Goal: Task Accomplishment & Management: Manage account settings

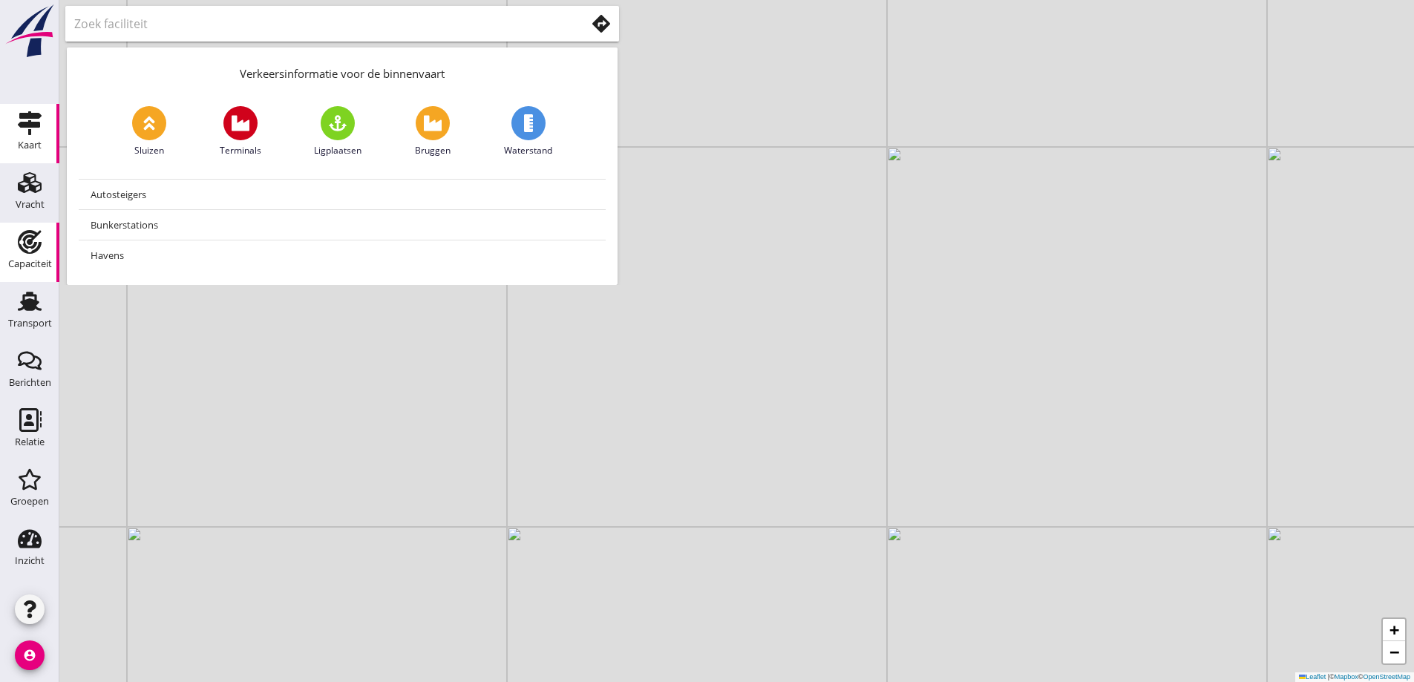
click at [43, 238] on div "Capaciteit" at bounding box center [30, 242] width 36 height 24
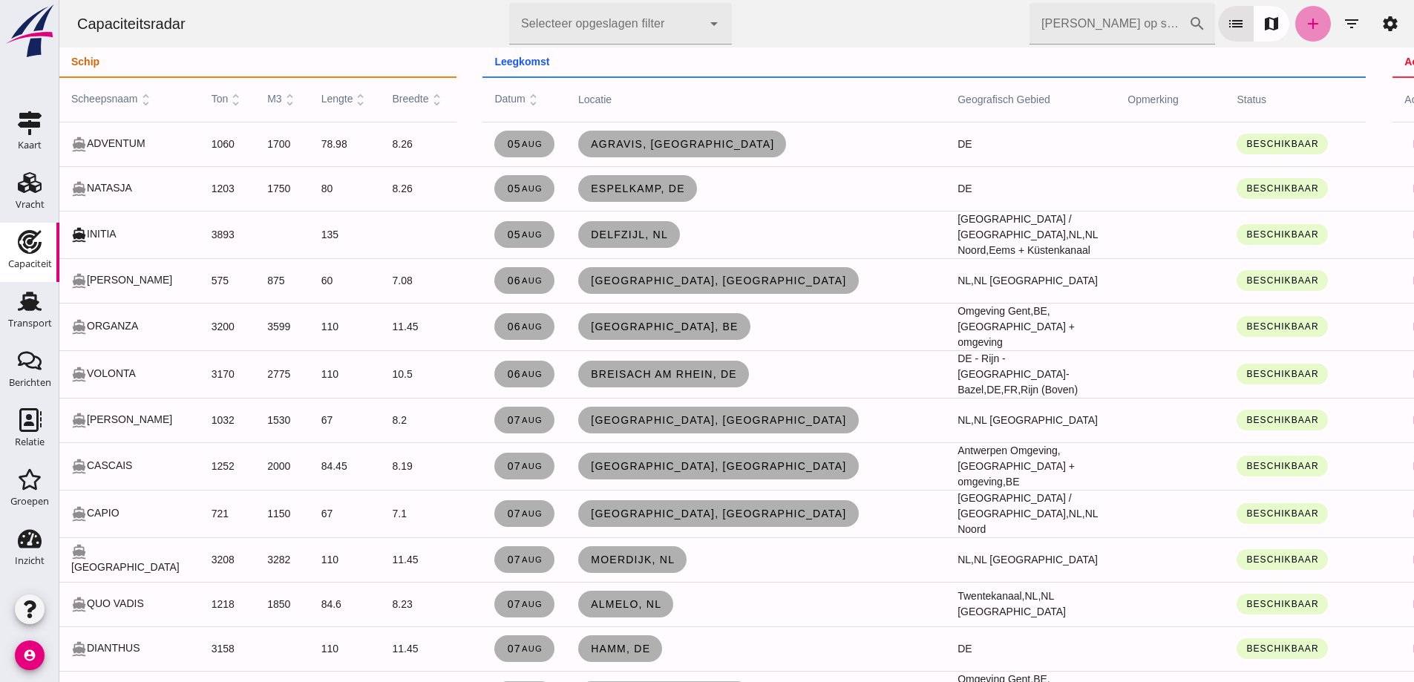
click at [1304, 26] on icon "add" at bounding box center [1313, 24] width 18 height 18
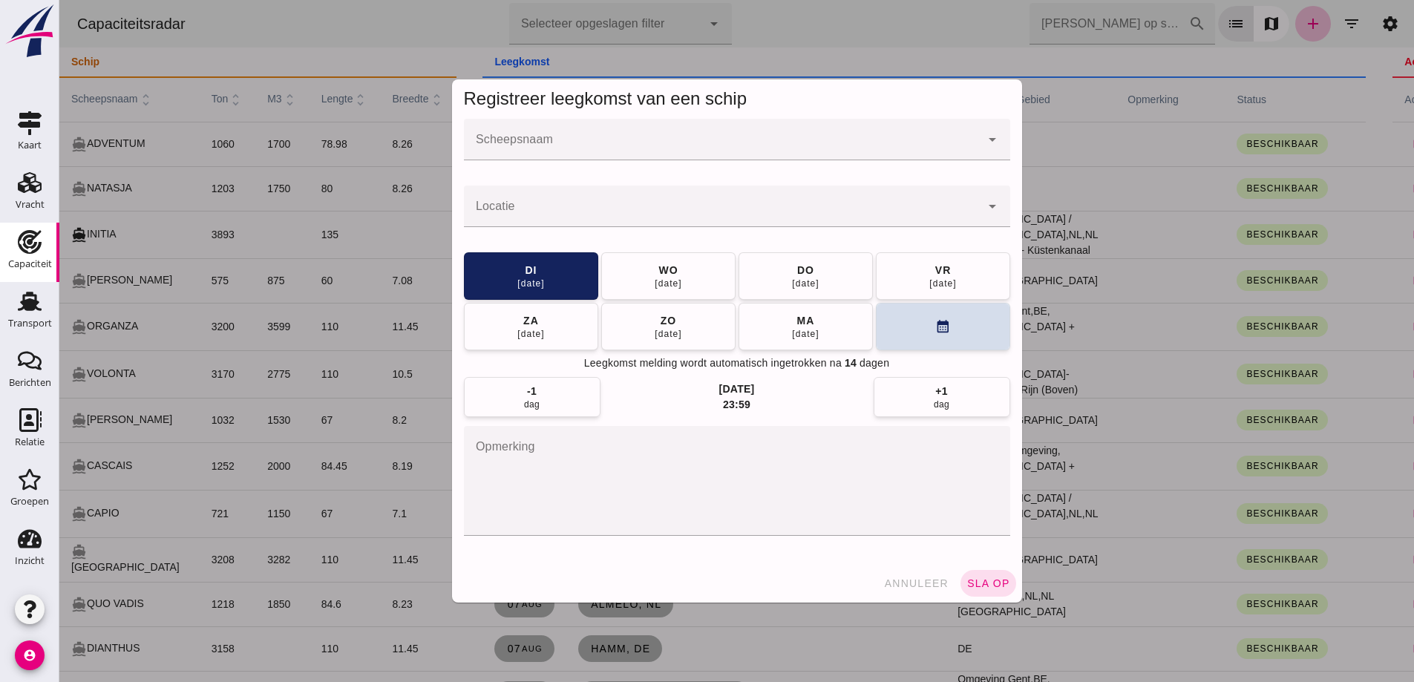
click div
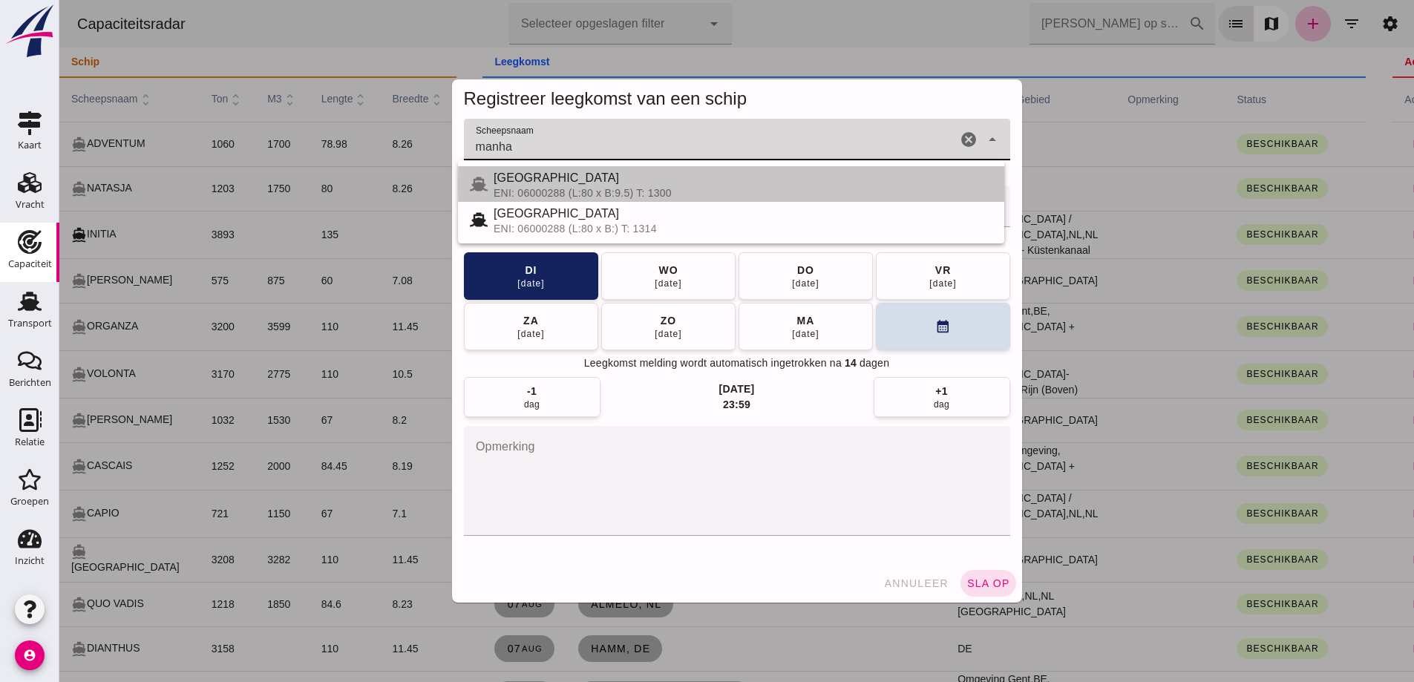
drag, startPoint x: 619, startPoint y: 197, endPoint x: 681, endPoint y: 188, distance: 63.0
click at [619, 195] on div "ENI: 06000288 (L:80 x B:9.5) T: 1300" at bounding box center [742, 193] width 499 height 12
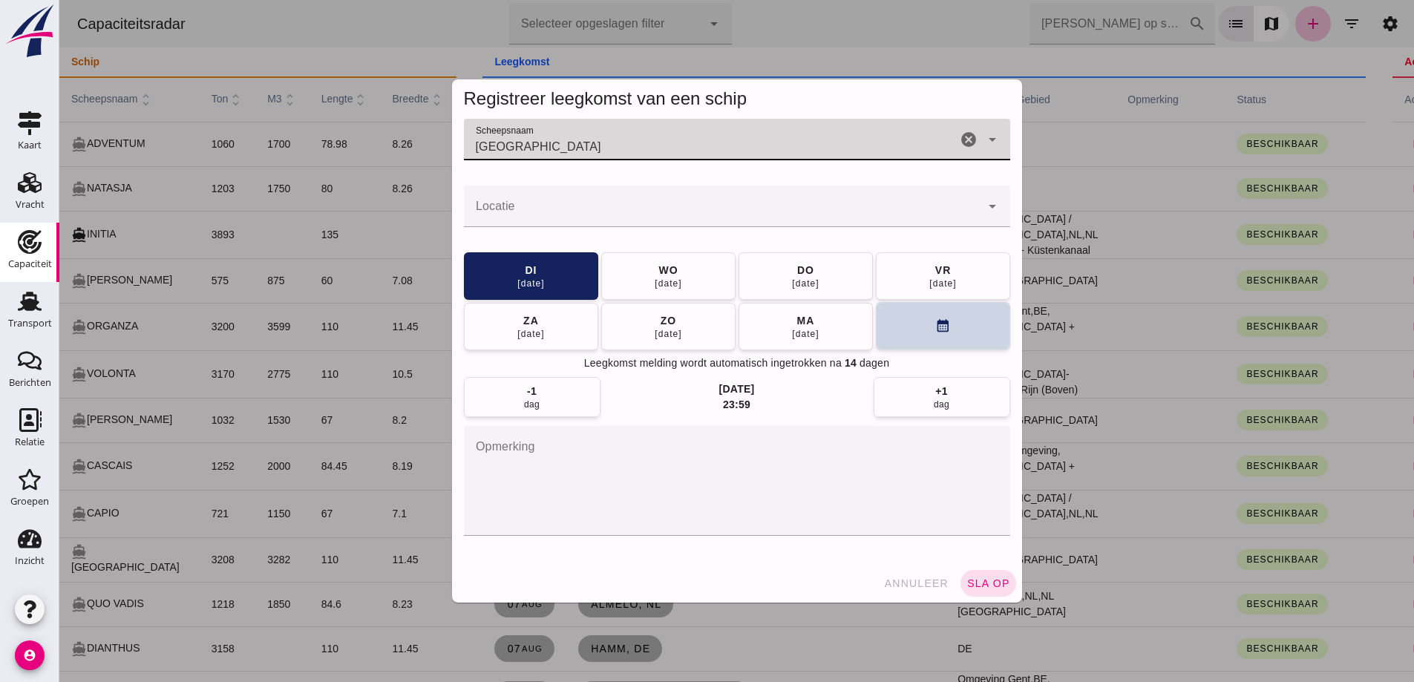
type input "MANHATTAN"
click button "calendar_month"
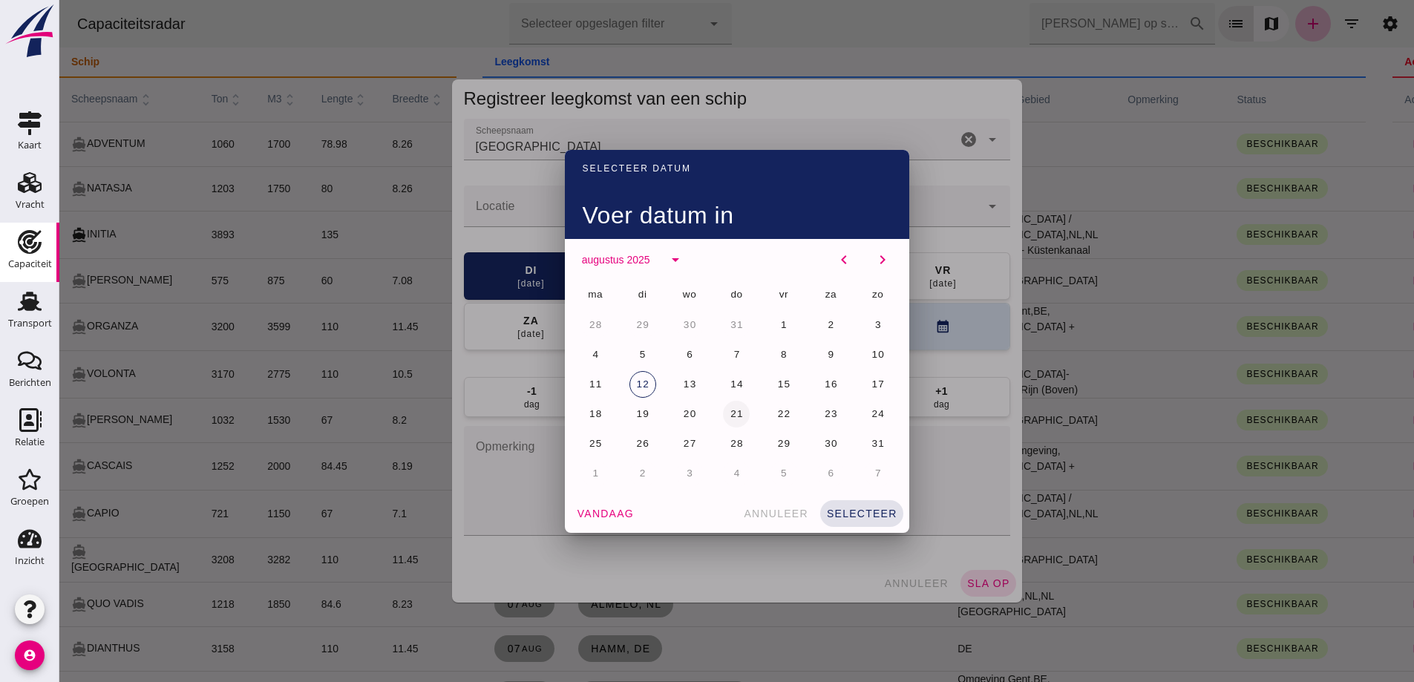
click button "21"
drag, startPoint x: 842, startPoint y: 502, endPoint x: 816, endPoint y: 482, distance: 33.8
click button "selecteer"
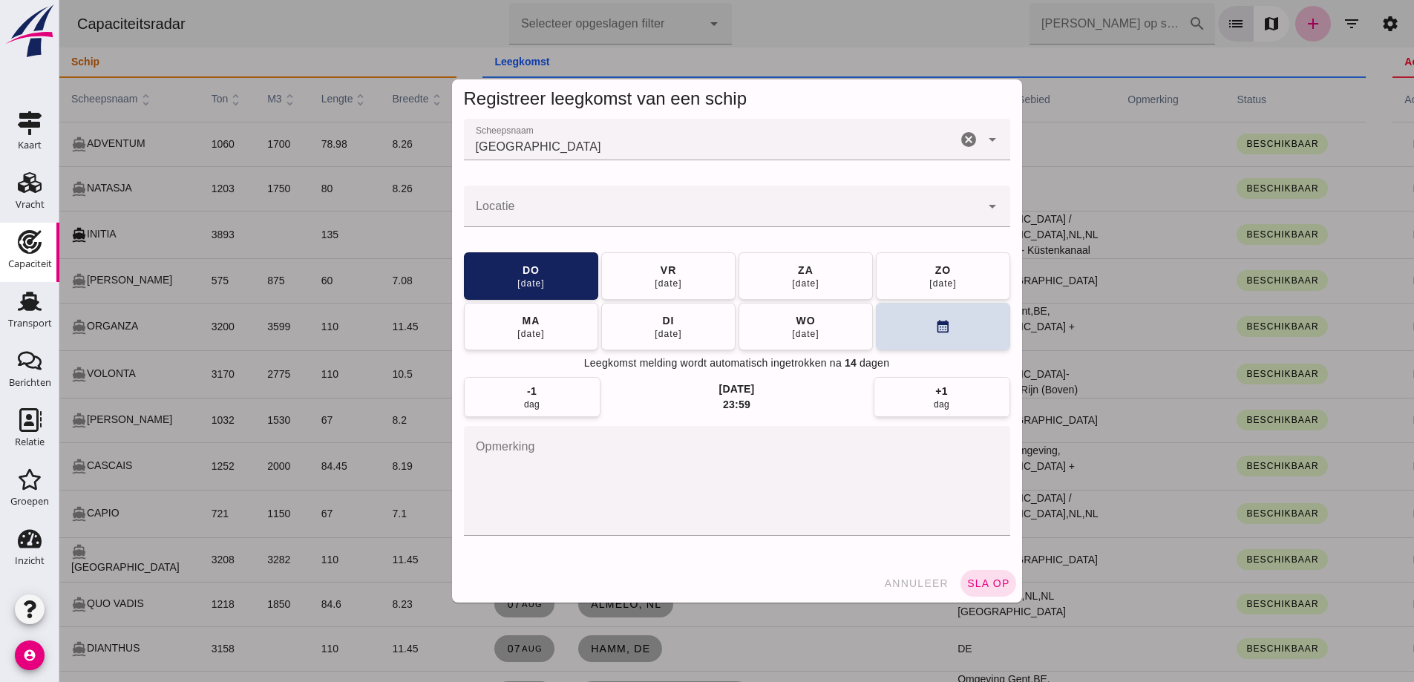
click div
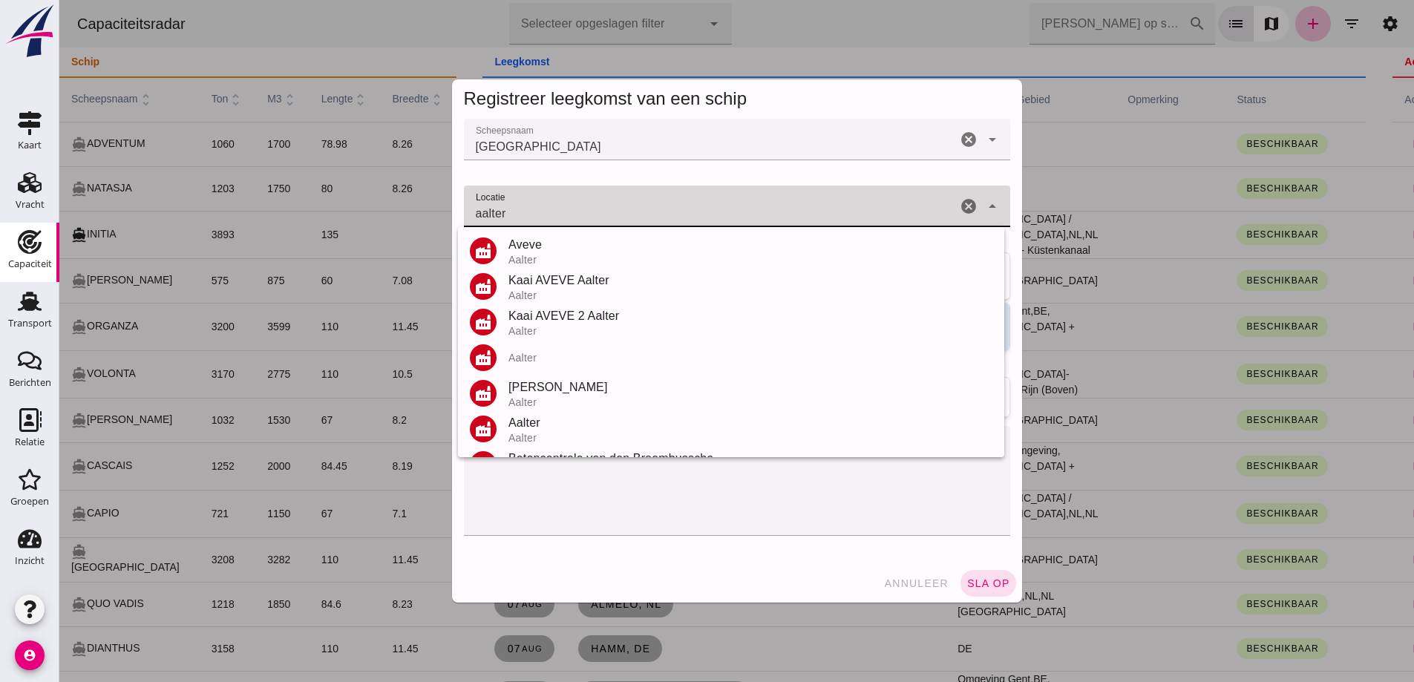
click at [560, 281] on div "Kaai AVEVE Aalter" at bounding box center [750, 281] width 484 height 18
type input "Kaai AVEVE Aalter - Aalter"
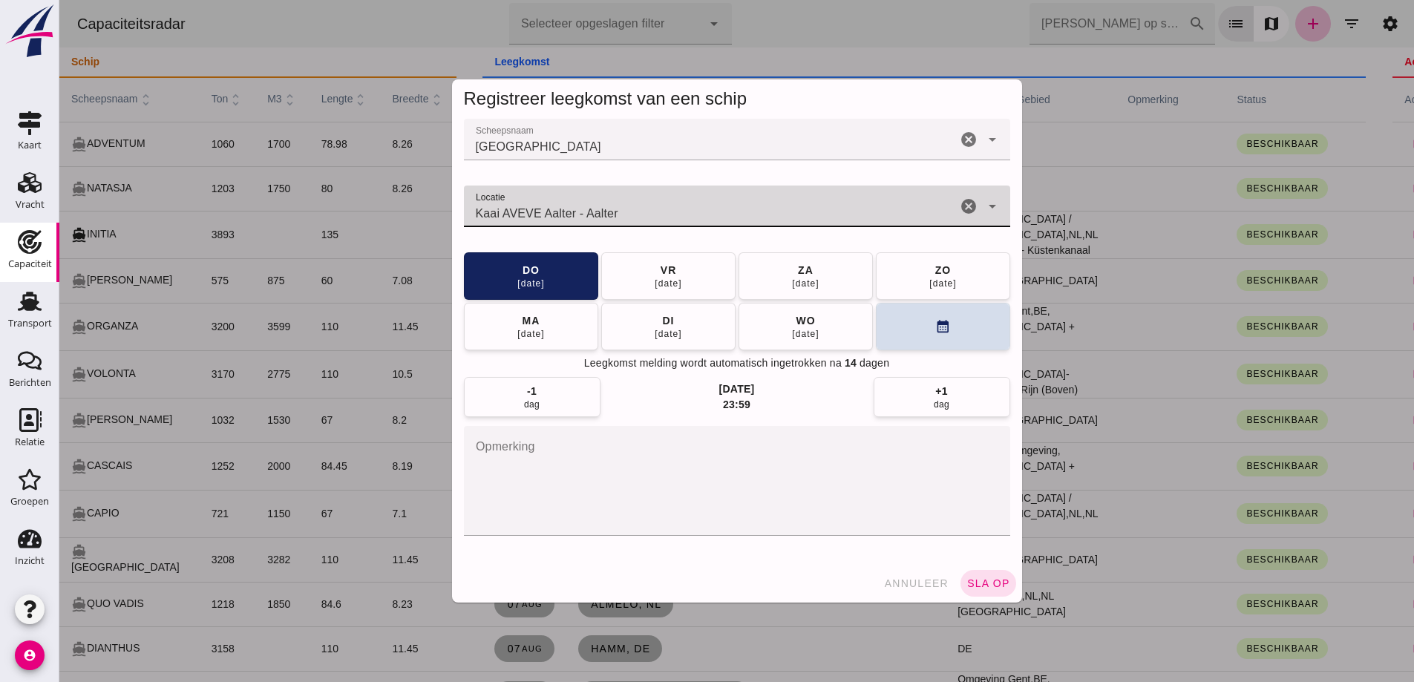
click icon "cancel"
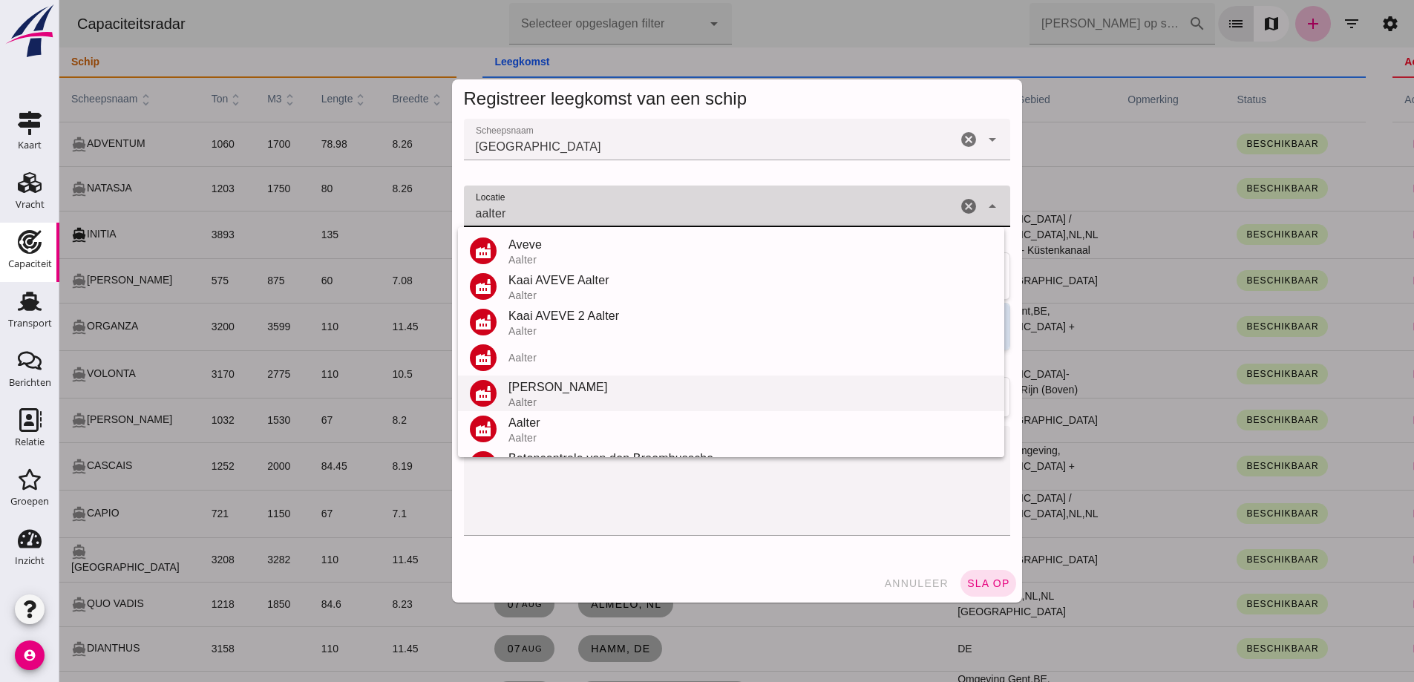
scroll to position [67, 0]
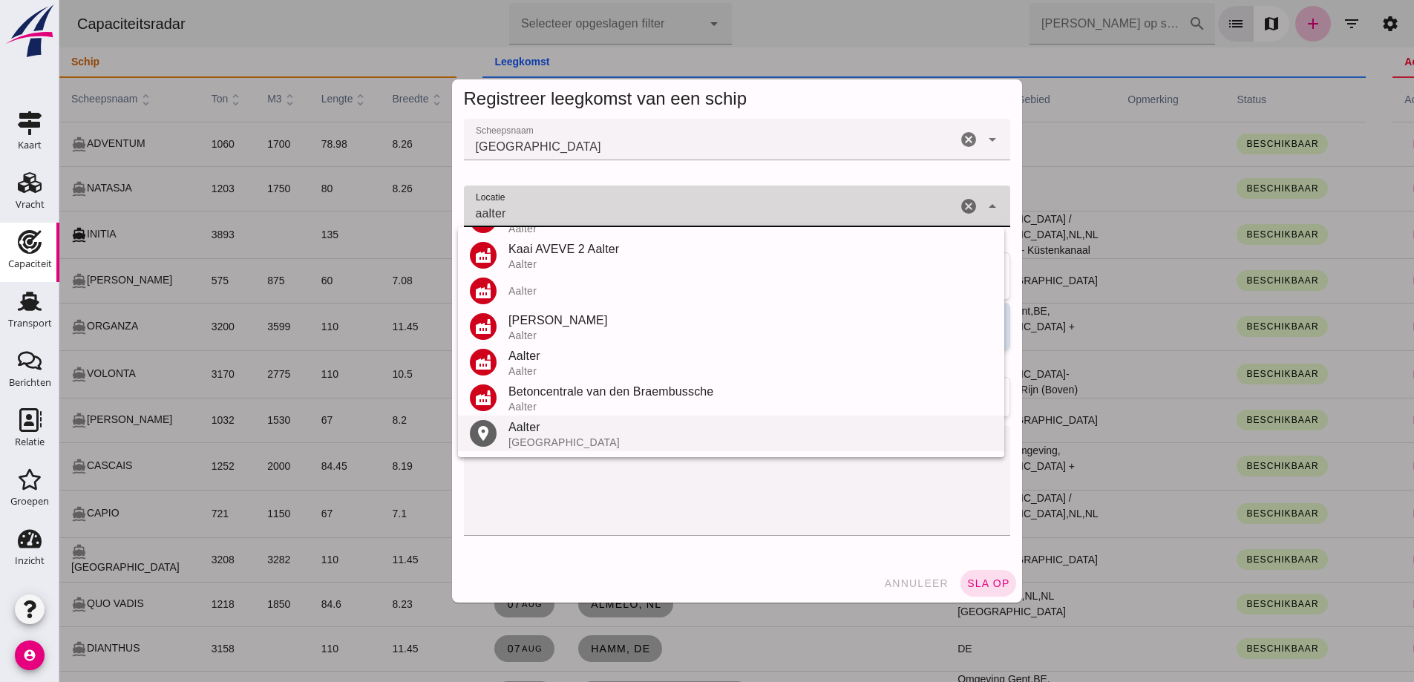
click at [588, 437] on div "[GEOGRAPHIC_DATA]" at bounding box center [750, 442] width 484 height 12
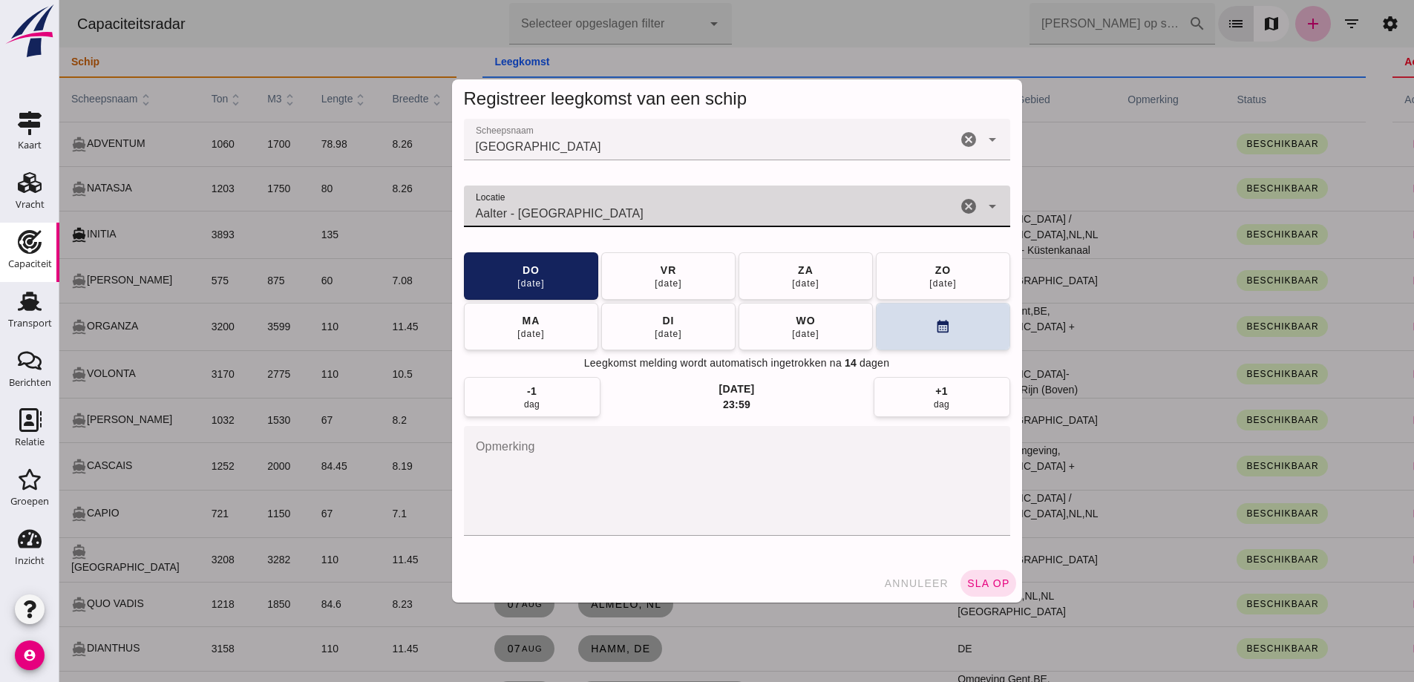
type input "Aalter - Oost-Vlaanderen"
click span "sla op"
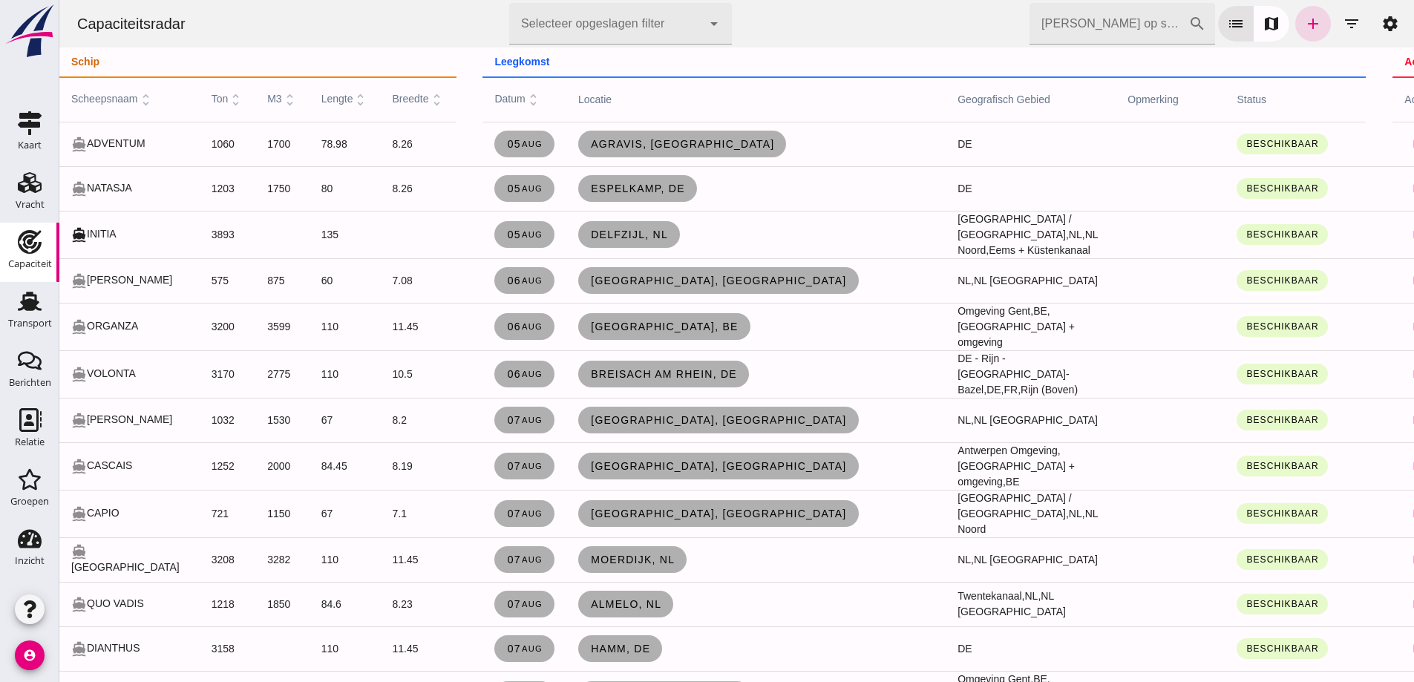
click div "Zoek op scheepsnaam cancel search list map add filter_list settings"
click at [1304, 28] on icon "add" at bounding box center [1313, 24] width 18 height 18
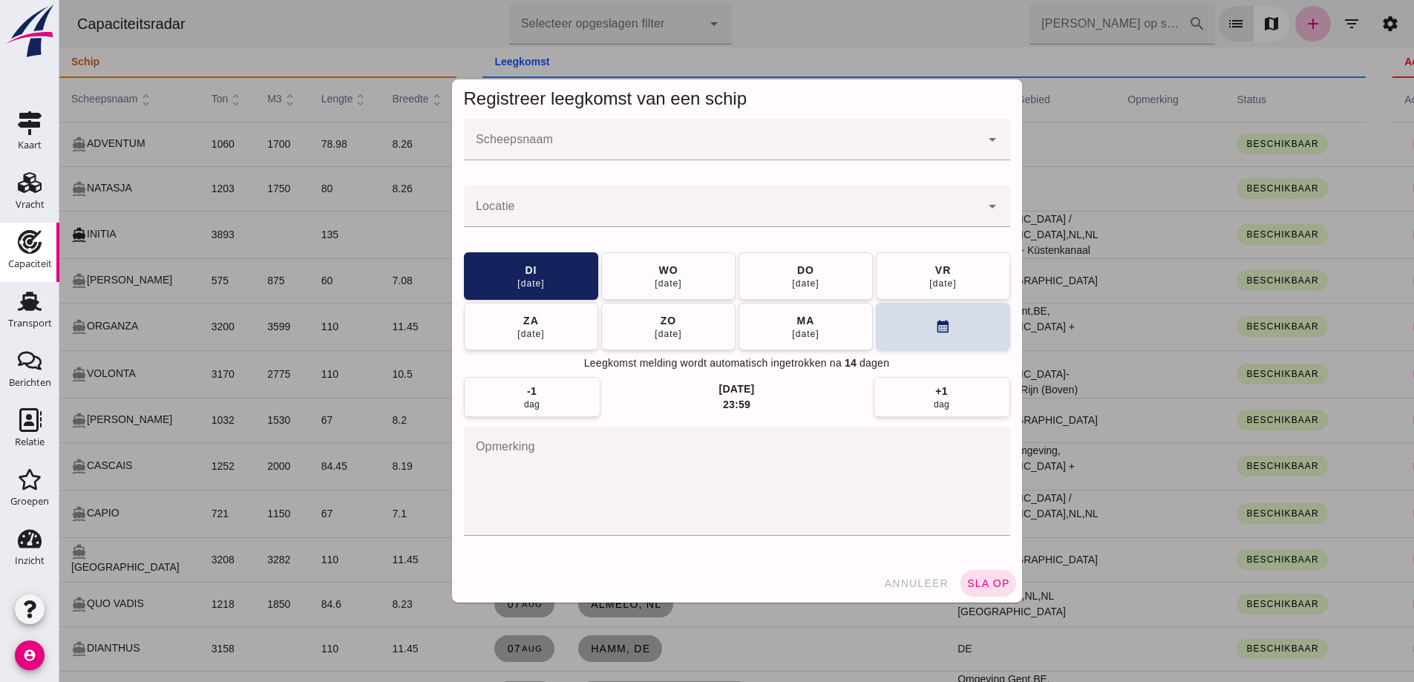
click input "Scheepsnaam"
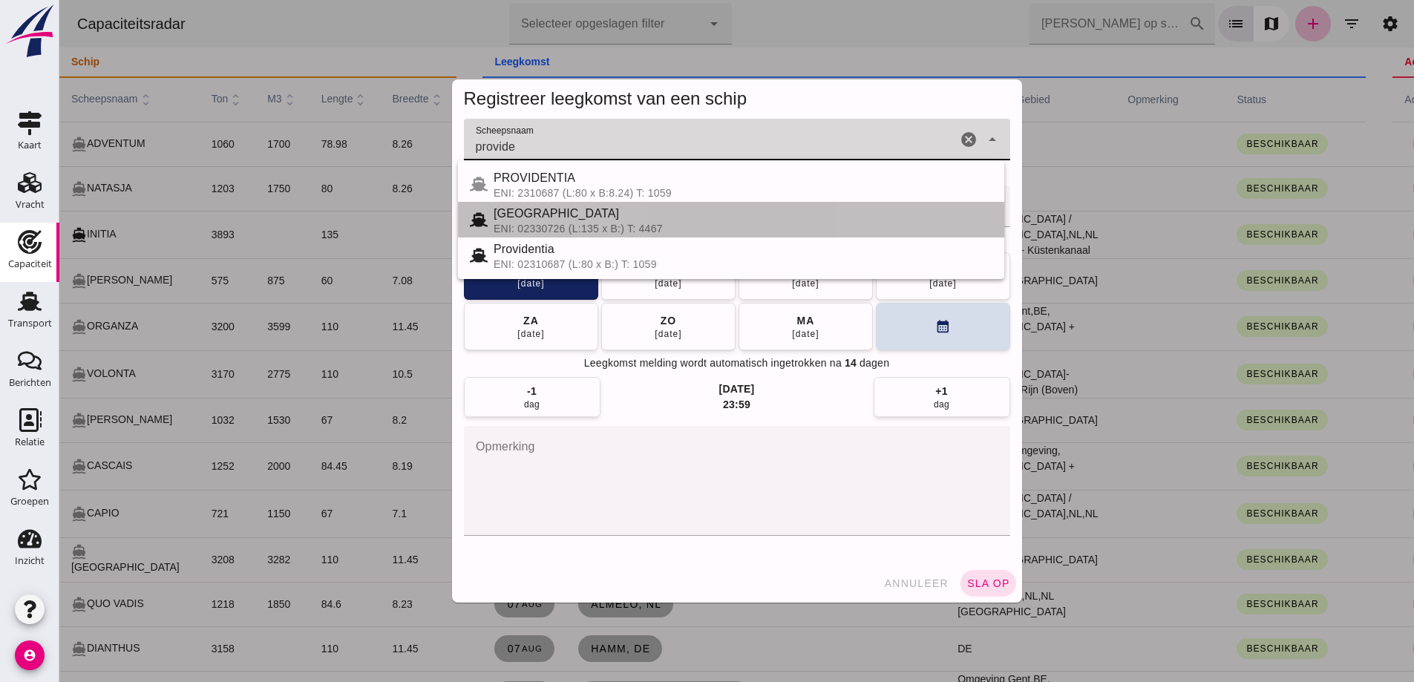
click at [558, 223] on div "ENI: 02330726 (L:135 x B:) T: 4467" at bounding box center [742, 229] width 499 height 12
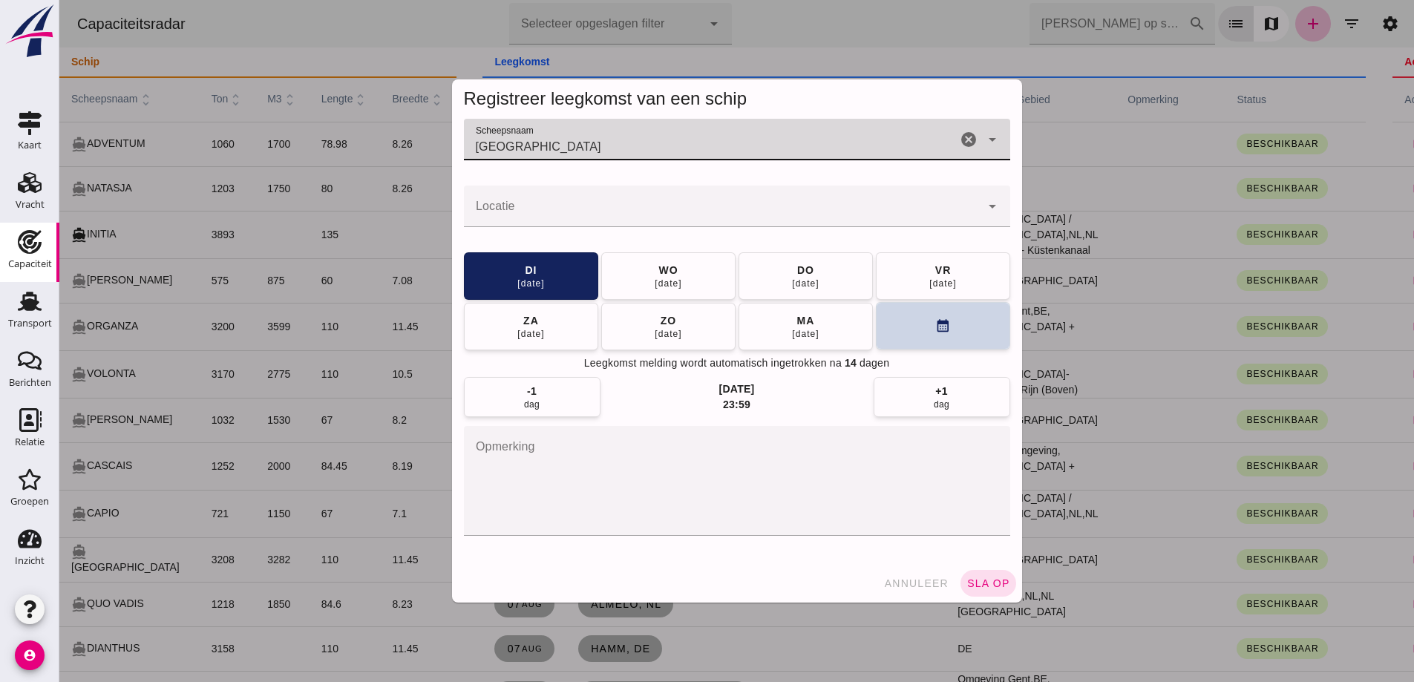
type input "Providence"
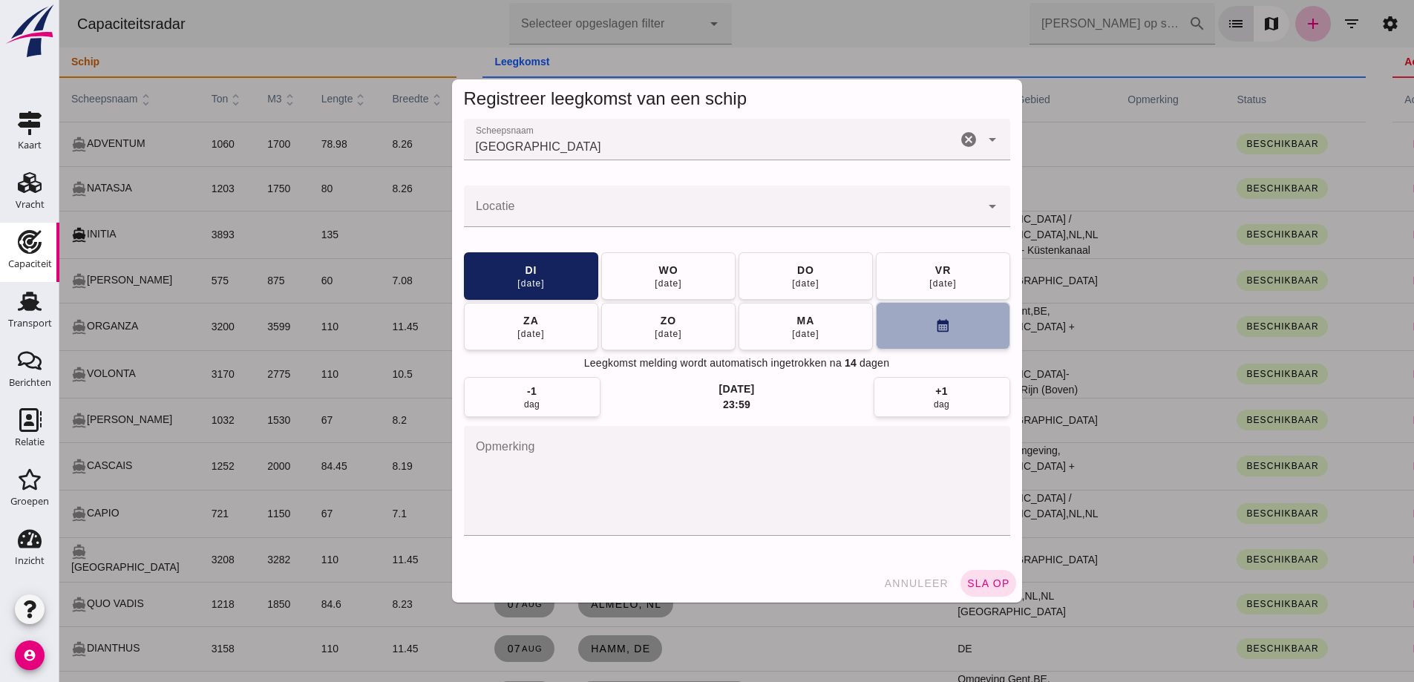
click button "calendar_month"
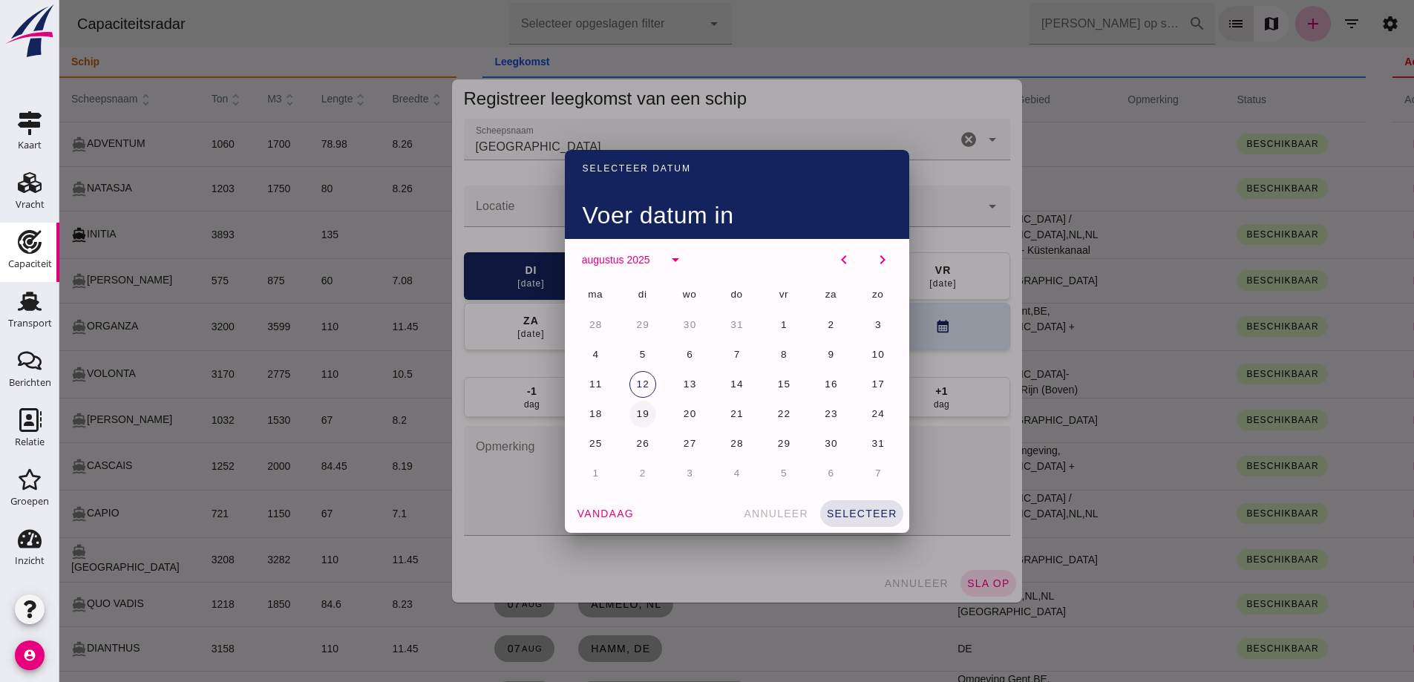
click span "19"
click button "selecteer"
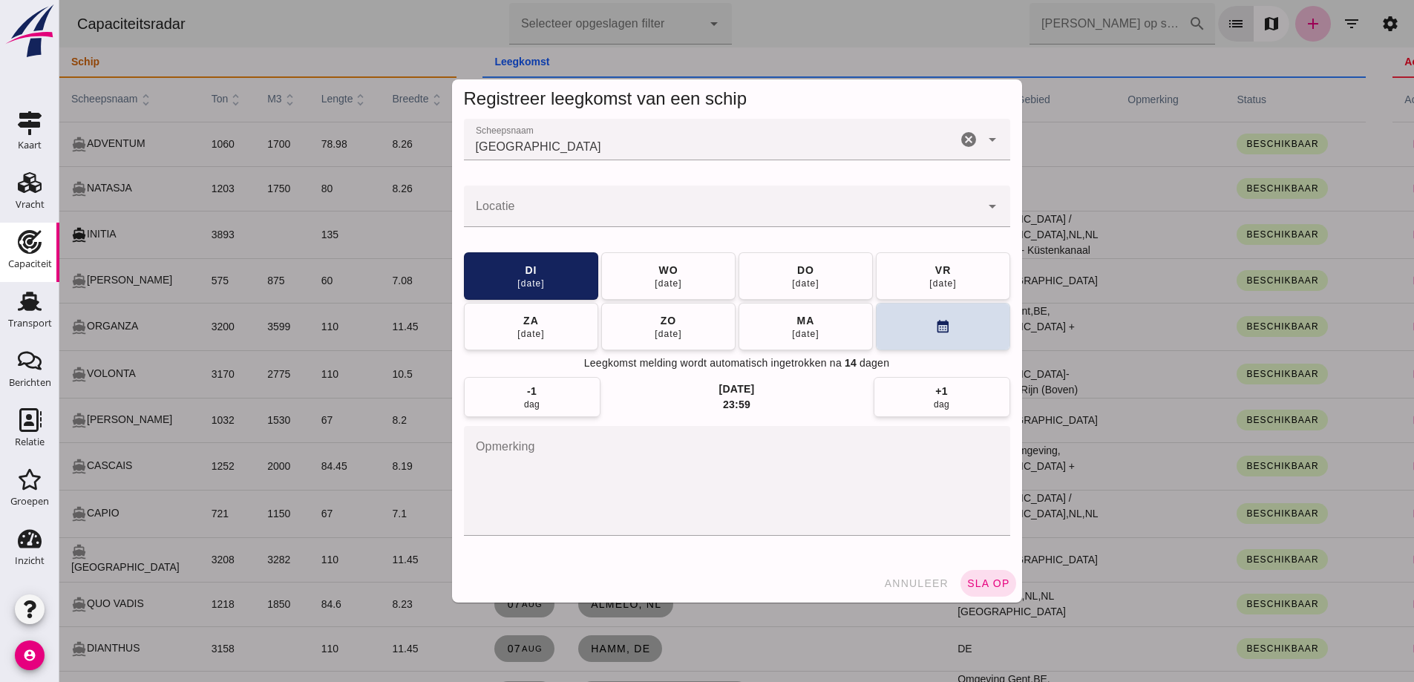
click input "Locatie"
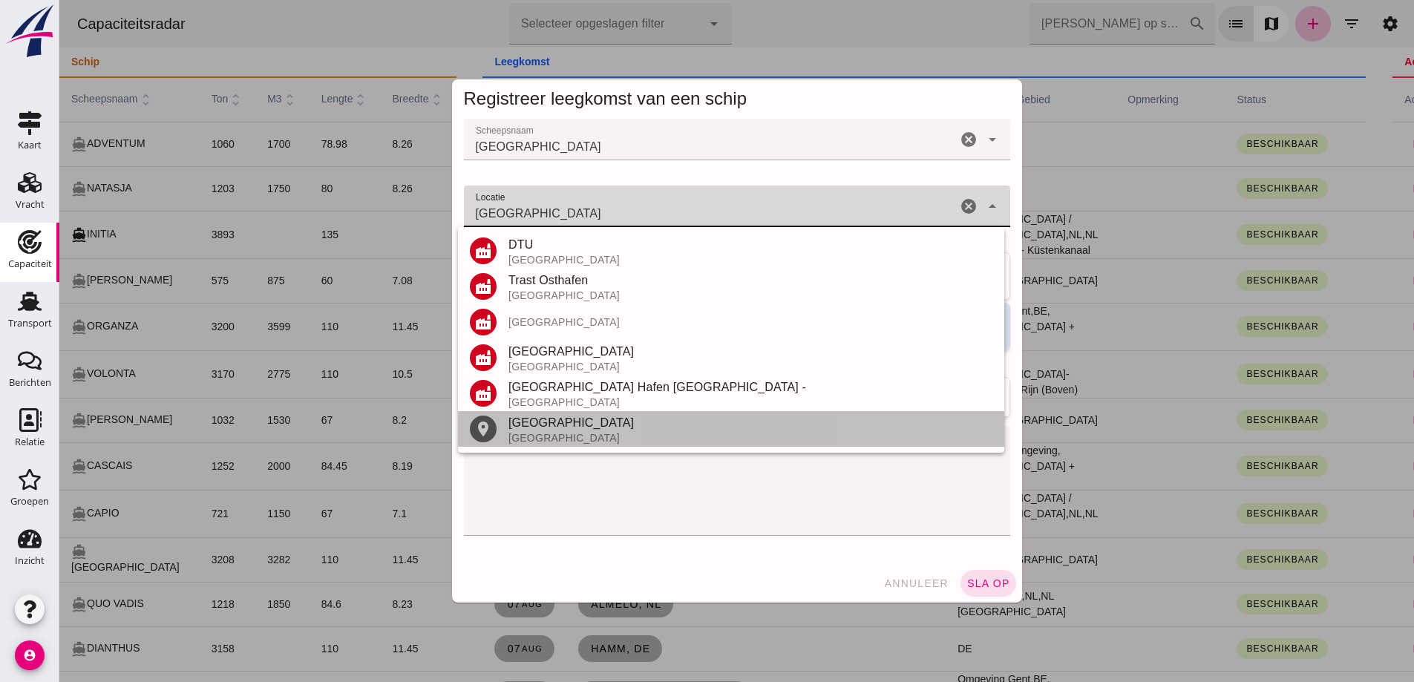
click at [617, 426] on div "Regensburg" at bounding box center [750, 423] width 484 height 18
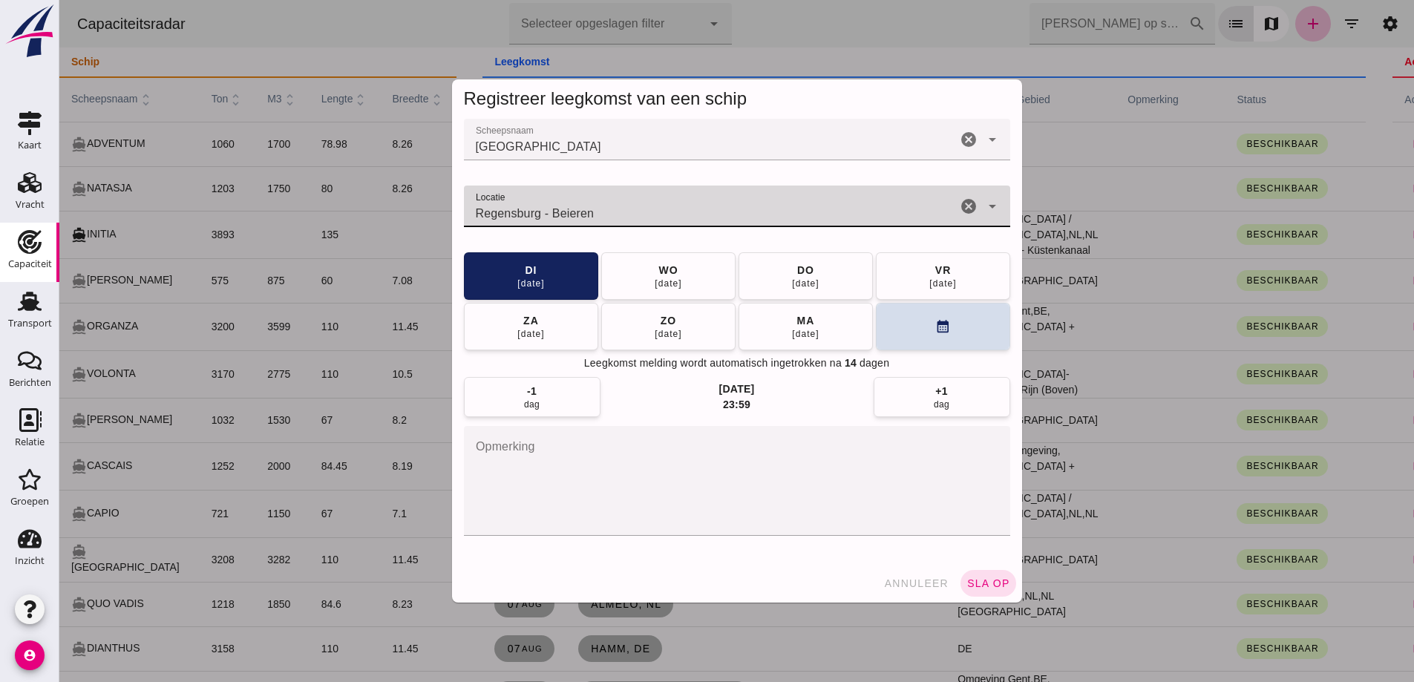
type input "Regensburg - Beieren"
click span "sla op"
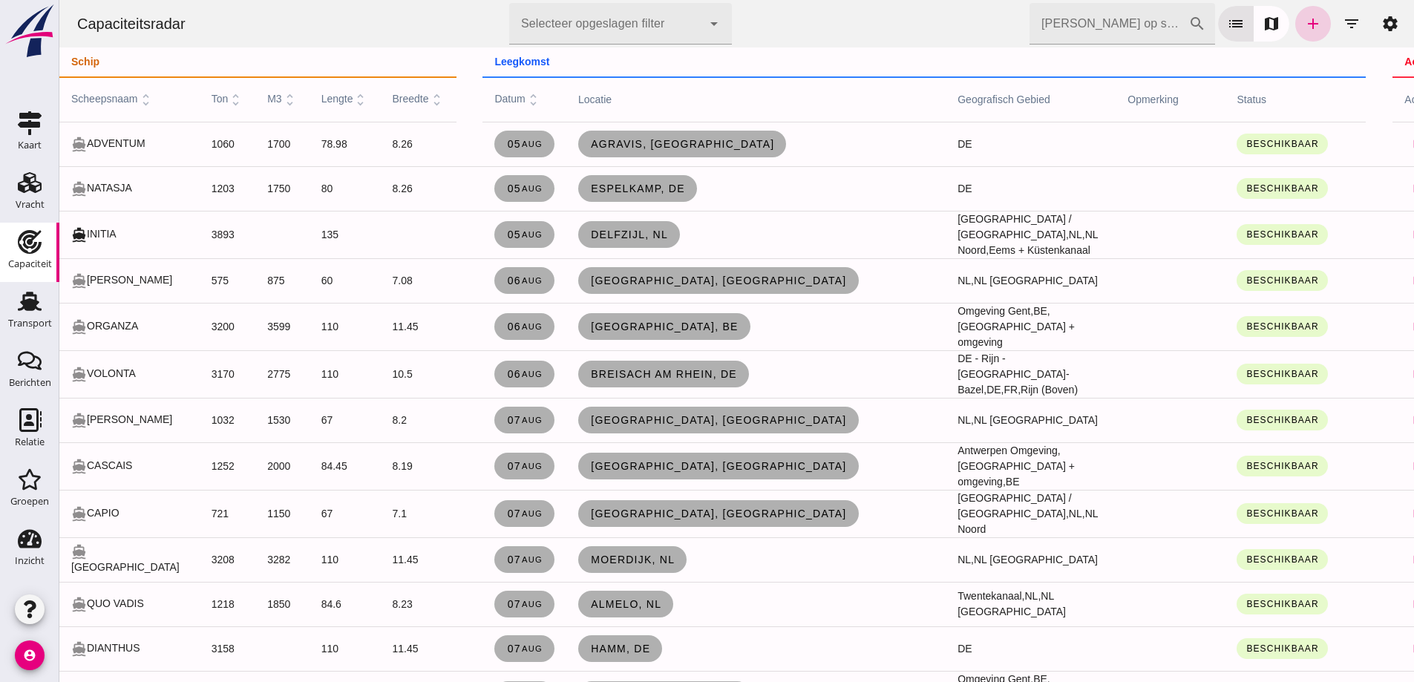
click link "add"
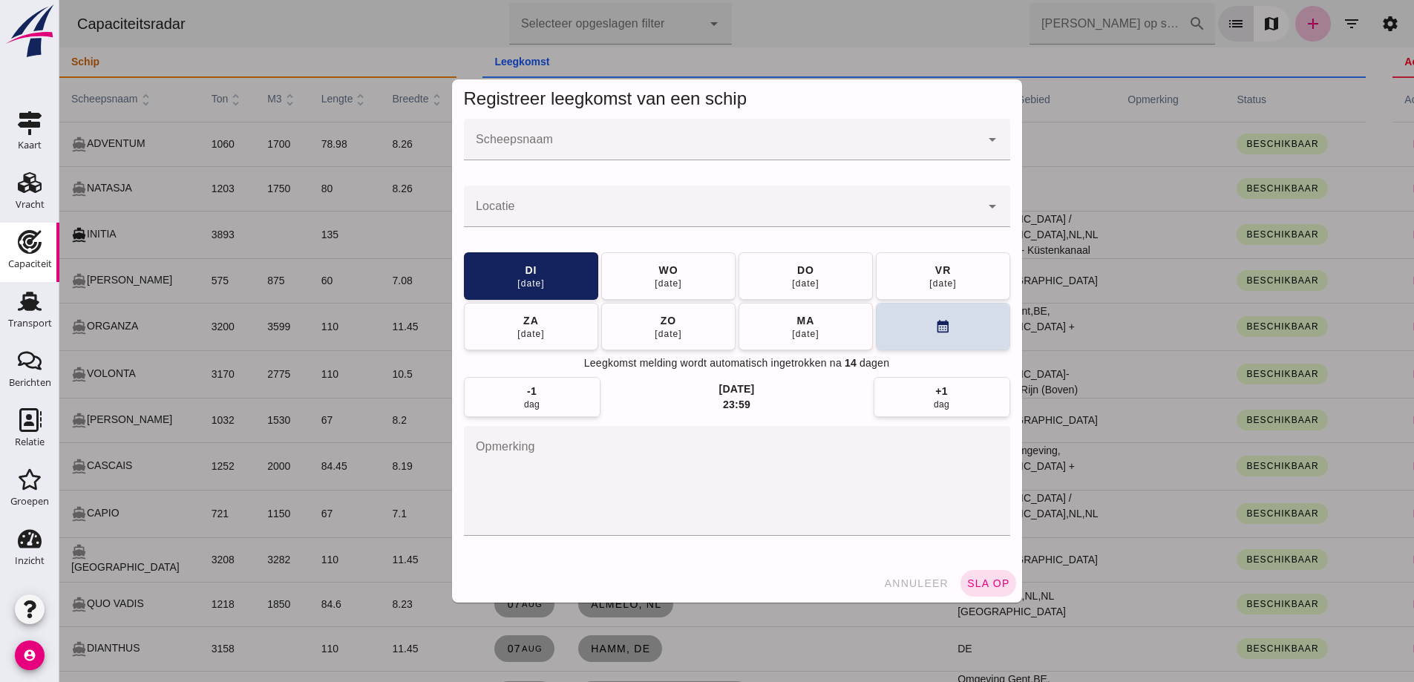
click input "Scheepsnaam"
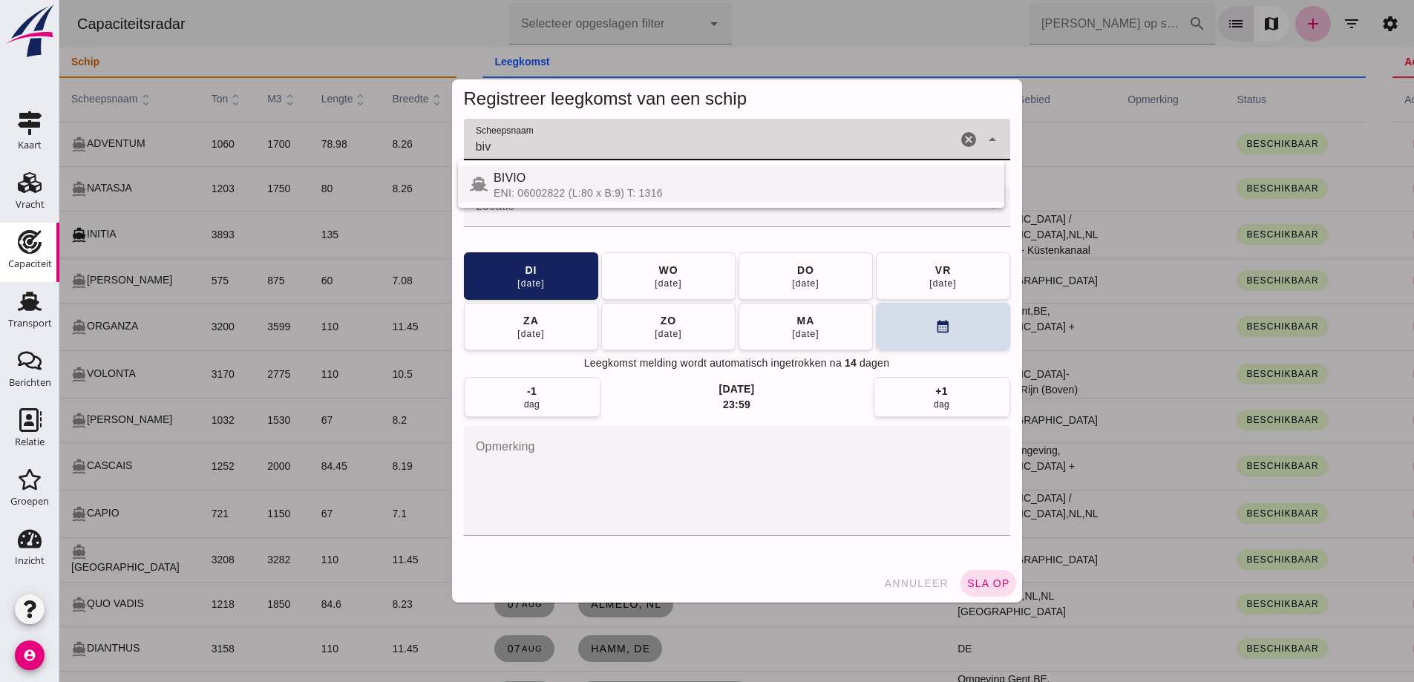
click div "BIVIO ENI: 06002822 (L:80 x B:9) T: 1316"
click at [614, 174] on div "BIVIO" at bounding box center [742, 178] width 499 height 18
type input "BIVIO"
click input "Locatie"
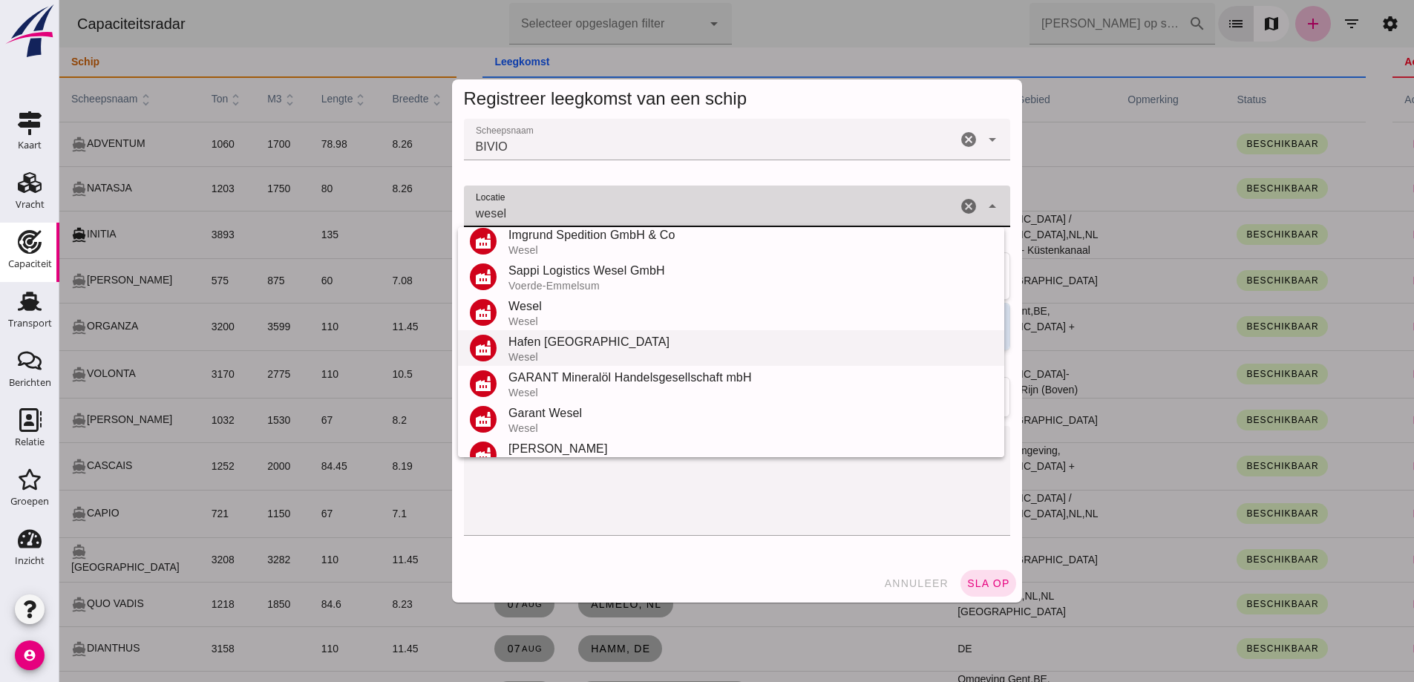
scroll to position [0, 0]
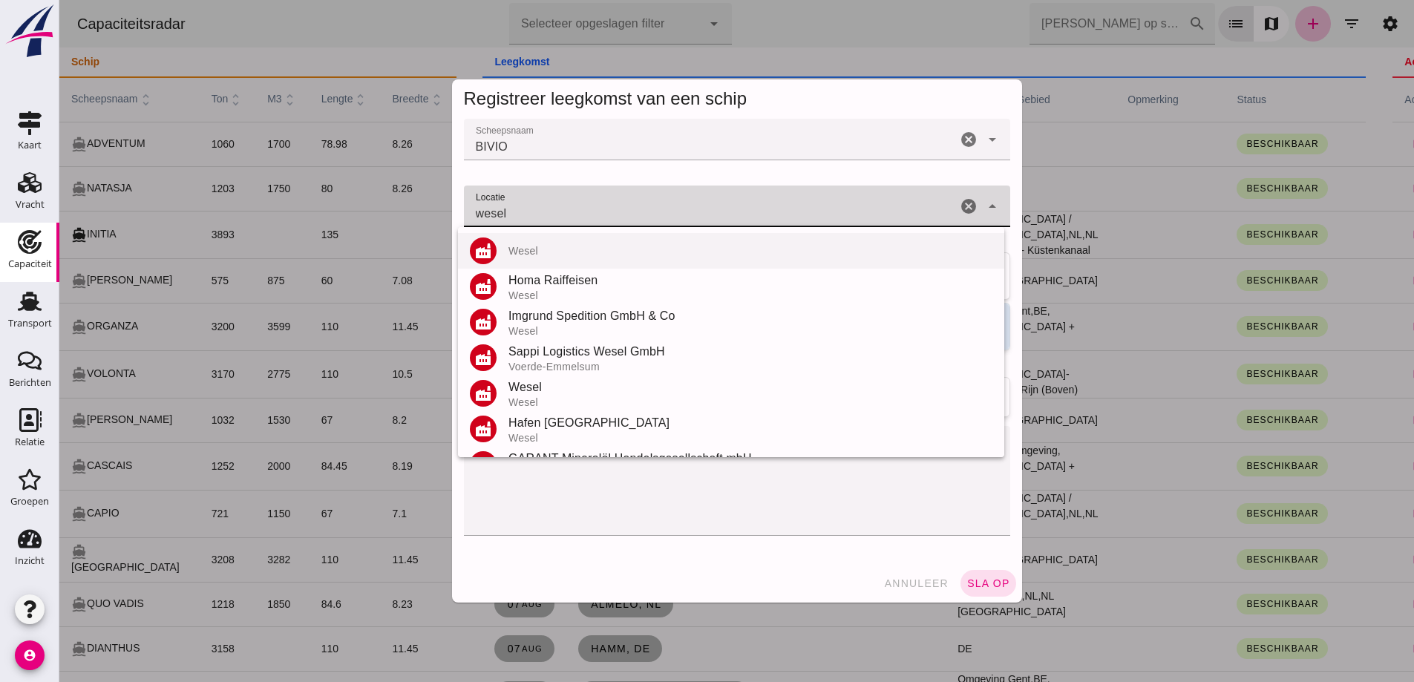
click at [578, 411] on div "factory Wesel" at bounding box center [731, 429] width 546 height 36
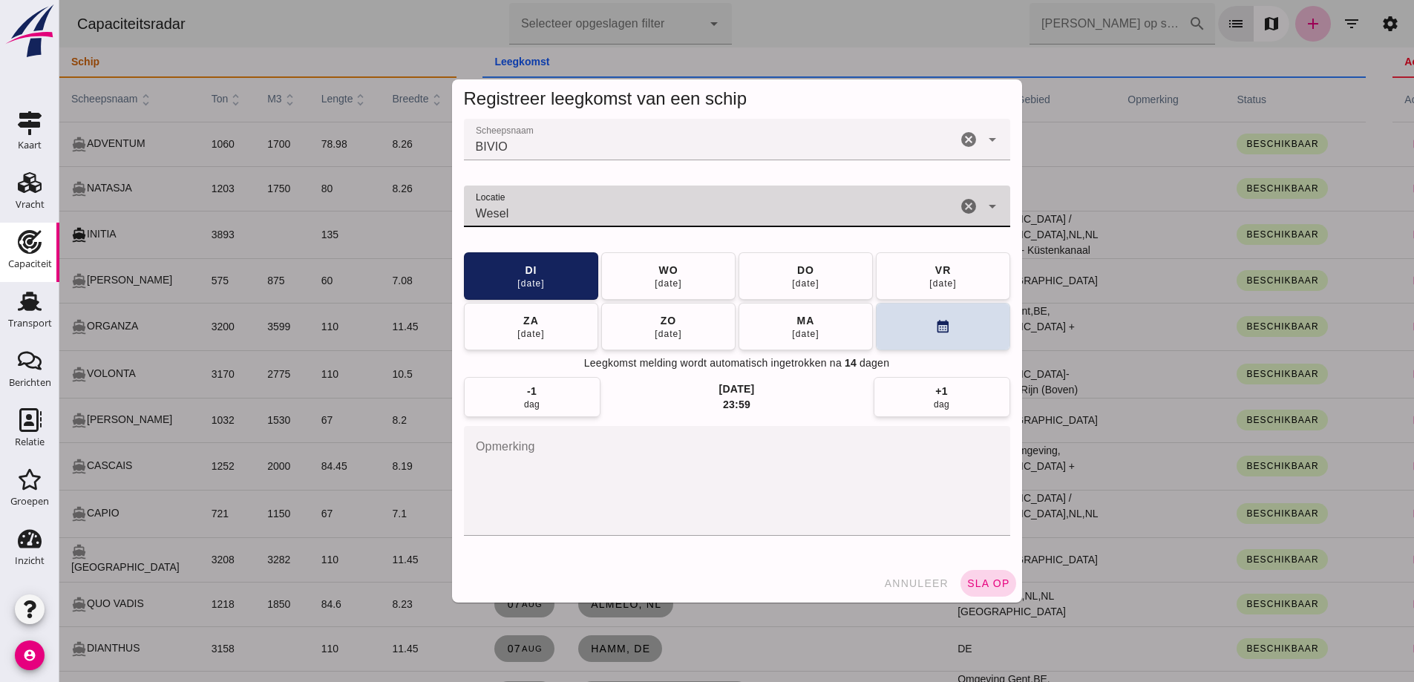
type input "Wesel"
click button "sla op"
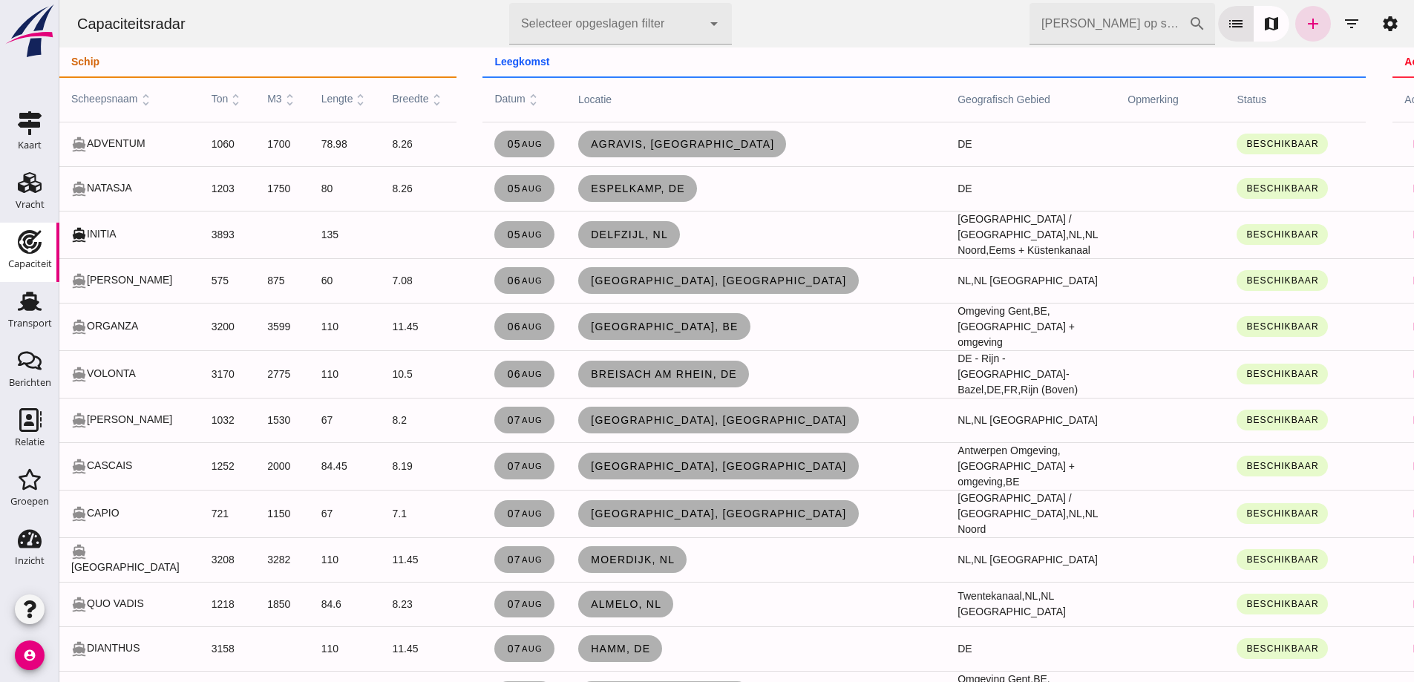
drag, startPoint x: 1318, startPoint y: 35, endPoint x: 1304, endPoint y: 26, distance: 16.7
click div "Zoek op scheepsnaam cancel search list map add filter_list settings"
click at [1304, 25] on icon "add" at bounding box center [1313, 24] width 18 height 18
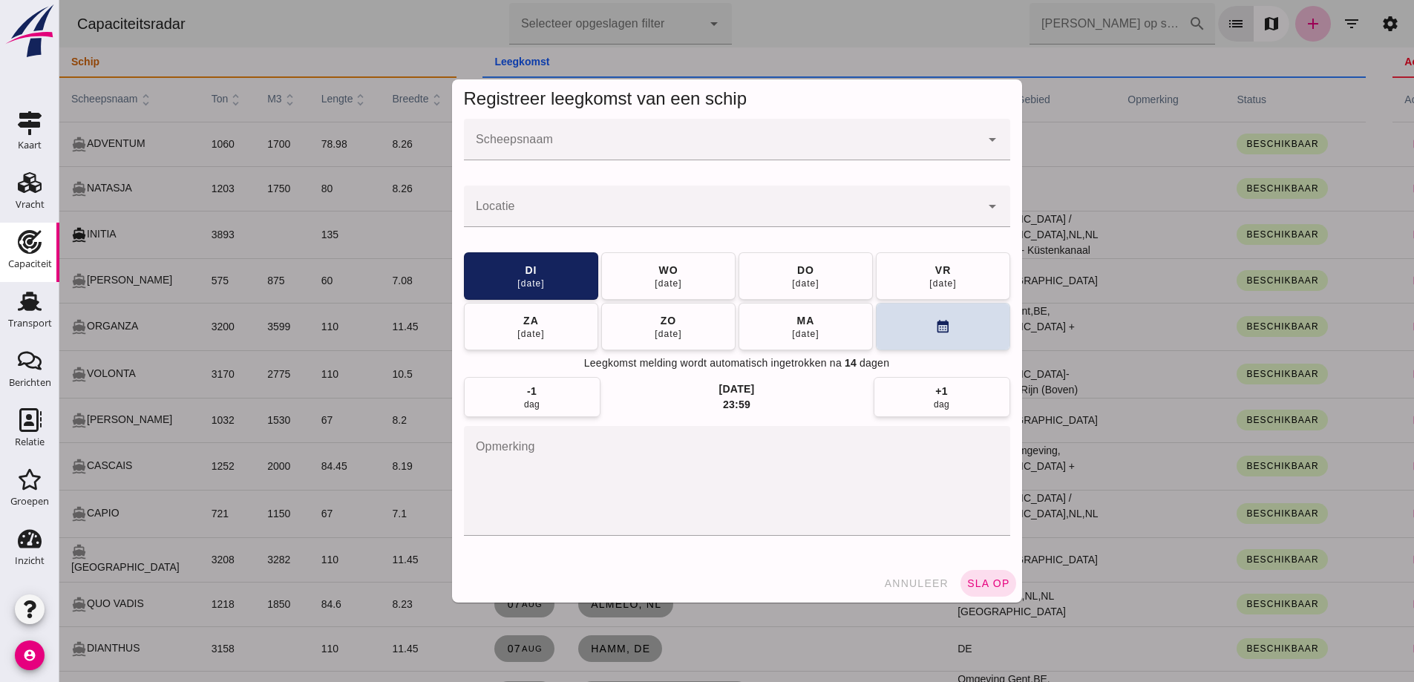
click div
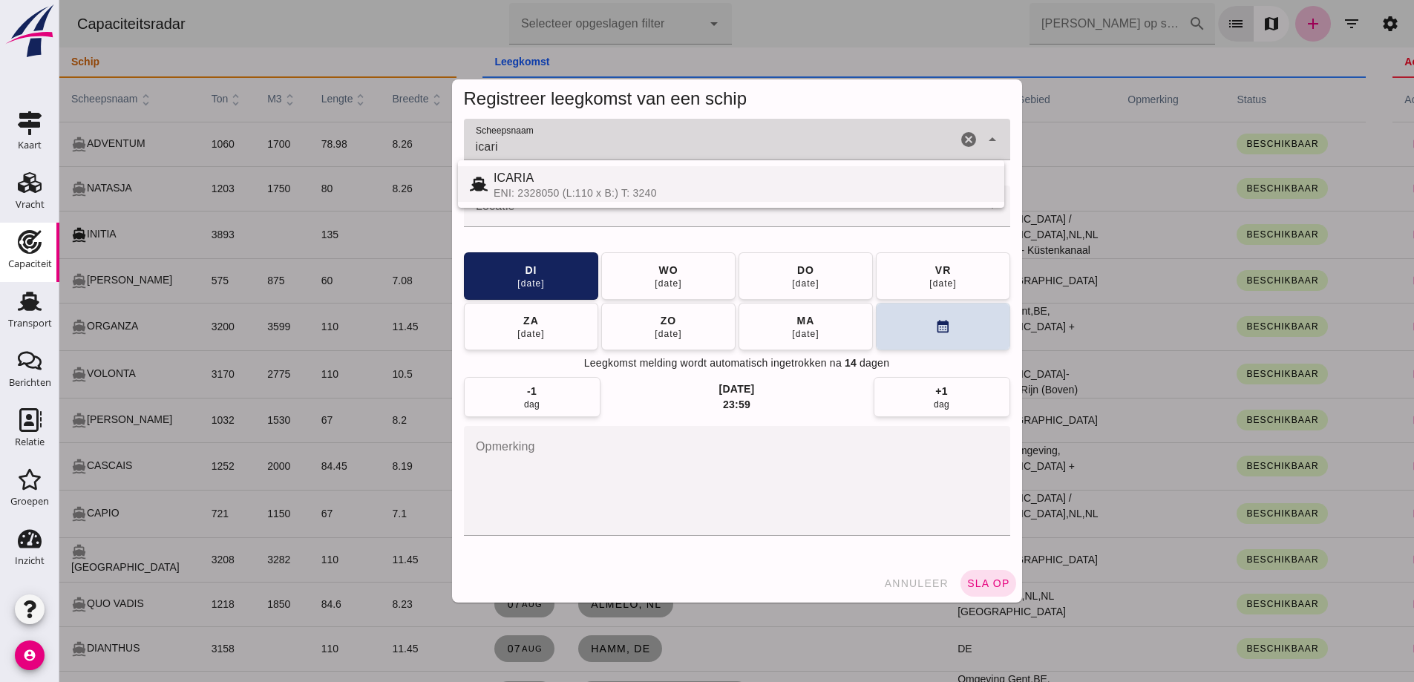
click at [661, 177] on div "ICARIA" at bounding box center [742, 178] width 499 height 18
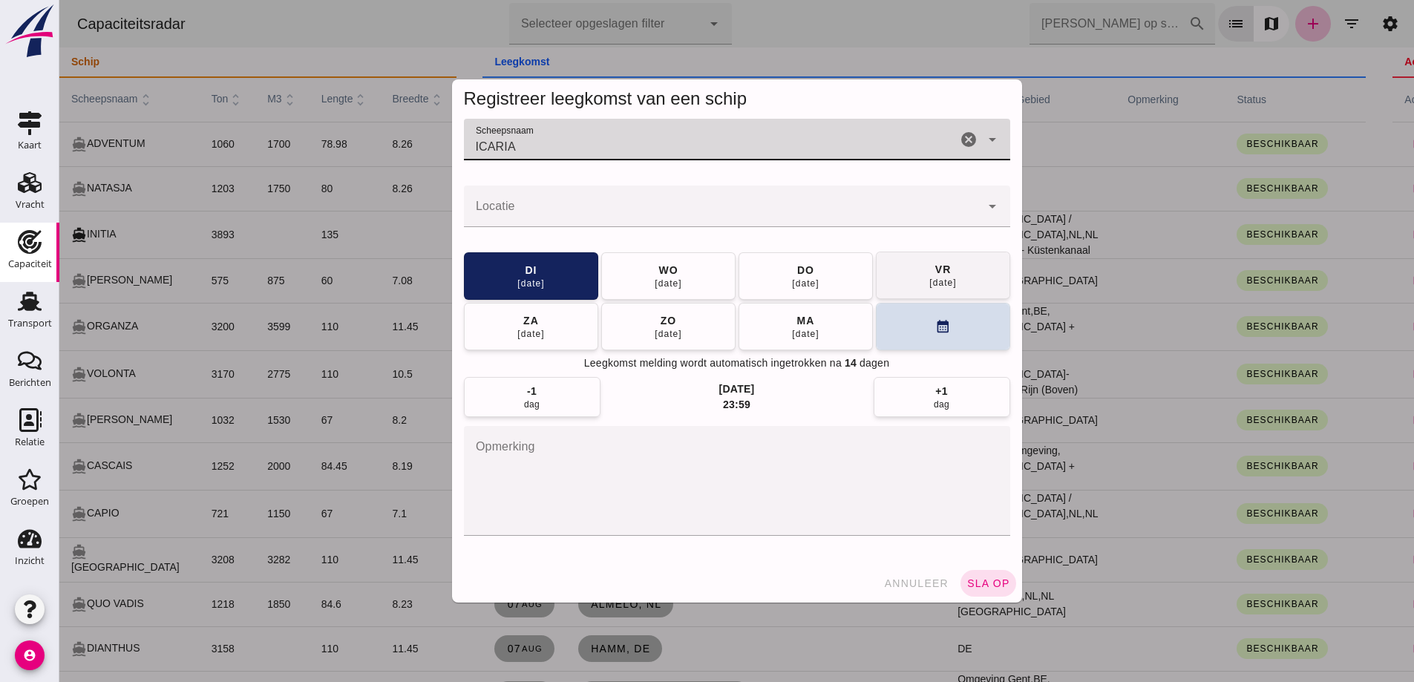
type input "ICARIA"
click button "vr 15 aug"
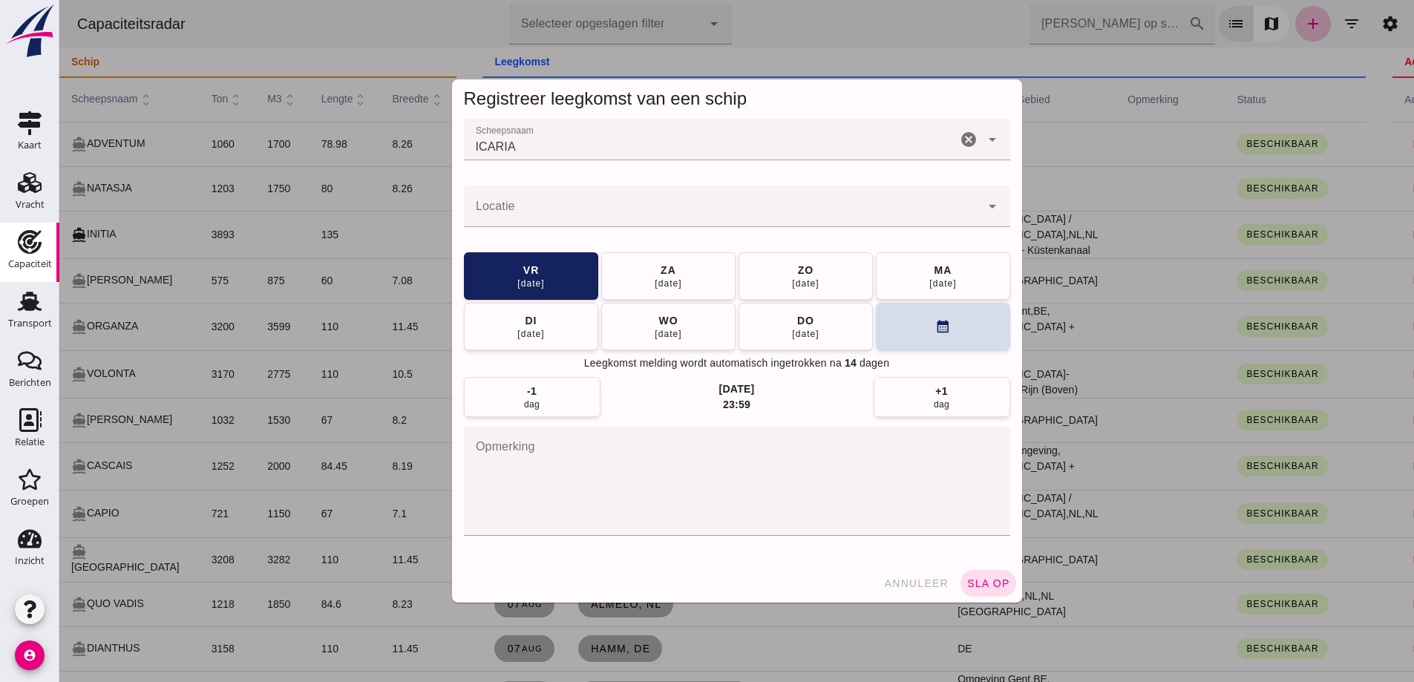
click div
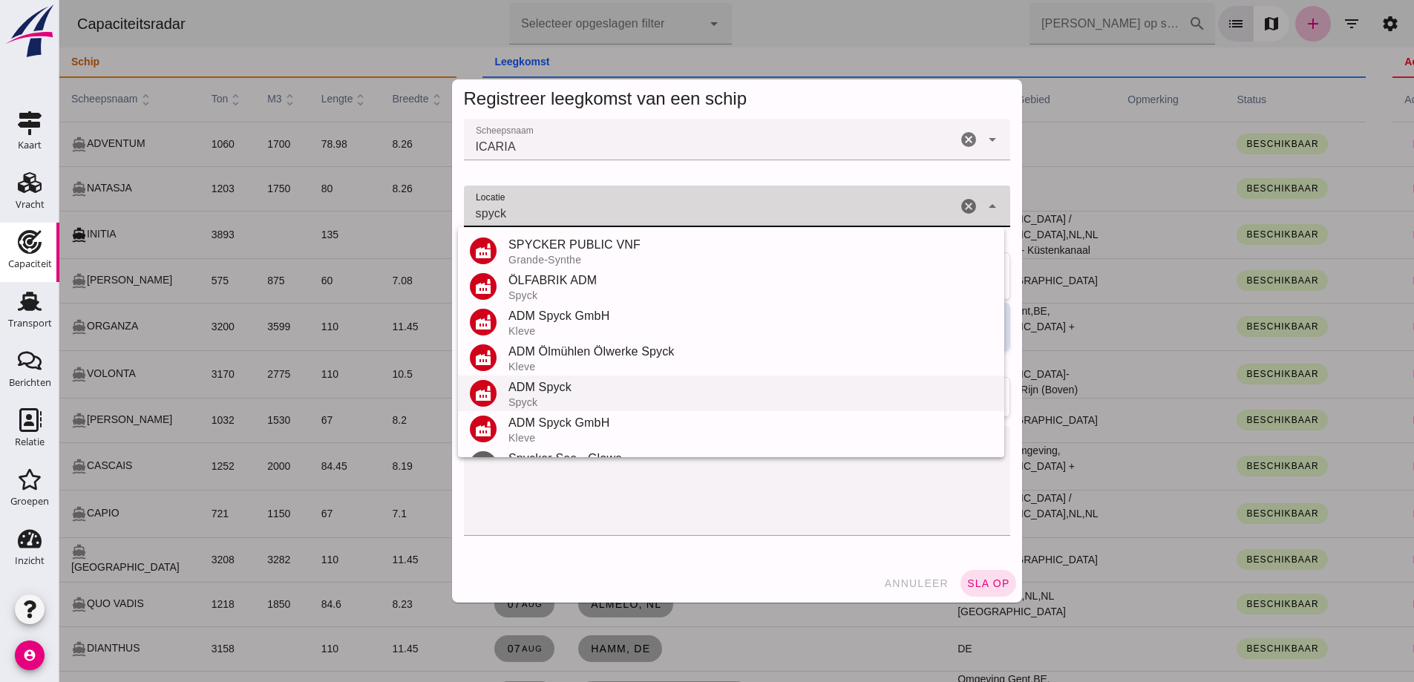
scroll to position [67, 0]
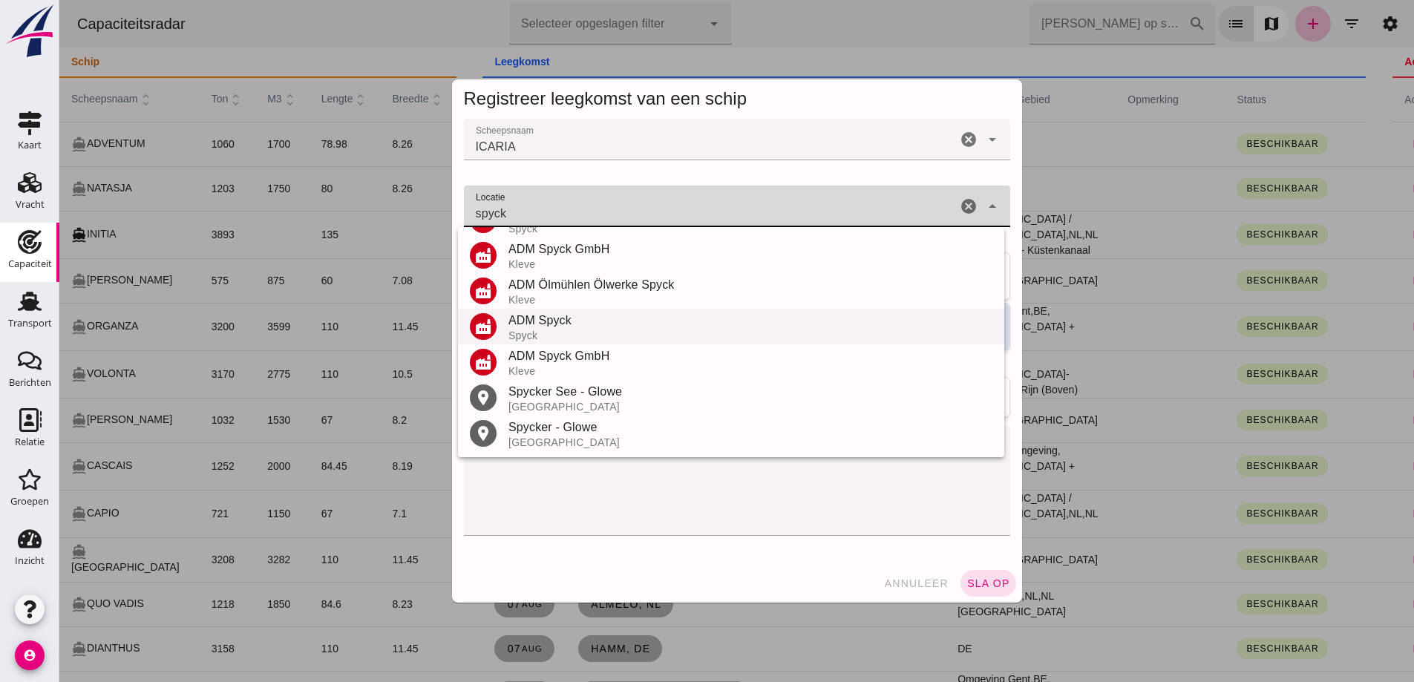
click at [565, 320] on div "ADM Spyck" at bounding box center [750, 321] width 484 height 18
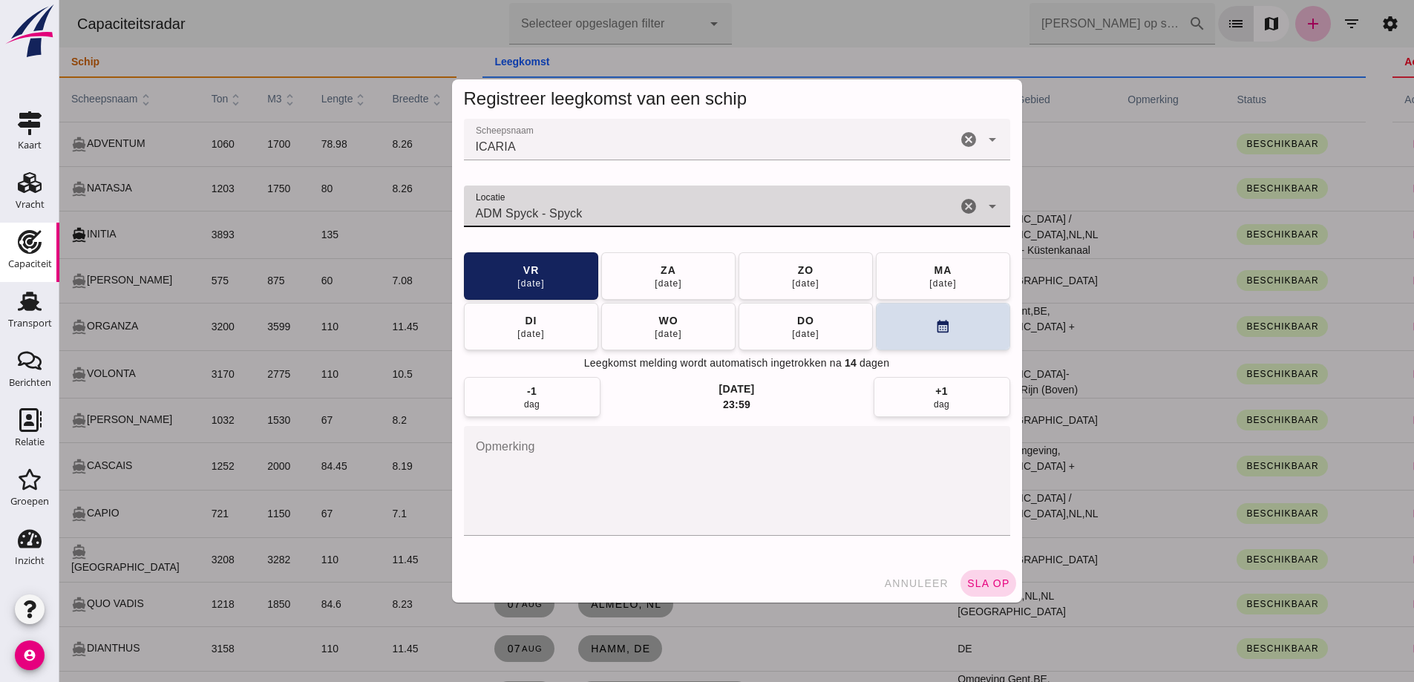
type input "ADM Spyck - Spyck"
click button "sla op"
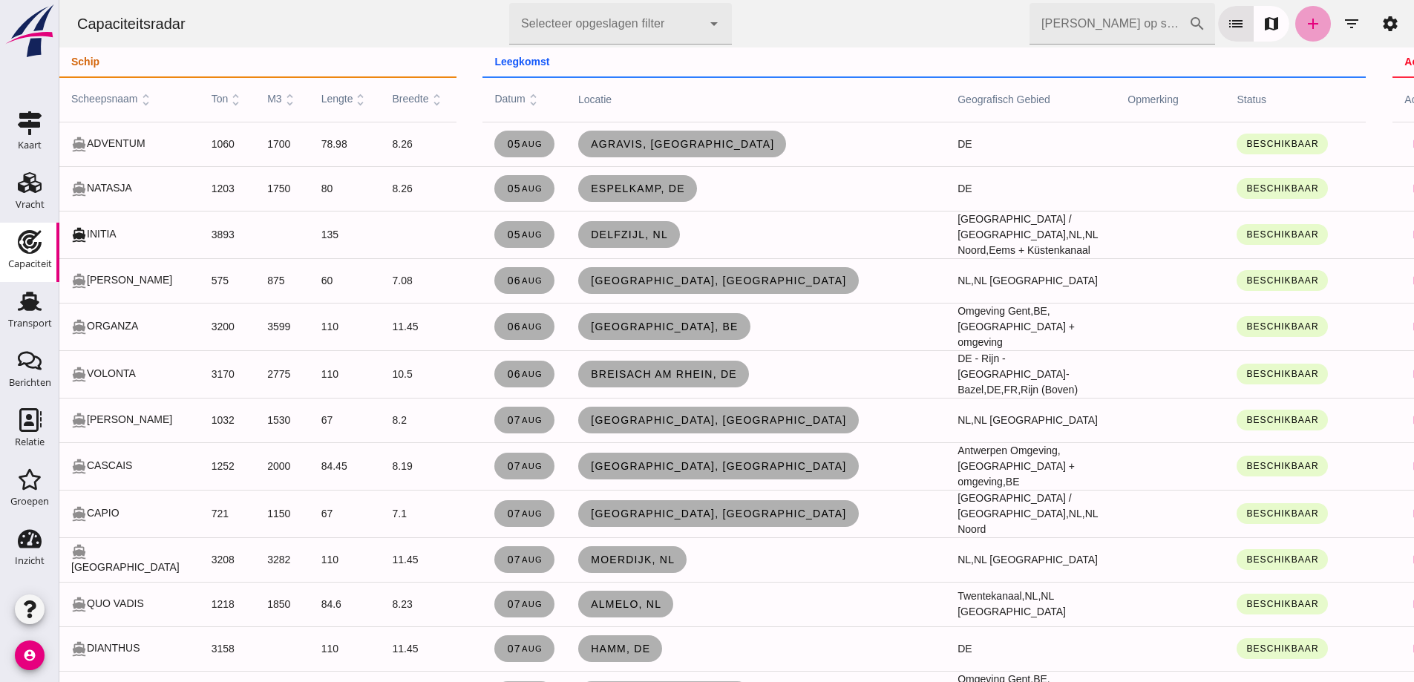
click at [1304, 32] on icon "add" at bounding box center [1313, 24] width 18 height 18
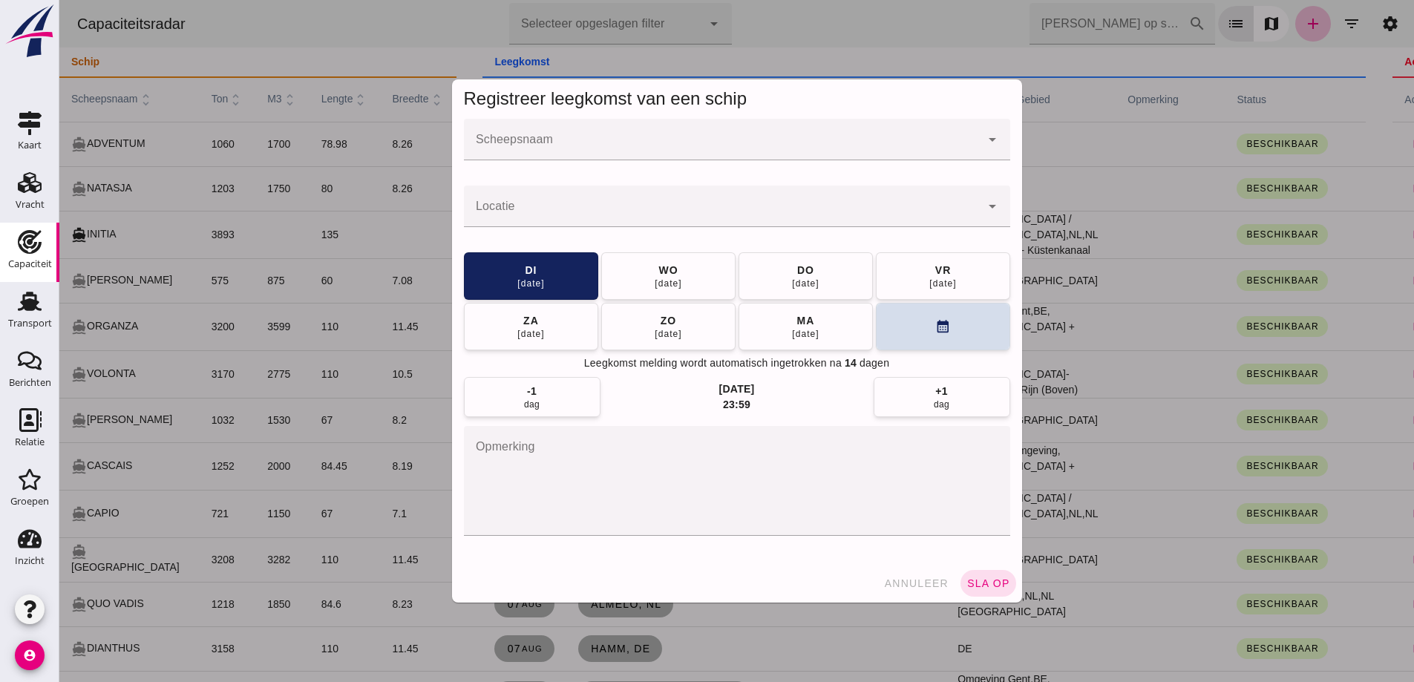
click input "Scheepsnaam"
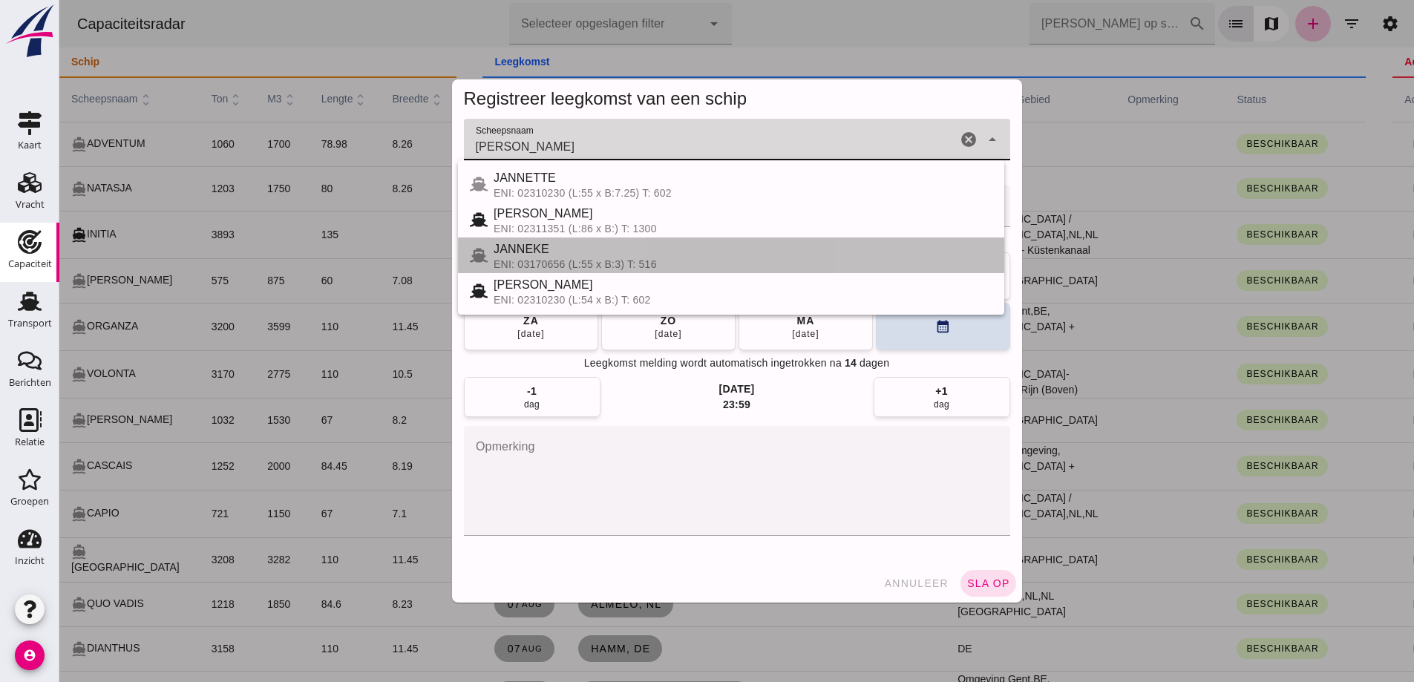
click at [570, 251] on div "JANNEKE" at bounding box center [742, 249] width 499 height 18
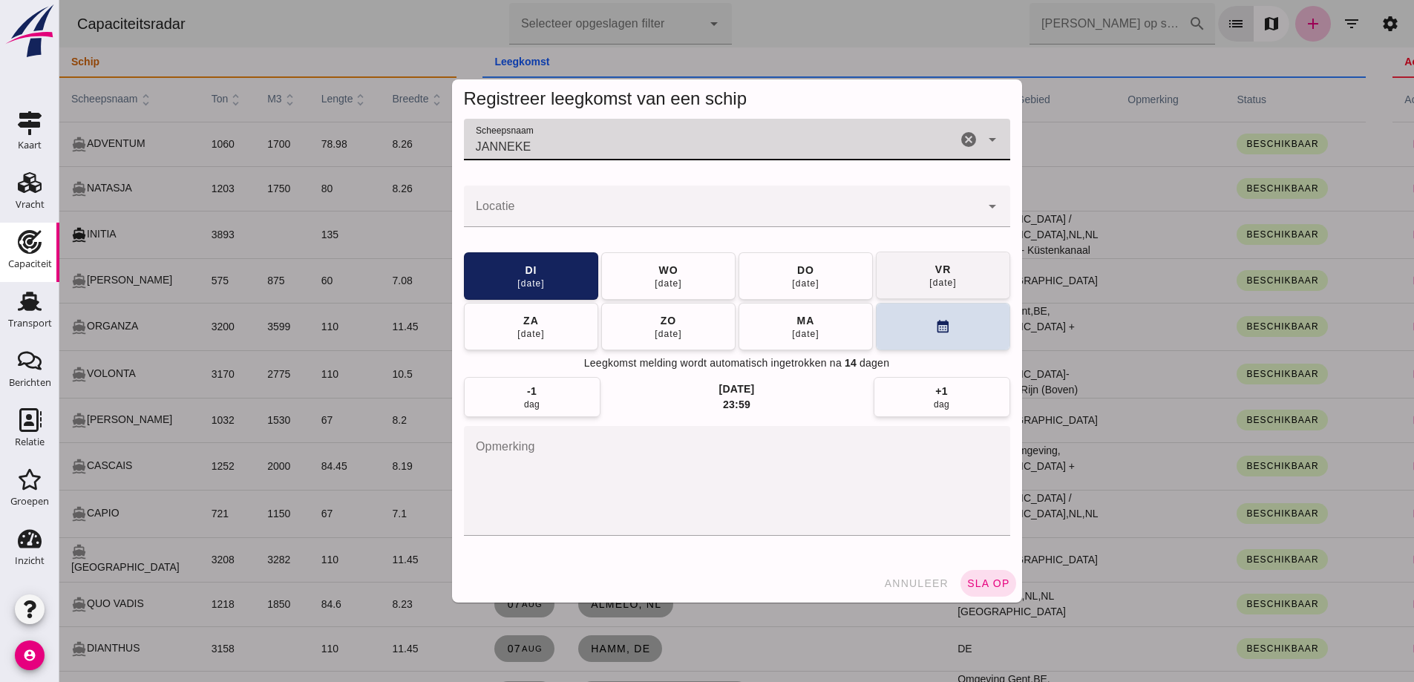
type input "JANNEKE"
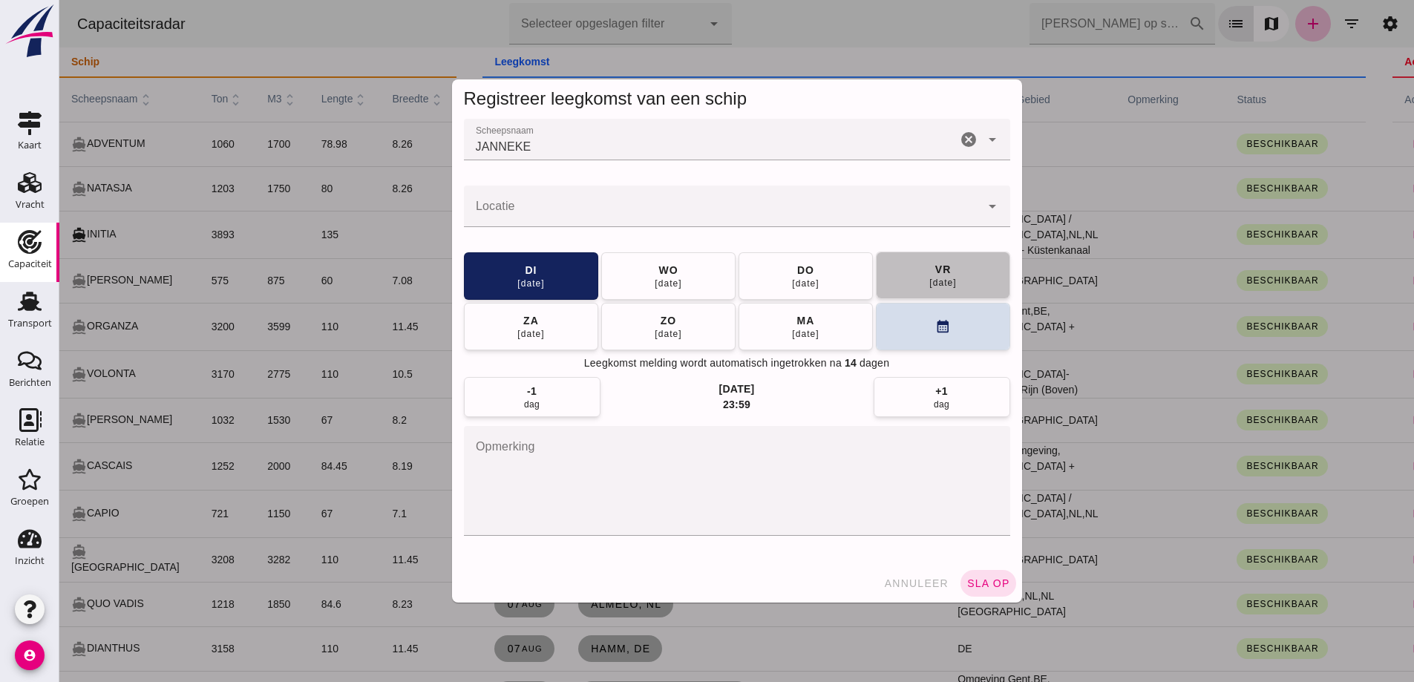
click button "vr 15 aug"
click div
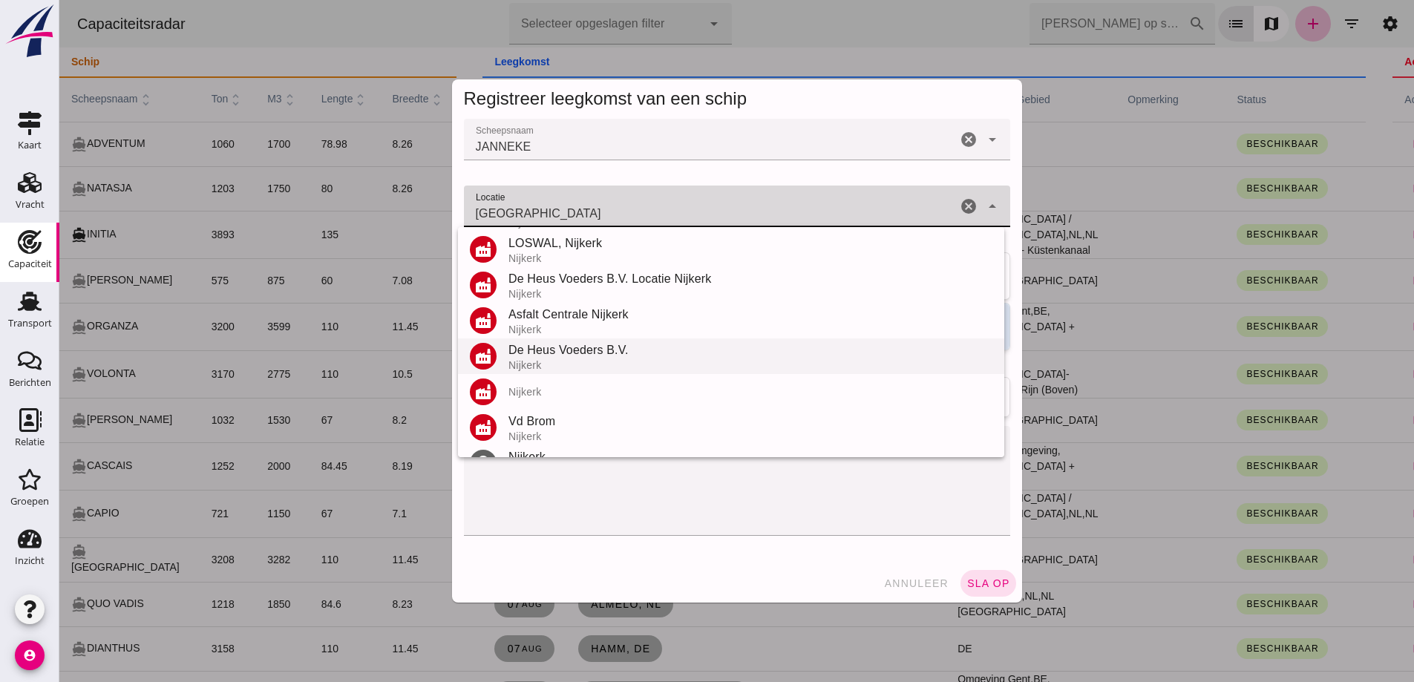
scroll to position [74, 0]
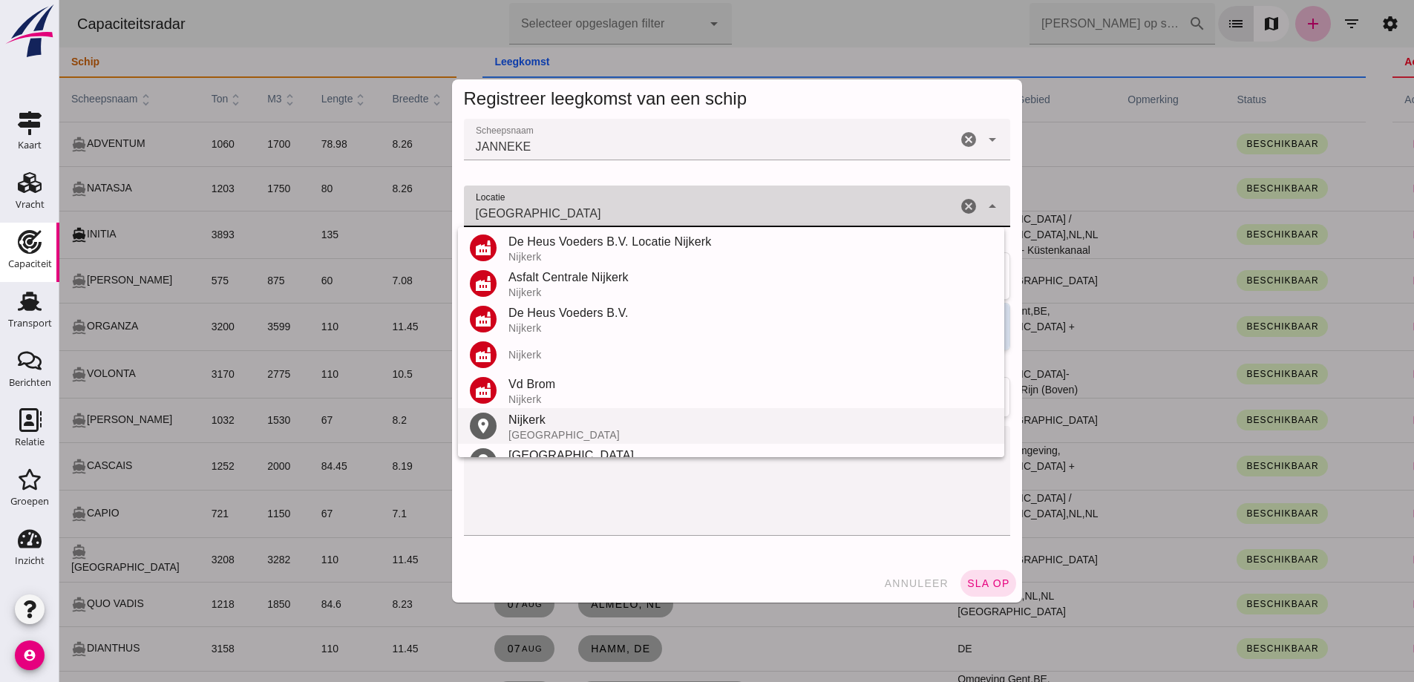
click at [554, 420] on div "Nijkerk" at bounding box center [750, 420] width 484 height 18
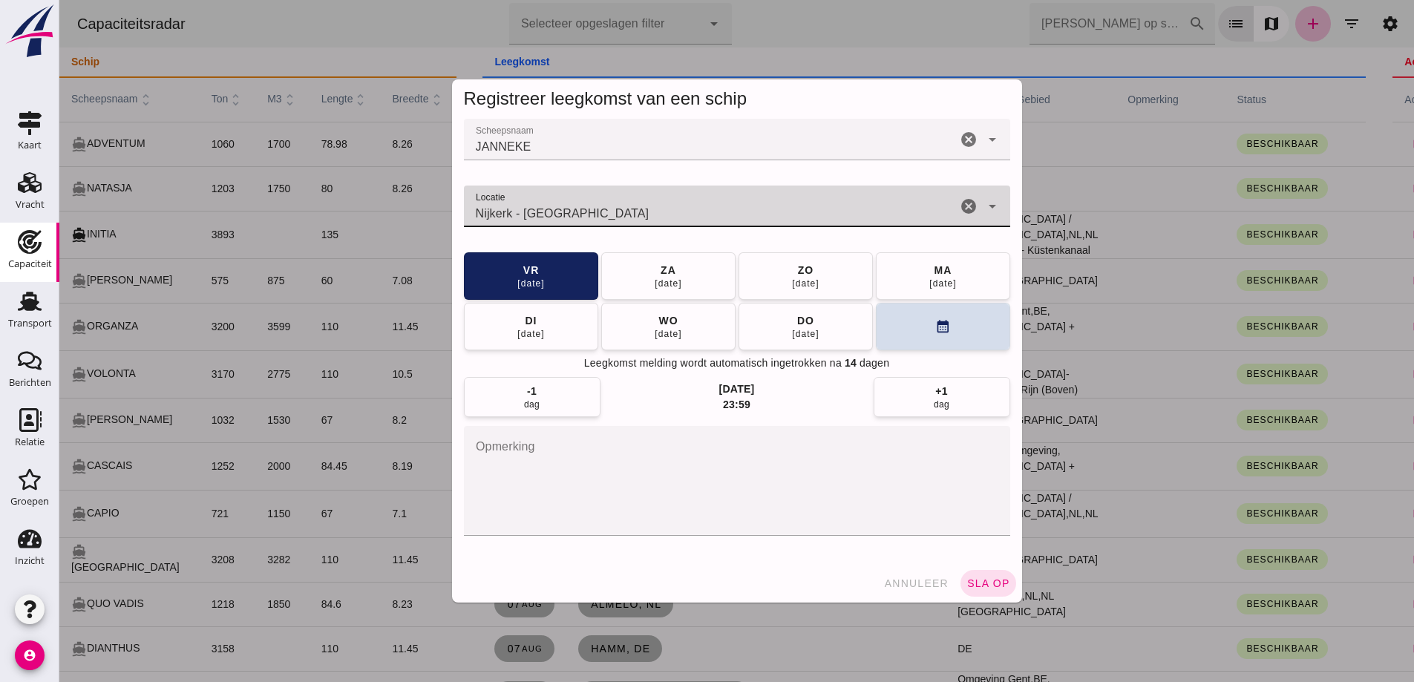
type input "Nijkerk - Gelderland"
click span "sla op"
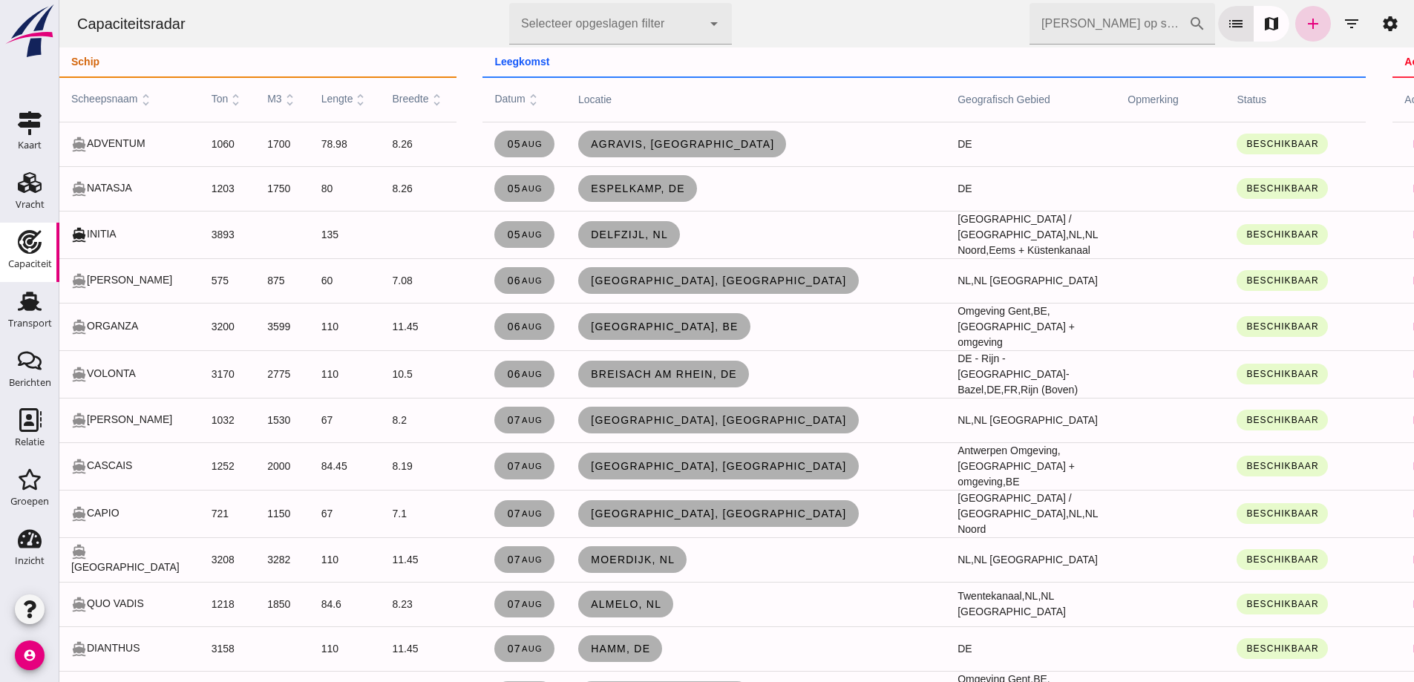
click link "add"
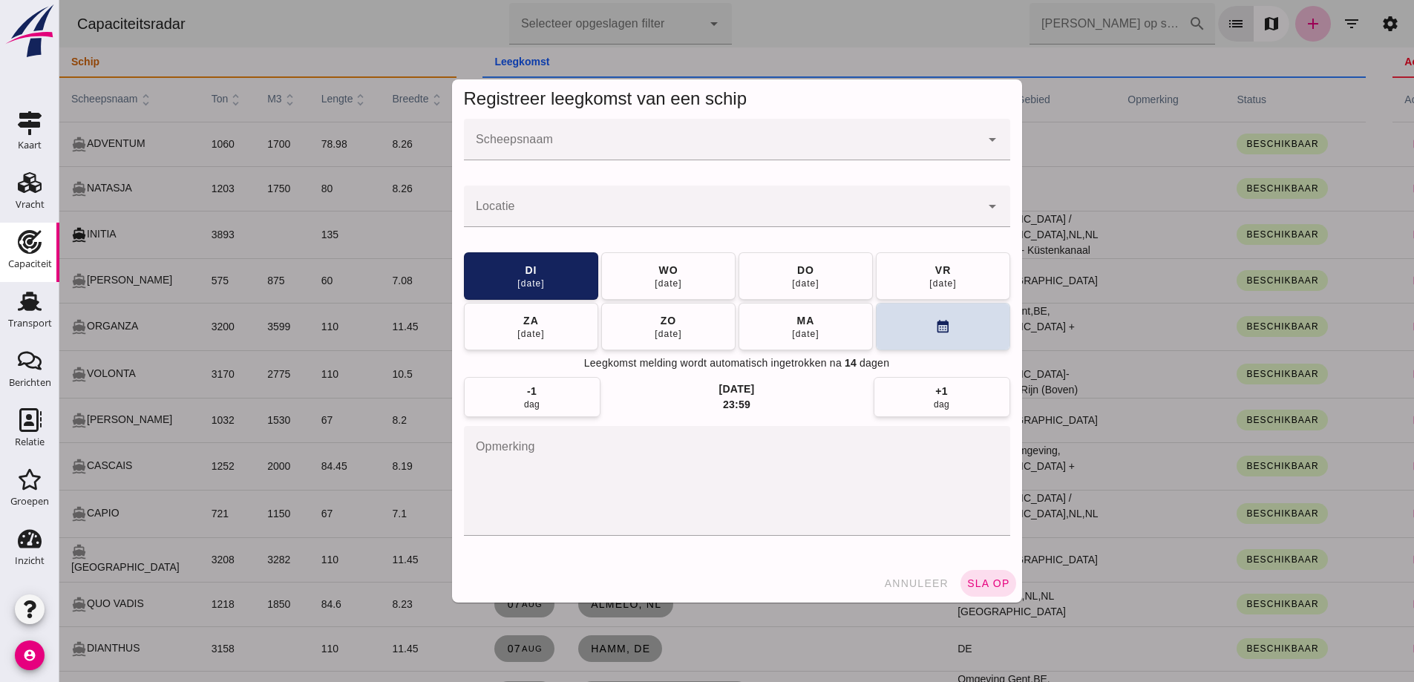
click div
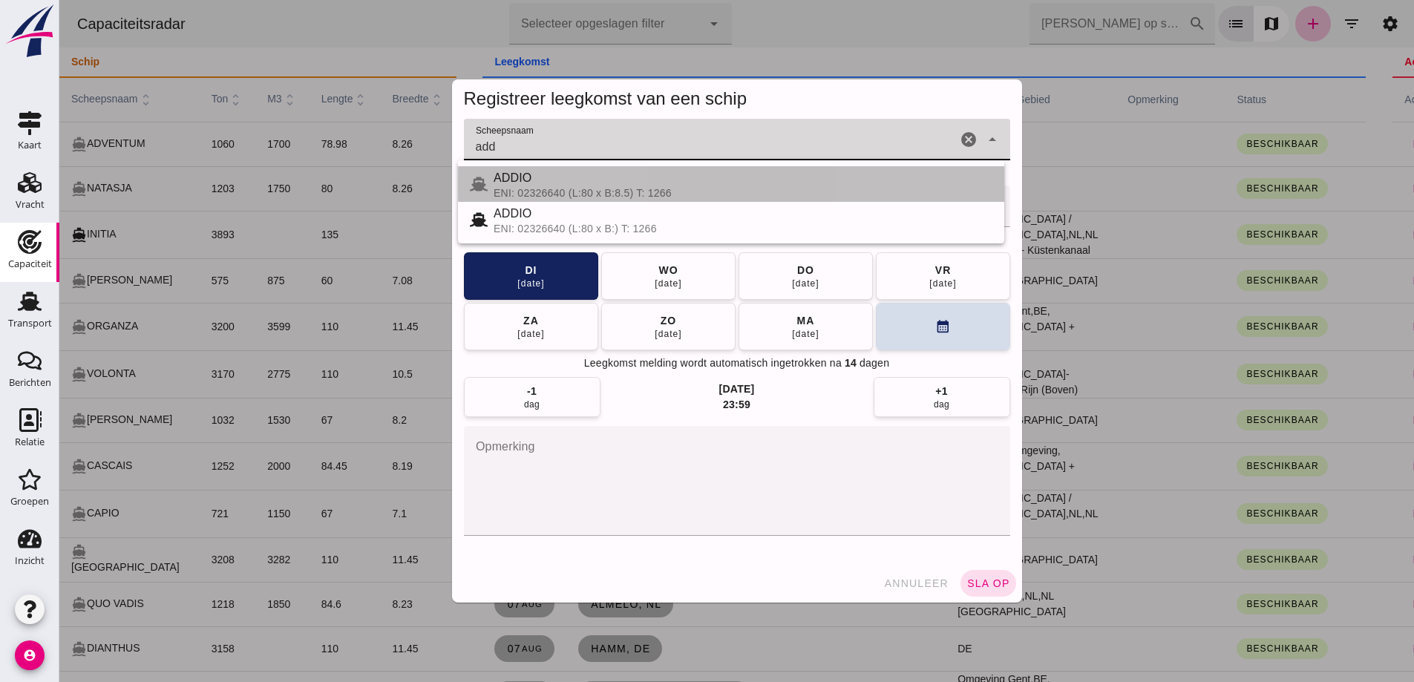
click at [632, 195] on div "ENI: 02326640 (L:80 x B:8.5) T: 1266" at bounding box center [742, 193] width 499 height 12
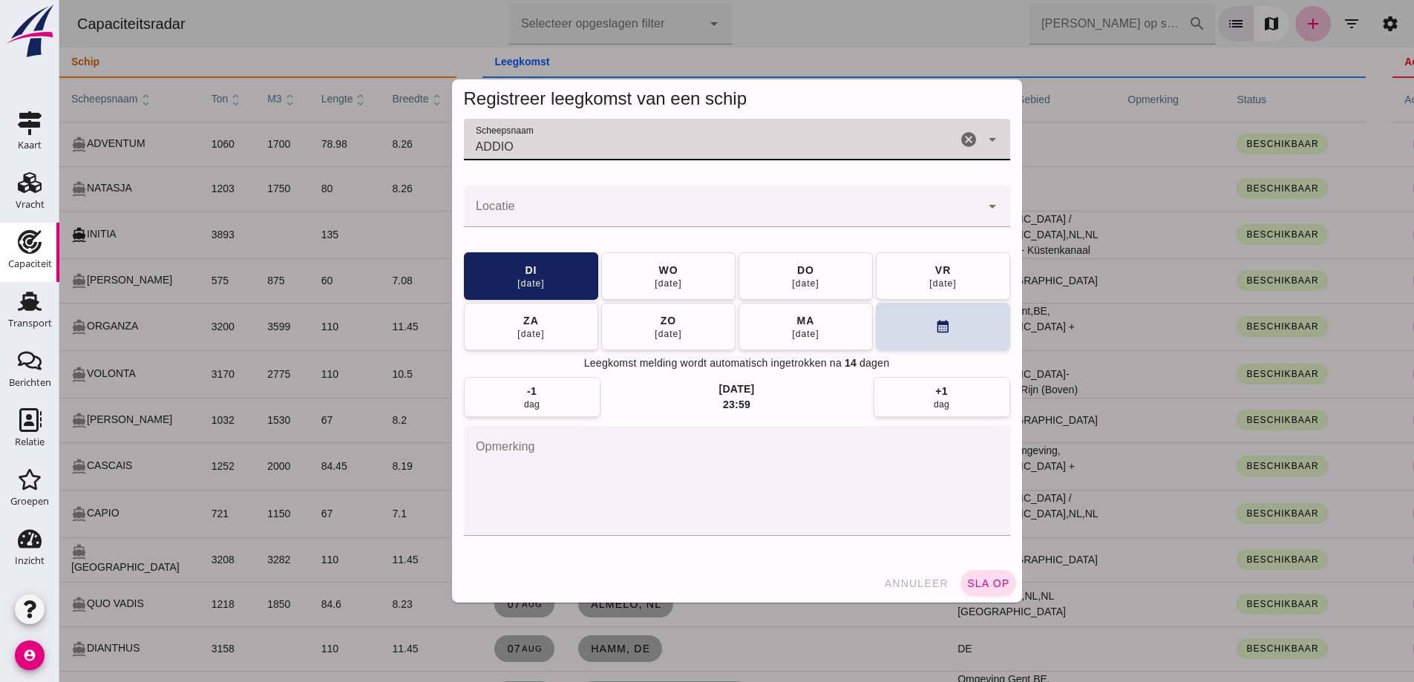
type input "ADDIO"
click input "Locatie"
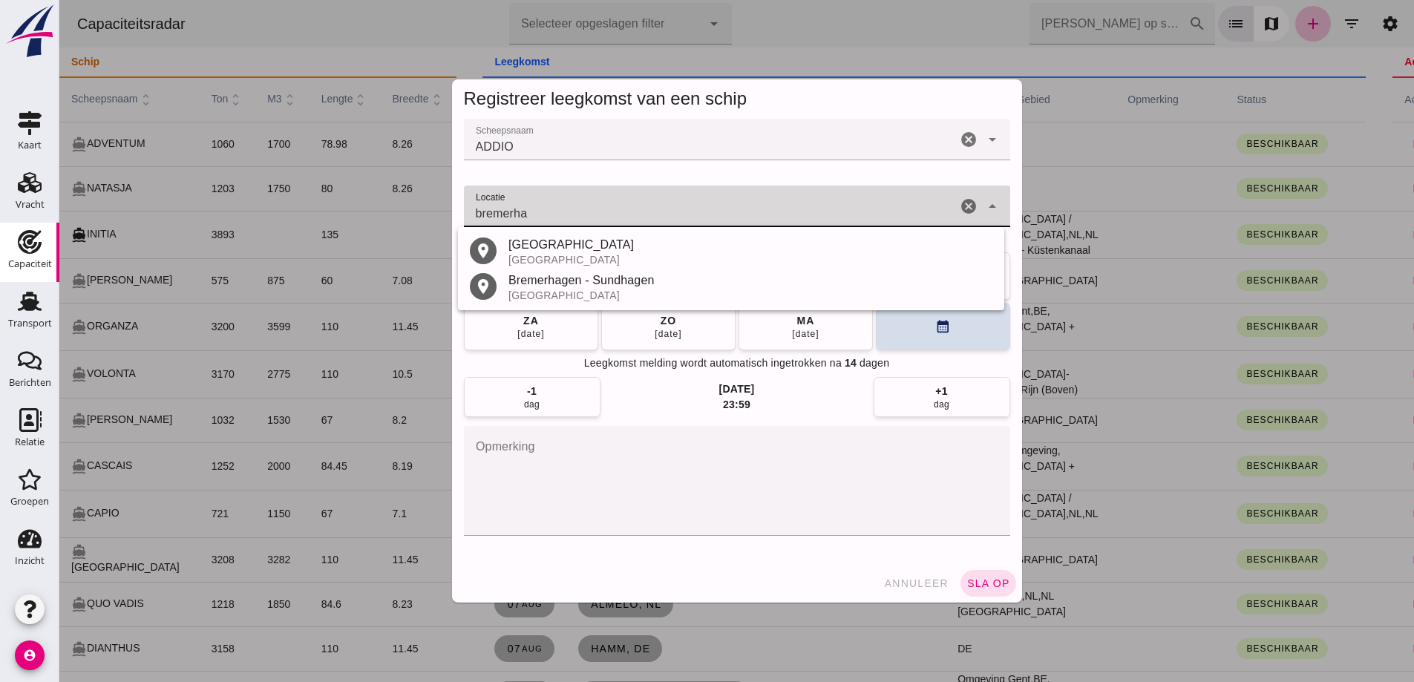
click at [580, 246] on div "Bremerhaven" at bounding box center [750, 245] width 484 height 18
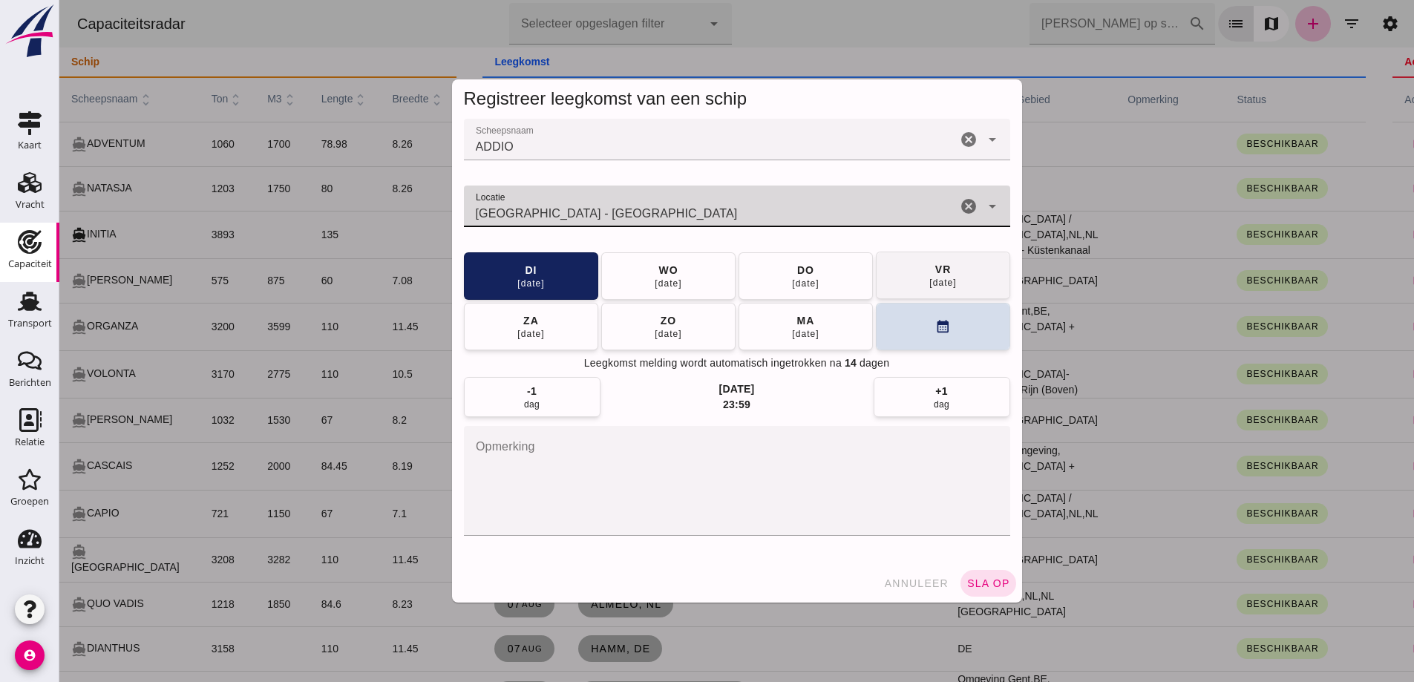
type input "Bremerhaven - Bremen"
click button "vr 15 aug"
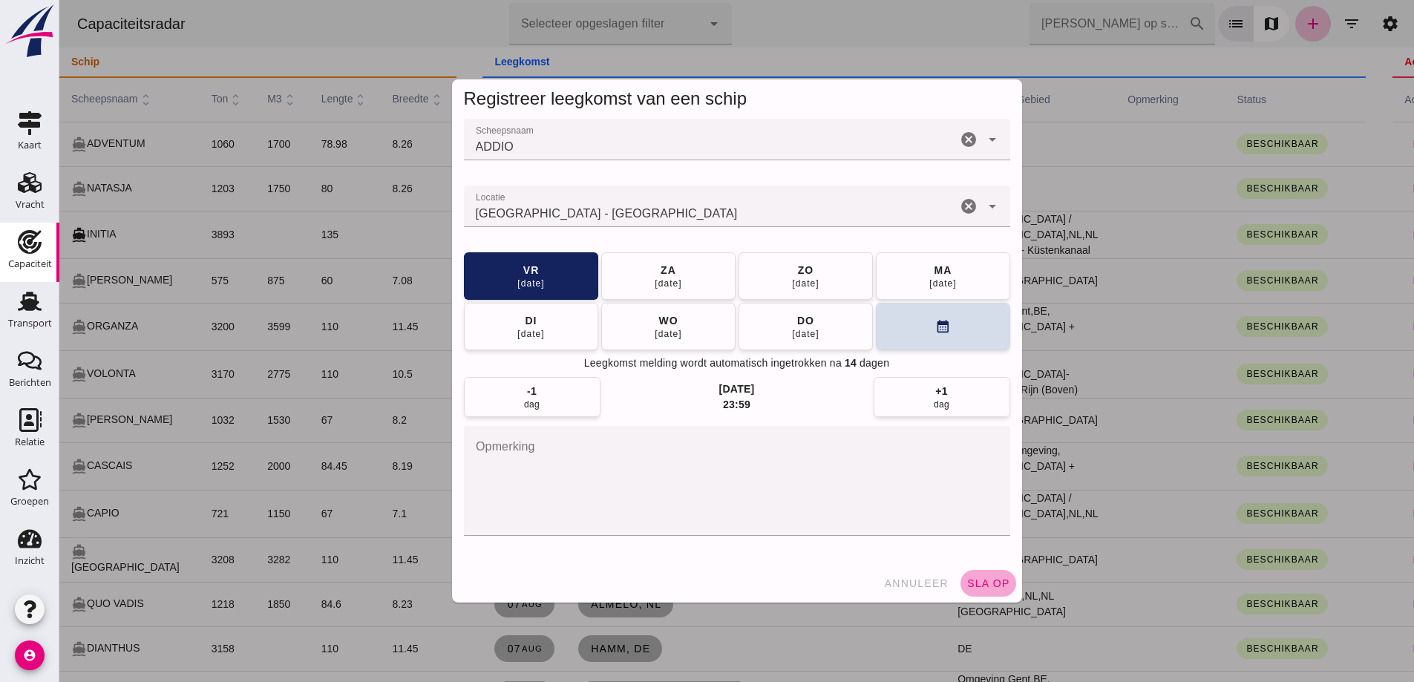
click span "sla op"
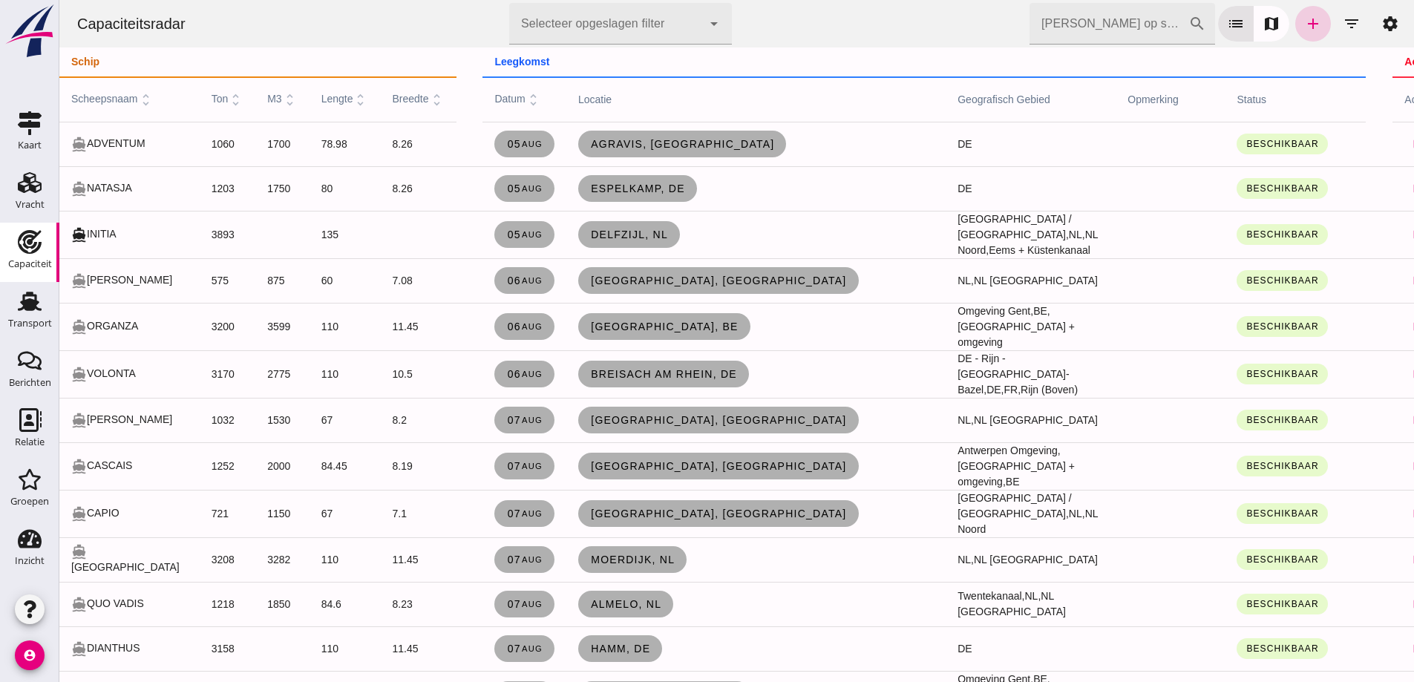
click at [1304, 22] on icon "add" at bounding box center [1313, 24] width 18 height 18
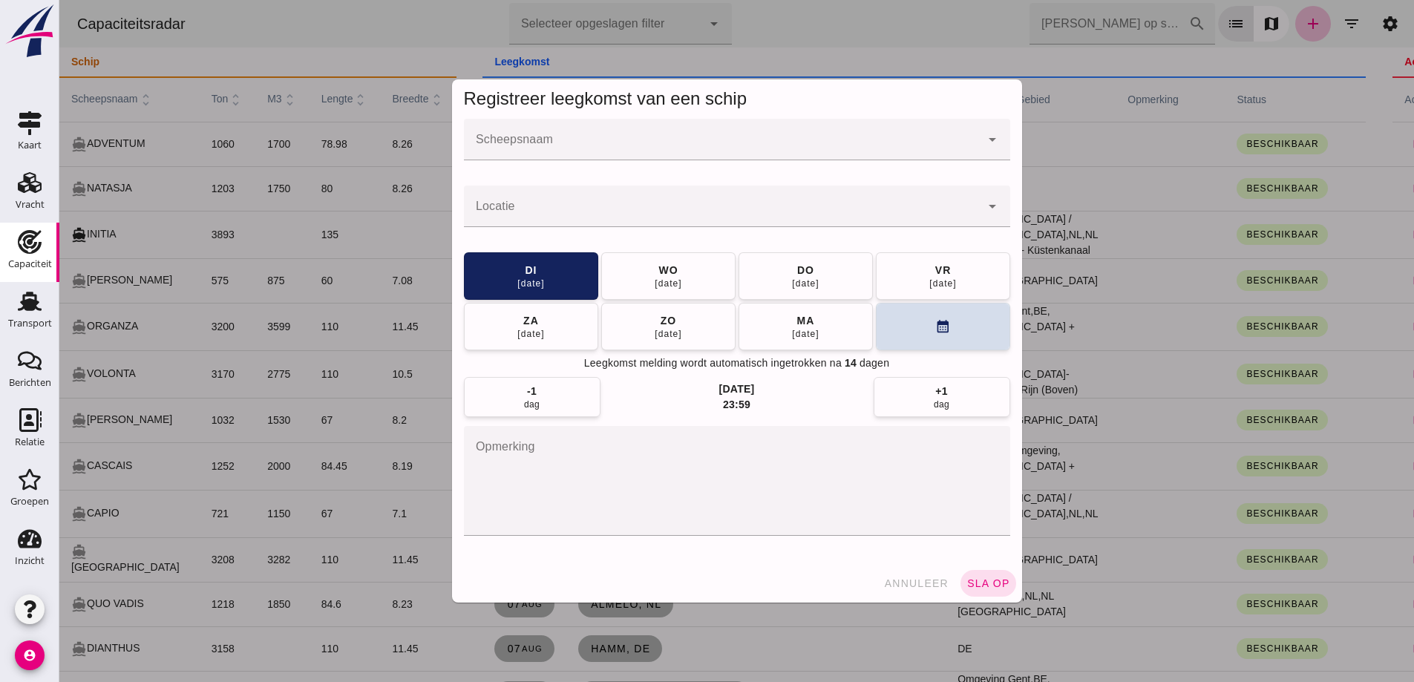
click div
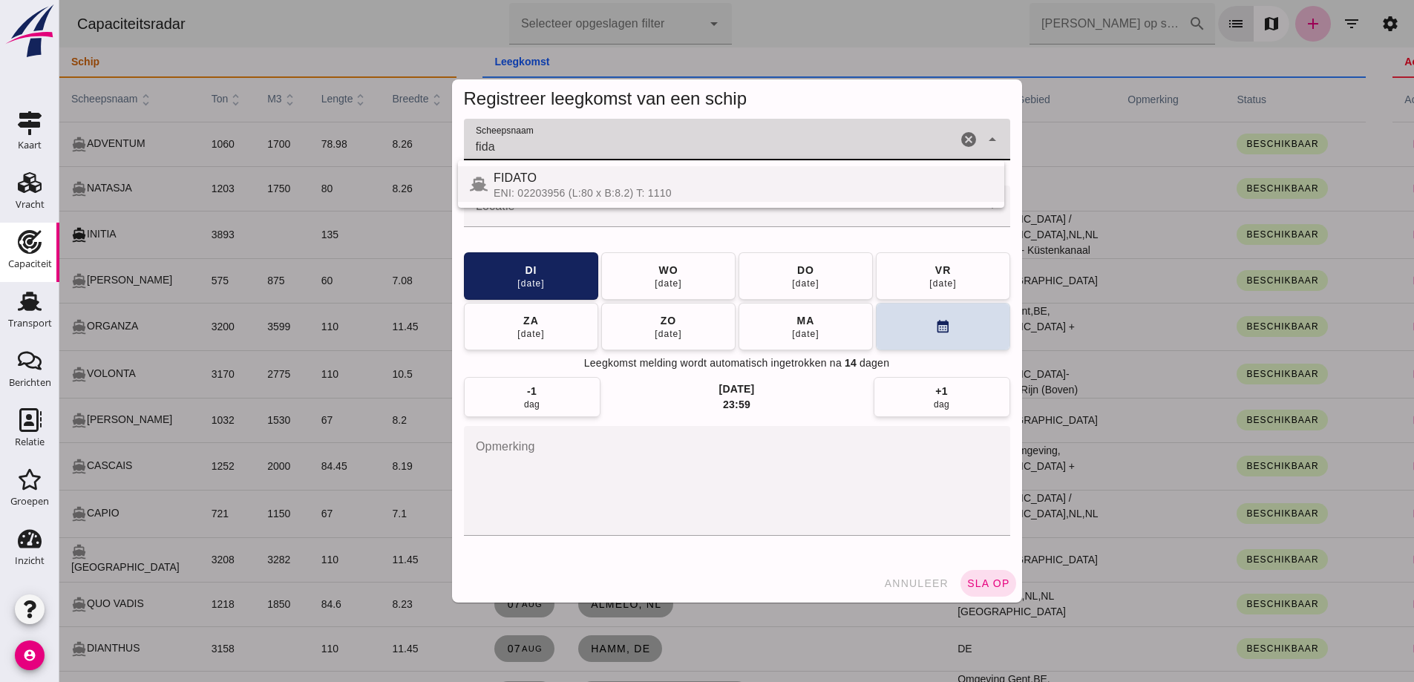
click at [583, 180] on div "FIDATO" at bounding box center [742, 178] width 499 height 18
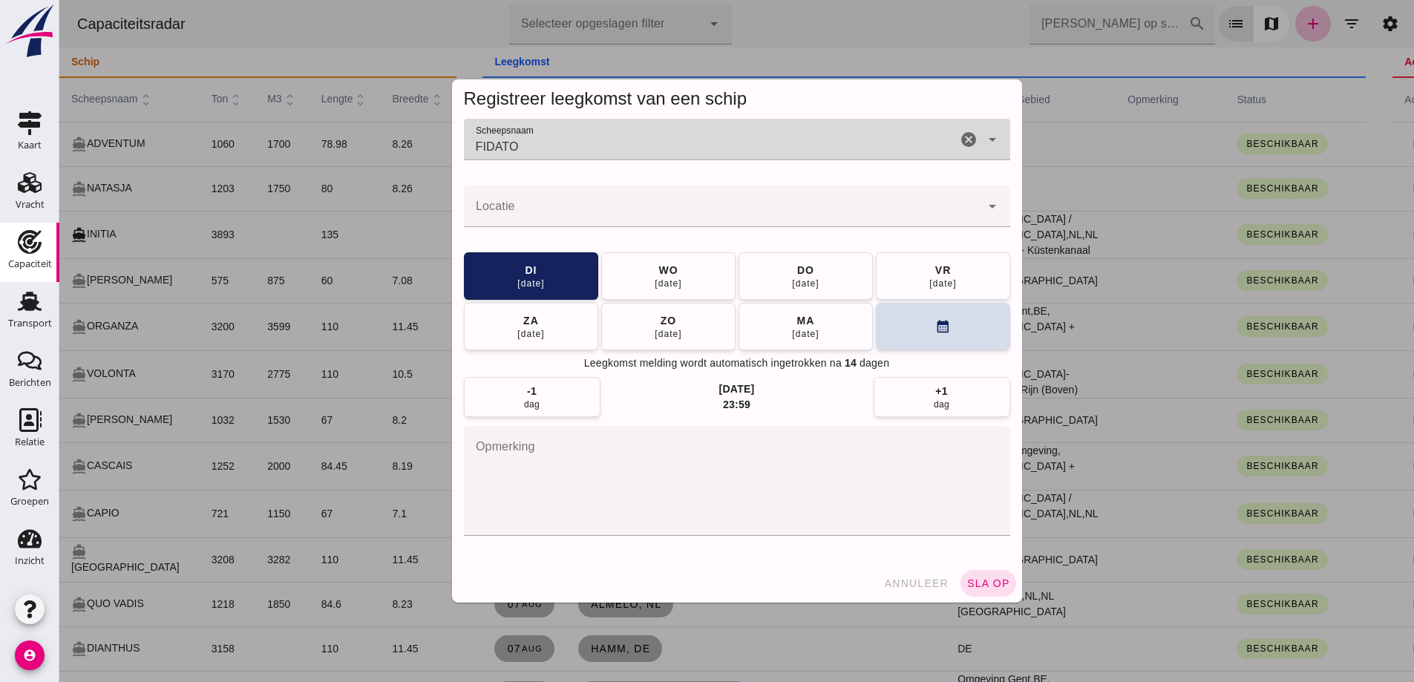
type input "FIDATO"
drag, startPoint x: 594, startPoint y: 218, endPoint x: 588, endPoint y: 213, distance: 7.9
click input "Locatie"
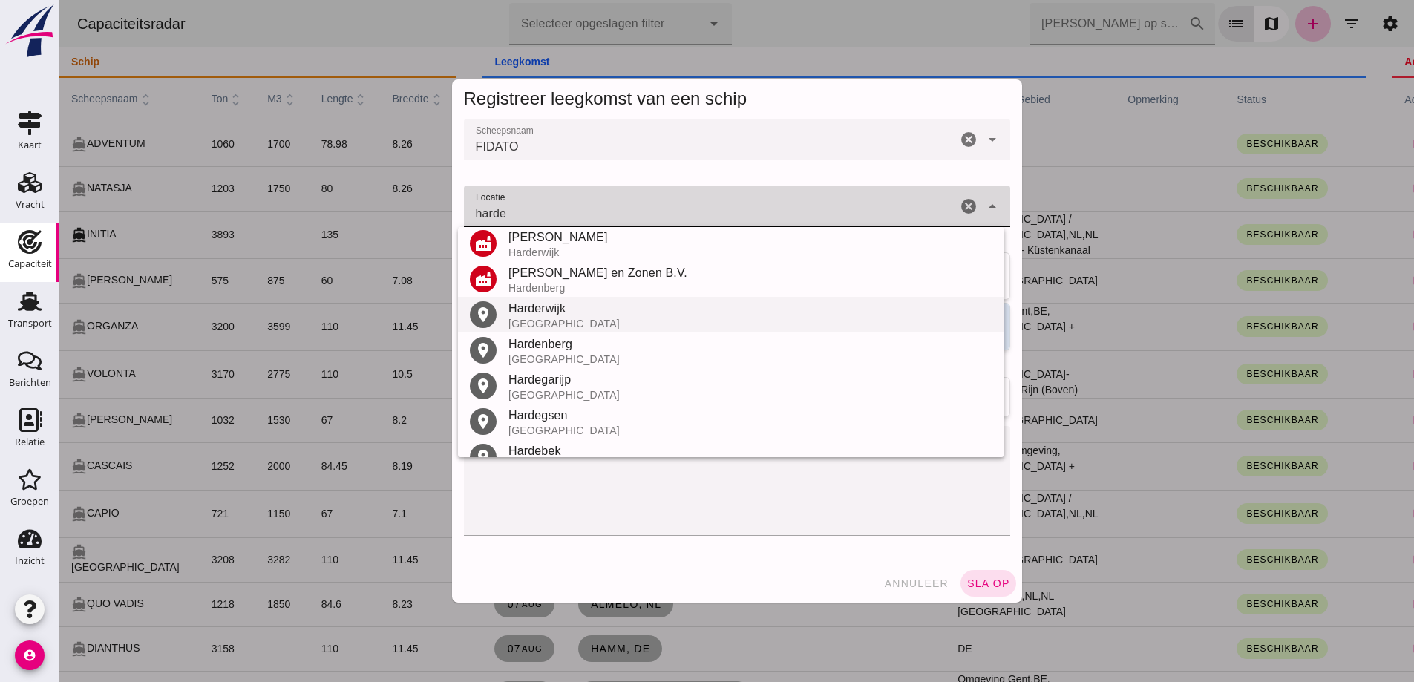
scroll to position [281, 0]
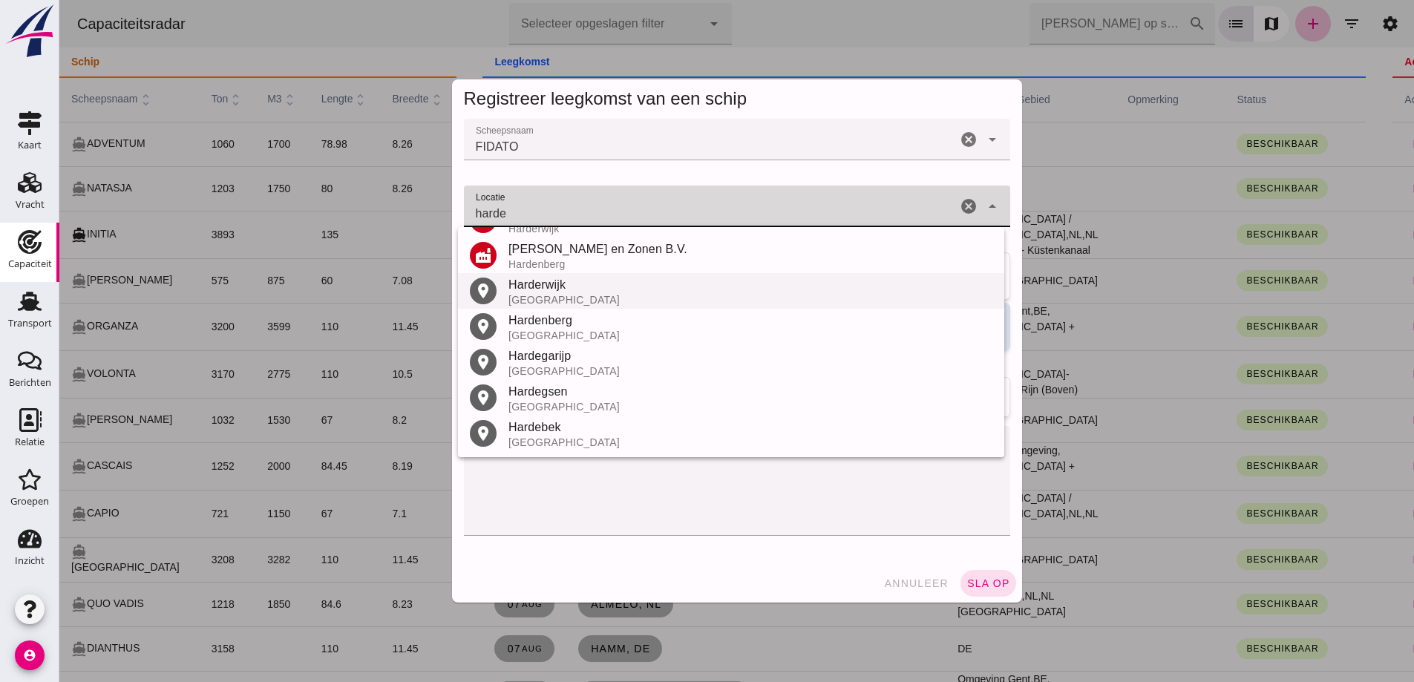
click at [583, 301] on div "[GEOGRAPHIC_DATA]" at bounding box center [750, 300] width 484 height 12
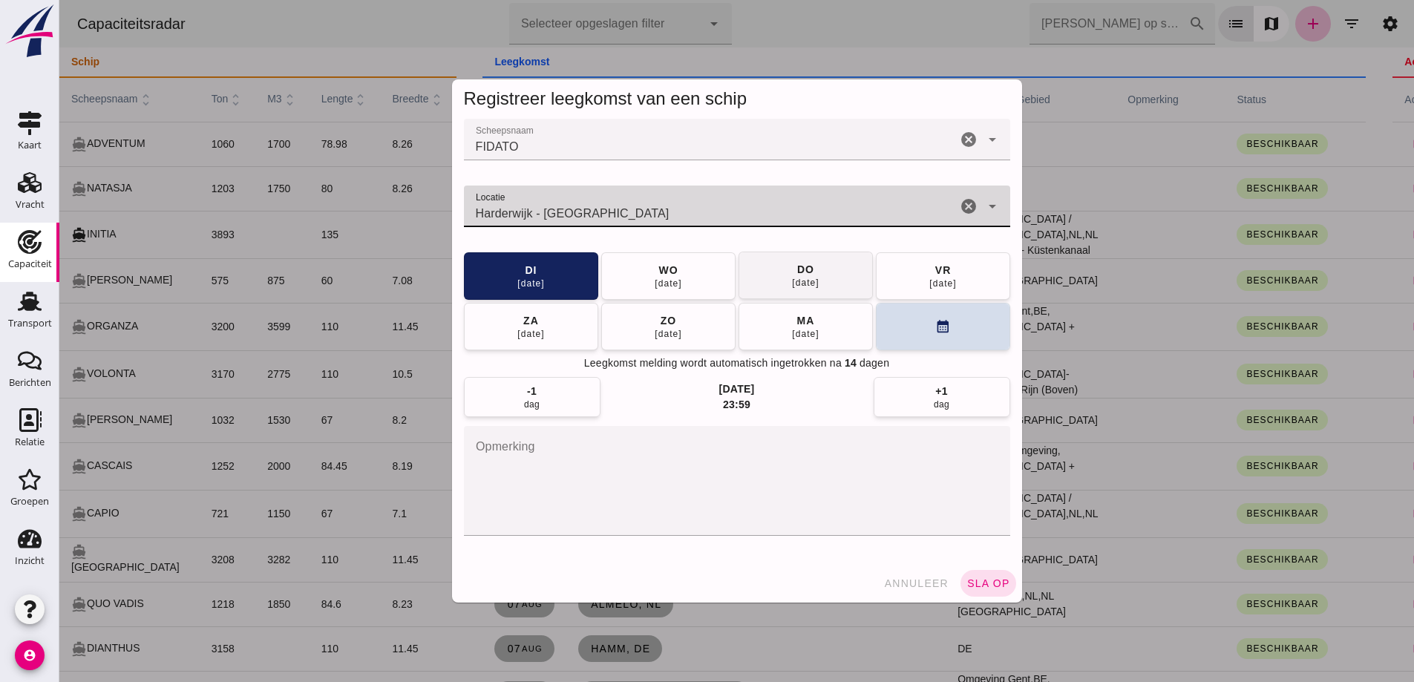
type input "Harderwijk - Gelderland"
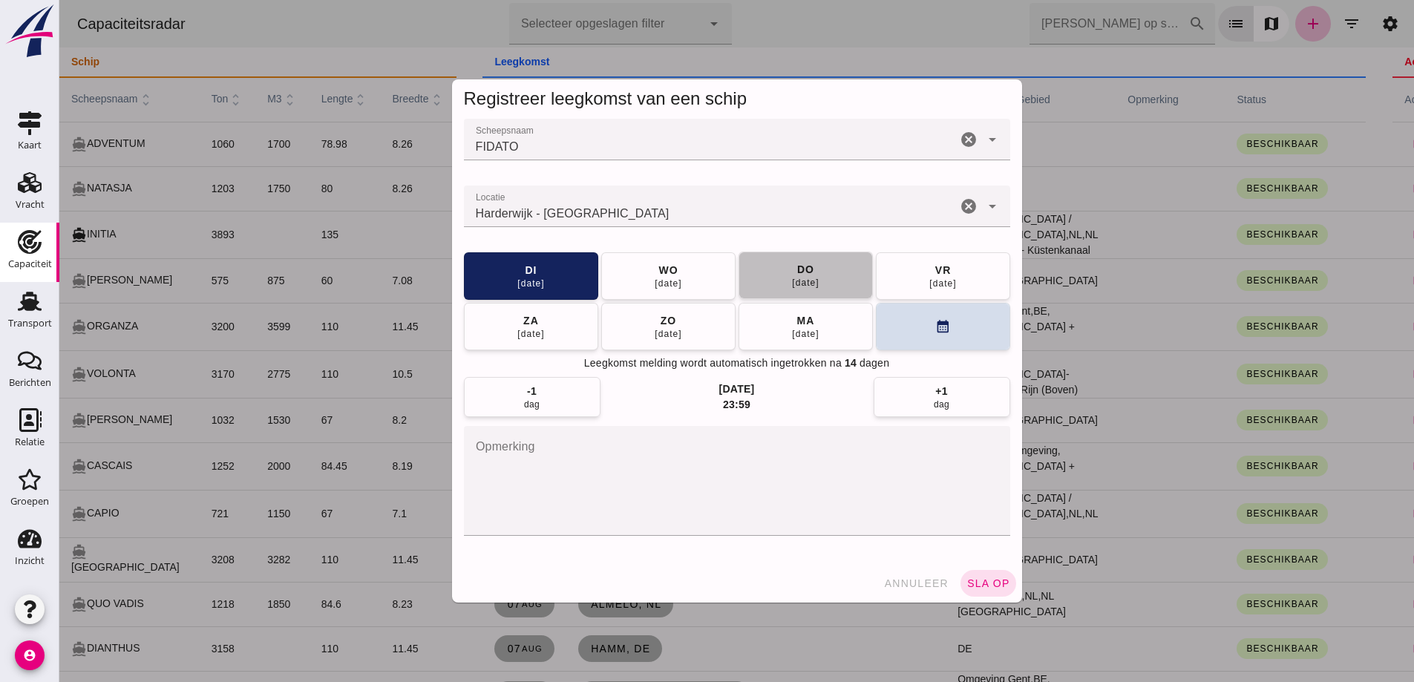
click span "do 14 aug"
click button "sla op"
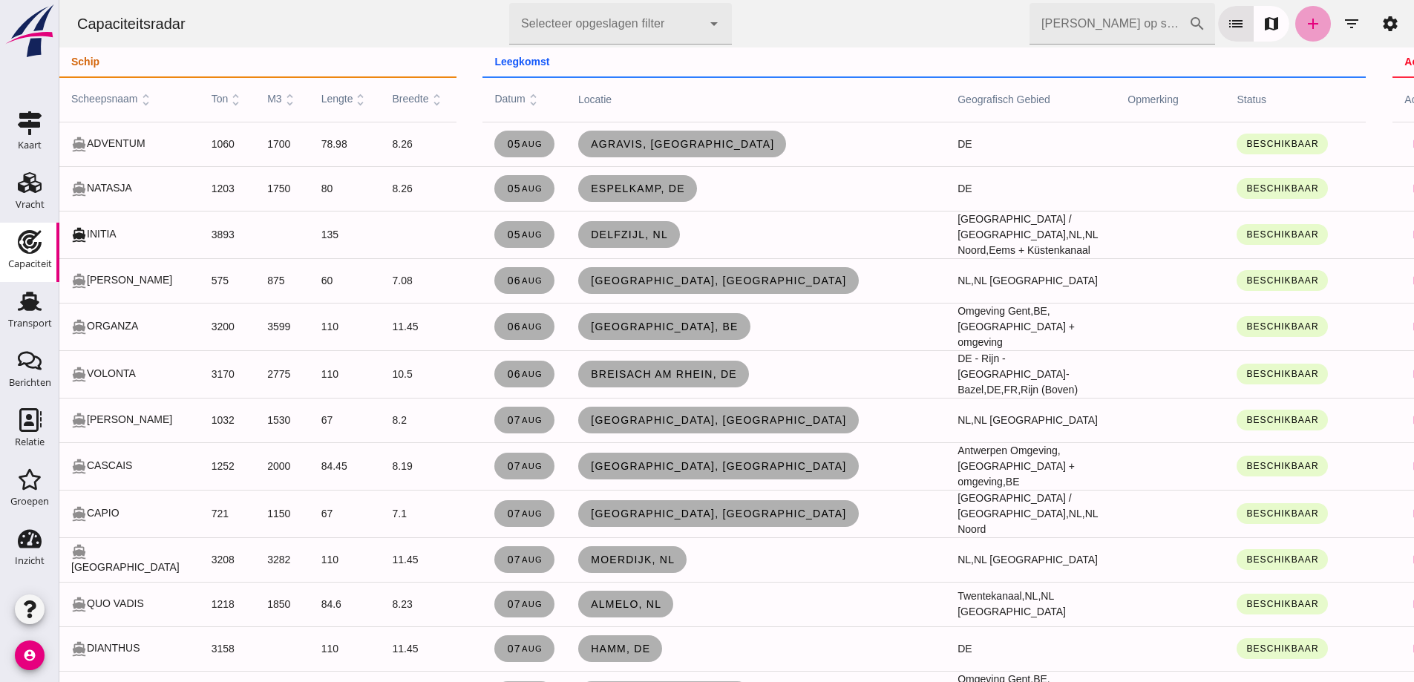
click at [1305, 17] on icon "add" at bounding box center [1313, 24] width 18 height 18
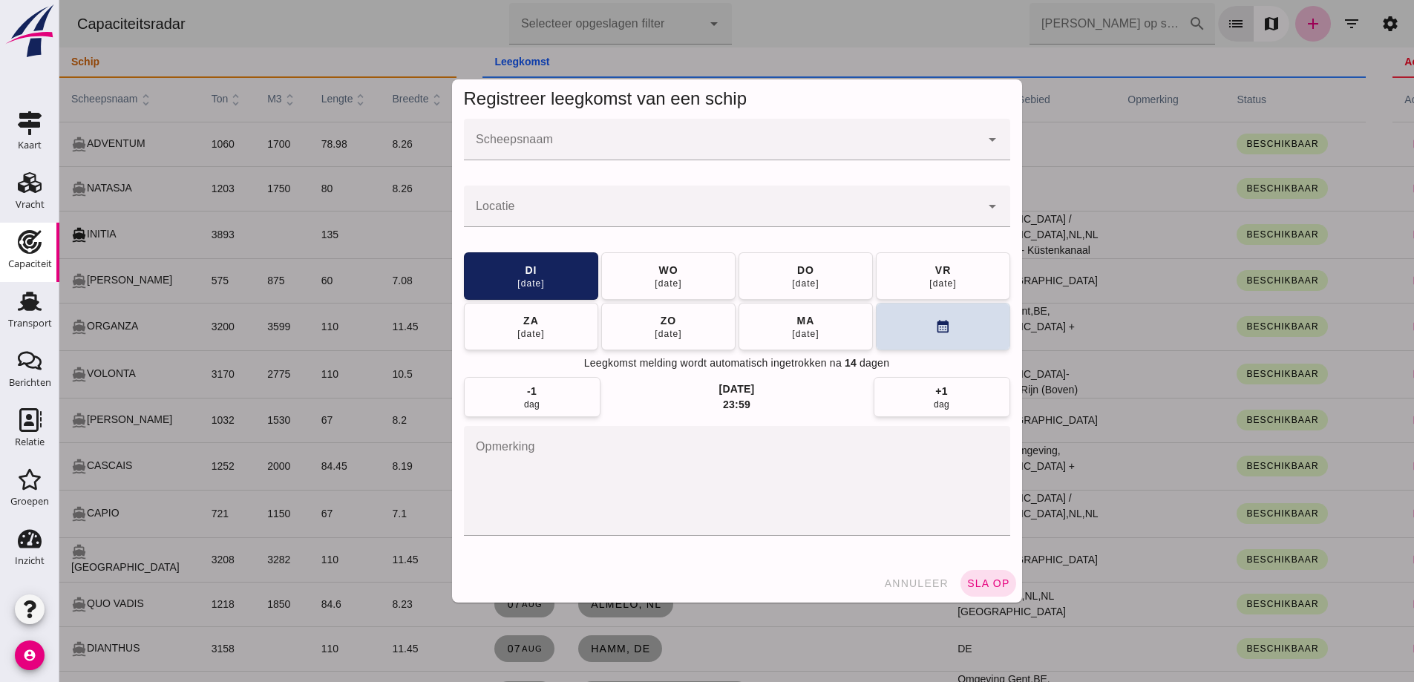
click div
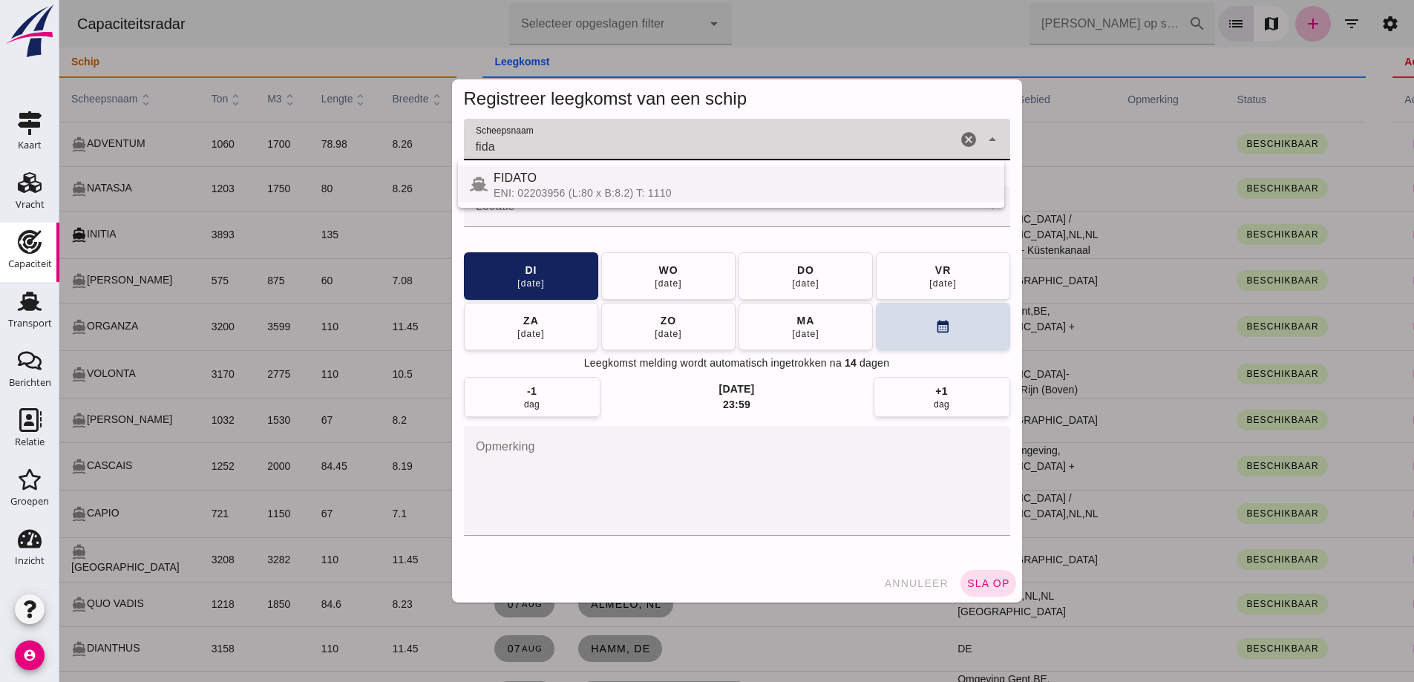
click div "FIDATO ENI: 02203956 (L:80 x B:8.2) T: 1110"
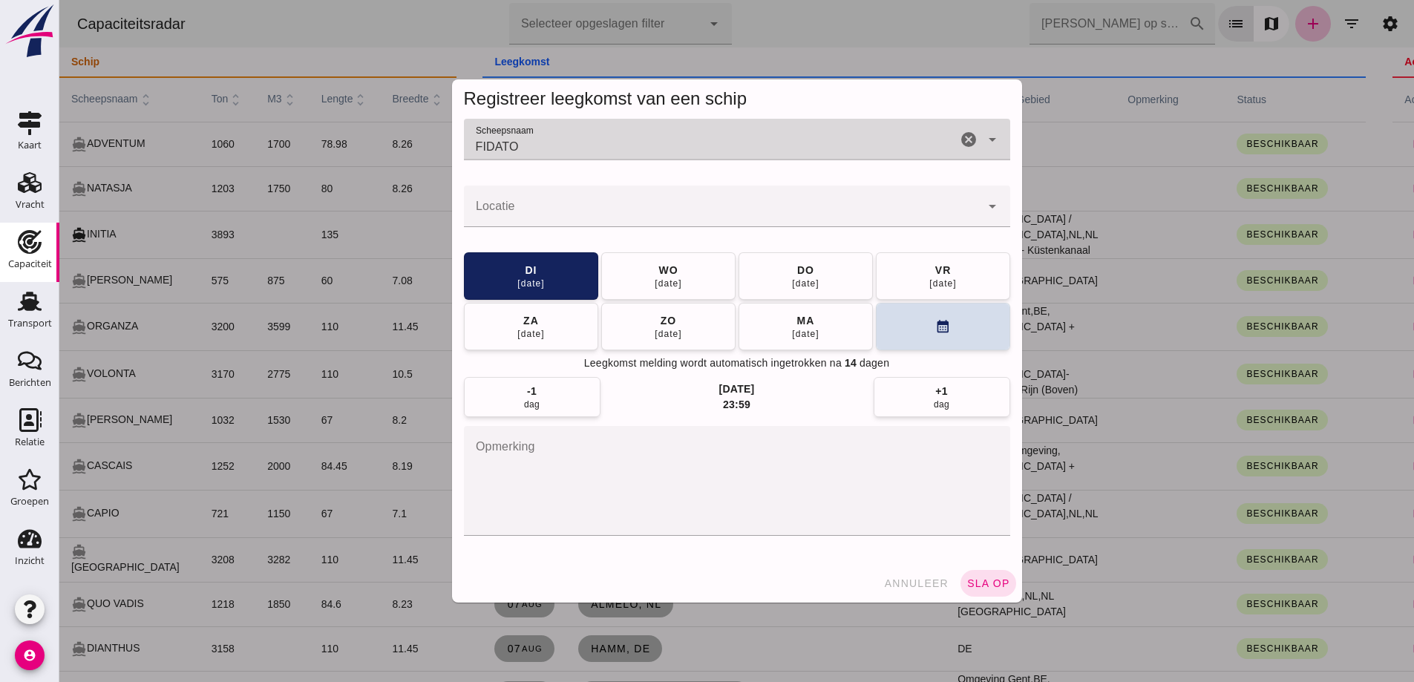
type input "FIDATO"
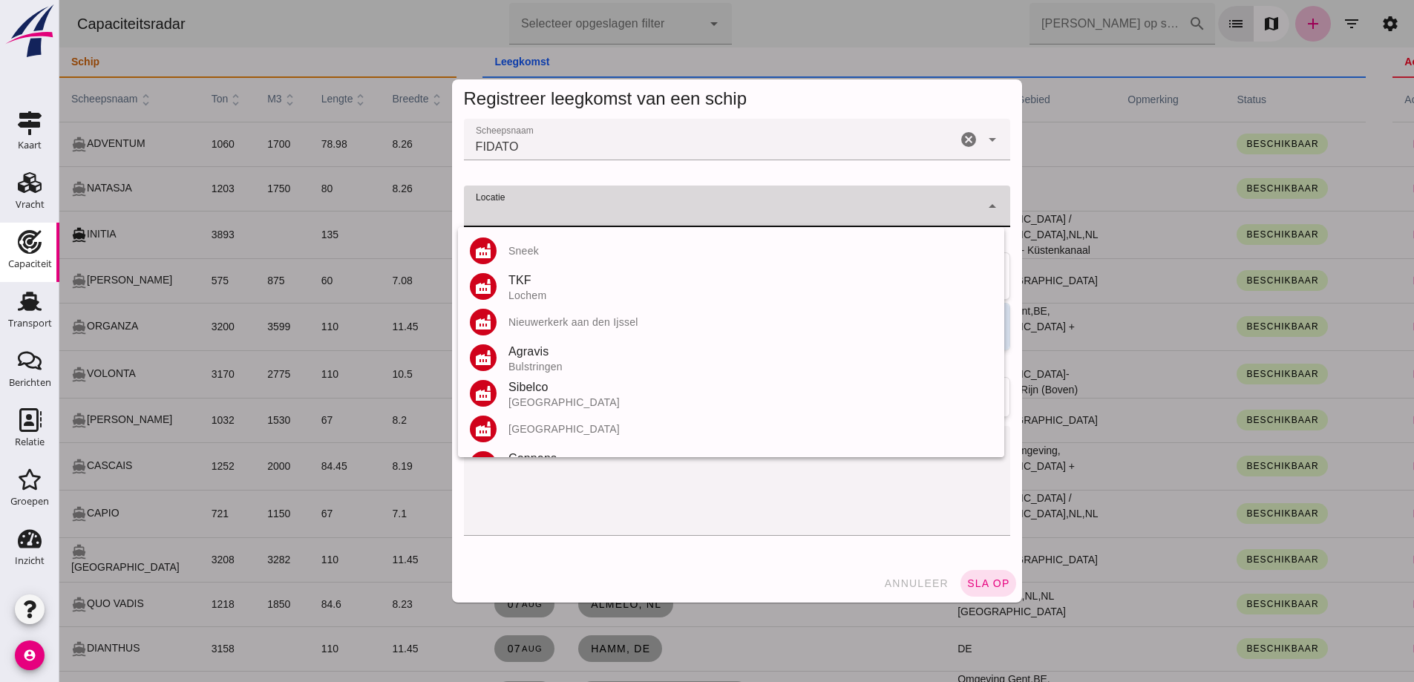
click div
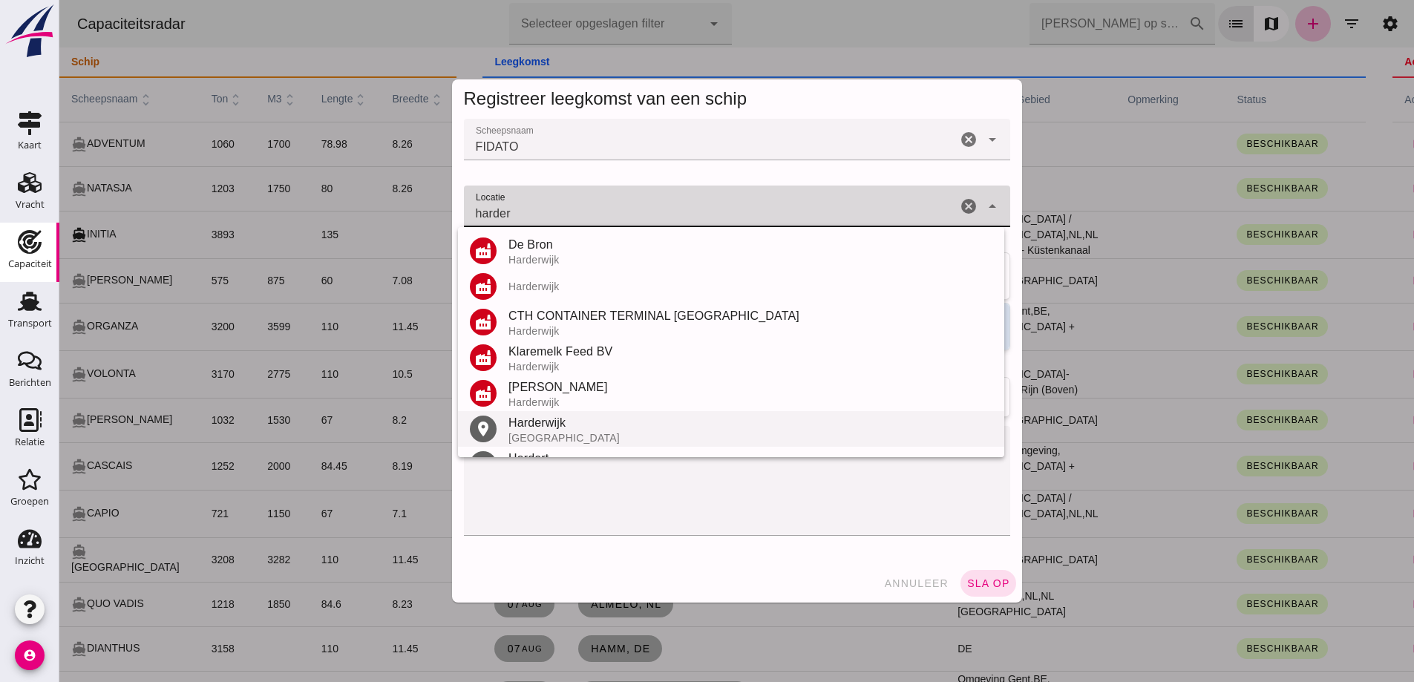
click at [571, 434] on div "[GEOGRAPHIC_DATA]" at bounding box center [750, 438] width 484 height 12
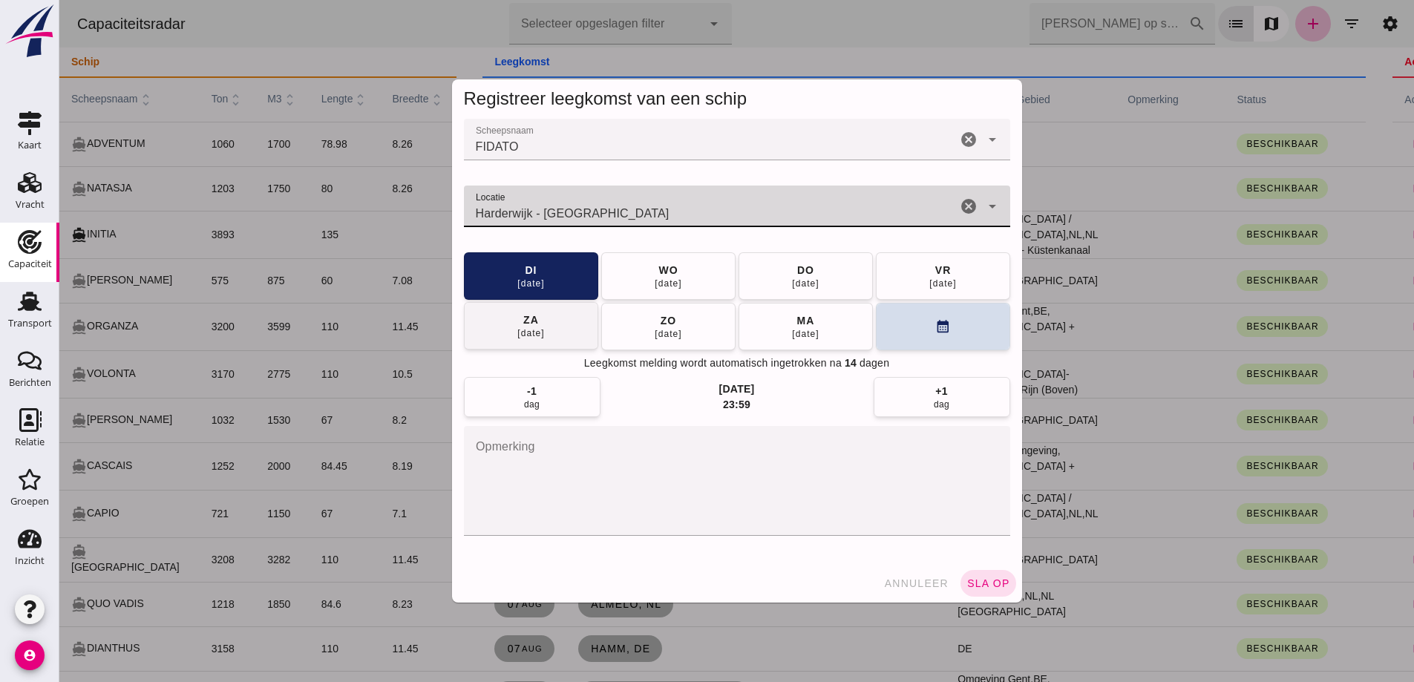
type input "Harderwijk - Gelderland"
click button "do 14 aug"
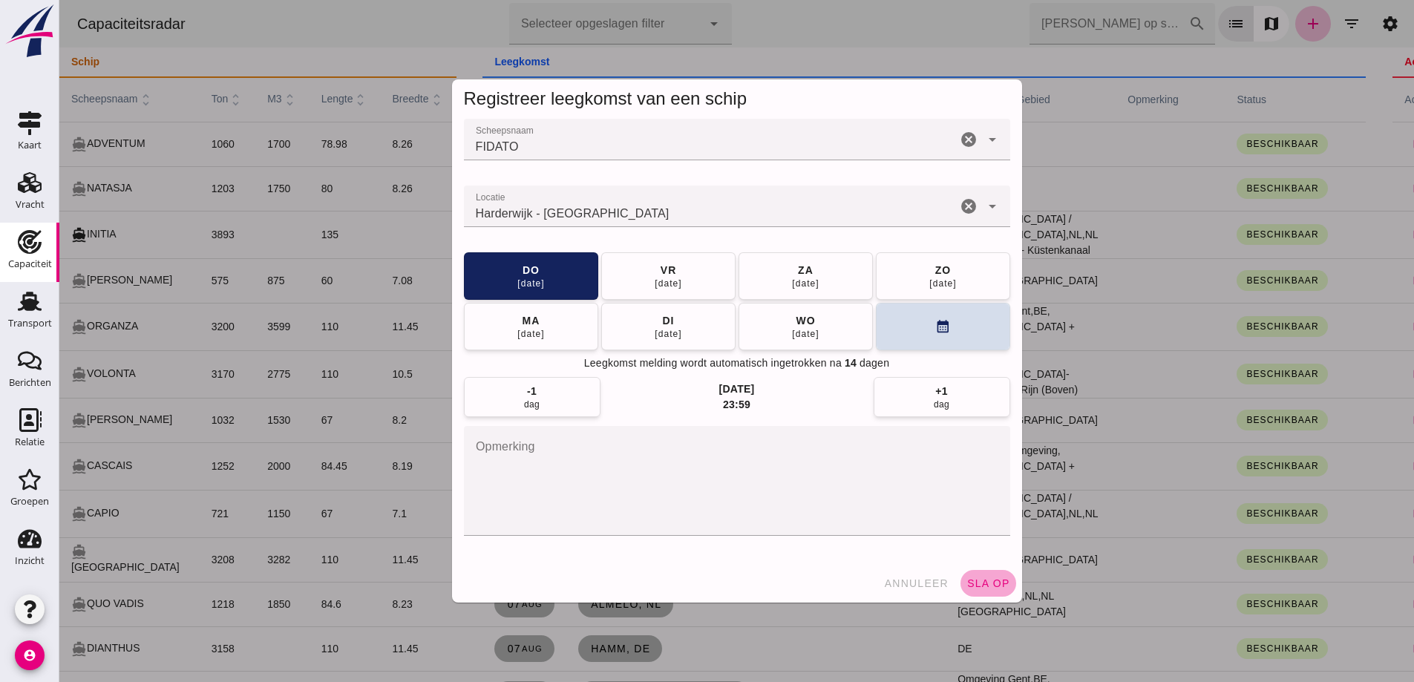
click button "sla op"
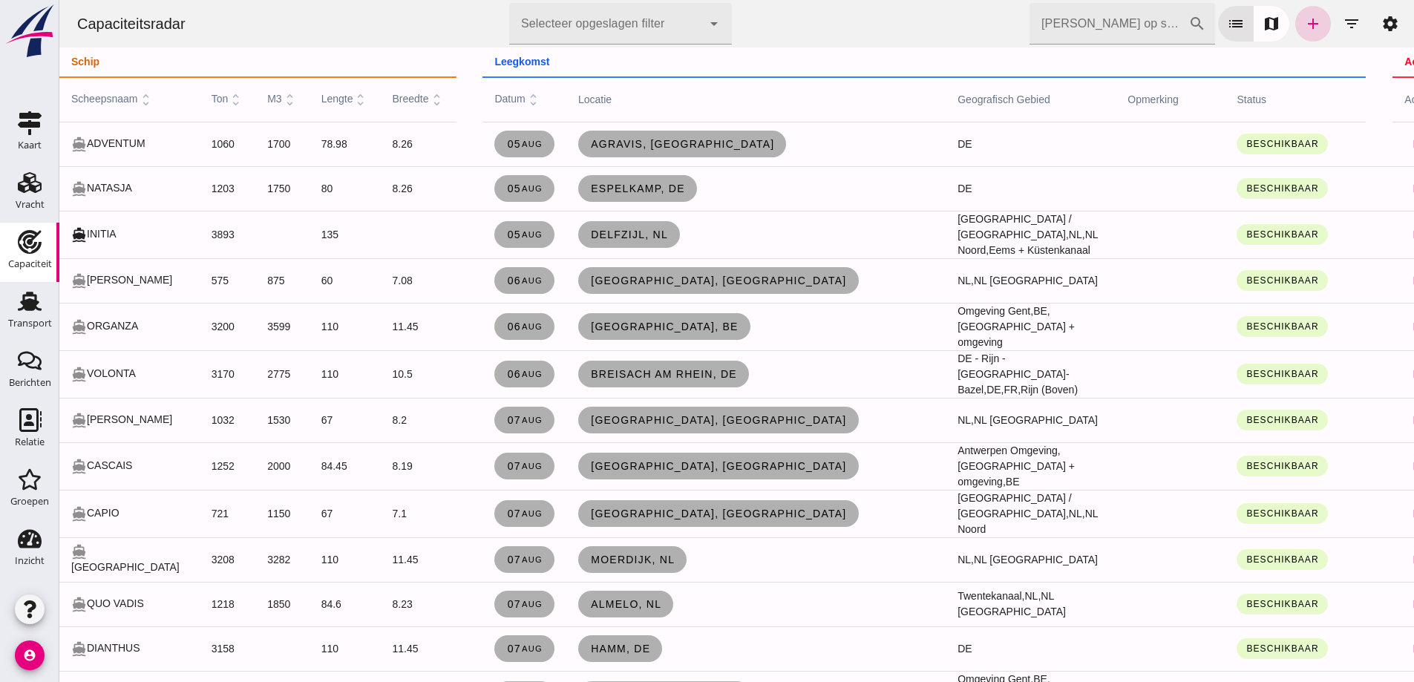
click at [1304, 27] on icon "add" at bounding box center [1313, 24] width 18 height 18
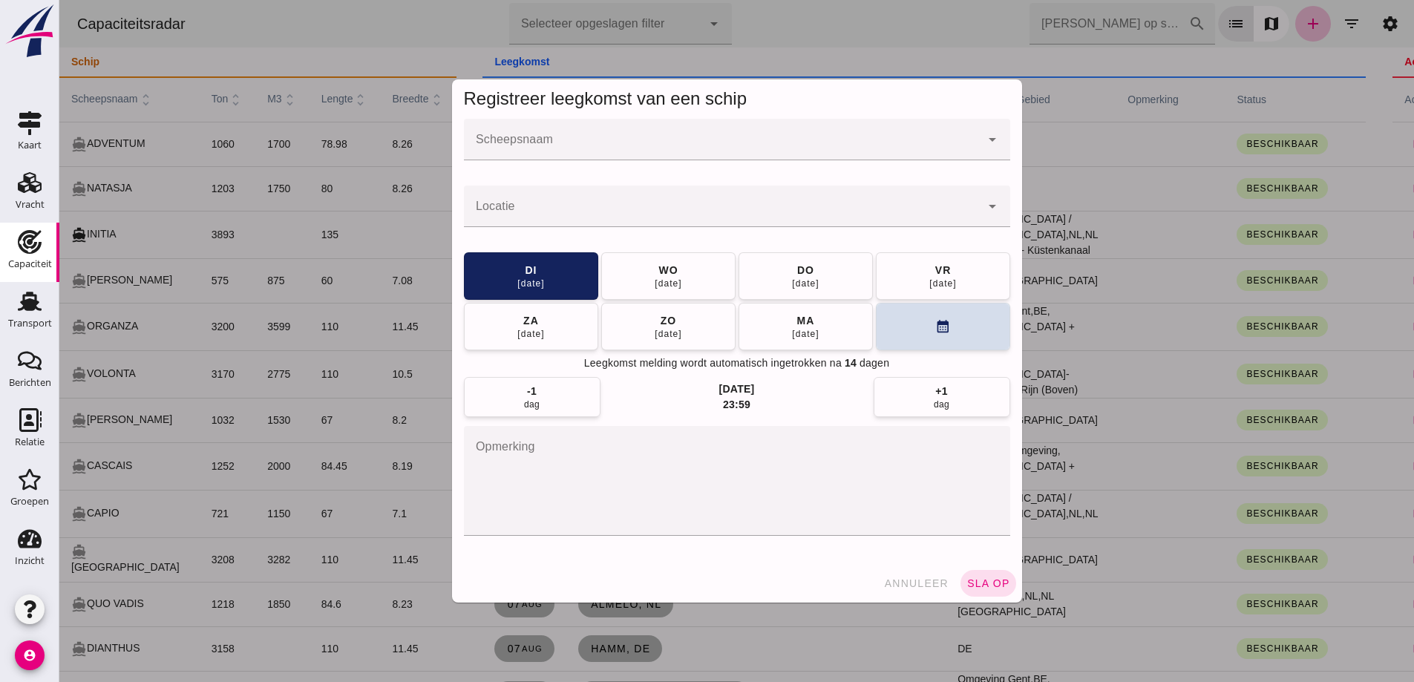
click input "Scheepsnaam"
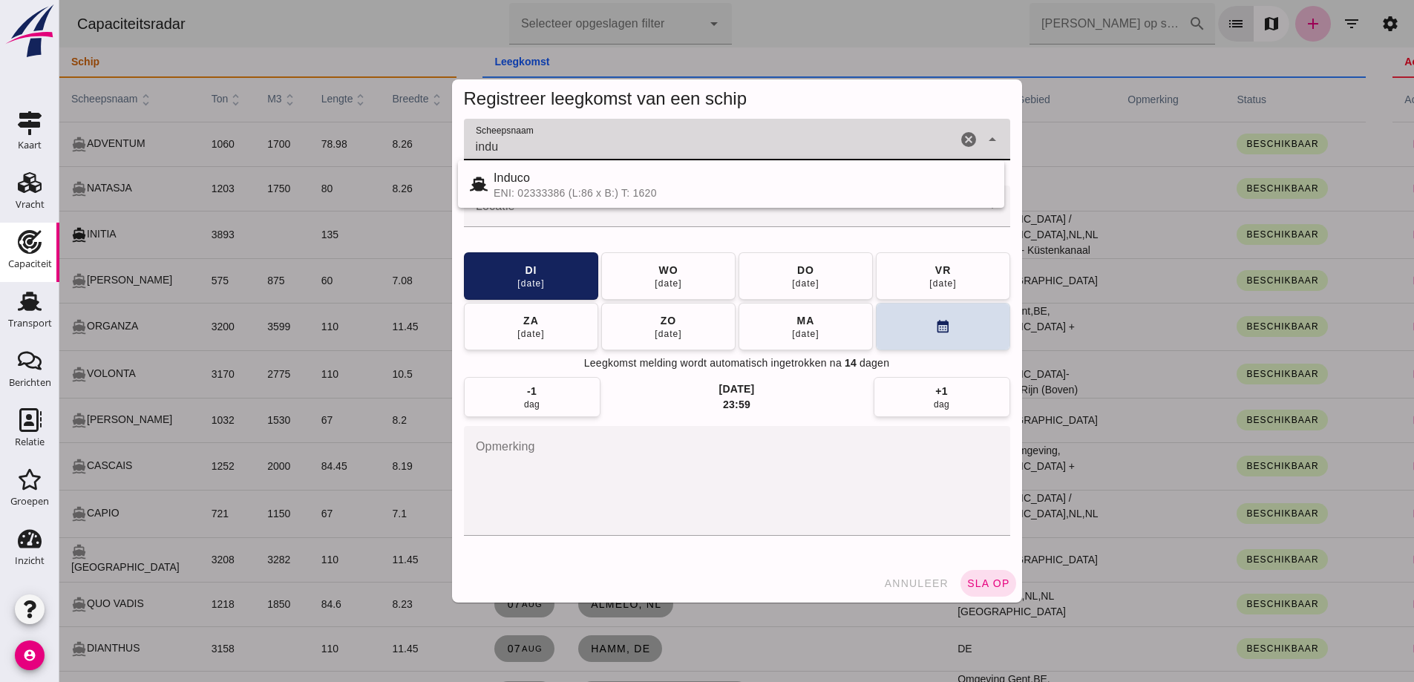
click at [719, 180] on div "Induco" at bounding box center [742, 178] width 499 height 18
type input "Induco"
drag, startPoint x: 808, startPoint y: 282, endPoint x: 799, endPoint y: 281, distance: 8.9
click div "14 aug"
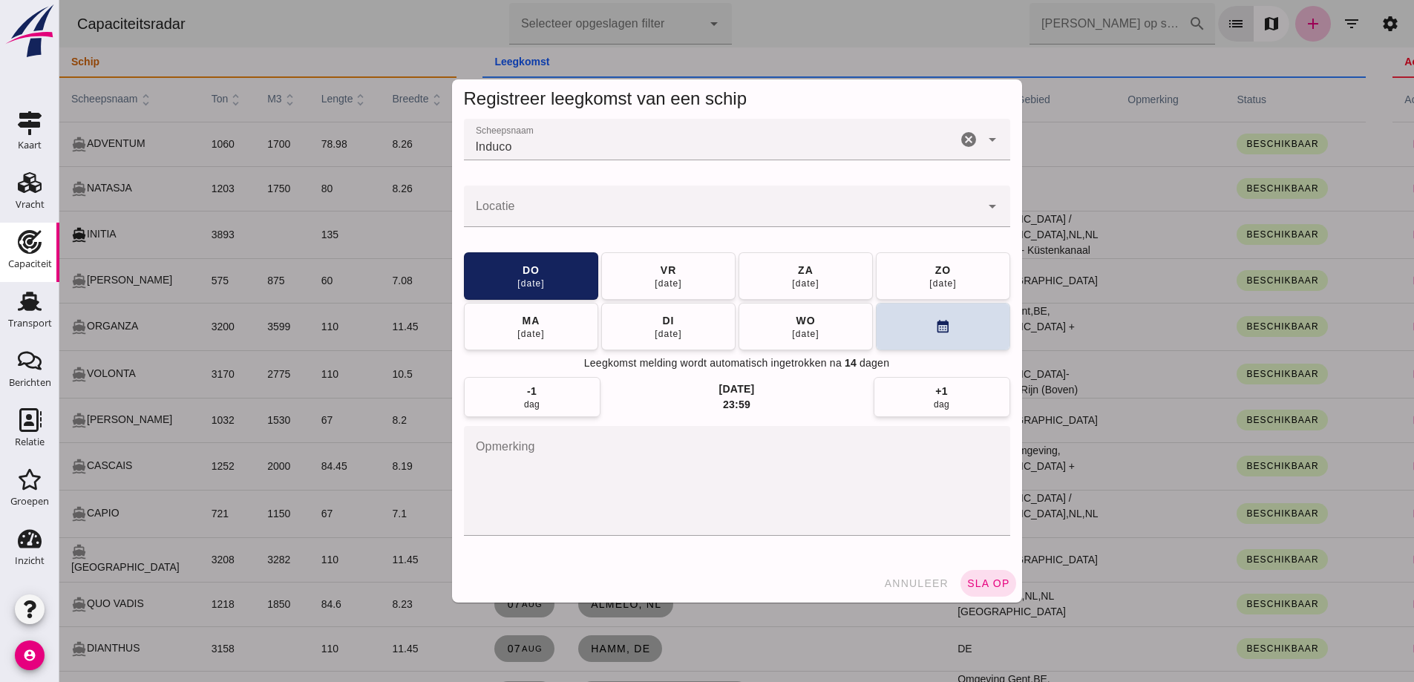
click at [584, 228] on div at bounding box center [737, 235] width 546 height 16
click input "Locatie"
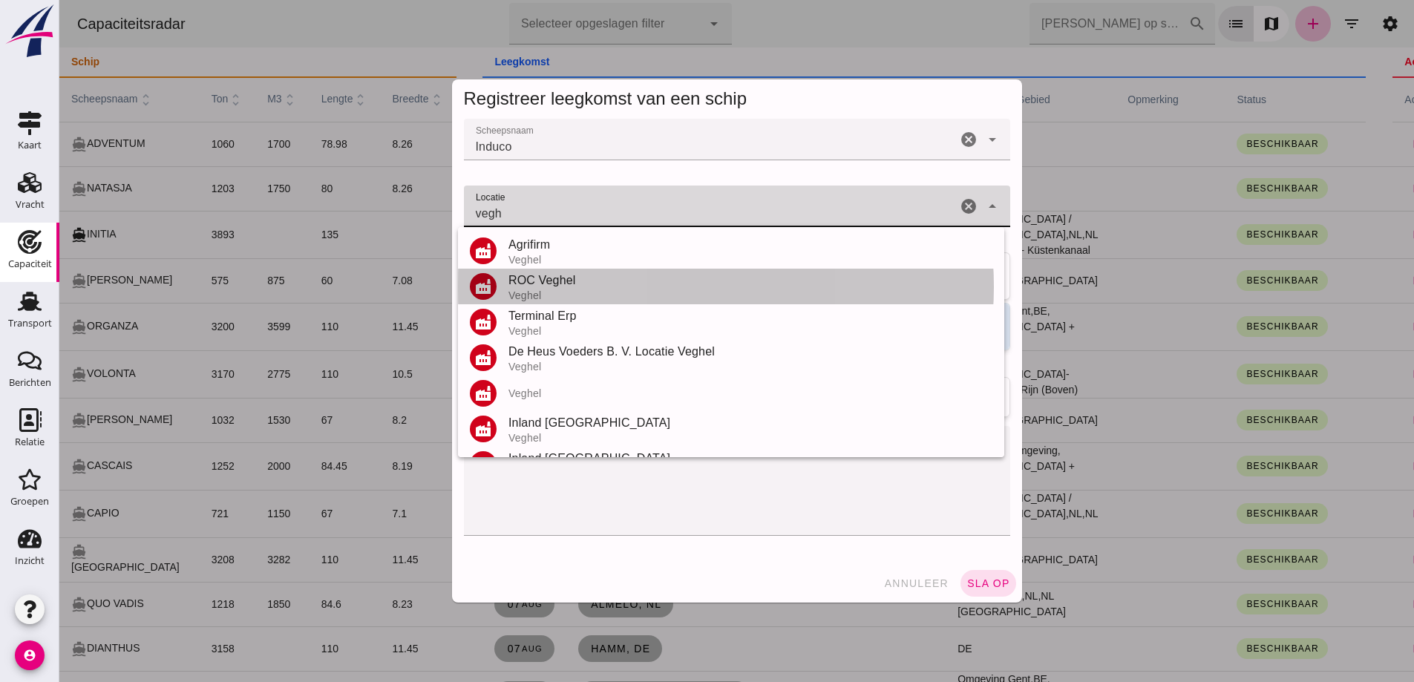
click at [586, 280] on div "ROC Veghel" at bounding box center [750, 281] width 484 height 18
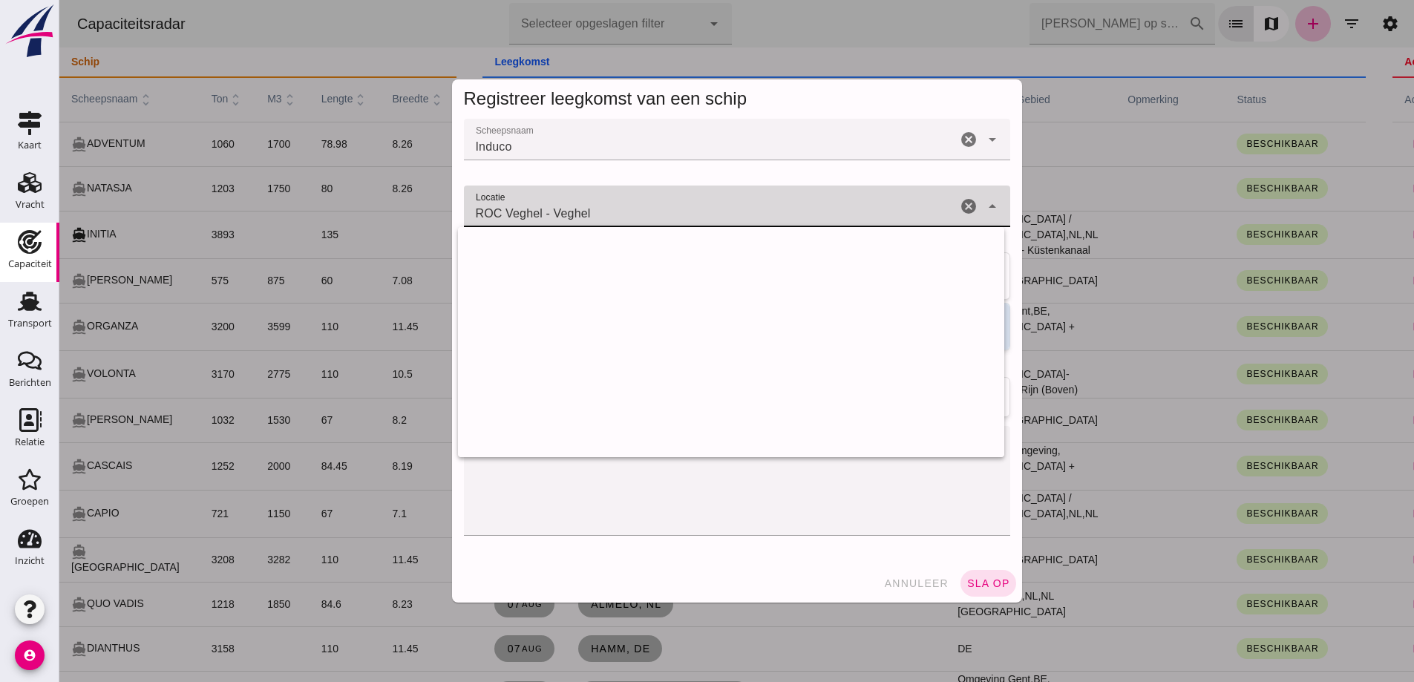
drag, startPoint x: 440, startPoint y: 193, endPoint x: 427, endPoint y: 194, distance: 12.7
click div "Registreer leegkomst van een schip Scheepsnaam Scheepsnaam Induco Induco cancel…"
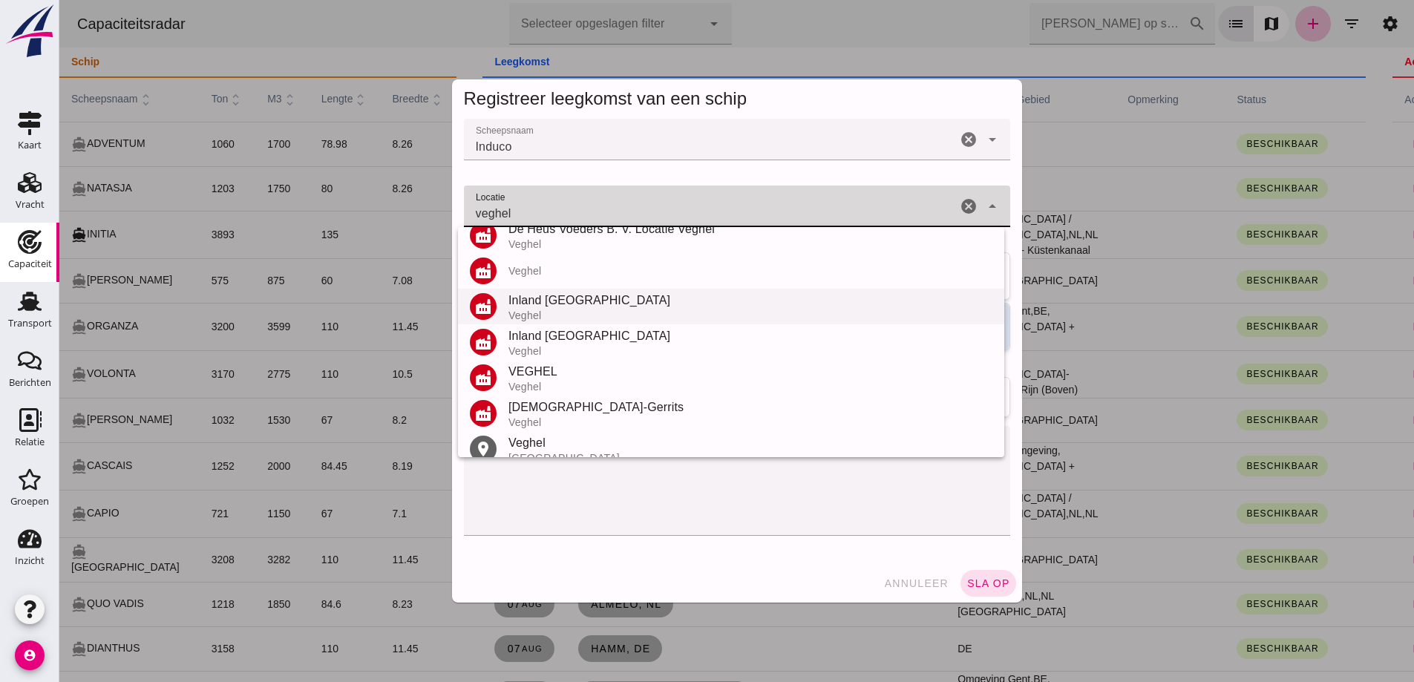
scroll to position [138, 0]
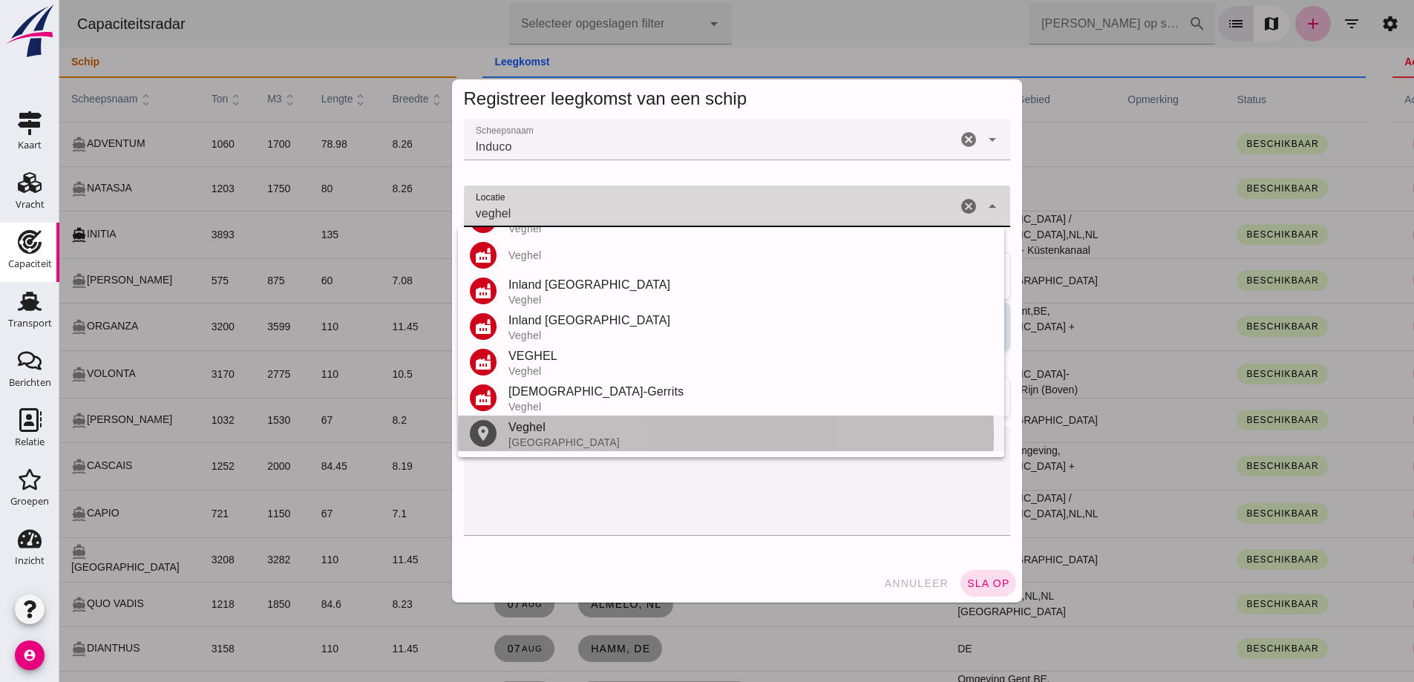
click at [568, 430] on div "Veghel" at bounding box center [750, 428] width 484 height 18
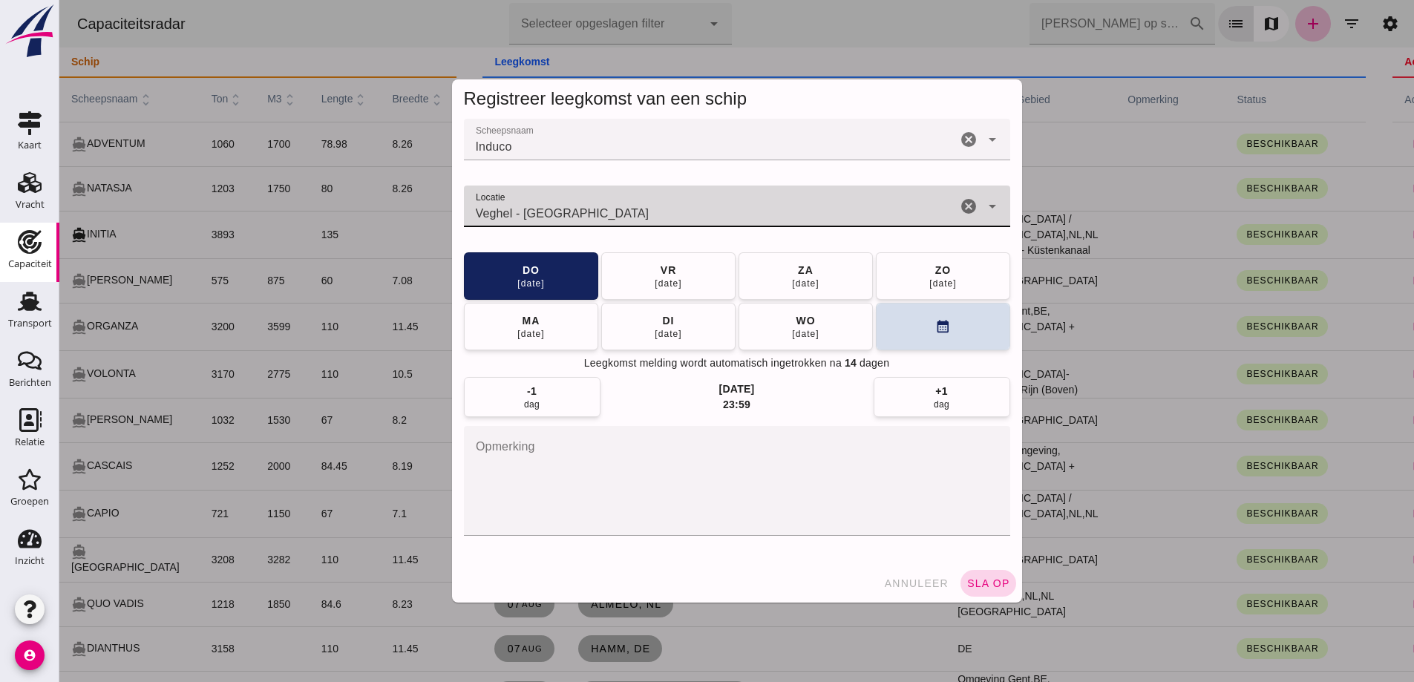
type input "Veghel - Noord-Brabant"
click span "sla op"
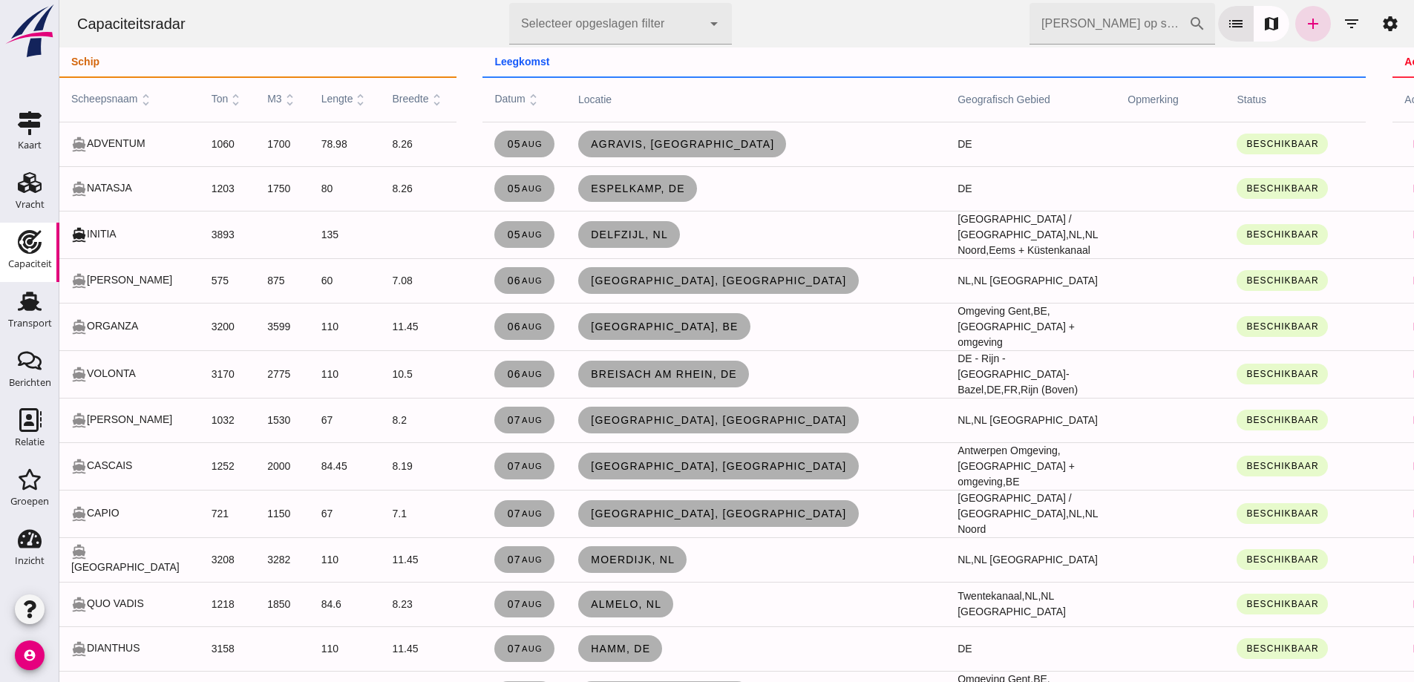
drag, startPoint x: 1306, startPoint y: 33, endPoint x: 1404, endPoint y: 80, distance: 108.5
click link "add"
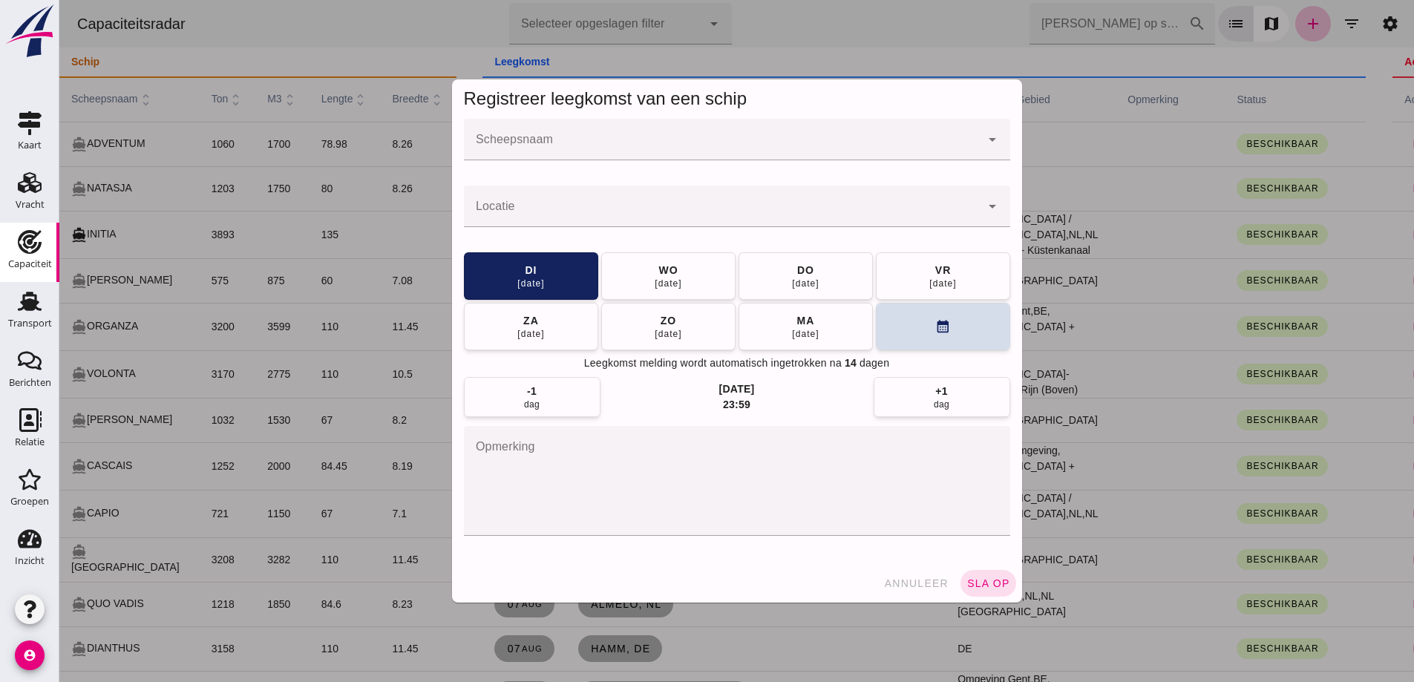
click div
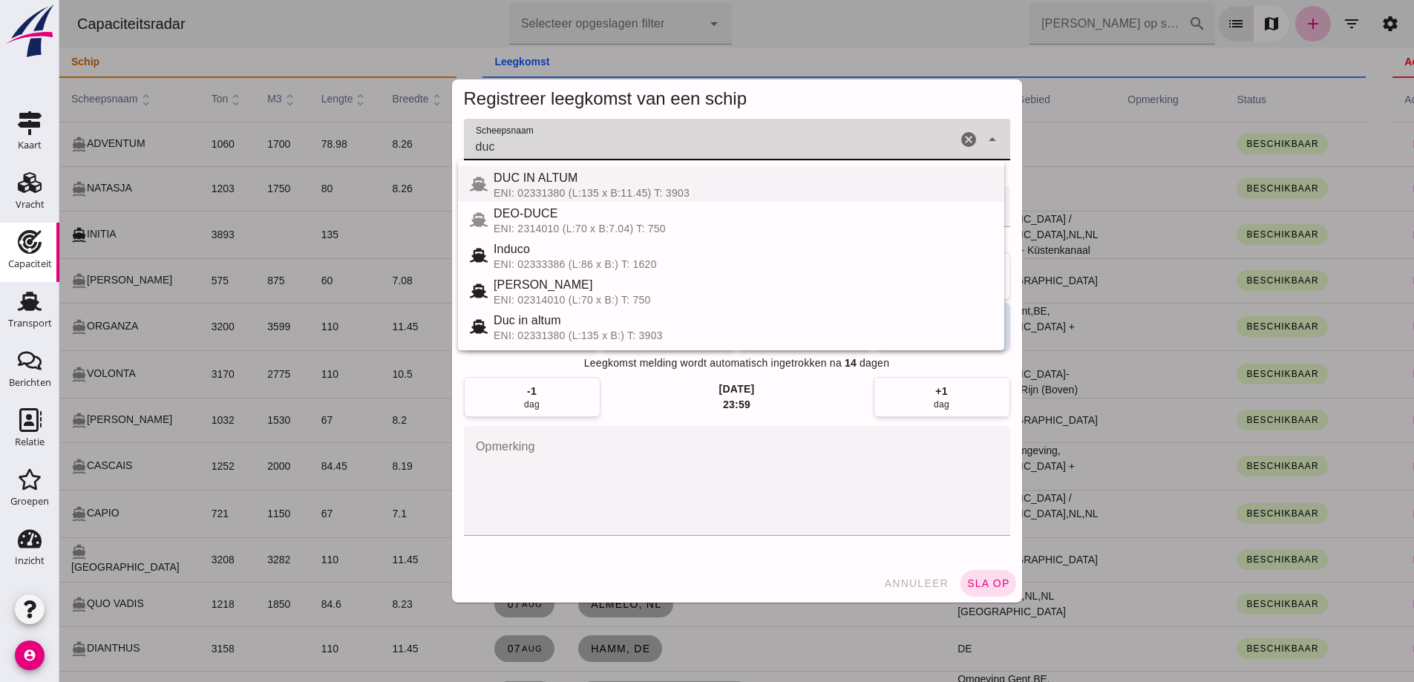
click div "DUC IN ALTUM ENI: 02331380 (L:135 x B:11.45) T: 3903"
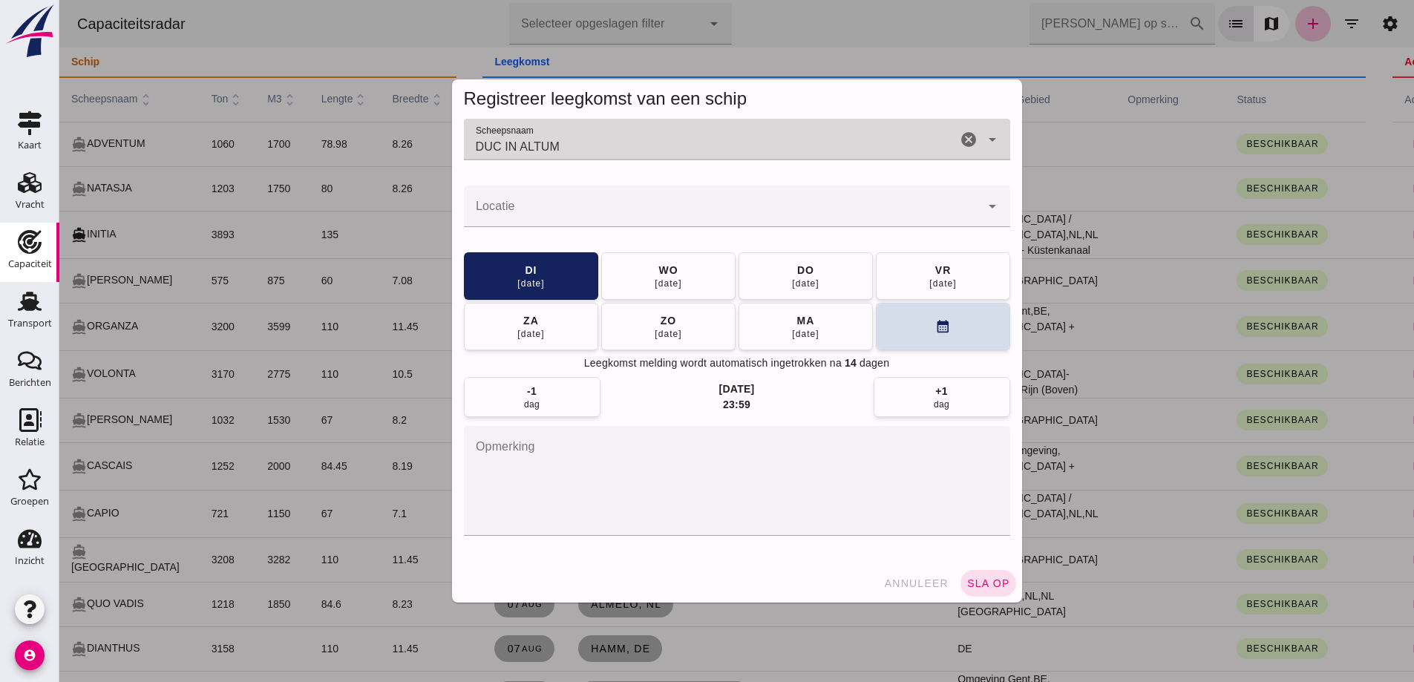
type input "DUC IN ALTUM"
click div
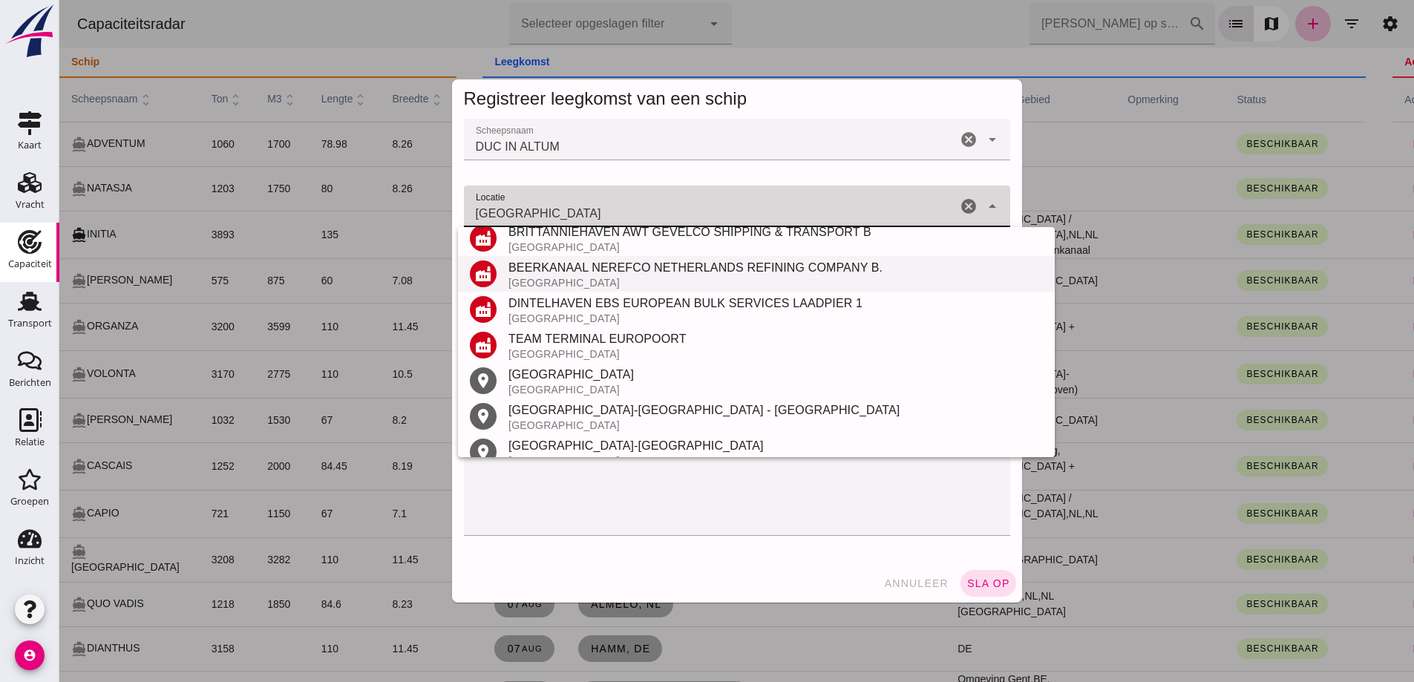
scroll to position [245, 0]
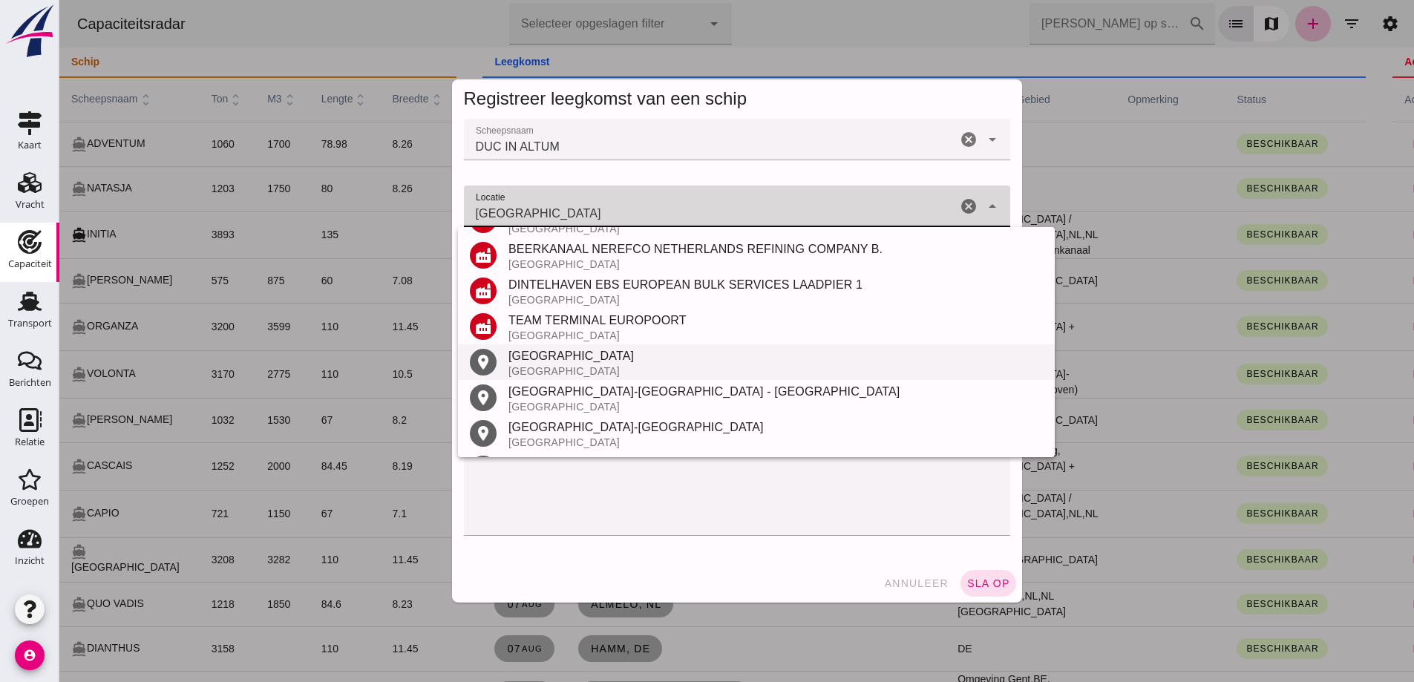
click at [620, 359] on div "Rotterdam" at bounding box center [775, 356] width 534 height 18
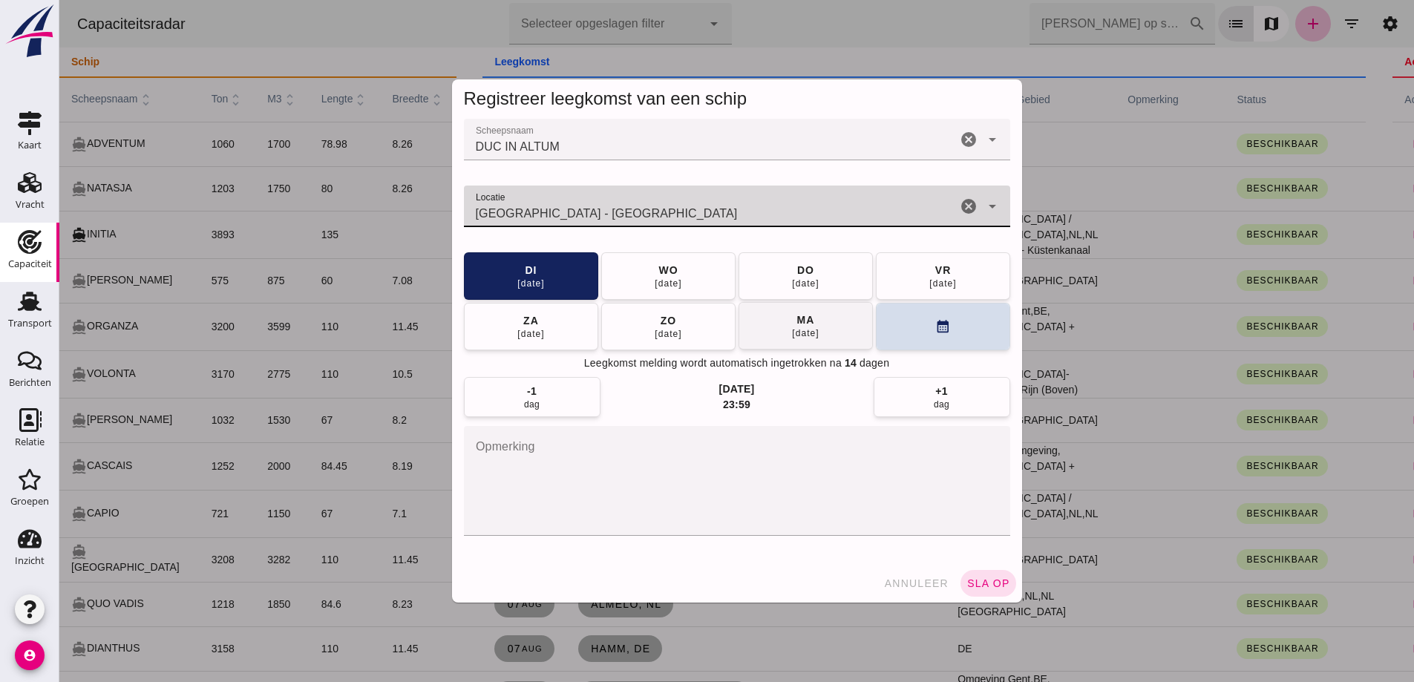
type input "Rotterdam - Zuid-Holland"
click div "15 aug"
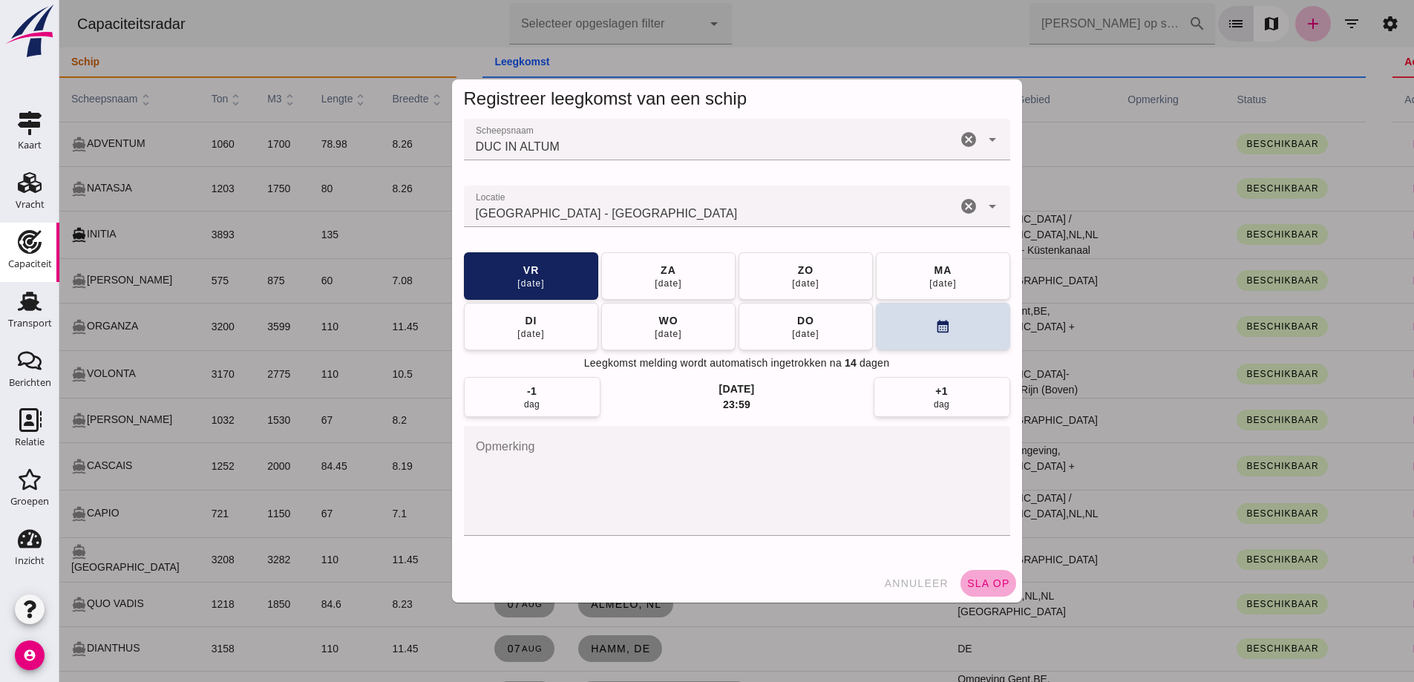
click span "sla op"
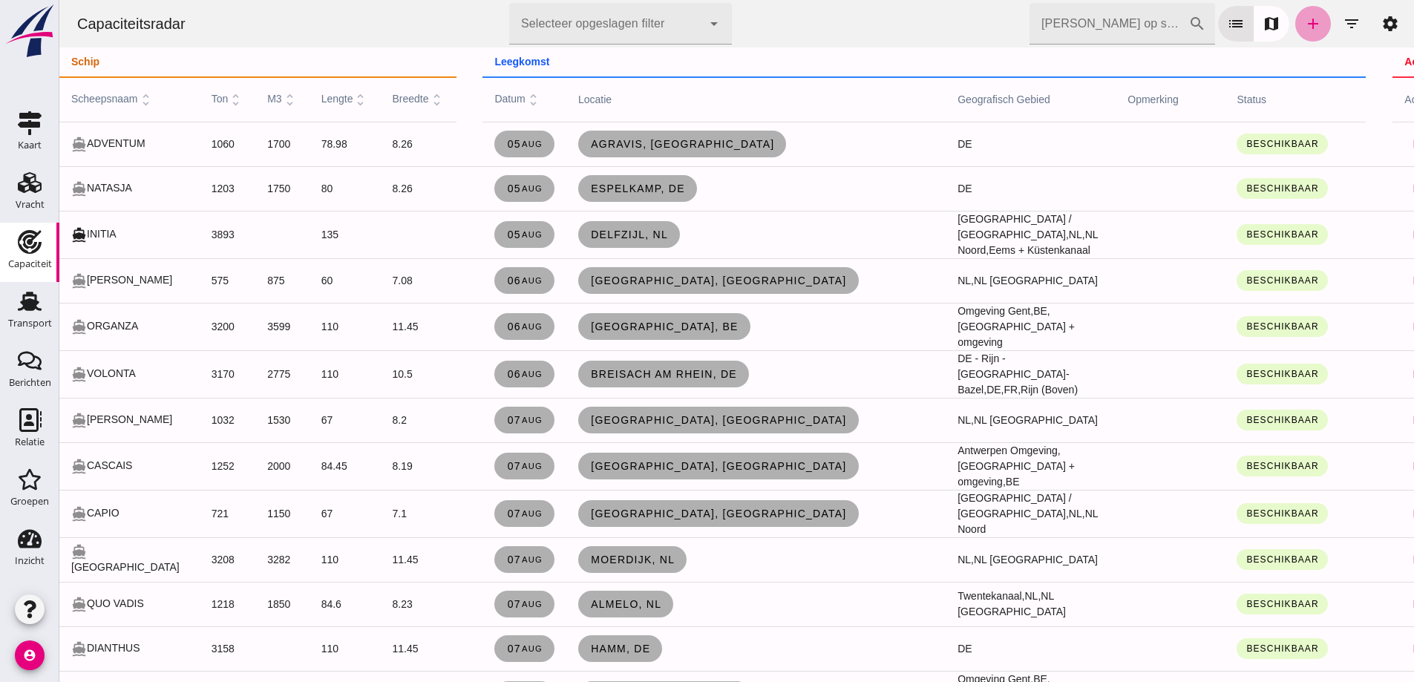
click at [1304, 27] on icon "add" at bounding box center [1313, 24] width 18 height 18
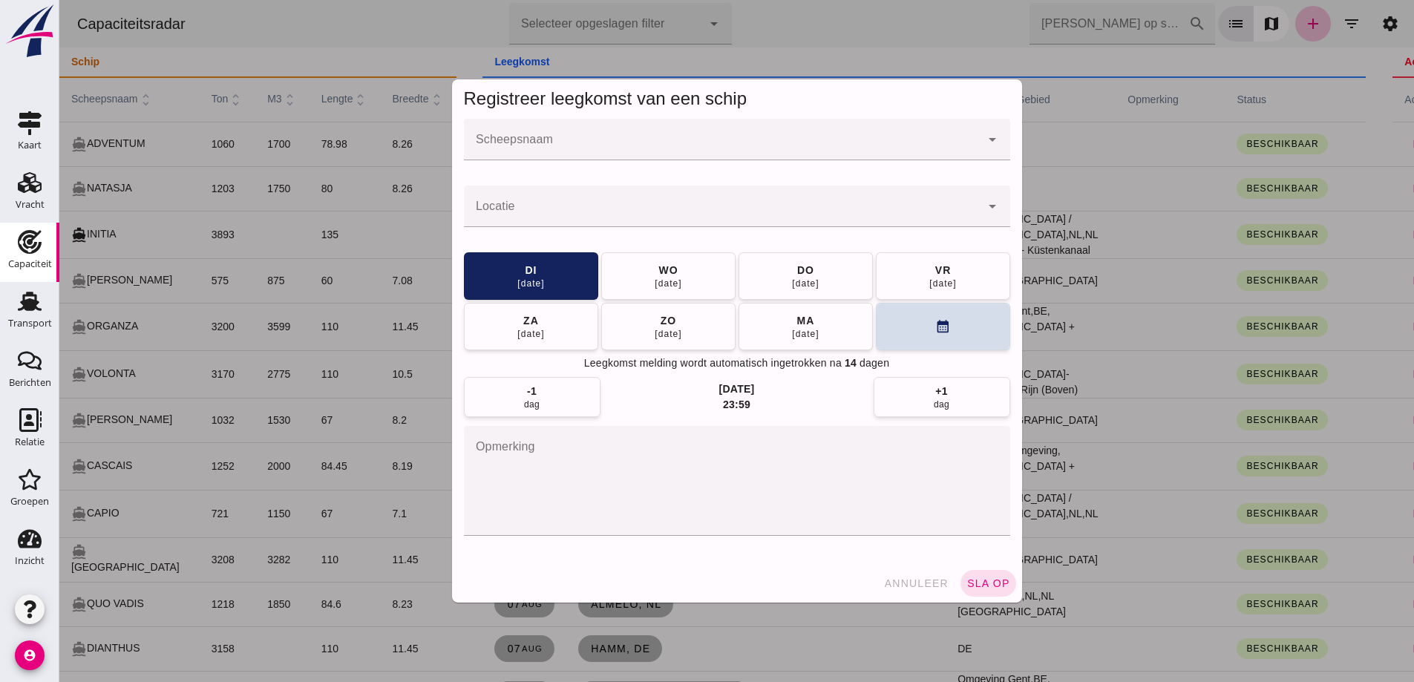
click at [59, 0] on div "Laatst gewijzigd op: 25-7-2025, 08:13 door Jeroen Vaan Contactkaart Wijzigen Ve…" at bounding box center [59, 0] width 0 height 0
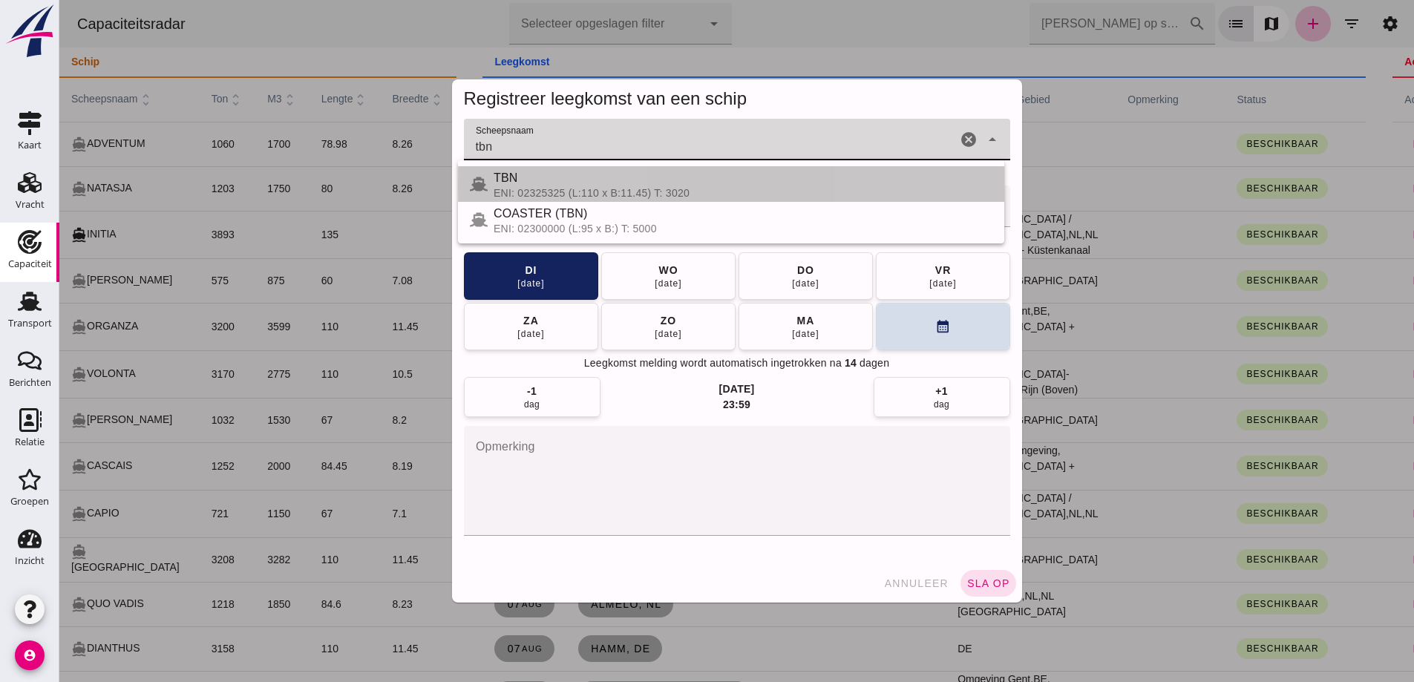
click at [546, 172] on div "TBN" at bounding box center [742, 178] width 499 height 18
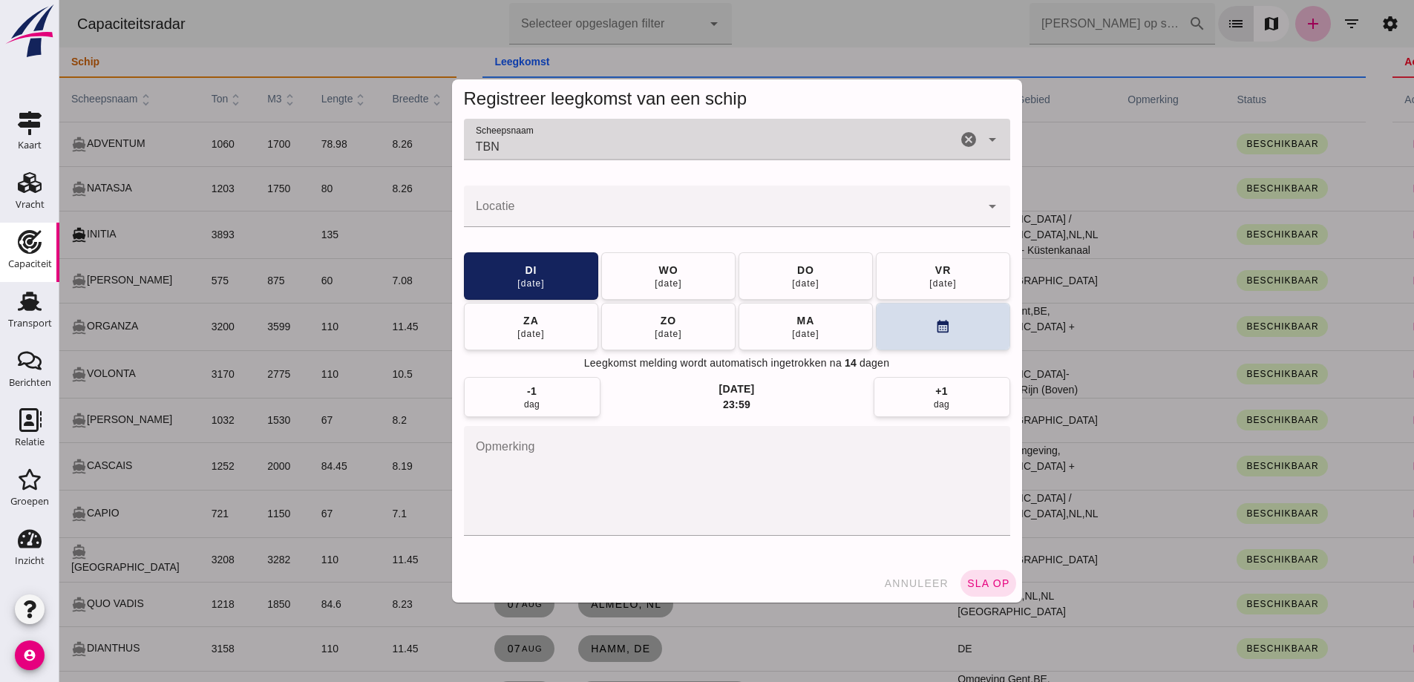
type input "TBN"
click input "Locatie"
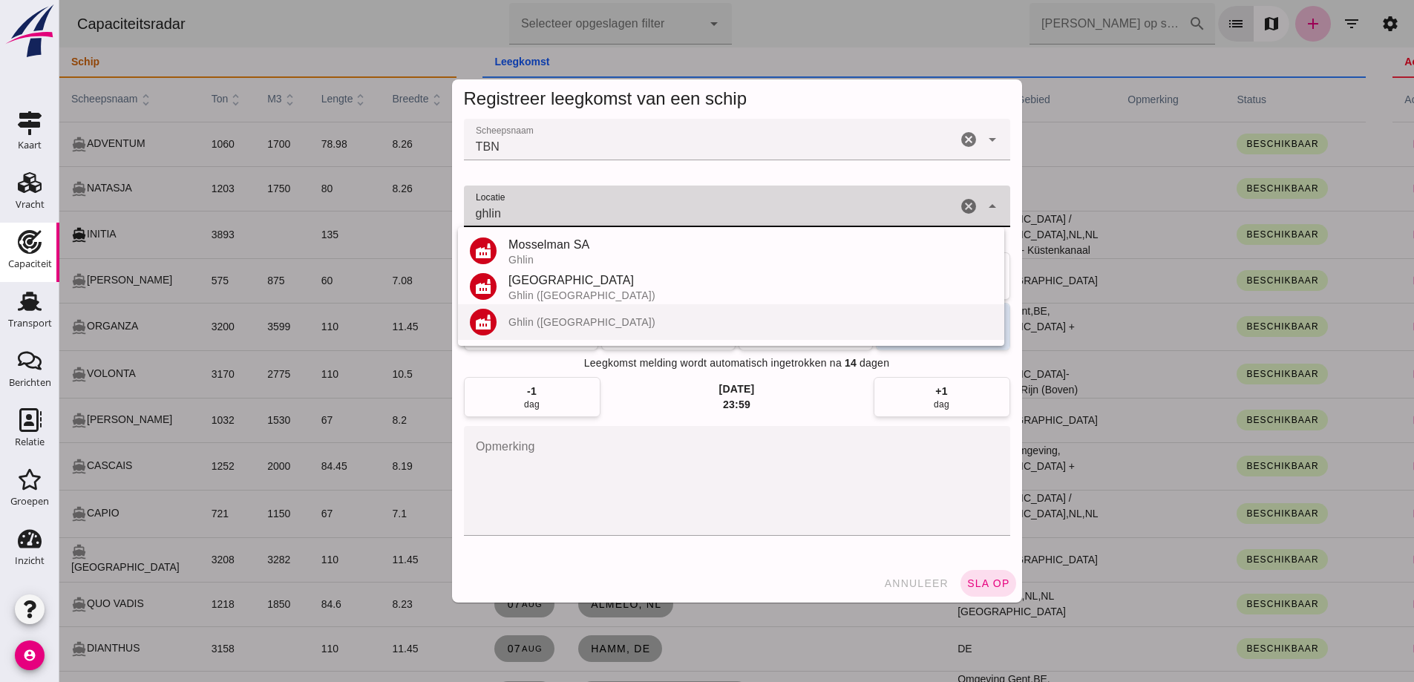
click at [561, 319] on div "Ghlin (Mons)" at bounding box center [750, 322] width 484 height 12
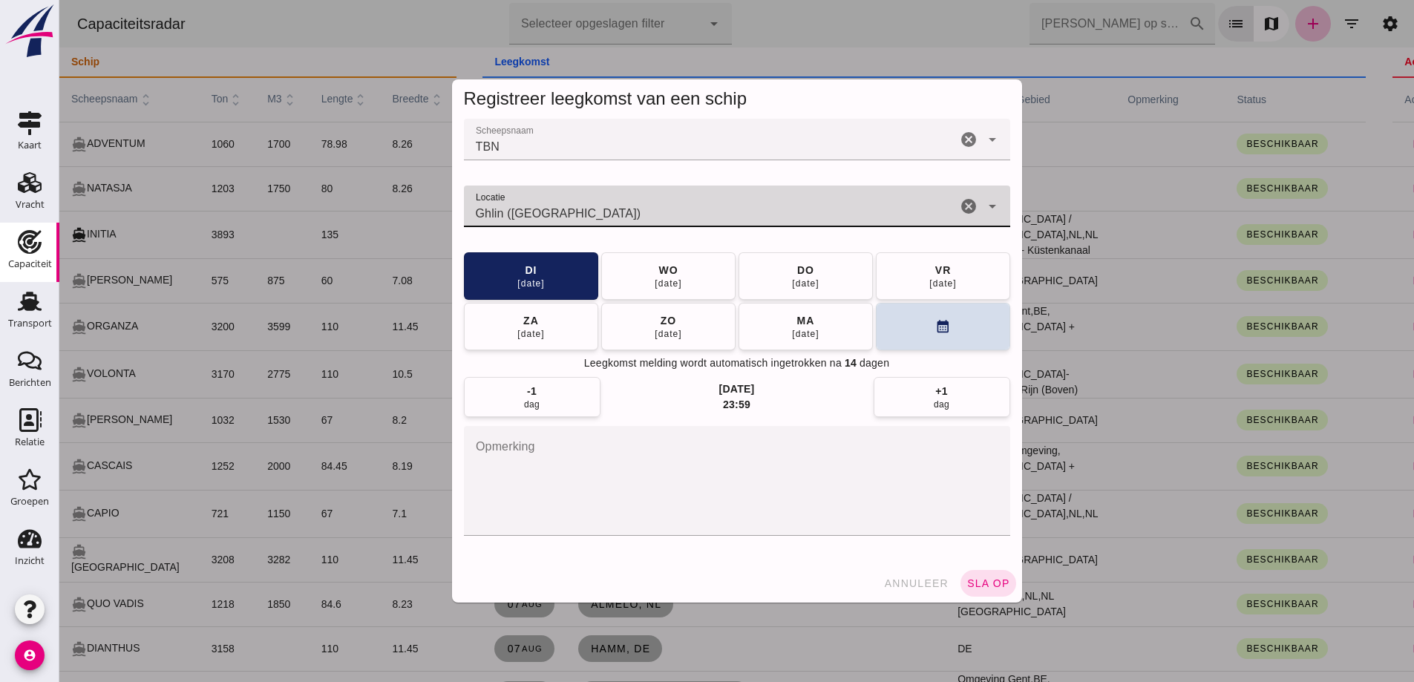
type input "Ghlin (Mons)"
click div "annuleer sla op"
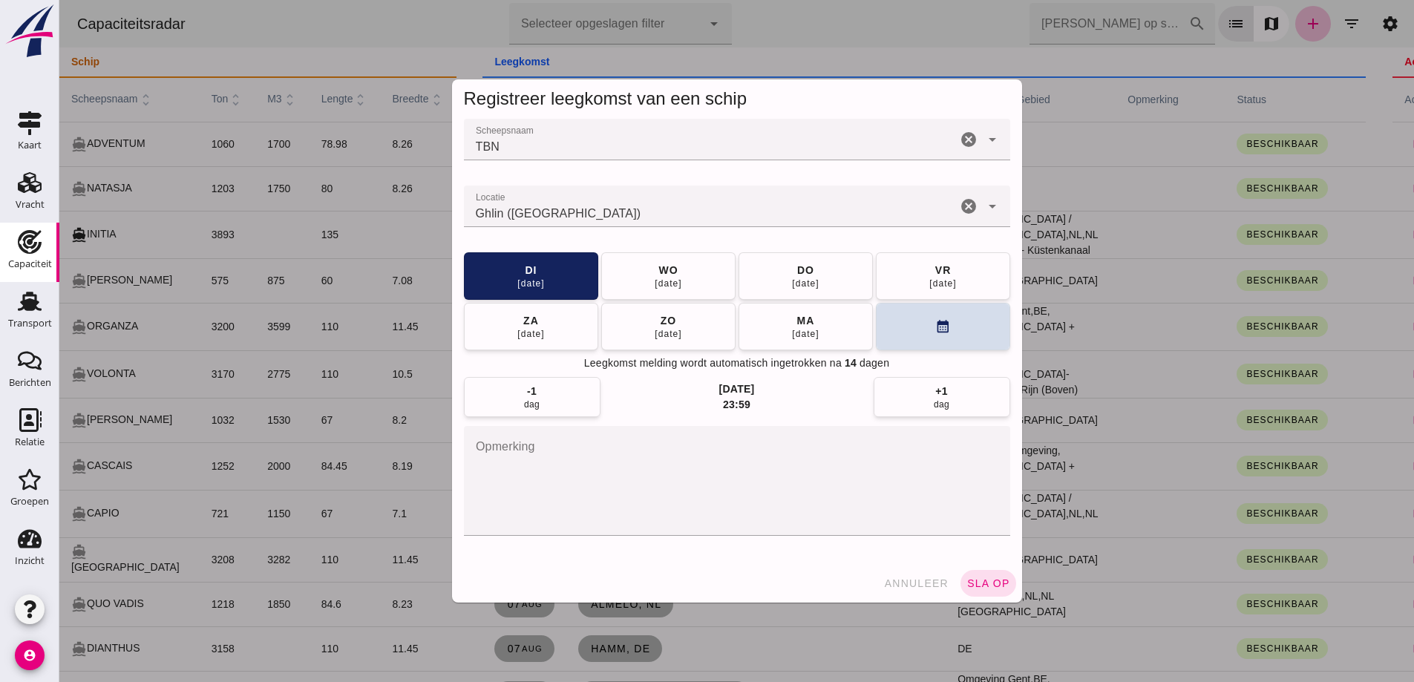
click span "sla op"
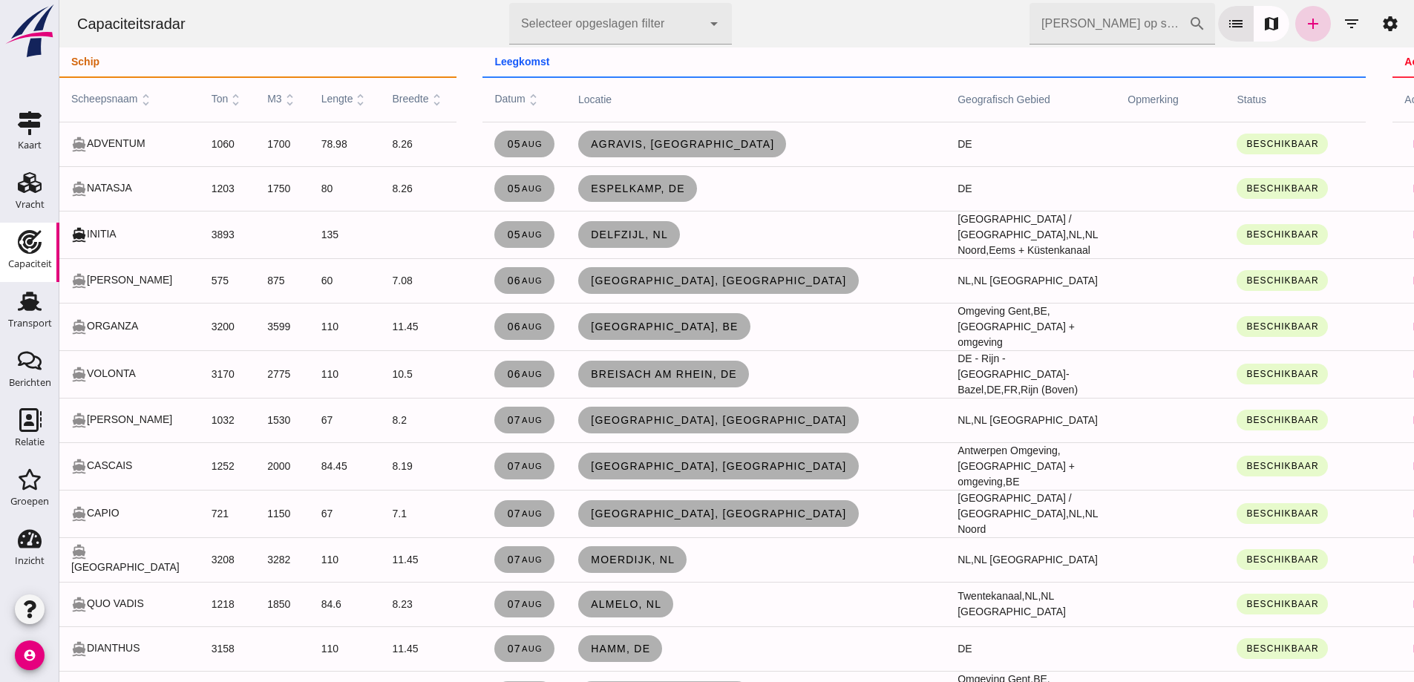
click at [1304, 15] on icon "add" at bounding box center [1313, 24] width 18 height 18
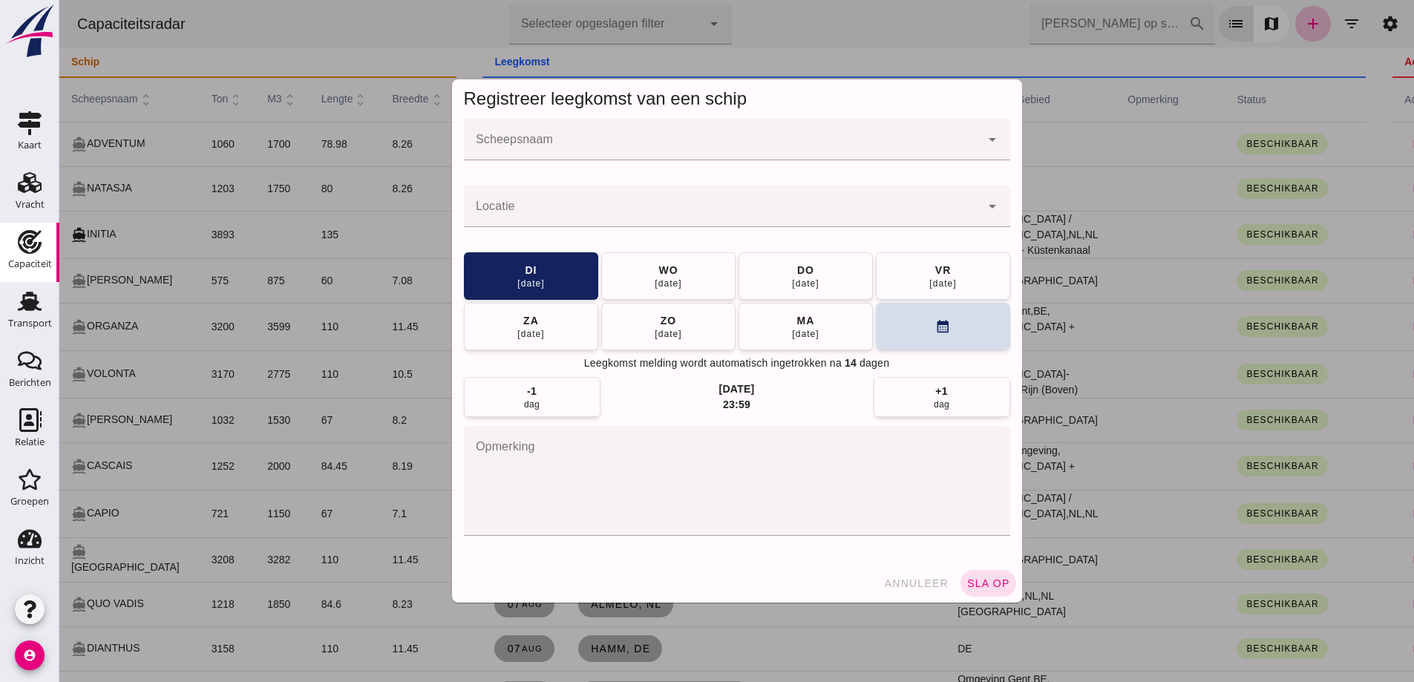
click div
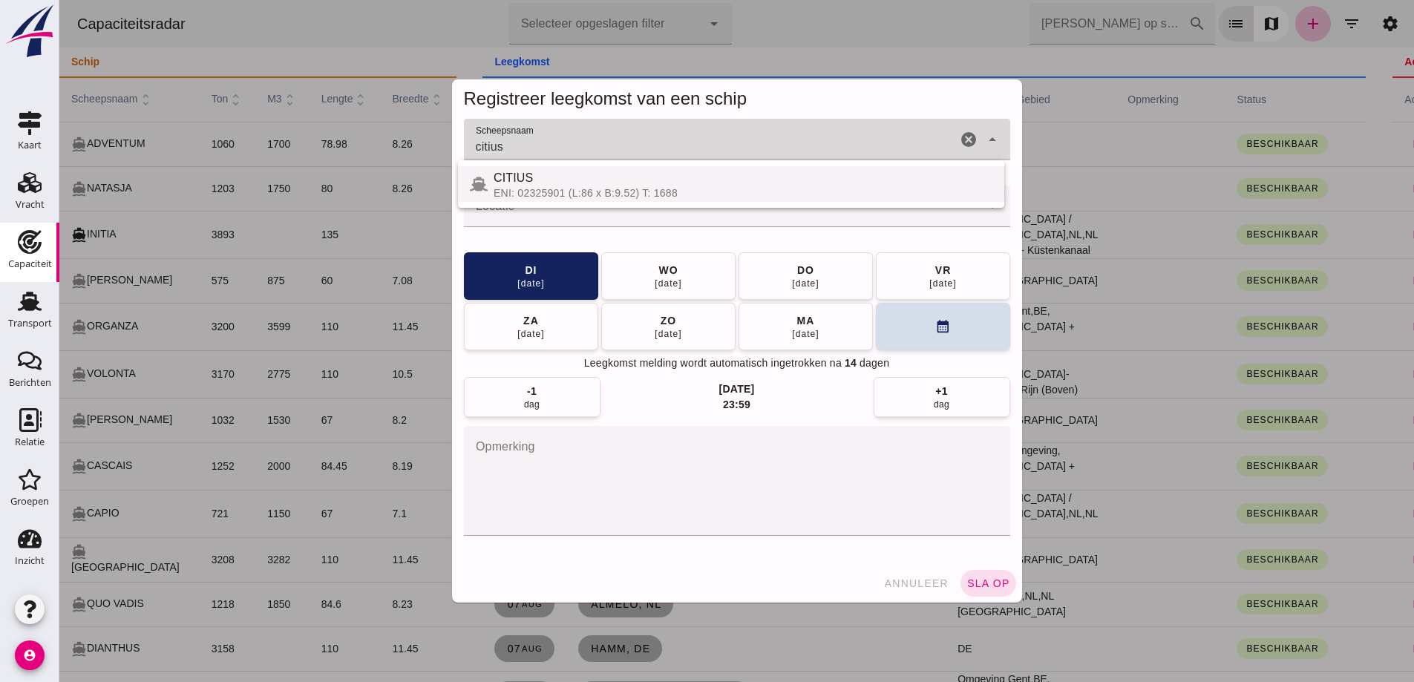
click at [698, 187] on div "ENI: 02325901 (L:86 x B:9.52) T: 1688" at bounding box center [742, 193] width 499 height 12
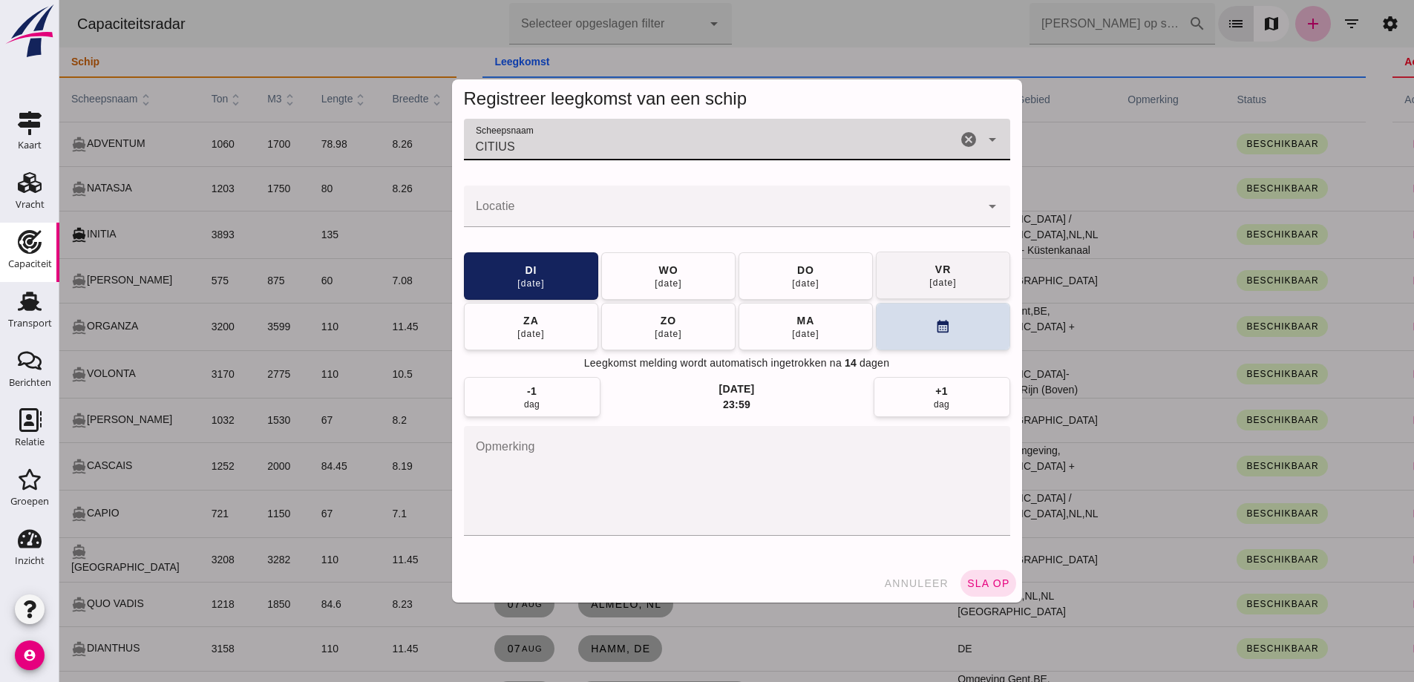
type input "CITIUS"
click button "vr 15 aug"
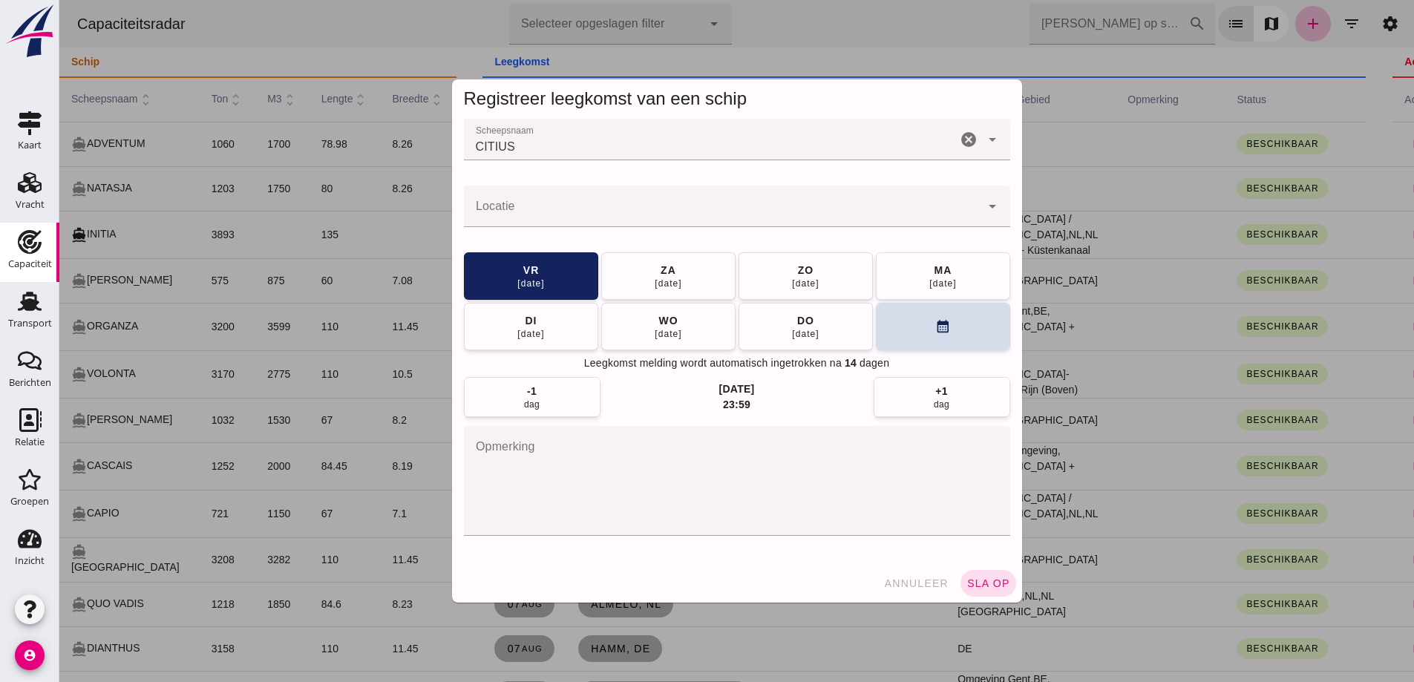
click input "Locatie"
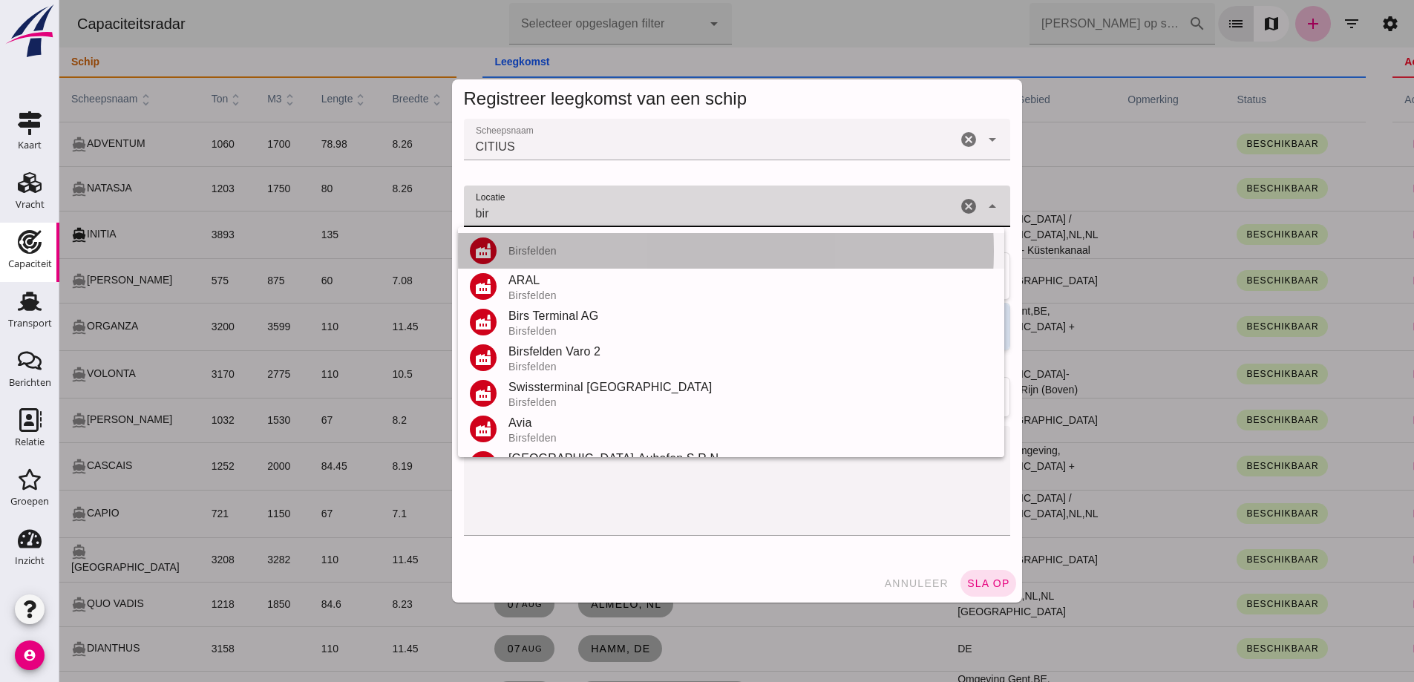
click at [570, 255] on div "Birsfelden" at bounding box center [750, 251] width 484 height 12
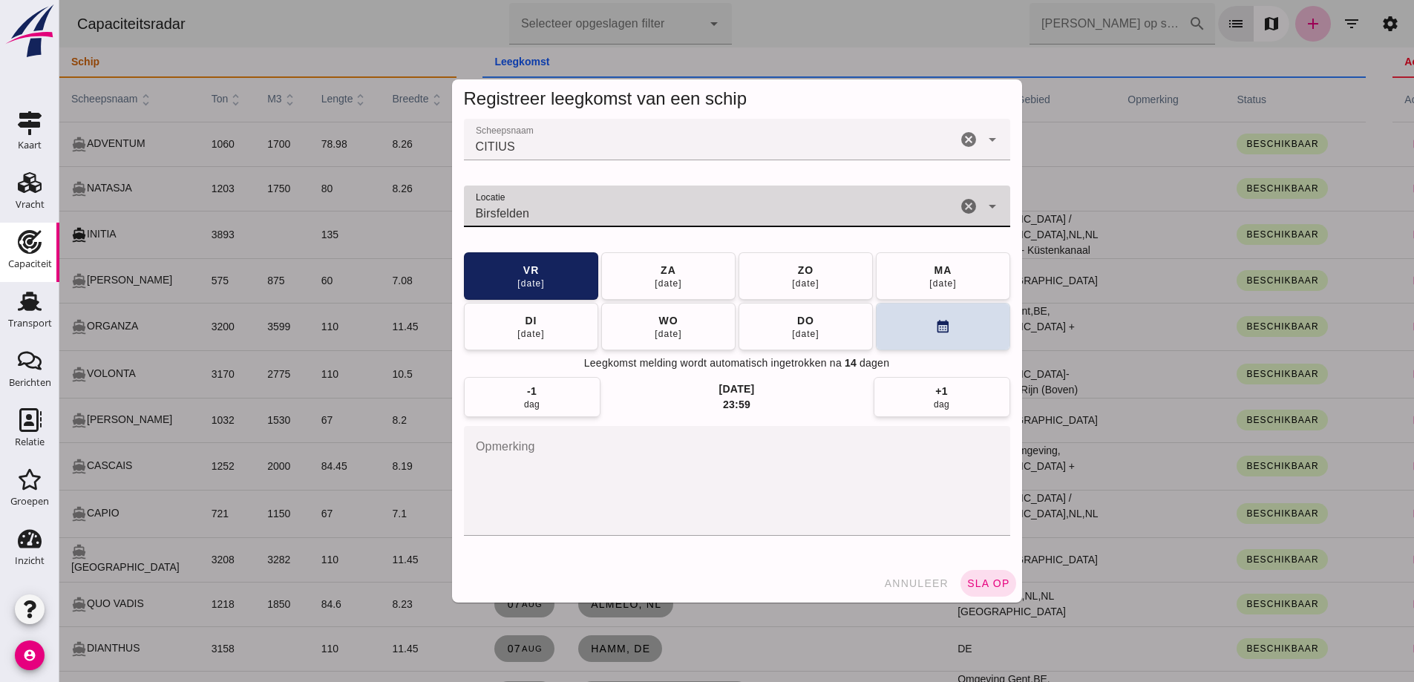
type input "Birsfelden"
click button "sla op"
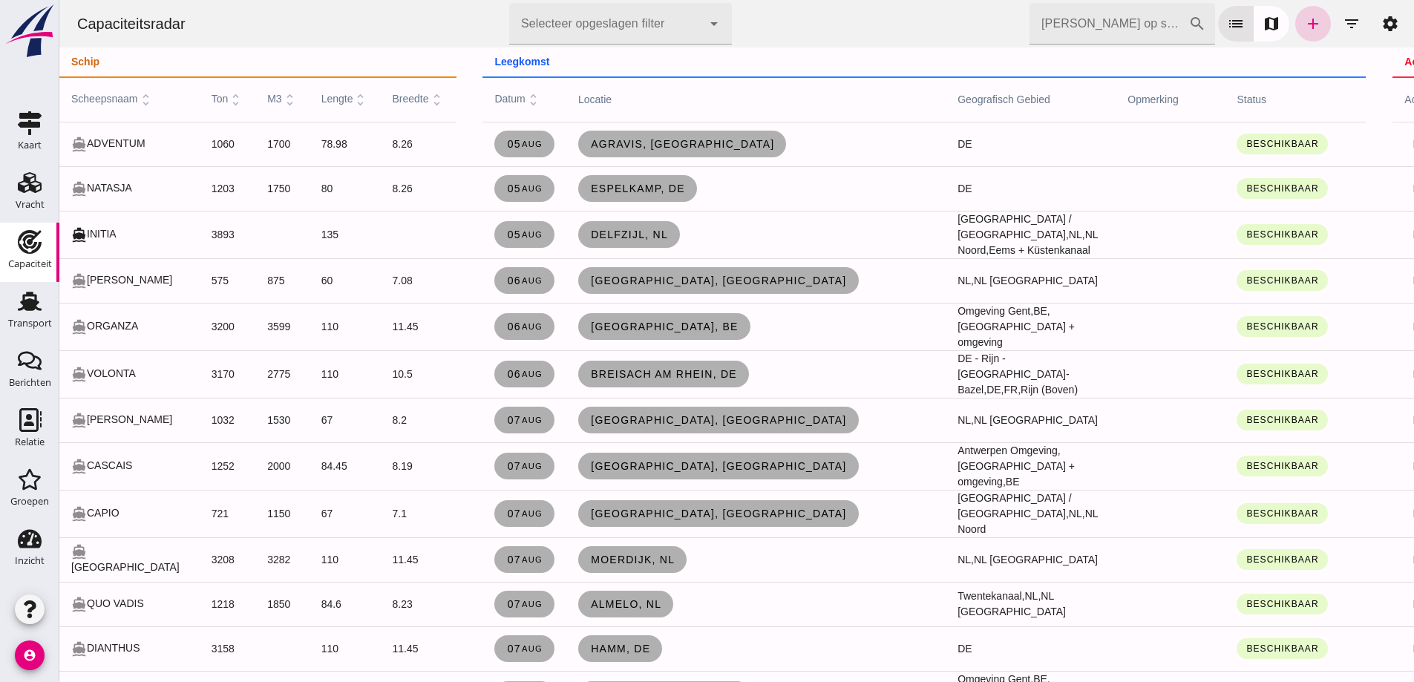
click at [1304, 30] on icon "add" at bounding box center [1313, 24] width 18 height 18
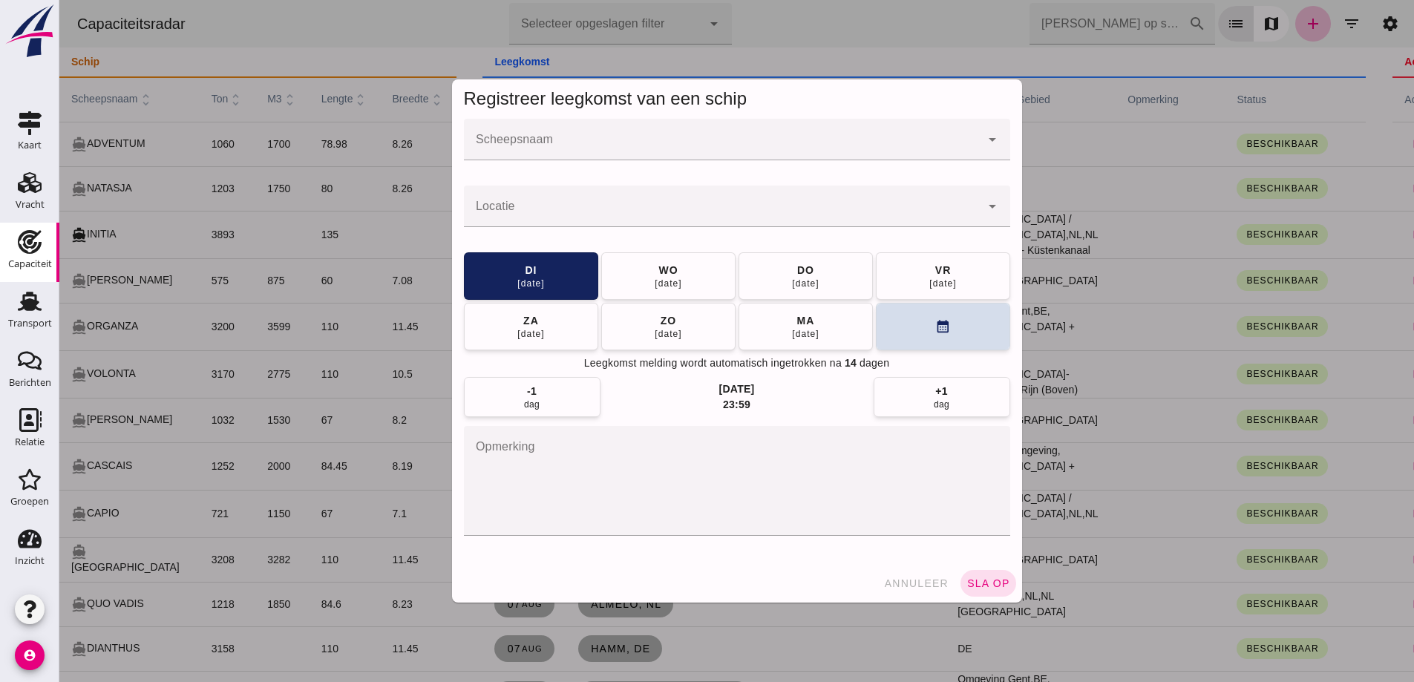
click div
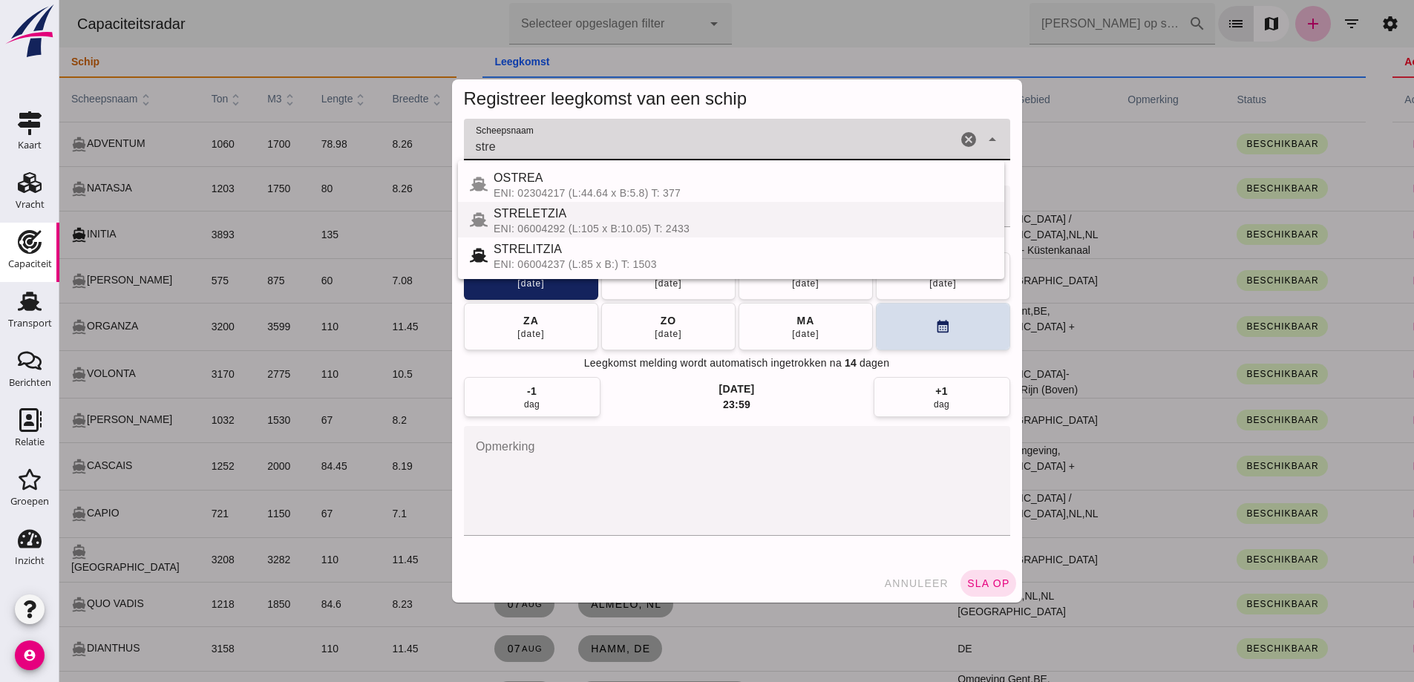
click at [646, 226] on div "ENI: 06004292 (L:105 x B:10.05) T: 2433" at bounding box center [742, 229] width 499 height 12
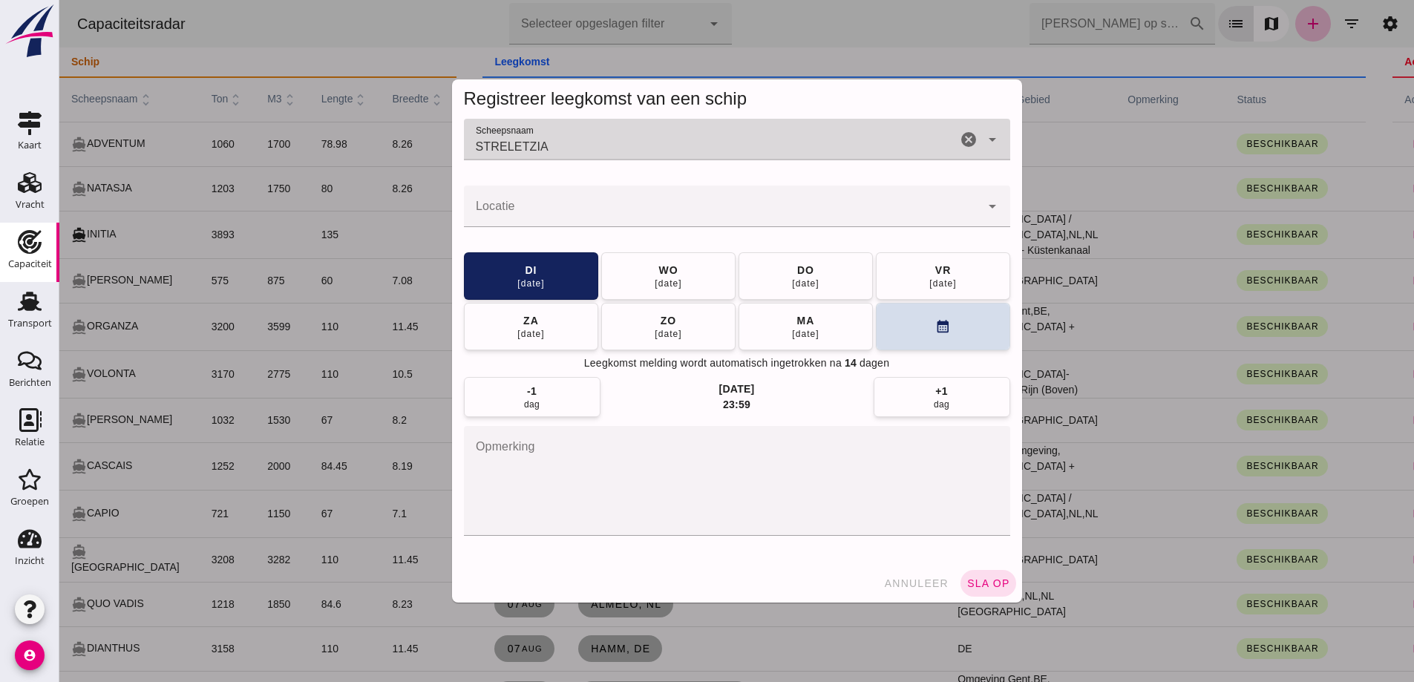
type input "STRELETZIA"
click input "Locatie"
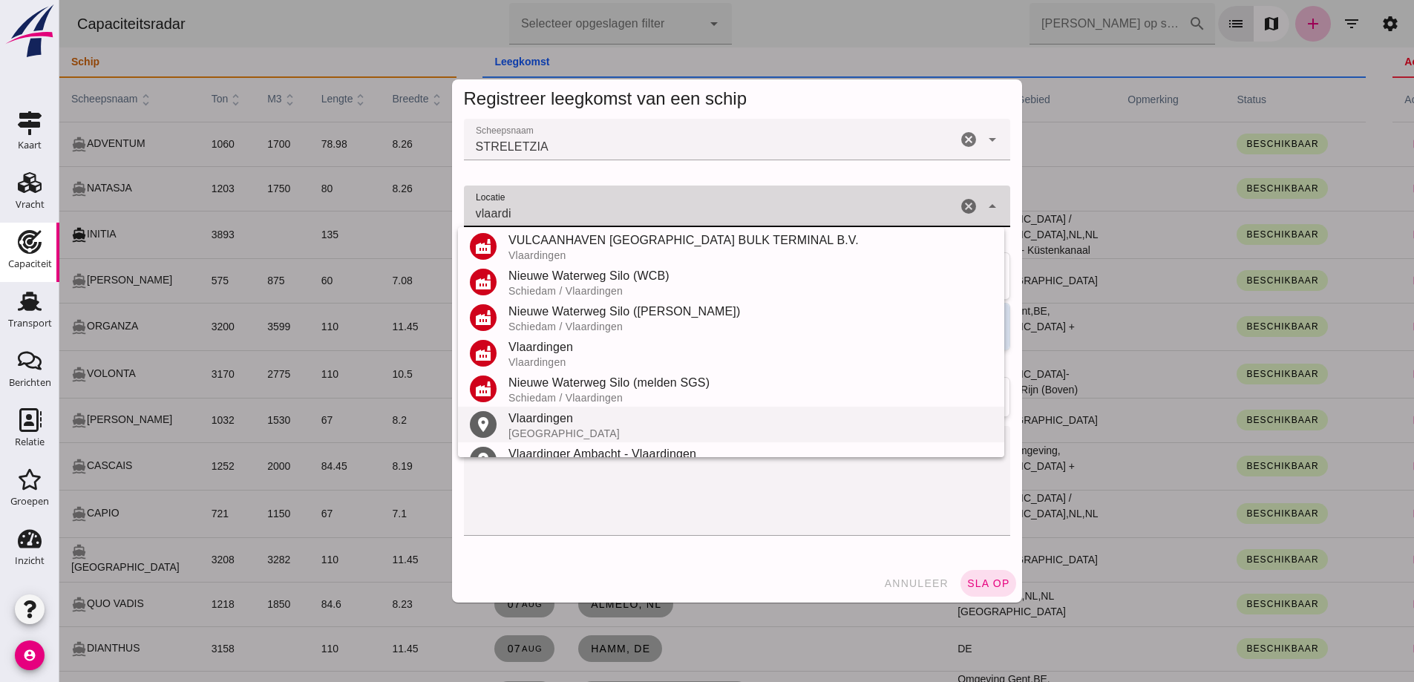
scroll to position [209, 0]
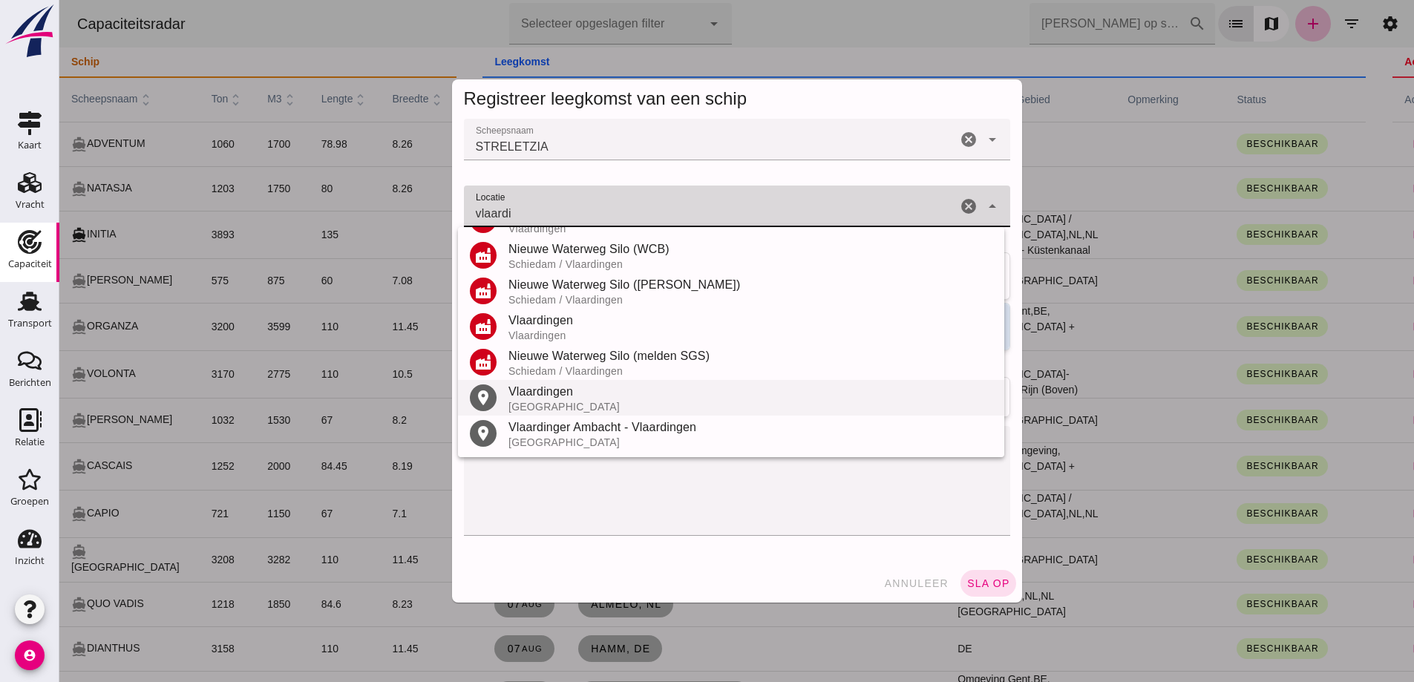
click at [614, 405] on div "Nederland" at bounding box center [750, 407] width 484 height 12
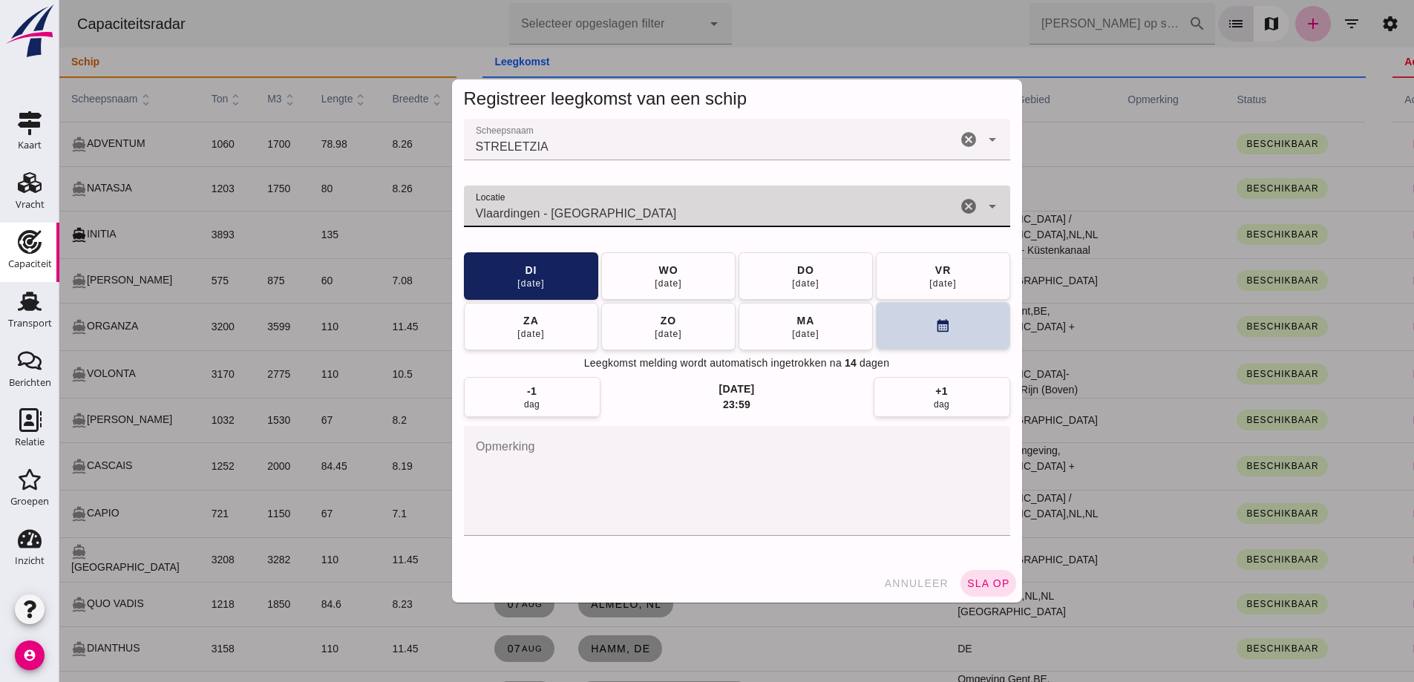
type input "Vlaardingen - Zuid-Holland"
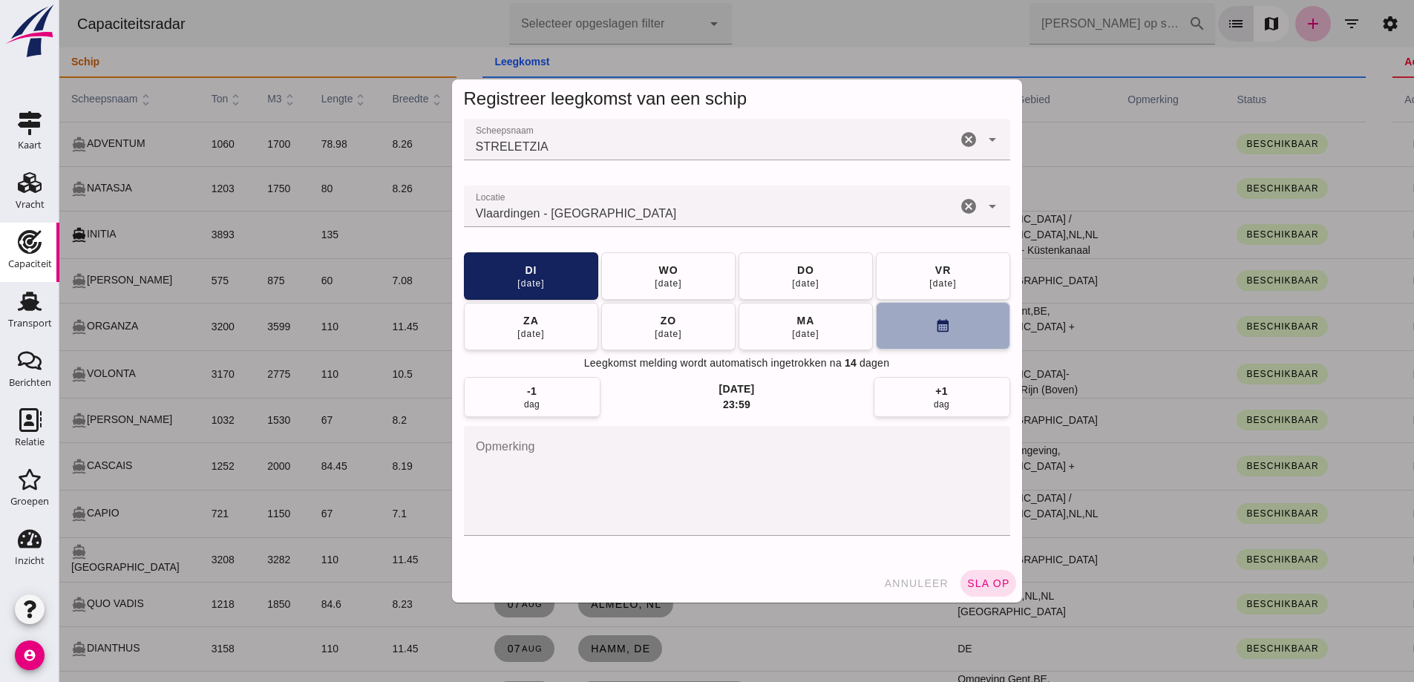
click button "calendar_month"
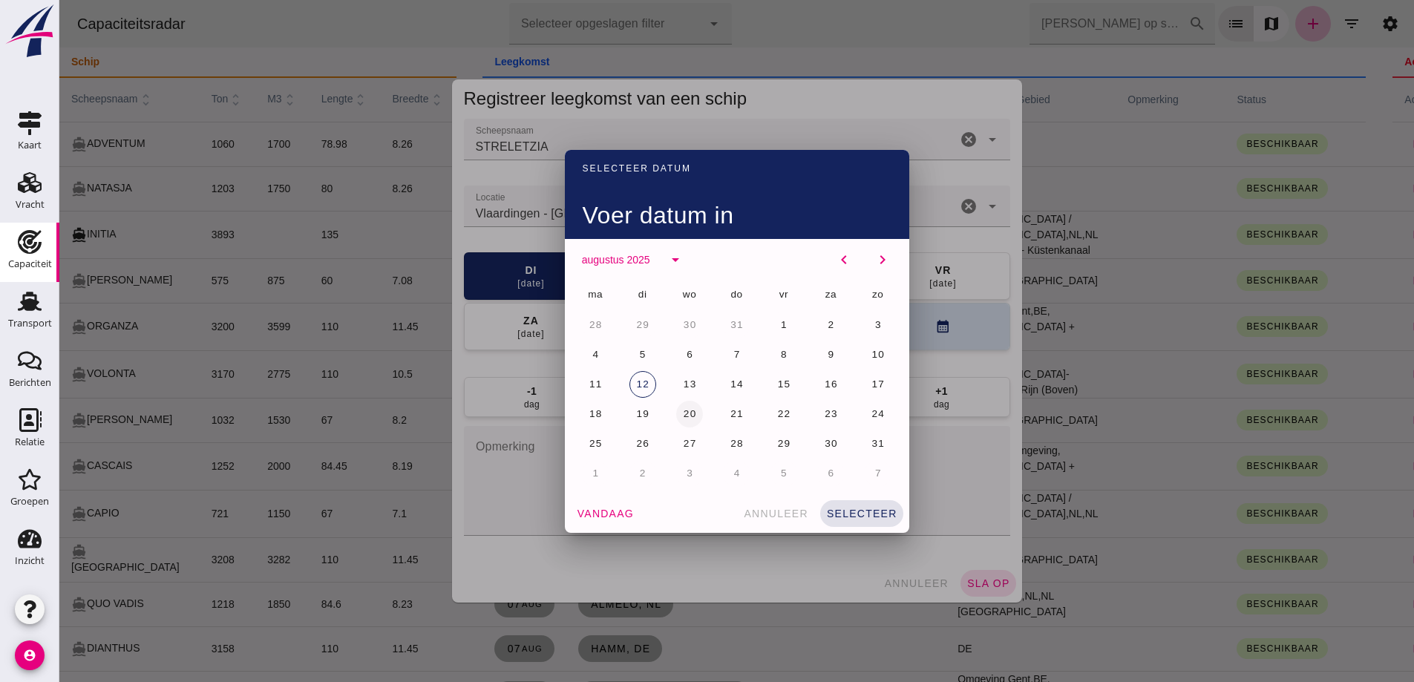
click button "20"
drag, startPoint x: 874, startPoint y: 521, endPoint x: 851, endPoint y: 505, distance: 27.8
click button "selecteer"
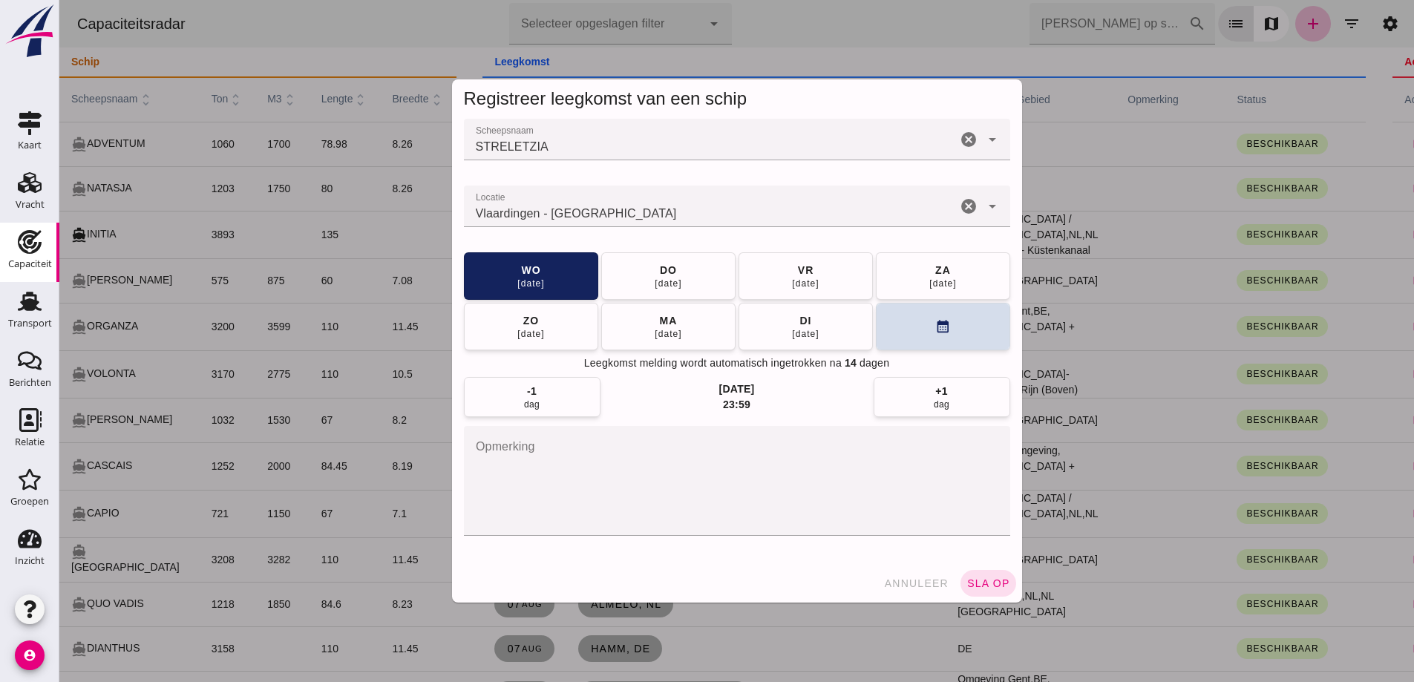
click span "sla op"
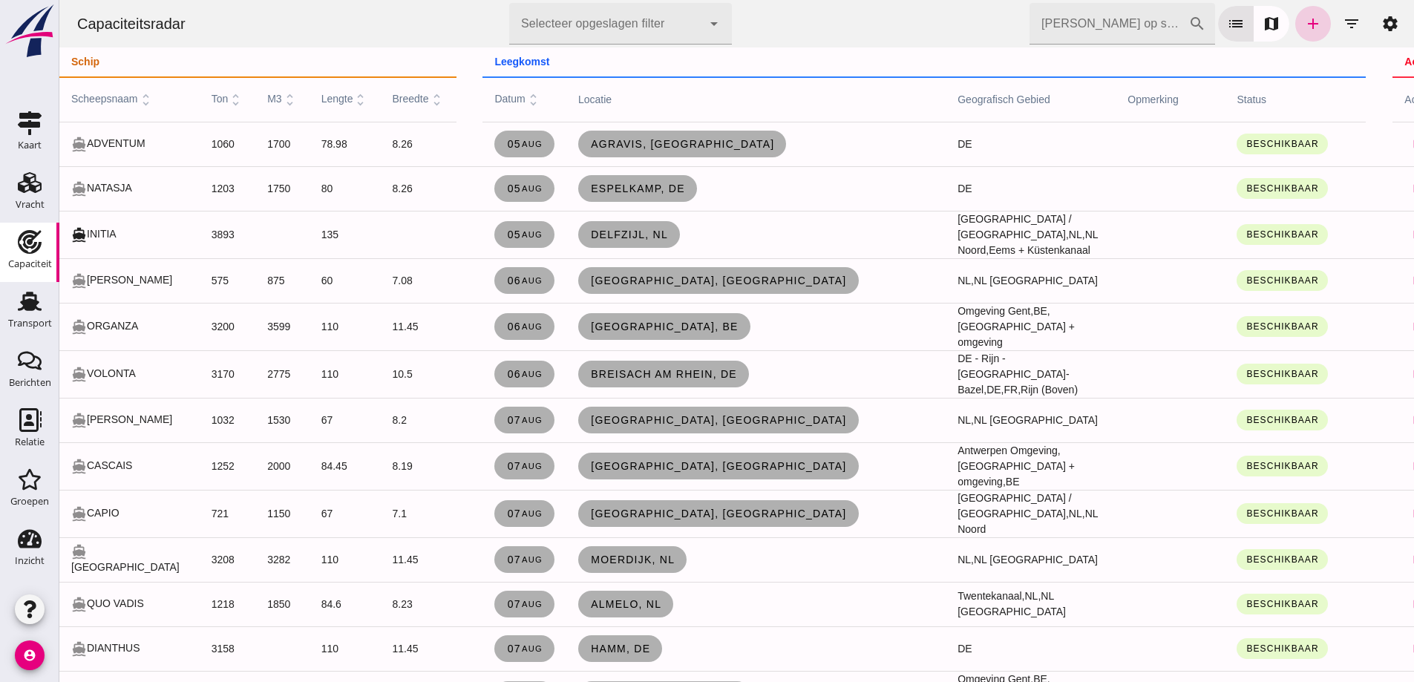
click at [1307, 25] on icon "add" at bounding box center [1313, 24] width 18 height 18
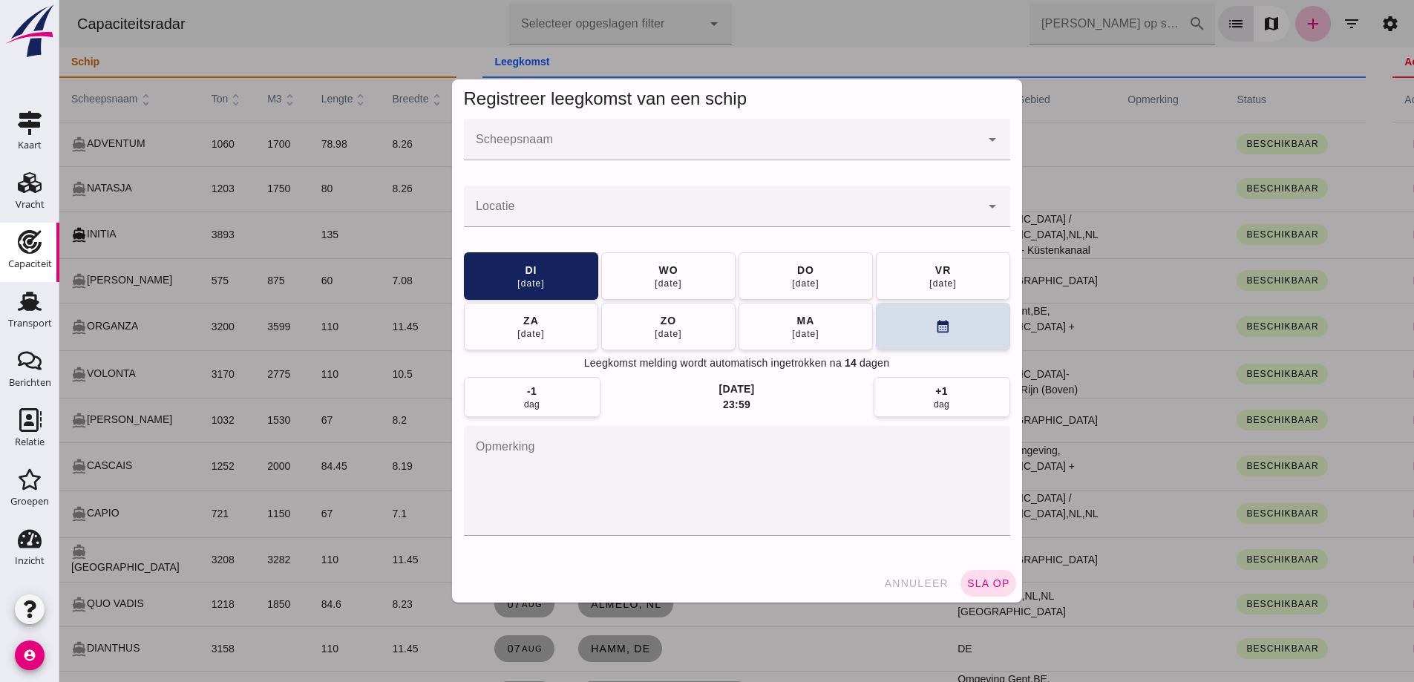
click input "Scheepsnaam"
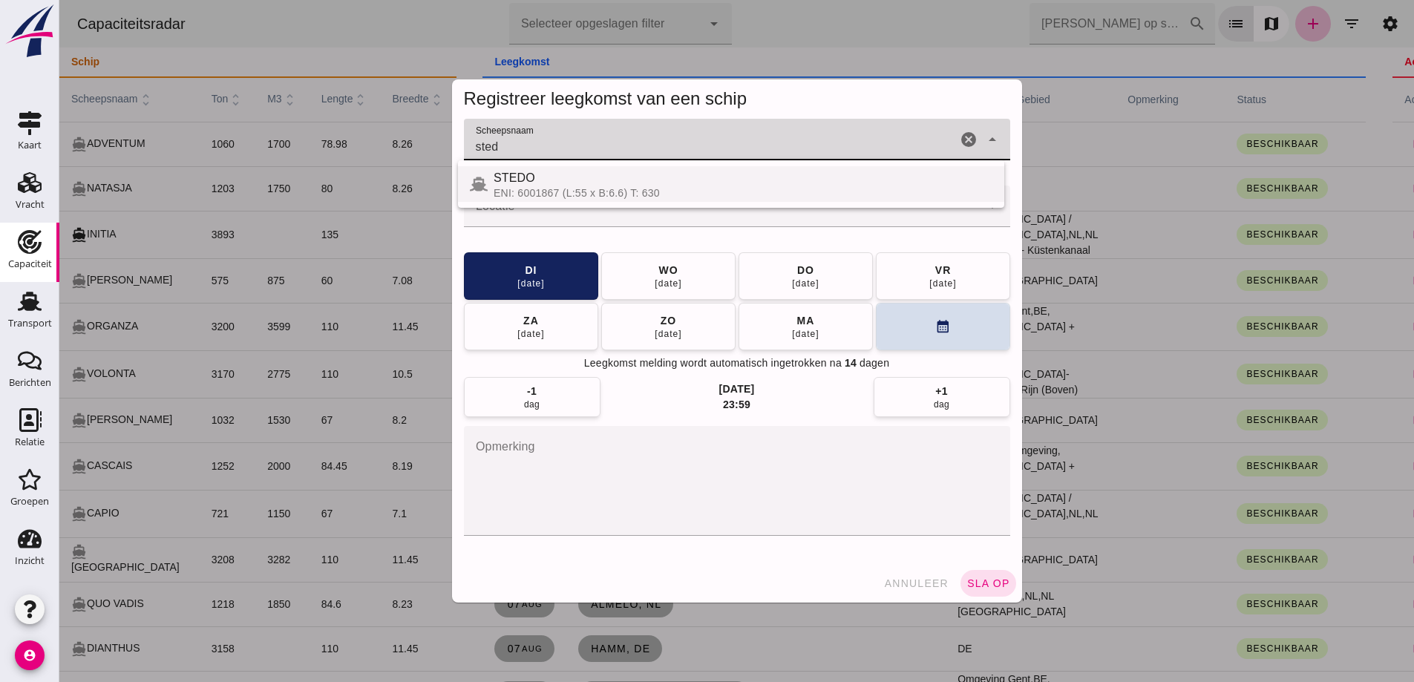
click at [670, 197] on div "ENI: 6001867 (L:55 x B:6.6) T: 630" at bounding box center [742, 193] width 499 height 12
type input "STEDO"
click div
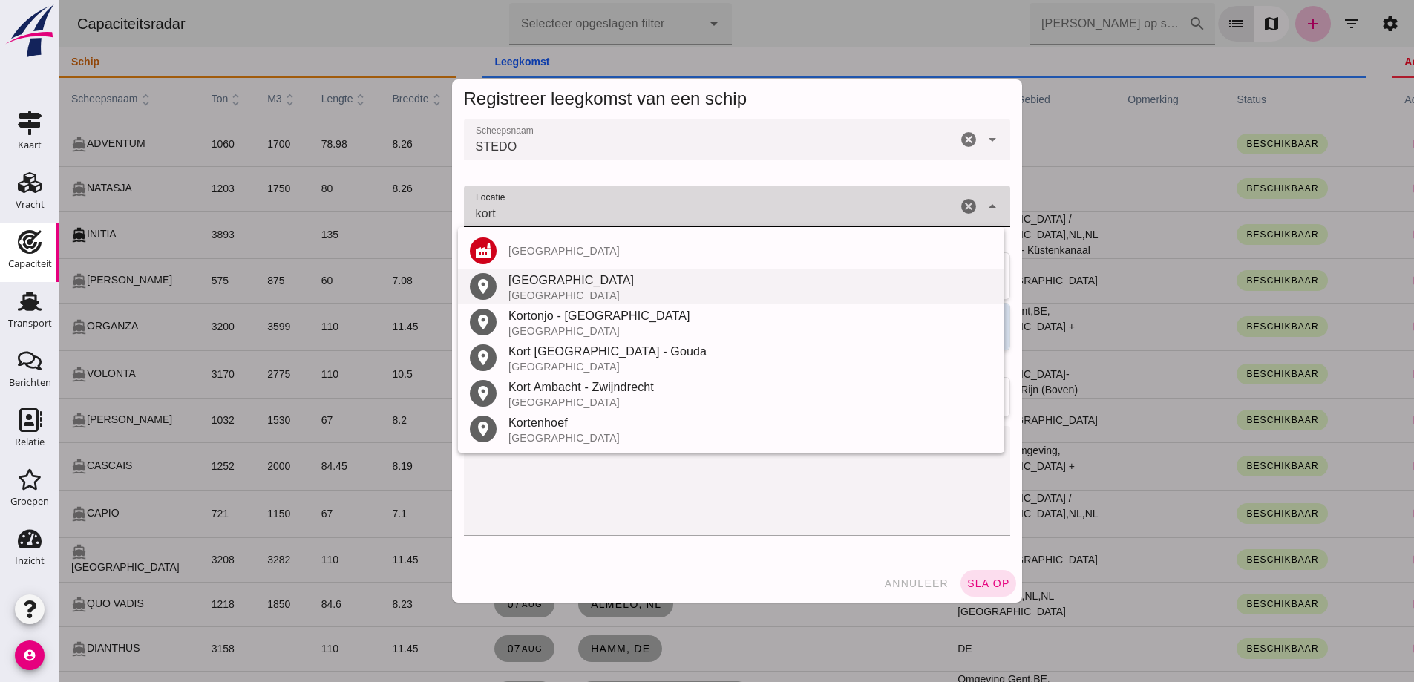
click at [547, 281] on div "Kortrijk" at bounding box center [750, 281] width 484 height 18
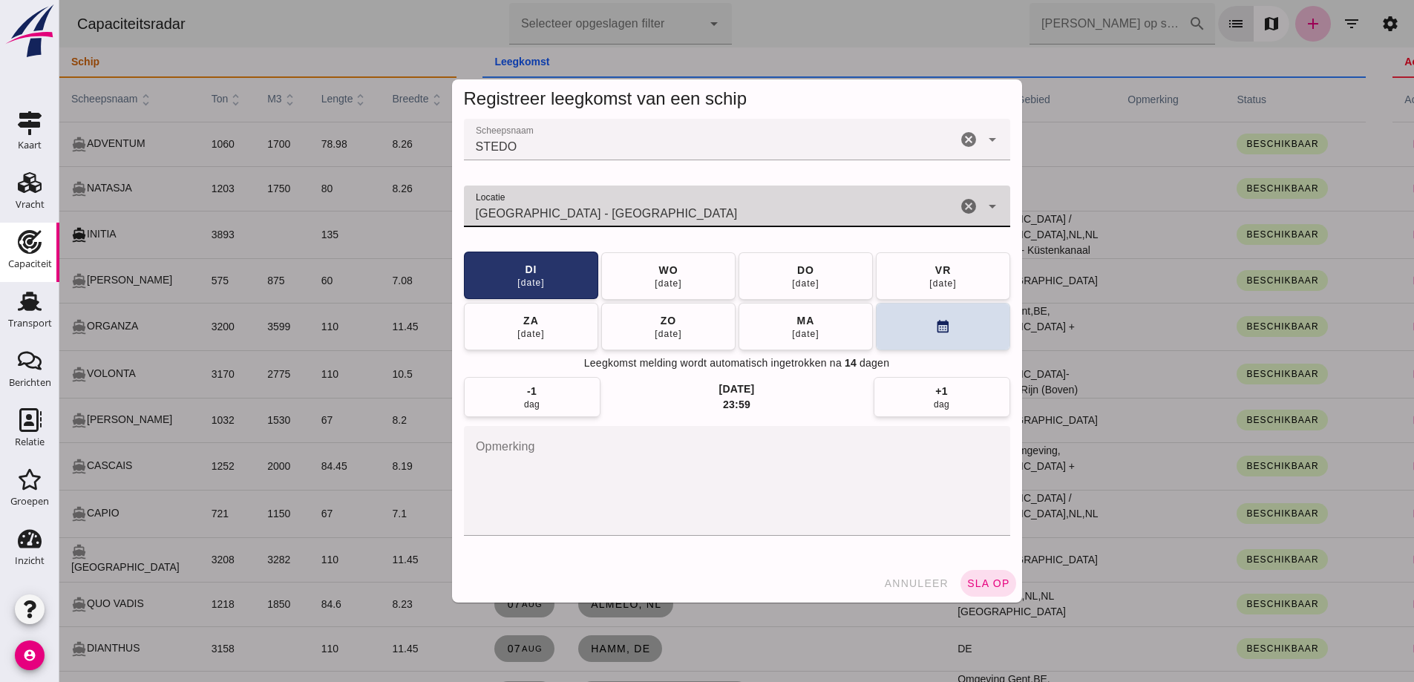
type input "Kortrijk - West-Vlaanderen"
click button "[DATE]"
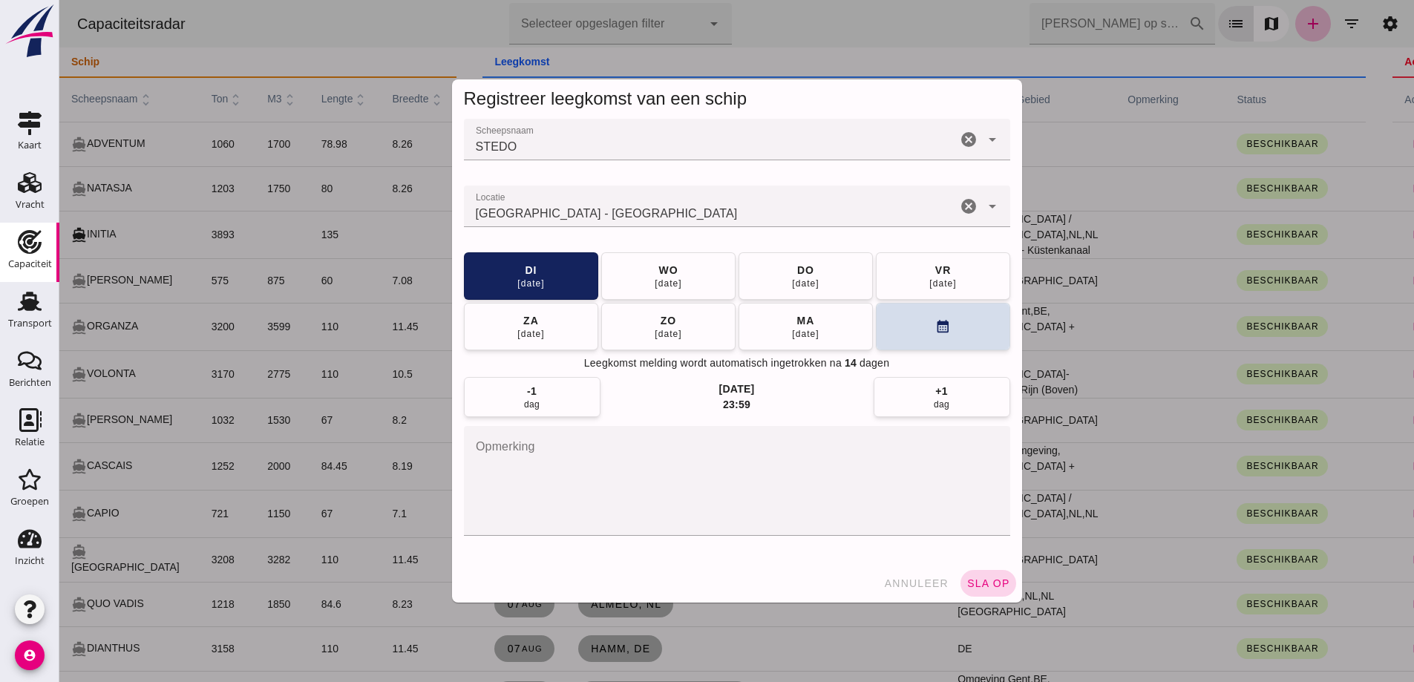
click button "sla op"
drag, startPoint x: 510, startPoint y: 281, endPoint x: 536, endPoint y: 286, distance: 26.5
click div "12 aug"
click span "sla op"
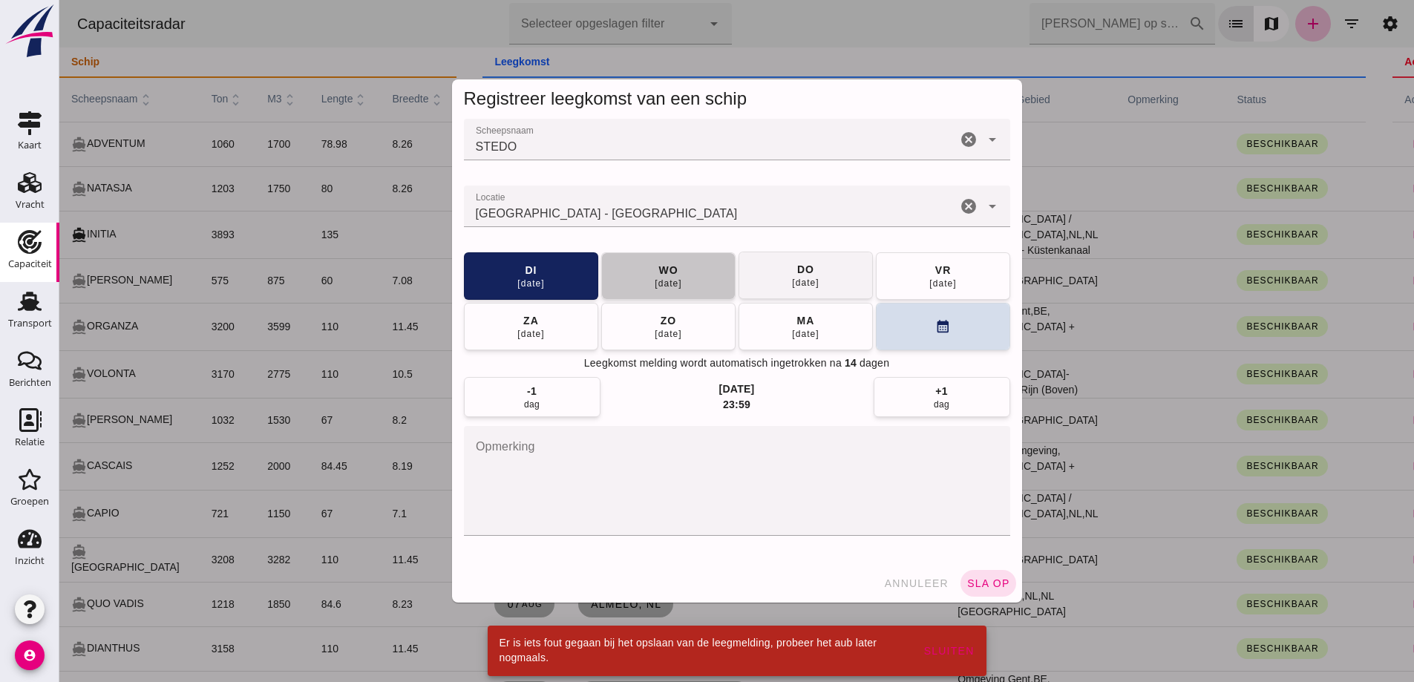
click button "wo 13 aug"
click span "sla op"
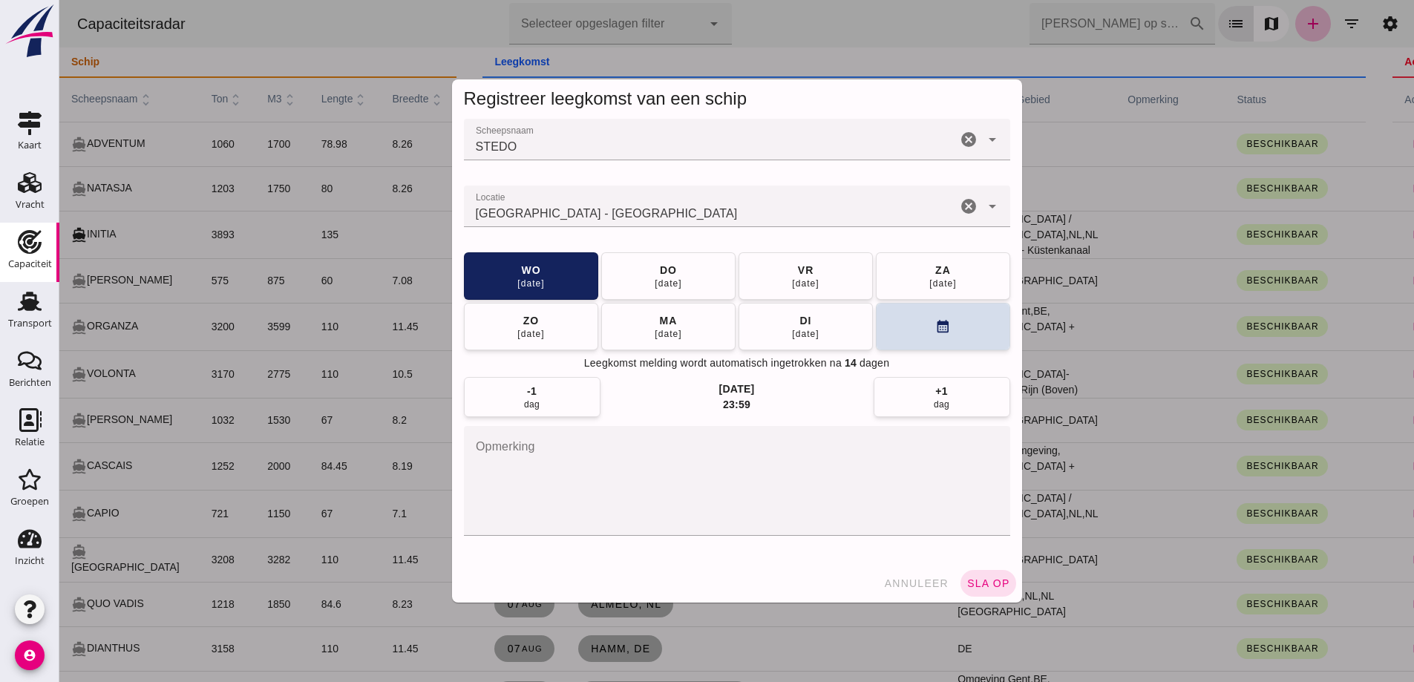
click button "annuleer"
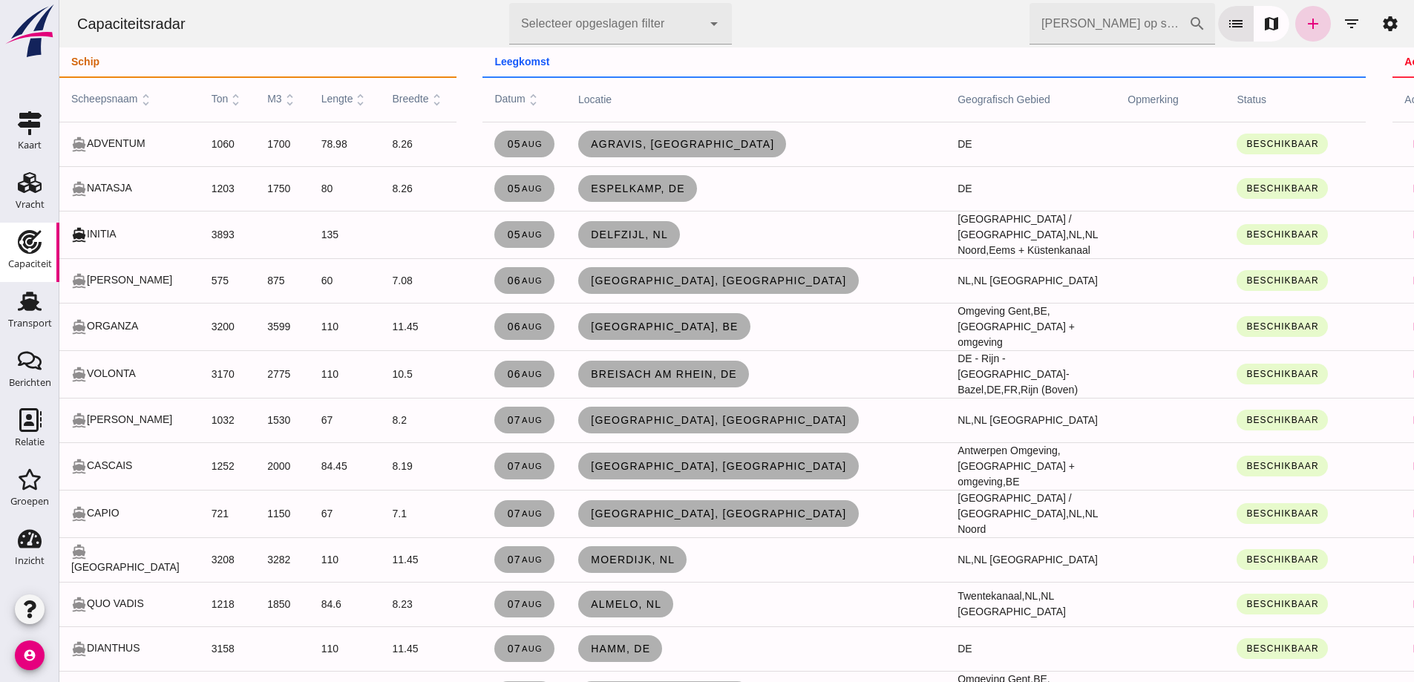
click link "add"
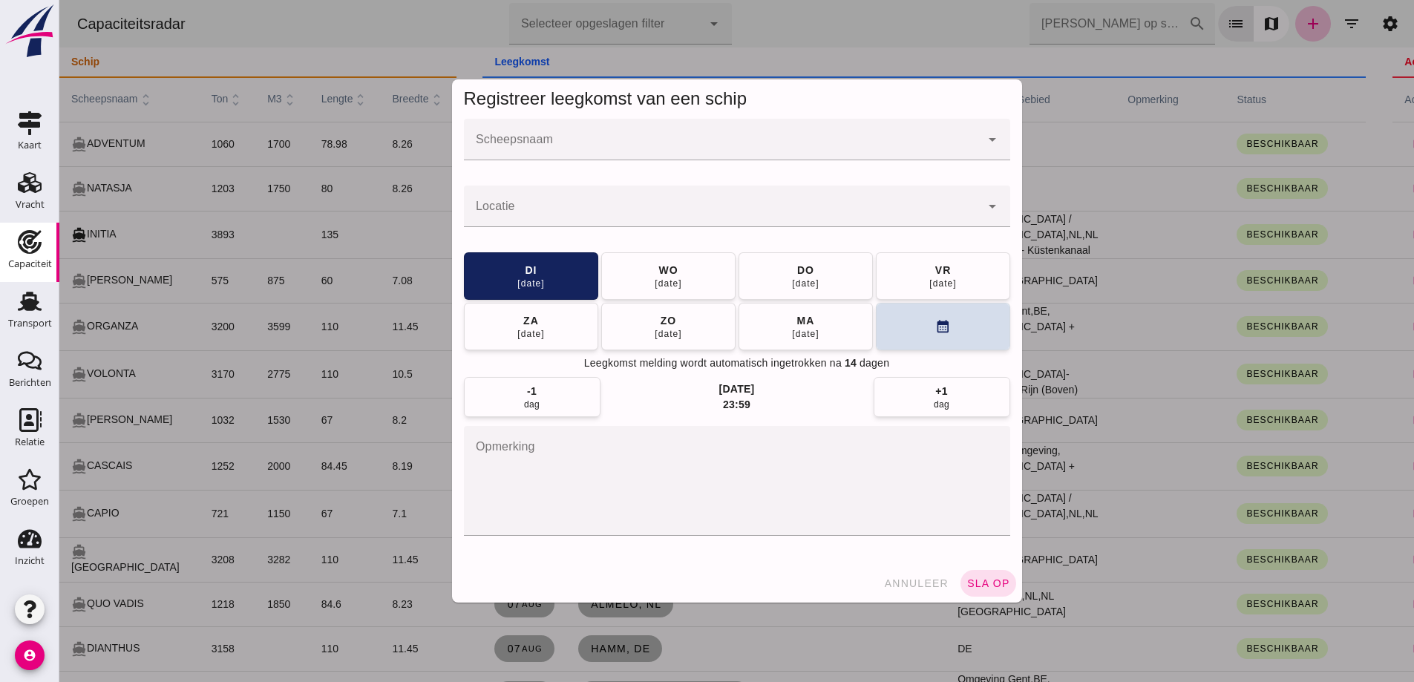
click input "Scheepsnaam"
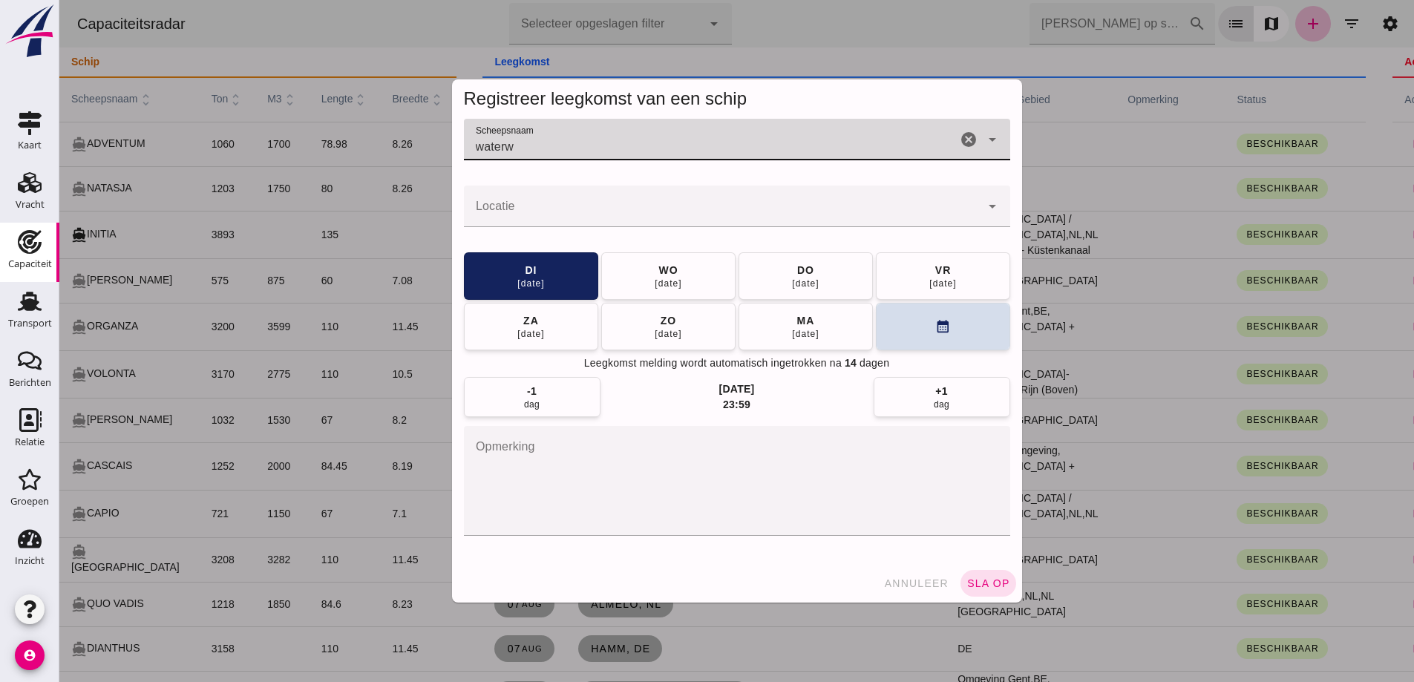
type input "waterw"
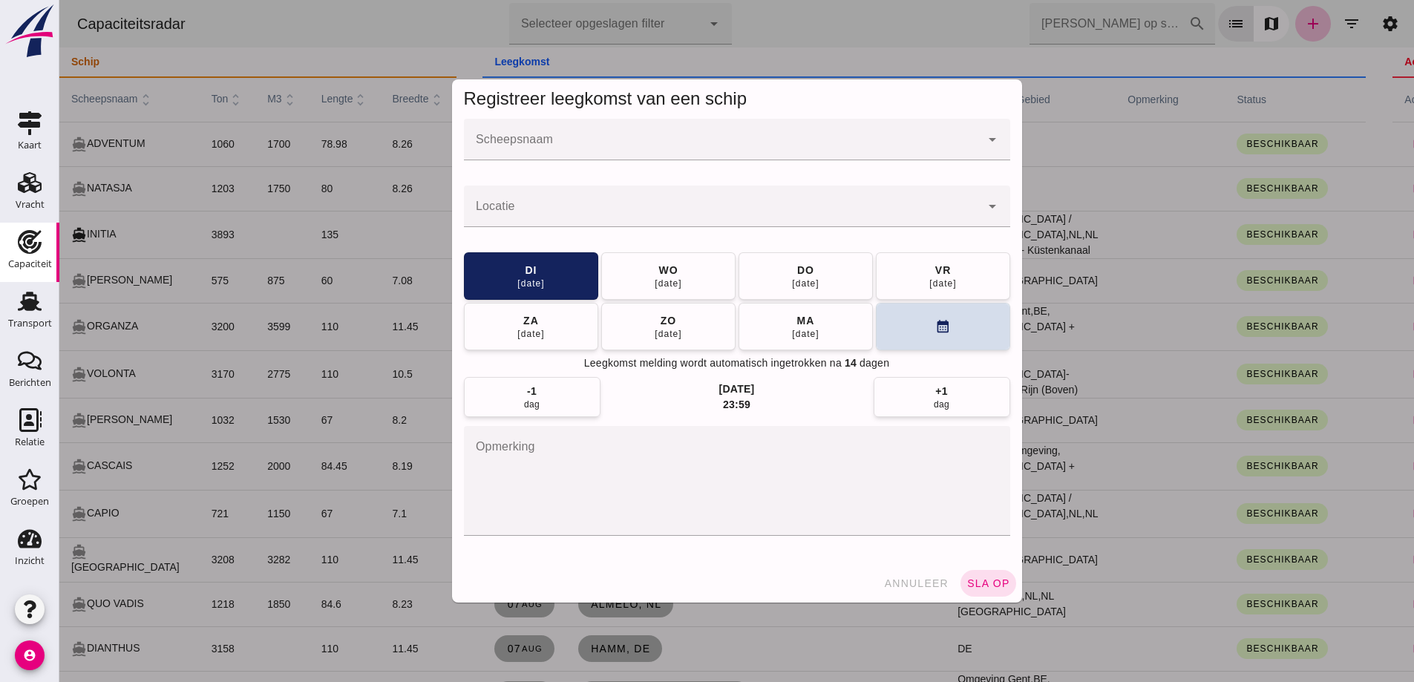
click div
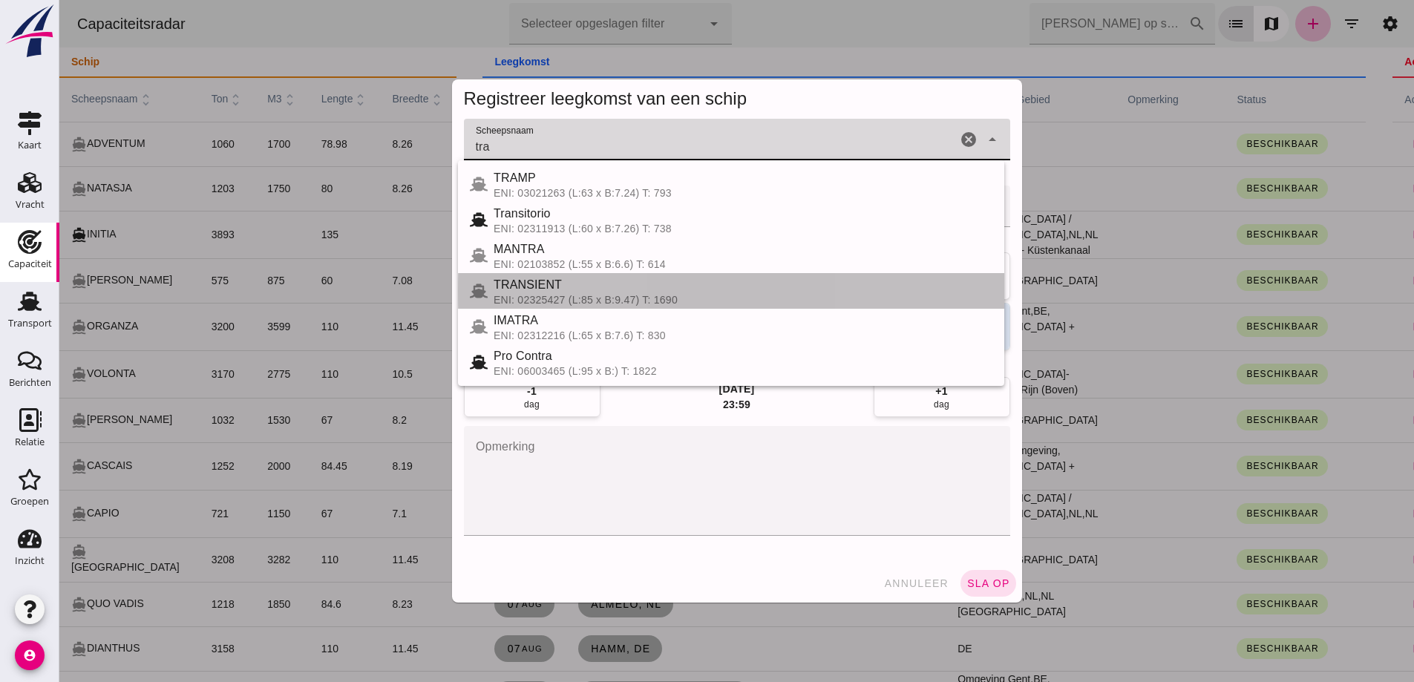
click at [597, 300] on div "ENI: 02325427 (L:85 x B:9.47) T: 1690" at bounding box center [742, 300] width 499 height 12
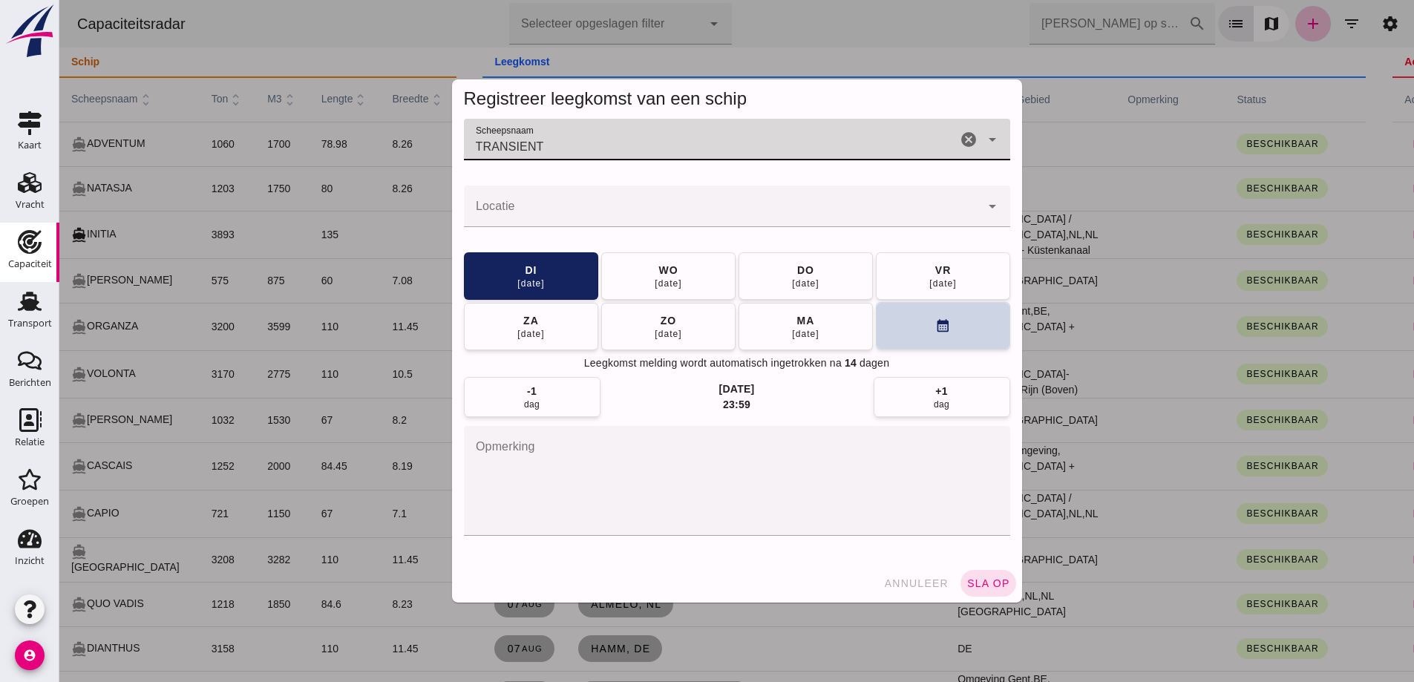
type input "TRANSIENT"
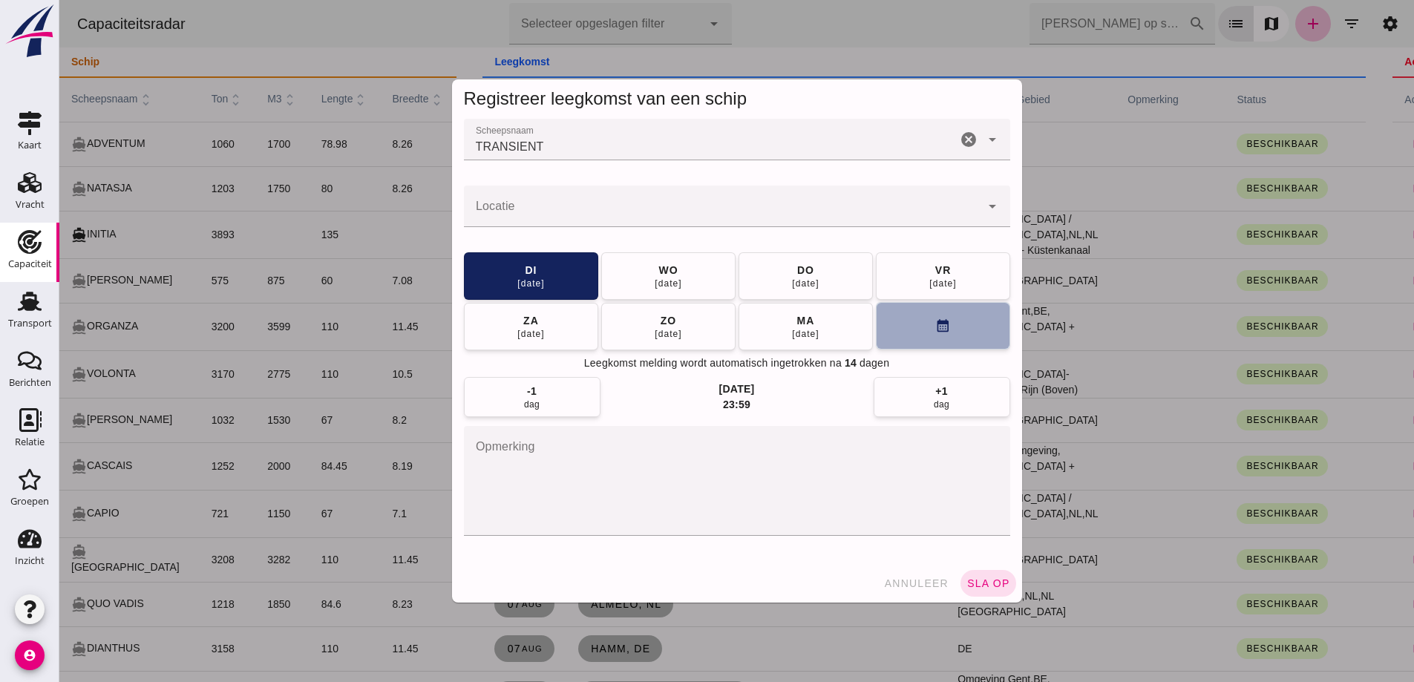
click button "calendar_month"
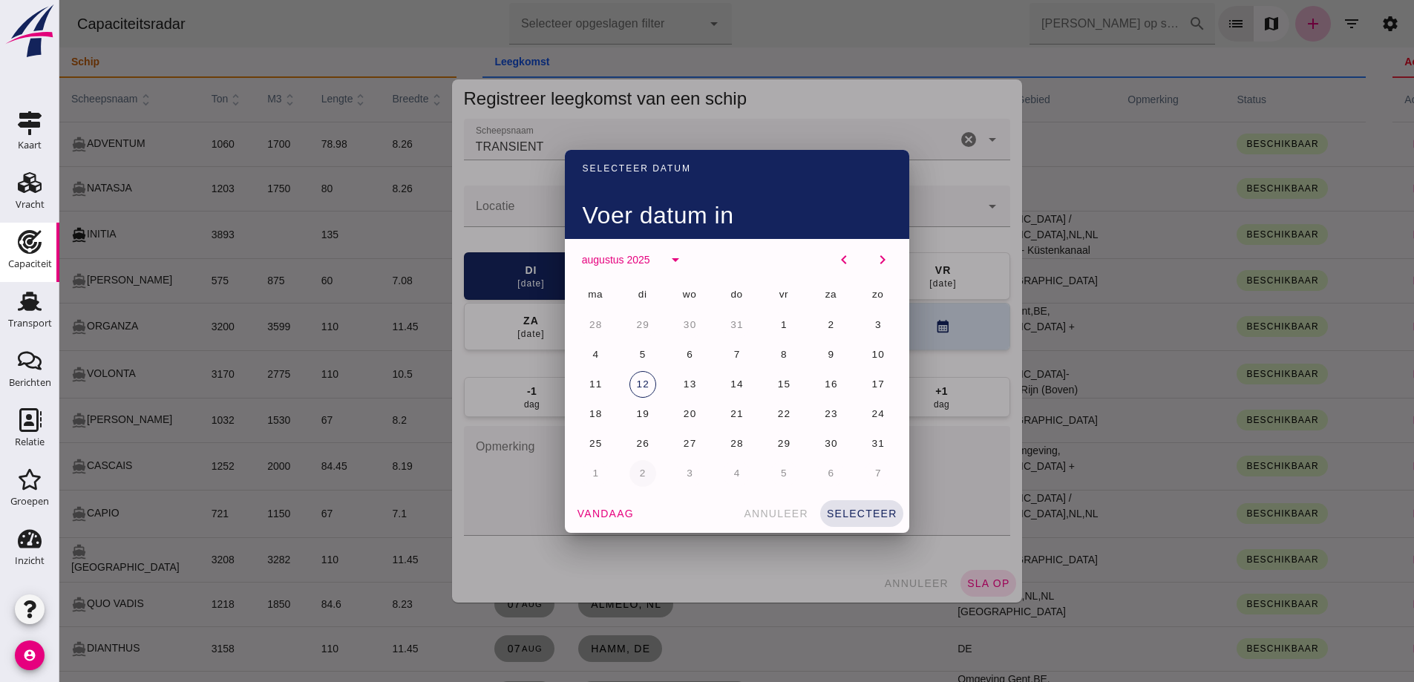
click button "2"
click span "selecteer"
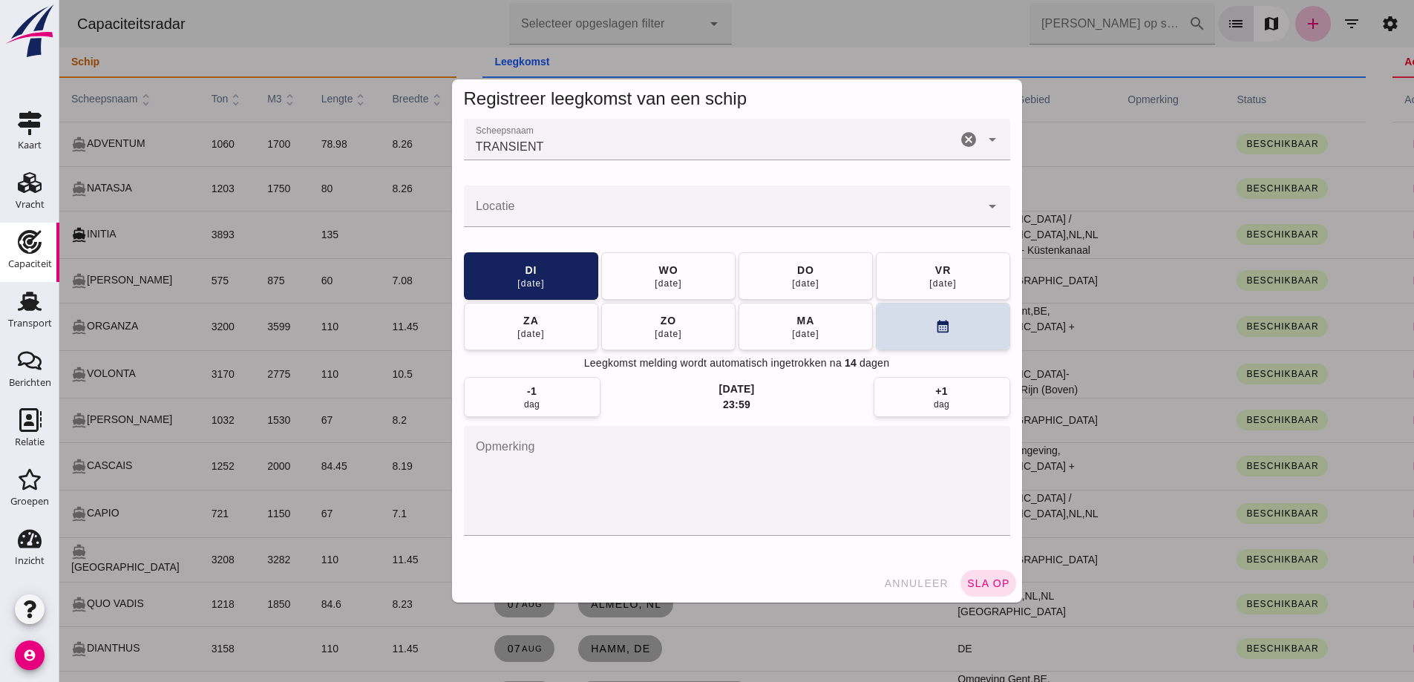
click input "Locatie"
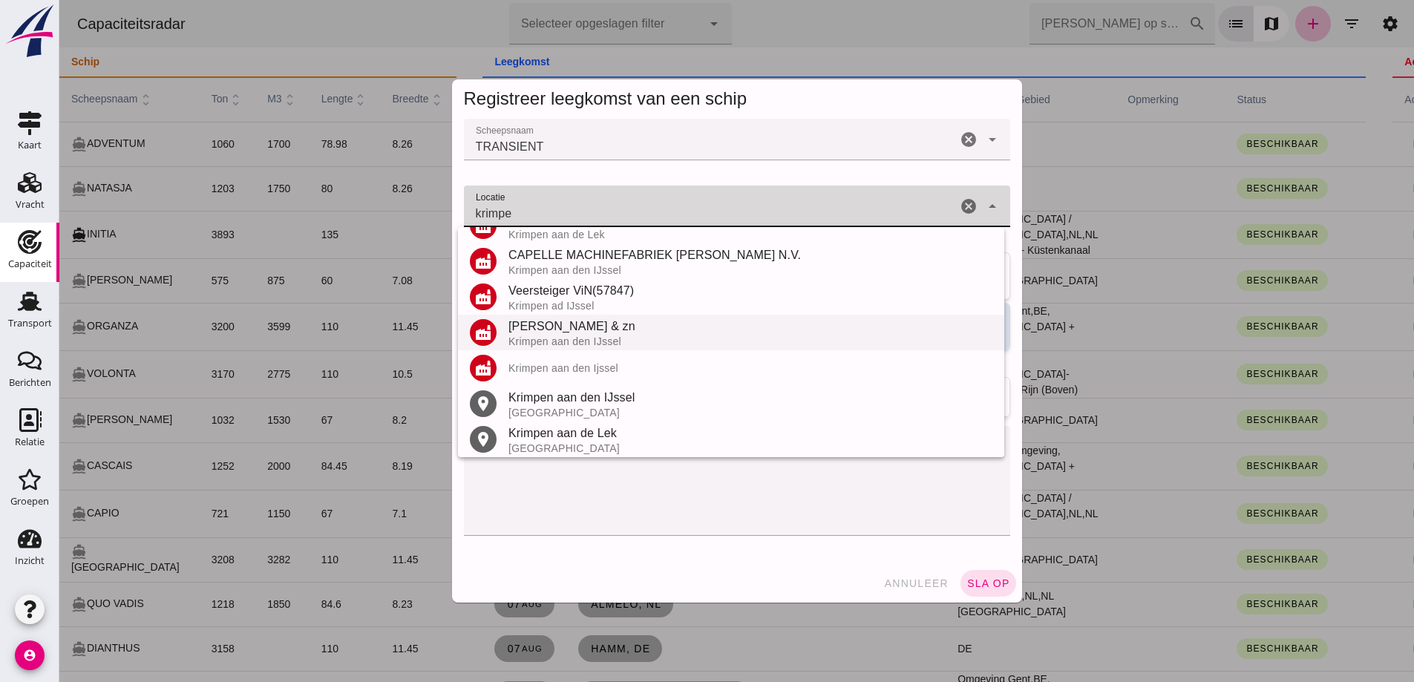
scroll to position [171, 0]
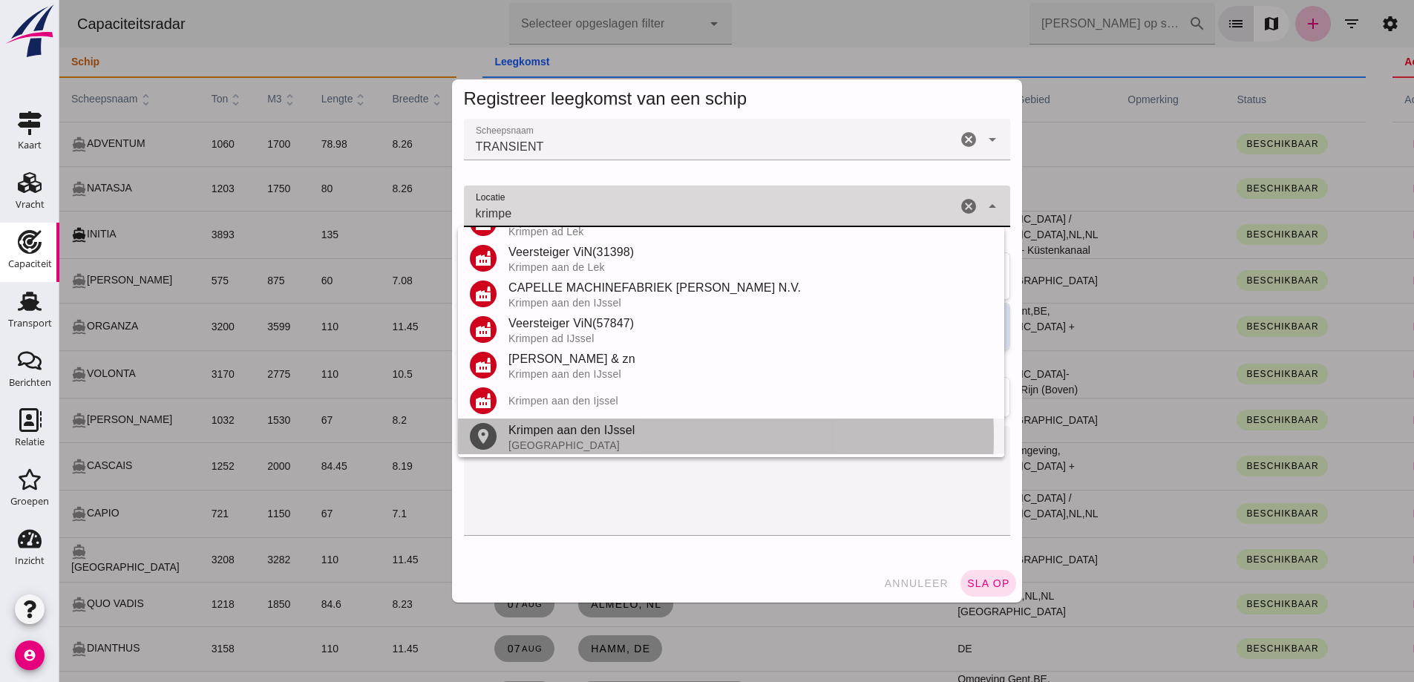
click at [603, 436] on div "Krimpen aan den IJssel" at bounding box center [750, 431] width 484 height 18
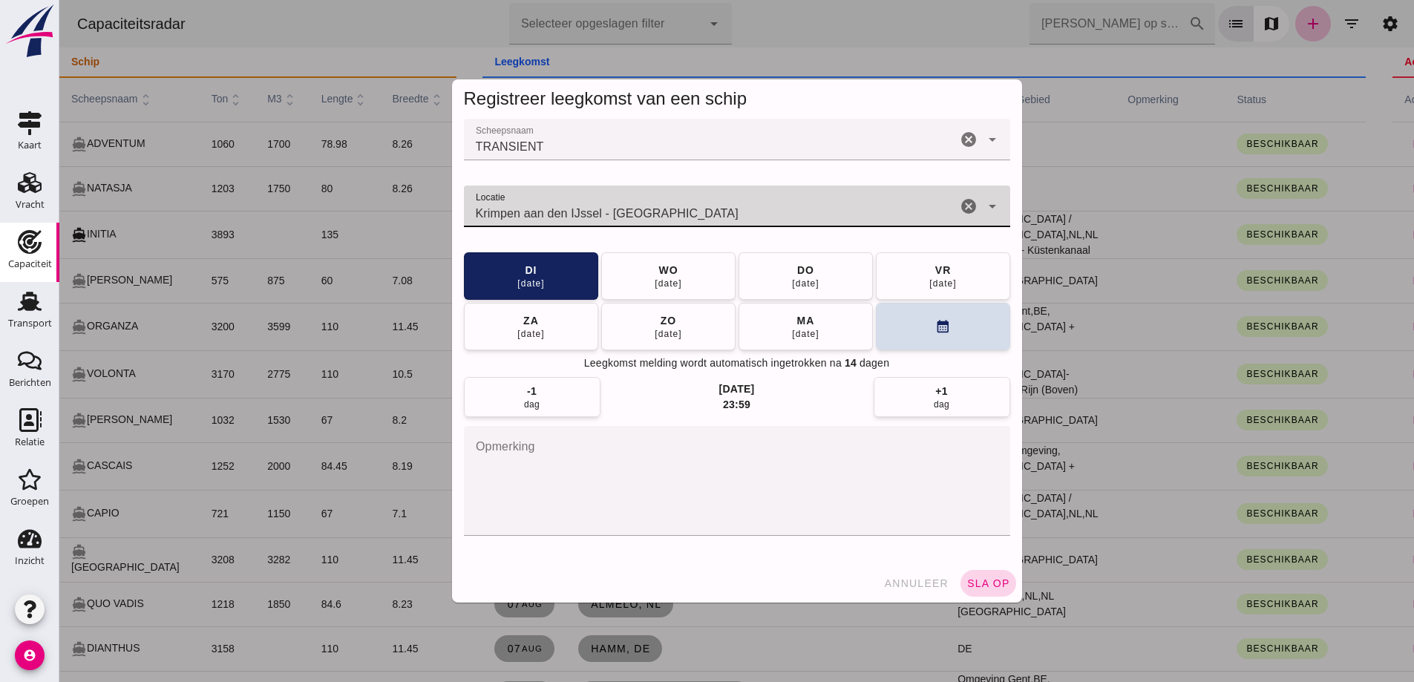
type input "Krimpen aan den IJssel - Zuid-Holland"
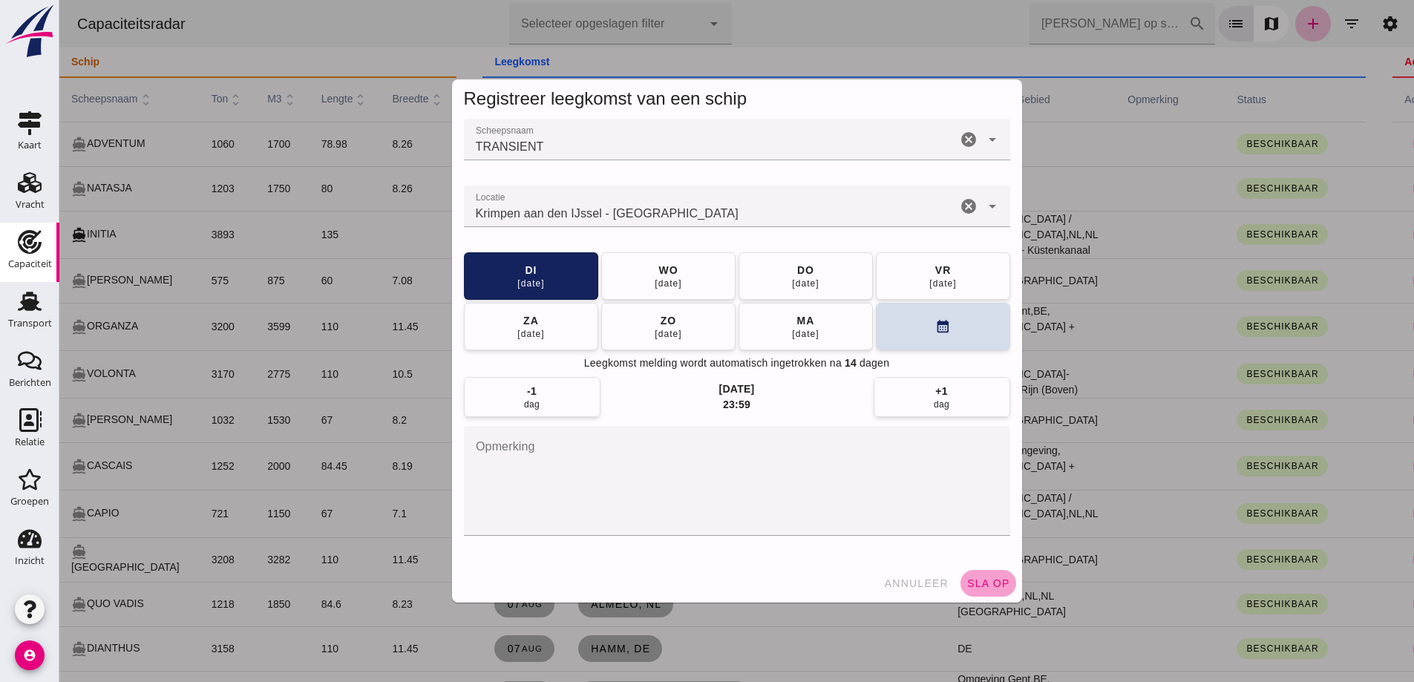
click button "sla op"
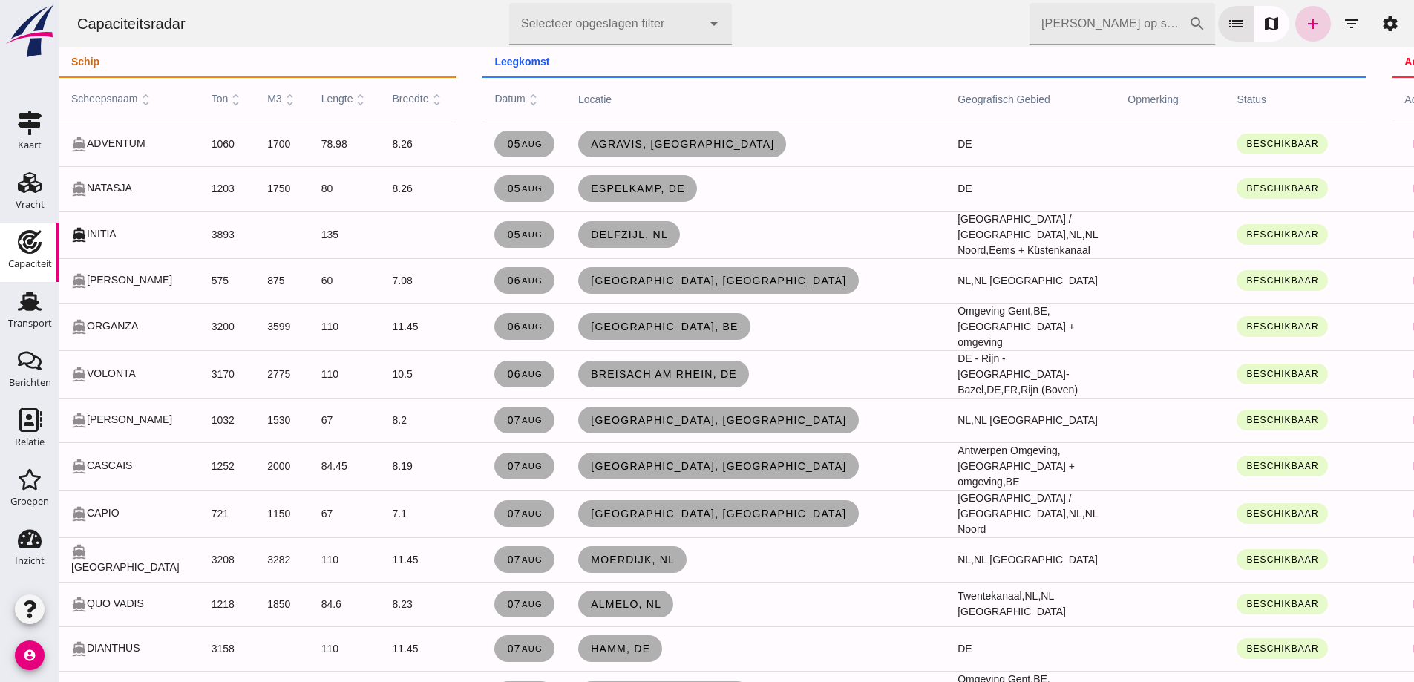
click link "add"
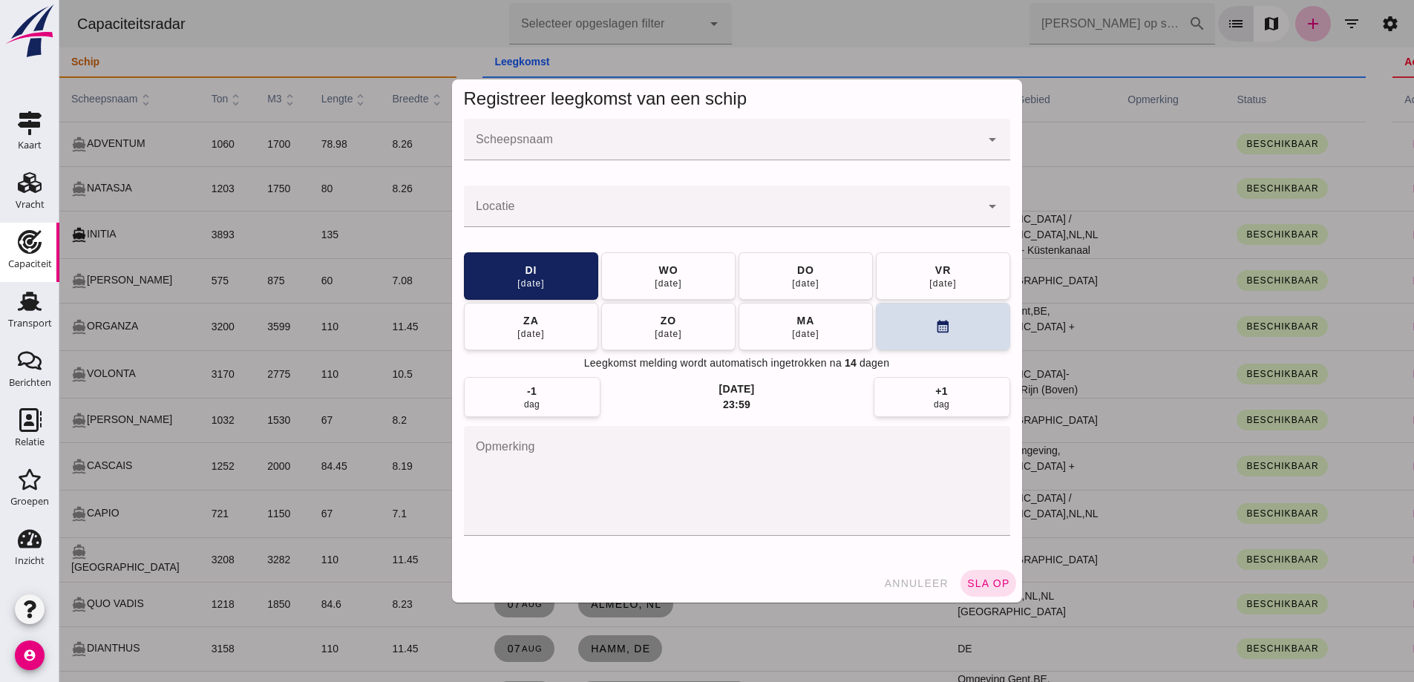
click div
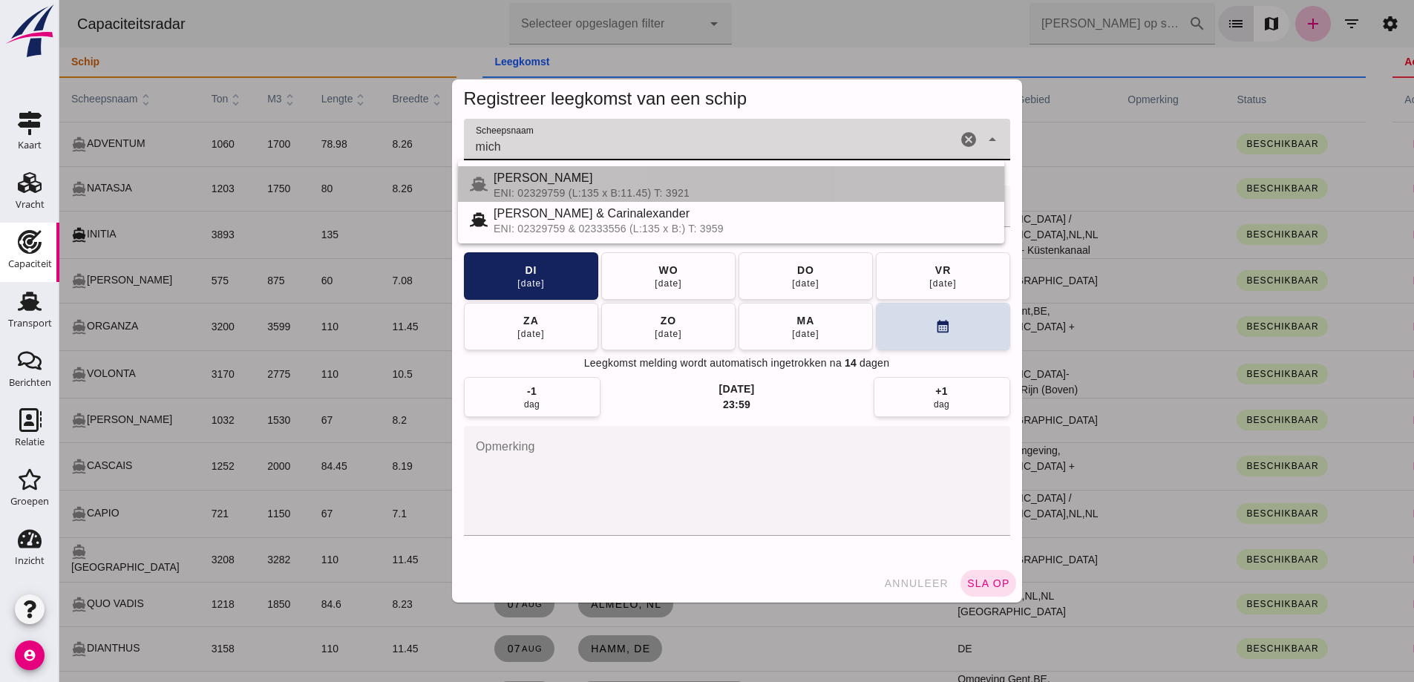
click at [787, 180] on div "MICHAELANGELO" at bounding box center [742, 178] width 499 height 18
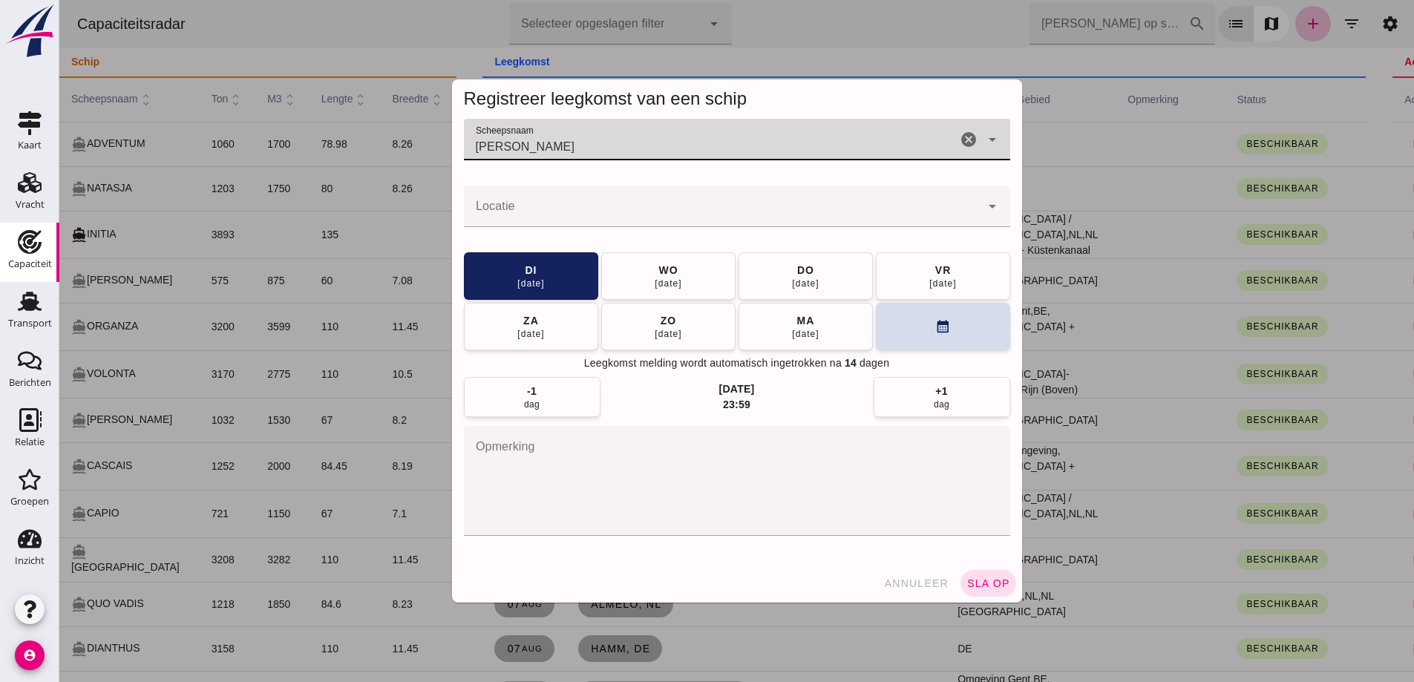
type input "MICHAELANGELO"
click input "Locatie"
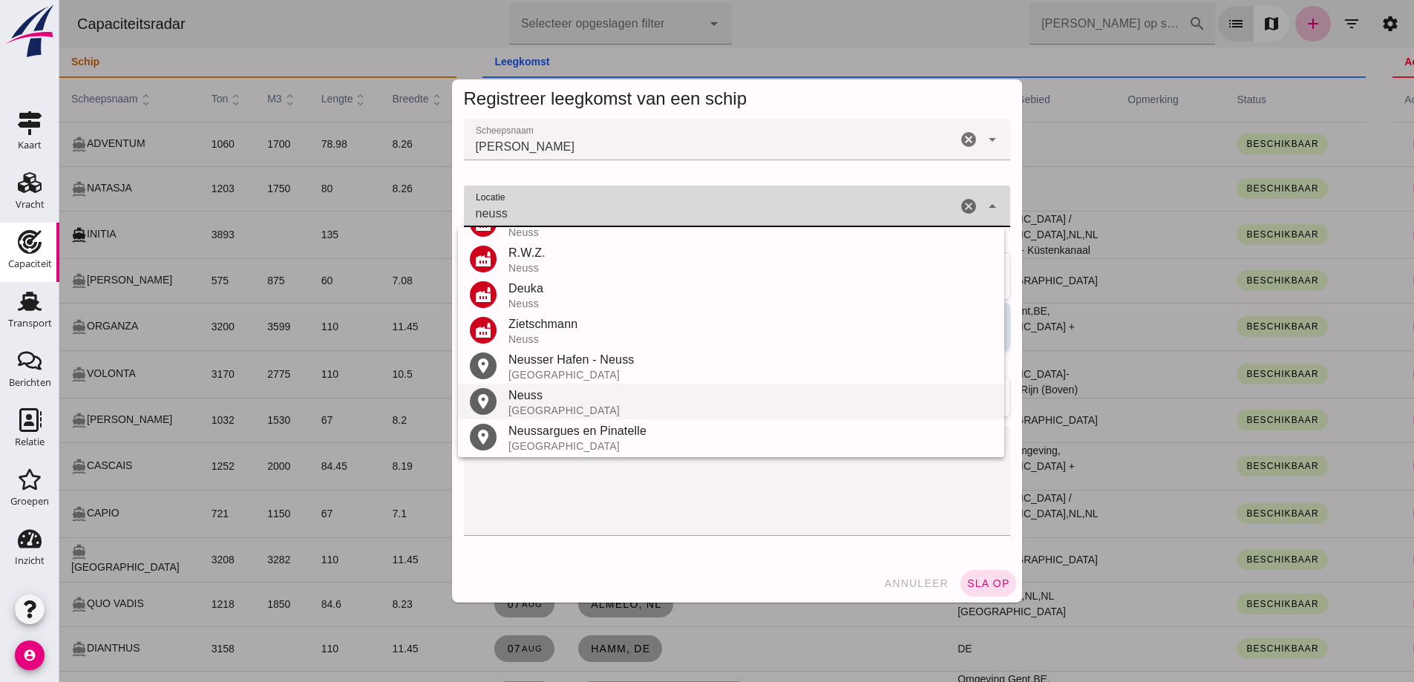
scroll to position [245, 0]
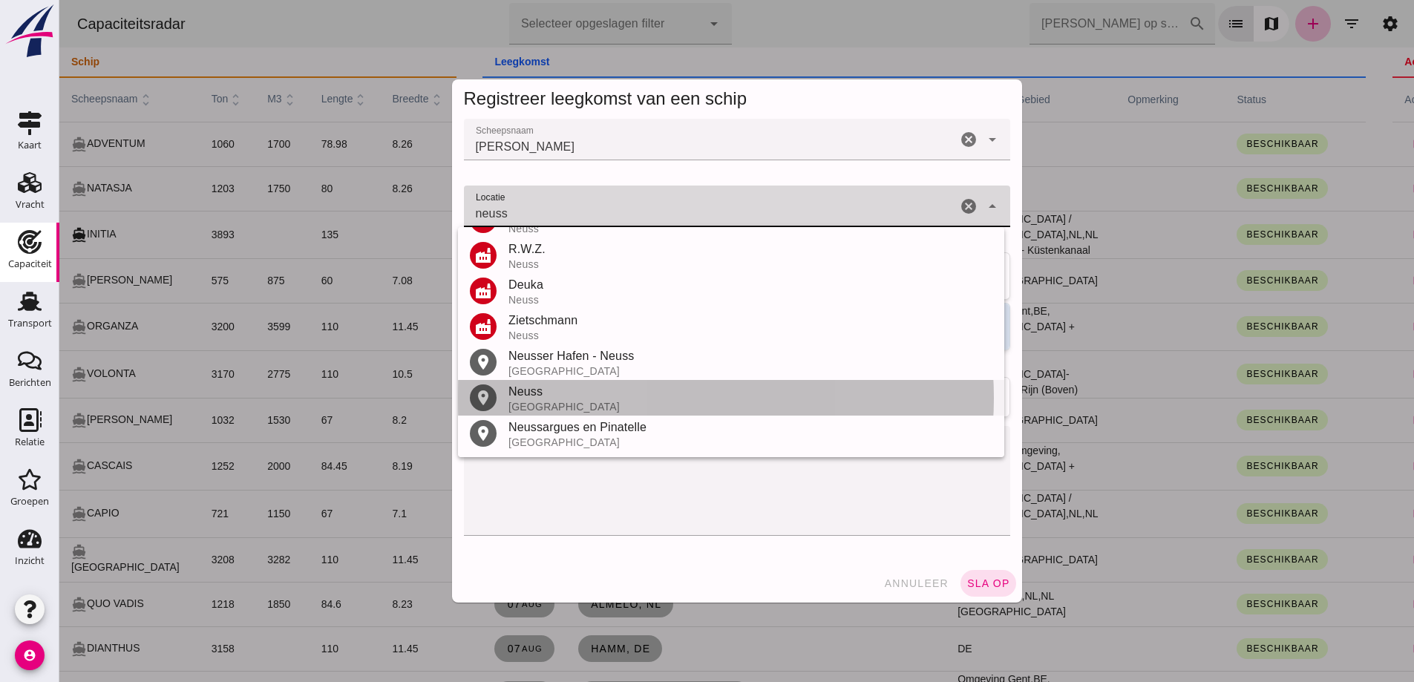
click at [583, 401] on div "Duitsland" at bounding box center [750, 407] width 484 height 12
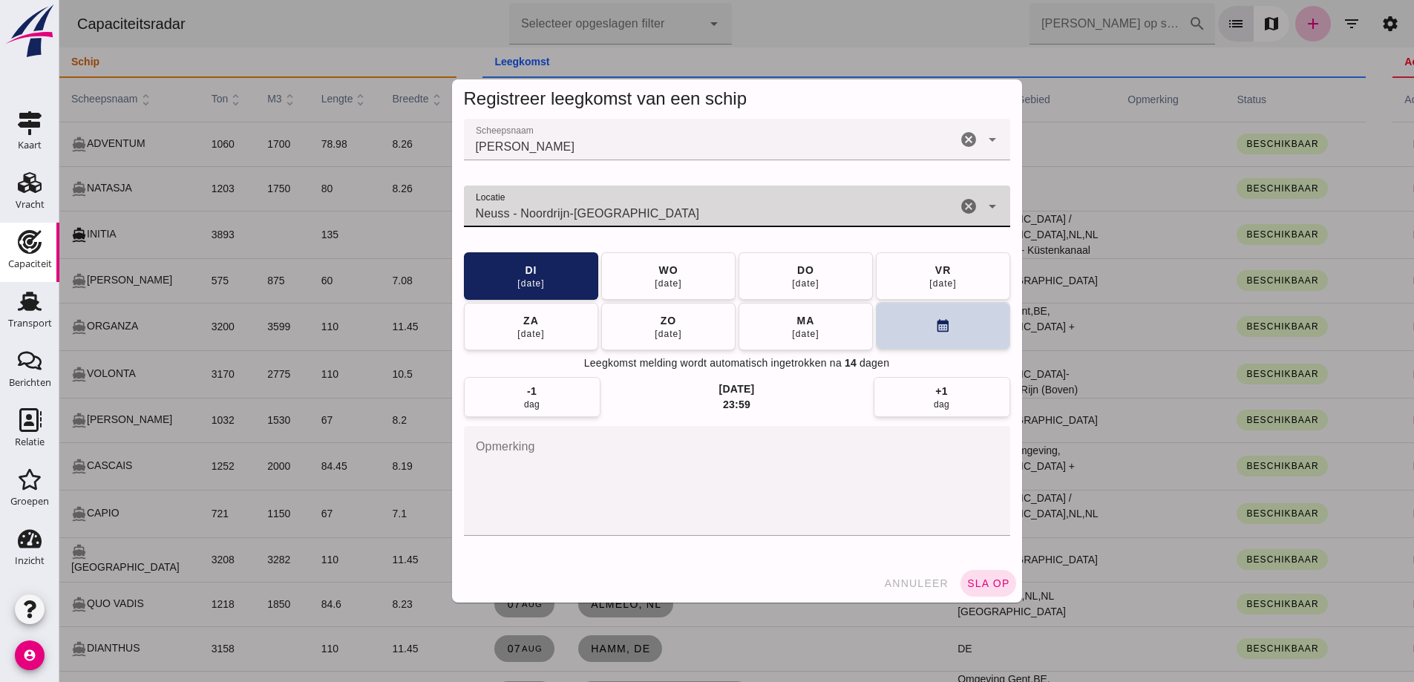
type input "Neuss - Noordrijn-Westfalen"
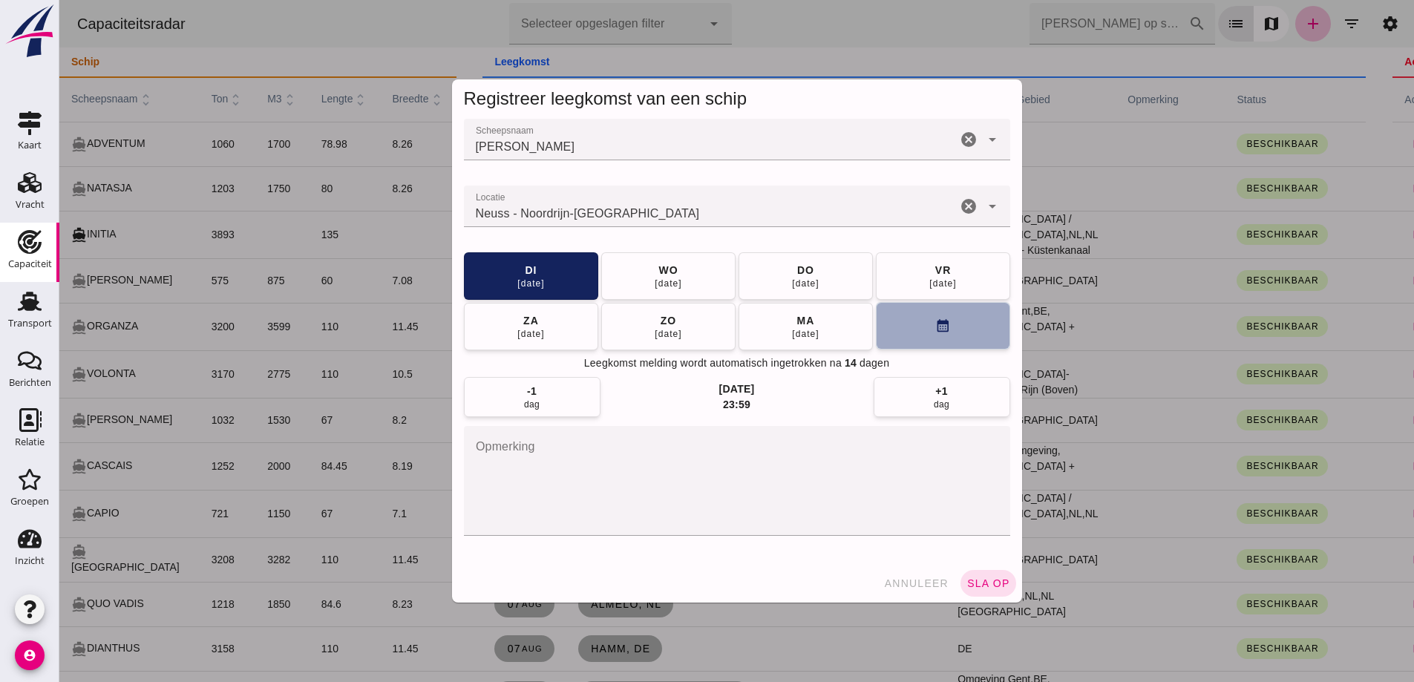
click button "calendar_month"
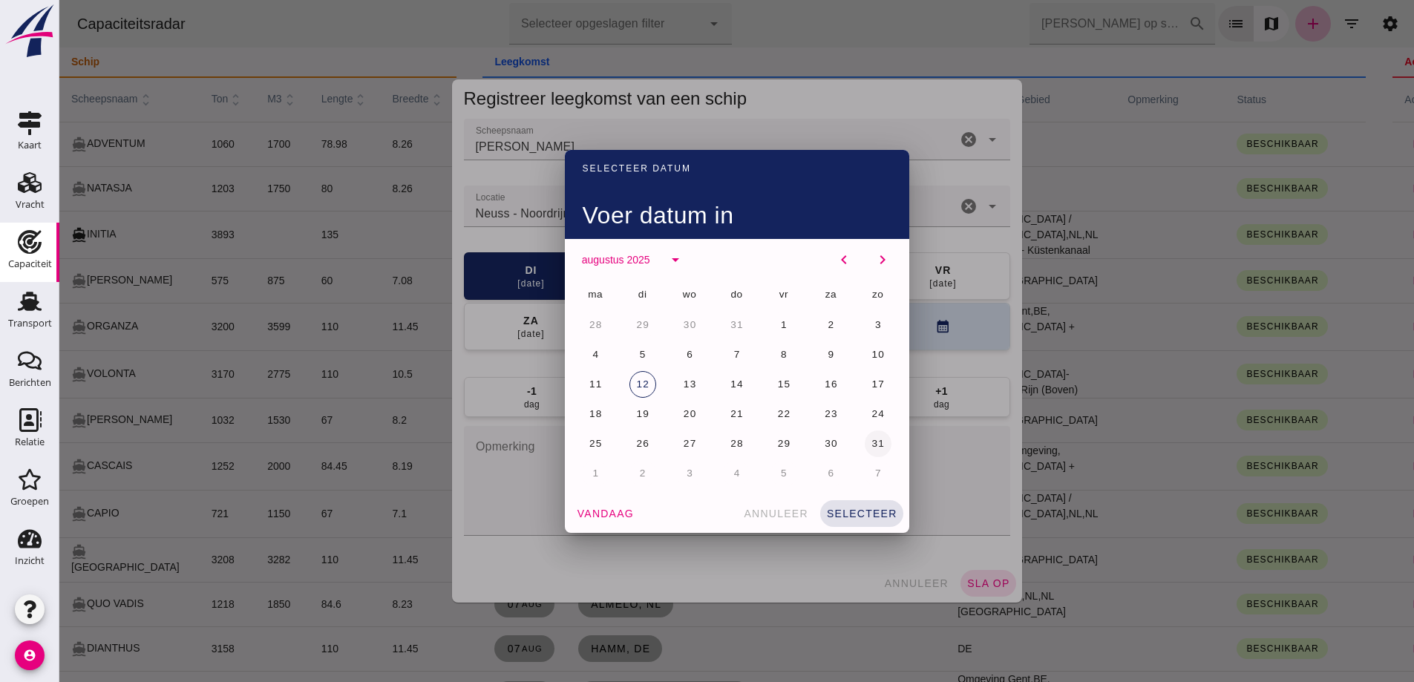
click span "31"
click span "selecteer"
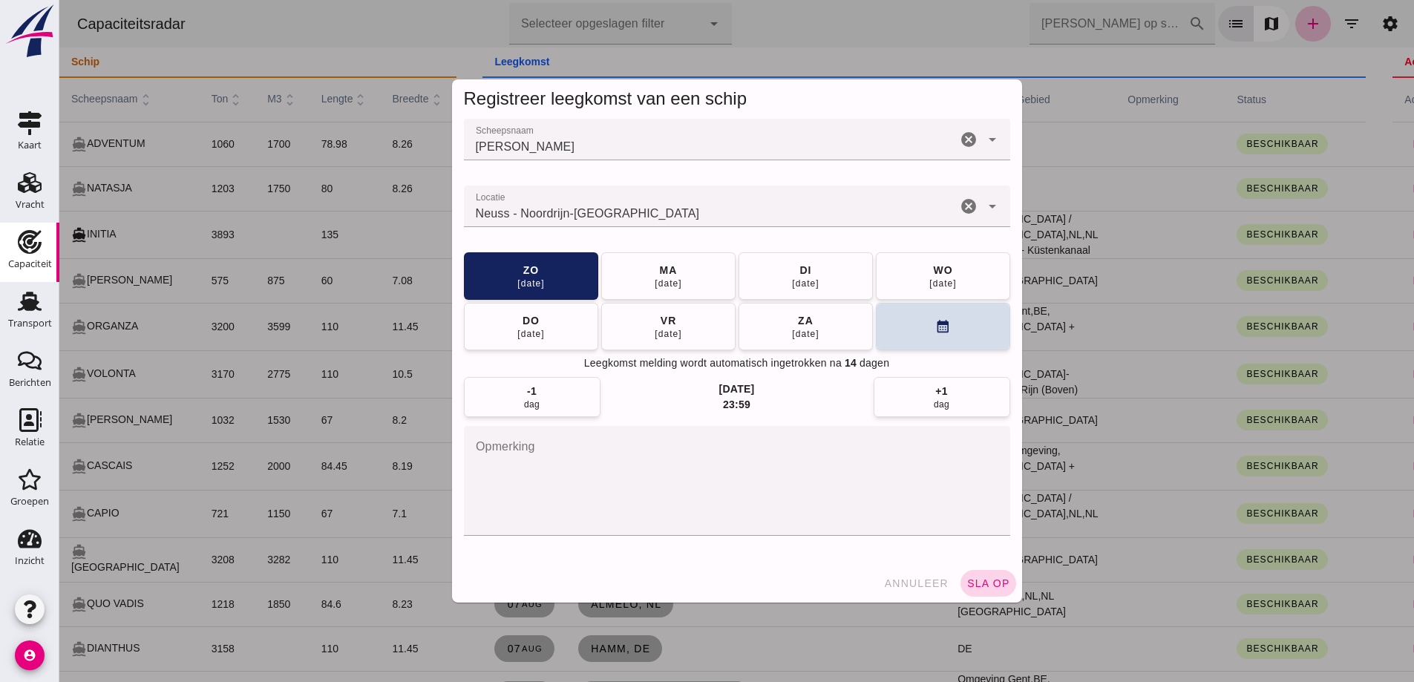
click button "sla op"
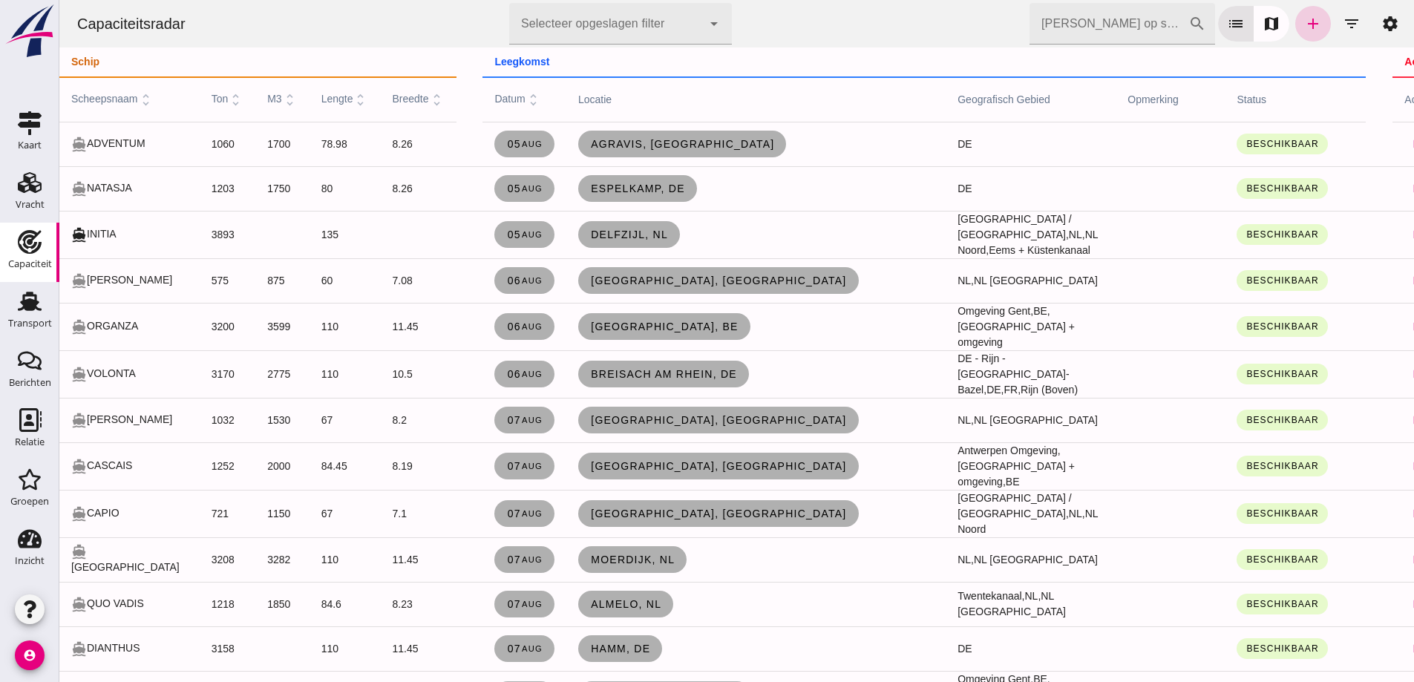
click at [1304, 22] on icon "add" at bounding box center [1313, 24] width 18 height 18
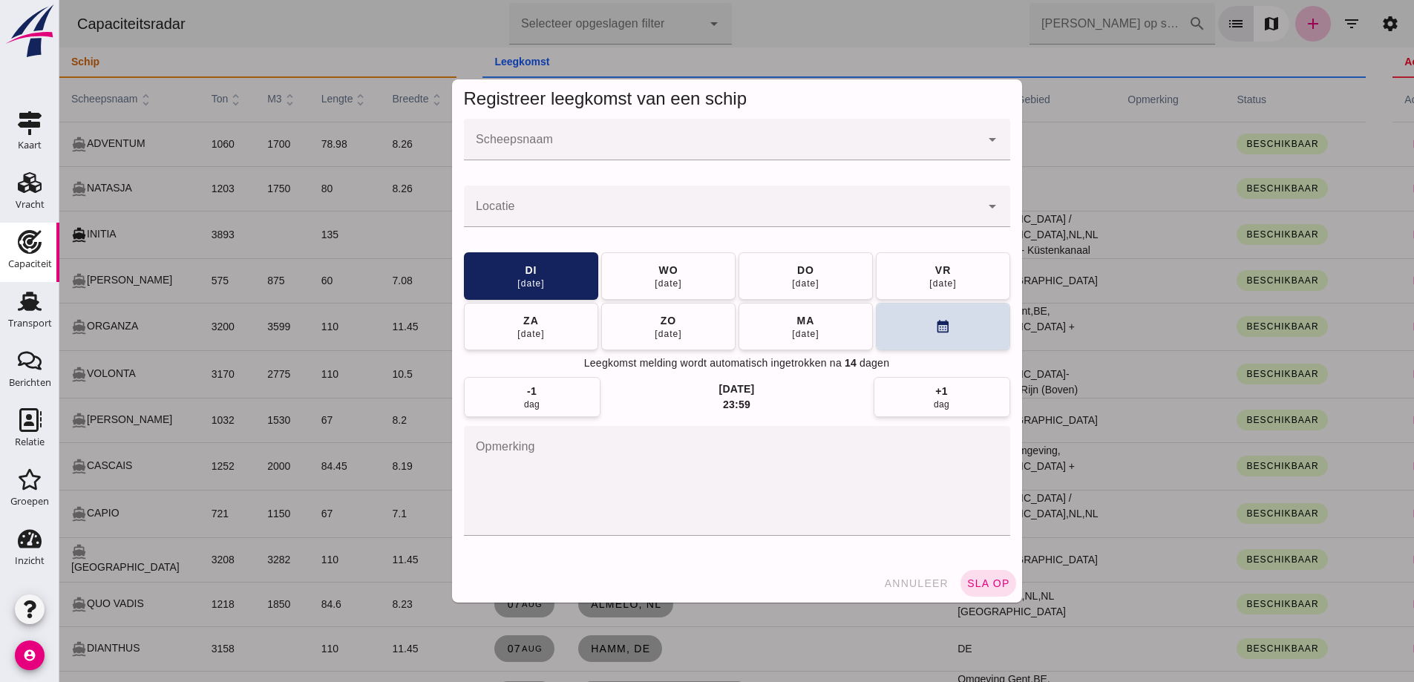
click input "Scheepsnaam"
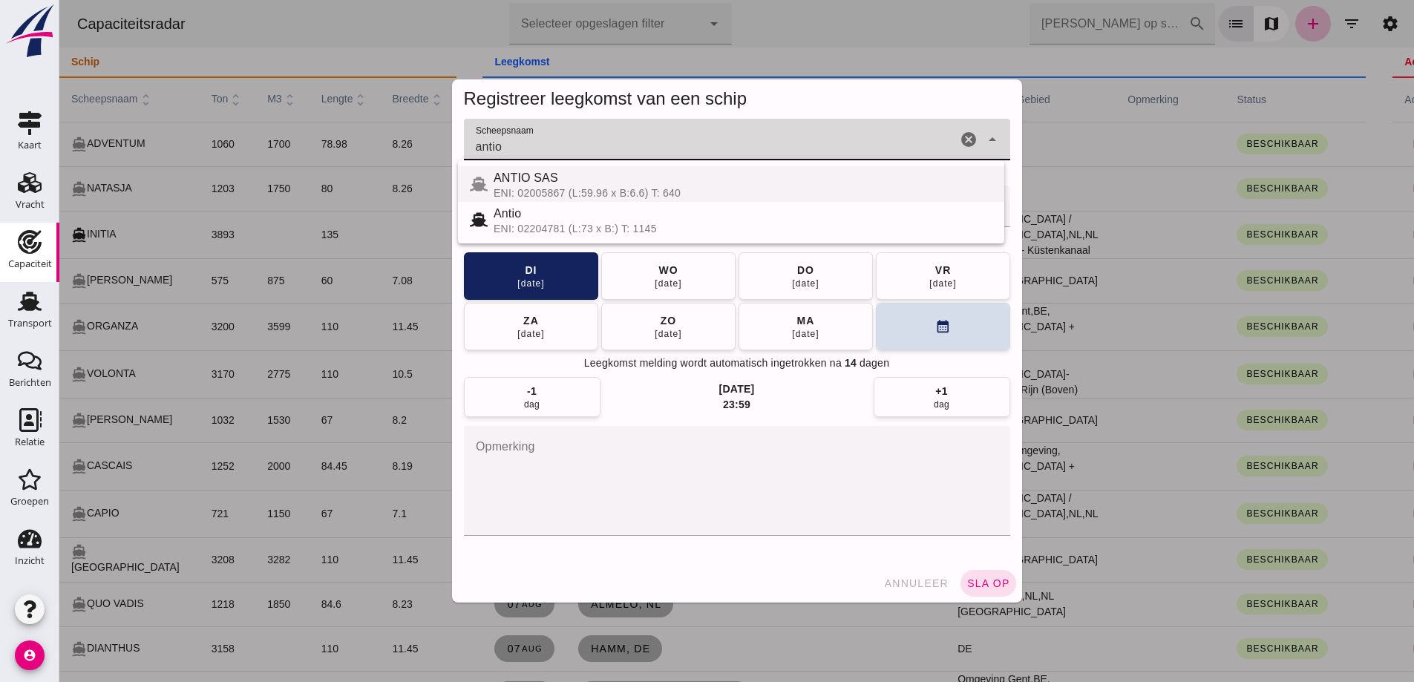
click at [631, 188] on div "ENI: 02005867 (L:59.96 x B:6.6) T: 640" at bounding box center [742, 193] width 499 height 12
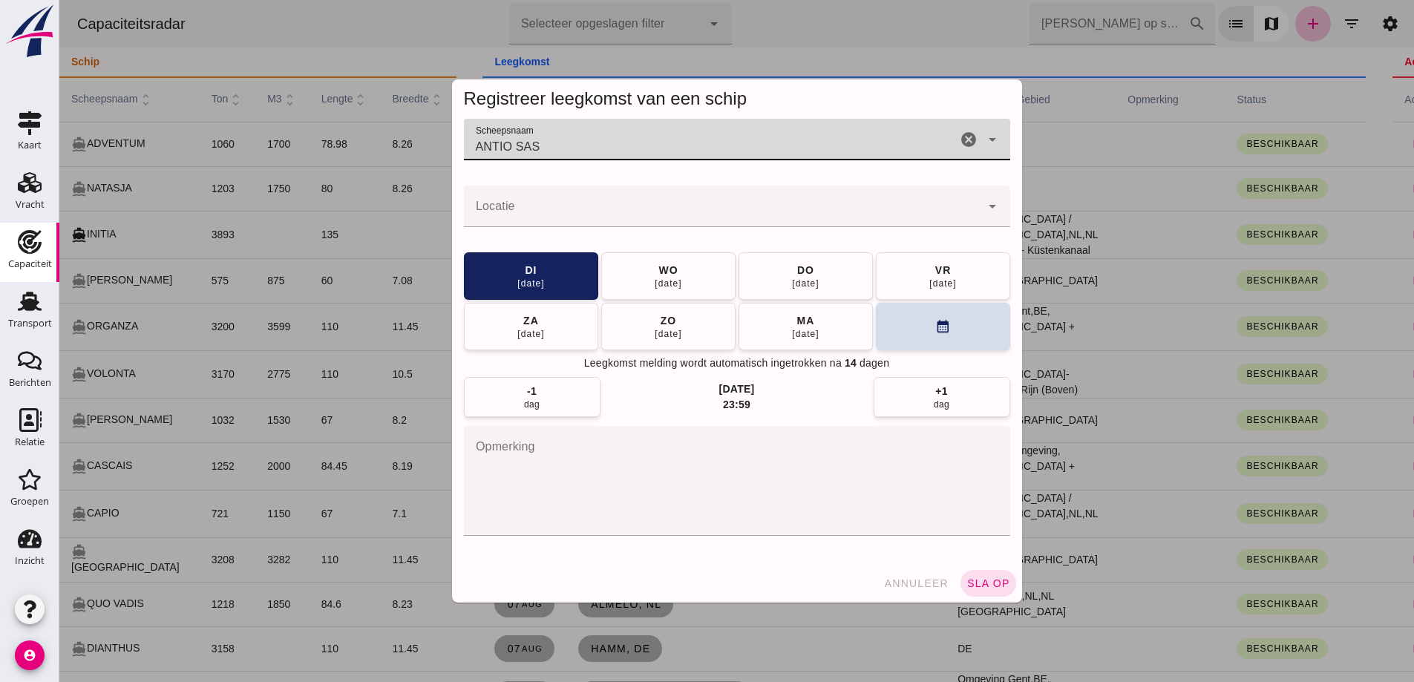
type input "ANTIO SAS"
click input "Locatie"
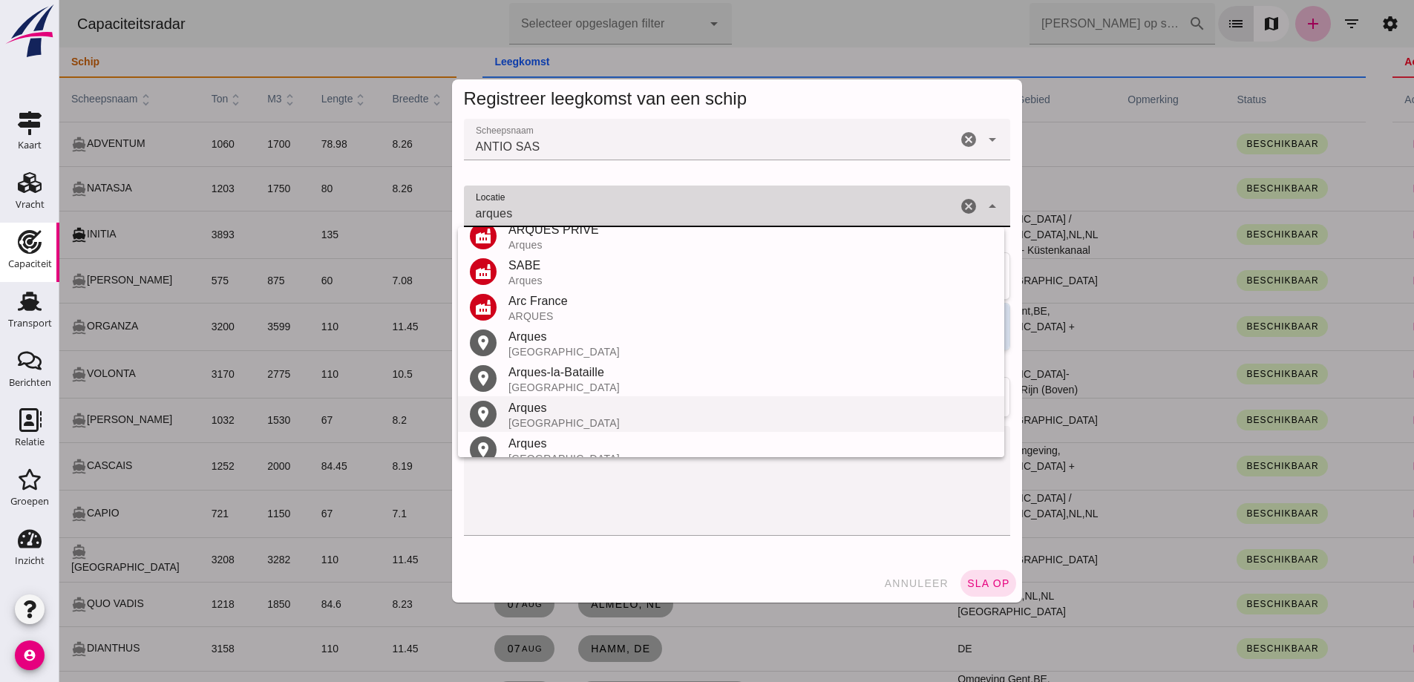
scroll to position [138, 0]
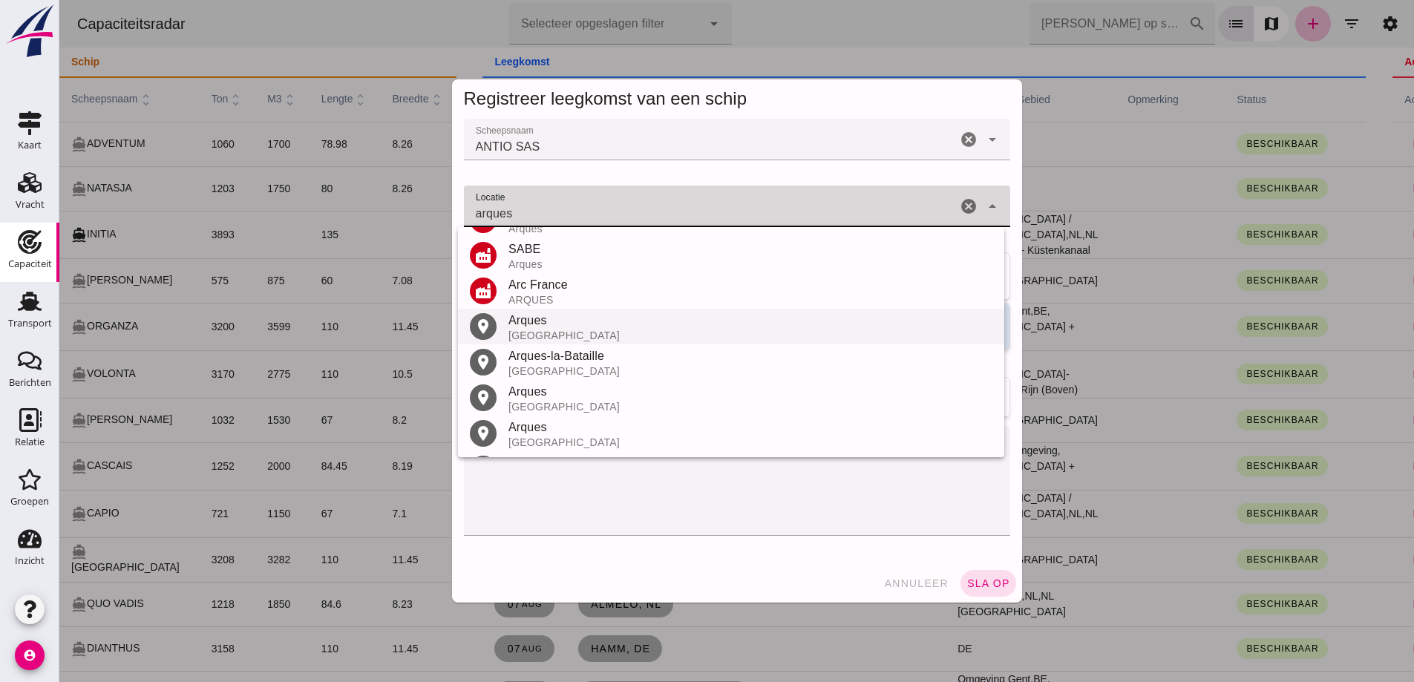
click at [543, 332] on div "Frankrijk" at bounding box center [750, 335] width 484 height 12
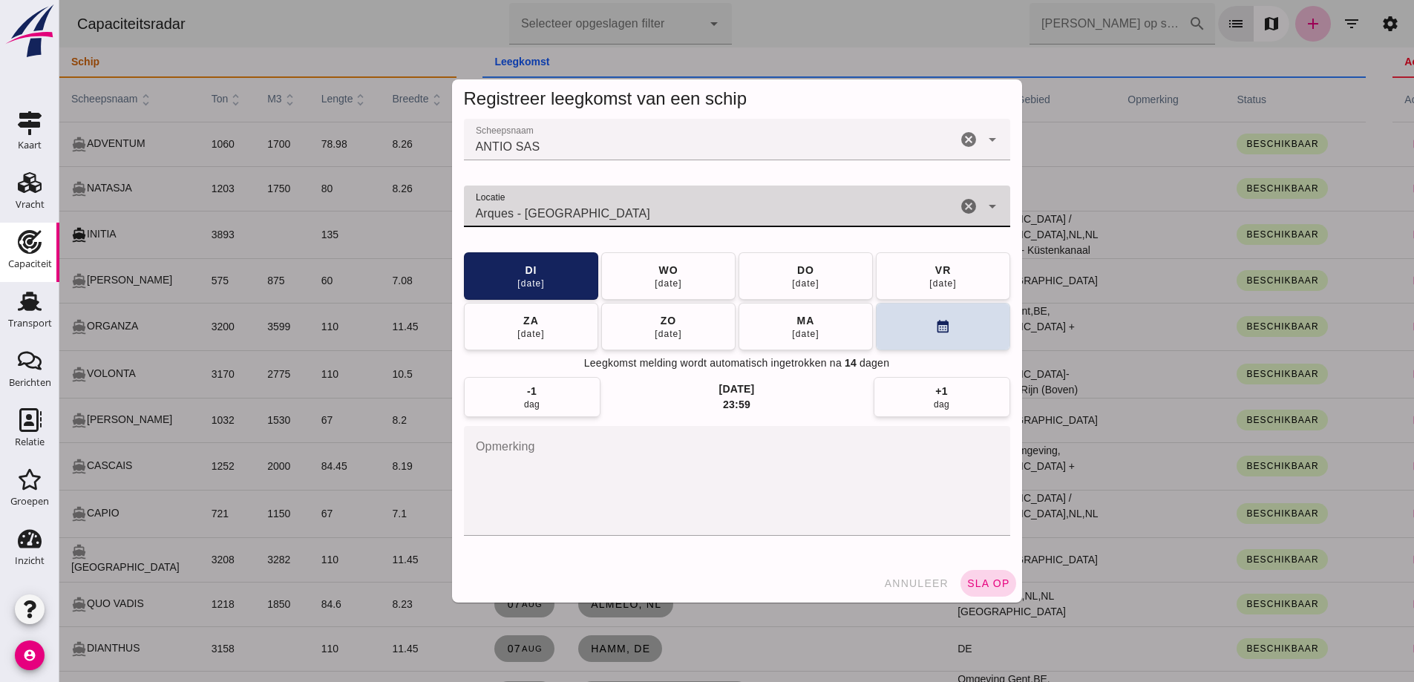
type input "Arques - Pas-de-Calais"
click span "sla op"
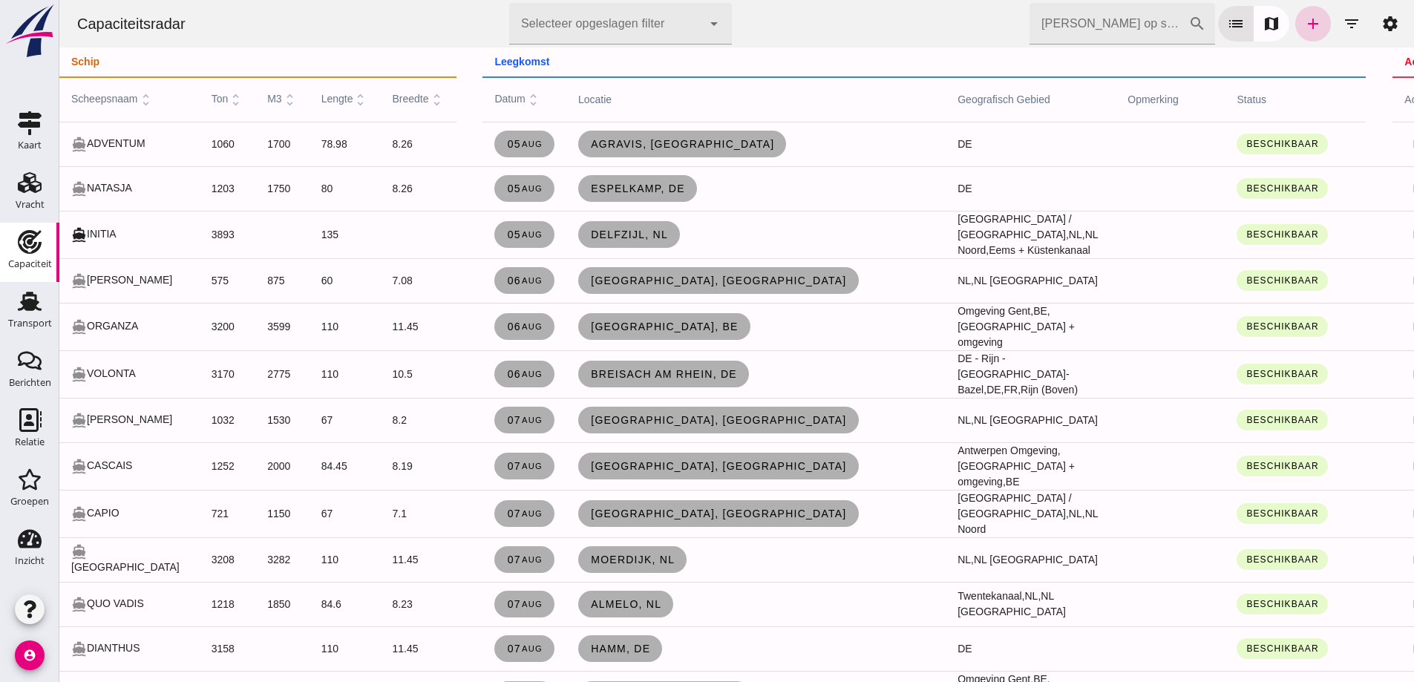
click at [1305, 27] on icon "add" at bounding box center [1313, 24] width 18 height 18
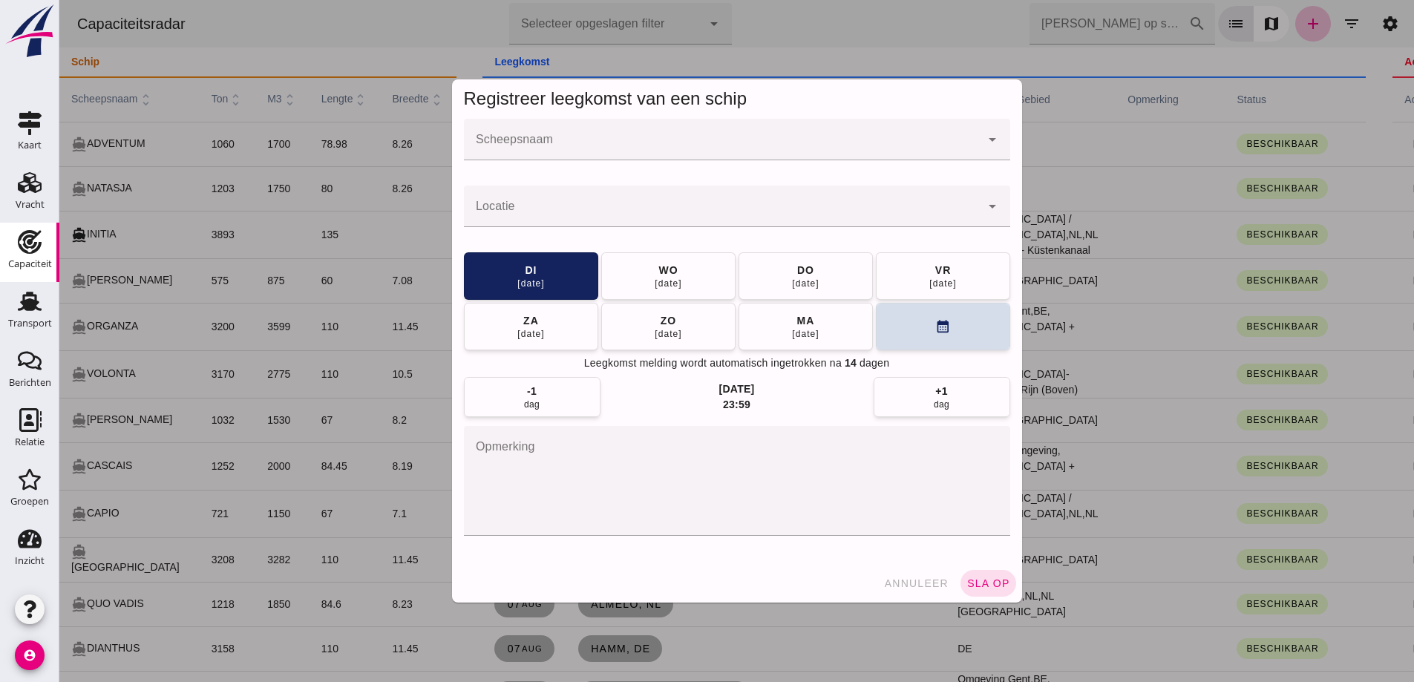
click div
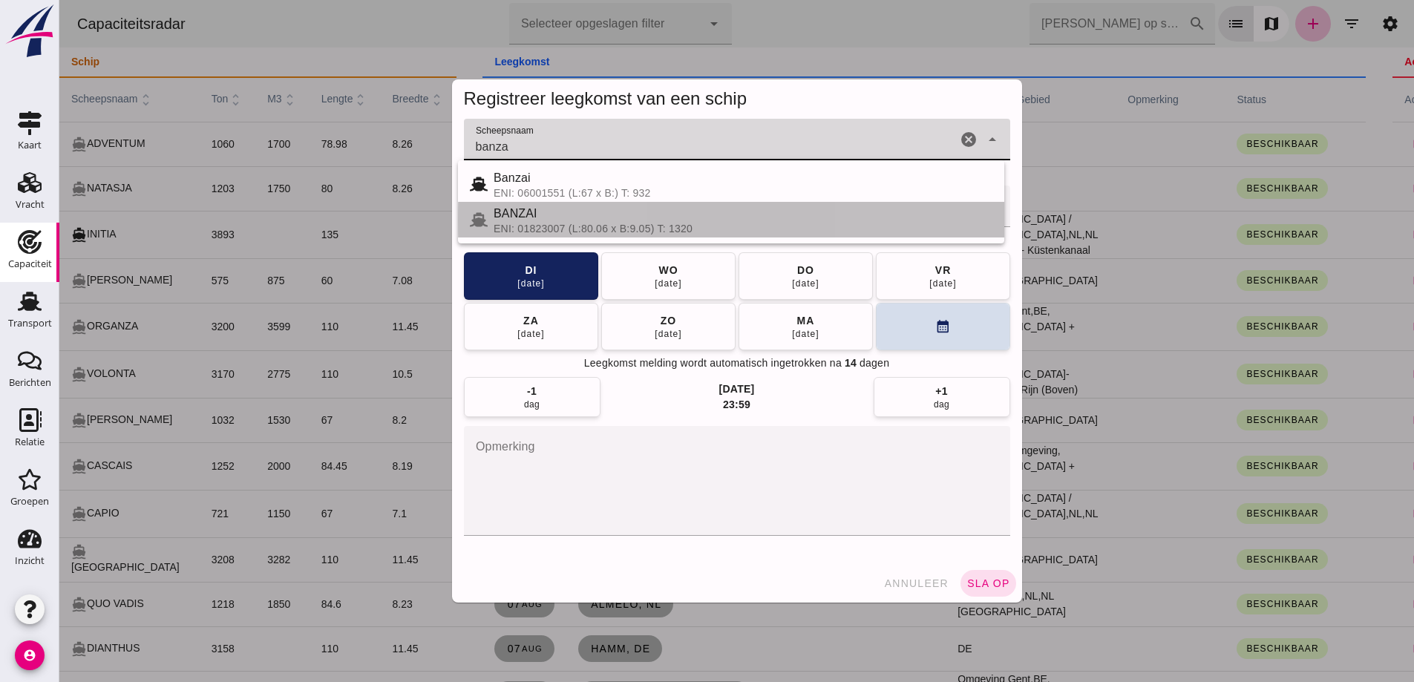
click at [698, 232] on div "ENI: 01823007 (L:80.06 x B:9.05) T: 1320" at bounding box center [742, 229] width 499 height 12
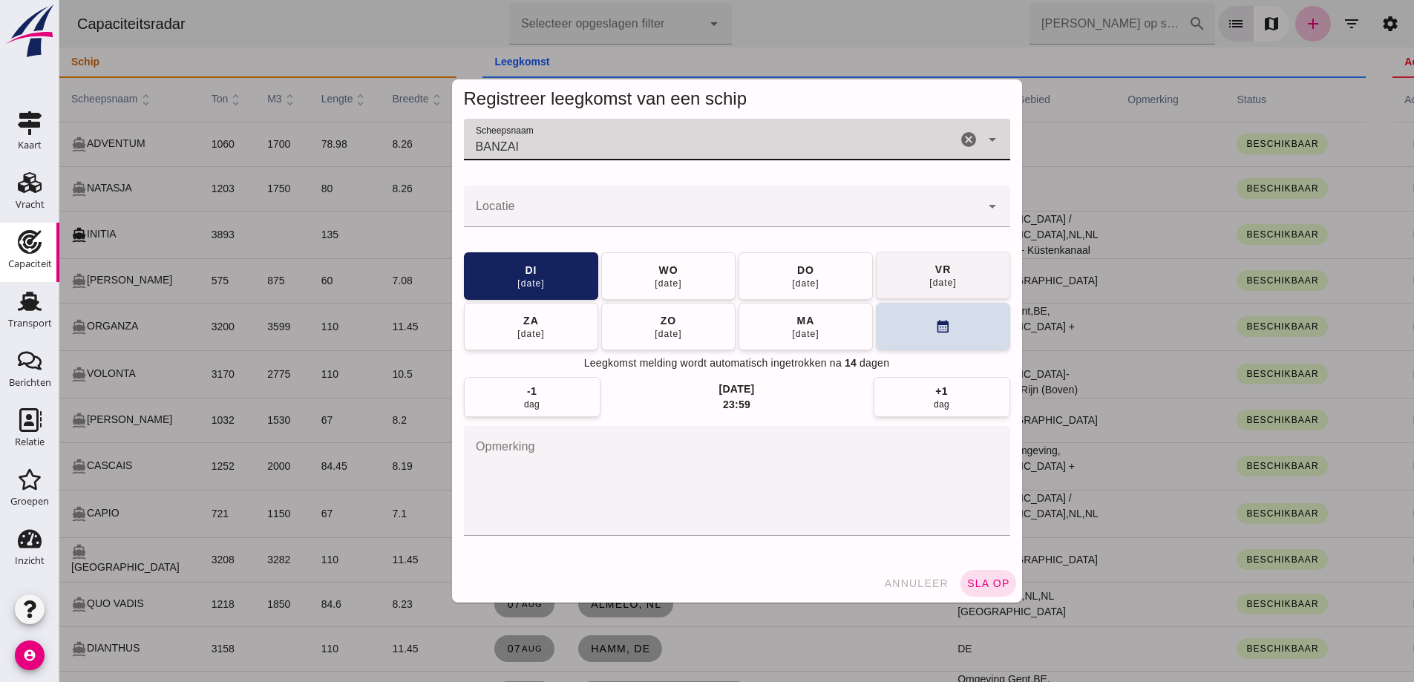
type input "BANZAI"
click button "vr 15 aug"
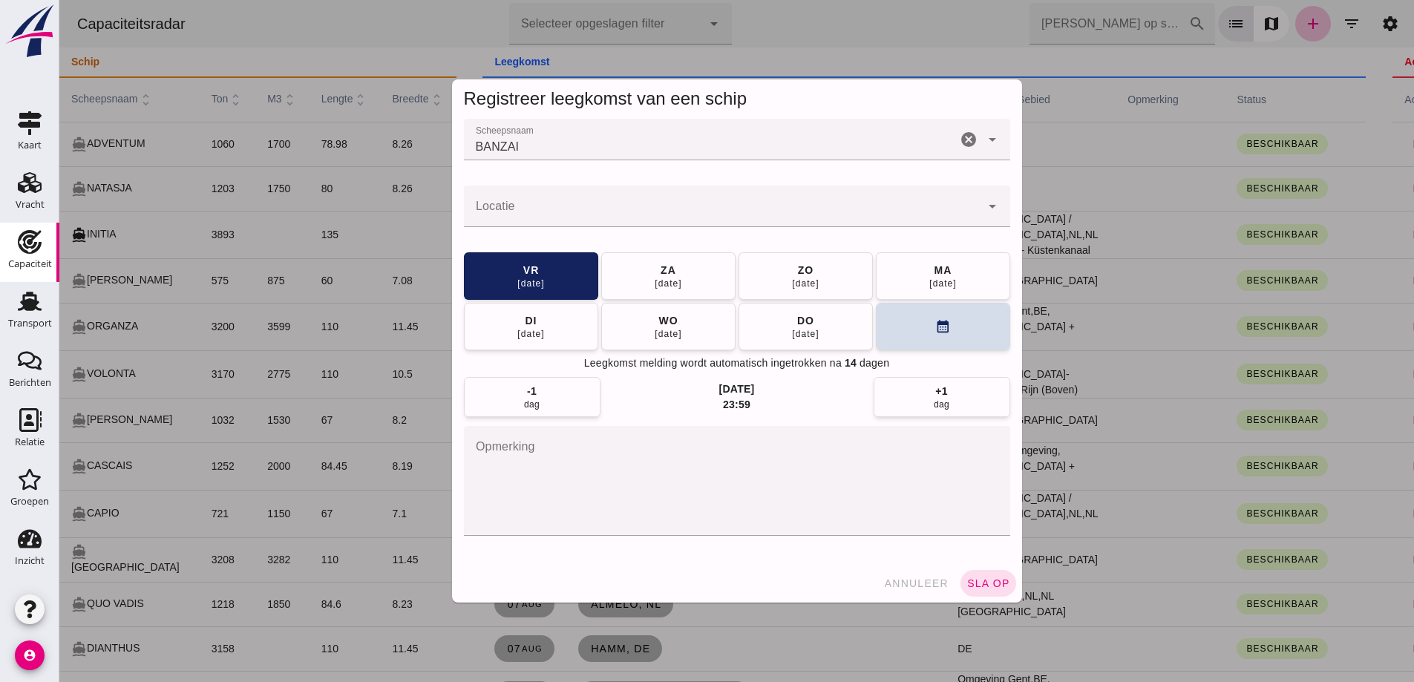
click input "Locatie"
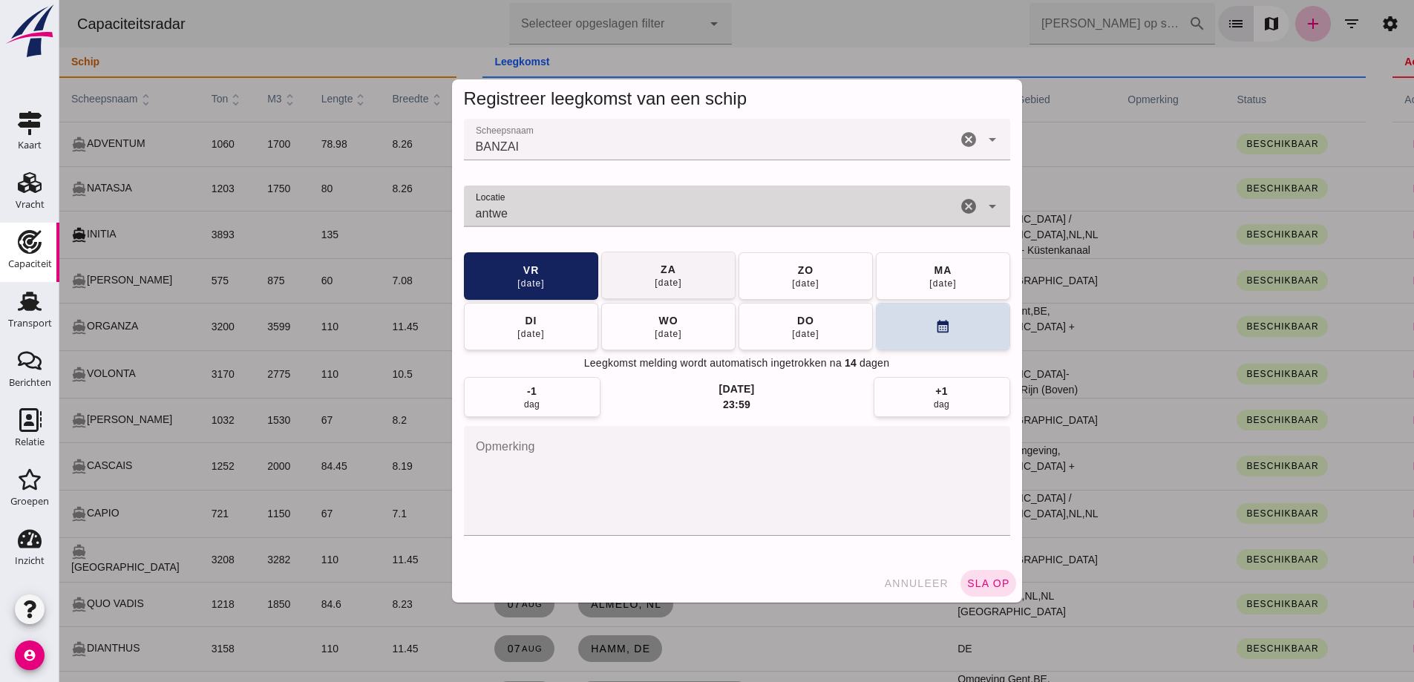
type input "Belgian Refining Corporation - Antwerpen"
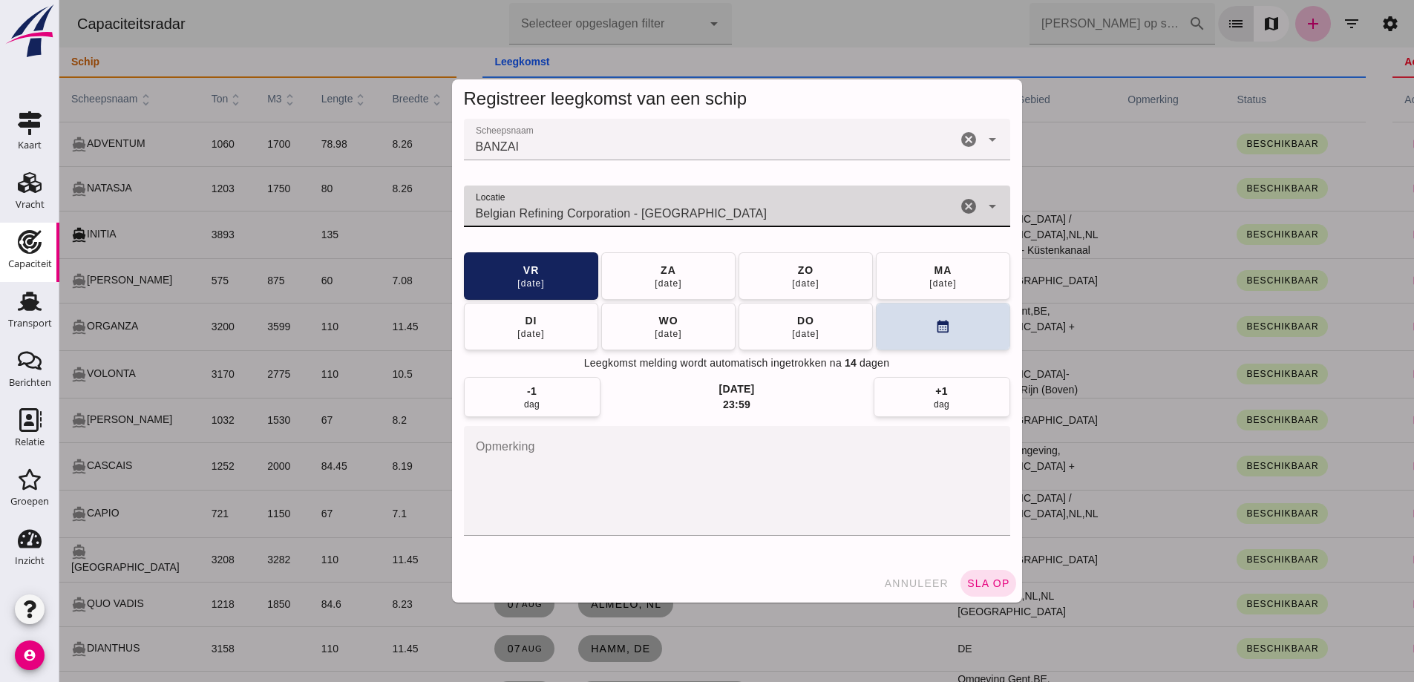
drag, startPoint x: 967, startPoint y: 206, endPoint x: 943, endPoint y: 203, distance: 24.0
click icon "cancel"
click input "Locatie"
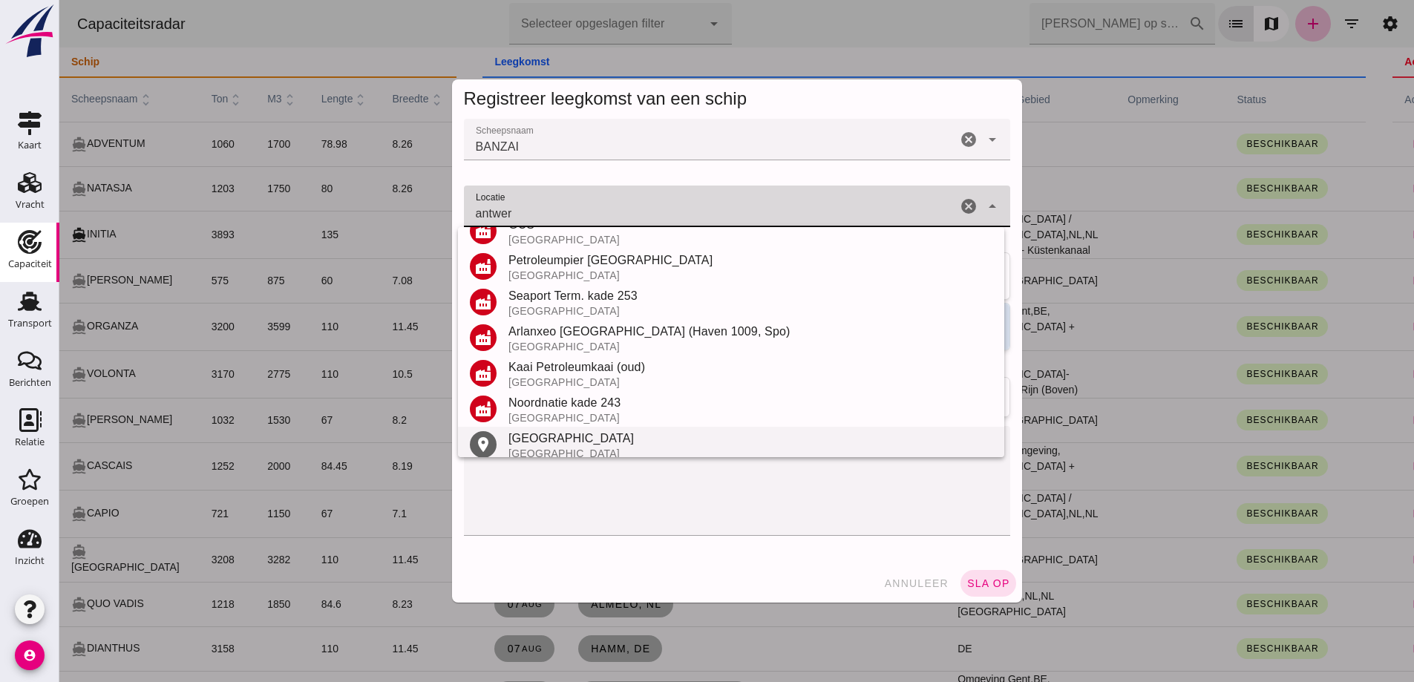
scroll to position [245, 0]
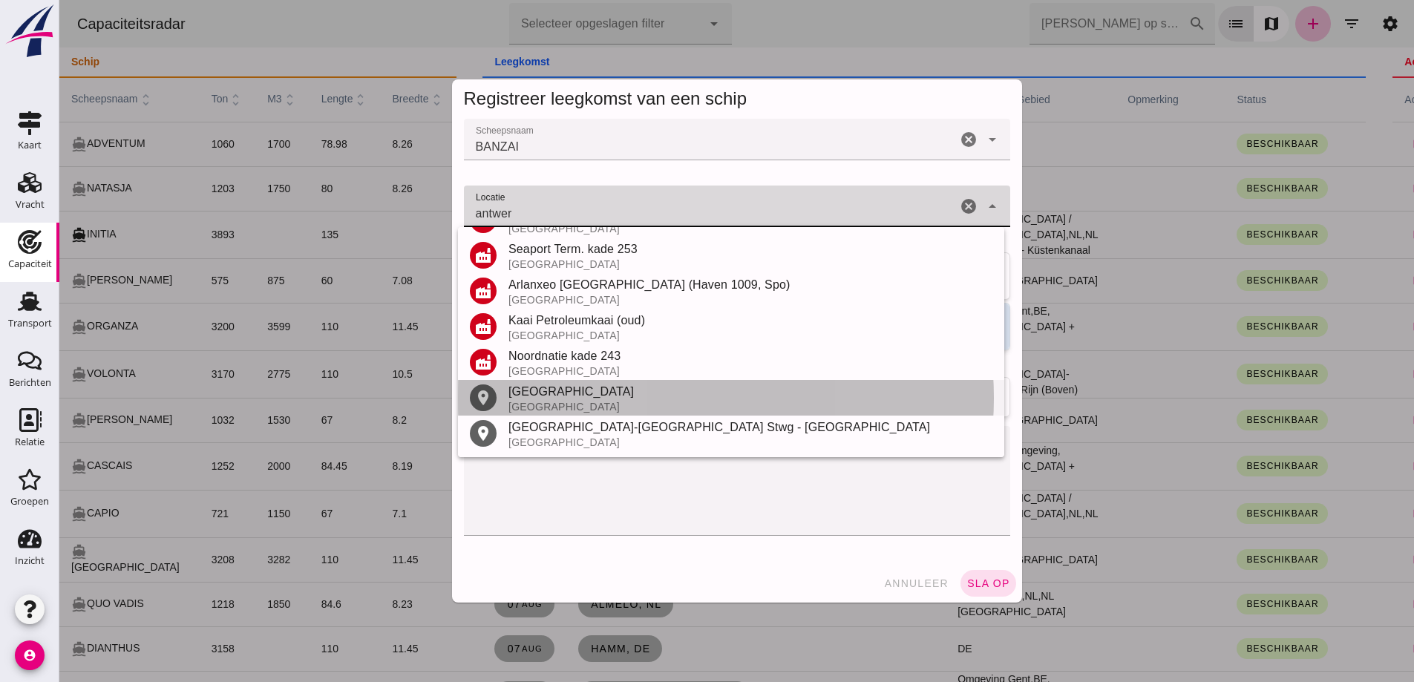
click at [583, 401] on div "België" at bounding box center [750, 407] width 484 height 12
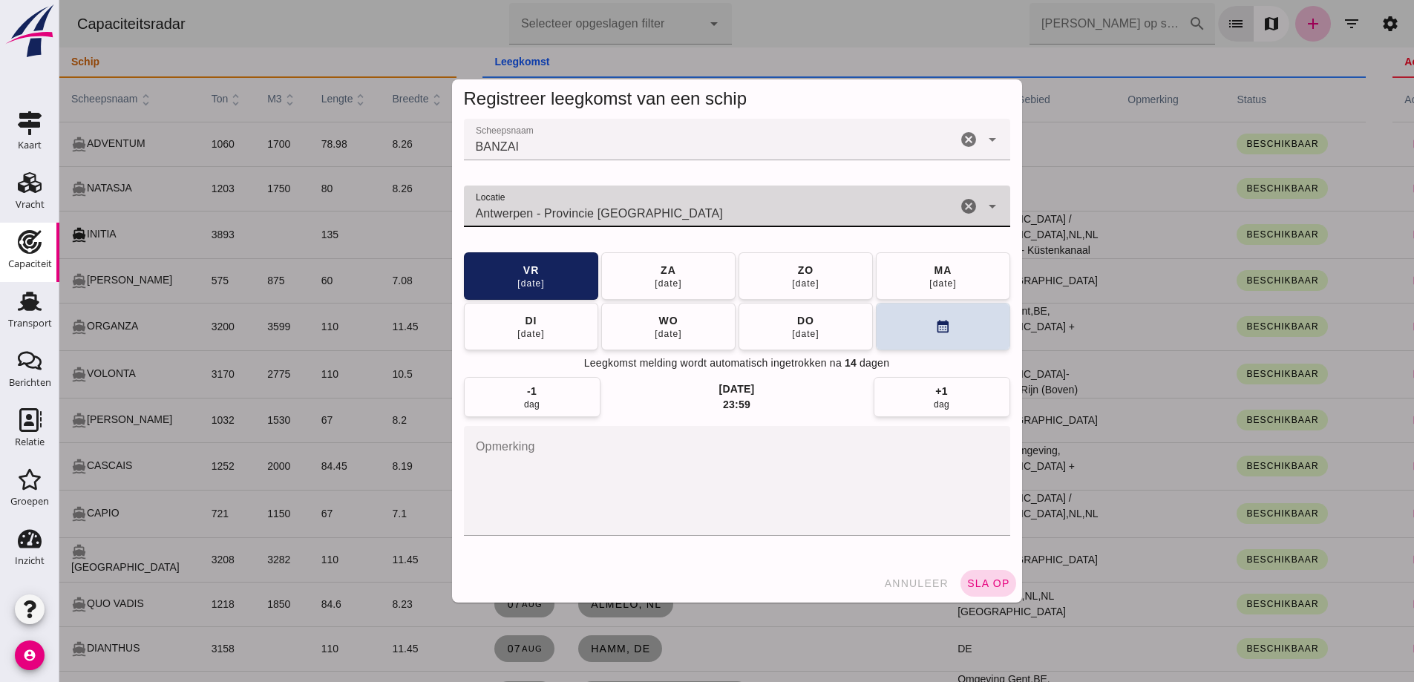
type input "Antwerpen - Provincie Antwerpen"
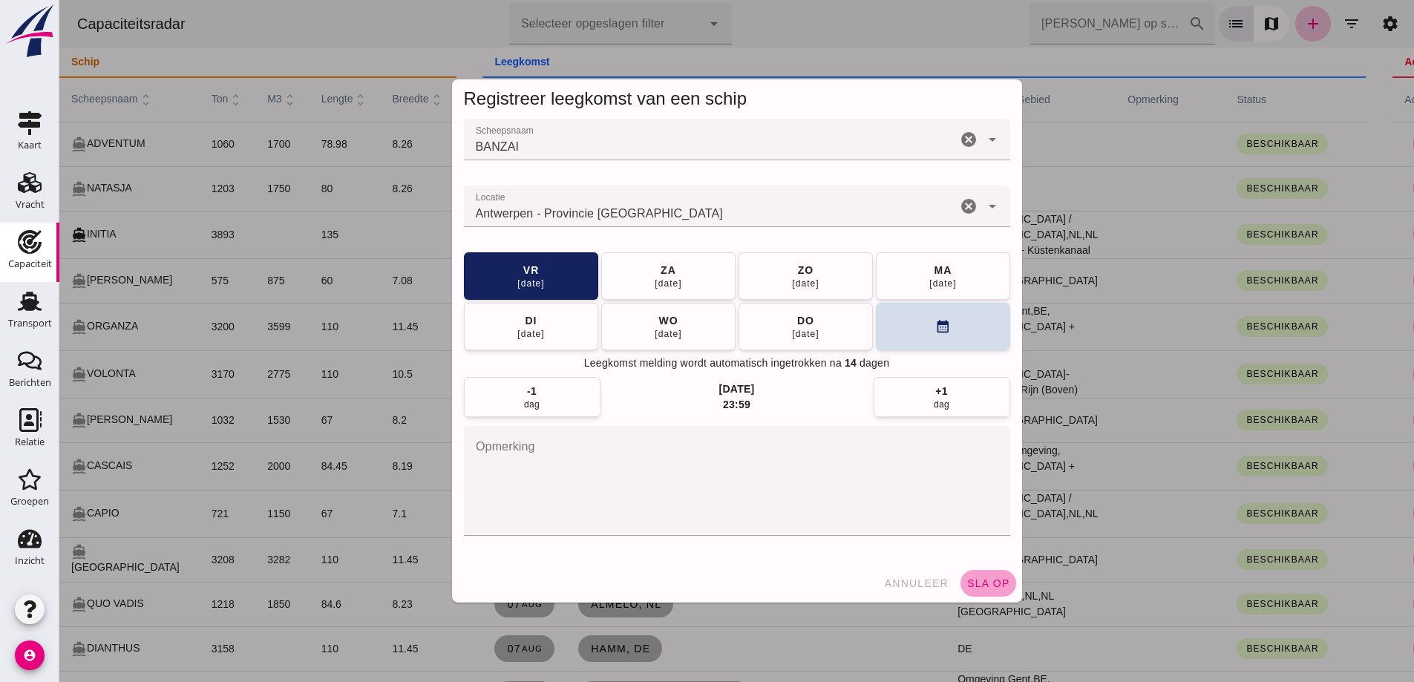
click span "sla op"
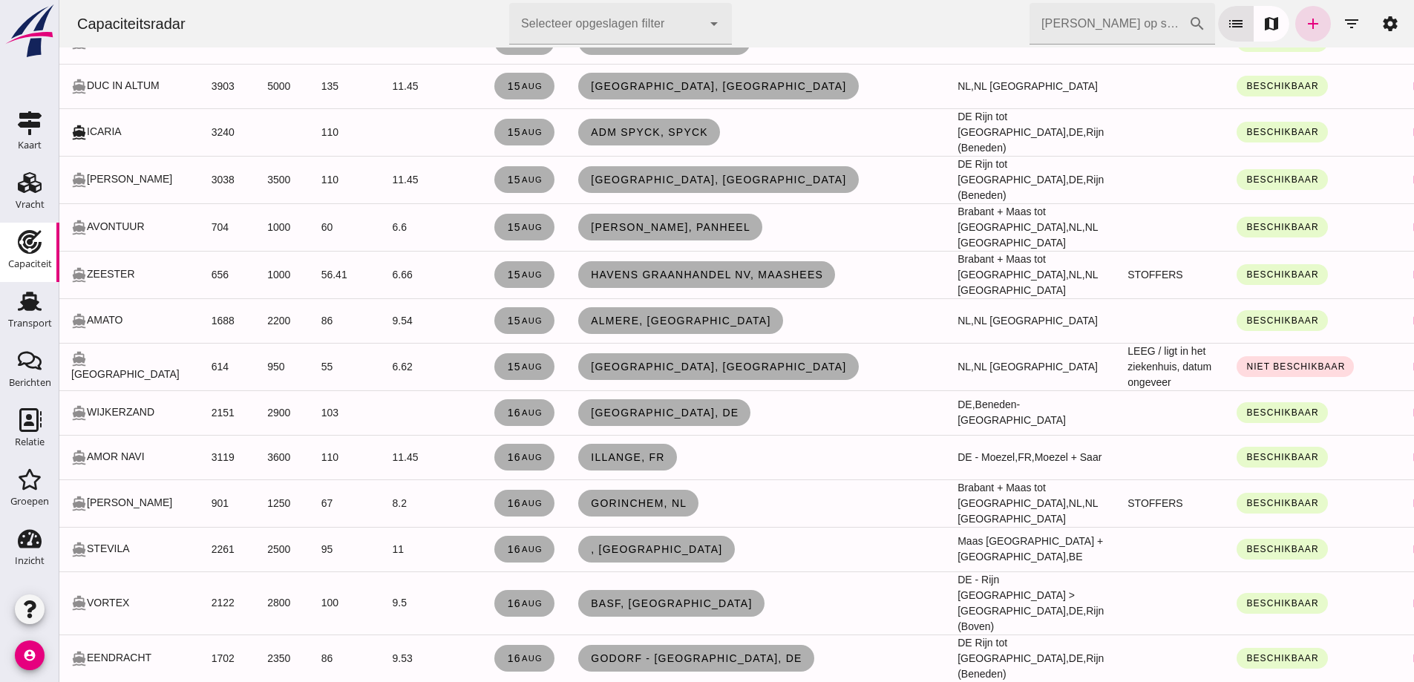
scroll to position [4482, 0]
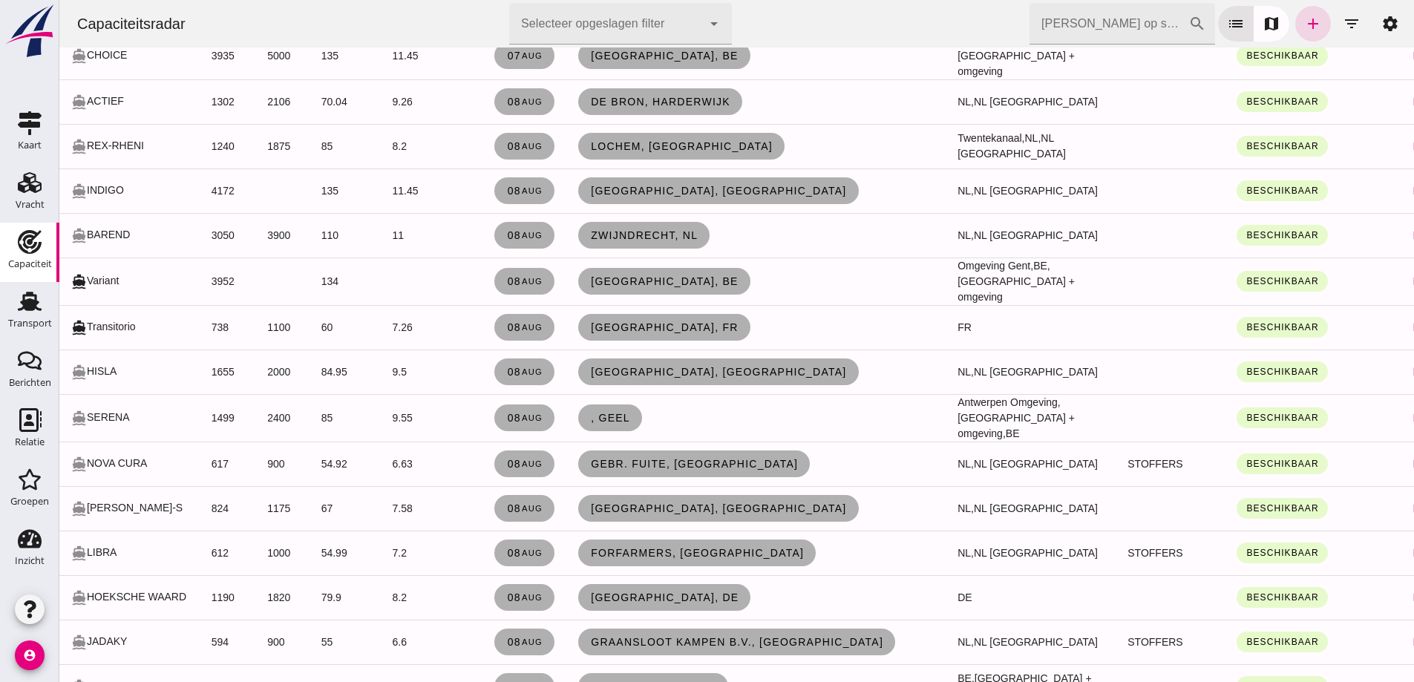
scroll to position [0, 0]
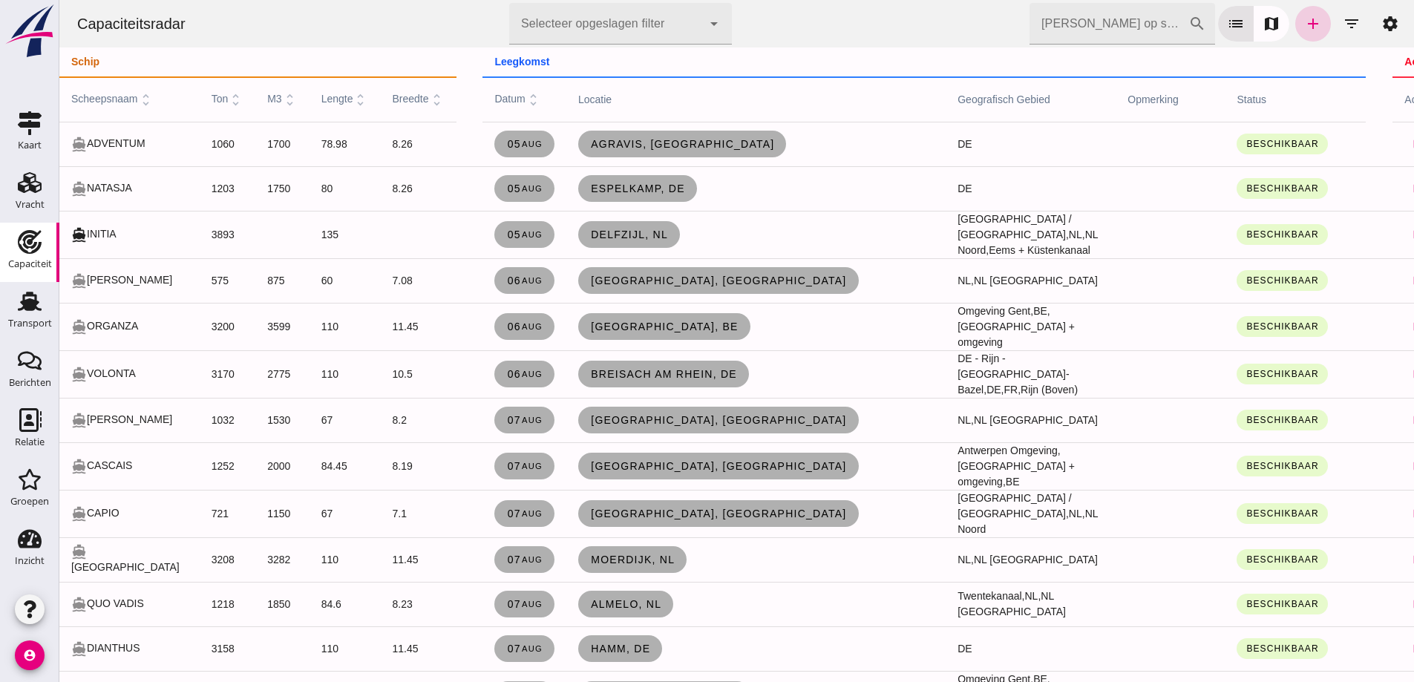
drag, startPoint x: 1296, startPoint y: 31, endPoint x: 1475, endPoint y: 64, distance: 181.8
click at [1304, 31] on icon "add" at bounding box center [1313, 24] width 18 height 18
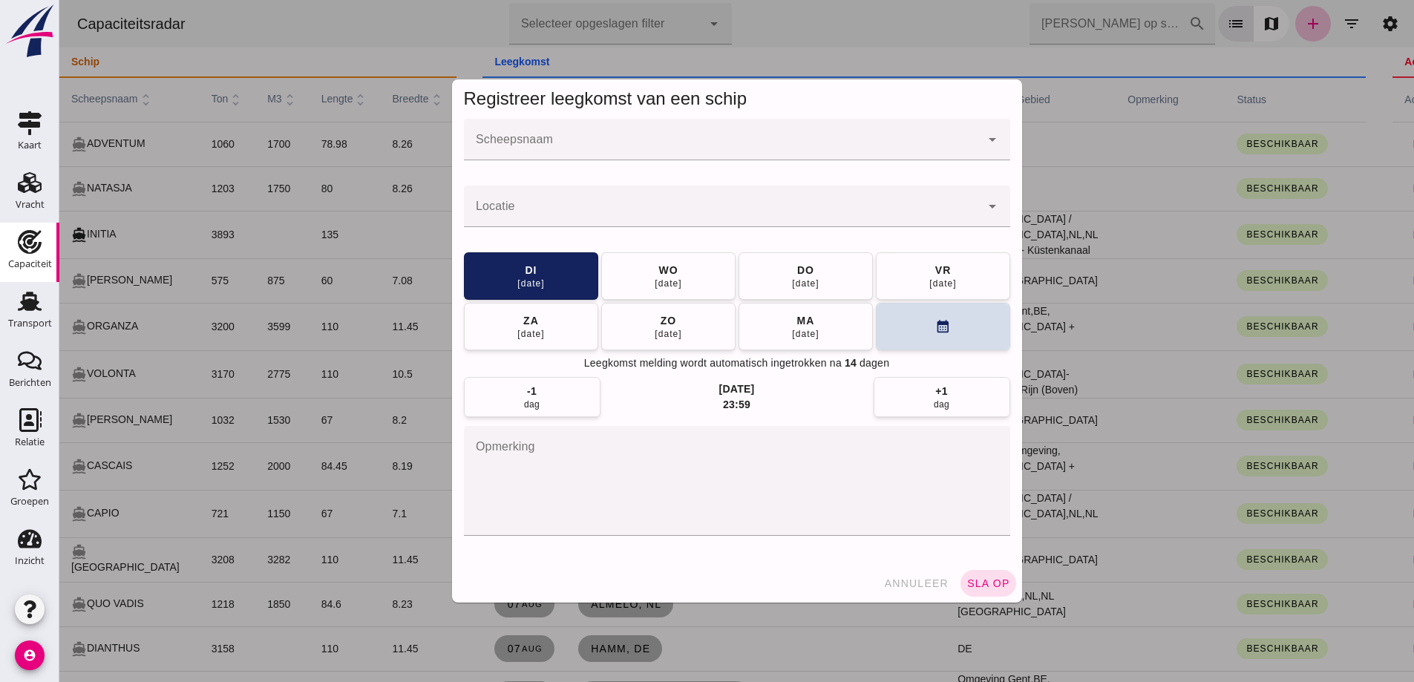
click div
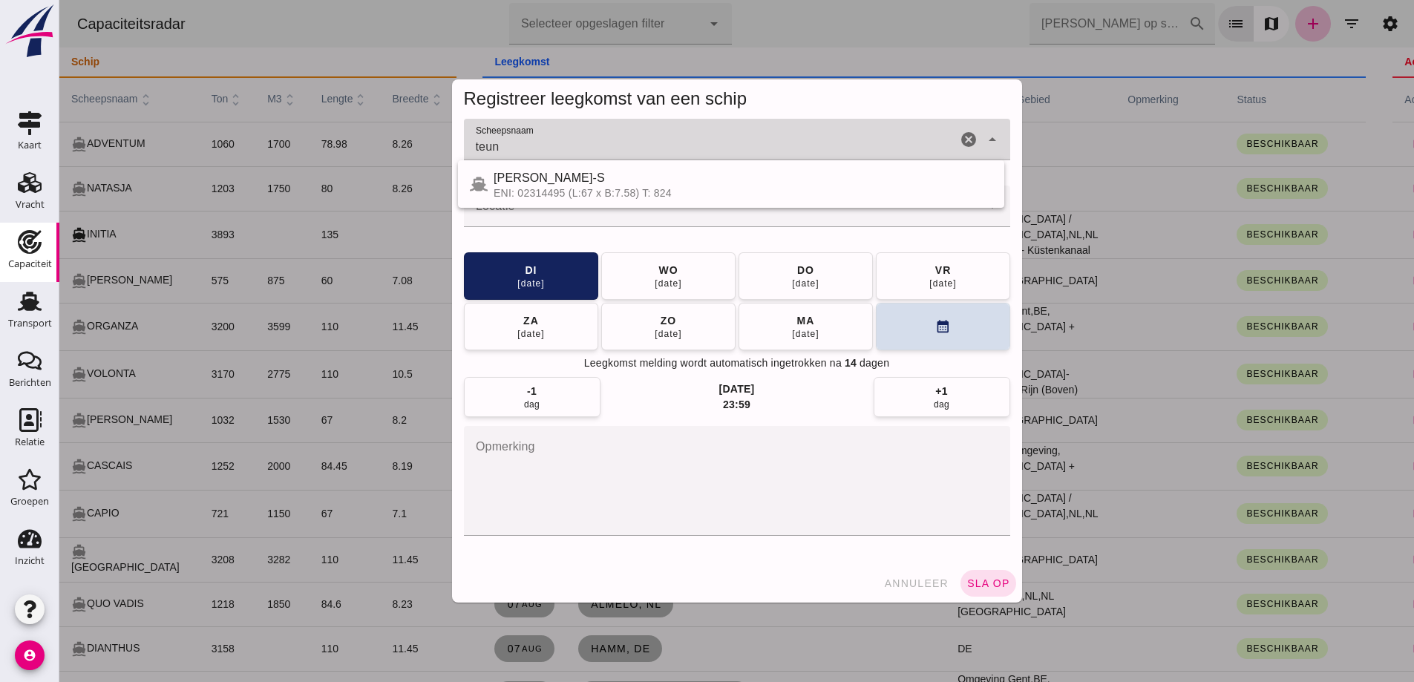
click at [743, 181] on div "TEUNTJE-S" at bounding box center [742, 178] width 499 height 18
type input "TEUNTJE-S"
click div
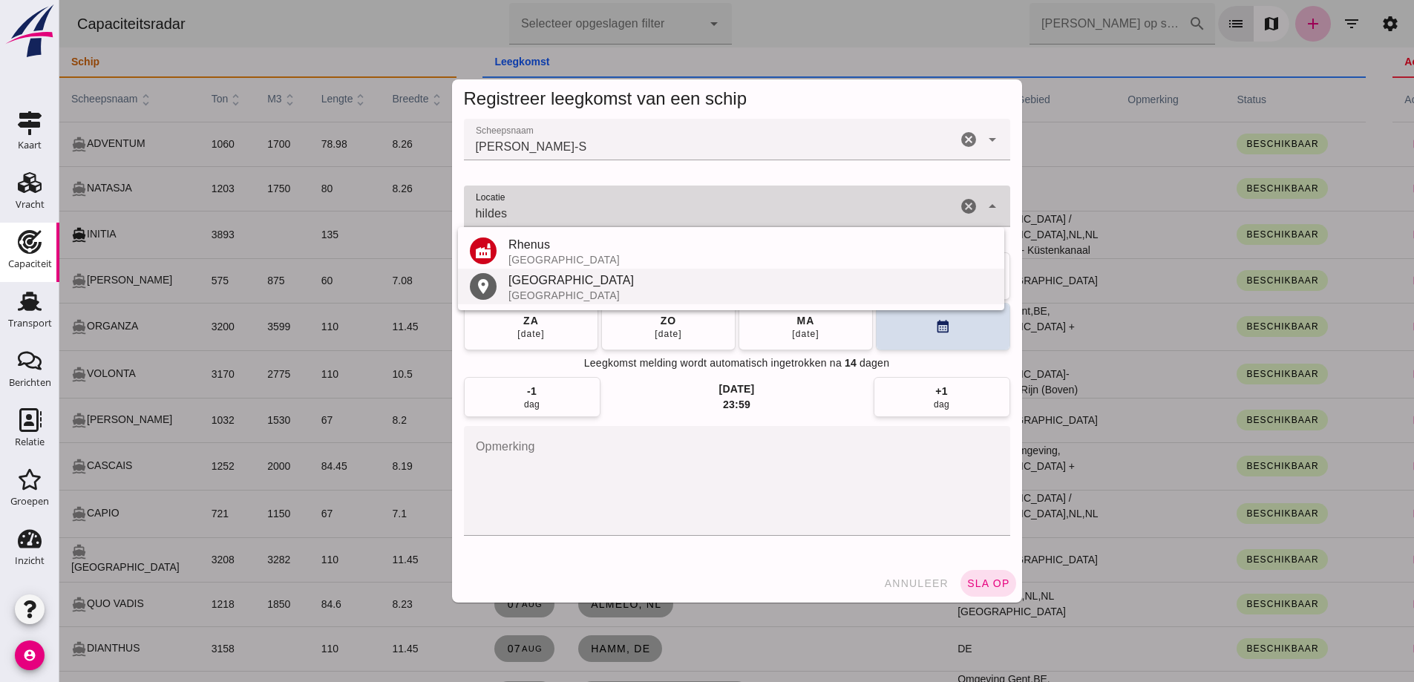
click at [575, 287] on div "Hildesheim" at bounding box center [750, 281] width 484 height 18
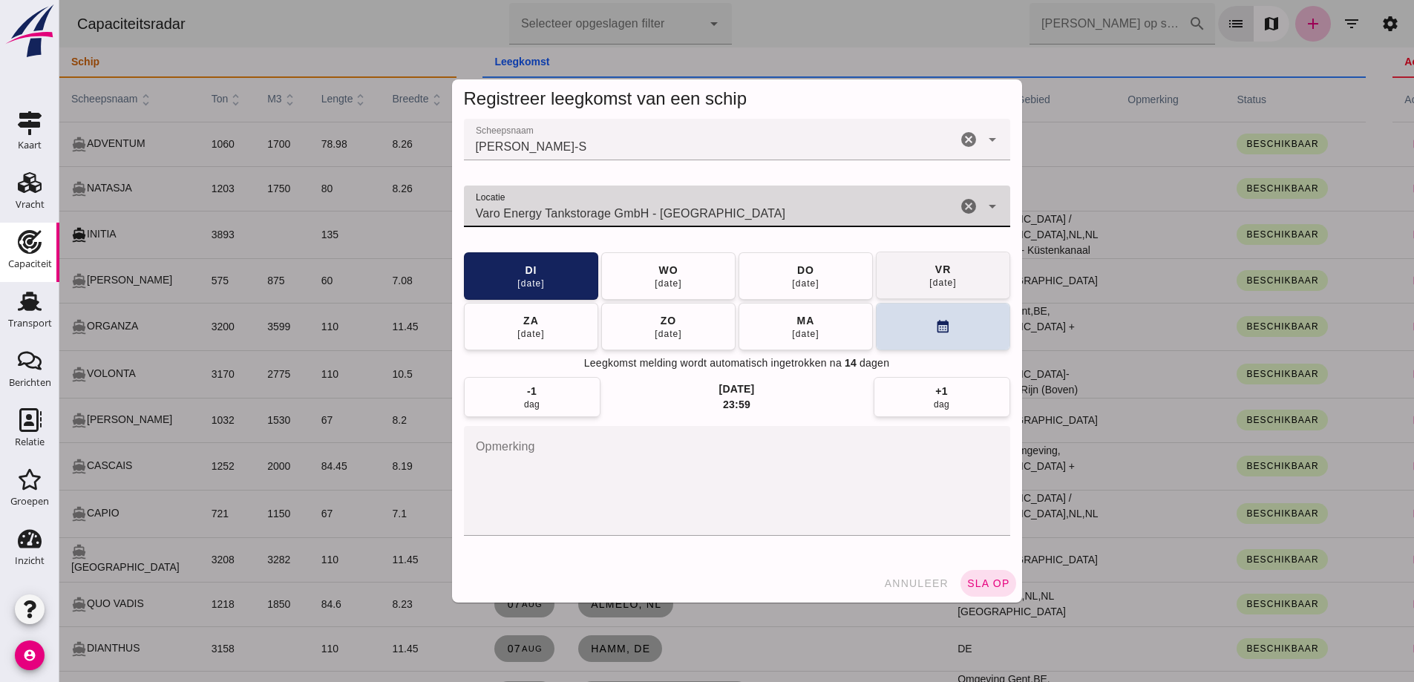
type input "Varo Energy Tankstorage GmbH - Hildesheim"
click button "vr 15 aug"
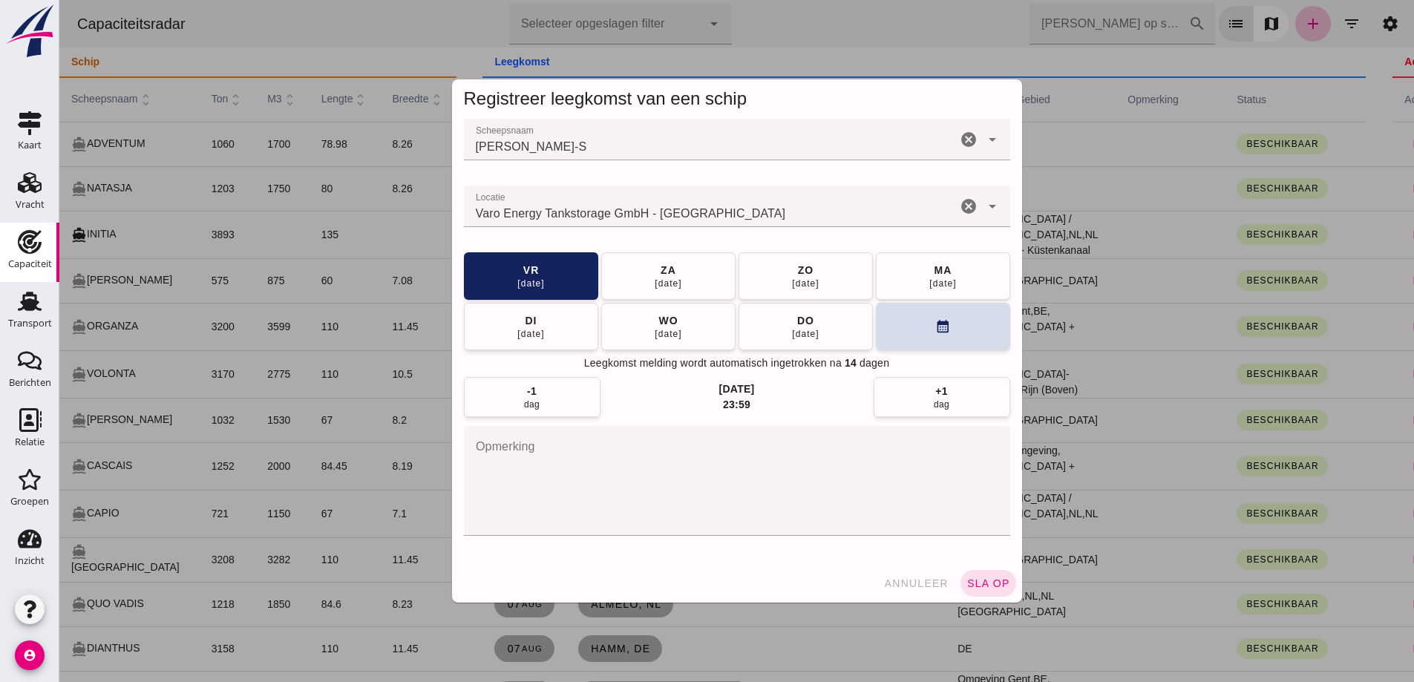
click button "sla op"
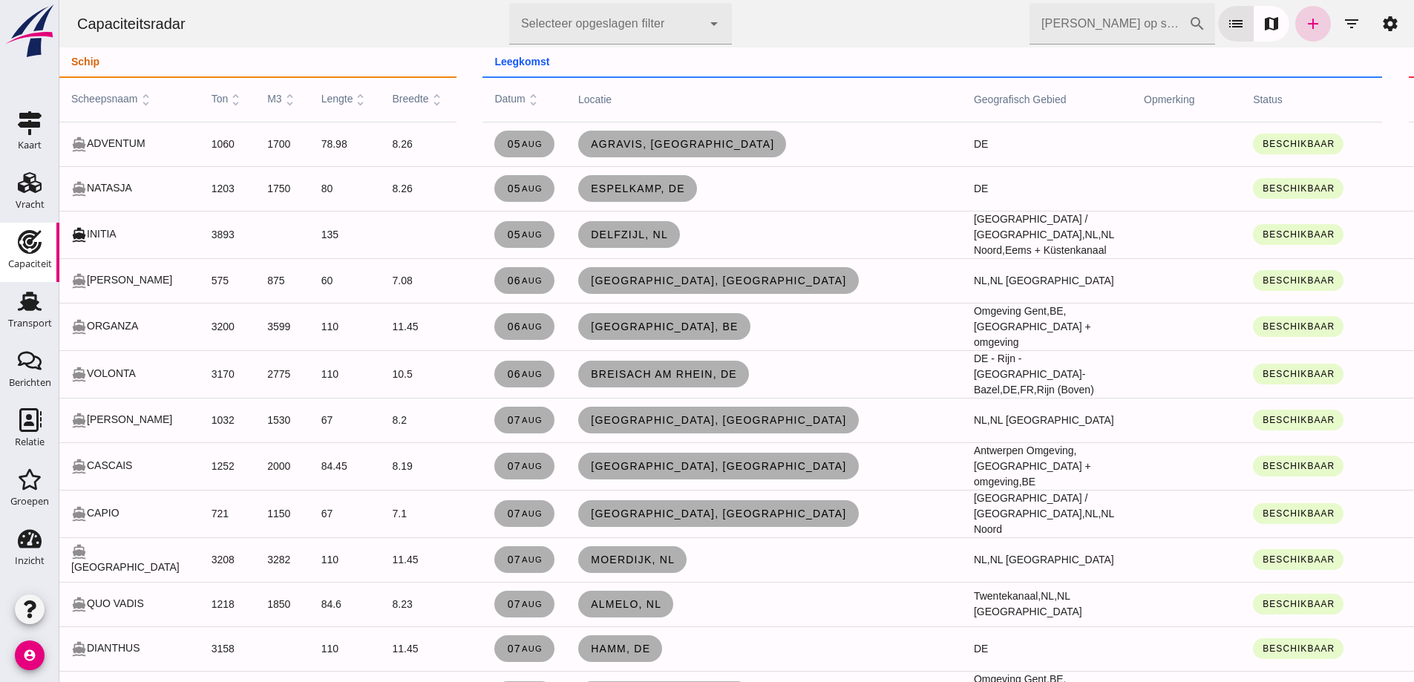
click at [1304, 19] on icon "add" at bounding box center [1313, 24] width 18 height 18
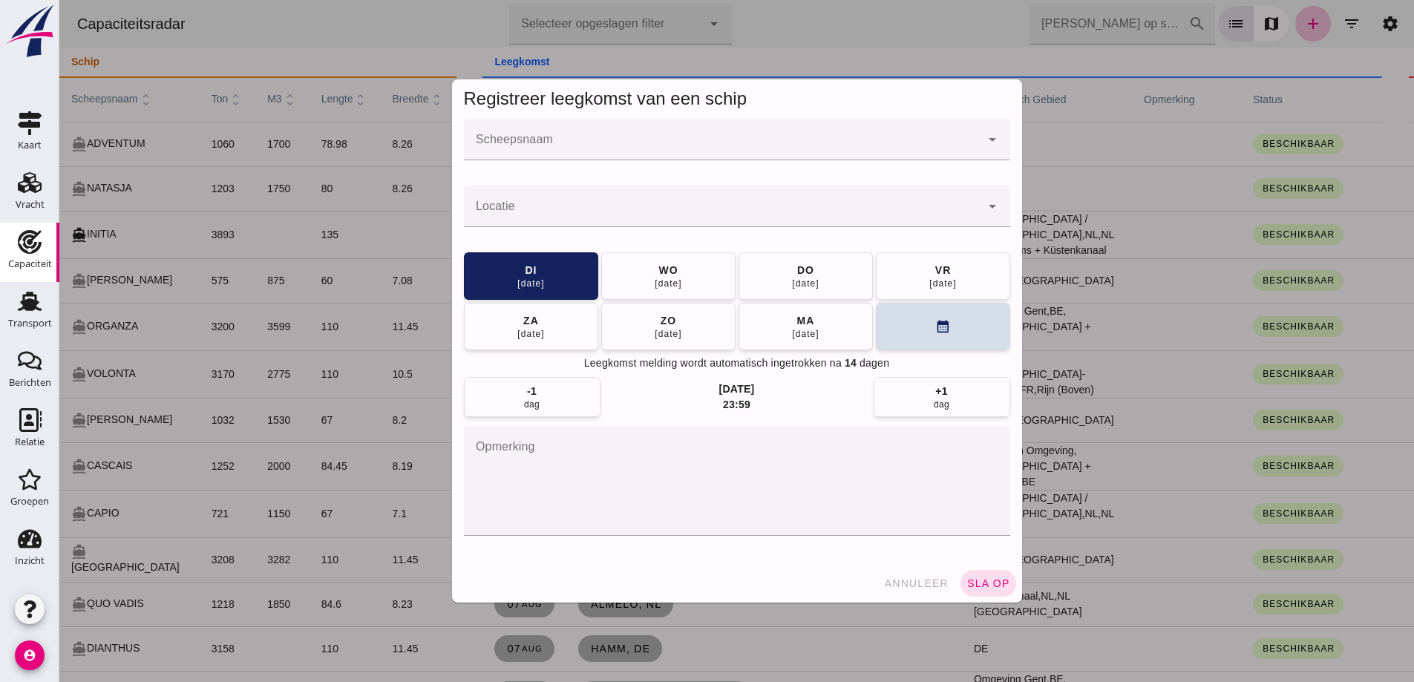
click input "Scheepsnaam"
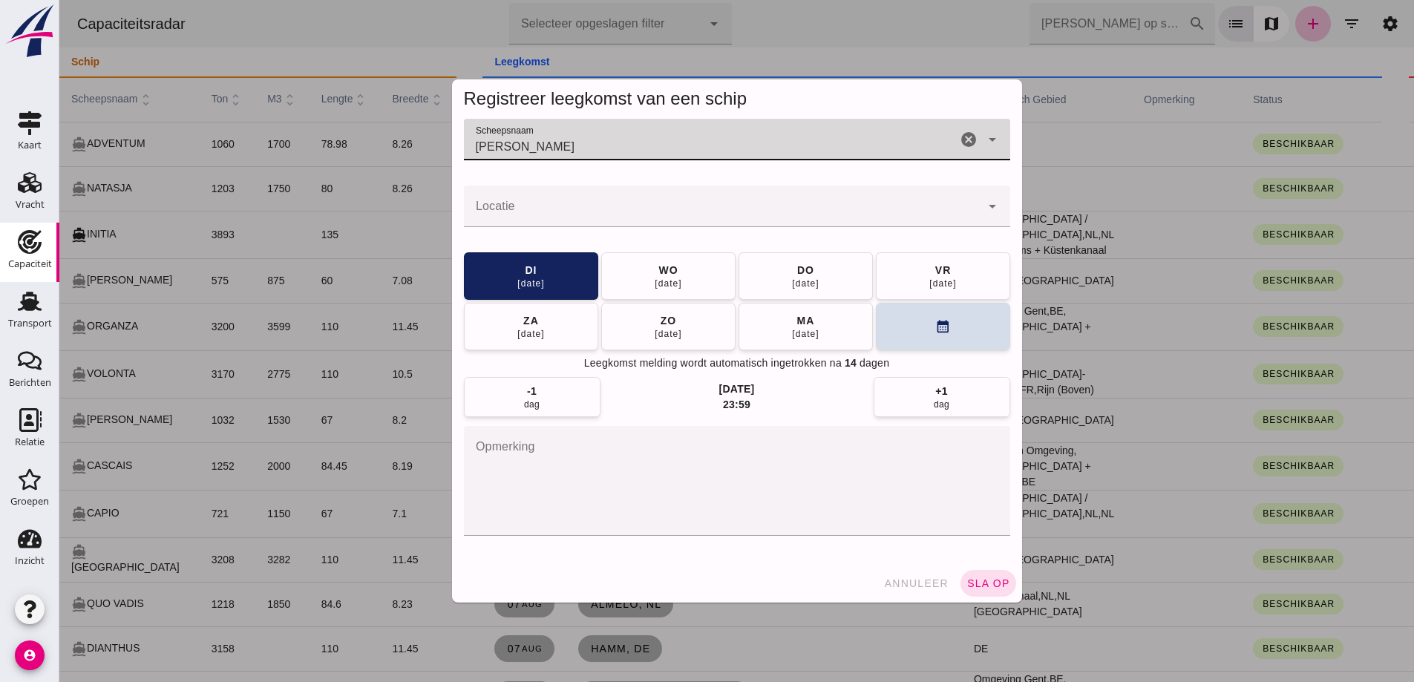
type input "christine"
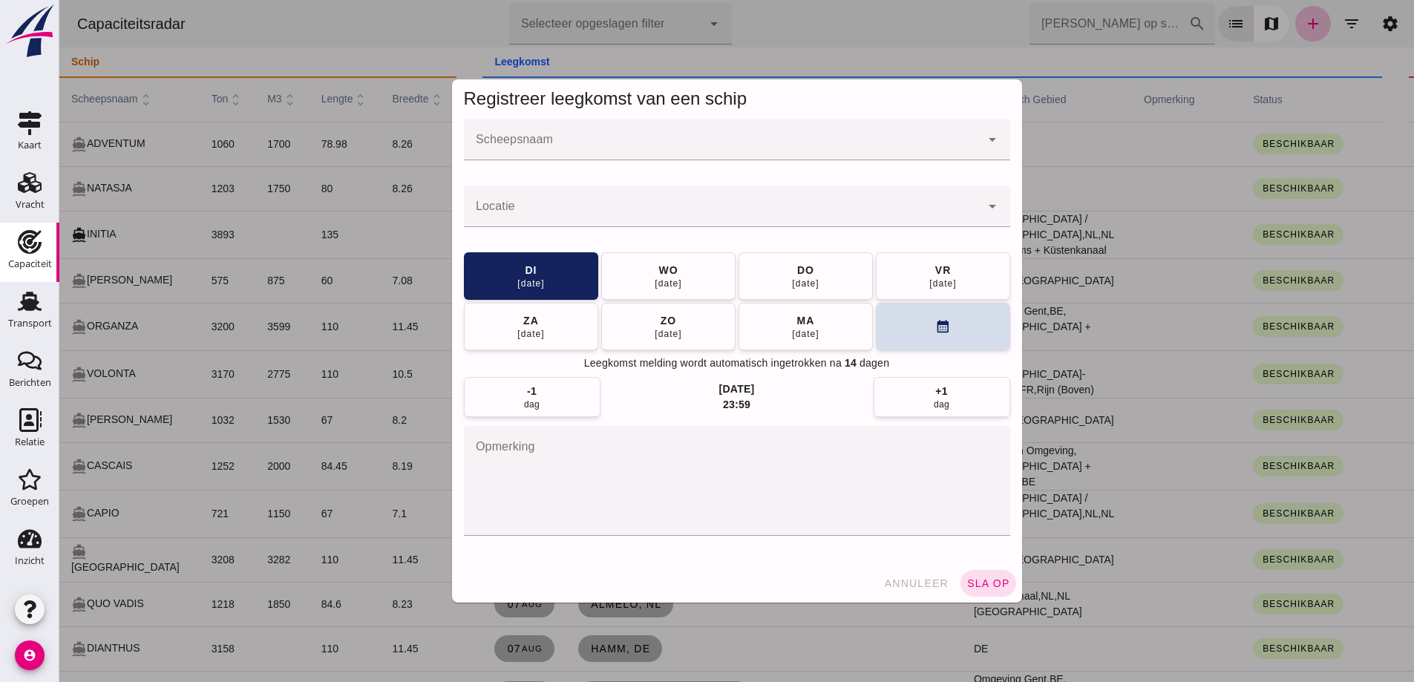
click input "Scheepsnaam"
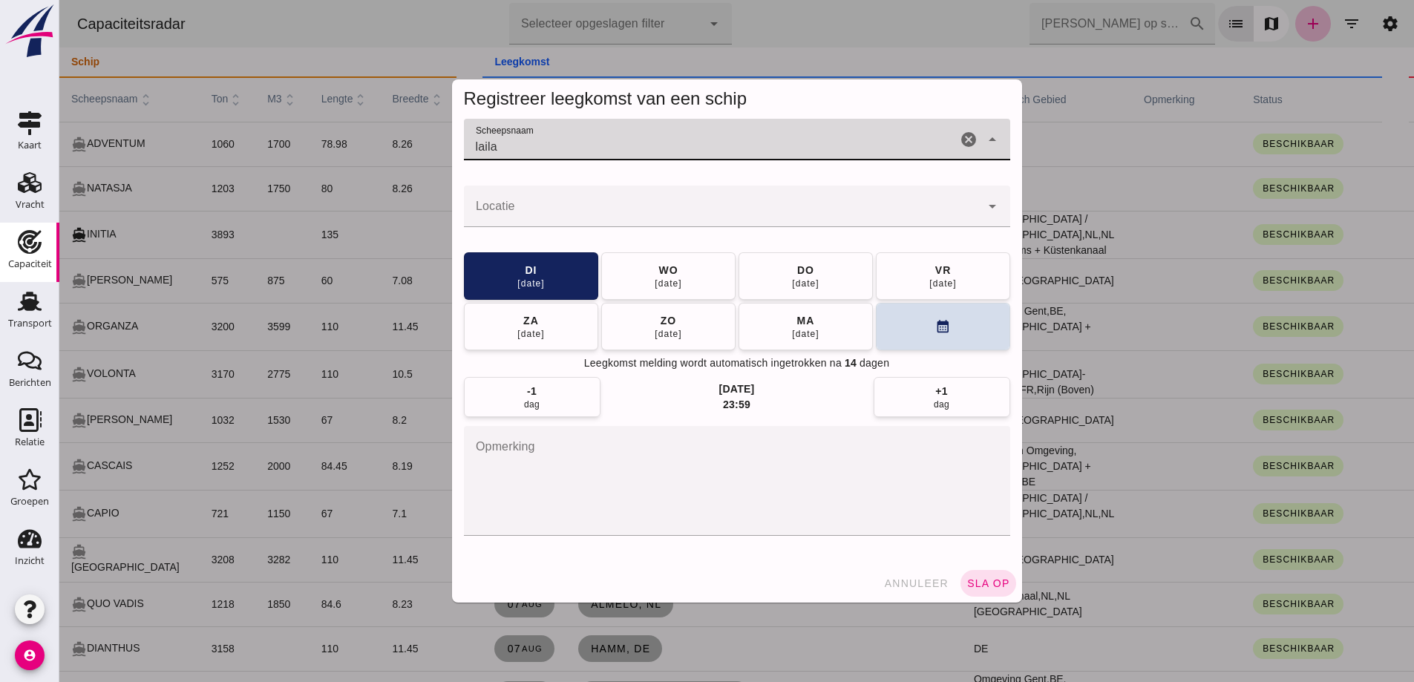
type input "laila"
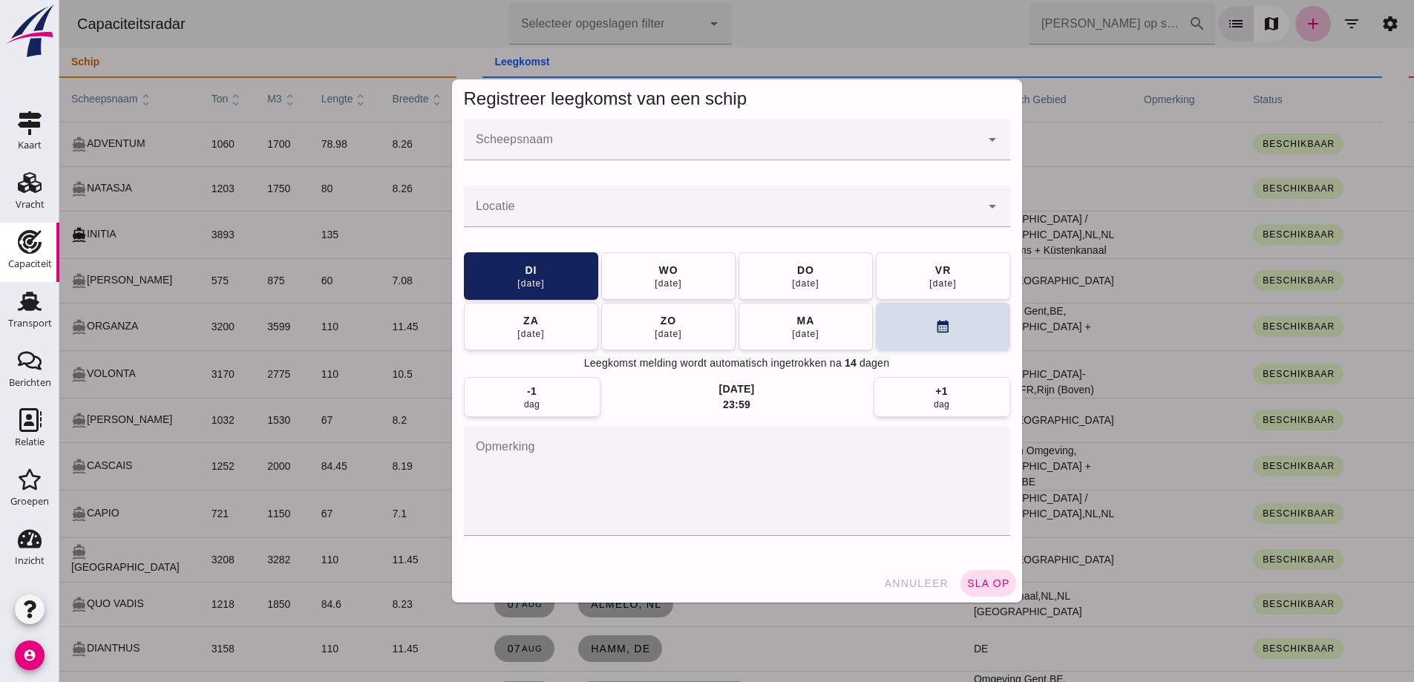
click input "Scheepsnaam"
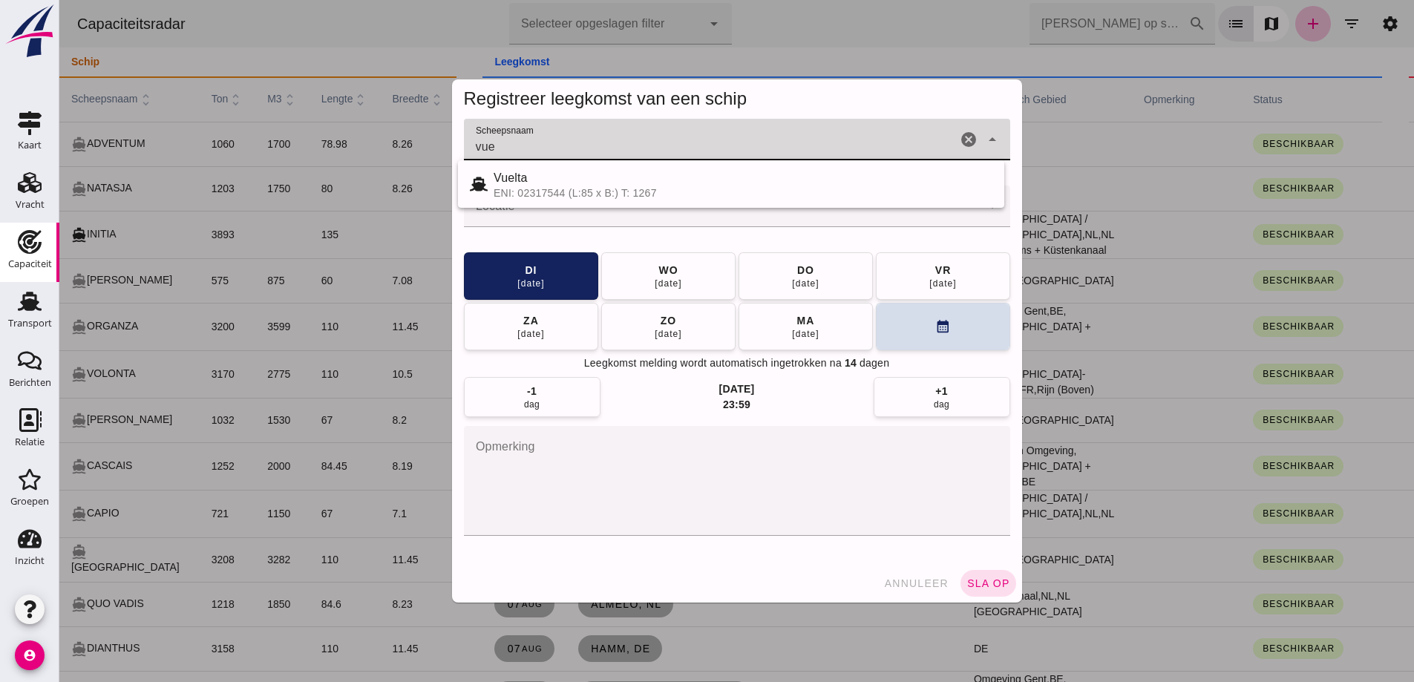
click at [604, 191] on div "ENI: 02317544 (L:85 x B:) T: 1267" at bounding box center [742, 193] width 499 height 12
type input "Vuelta"
click icon "cancel"
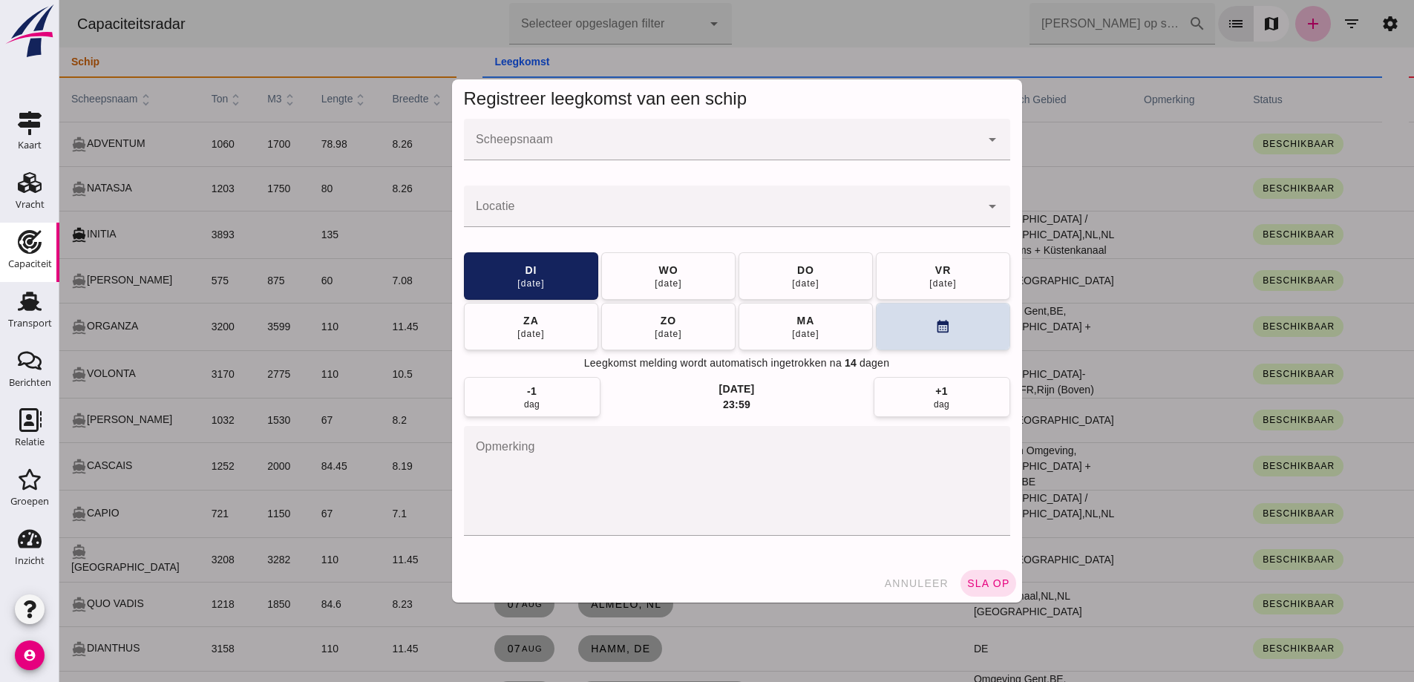
click div
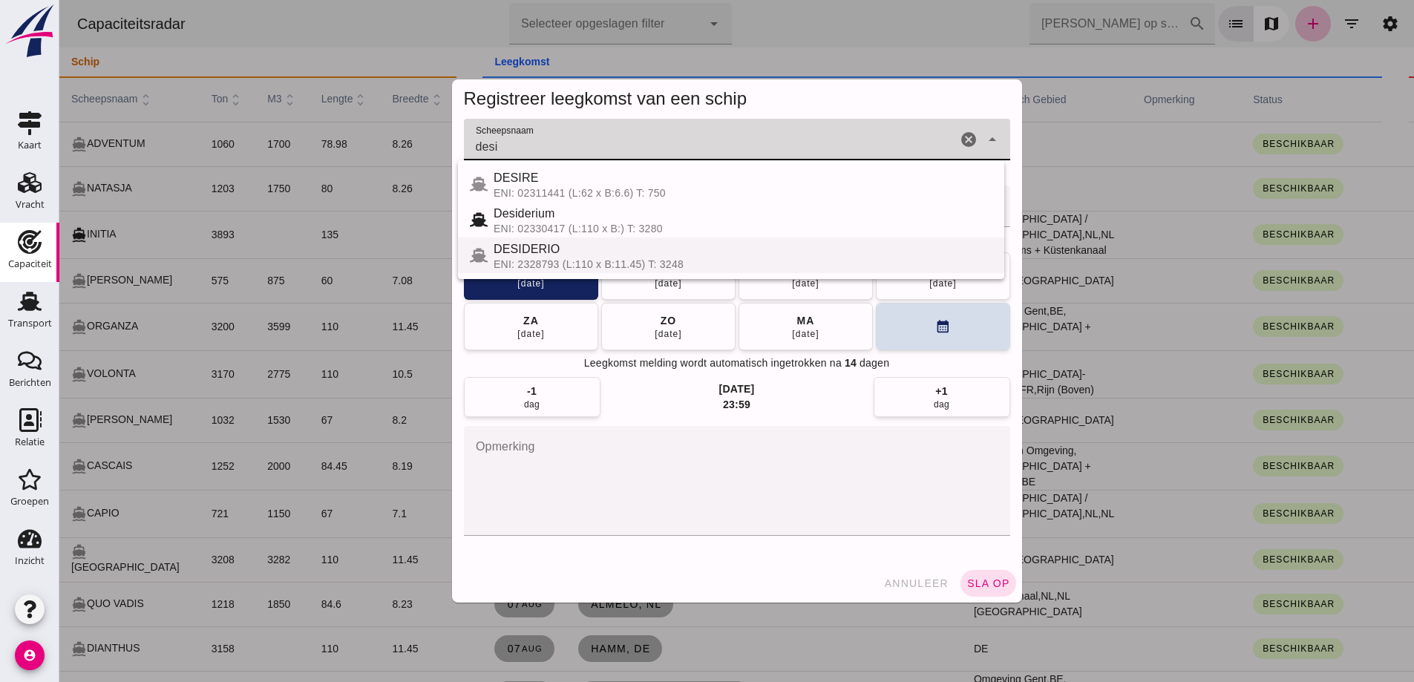
click at [683, 254] on div "DESIDERIO" at bounding box center [742, 249] width 499 height 18
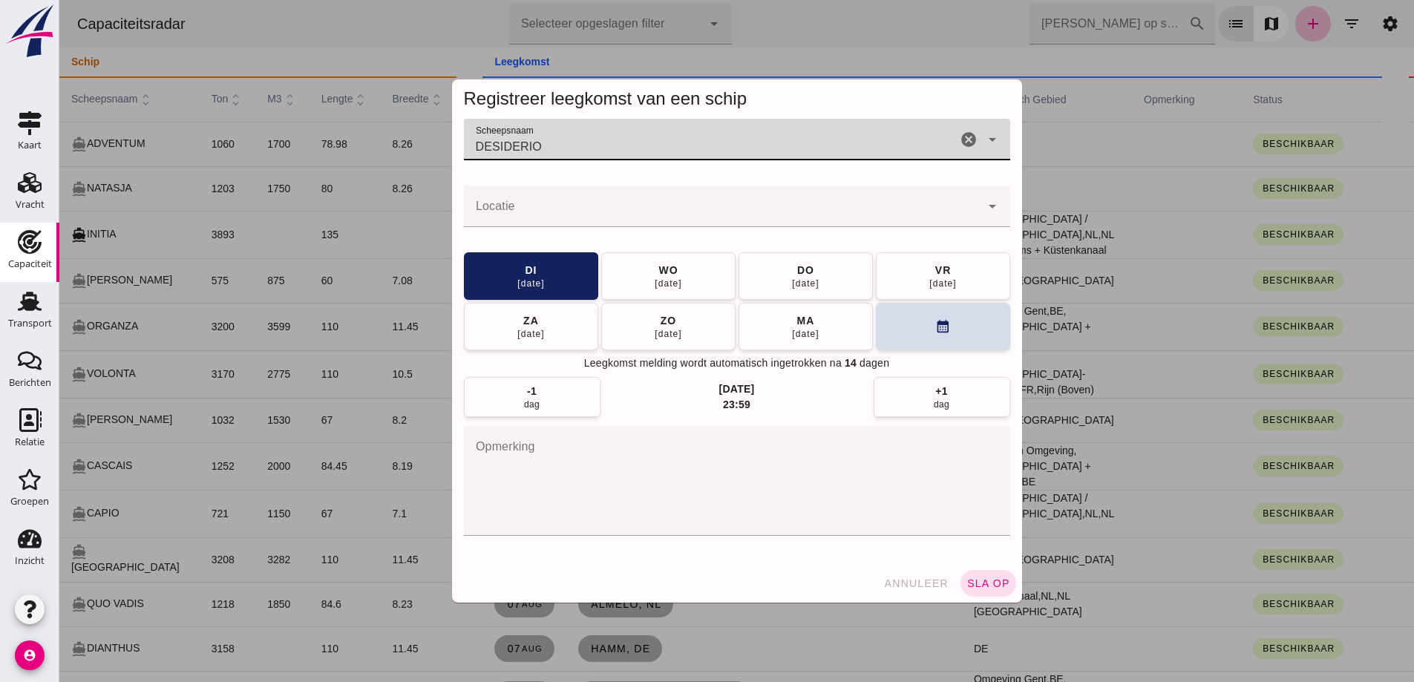
type input "DESIDERIO"
click div
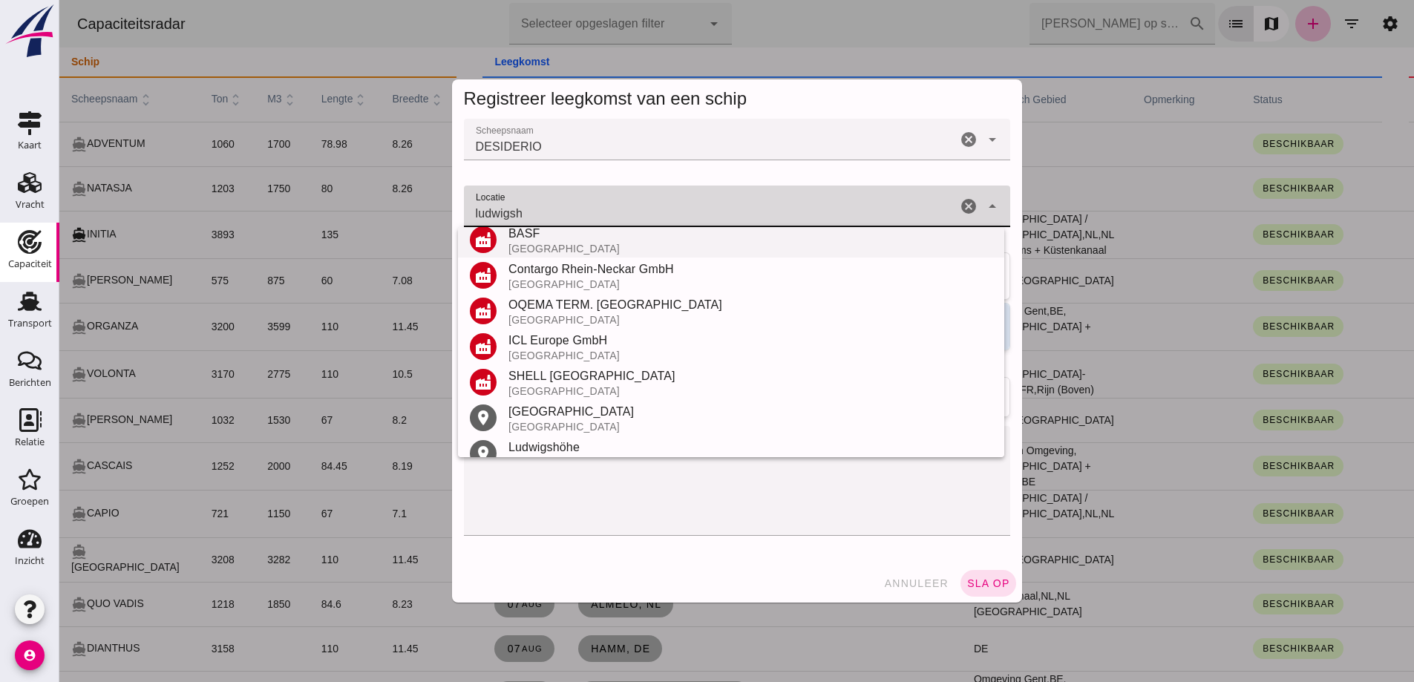
scroll to position [223, 0]
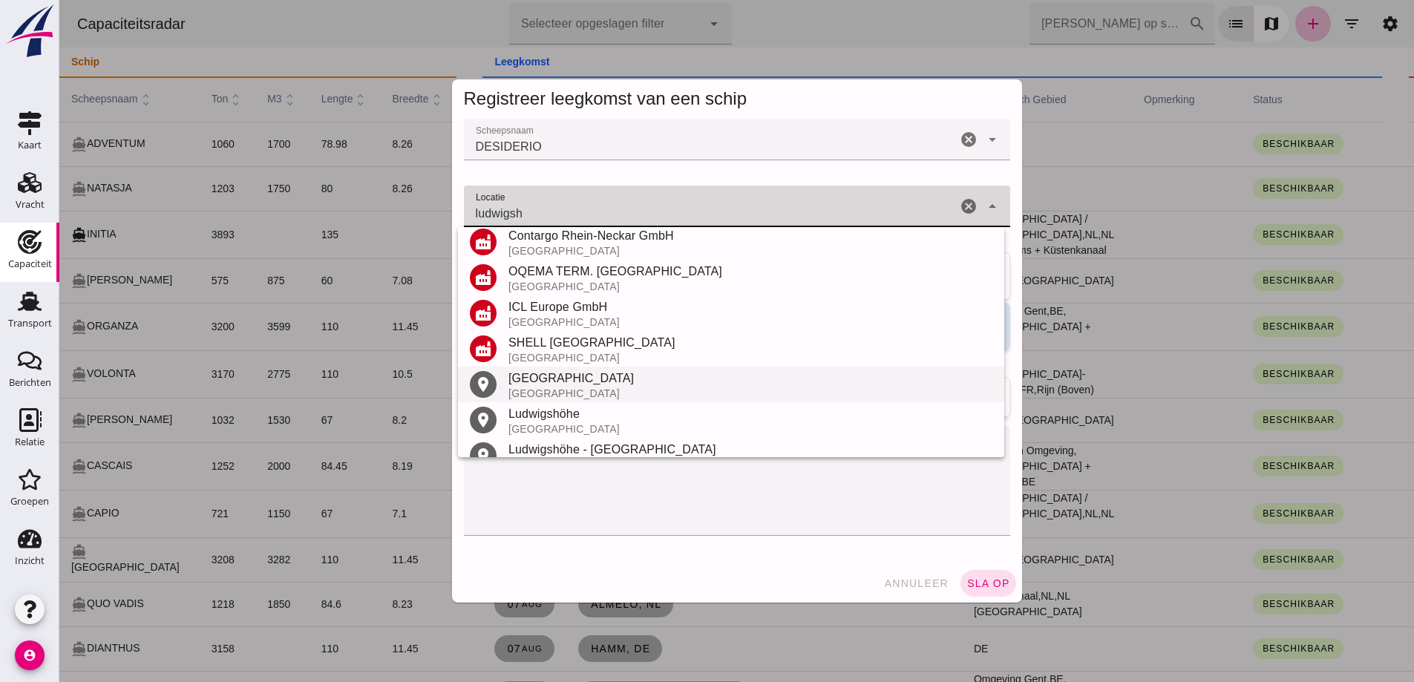
click at [598, 383] on div "Ludwigshafen am Rhein" at bounding box center [750, 379] width 484 height 18
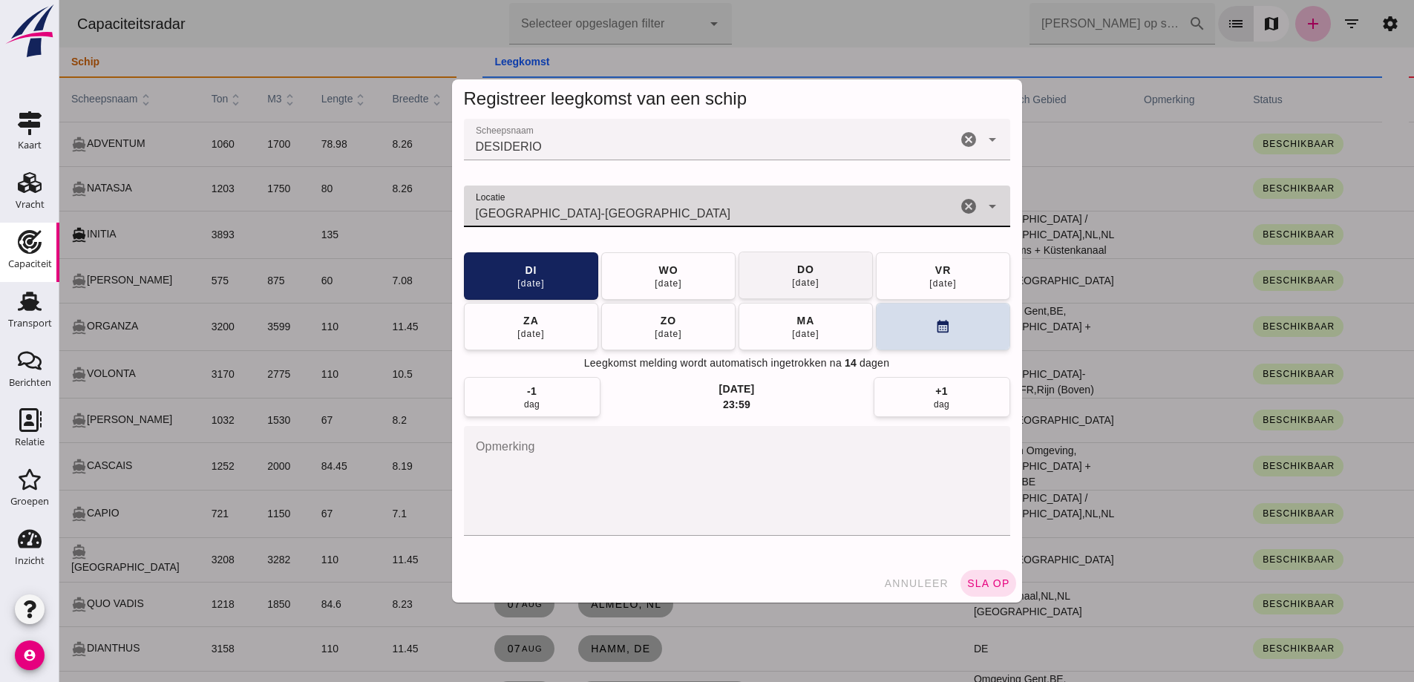
type input "Ludwigshafen am Rhein - Rijnland-Palts"
click button "do 14 aug"
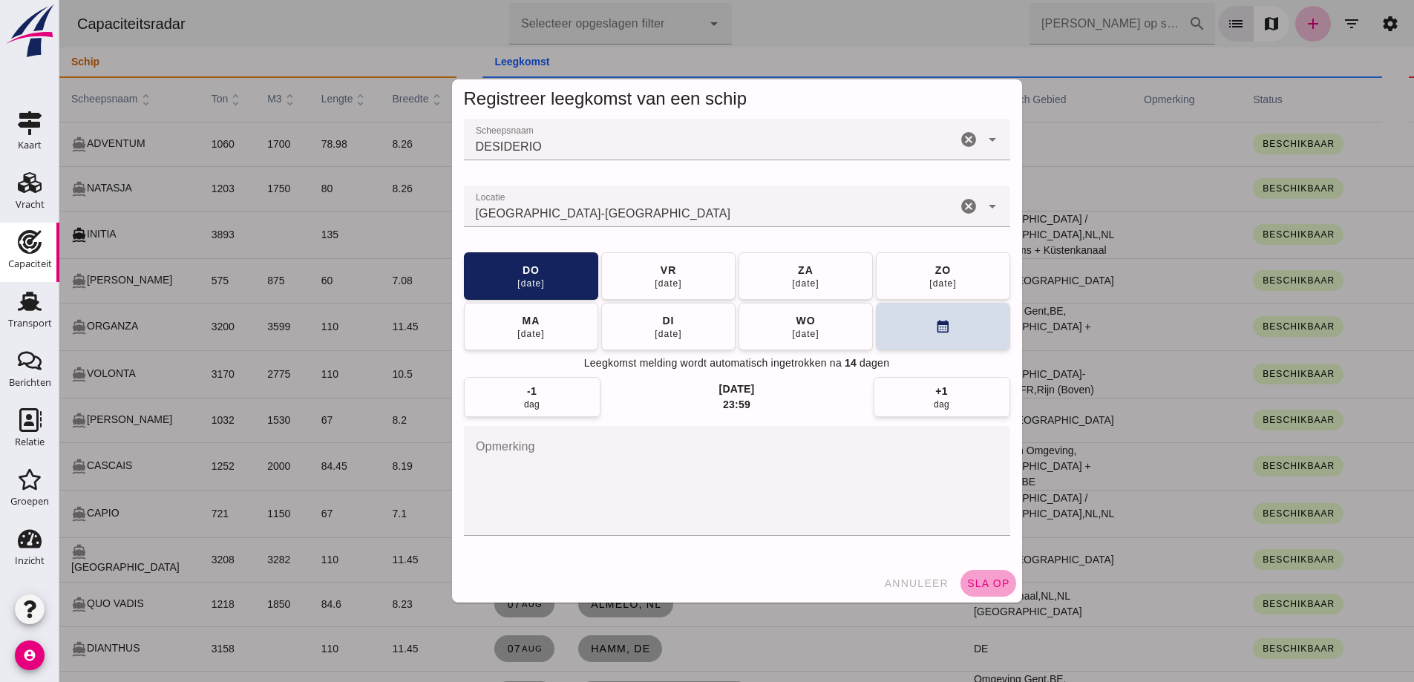
click span "sla op"
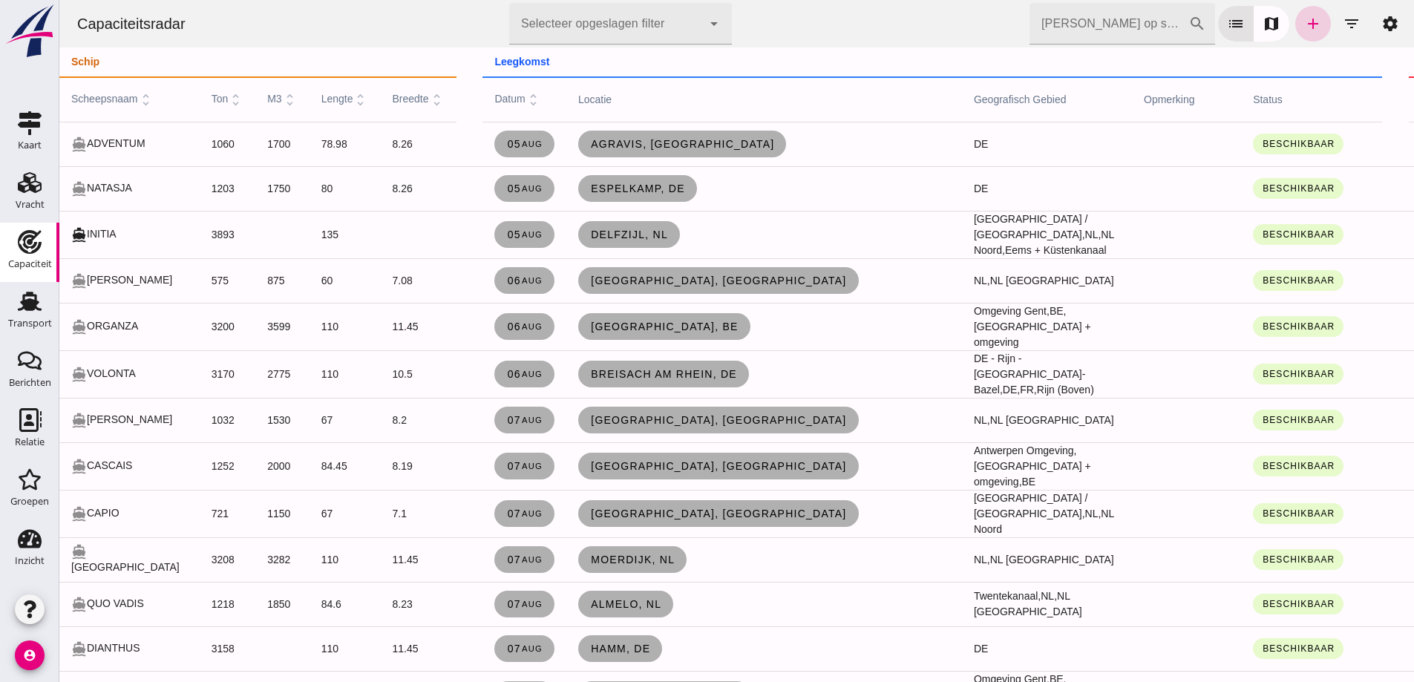
click at [1306, 27] on icon "add" at bounding box center [1313, 24] width 18 height 18
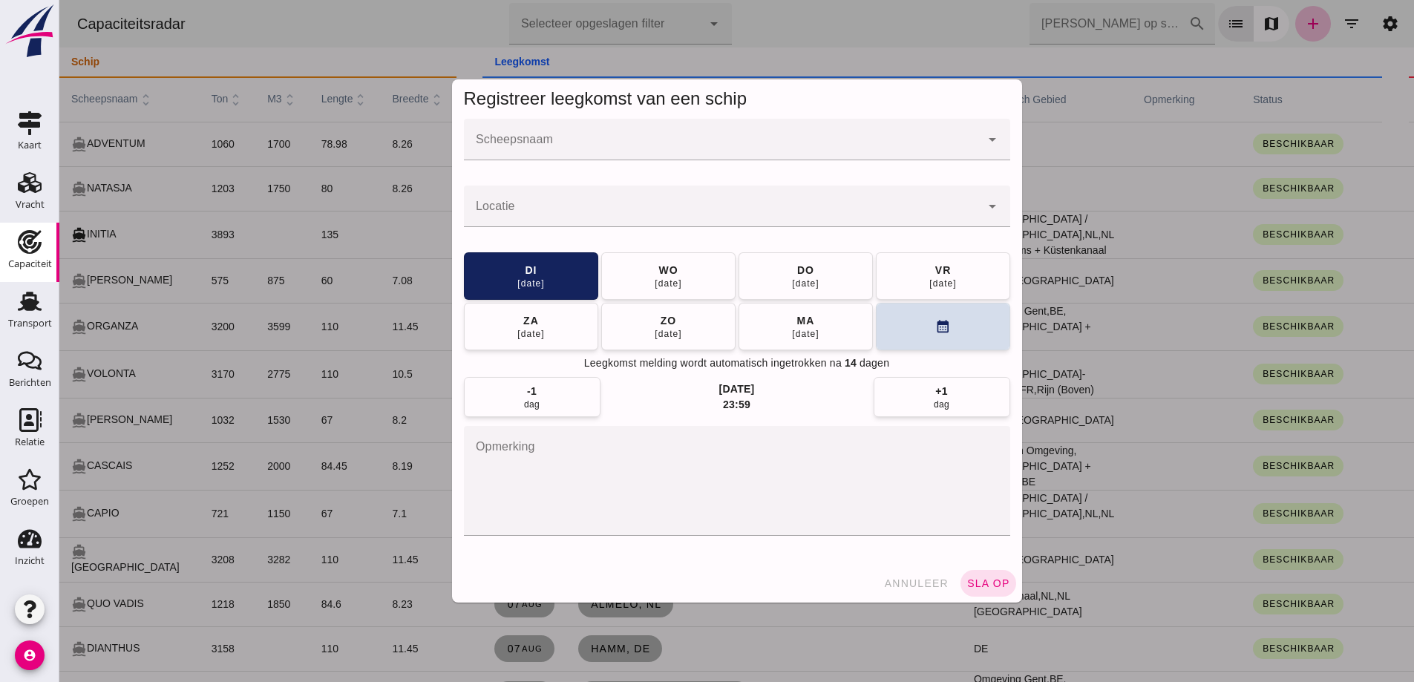
click input "Scheepsnaam"
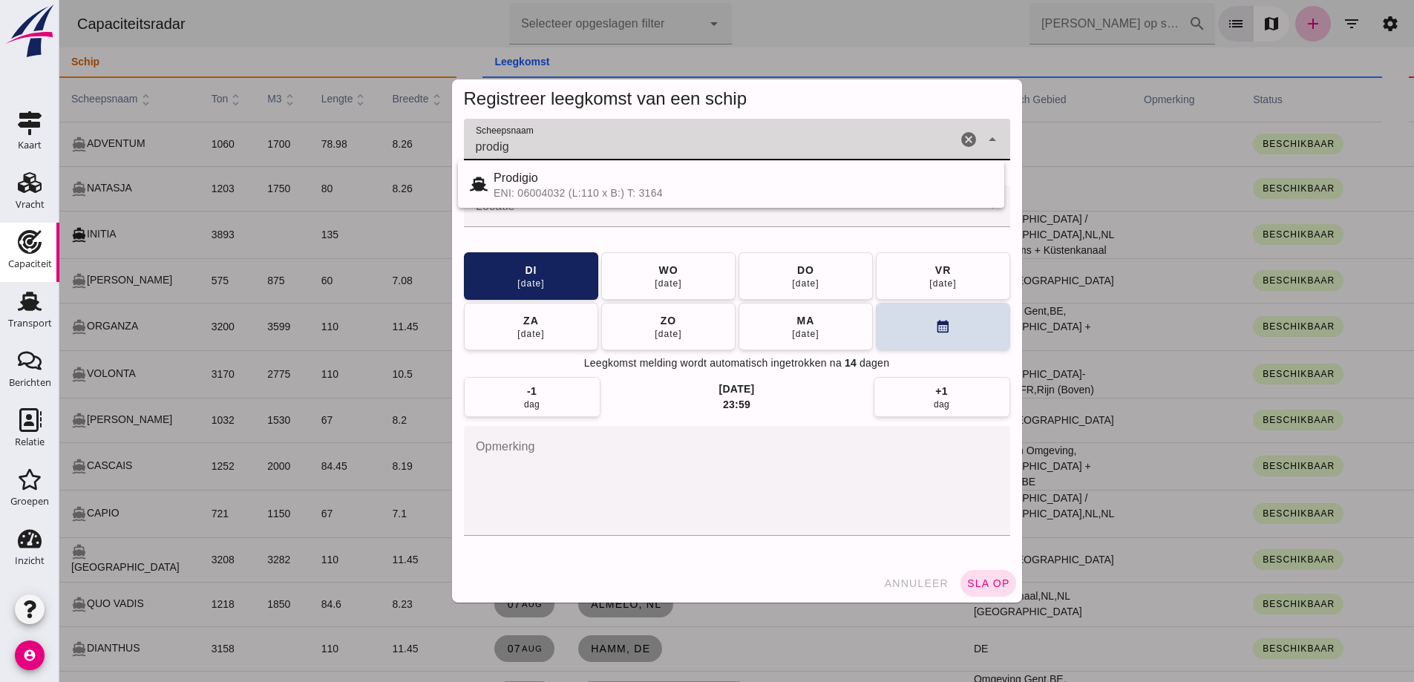
click at [824, 177] on div "Prodigio" at bounding box center [742, 178] width 499 height 18
type input "Prodigio"
click div
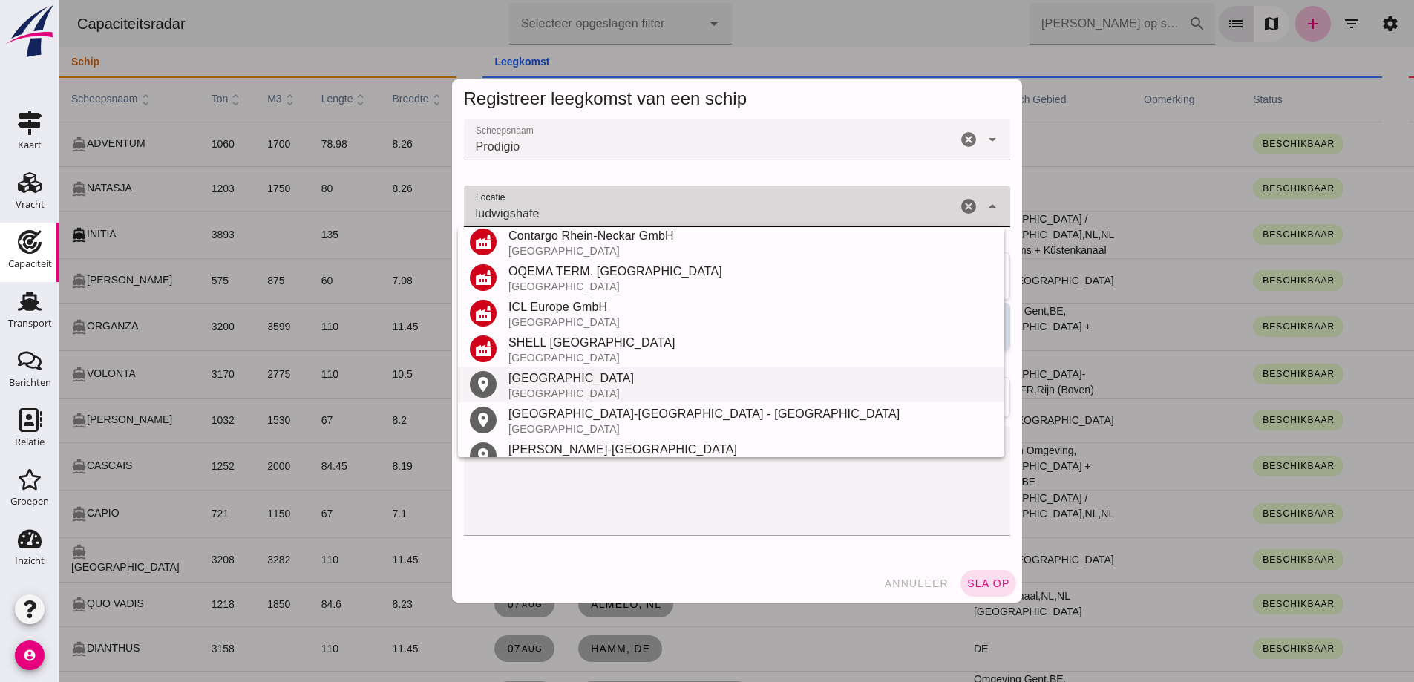
click at [606, 378] on div "Ludwigshafen am Rhein" at bounding box center [750, 379] width 484 height 18
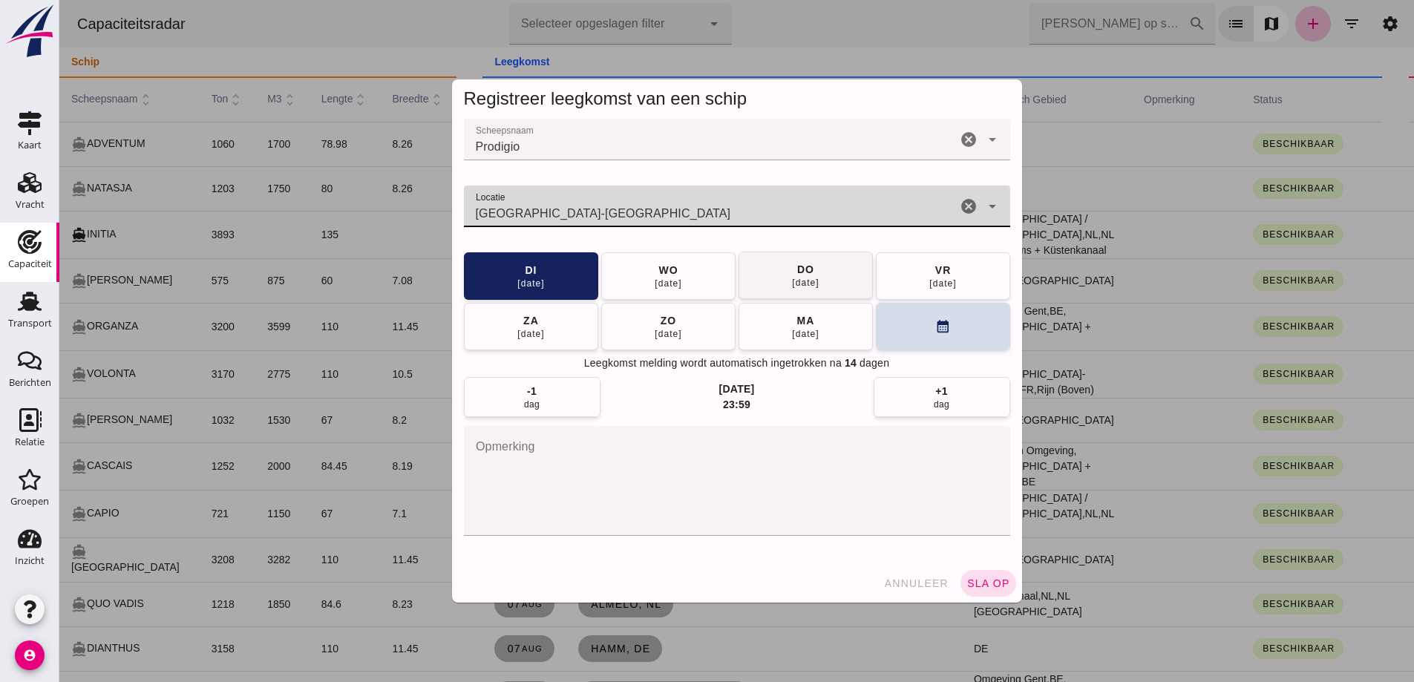
type input "Ludwigshafen am Rhein - Rijnland-Palts"
click button "do 14 aug"
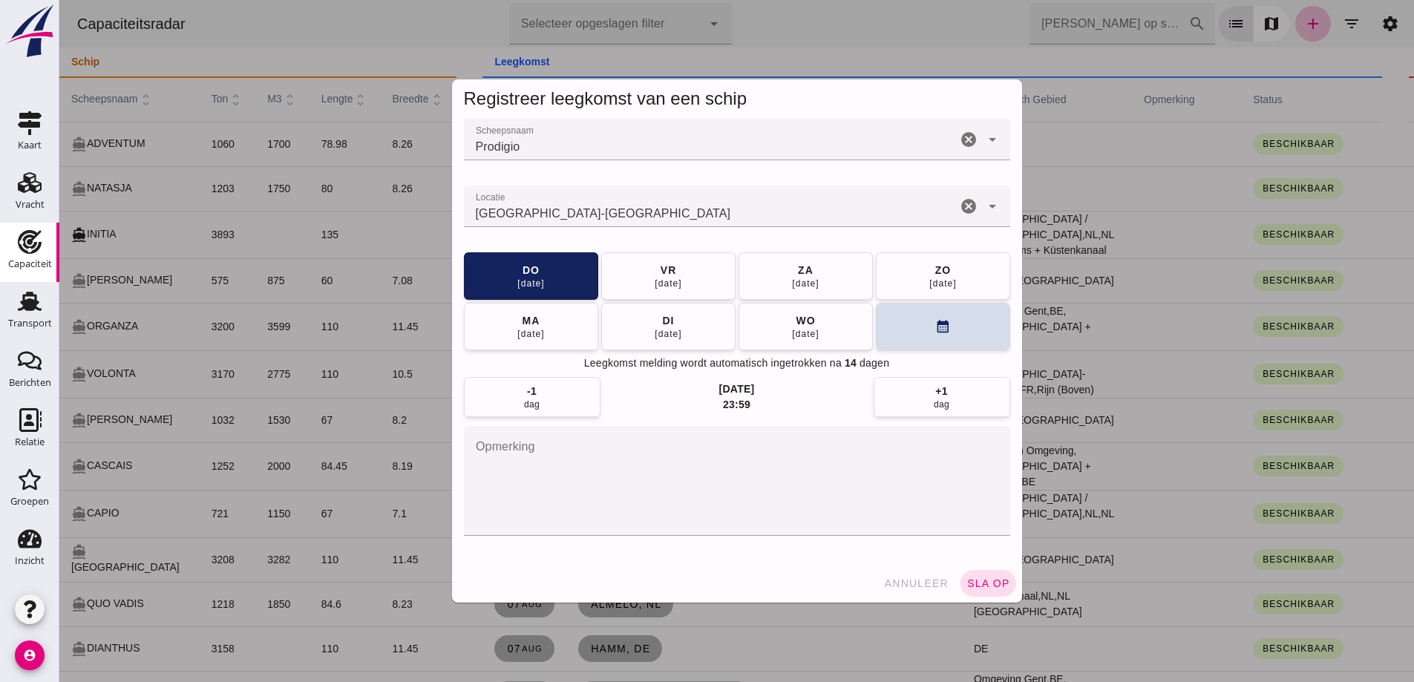
click span "sla op"
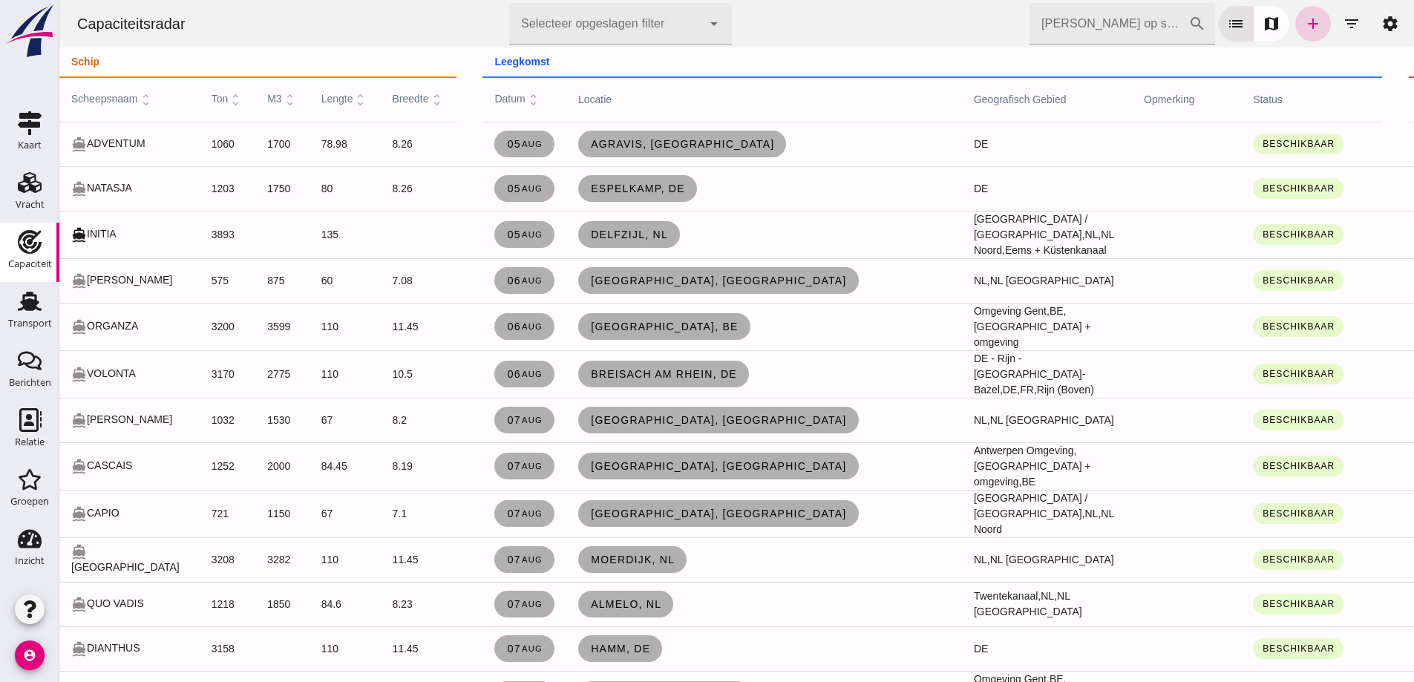
click at [1309, 23] on icon "add" at bounding box center [1313, 24] width 18 height 18
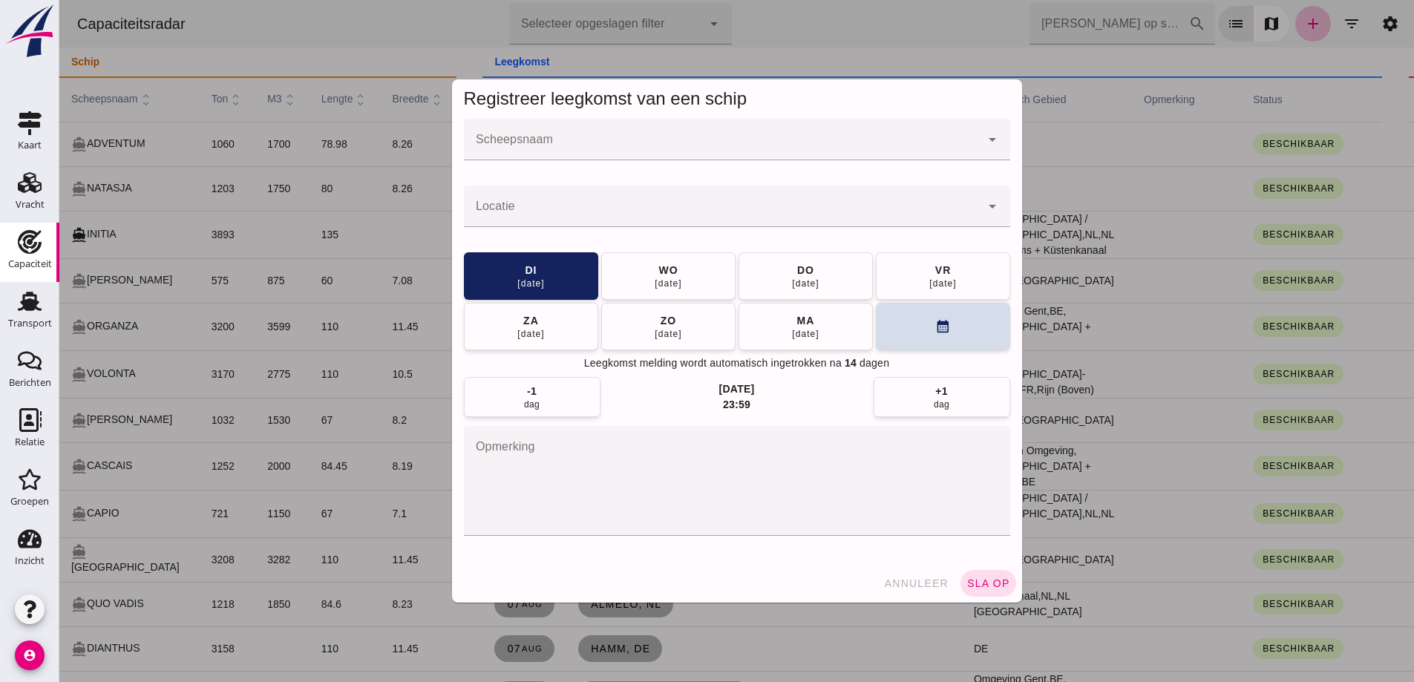
click at [1308, 21] on div at bounding box center [736, 341] width 1354 height 682
click at [825, 144] on div at bounding box center [736, 341] width 1354 height 682
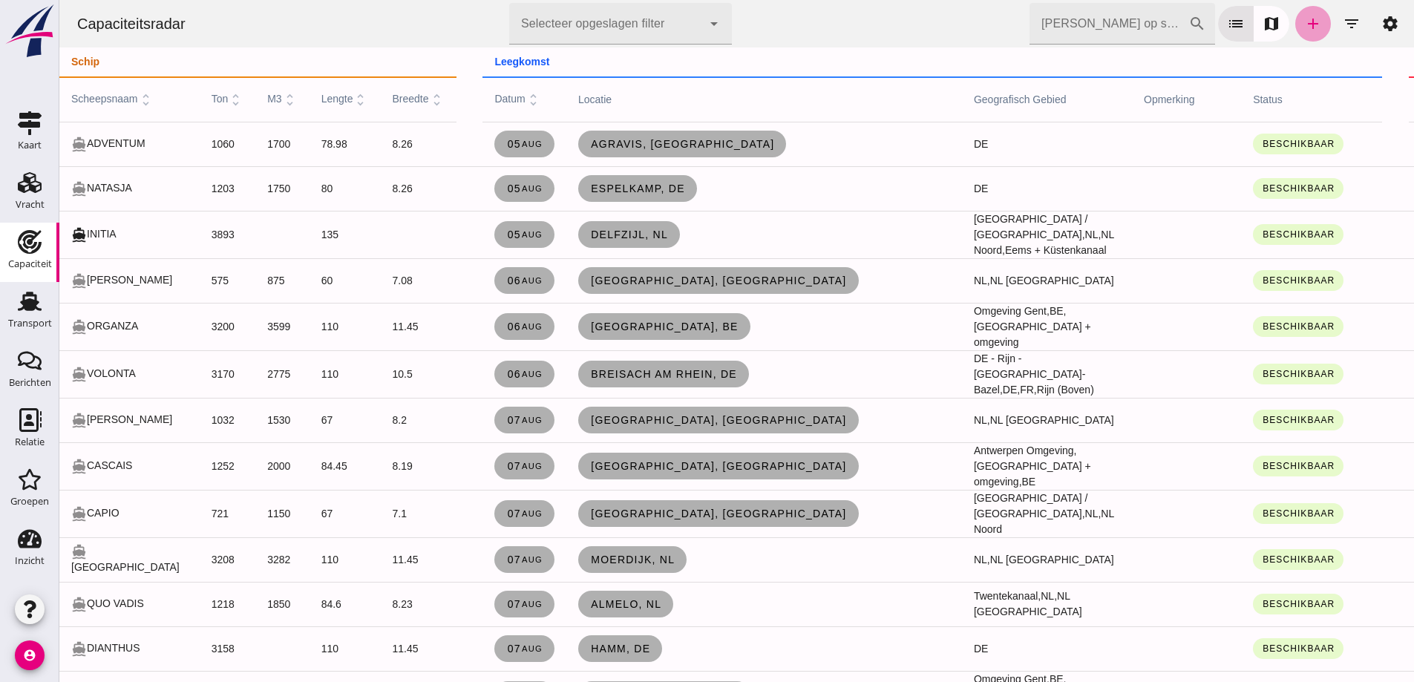
click link "add"
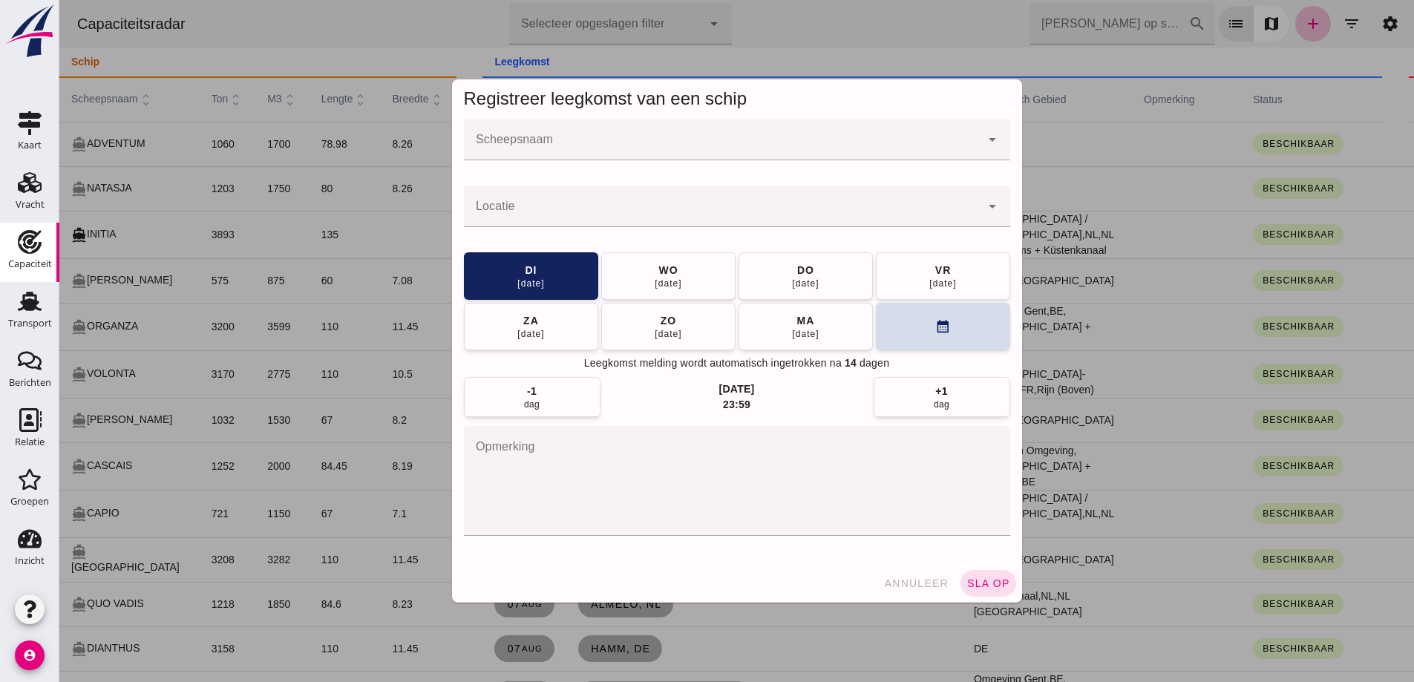
click div
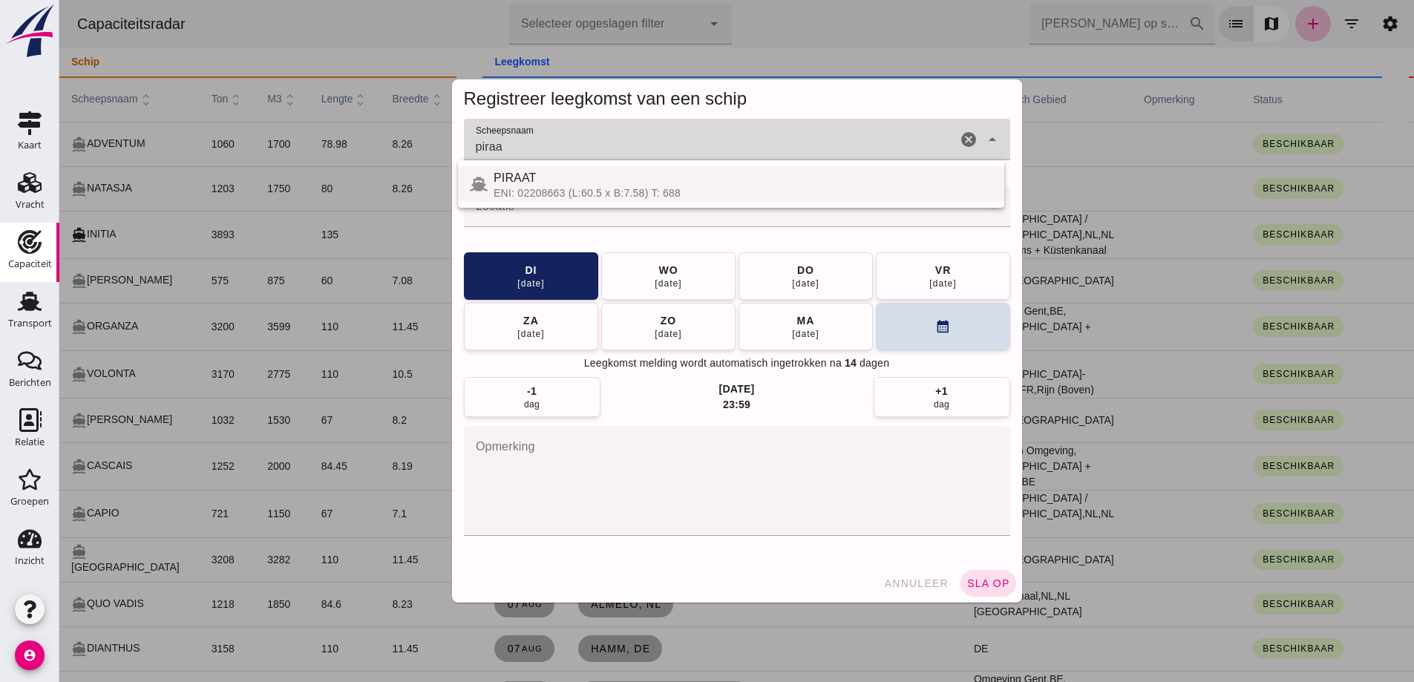
click at [750, 190] on div "ENI: 02208663 (L:60.5 x B:7.58) T: 688" at bounding box center [742, 193] width 499 height 12
type input "PIRAAT"
click input "Locatie"
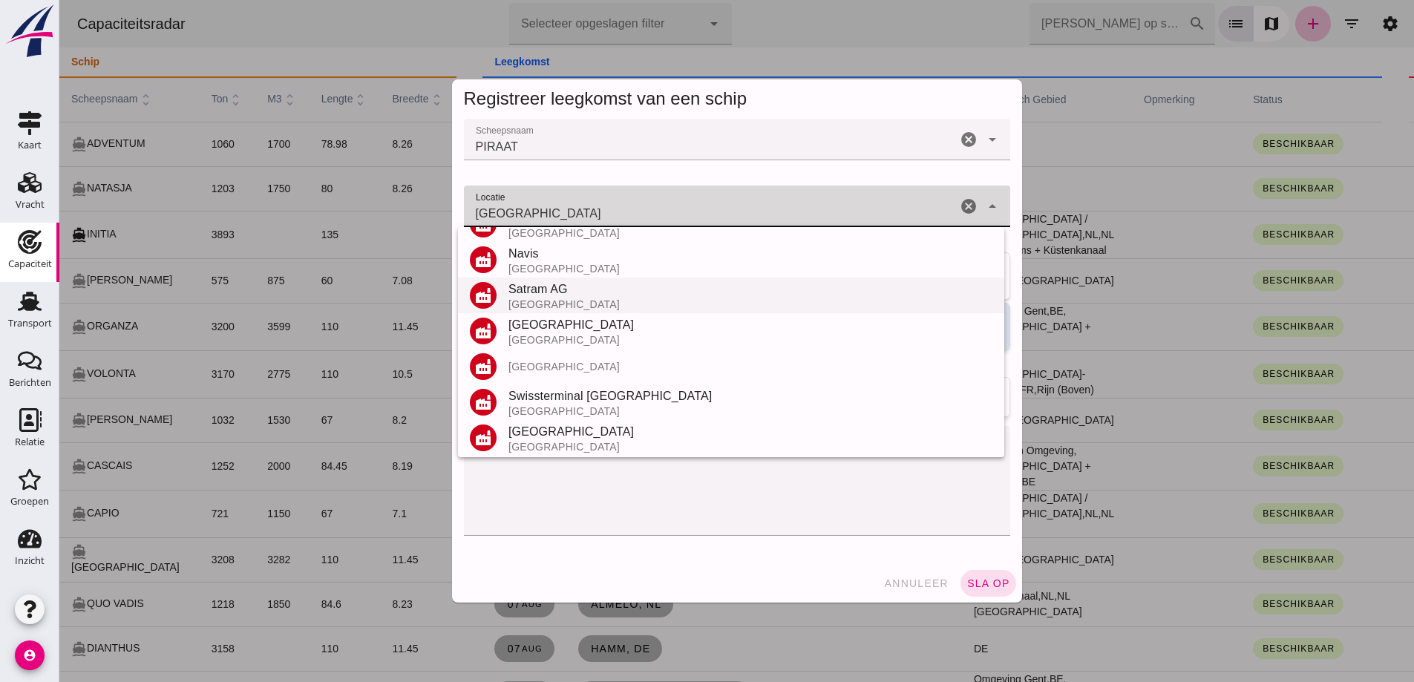
scroll to position [174, 0]
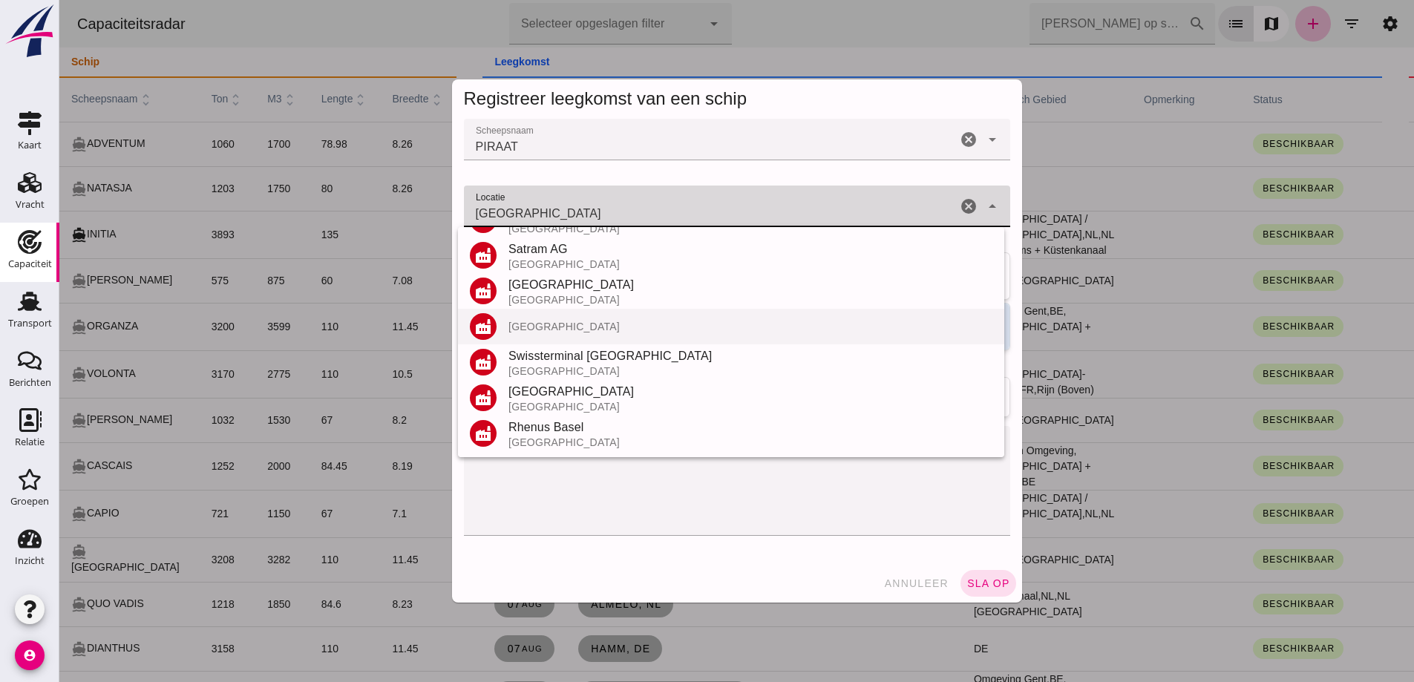
click at [568, 330] on div "Basel" at bounding box center [750, 327] width 484 height 12
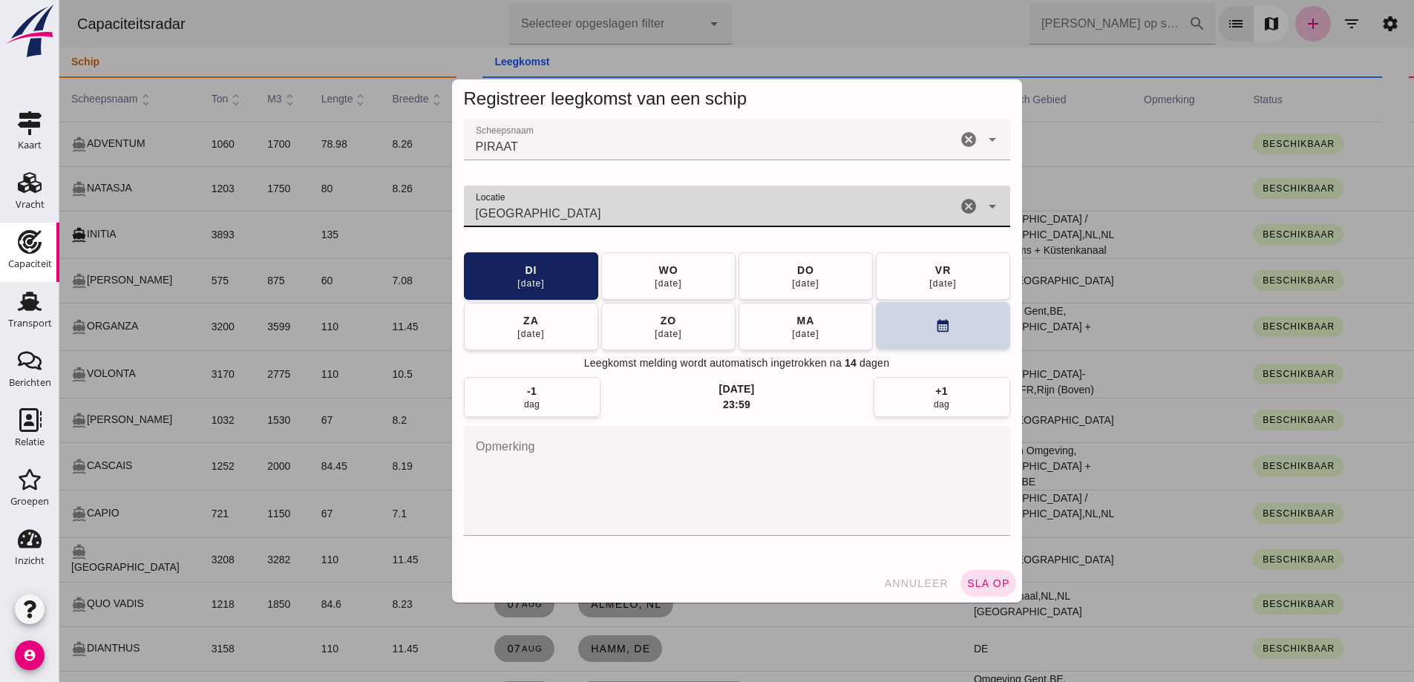
type input "Basel"
click button "calendar_month"
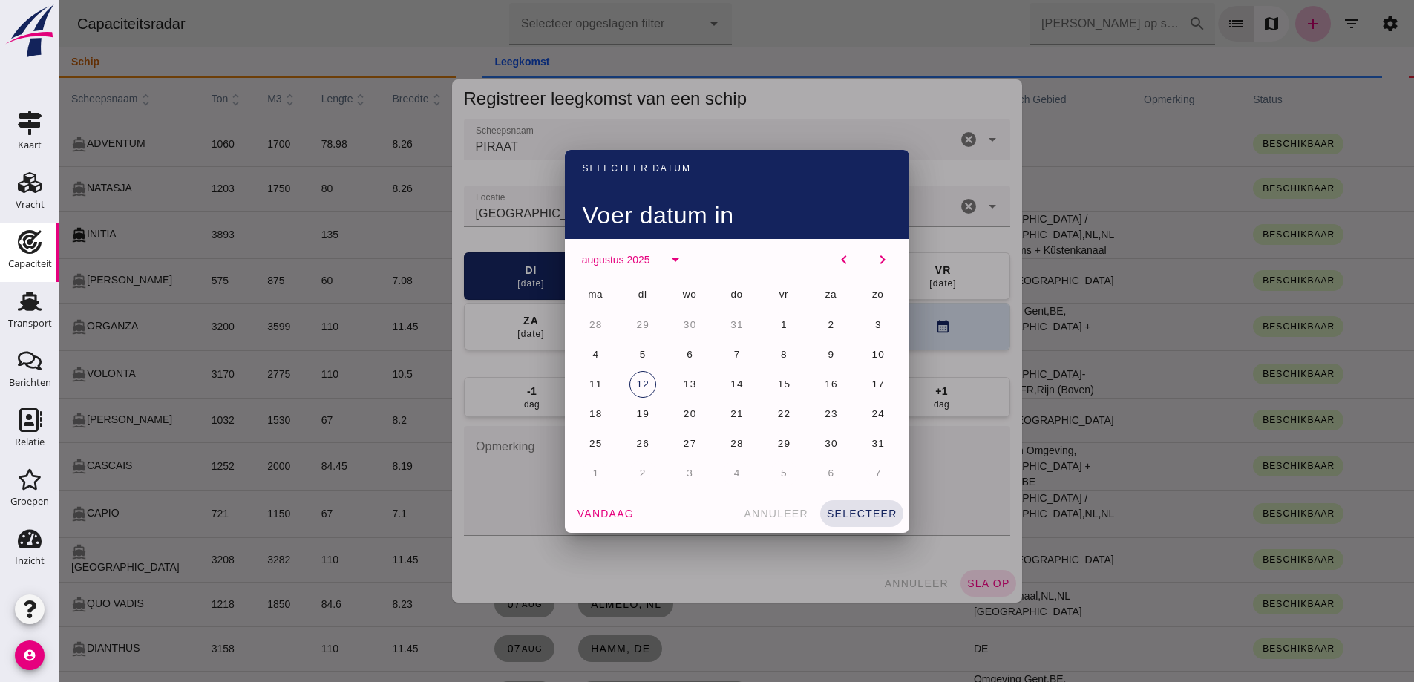
drag, startPoint x: 640, startPoint y: 438, endPoint x: 863, endPoint y: 534, distance: 242.3
click span "26"
click span "selecteer"
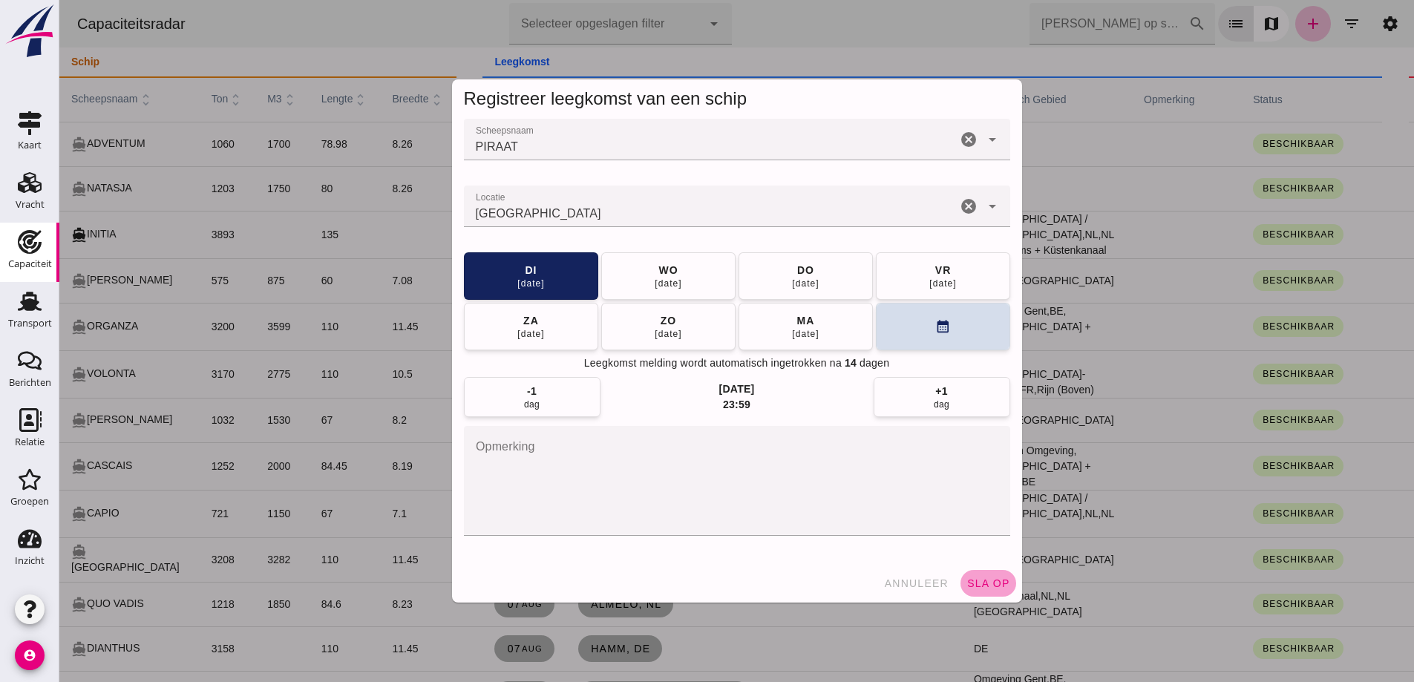
click span "sla op"
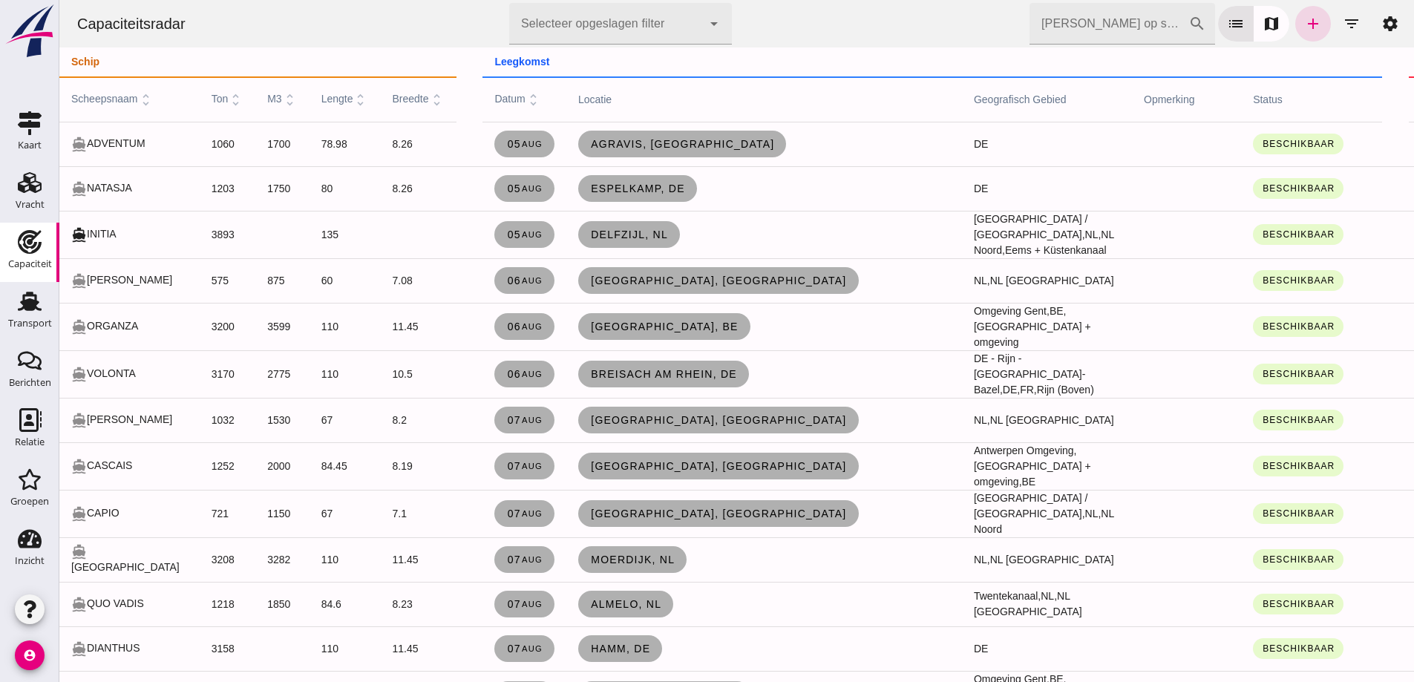
click div
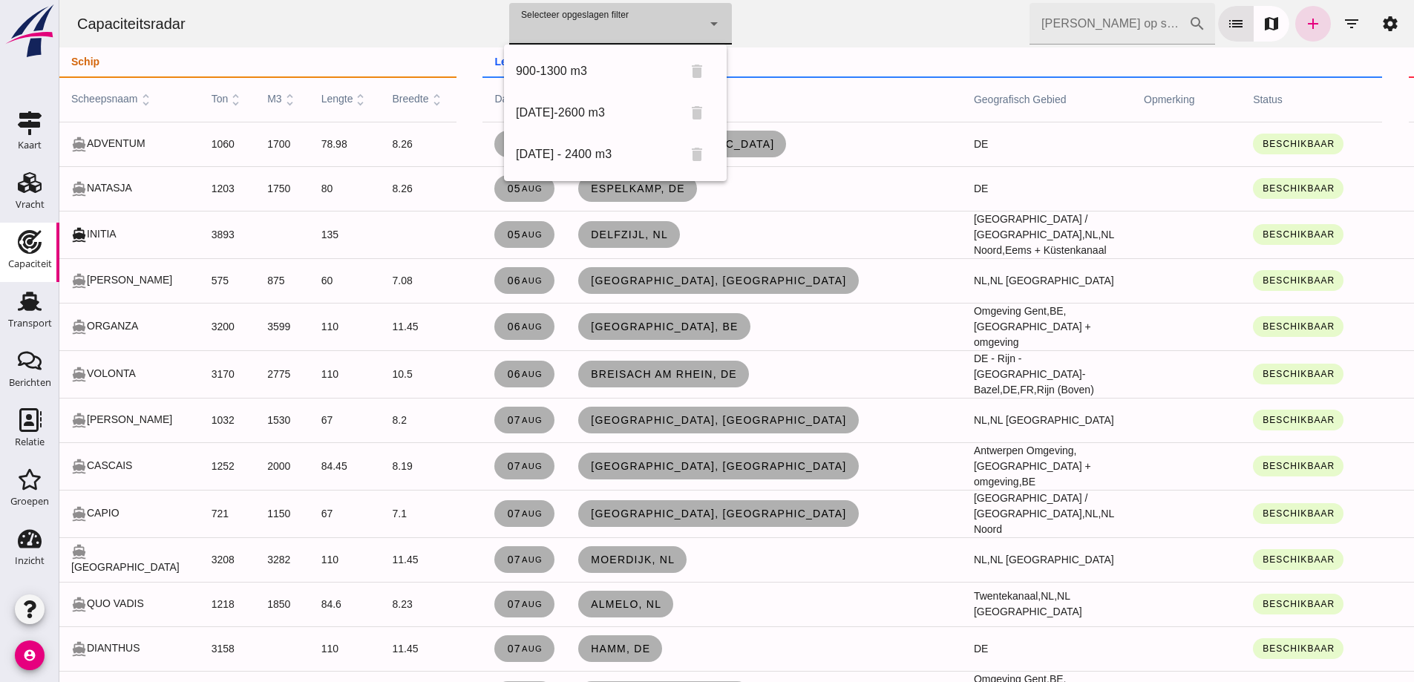
click div
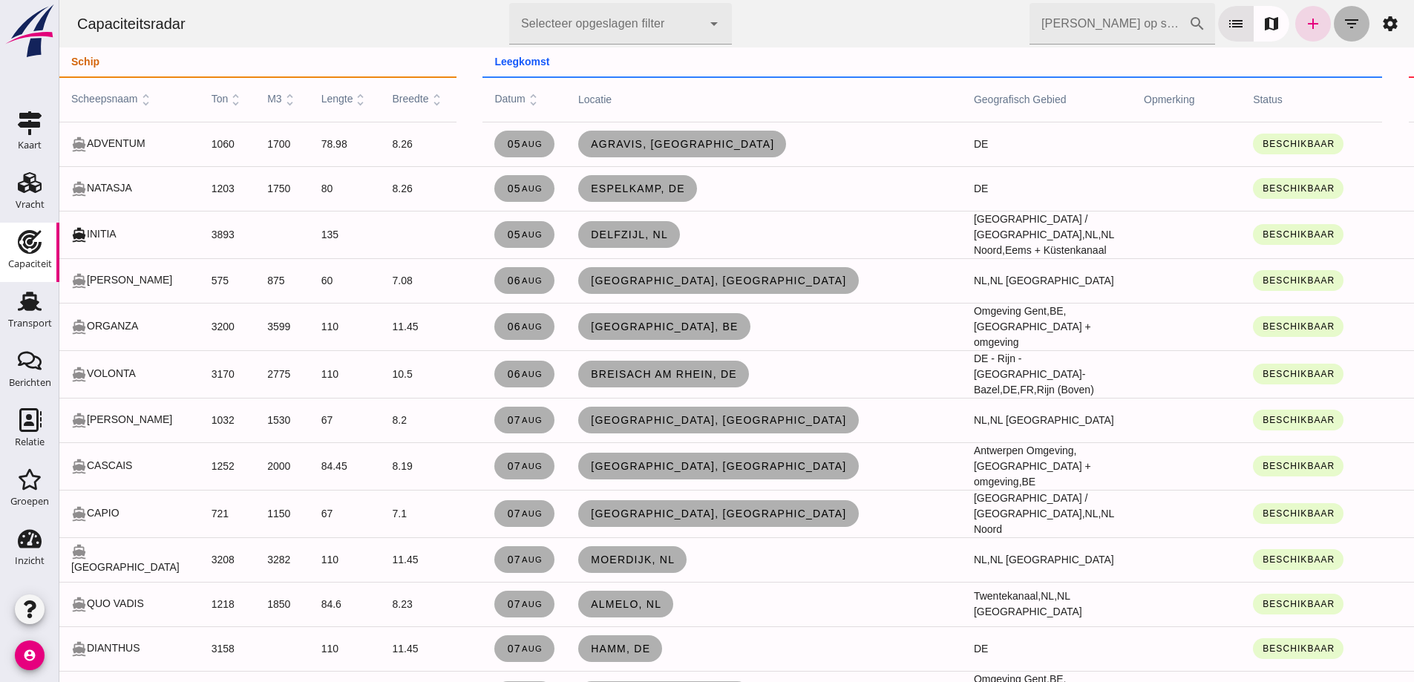
click at [1345, 18] on icon "filter_list" at bounding box center [1351, 24] width 18 height 18
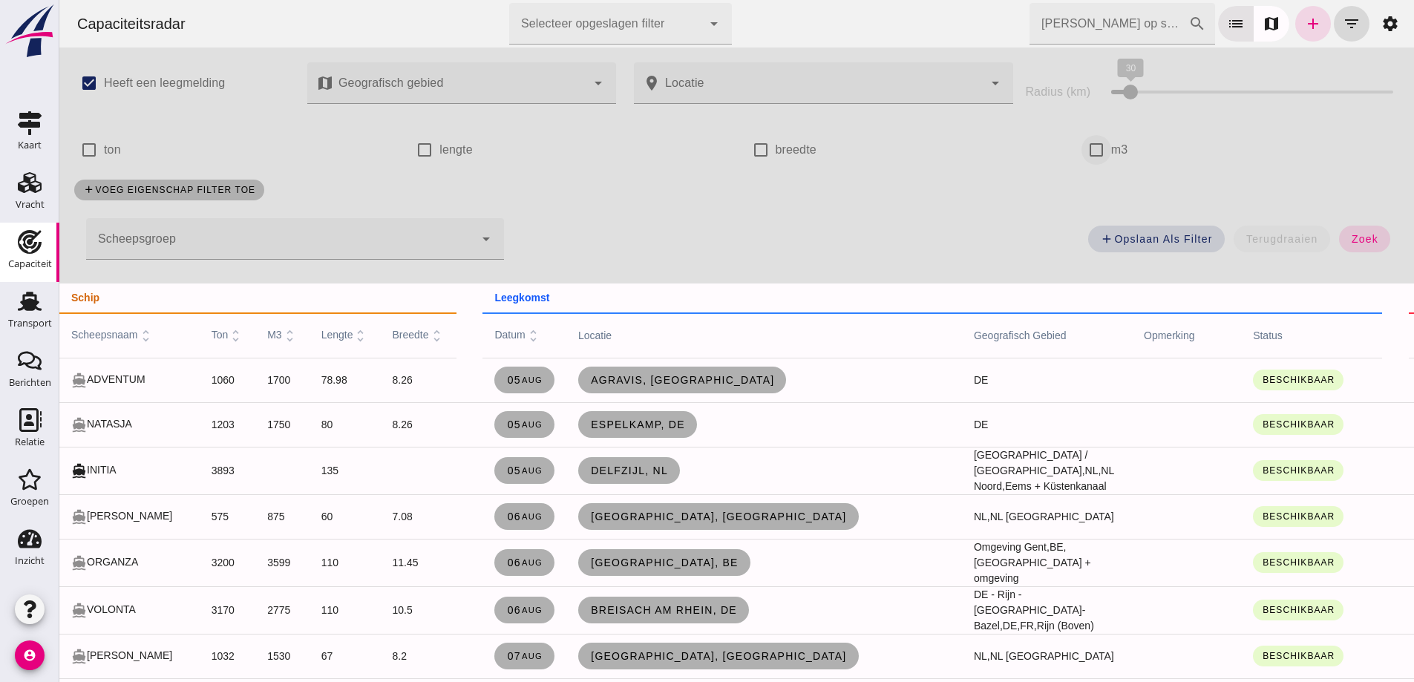
click input "m3"
checkbox input "true"
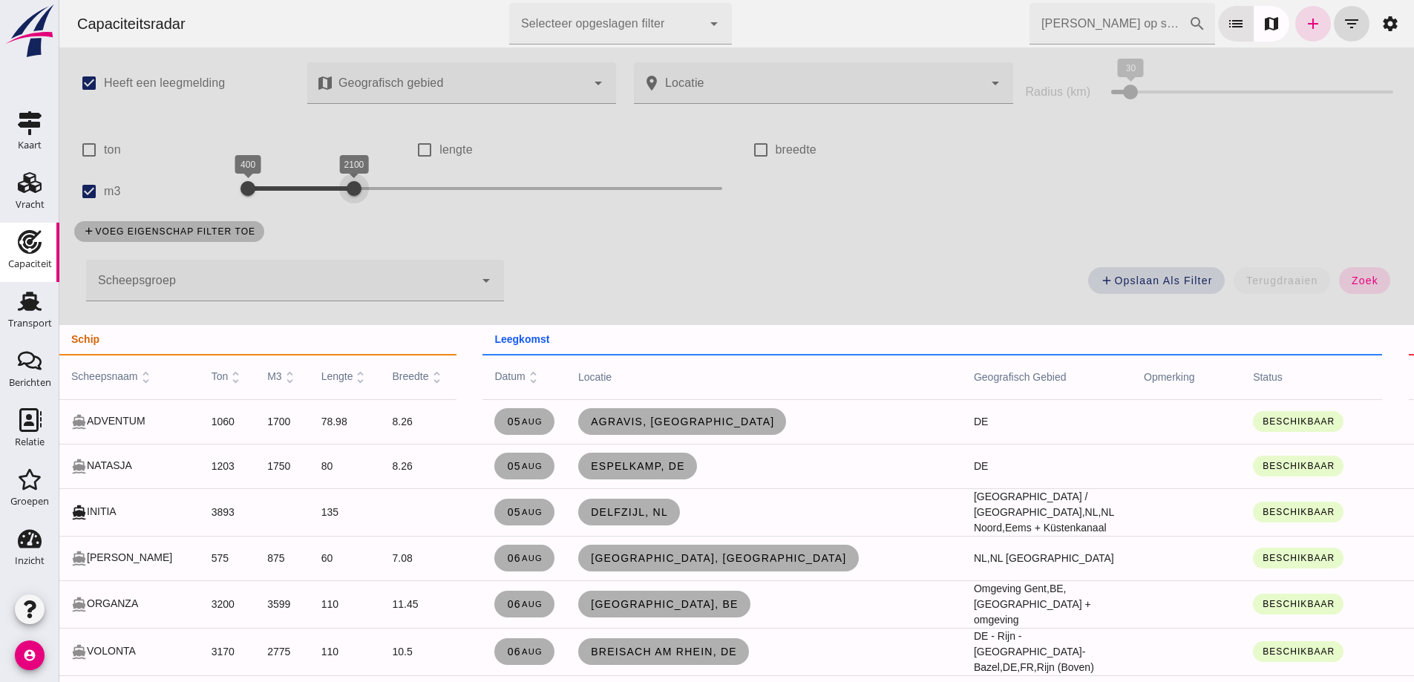
drag, startPoint x: 609, startPoint y: 189, endPoint x: 350, endPoint y: 182, distance: 258.4
click at [350, 182] on div at bounding box center [354, 189] width 30 height 30
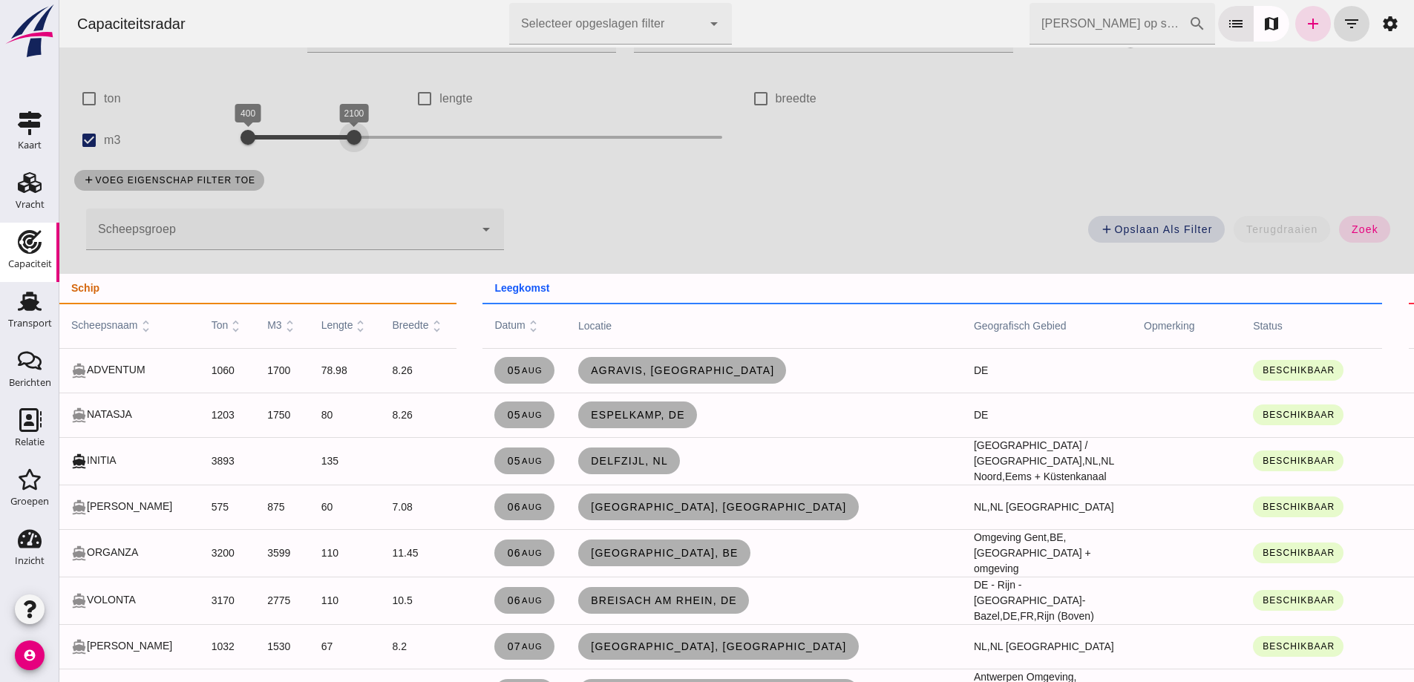
scroll to position [74, 0]
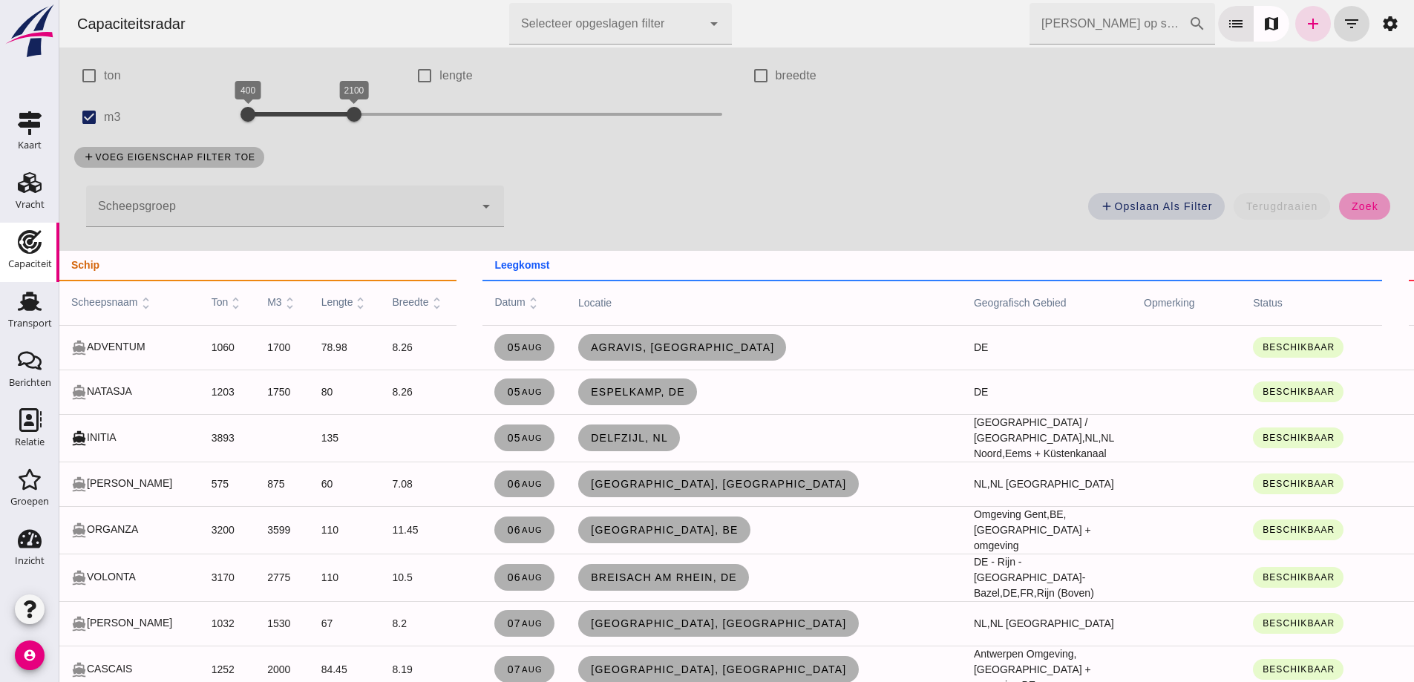
click button "zoek"
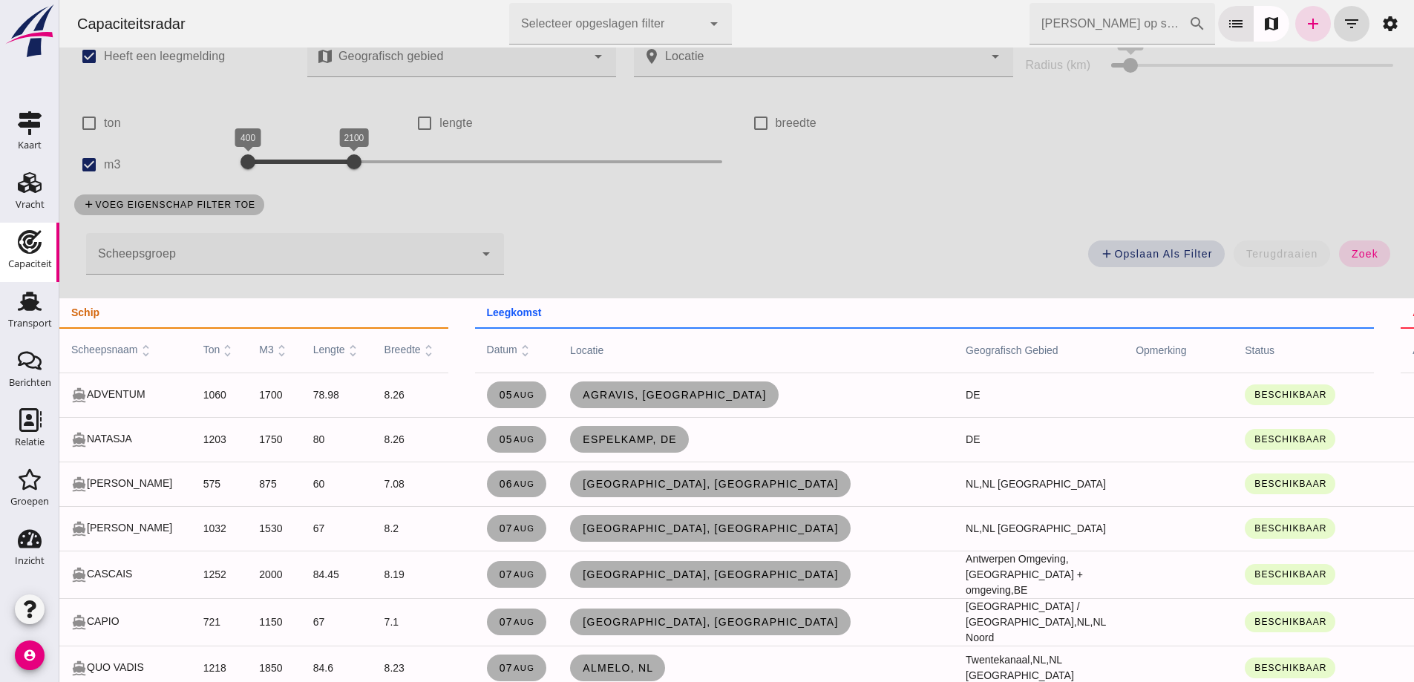
scroll to position [0, 0]
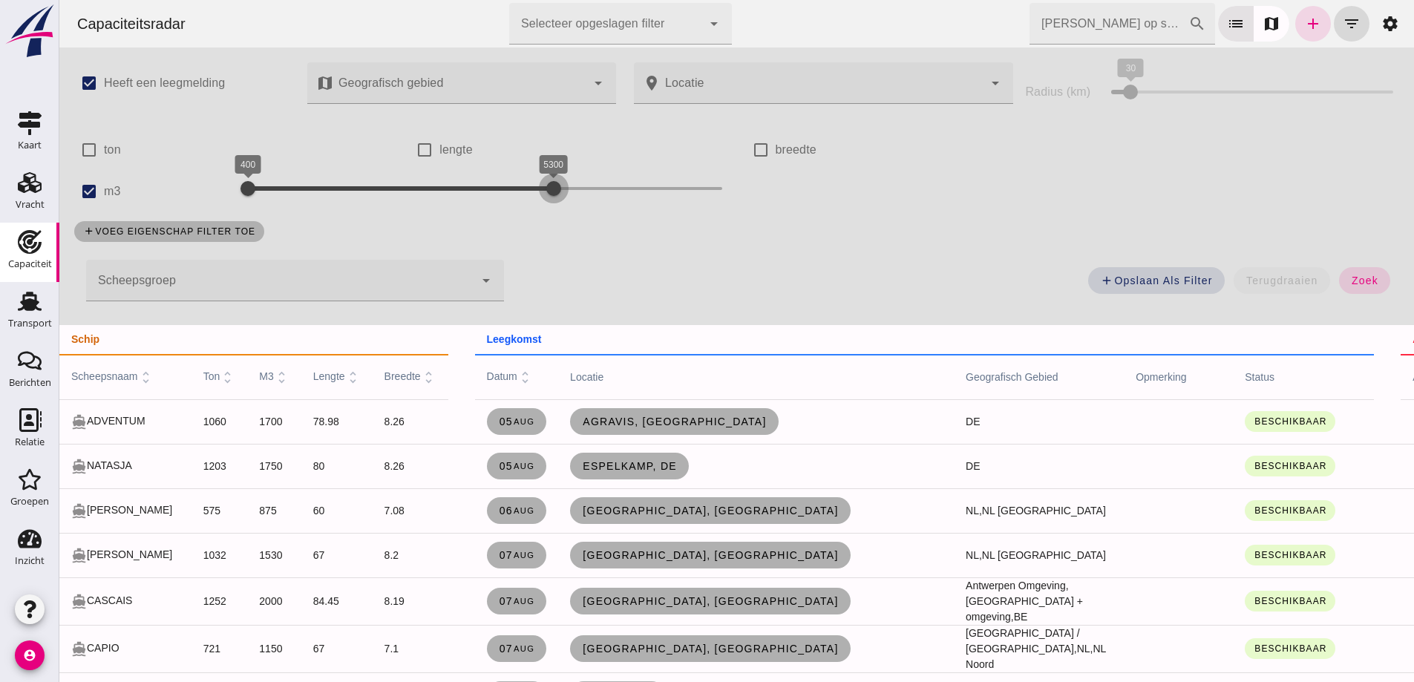
drag, startPoint x: 352, startPoint y: 186, endPoint x: 1113, endPoint y: 255, distance: 763.7
click div "check_box Heeft een leegmelding map Geografisch gebied Geografisch gebied cance…"
click button "zoek"
click at [1306, 19] on icon "add" at bounding box center [1313, 24] width 18 height 18
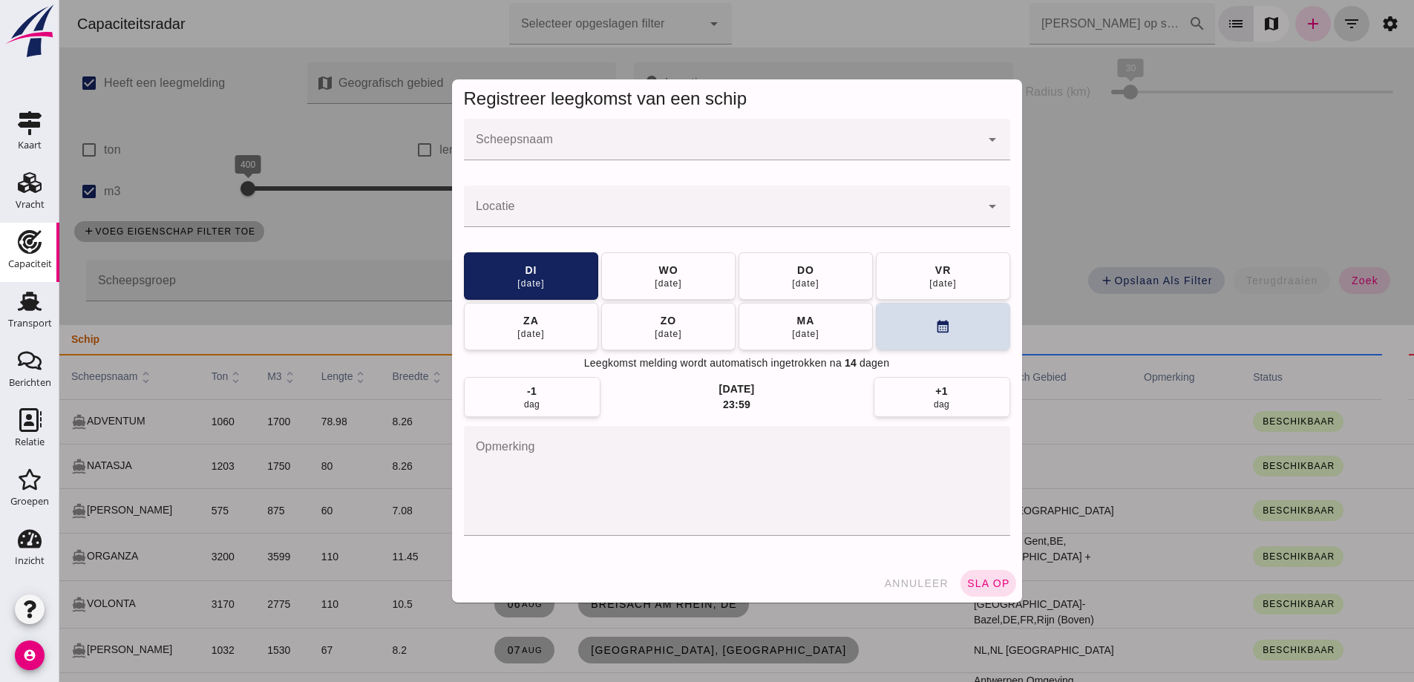
click input "Scheepsnaam"
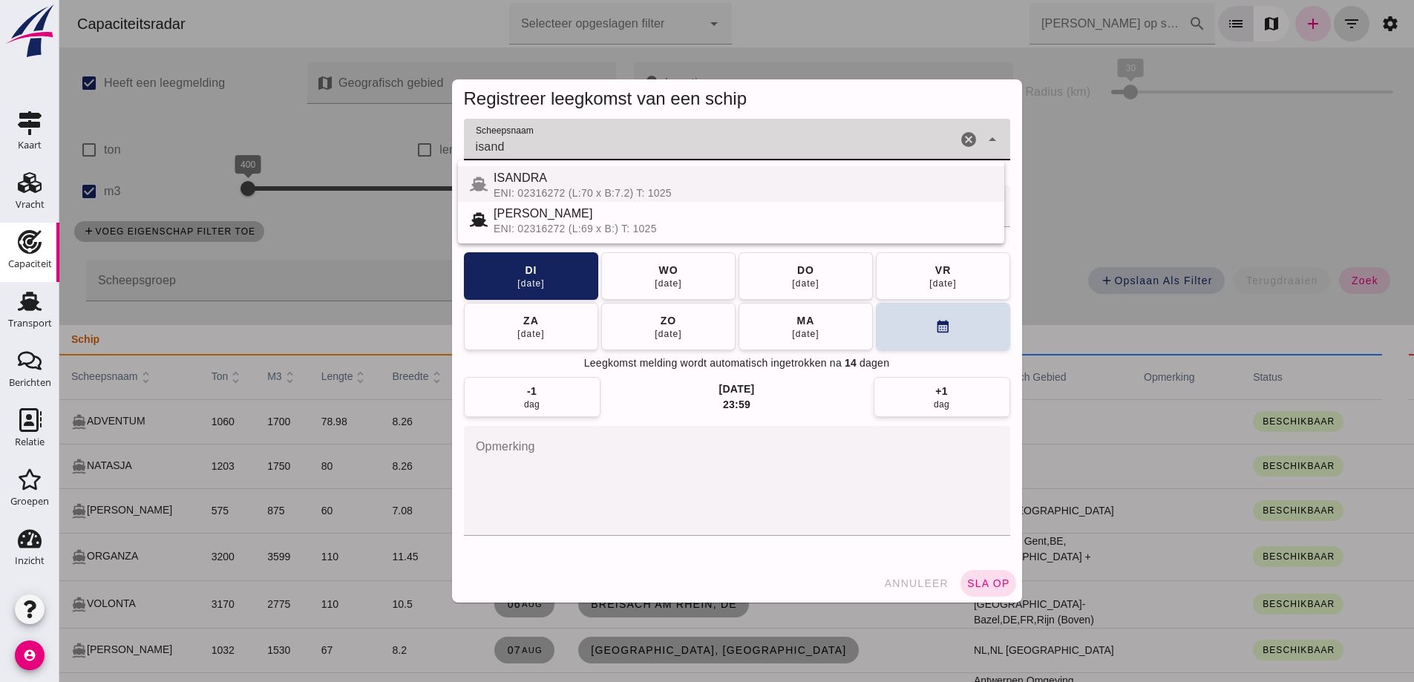
click at [682, 190] on div "ENI: 02316272 (L:70 x B:7.2) T: 1025" at bounding box center [742, 193] width 499 height 12
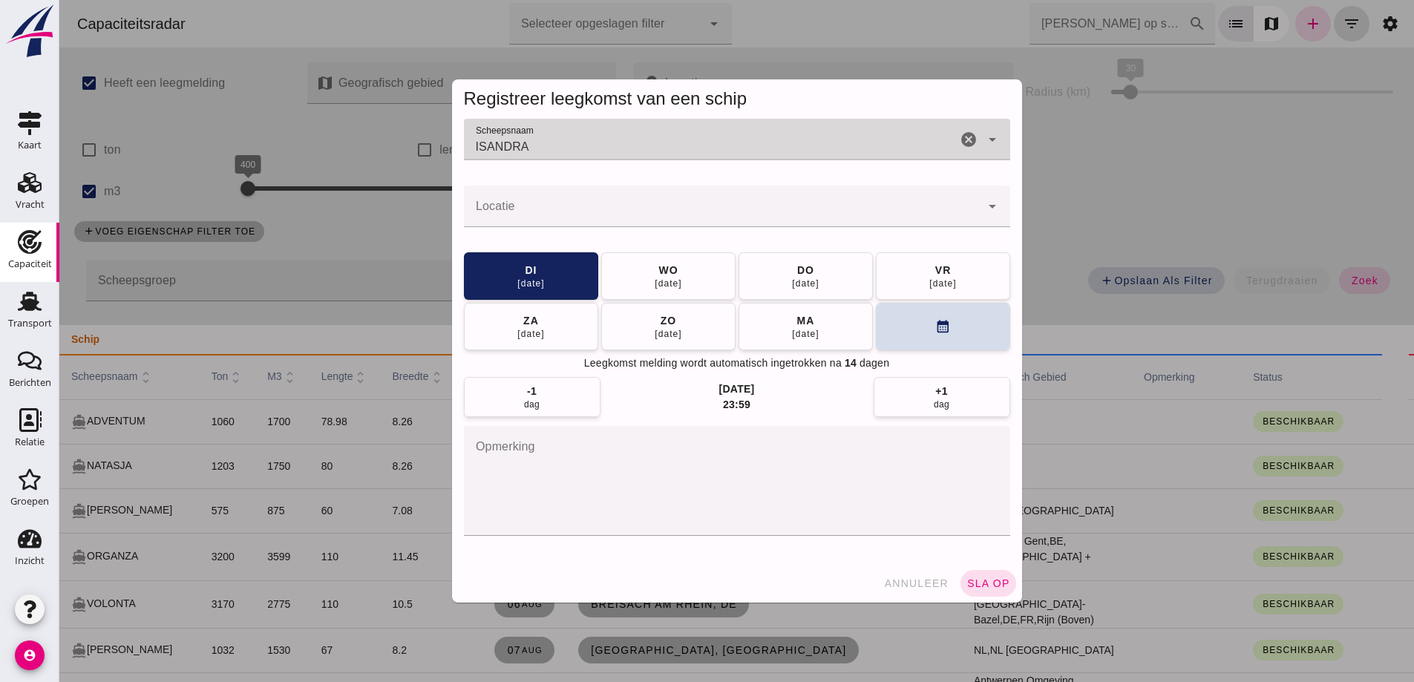
type input "ISANDRA"
click input "Locatie"
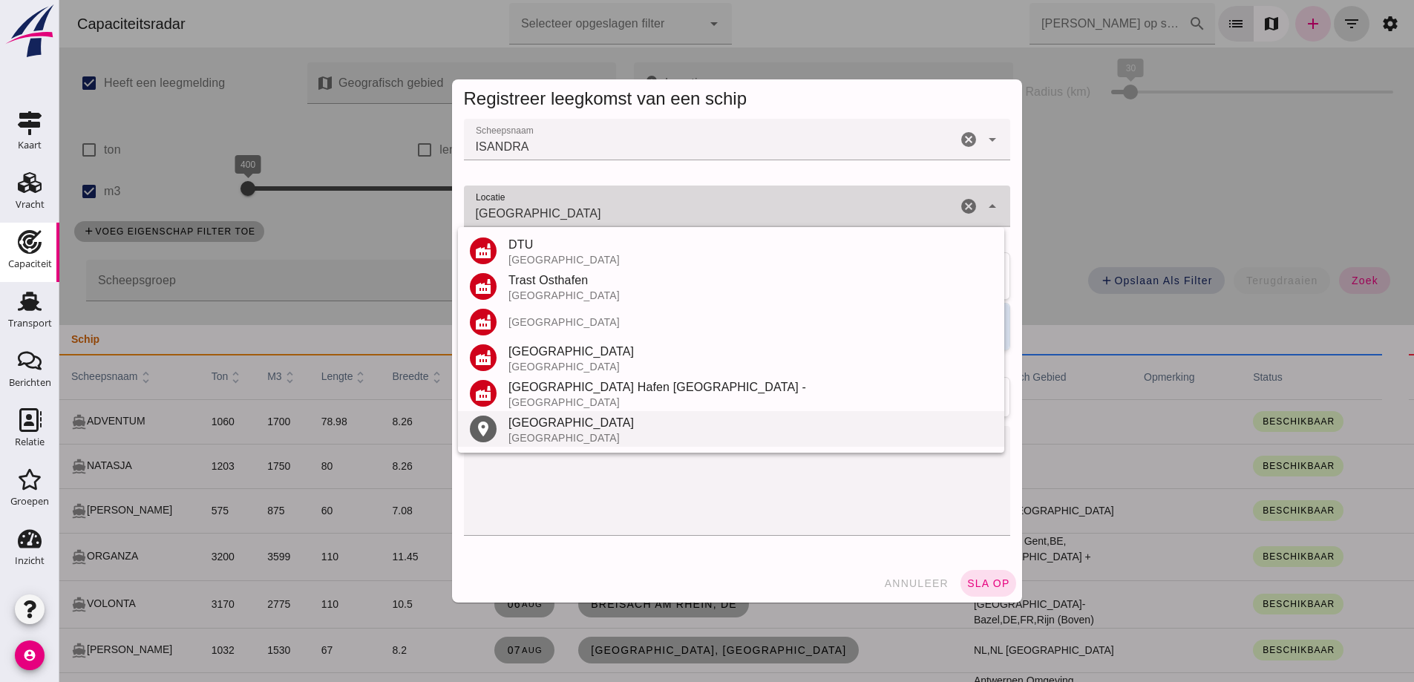
click at [522, 427] on div "Regensburg" at bounding box center [750, 423] width 484 height 18
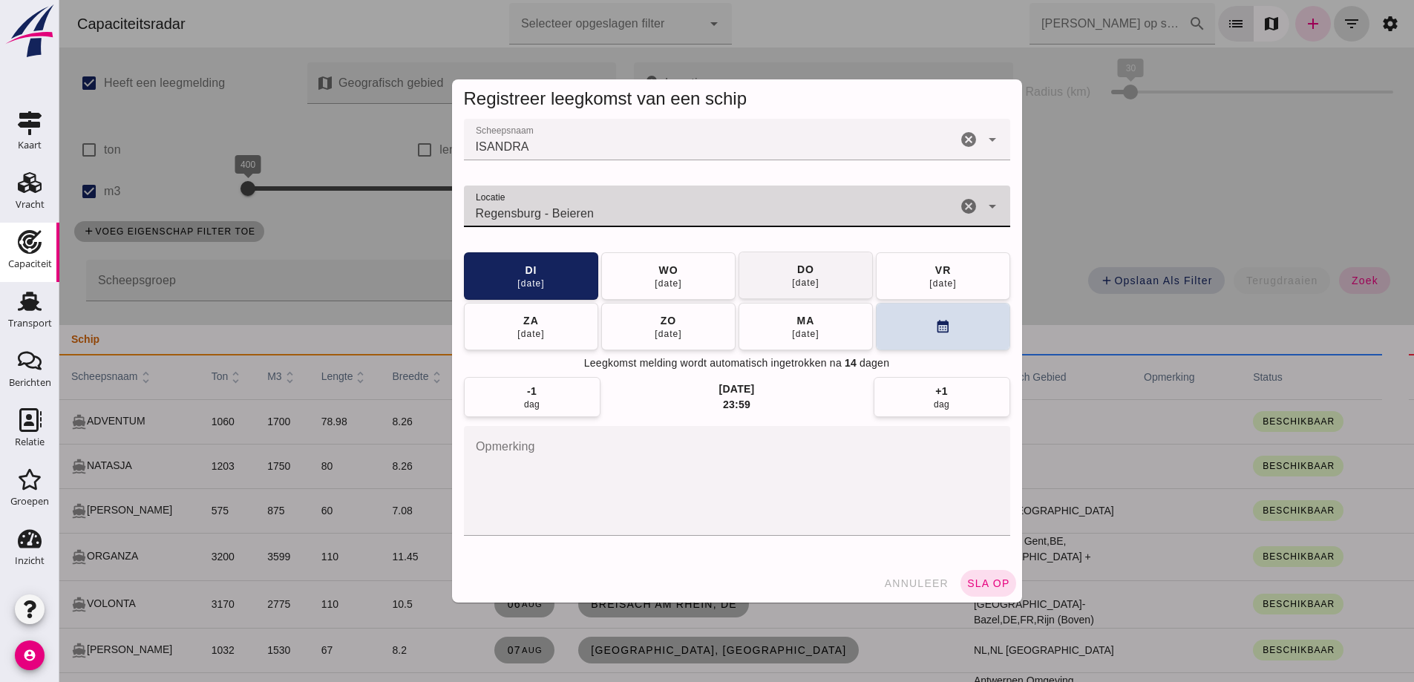
type input "Regensburg - Beieren"
click span "do 14 aug"
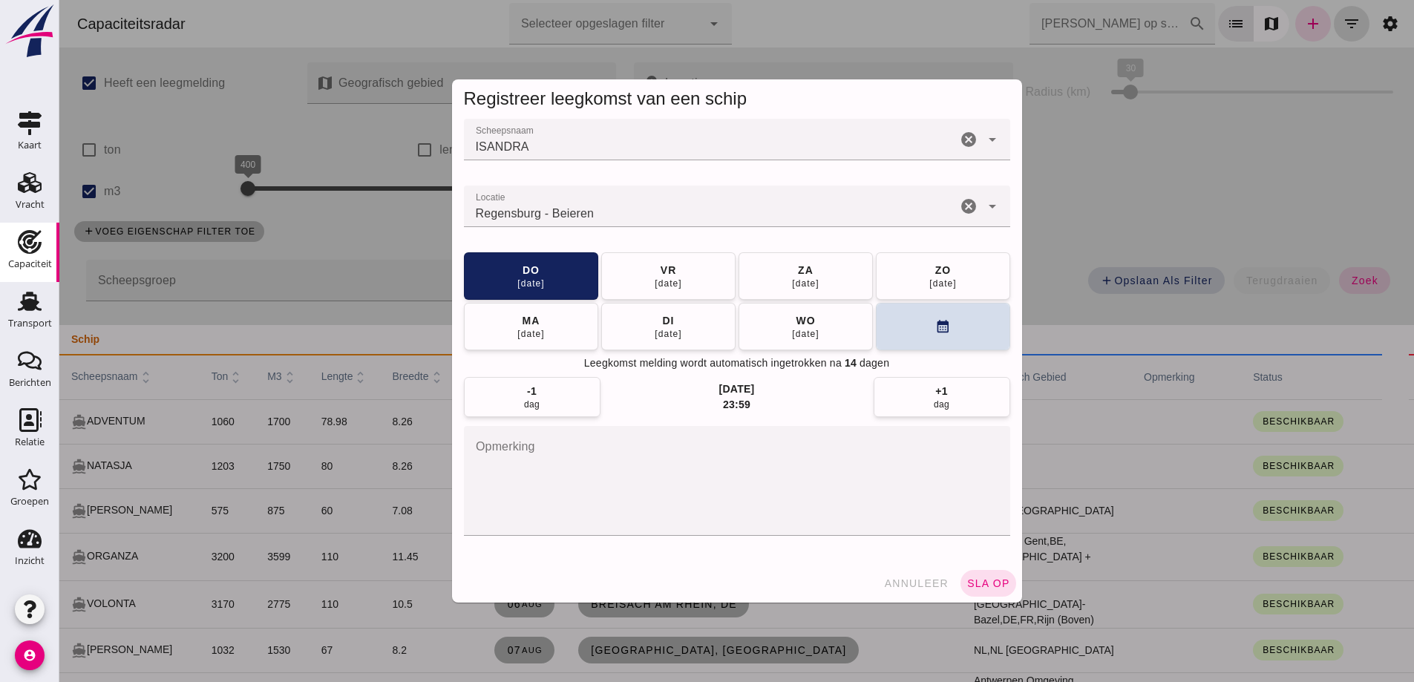
click span "sla op"
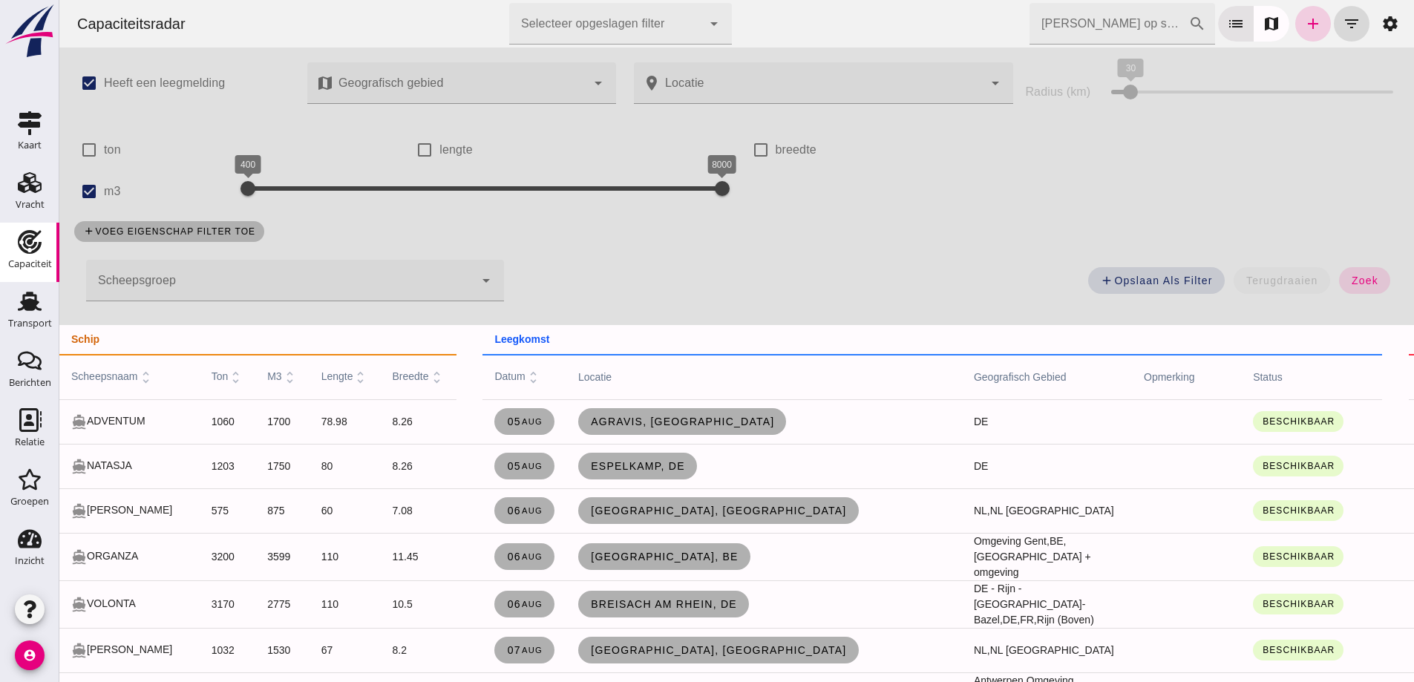
click link "add"
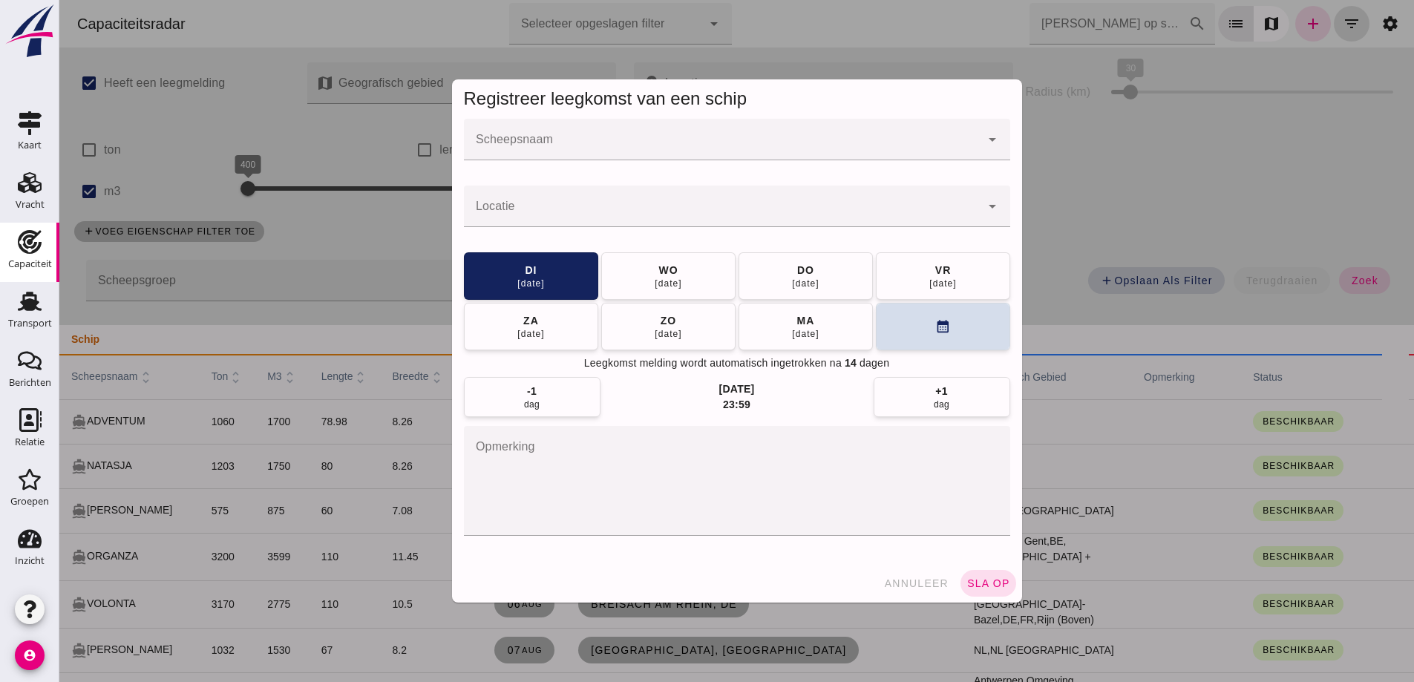
click input "Scheepsnaam"
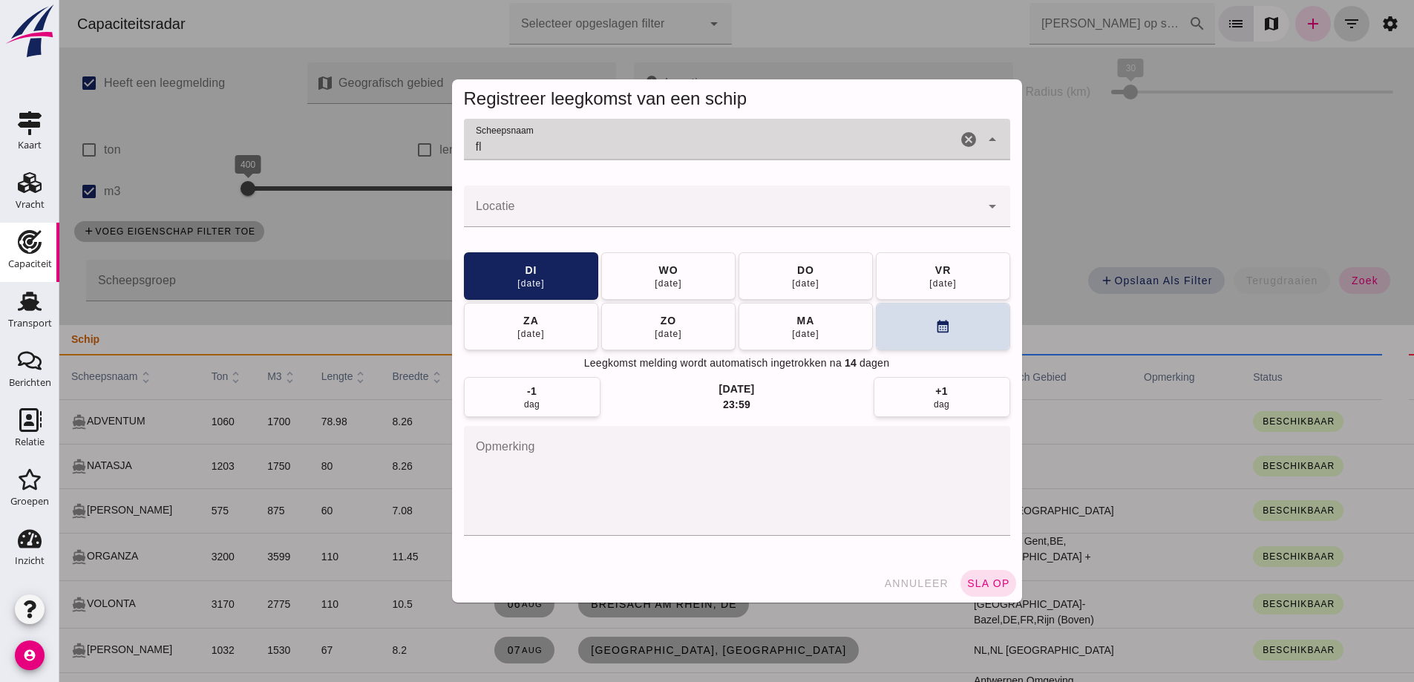
type input "f"
type input "floren"
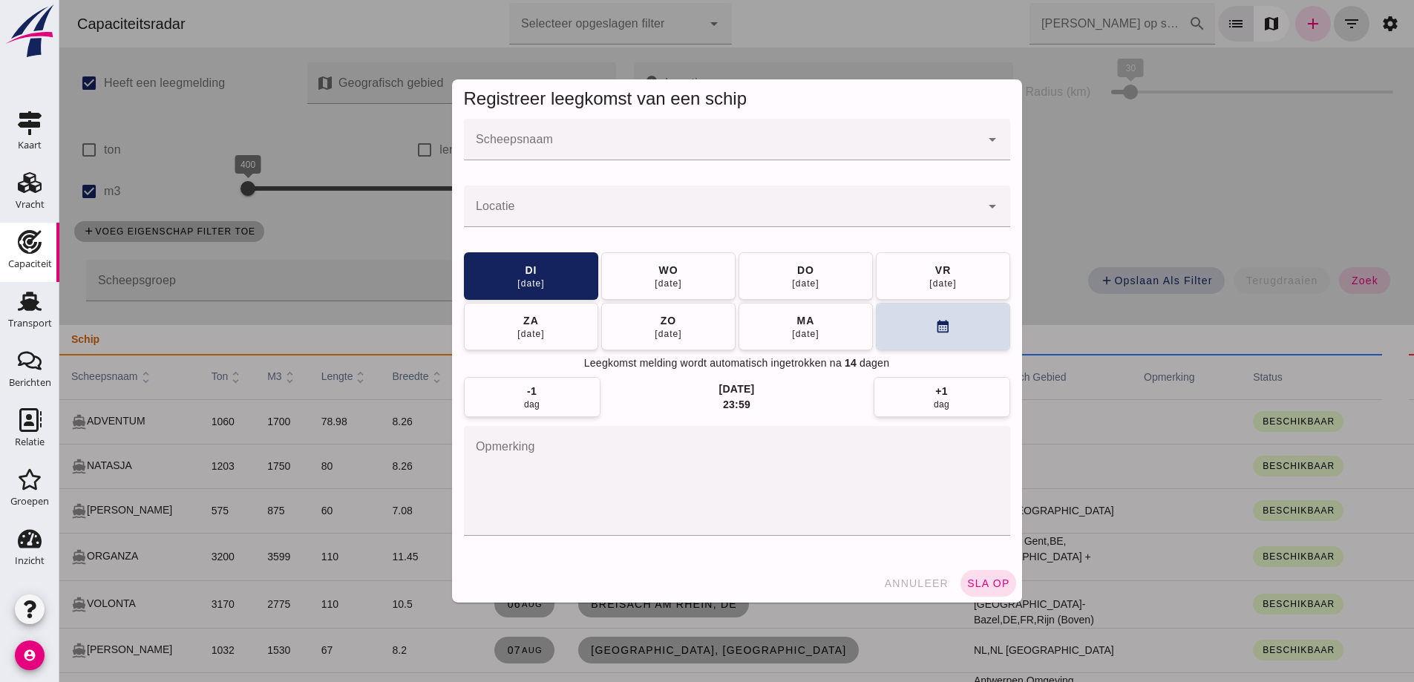
click div
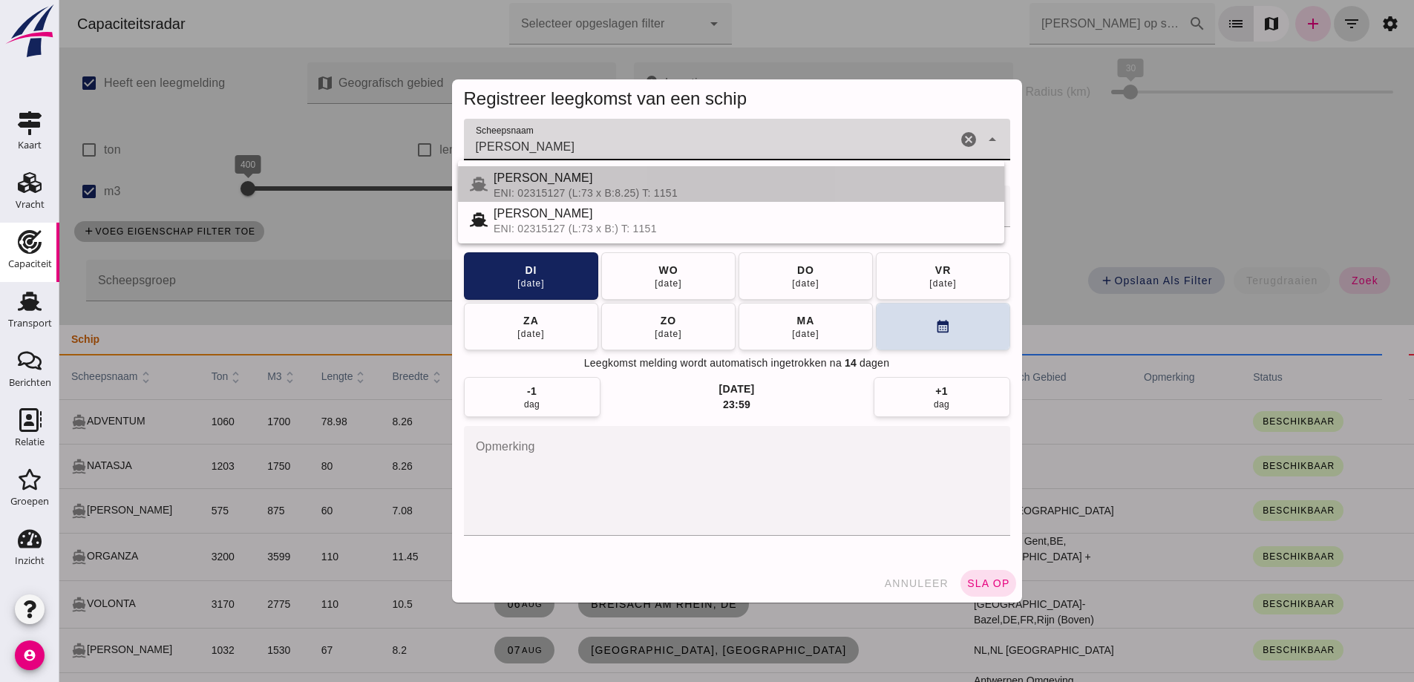
click at [575, 184] on div "DIRKJE" at bounding box center [742, 178] width 499 height 18
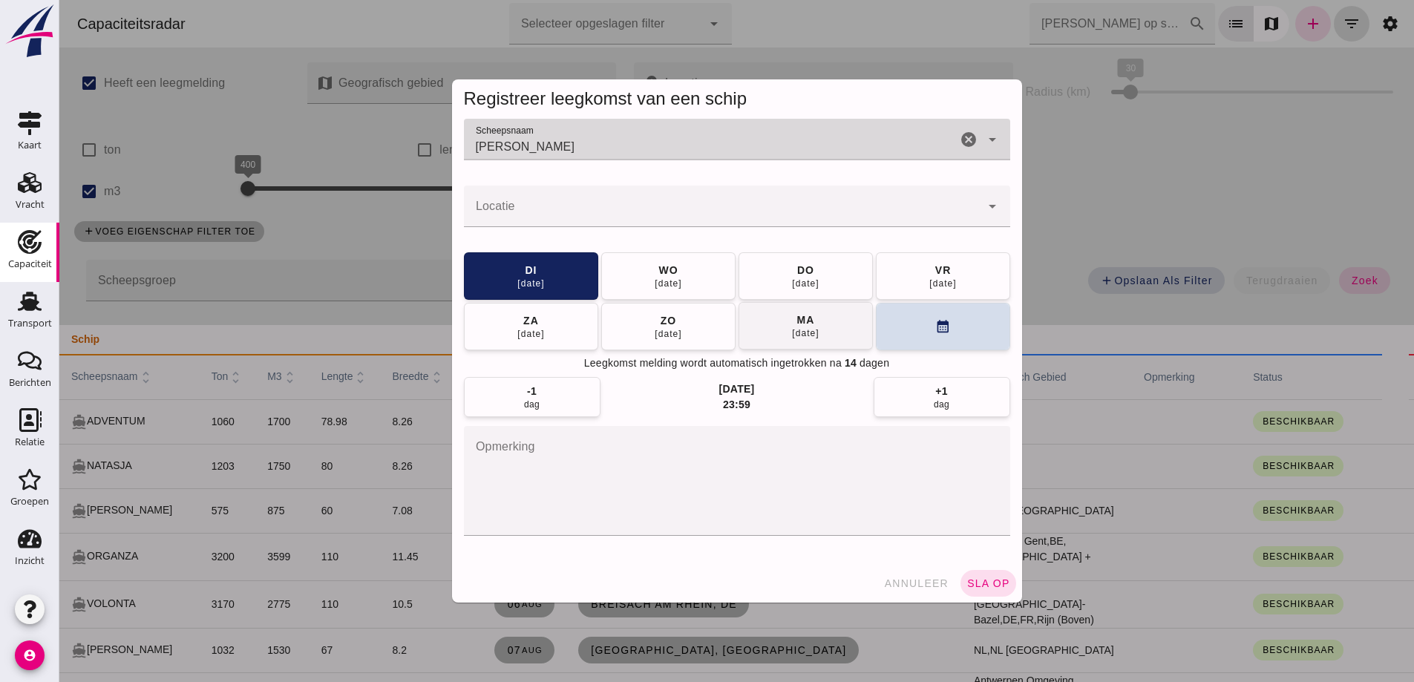
type input "DIRKJE"
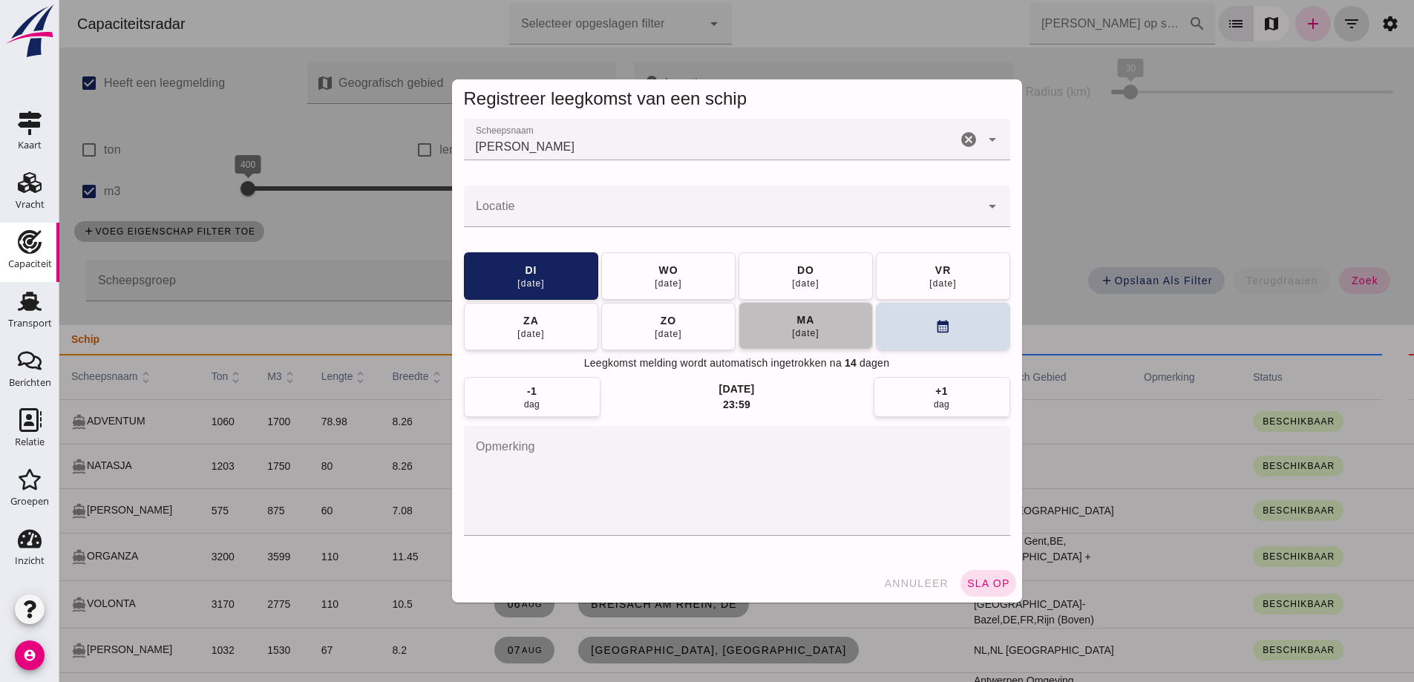
click button "ma 18 aug"
click input "Locatie"
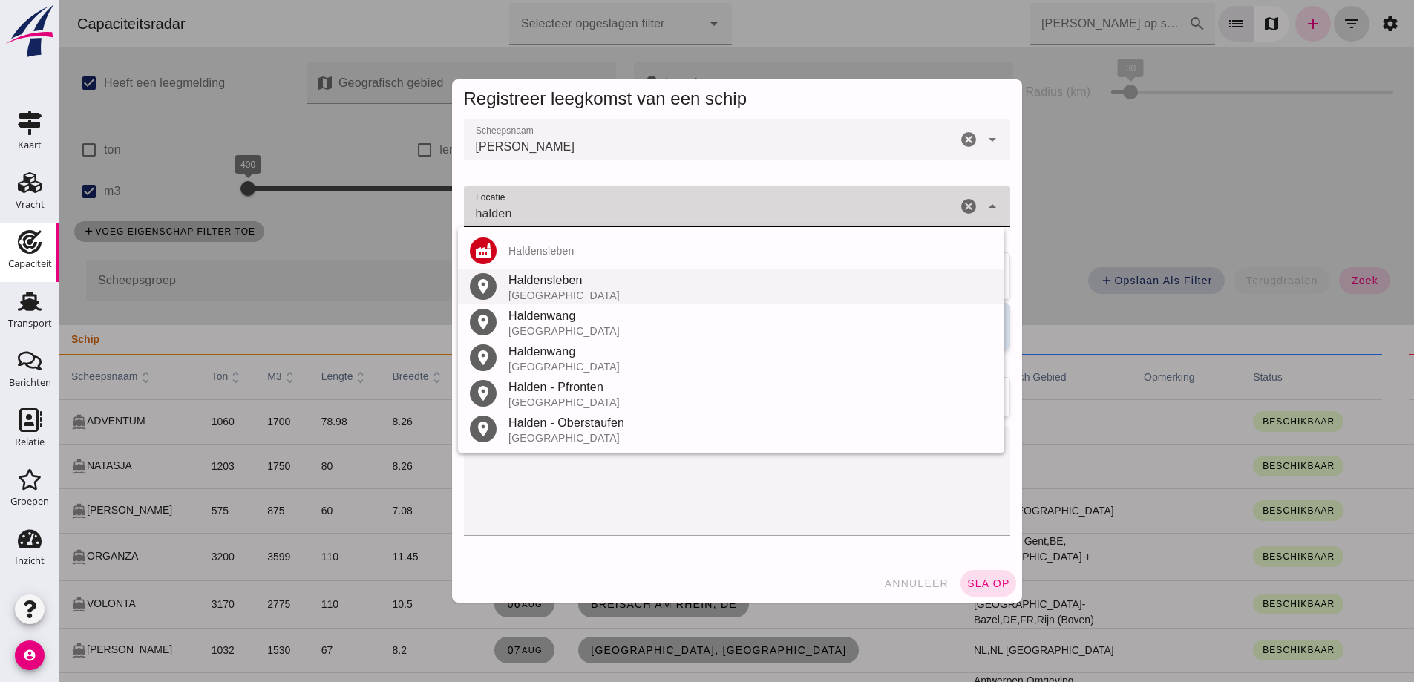
click at [566, 289] on div "Duitsland" at bounding box center [750, 295] width 484 height 12
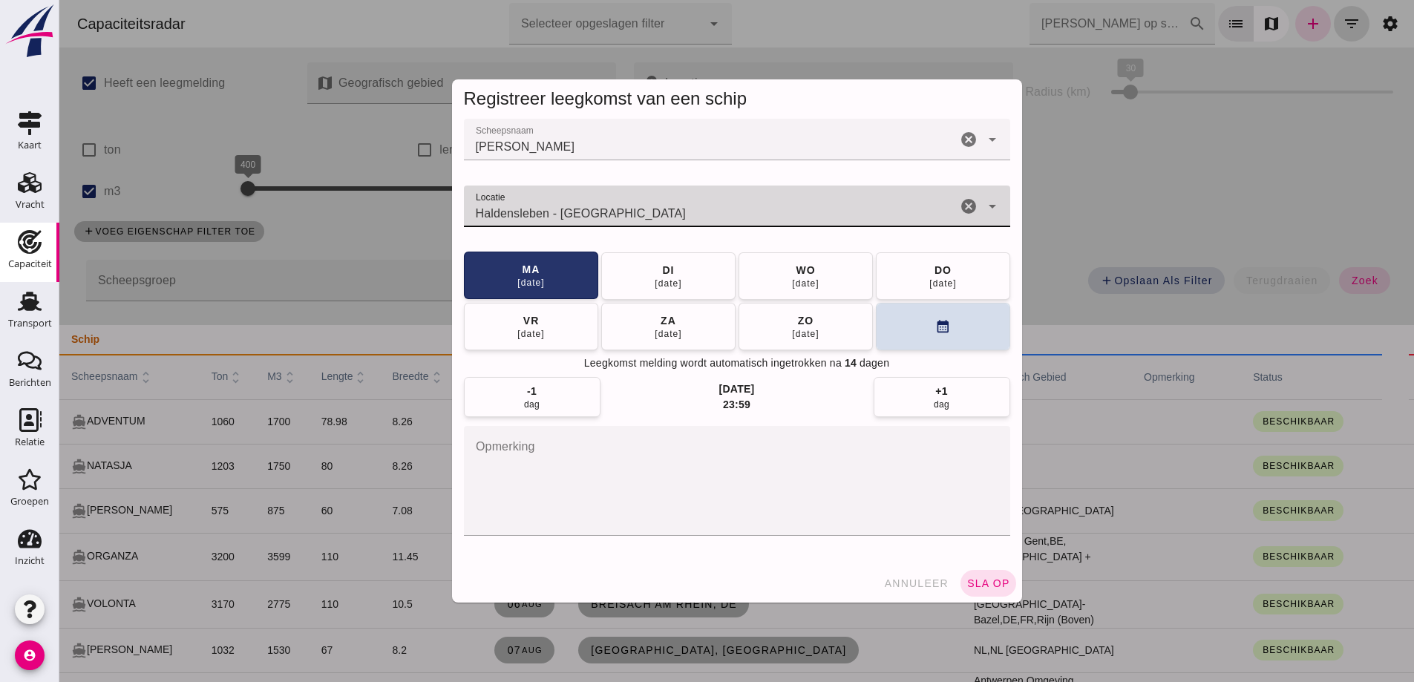
type input "Haldensleben - Saksen-Anhalt"
click button "ma 18 aug"
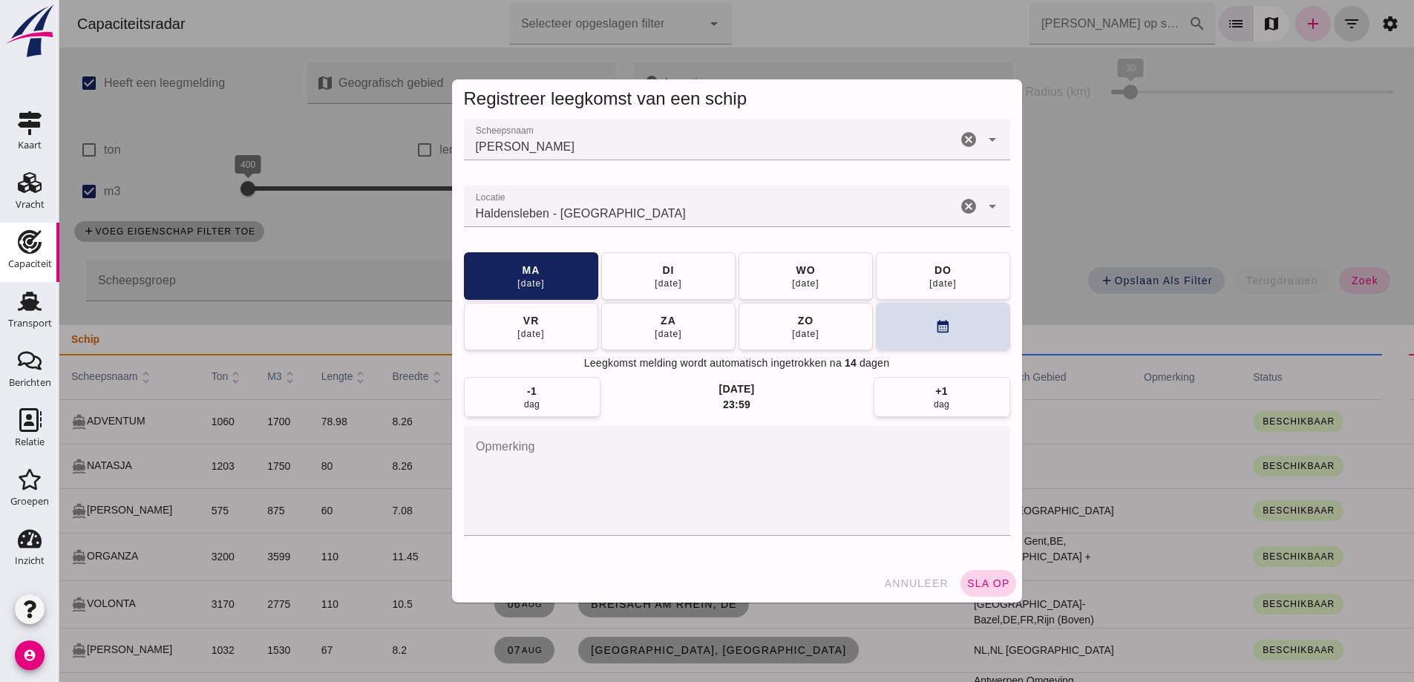
drag, startPoint x: 1000, startPoint y: 583, endPoint x: 1225, endPoint y: 568, distance: 225.4
click span "sla op"
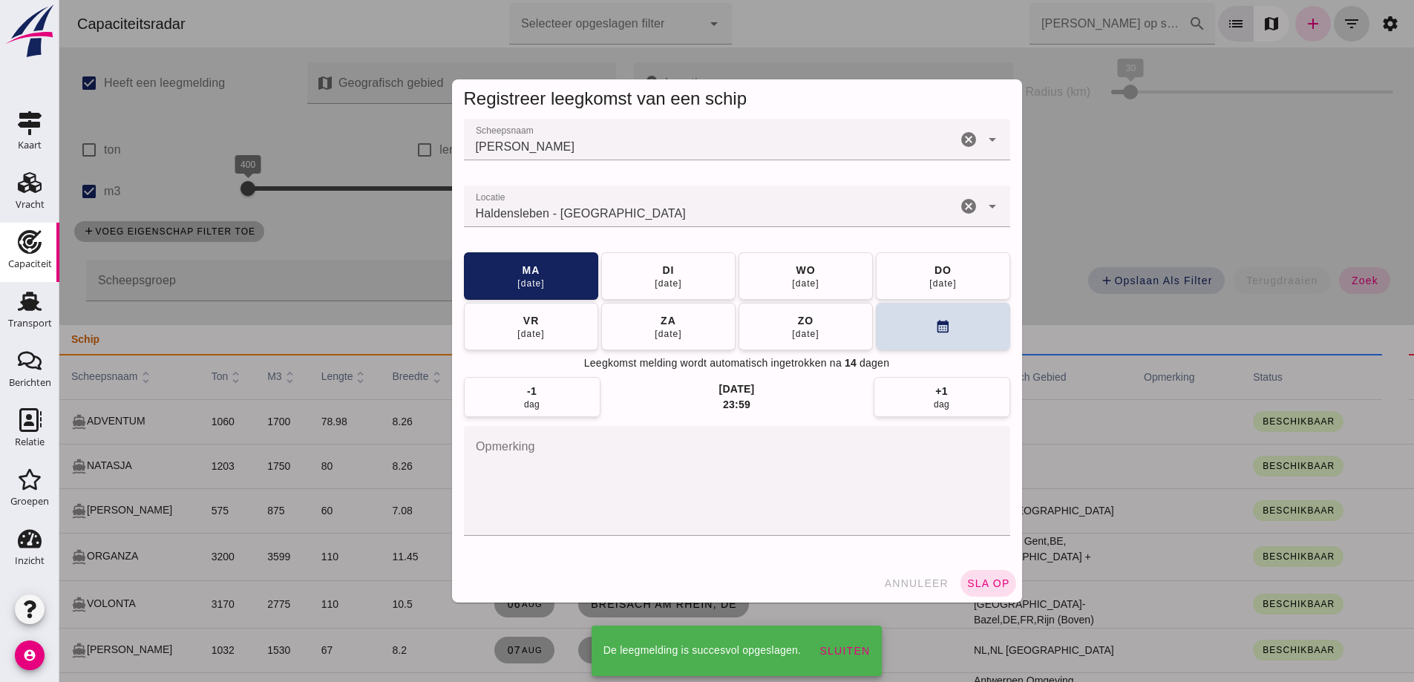
click at [840, 122] on div at bounding box center [736, 341] width 1354 height 682
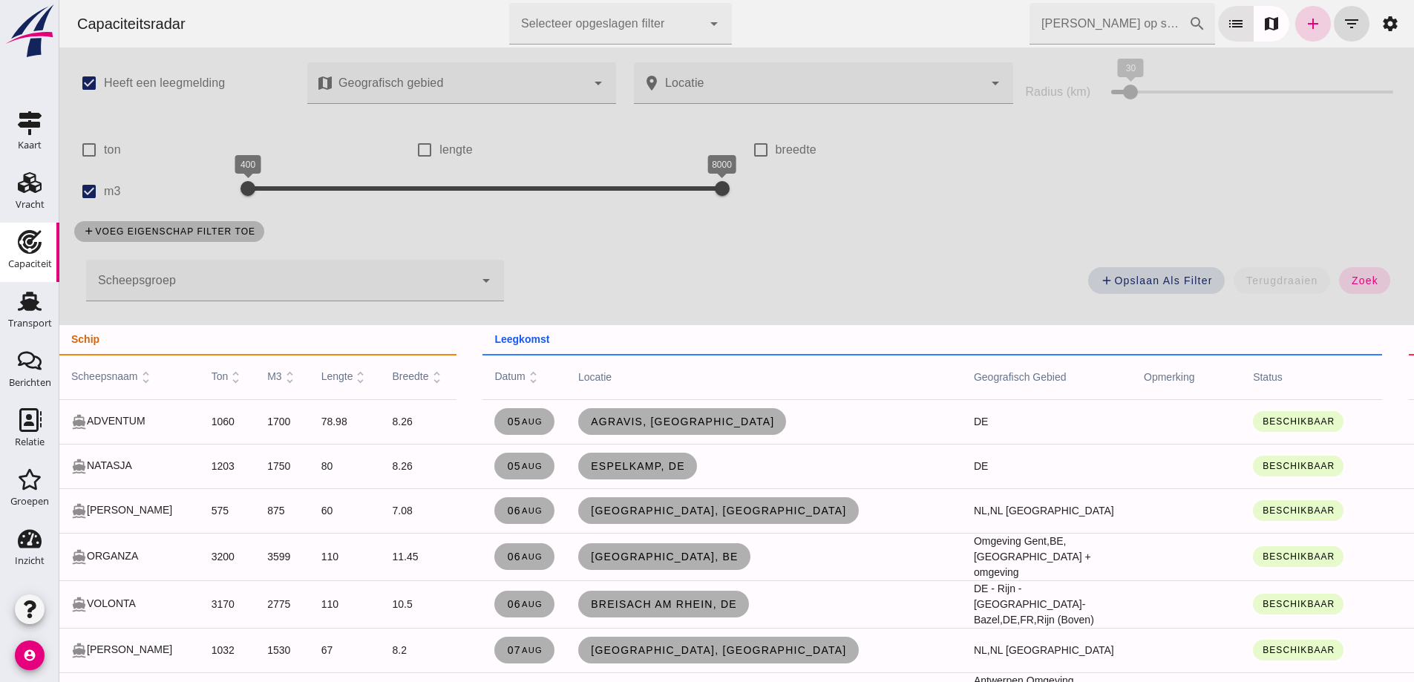
click div "Zoek op scheepsnaam cancel search list map add filter_list settings"
click link "add"
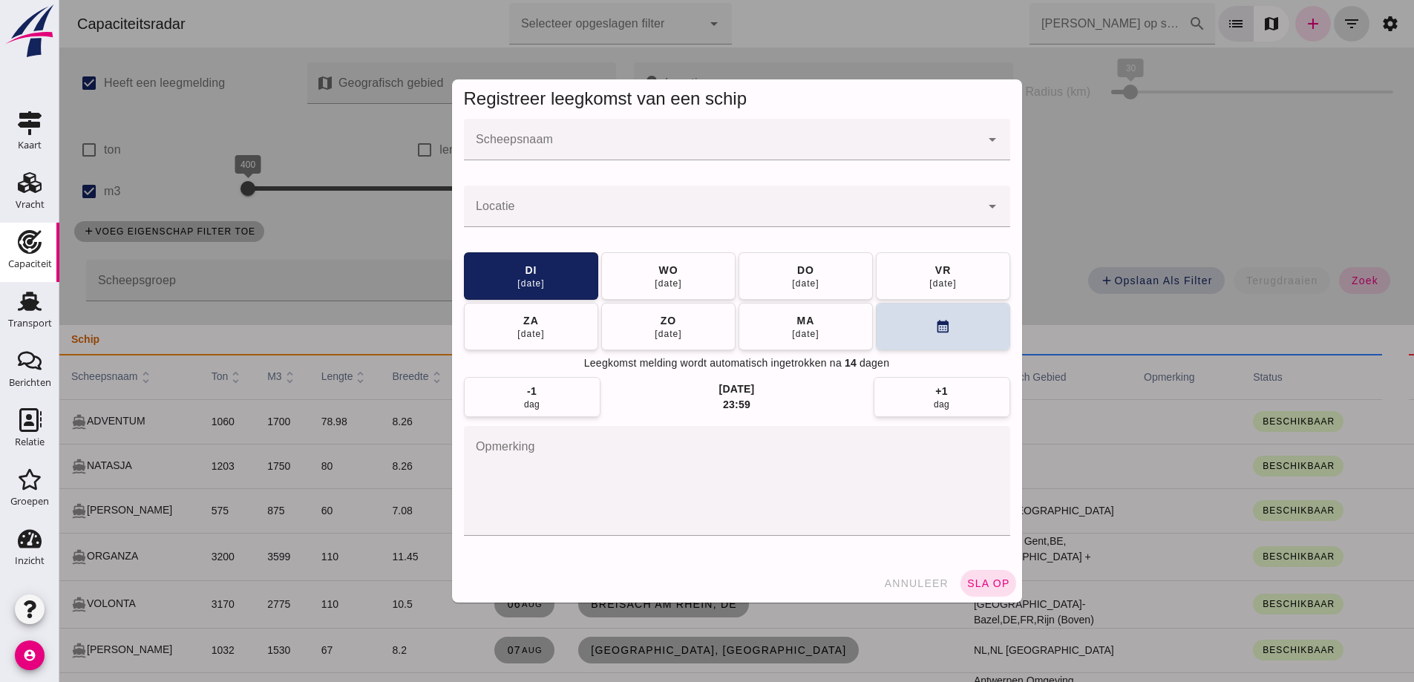
click input "Scheepsnaam"
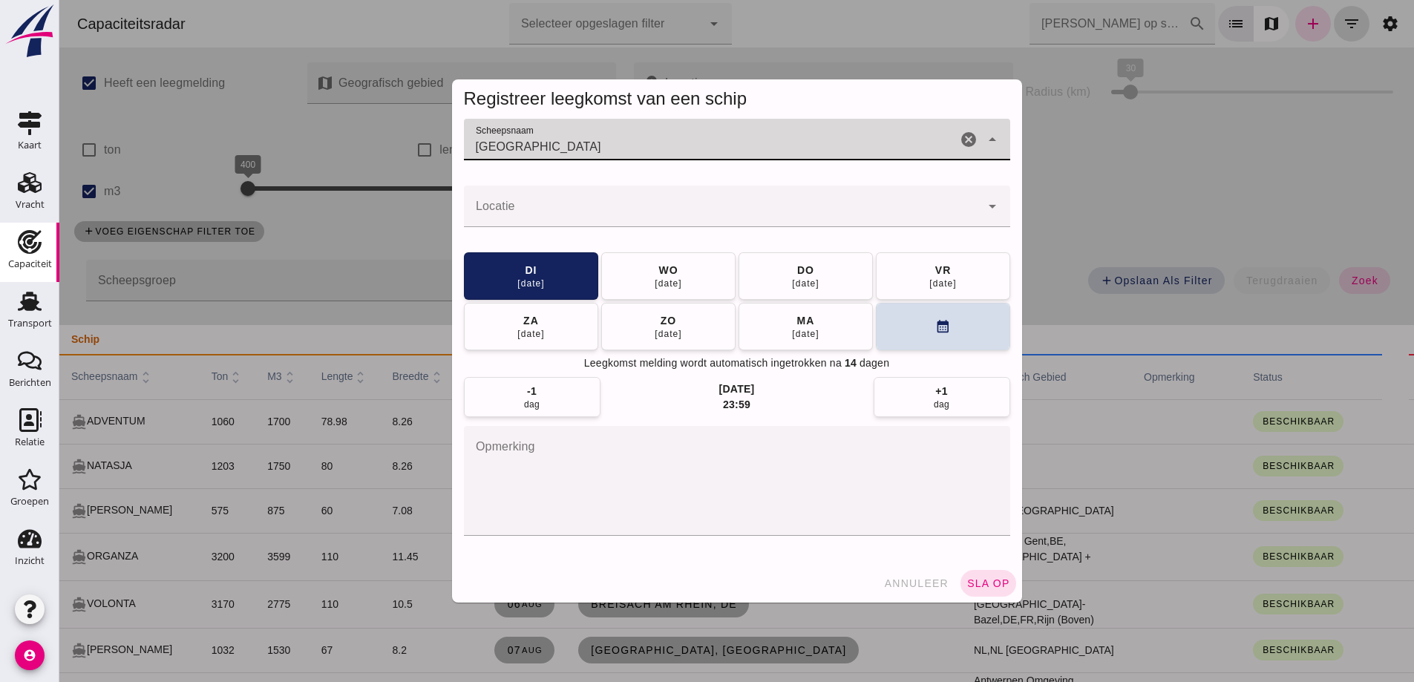
type input "bombay"
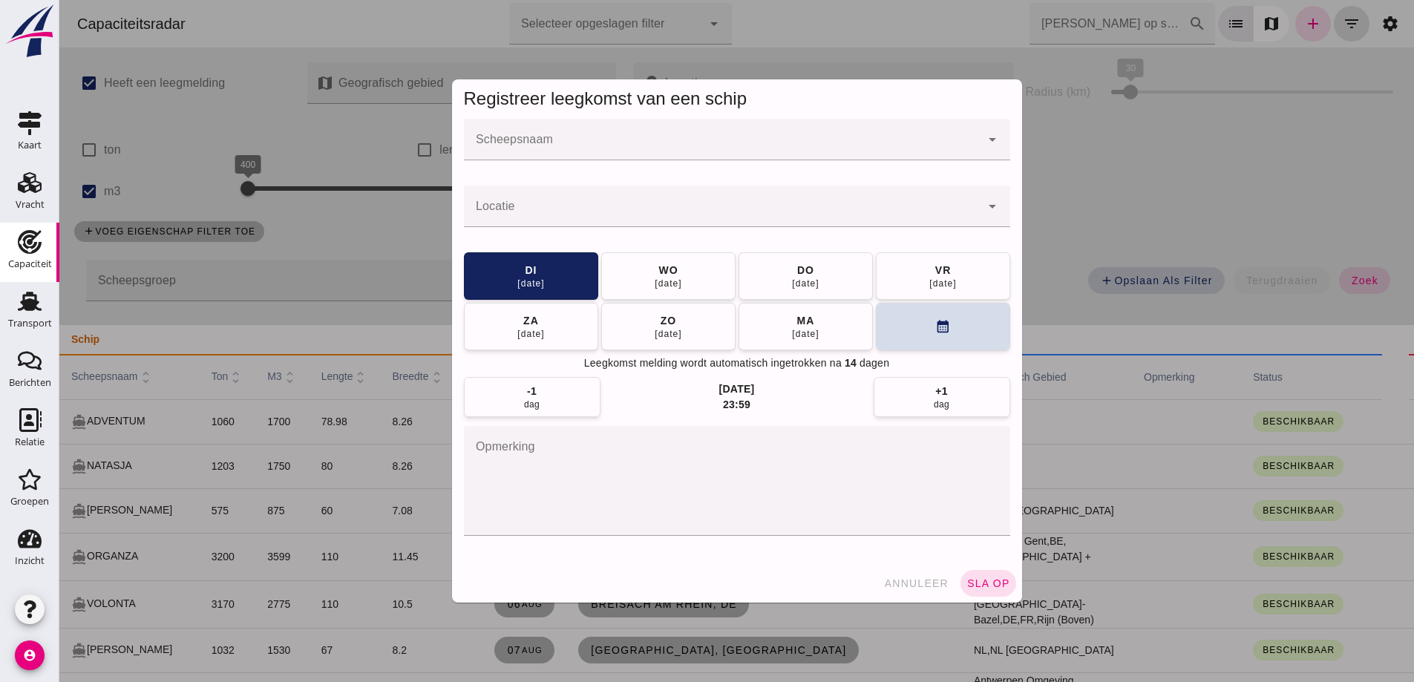
click div
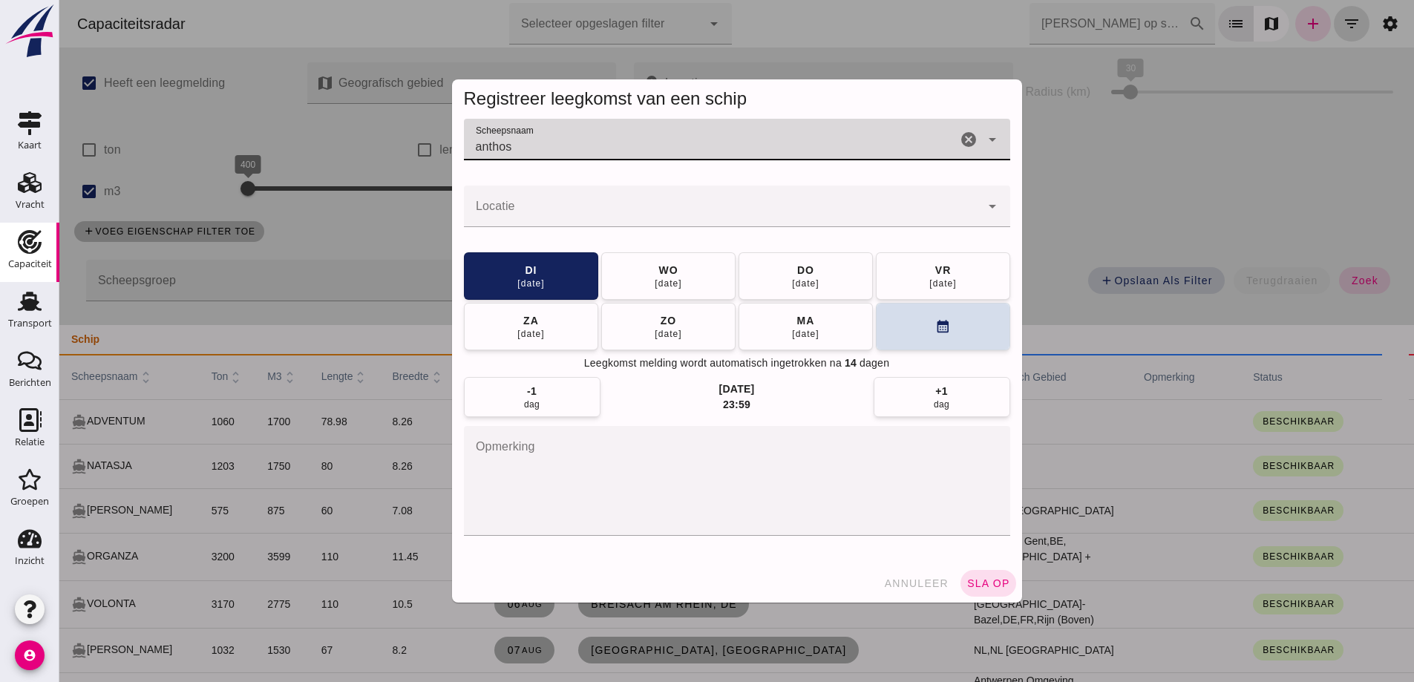
type input "anthos"
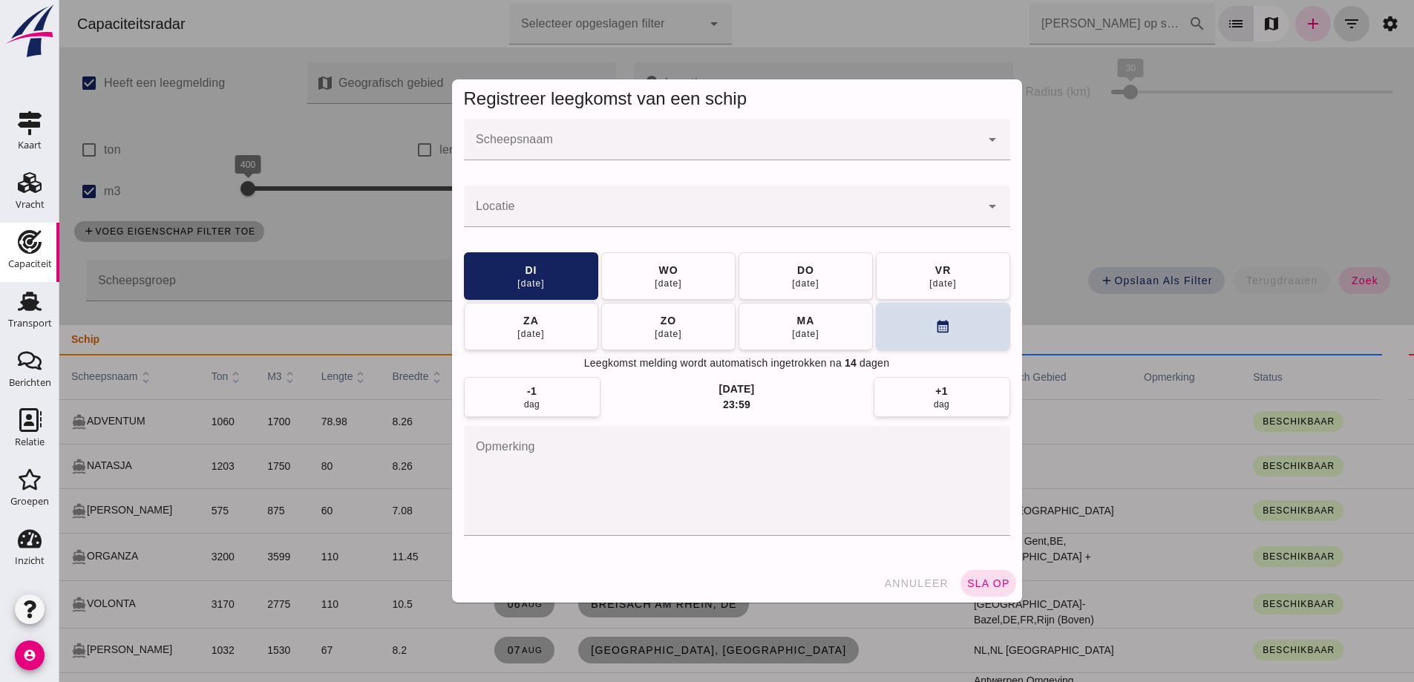
click div "Registreer leegkomst van een schip"
click input "Scheepsnaam"
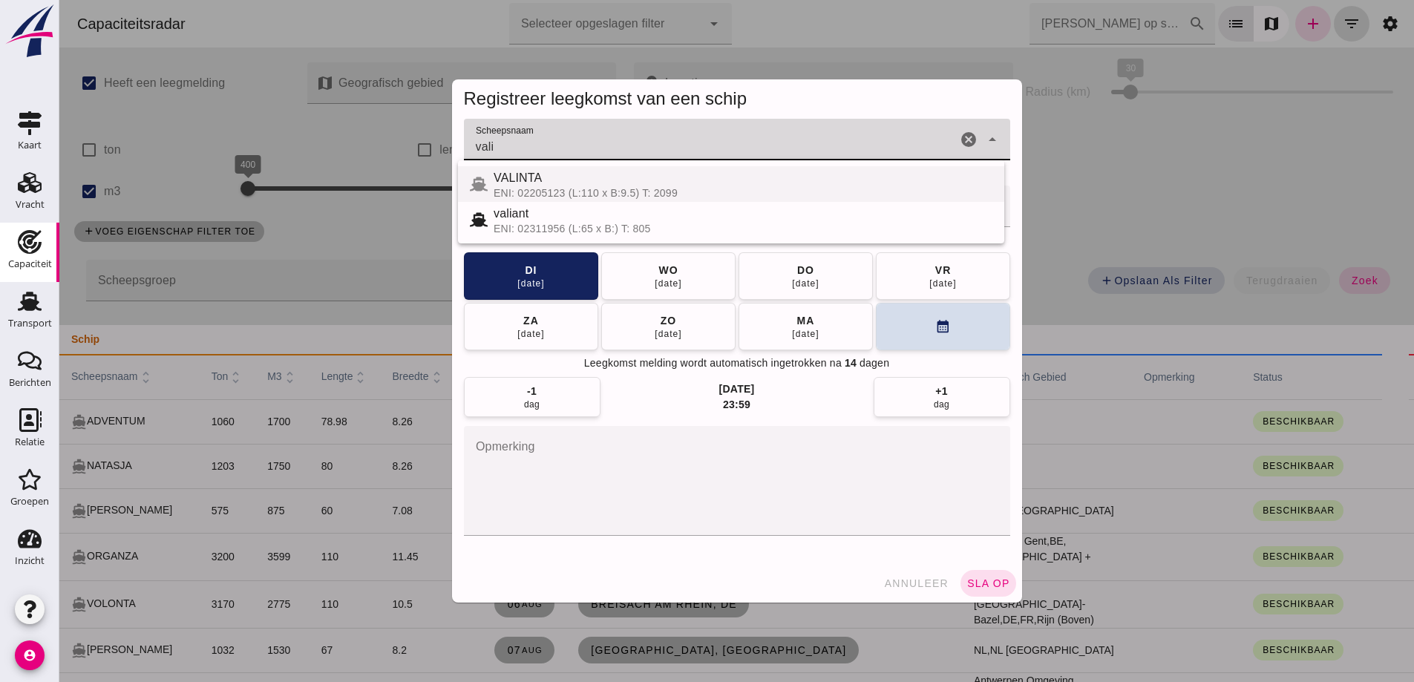
click at [681, 186] on div "VALINTA" at bounding box center [742, 178] width 499 height 18
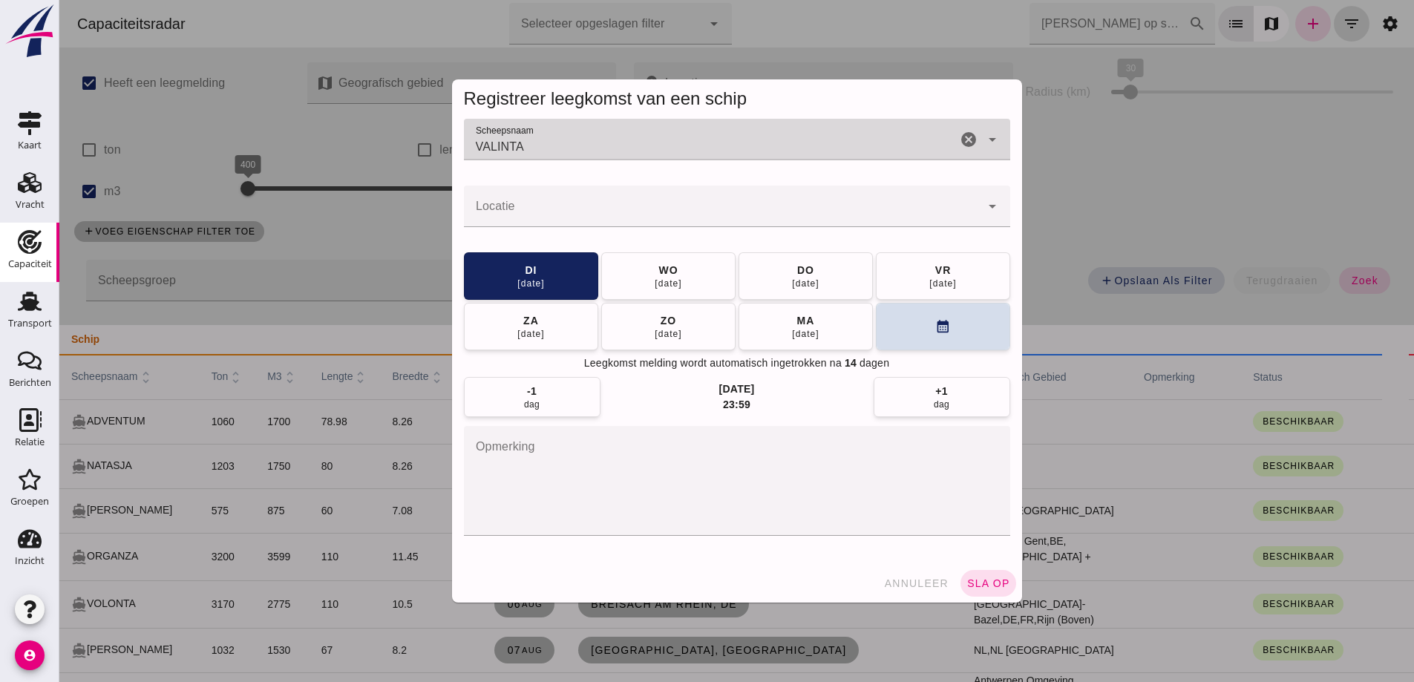
type input "VALINTA"
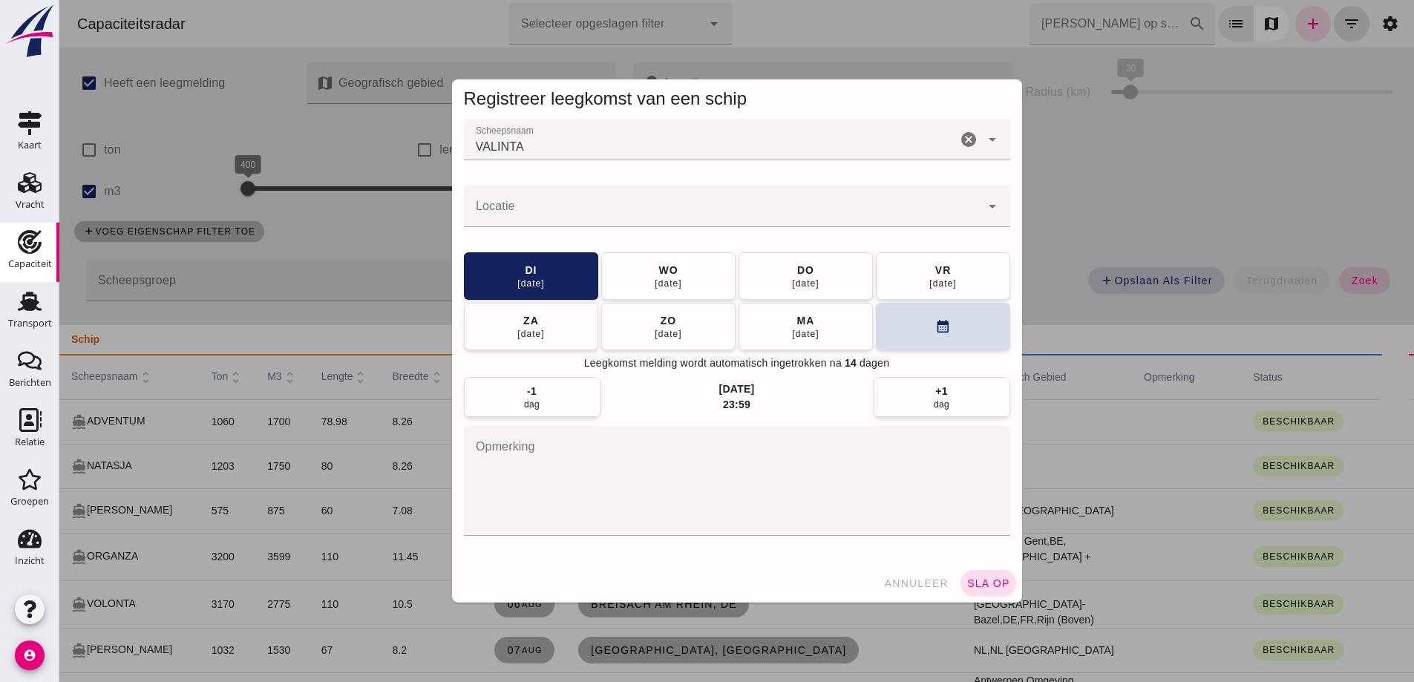
click input "Locatie"
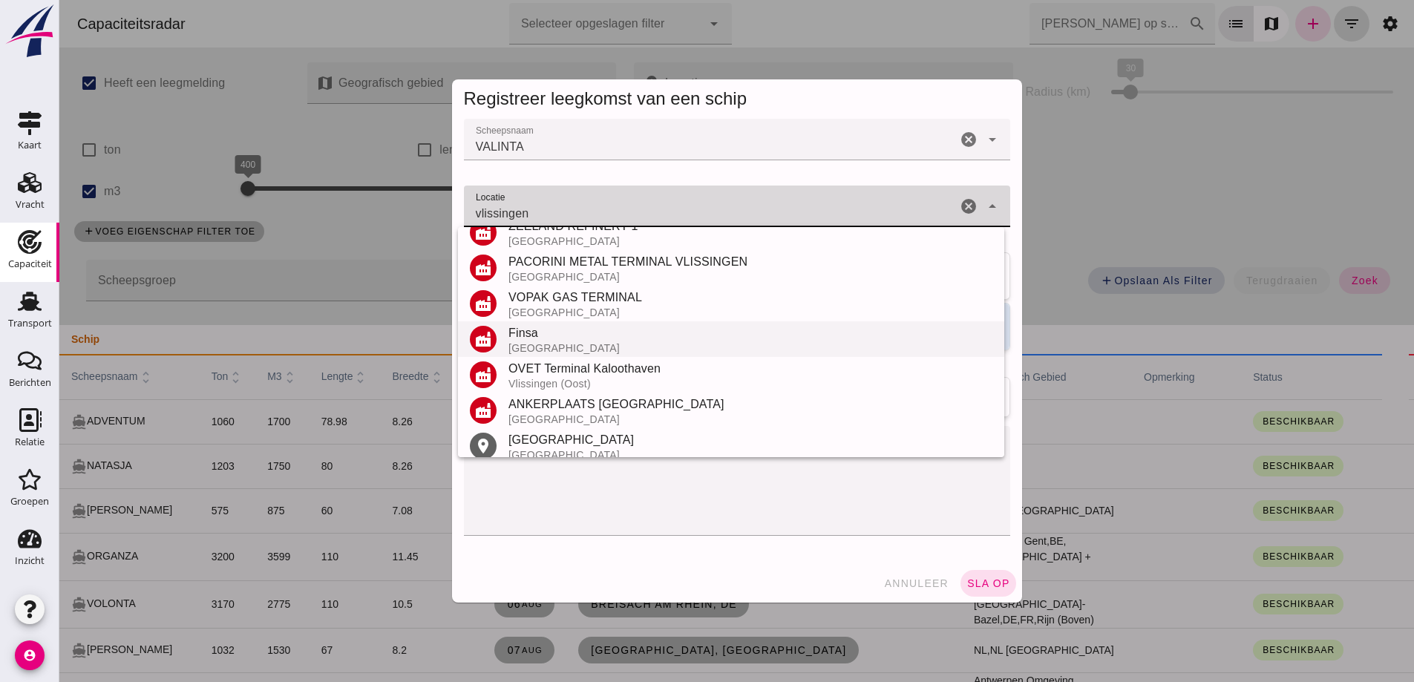
scroll to position [174, 0]
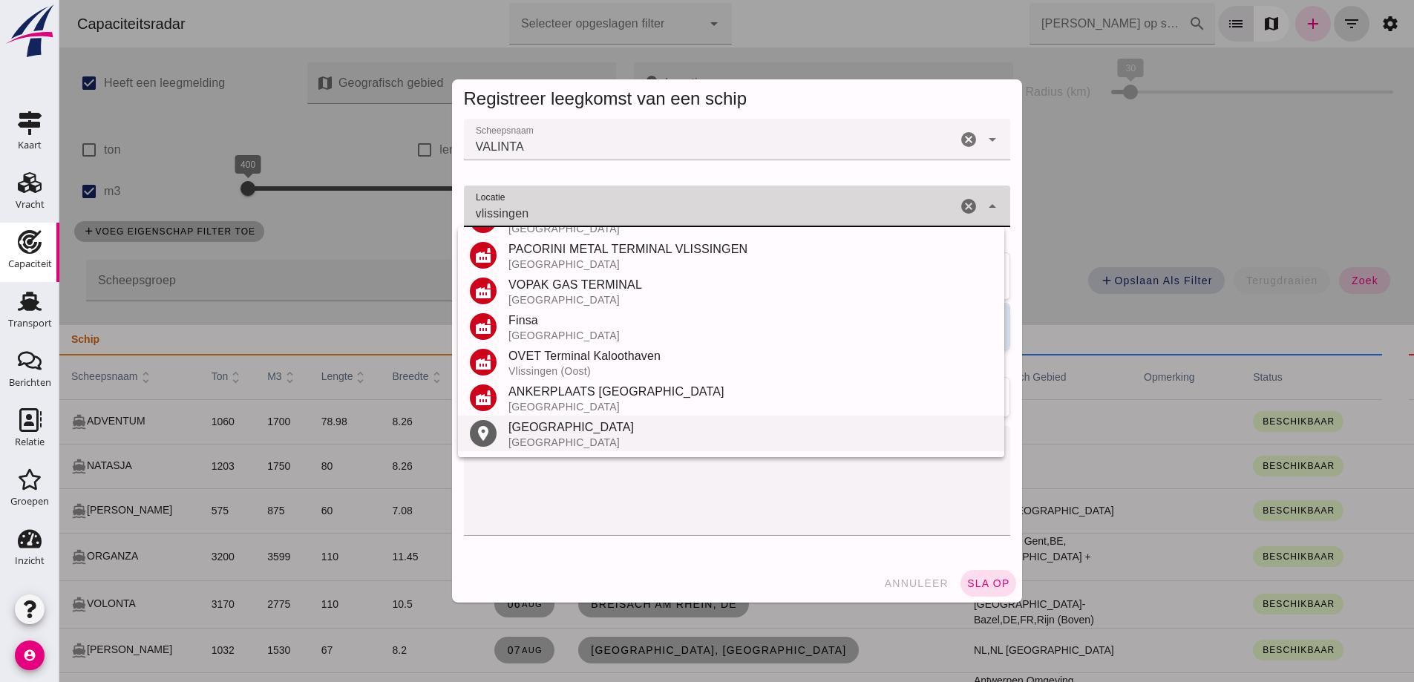
click at [585, 445] on div "Nederland" at bounding box center [750, 442] width 484 height 12
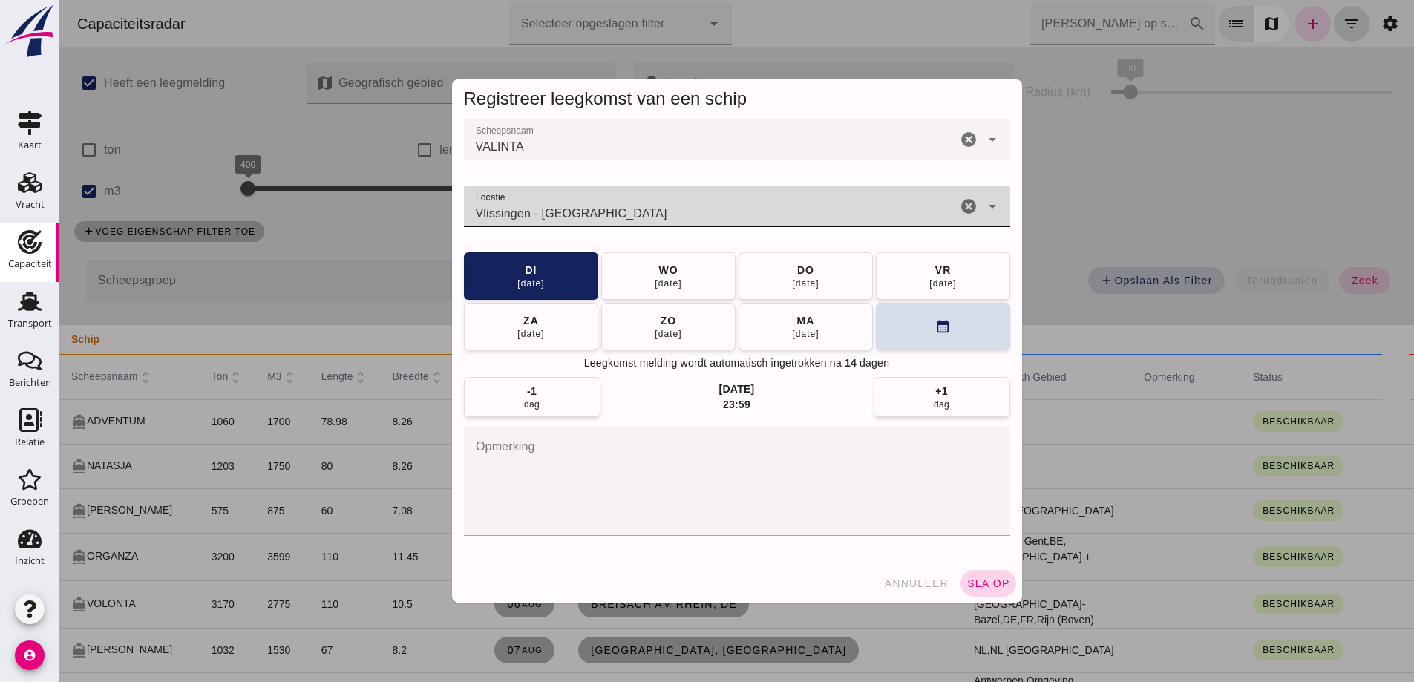
type input "Vlissingen - Zeeland"
click button "sla op"
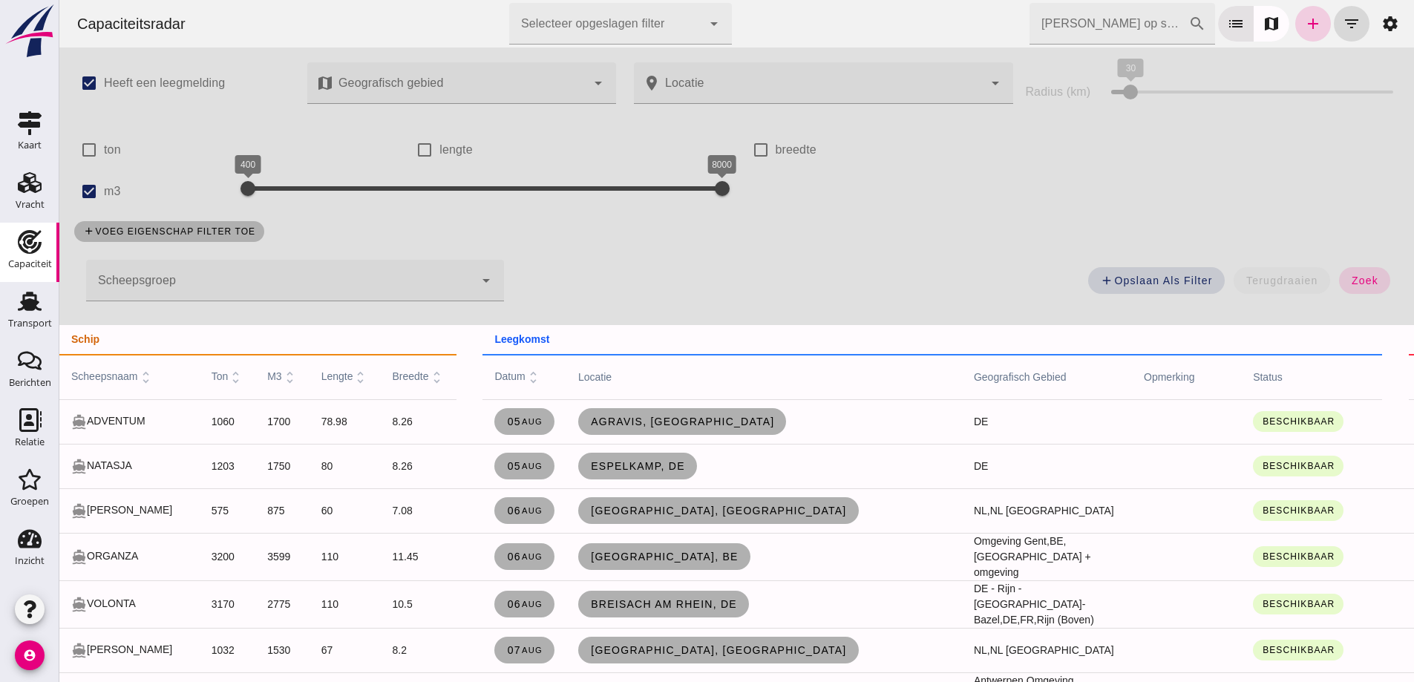
click at [1308, 24] on icon "add" at bounding box center [1313, 24] width 18 height 18
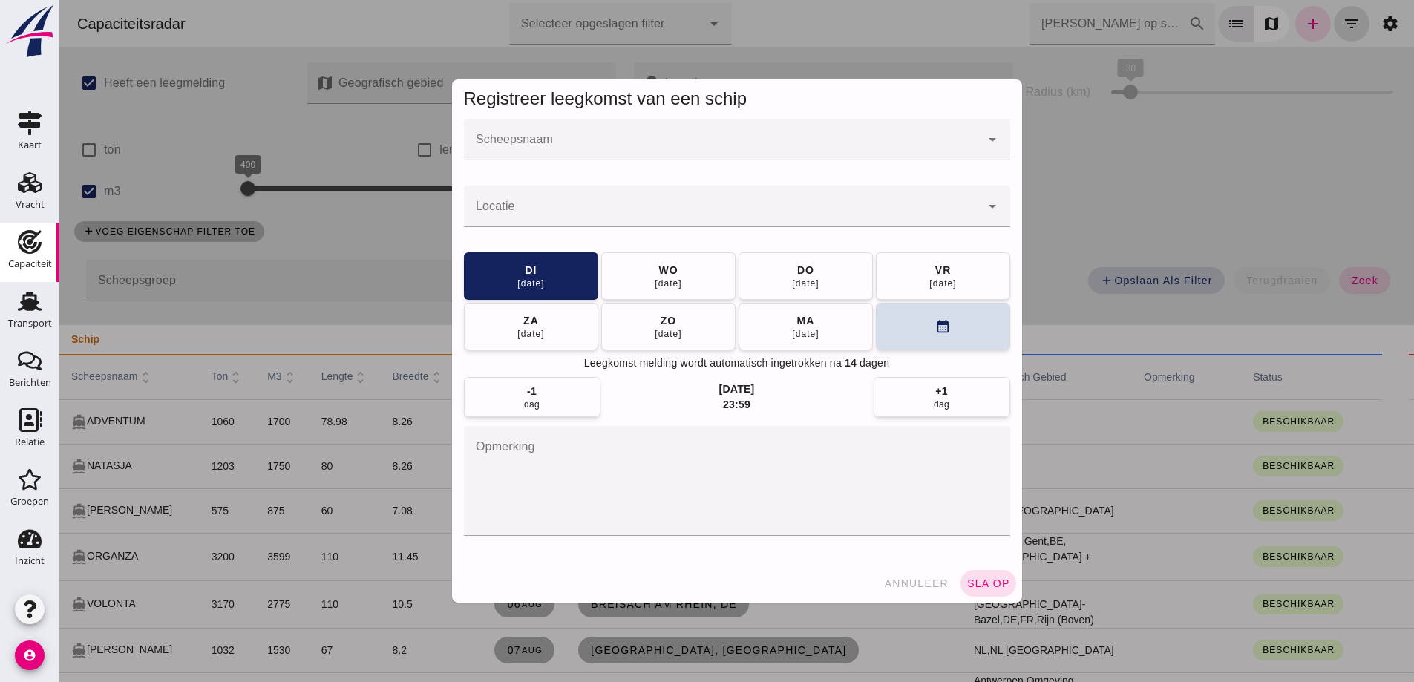
click input "Scheepsnaam"
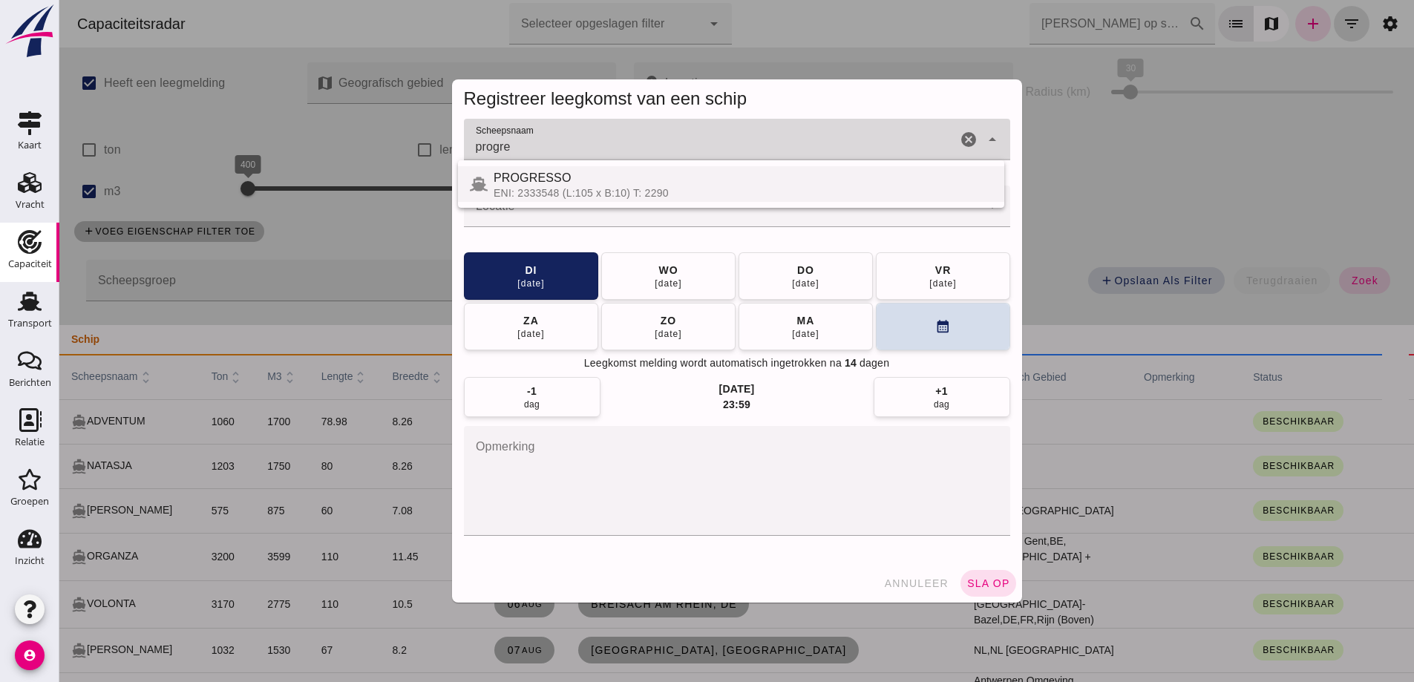
click at [565, 197] on div "ENI: 2333548 (L:105 x B:10) T: 2290" at bounding box center [742, 193] width 499 height 12
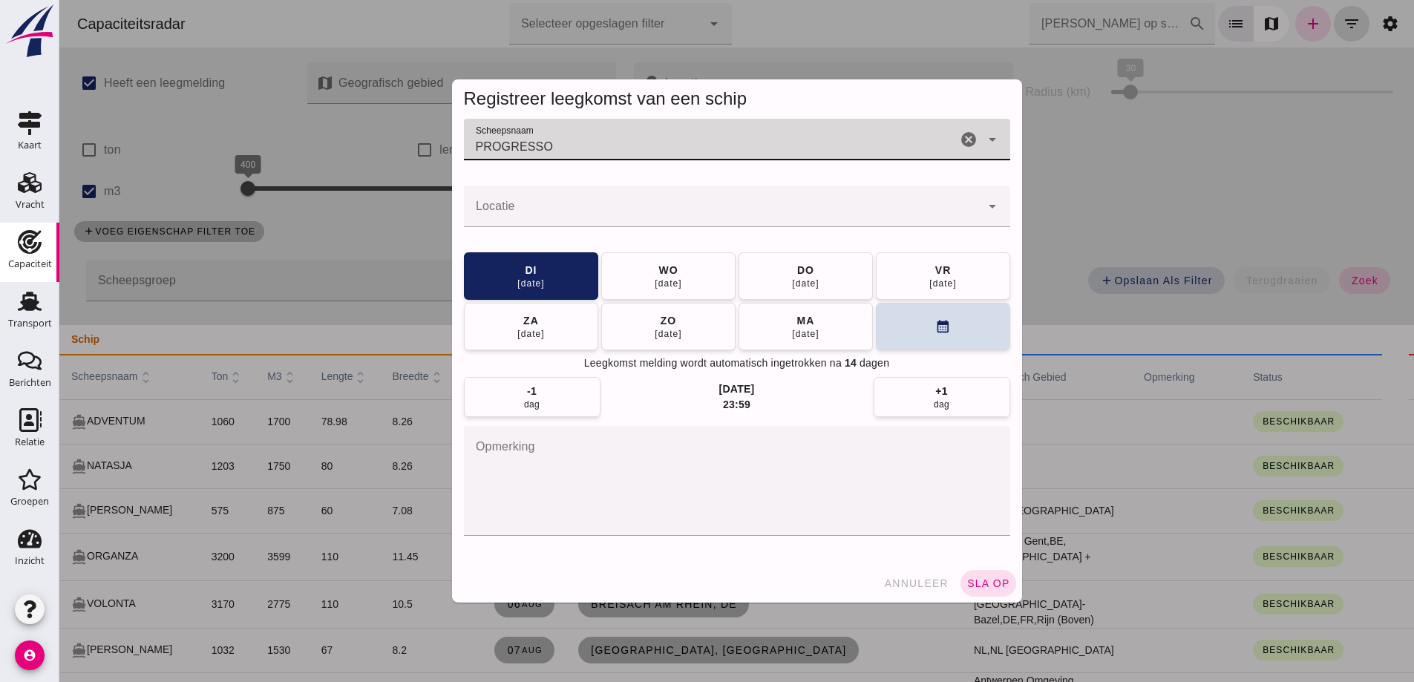
type input "PROGRESSO"
click div
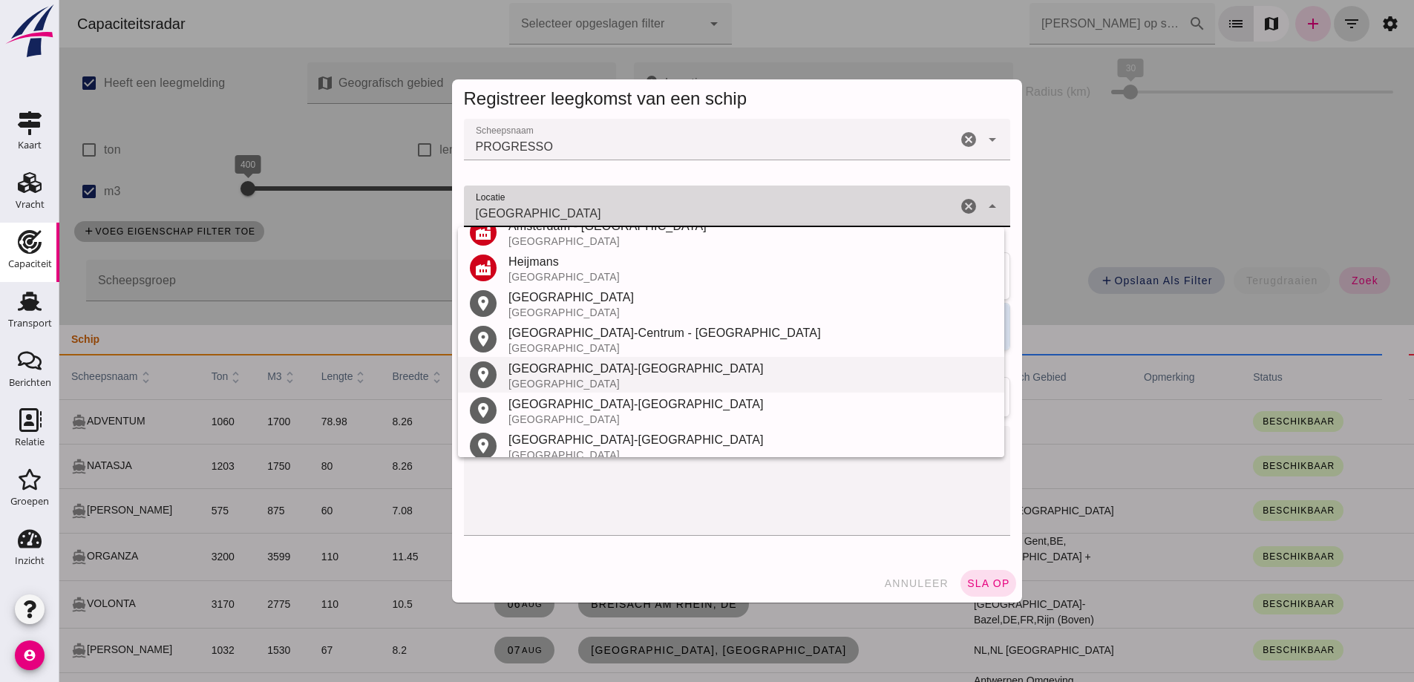
scroll to position [316, 0]
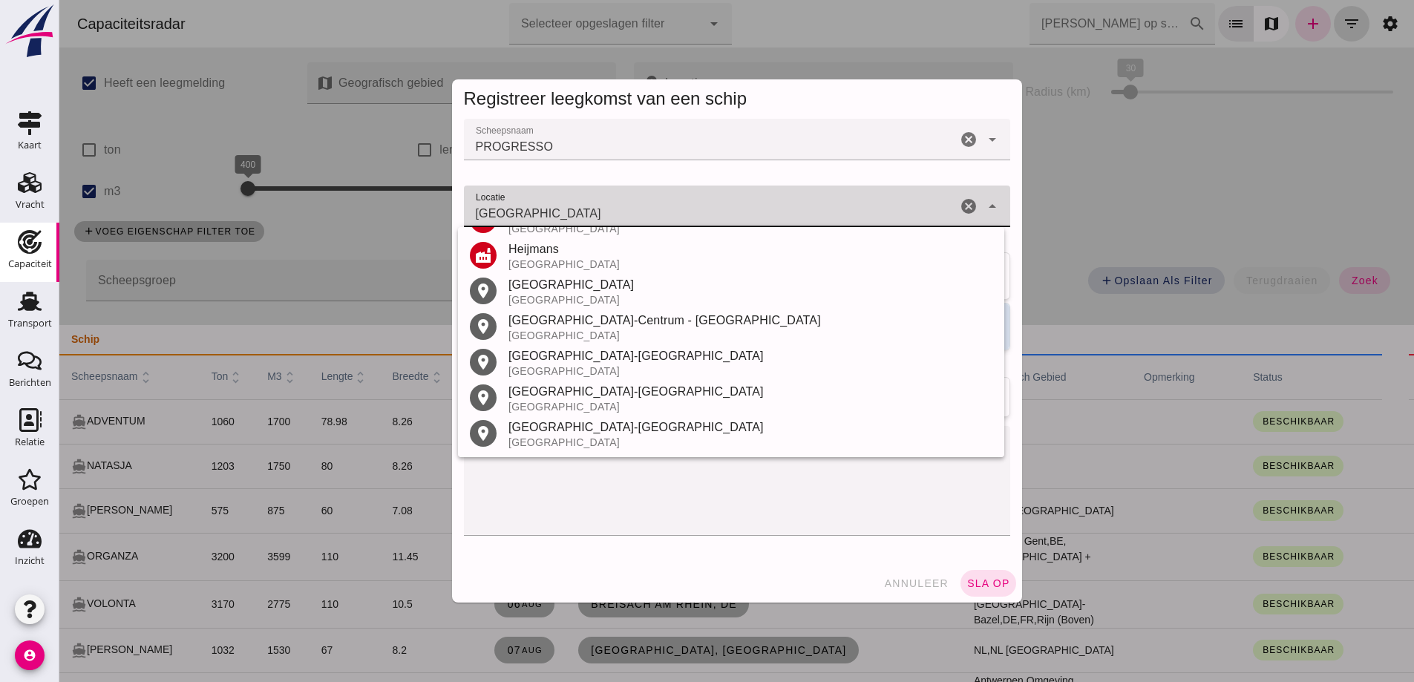
click at [585, 289] on div "Amsterdam" at bounding box center [750, 285] width 484 height 18
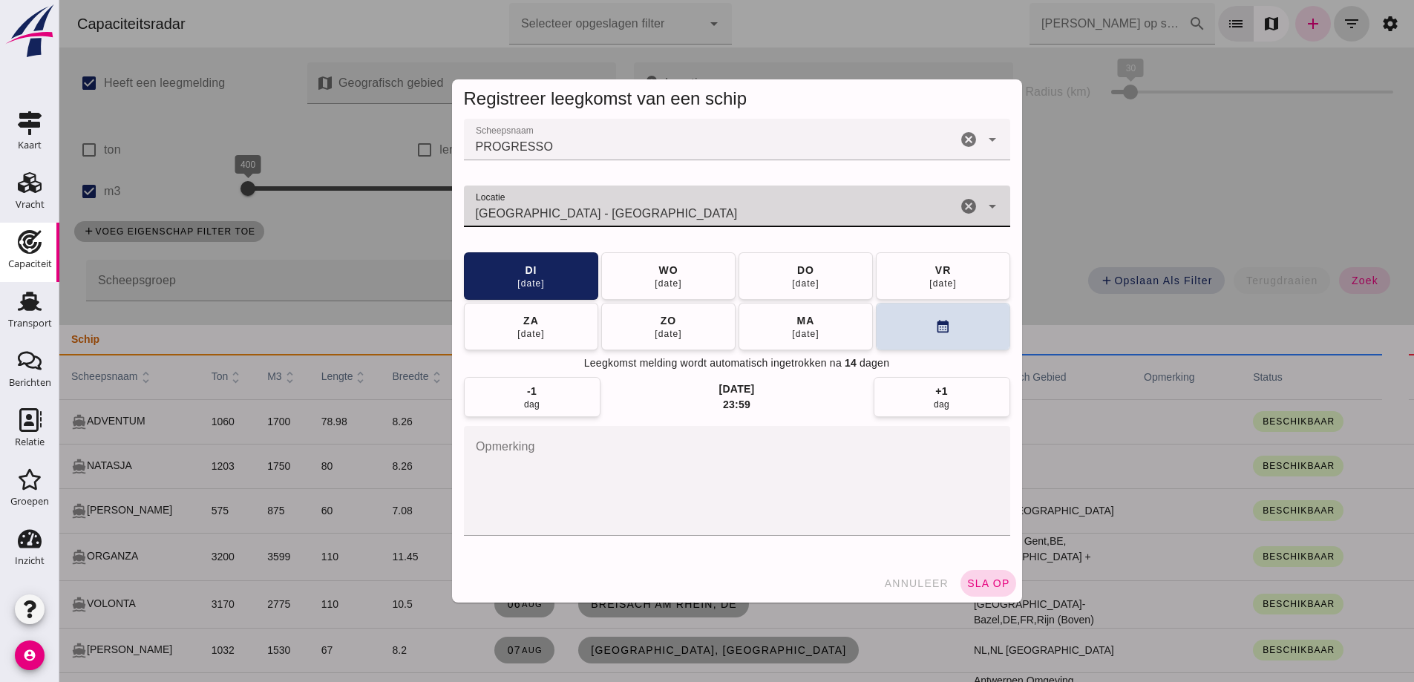
type input "Amsterdam - Noord-Holland"
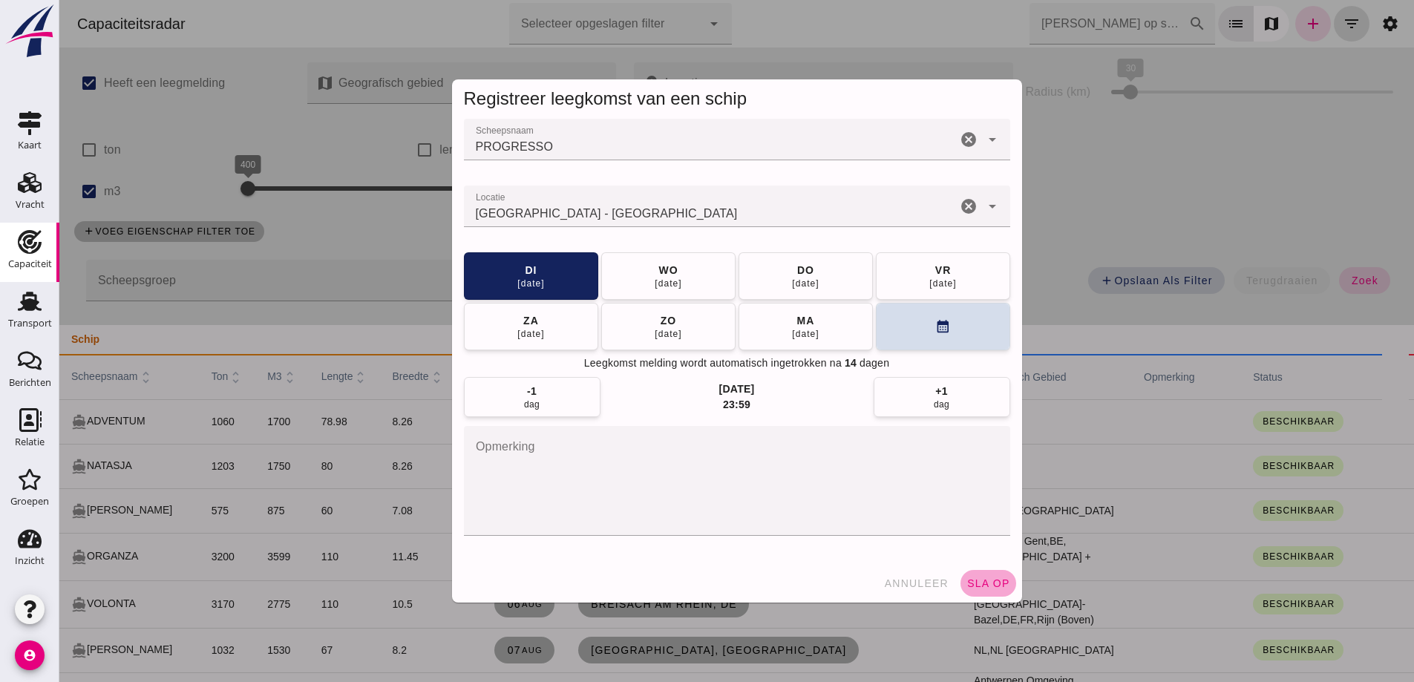
drag, startPoint x: 971, startPoint y: 581, endPoint x: 1413, endPoint y: 414, distance: 472.1
click span "sla op"
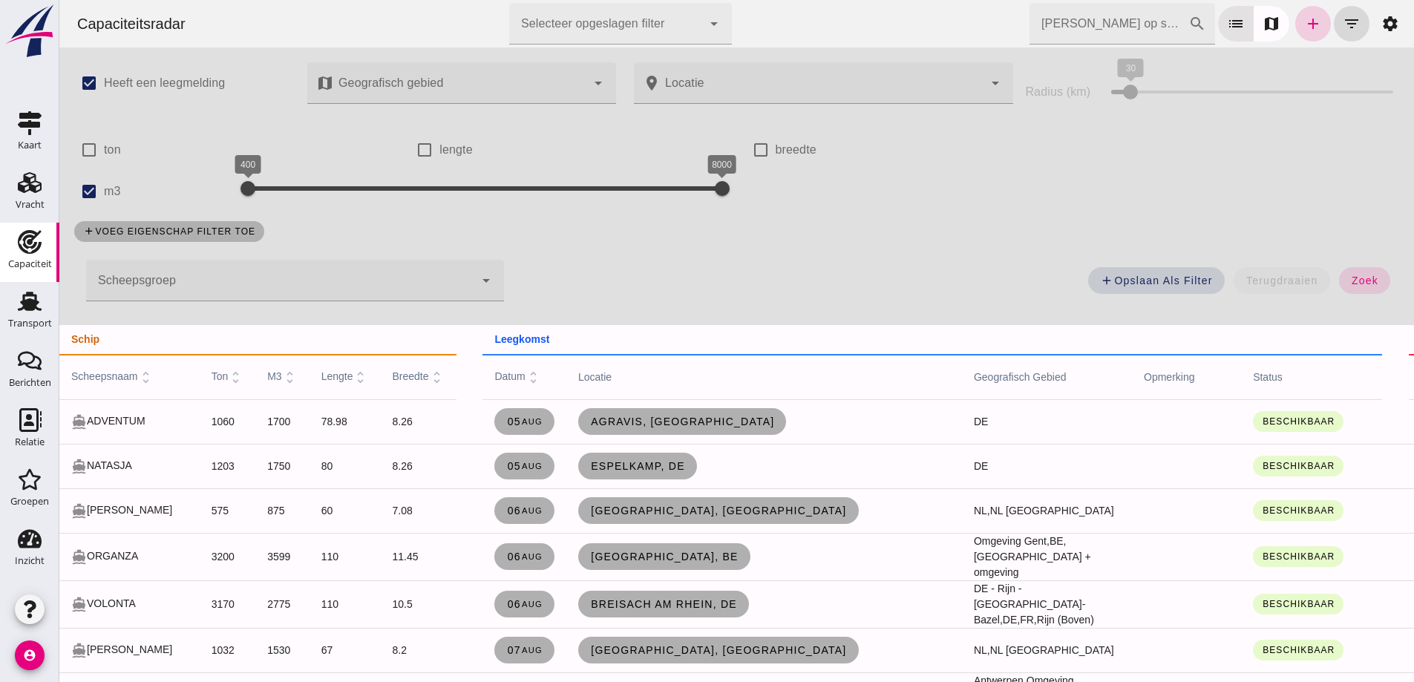
click div "Zoek op scheepsnaam cancel search list map add filter_list settings"
click at [1310, 27] on icon "add" at bounding box center [1313, 24] width 18 height 18
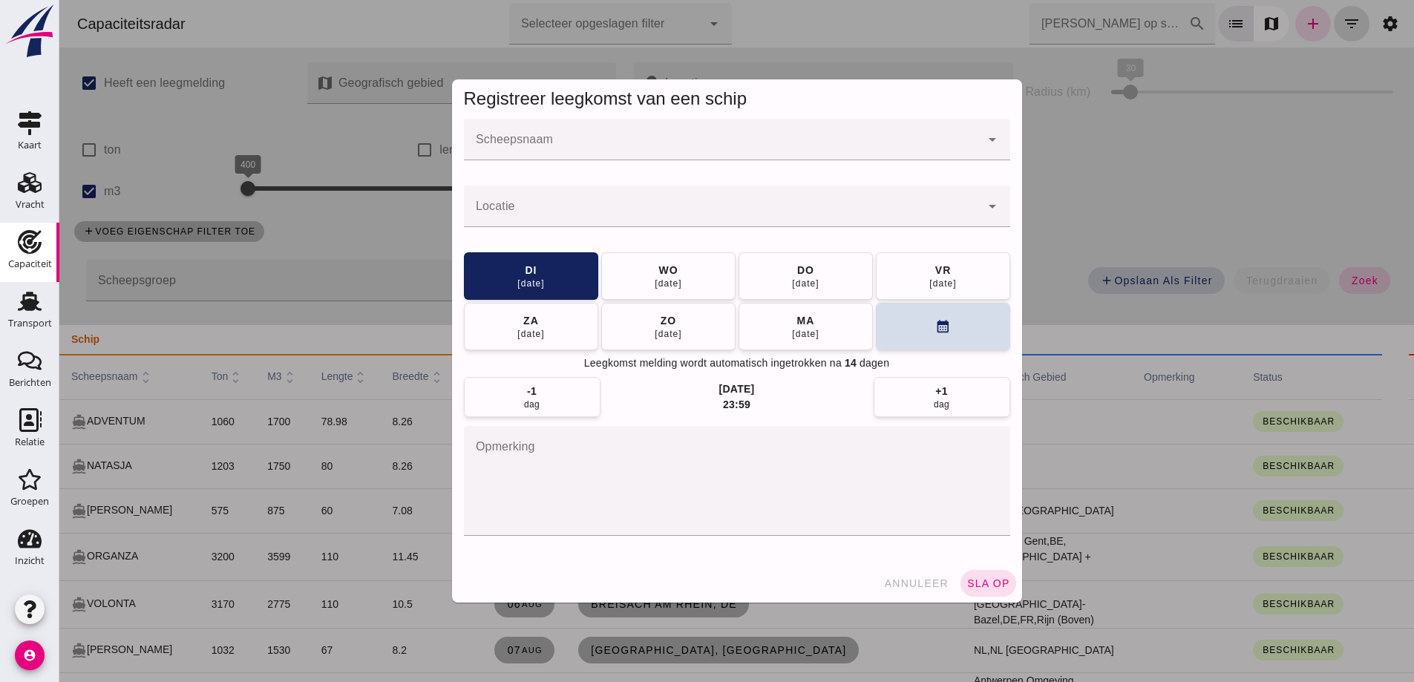
drag, startPoint x: 812, startPoint y: 158, endPoint x: 803, endPoint y: 146, distance: 14.8
click div
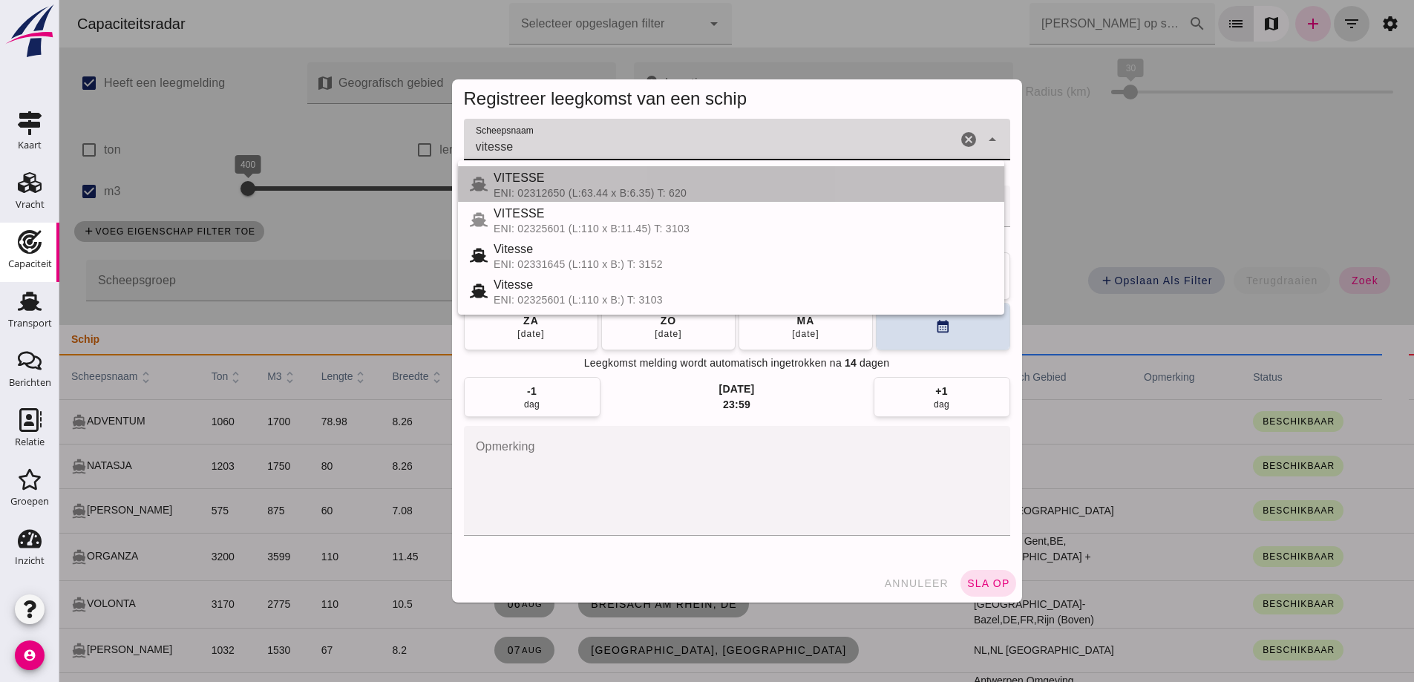
click at [611, 186] on div "VITESSE" at bounding box center [742, 178] width 499 height 18
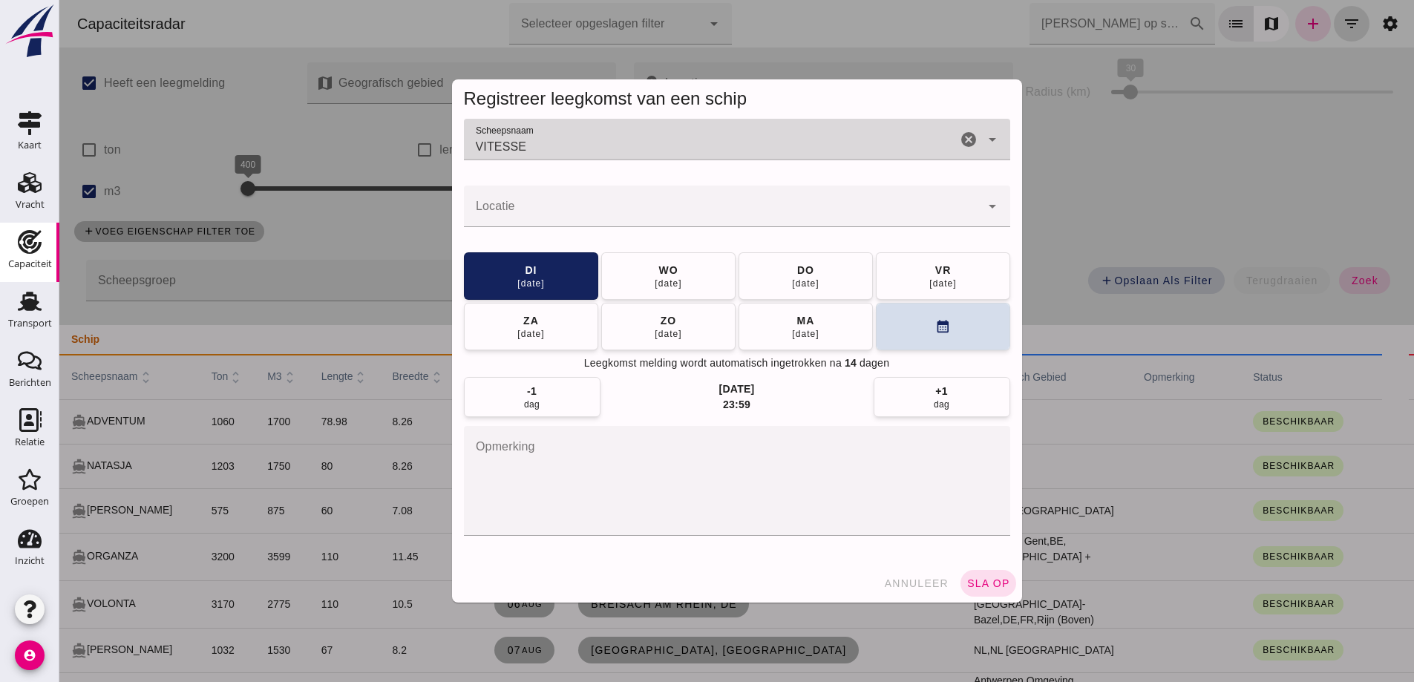
type input "VITESSE"
click input "Locatie"
type input "e"
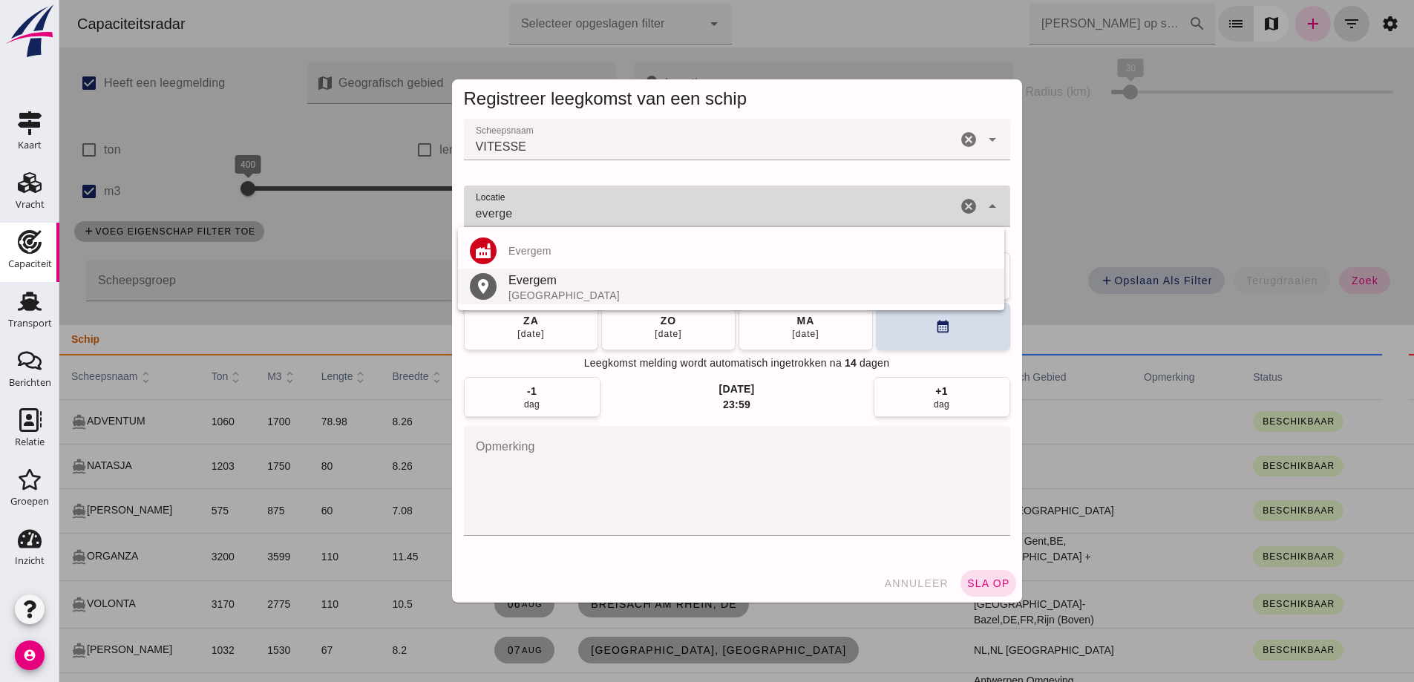
click at [575, 287] on div "Evergem" at bounding box center [750, 281] width 484 height 18
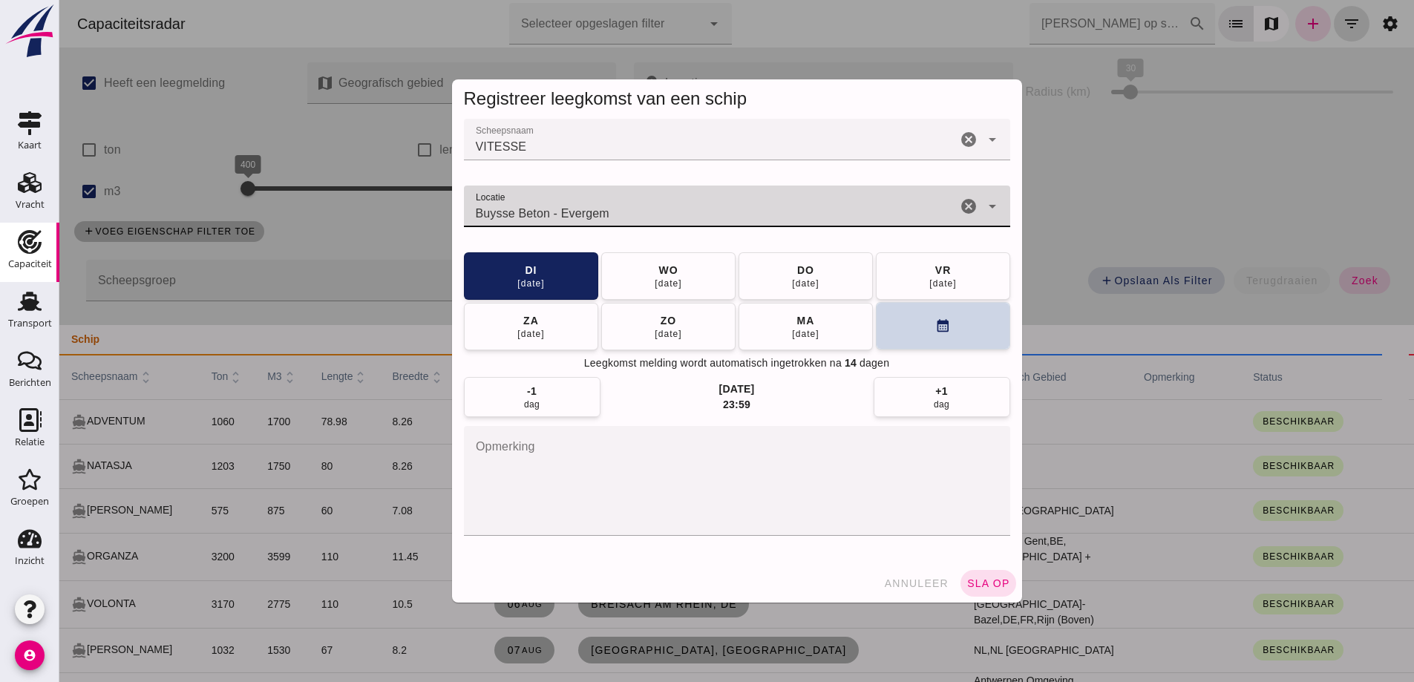
type input "Buysse Beton - Evergem"
click button "calendar_month"
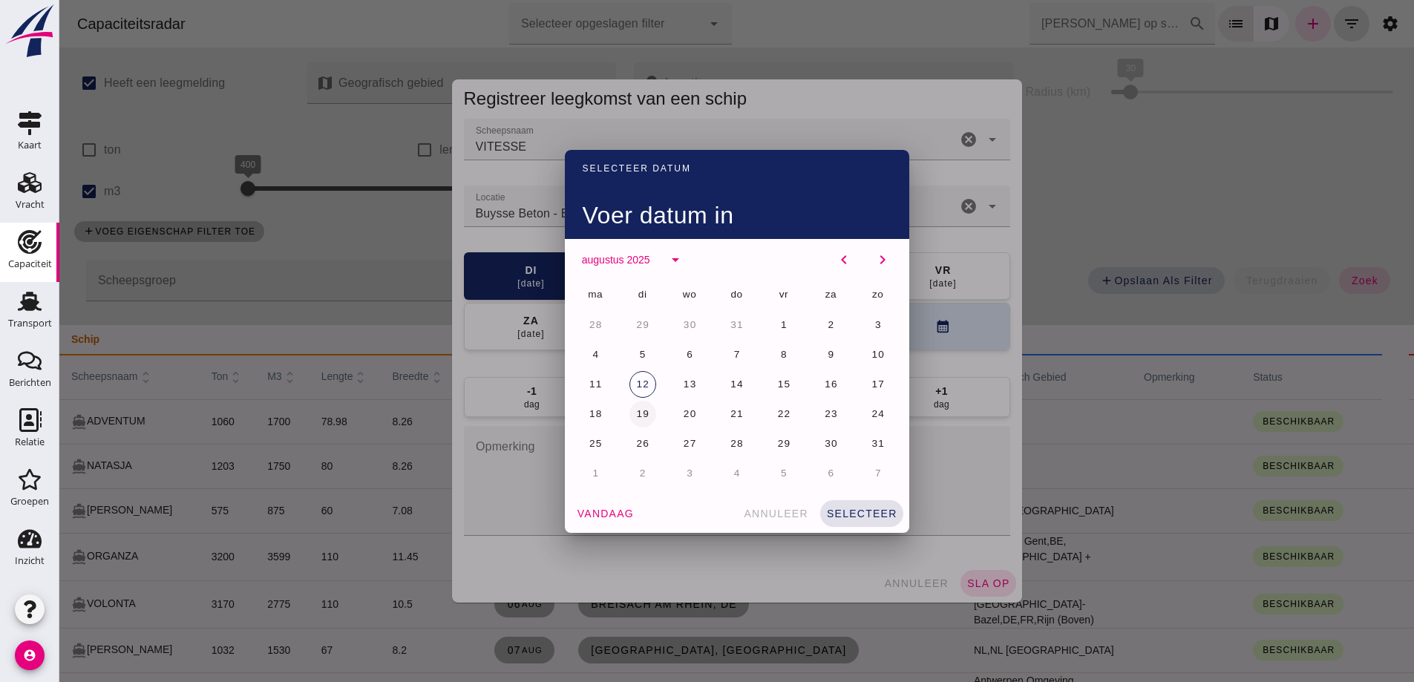
click button "19"
drag, startPoint x: 861, startPoint y: 507, endPoint x: 866, endPoint y: 513, distance: 7.9
click span "selecteer"
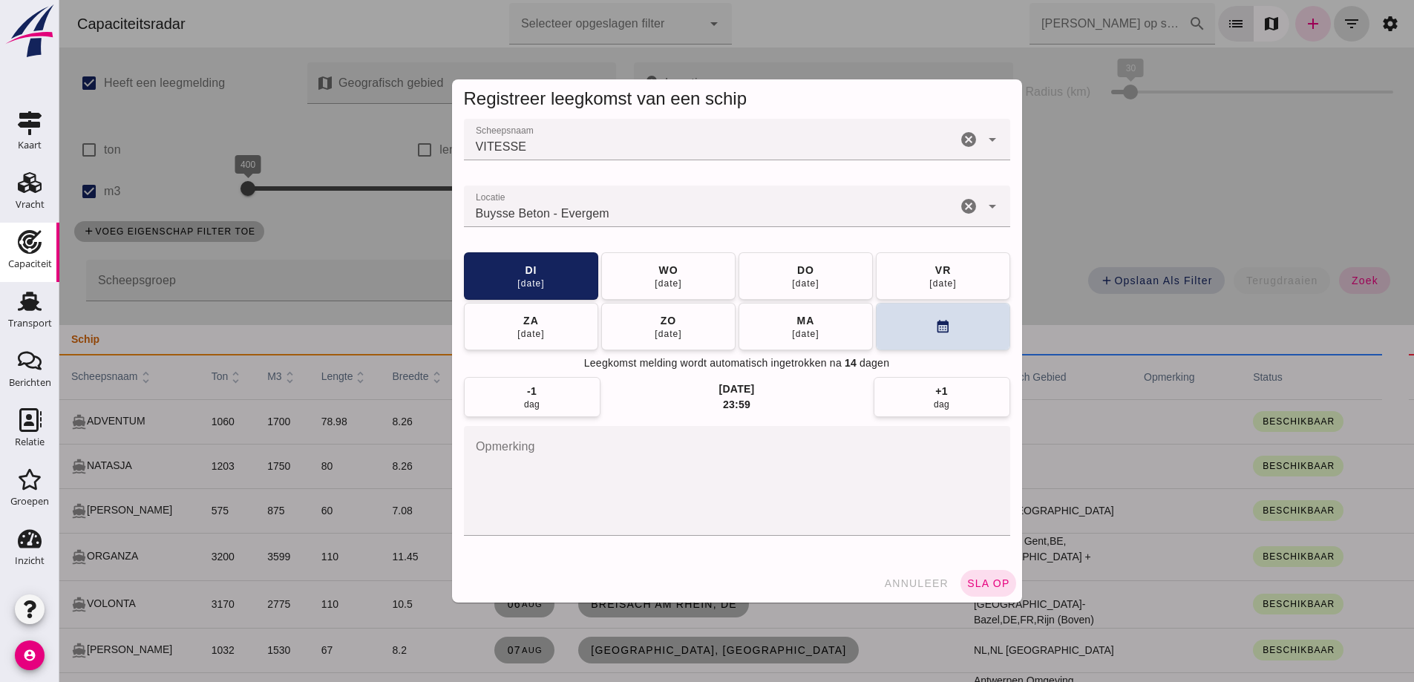
click span "sla op"
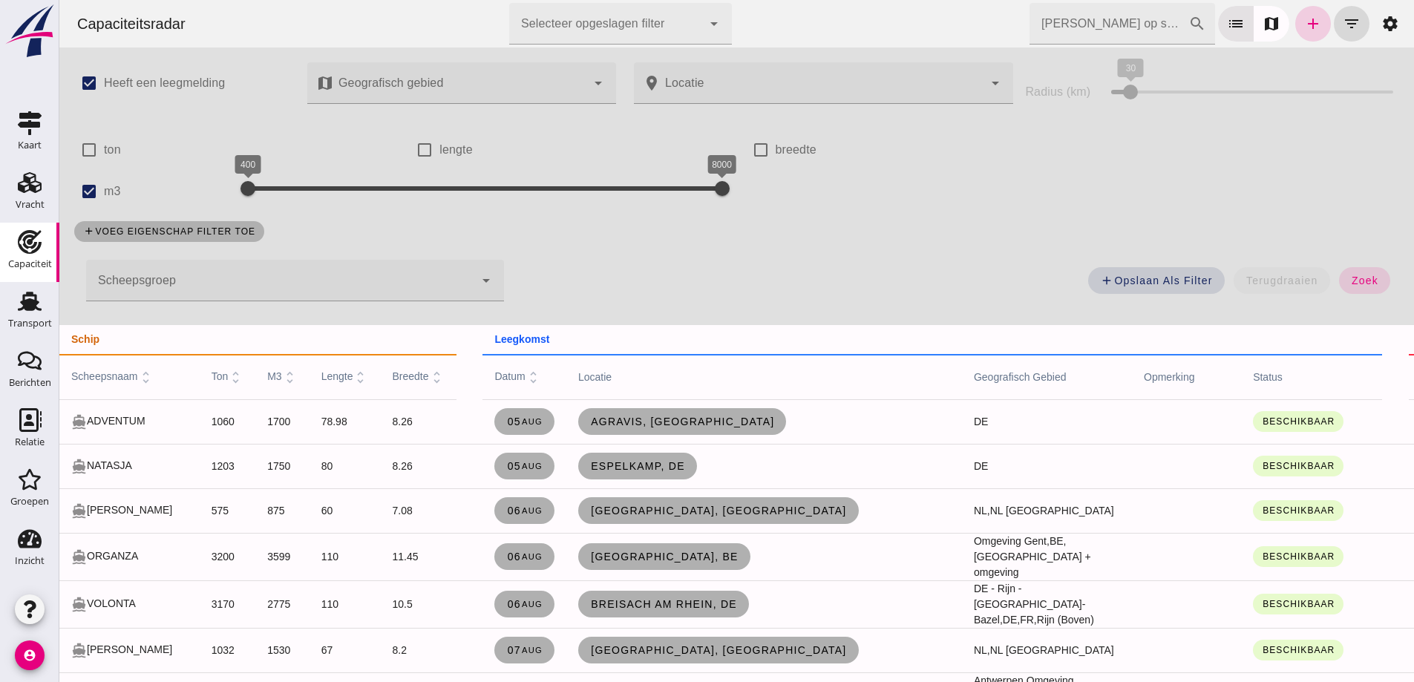
click at [1304, 25] on icon "add" at bounding box center [1313, 24] width 18 height 18
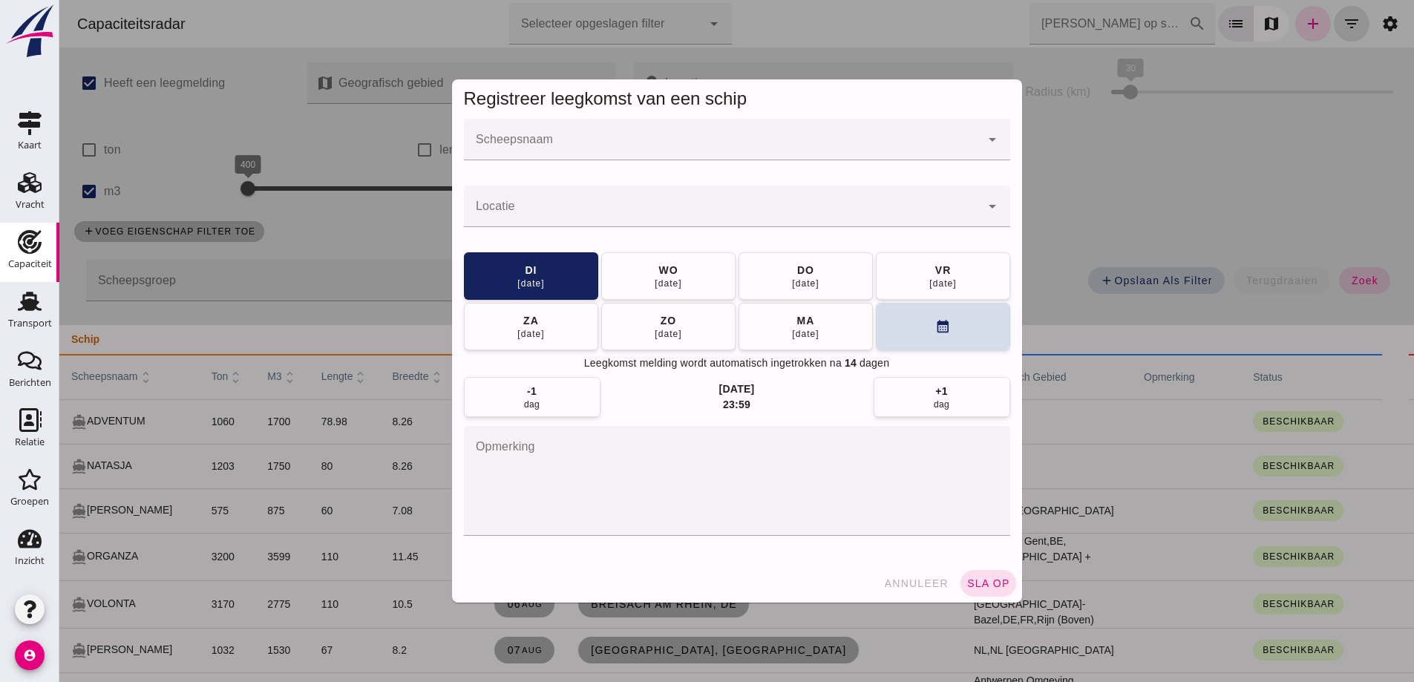
click div
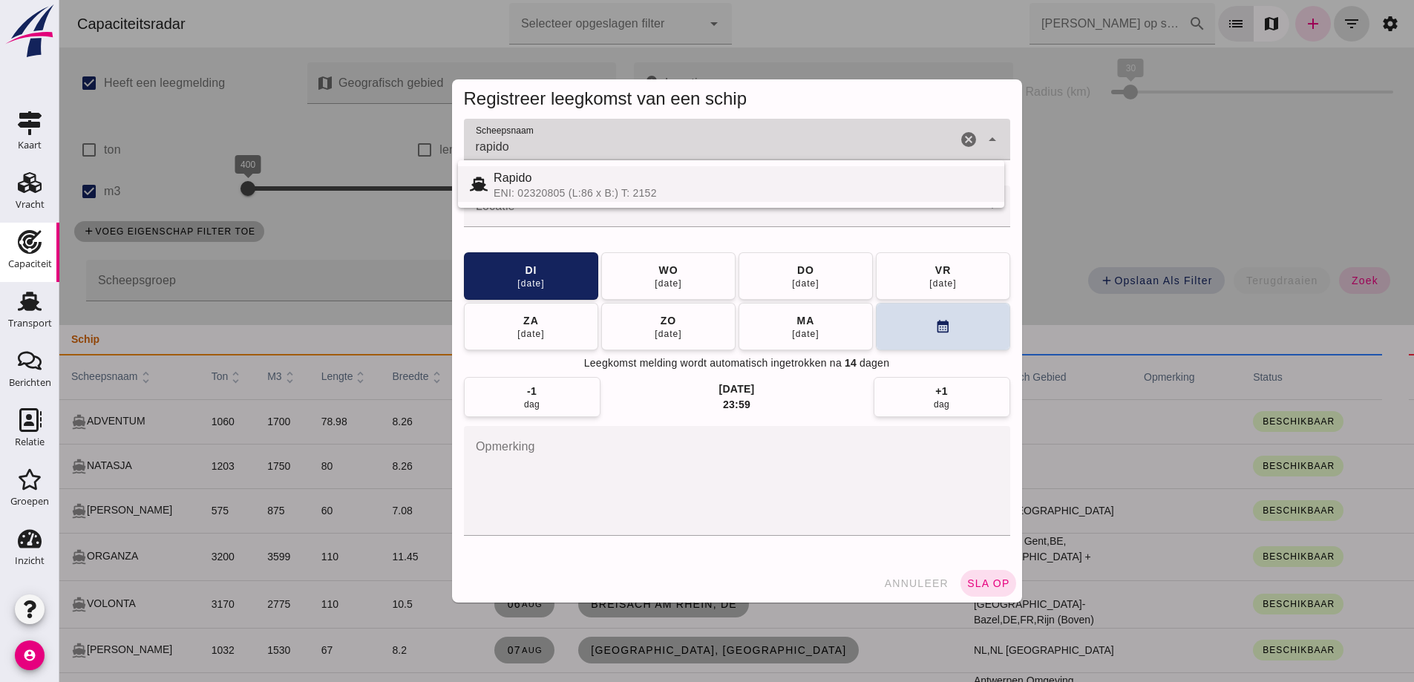
click at [577, 173] on div "Rapido" at bounding box center [742, 178] width 499 height 18
type input "Rapido"
click at [59, 0] on div "Laatst gewijzigd op: 25-7-2025, 08:13 door Jeroen Vaan Contactkaart Wijzigen Ve…" at bounding box center [59, 0] width 0 height 0
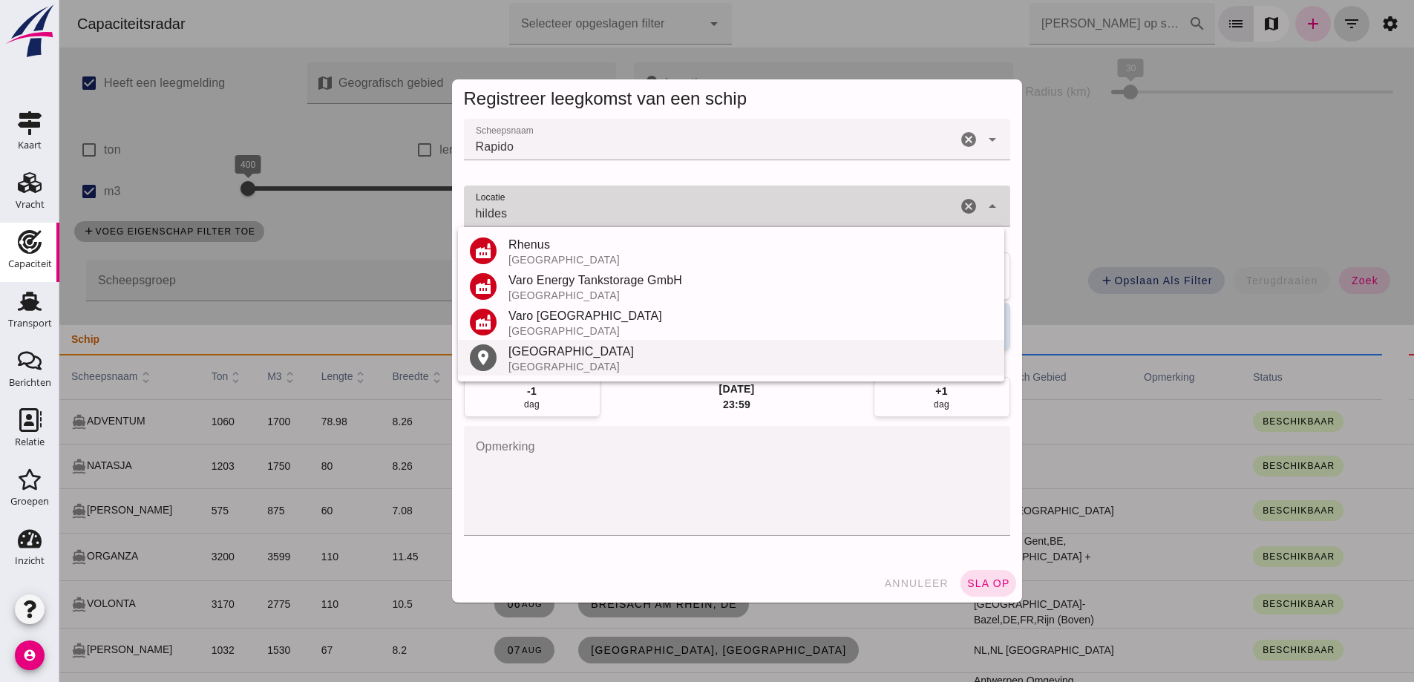
click at [547, 364] on div "Duitsland" at bounding box center [750, 367] width 484 height 12
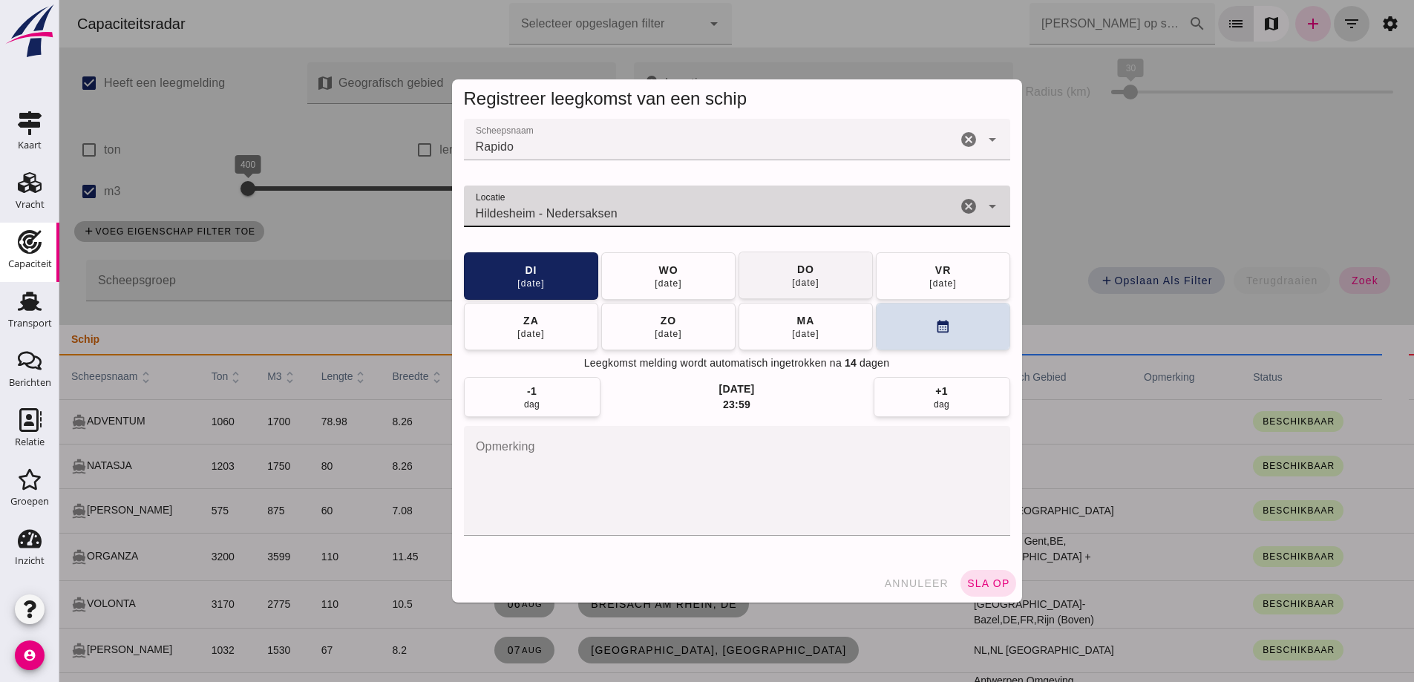
type input "Hildesheim - Nedersaksen"
drag, startPoint x: 818, startPoint y: 273, endPoint x: 879, endPoint y: 352, distance: 99.9
click button "do 14 aug"
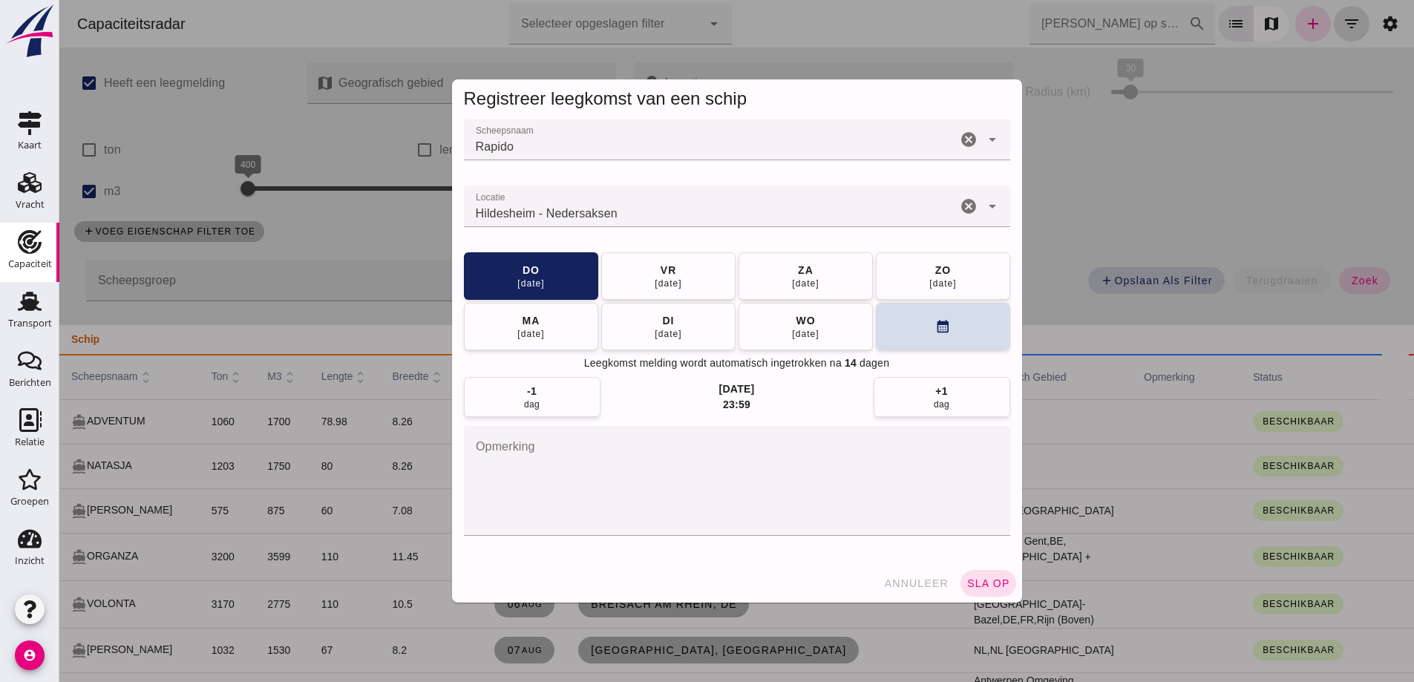
click span "sla op"
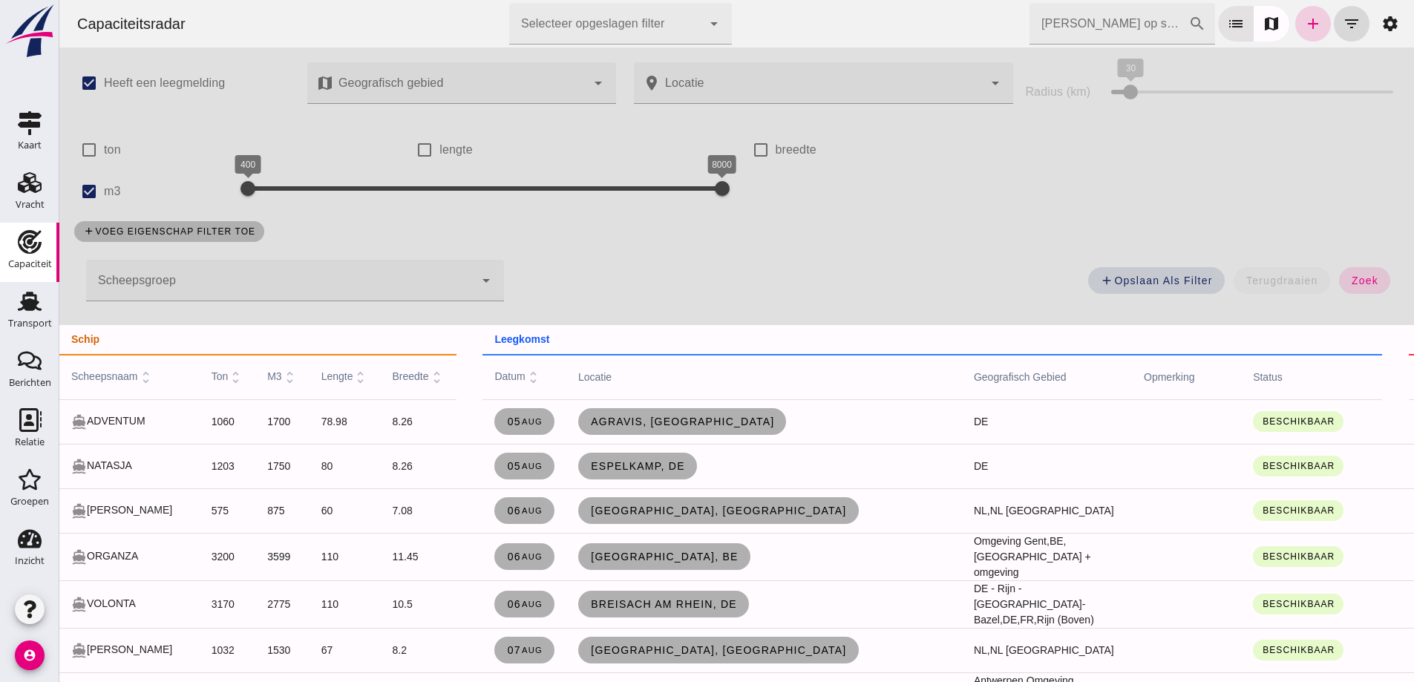
click at [1304, 19] on icon "add" at bounding box center [1313, 24] width 18 height 18
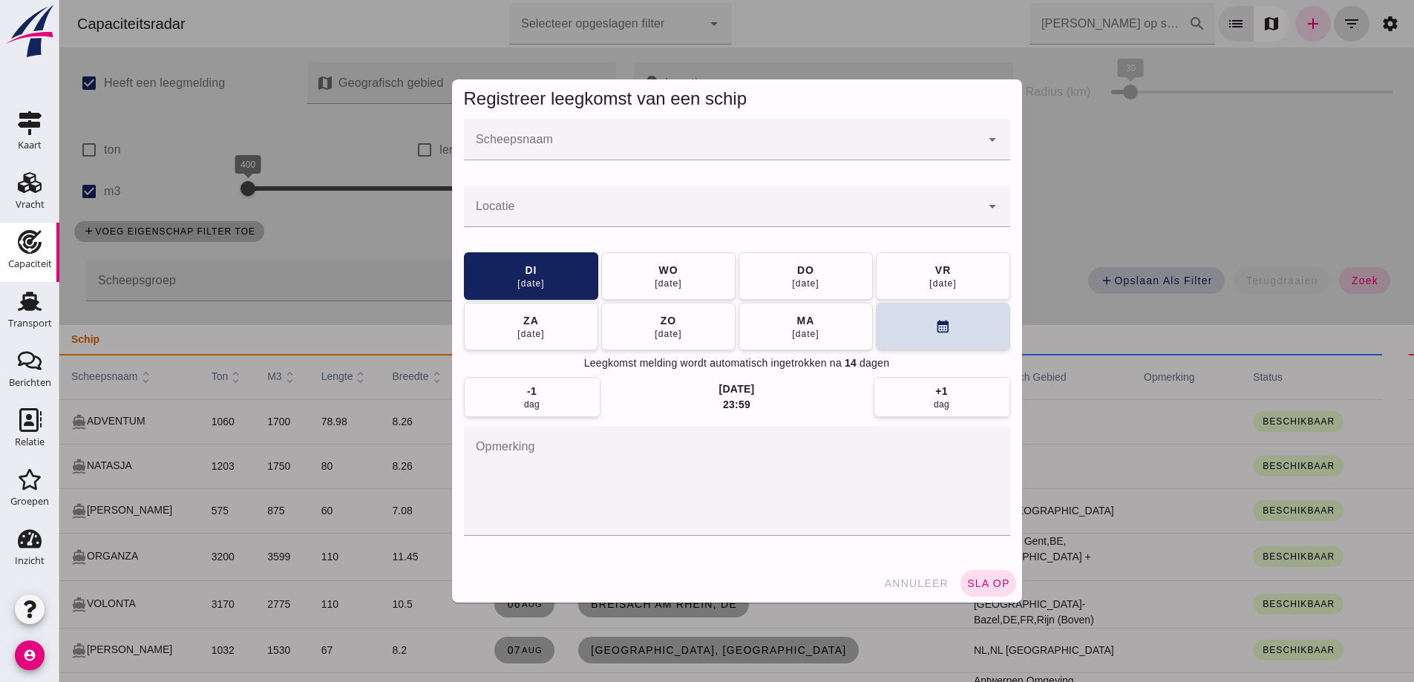
click div
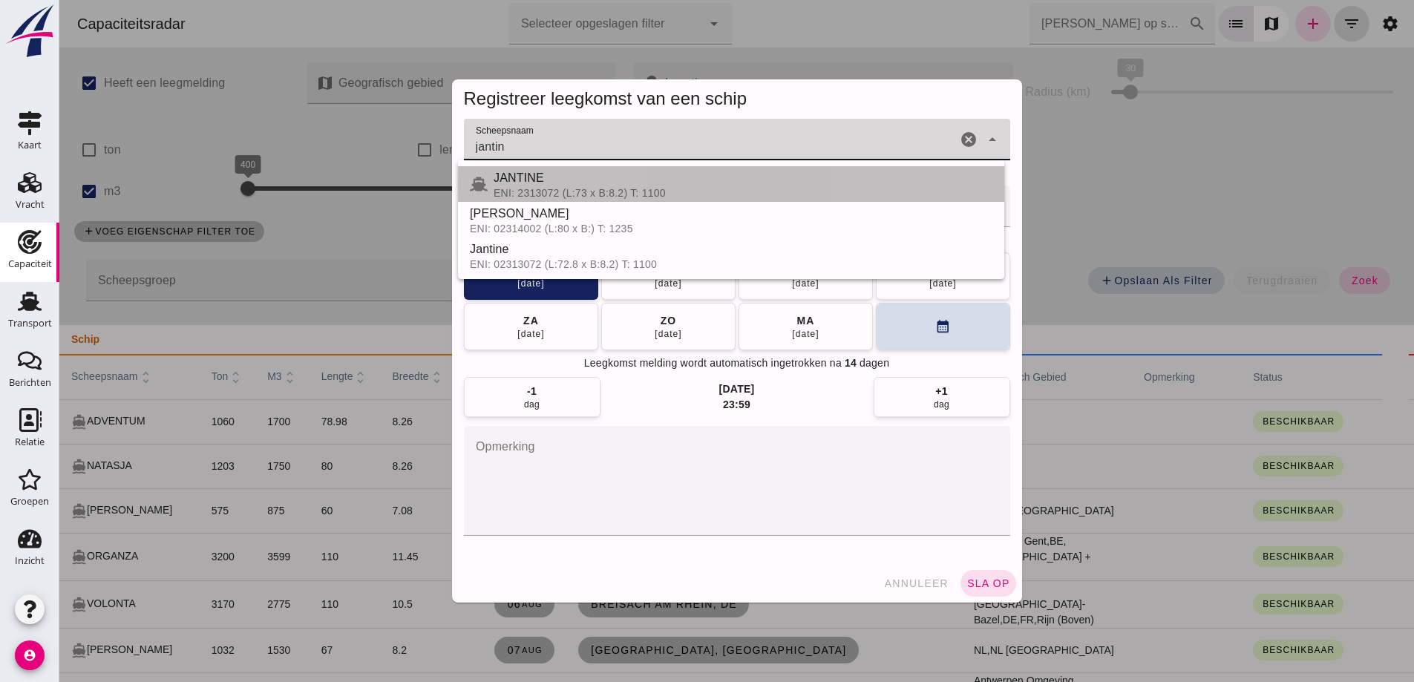
click at [686, 194] on div "ENI: 2313072 (L:73 x B:8.2) T: 1100" at bounding box center [742, 193] width 499 height 12
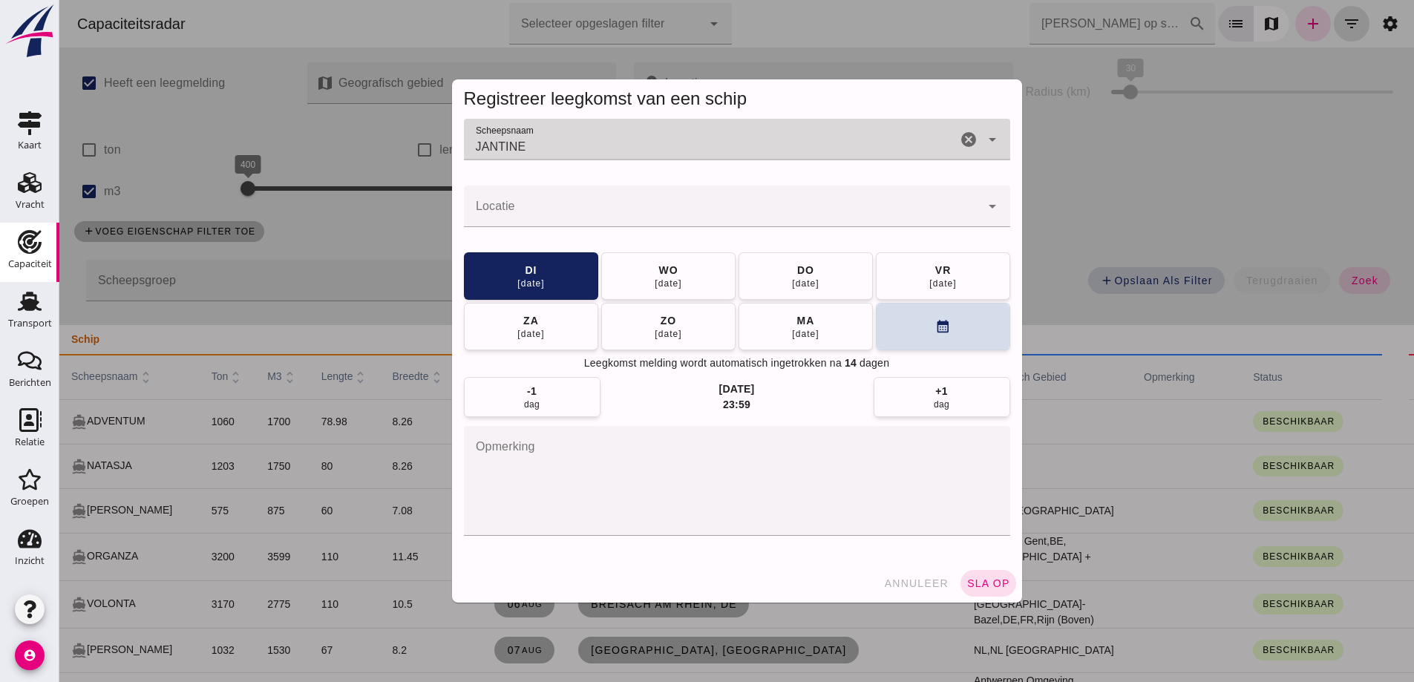
type input "JANTINE"
click input "Locatie"
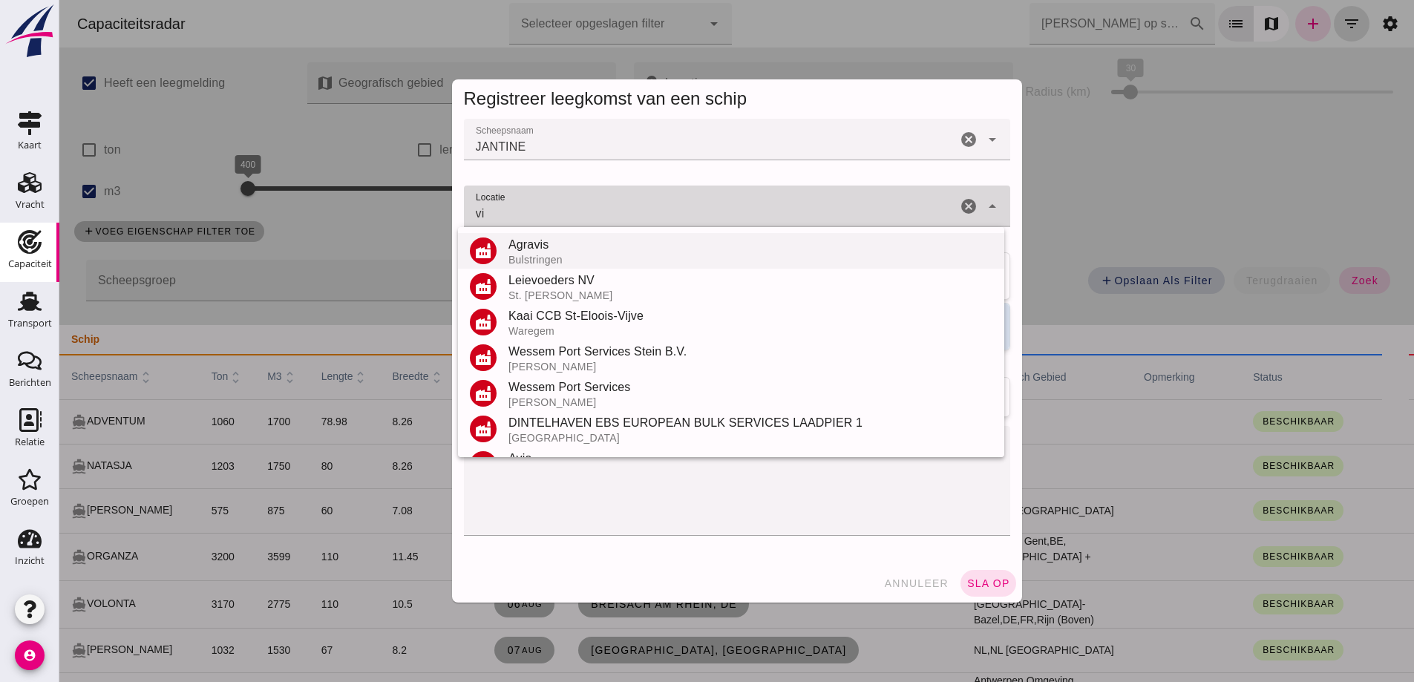
type input "v"
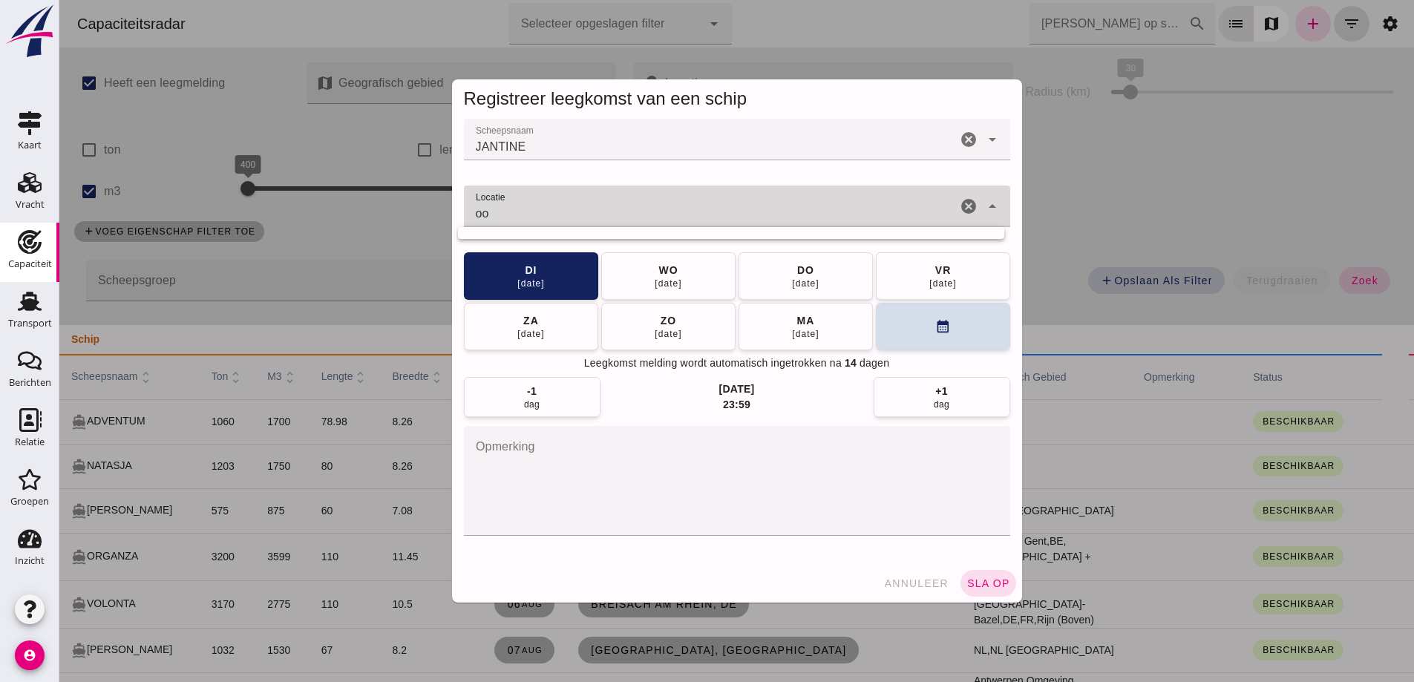
type input "o"
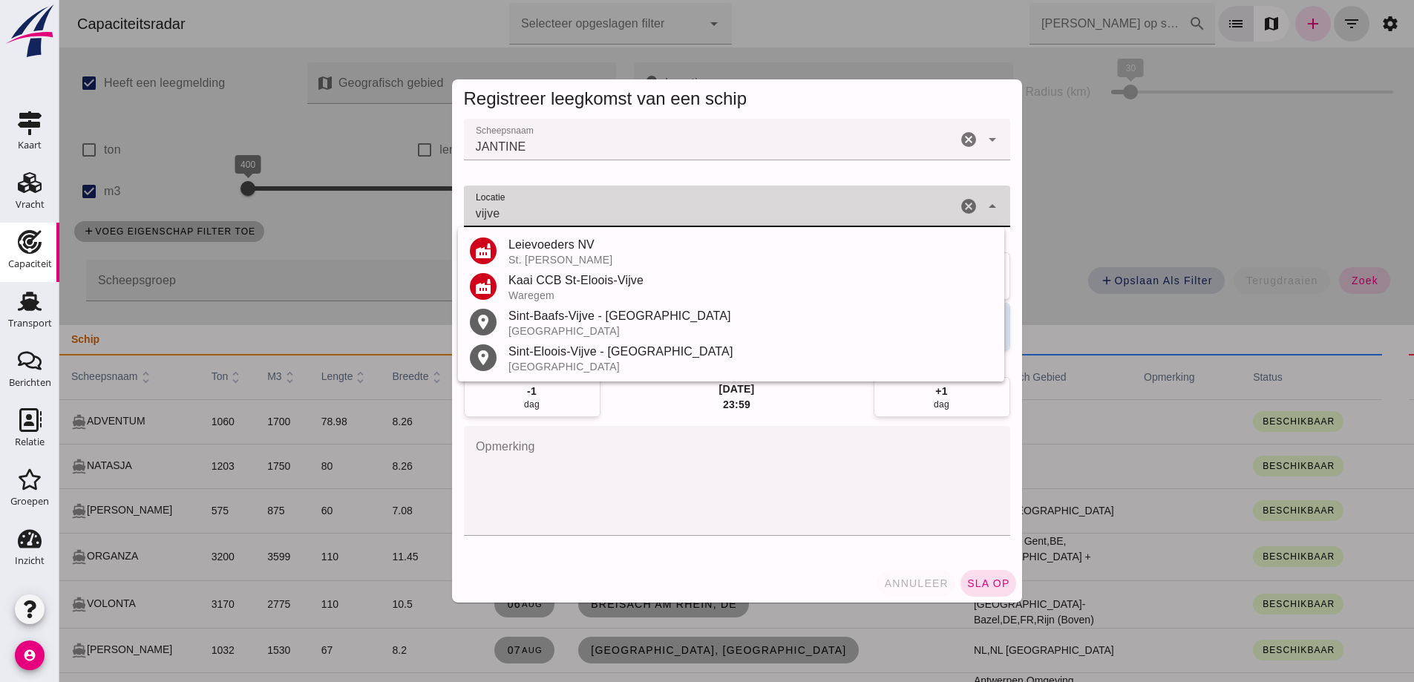
type input "vijve"
click button "annuleer"
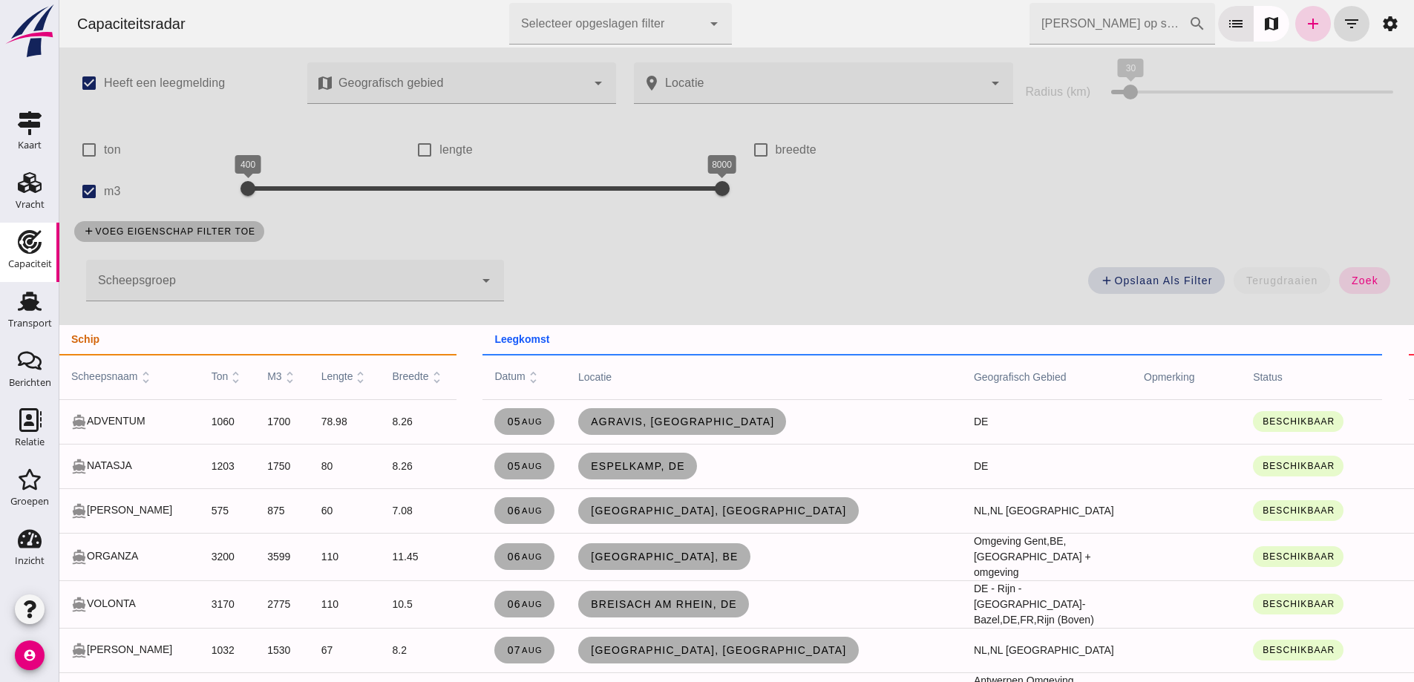
click at [1304, 27] on icon "add" at bounding box center [1313, 24] width 18 height 18
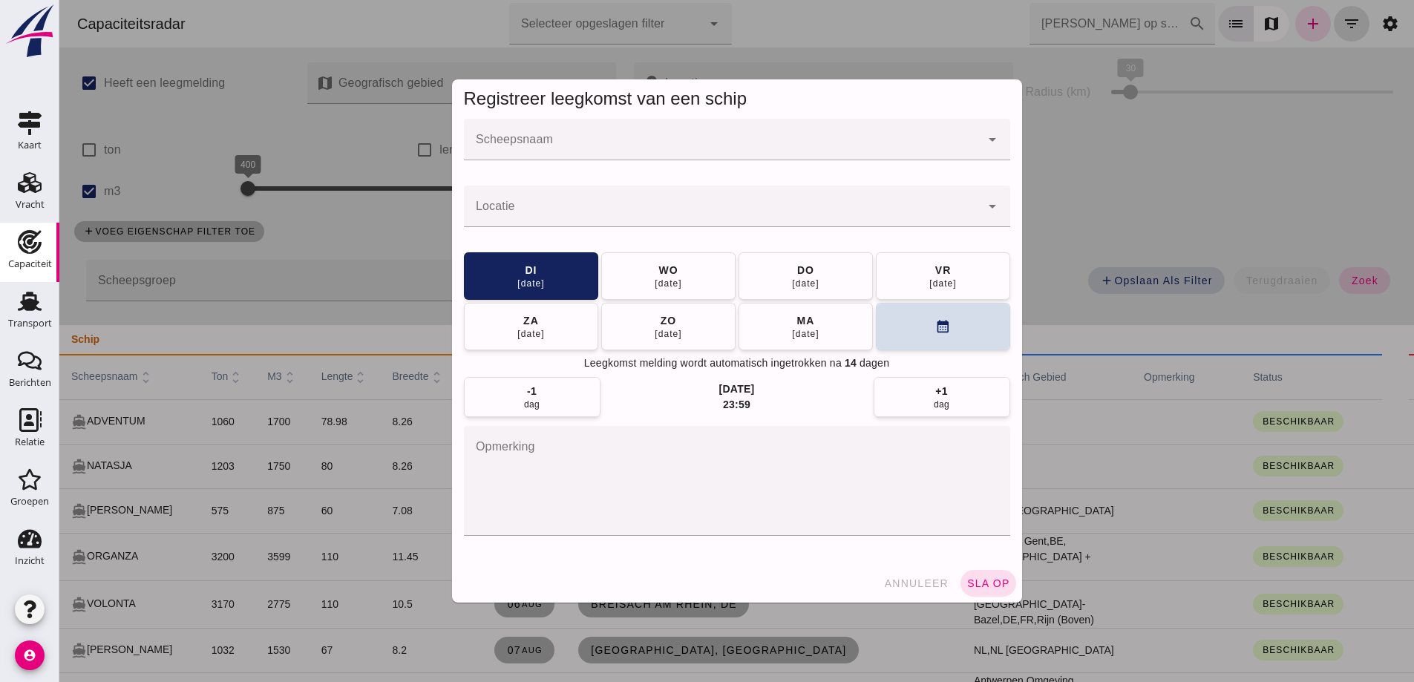
click div
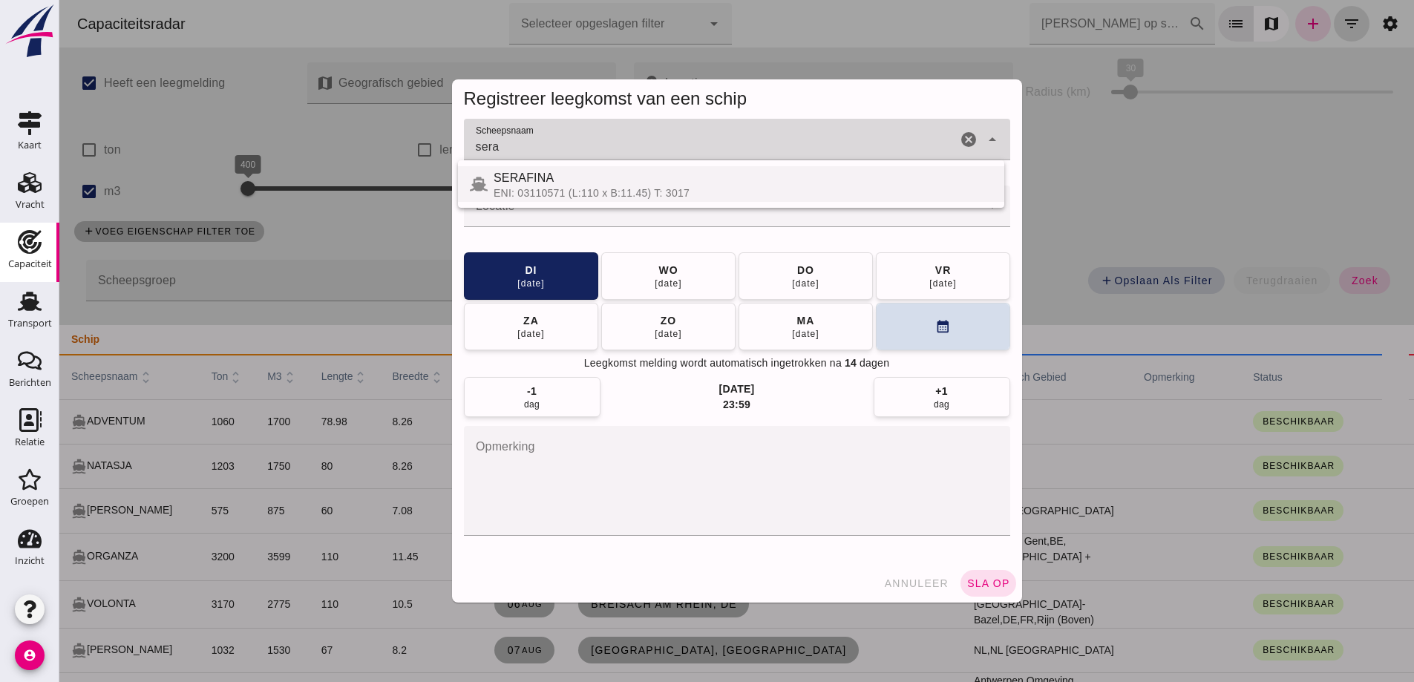
click at [642, 192] on div "ENI: 03110571 (L:110 x B:11.45) T: 3017" at bounding box center [742, 193] width 499 height 12
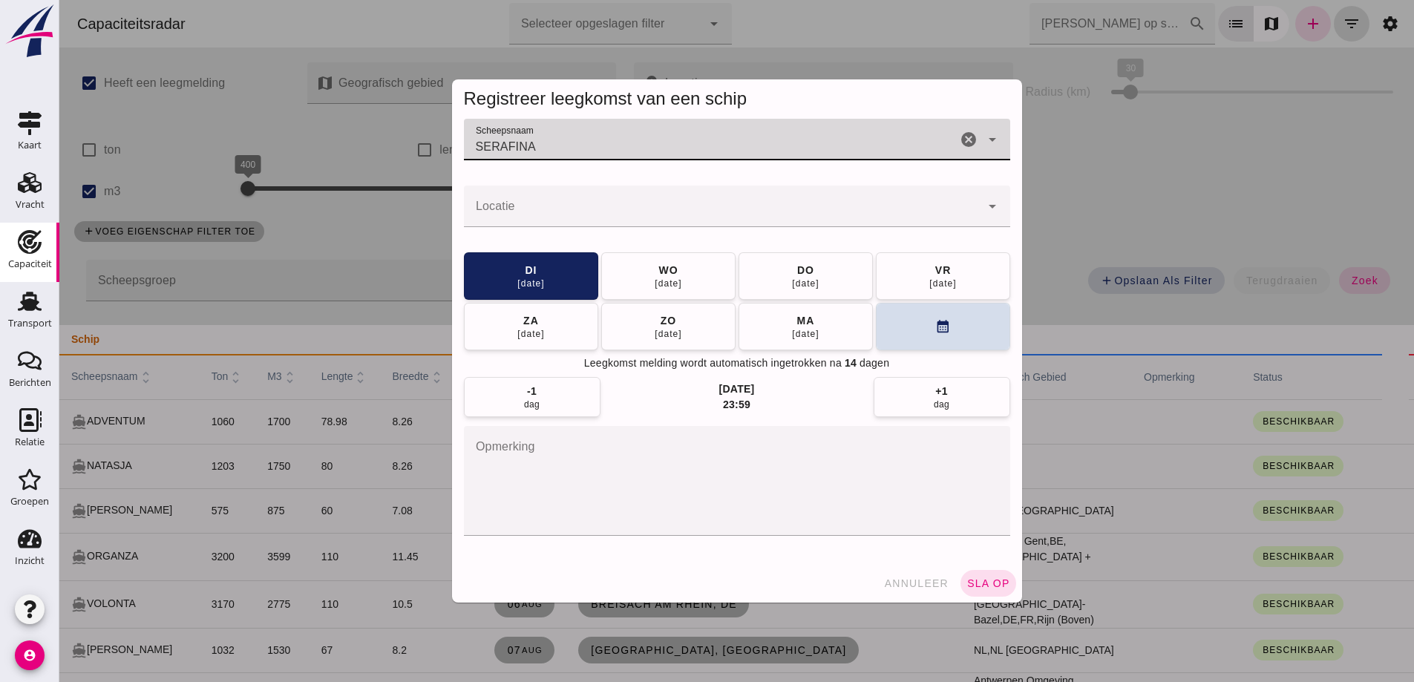
type input "SERAFINA"
click div
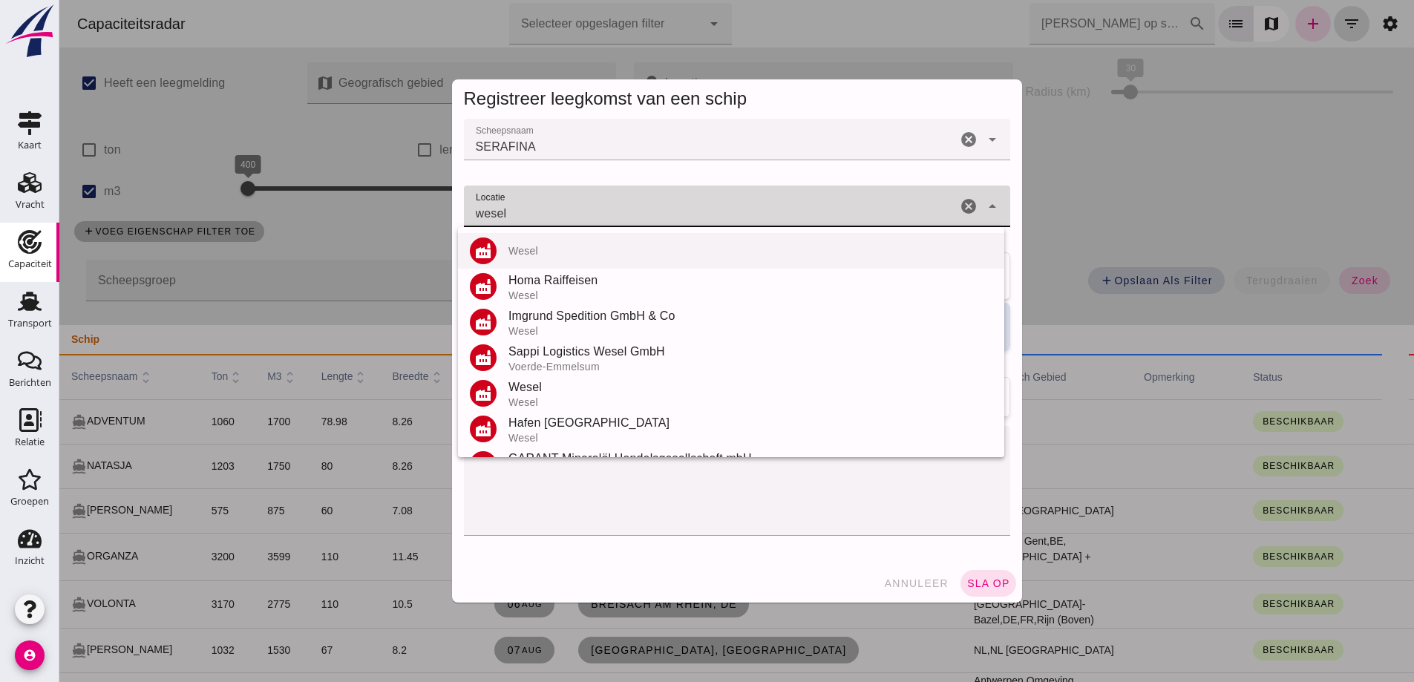
click at [516, 252] on div "Wesel" at bounding box center [750, 251] width 484 height 12
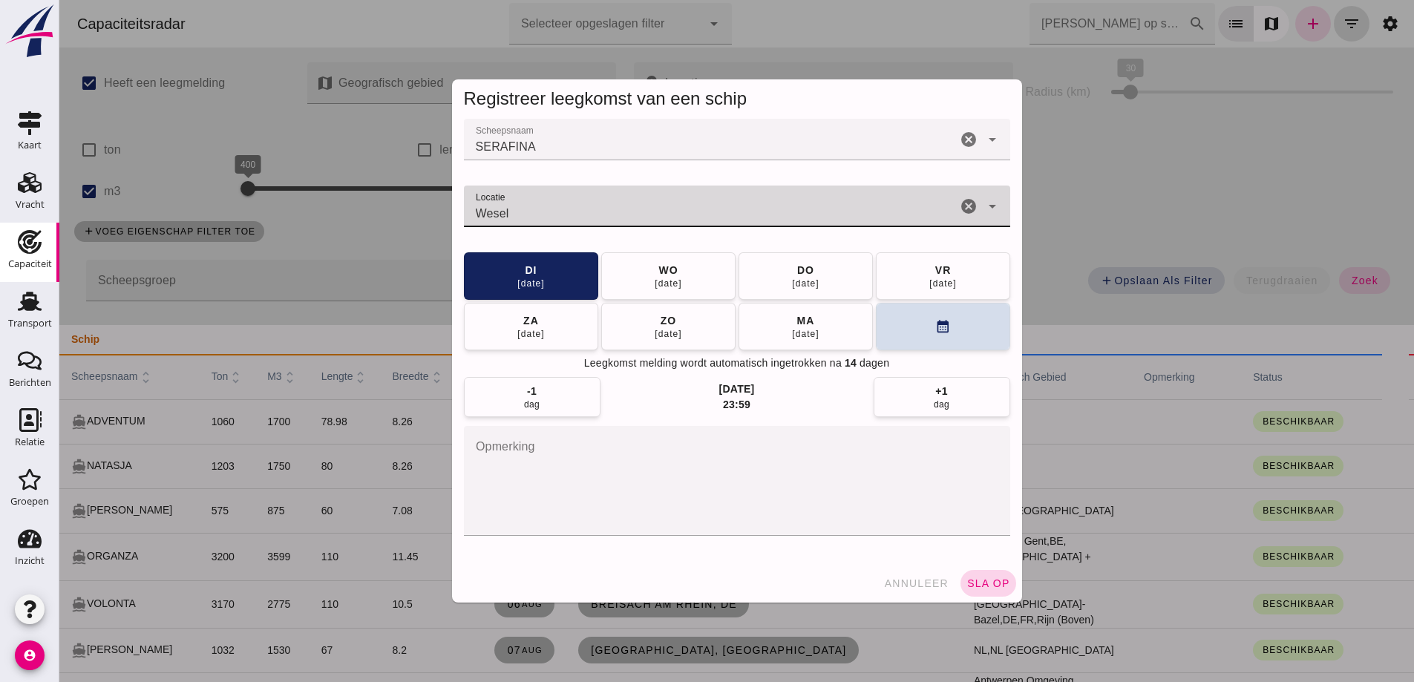
type input "Wesel"
click button "sla op"
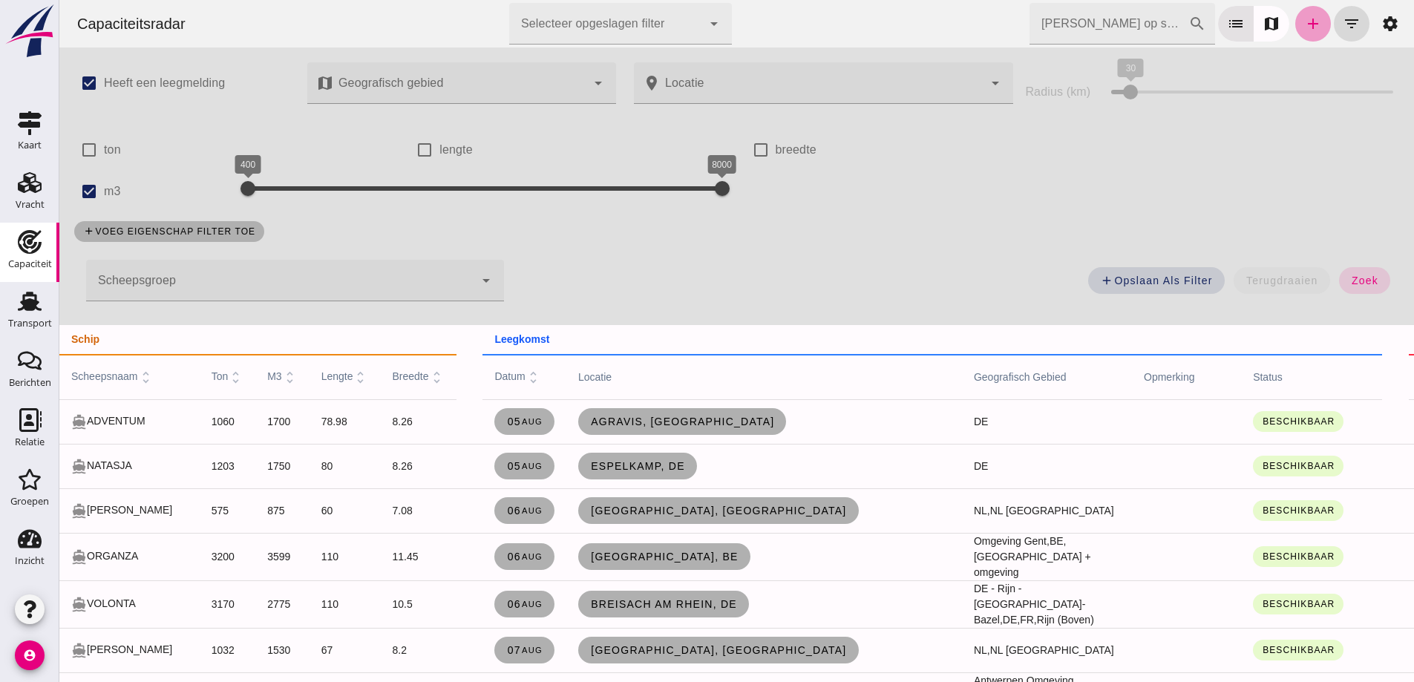
click at [1308, 27] on icon "add" at bounding box center [1313, 24] width 18 height 18
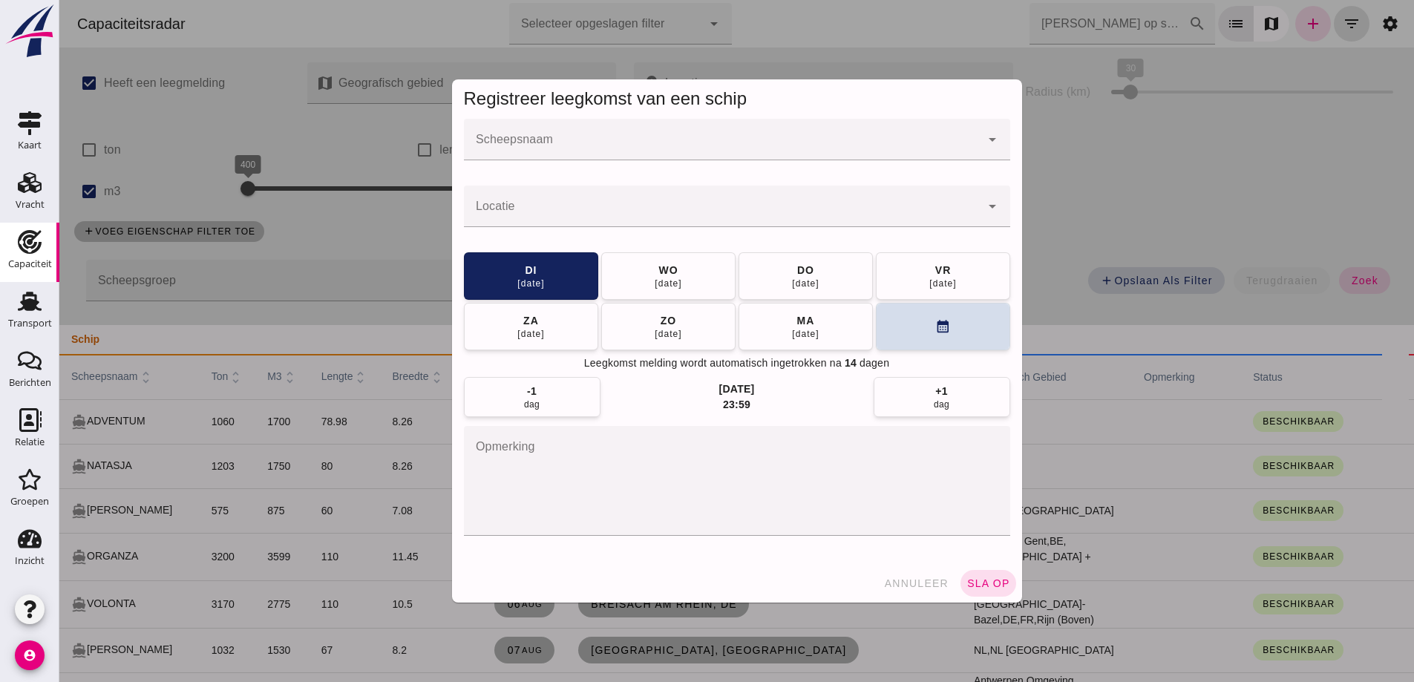
drag, startPoint x: 1299, startPoint y: 25, endPoint x: 616, endPoint y: 136, distance: 691.6
click at [1299, 26] on div at bounding box center [736, 341] width 1354 height 682
click at [659, 157] on div at bounding box center [736, 341] width 1354 height 682
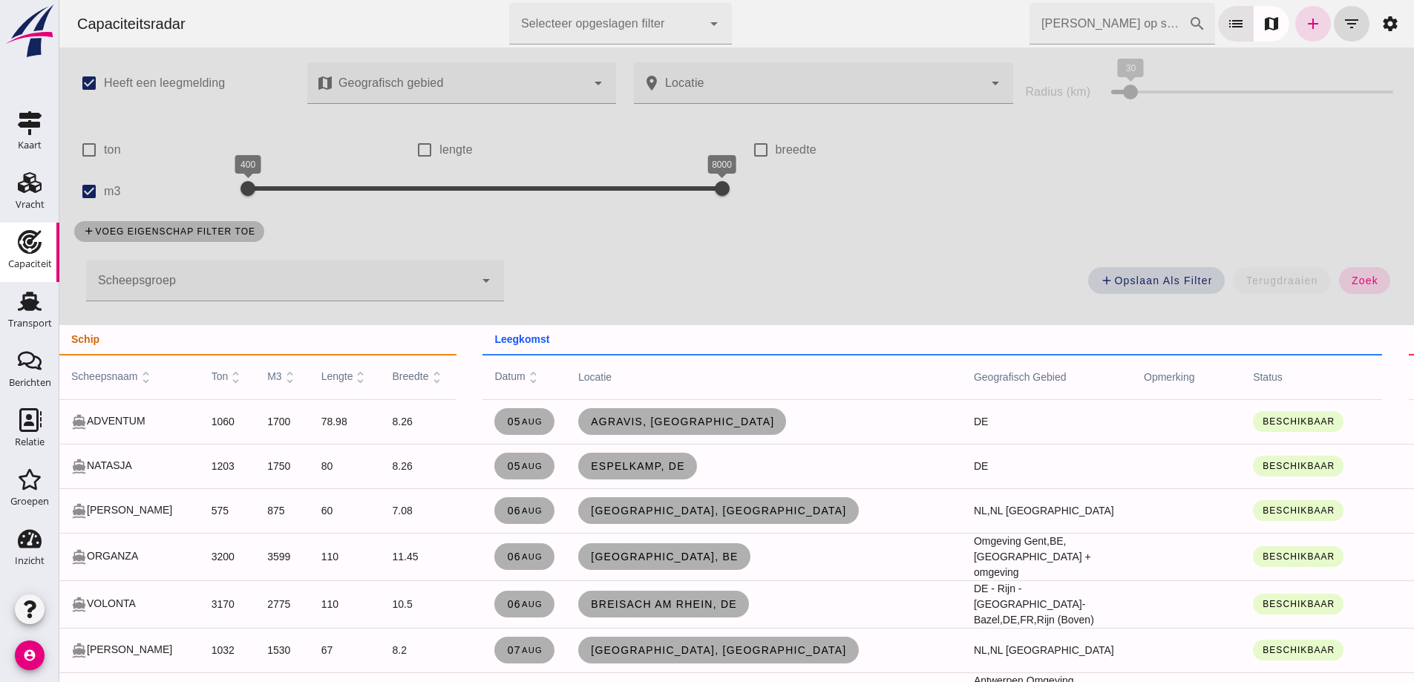
click at [615, 137] on div at bounding box center [736, 341] width 1354 height 682
click link "add"
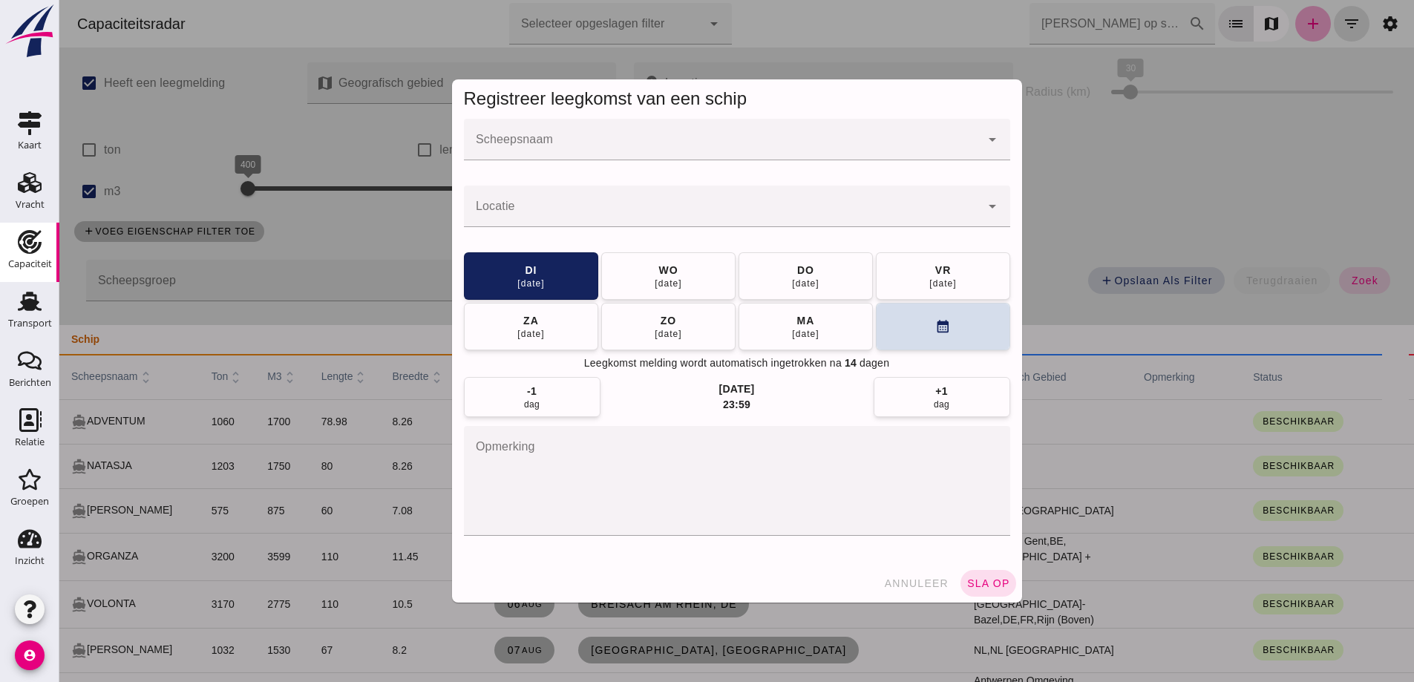
click at [1299, 18] on div at bounding box center [736, 341] width 1354 height 682
click input "Scheepsnaam"
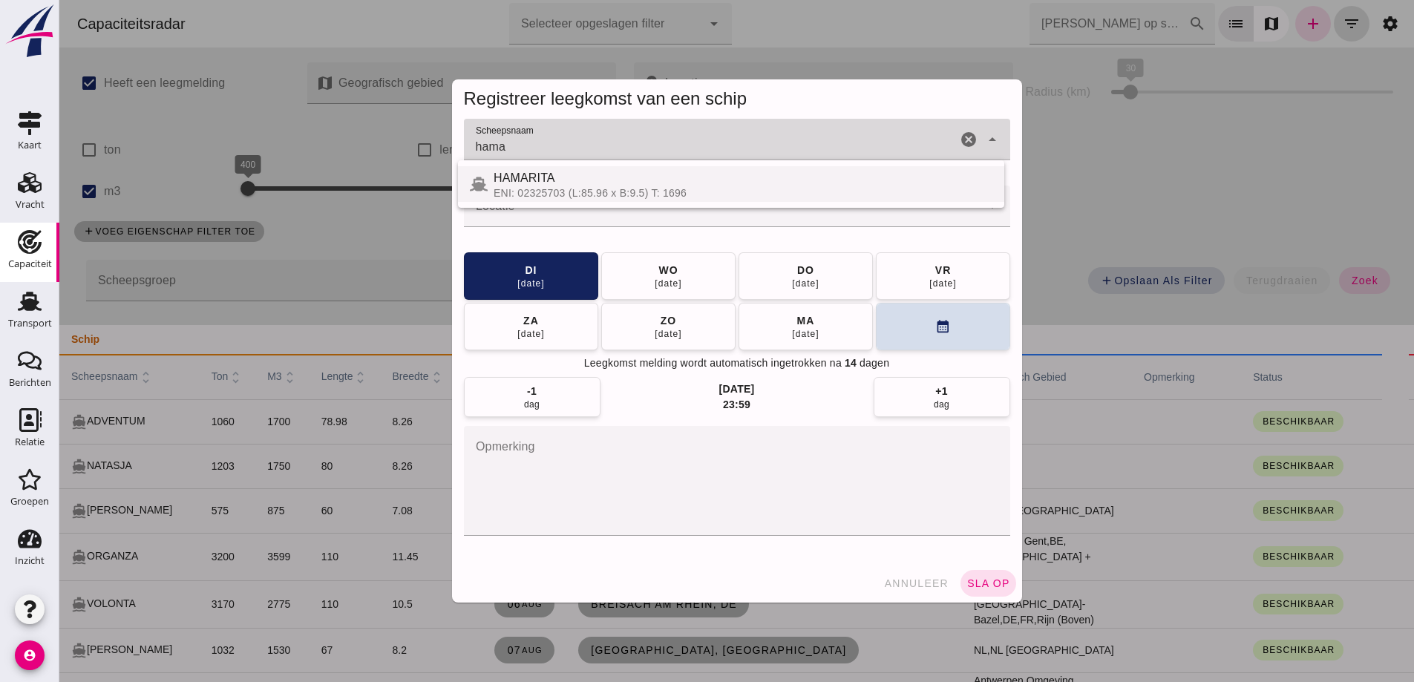
click at [829, 194] on div "ENI: 02325703 (L:85.96 x B:9.5) T: 1696" at bounding box center [742, 193] width 499 height 12
type input "HAMARITA"
click div
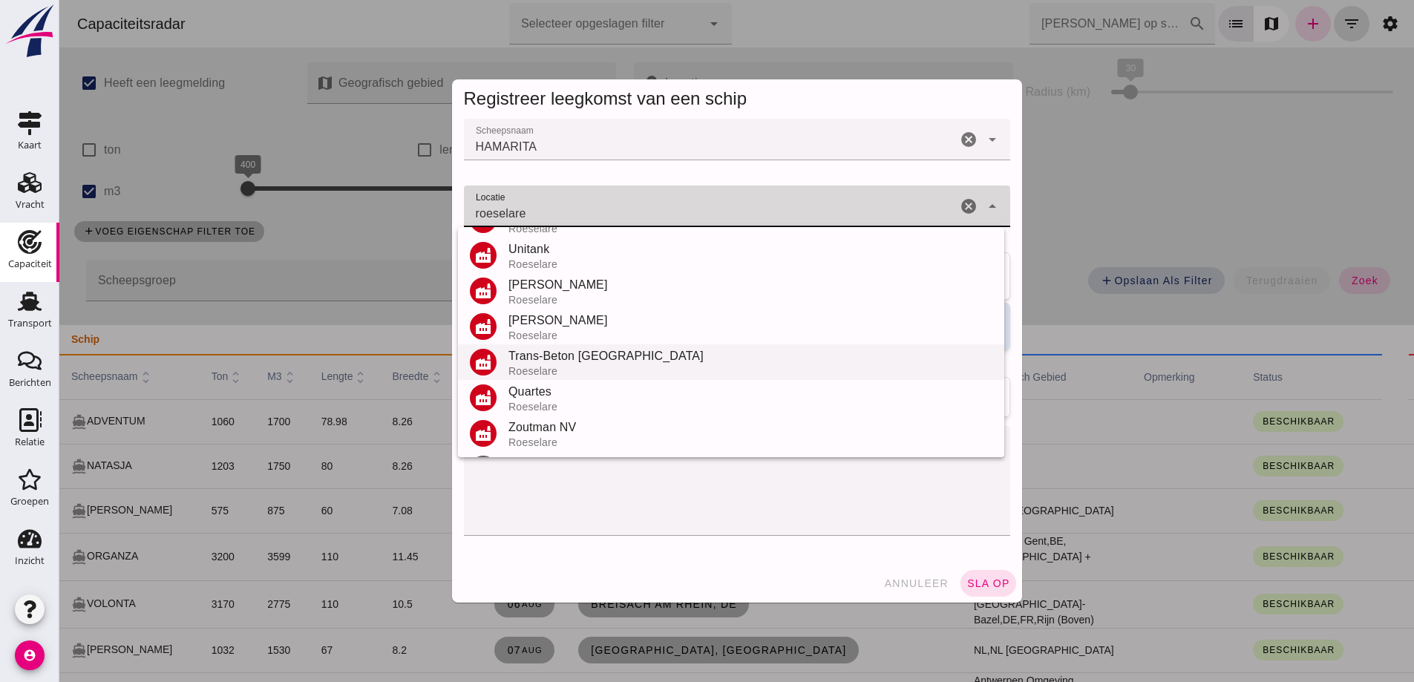
scroll to position [245, 0]
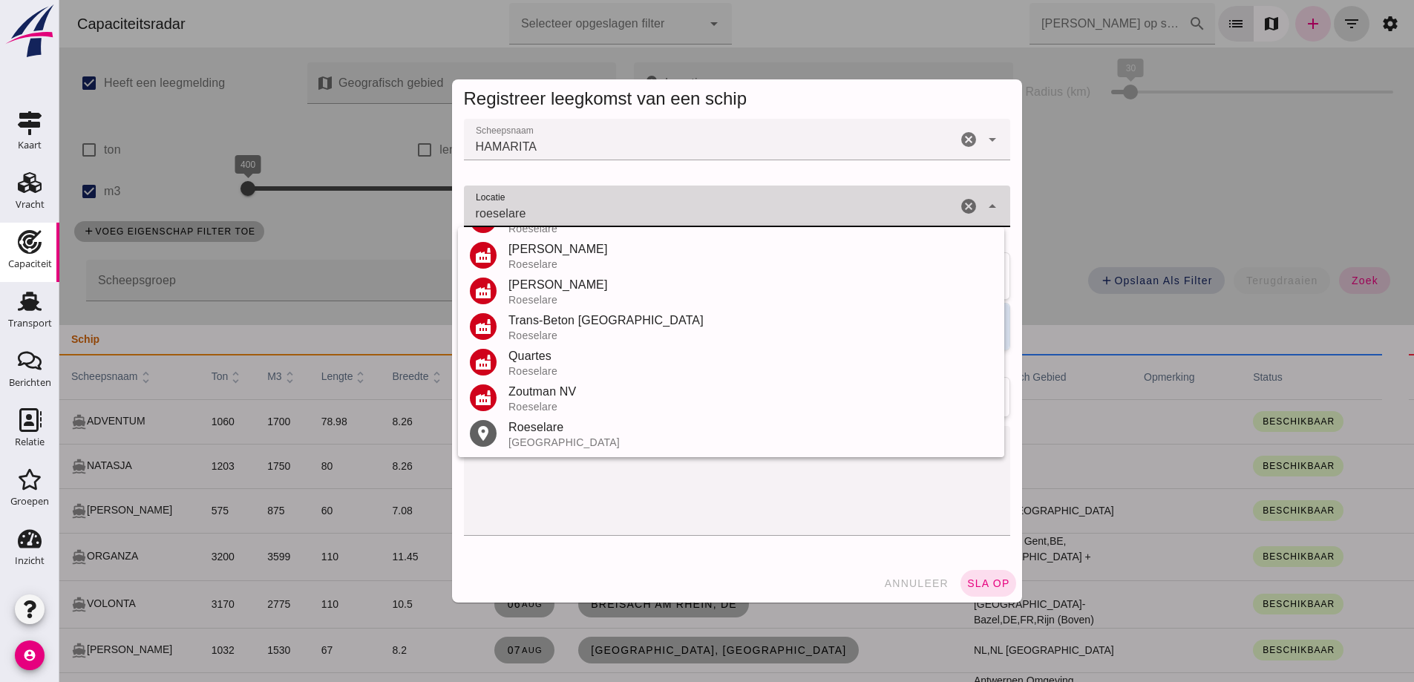
click at [523, 441] on div "België" at bounding box center [750, 442] width 484 height 12
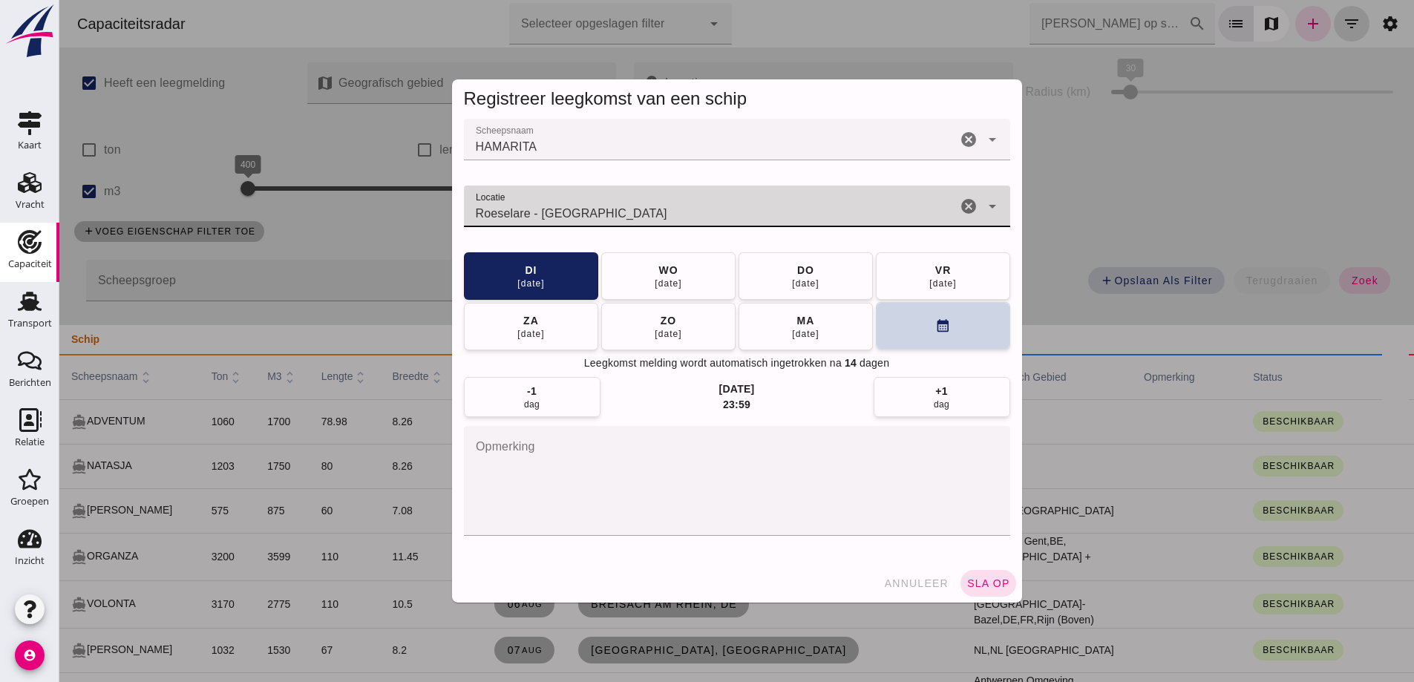
type input "Roeselare - West-Vlaanderen"
click button "calendar_month"
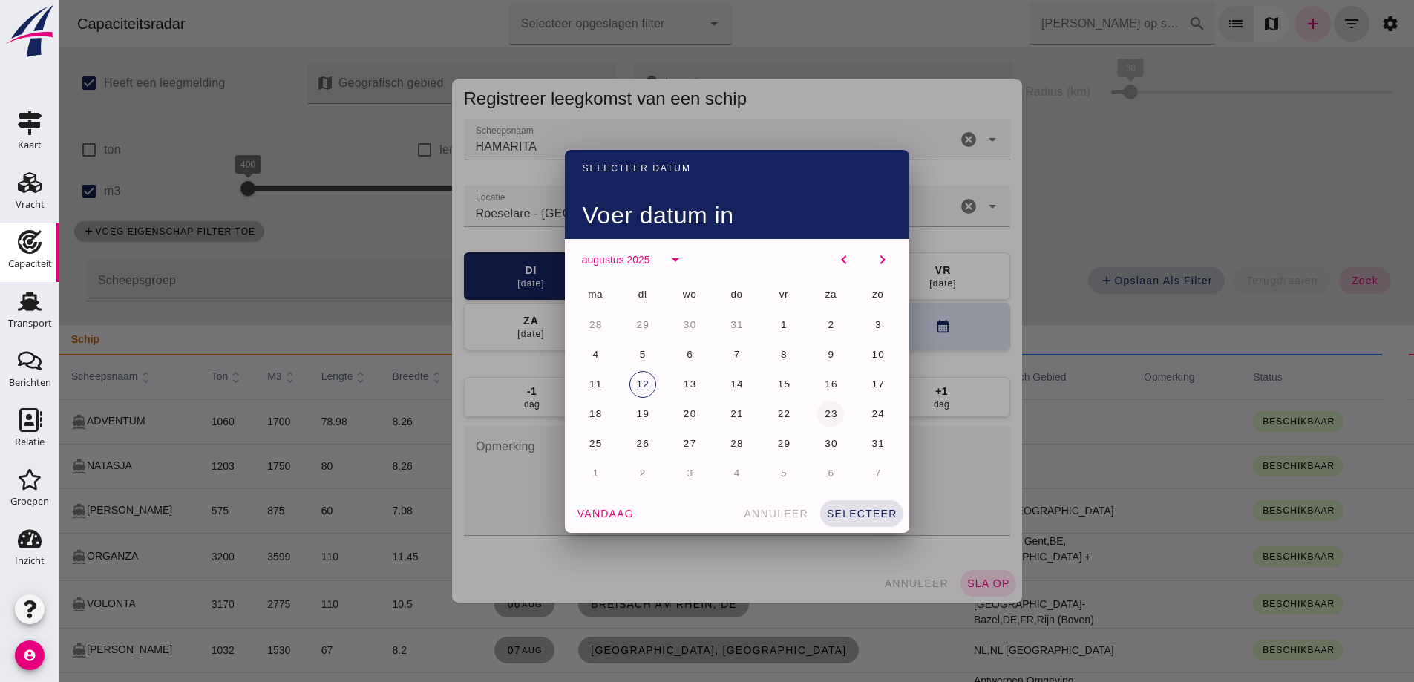
click span "23"
click span "selecteer"
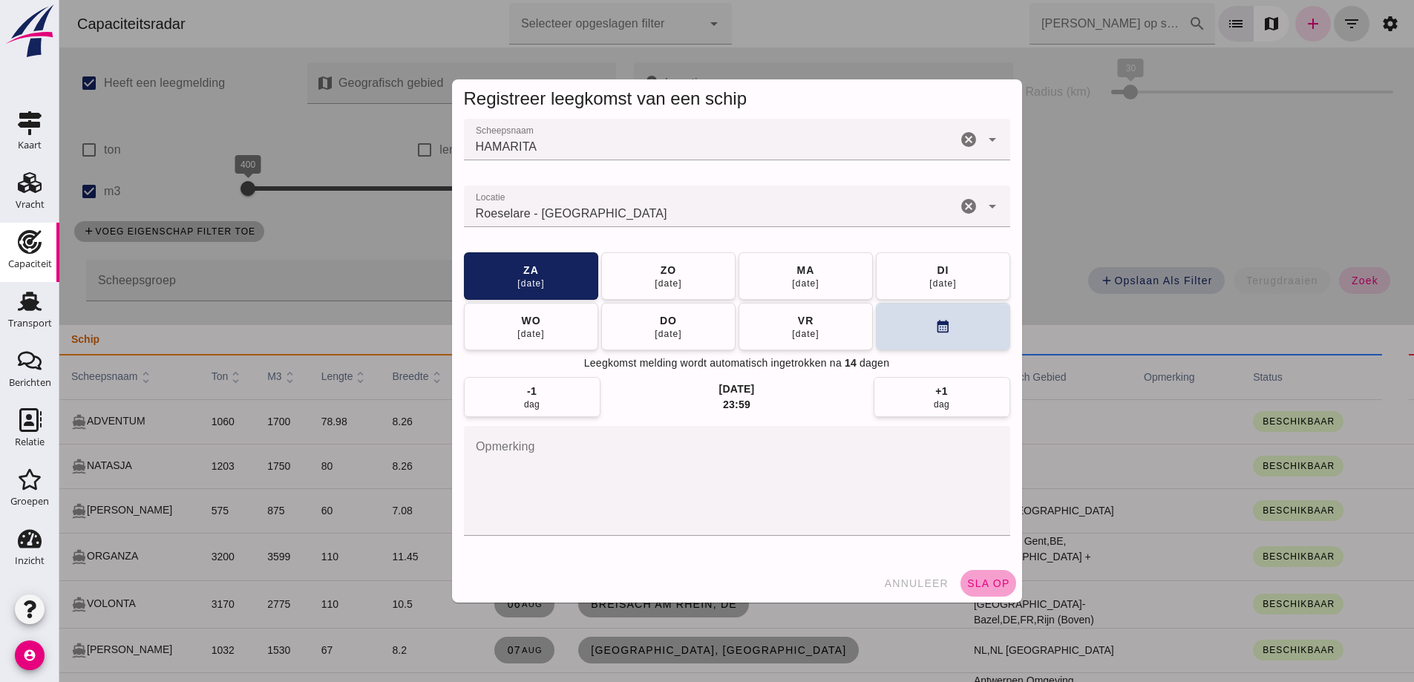
click span "sla op"
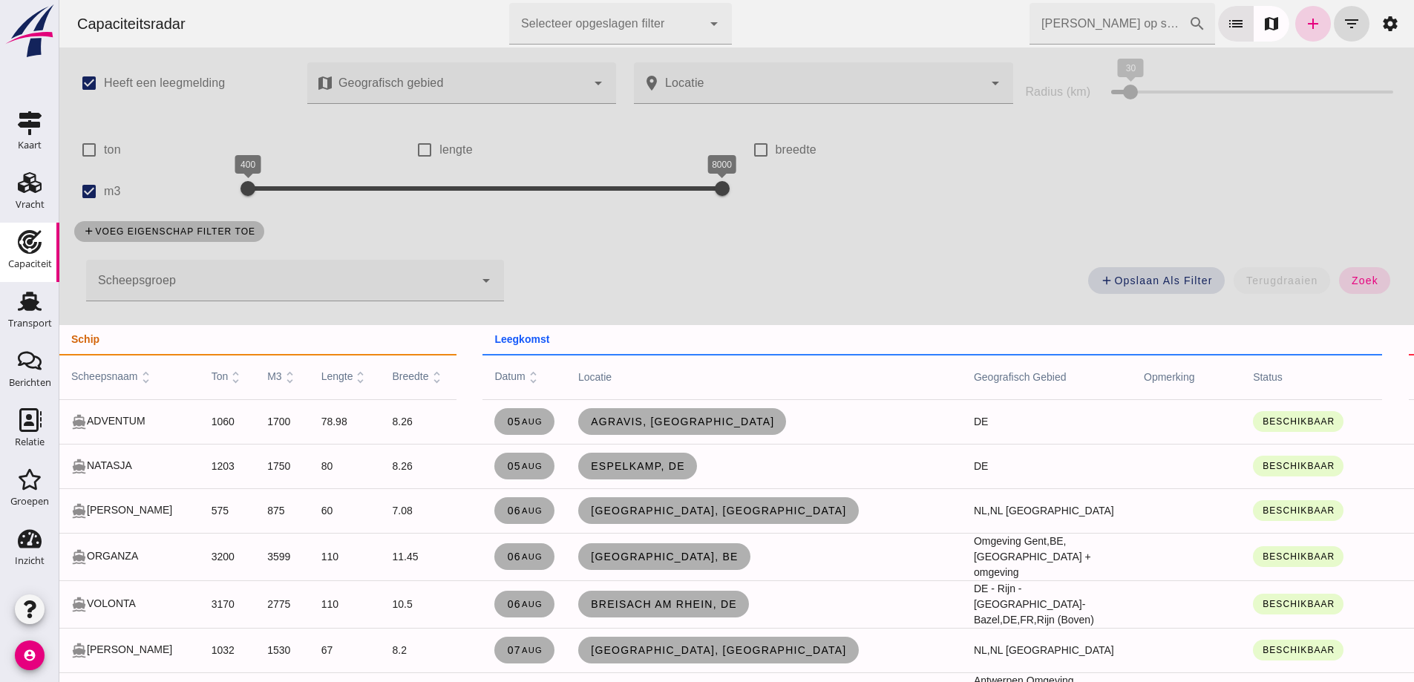
click link "add"
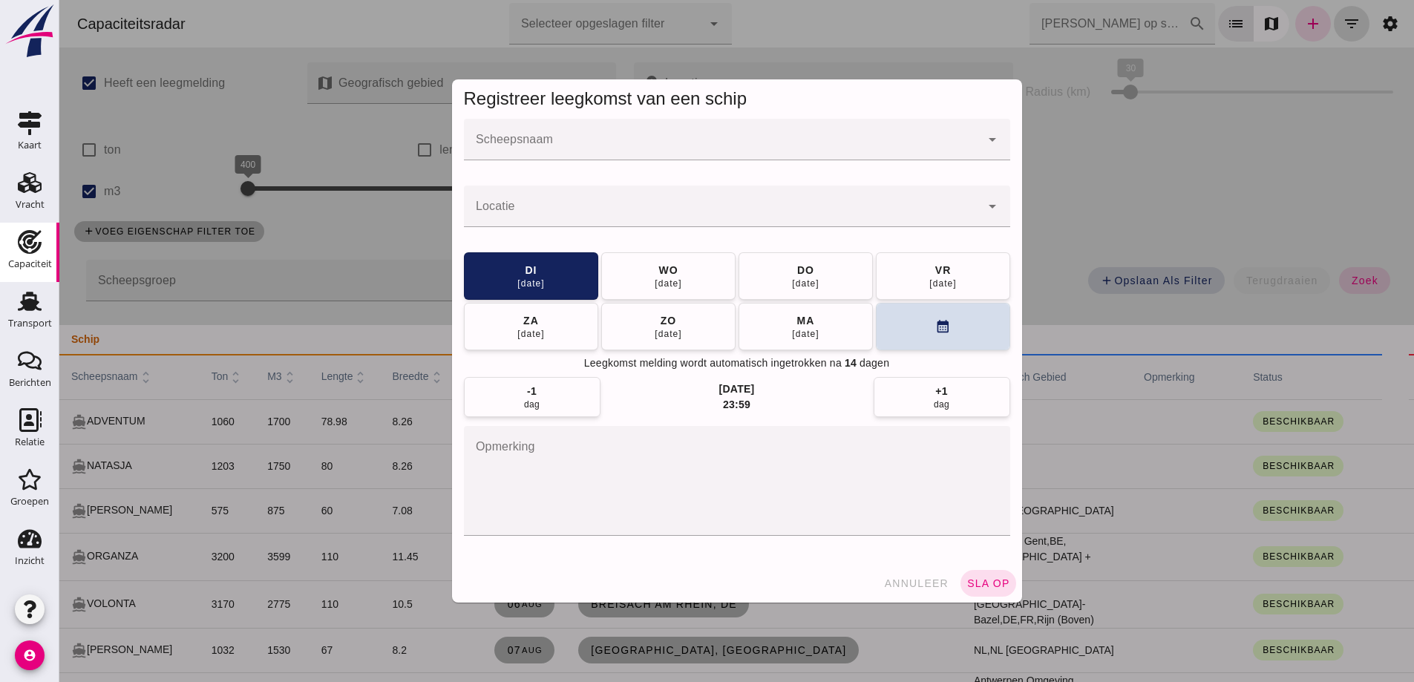
click div
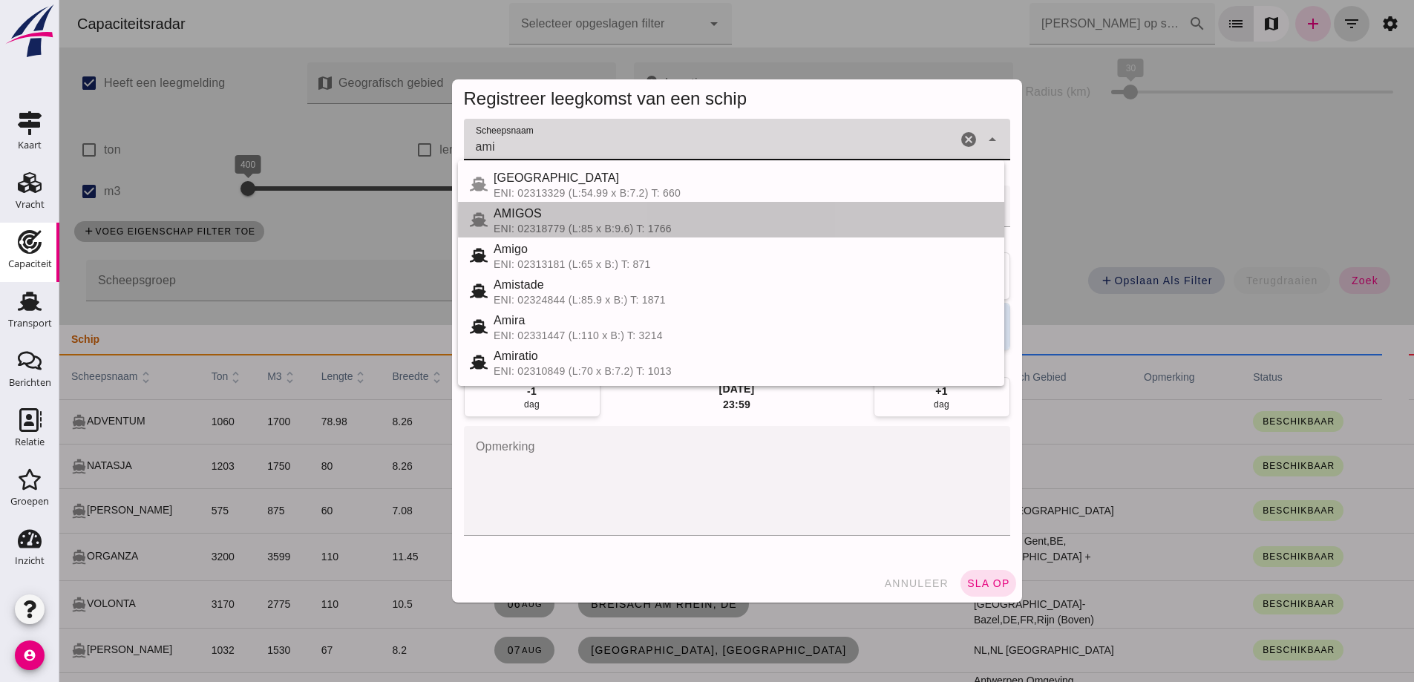
click at [697, 224] on div "ENI: 02318779 (L:85 x B:9.6) T: 1766" at bounding box center [742, 229] width 499 height 12
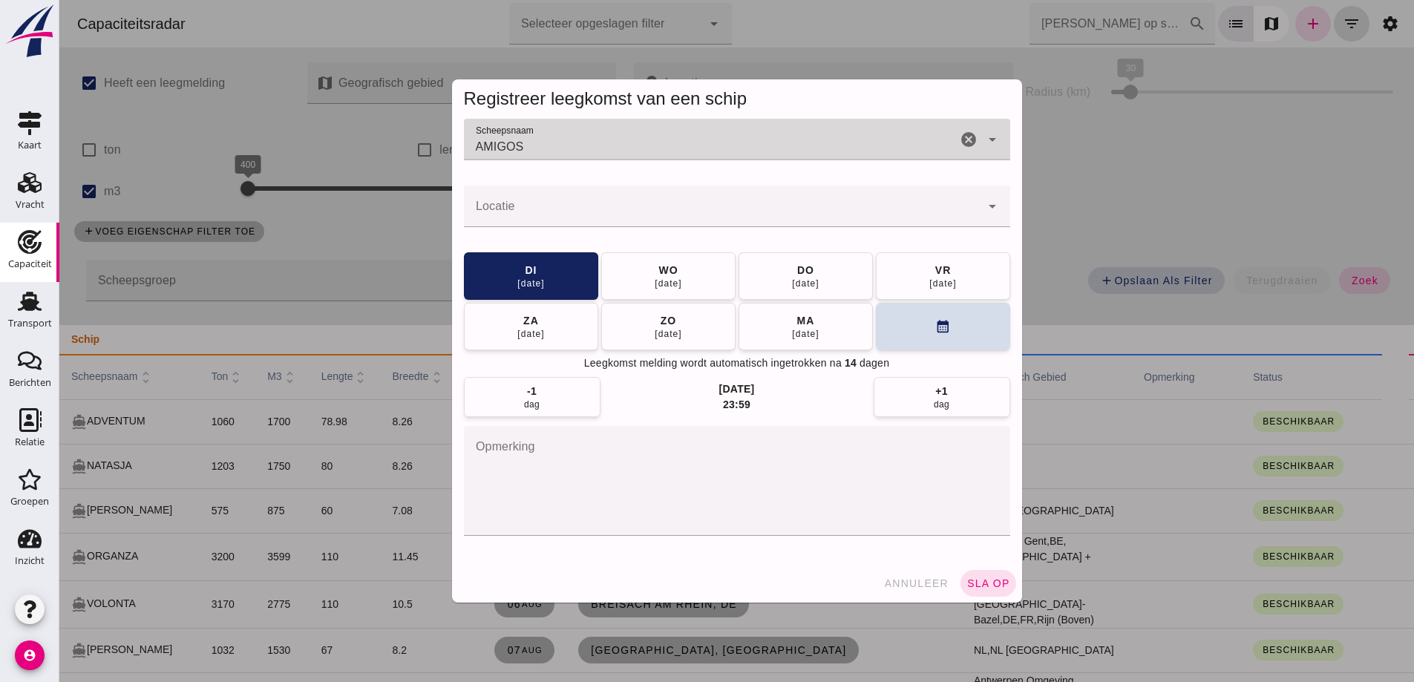
type input "AMIGOS"
click div
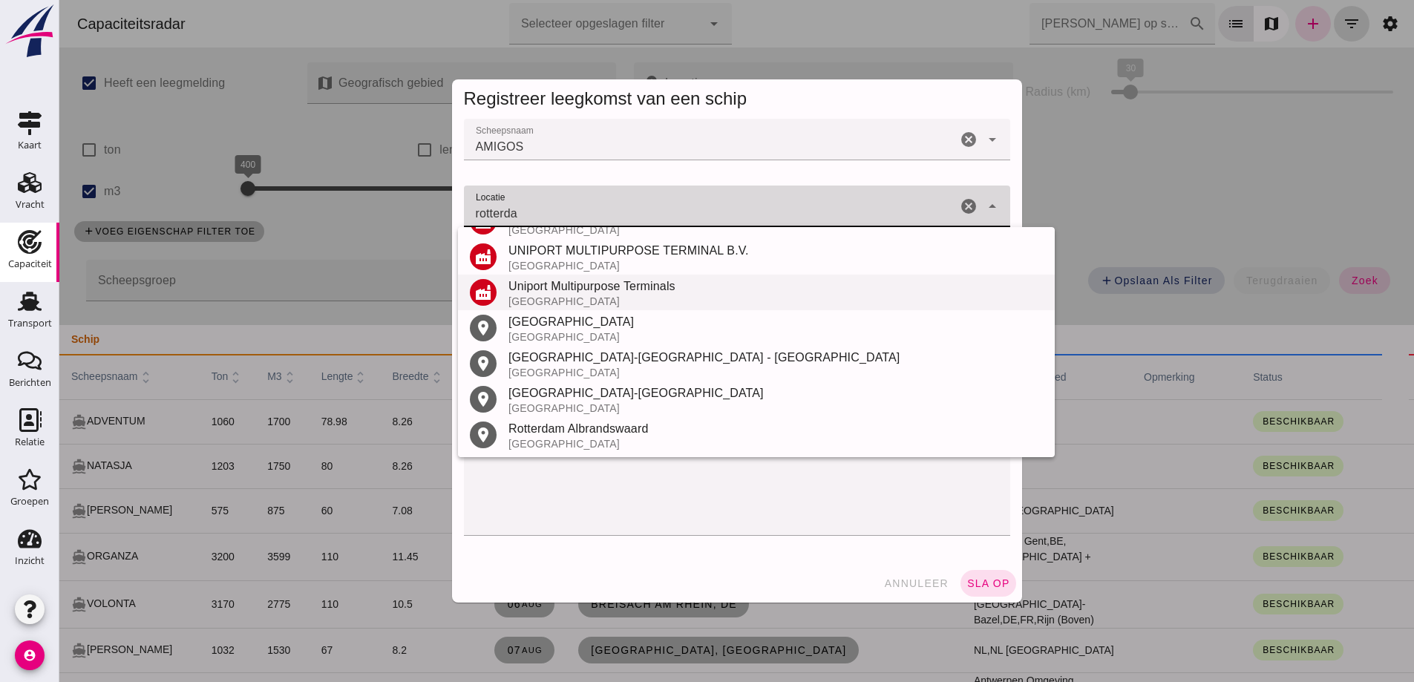
scroll to position [530, 0]
click at [577, 336] on div "Nederland" at bounding box center [775, 335] width 534 height 12
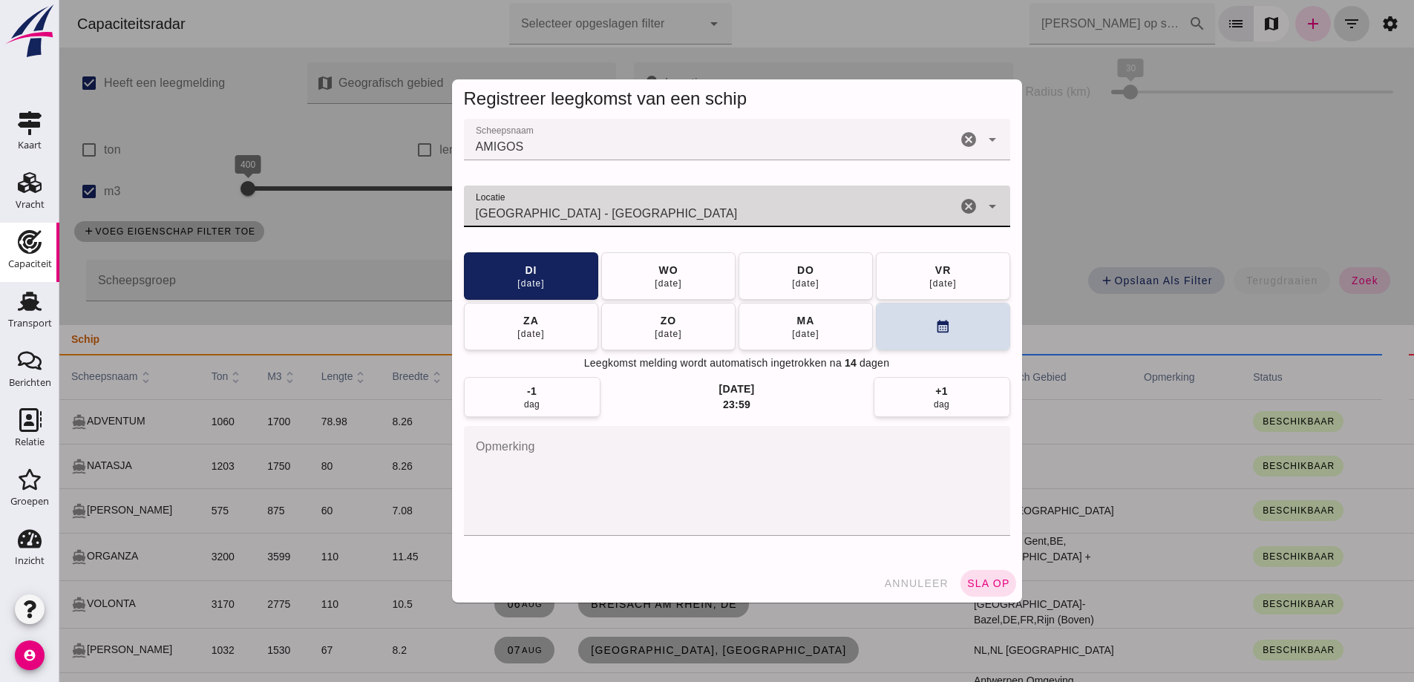
type input "Rotterdam - Zuid-Holland"
click div "18 aug"
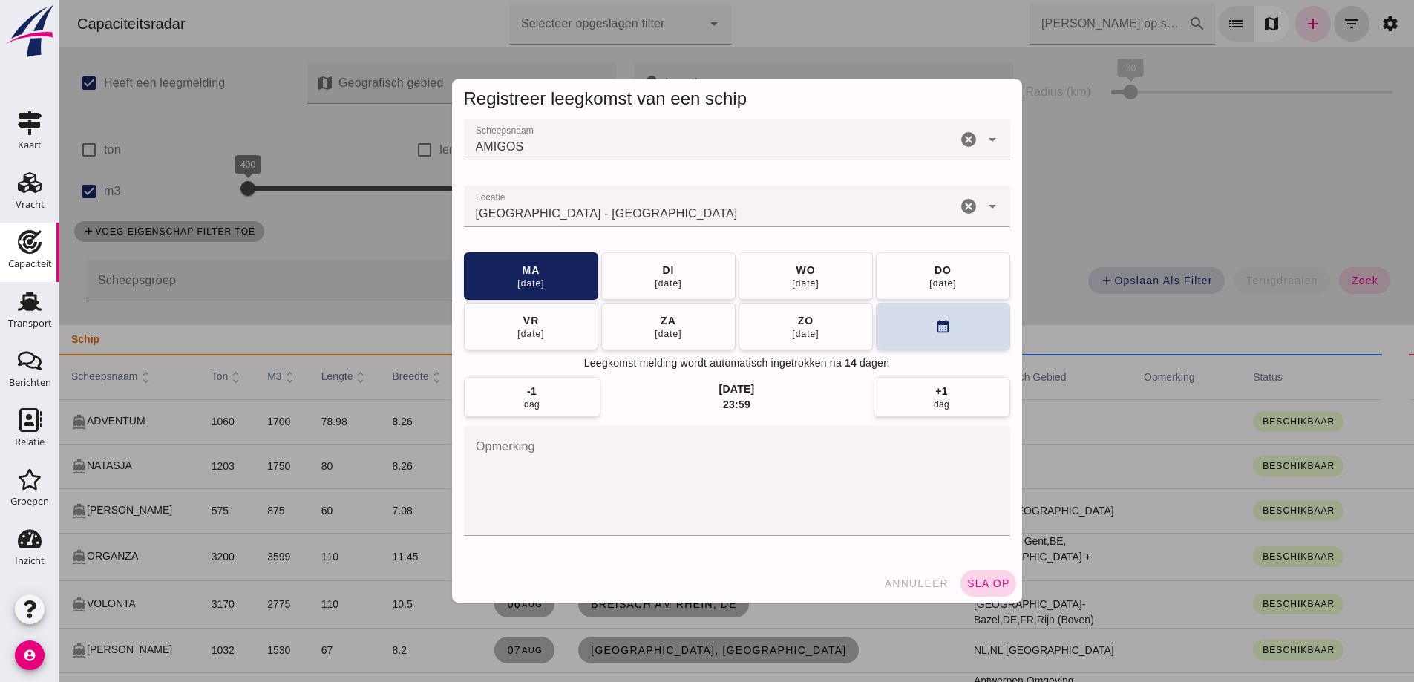
click span "sla op"
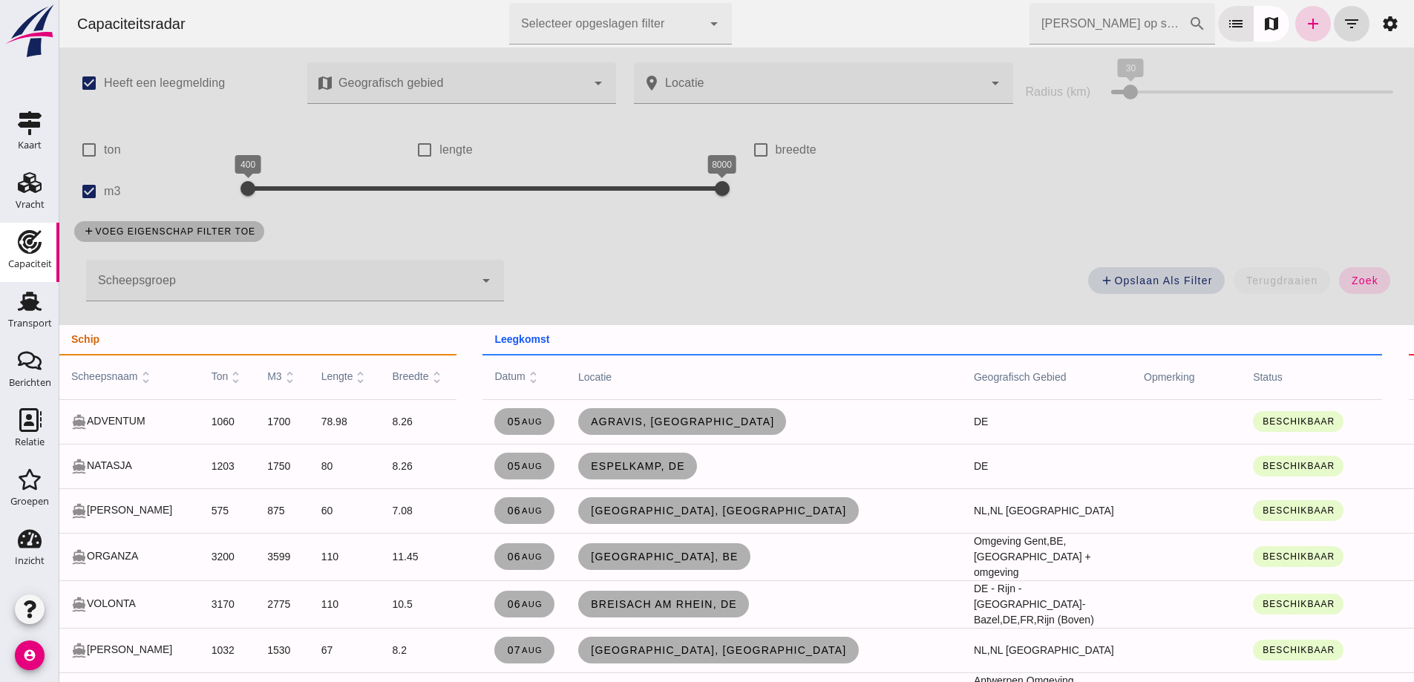
click at [1304, 30] on icon "add" at bounding box center [1313, 24] width 18 height 18
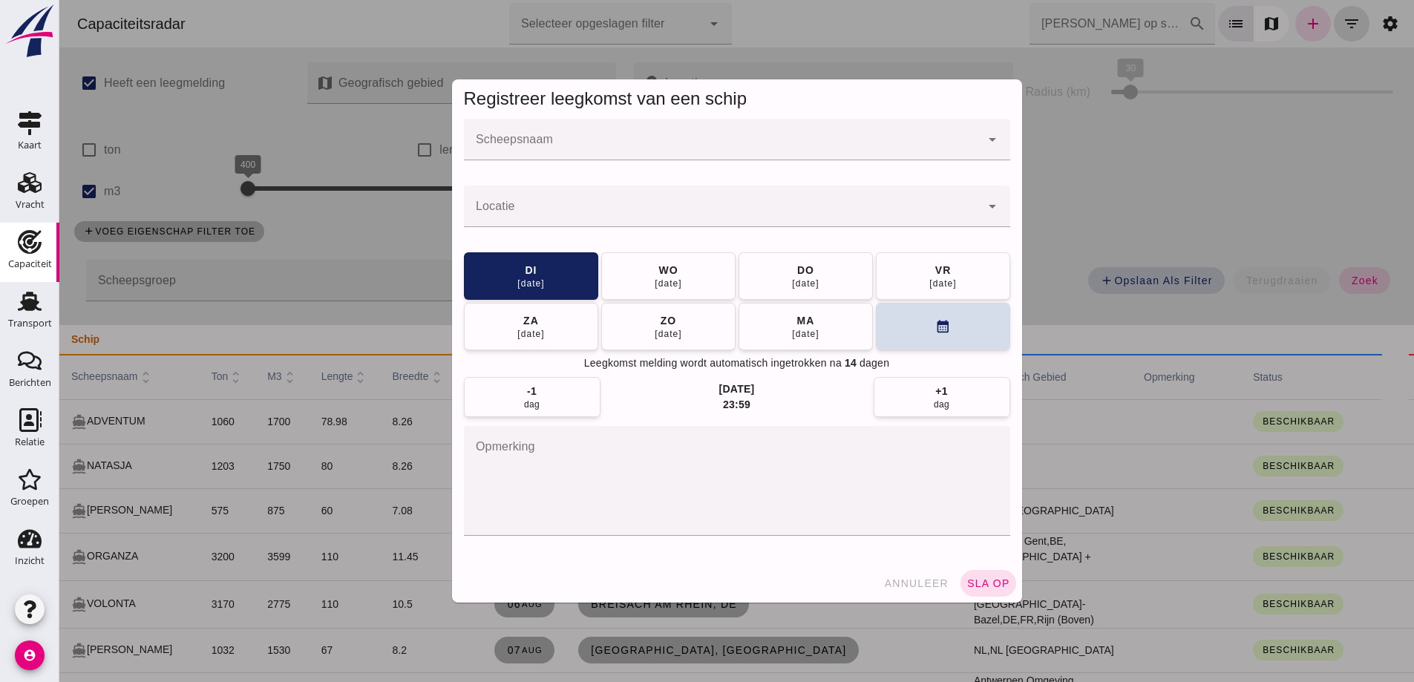
click div
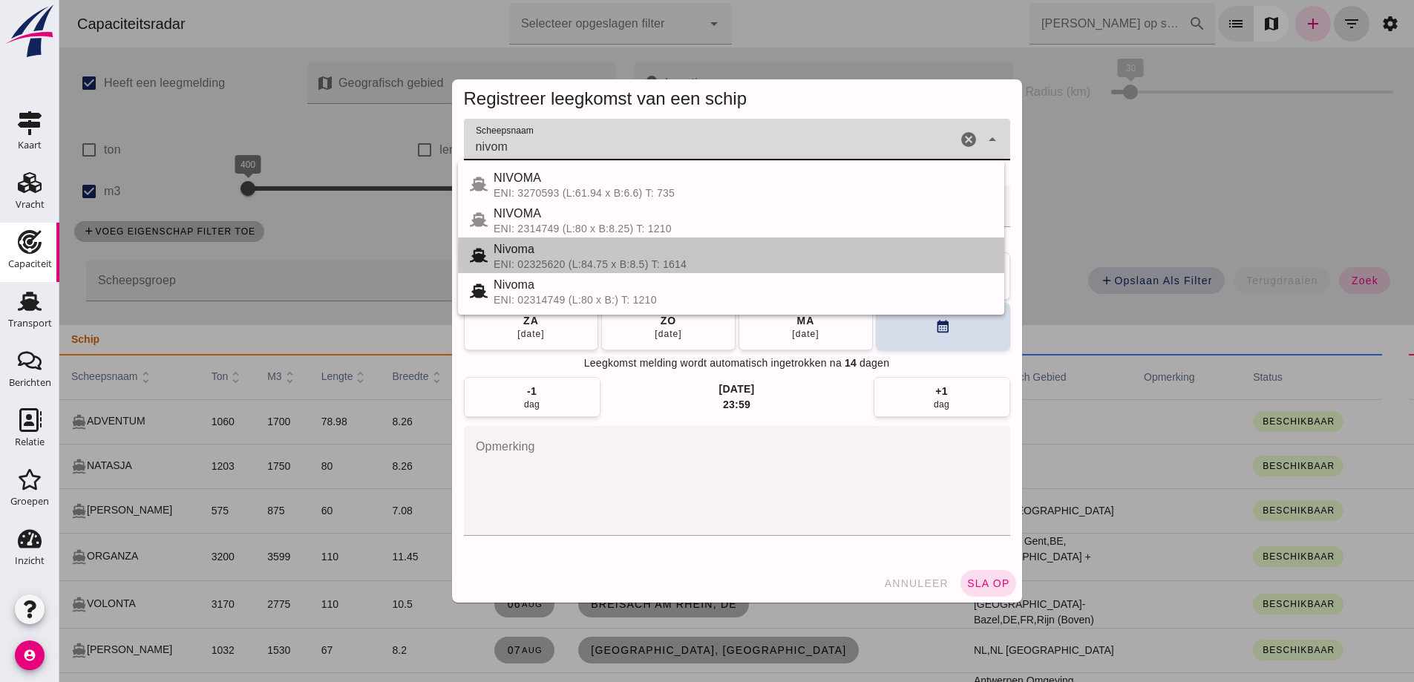
click div "Nivoma ENI: 02325620 (L:84.75 x B:8.5) T: 1614"
type input "Nivoma"
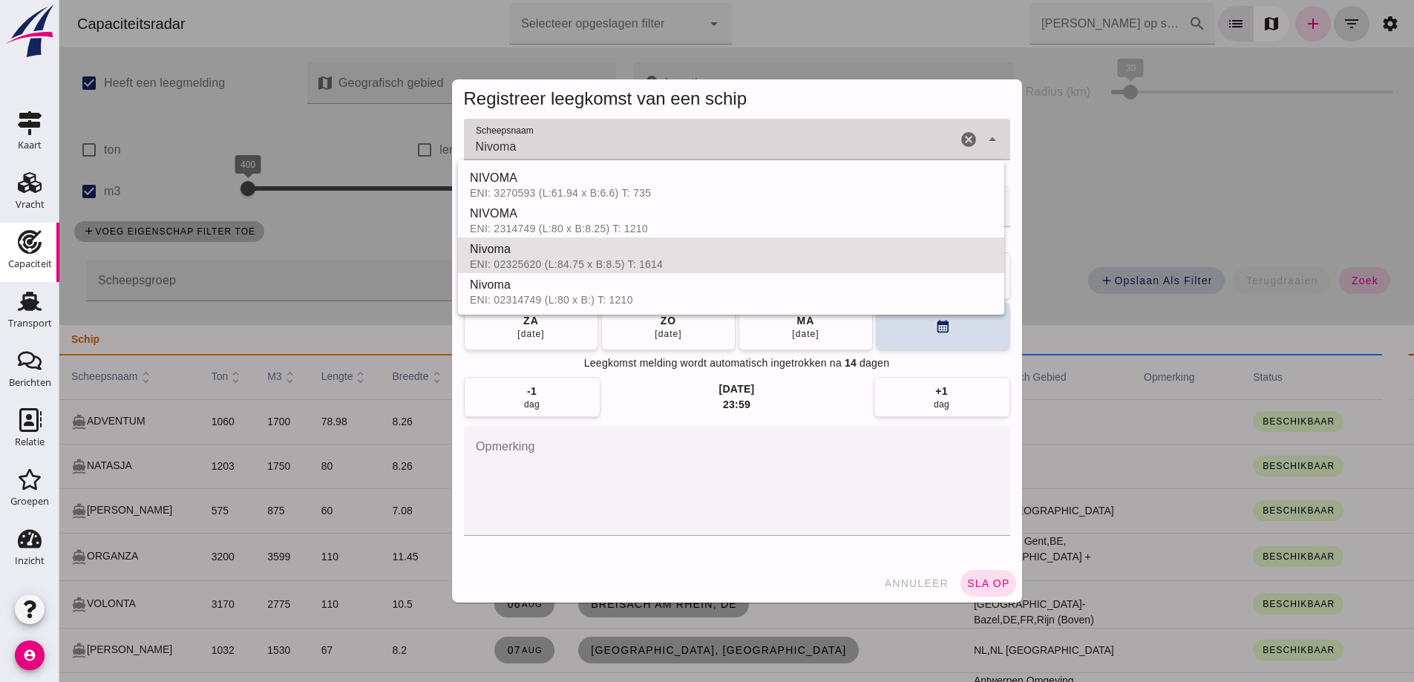
drag, startPoint x: 595, startPoint y: 156, endPoint x: 404, endPoint y: 147, distance: 191.7
click div "Registreer leegkomst van een schip Scheepsnaam Scheepsnaam Nivoma Nivoma cancel…"
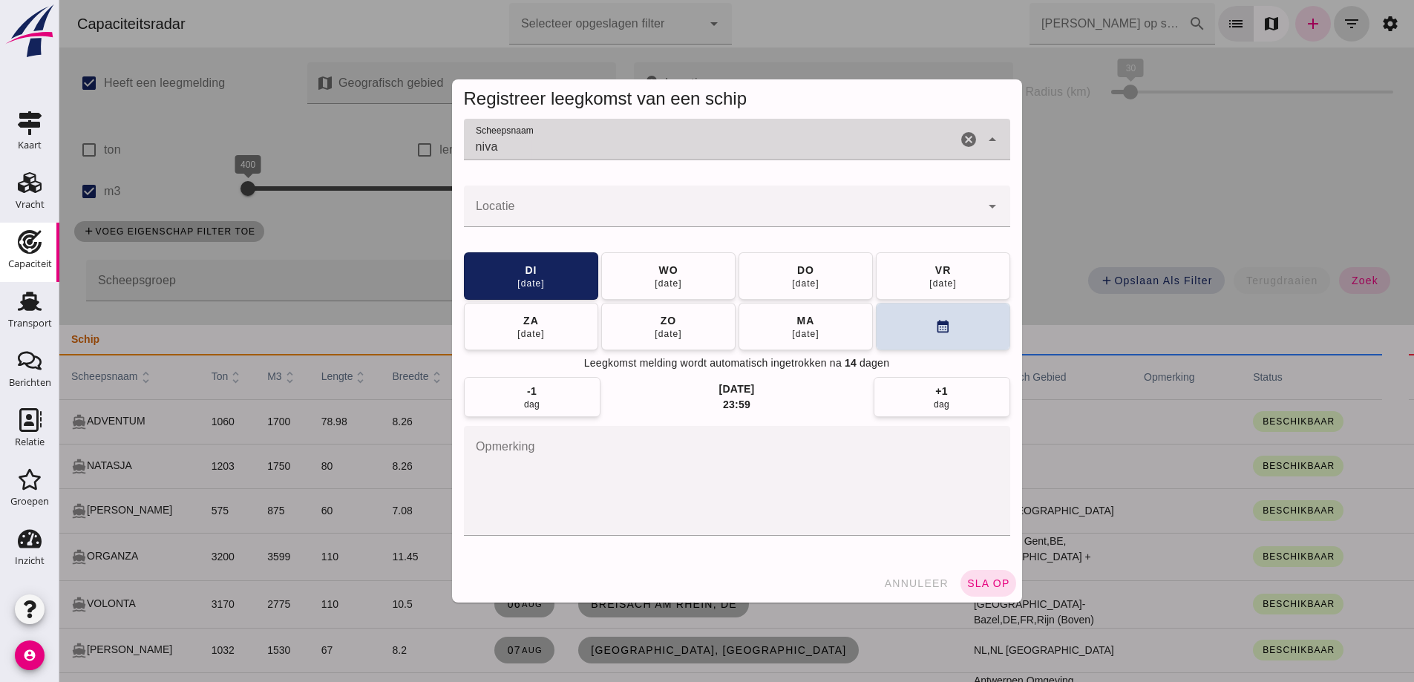
type input "niv"
type input "NIVOMA"
click button "calendar_month"
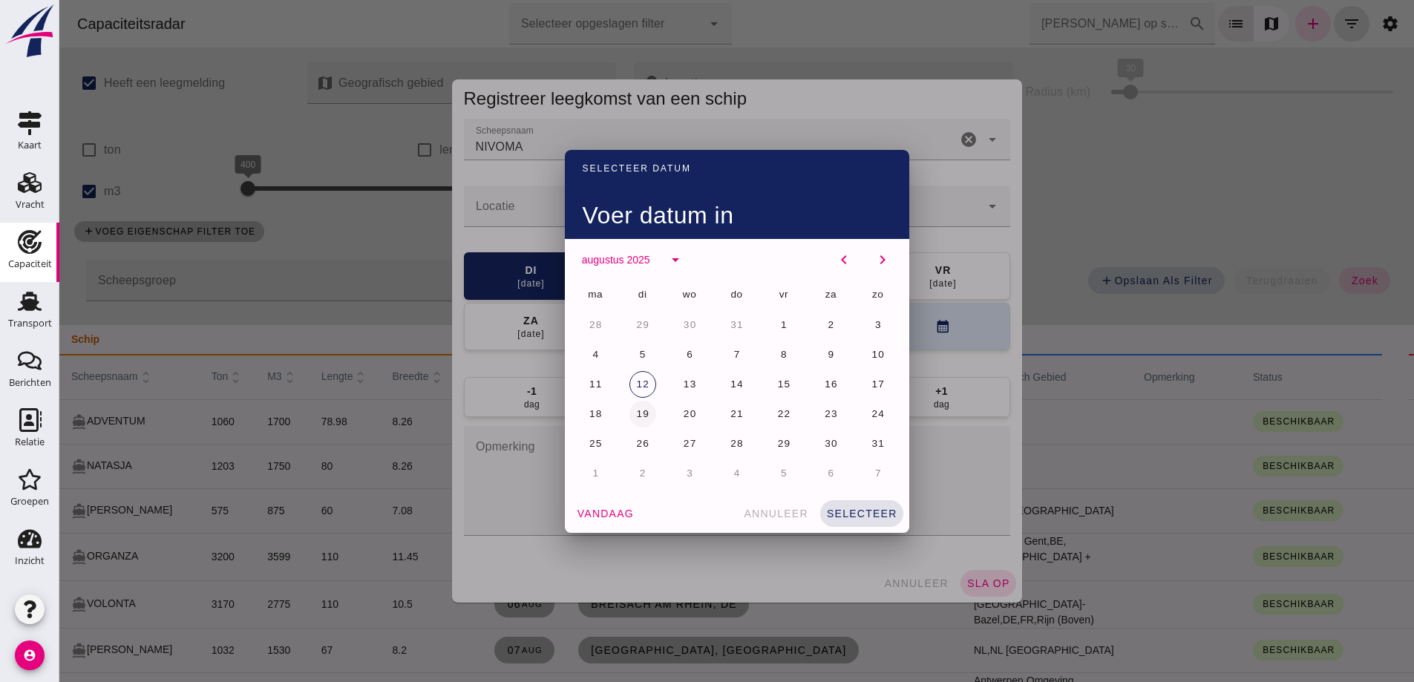
click span "19"
click at [505, 213] on div at bounding box center [736, 341] width 1354 height 682
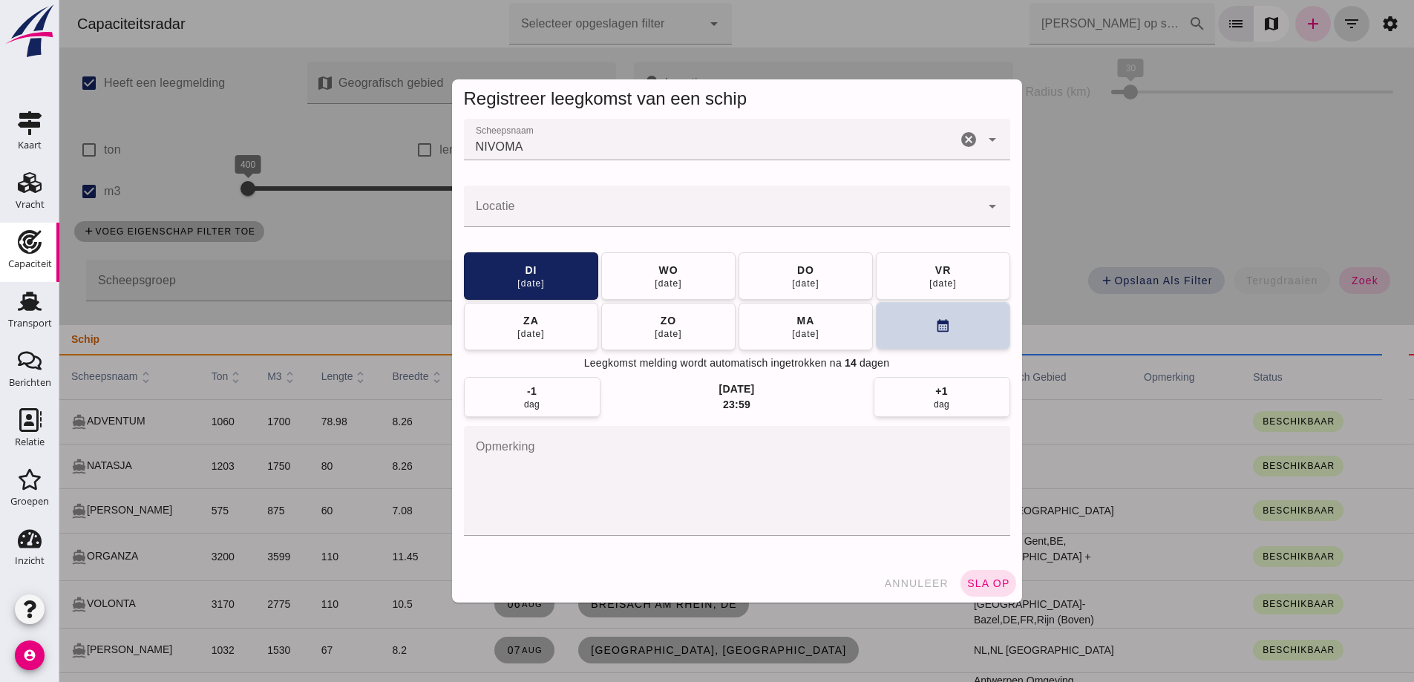
click button "calendar_month"
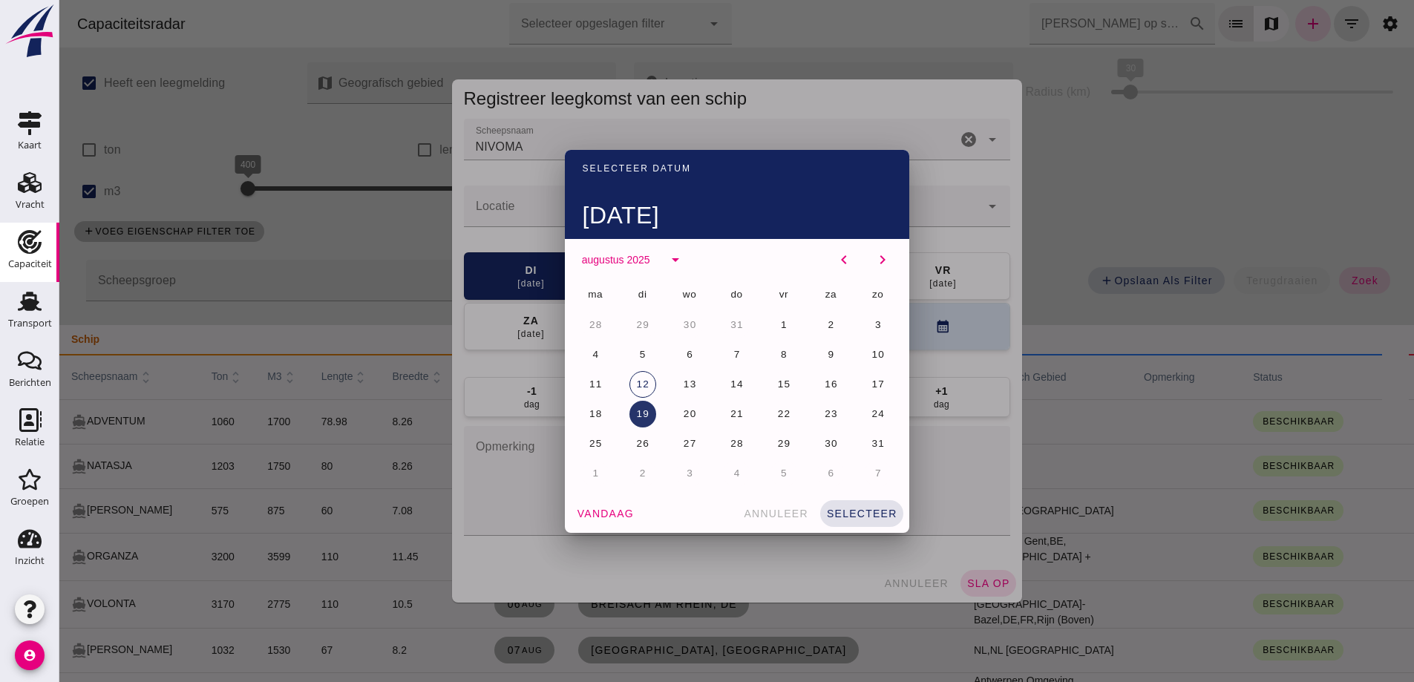
click span "19"
click span "selecteer"
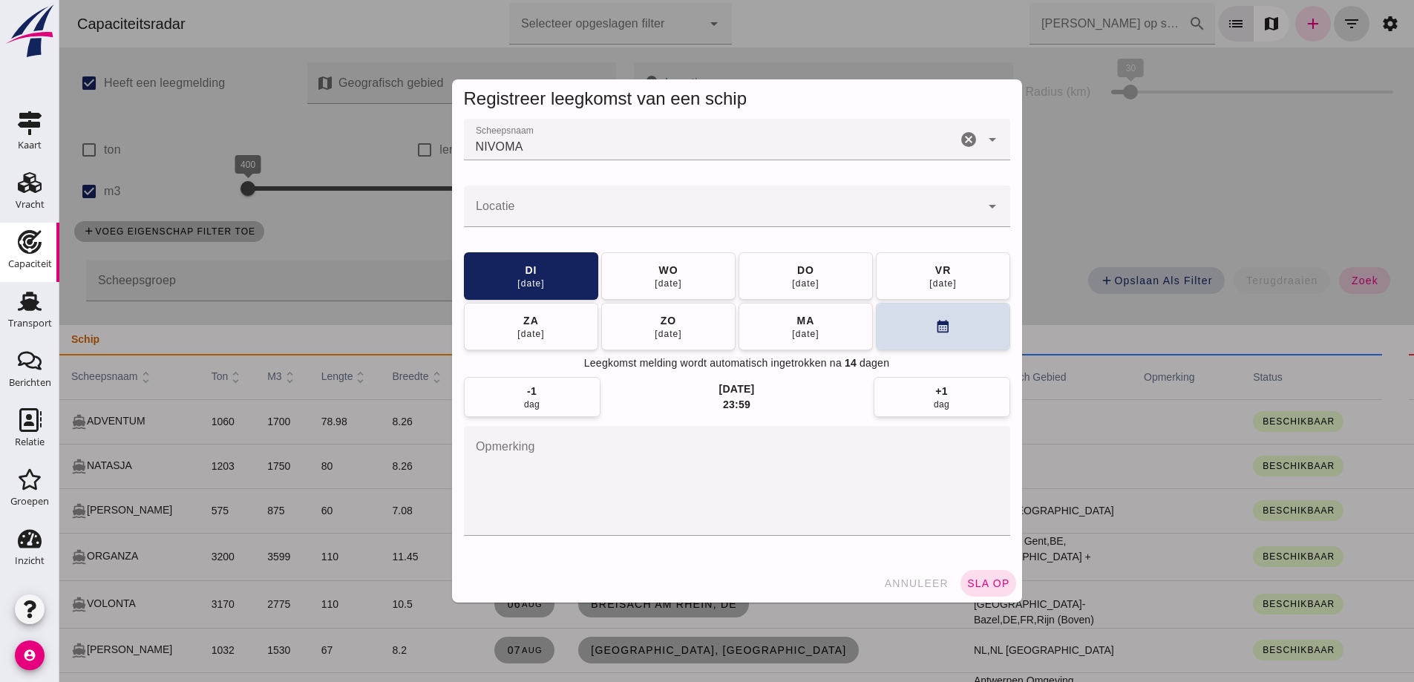
drag, startPoint x: 602, startPoint y: 187, endPoint x: 603, endPoint y: 198, distance: 11.2
click div
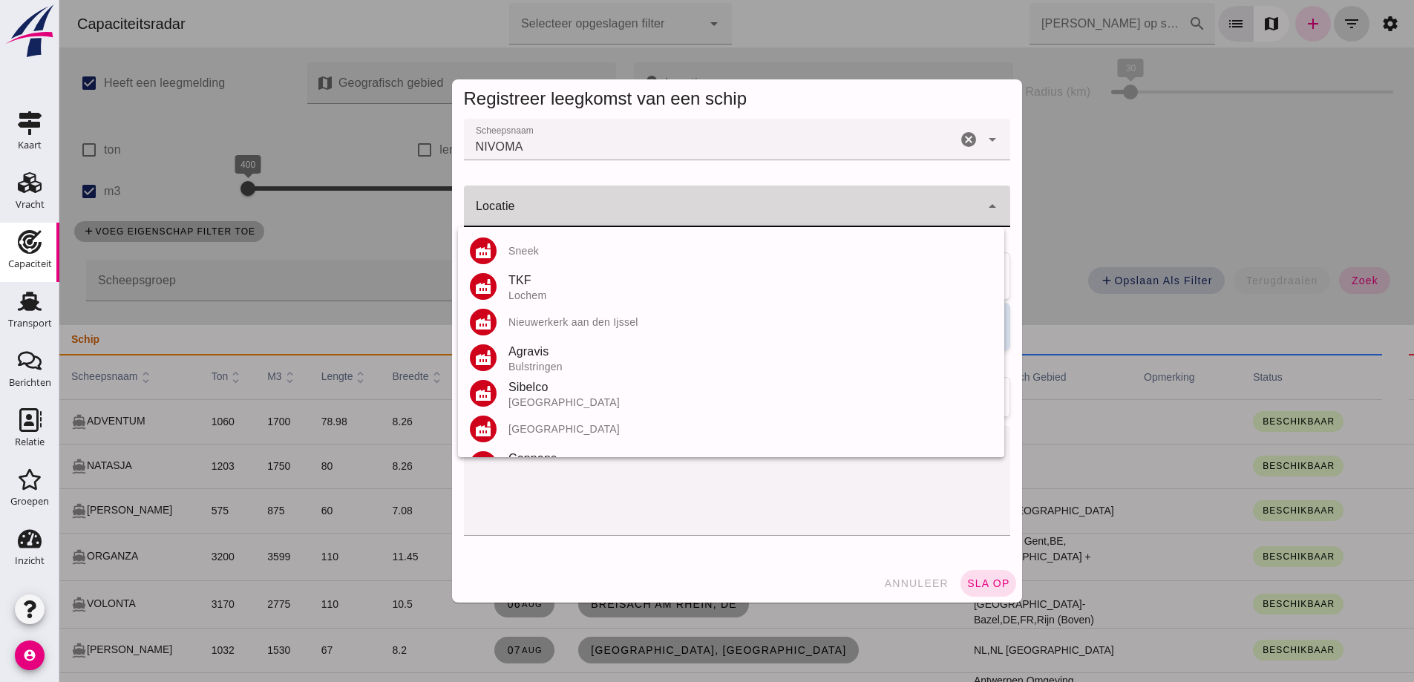
click div
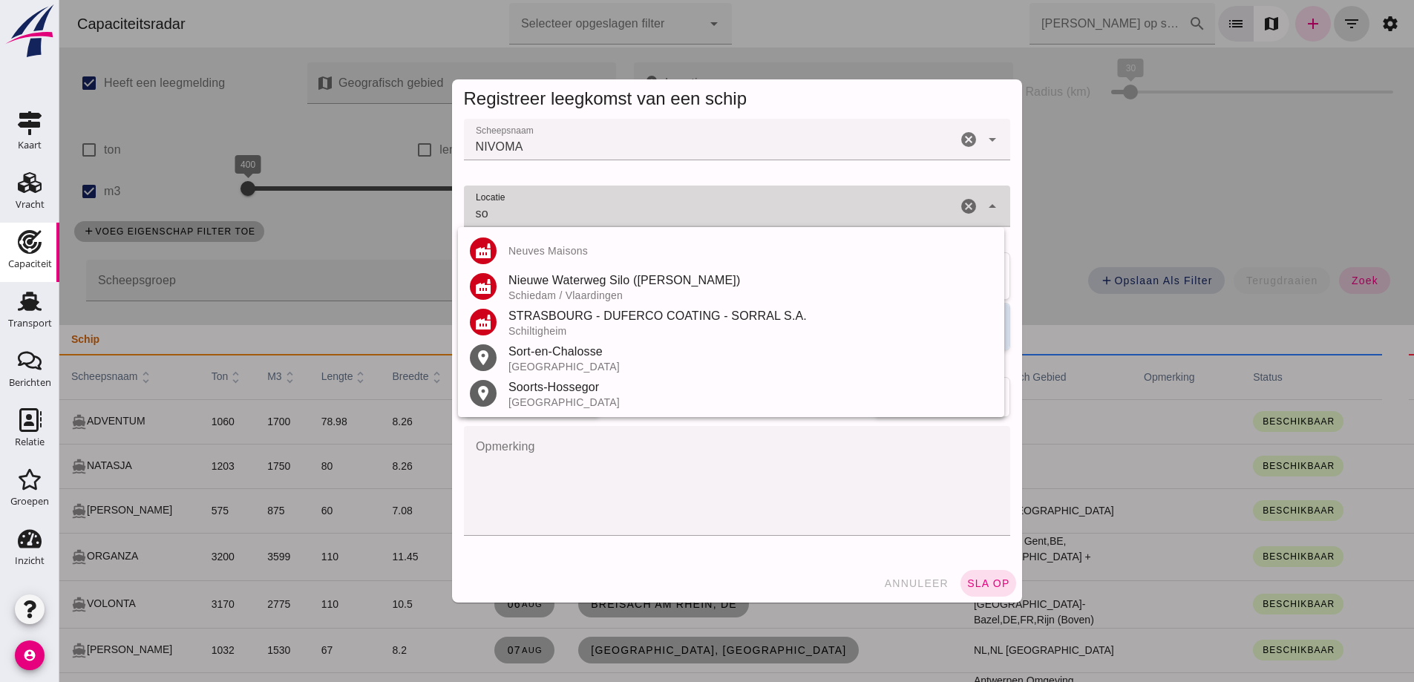
type input "s"
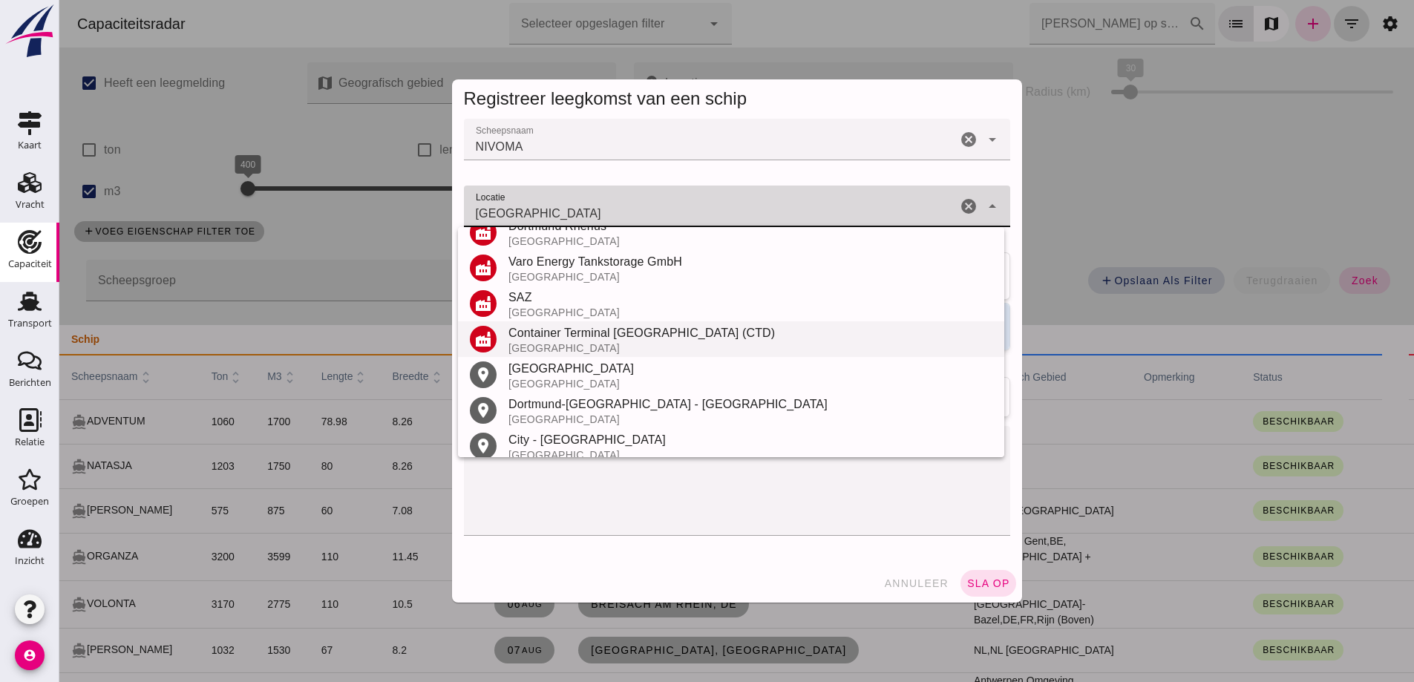
scroll to position [245, 0]
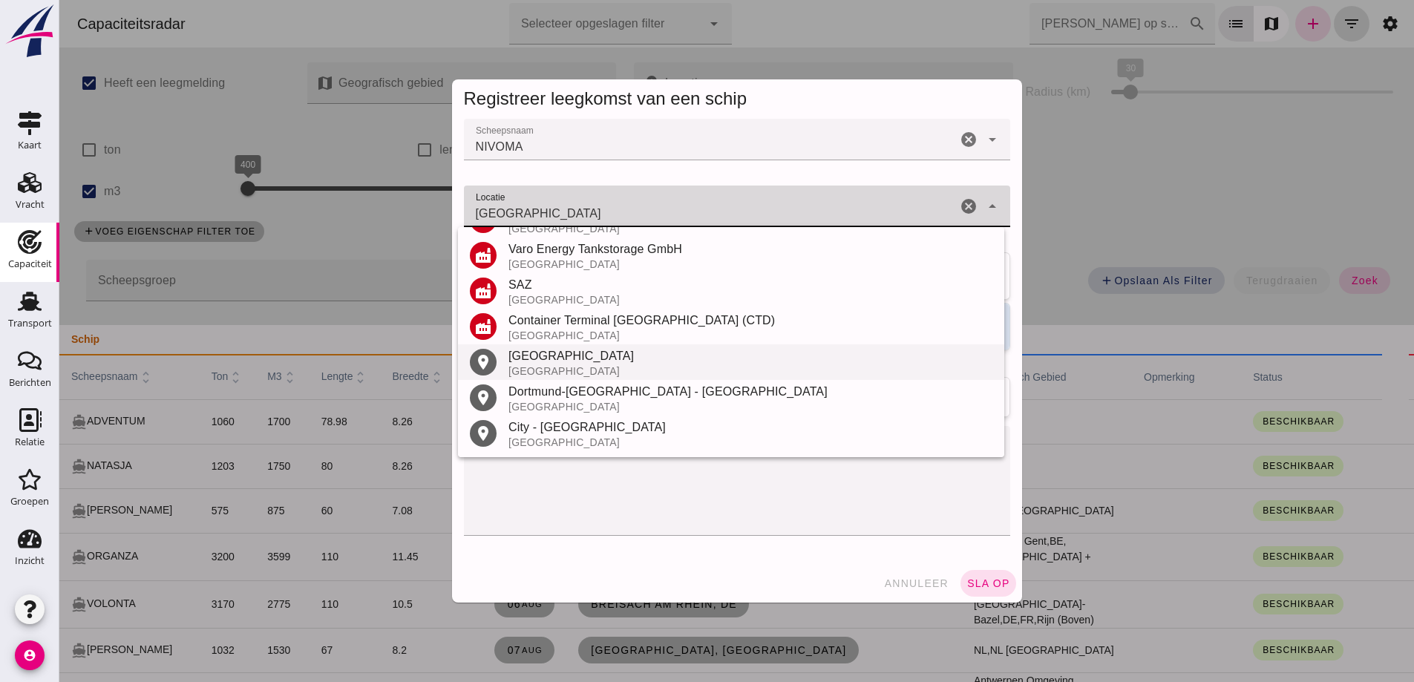
click at [586, 359] on div "Dortmund" at bounding box center [750, 356] width 484 height 18
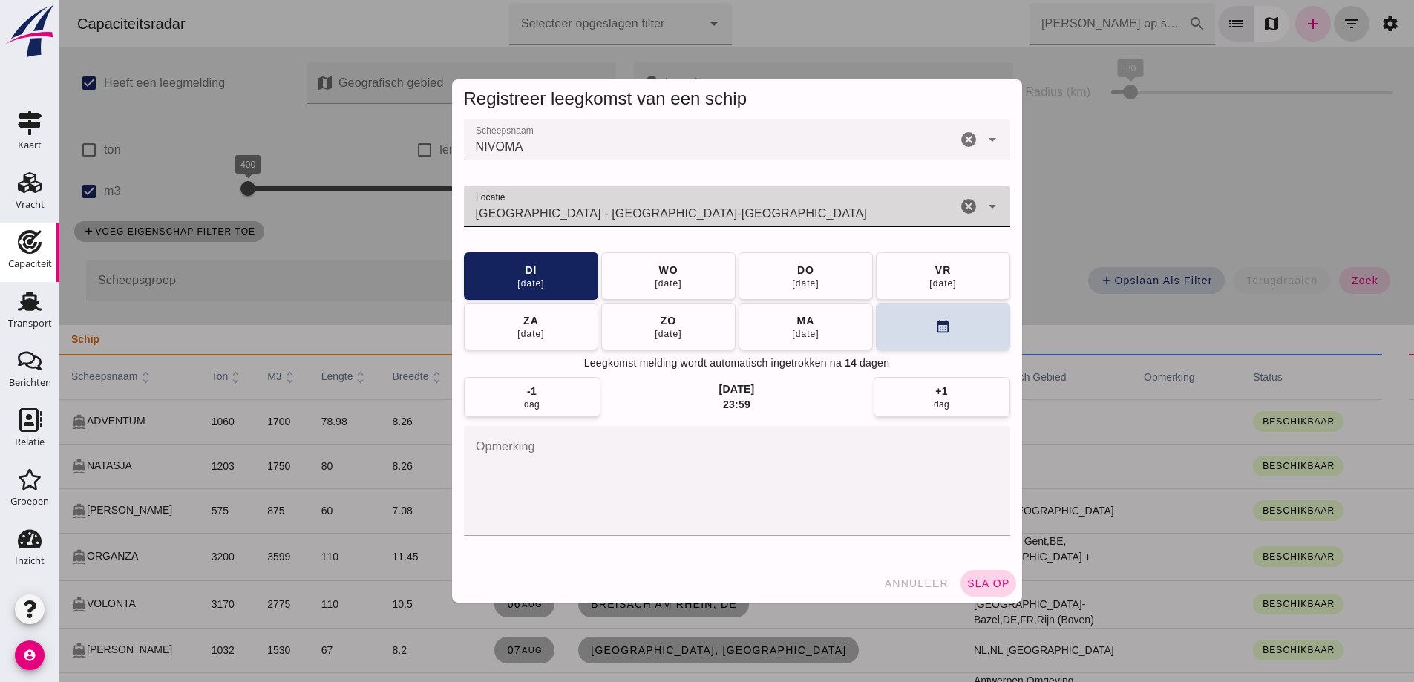
type input "Dortmund - Noordrijn-Westfalen"
click span "sla op"
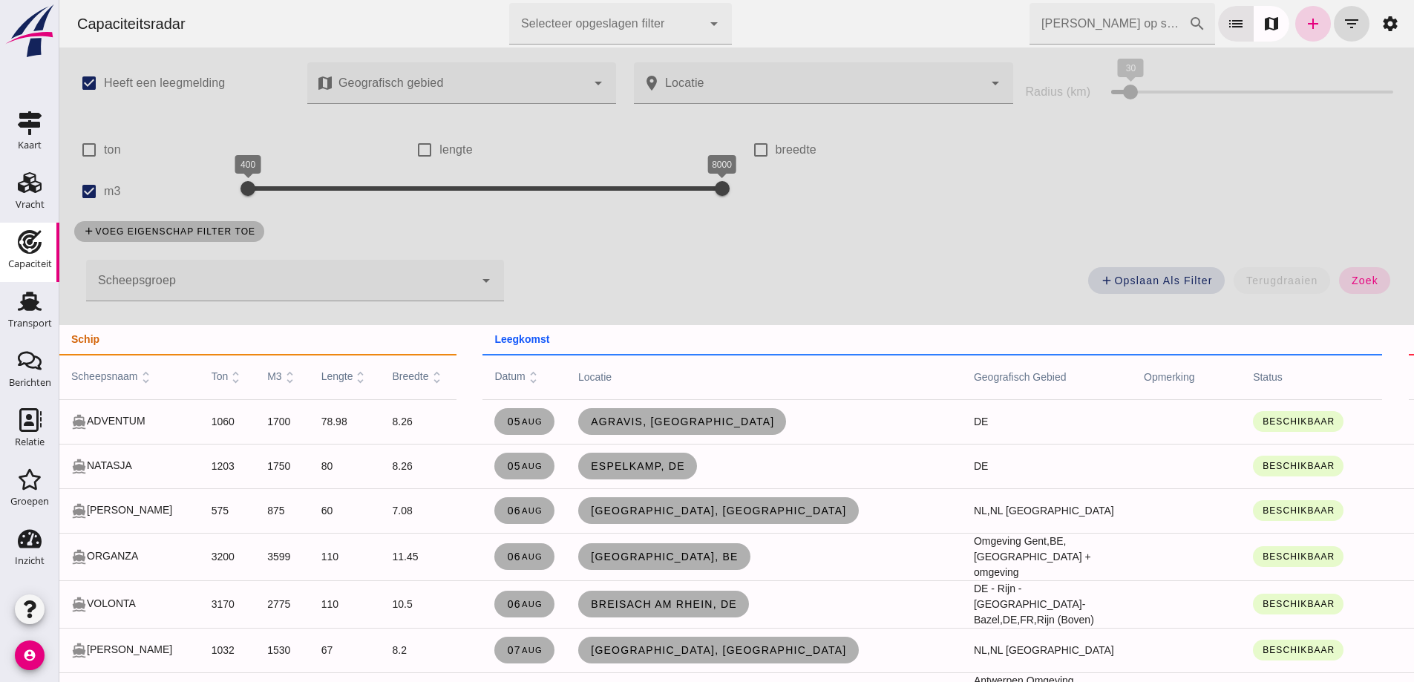
click link "add"
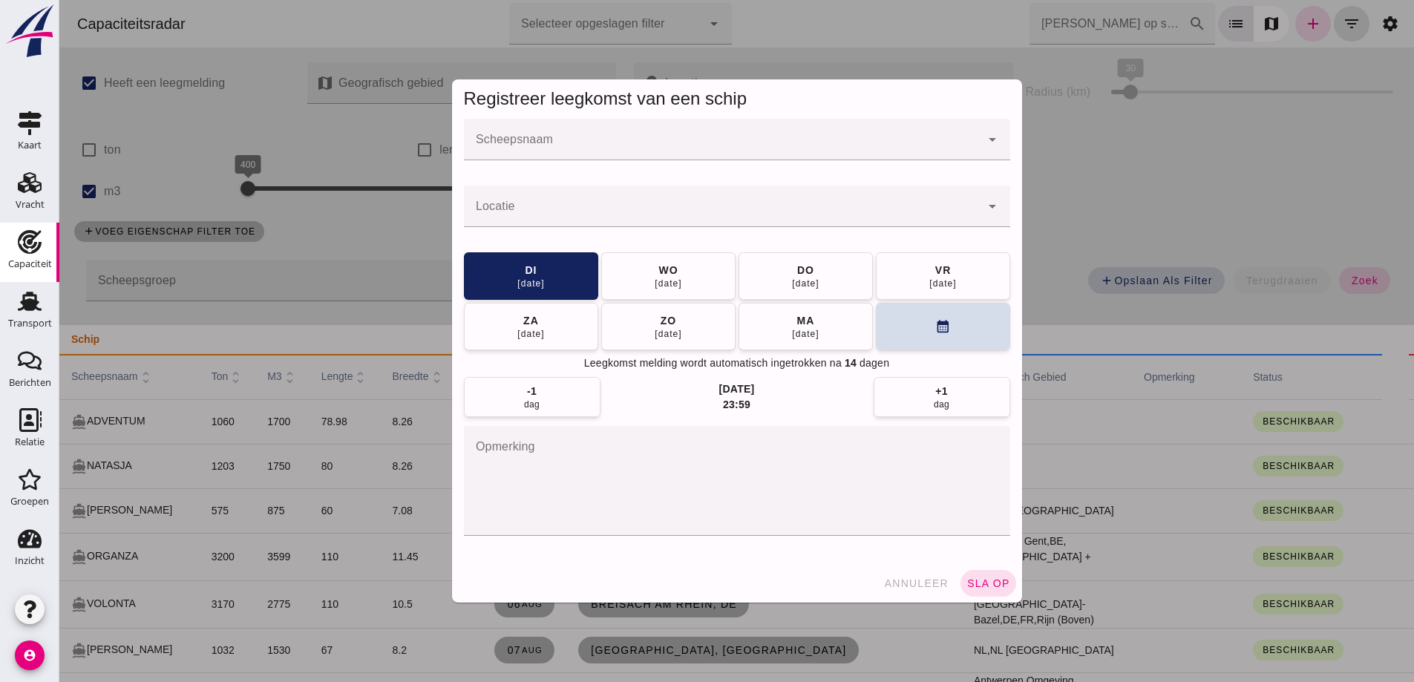
drag, startPoint x: 1313, startPoint y: 20, endPoint x: 744, endPoint y: 141, distance: 581.9
click at [1303, 17] on div at bounding box center [736, 341] width 1354 height 682
click at [747, 140] on div at bounding box center [736, 341] width 1354 height 682
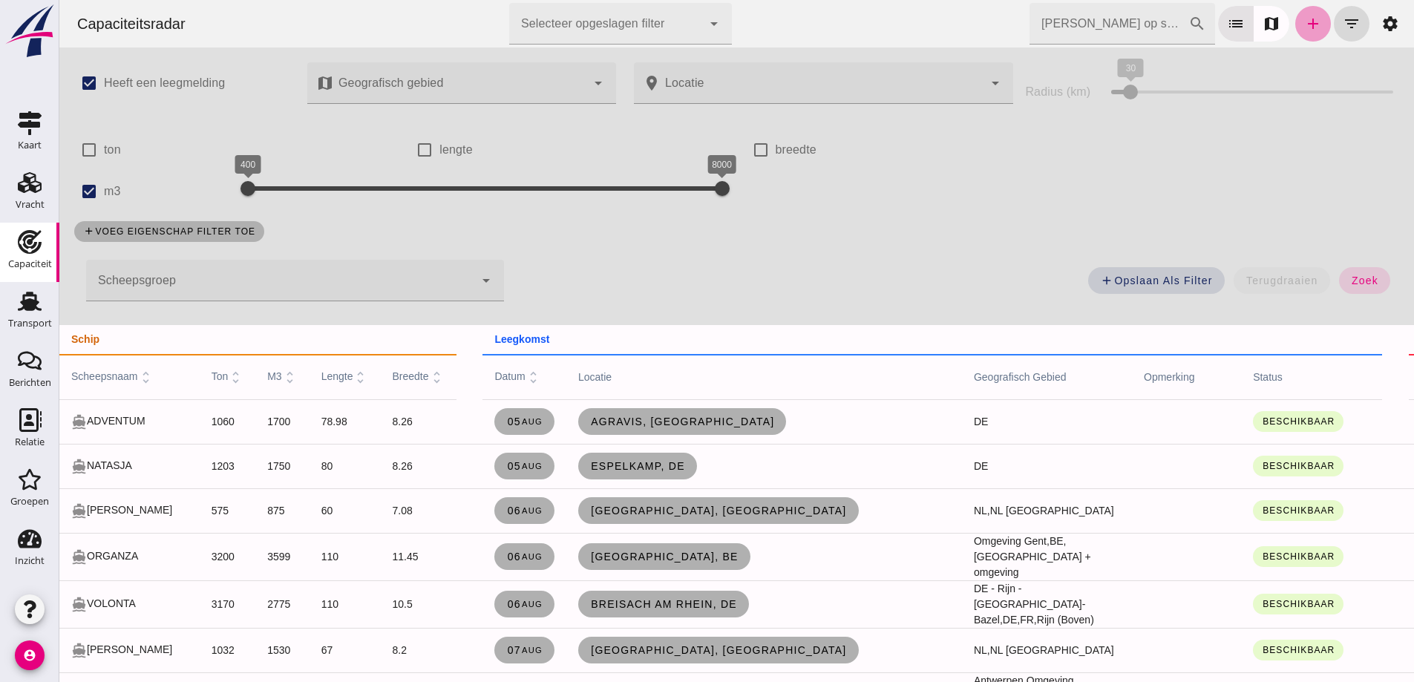
click at [1310, 16] on icon "add" at bounding box center [1313, 24] width 18 height 18
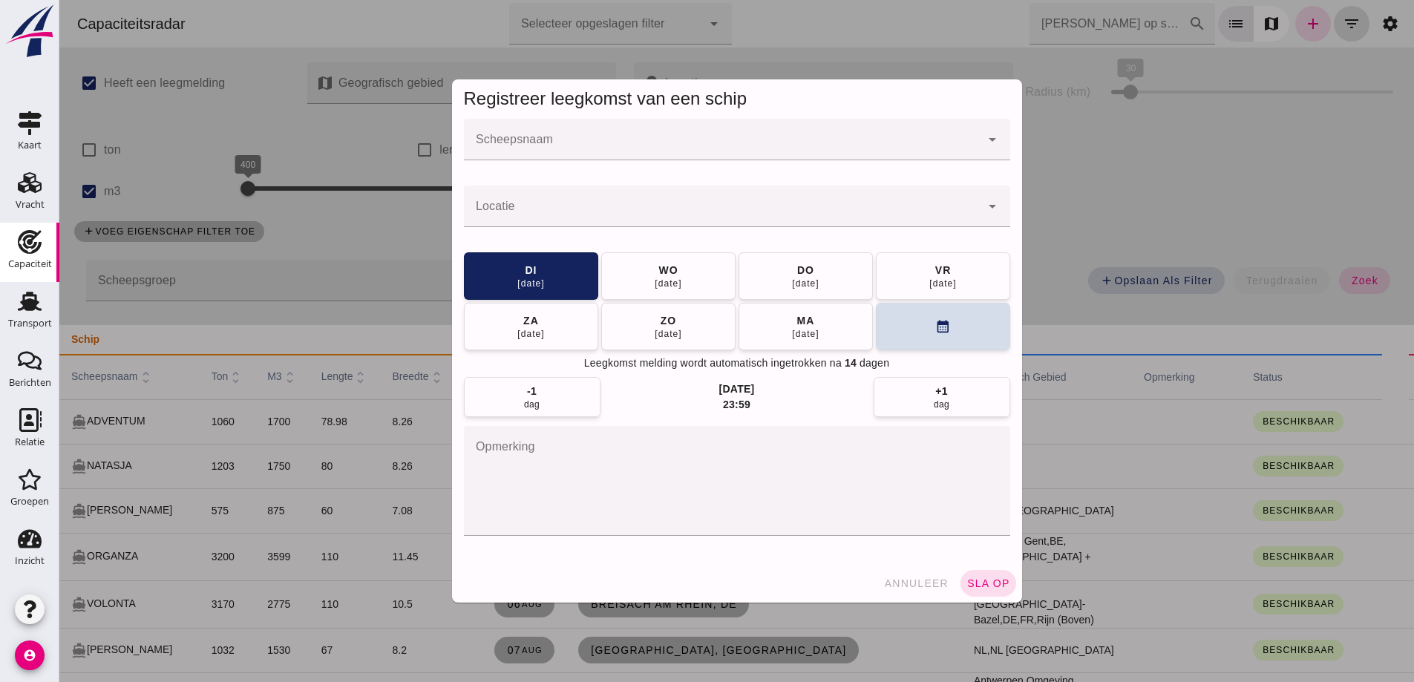
click input "Scheepsnaam"
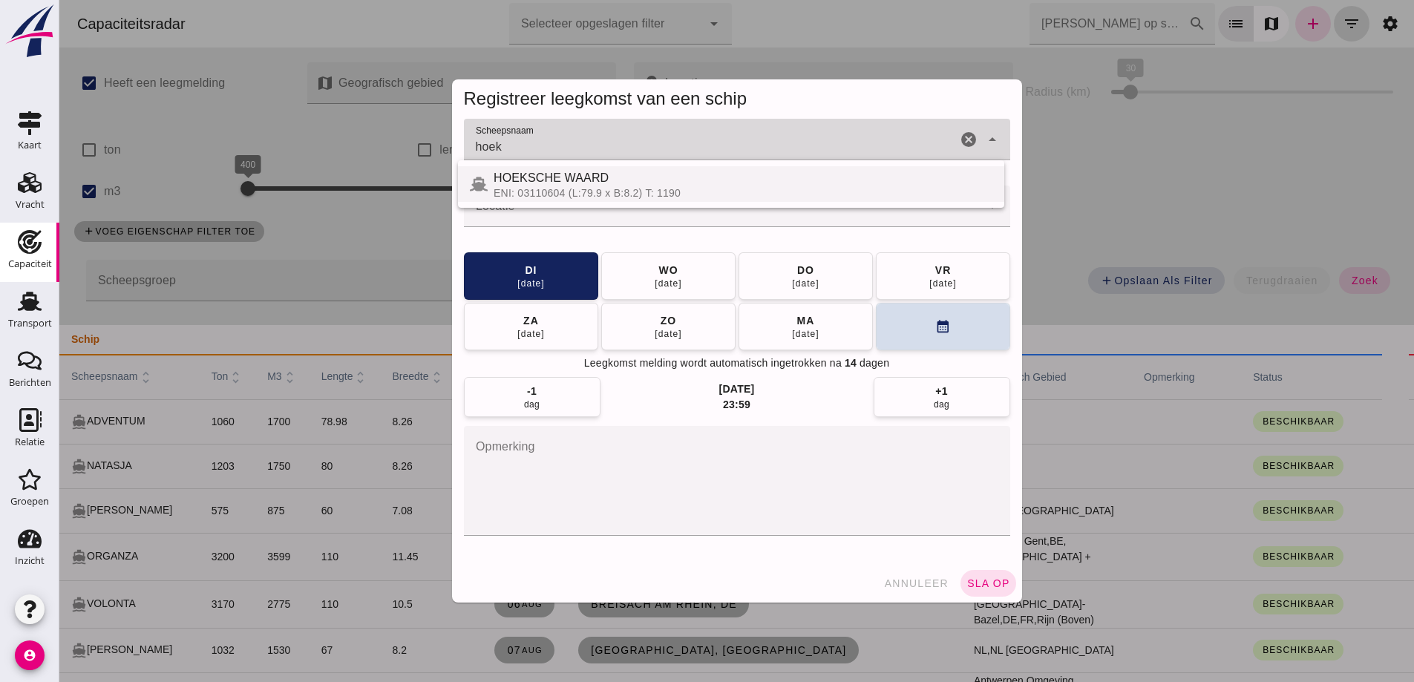
click at [641, 188] on div "ENI: 03110604 (L:79.9 x B:8.2) T: 1190" at bounding box center [742, 193] width 499 height 12
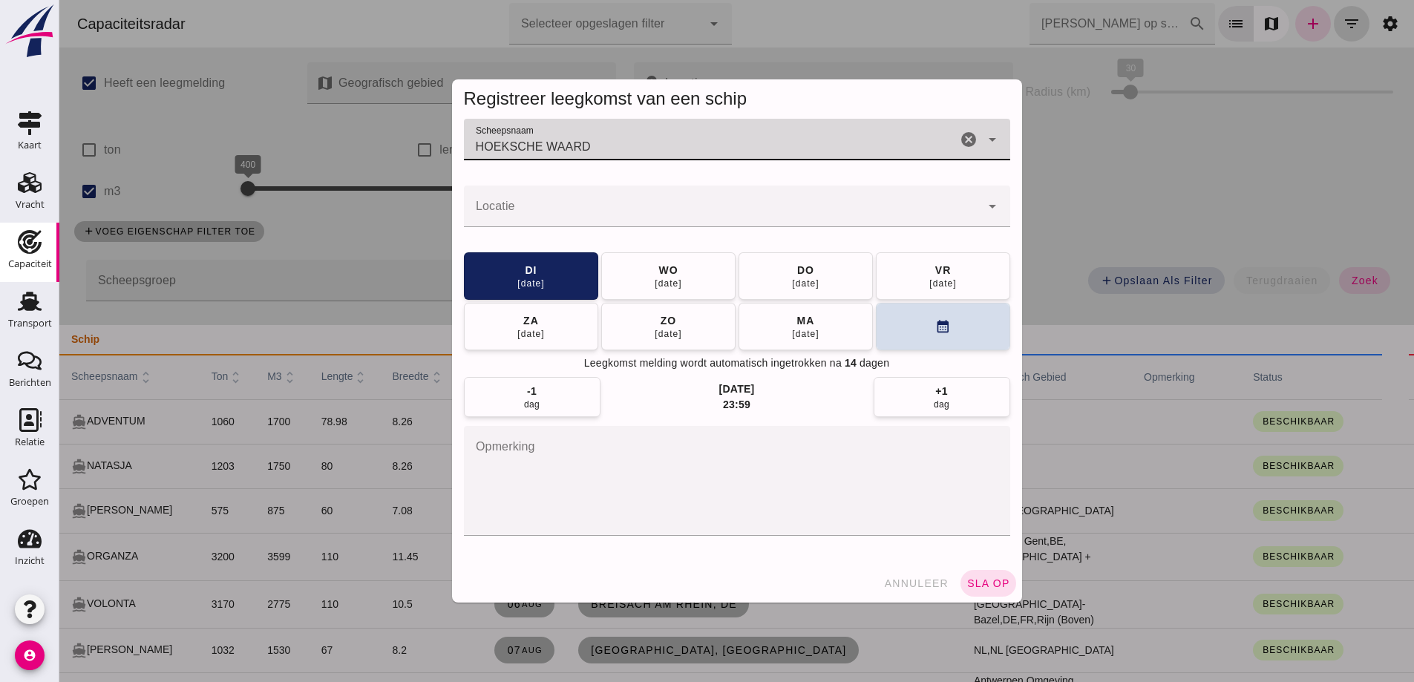
type input "HOEKSCHE WAARD"
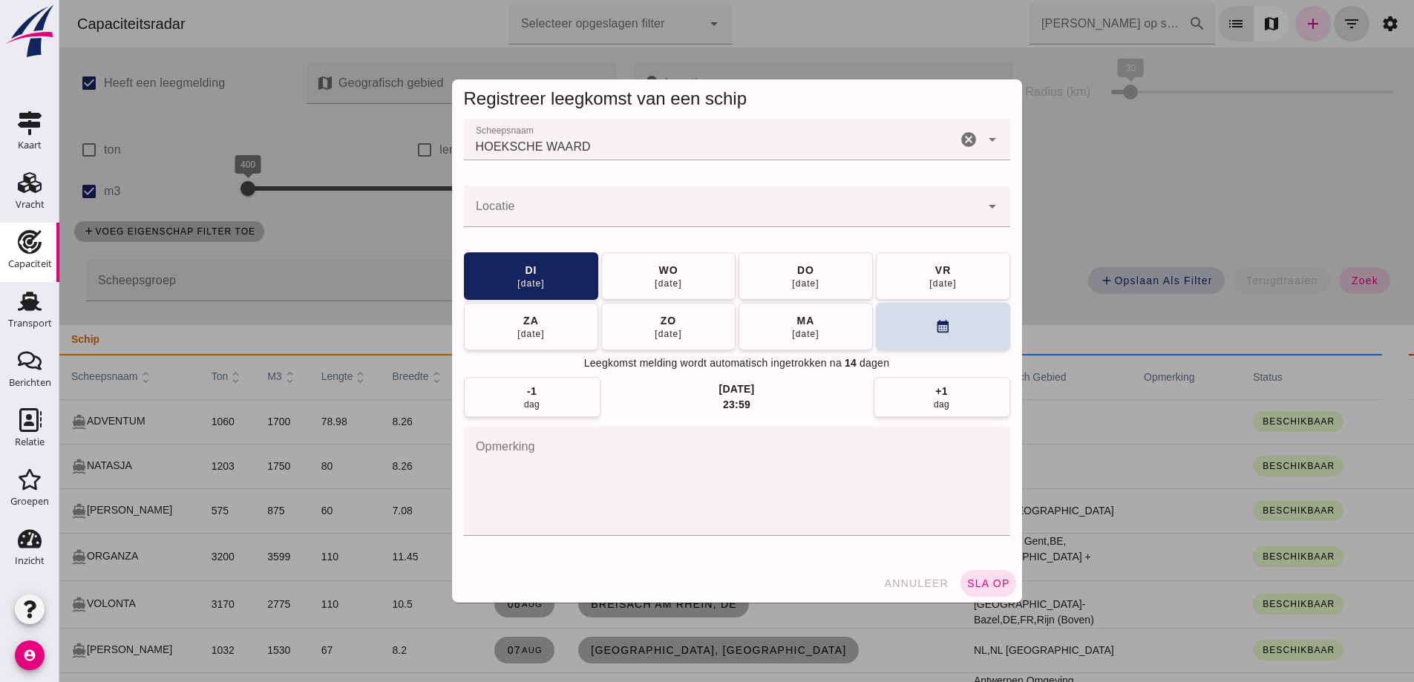
click input "Locatie"
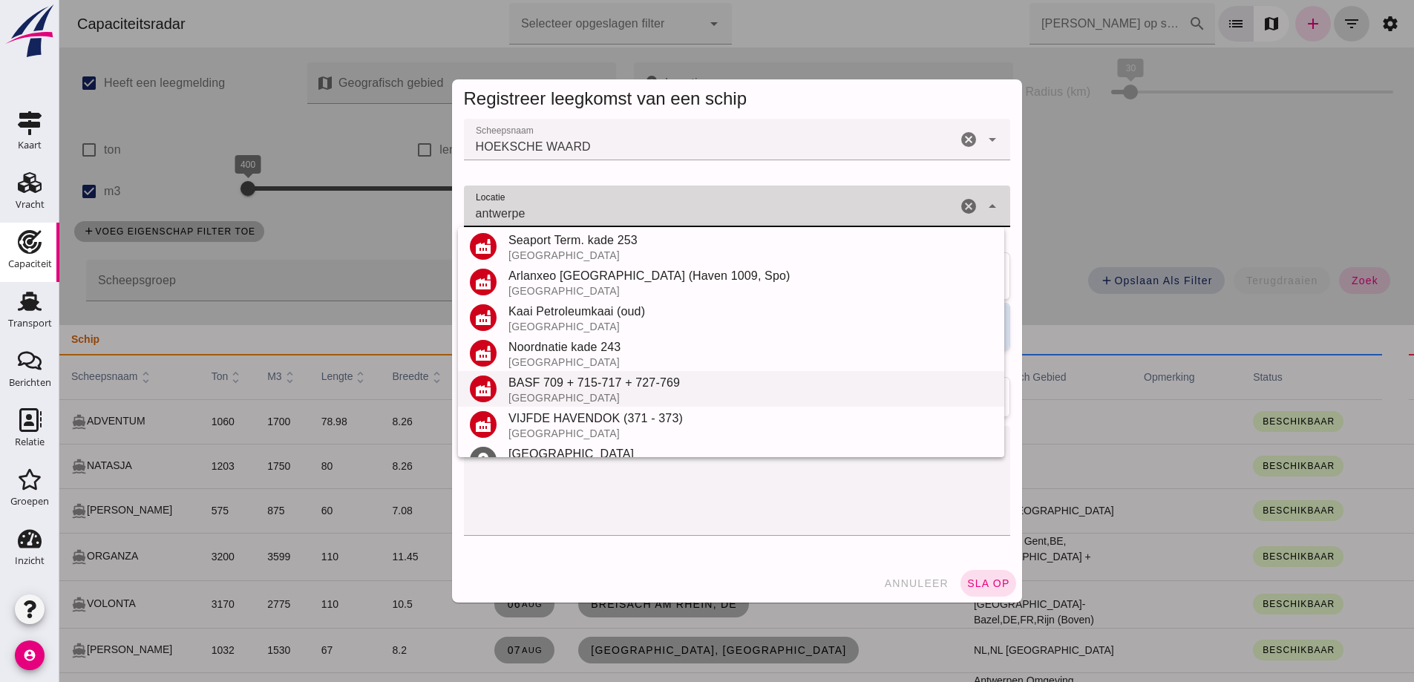
scroll to position [281, 0]
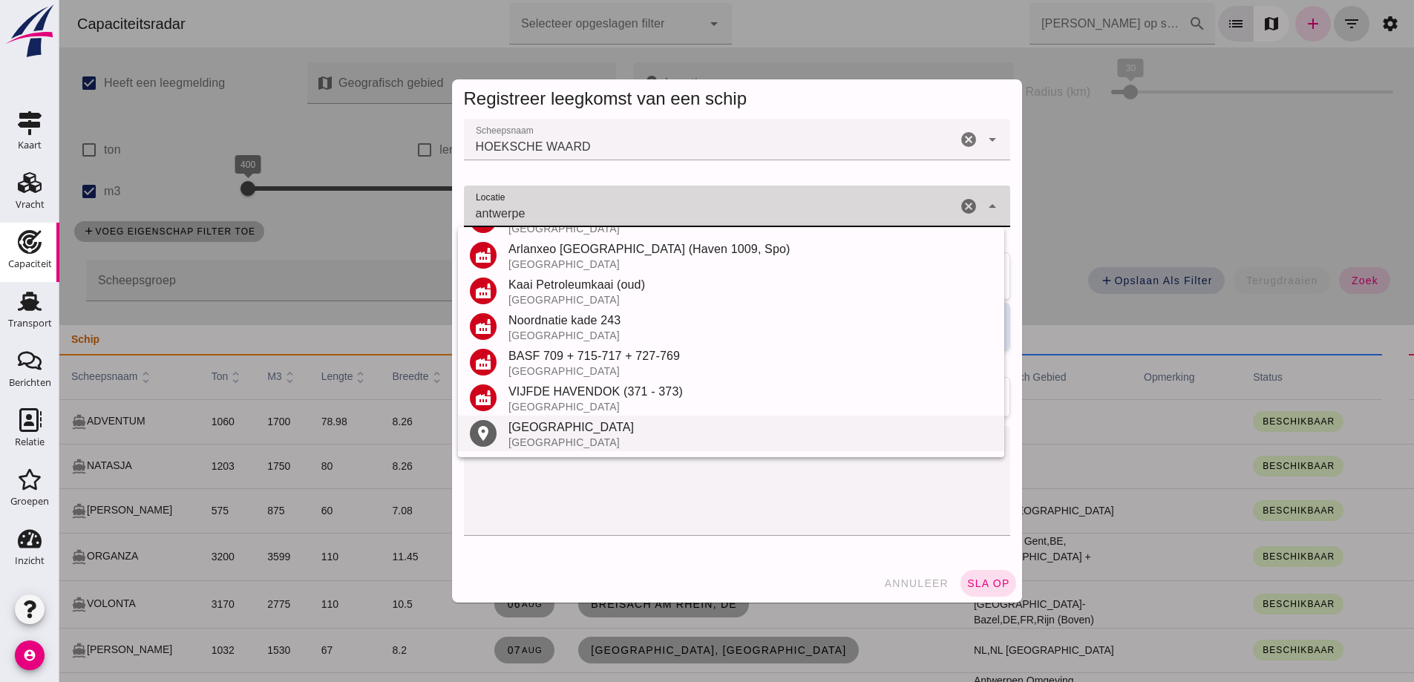
drag, startPoint x: 547, startPoint y: 445, endPoint x: 572, endPoint y: 397, distance: 54.4
click at [548, 445] on div "[GEOGRAPHIC_DATA]" at bounding box center [750, 442] width 484 height 12
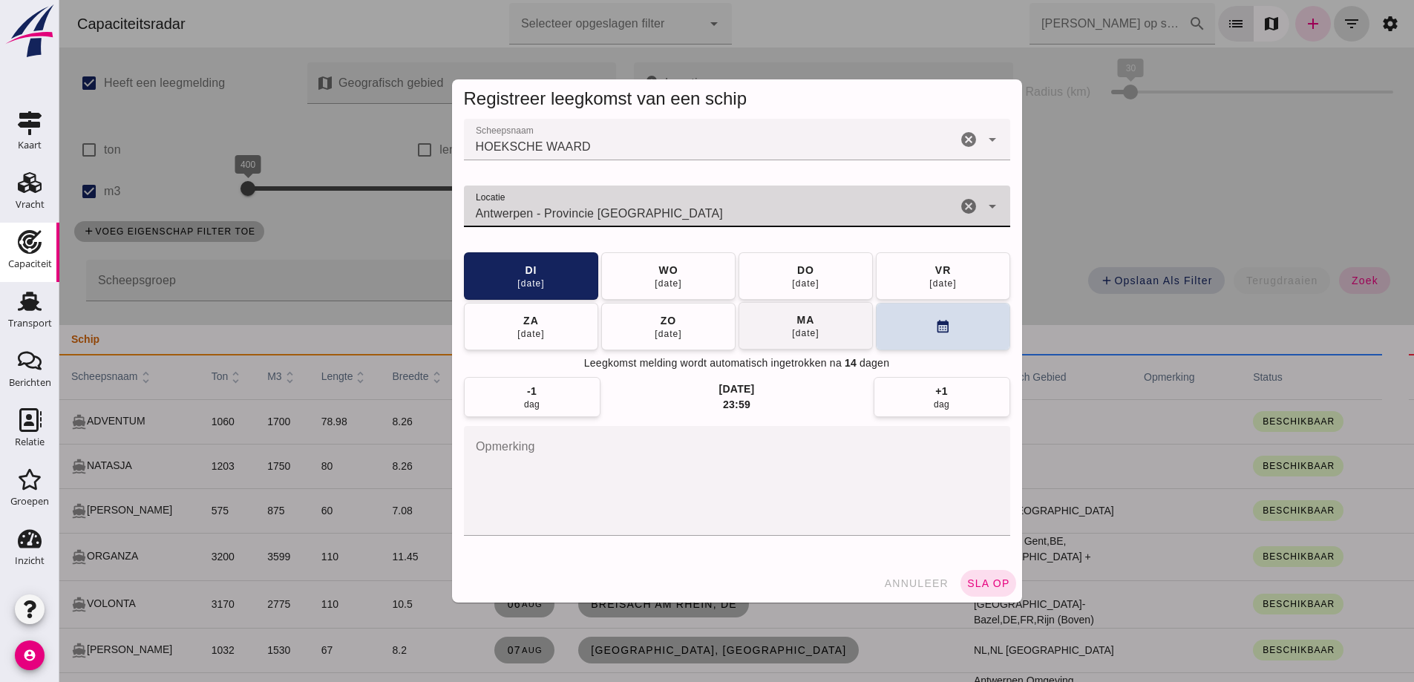
type input "Antwerpen - Provincie Antwerpen"
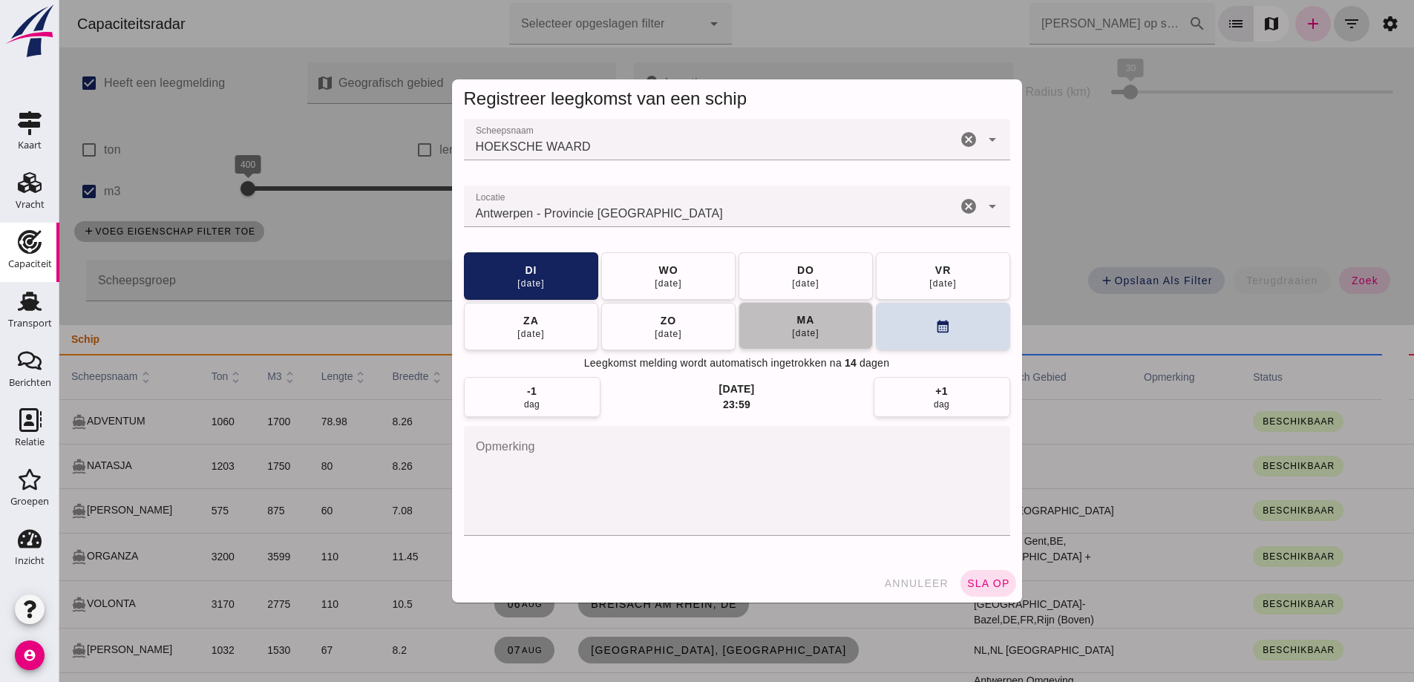
click span "ma 18 aug"
click div "annuleer sla op"
click button "sla op"
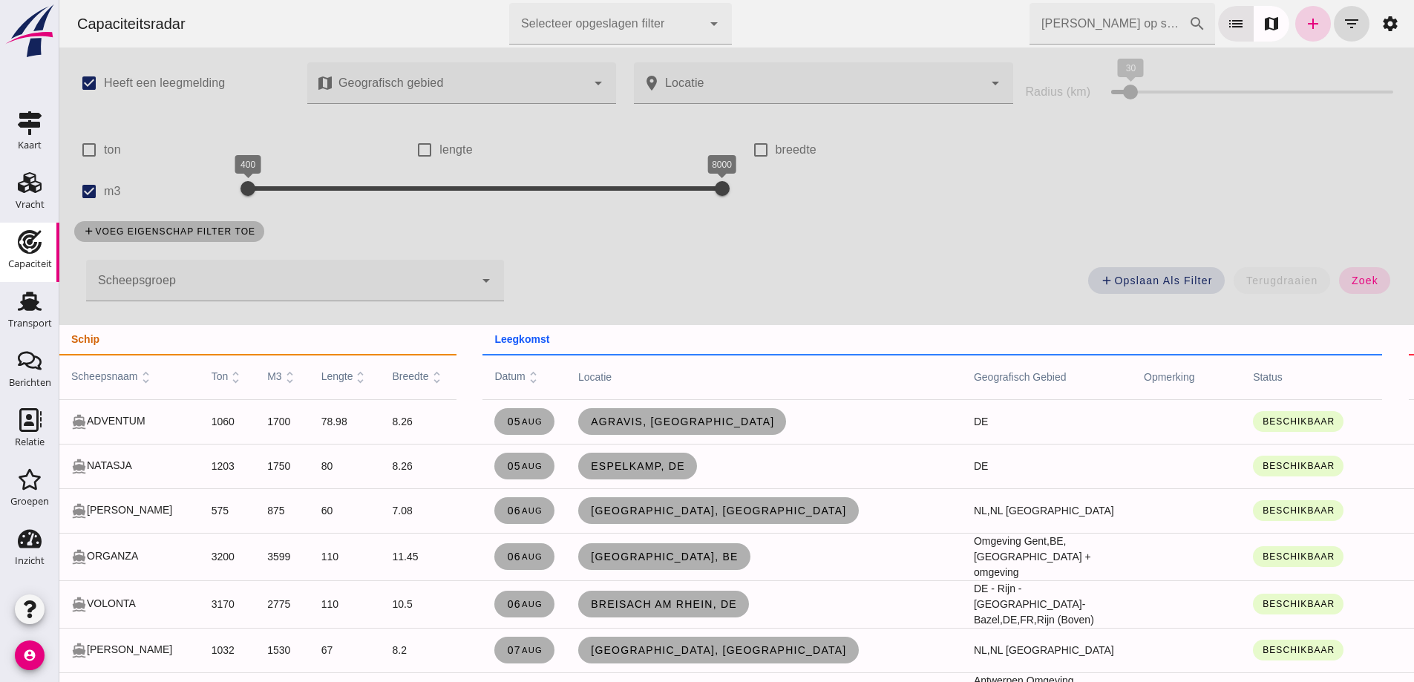
click link "add"
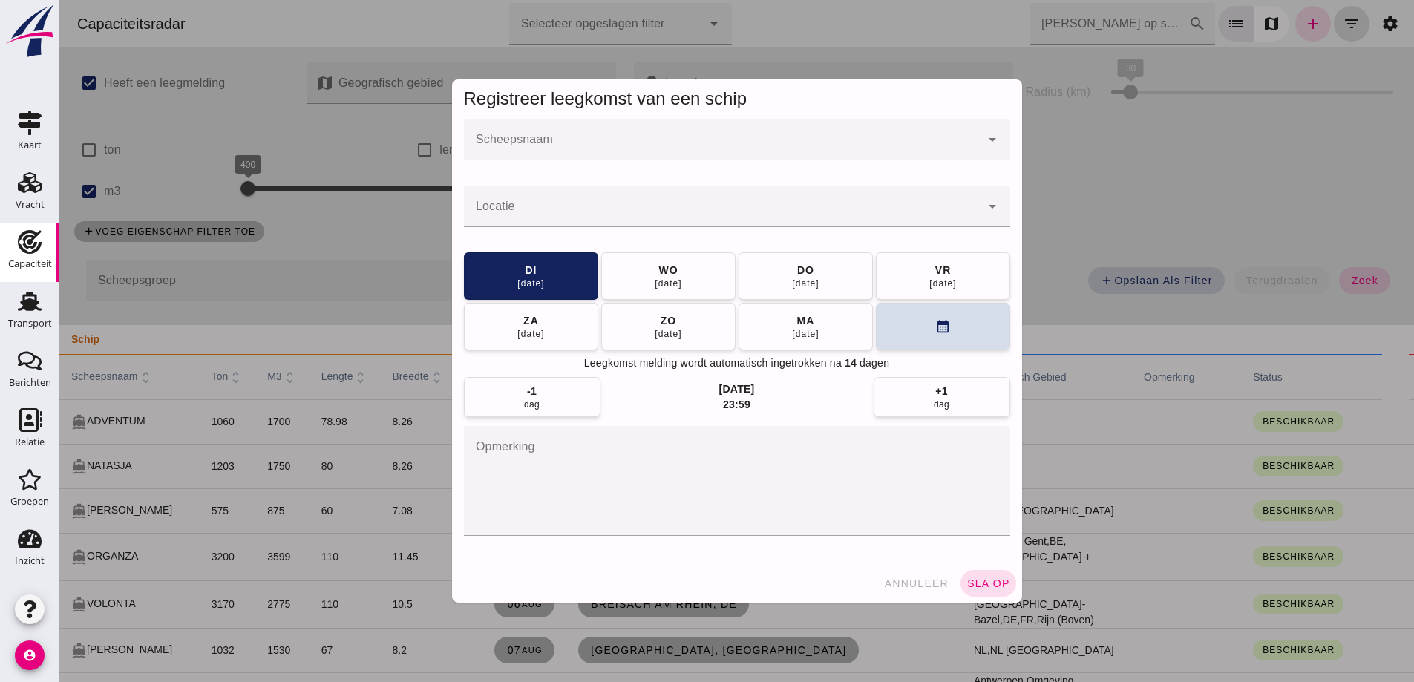
click input "Scheepsnaam"
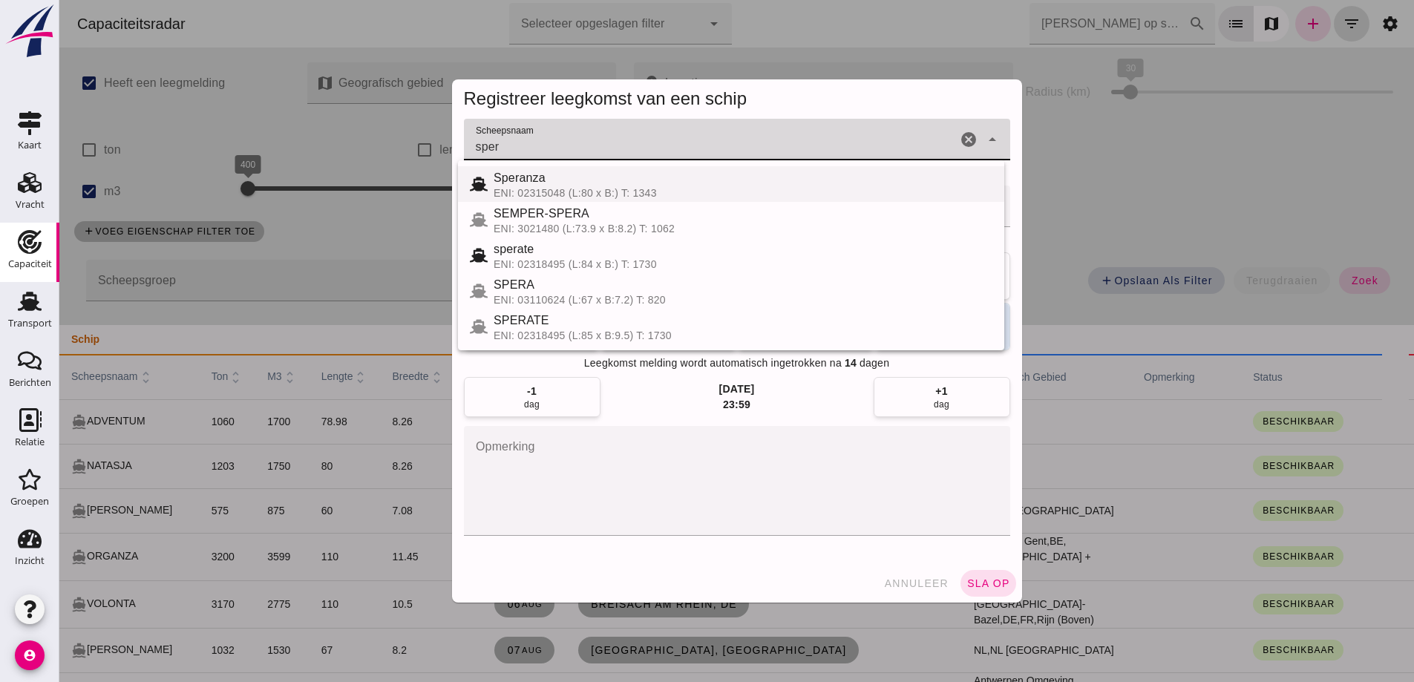
click at [666, 195] on div "ENI: 02315048 (L:80 x B:) T: 1343" at bounding box center [742, 193] width 499 height 12
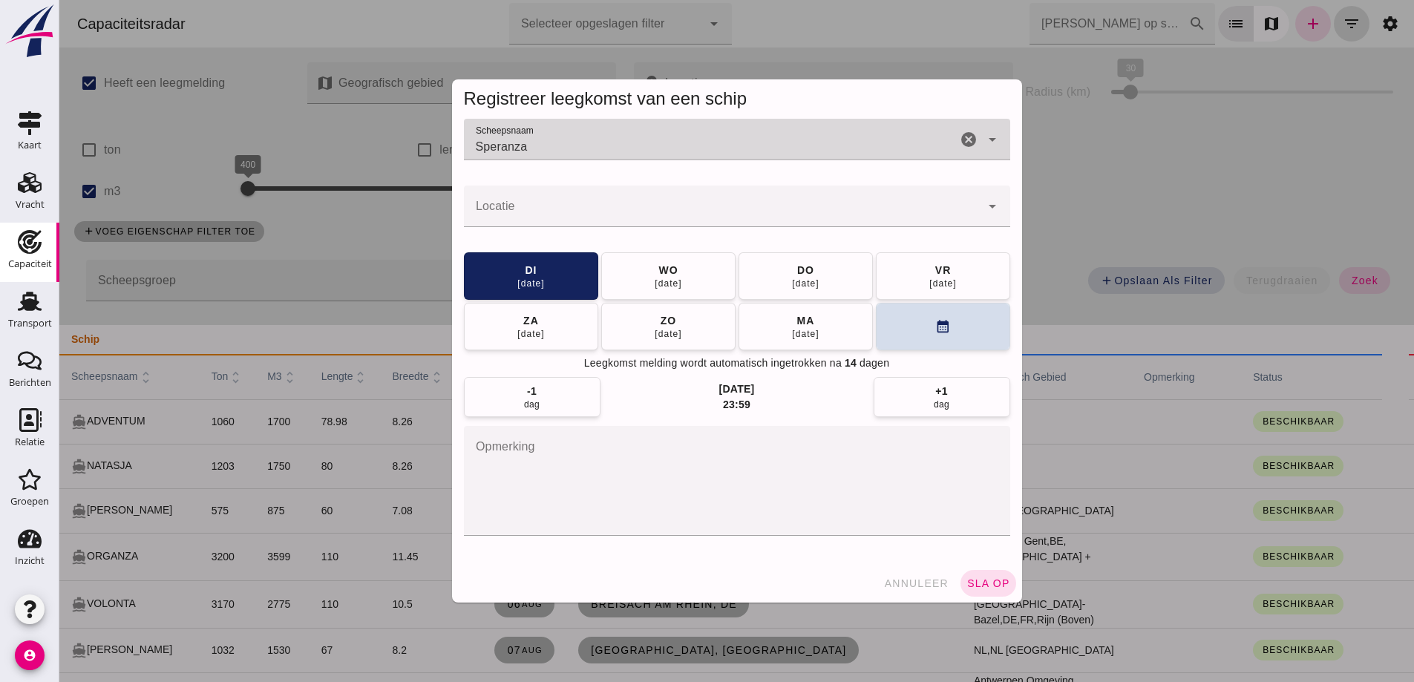
type input "Speranza"
click input "Locatie"
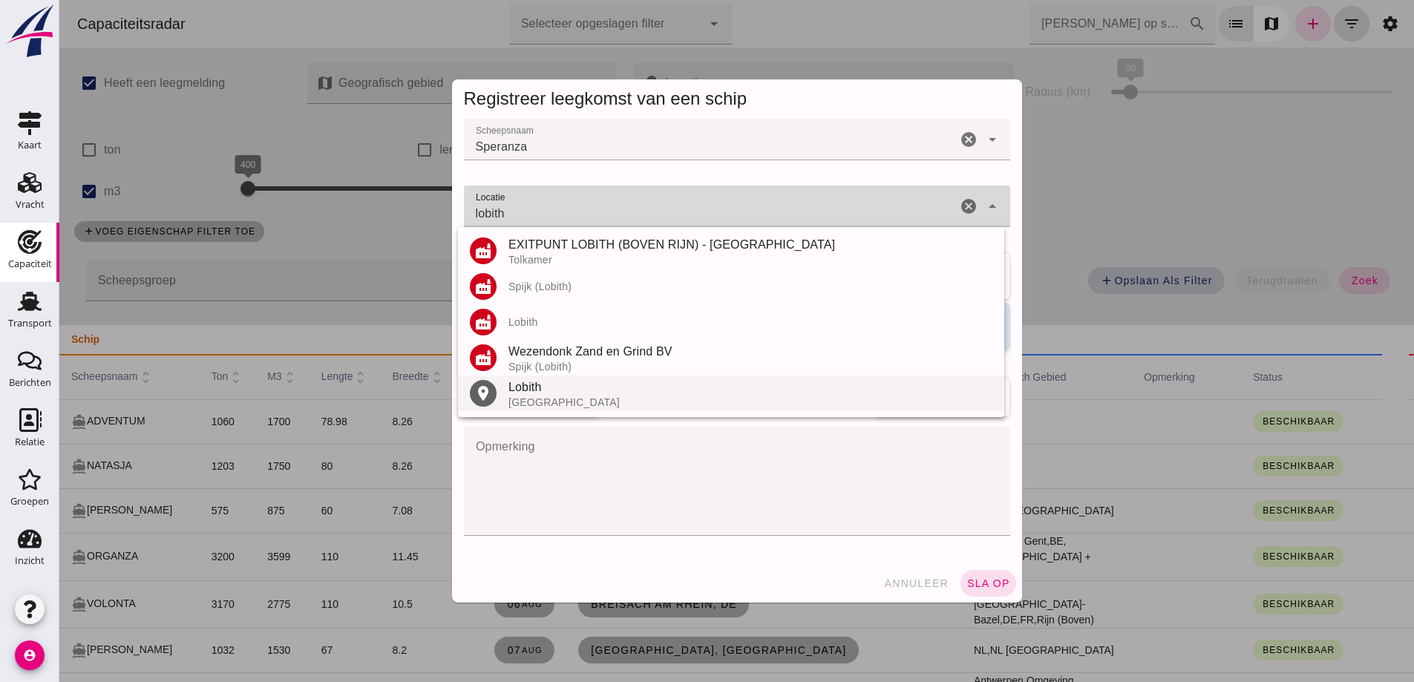
click at [571, 393] on div "Lobith" at bounding box center [750, 387] width 484 height 18
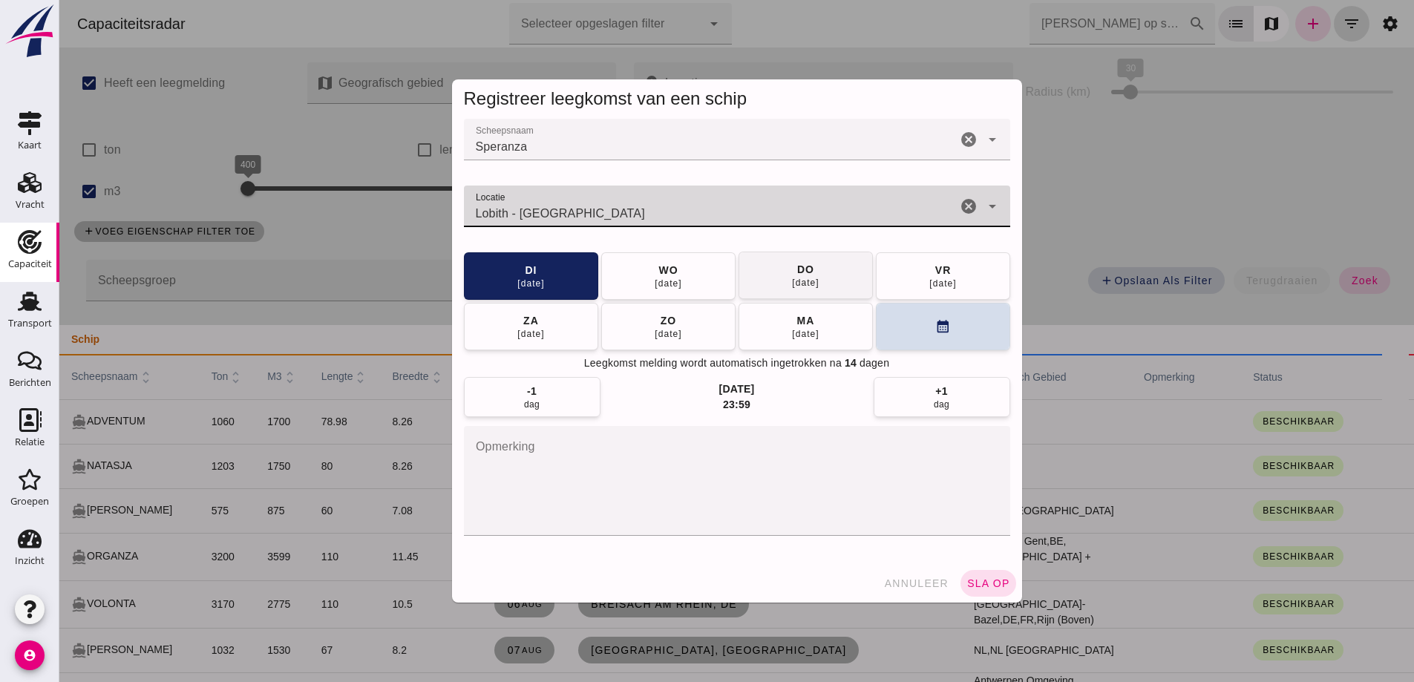
type input "Lobith - Gelderland"
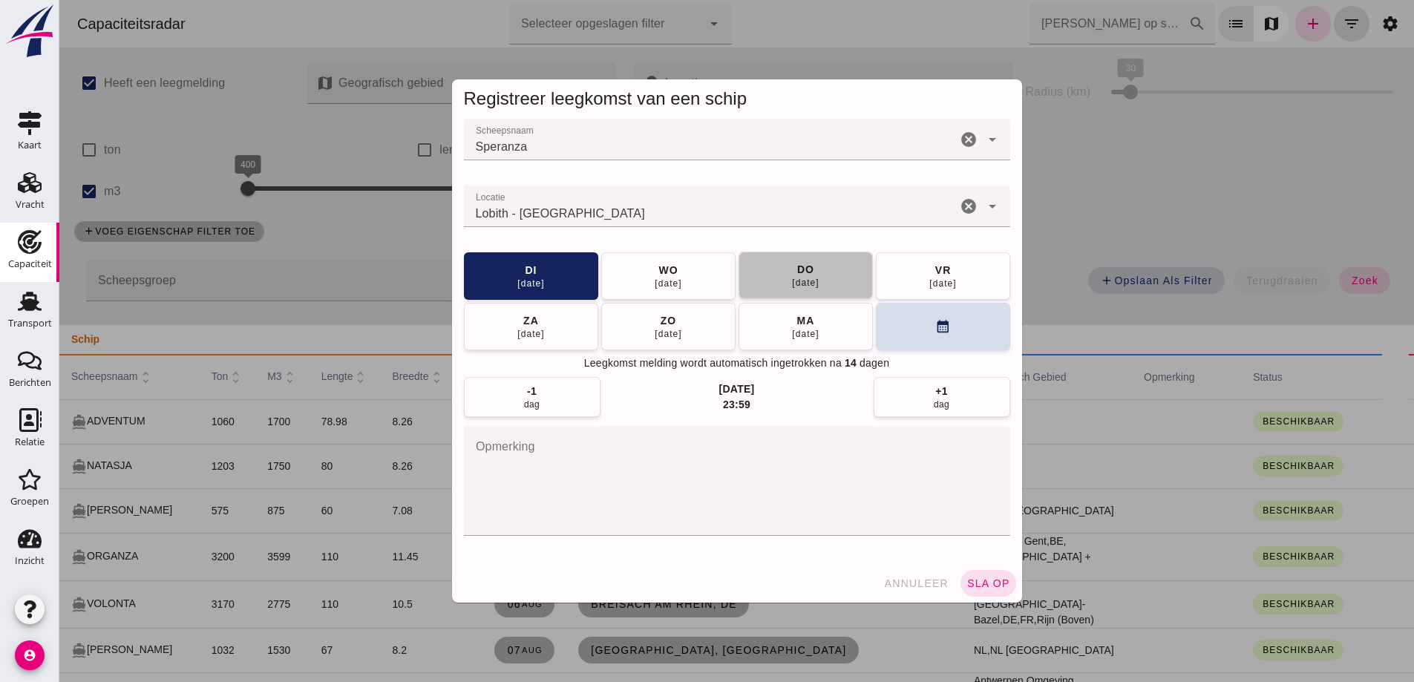
click button "do 14 aug"
click div "annuleer sla op"
click button "sla op"
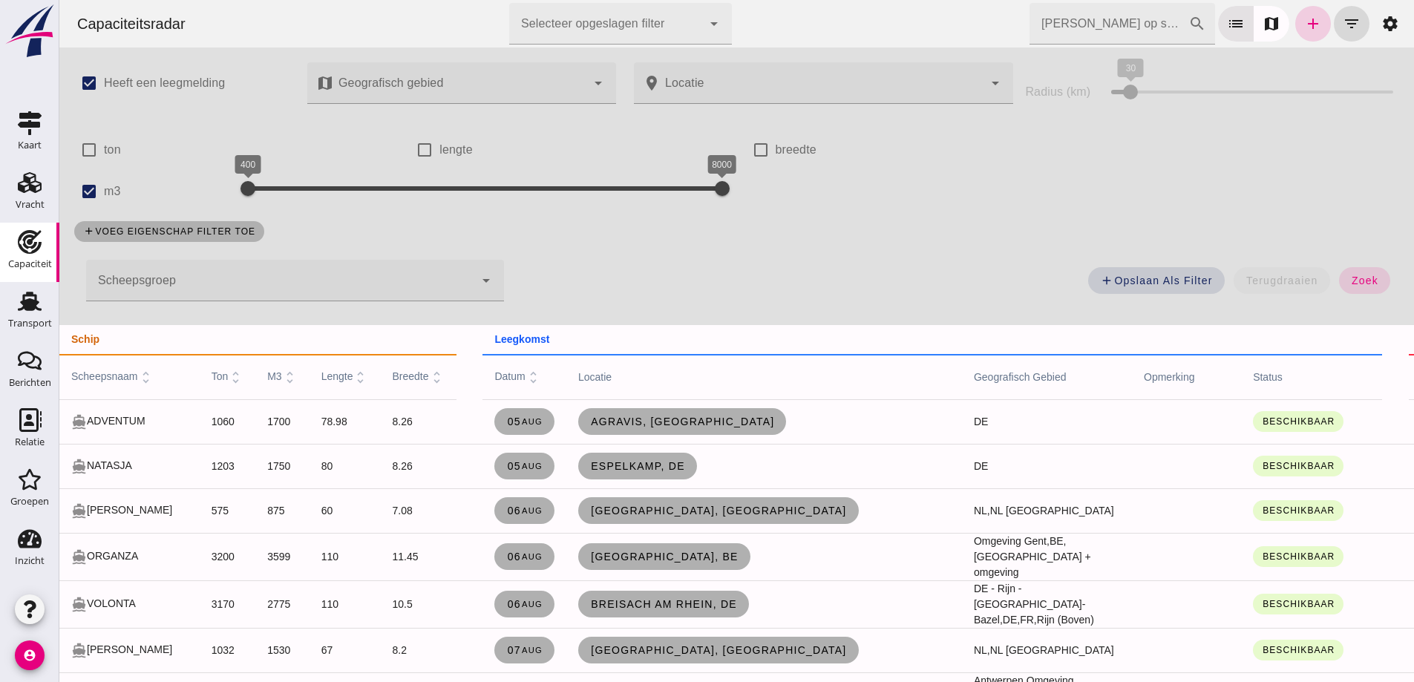
click at [1304, 24] on icon "add" at bounding box center [1313, 24] width 18 height 18
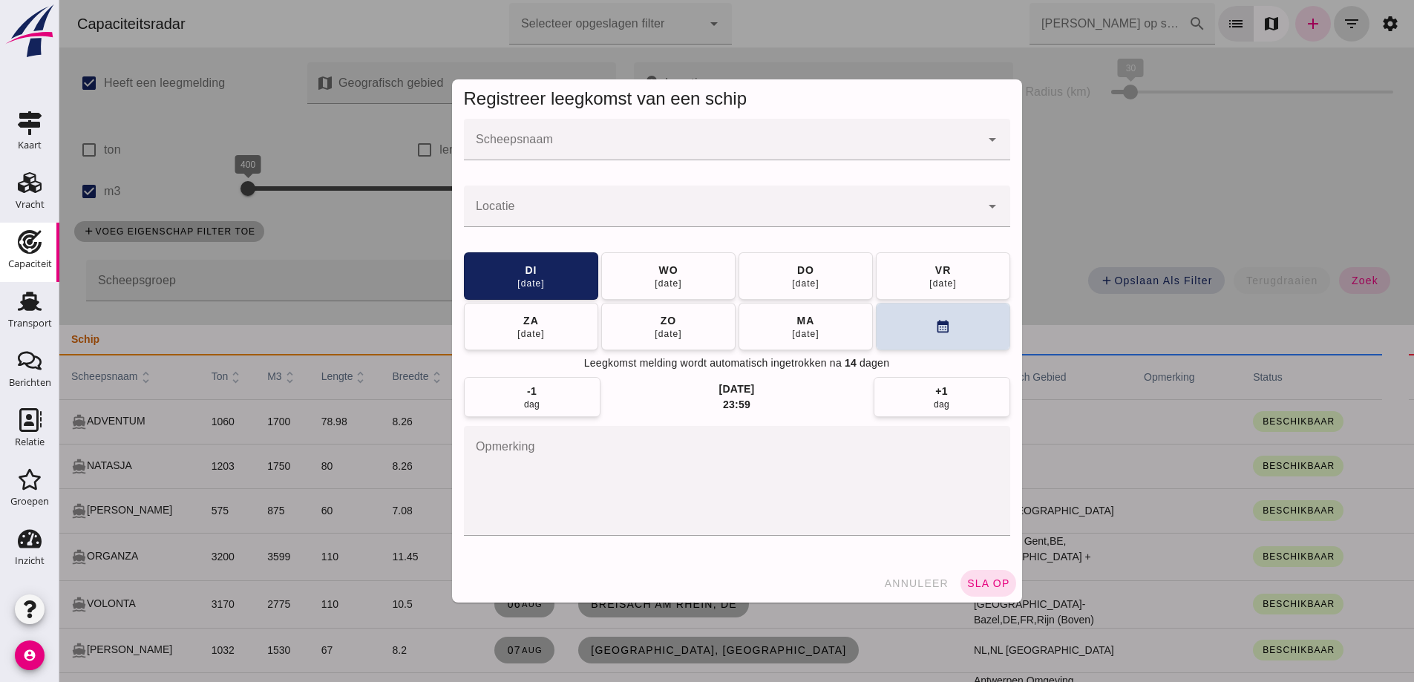
click input "Scheepsnaam"
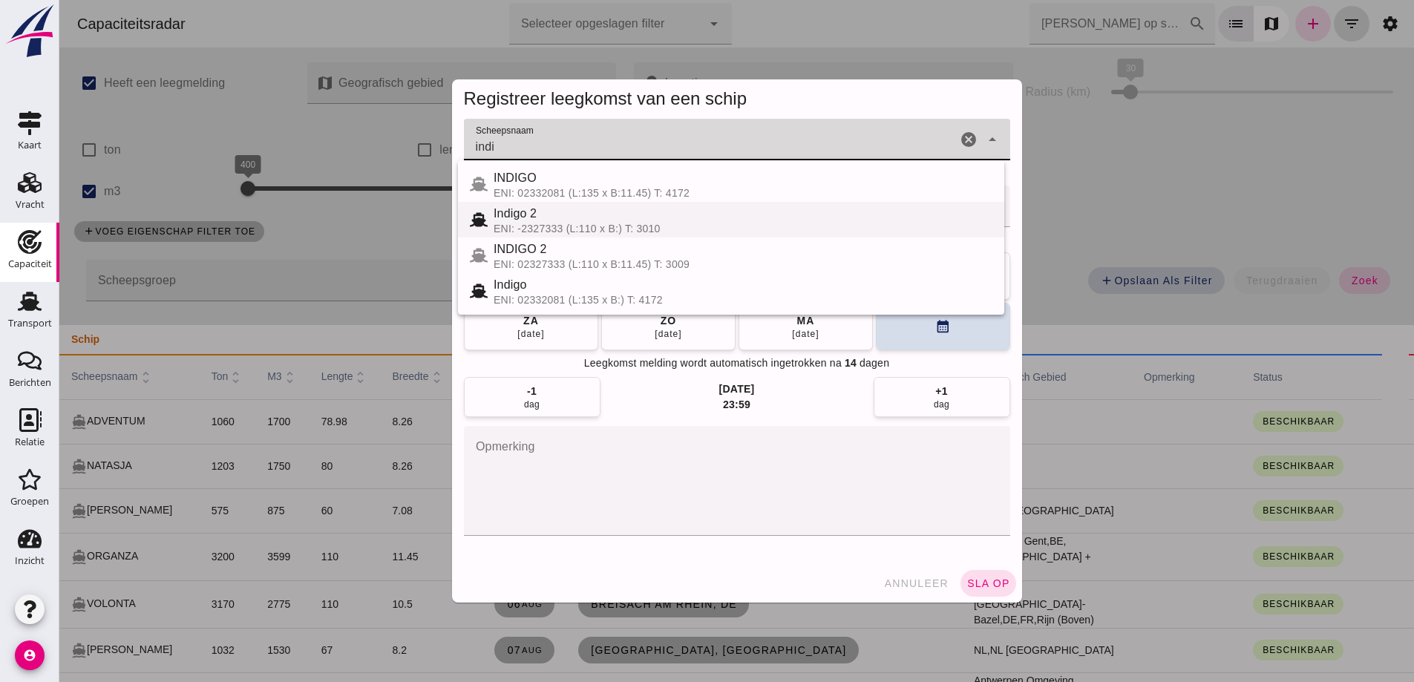
click at [646, 234] on div "ENI: -2327333 (L:110 x B:) T: 3010" at bounding box center [742, 229] width 499 height 12
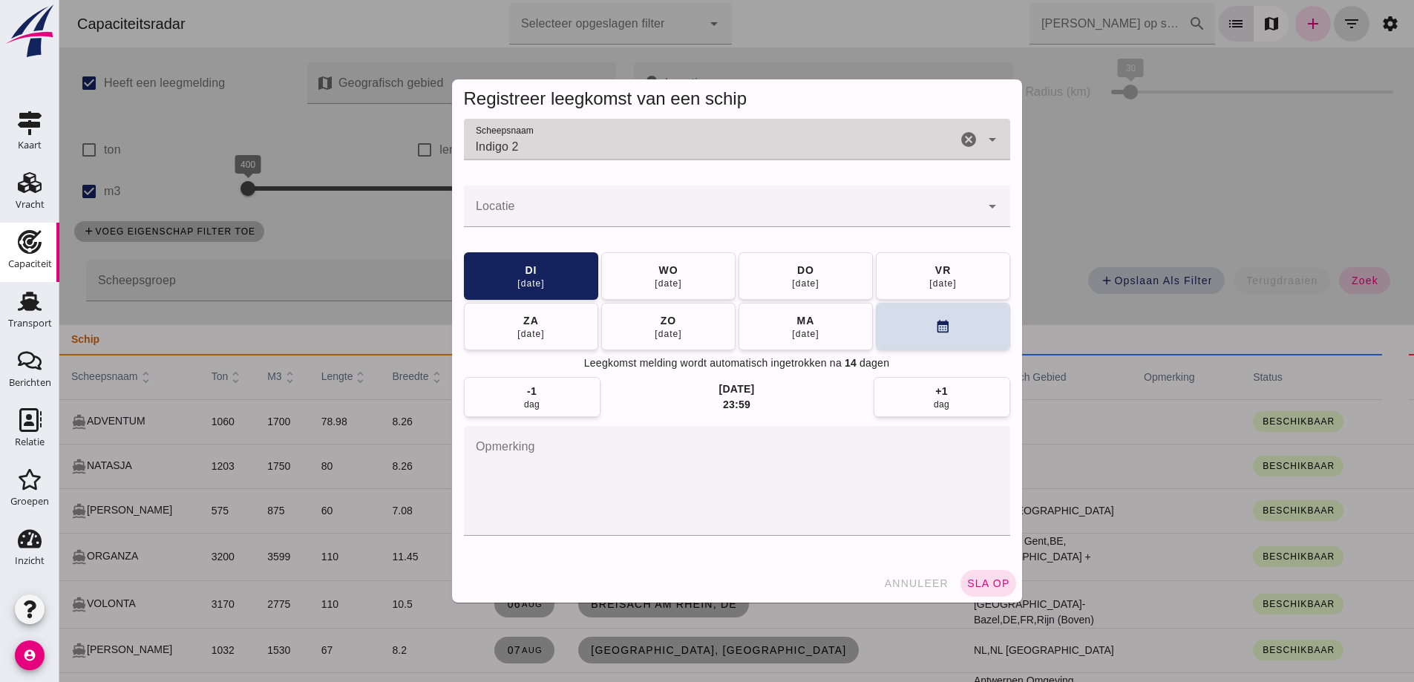
type input "Indigo 2"
click input "Locatie"
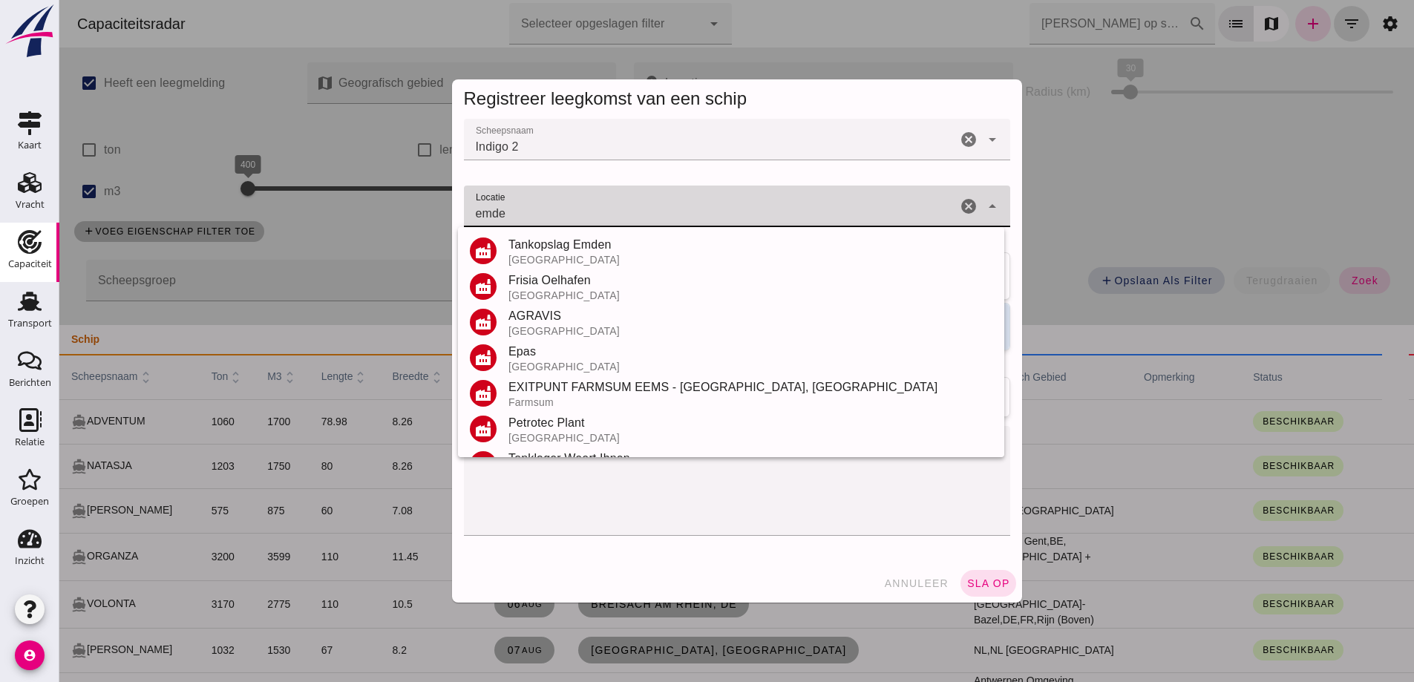
type input "emde"
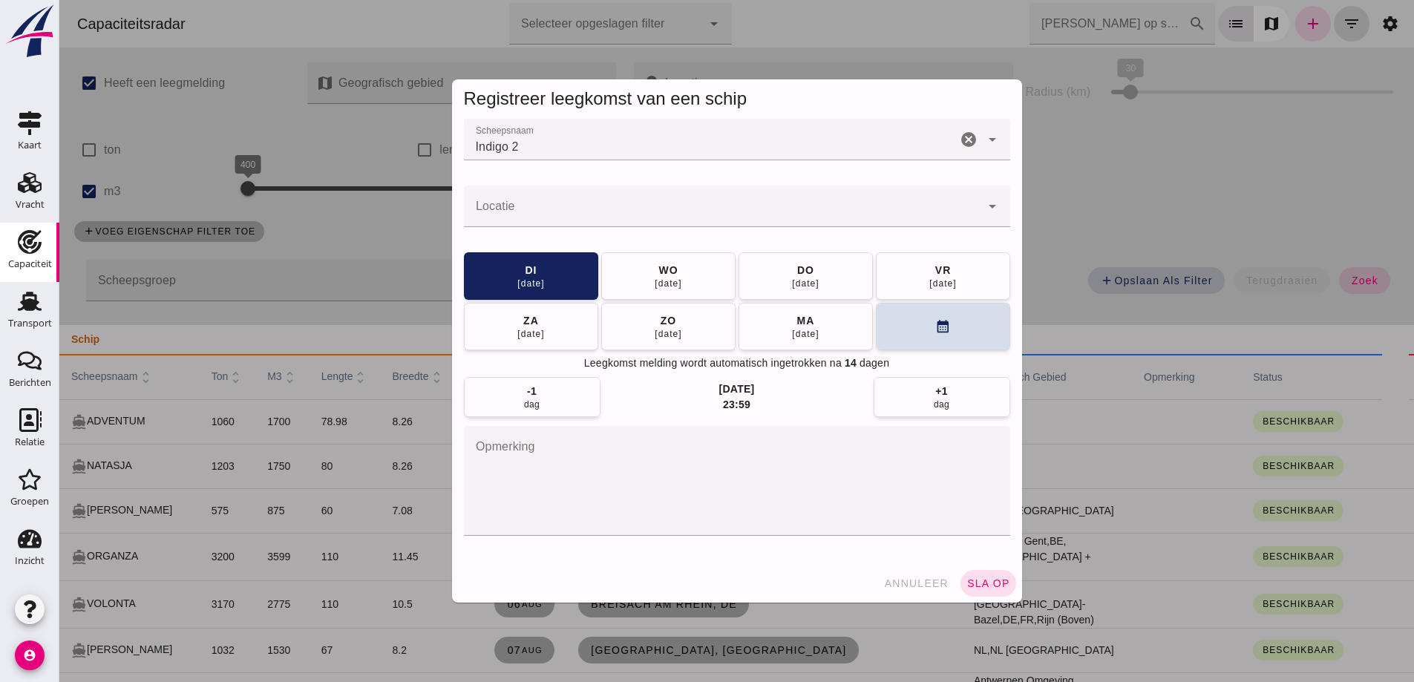
click input "Locatie"
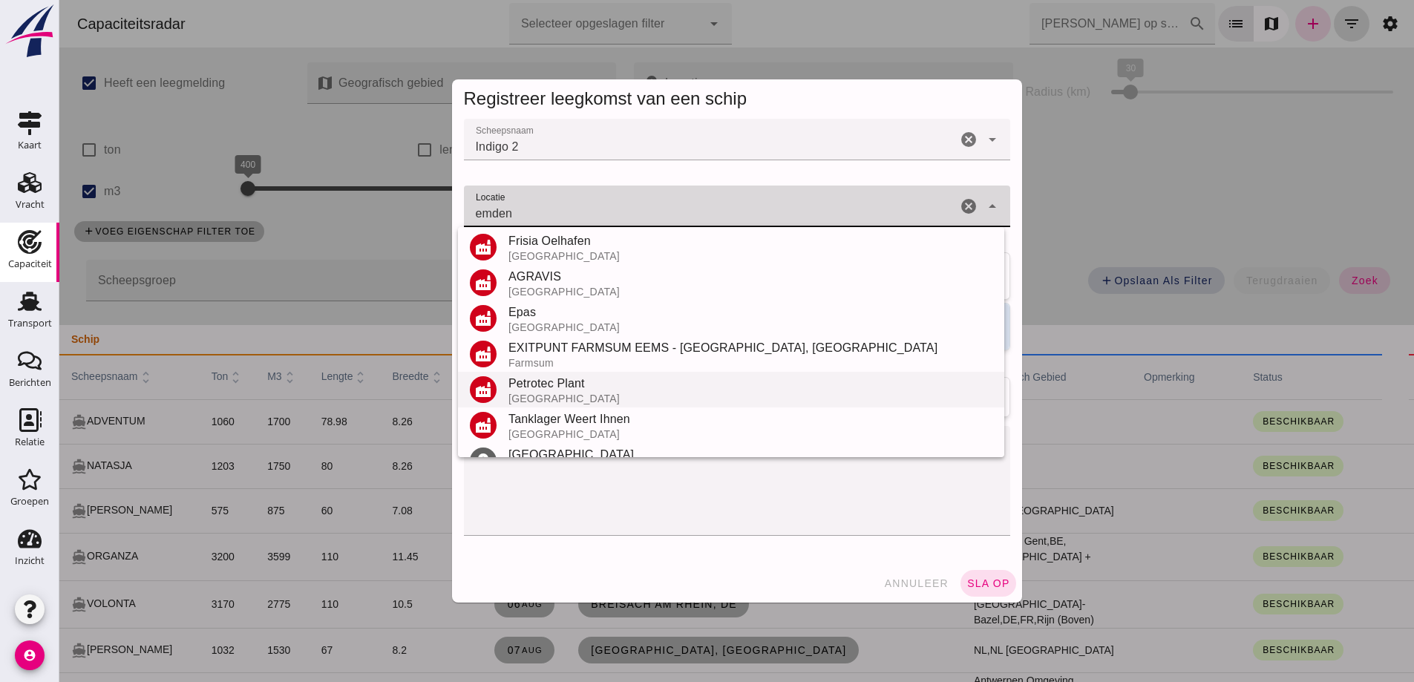
scroll to position [102, 0]
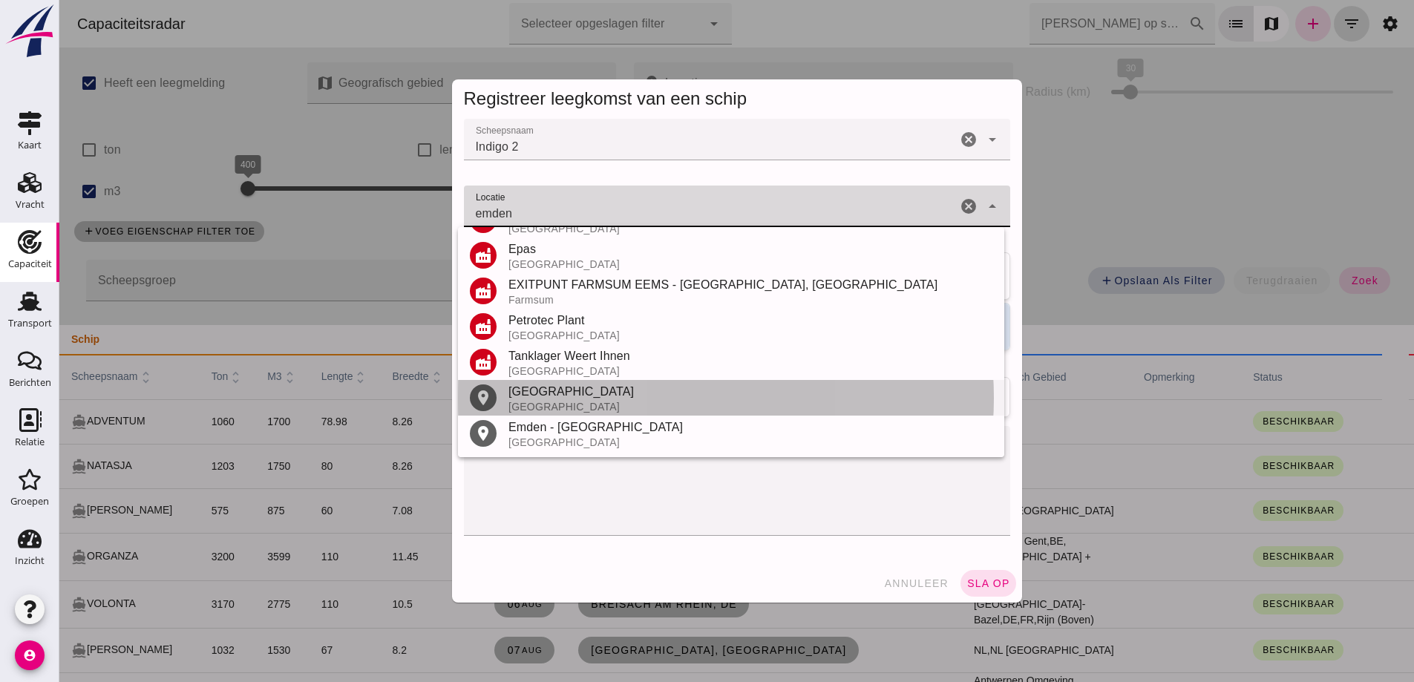
click at [585, 396] on div "Emden" at bounding box center [750, 392] width 484 height 18
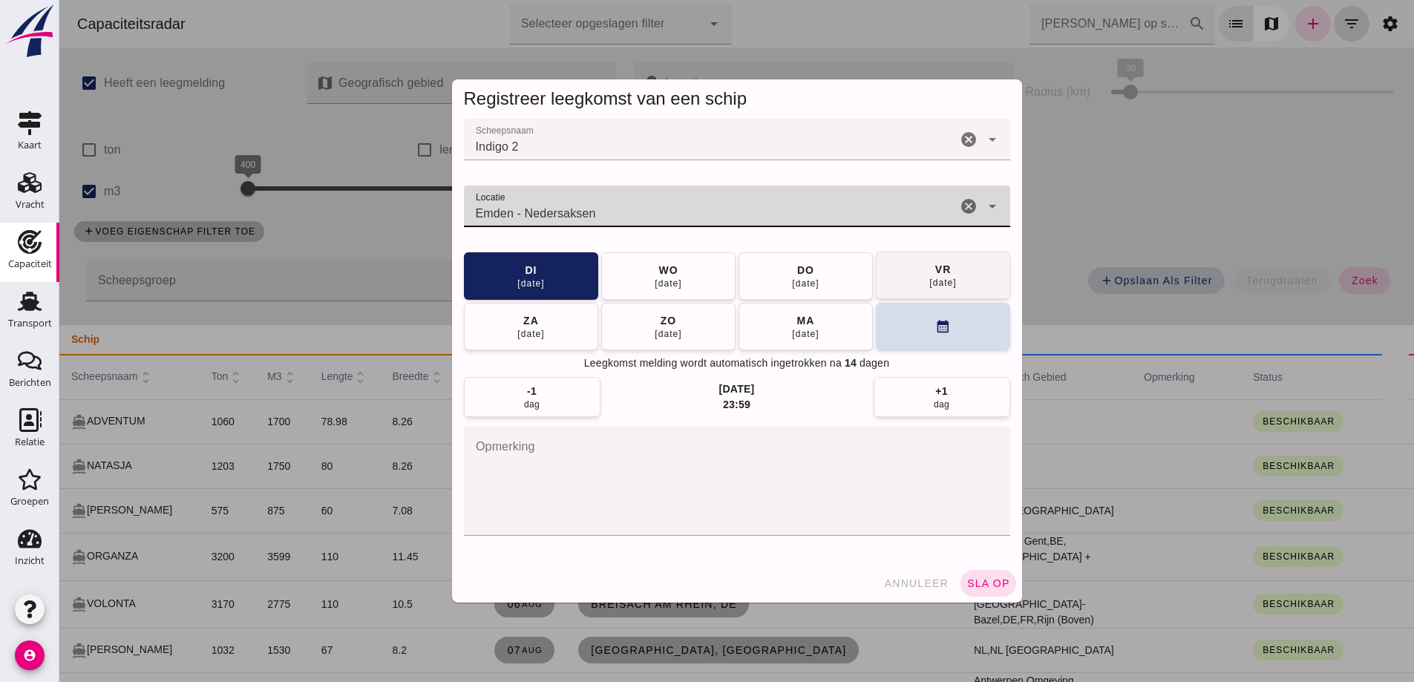
type input "Emden - Nedersaksen"
drag, startPoint x: 924, startPoint y: 287, endPoint x: 958, endPoint y: 361, distance: 81.7
click div "15 aug"
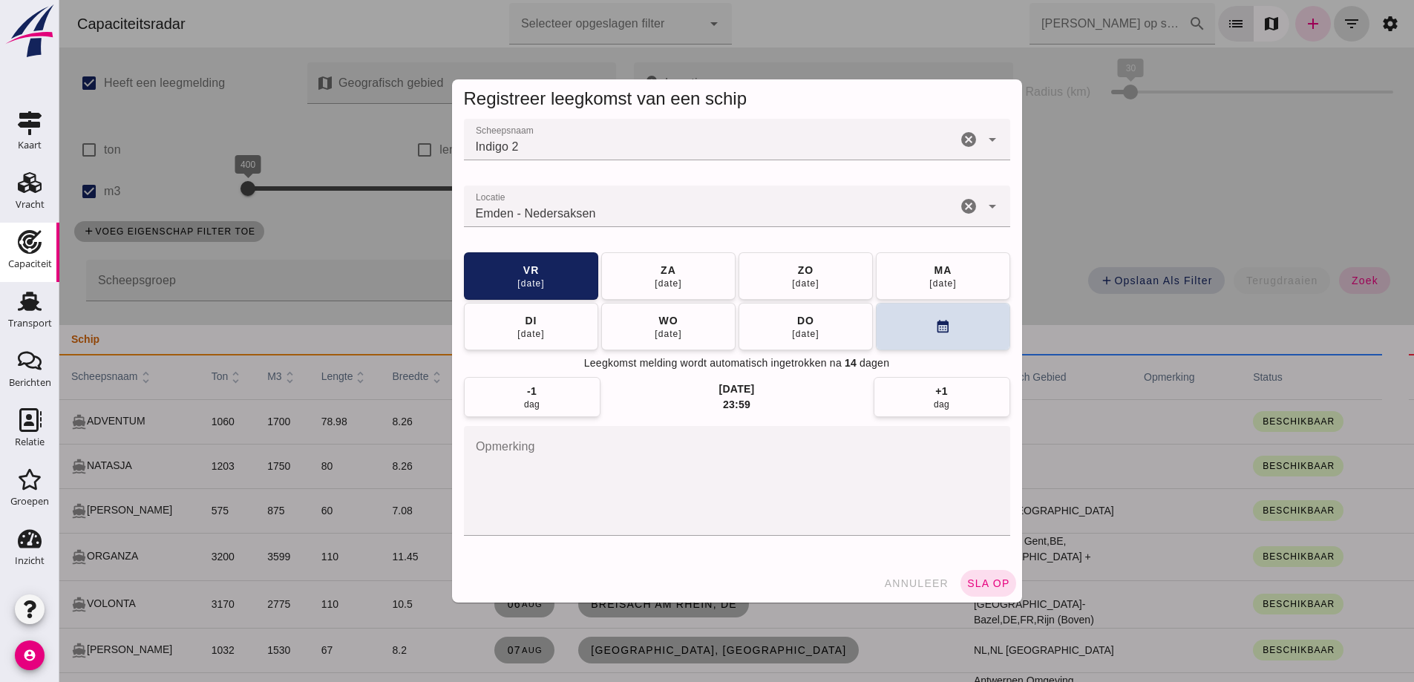
click span "sla op"
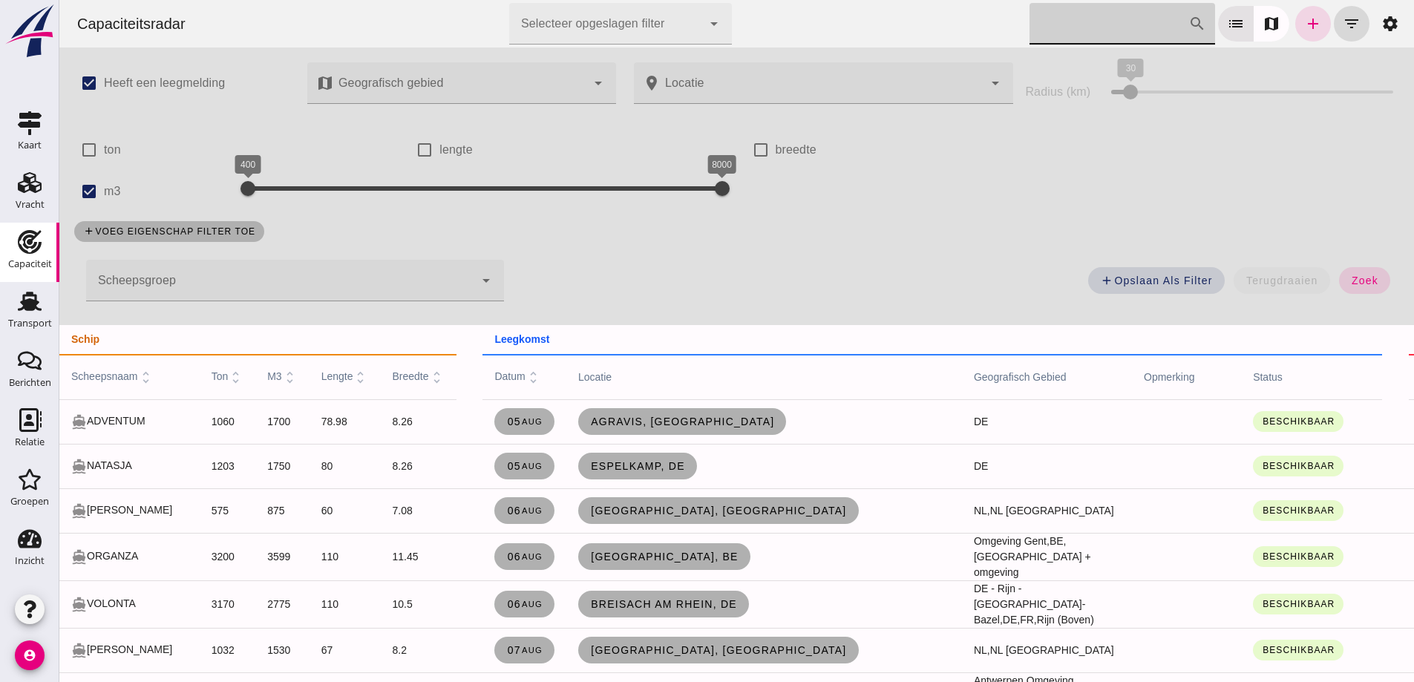
drag, startPoint x: 1116, startPoint y: 25, endPoint x: 1120, endPoint y: 35, distance: 10.3
click input "Zoek op scheepsnaam"
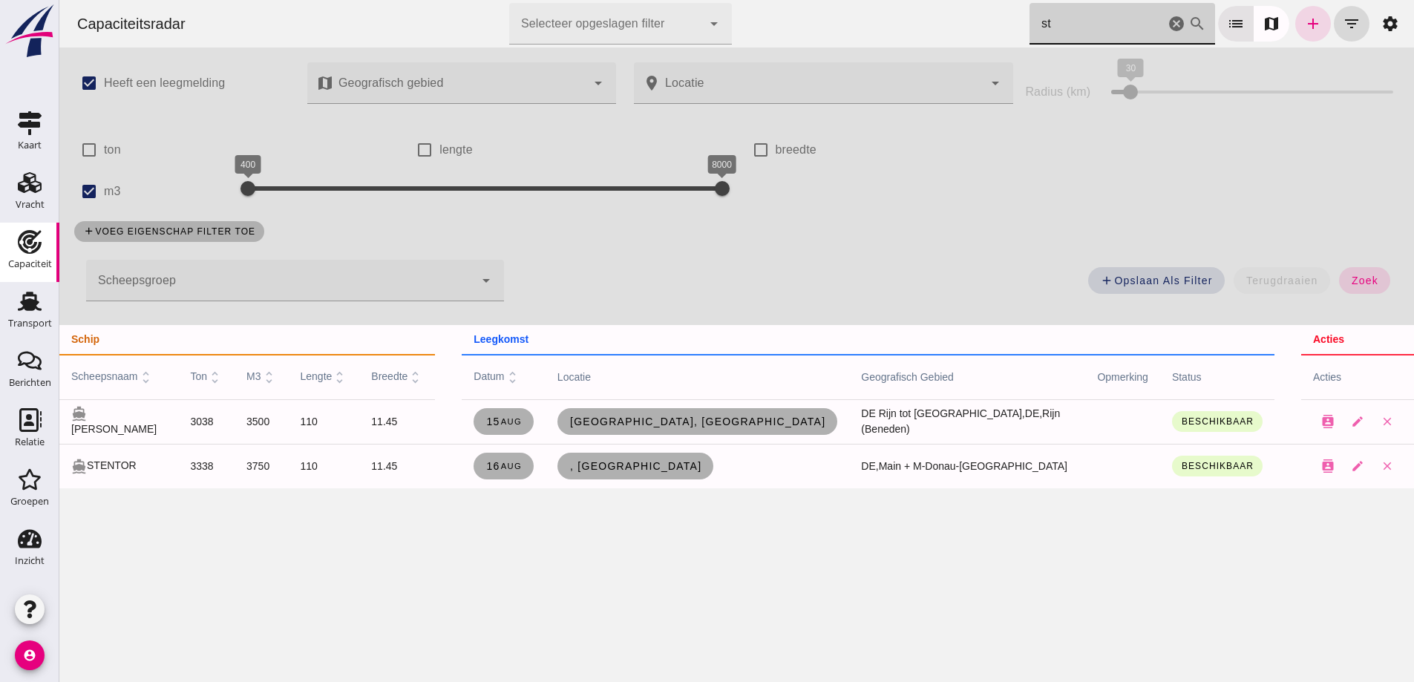
type input "s"
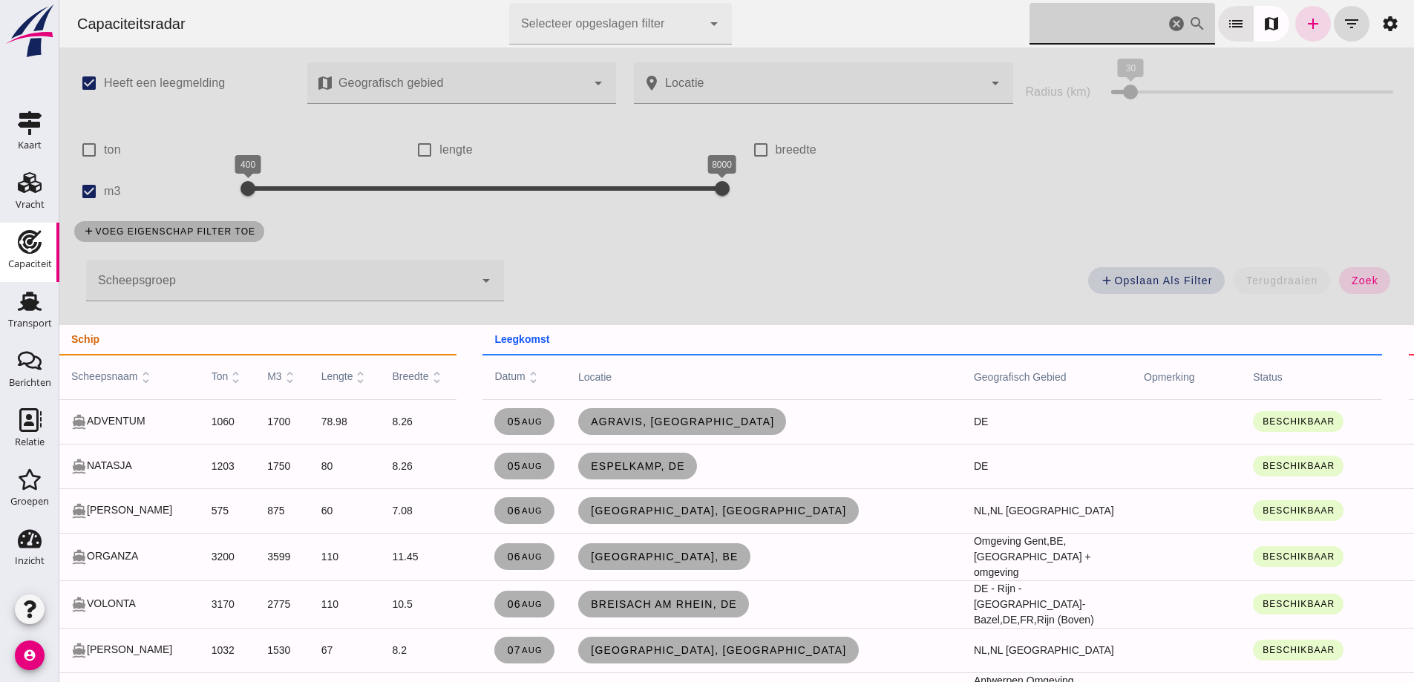
click icon "cancel"
click at [1304, 24] on icon "add" at bounding box center [1313, 24] width 18 height 18
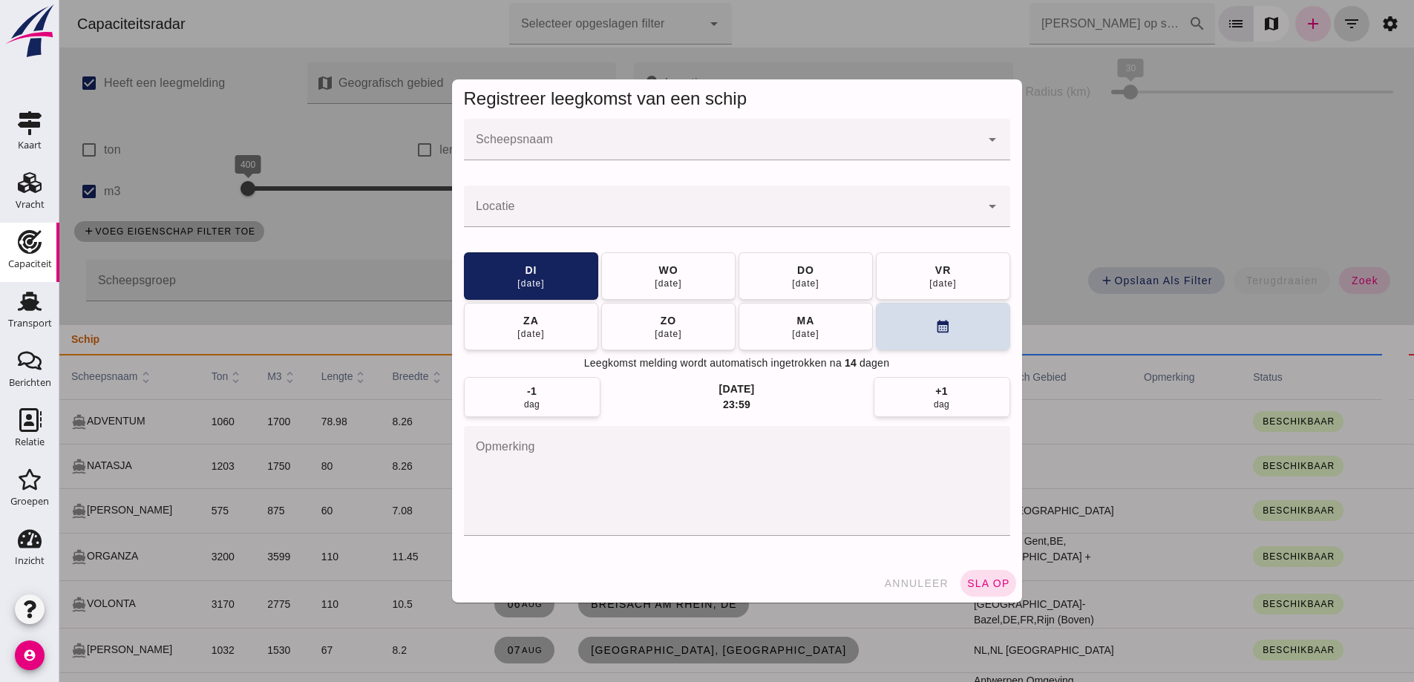
click input "Scheepsnaam"
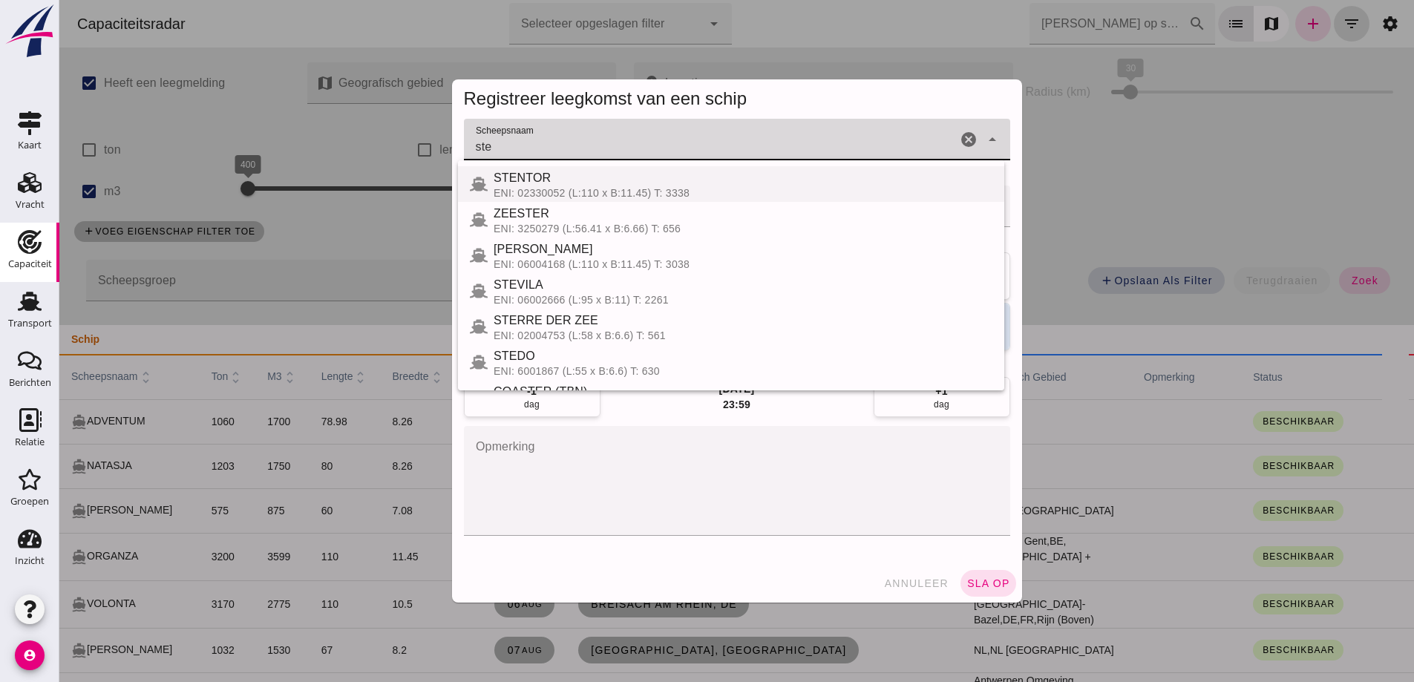
click at [698, 186] on div "STENTOR" at bounding box center [742, 178] width 499 height 18
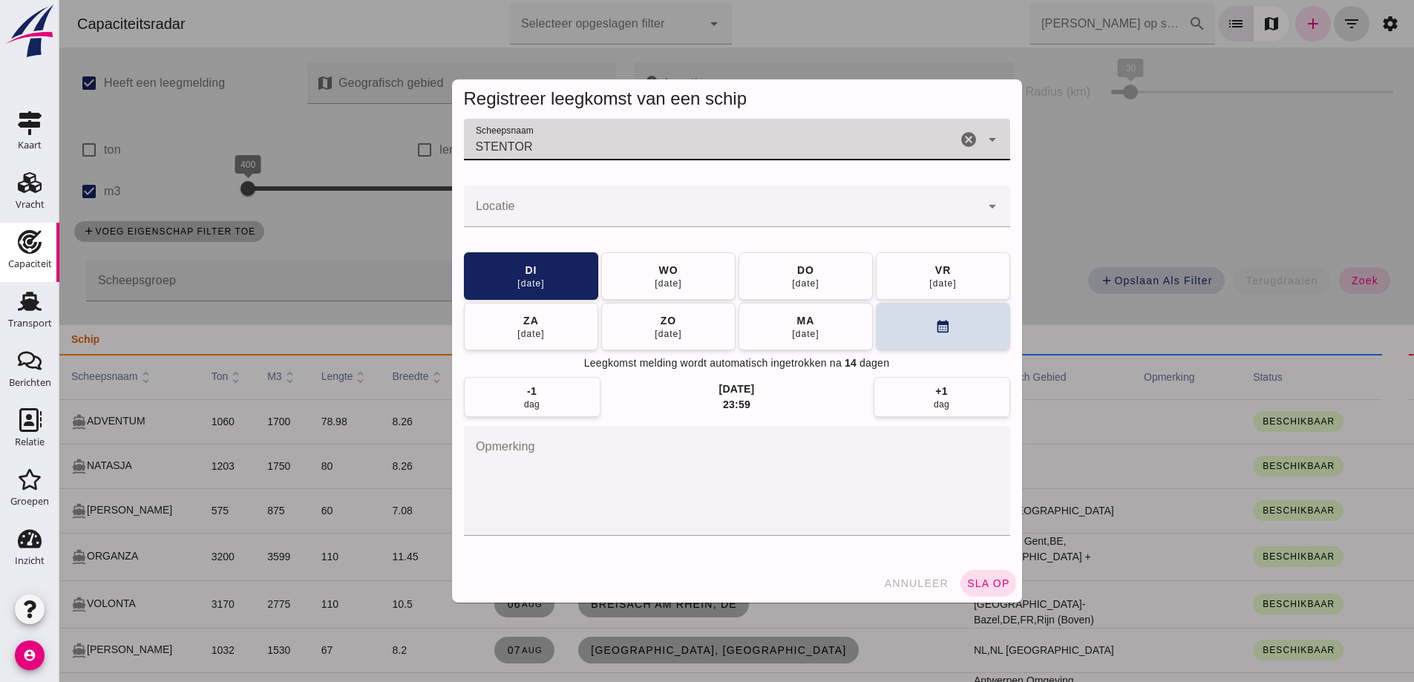
type input "STENTOR"
click input "Locatie"
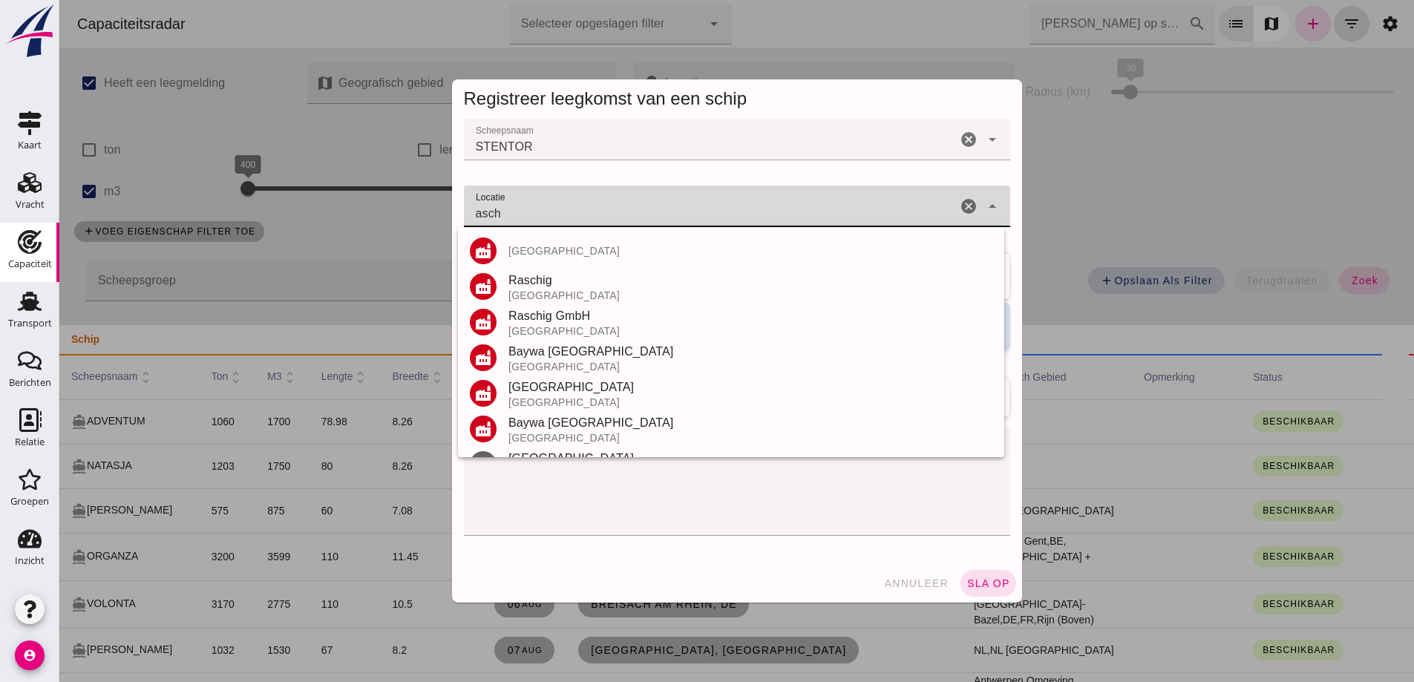
scroll to position [138, 0]
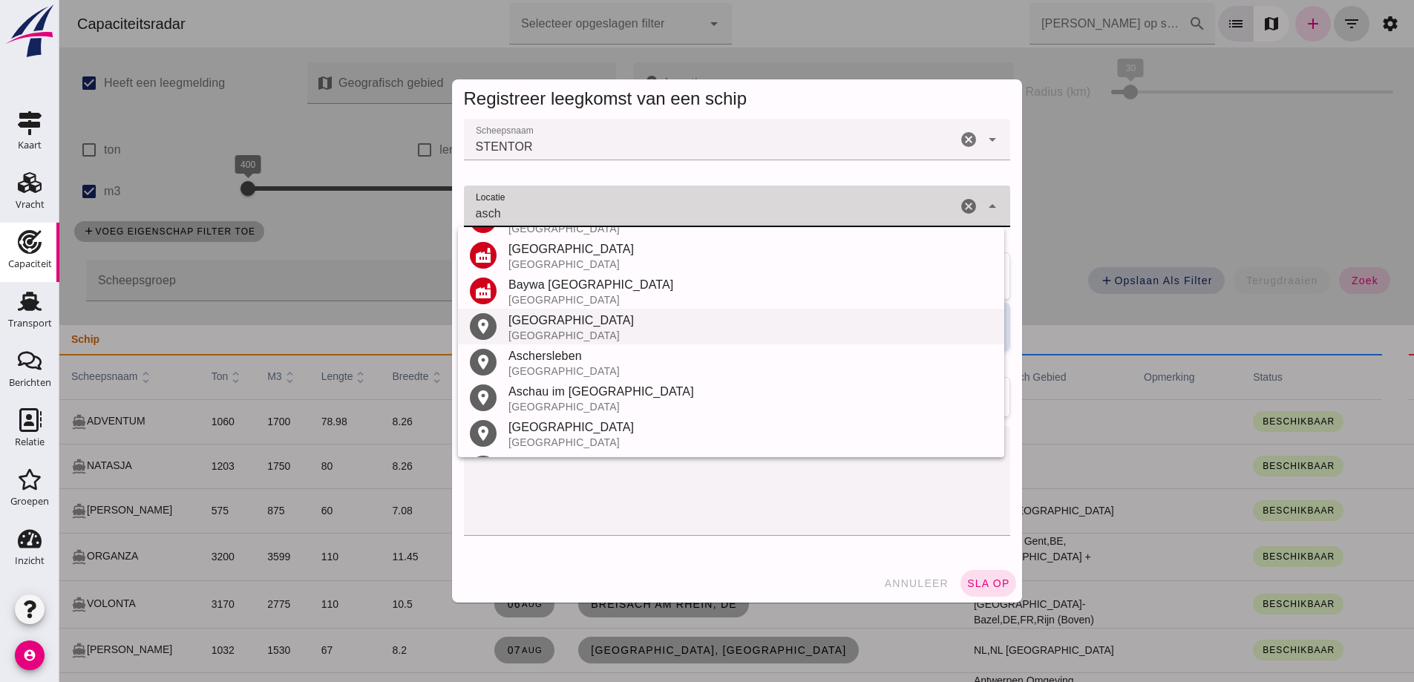
click at [557, 324] on div "Aschaffenburg" at bounding box center [750, 321] width 484 height 18
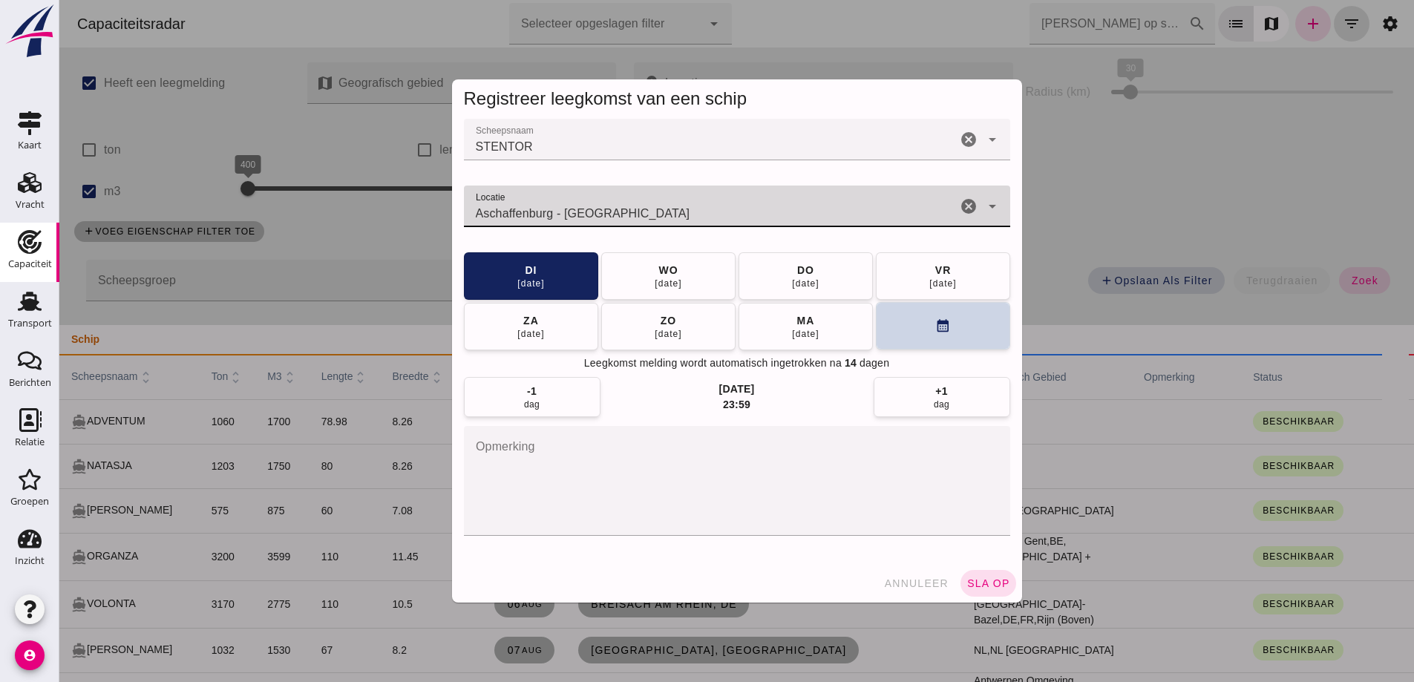
type input "Aschaffenburg - Beieren"
click button "calendar_month"
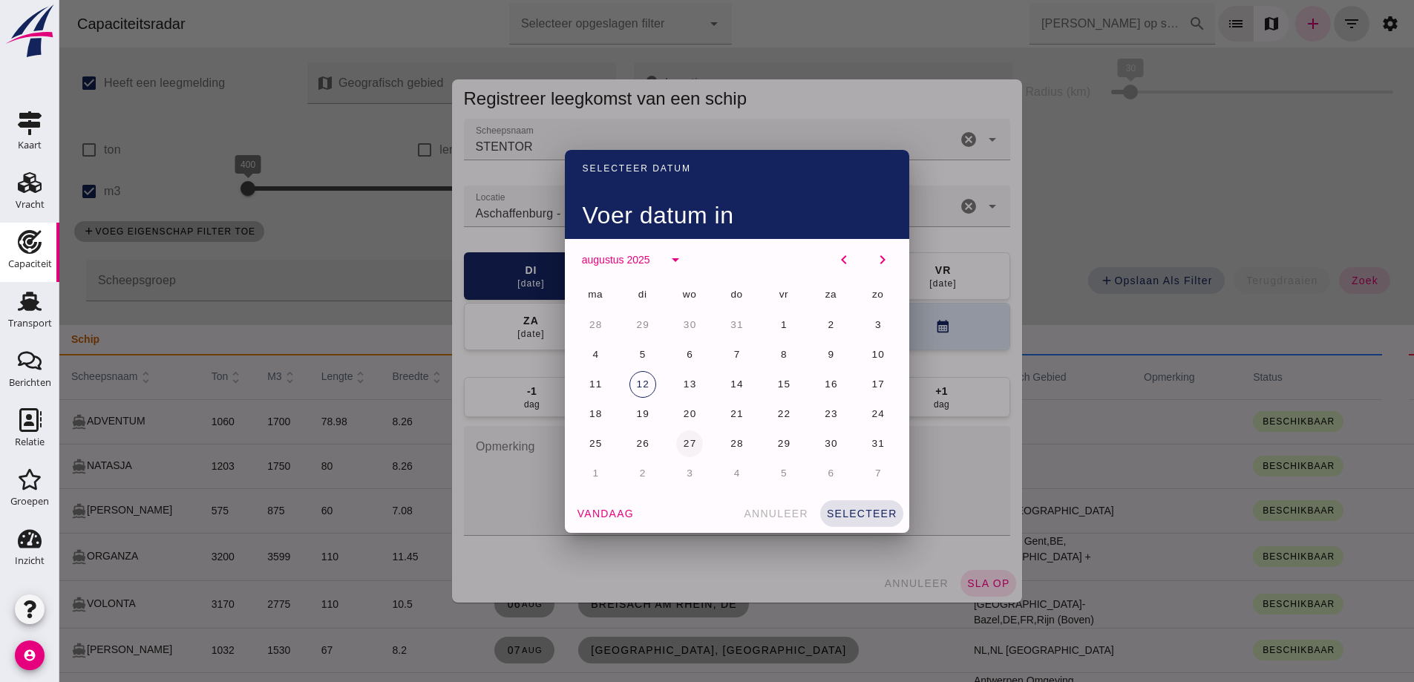
click button "27"
click span "selecteer"
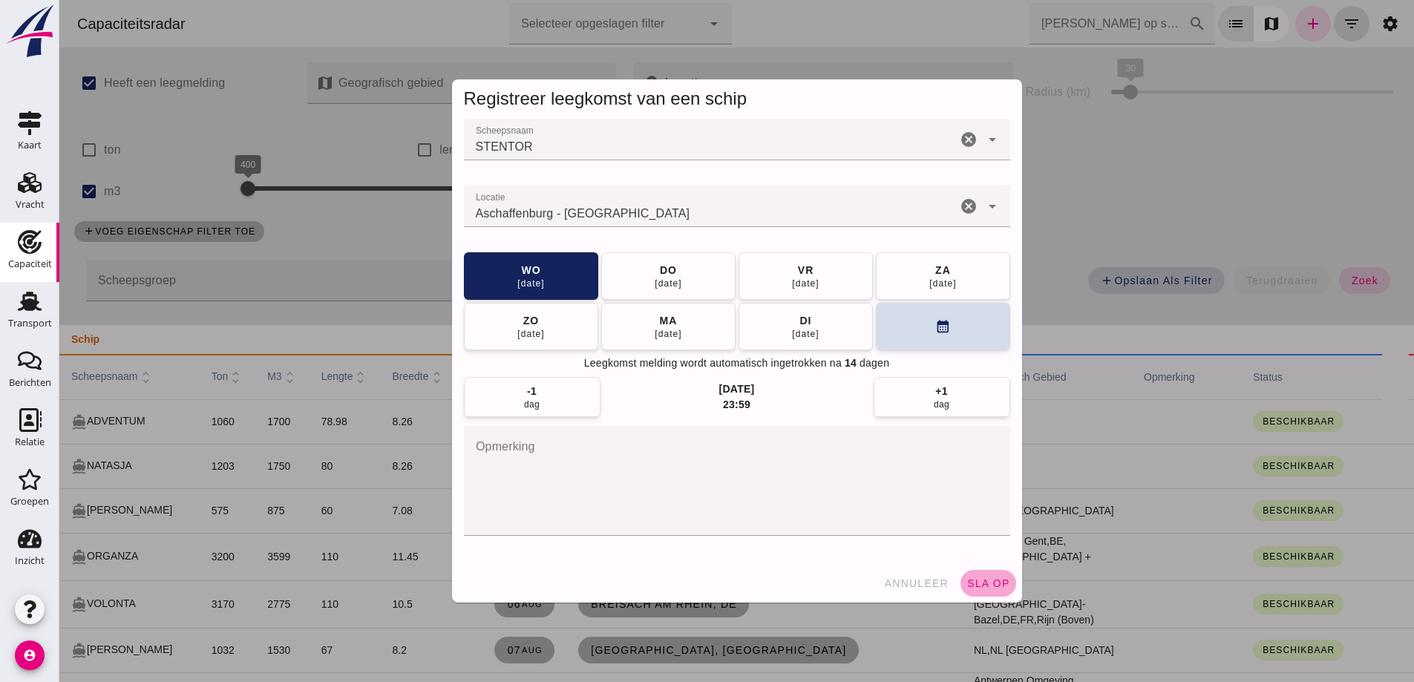
click button "sla op"
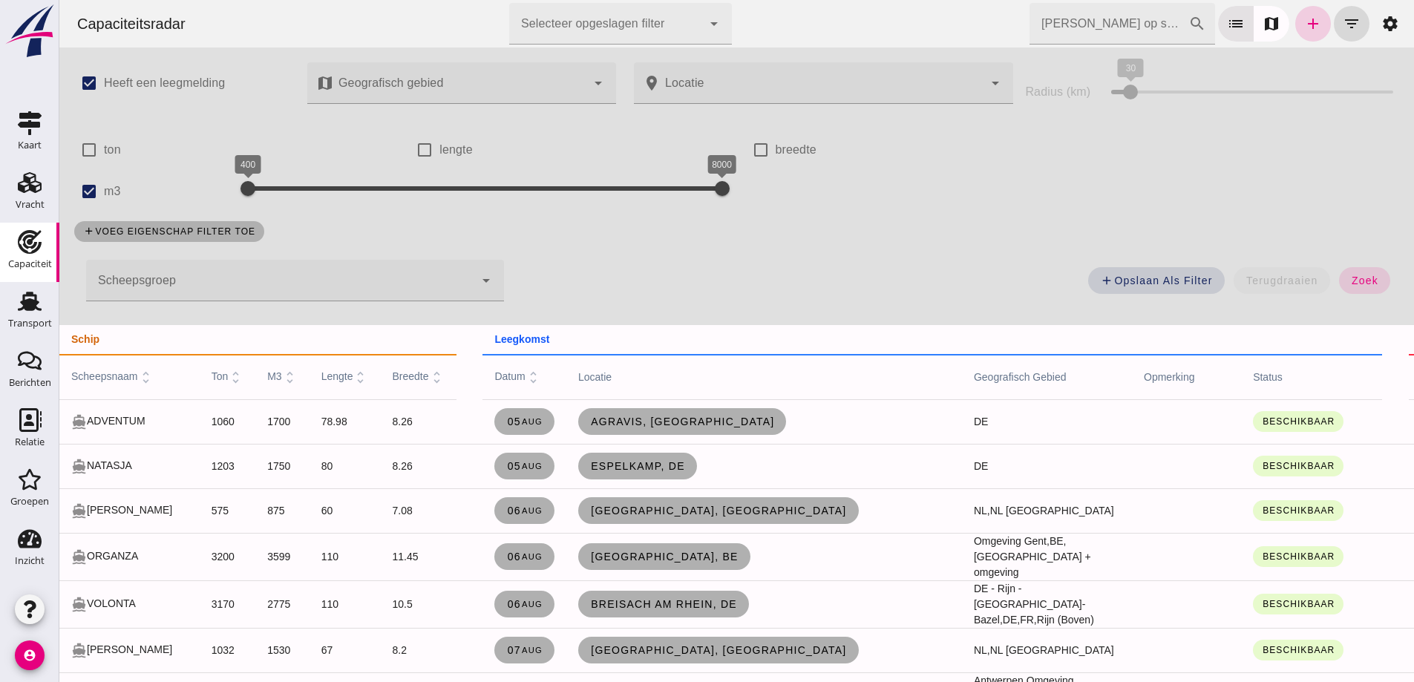
click link "add"
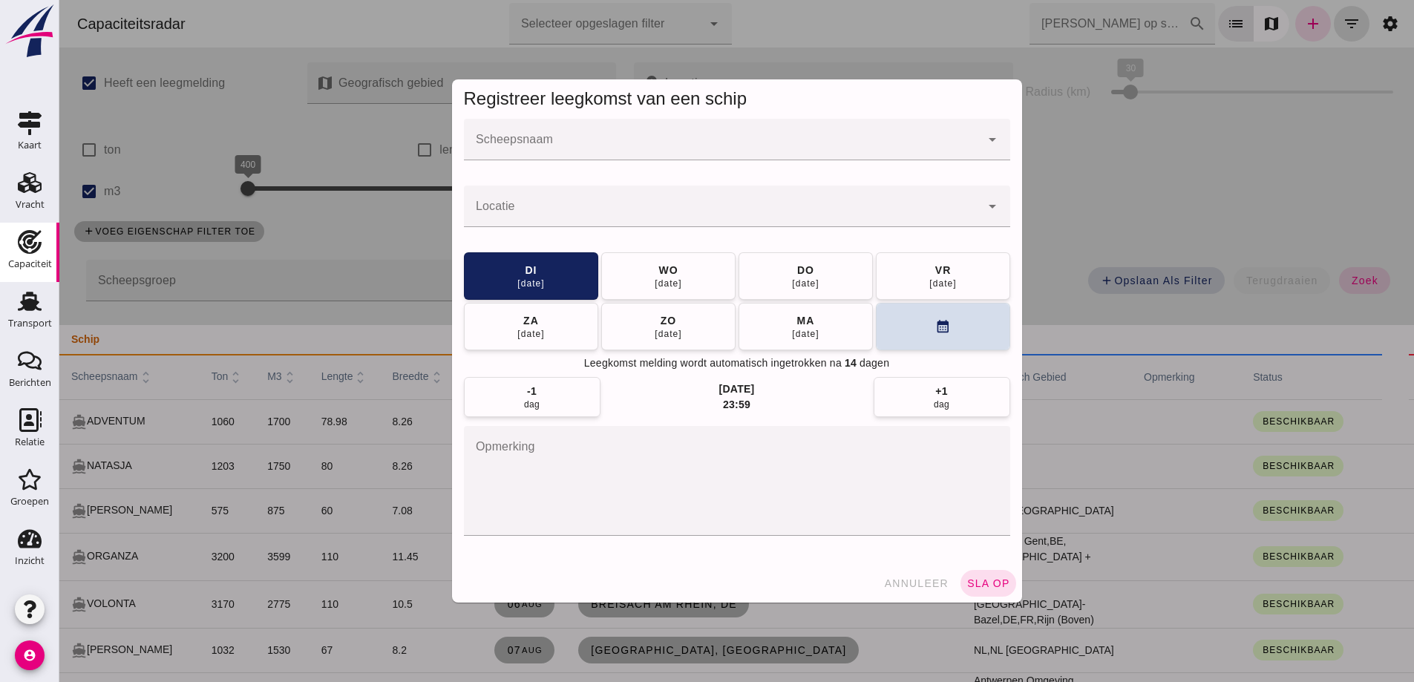
click div
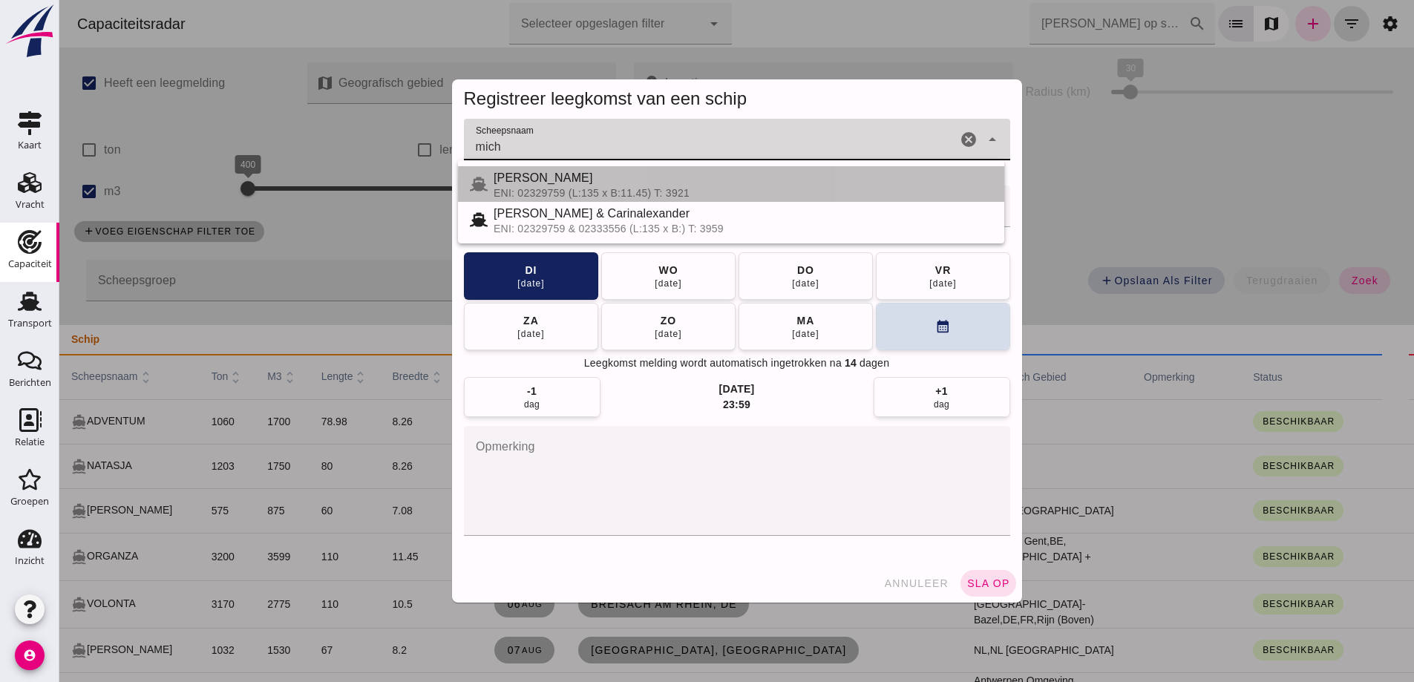
click at [706, 197] on div "ENI: 02329759 (L:135 x B:11.45) T: 3921" at bounding box center [742, 193] width 499 height 12
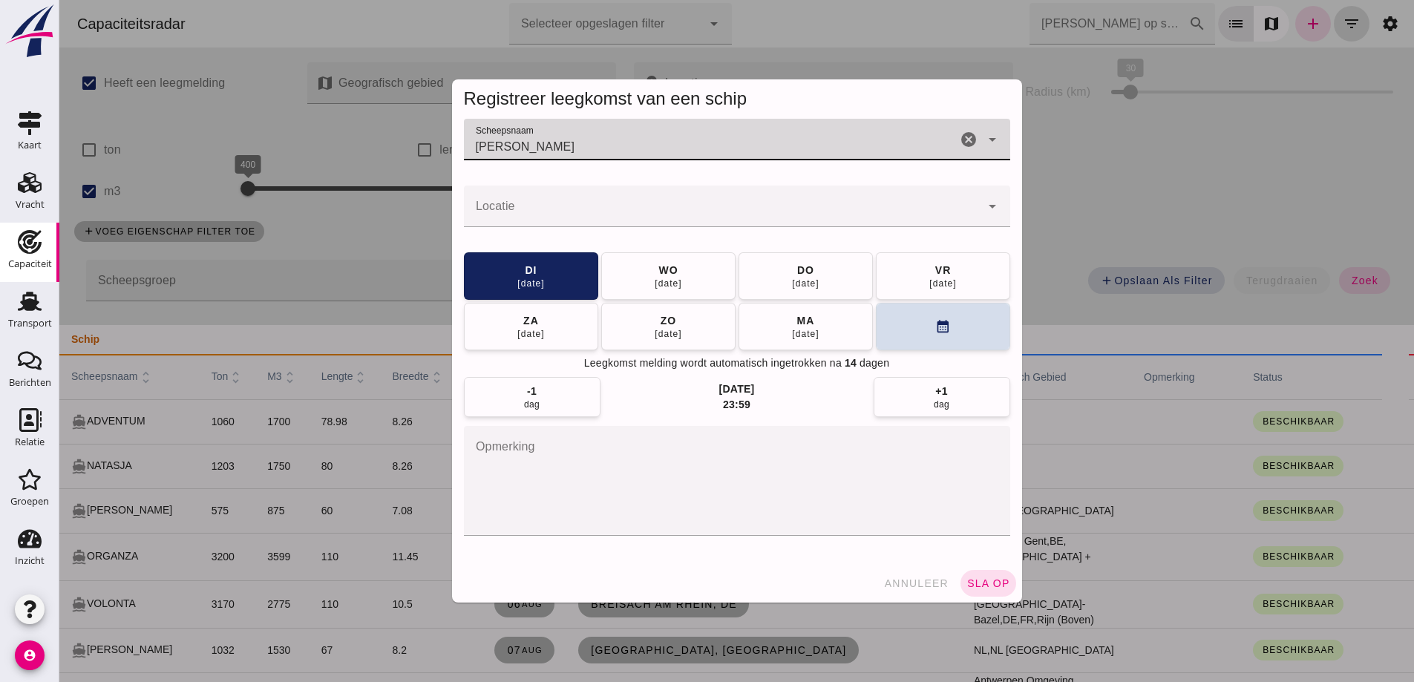
type input "MICHAELANGELO"
click div
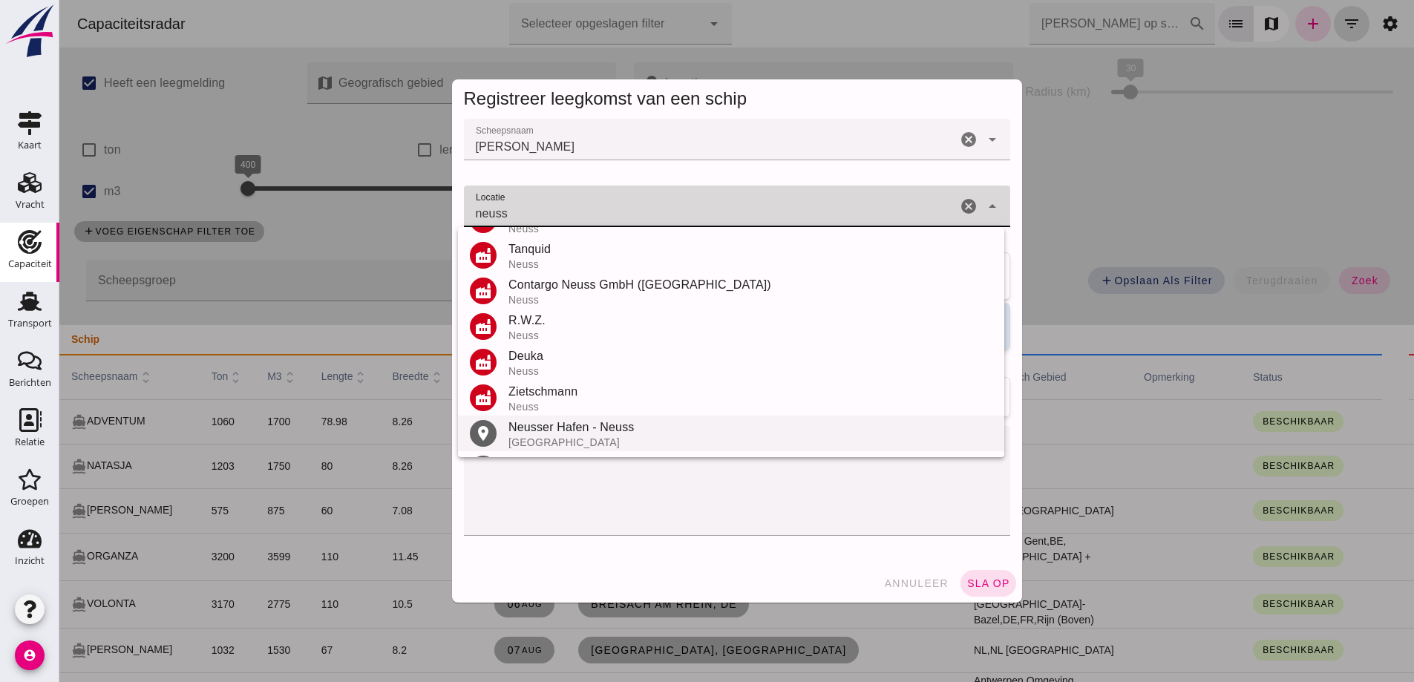
scroll to position [223, 0]
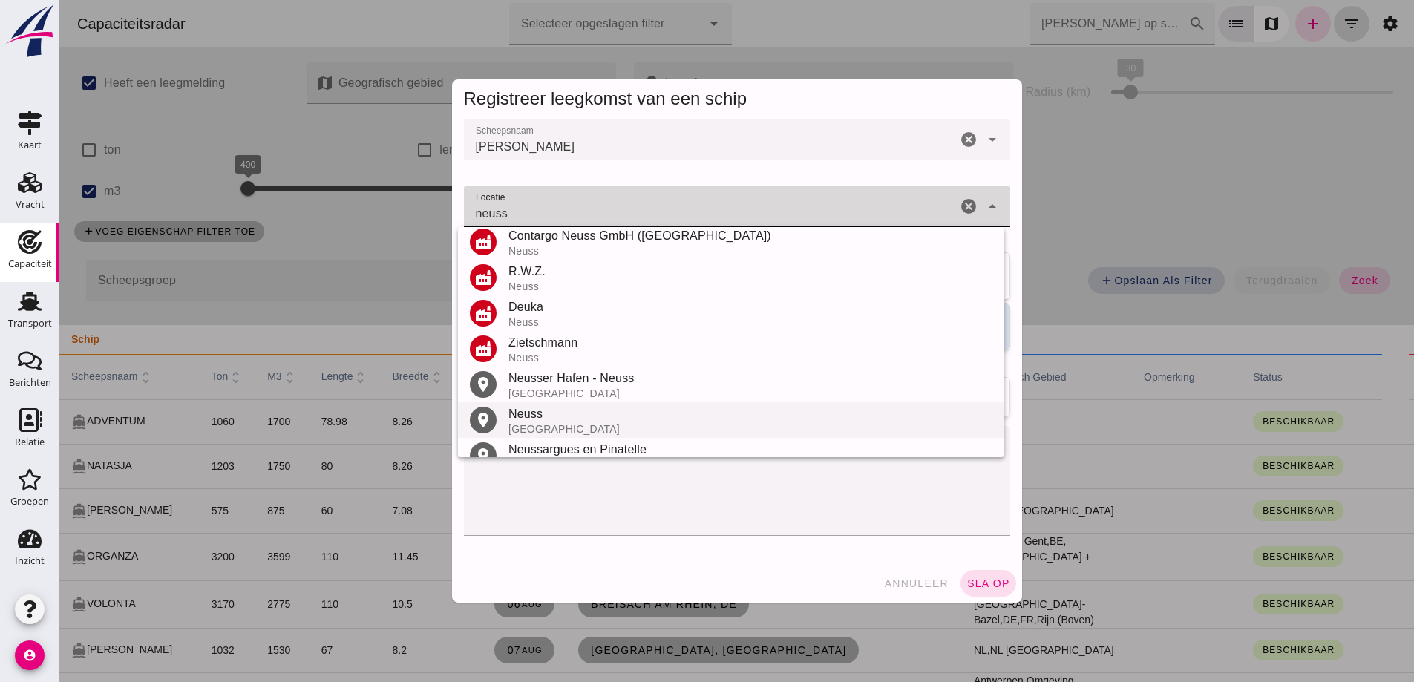
click at [564, 427] on div "Duitsland" at bounding box center [750, 429] width 484 height 12
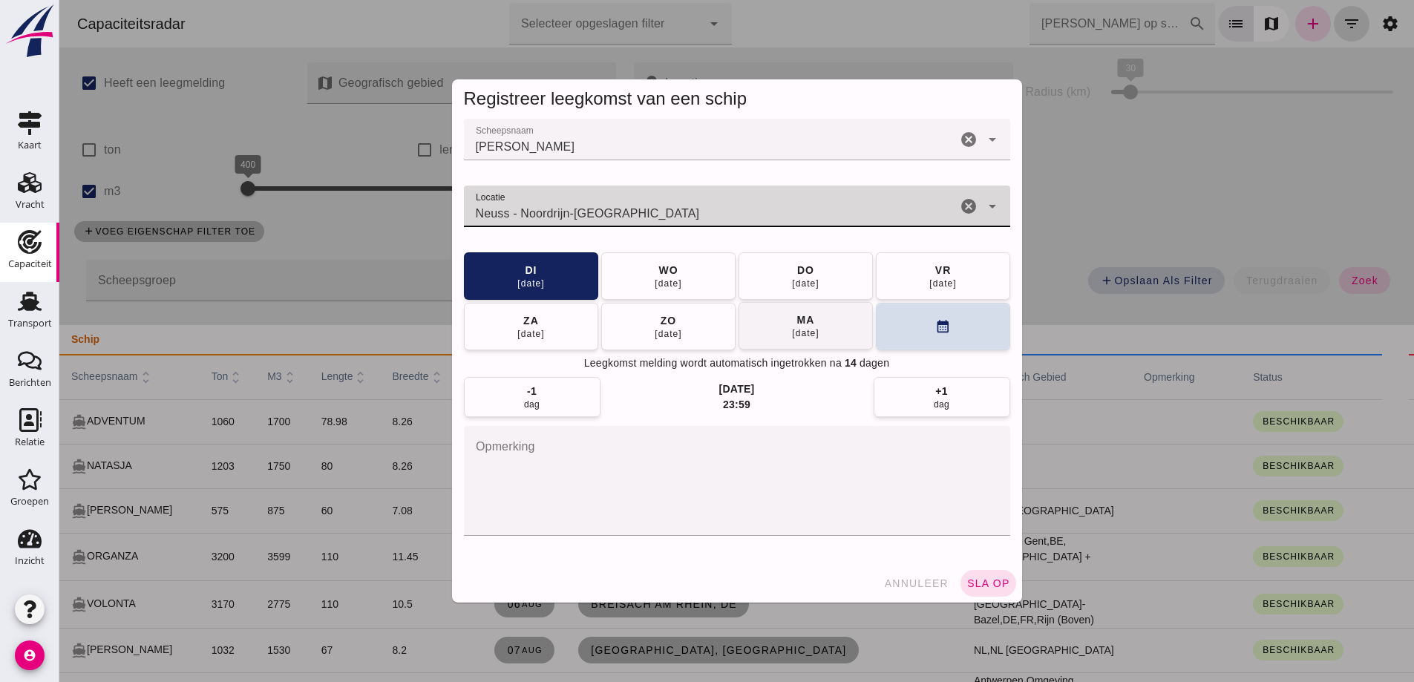
type input "Neuss - Noordrijn-Westfalen"
click button "vr 15 aug"
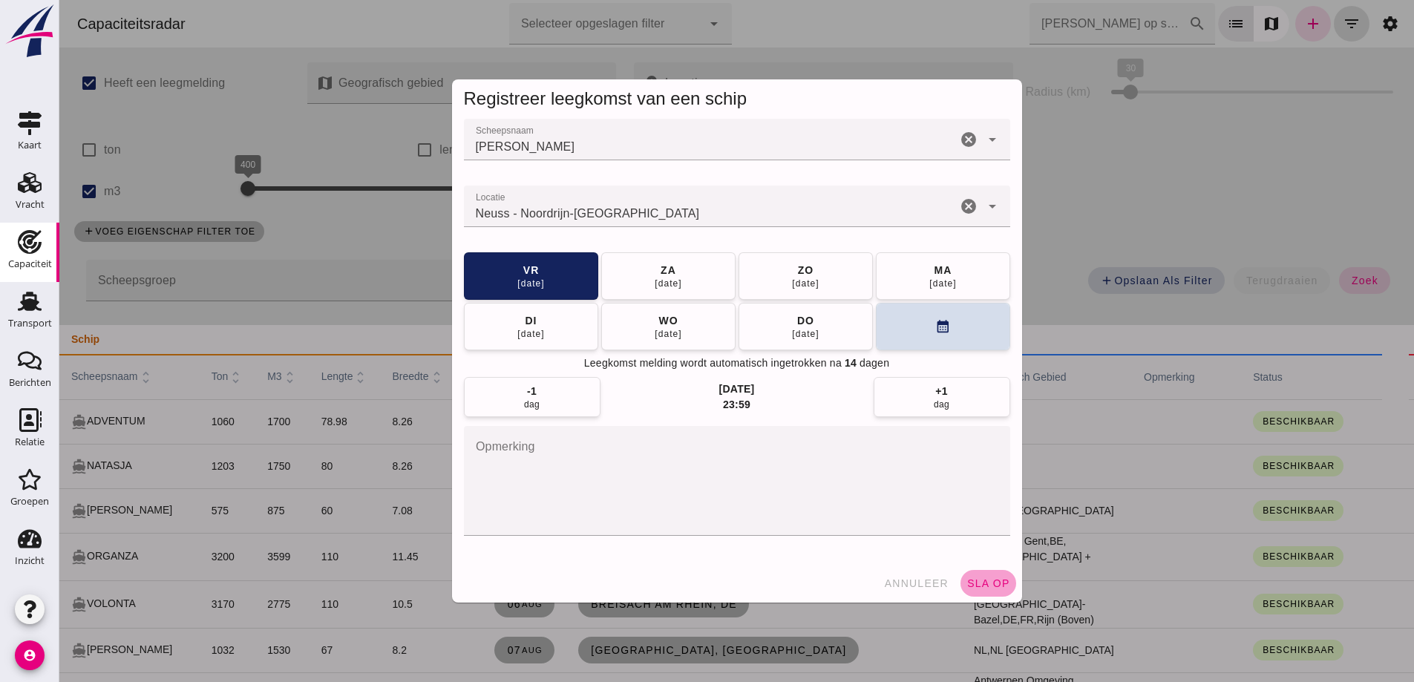
click span "sla op"
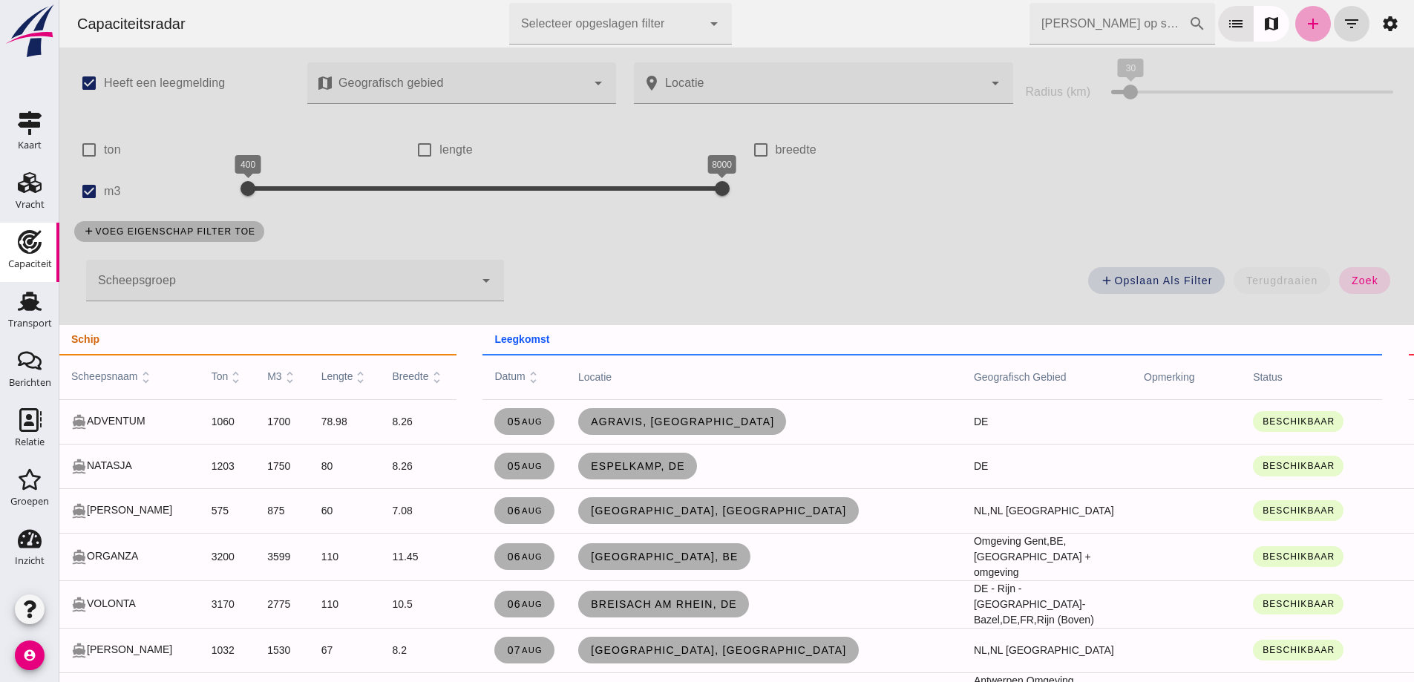
click link "add"
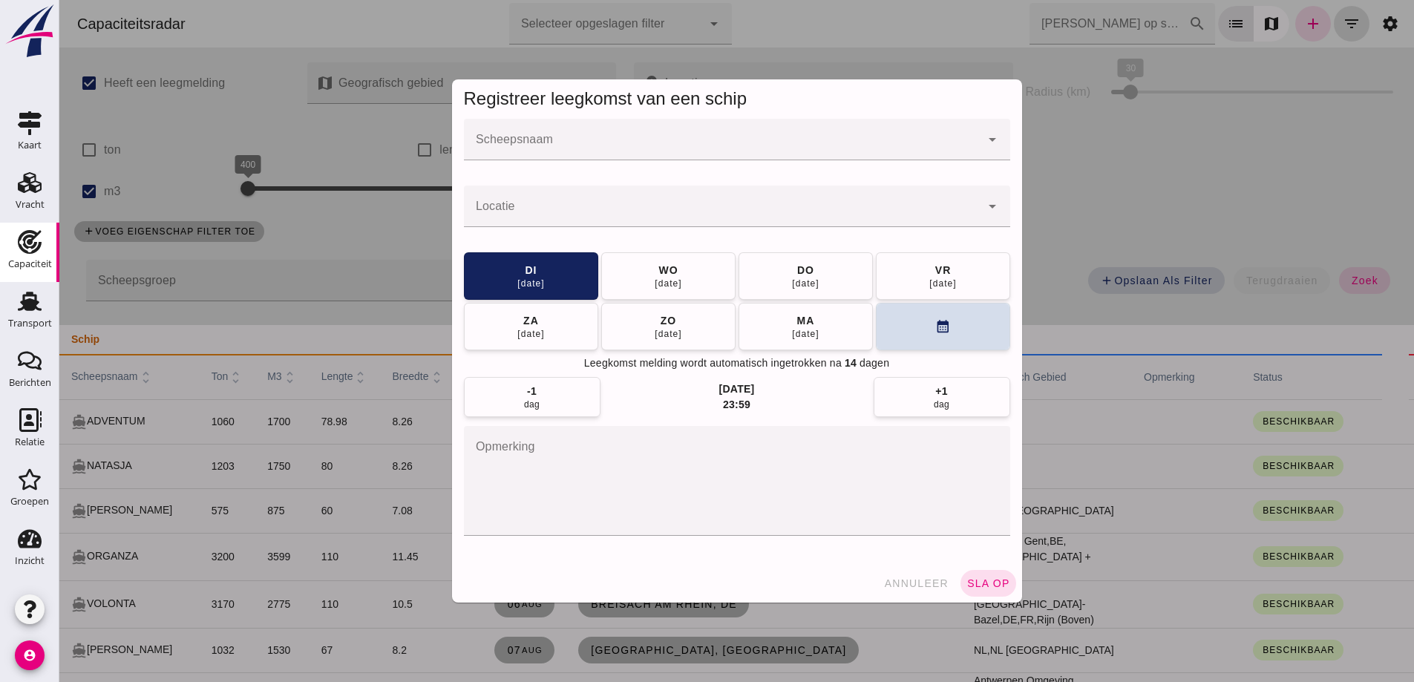
click input "Scheepsnaam"
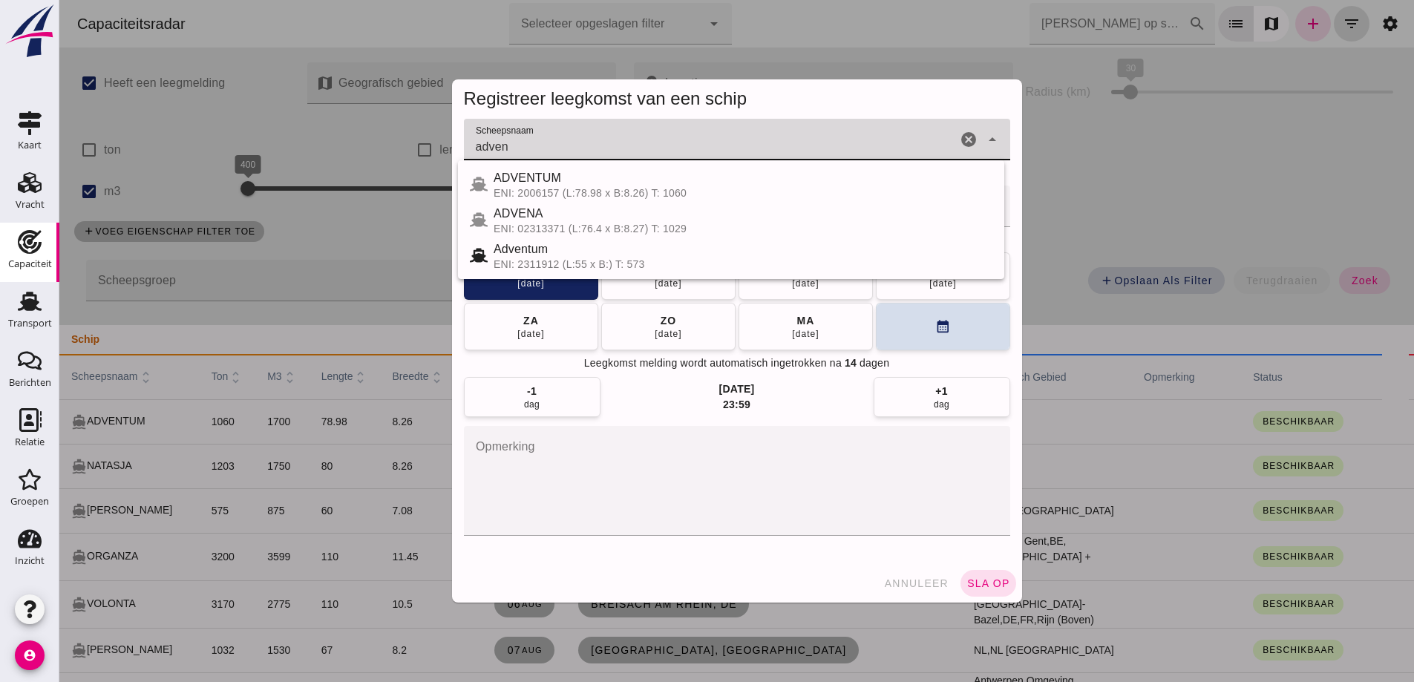
click at [532, 224] on div "ENI: 02313371 (L:76.4 x B:8.27) T: 1029" at bounding box center [742, 229] width 499 height 12
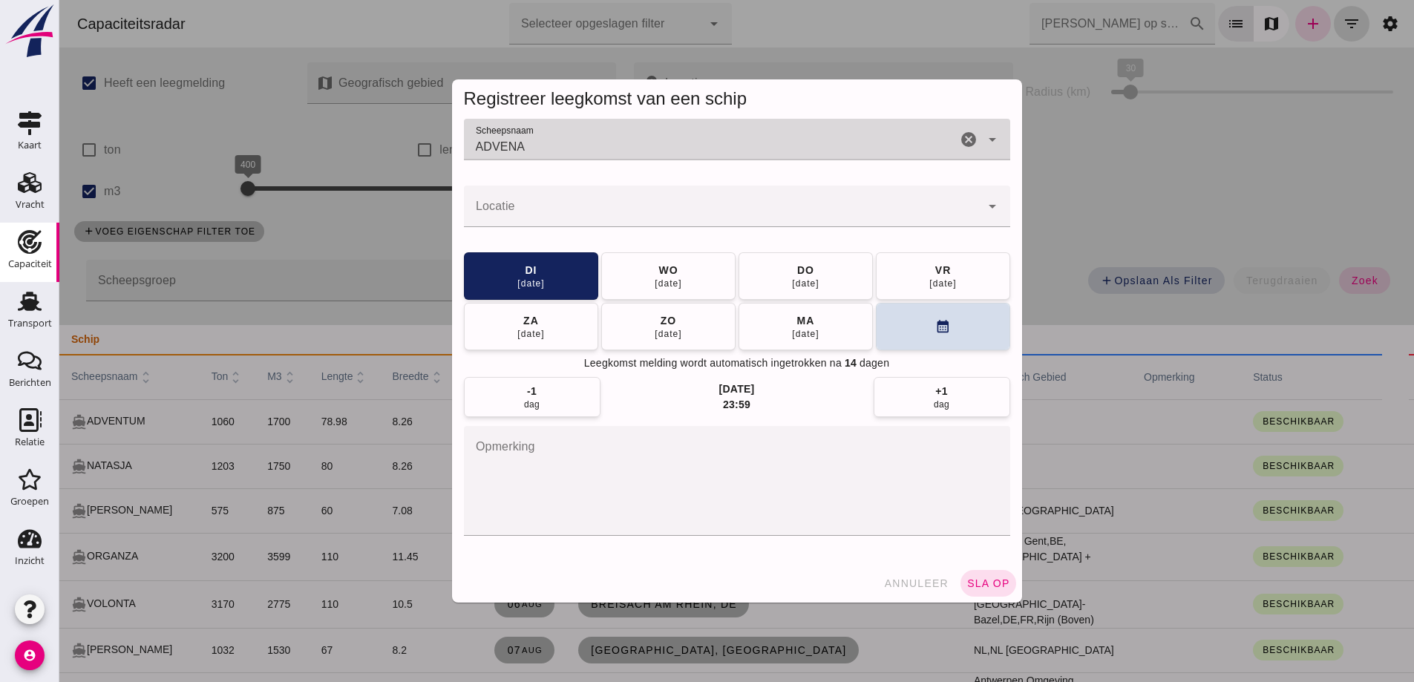
type input "ADVENA"
click input "Locatie"
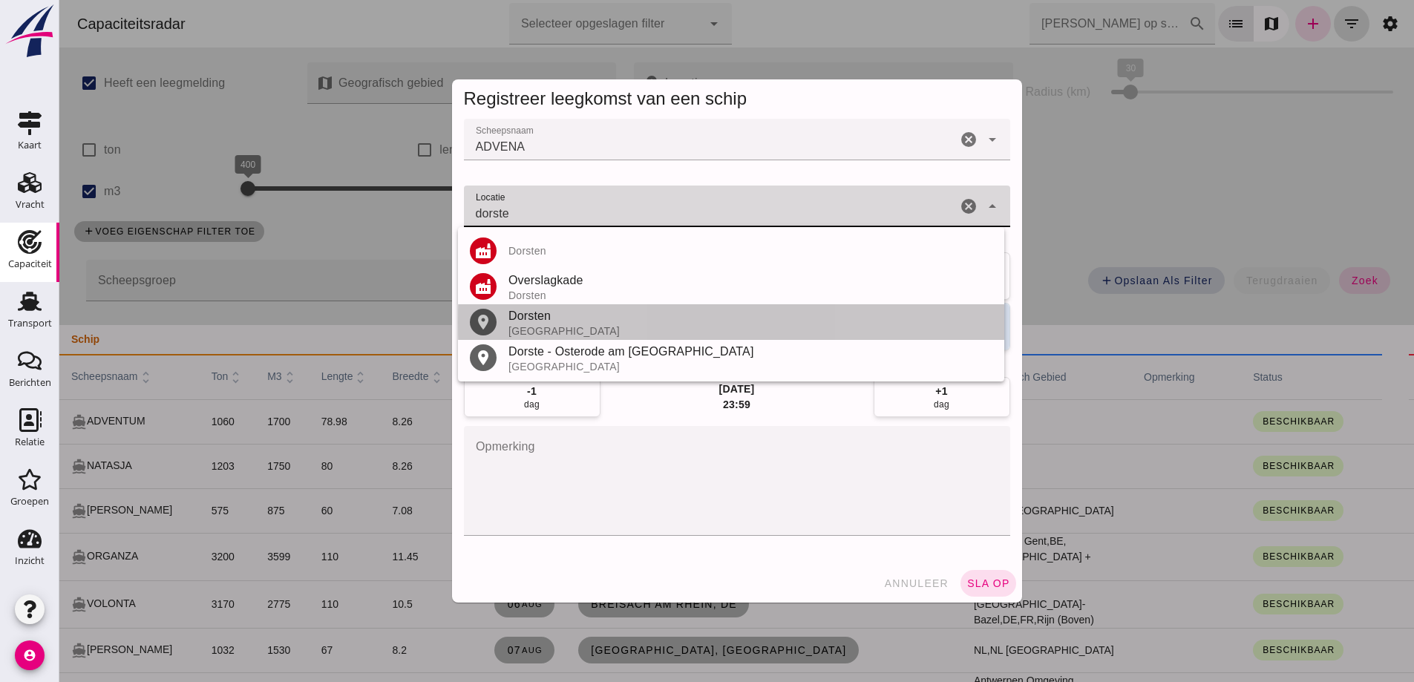
drag, startPoint x: 559, startPoint y: 324, endPoint x: 568, endPoint y: 317, distance: 11.7
click at [559, 323] on div "Dorsten" at bounding box center [750, 316] width 484 height 18
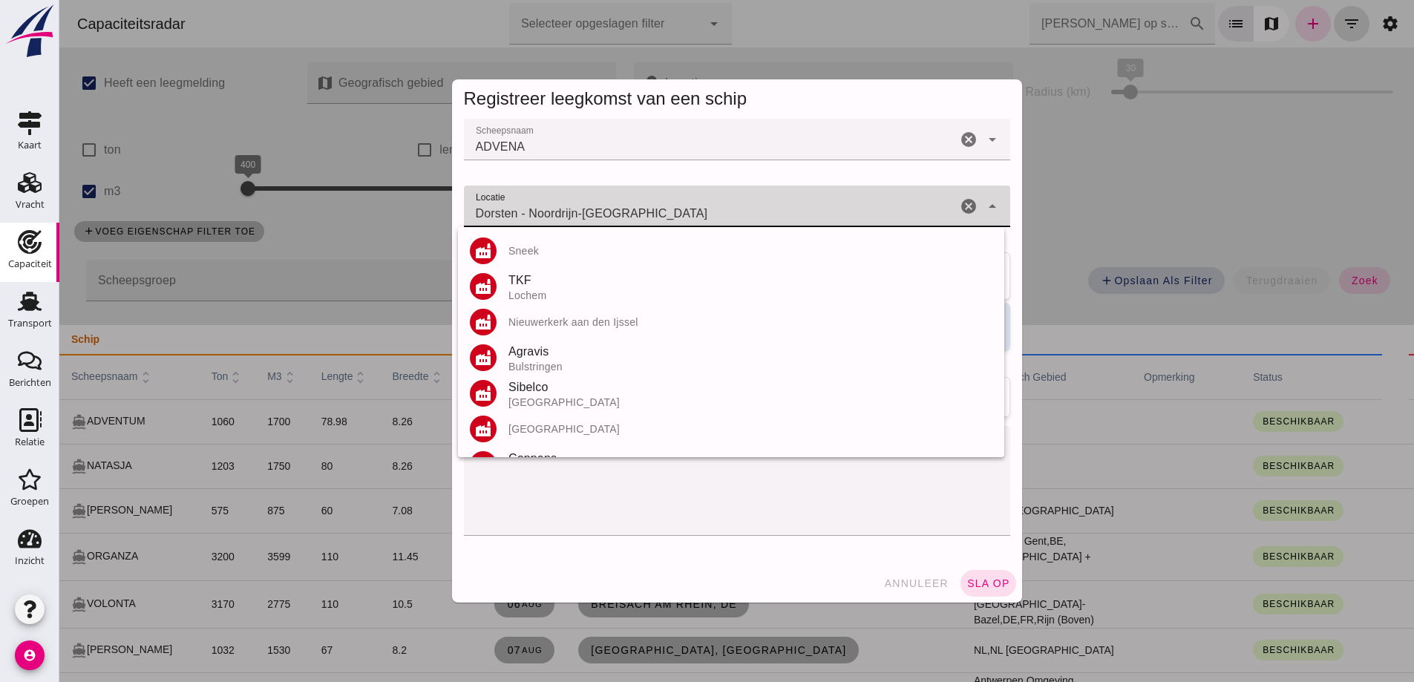
click input "Dorsten - Noordrijn-Westfalen"
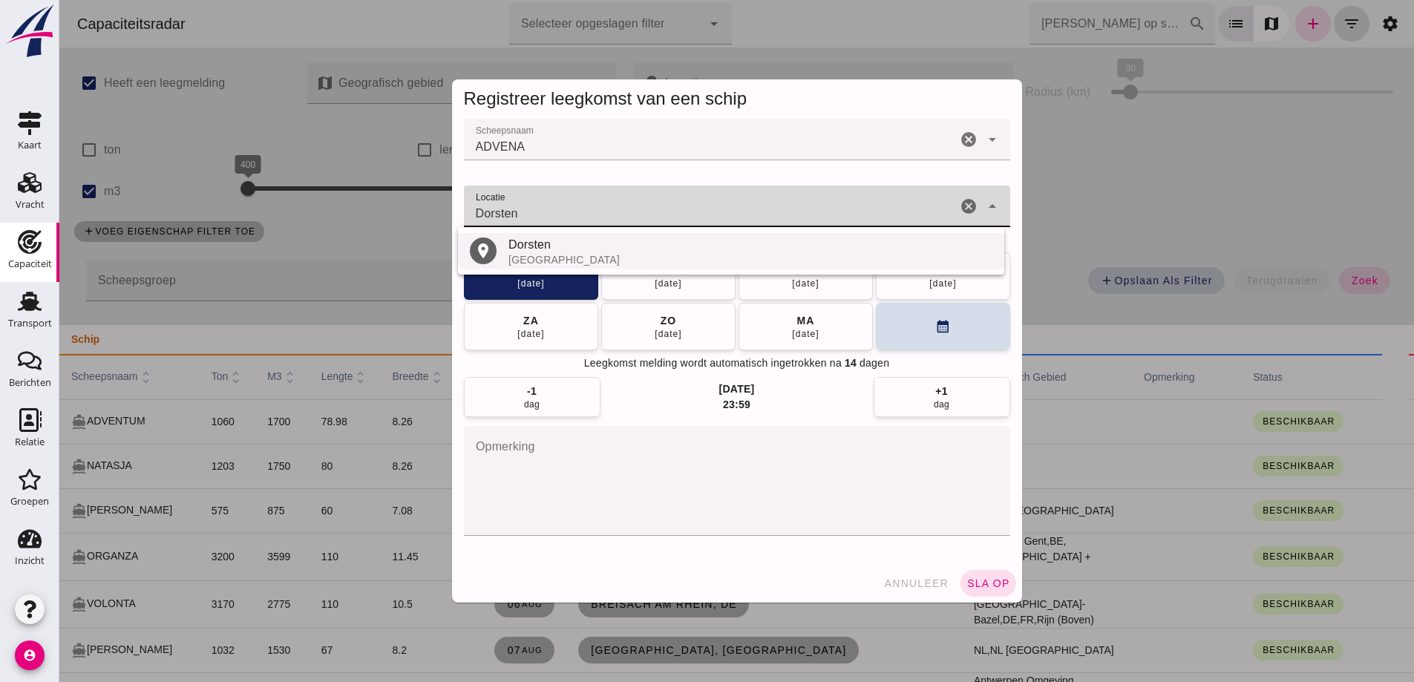
click at [548, 254] on div "Duitsland" at bounding box center [750, 260] width 484 height 12
type input "Dorsten - Noordrijn-Westfalen"
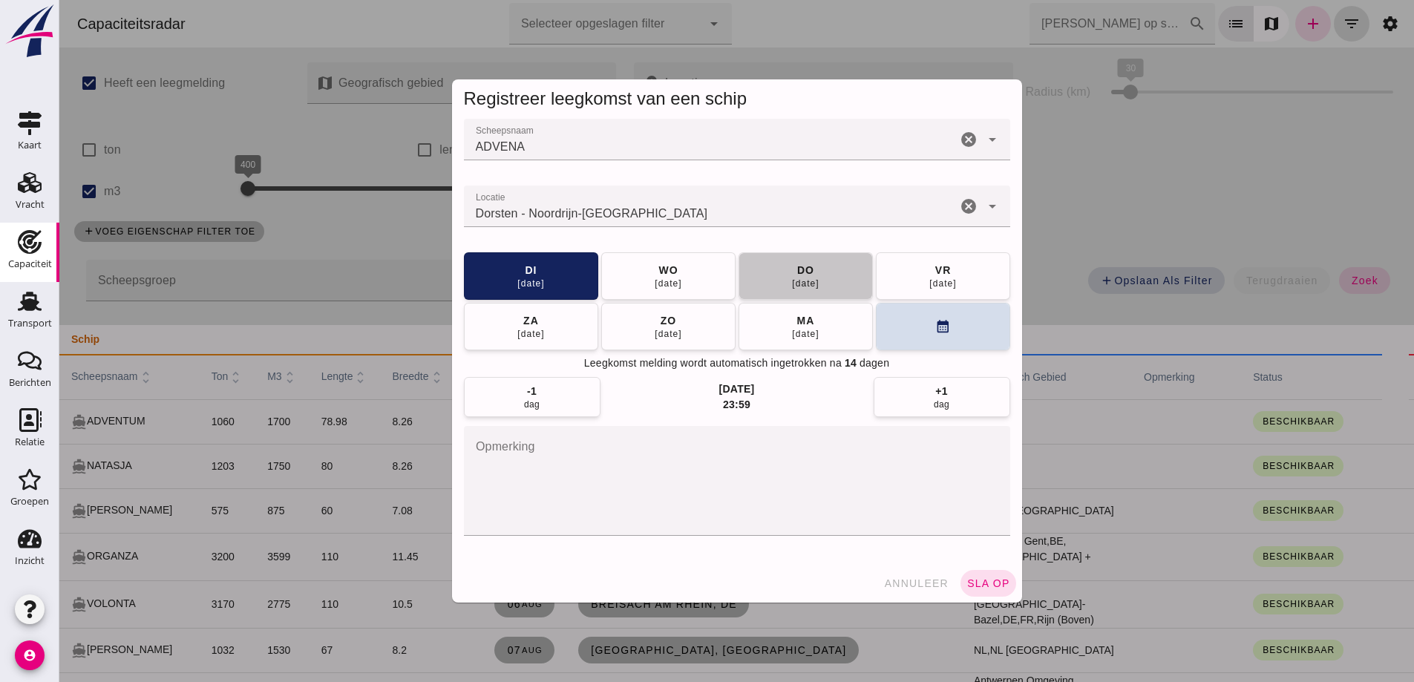
drag, startPoint x: 825, startPoint y: 270, endPoint x: 911, endPoint y: 367, distance: 129.3
click button "do 14 aug"
click div "annuleer sla op"
click span "sla op"
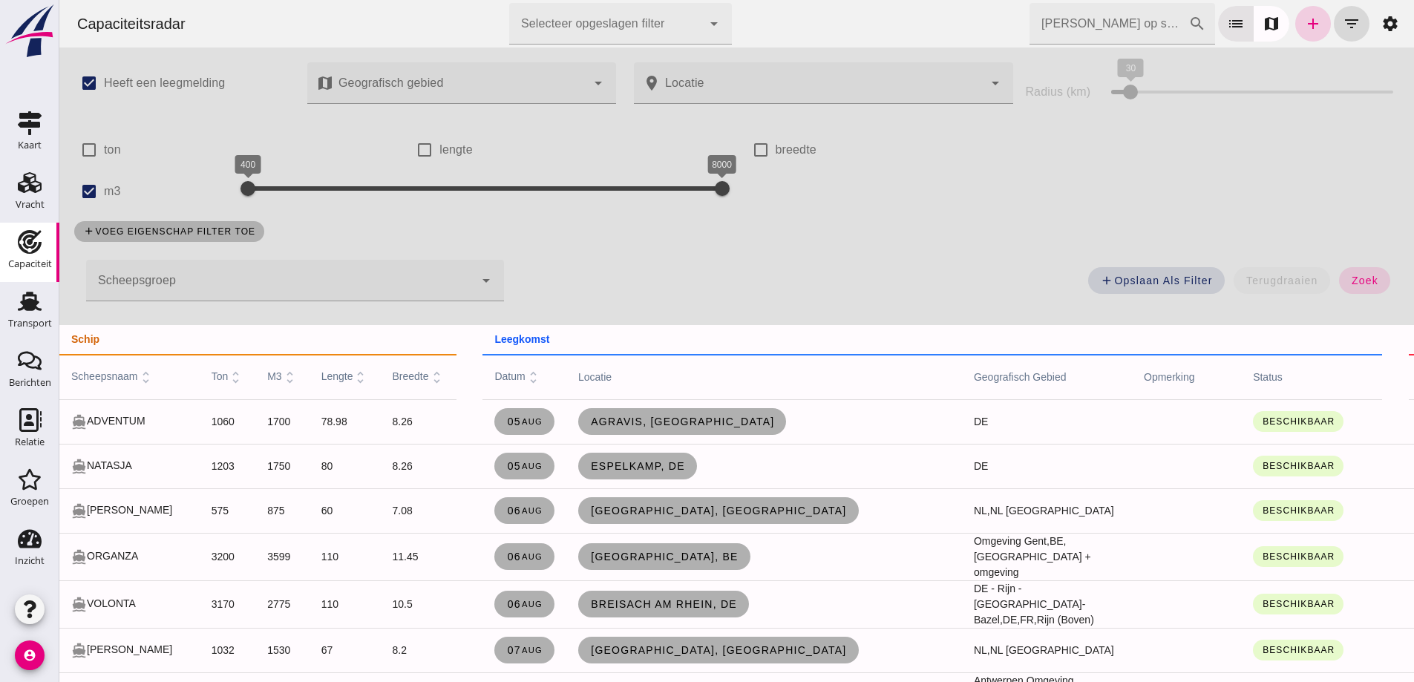
click at [1304, 19] on icon "add" at bounding box center [1313, 24] width 18 height 18
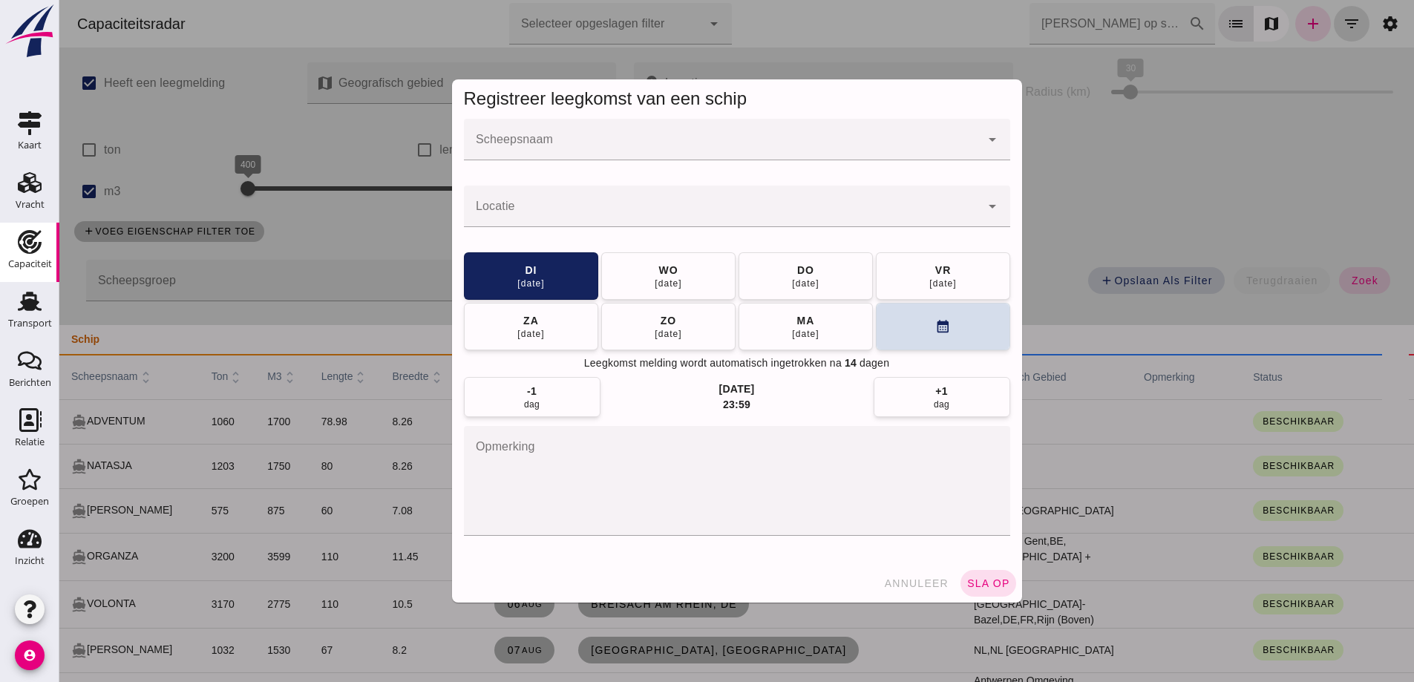
click div
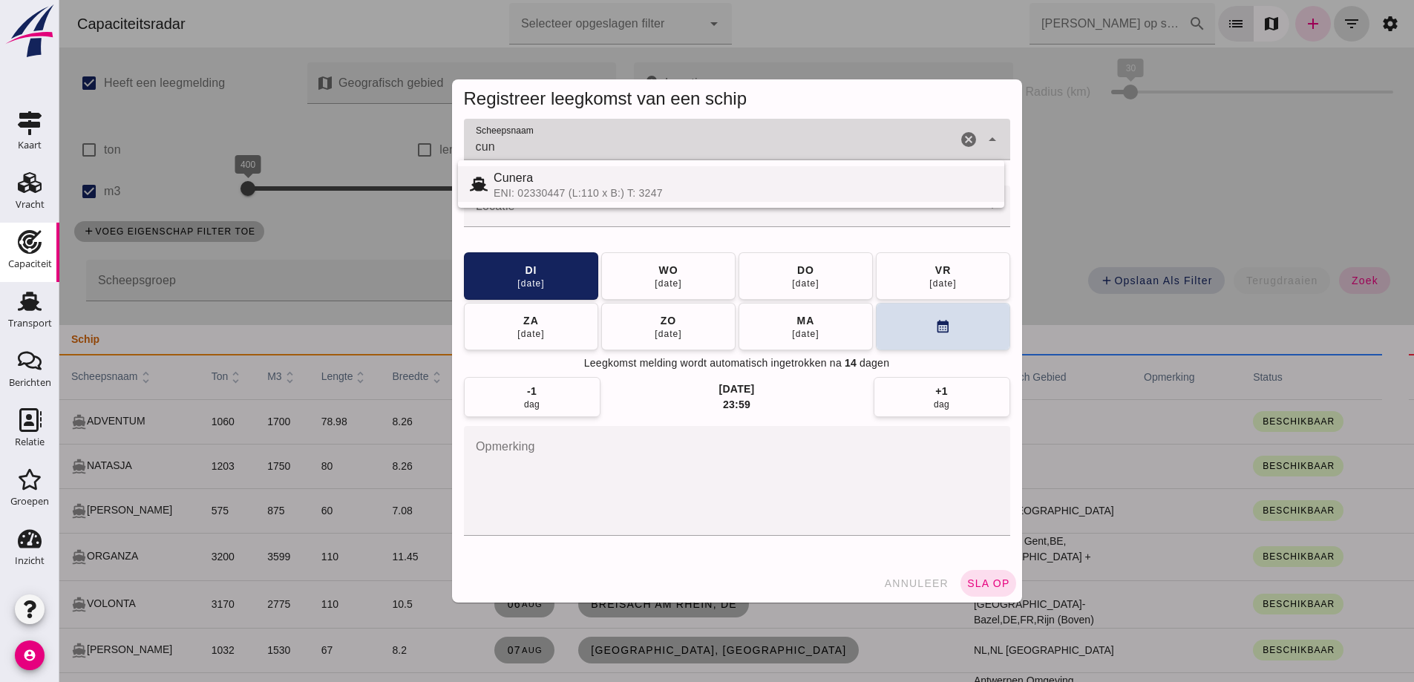
click at [771, 186] on div "Cunera" at bounding box center [742, 178] width 499 height 18
type input "Cunera"
click div
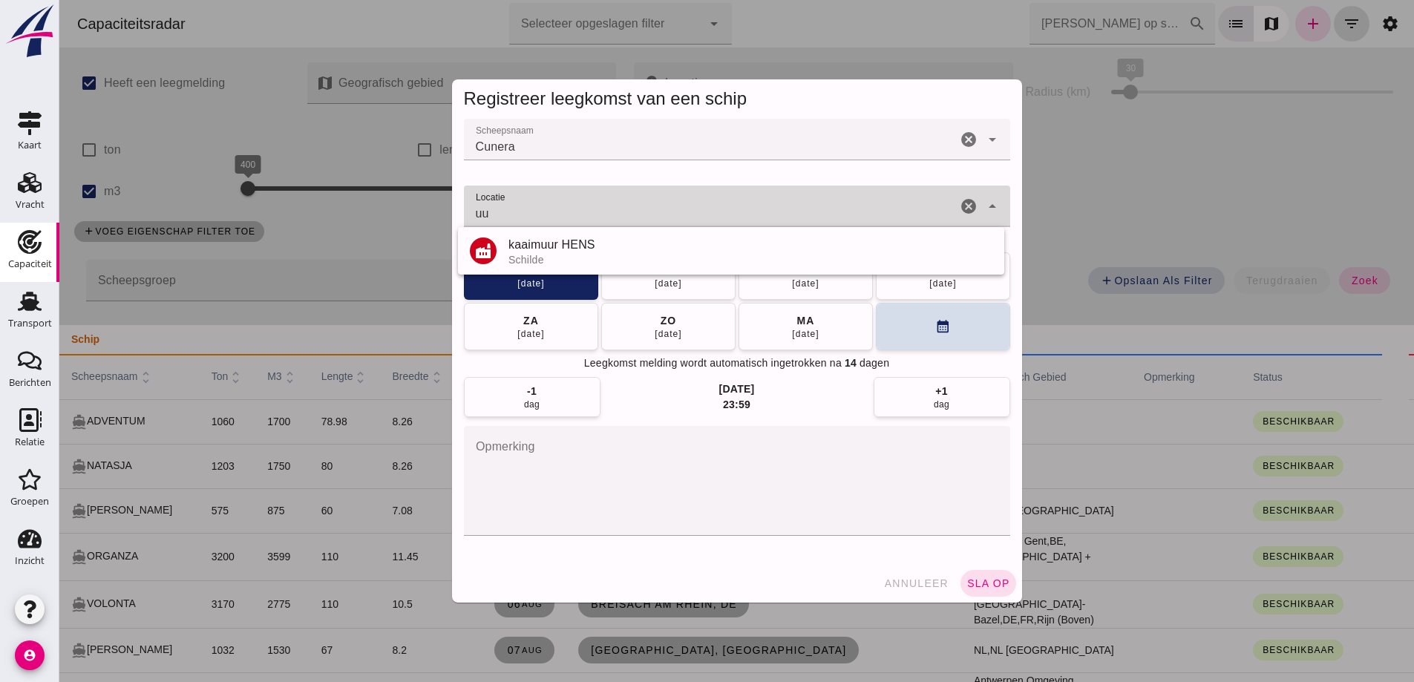
type input "u"
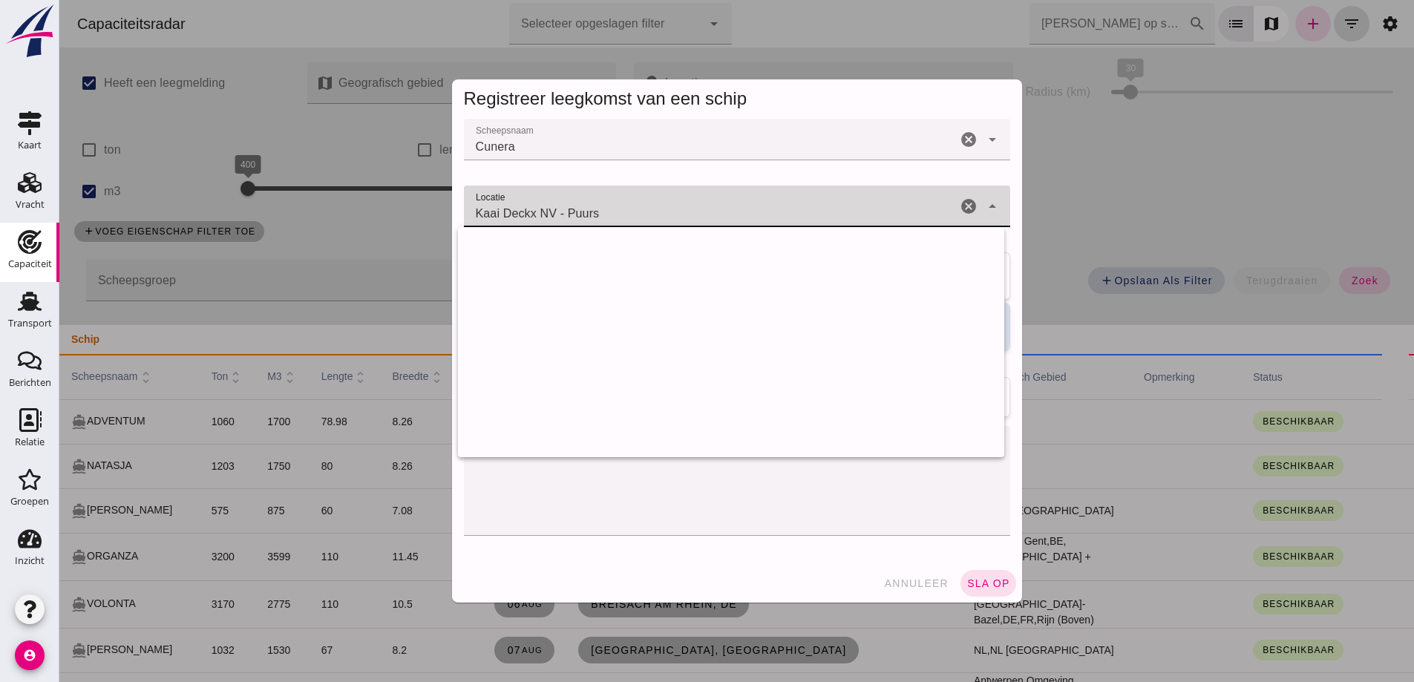
click div "Registreer leegkomst van een schip Scheepsnaam Scheepsnaam Cunera Cunera cancel…"
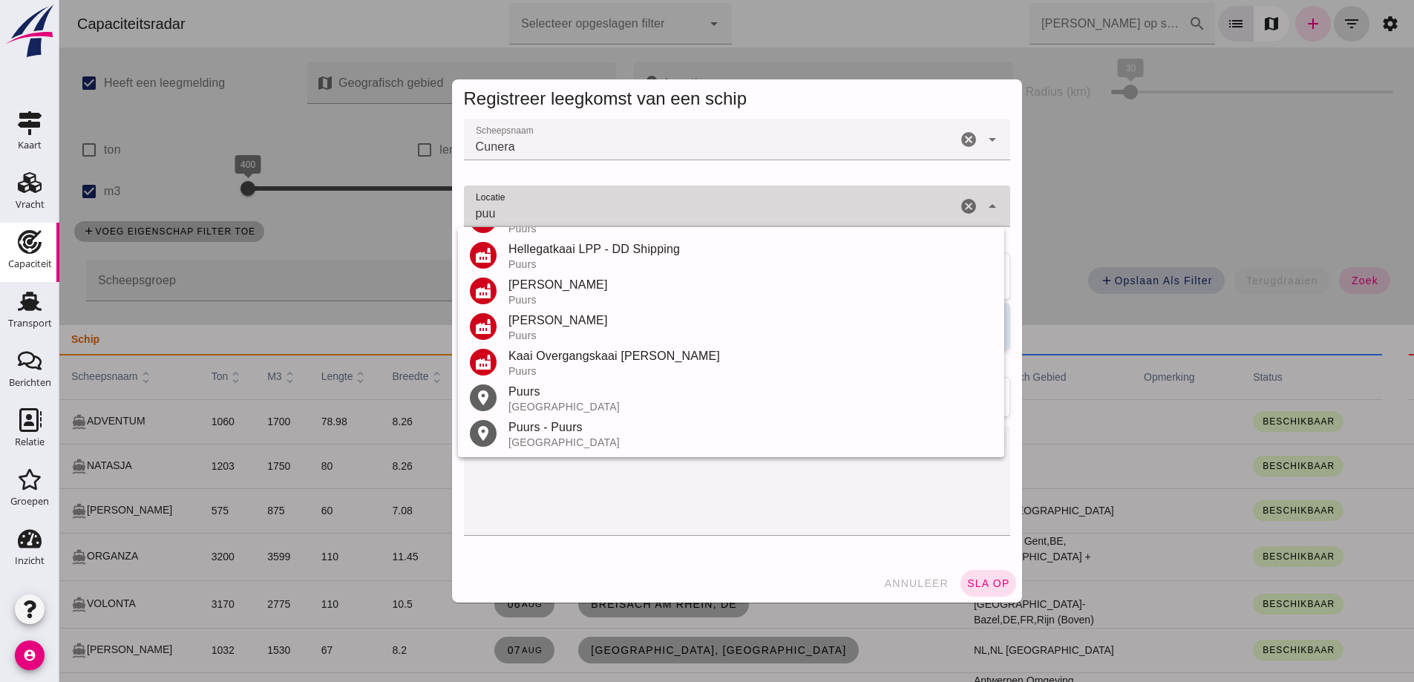
scroll to position [209, 0]
click at [536, 404] on div "België" at bounding box center [750, 407] width 484 height 12
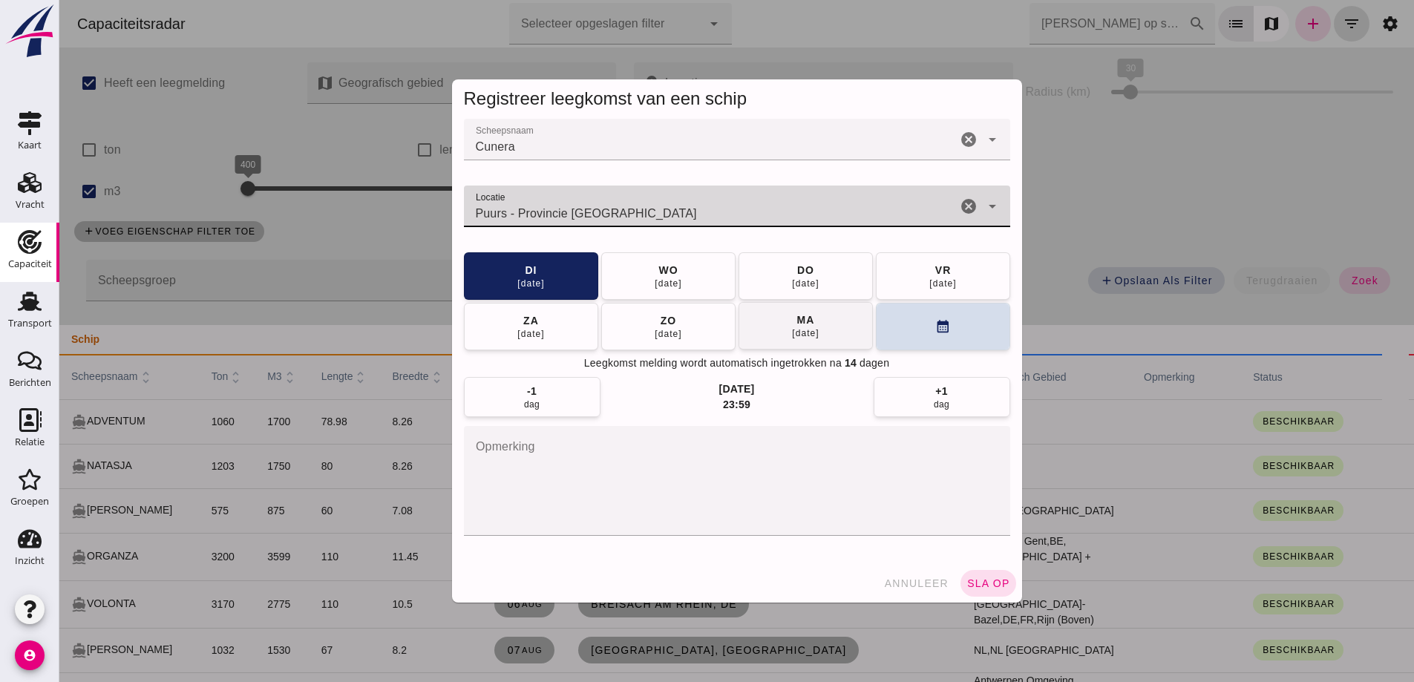
type input "Puurs - Provincie Antwerpen"
click button "ma 18 aug"
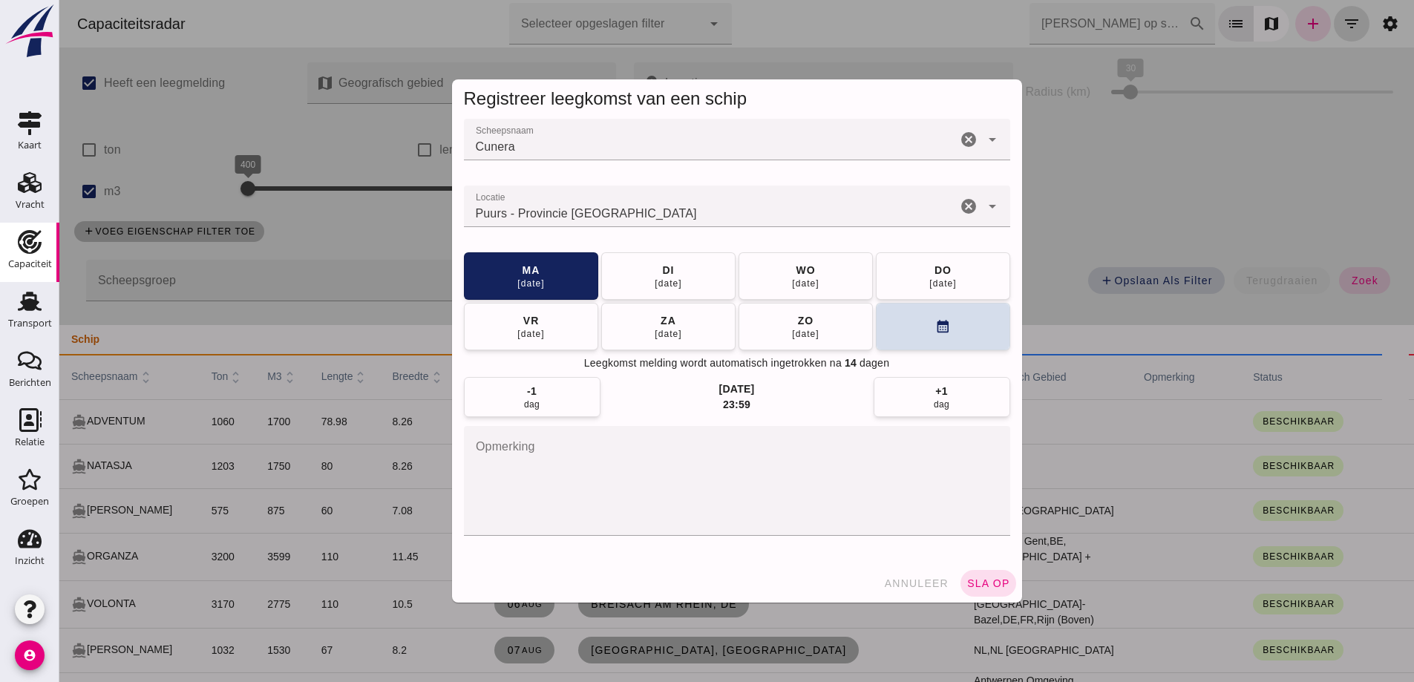
click span "sla op"
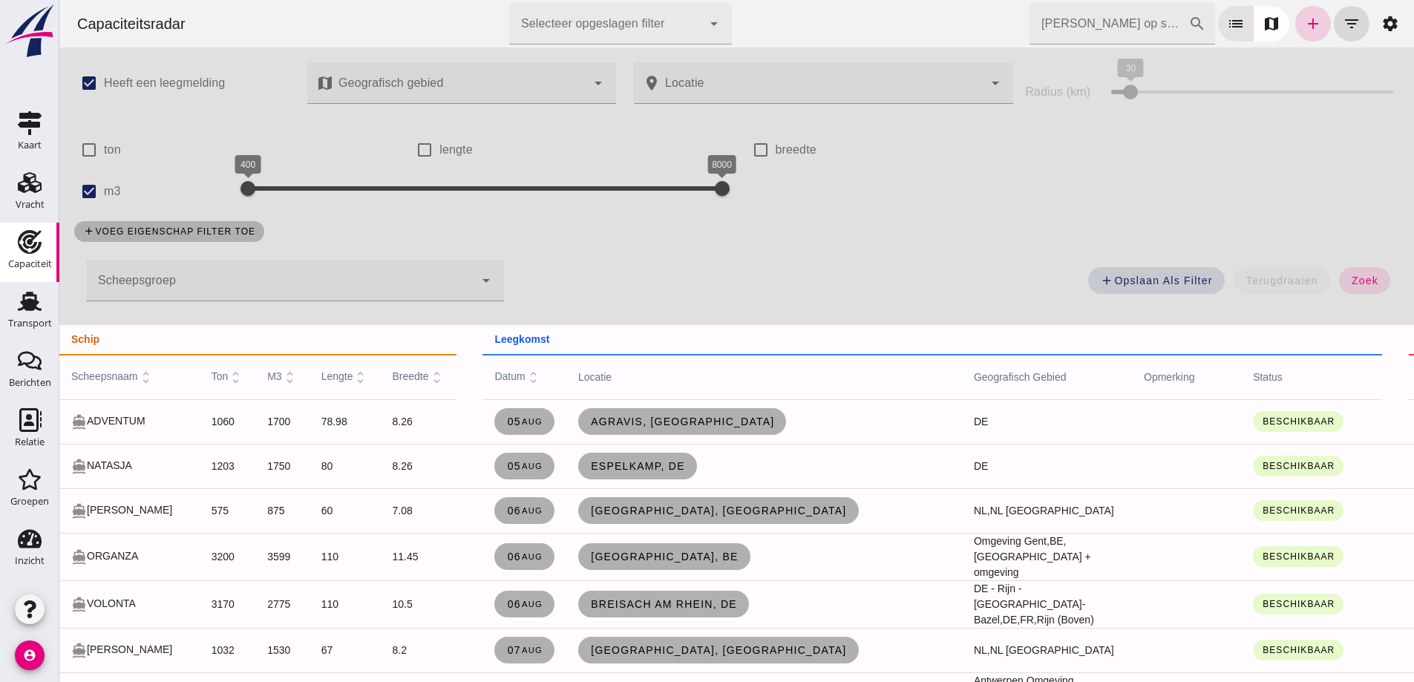
click at [1304, 20] on icon "add" at bounding box center [1313, 24] width 18 height 18
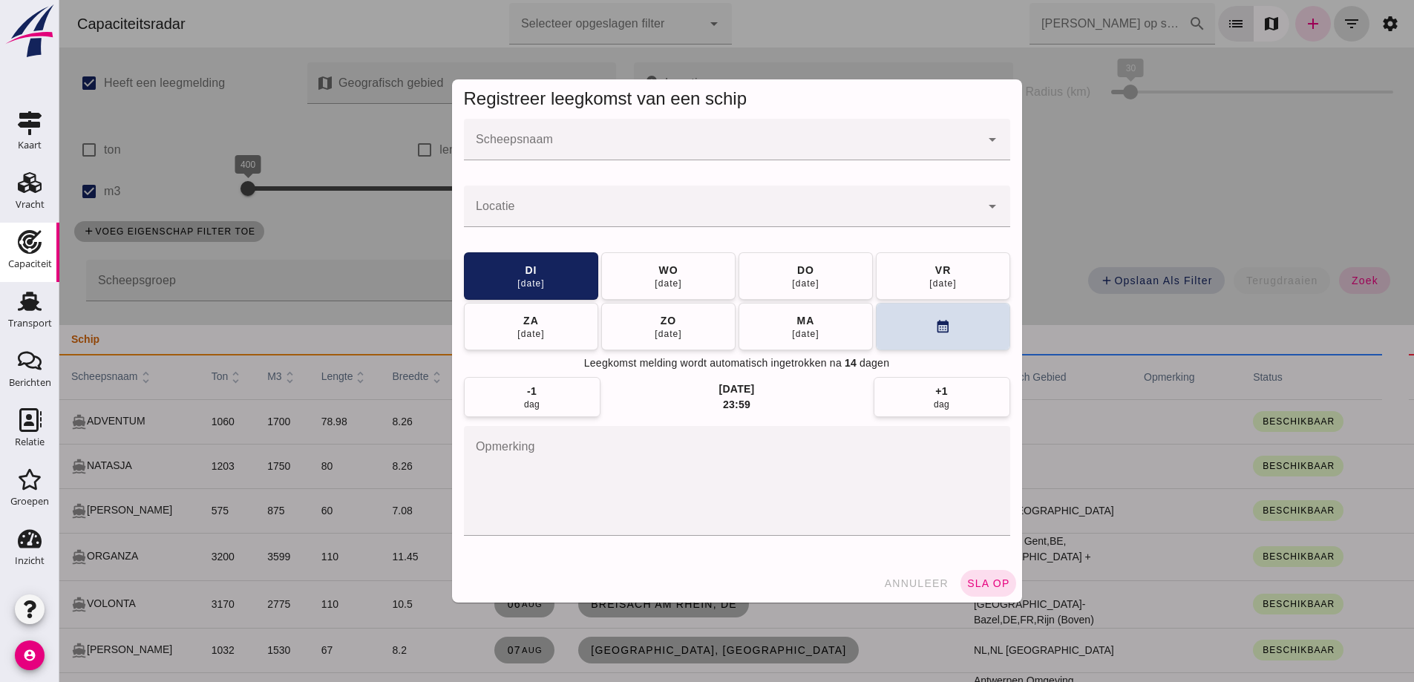
click div
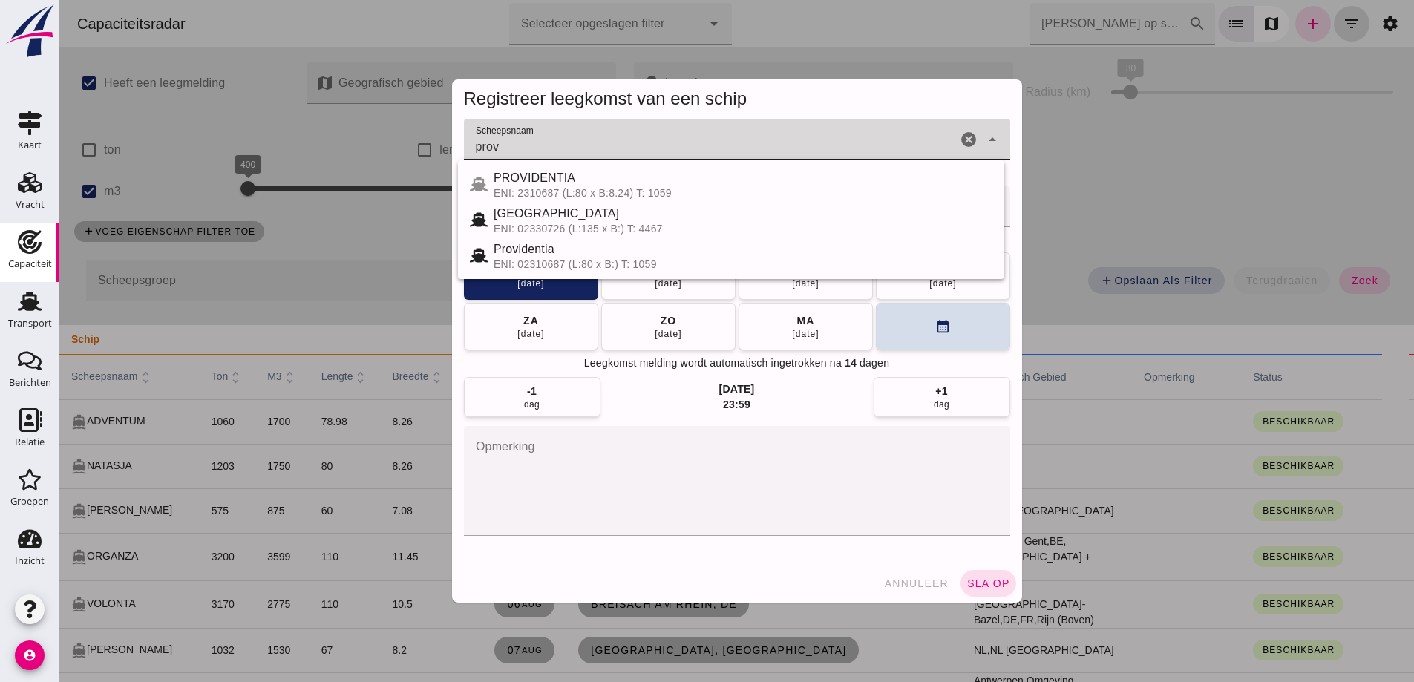
click at [762, 185] on div "PROVIDENTIA" at bounding box center [742, 178] width 499 height 18
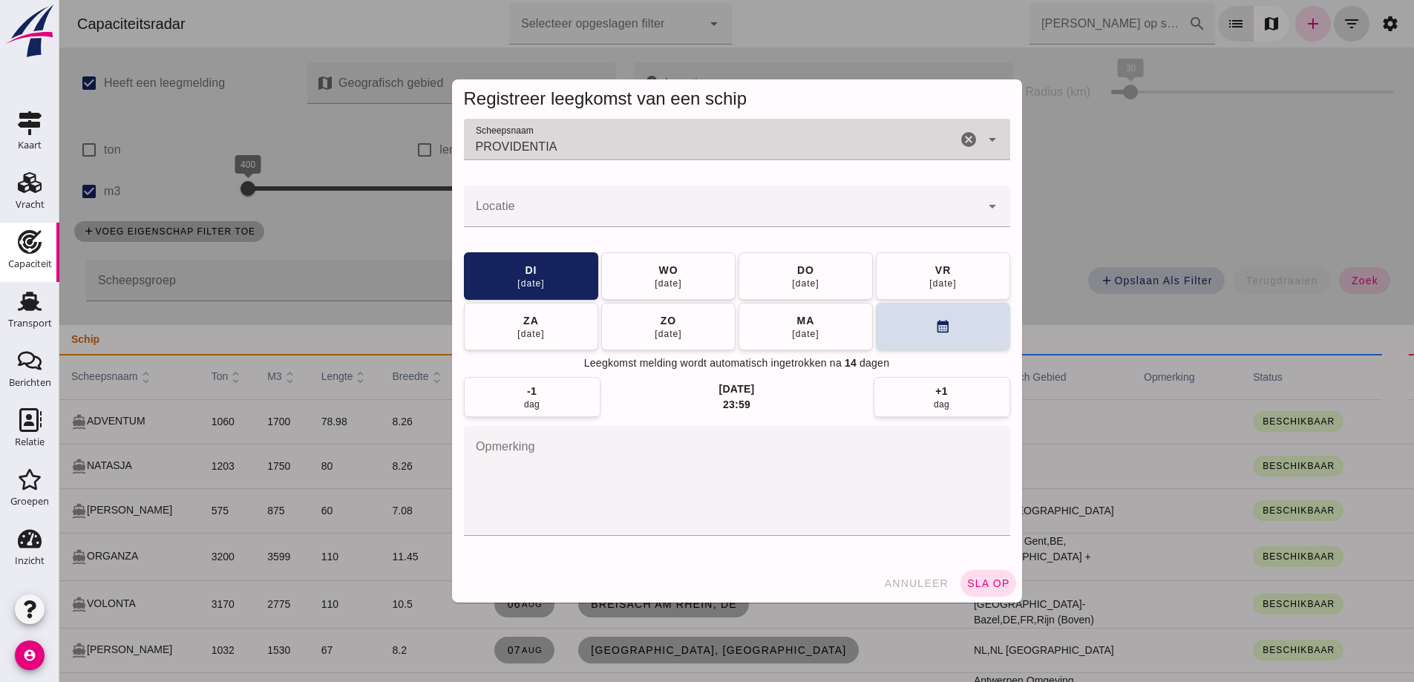
type input "PROVIDENTIA"
click input "Locatie"
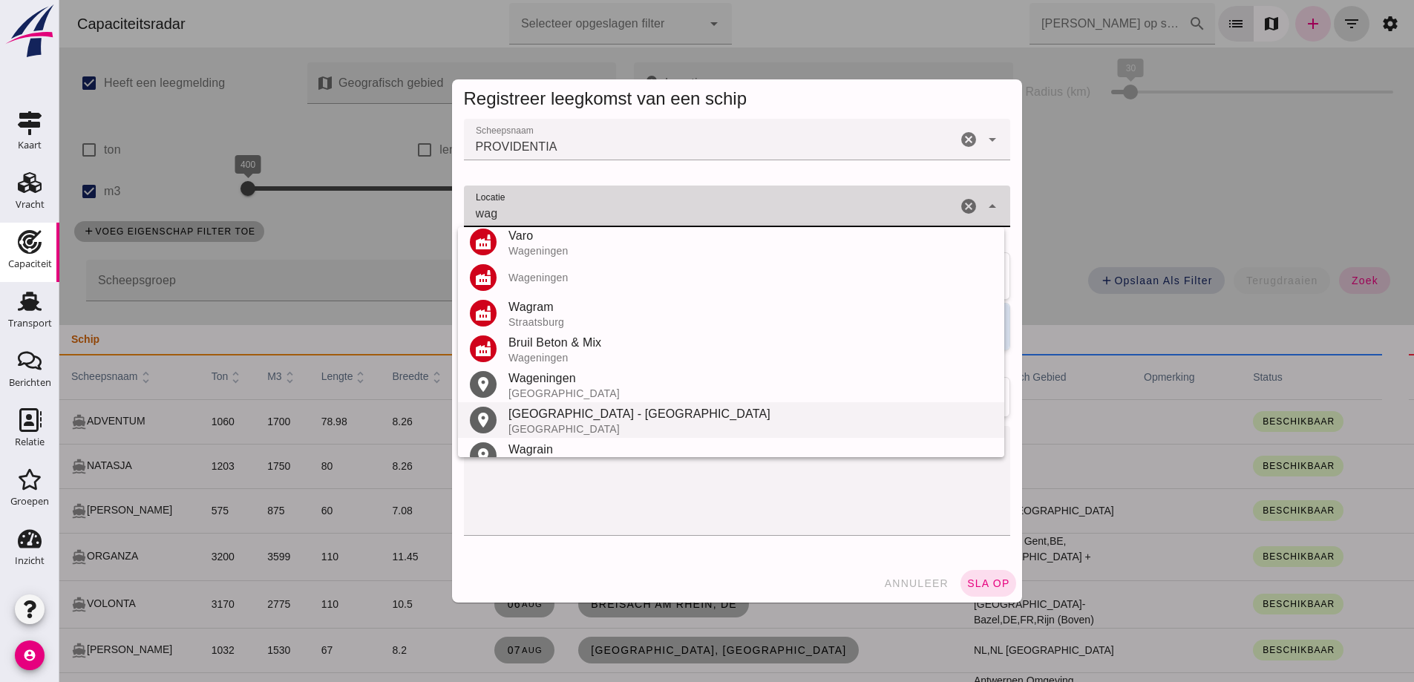
scroll to position [281, 0]
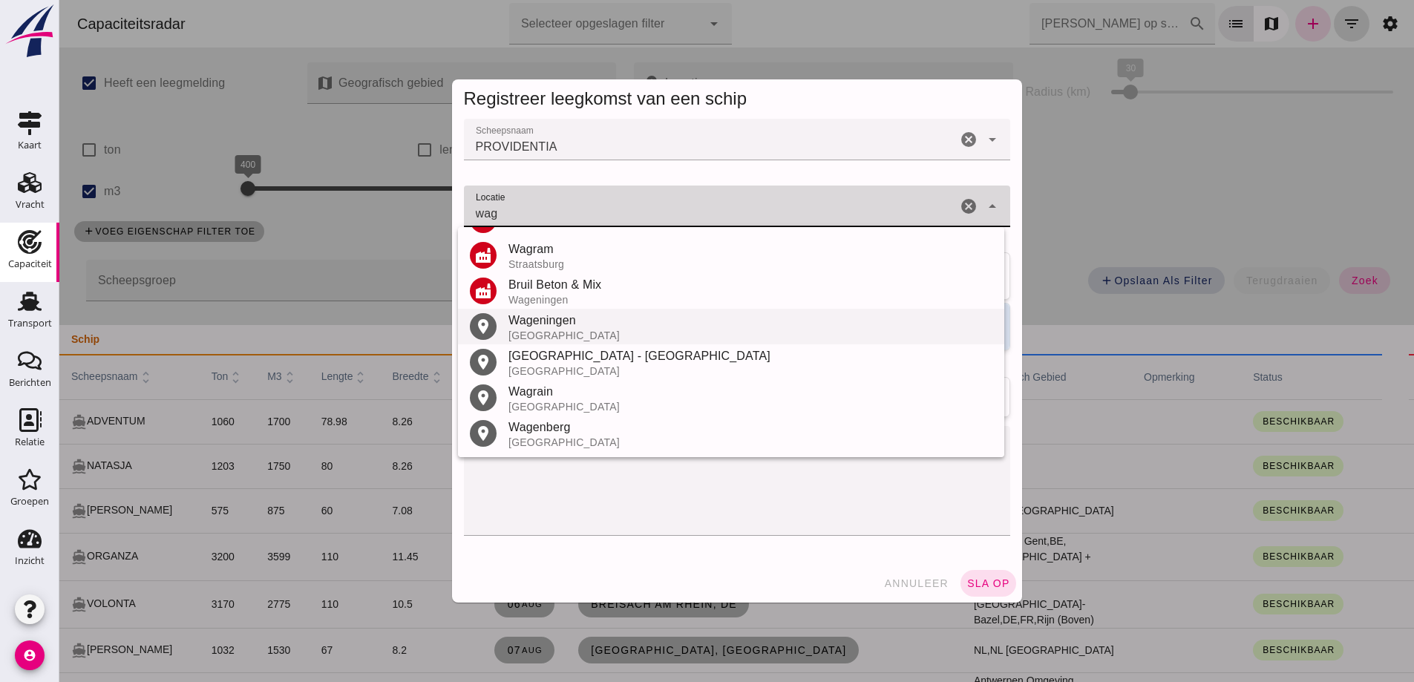
click at [562, 335] on div "Nederland" at bounding box center [750, 335] width 484 height 12
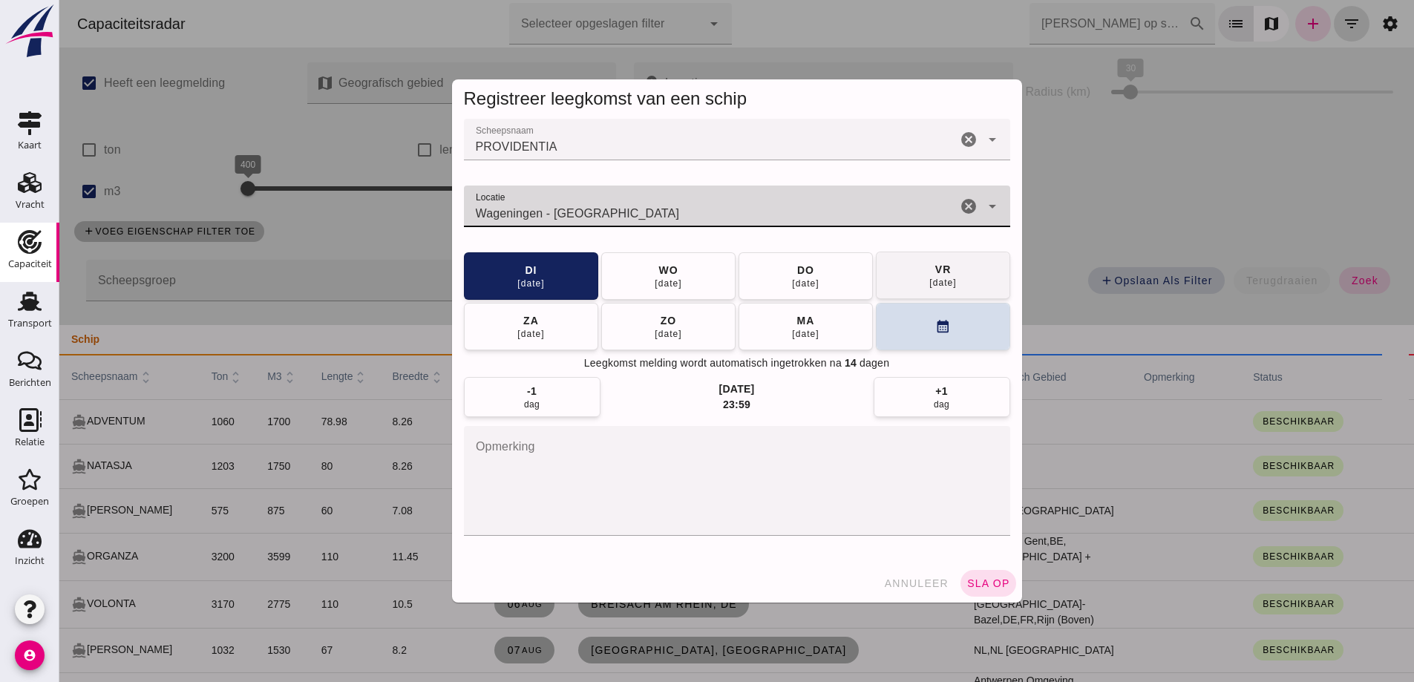
type input "Wageningen - Gelderland"
click div "15 aug"
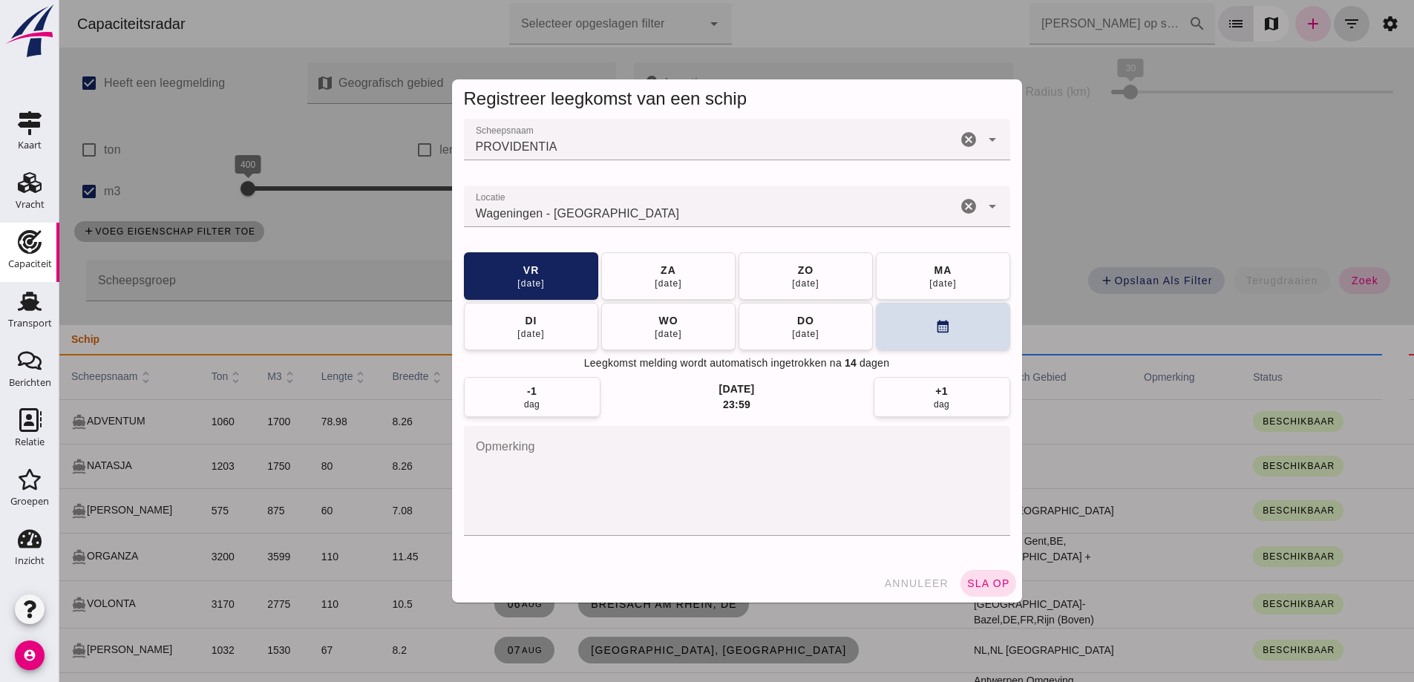
click span "sla op"
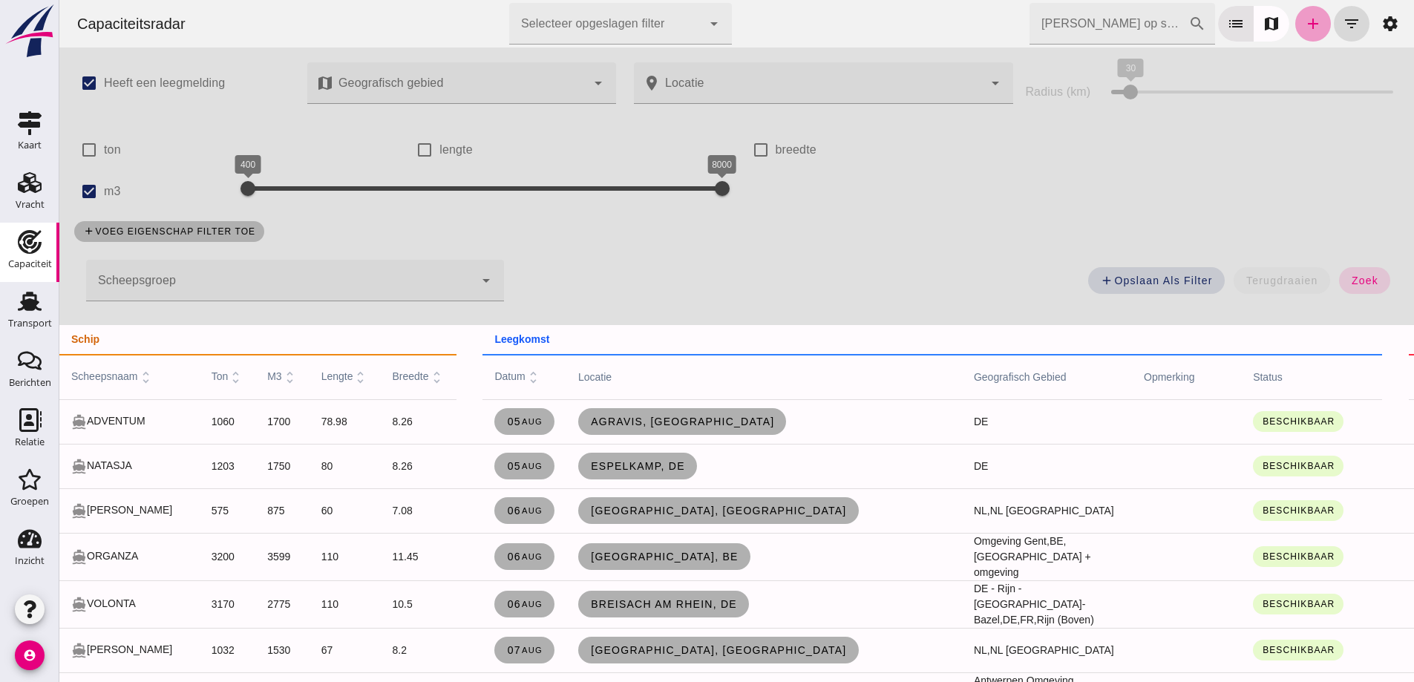
click link "add"
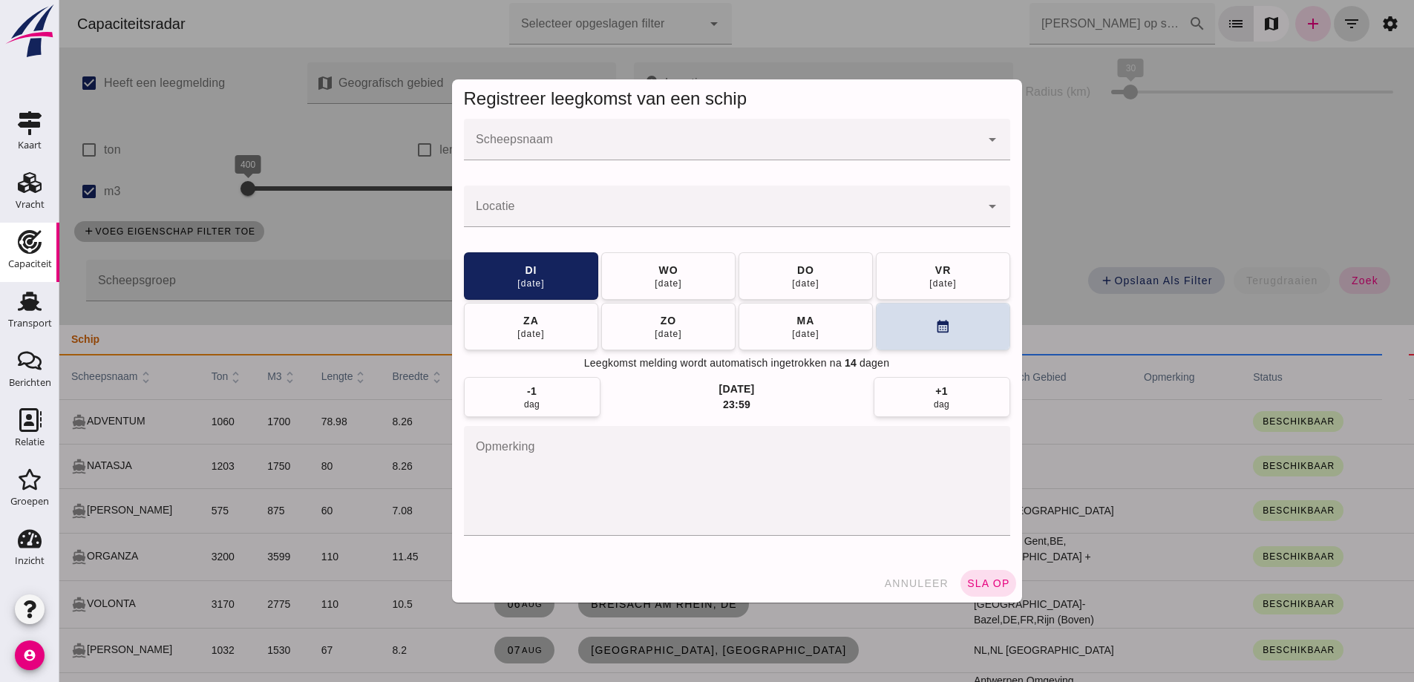
click input "Scheepsnaam"
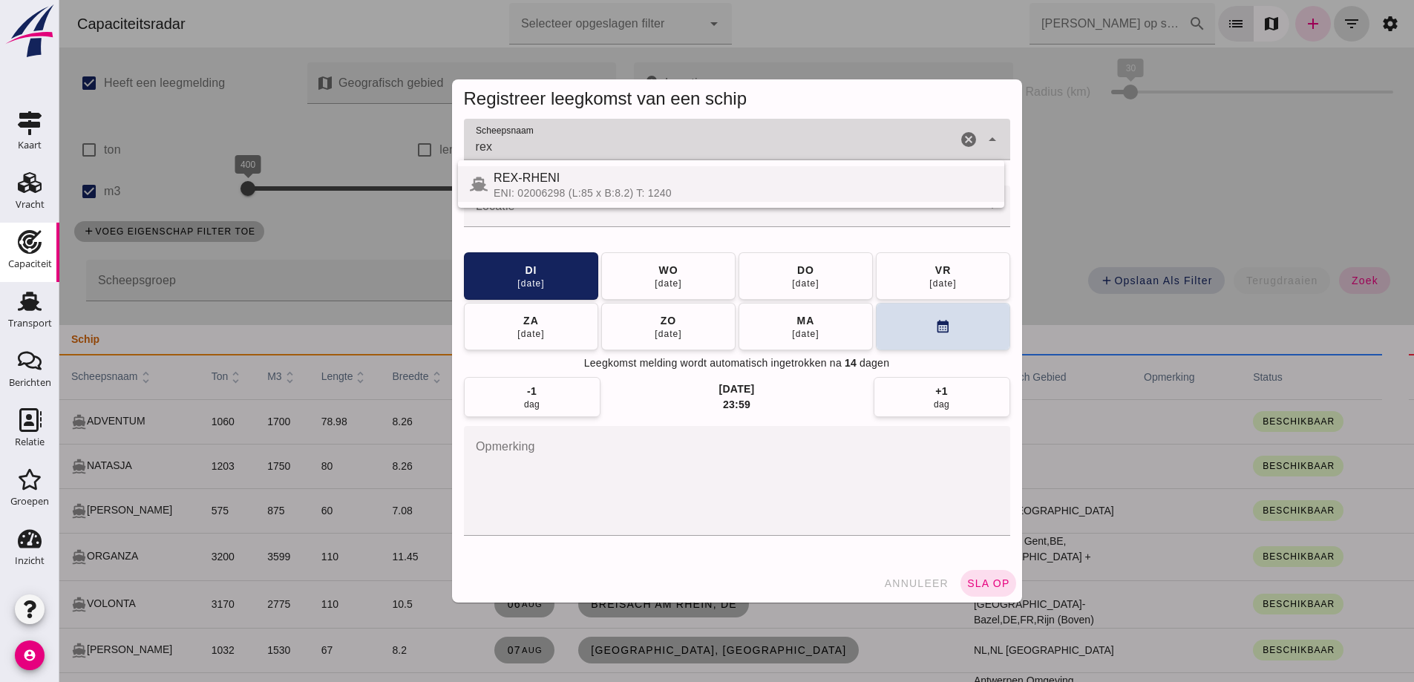
click at [766, 194] on div "ENI: 02006298 (L:85 x B:8.2) T: 1240" at bounding box center [742, 193] width 499 height 12
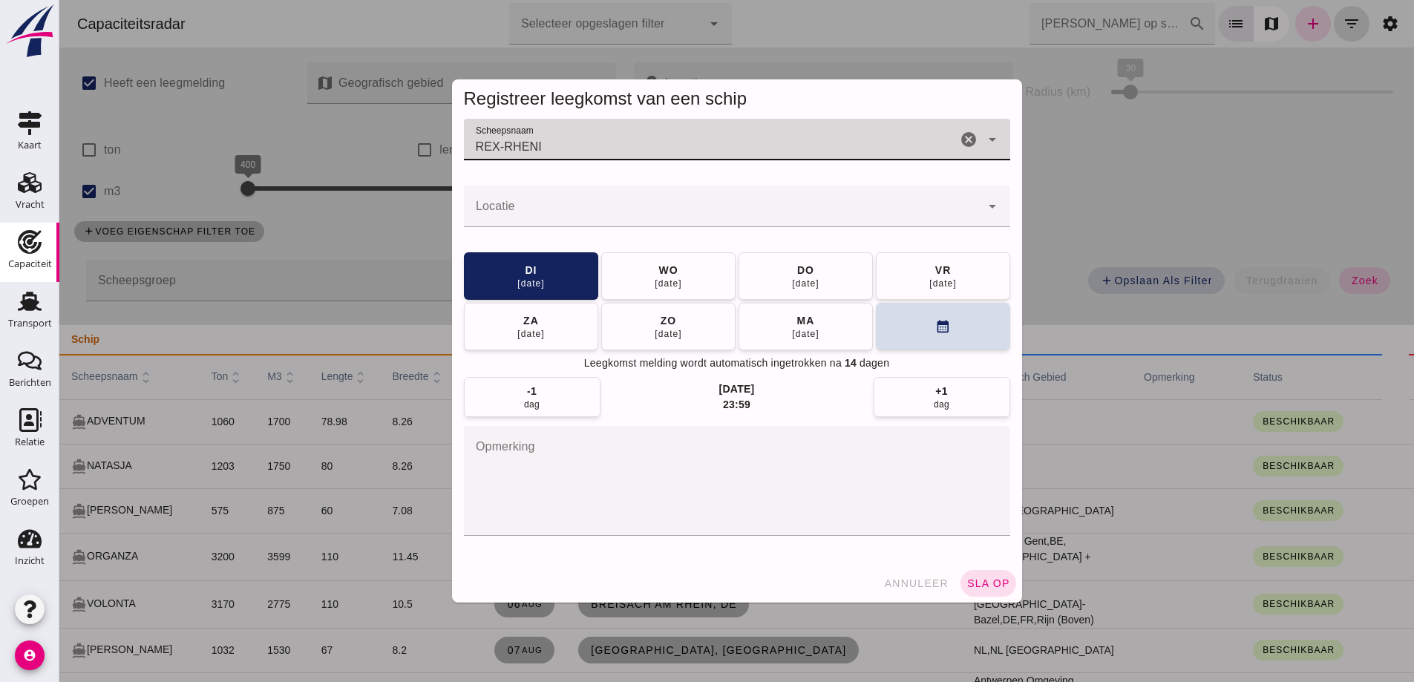
type input "REX-RHENI"
click input "Locatie"
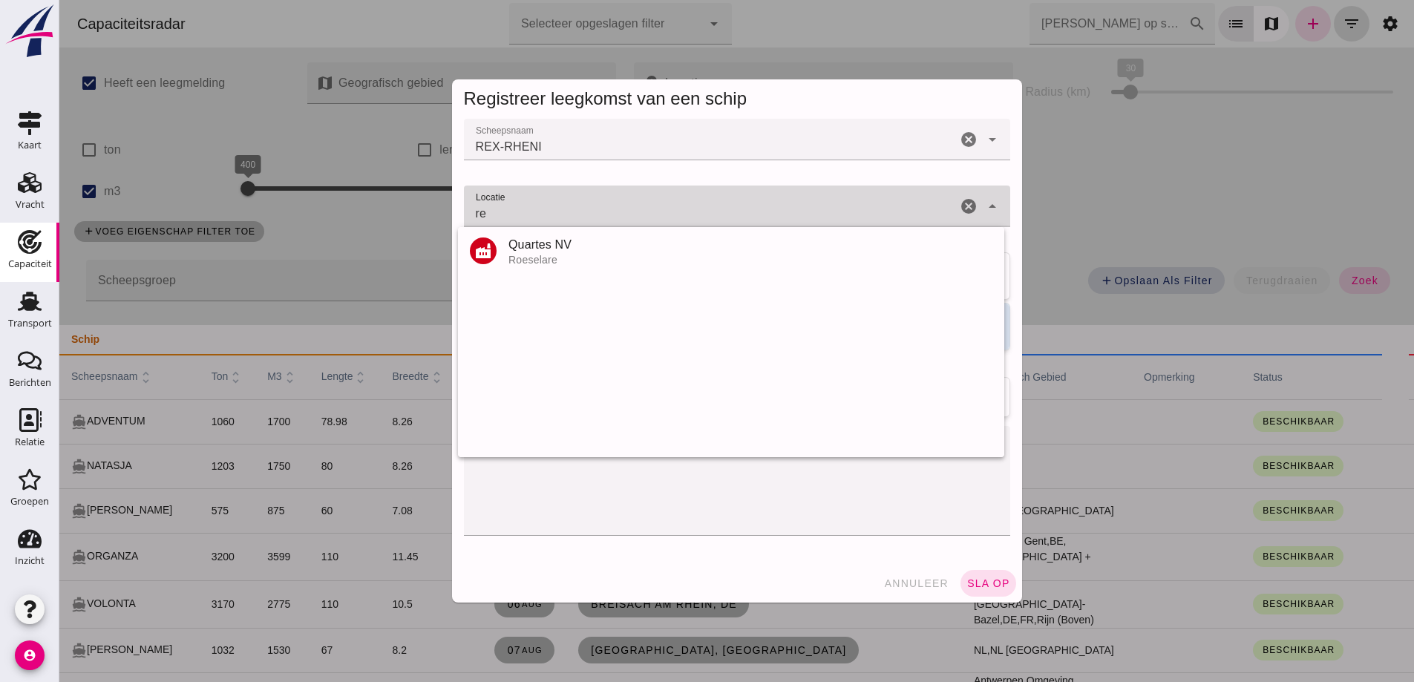
type input "r"
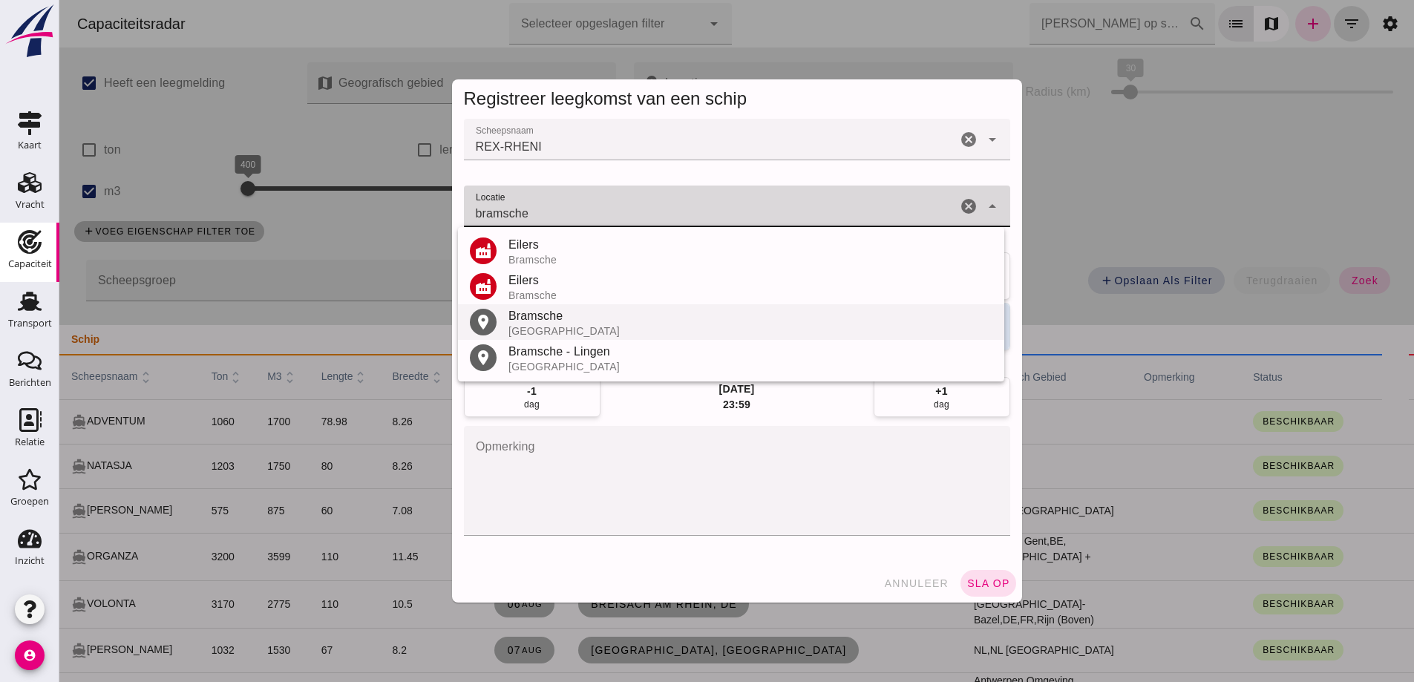
click at [554, 327] on div "Duitsland" at bounding box center [750, 331] width 484 height 12
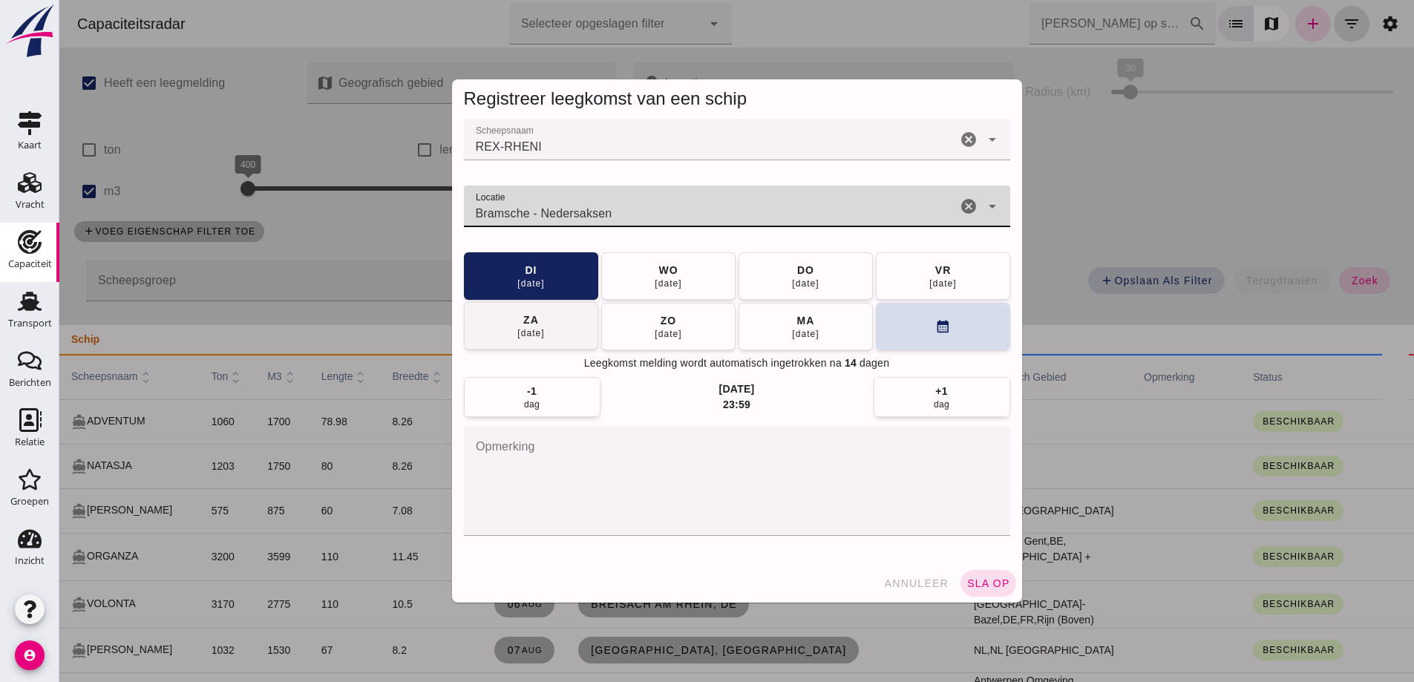
type input "Bramsche - Nedersaksen"
click button "za 16 aug"
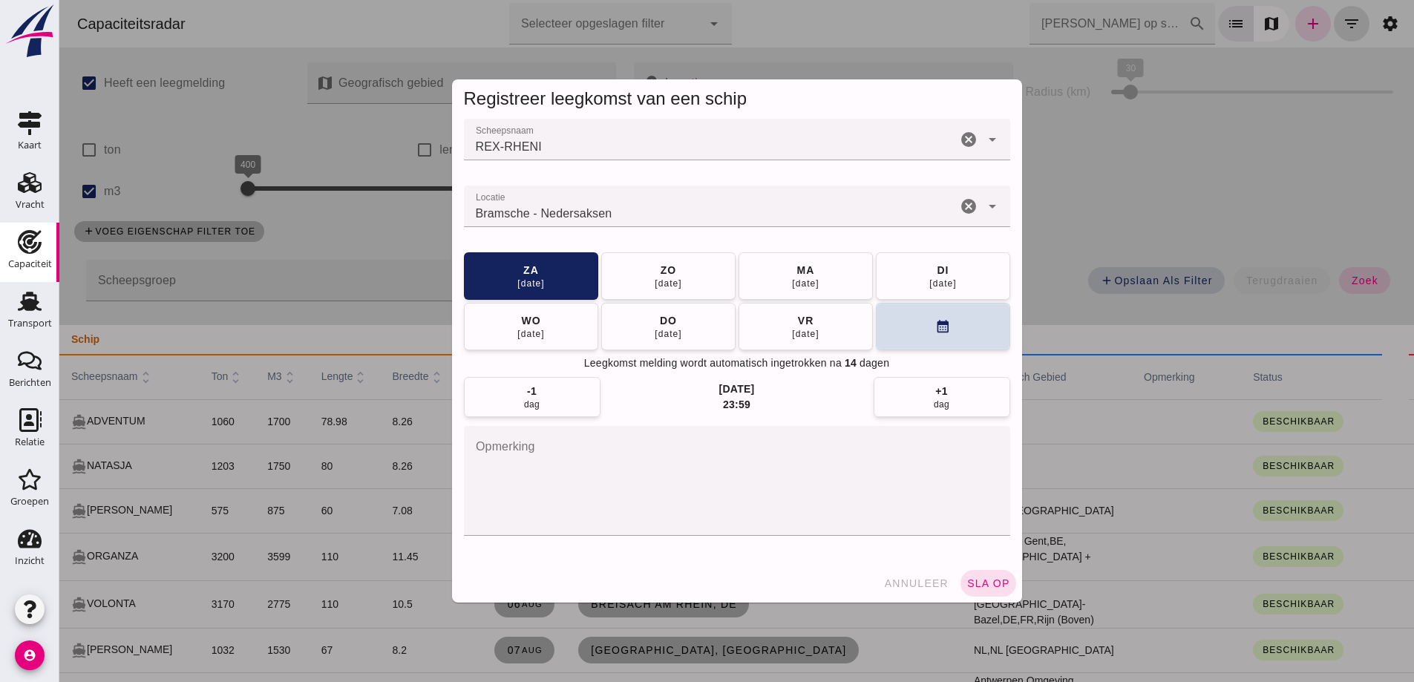
click span "sla op"
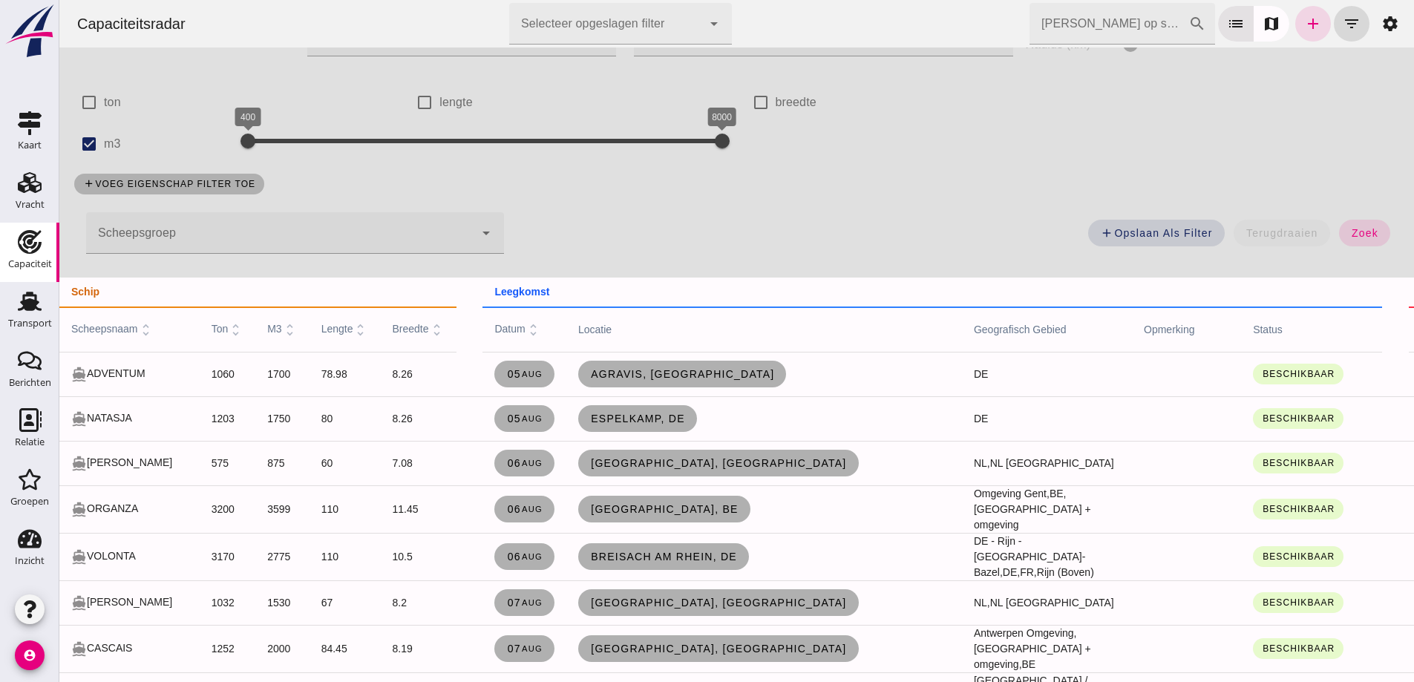
scroll to position [74, 0]
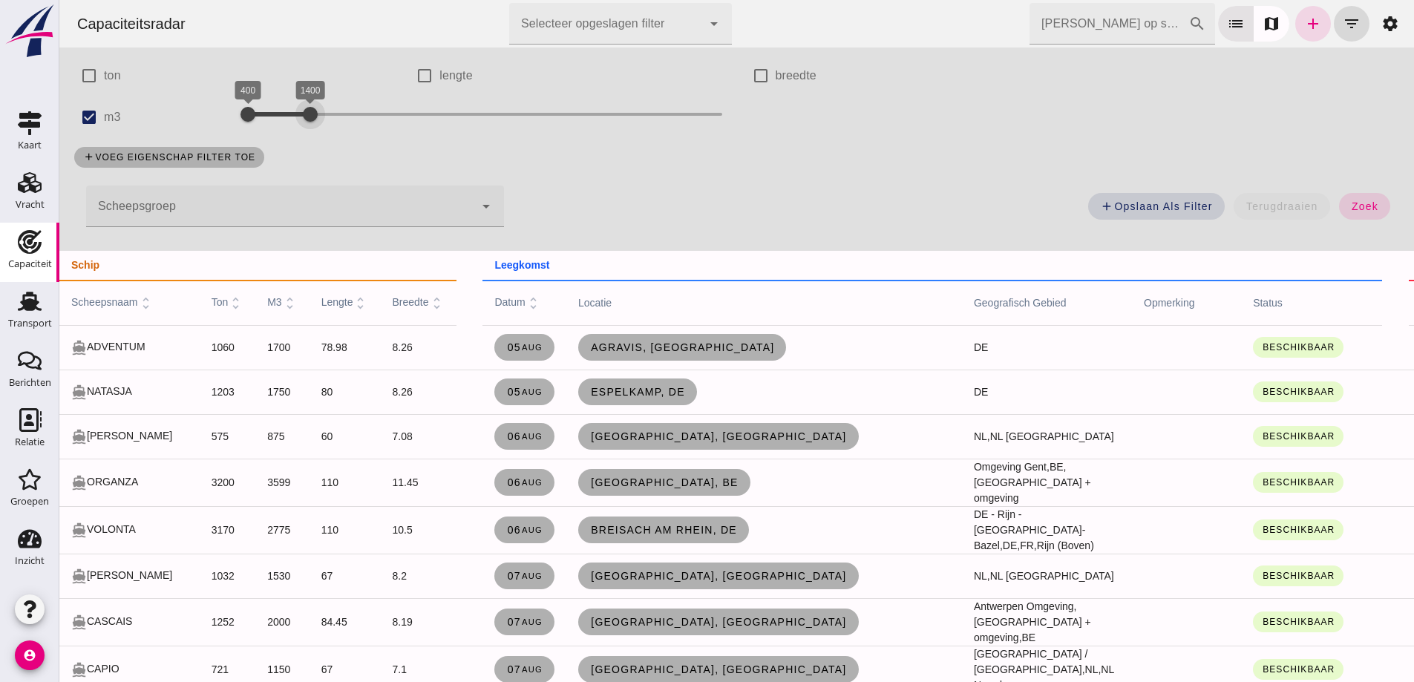
drag, startPoint x: 716, startPoint y: 104, endPoint x: 307, endPoint y: 123, distance: 409.3
click at [307, 123] on div at bounding box center [310, 114] width 30 height 30
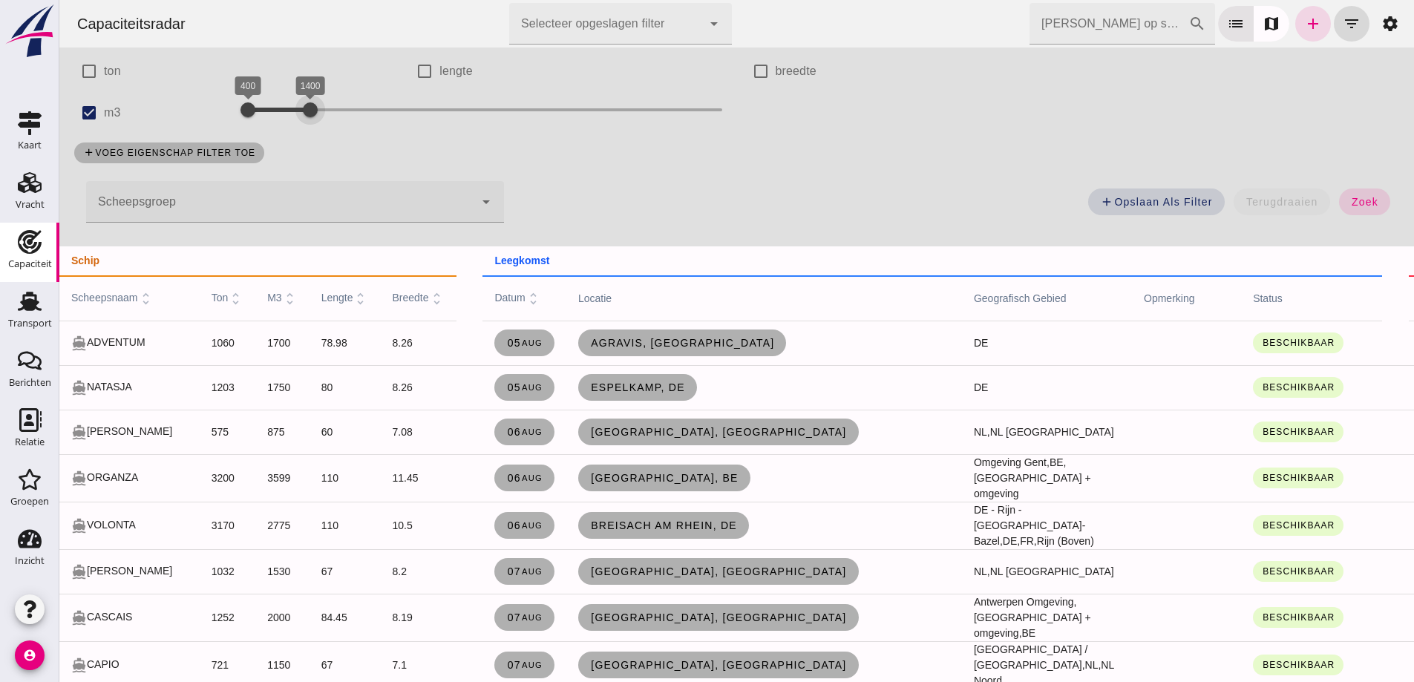
scroll to position [148, 0]
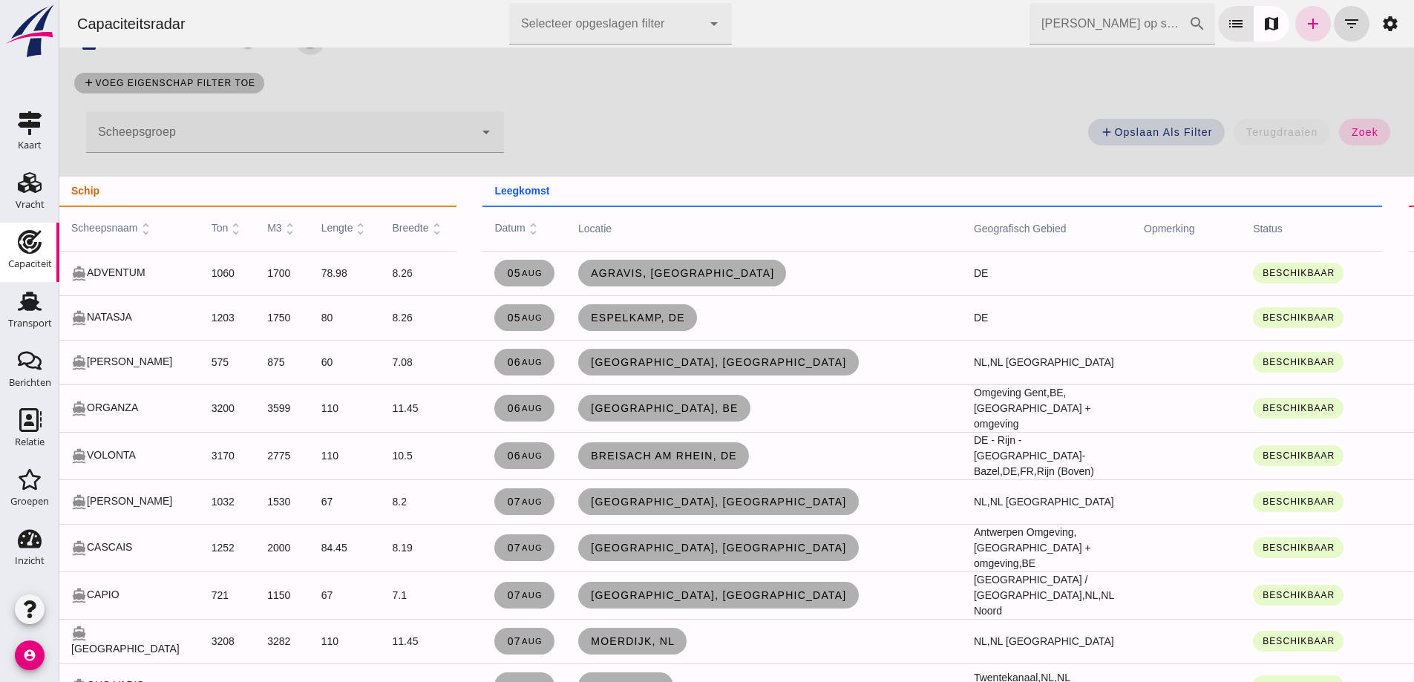
click at [824, 354] on td "Rotterdam, nl" at bounding box center [764, 362] width 396 height 45
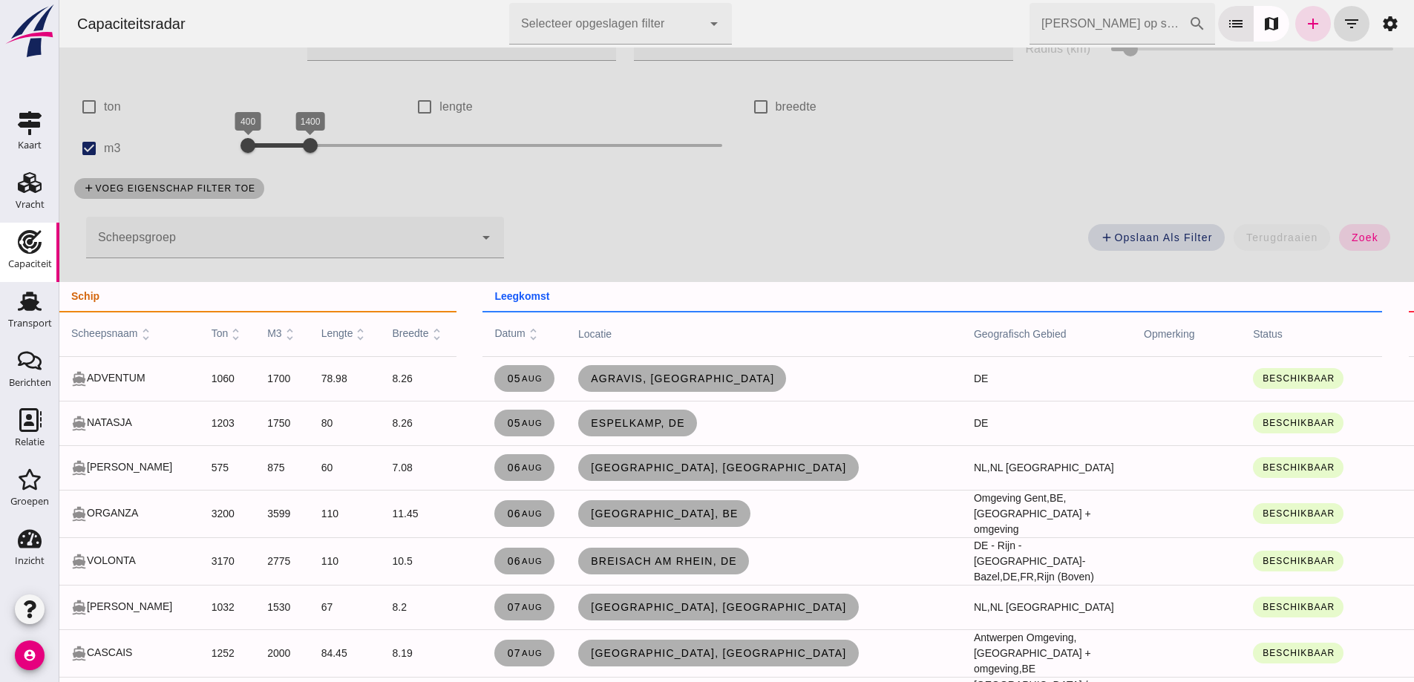
scroll to position [0, 0]
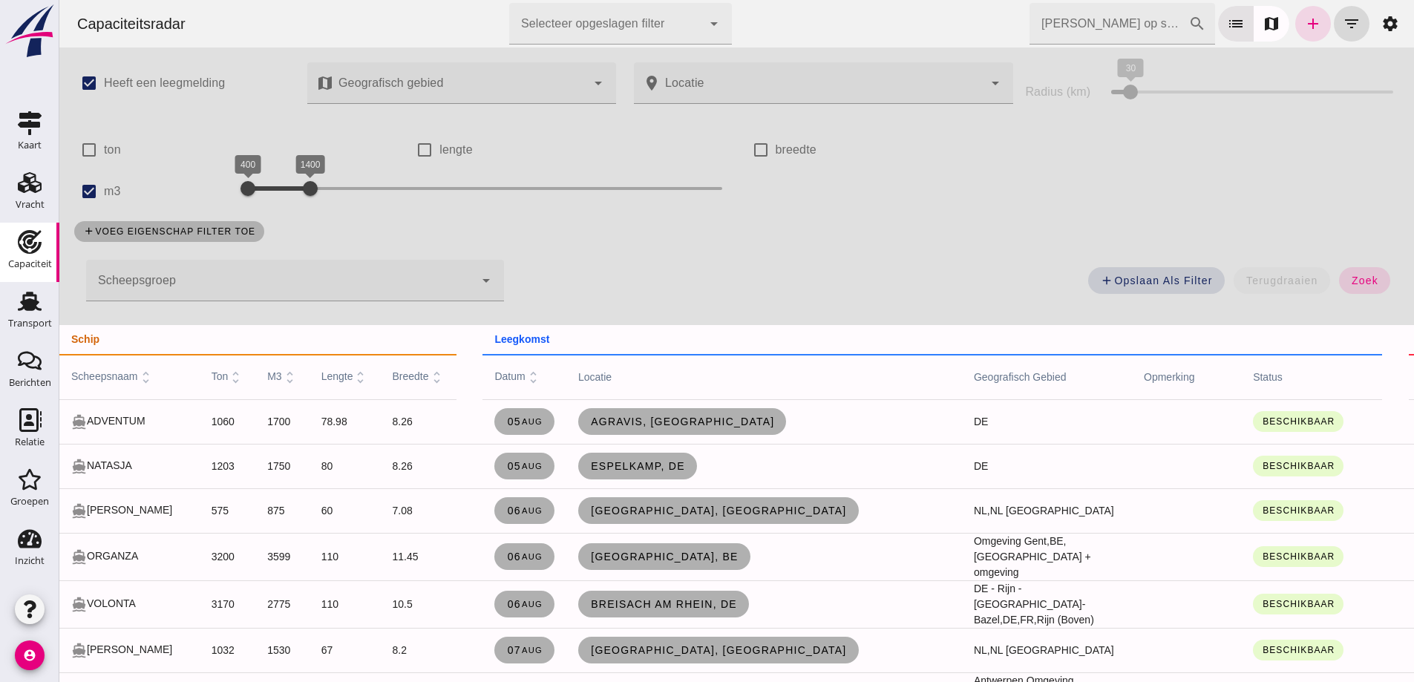
click at [108, 145] on label "ton" at bounding box center [112, 150] width 17 height 42
click input "ton"
drag, startPoint x: 616, startPoint y: 145, endPoint x: 280, endPoint y: 140, distance: 336.2
click at [280, 140] on div at bounding box center [284, 147] width 30 height 30
click at [689, 247] on div "add voeg eigenschap filter toe" at bounding box center [736, 231] width 1342 height 39
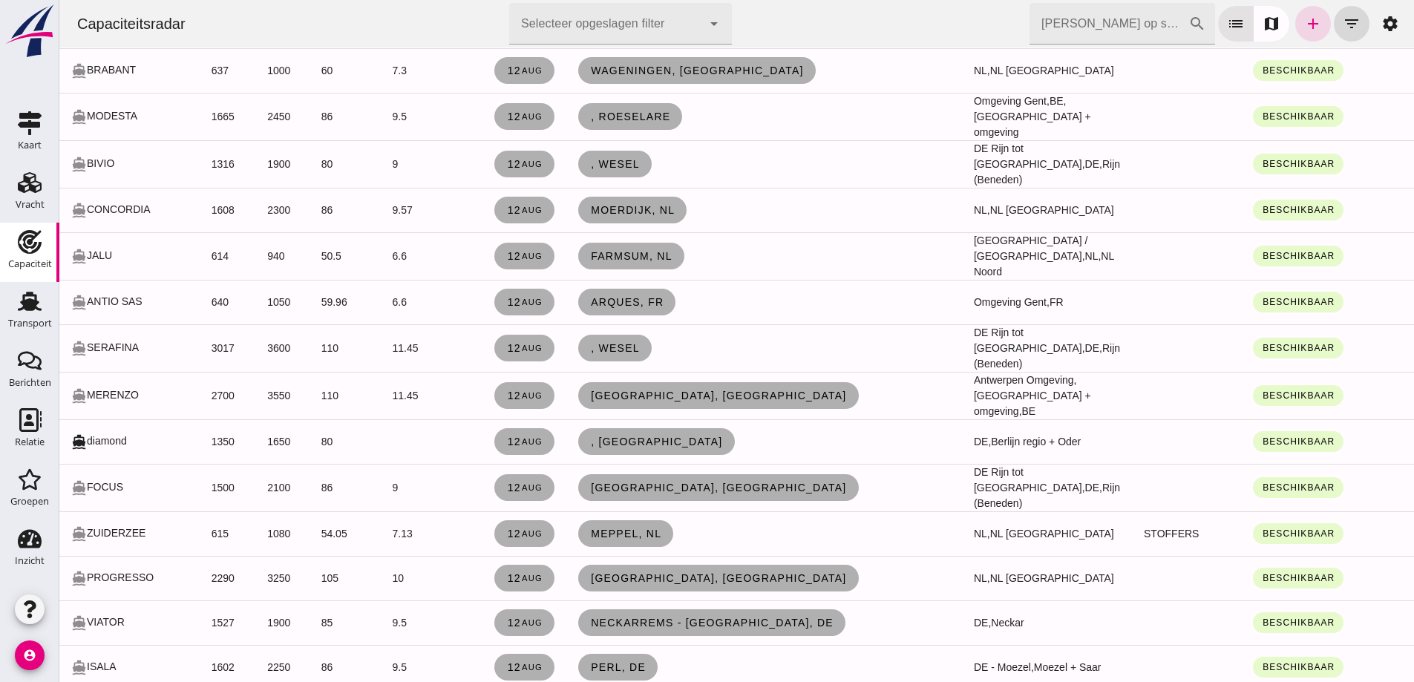
scroll to position [2597, 0]
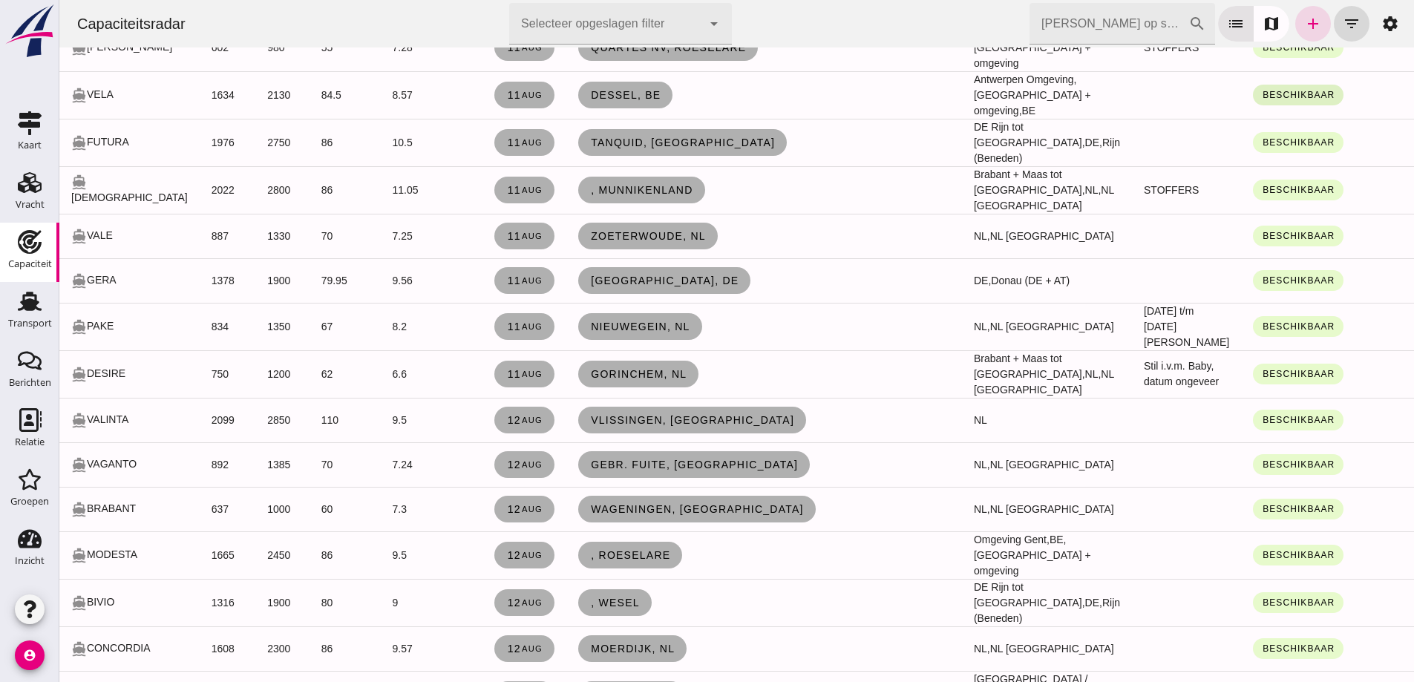
drag, startPoint x: 1136, startPoint y: 208, endPoint x: 1173, endPoint y: 170, distance: 53.0
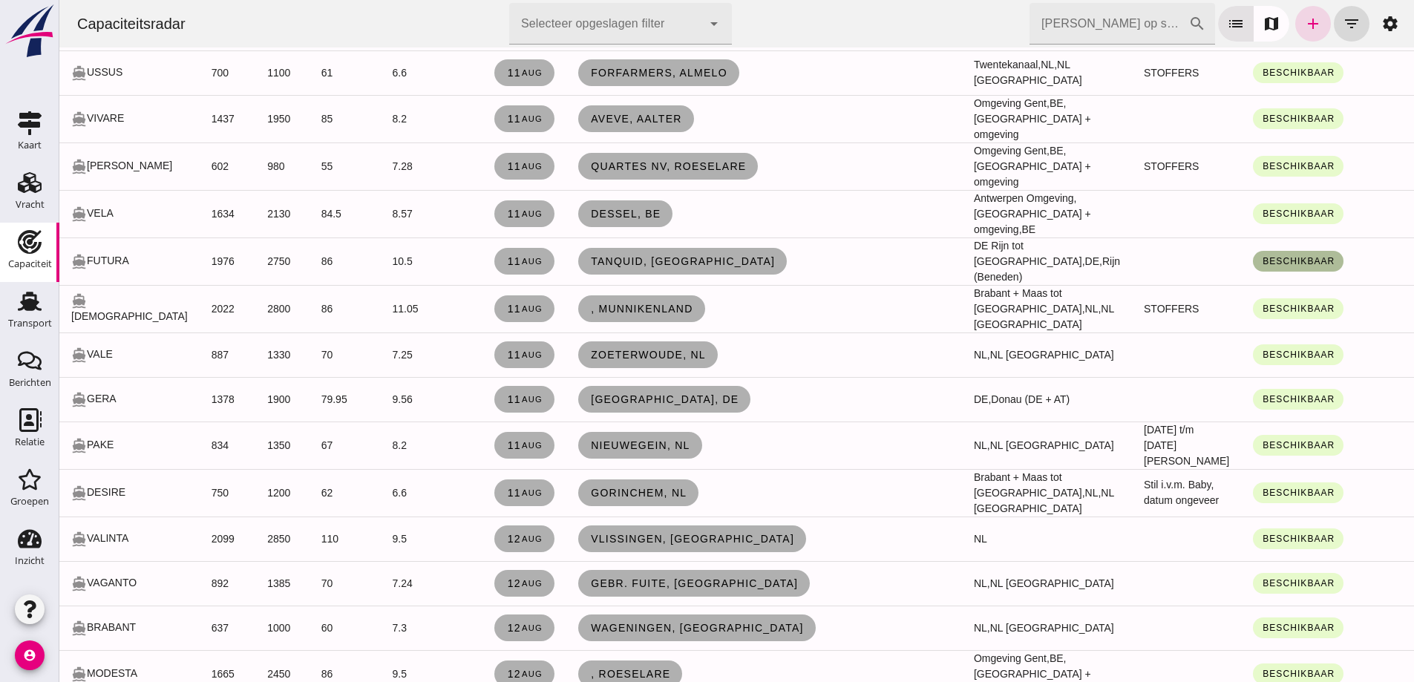
scroll to position [1929, 0]
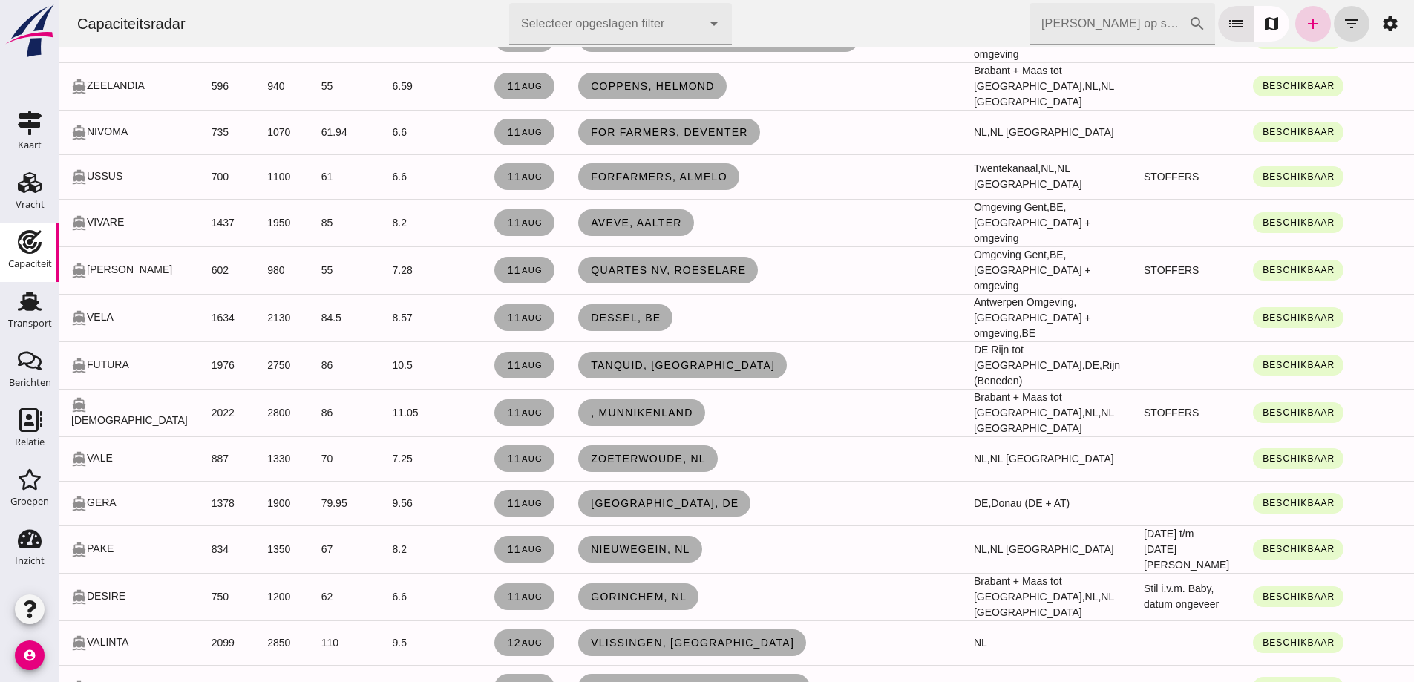
click at [1304, 22] on icon "add" at bounding box center [1313, 24] width 18 height 18
checkbox input "false"
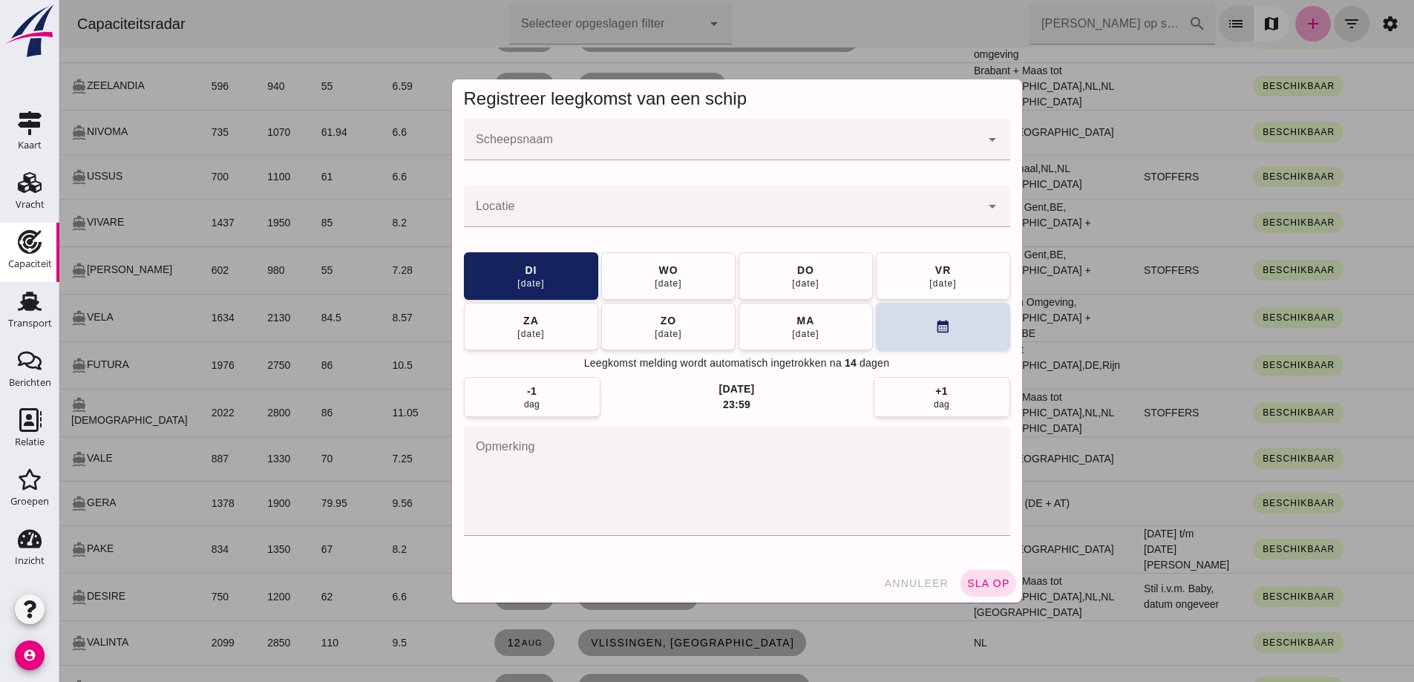
scroll to position [0, 0]
click input "Scheepsnaam"
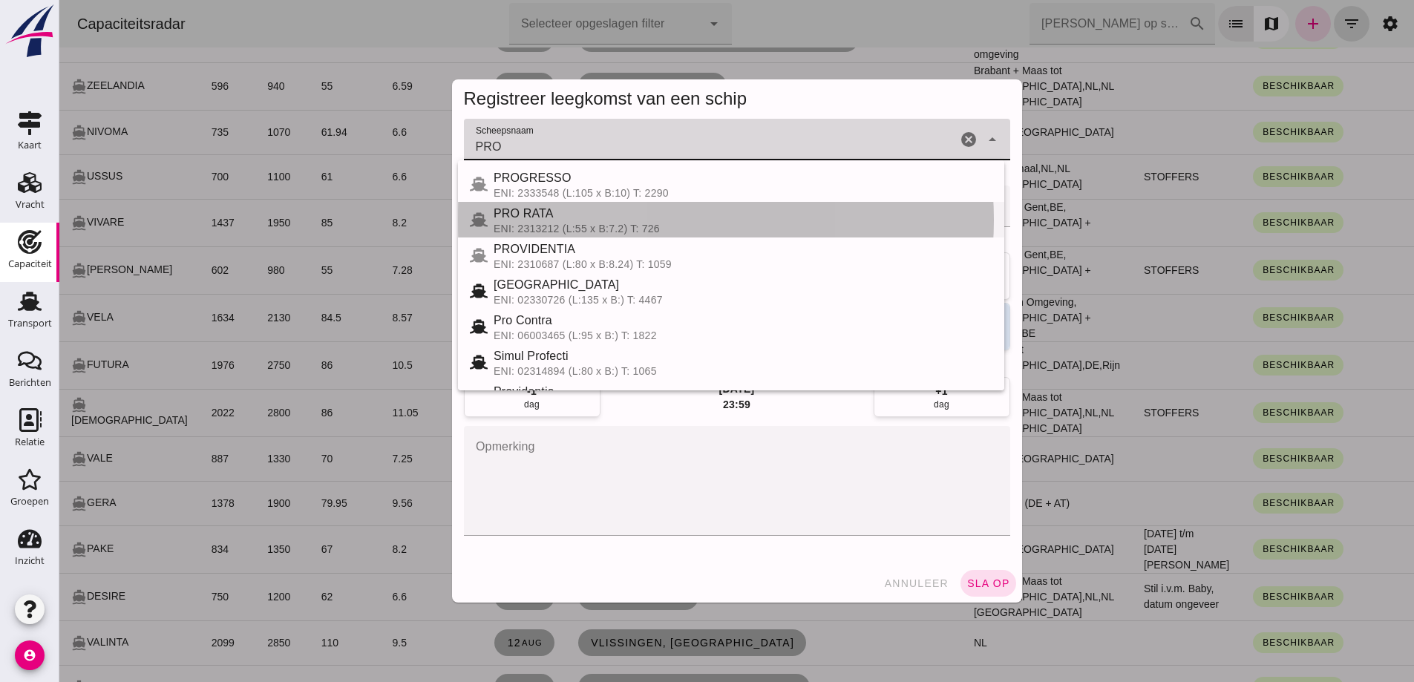
click at [625, 219] on div "PRO RATA" at bounding box center [742, 214] width 499 height 18
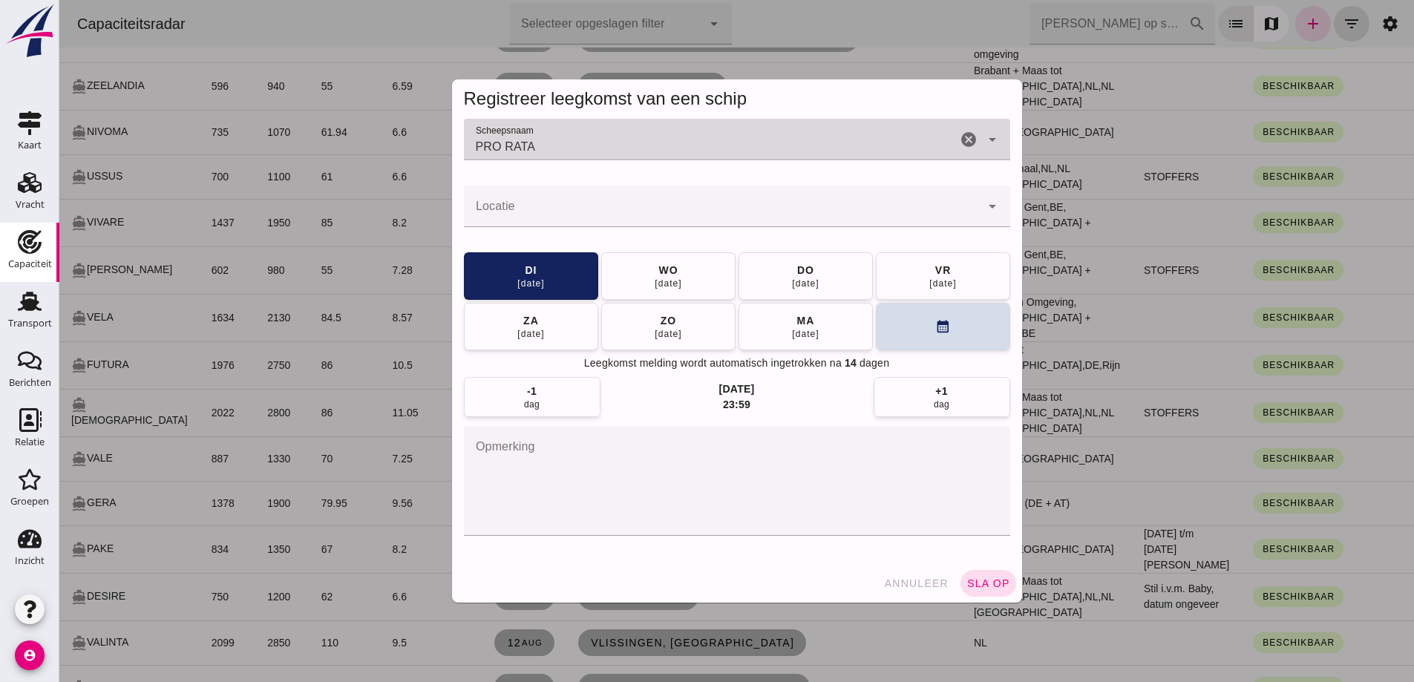
type input "PRO RATA"
click input "Locatie"
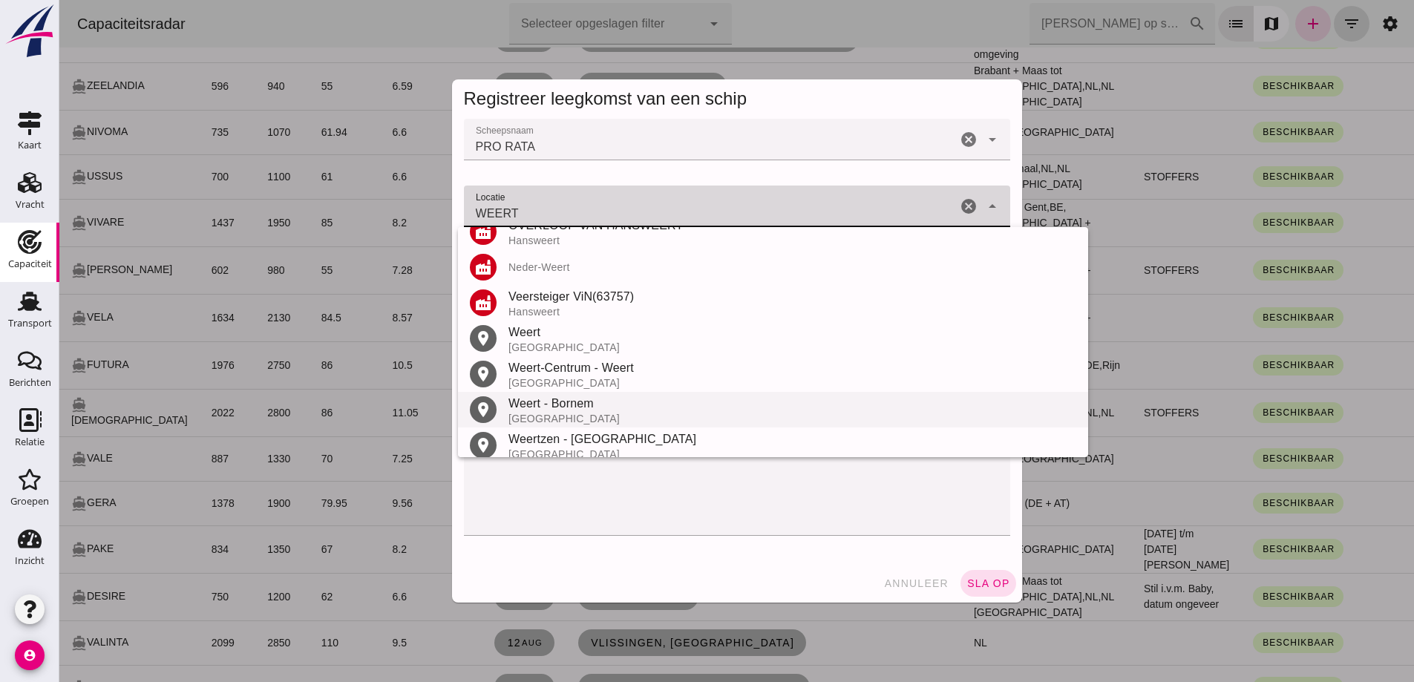
scroll to position [316, 0]
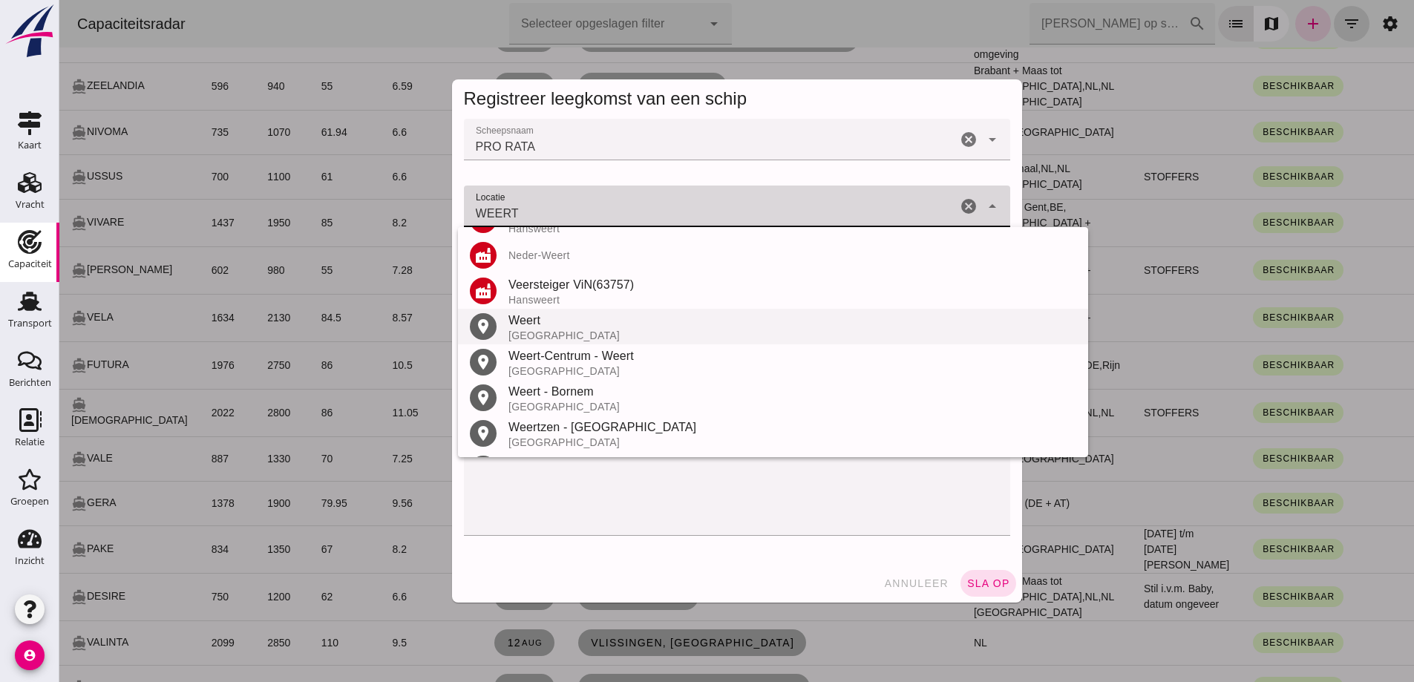
click at [578, 321] on div "Weert" at bounding box center [792, 321] width 568 height 18
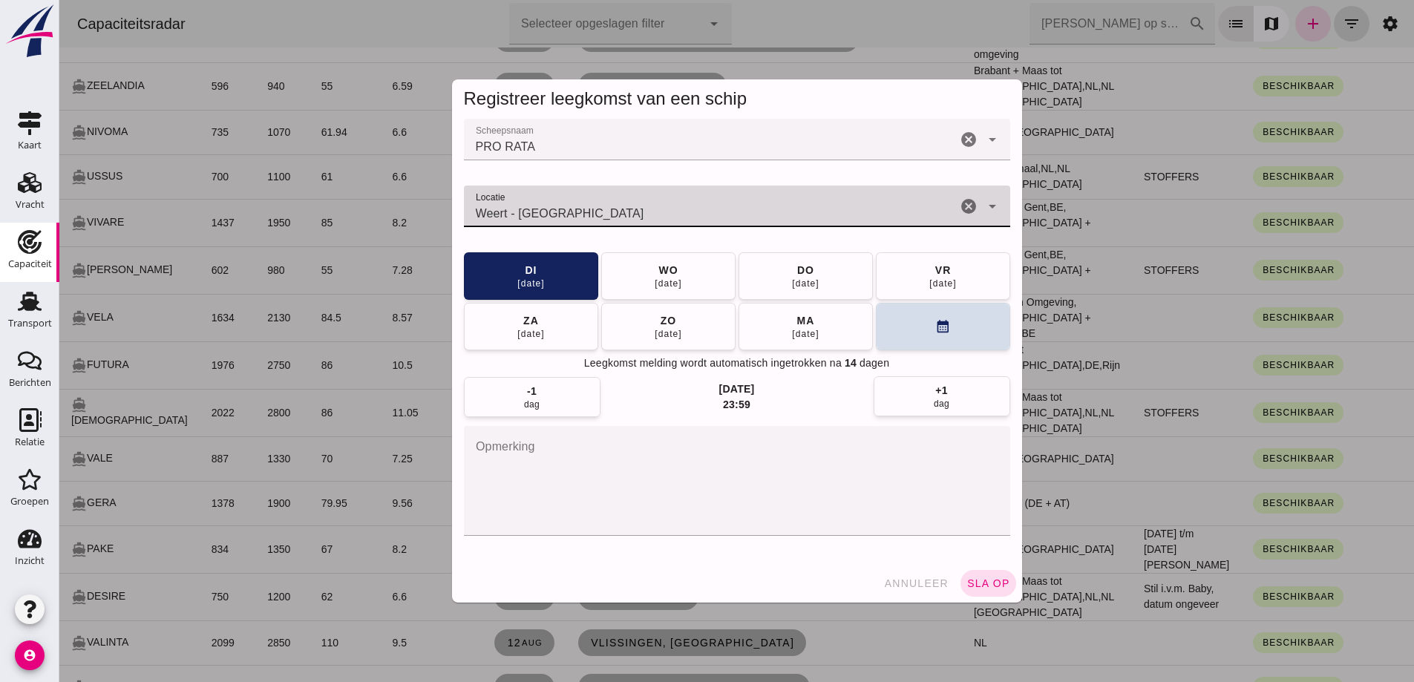
type input "Weert - Limburg"
click at [934, 400] on div "dag" at bounding box center [942, 404] width 16 height 12
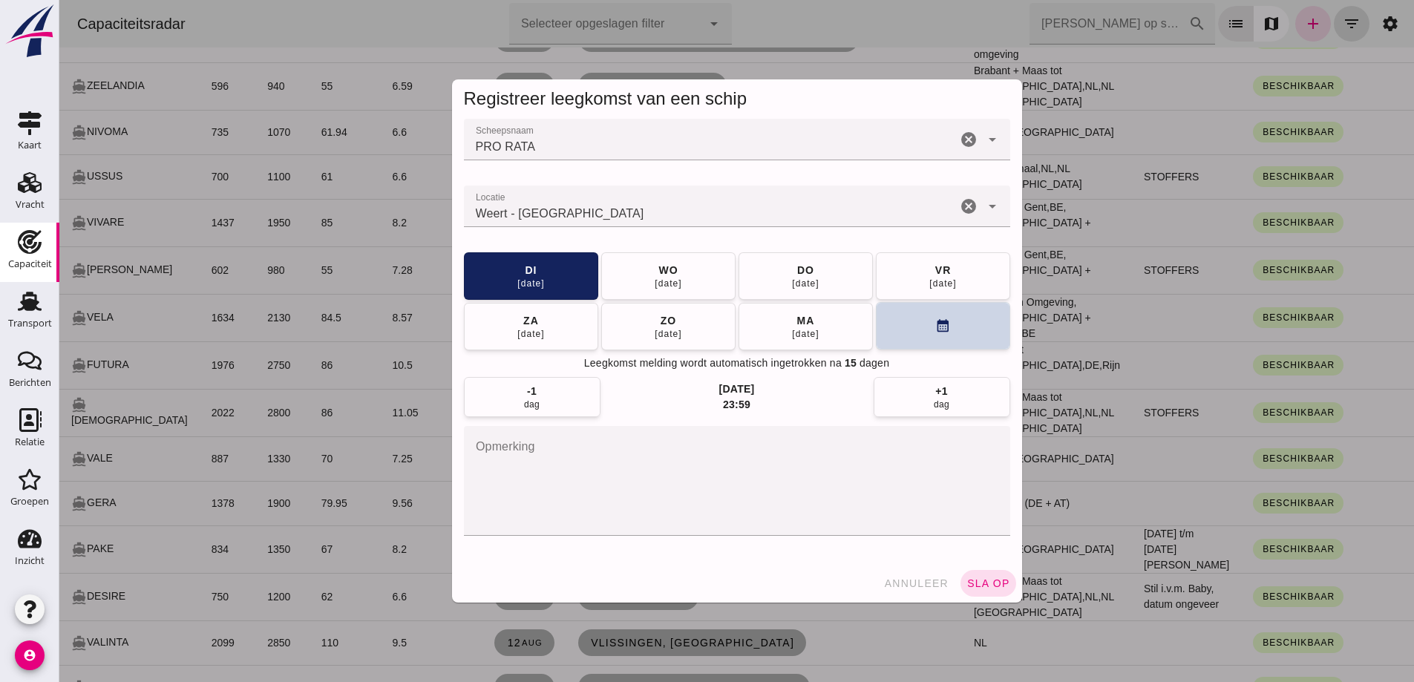
click button "calendar_month"
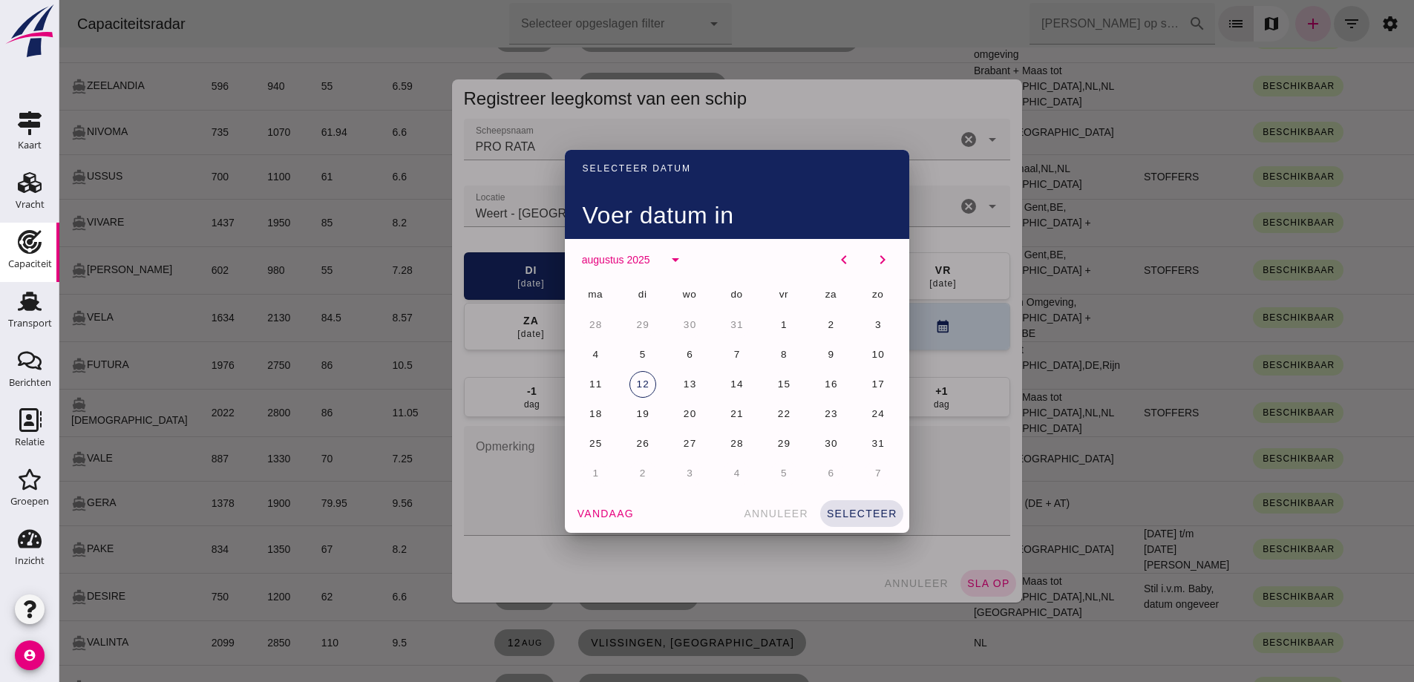
click at [816, 399] on div "20" at bounding box center [831, 414] width 30 height 30
click span "20"
click span "selecteer"
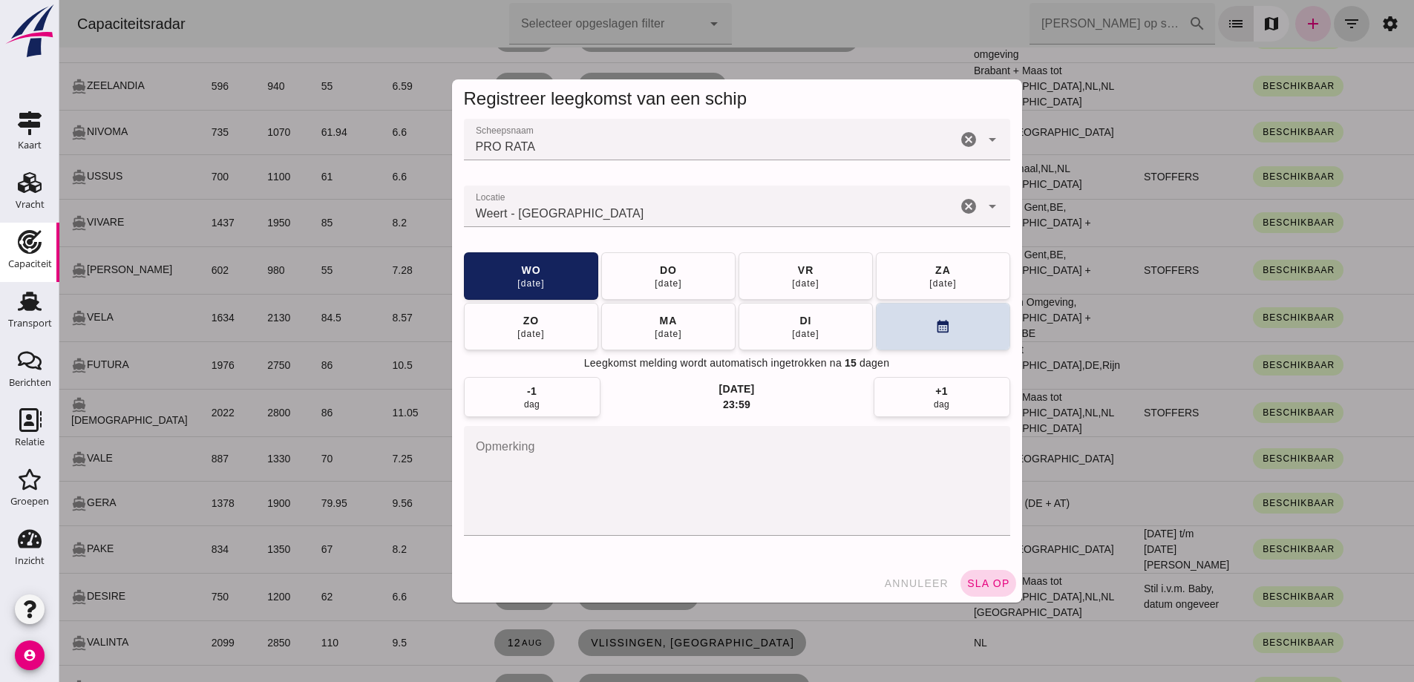
click button "sla op"
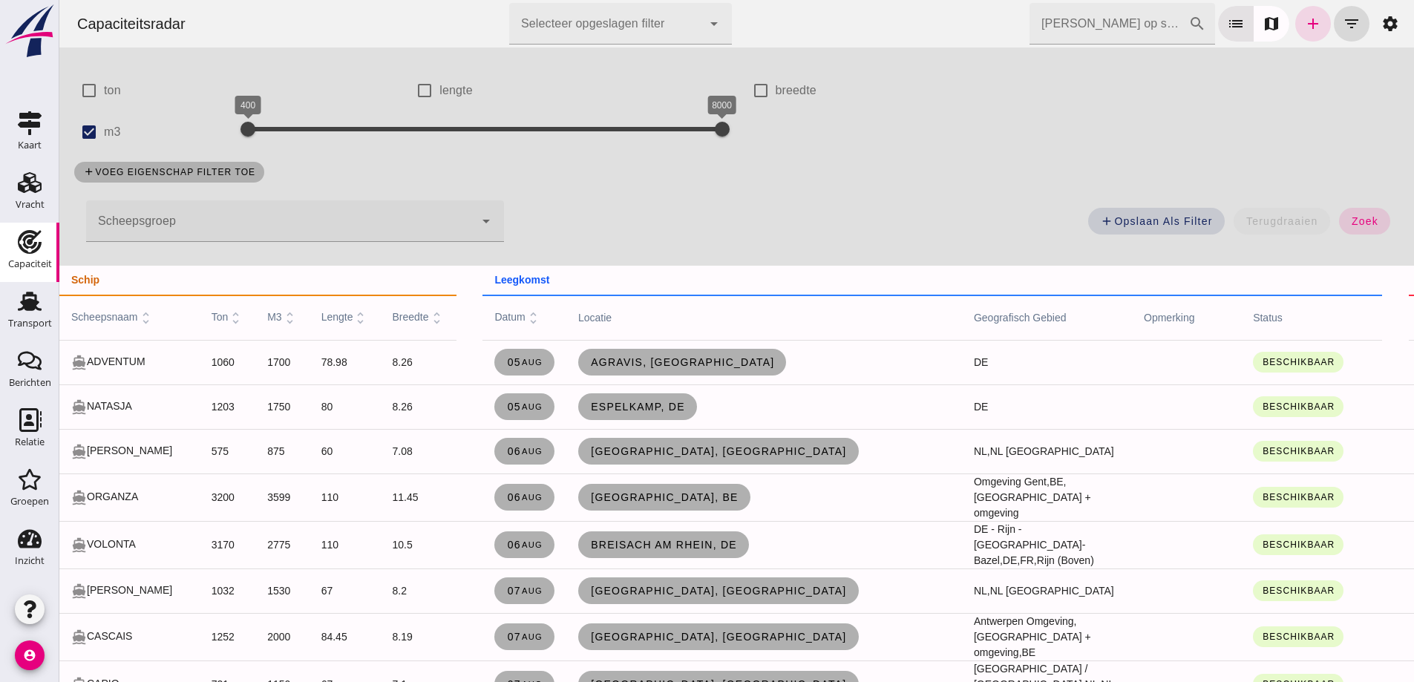
scroll to position [0, 0]
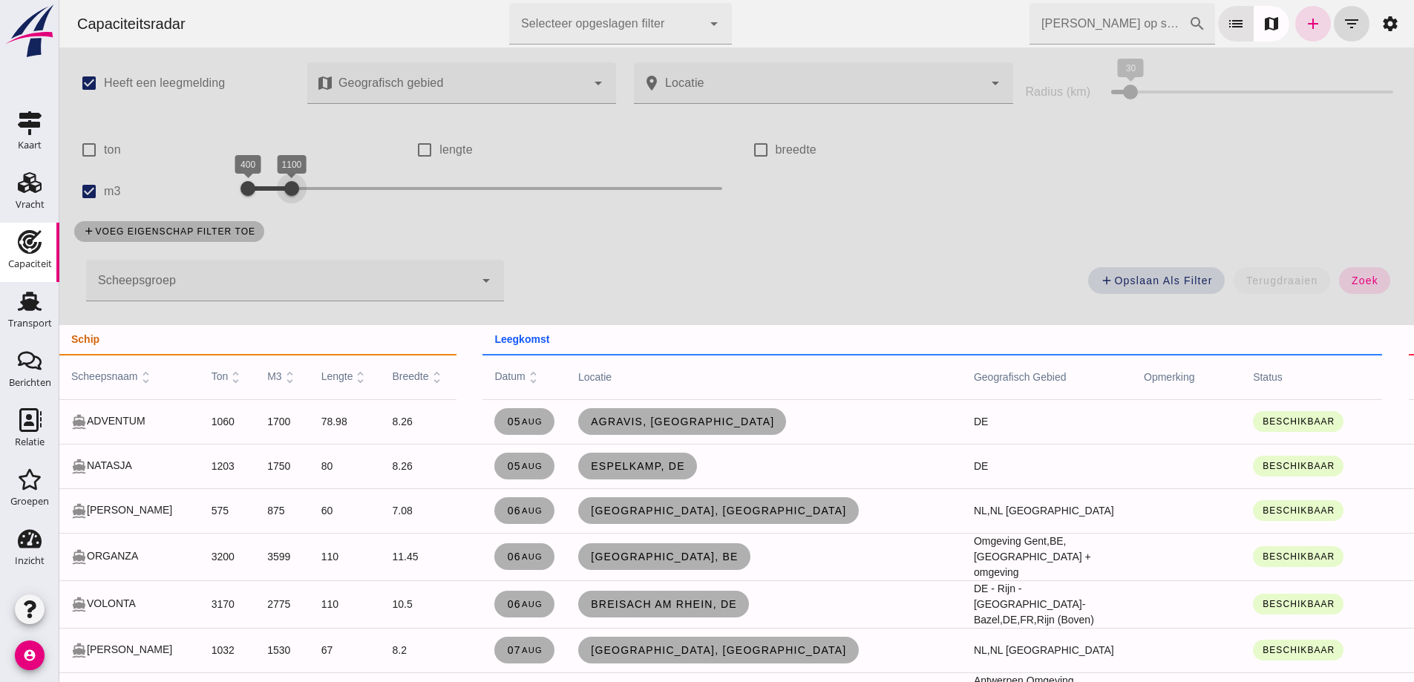
drag, startPoint x: 711, startPoint y: 195, endPoint x: 291, endPoint y: 188, distance: 420.1
click at [291, 188] on div at bounding box center [292, 189] width 30 height 30
drag, startPoint x: 1371, startPoint y: 292, endPoint x: 387, endPoint y: 240, distance: 985.3
click button "zoek"
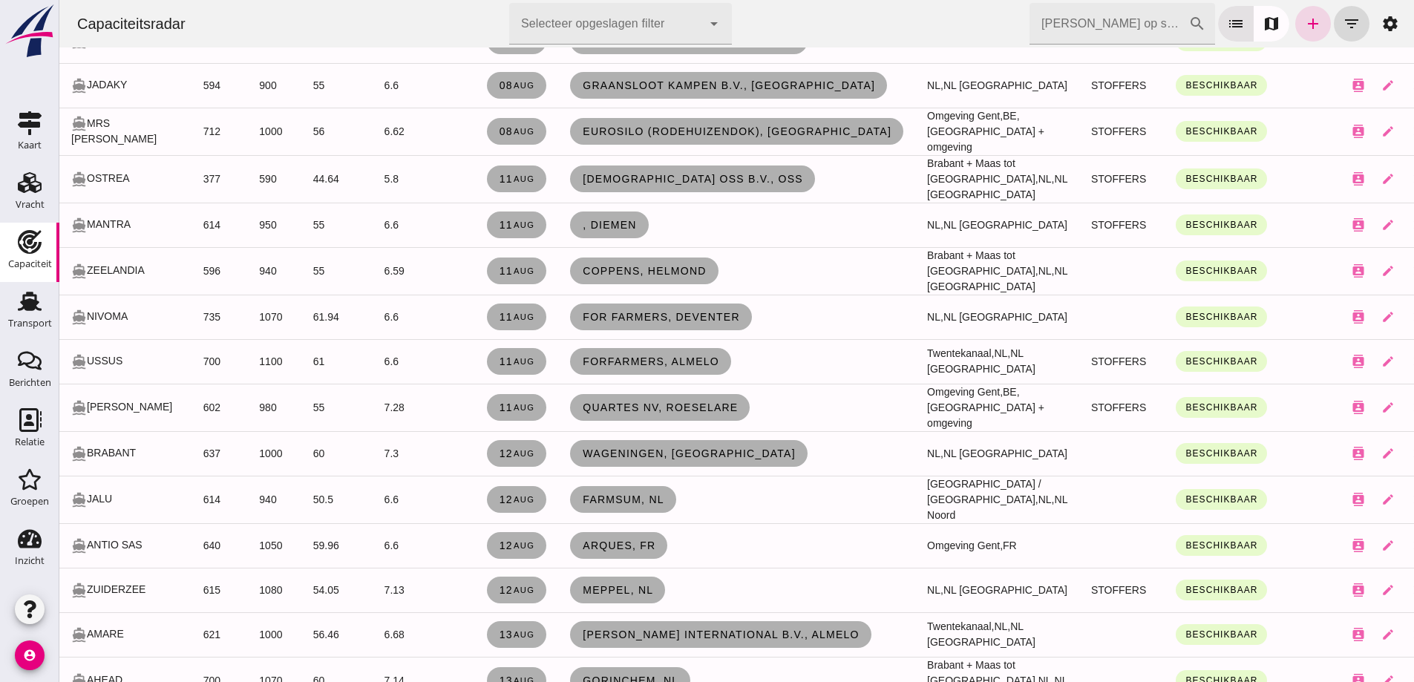
scroll to position [408, 0]
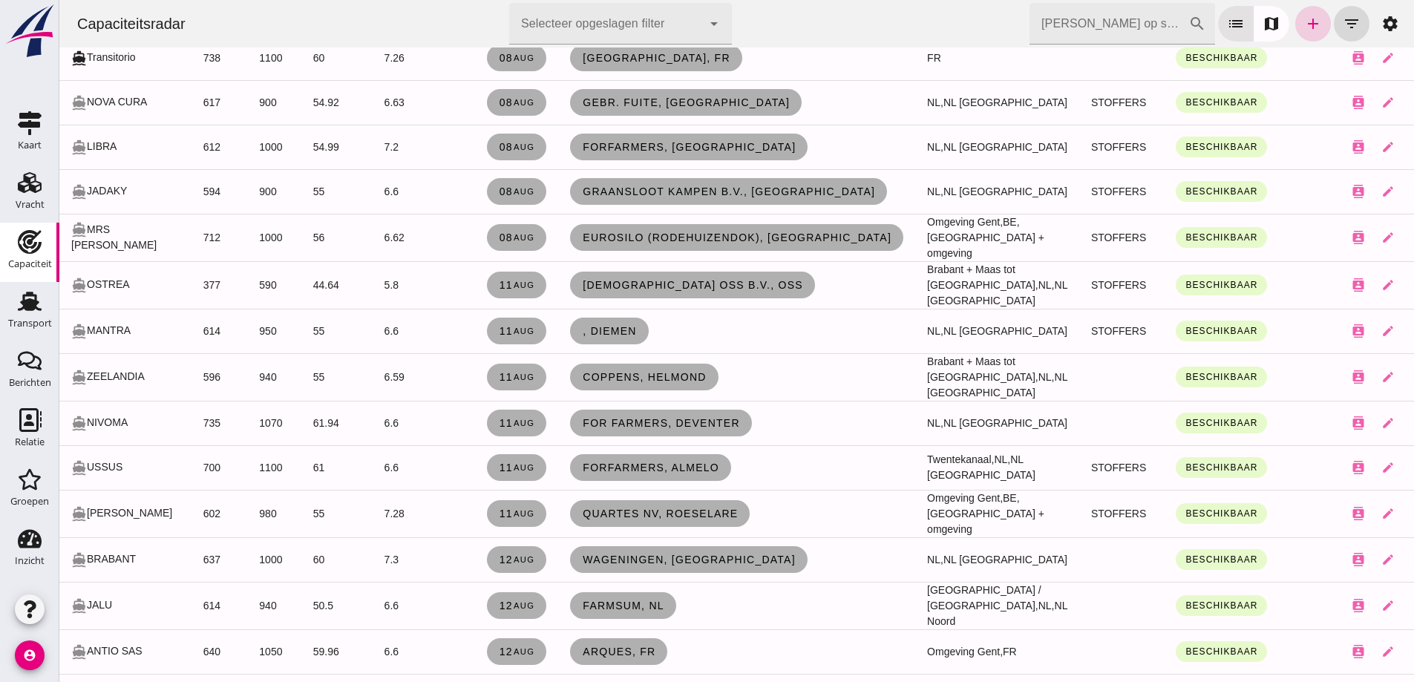
drag, startPoint x: 1293, startPoint y: 22, endPoint x: 1479, endPoint y: 94, distance: 199.7
click at [1304, 22] on icon "add" at bounding box center [1313, 24] width 18 height 18
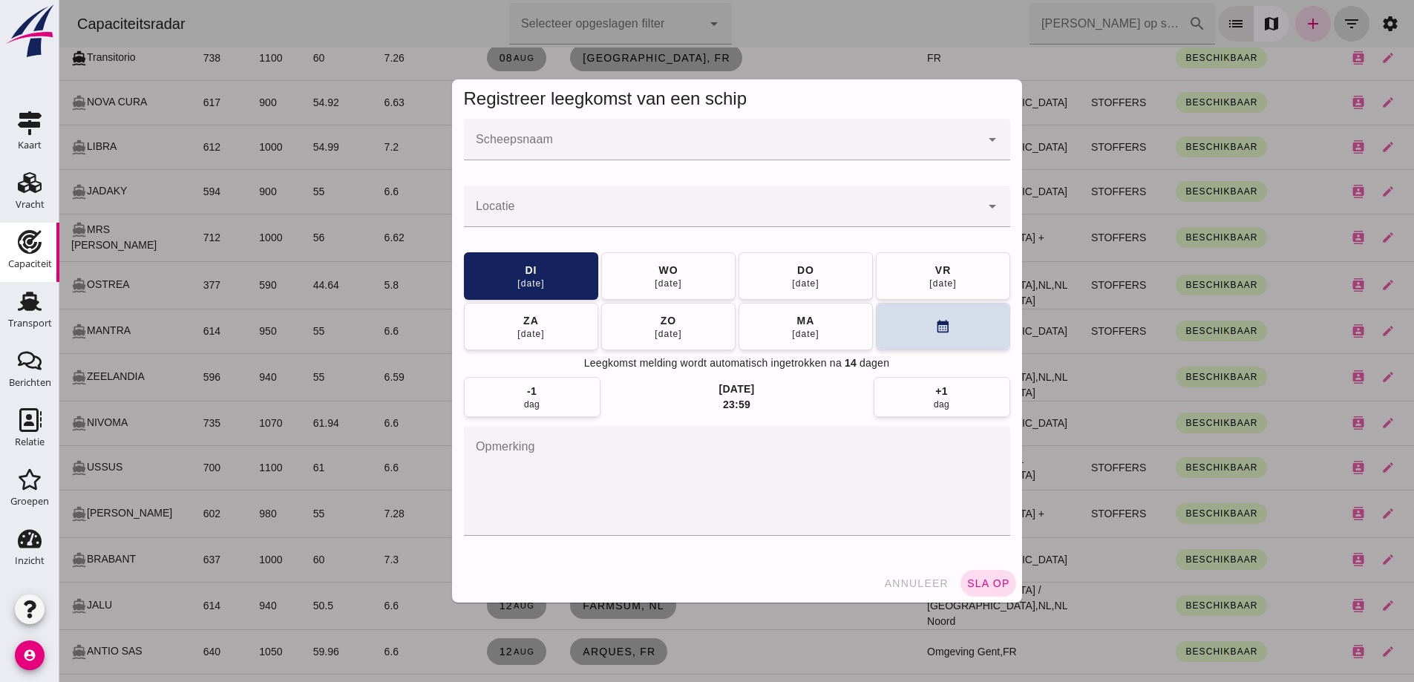
click div
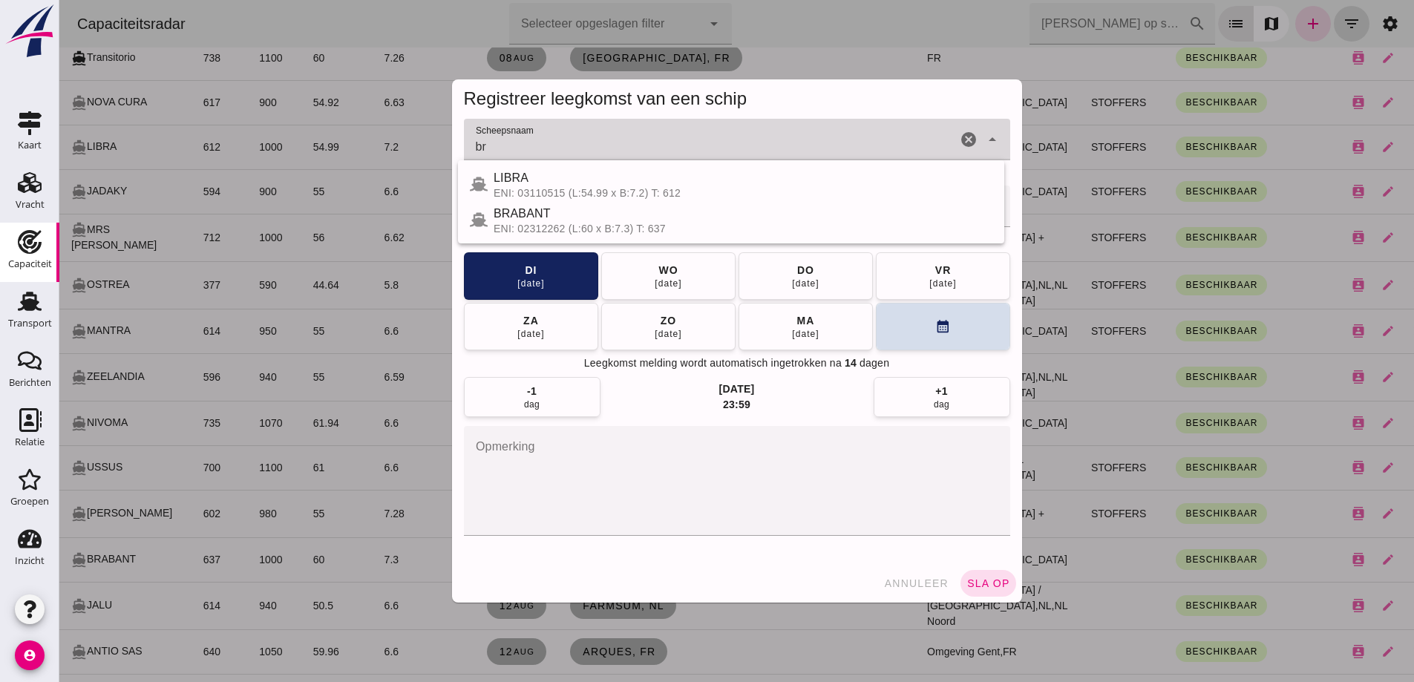
type input "b"
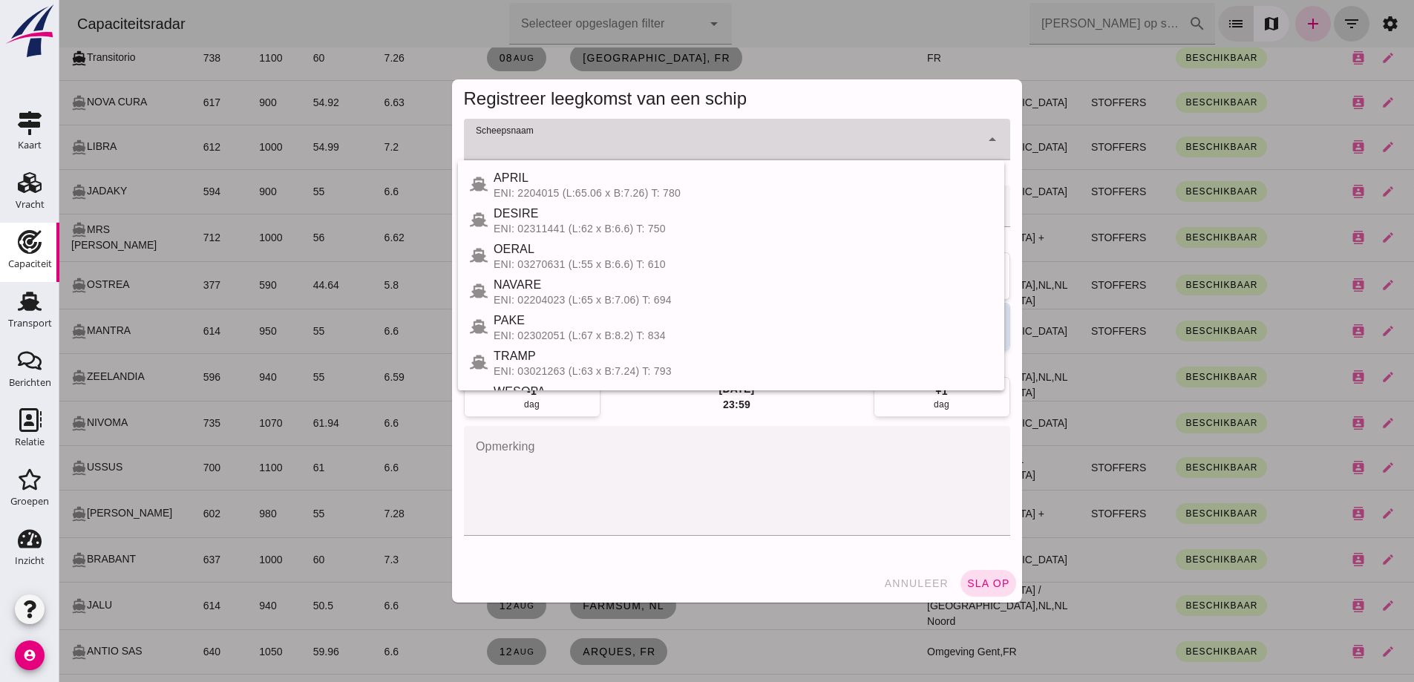
type input "o"
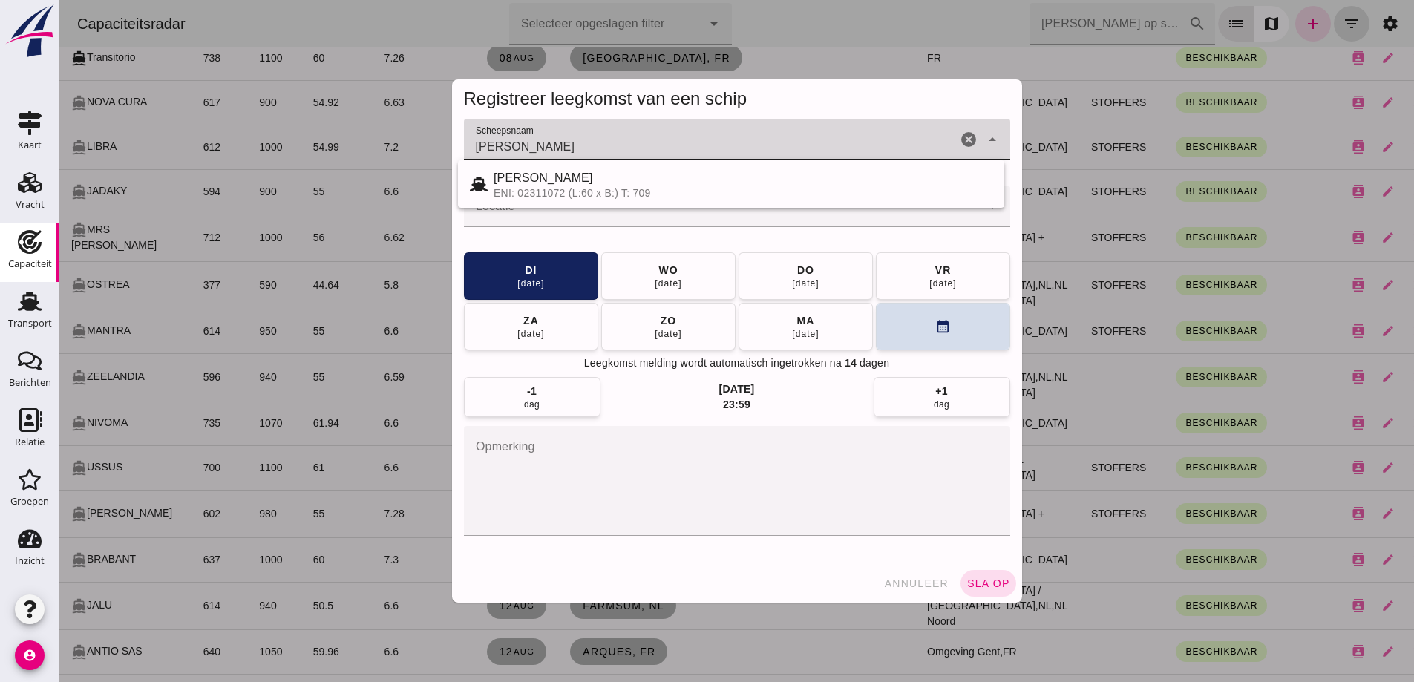
type input "boris"
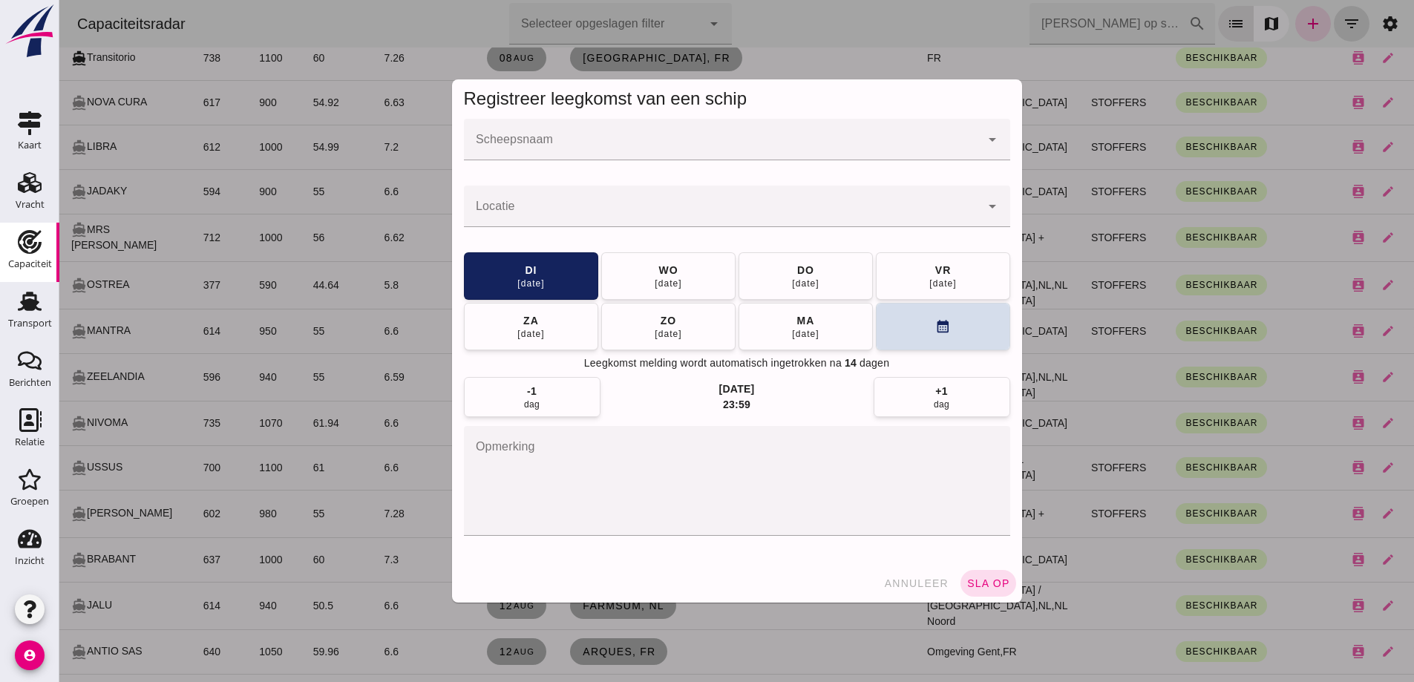
click input "Scheepsnaam"
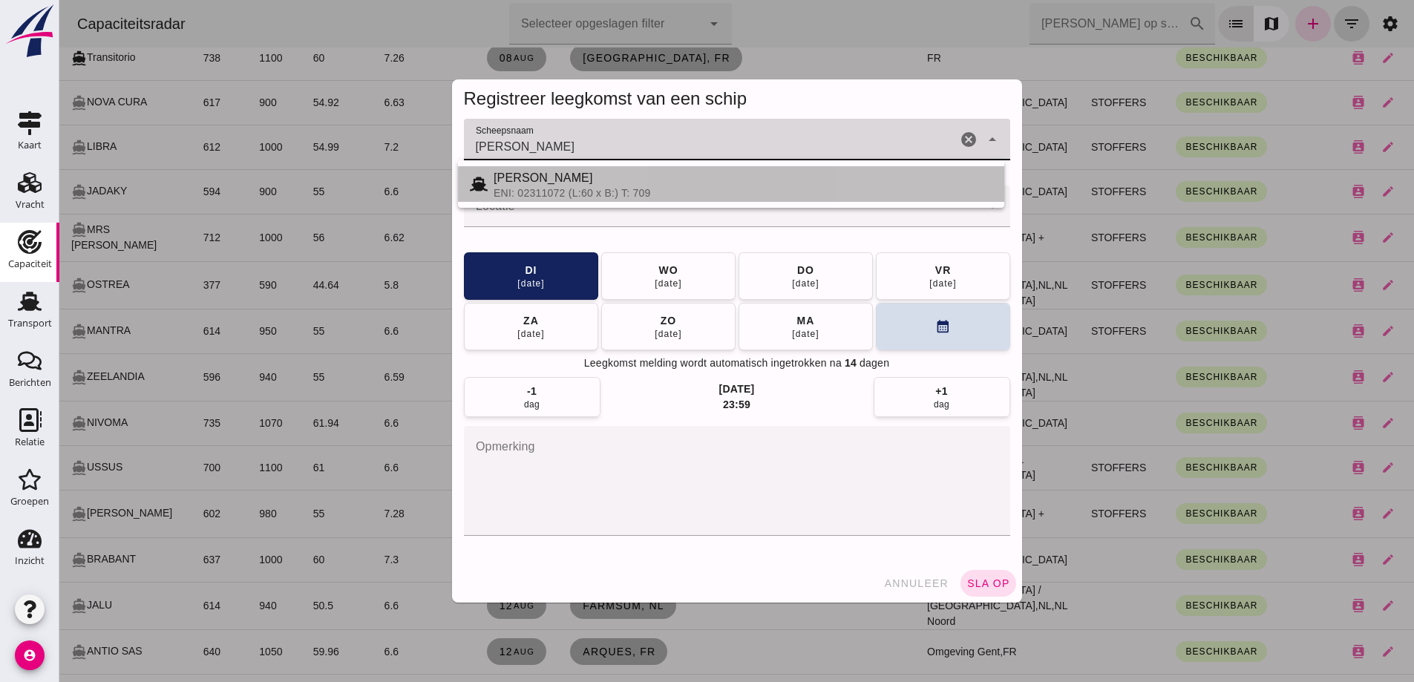
click at [680, 186] on div "Boris" at bounding box center [742, 178] width 499 height 18
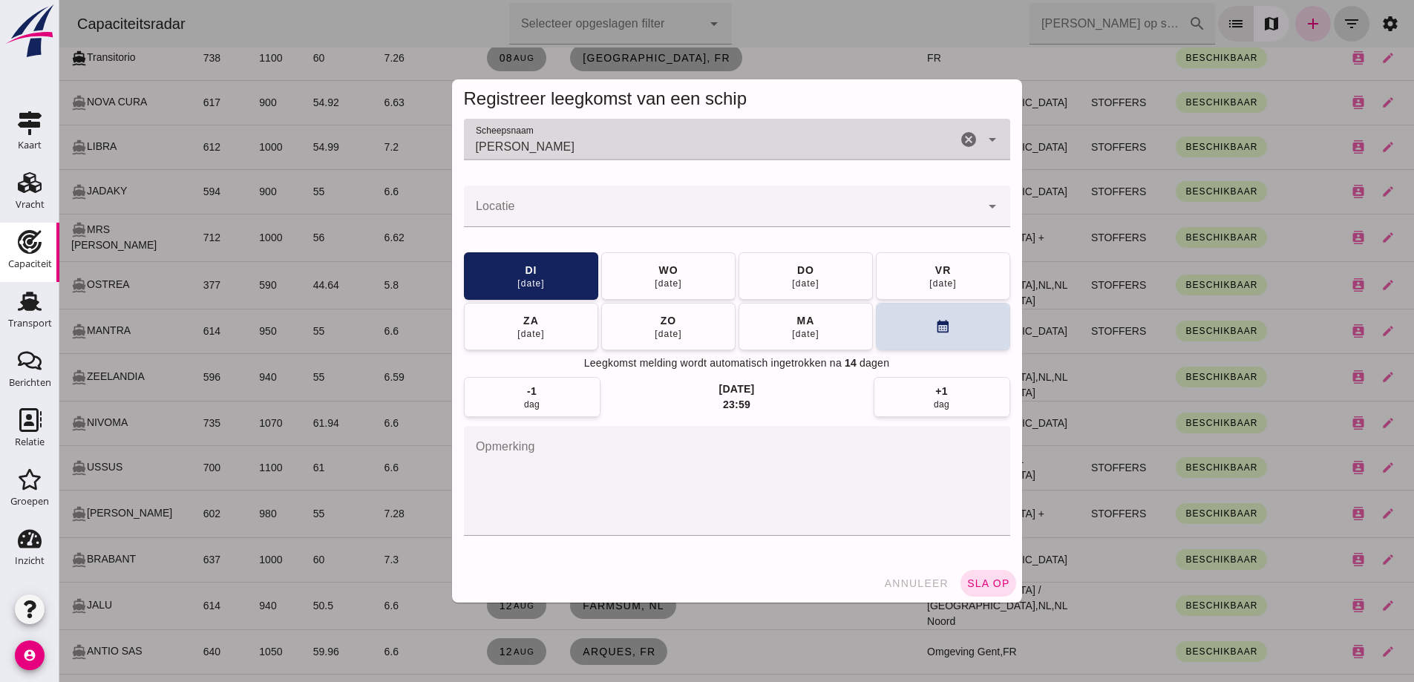
type input "Boris"
click input "Locatie"
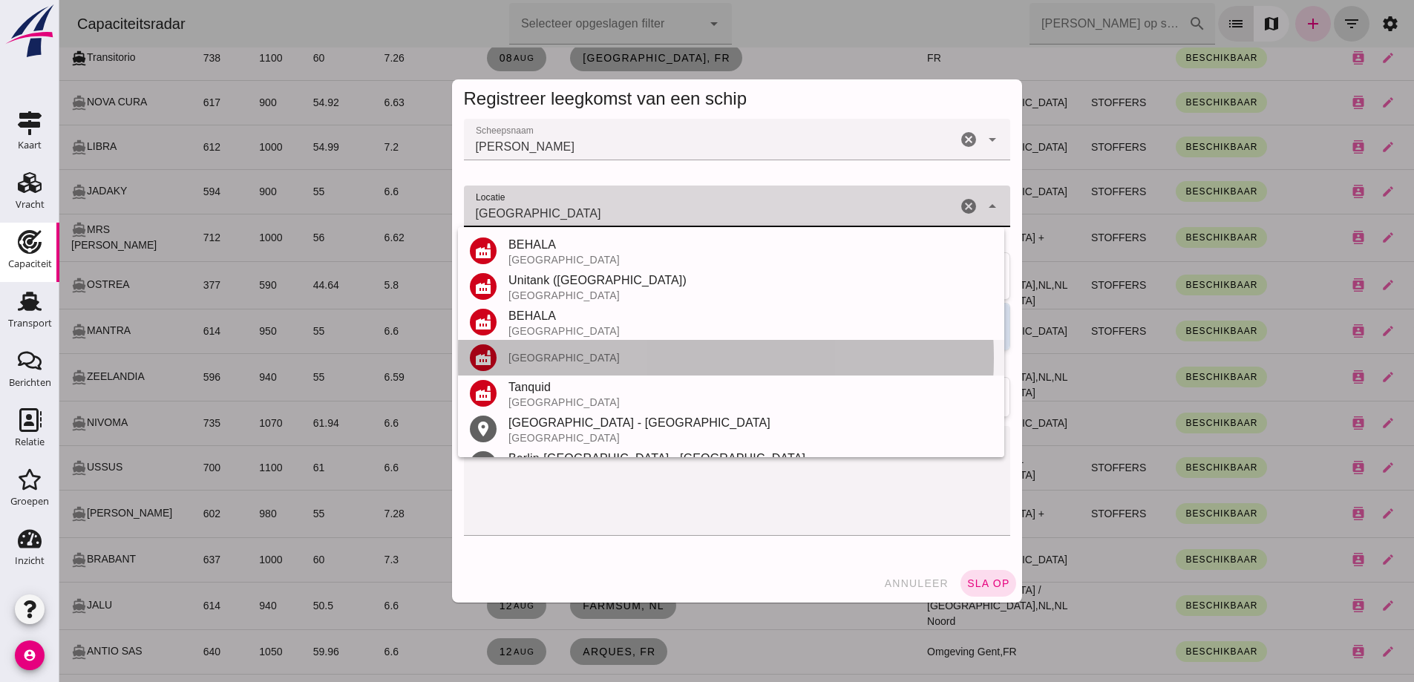
click at [558, 359] on div "Berlin" at bounding box center [750, 358] width 484 height 12
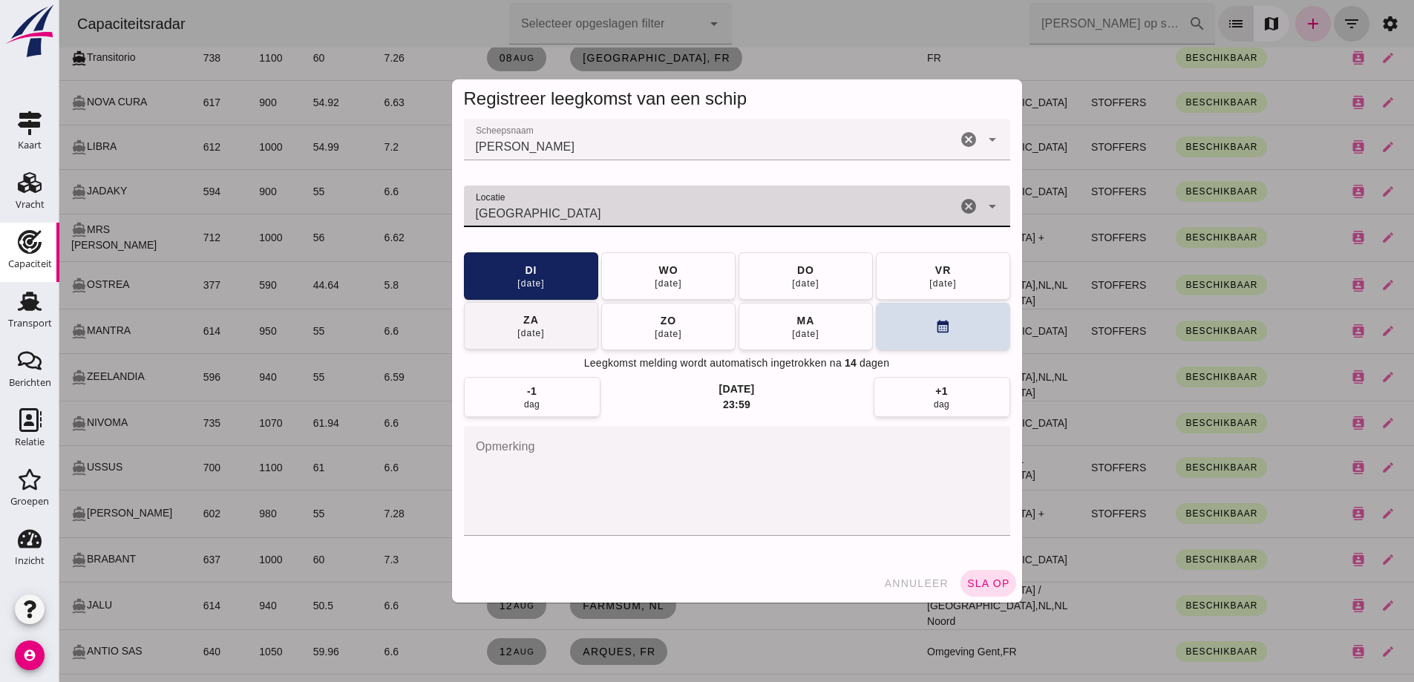
type input "Berlin"
click button "za 16 aug"
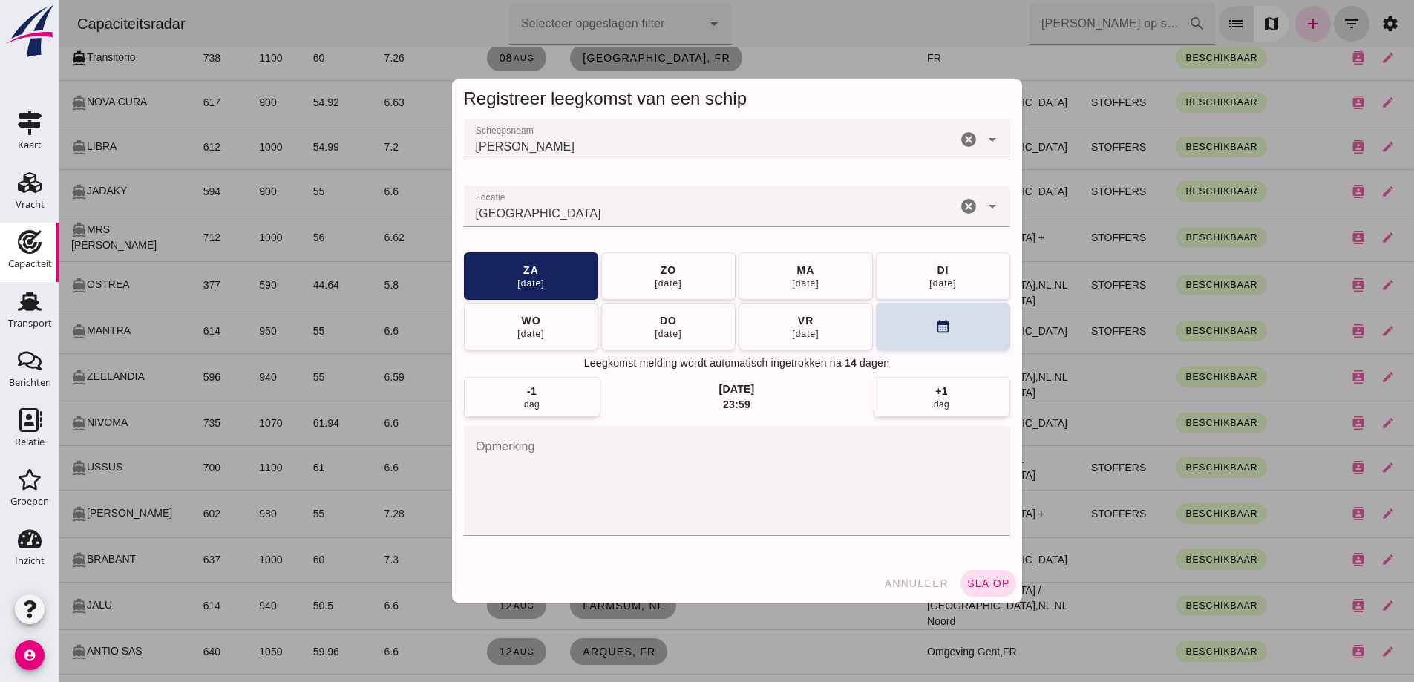
click button "sla op"
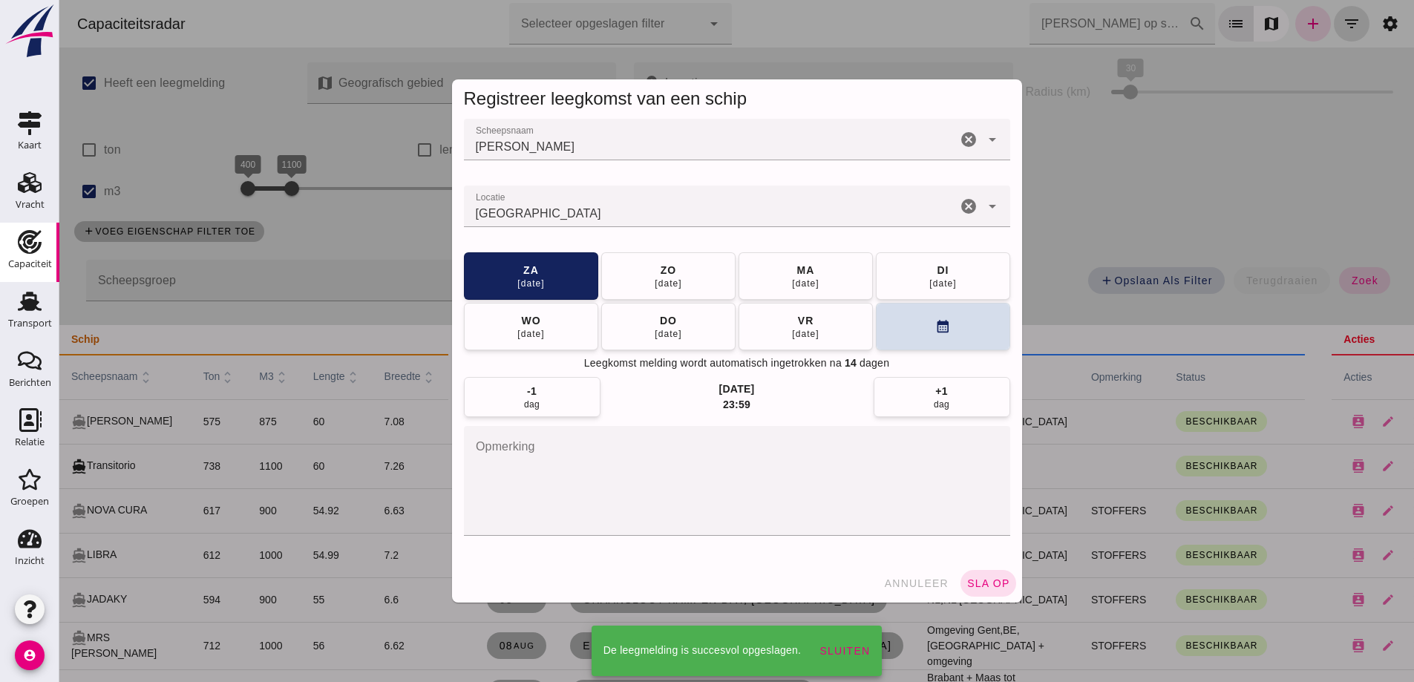
scroll to position [408, 0]
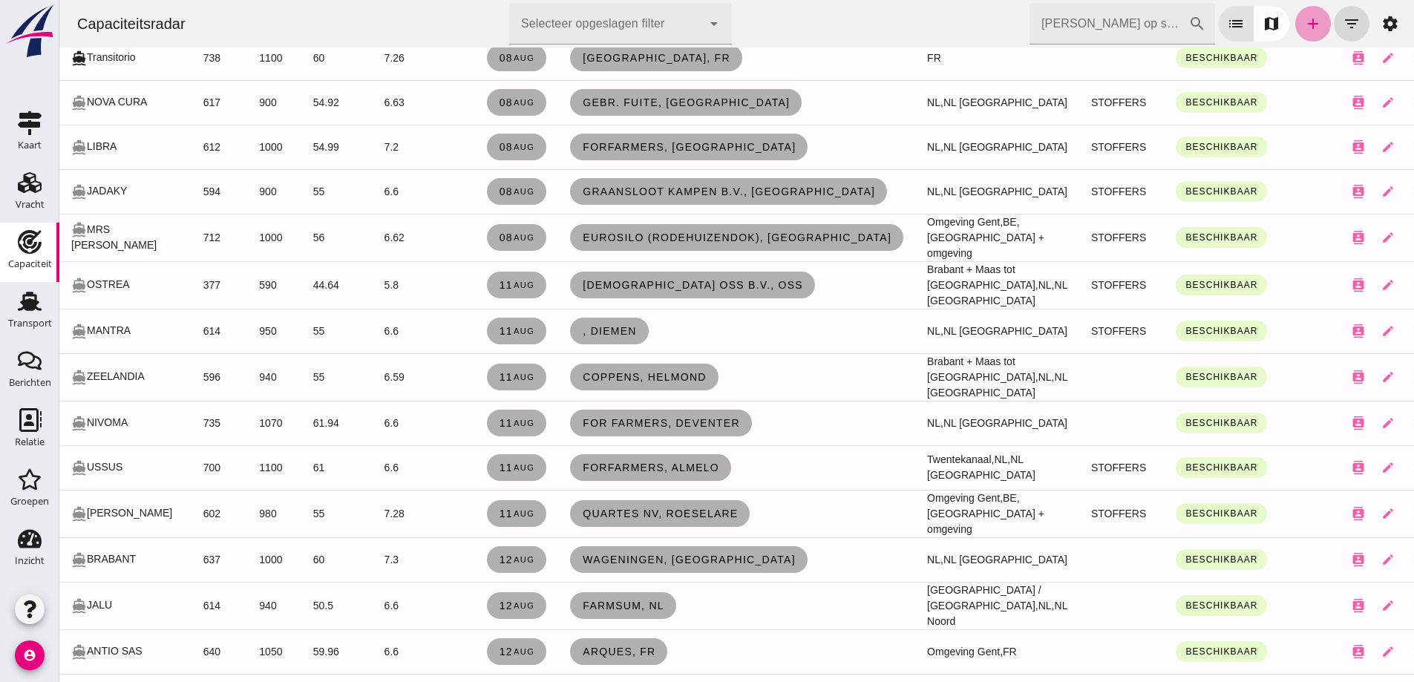
click at [1305, 16] on icon "add" at bounding box center [1313, 24] width 18 height 18
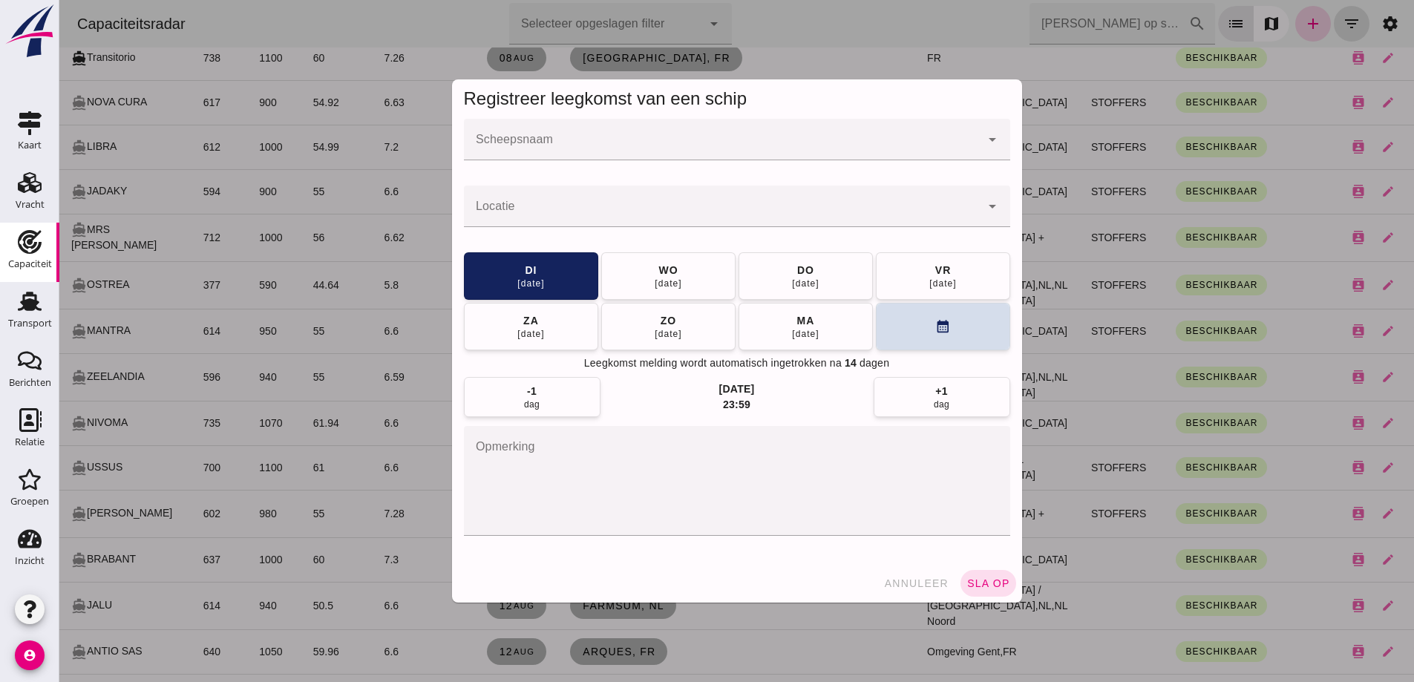
scroll to position [0, 0]
click input "Scheepsnaam"
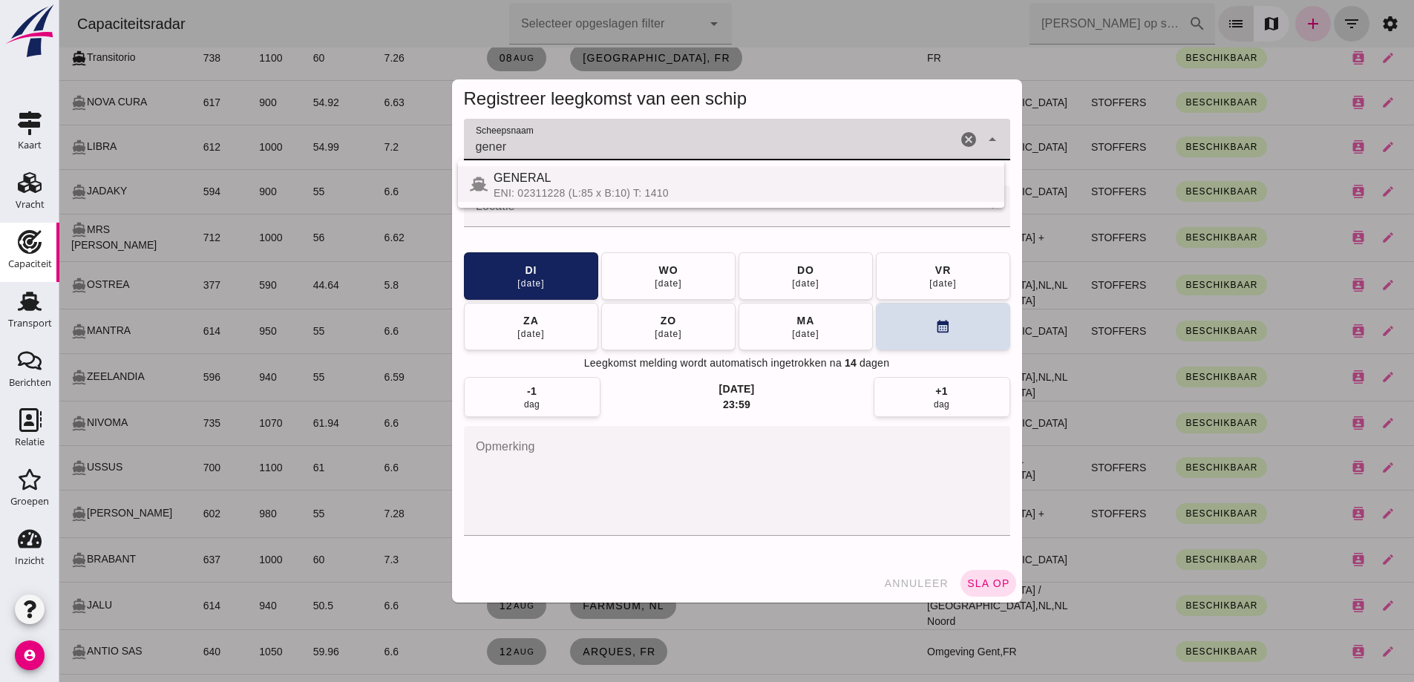
click at [588, 194] on div "ENI: 02311228 (L:85 x B:10) T: 1410" at bounding box center [742, 193] width 499 height 12
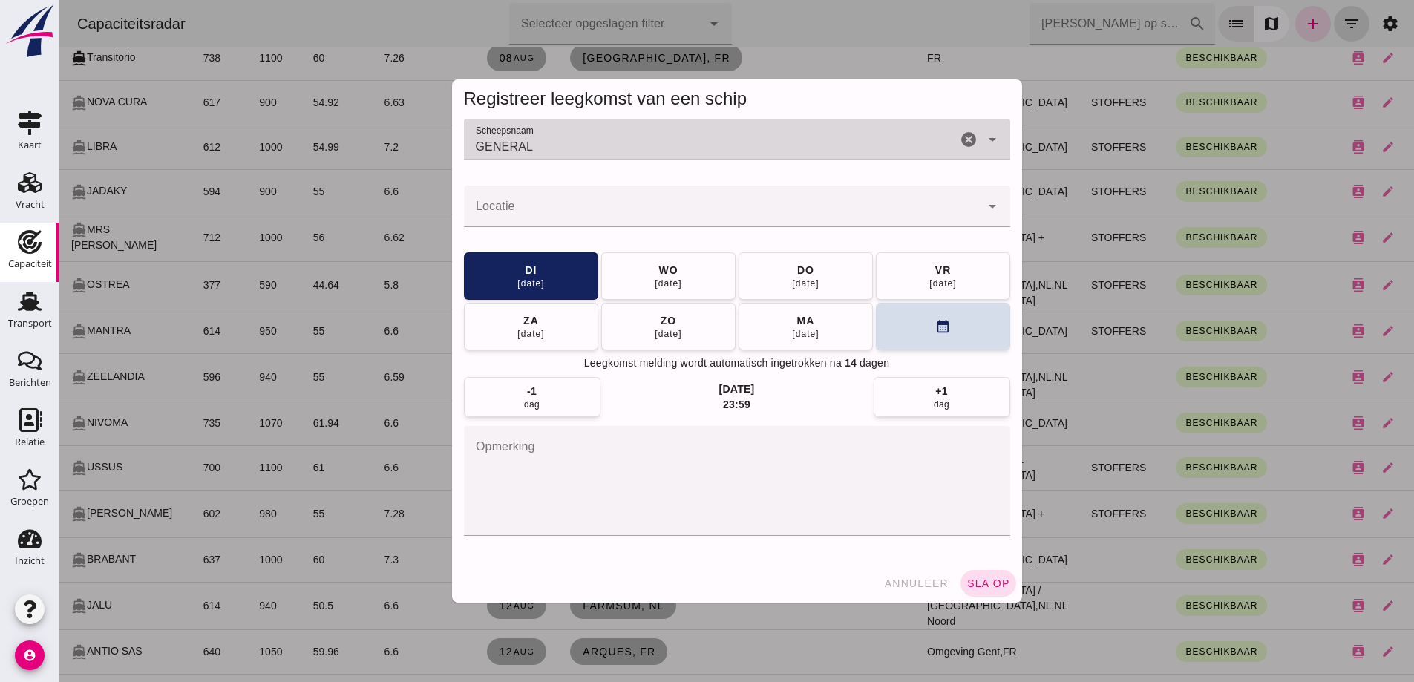
type input "GENERAL"
click div
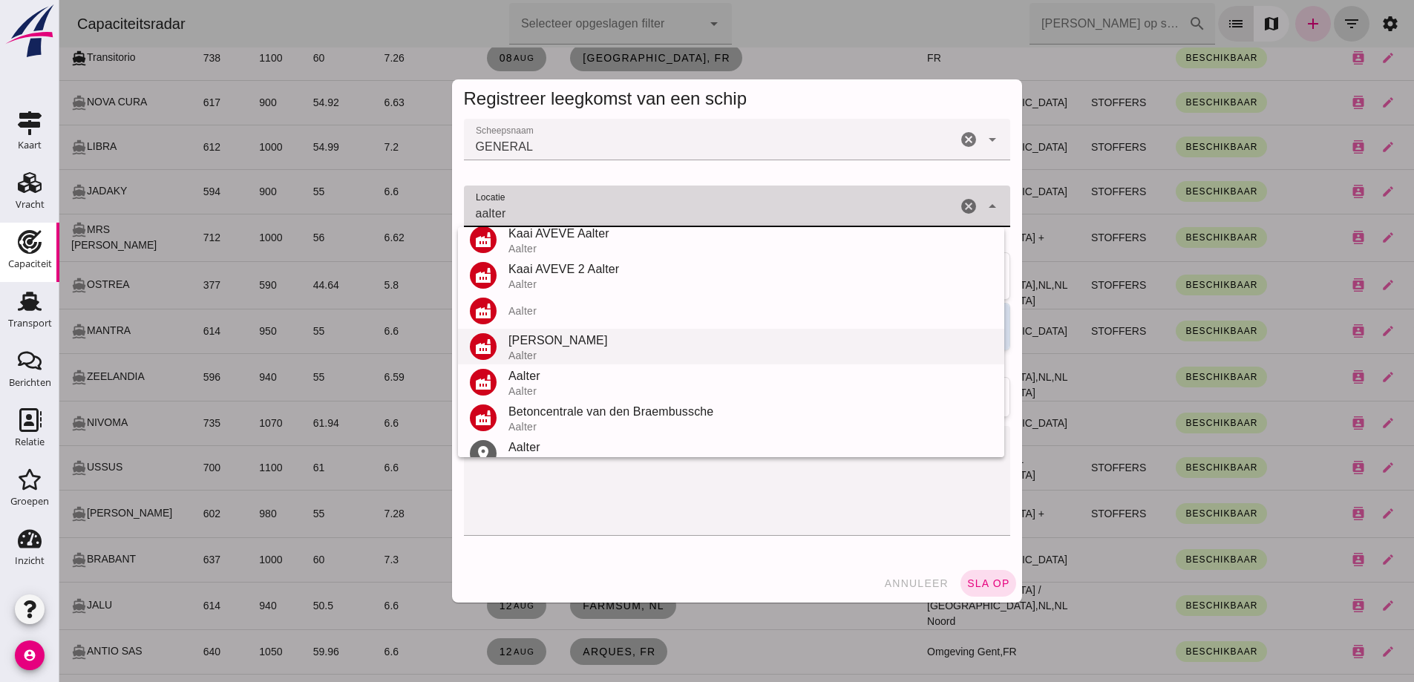
scroll to position [67, 0]
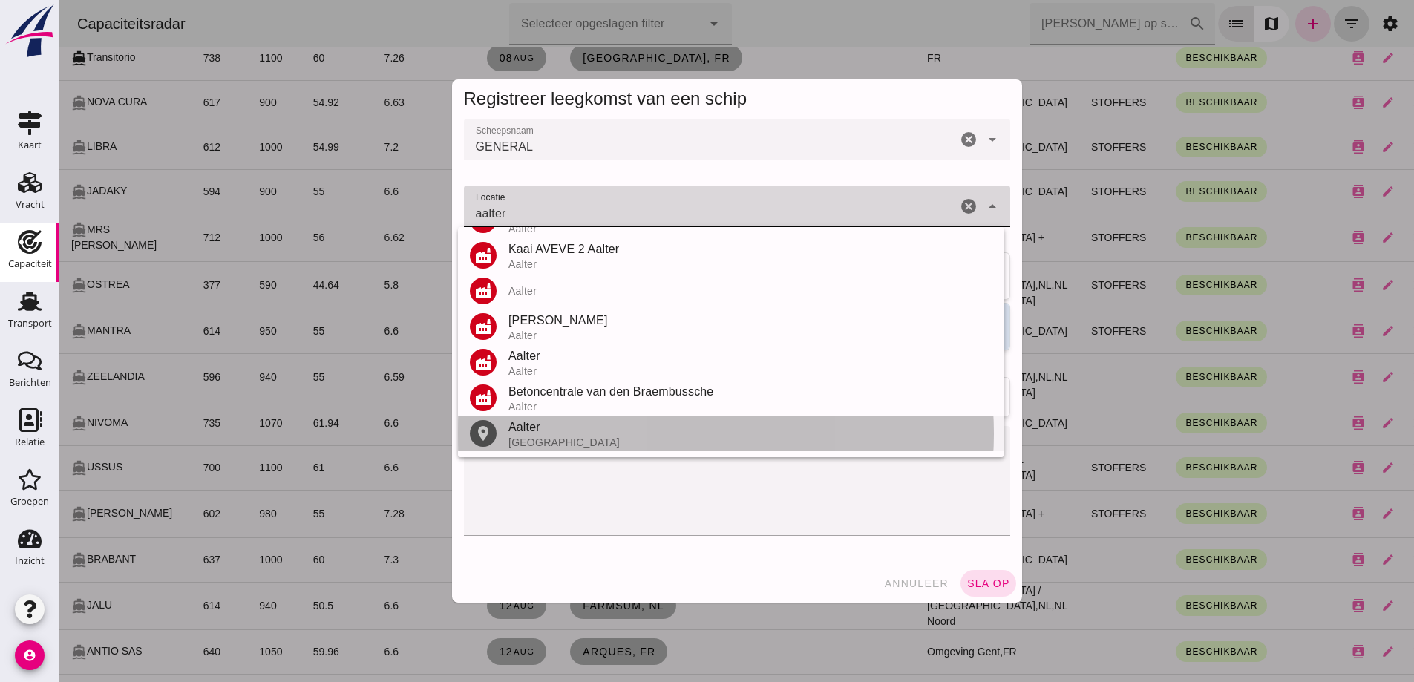
click div "place"
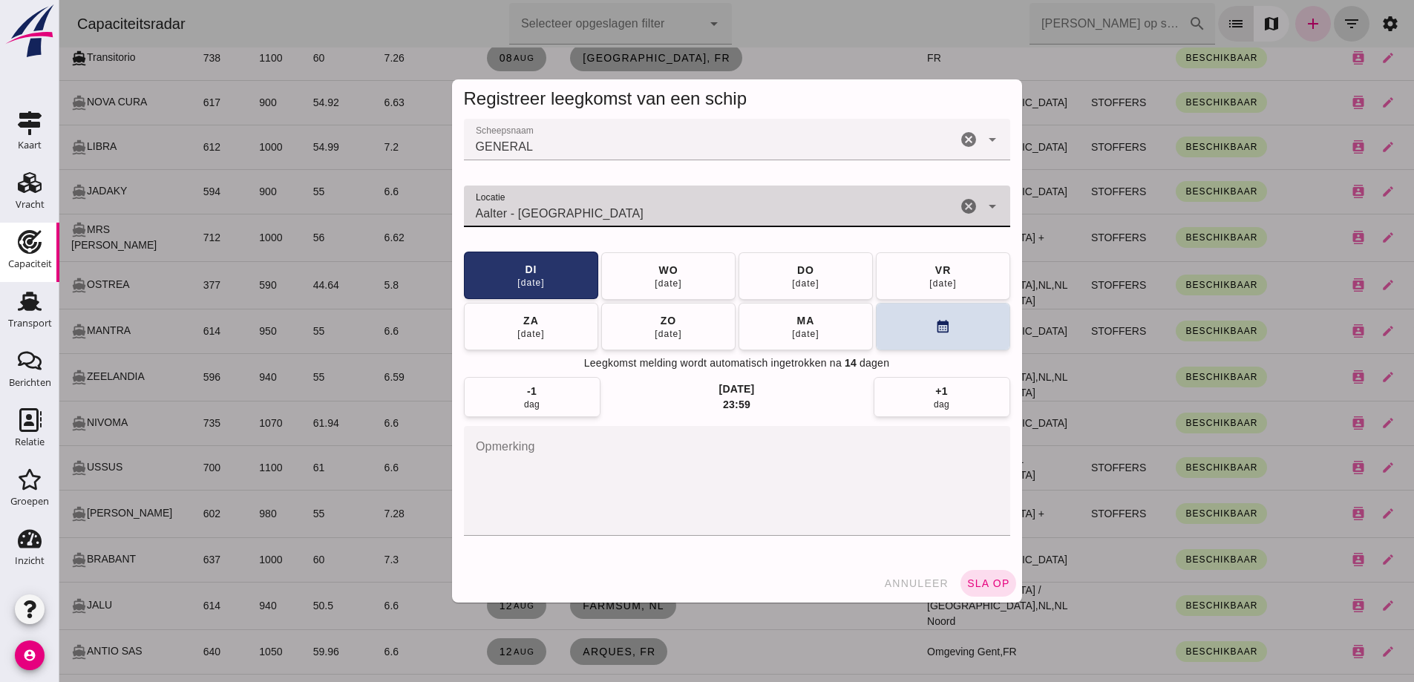
type input "Aalter - Oost-Vlaanderen"
click div "di"
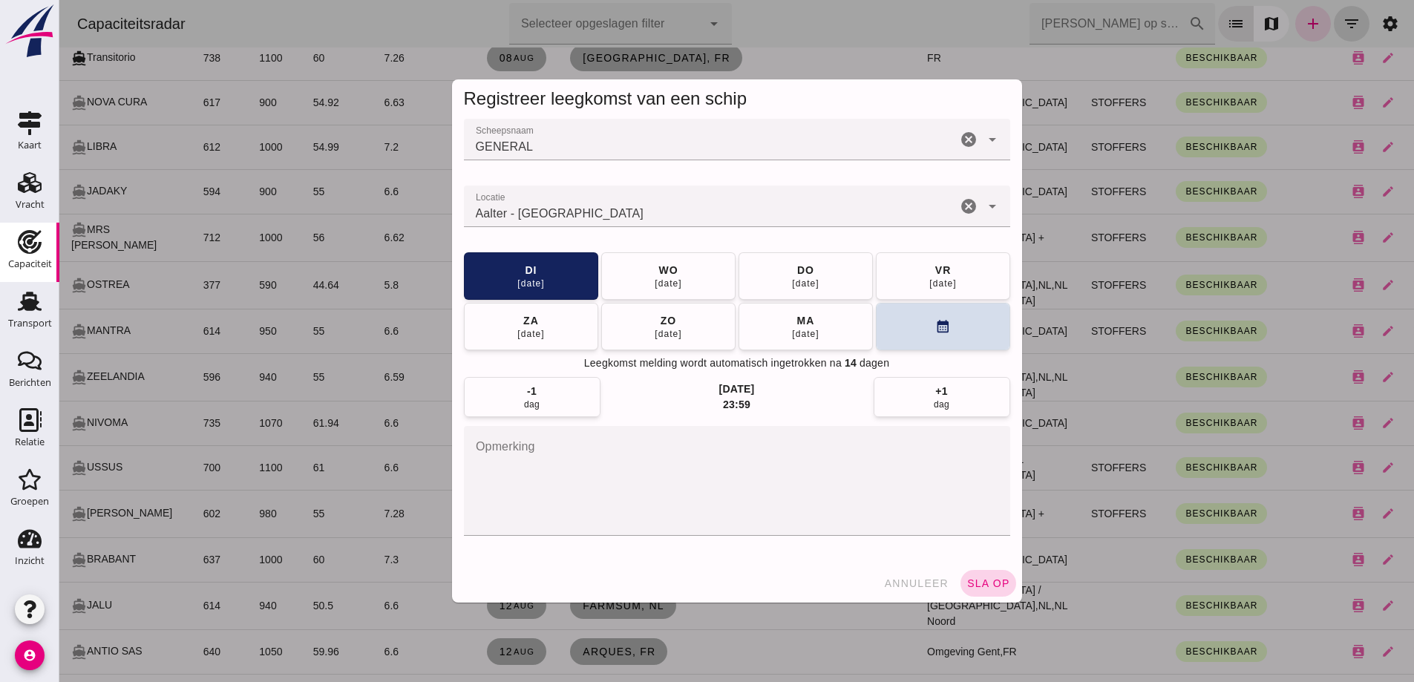
click div "annuleer sla op"
click span "sla op"
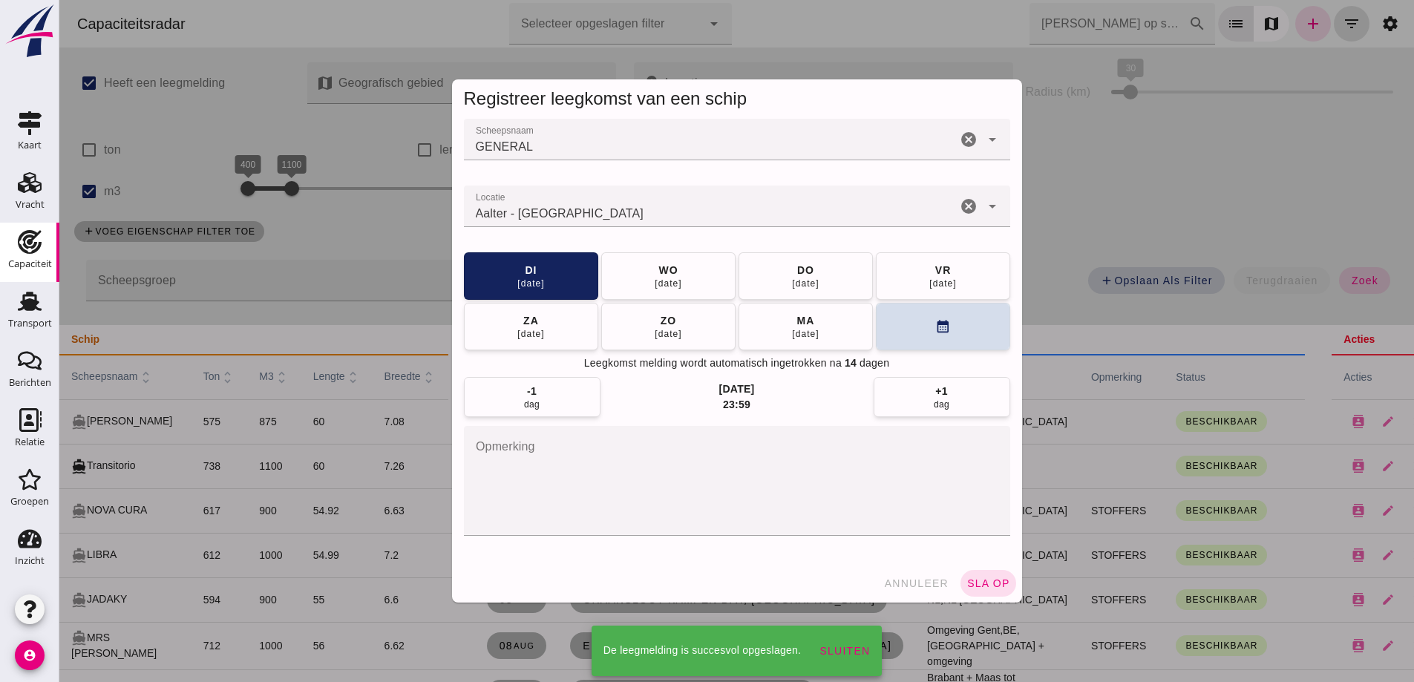
scroll to position [408, 0]
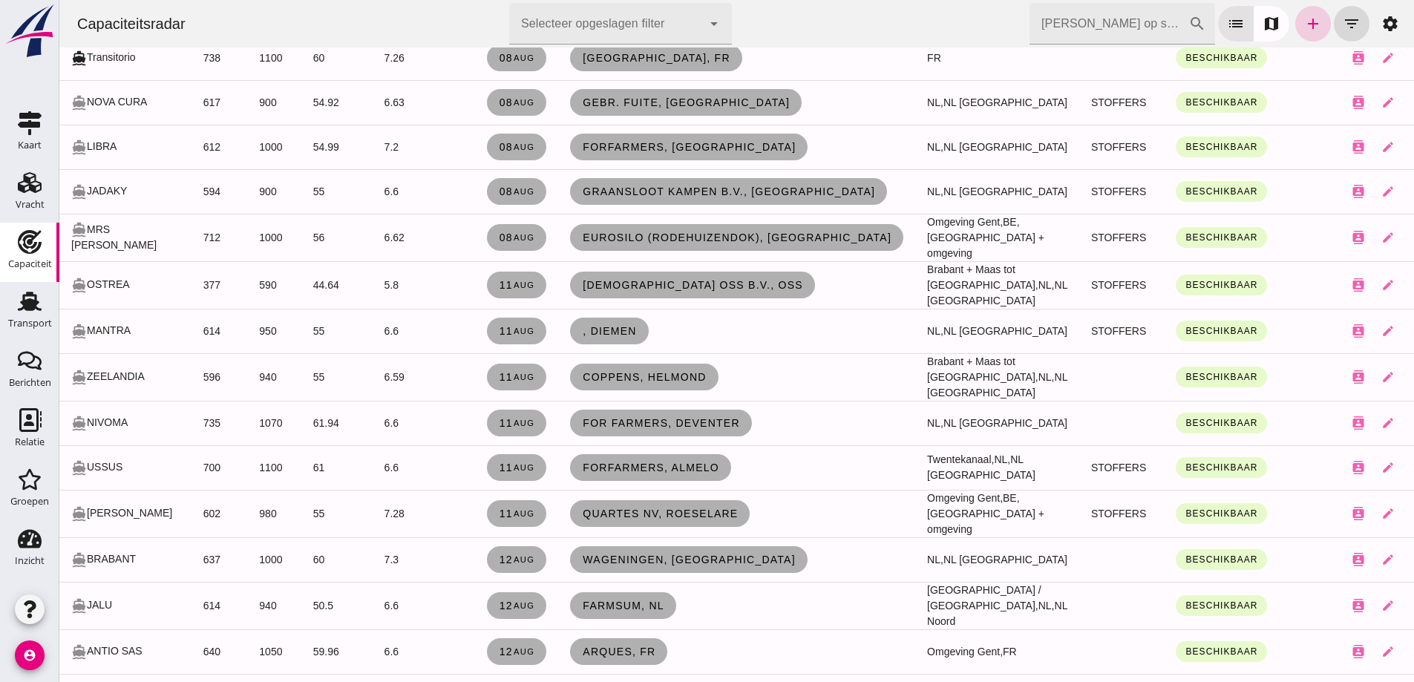
click at [1304, 24] on icon "add" at bounding box center [1313, 24] width 18 height 18
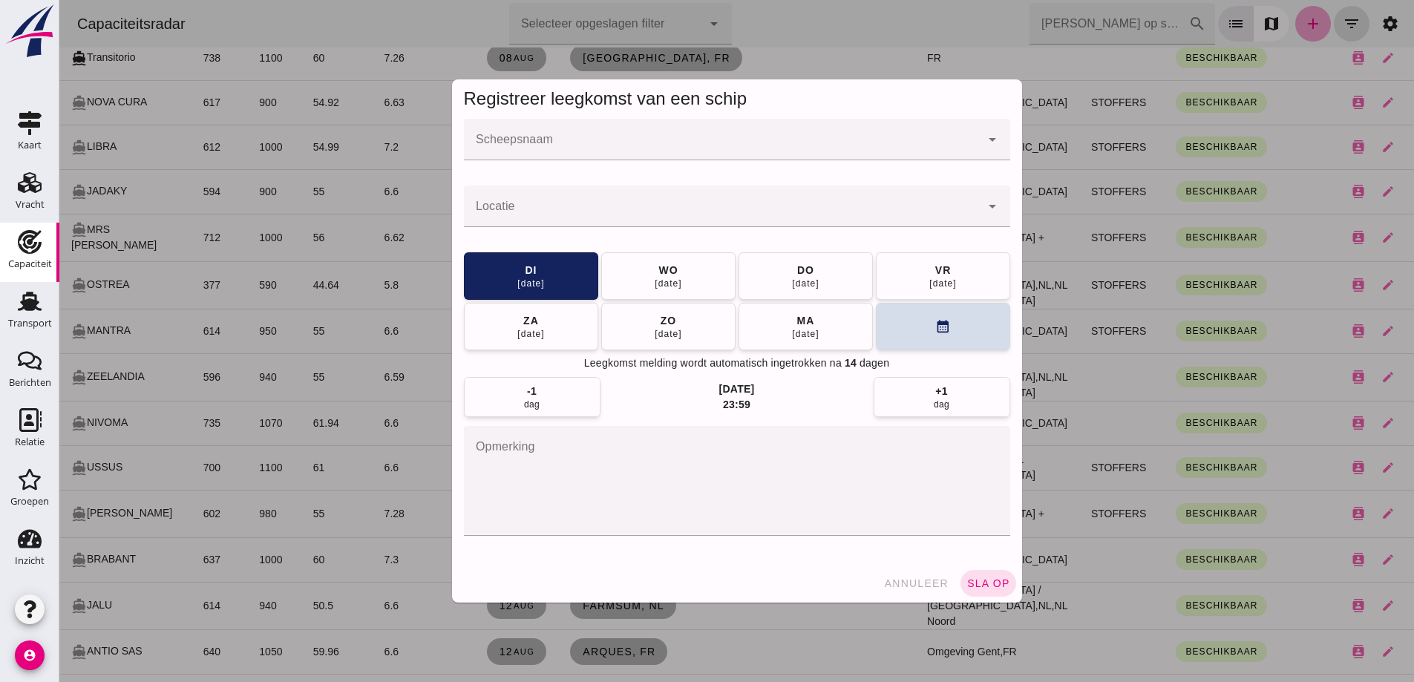
scroll to position [0, 0]
click input "Scheepsnaam"
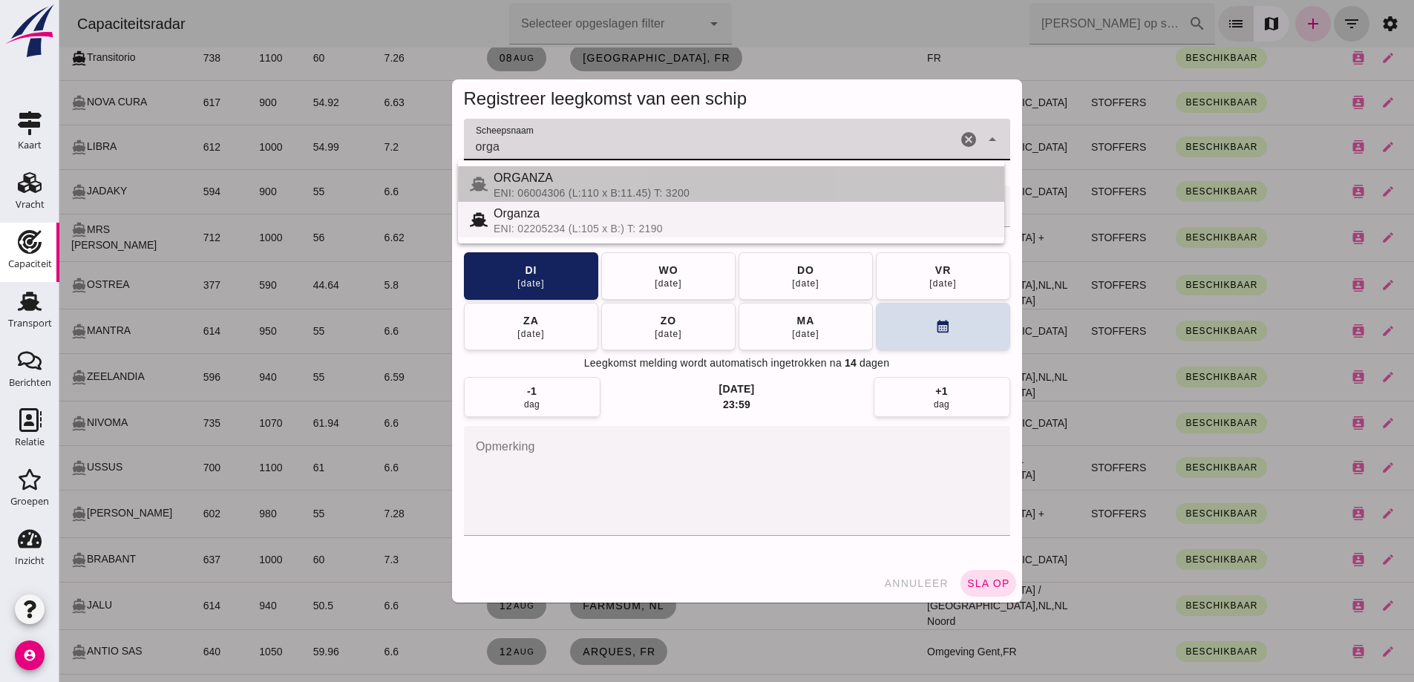
drag, startPoint x: 686, startPoint y: 189, endPoint x: 690, endPoint y: 210, distance: 21.3
click div "ORGANZA ENI: 06004306 (L:110 x B:11.45) T: 3200 Organza ENI: 02205234 (L:105 x …"
click at [565, 189] on div "ENI: 06004306 (L:110 x B:11.45) T: 3200" at bounding box center [742, 193] width 499 height 12
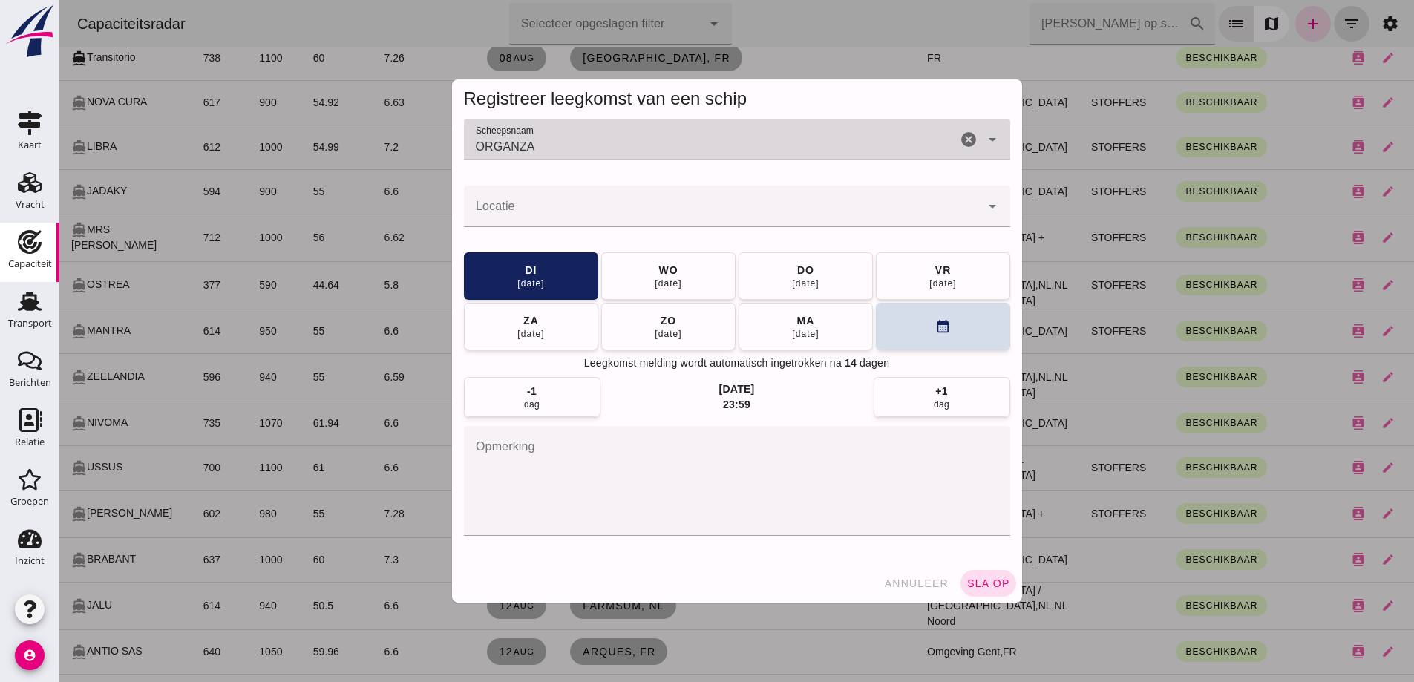
type input "ORGANZA"
click input "Locatie"
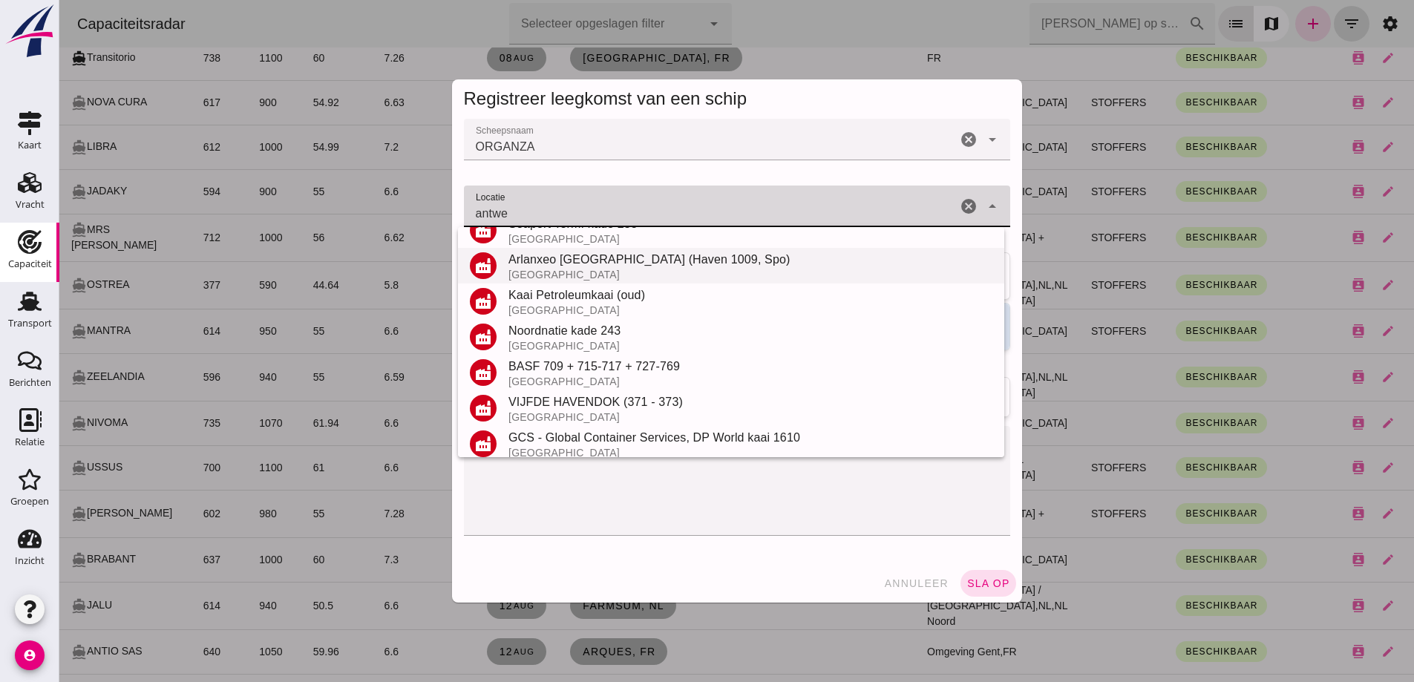
scroll to position [423, 0]
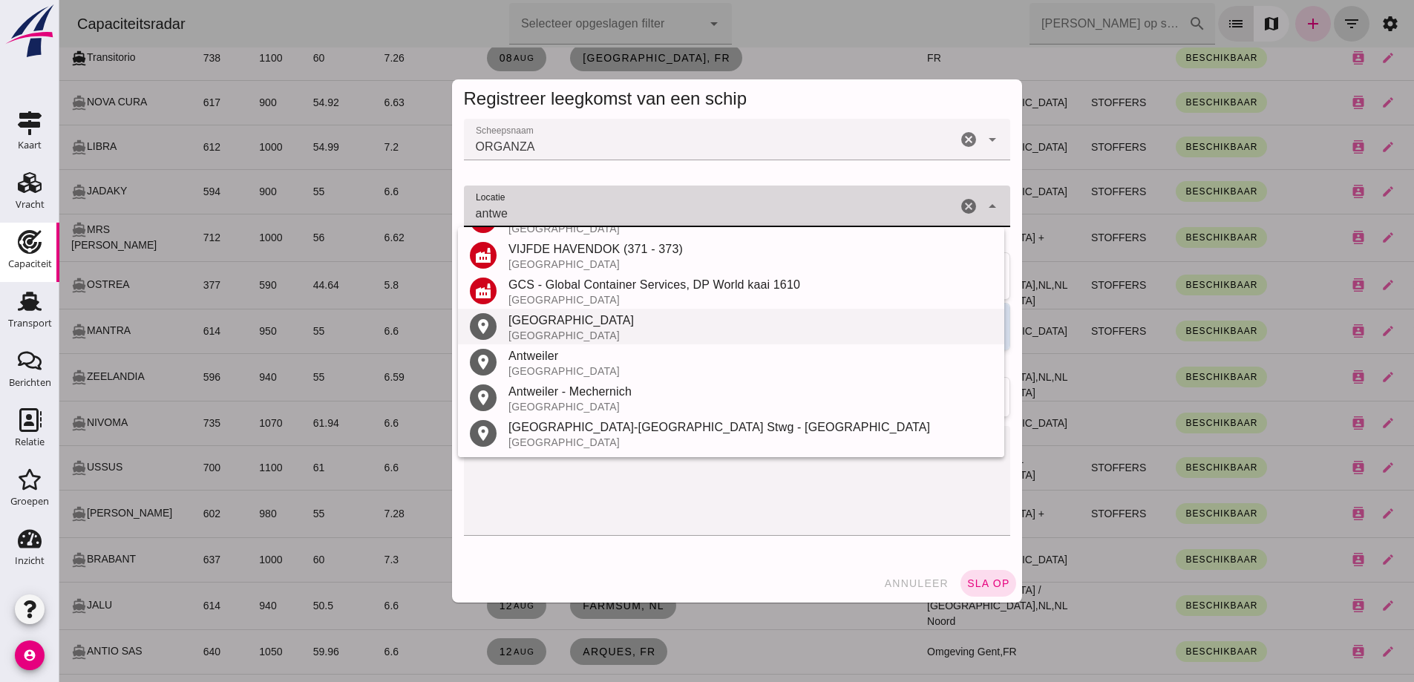
click at [576, 327] on div "Antwerpen" at bounding box center [750, 321] width 484 height 18
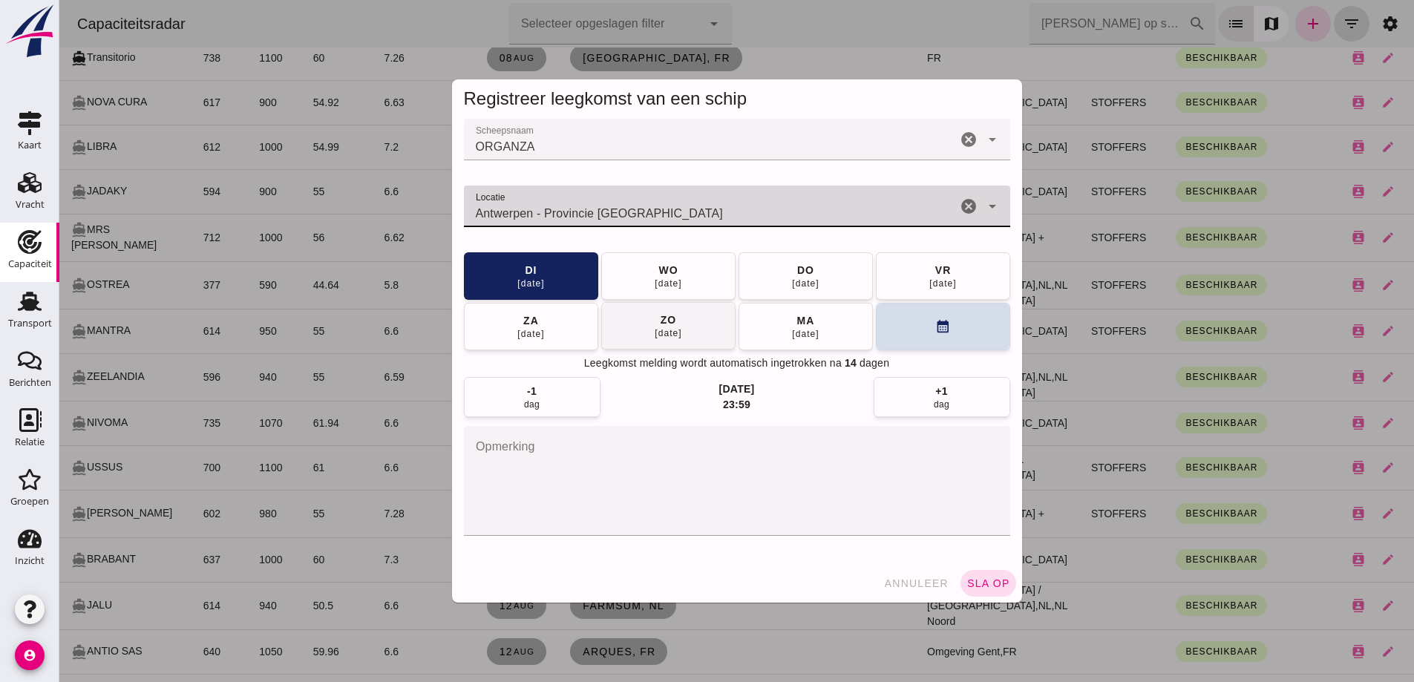
type input "Antwerpen - Provincie Antwerpen"
click button "zo 17 aug"
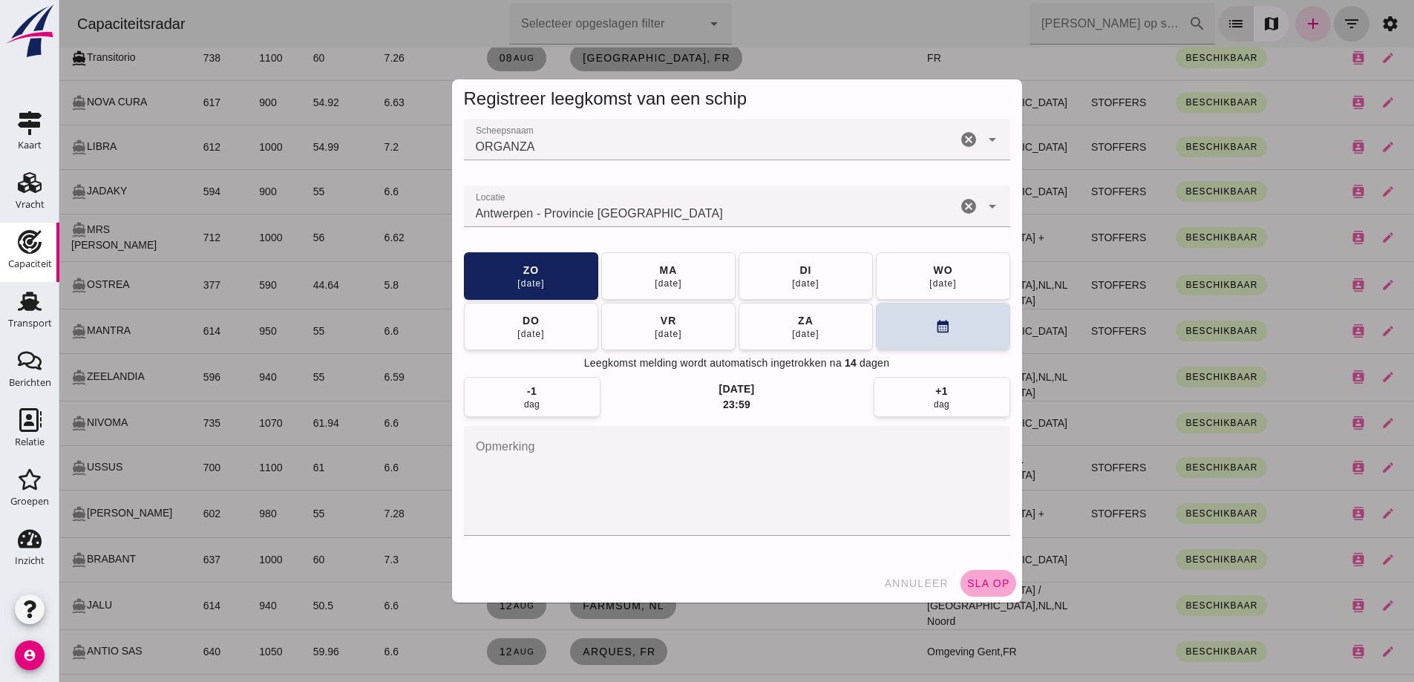
click div "Registreer leegkomst van een schip Scheepsnaam Scheepsnaam ORGANZA ORGANZA canc…"
click button "sla op"
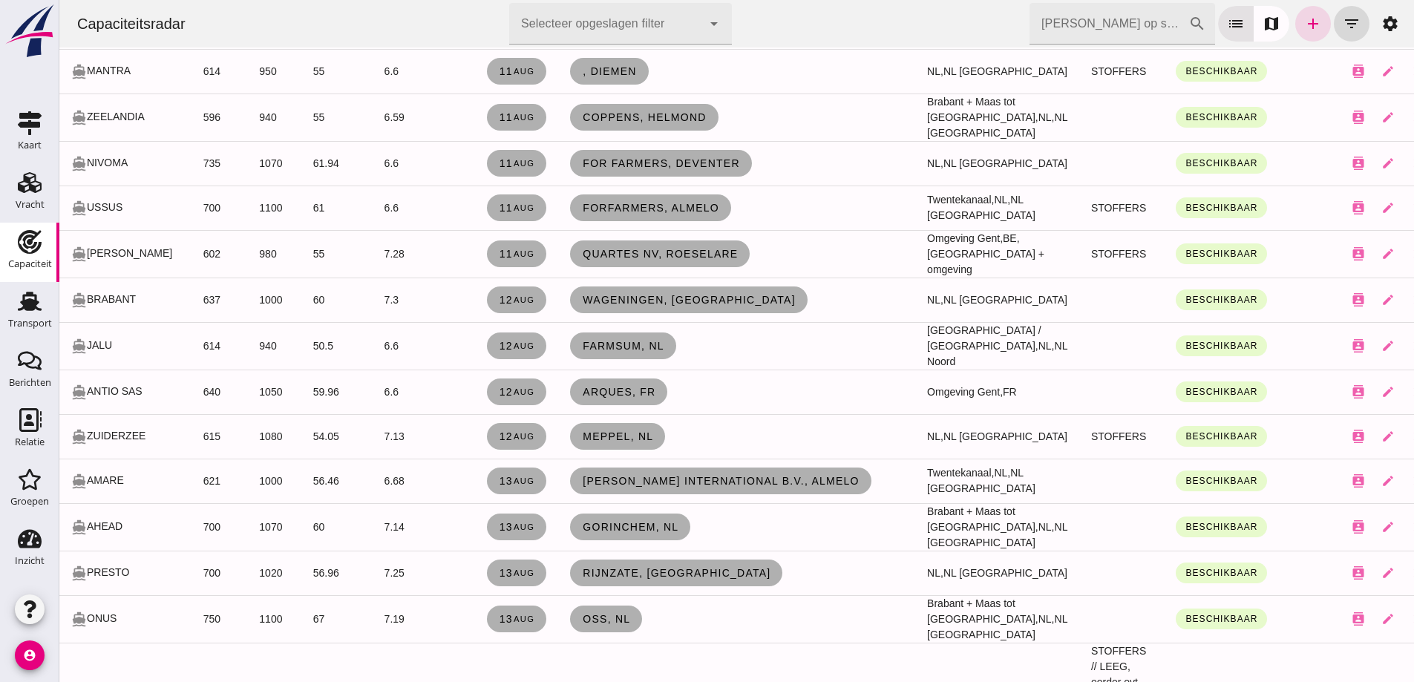
scroll to position [445, 0]
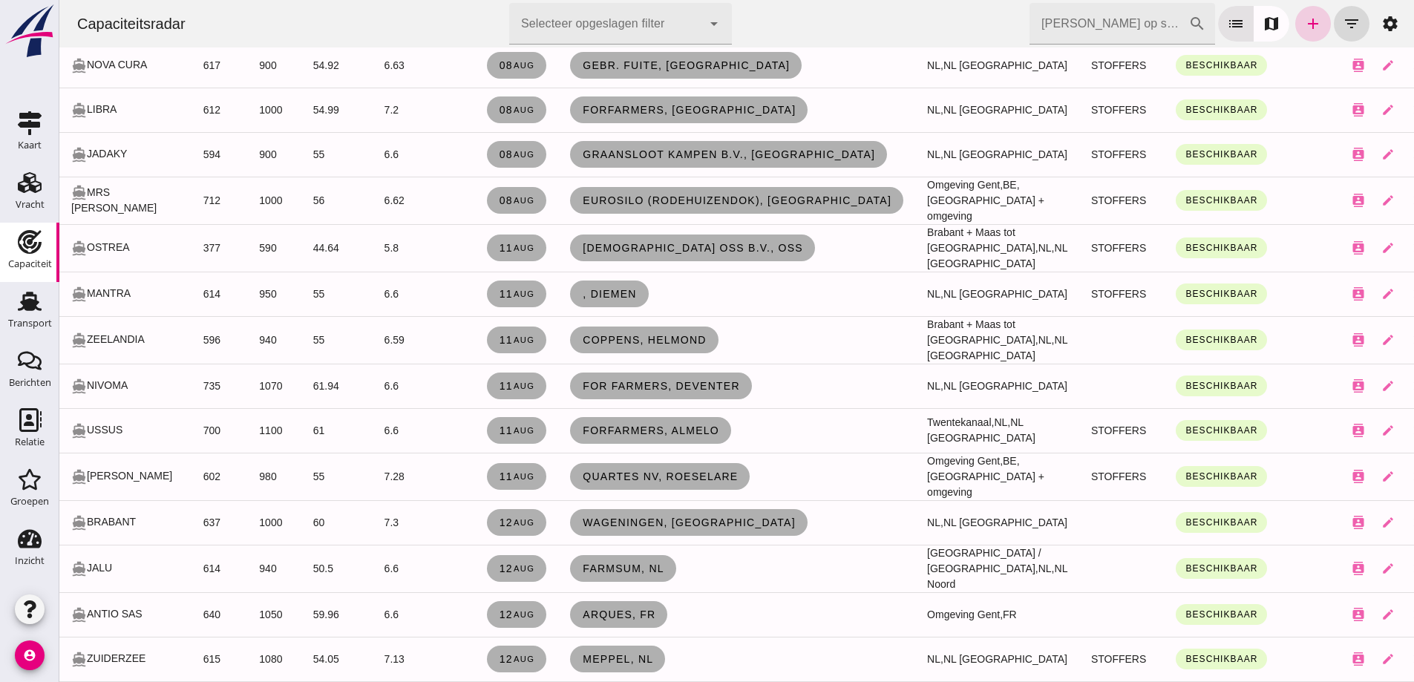
click at [1307, 24] on icon "add" at bounding box center [1313, 24] width 18 height 18
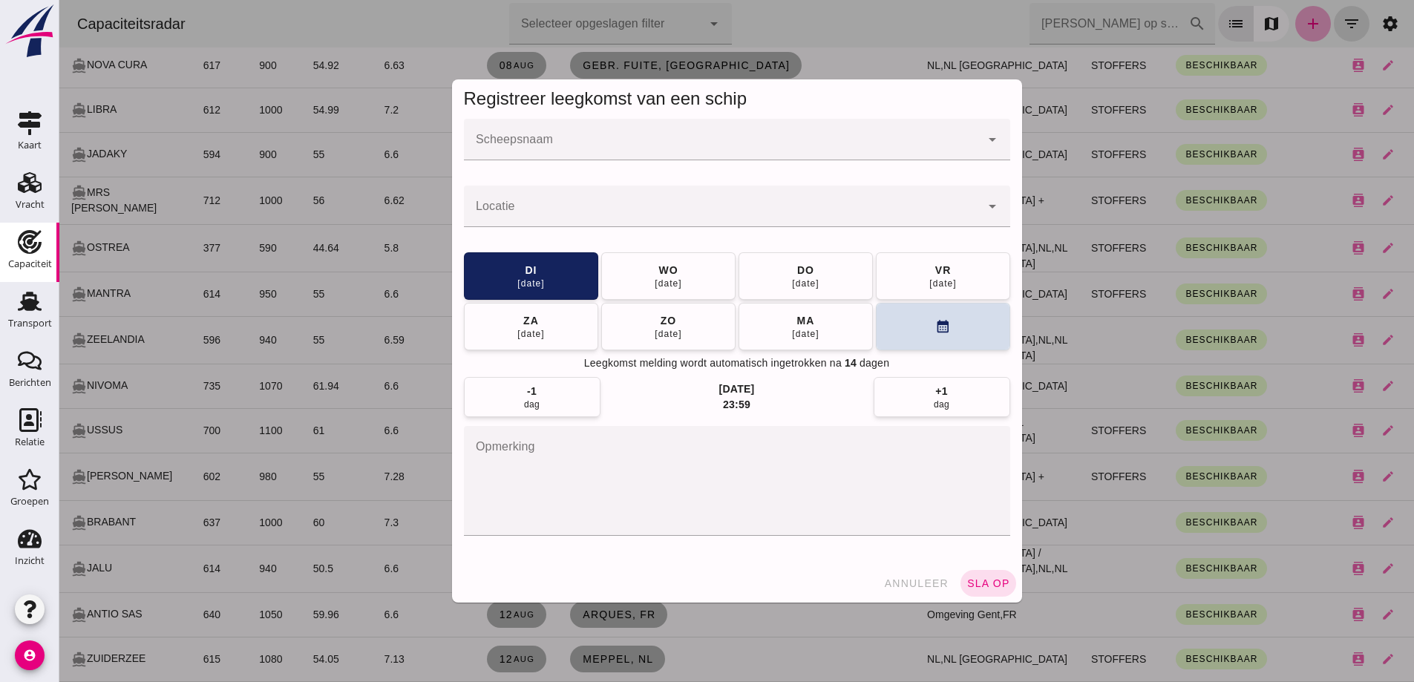
scroll to position [0, 0]
click at [756, 167] on div at bounding box center [737, 171] width 522 height 10
click input "Scheepsnaam"
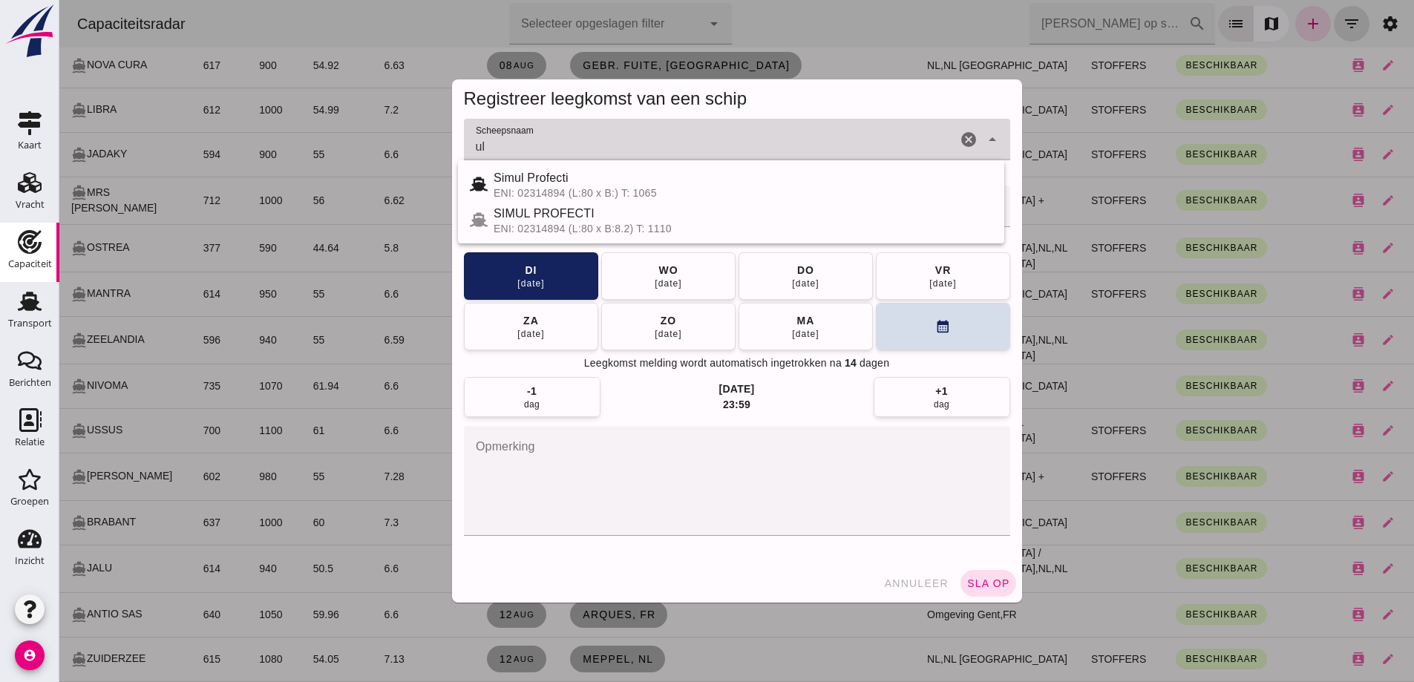
type input "u"
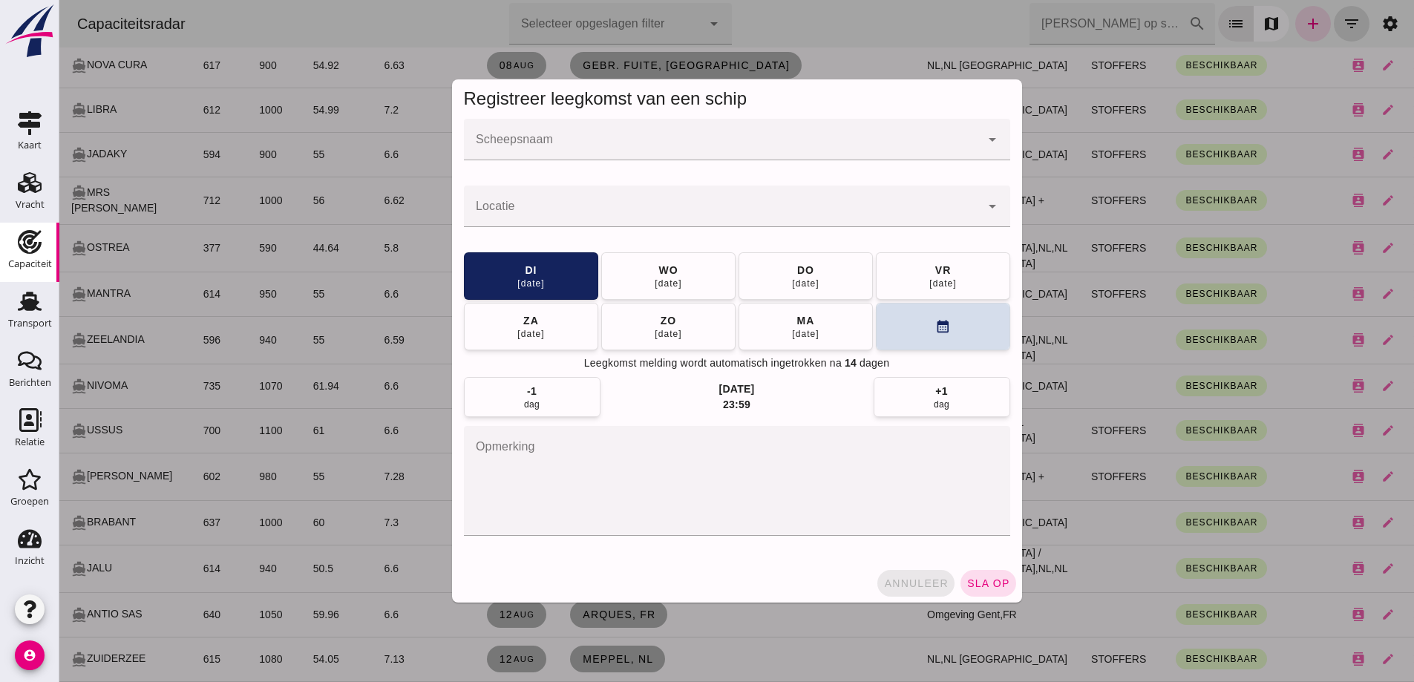
click button "annuleer"
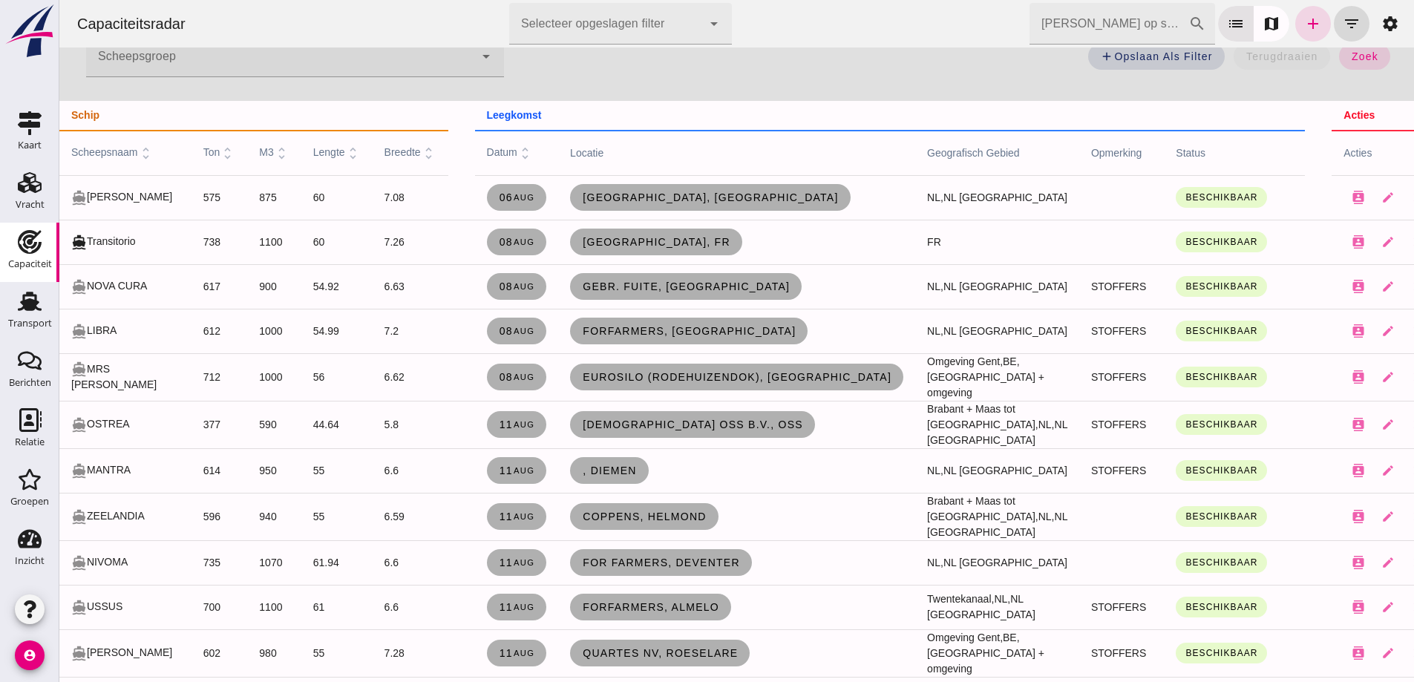
scroll to position [223, 0]
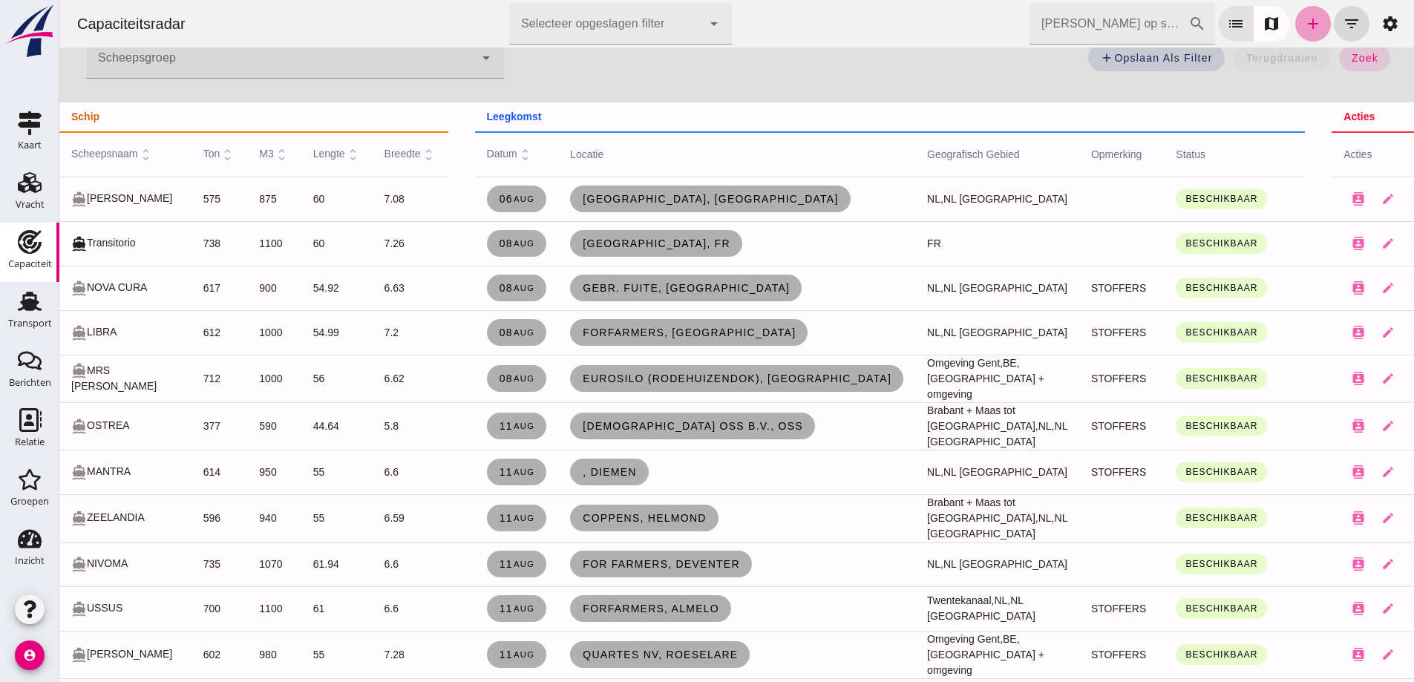
click at [1308, 16] on icon "add" at bounding box center [1313, 24] width 18 height 18
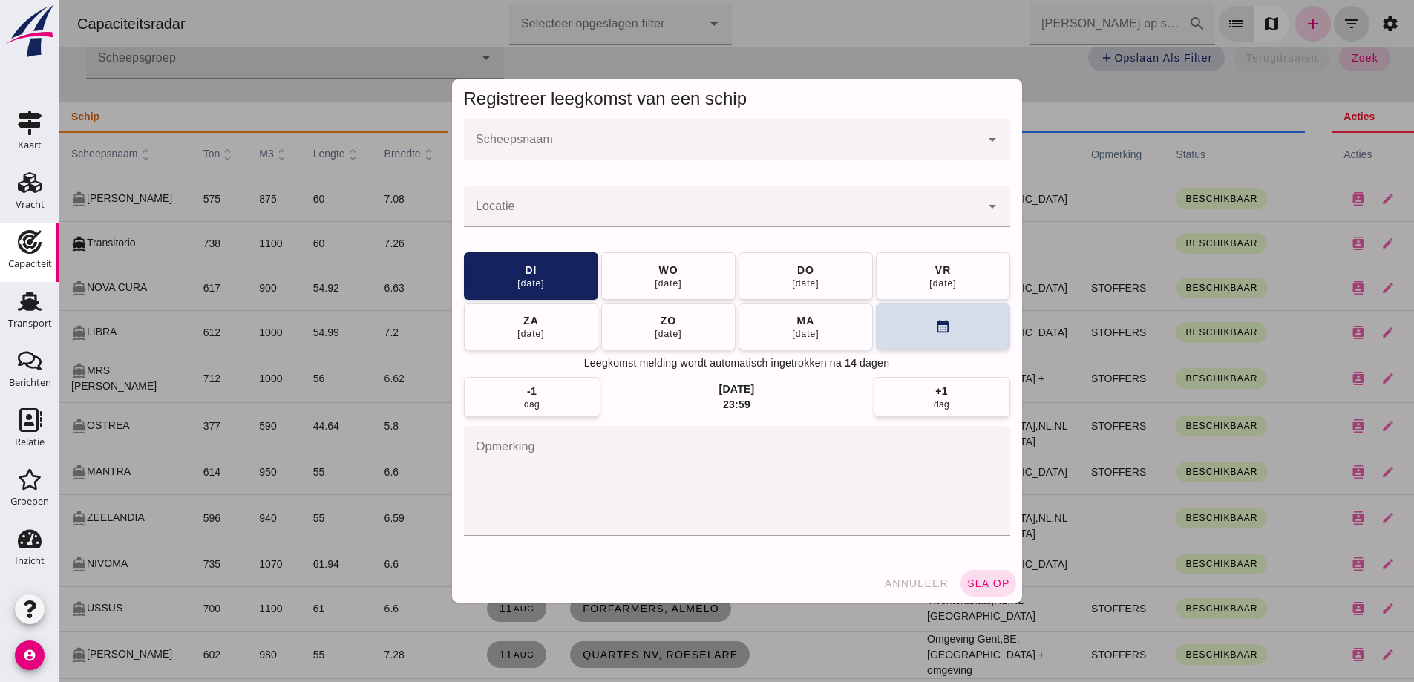
scroll to position [0, 0]
click input "Scheepsnaam"
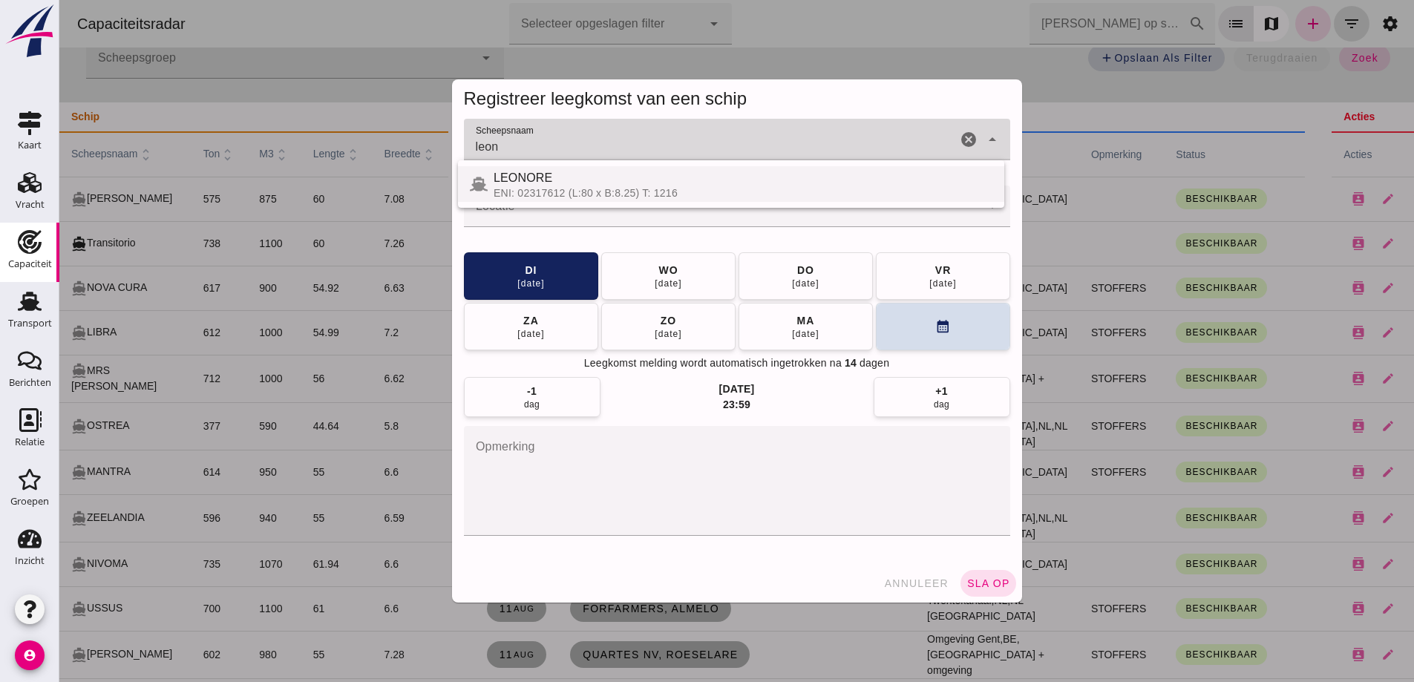
click div "LEONORE ENI: 02317612 (L:80 x B:8.25) T: 1216"
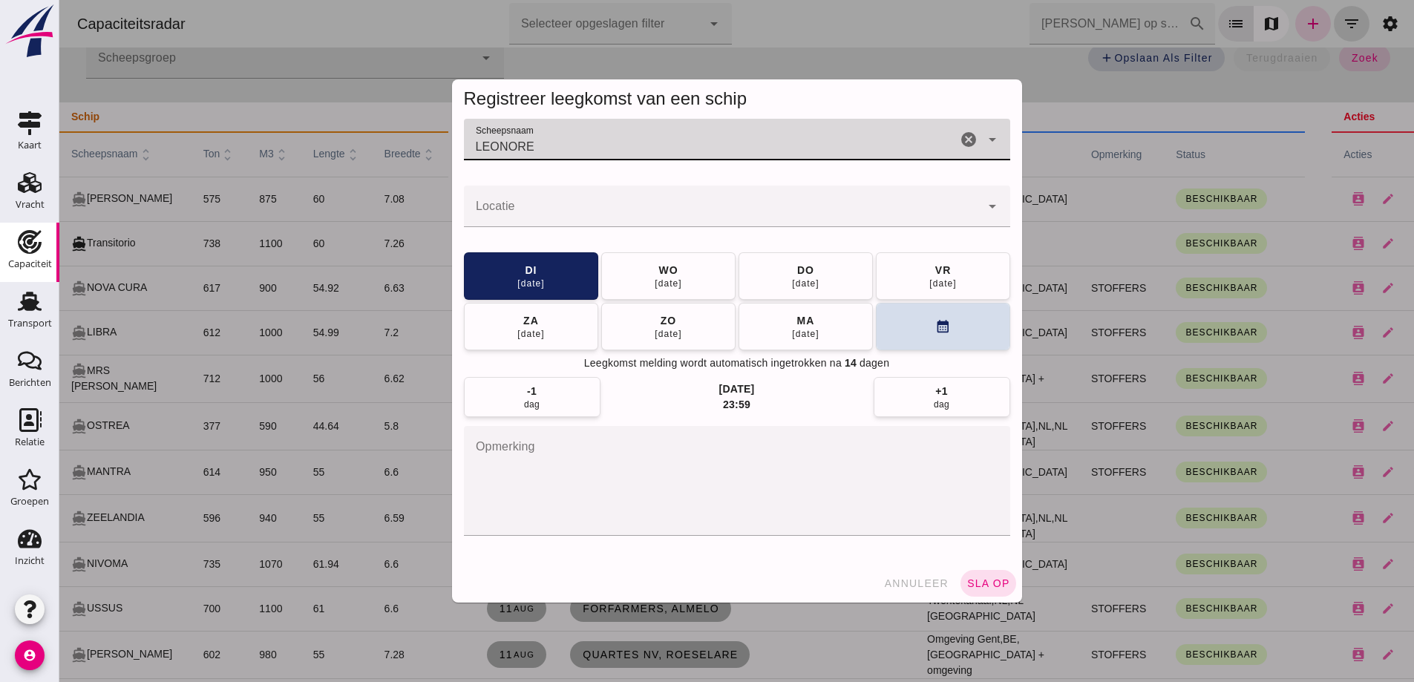
type input "LEONORE"
click input "Locatie"
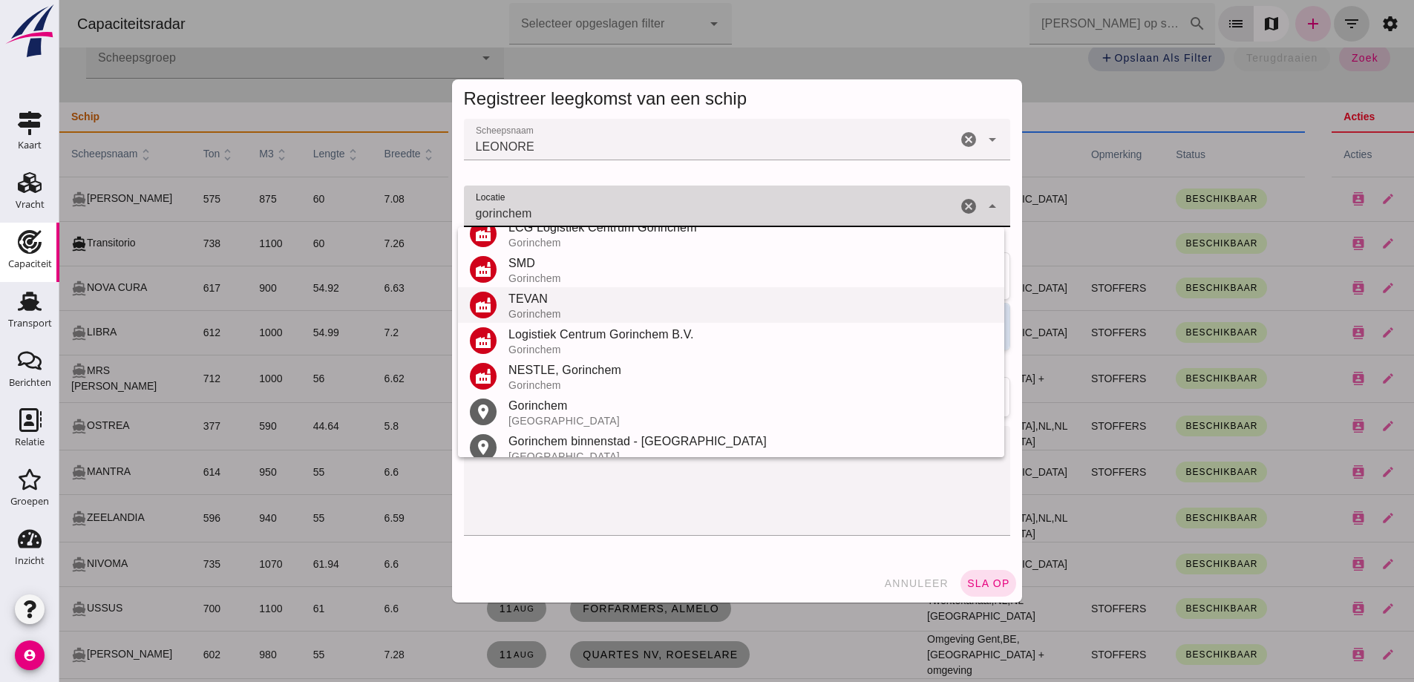
scroll to position [209, 0]
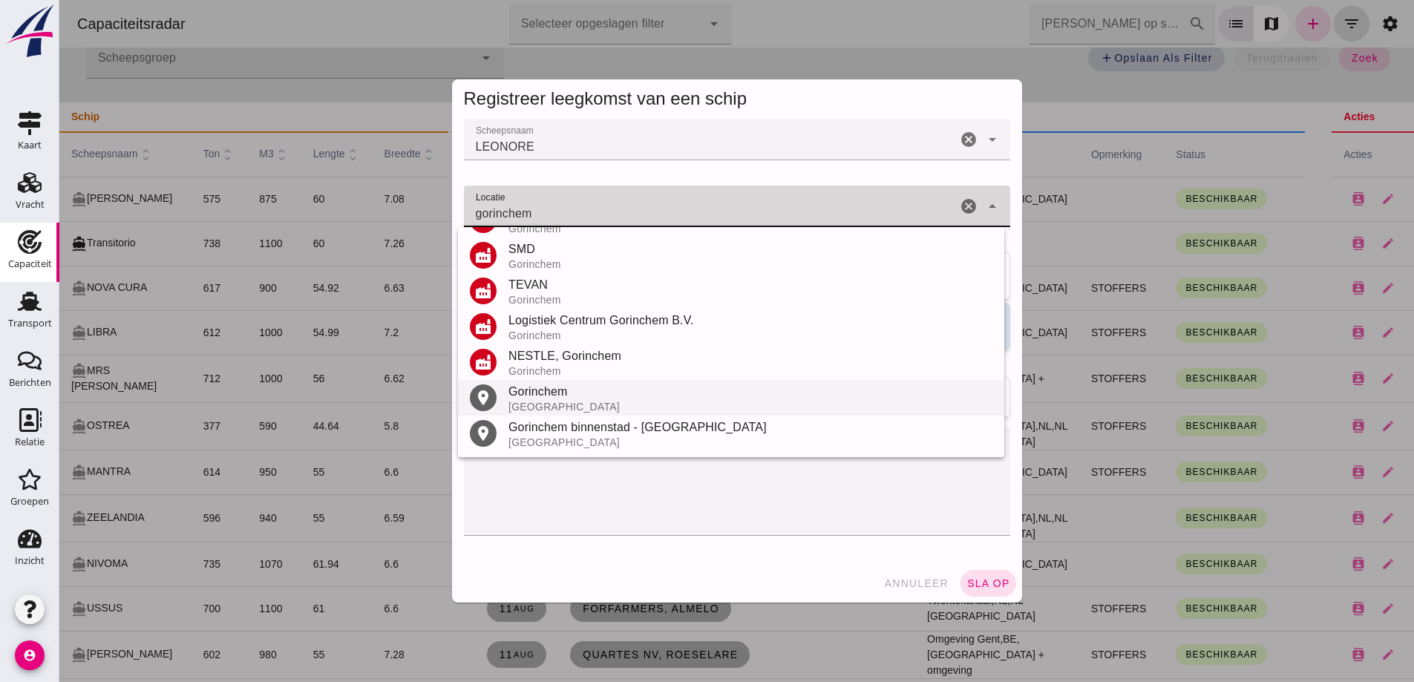
click at [555, 389] on div "Gorinchem" at bounding box center [750, 392] width 484 height 18
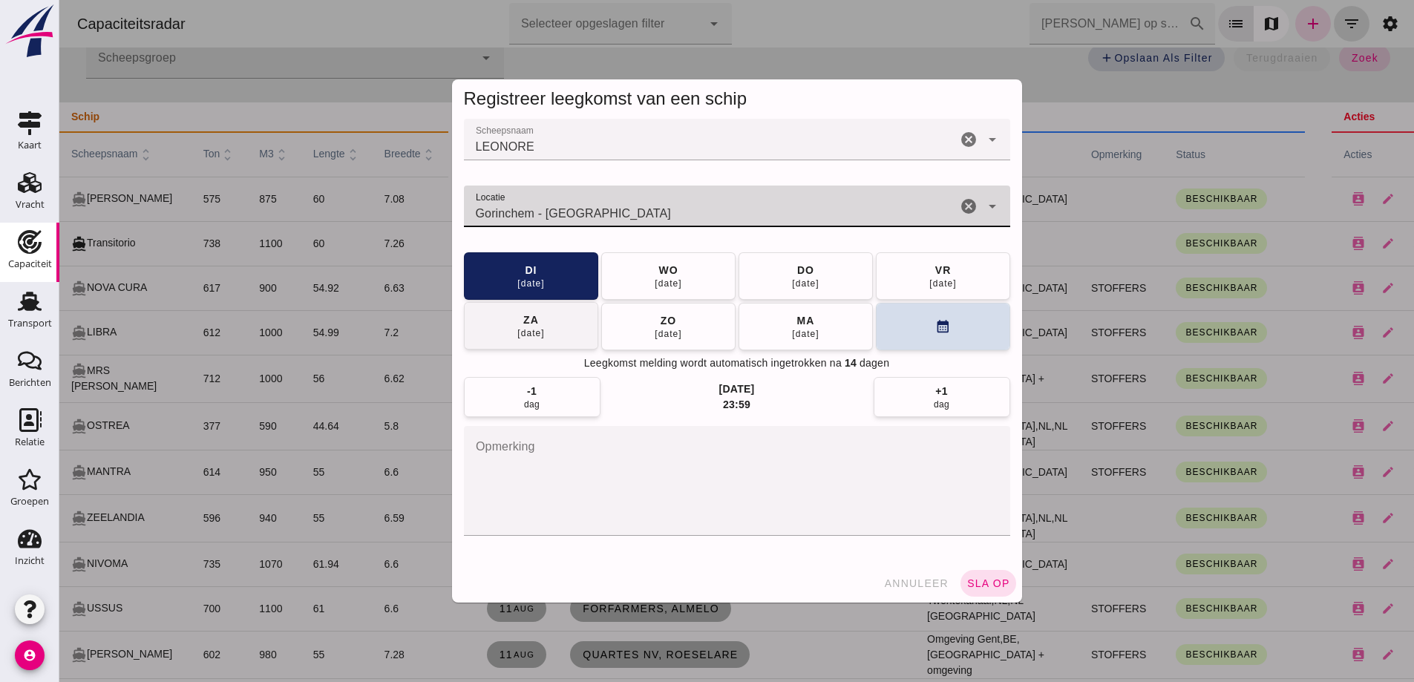
type input "Gorinchem - Zuid-Holland"
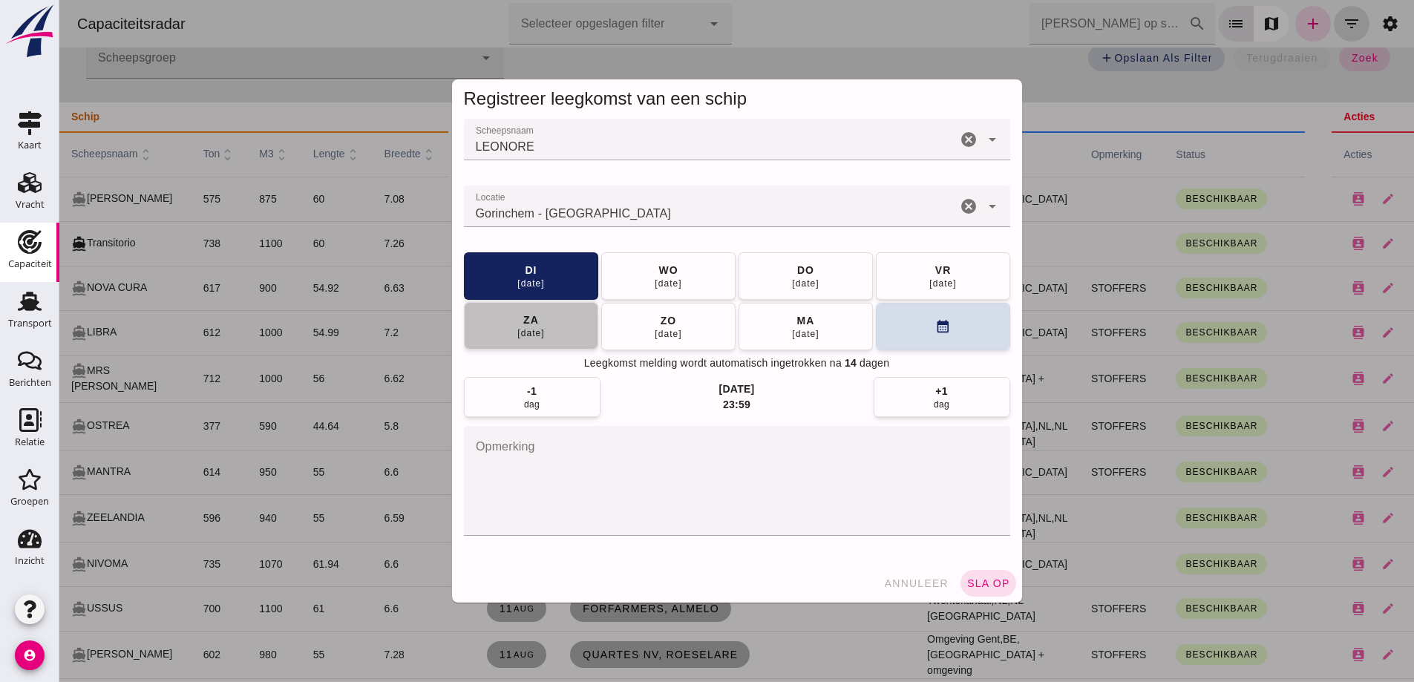
click div "16 aug"
click span "sla op"
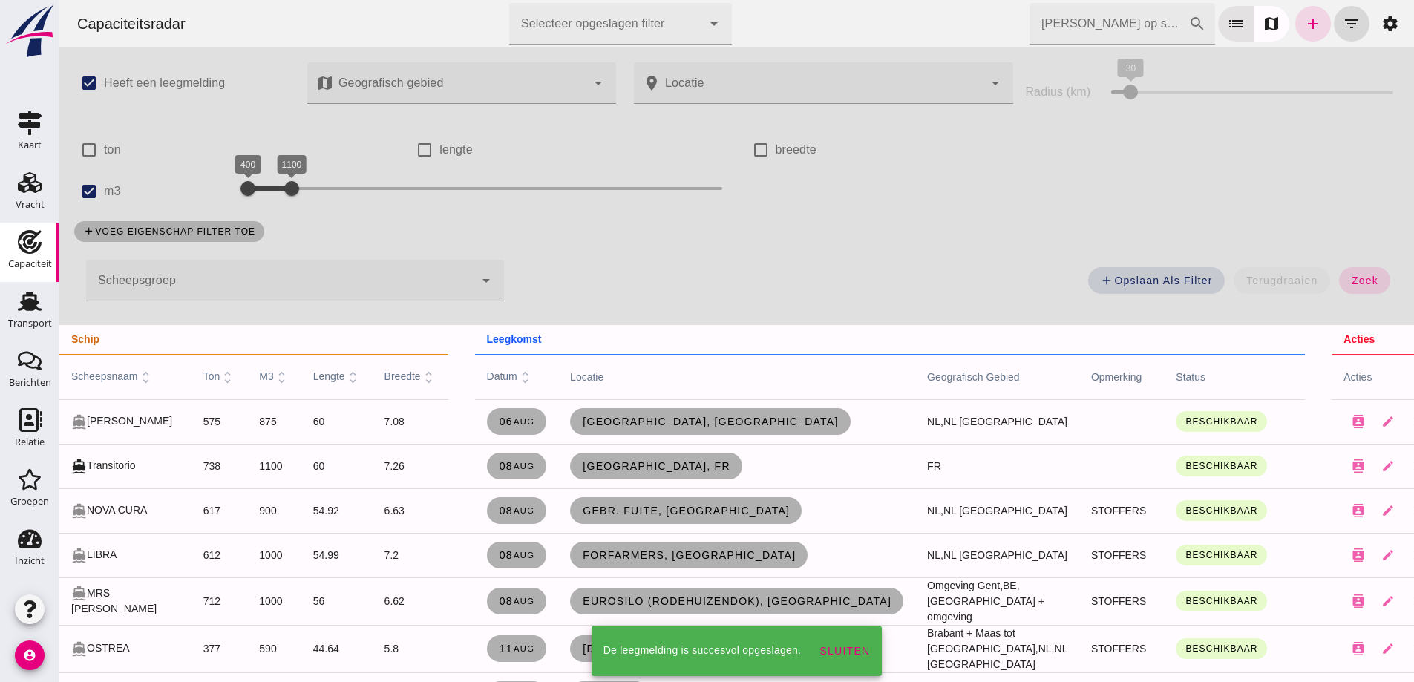
scroll to position [223, 0]
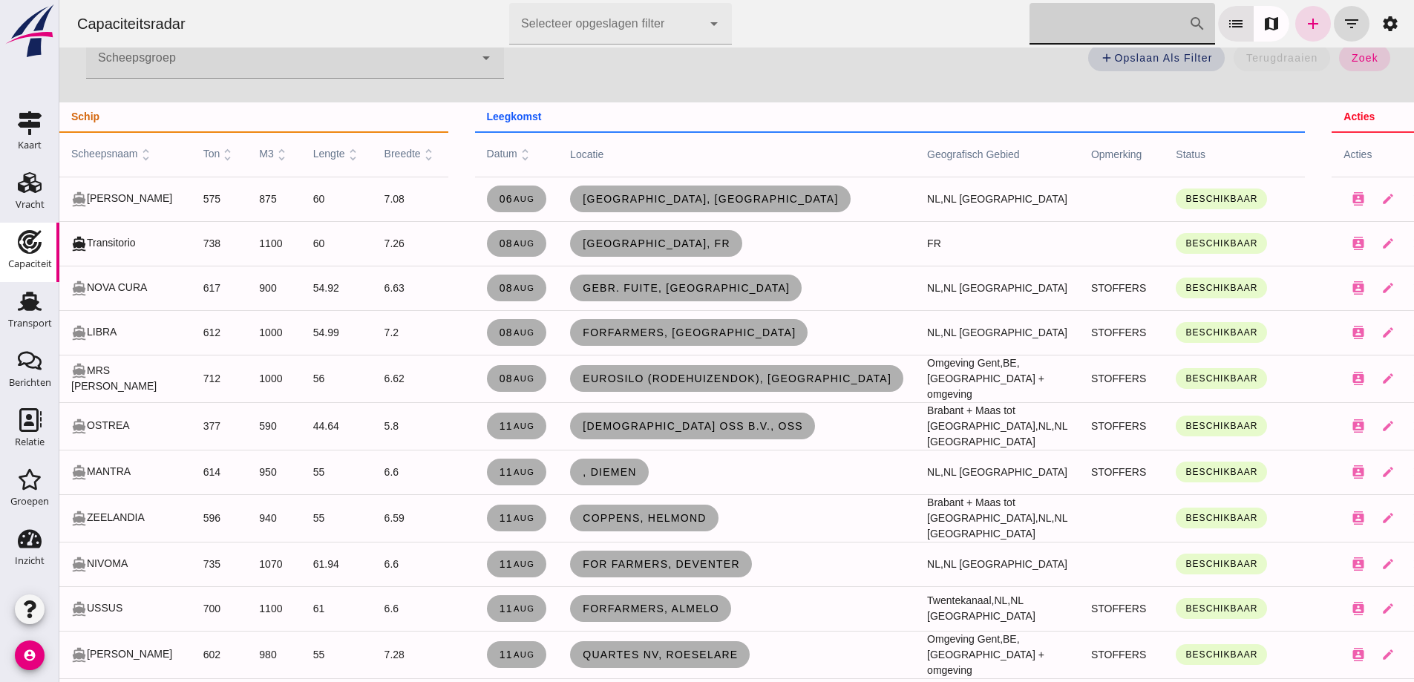
click input "Zoek op scheepsnaam"
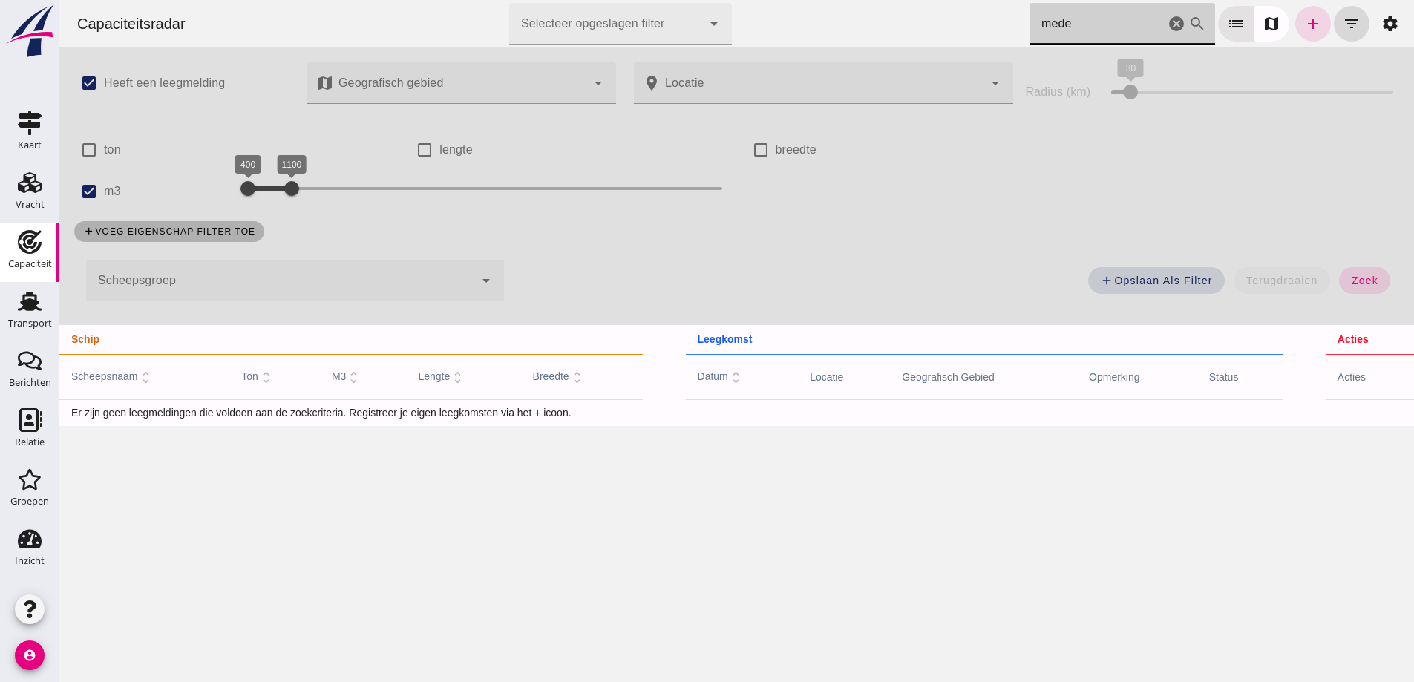
scroll to position [0, 0]
type input "mede"
click input "m3"
checkbox input "false"
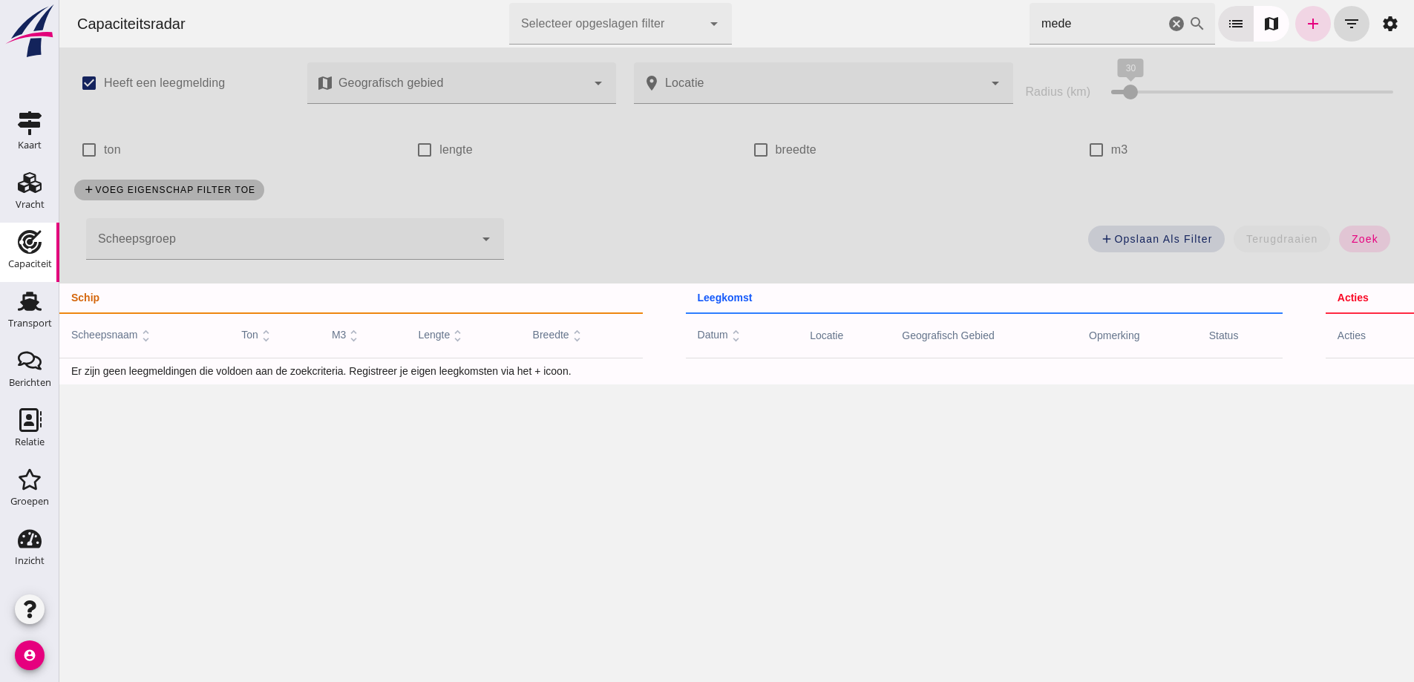
click input "mede"
click icon "cancel"
click div "Zoek op scheepsnaam mede cancel search"
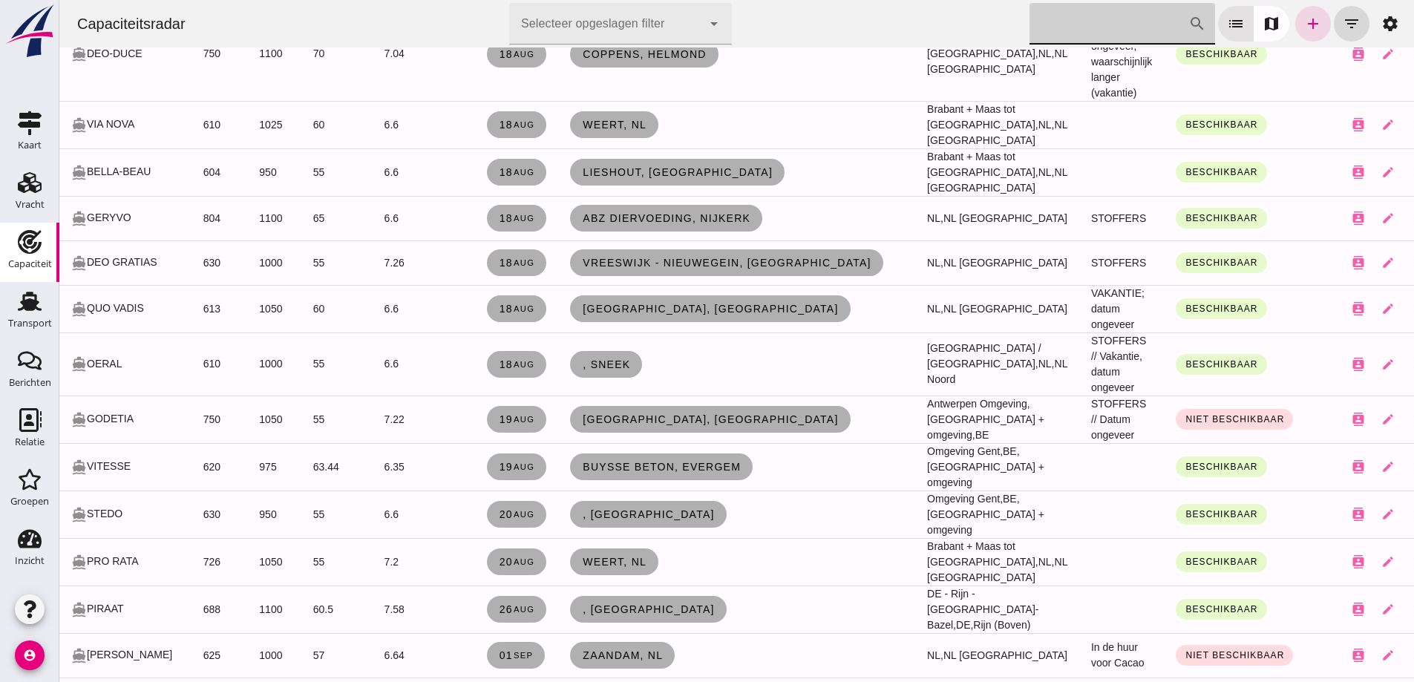
scroll to position [2073, 0]
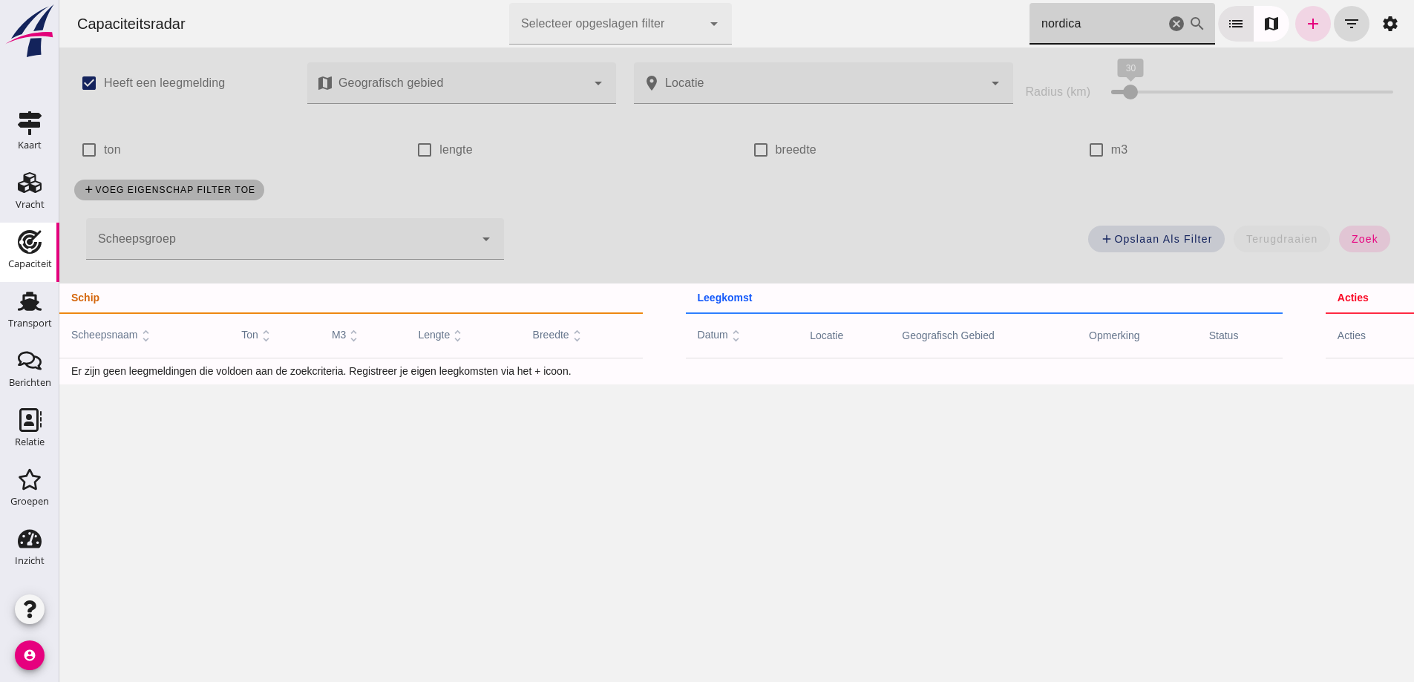
click input "nordica"
type input "nordica"
click at [1304, 30] on icon "add" at bounding box center [1313, 24] width 18 height 18
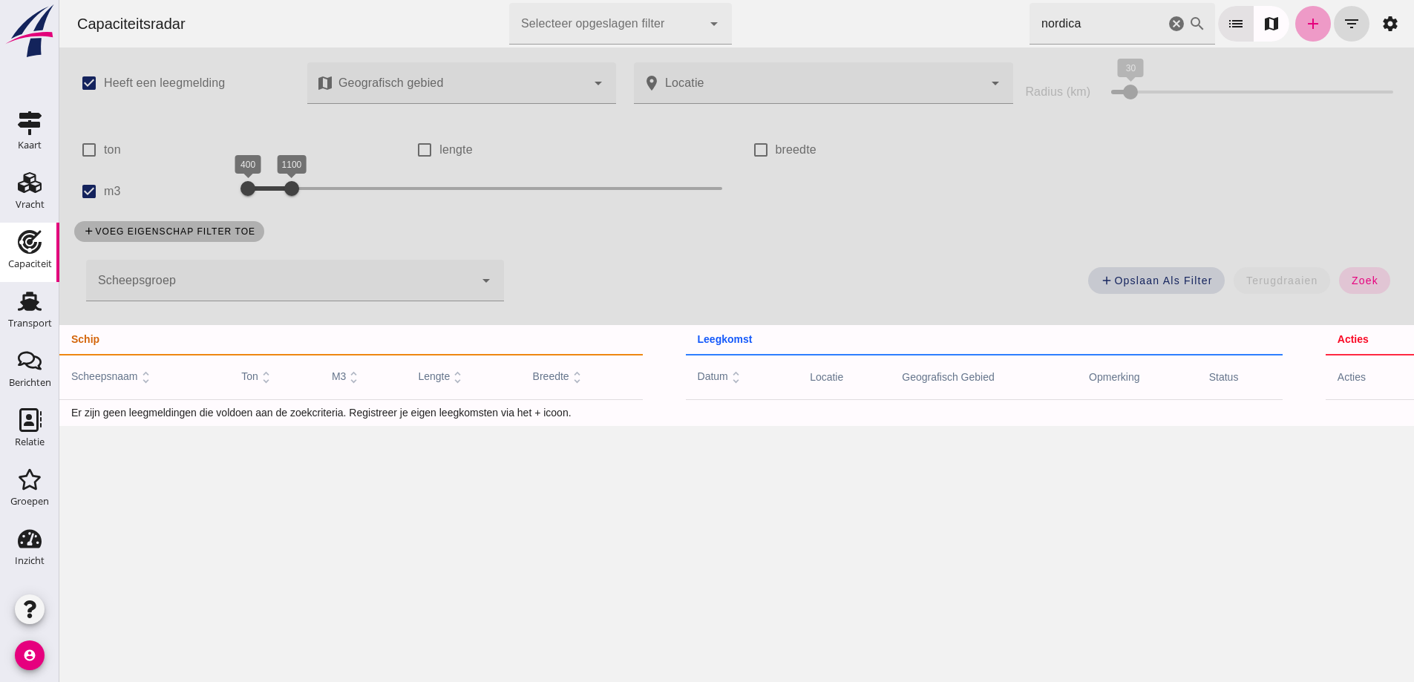
checkbox input "true"
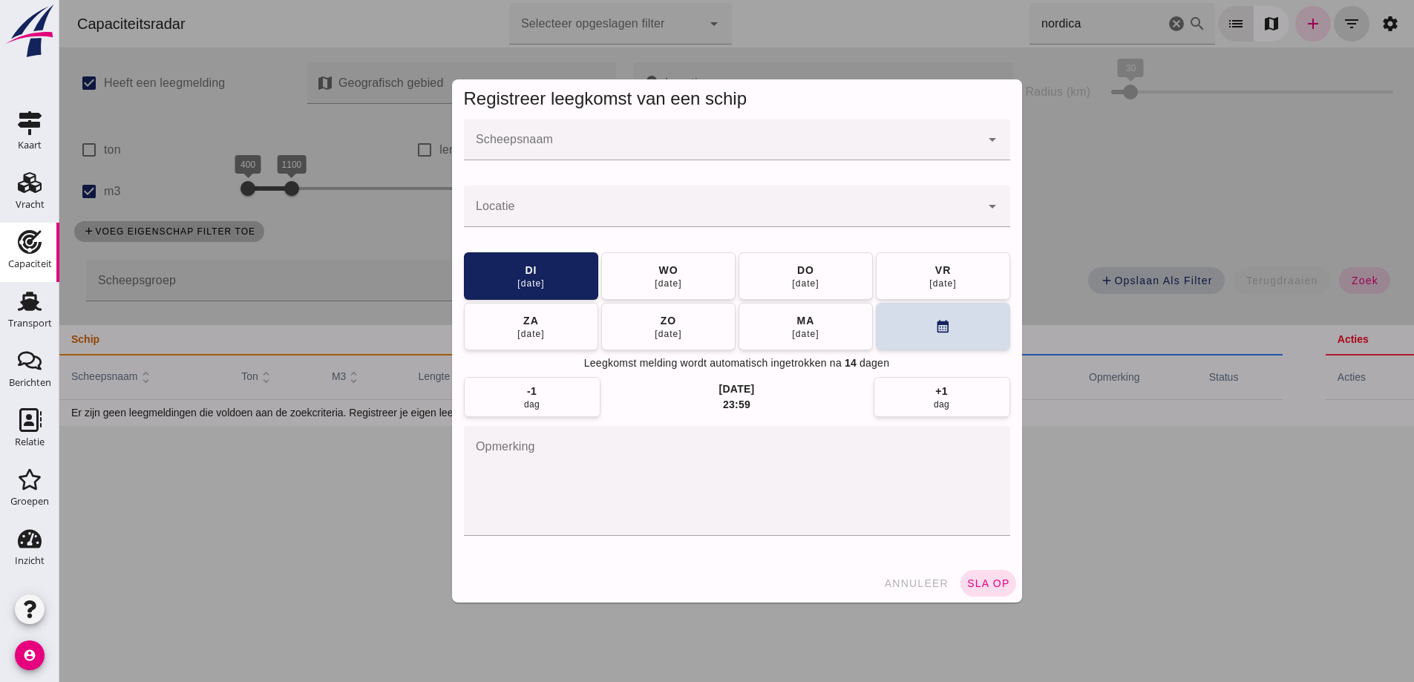
click div
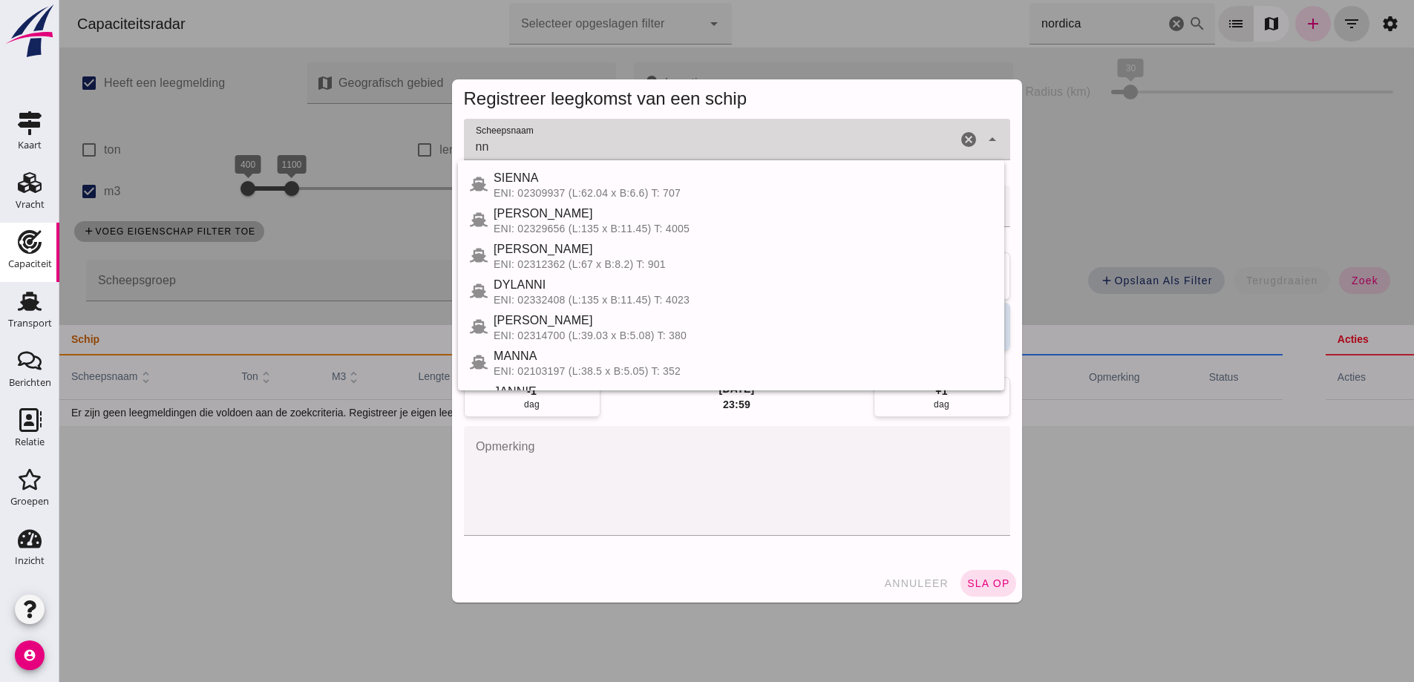
type input "n"
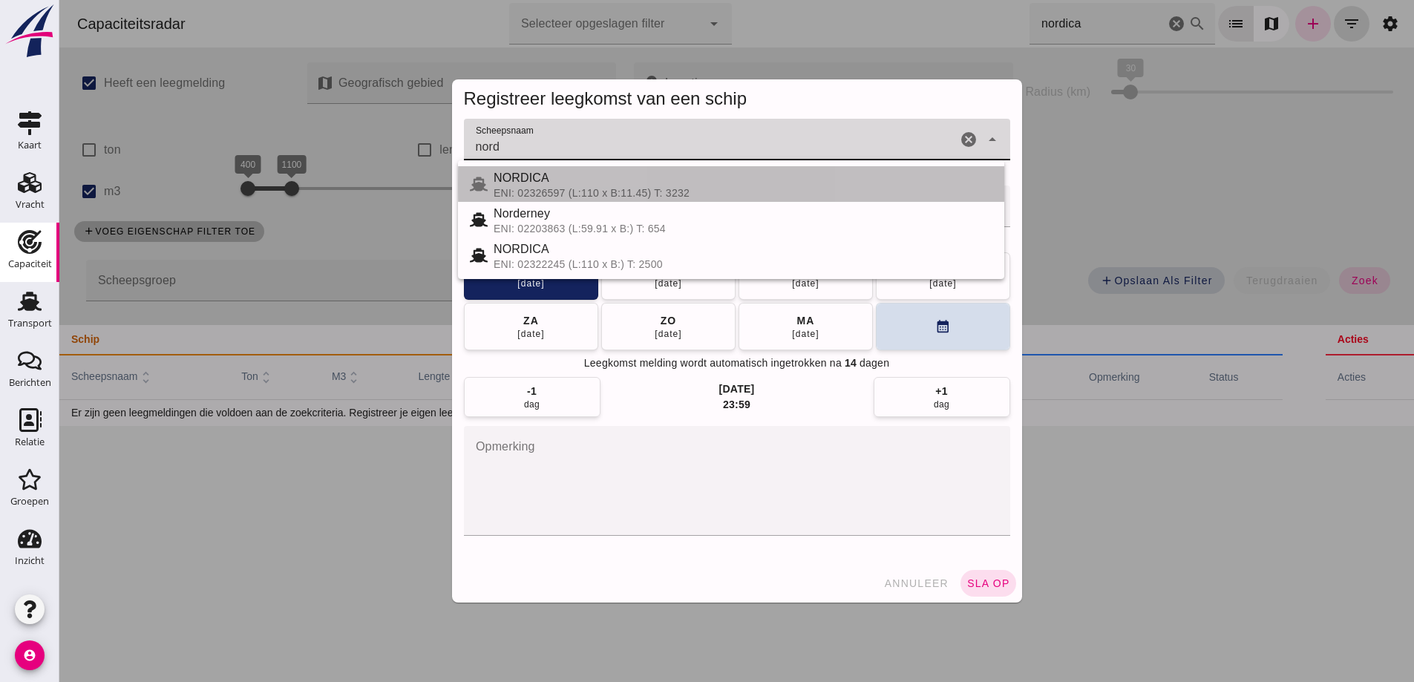
click at [644, 175] on div "NORDICA" at bounding box center [742, 178] width 499 height 18
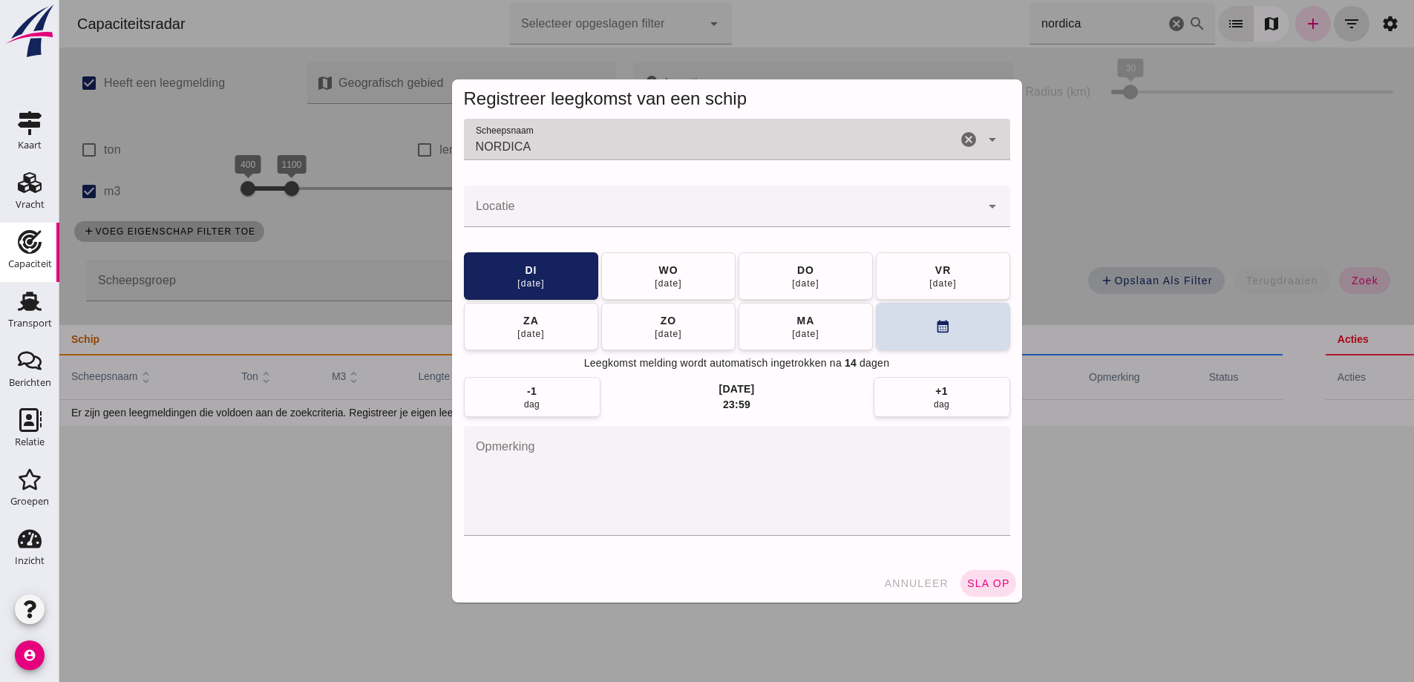
type input "NORDICA"
click input "Locatie"
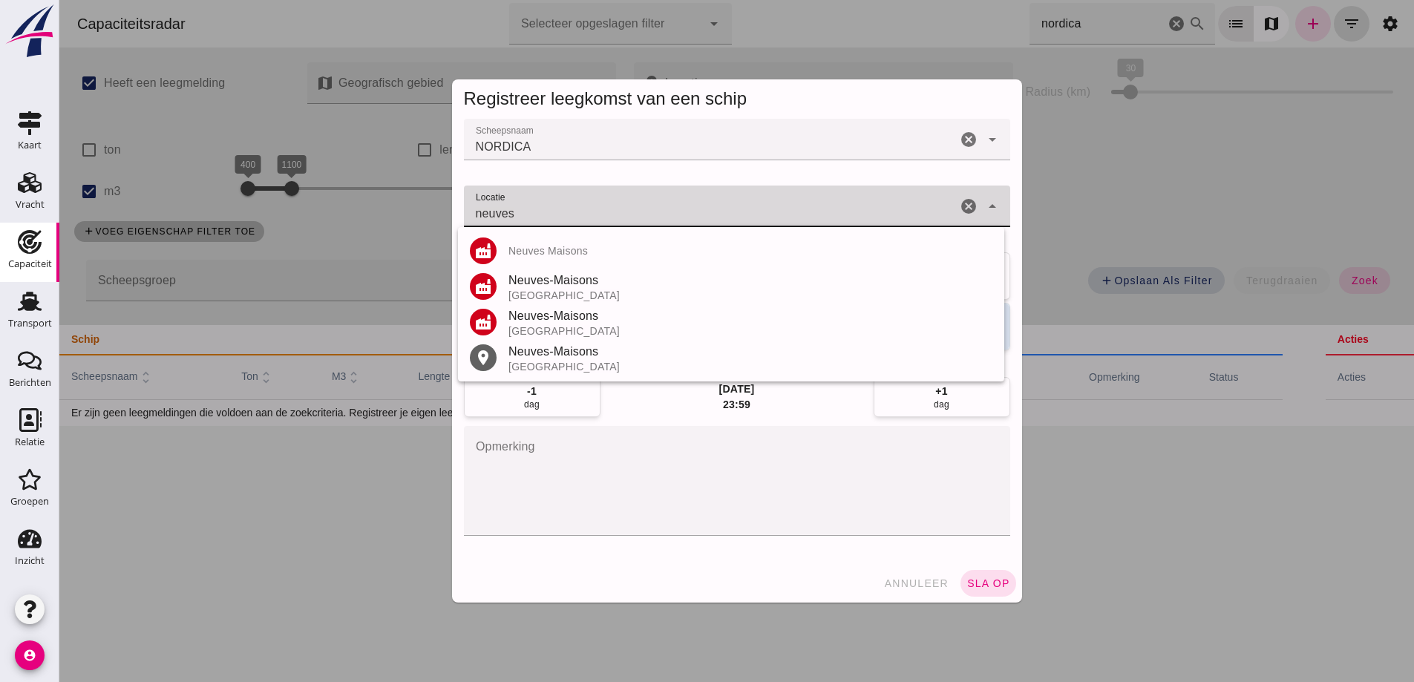
click at [585, 351] on div "Neuves-Maisons" at bounding box center [750, 352] width 484 height 18
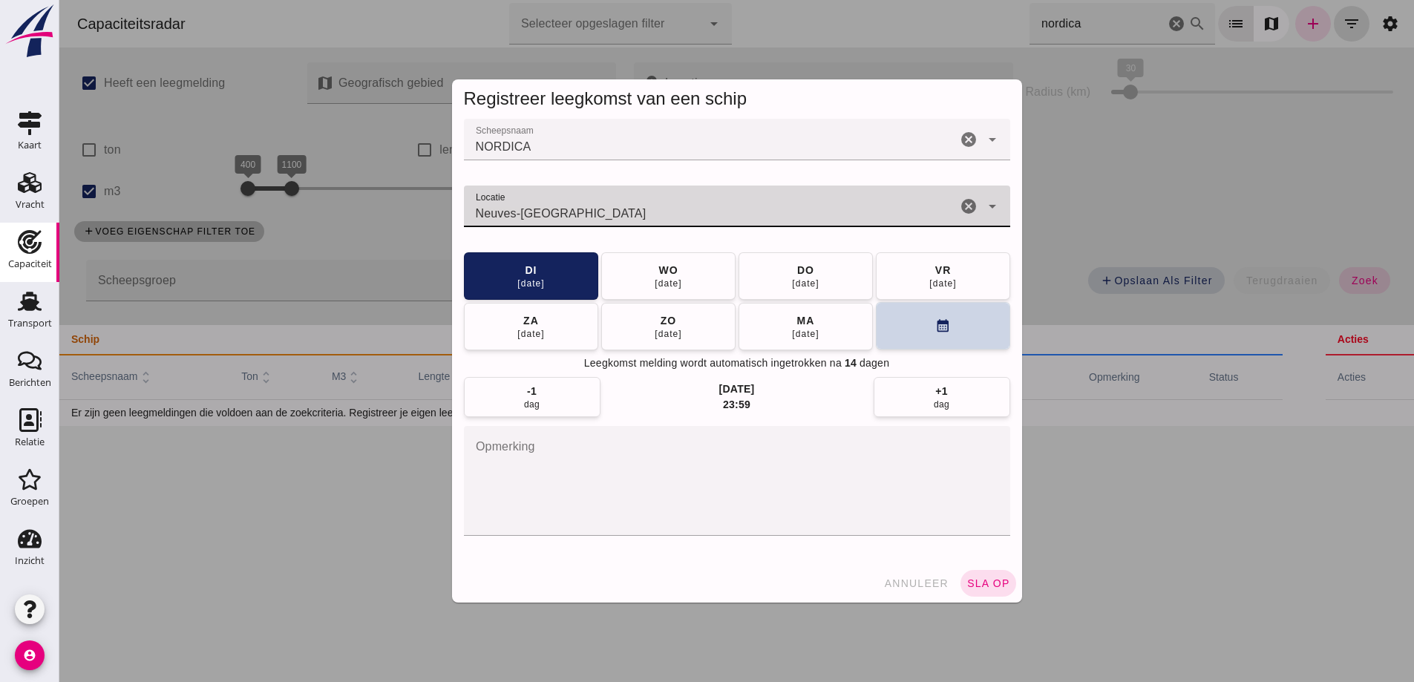
type input "Neuves-Maisons - Meurthe-et-Moselle"
click button "calendar_month"
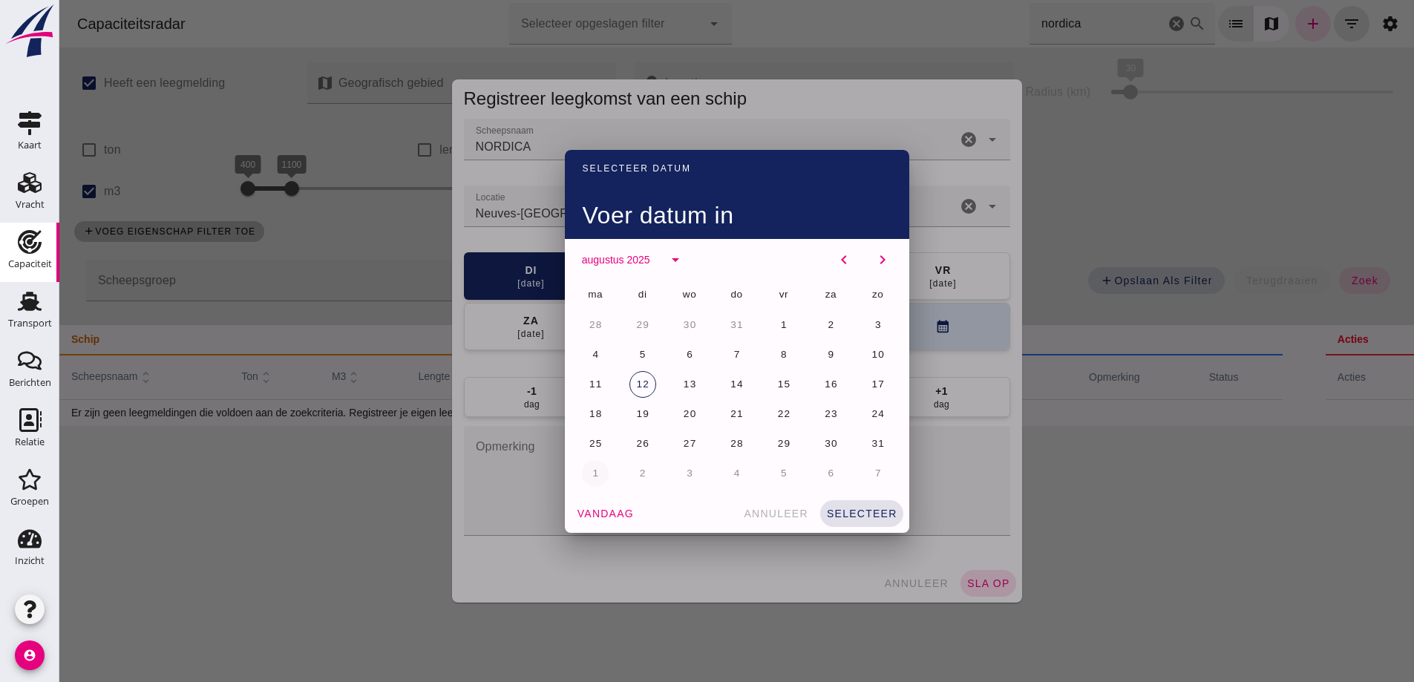
drag, startPoint x: 594, startPoint y: 471, endPoint x: 611, endPoint y: 475, distance: 17.5
click button "1"
click button "selecteer"
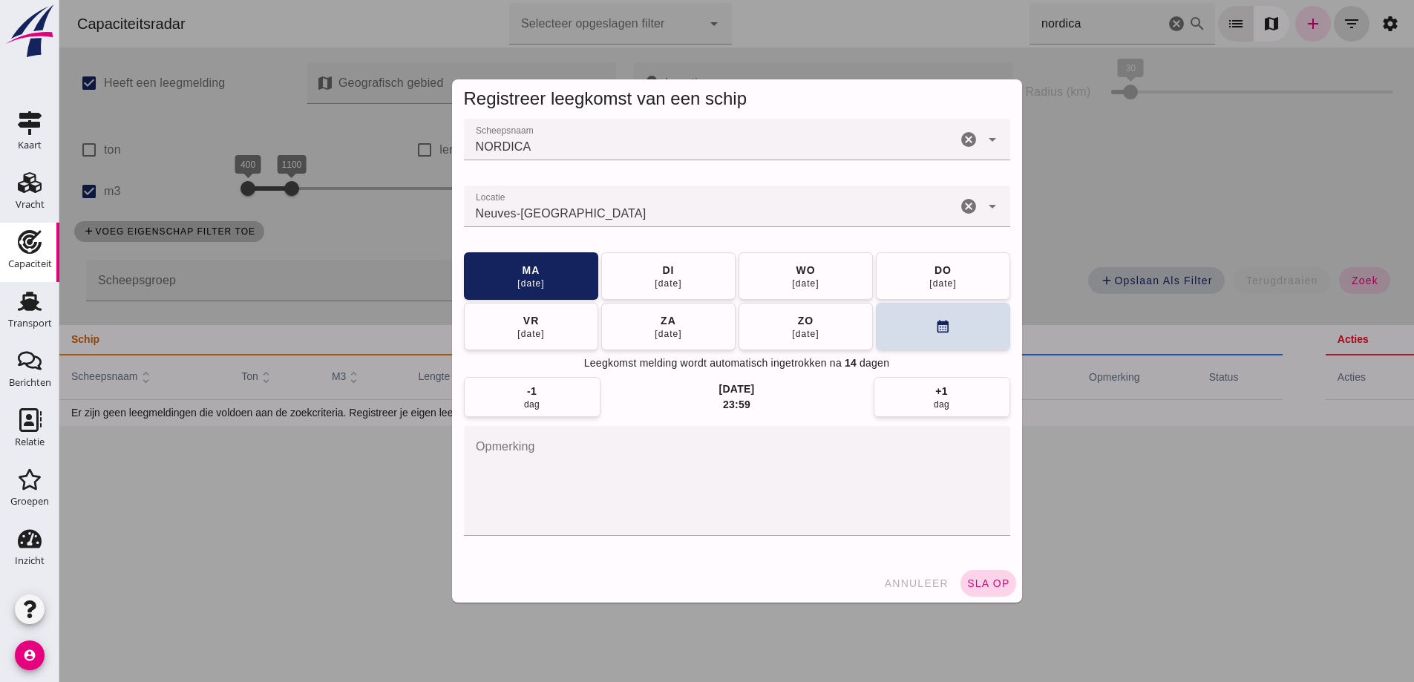
click span "sla op"
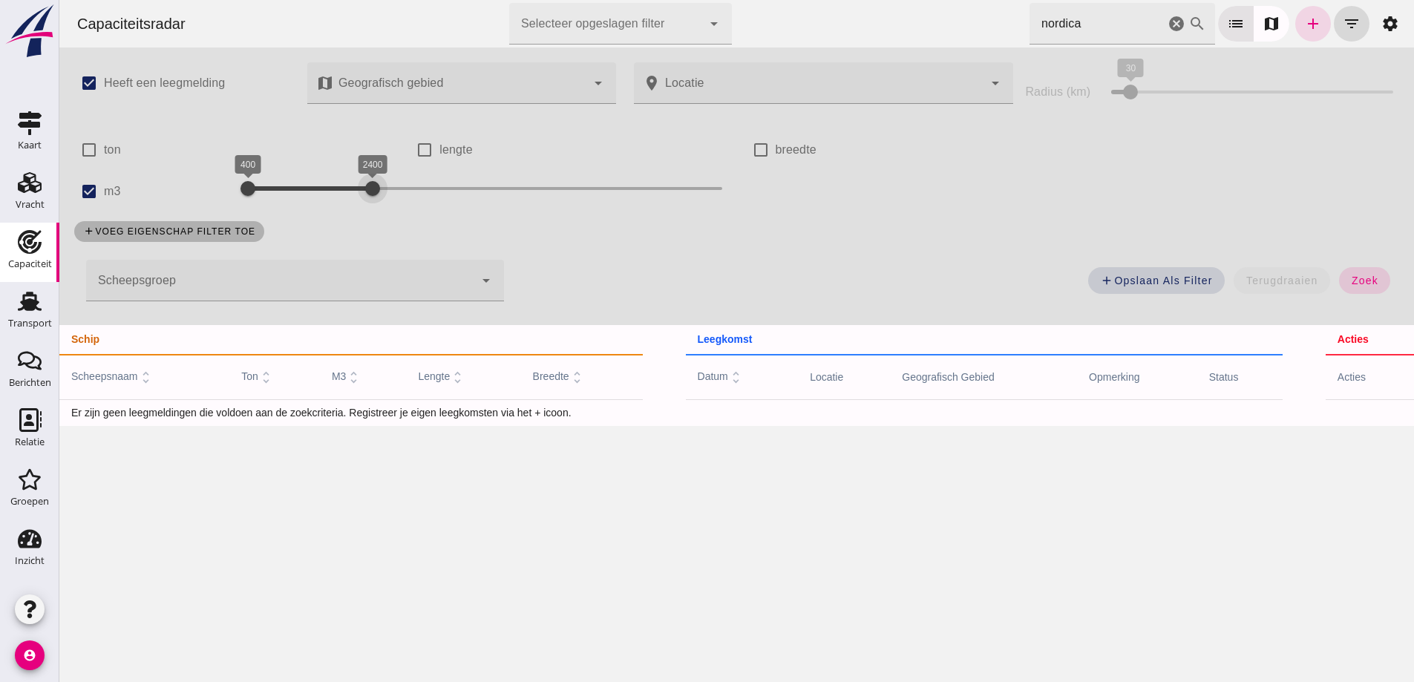
drag, startPoint x: 297, startPoint y: 191, endPoint x: 375, endPoint y: 196, distance: 78.8
click at [375, 196] on div at bounding box center [373, 189] width 30 height 30
click at [336, 238] on div "add voeg eigenschap filter toe" at bounding box center [736, 231] width 1342 height 39
drag, startPoint x: 1373, startPoint y: 284, endPoint x: 236, endPoint y: 292, distance: 1136.9
click button "zoek"
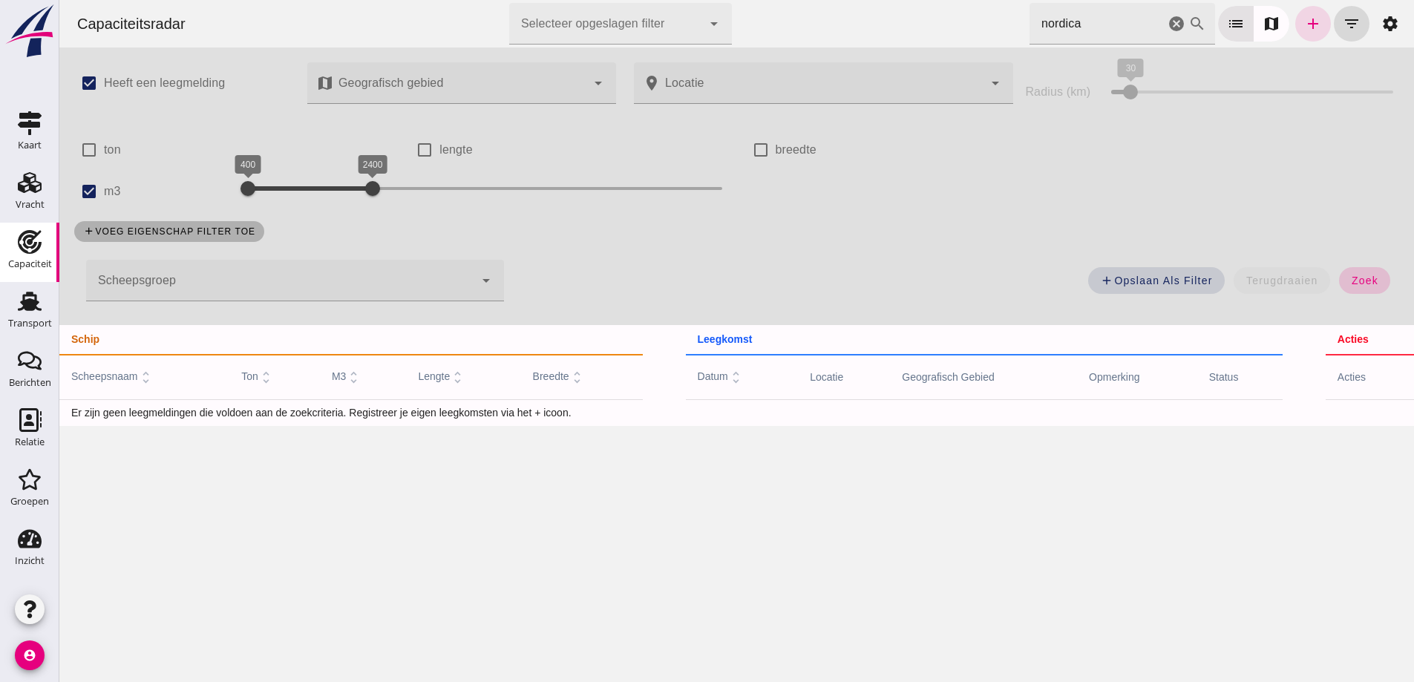
click span "zoek"
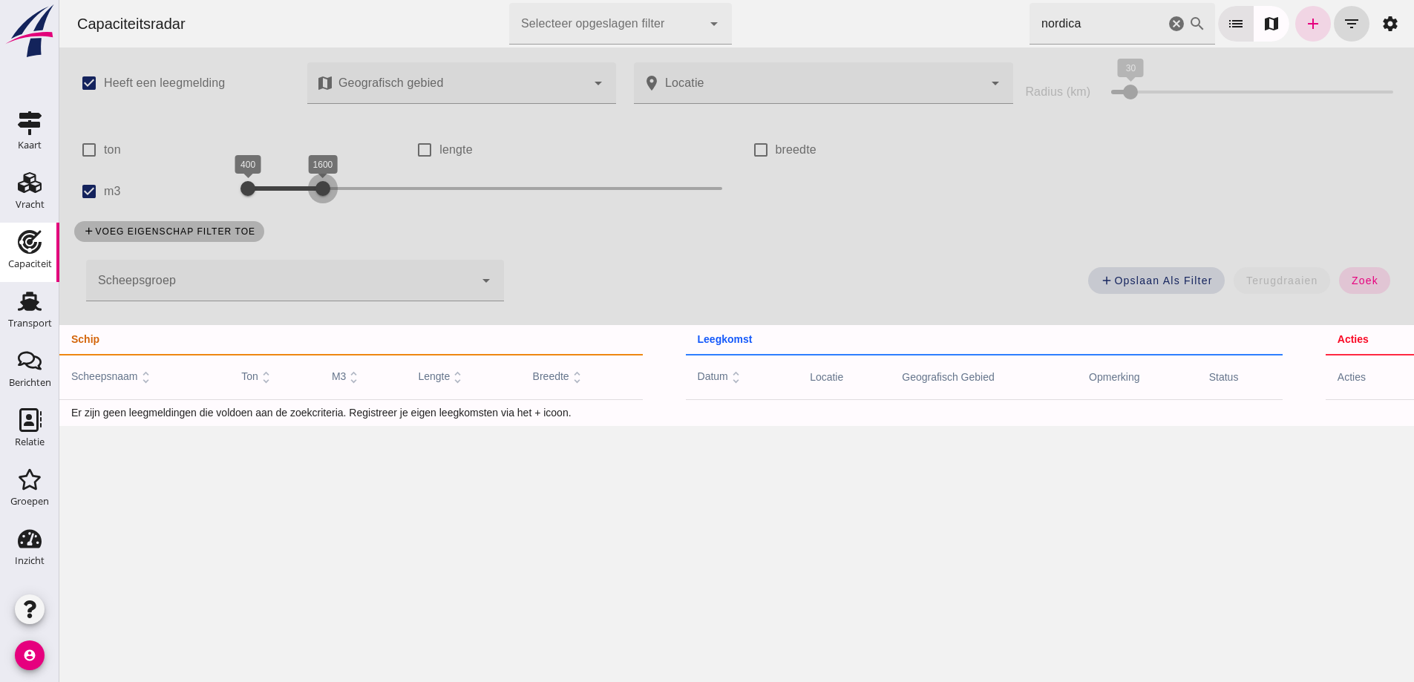
drag, startPoint x: 374, startPoint y: 188, endPoint x: 324, endPoint y: 191, distance: 50.5
click at [324, 189] on div at bounding box center [323, 189] width 30 height 30
click span "zoek"
click button "zoek"
drag, startPoint x: 968, startPoint y: 16, endPoint x: 934, endPoint y: 24, distance: 35.8
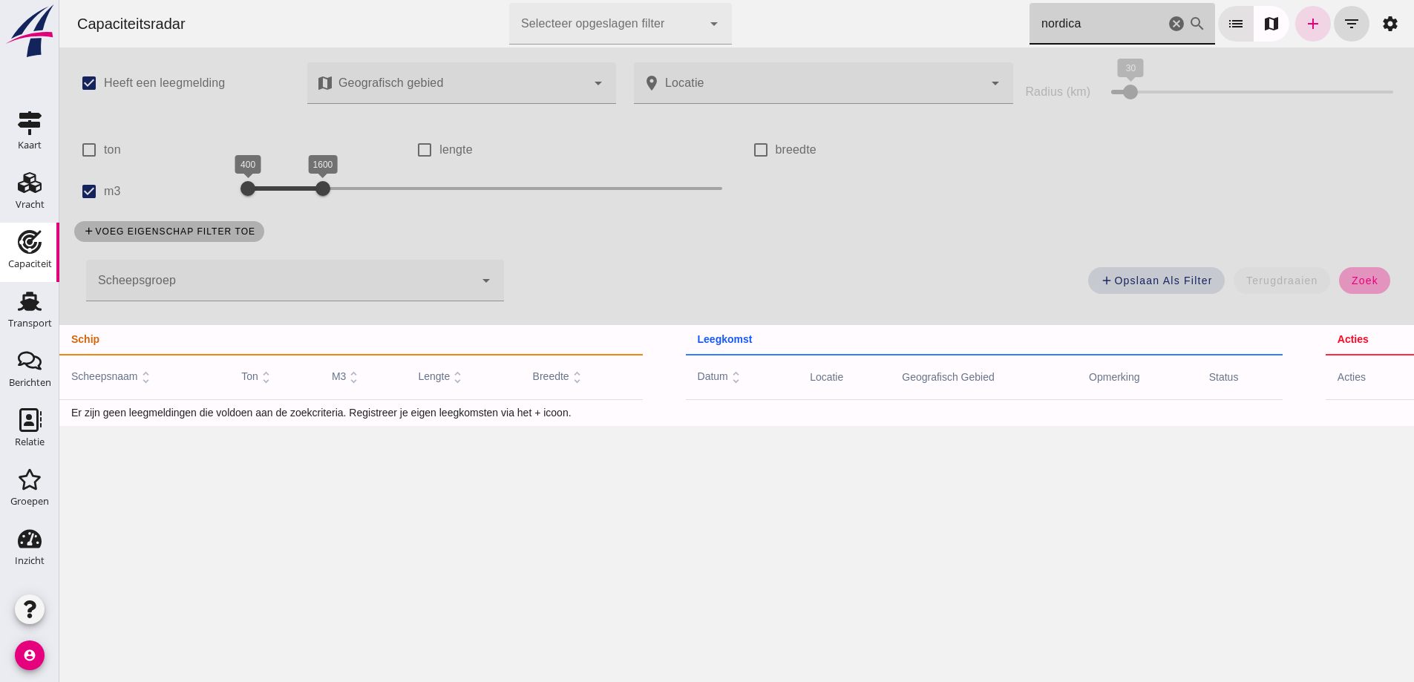
click div "Capaciteitsradar Selecteer opgeslagen filter Selecteer opgeslagen filter cancel…"
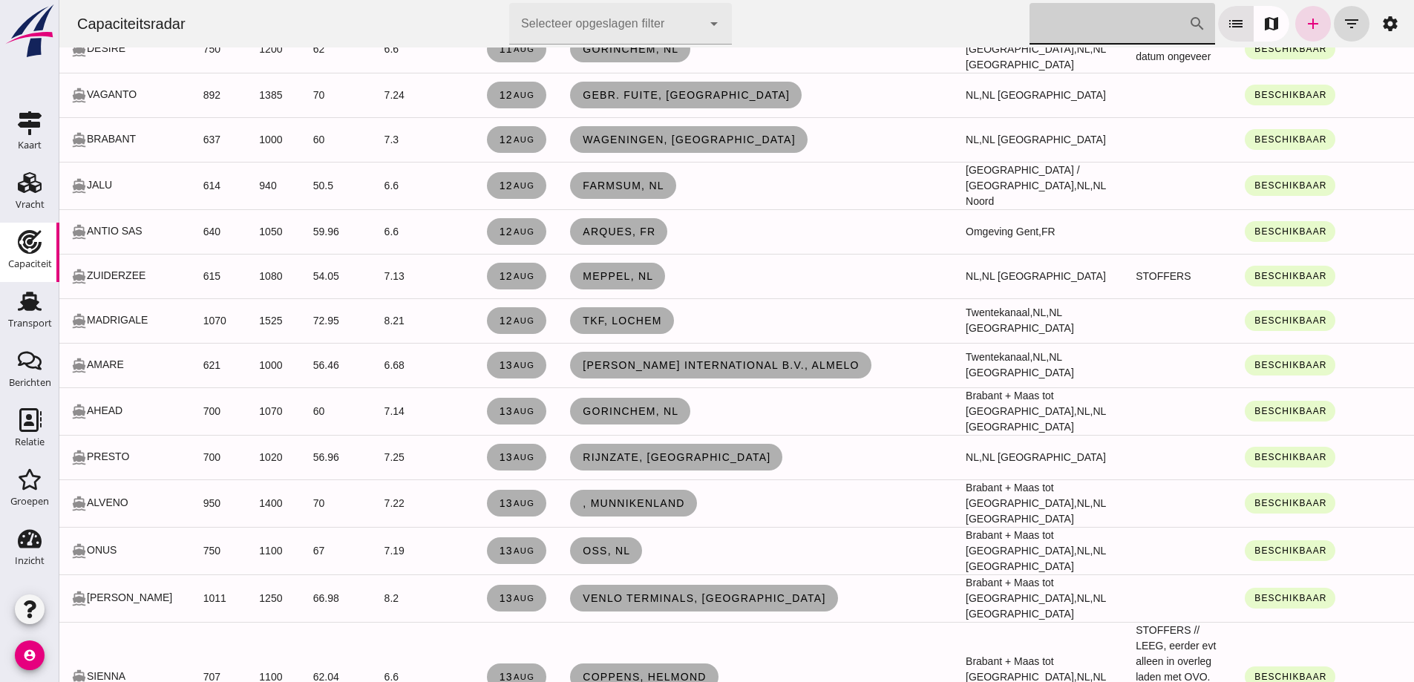
scroll to position [1187, 0]
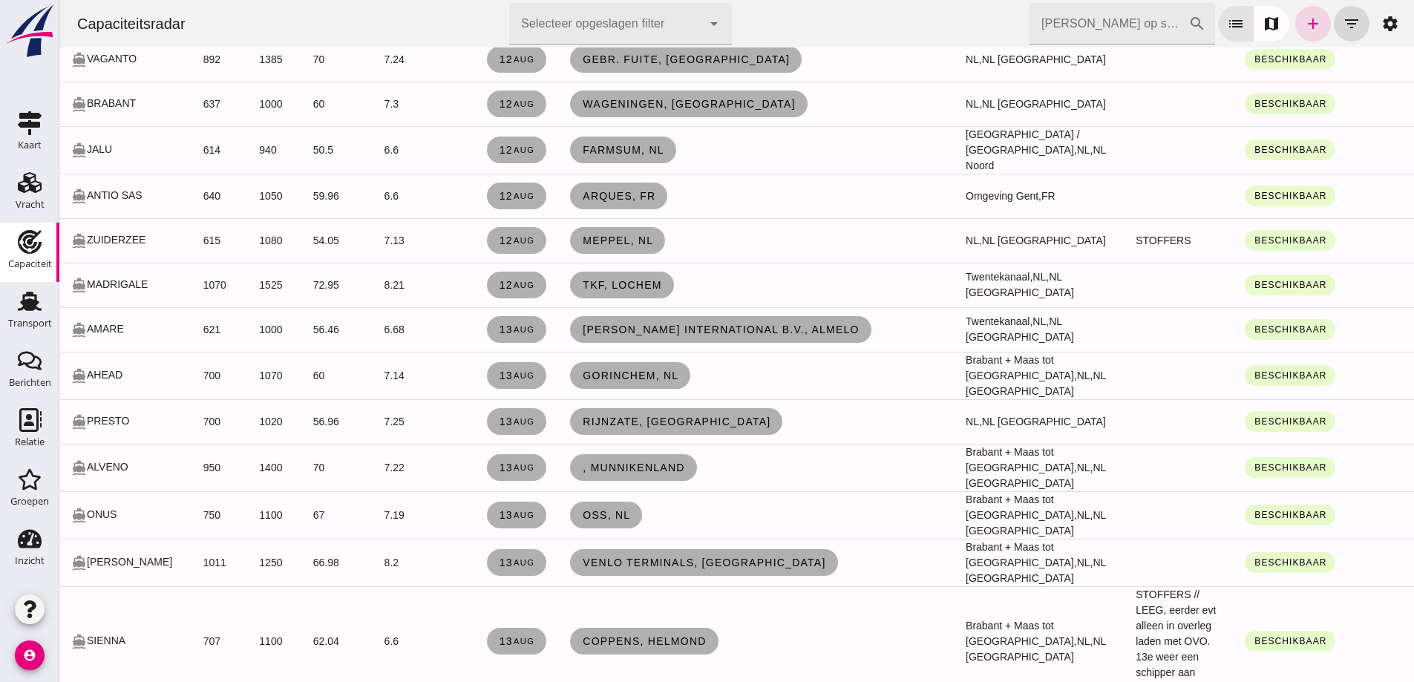
drag, startPoint x: 697, startPoint y: 147, endPoint x: 657, endPoint y: 154, distance: 40.6
click at [657, 154] on td "Farmsum, nl" at bounding box center [756, 149] width 396 height 47
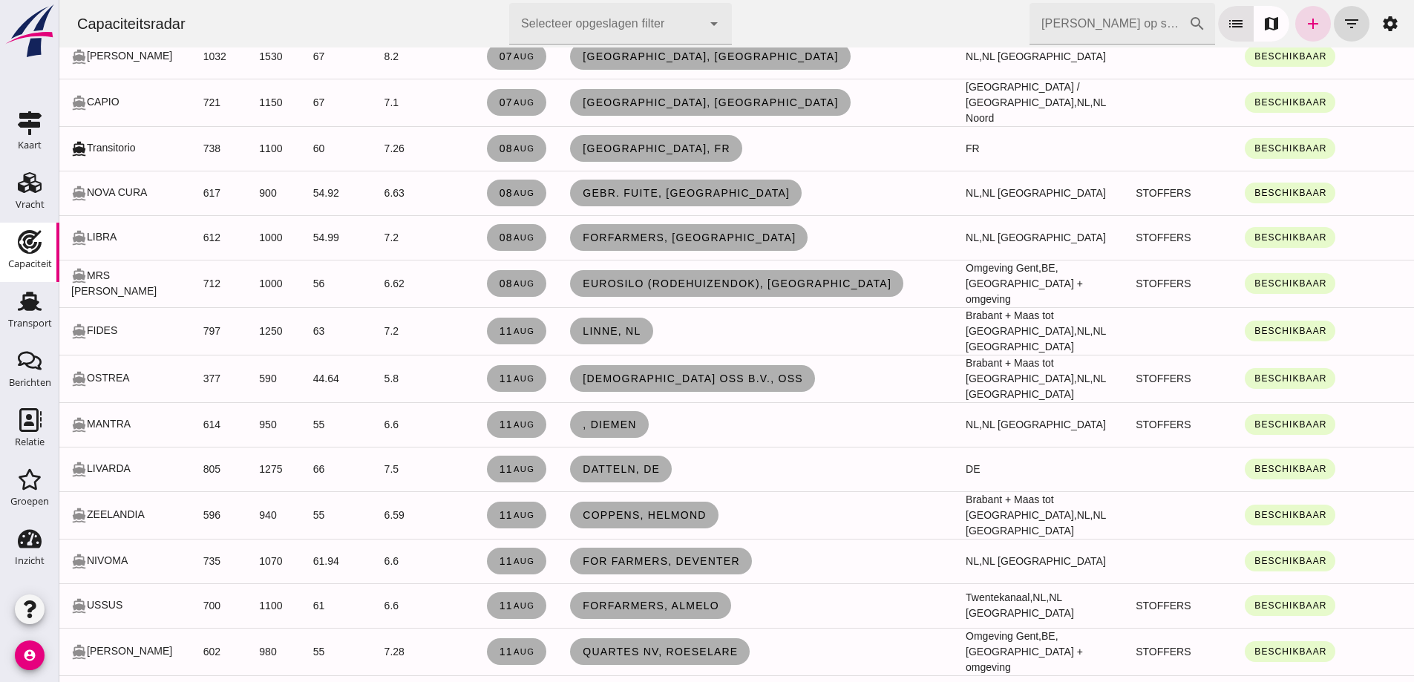
scroll to position [223, 0]
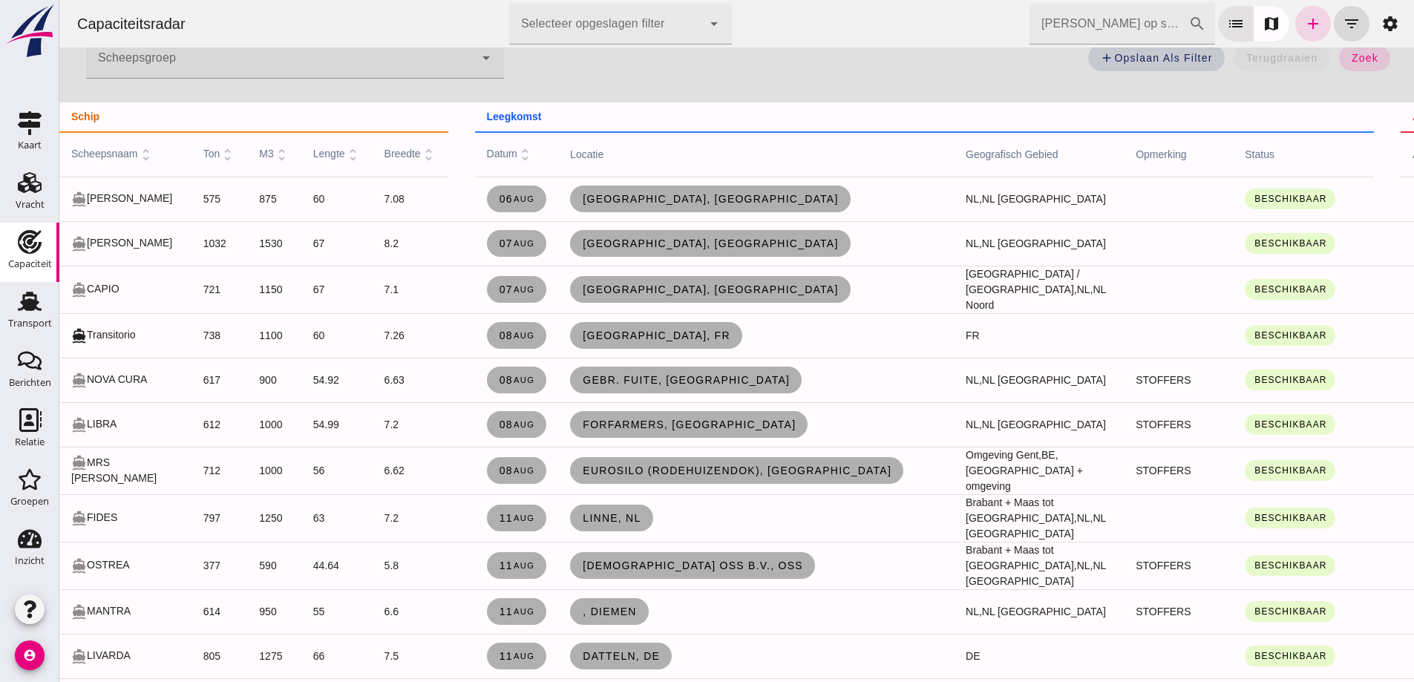
click input "Zoek op scheepsnaam"
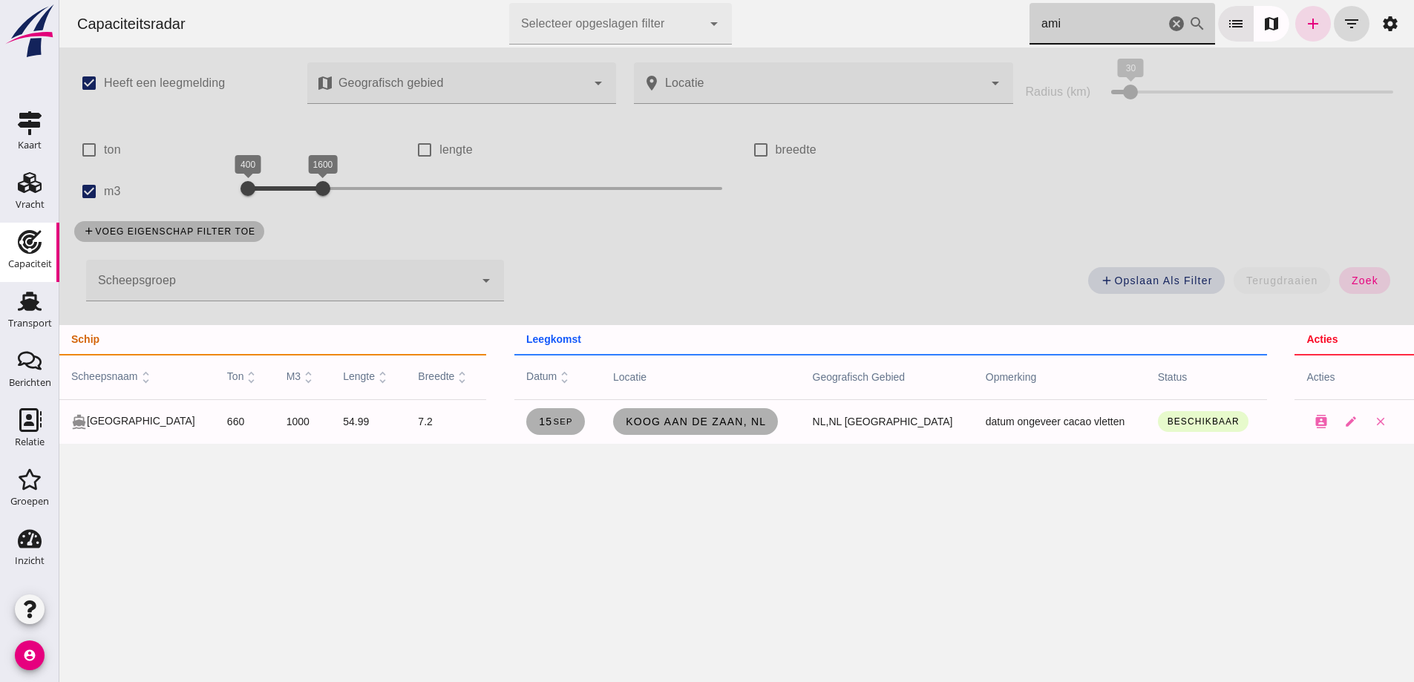
scroll to position [0, 0]
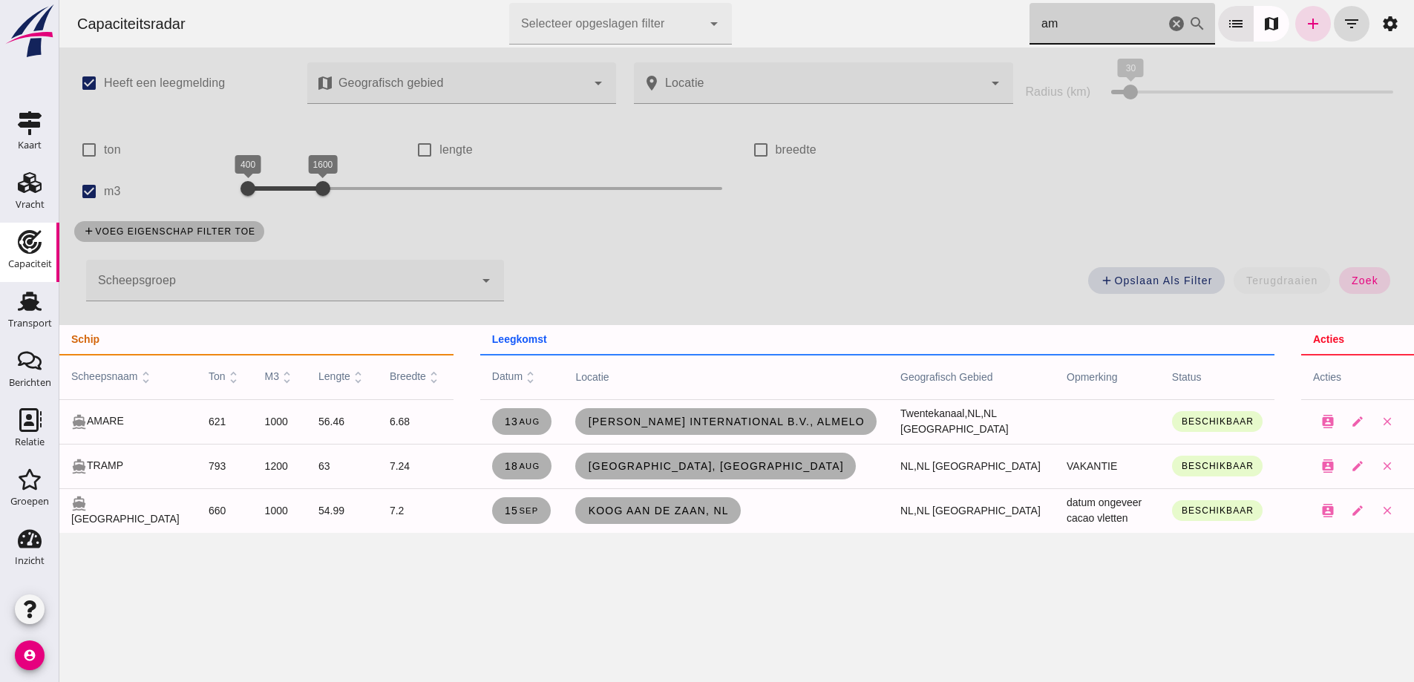
type input "a"
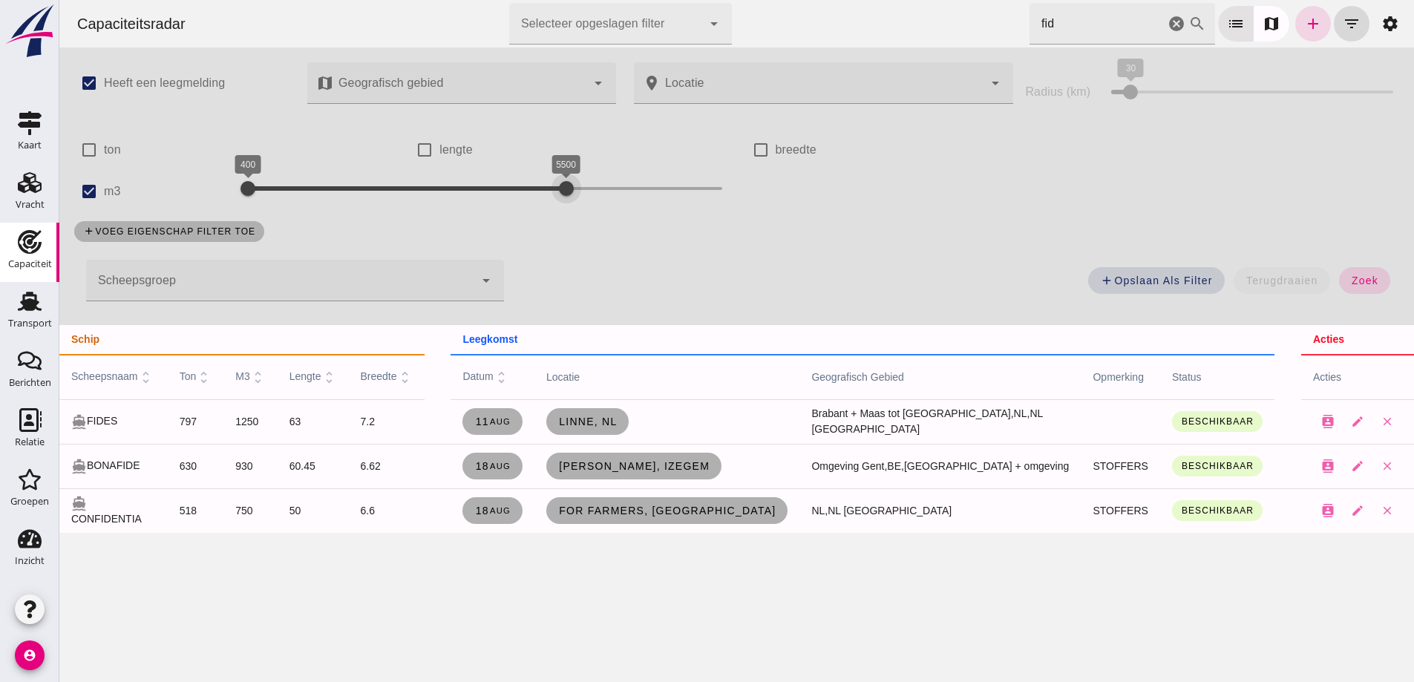
drag, startPoint x: 320, startPoint y: 188, endPoint x: 580, endPoint y: 239, distance: 265.3
click div "check_box Heeft een leegmelding map Geografisch gebied Geografisch gebied cance…"
click input "fid"
click span "zoek"
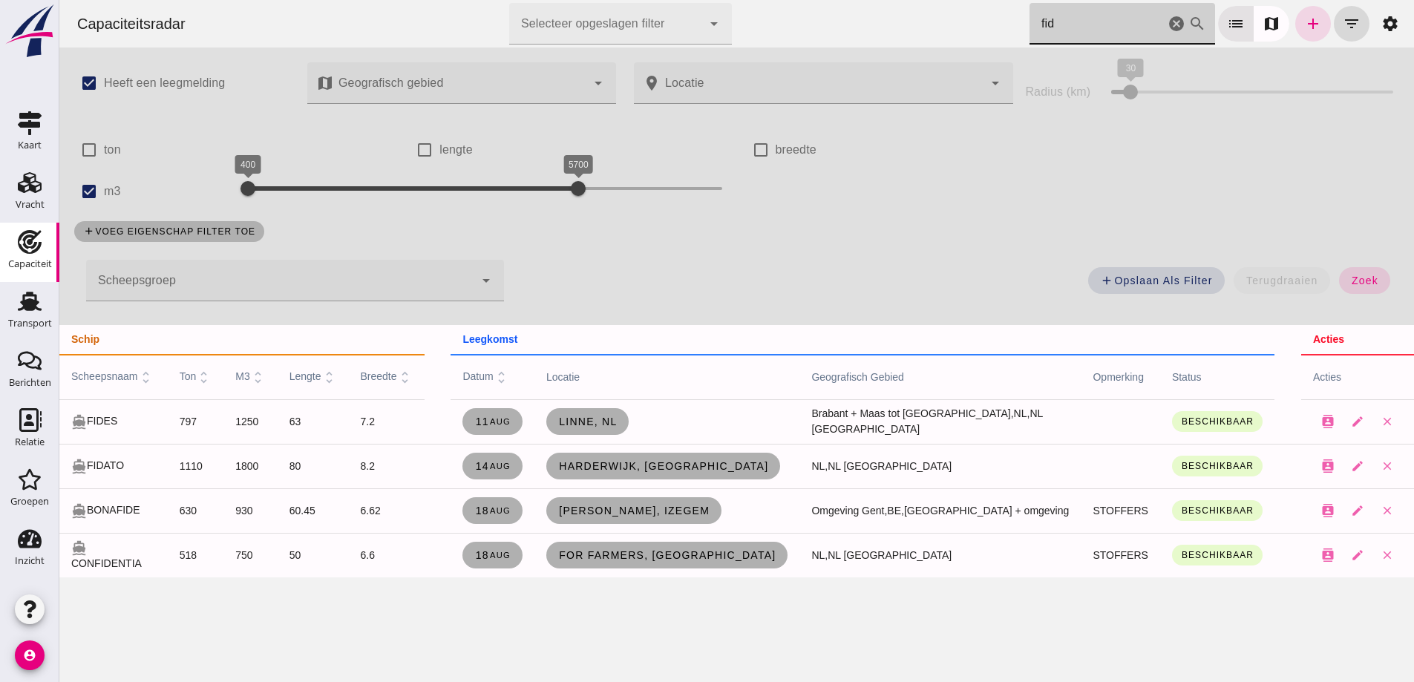
drag, startPoint x: 1052, startPoint y: 30, endPoint x: 954, endPoint y: 22, distance: 98.3
click div "Capaciteitsradar Selecteer opgeslagen filter Selecteer opgeslagen filter cancel…"
type input "nivom"
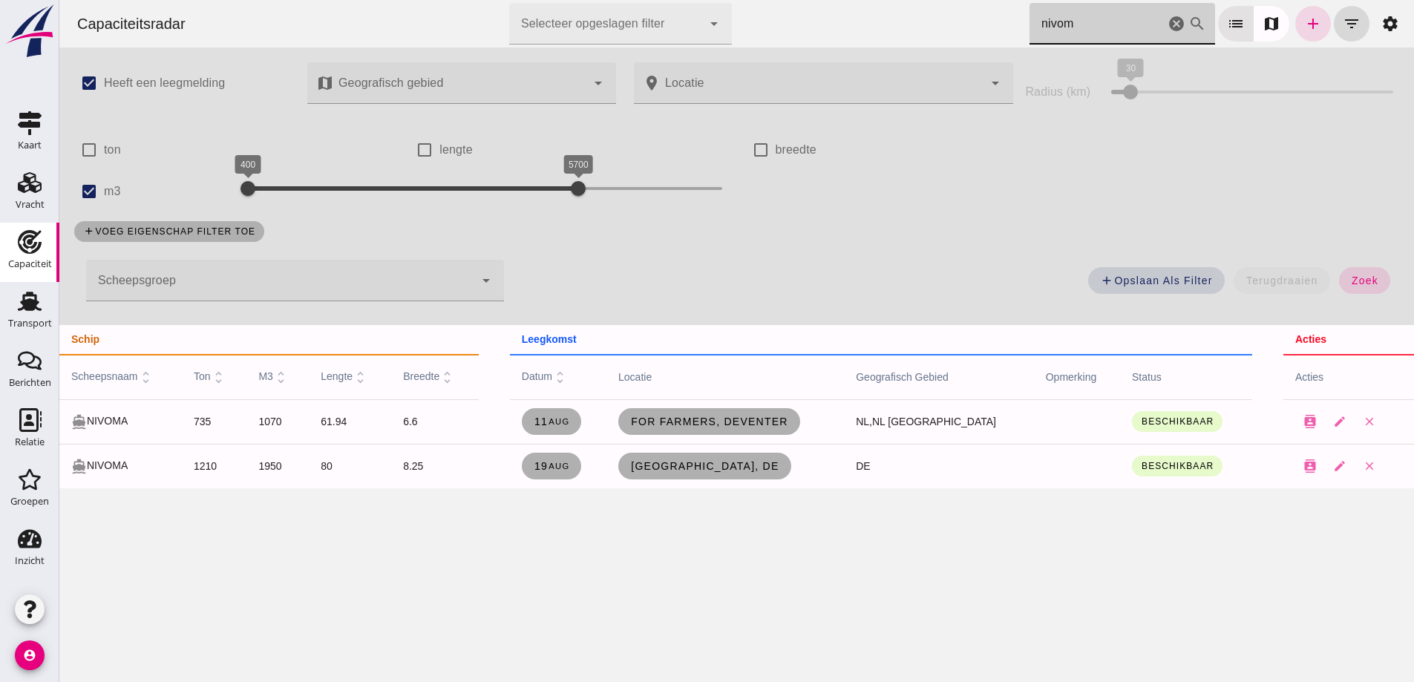
click input "nivom"
click icon "cancel"
click at [1305, 19] on icon "add" at bounding box center [1313, 24] width 18 height 18
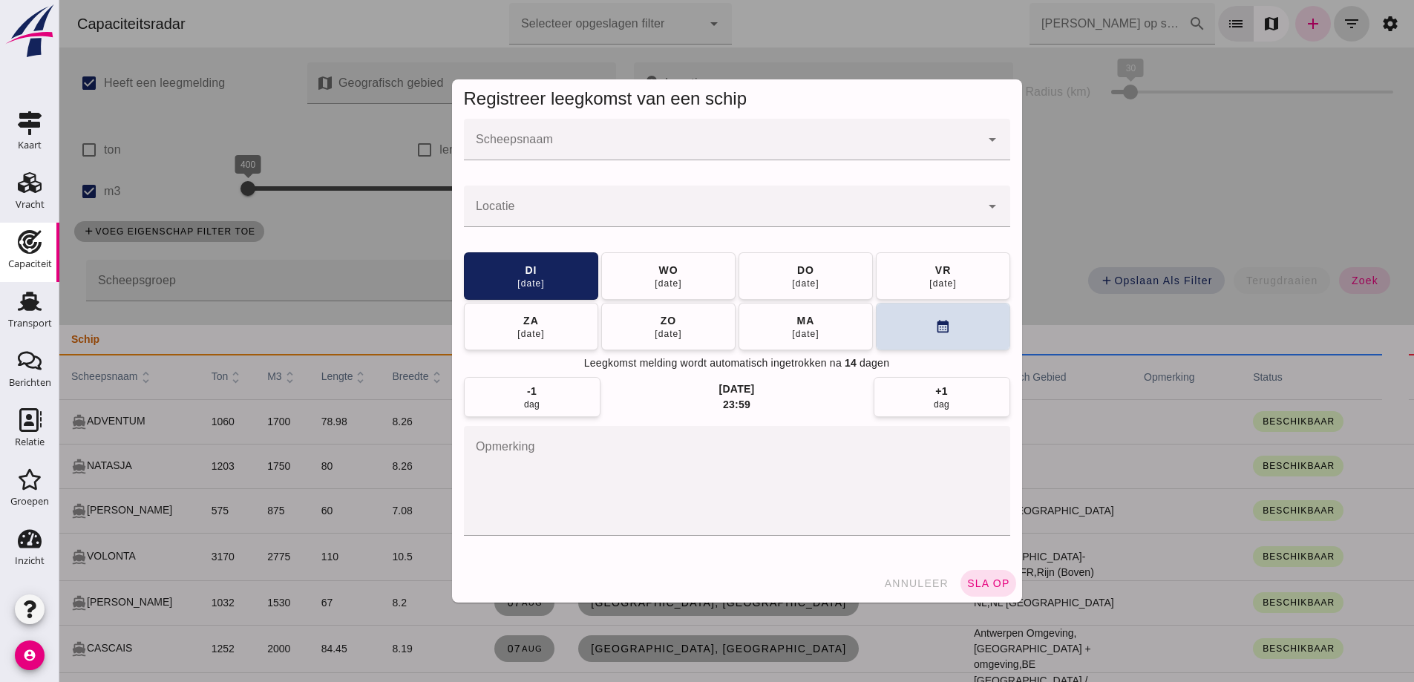
drag, startPoint x: 609, startPoint y: 146, endPoint x: 614, endPoint y: 120, distance: 26.5
click input "Scheepsnaam"
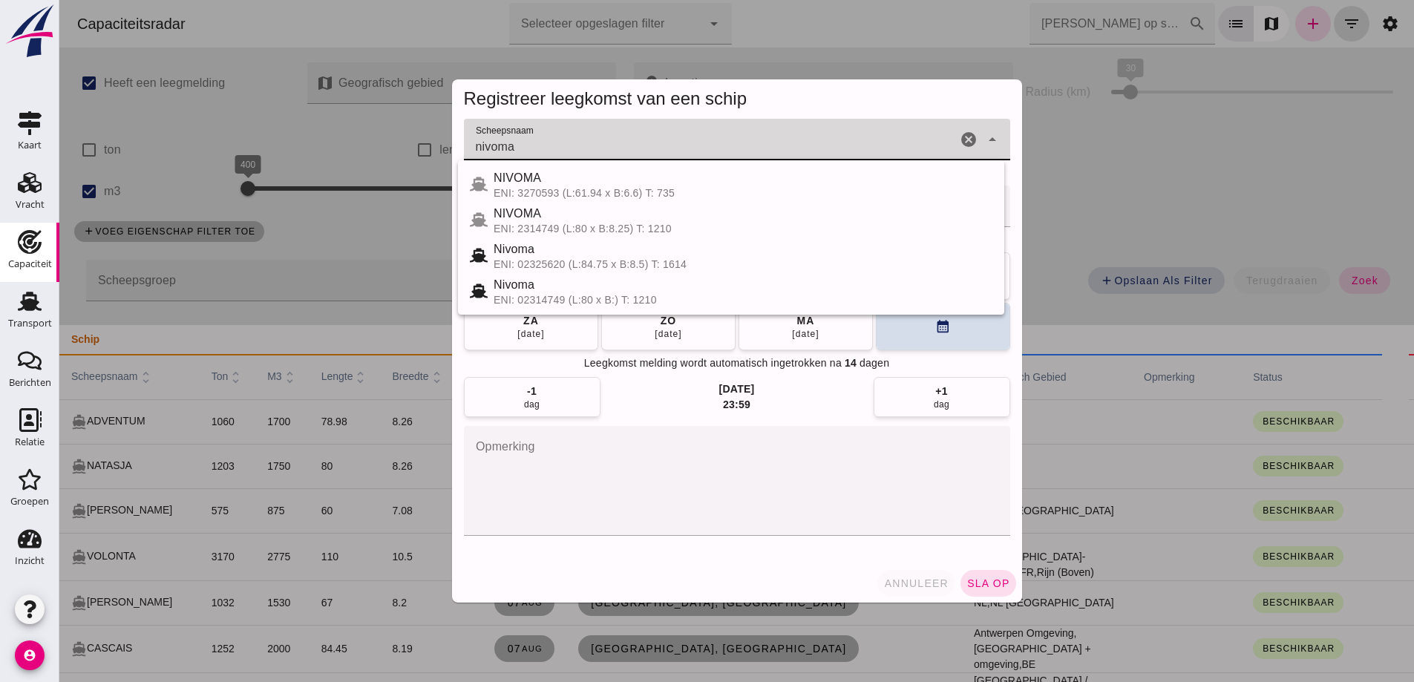
type input "nivoma"
click span "annuleer"
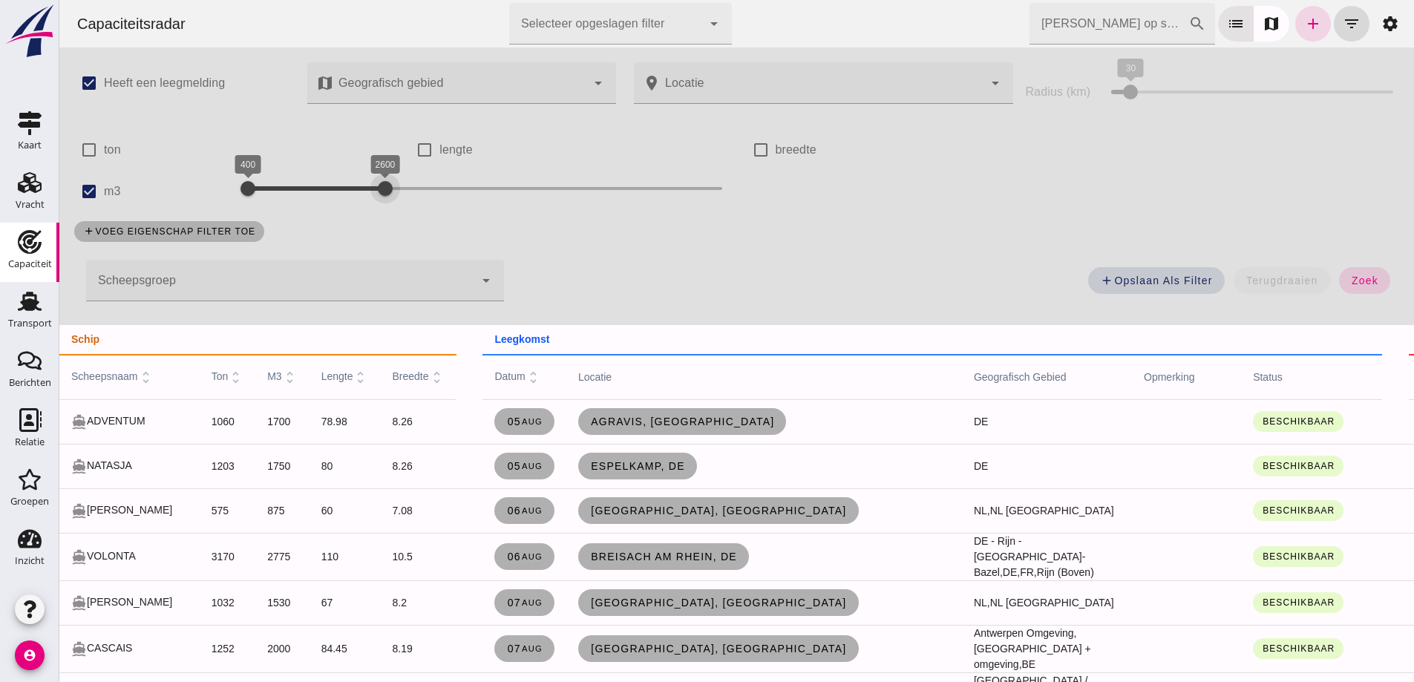
drag, startPoint x: 574, startPoint y: 185, endPoint x: 381, endPoint y: 180, distance: 193.0
click at [381, 180] on div at bounding box center [385, 189] width 30 height 30
drag, startPoint x: 390, startPoint y: 188, endPoint x: 416, endPoint y: 191, distance: 26.1
click at [416, 191] on div at bounding box center [404, 189] width 30 height 30
click span "zoek"
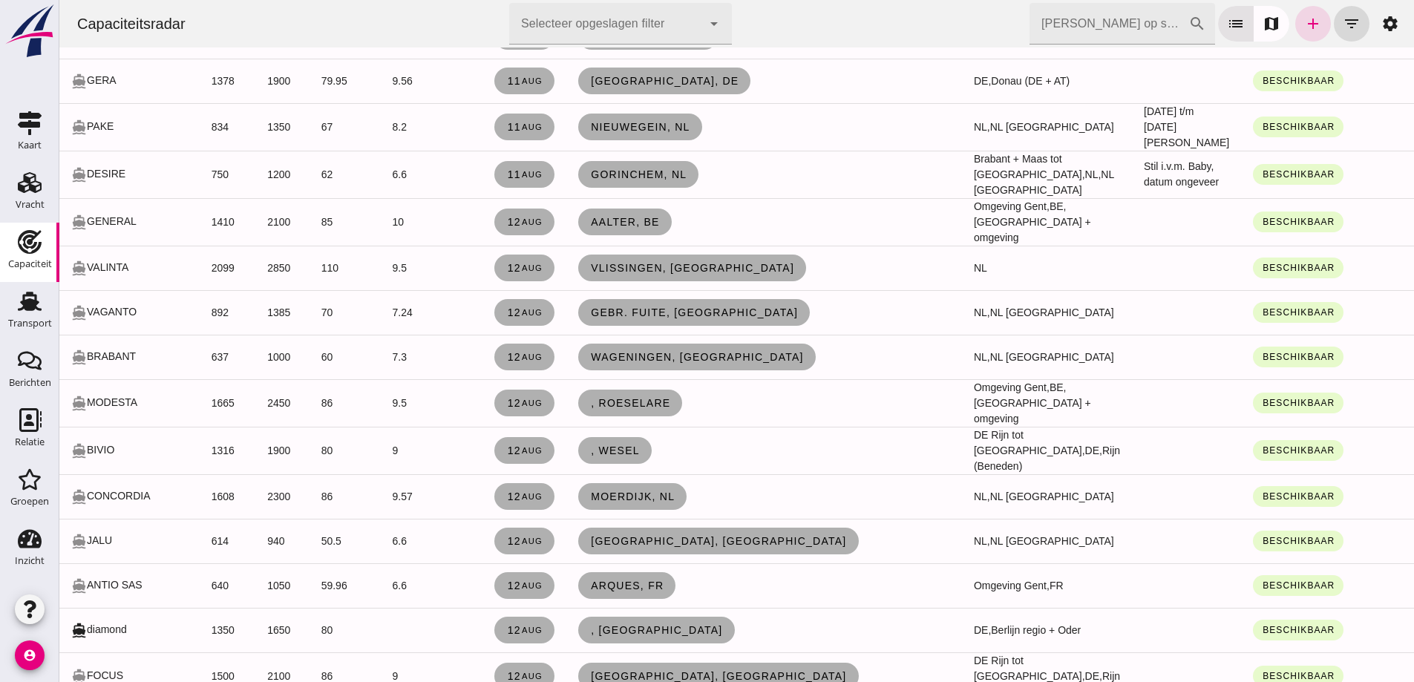
scroll to position [2004, 0]
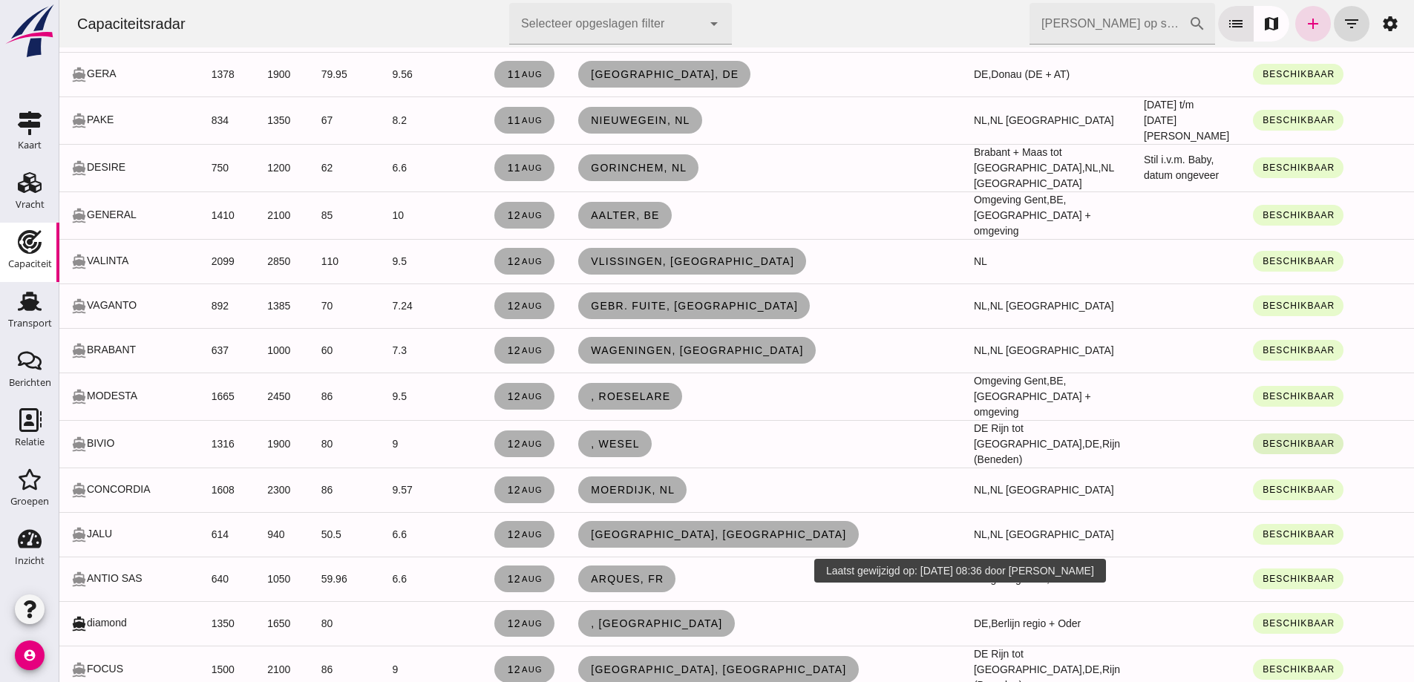
click span "Beschikbaar"
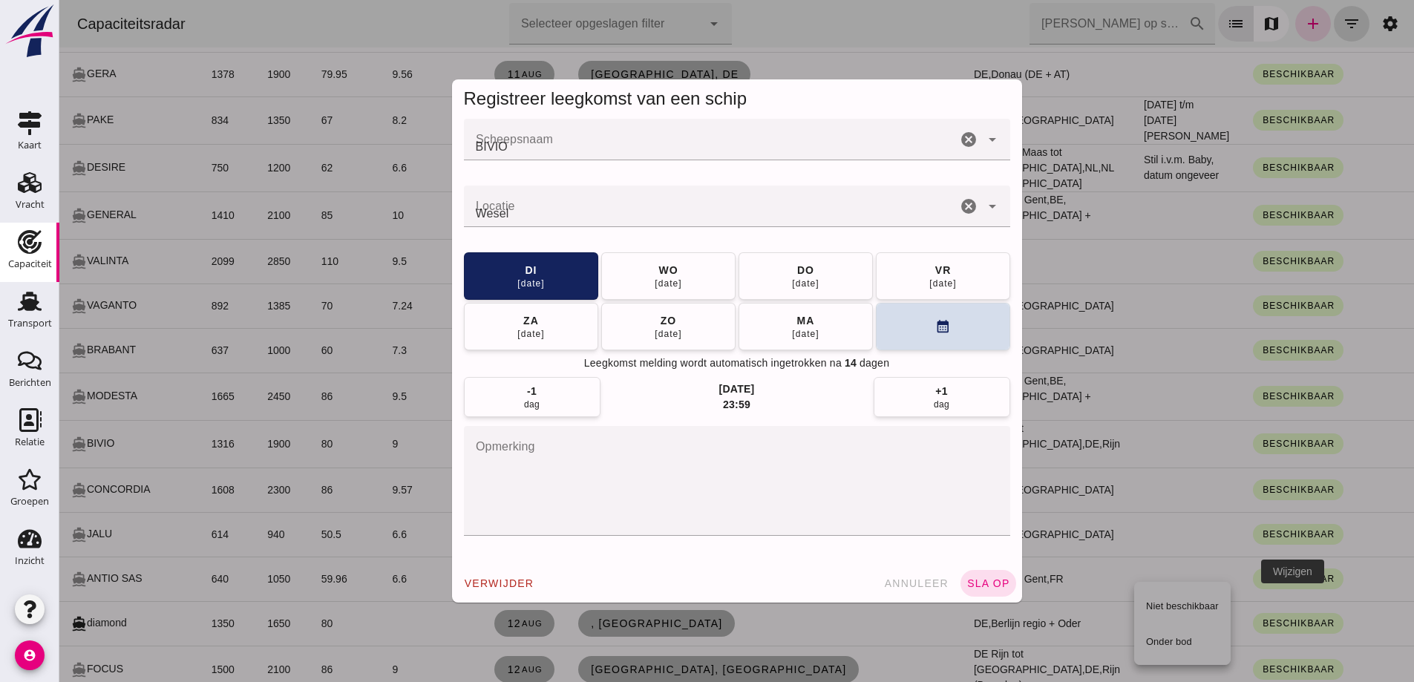
scroll to position [0, 0]
click input "Locatie"
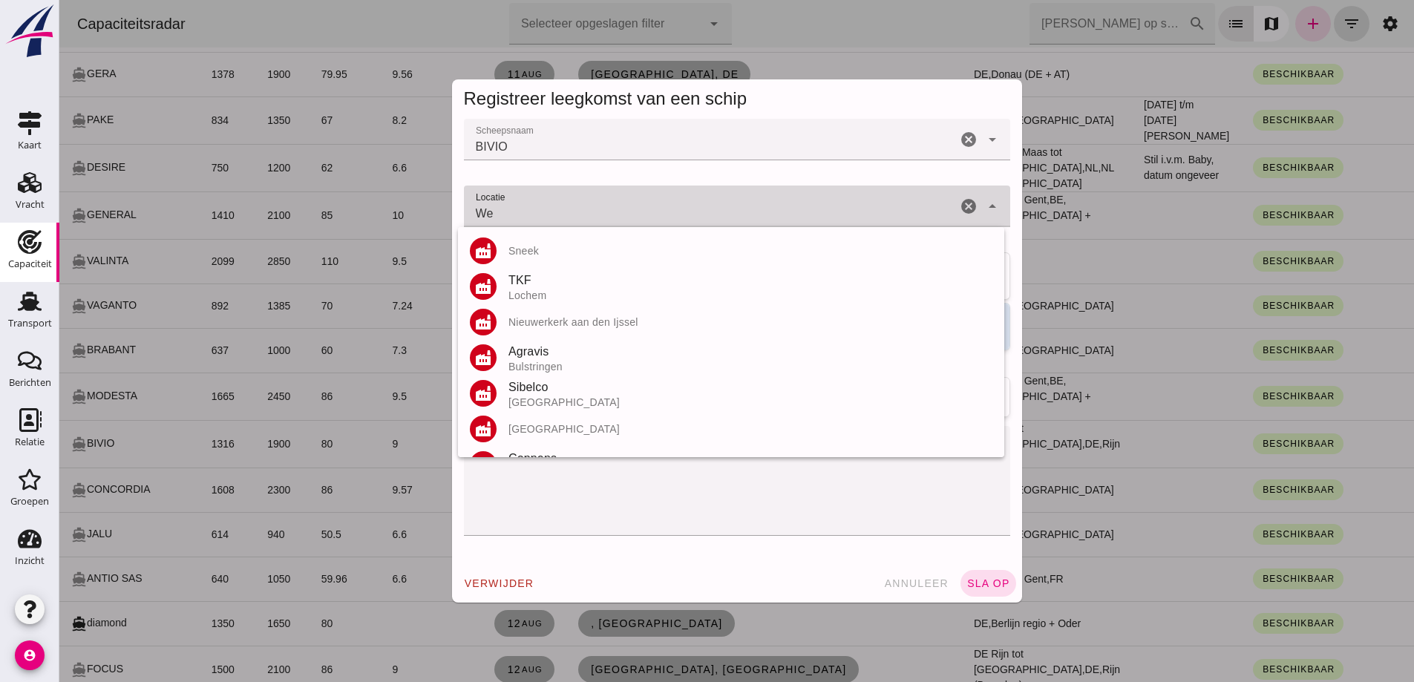
type input "W"
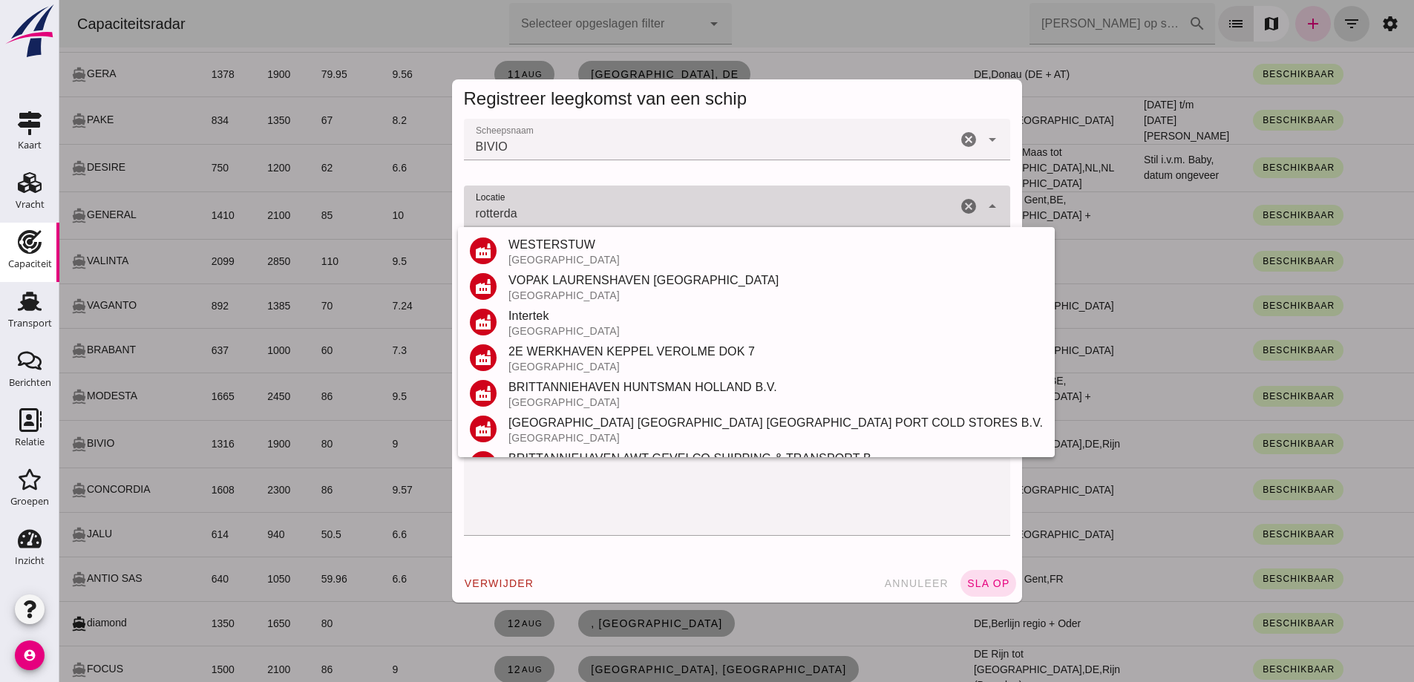
type input "rotterda"
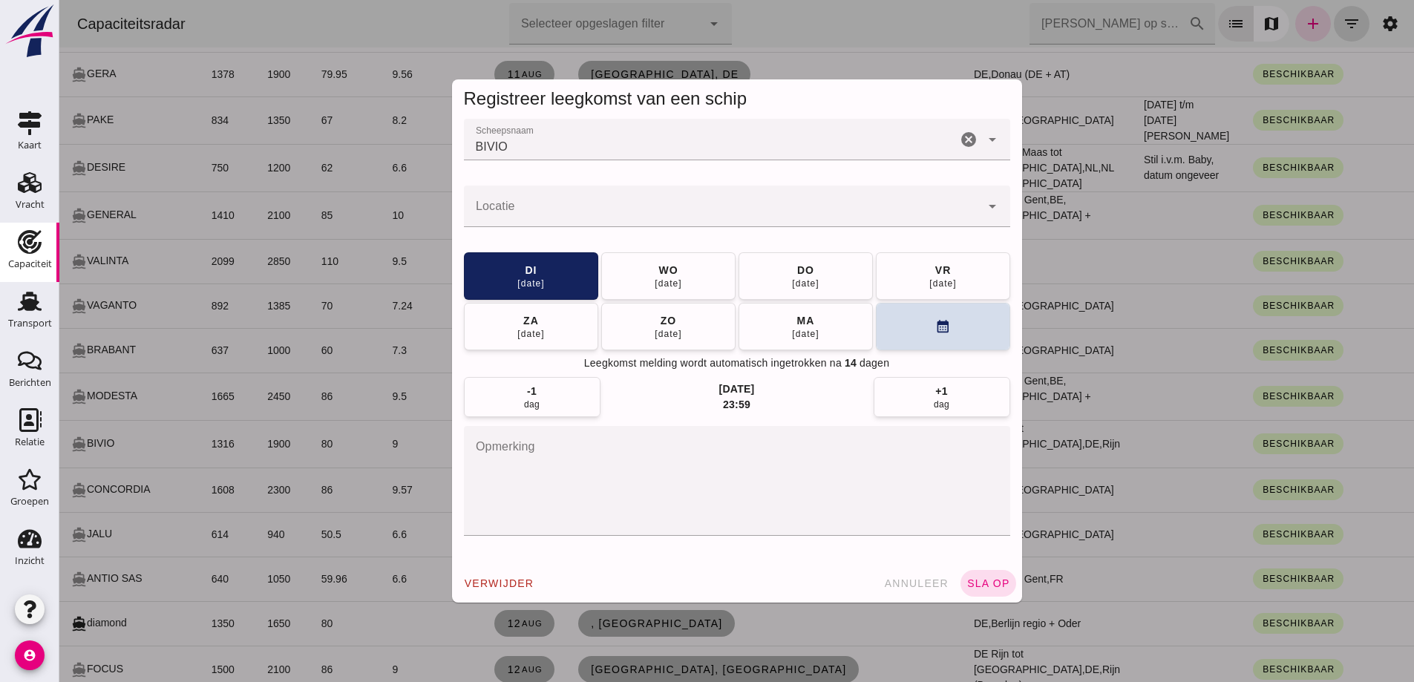
click input "Locatie"
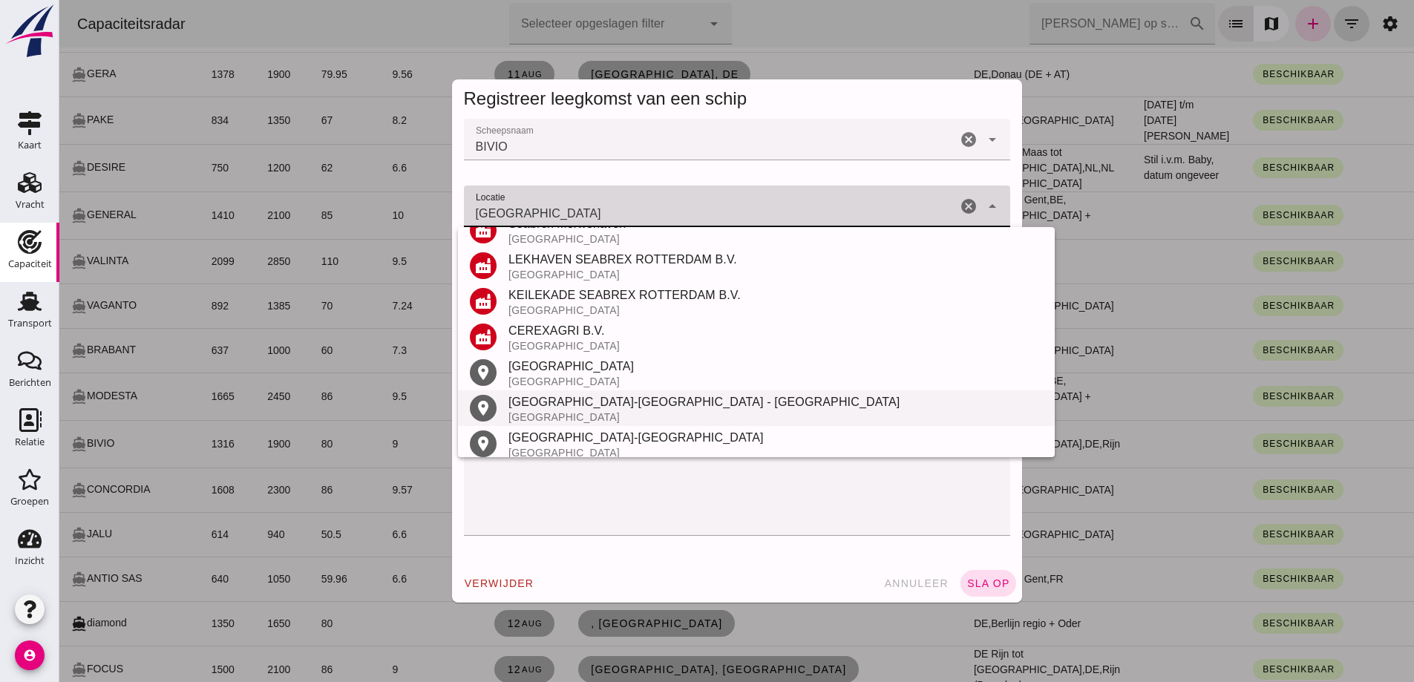
scroll to position [779, 0]
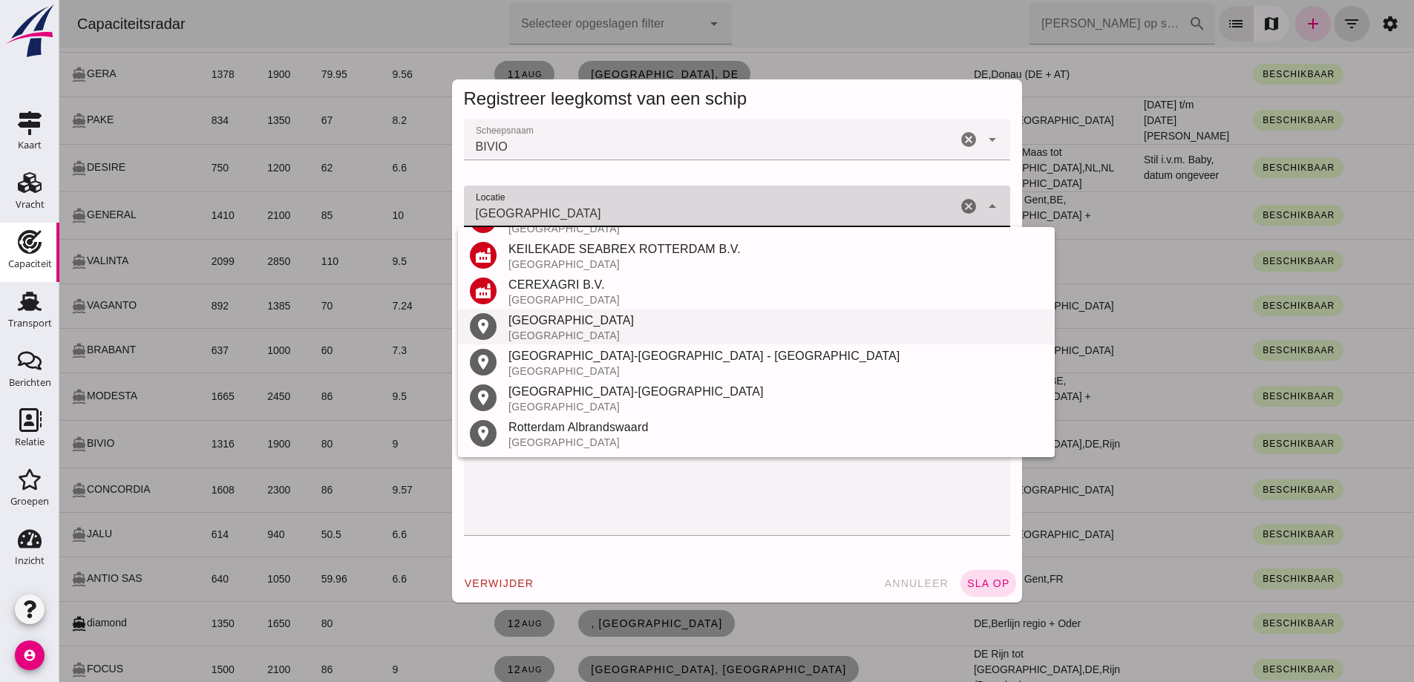
click at [556, 329] on div "Rotterdam" at bounding box center [775, 321] width 534 height 18
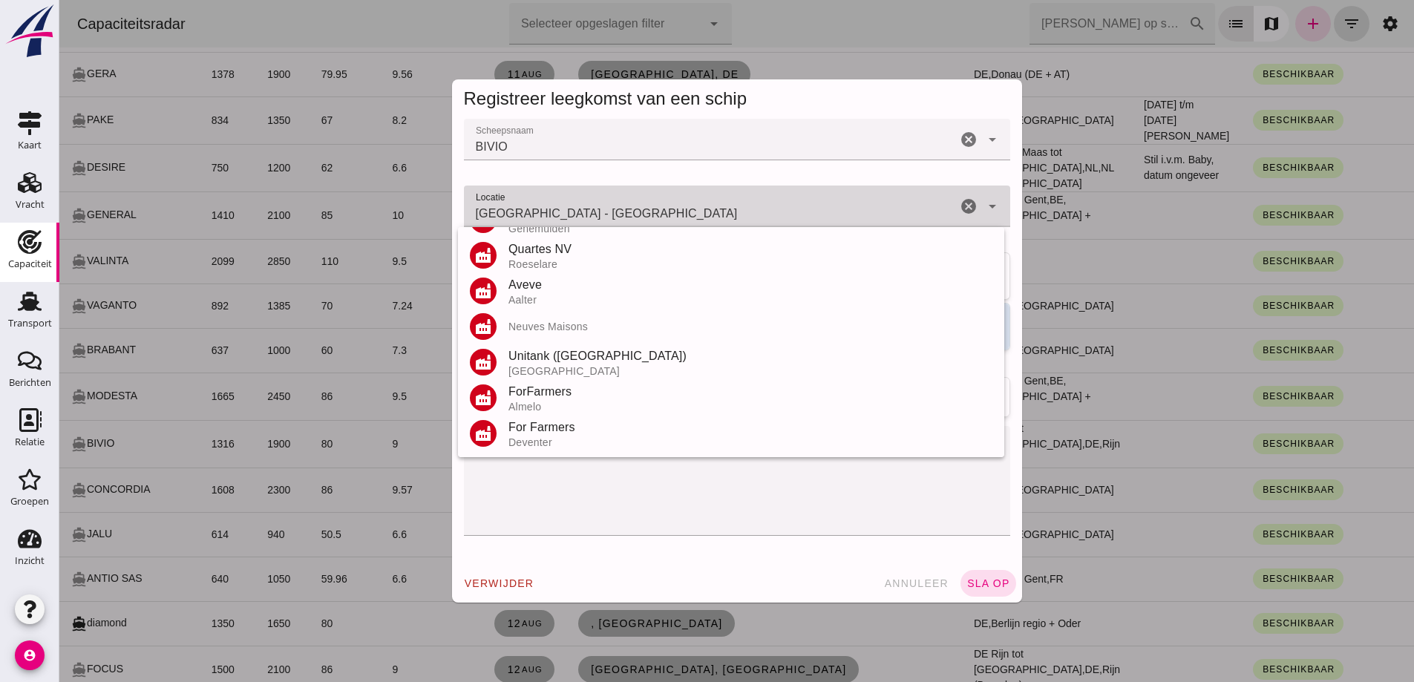
scroll to position [0, 0]
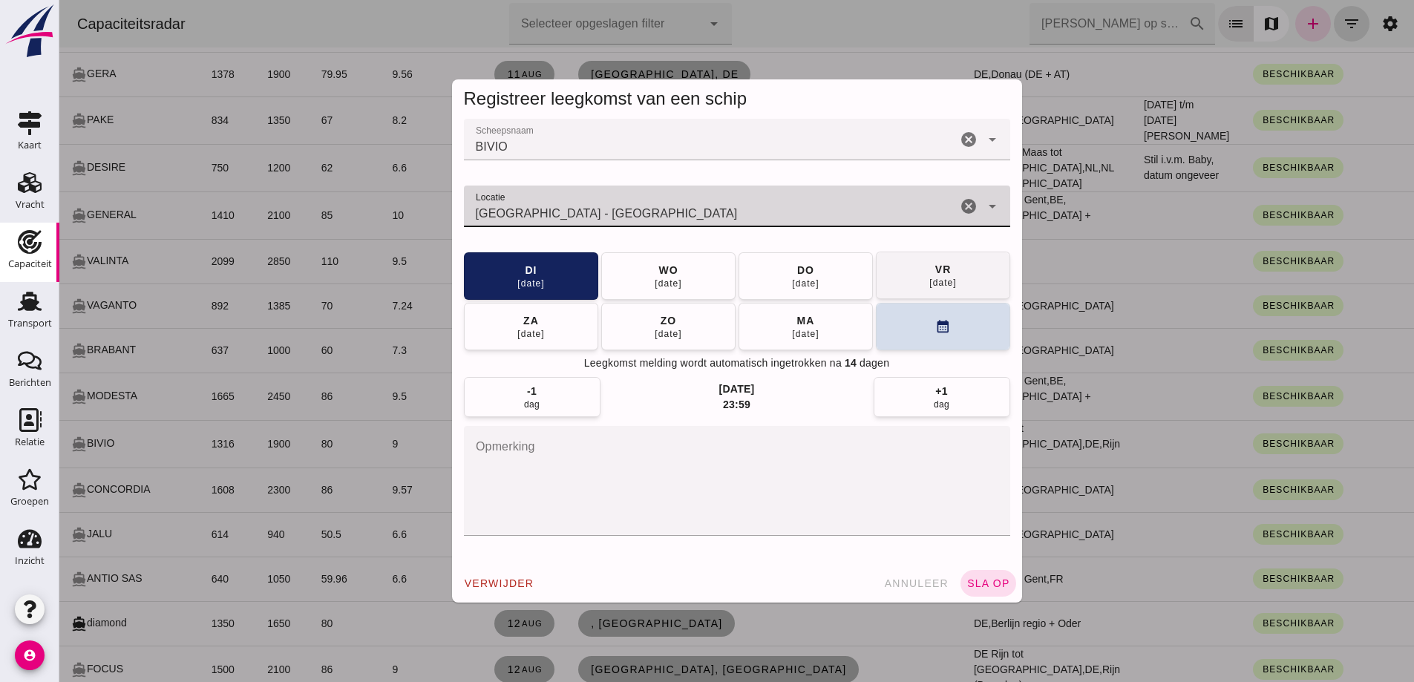
type input "Rotterdam - Zuid-Holland"
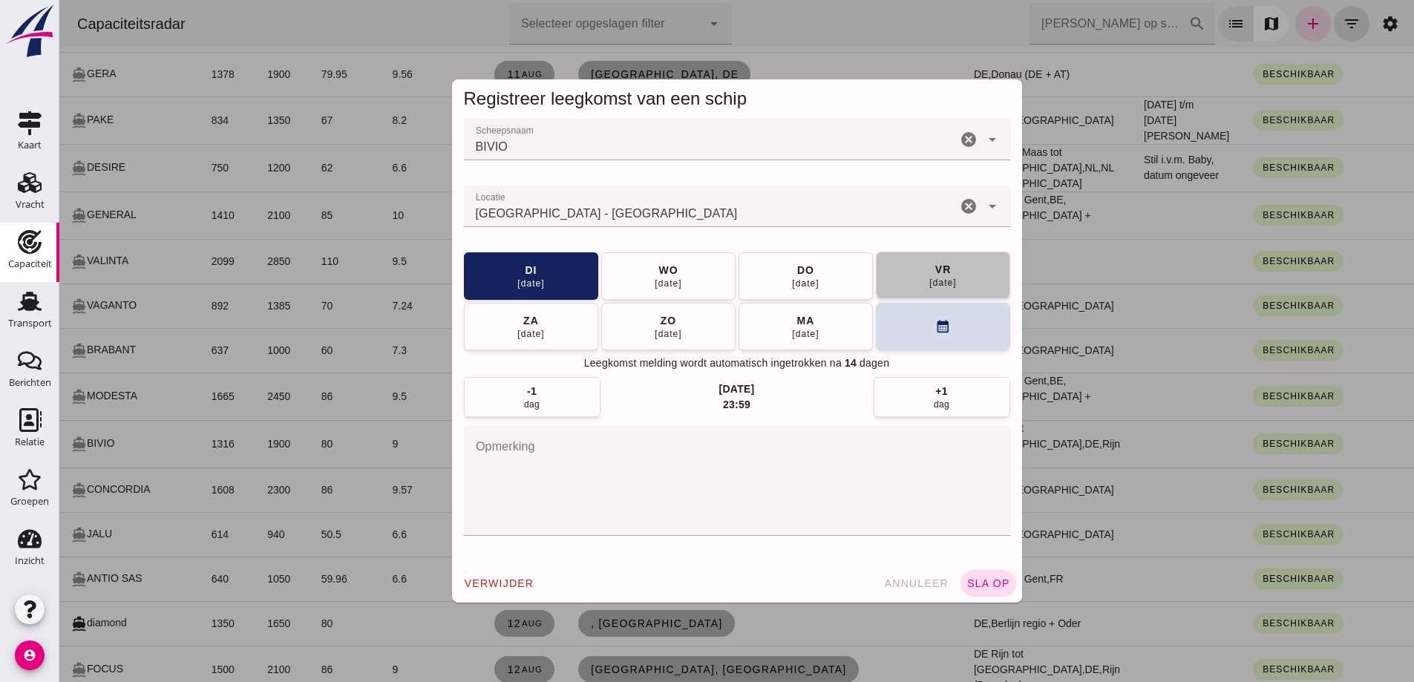
click button "vr 15 aug"
click div "Scheepsnaam Scheepsnaam BIVIO cancel arrow_drop_down Locatie Locatie Rotterdam …"
click button "sla op"
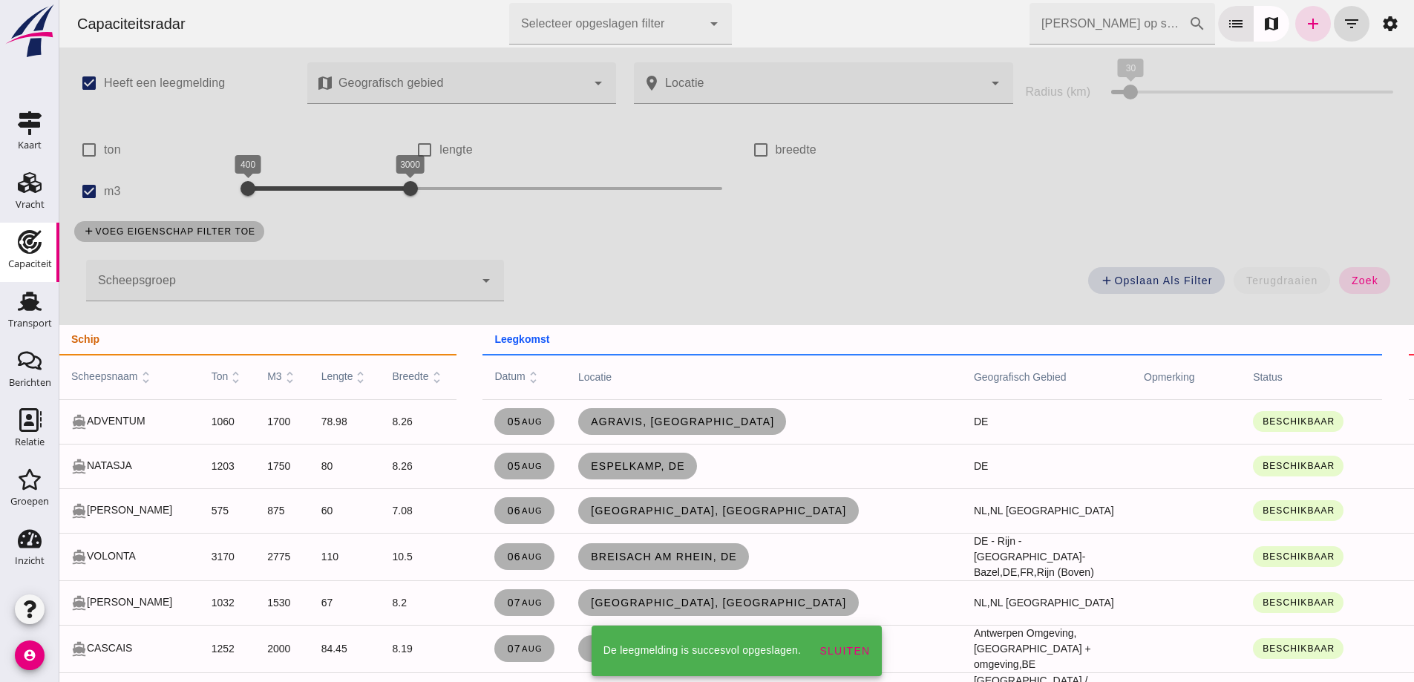
scroll to position [2004, 0]
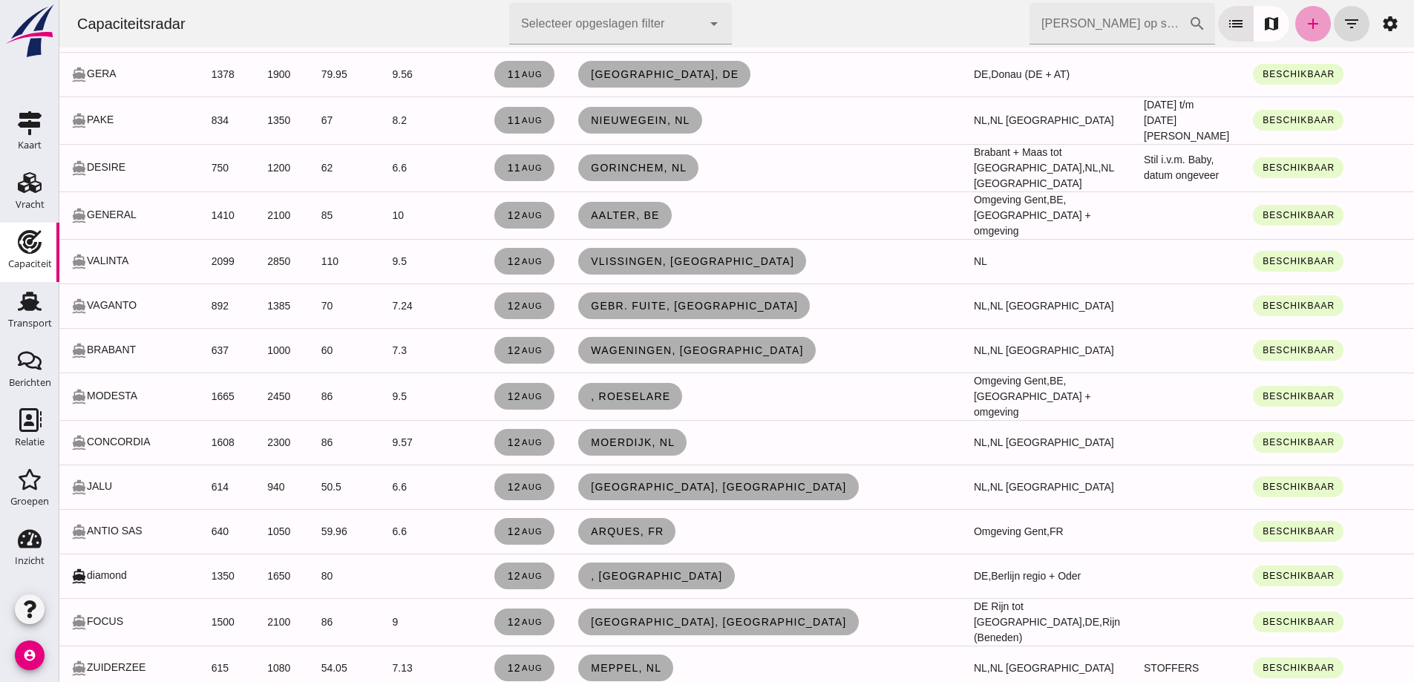
click at [1304, 23] on icon "add" at bounding box center [1313, 24] width 18 height 18
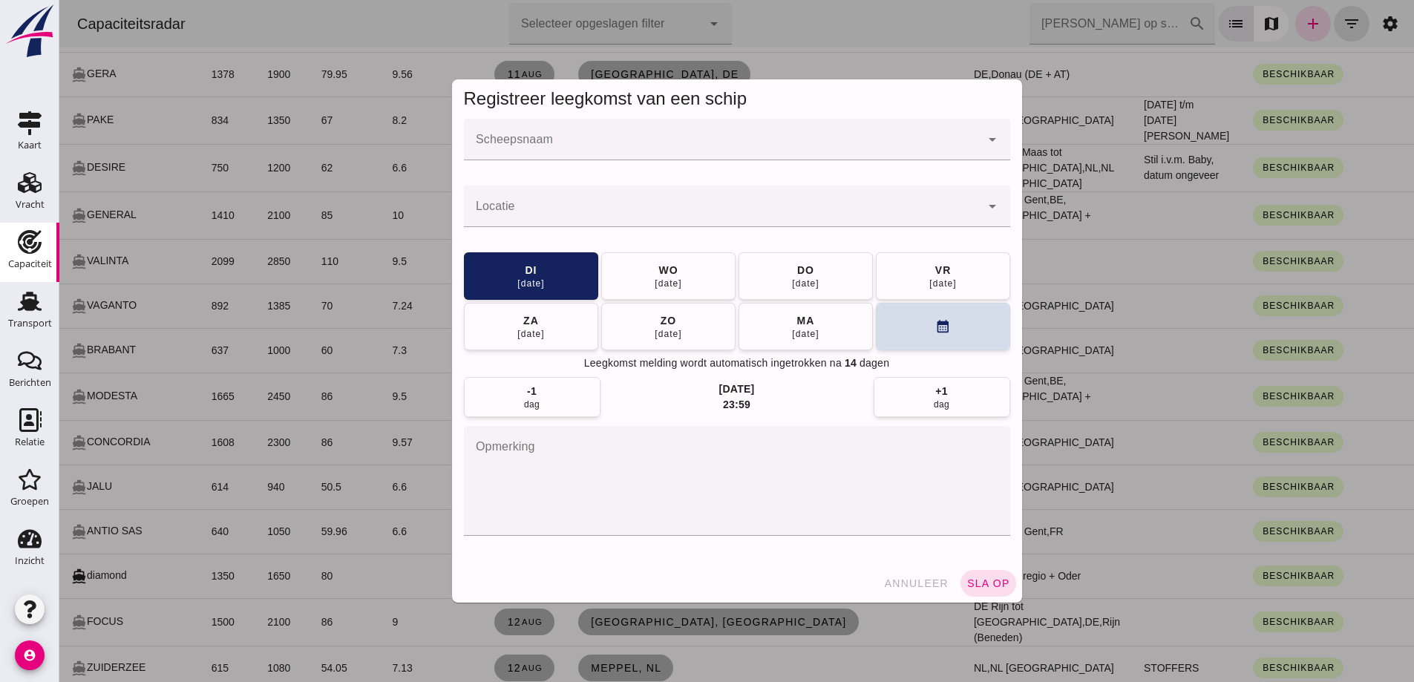
scroll to position [0, 0]
click input "Scheepsnaam"
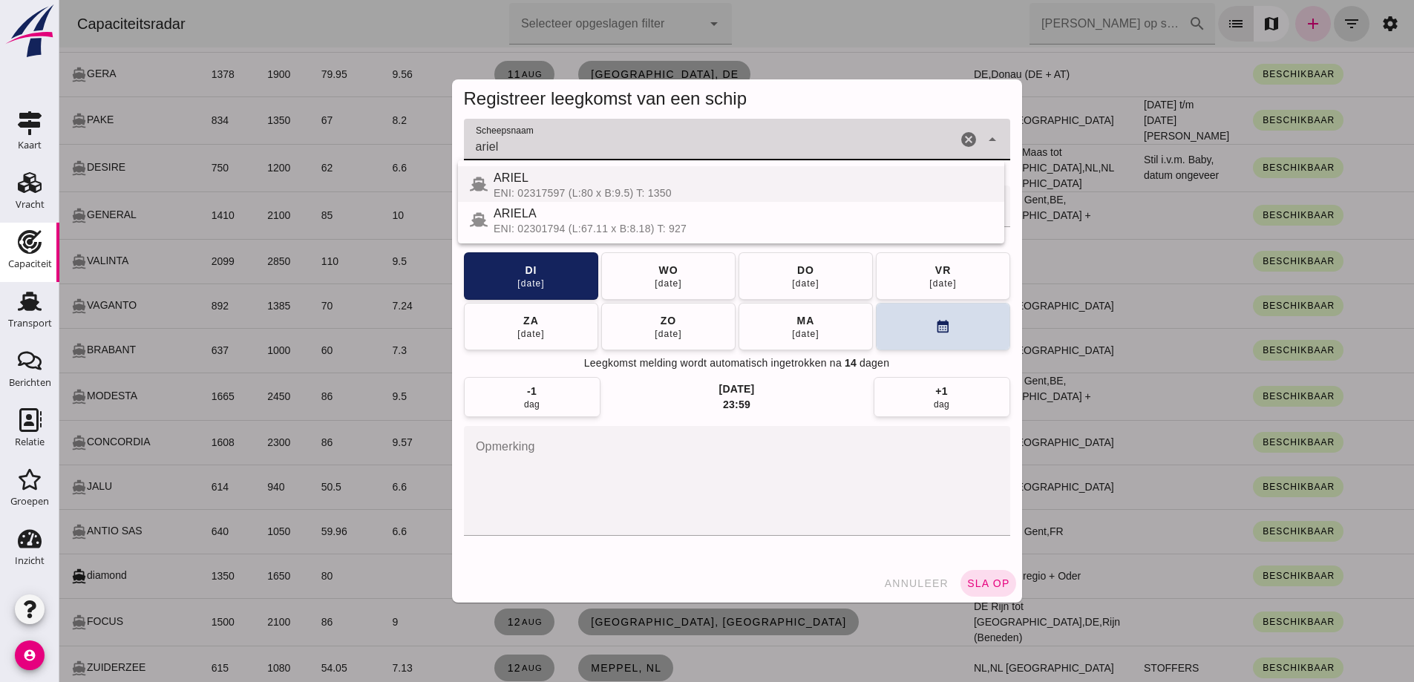
click at [669, 182] on div "ARIEL" at bounding box center [742, 178] width 499 height 18
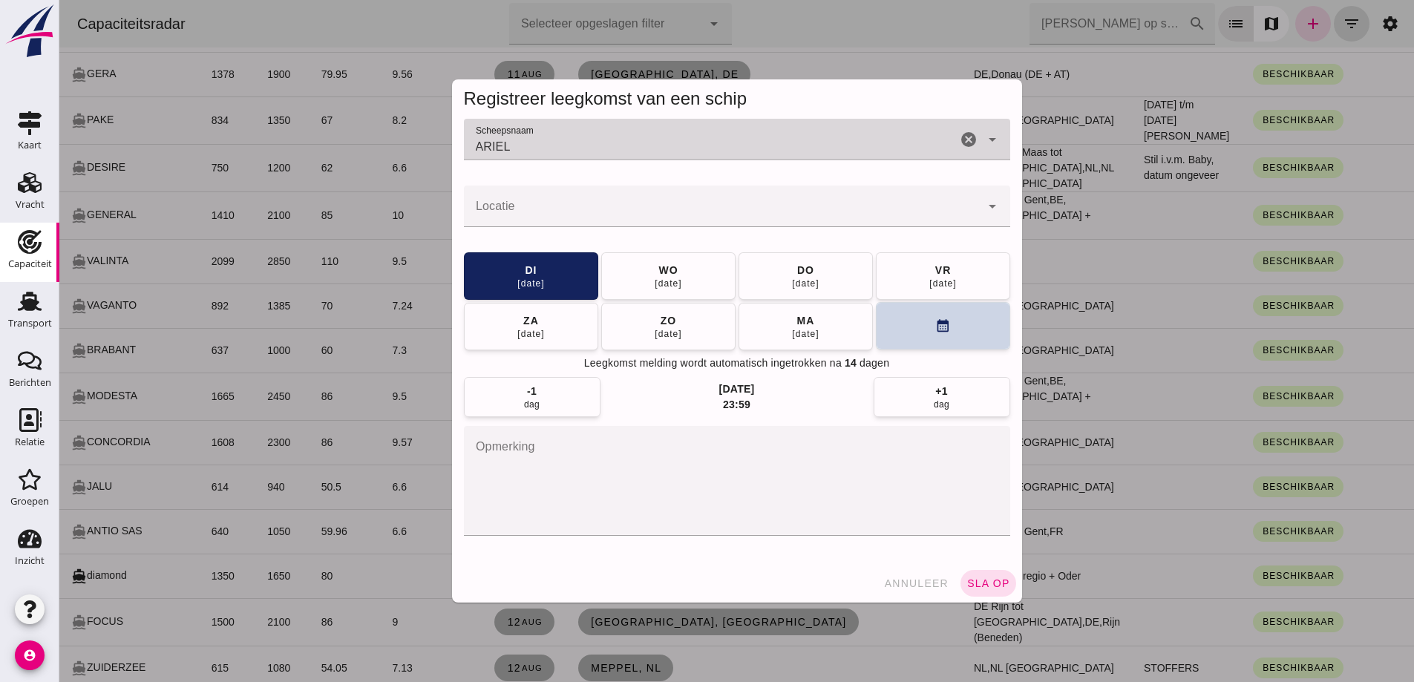
type input "ARIEL"
click button "calendar_month"
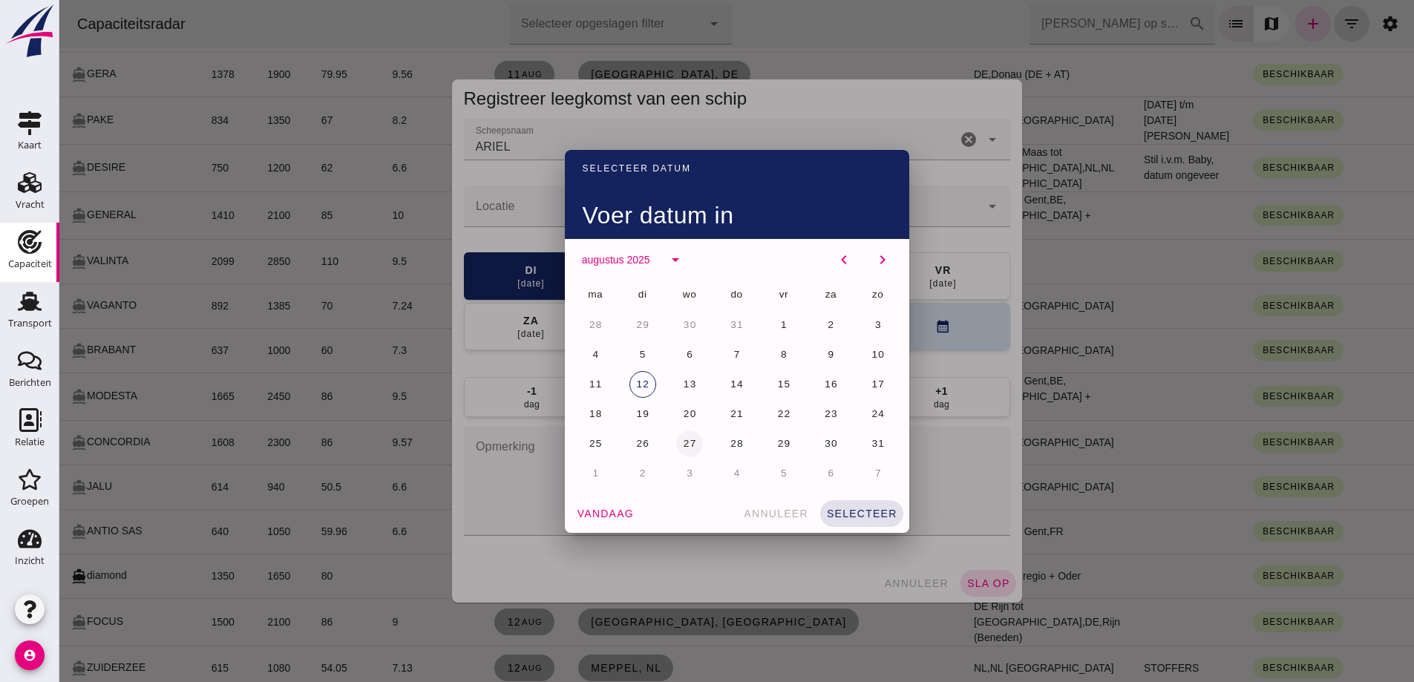
click button "27"
click button "selecteer"
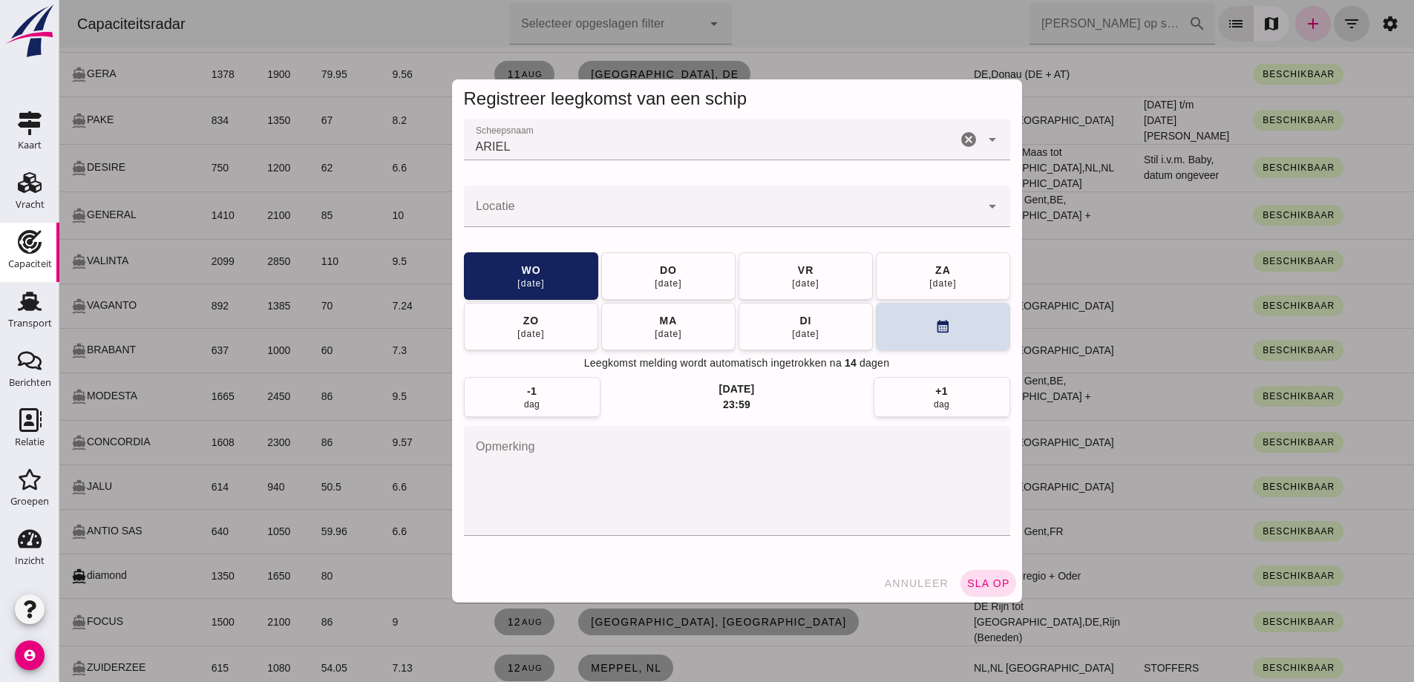
drag, startPoint x: 685, startPoint y: 485, endPoint x: 692, endPoint y: 475, distance: 12.4
click textarea "opmerking"
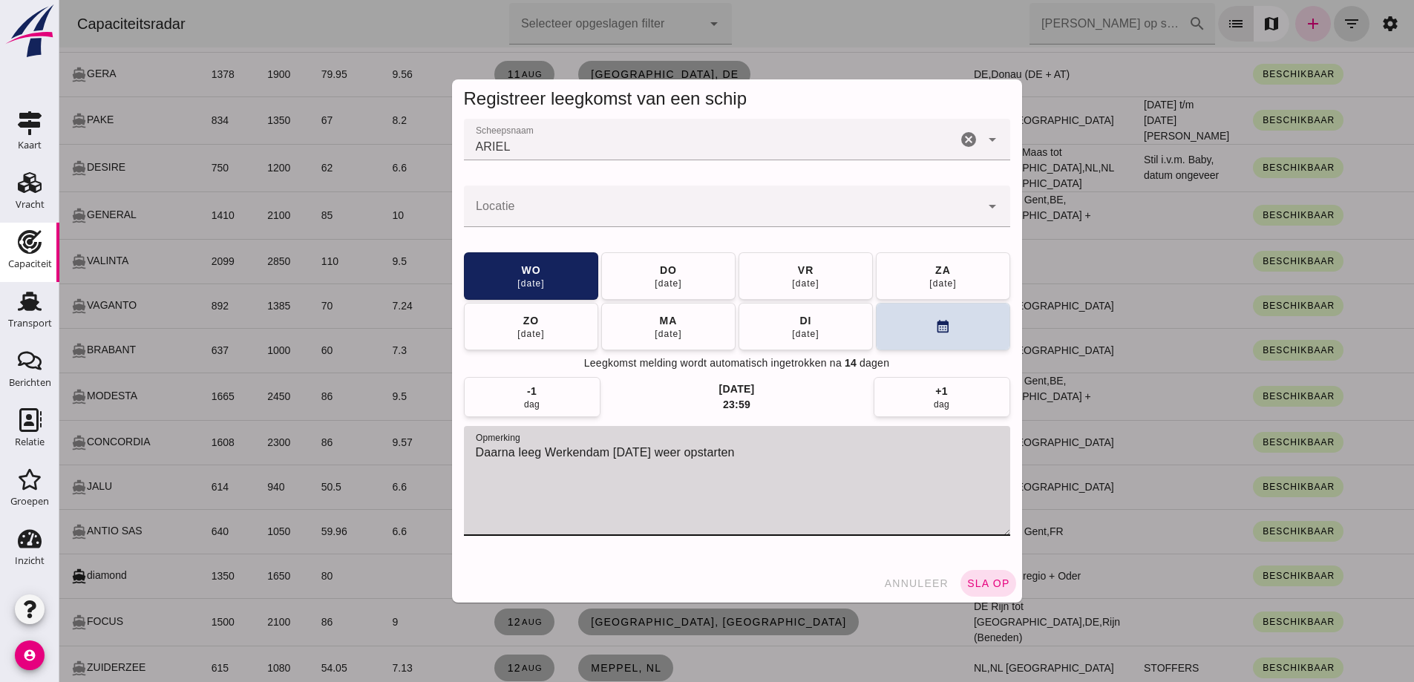
type textarea "Daarna leeg Werkendam 1 sep weer opstarten"
click div
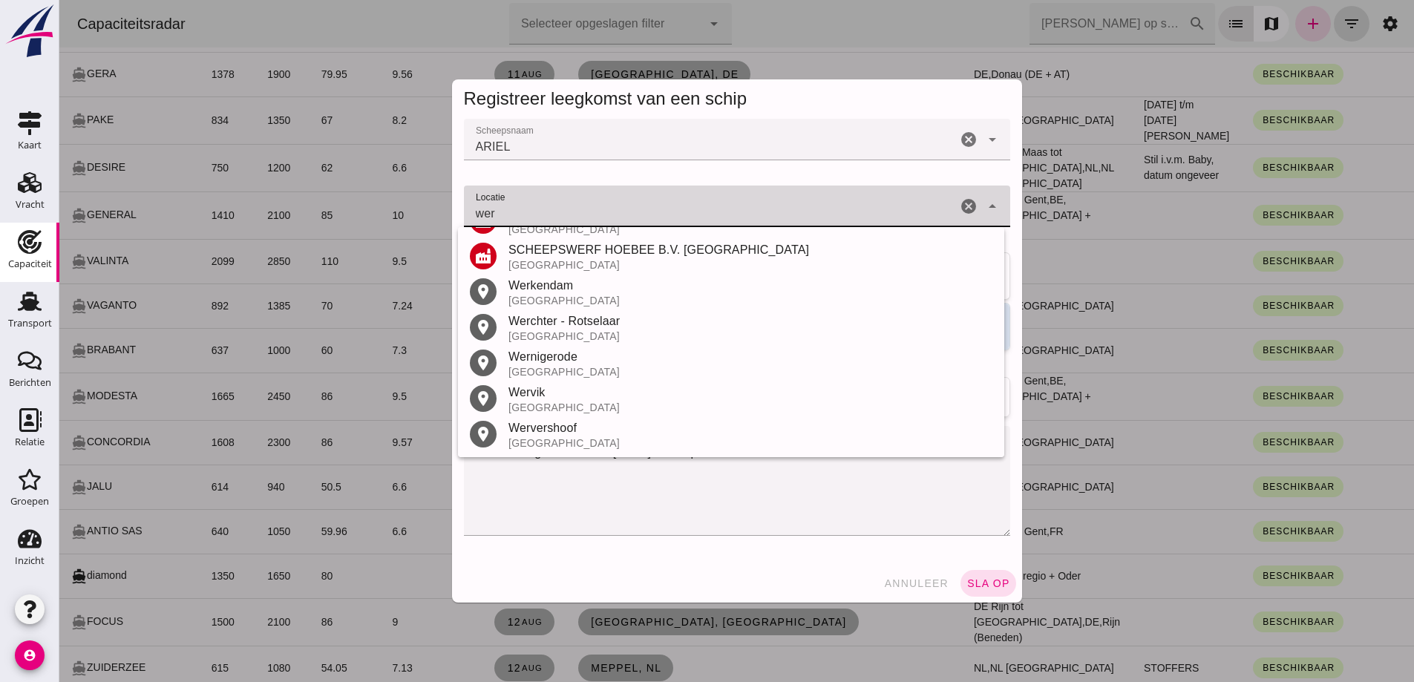
scroll to position [815, 0]
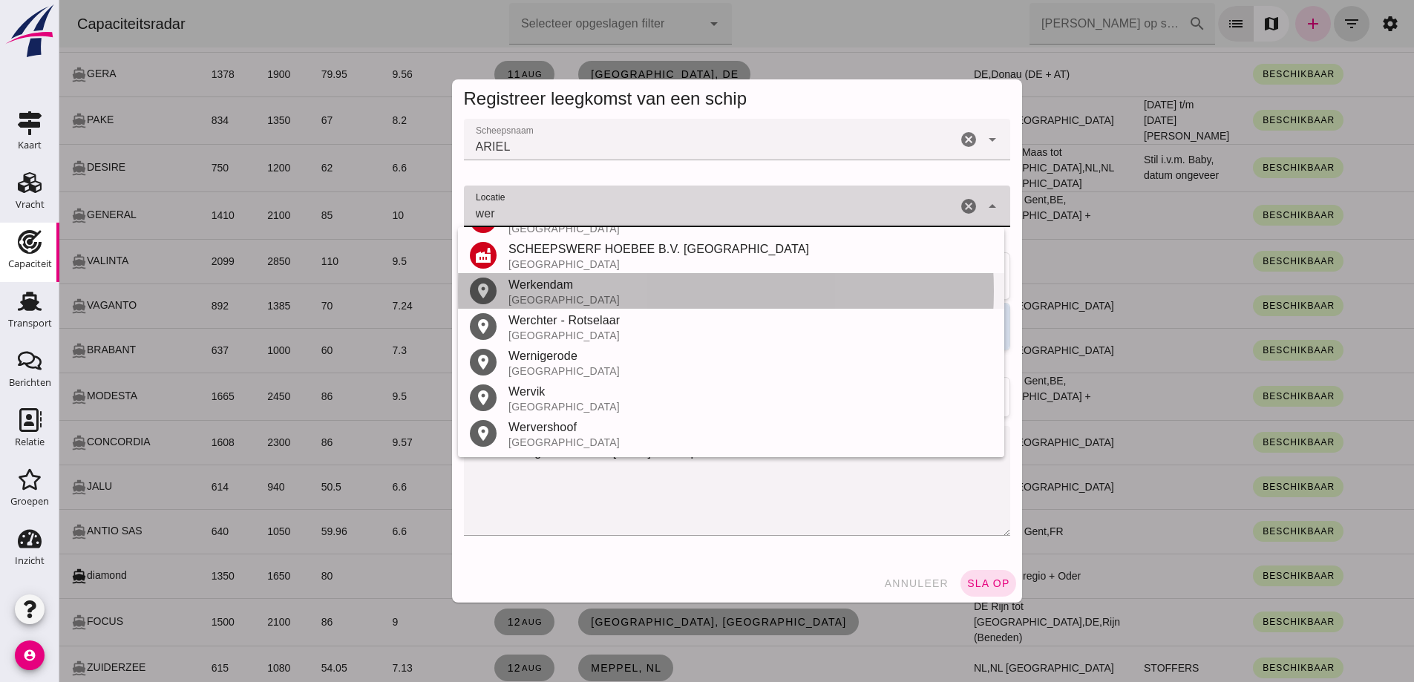
click at [533, 295] on div "Nederland" at bounding box center [750, 300] width 484 height 12
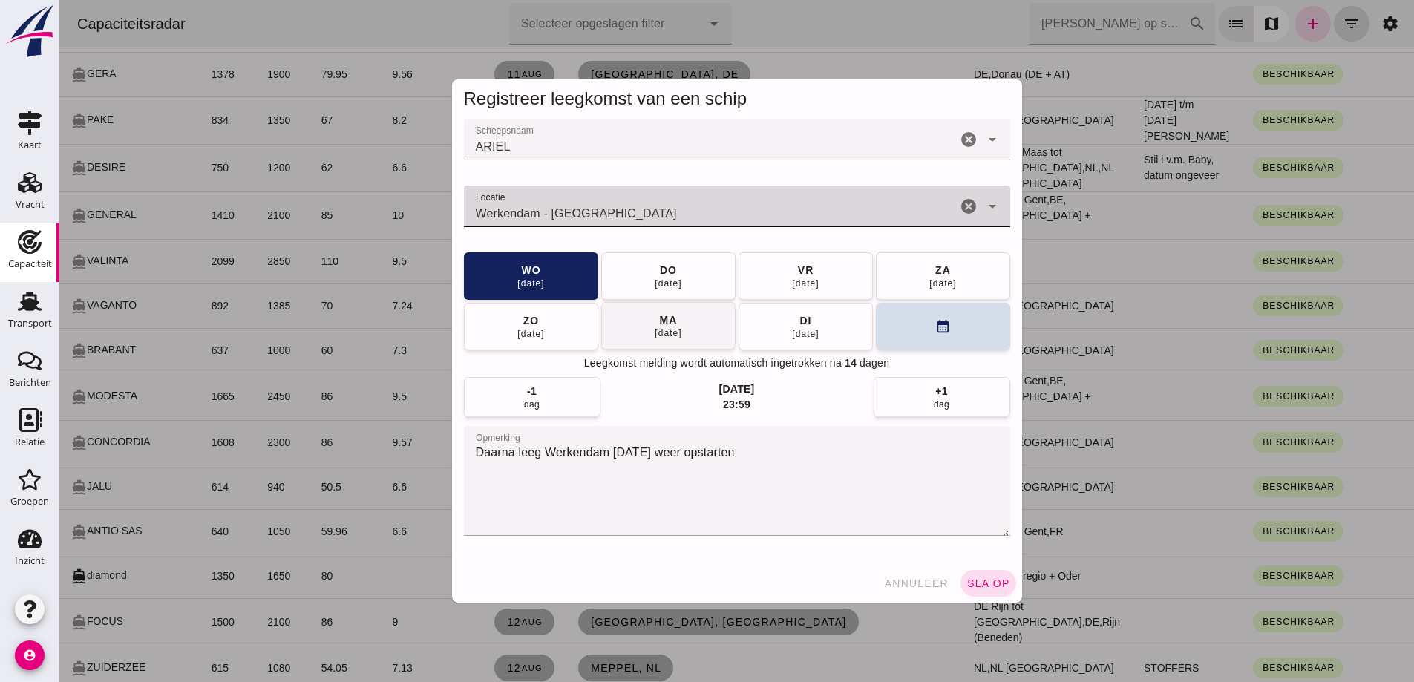
type input "Werkendam - Noord-Brabant"
click button "ma 01 sep"
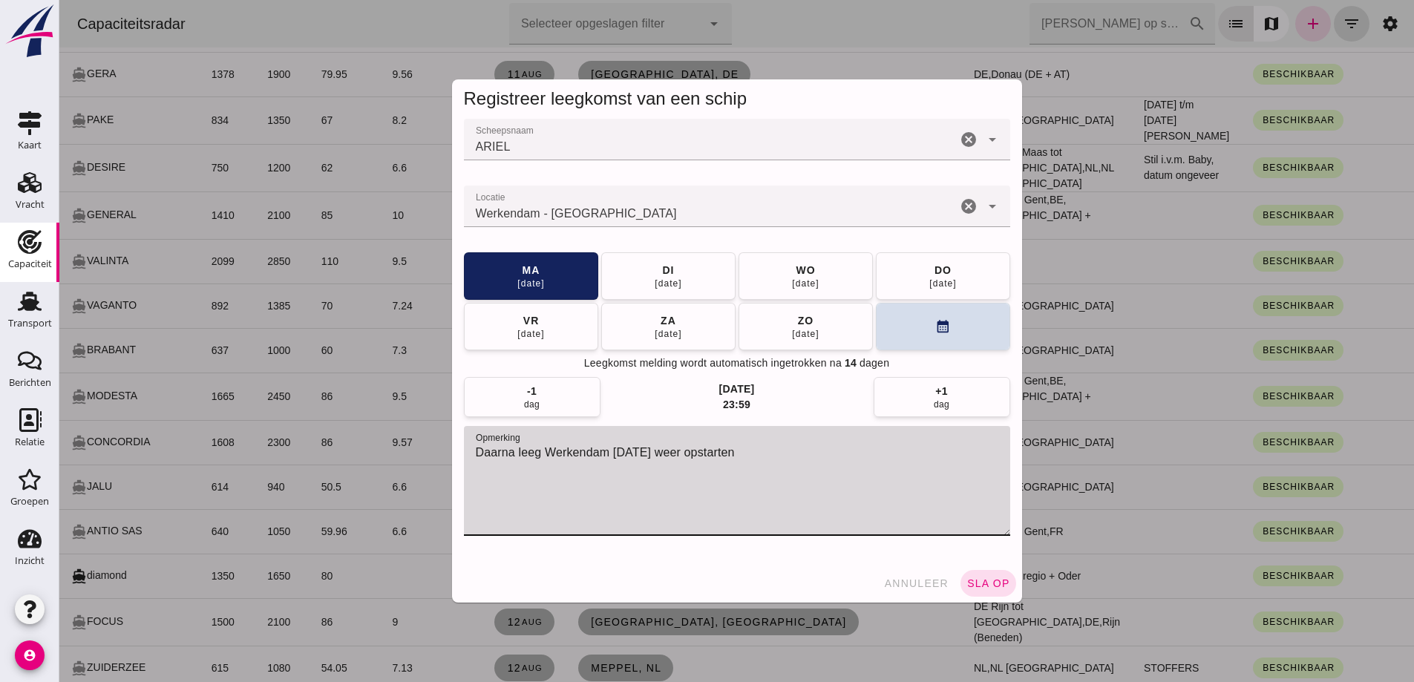
drag, startPoint x: 761, startPoint y: 455, endPoint x: 355, endPoint y: 403, distance: 409.2
click div "Registreer leegkomst van een schip Scheepsnaam Scheepsnaam ARIEL ARIEL cancel a…"
click button "sla op"
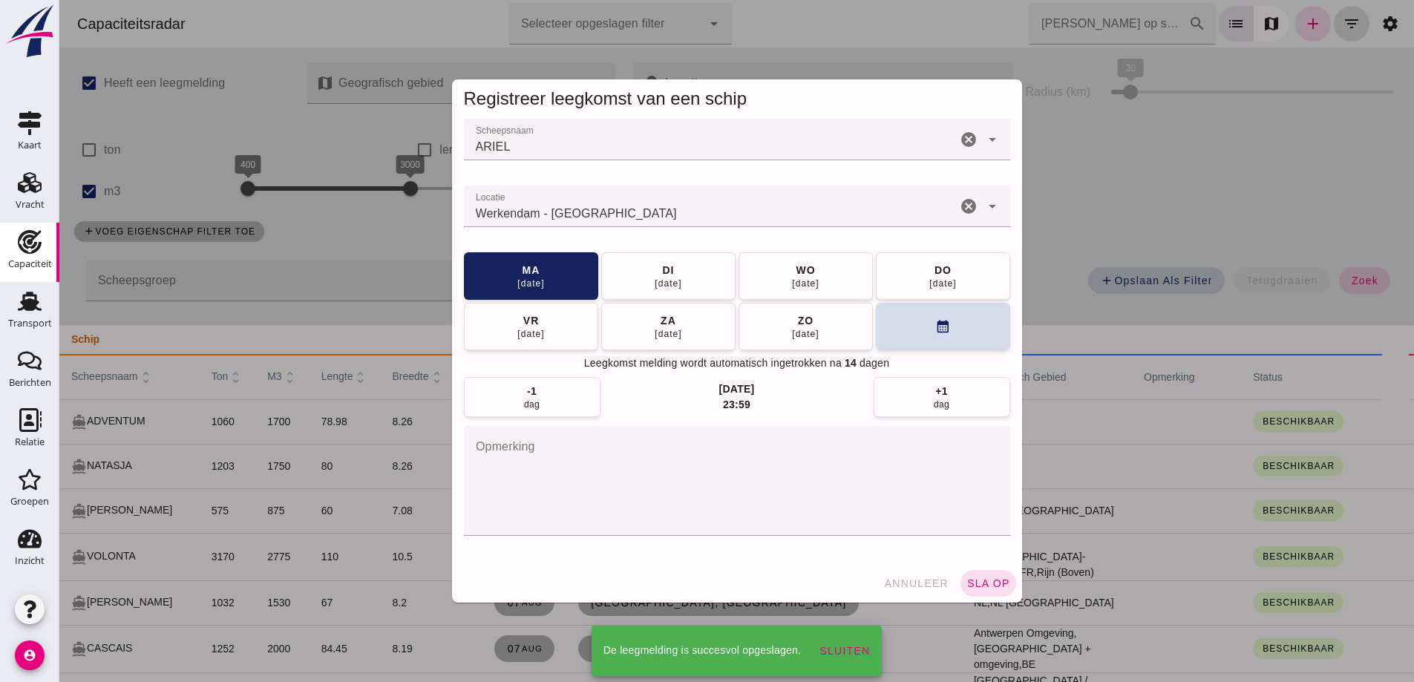
scroll to position [2004, 0]
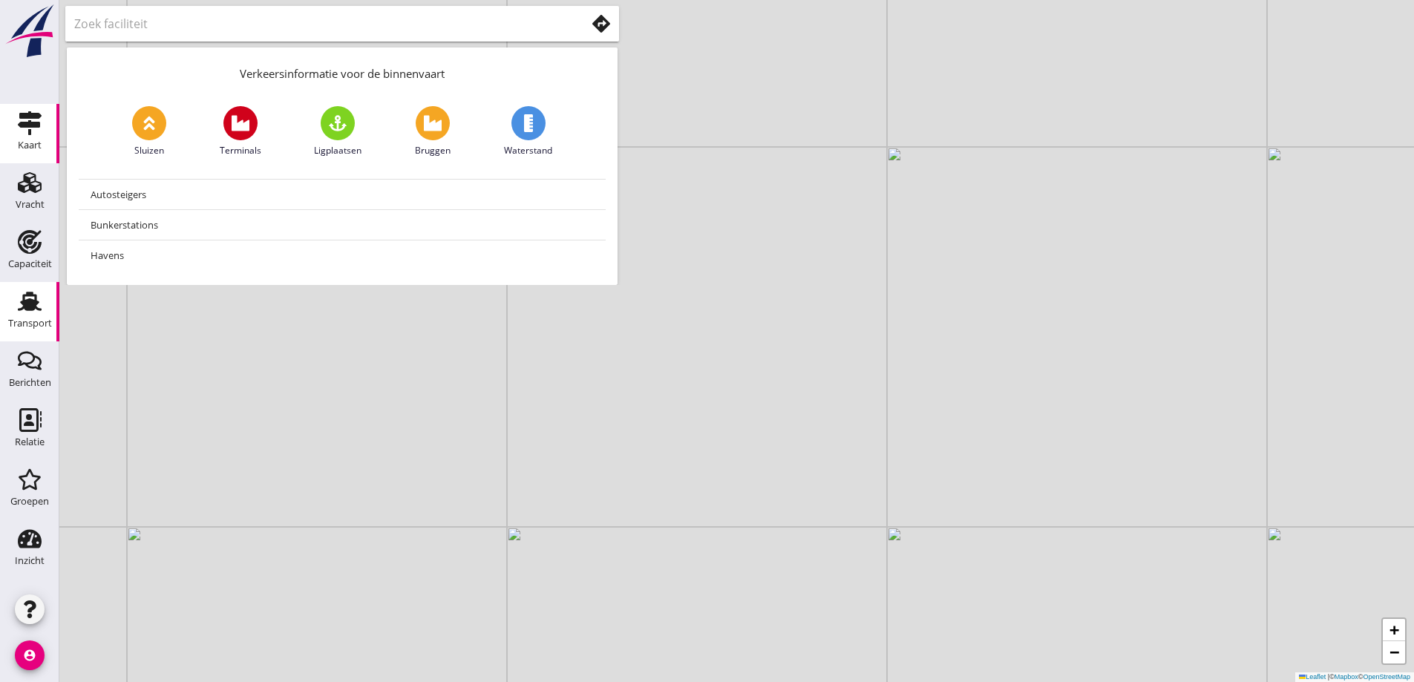
click at [27, 310] on use at bounding box center [30, 301] width 24 height 19
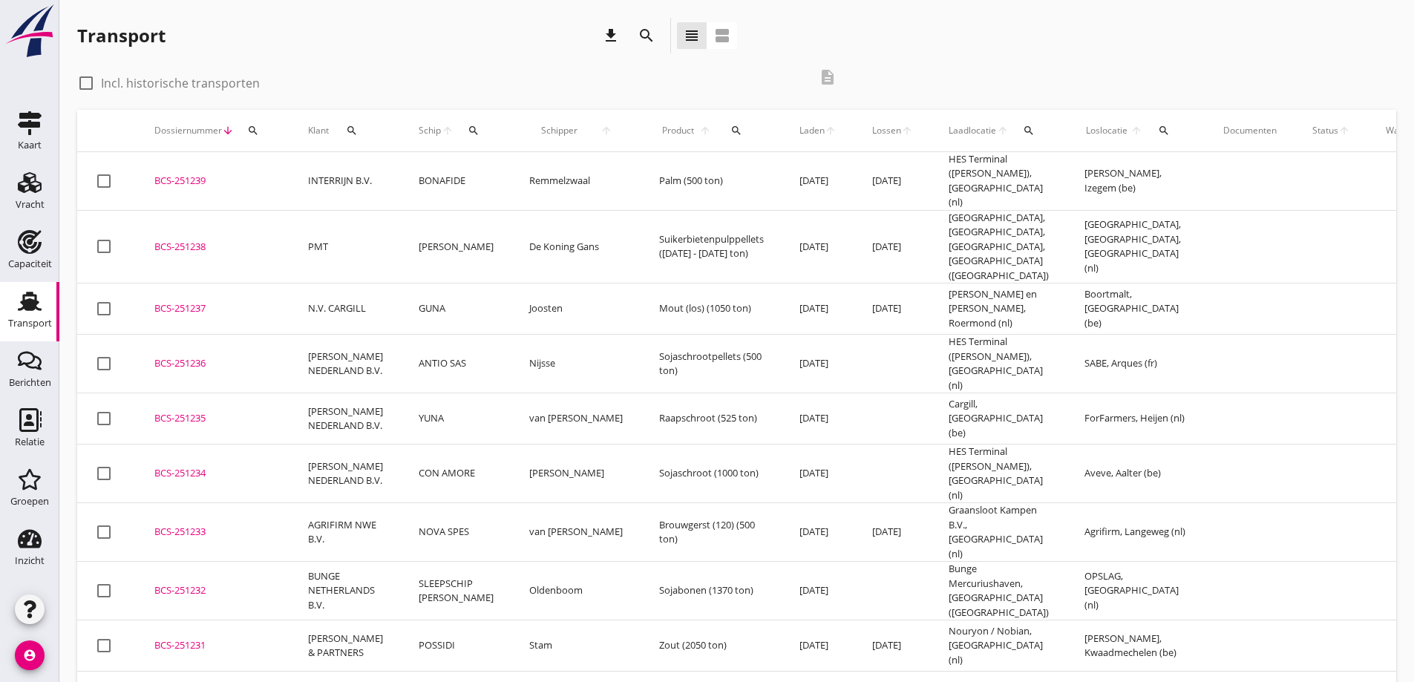
click at [171, 466] on div "BCS-251234" at bounding box center [213, 473] width 118 height 15
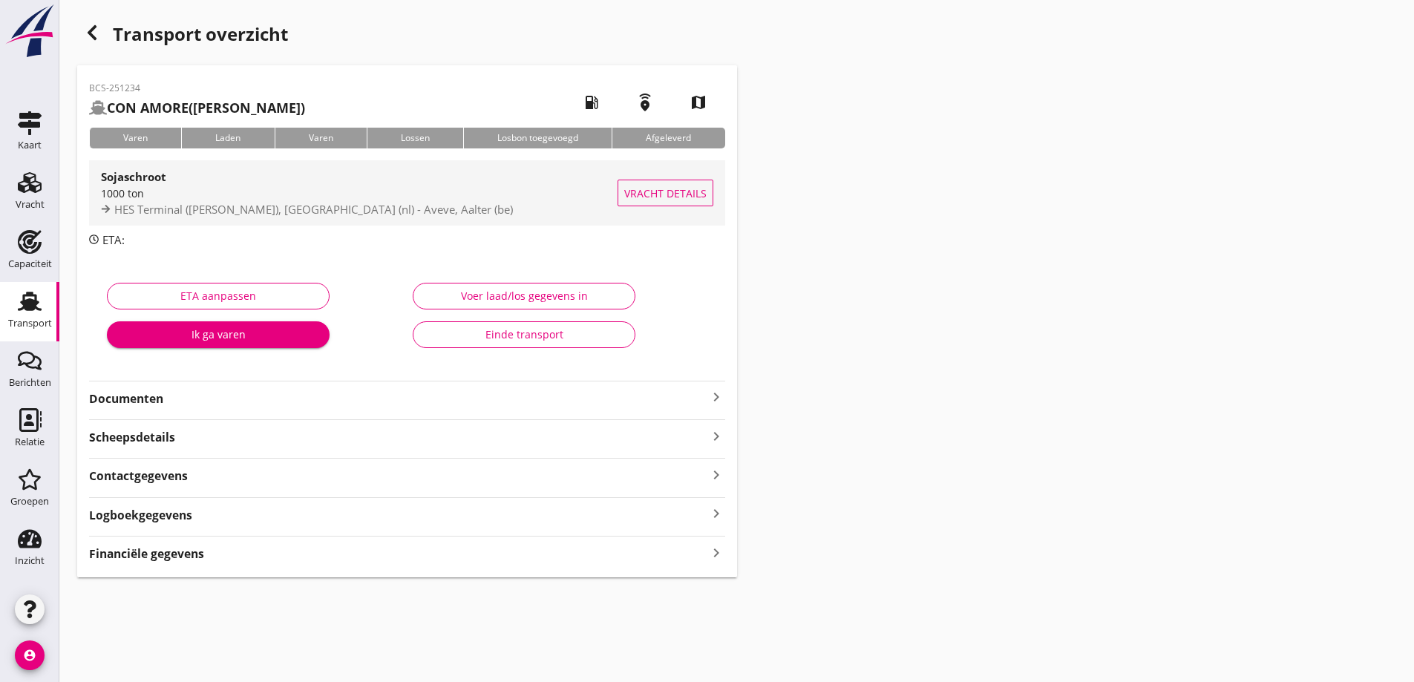
click at [709, 194] on button "Vracht details" at bounding box center [665, 193] width 96 height 27
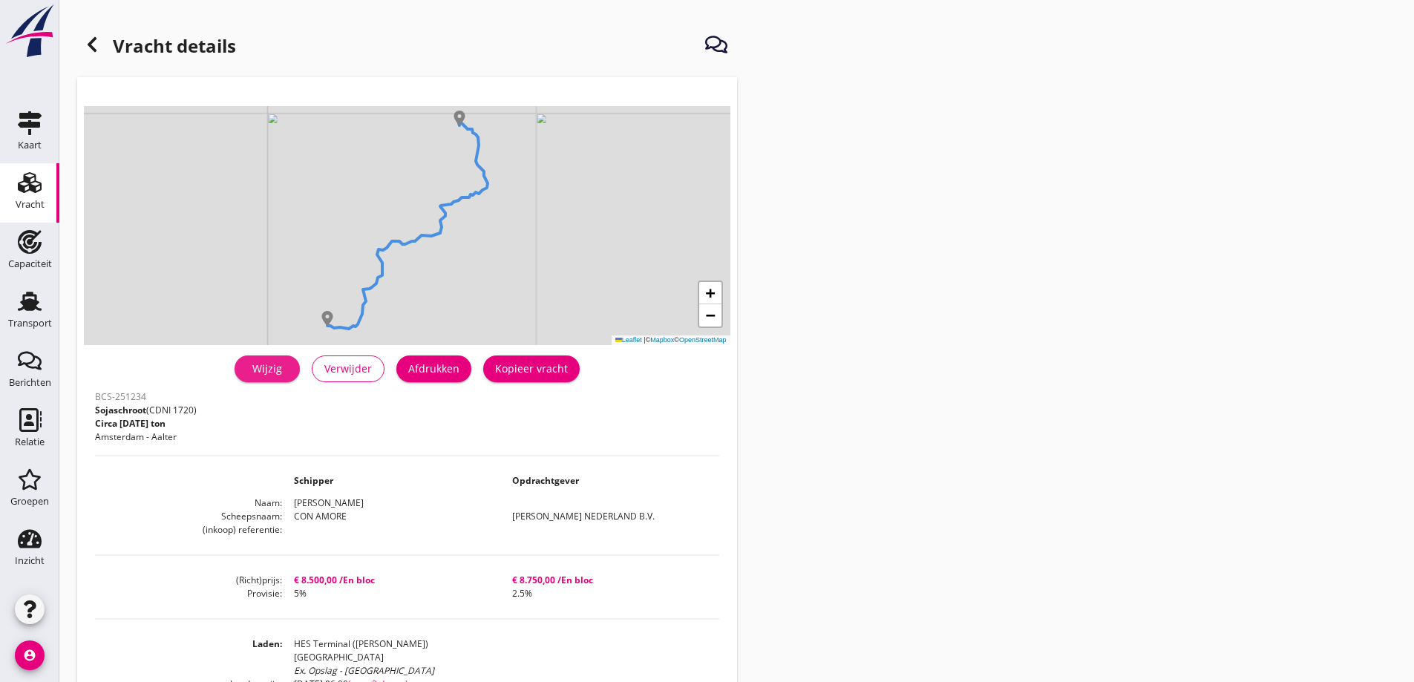
click at [271, 370] on div "Wijzig" at bounding box center [267, 369] width 42 height 16
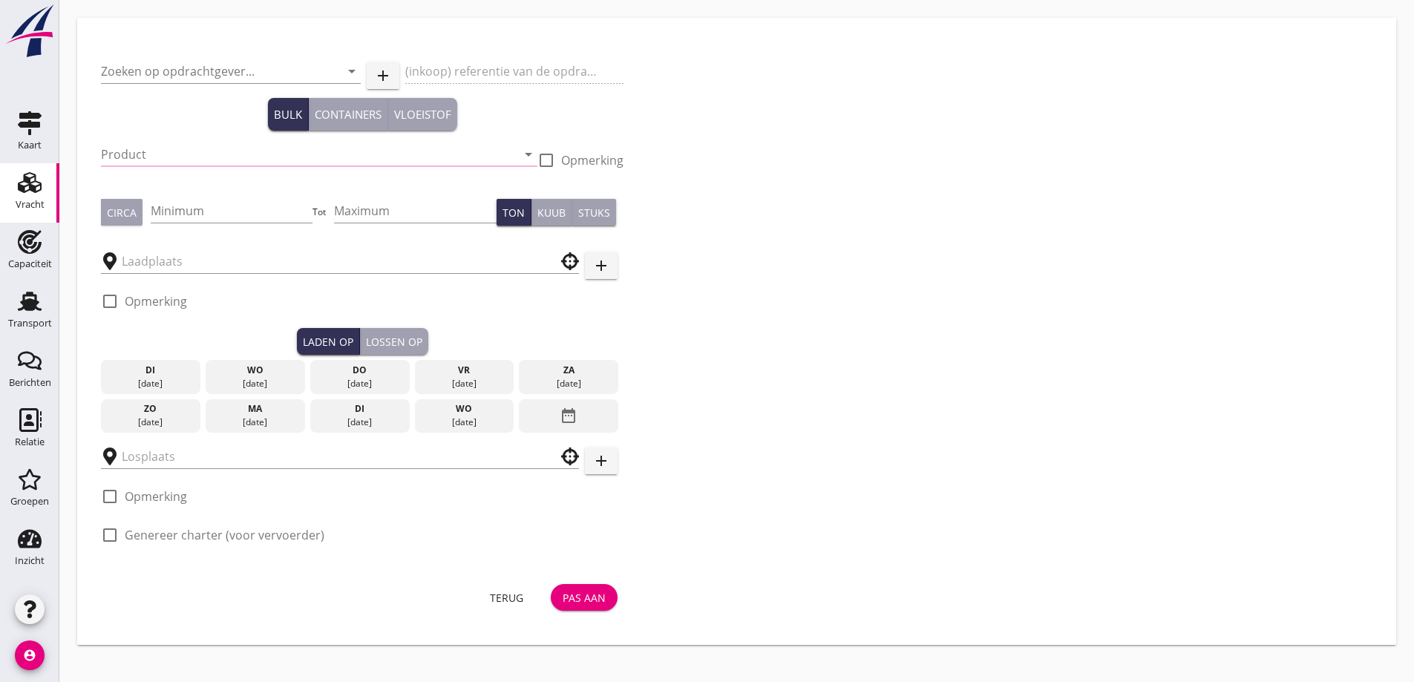
type input "PETERSON NEDERLAND B.V."
type input "Sojaschroot (1720)"
type input "1000"
checkbox input "true"
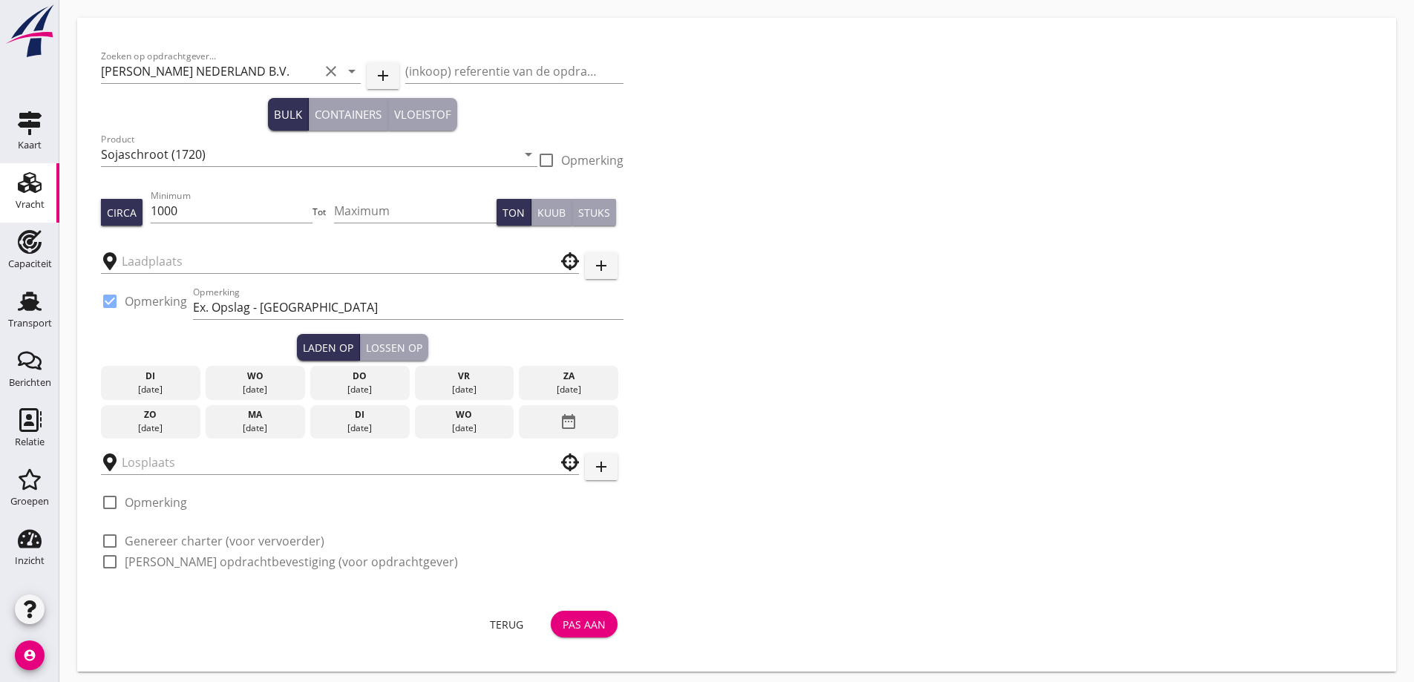
type input "HES Terminal (melden Peterson)"
type input "Aveve"
checkbox input "true"
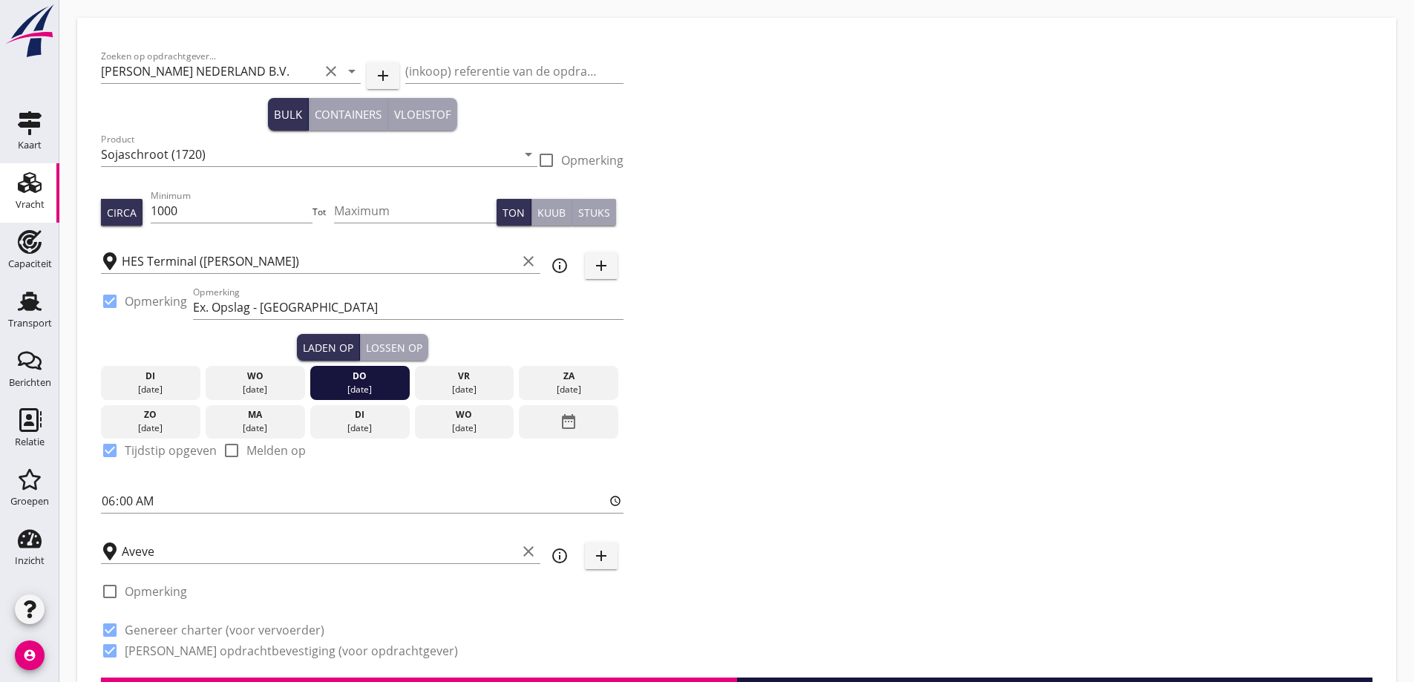
type input "8500"
checkbox input "false"
radio input "false"
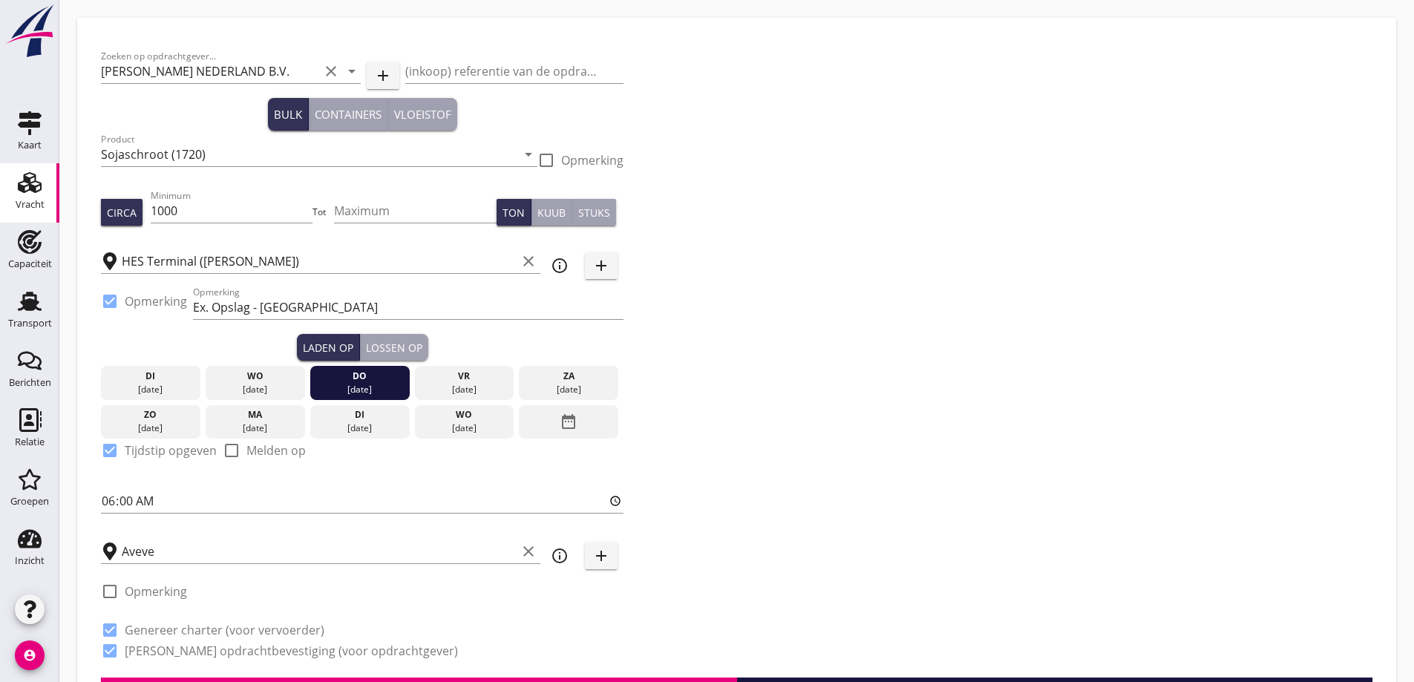
checkbox input "true"
radio input "false"
radio input "true"
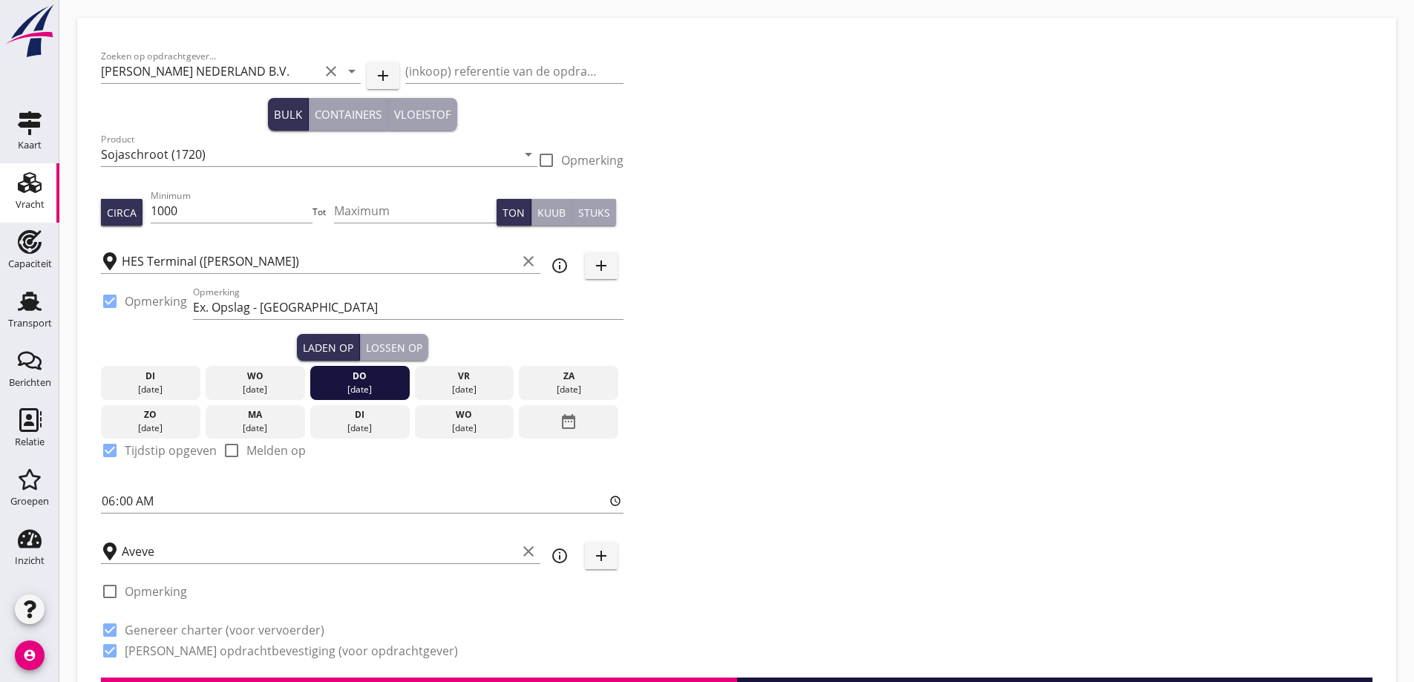
radio input "false"
radio input "true"
type input "5"
type input "8750"
checkbox input "false"
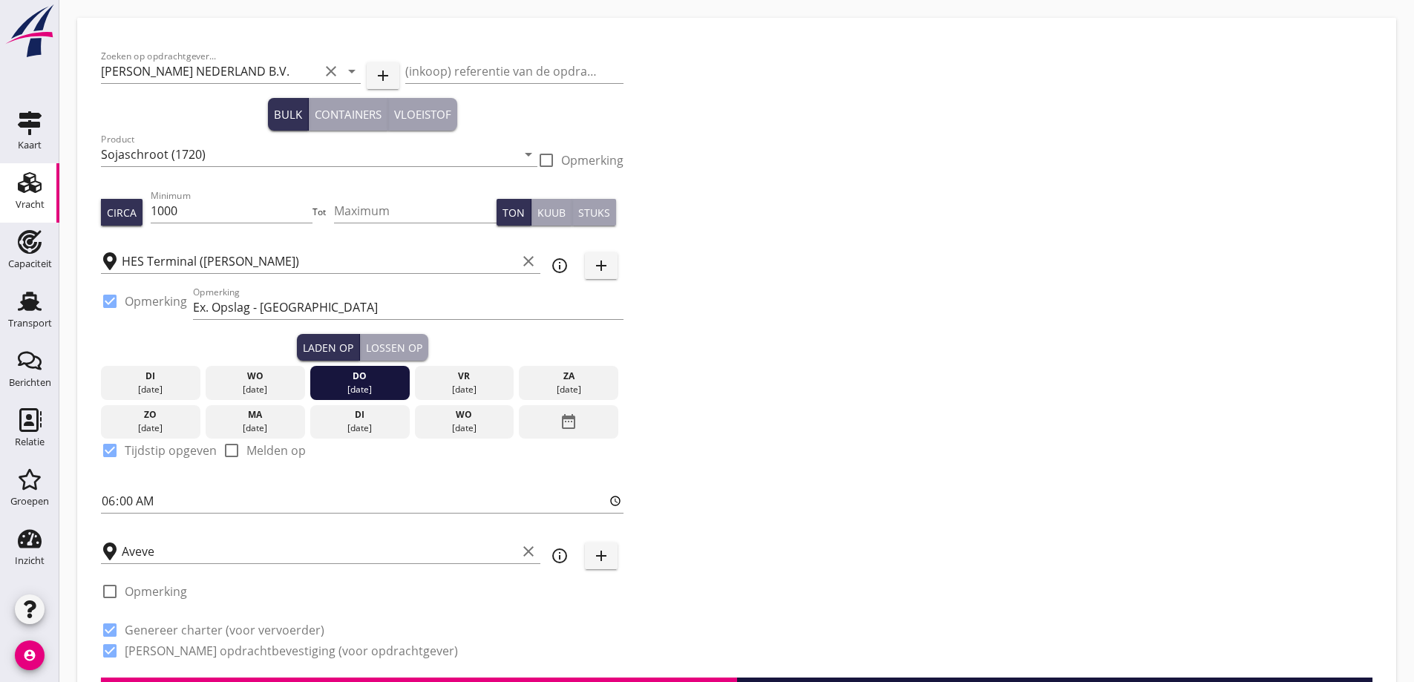
radio input "false"
checkbox input "true"
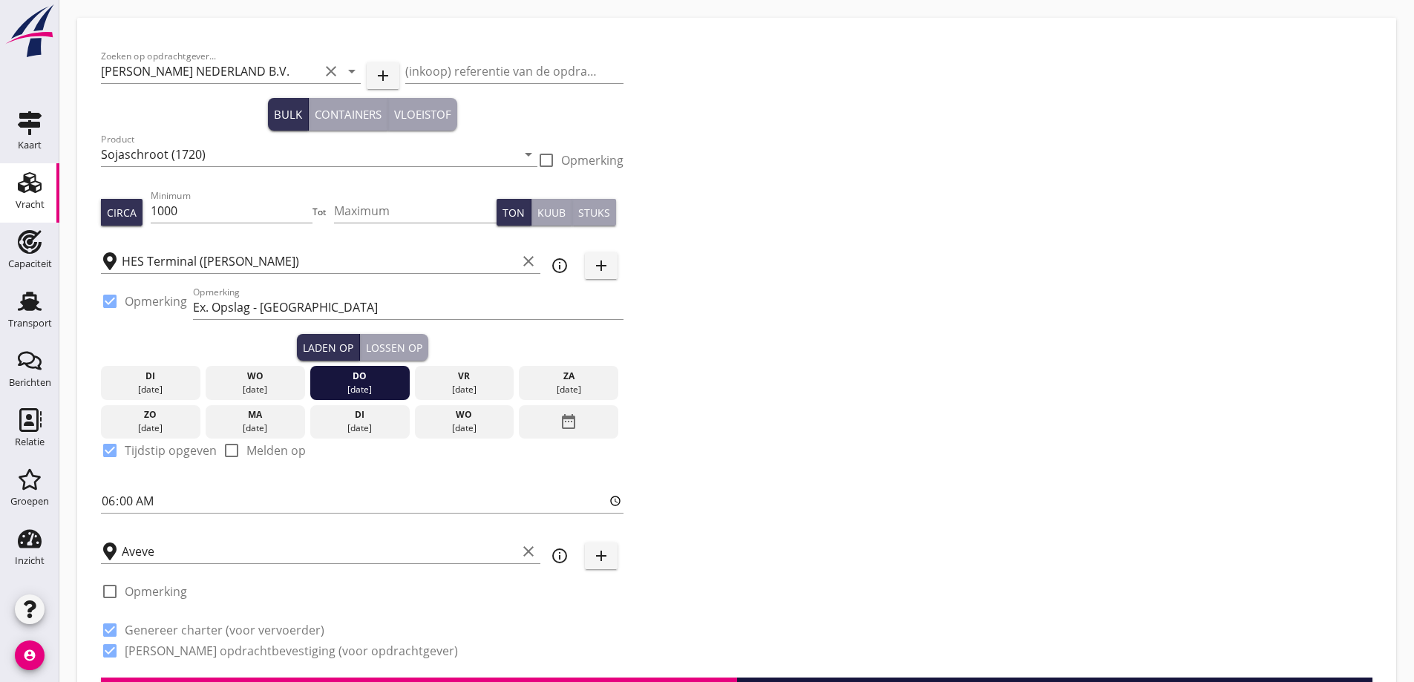
checkbox input "true"
radio input "false"
radio input "true"
radio input "false"
radio input "true"
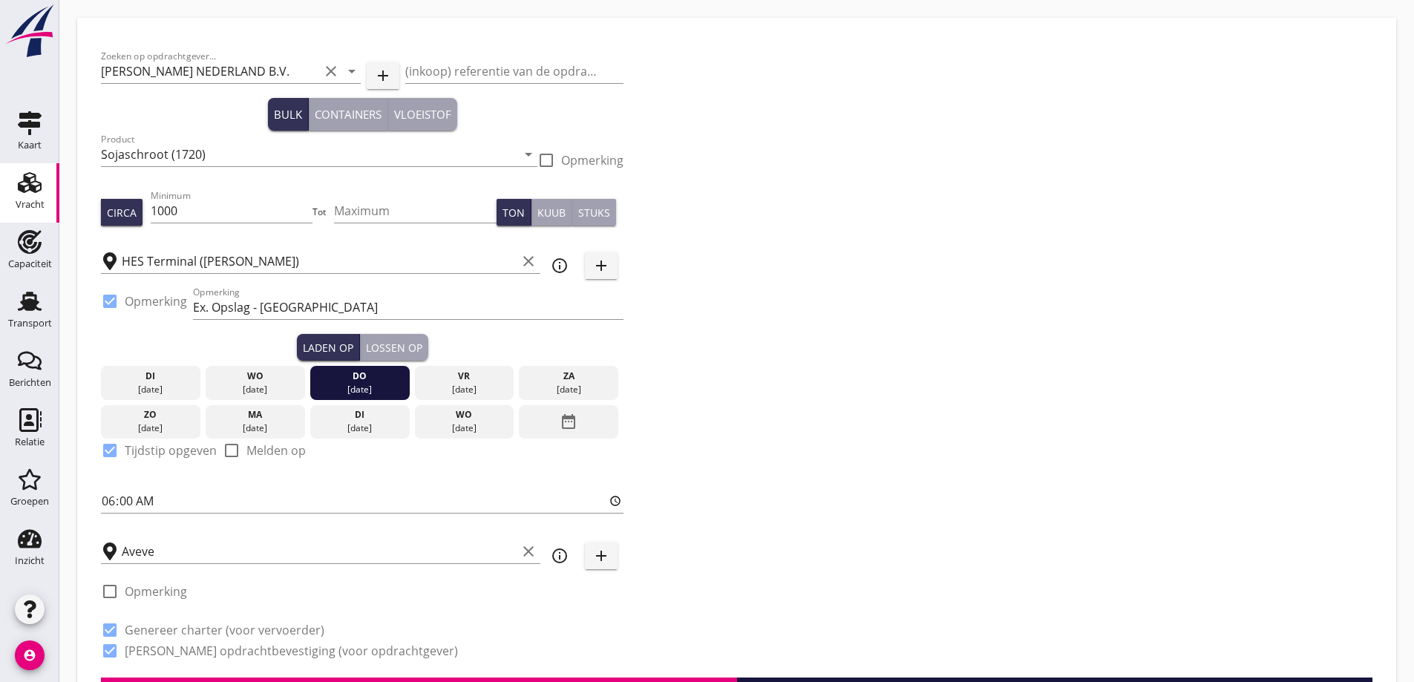
type input "2.5"
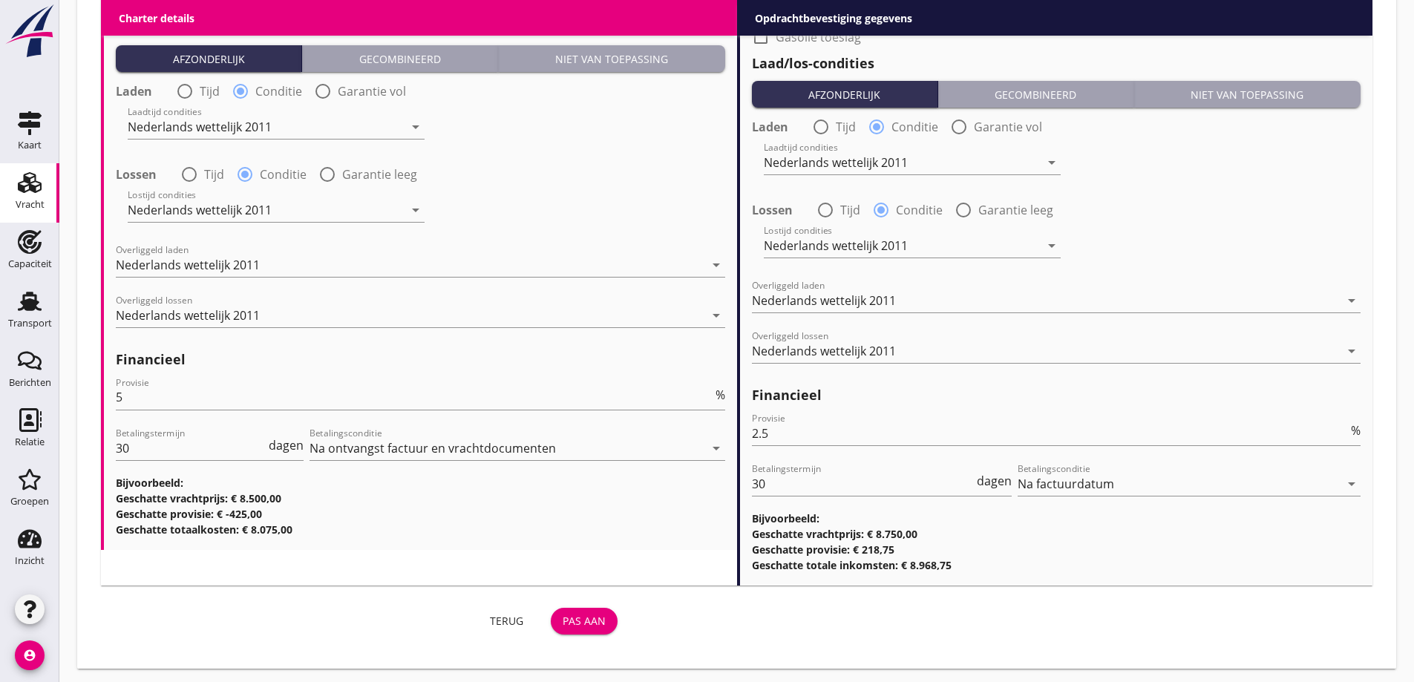
scroll to position [1698, 0]
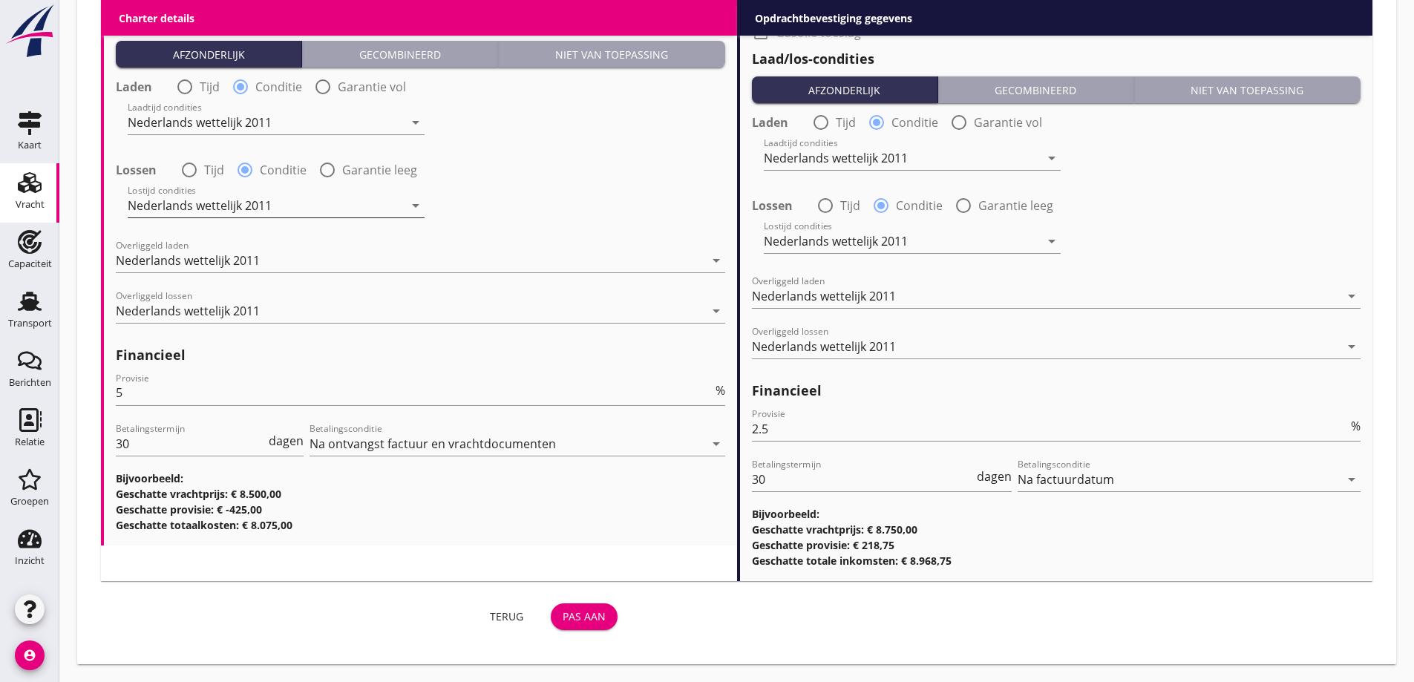
click at [232, 212] on div "Nederlands wettelijk 2011" at bounding box center [200, 205] width 144 height 13
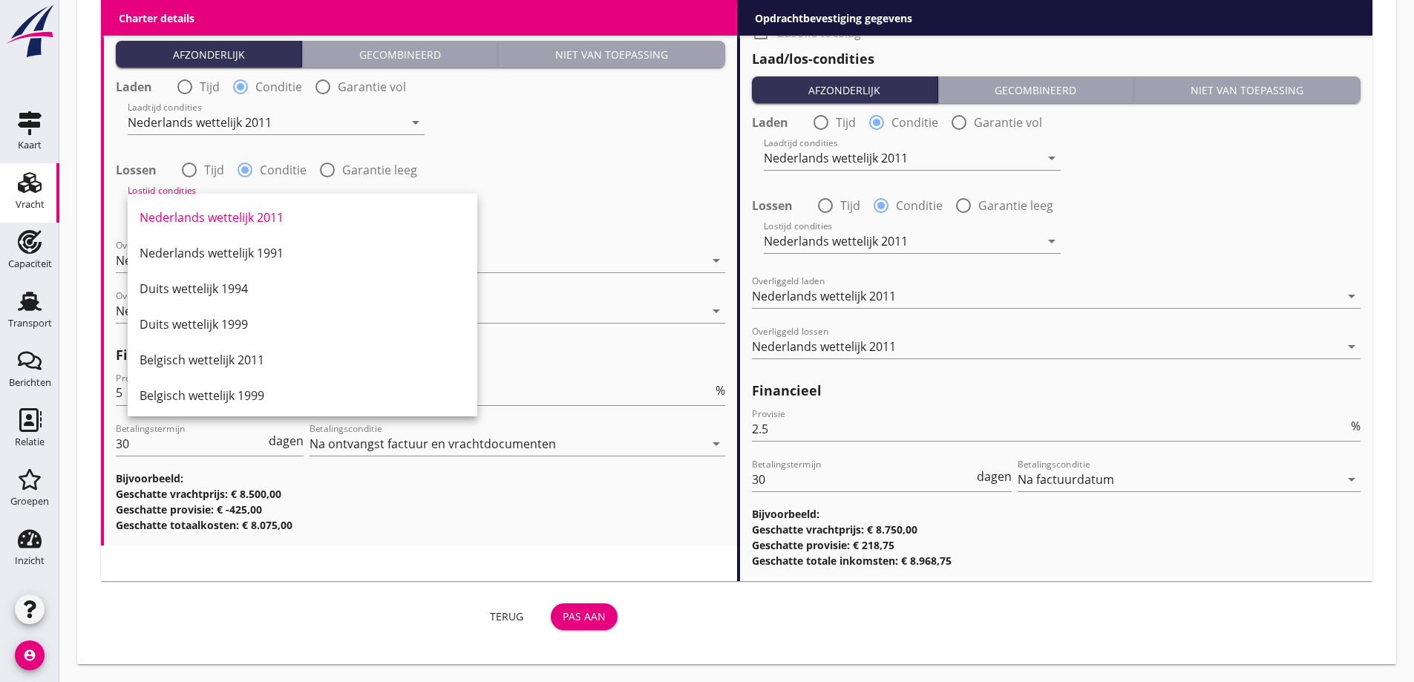
click at [232, 213] on div "Nederlands wettelijk 2011" at bounding box center [303, 218] width 326 height 18
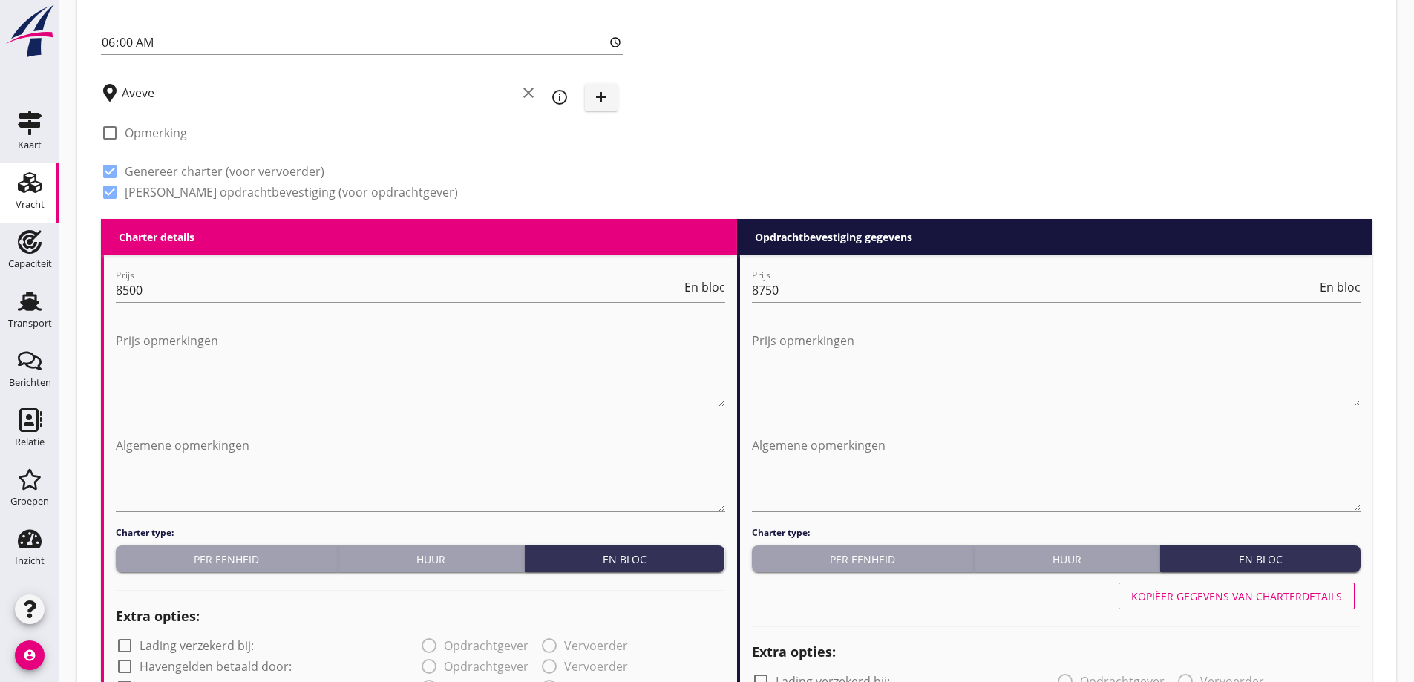
scroll to position [288, 0]
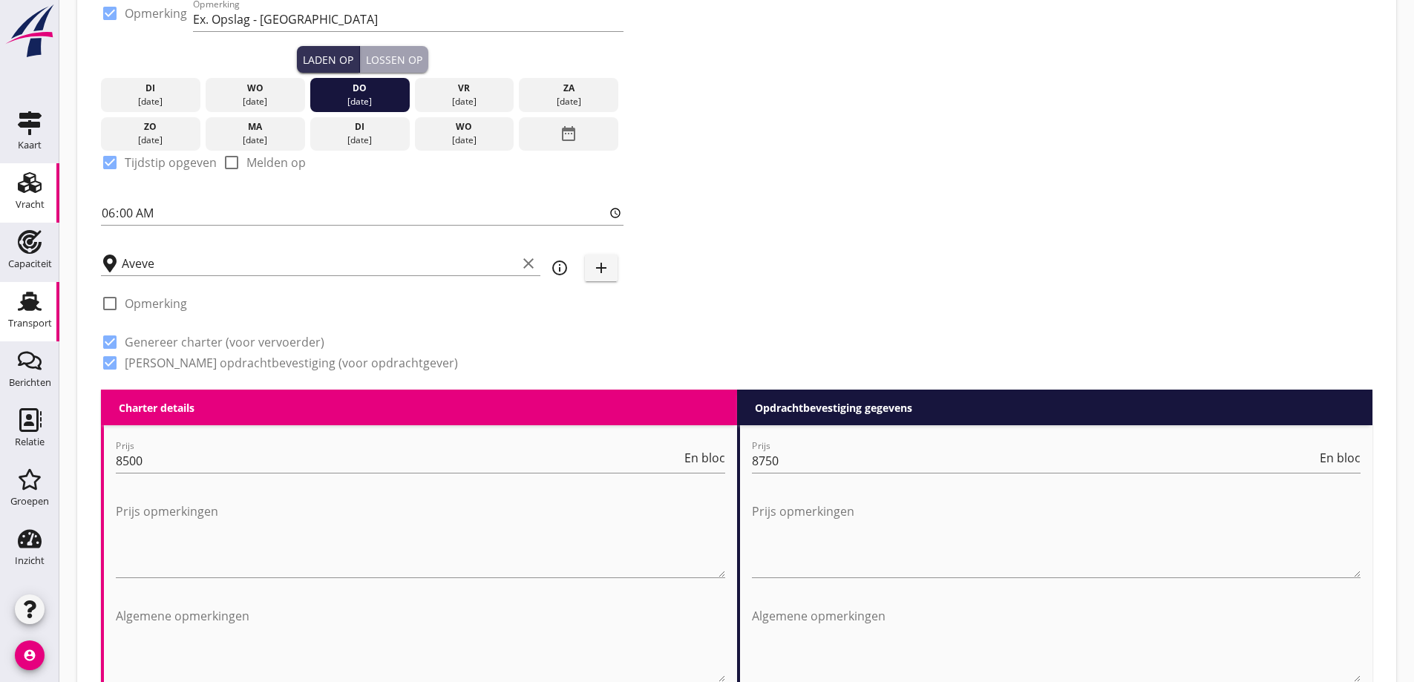
click at [32, 300] on use at bounding box center [30, 301] width 24 height 19
click at [28, 134] on use at bounding box center [30, 123] width 24 height 24
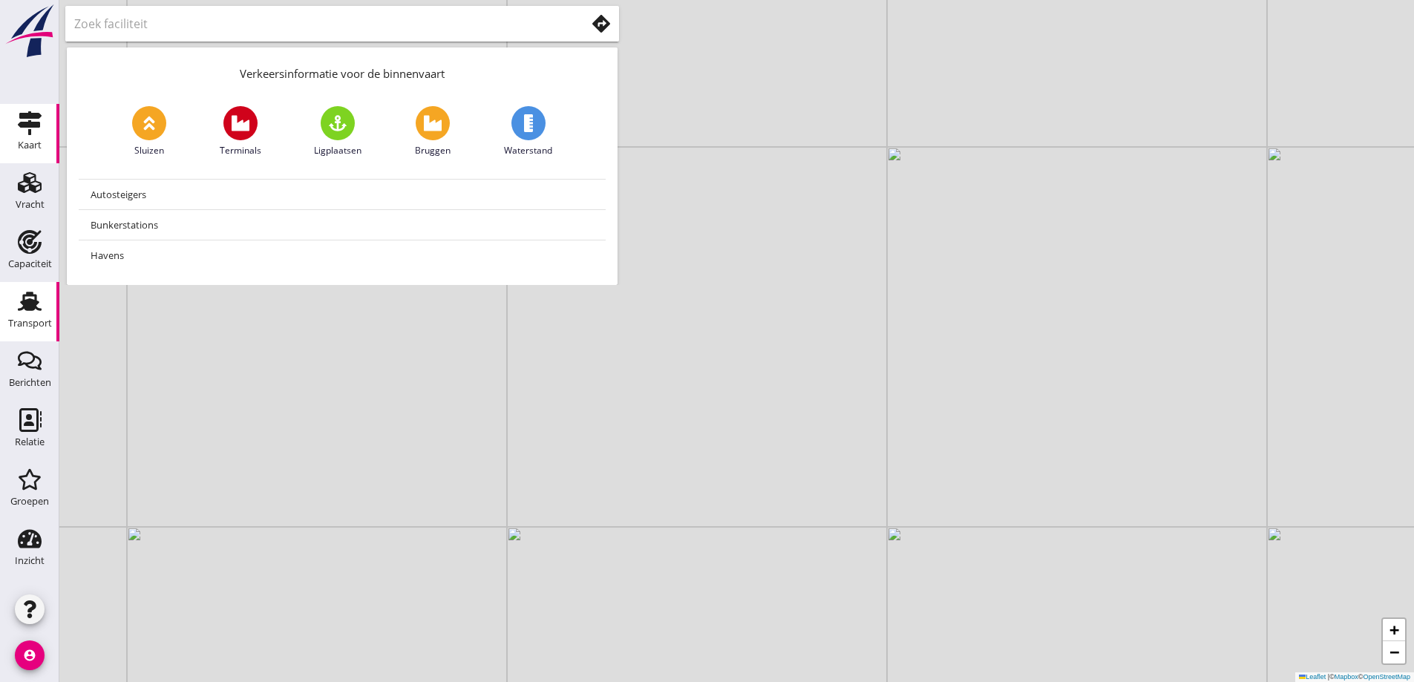
click at [35, 305] on use at bounding box center [30, 301] width 24 height 19
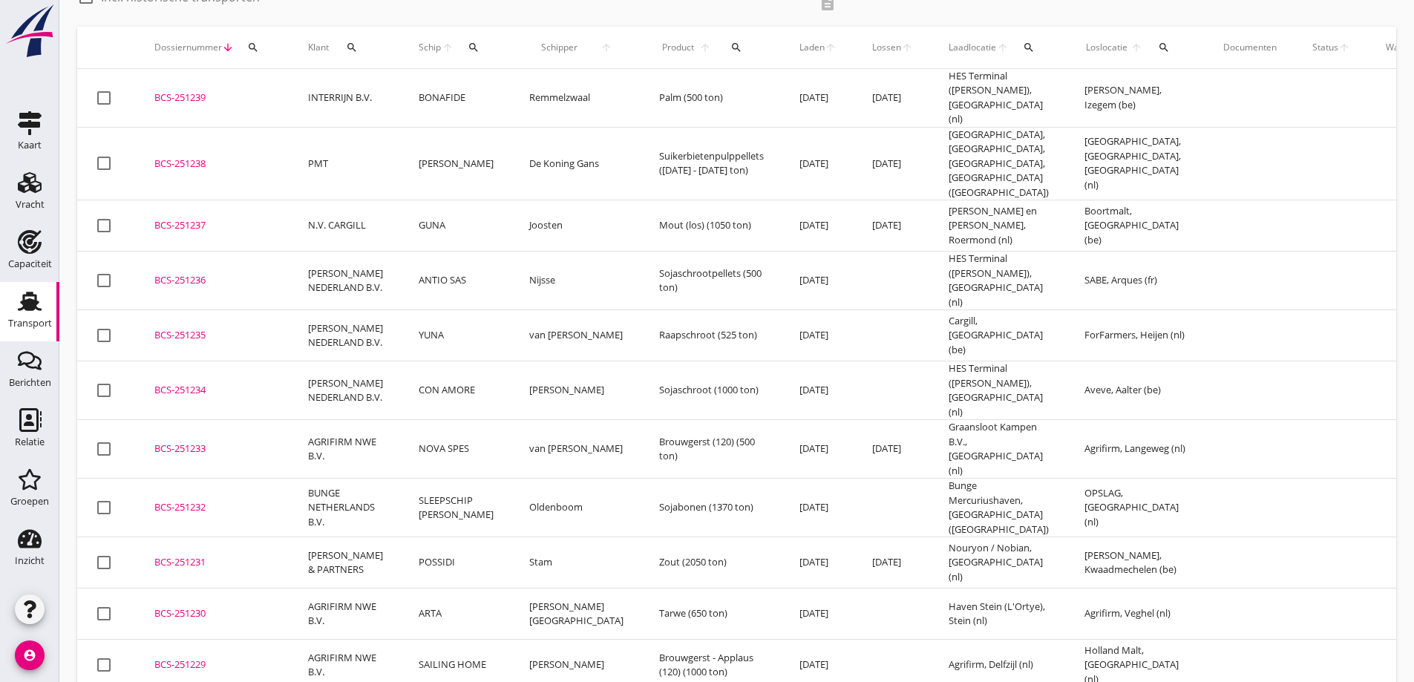
scroll to position [148, 0]
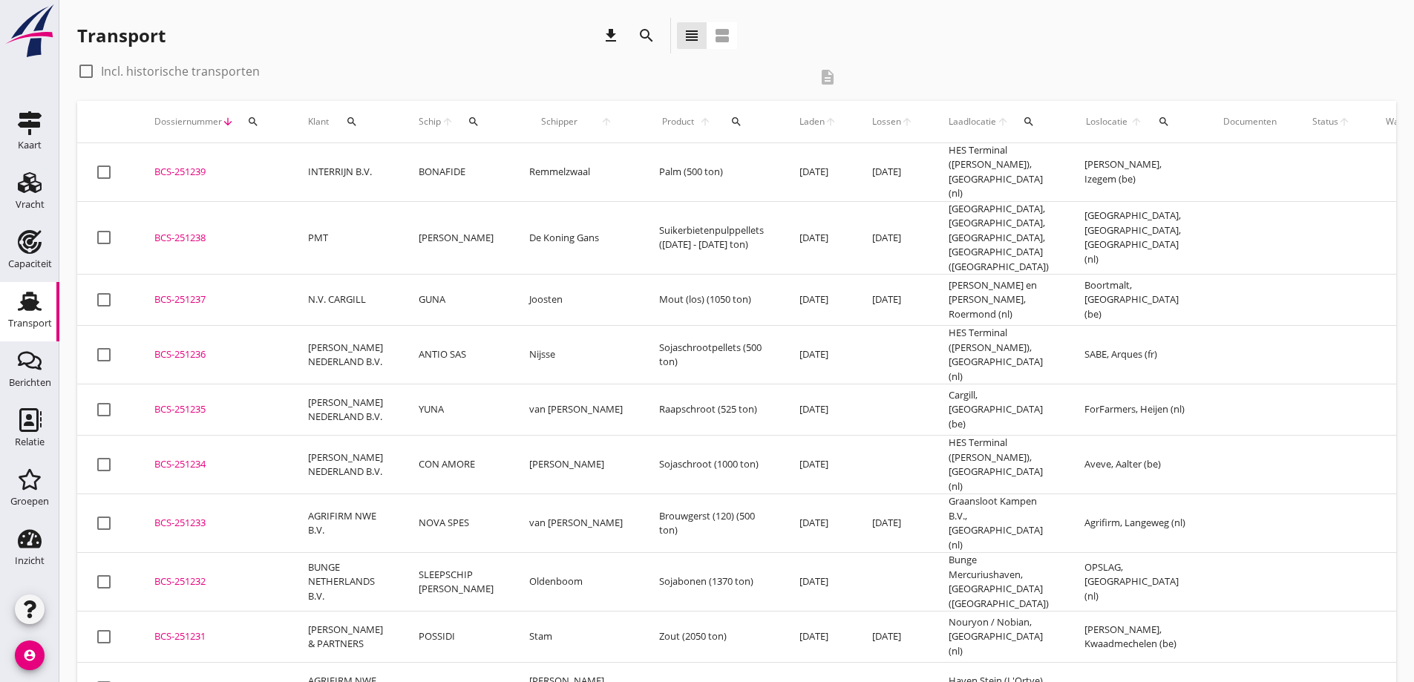
click at [61, 206] on div "Transport download search view_headline view_agenda check_box_outline_blank Inc…" at bounding box center [736, 691] width 1354 height 1383
click at [40, 196] on div "Vracht" at bounding box center [30, 204] width 29 height 21
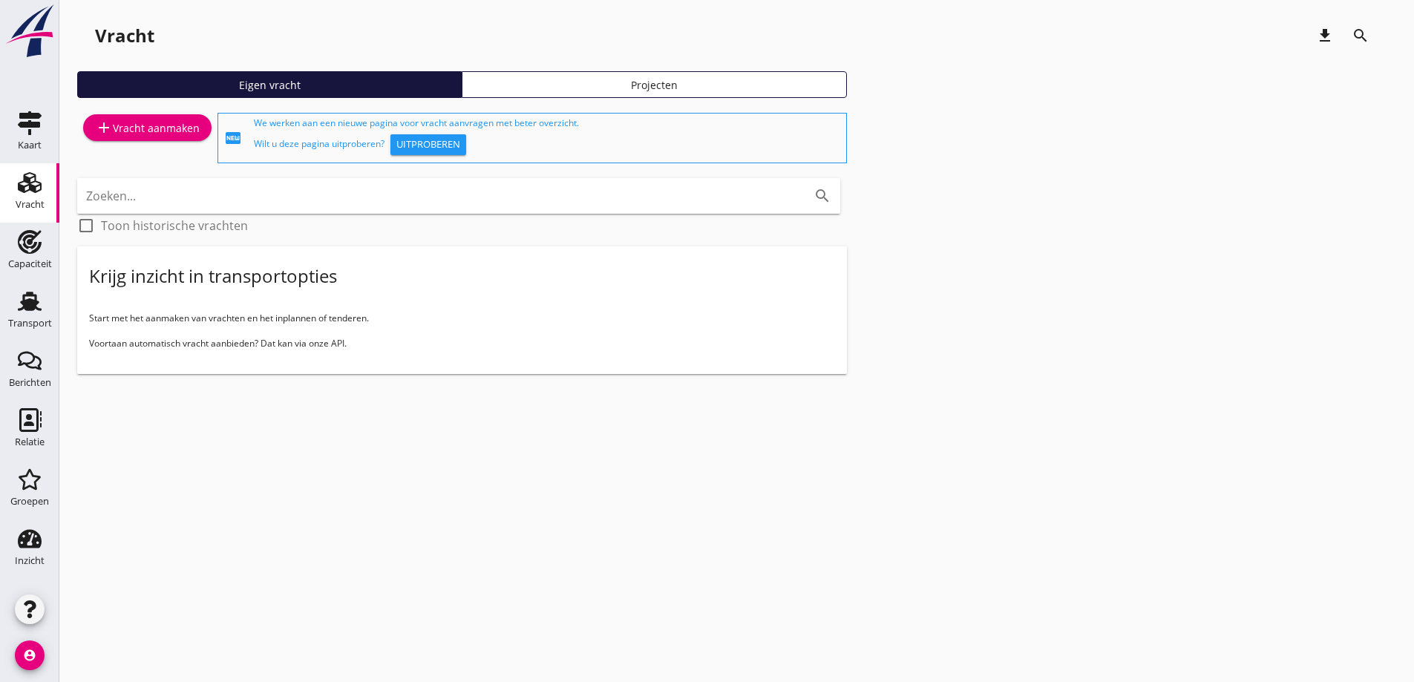
click at [135, 127] on div "add Vracht aanmaken" at bounding box center [147, 128] width 105 height 18
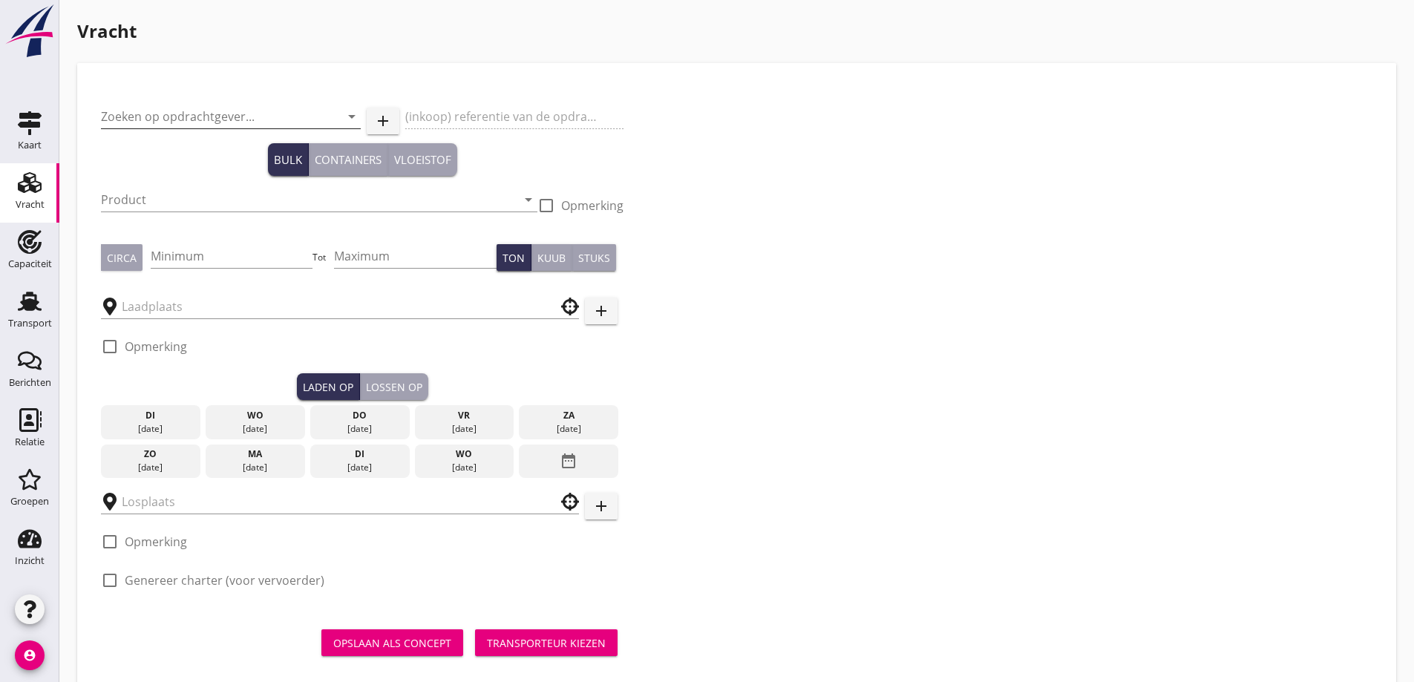
drag, startPoint x: 157, startPoint y: 117, endPoint x: 199, endPoint y: 121, distance: 42.5
click at [157, 117] on input "Zoeken op opdrachtgever..." at bounding box center [210, 117] width 218 height 24
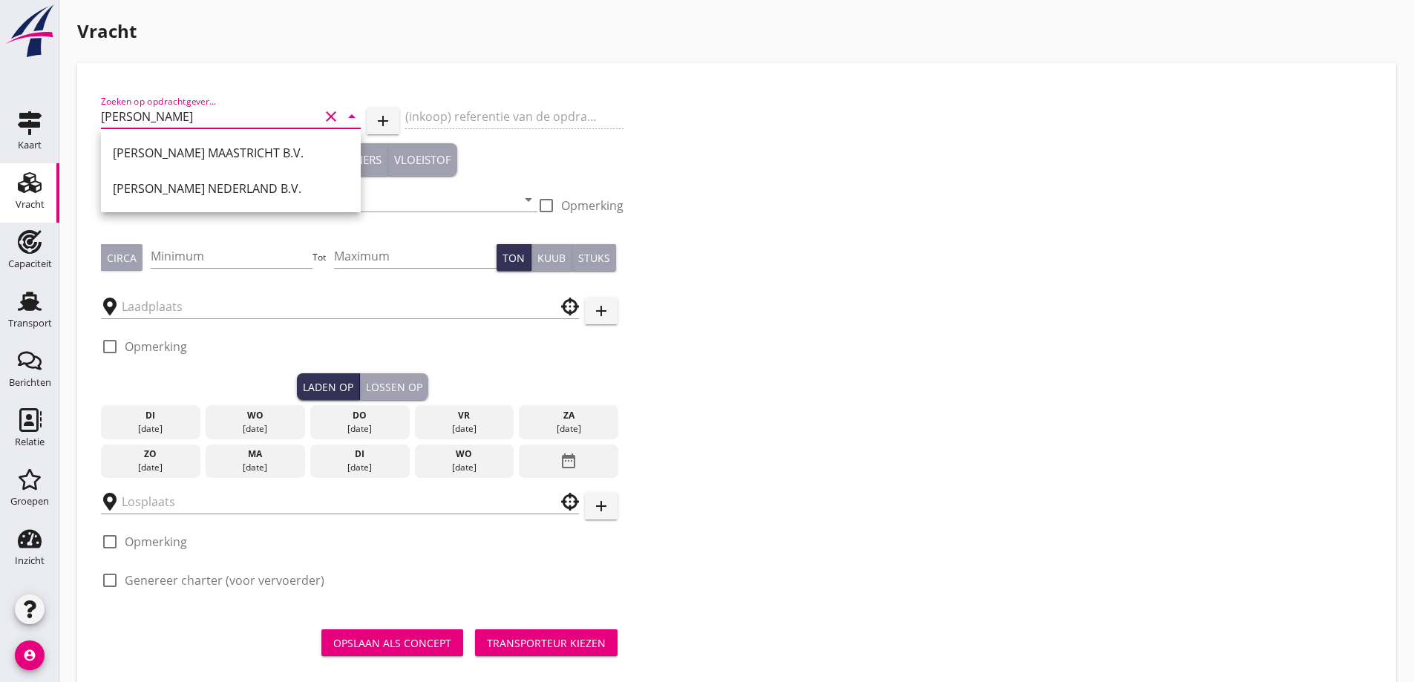
click at [234, 187] on div "[PERSON_NAME] NEDERLAND B.V." at bounding box center [231, 189] width 236 height 18
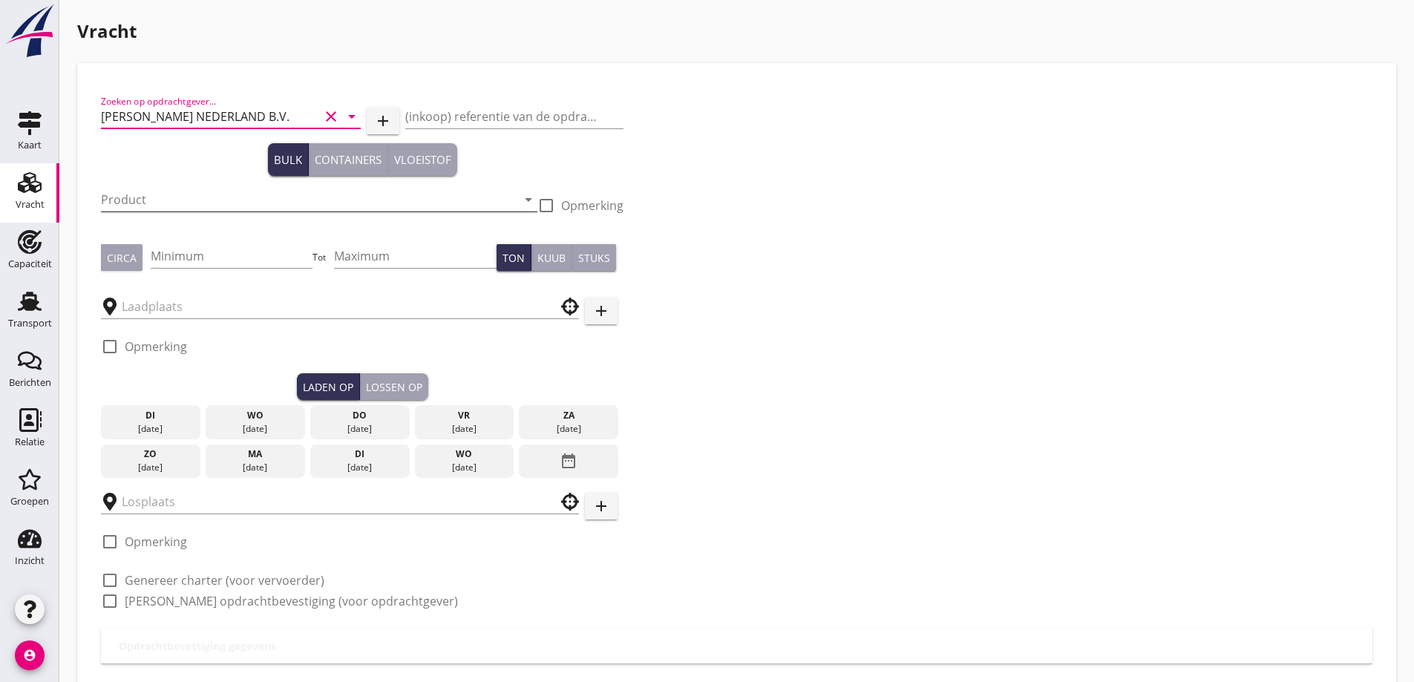
type input "[PERSON_NAME] NEDERLAND B.V."
click at [154, 190] on input "Product" at bounding box center [309, 200] width 416 height 24
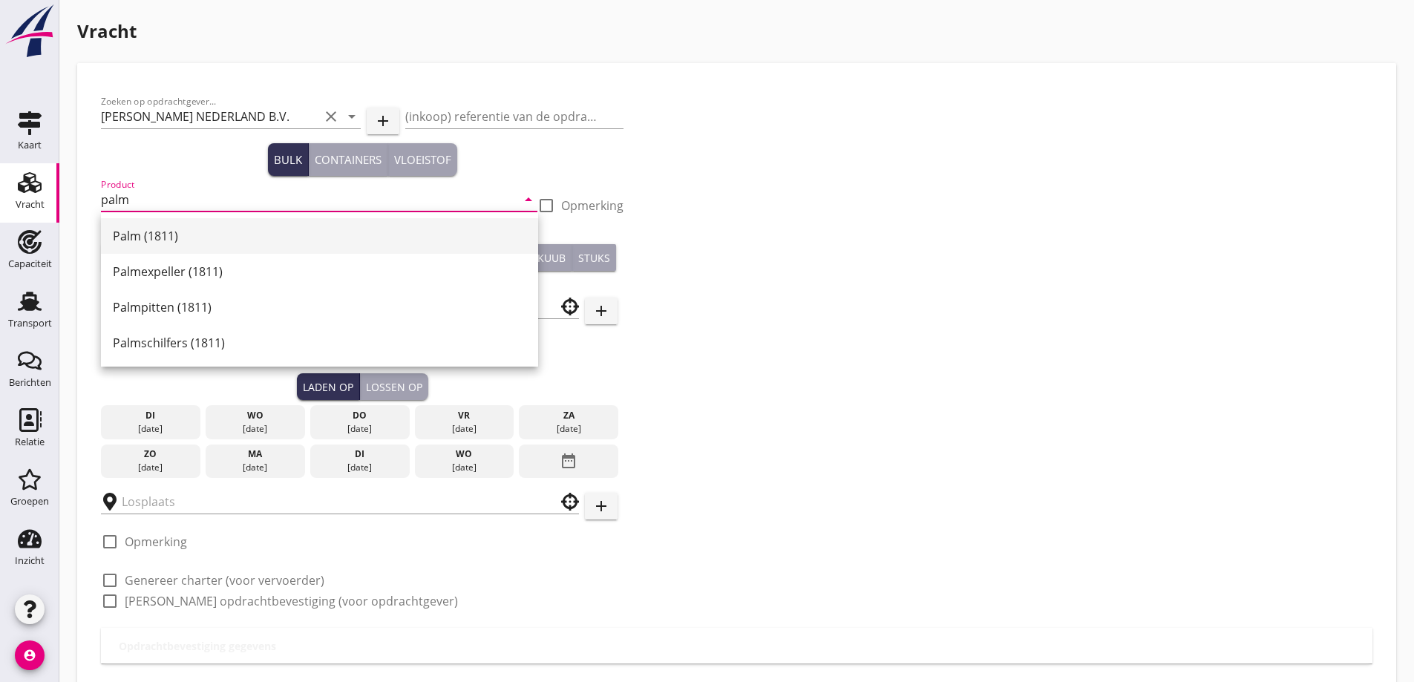
click at [188, 248] on div "Palm (1811)" at bounding box center [319, 236] width 413 height 36
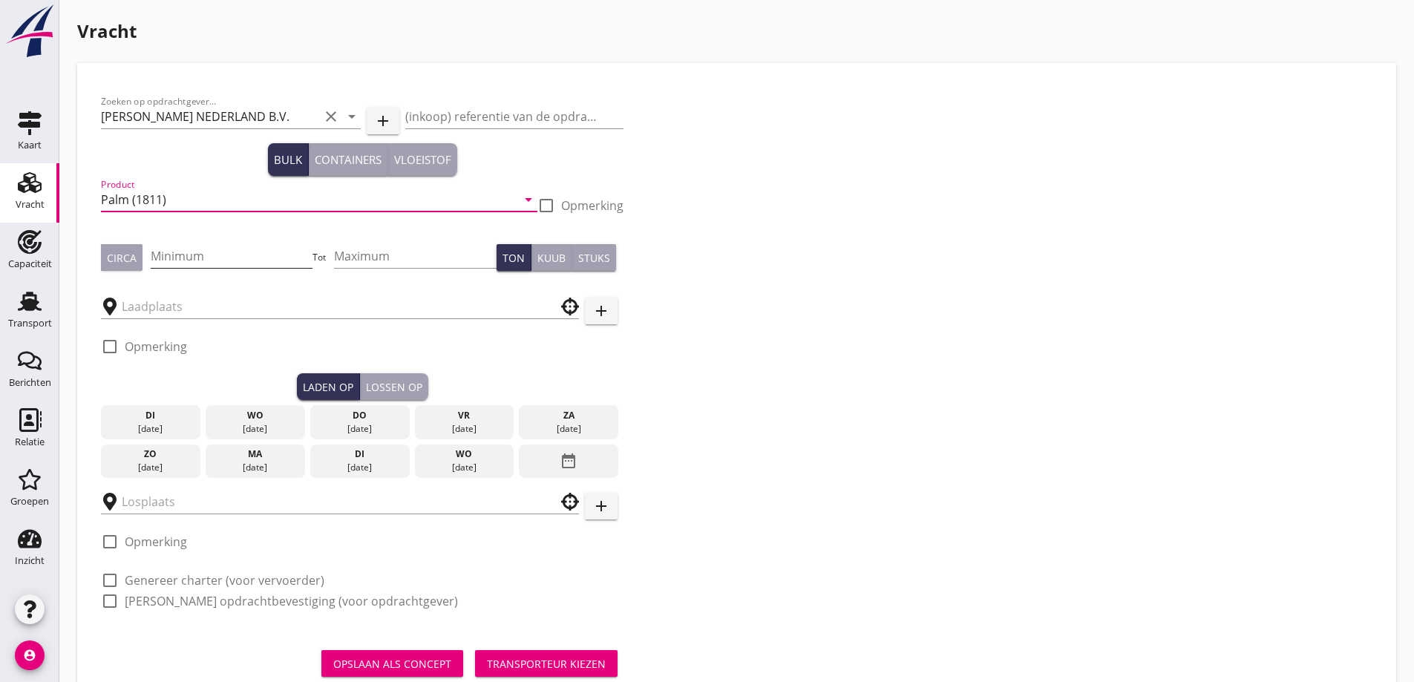
type input "Palm (1811)"
click at [217, 247] on input "Minimum" at bounding box center [232, 256] width 163 height 24
type input "6000"
type input "5"
type input "650"
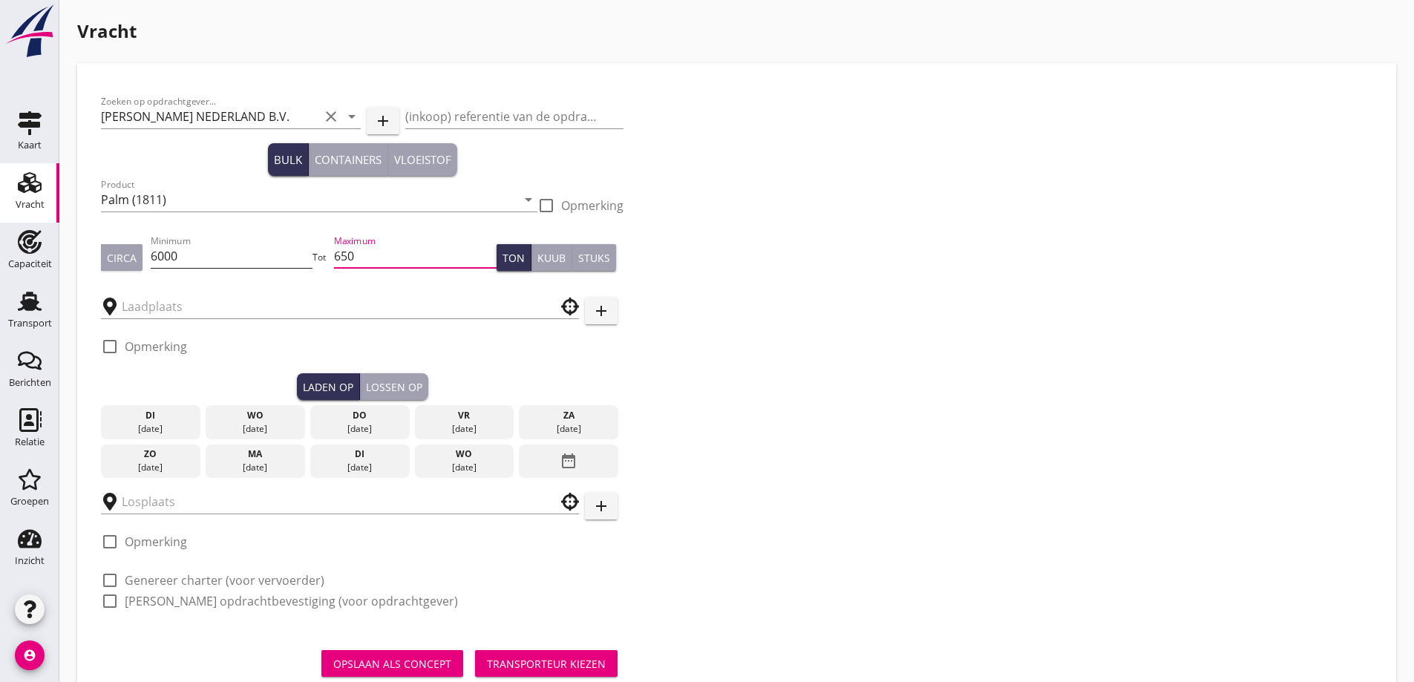
click at [204, 252] on input "6000" at bounding box center [232, 256] width 163 height 24
type input "600"
click at [300, 306] on input "text" at bounding box center [330, 307] width 416 height 24
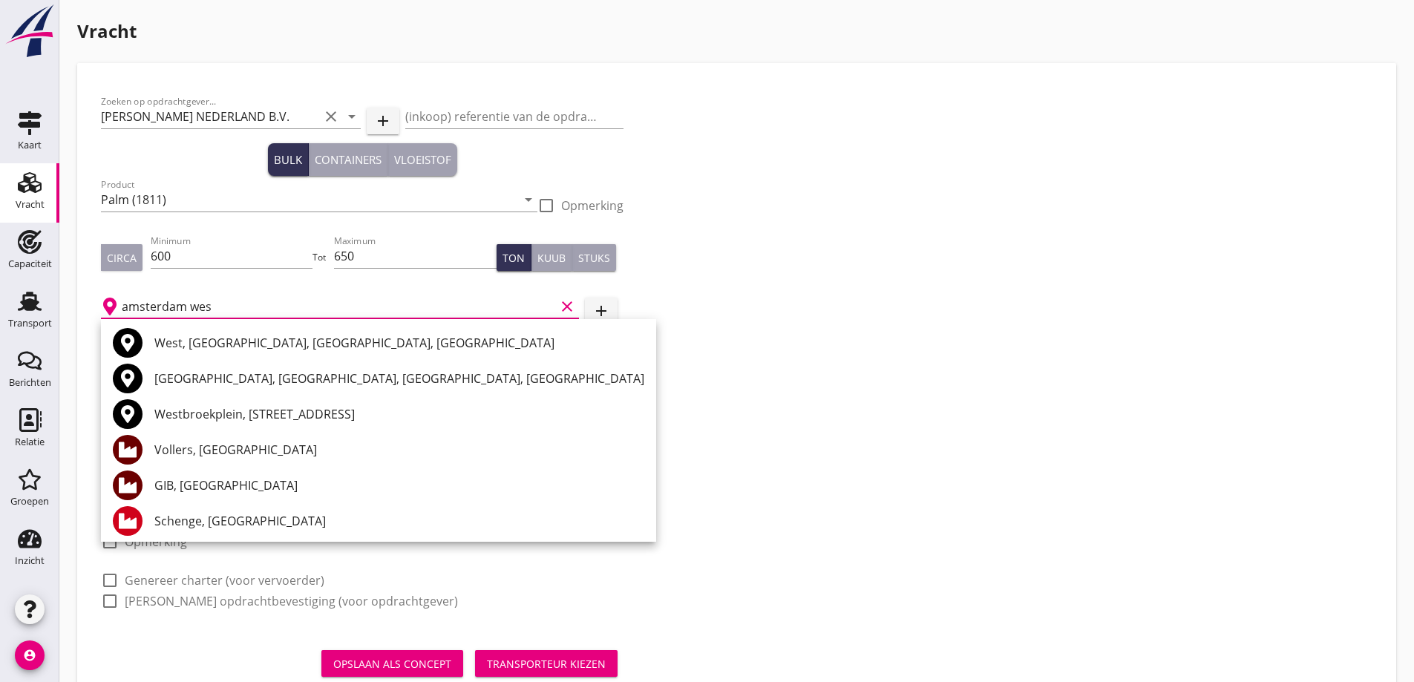
drag, startPoint x: 232, startPoint y: 312, endPoint x: 188, endPoint y: 308, distance: 43.2
click at [187, 306] on input "amsterdam wes" at bounding box center [338, 307] width 433 height 24
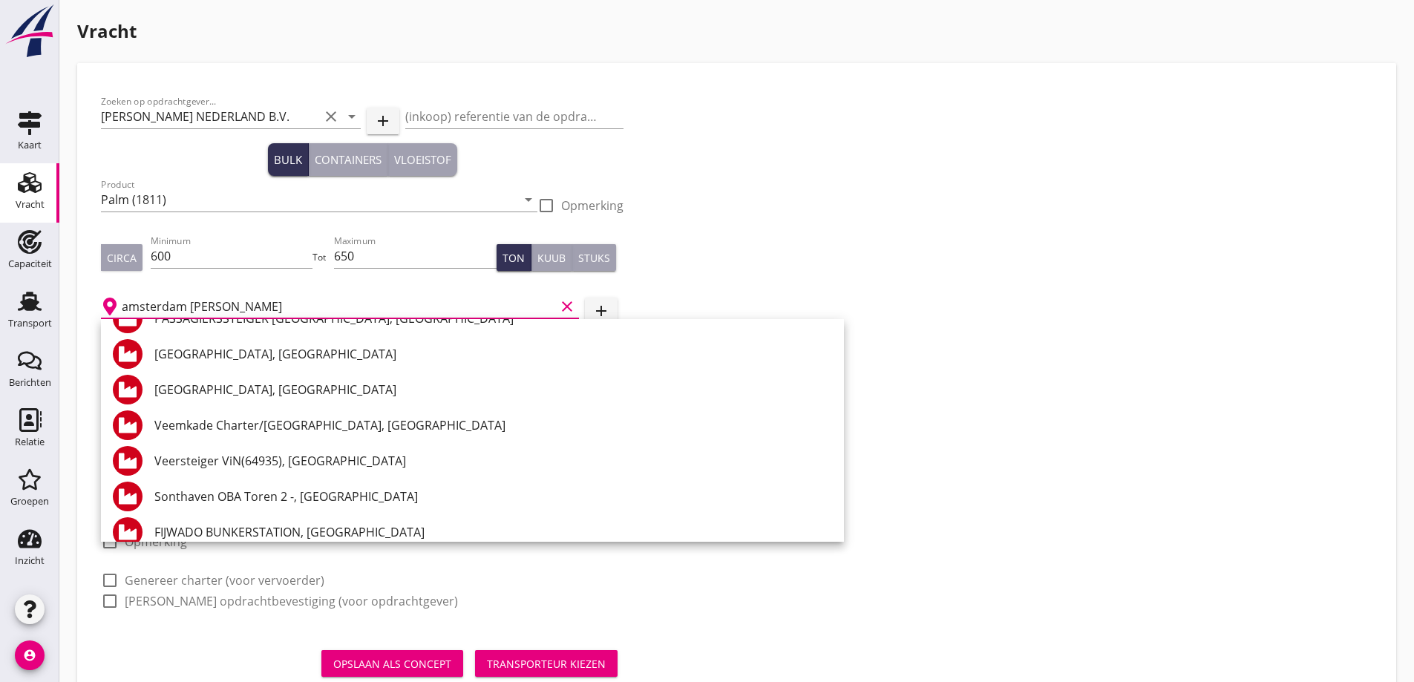
scroll to position [2746, 0]
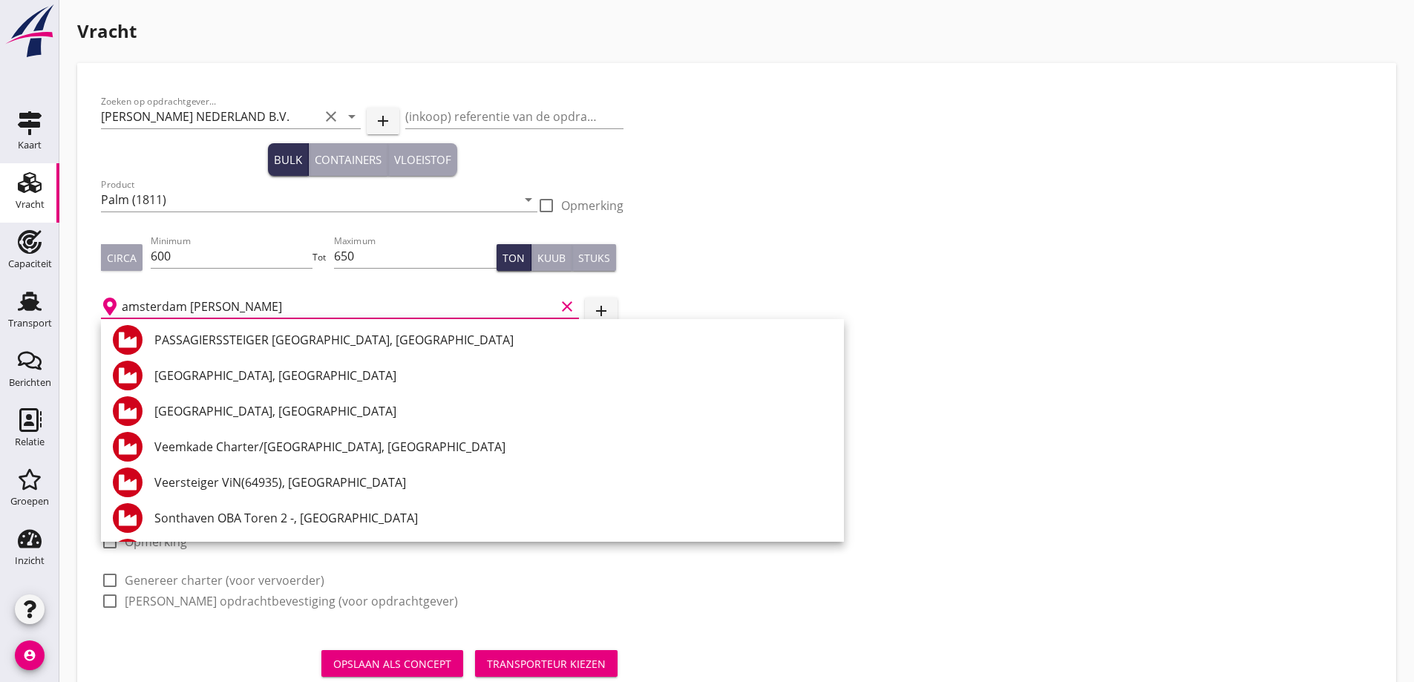
drag, startPoint x: 303, startPoint y: 306, endPoint x: 215, endPoint y: 270, distance: 94.8
click at [133, 289] on div "amsterdam [PERSON_NAME] clear" at bounding box center [340, 302] width 478 height 33
type input "amsterdam [PERSON_NAME]"
click at [325, 300] on input "amsterdam [PERSON_NAME]" at bounding box center [338, 307] width 433 height 24
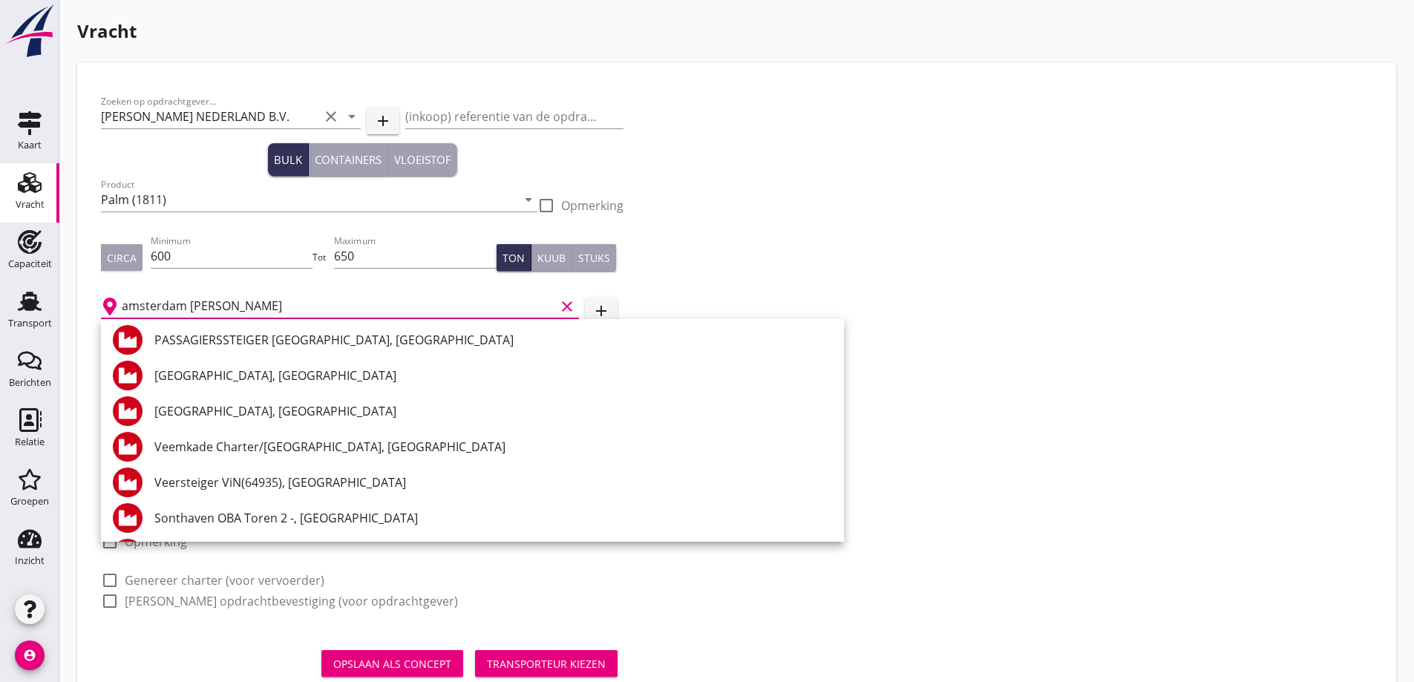
drag, startPoint x: 304, startPoint y: 314, endPoint x: 109, endPoint y: 297, distance: 195.9
click at [122, 315] on input "amsterdam [PERSON_NAME]" at bounding box center [338, 307] width 433 height 24
type input "hes"
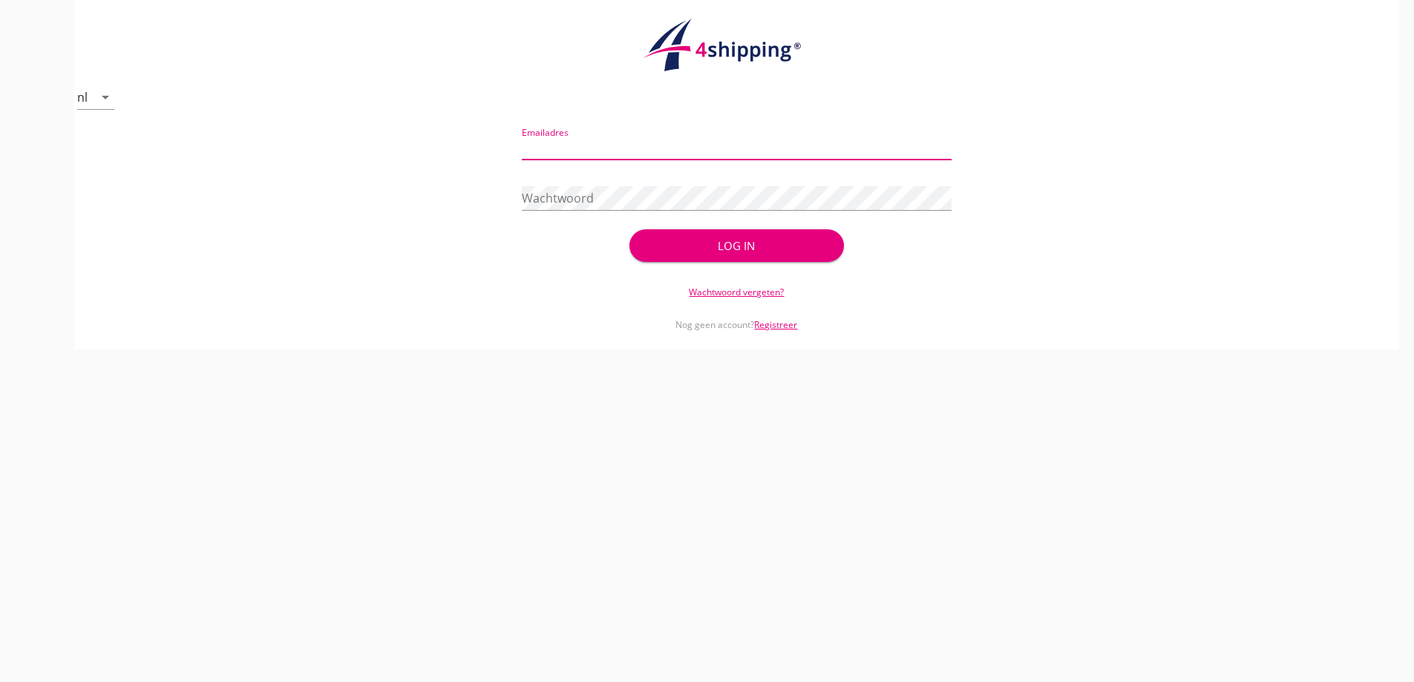
click at [556, 154] on input "Emailadres" at bounding box center [737, 148] width 430 height 24
type input "[EMAIL_ADDRESS][DOMAIN_NAME]"
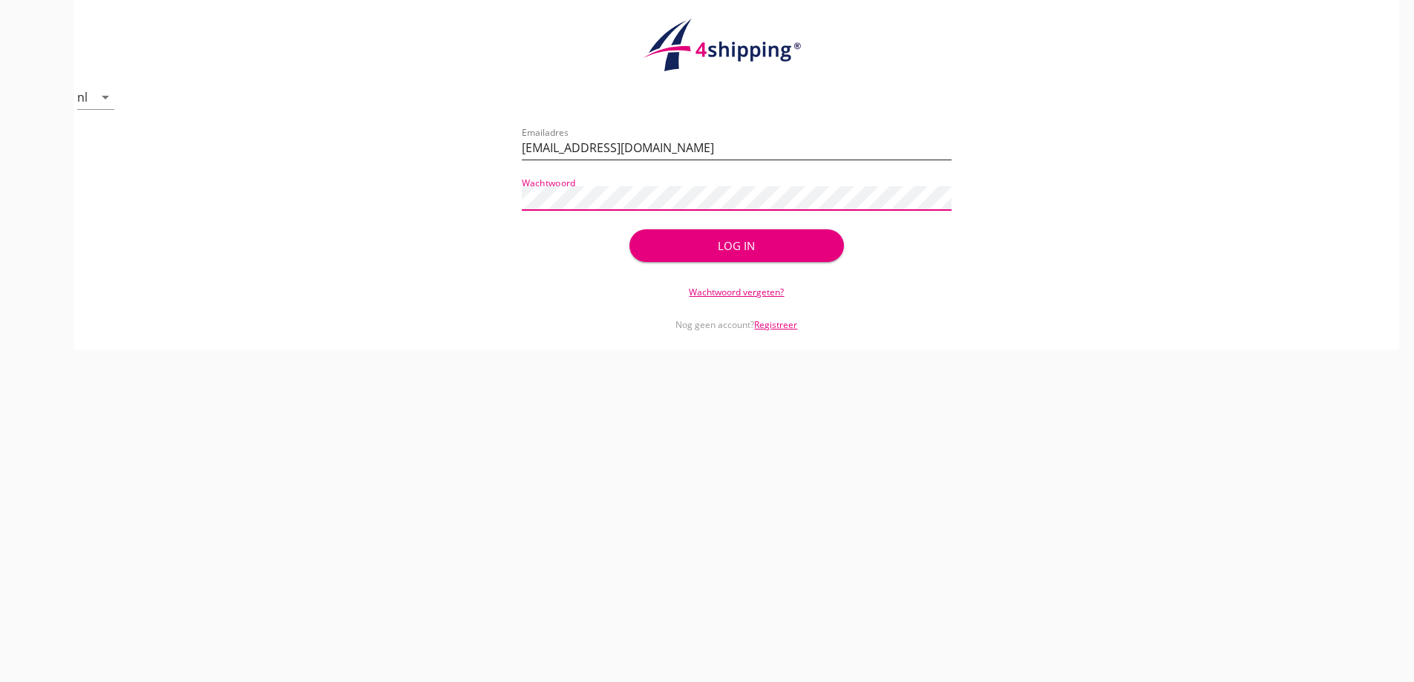
click at [629, 229] on button "Log in" at bounding box center [736, 245] width 214 height 33
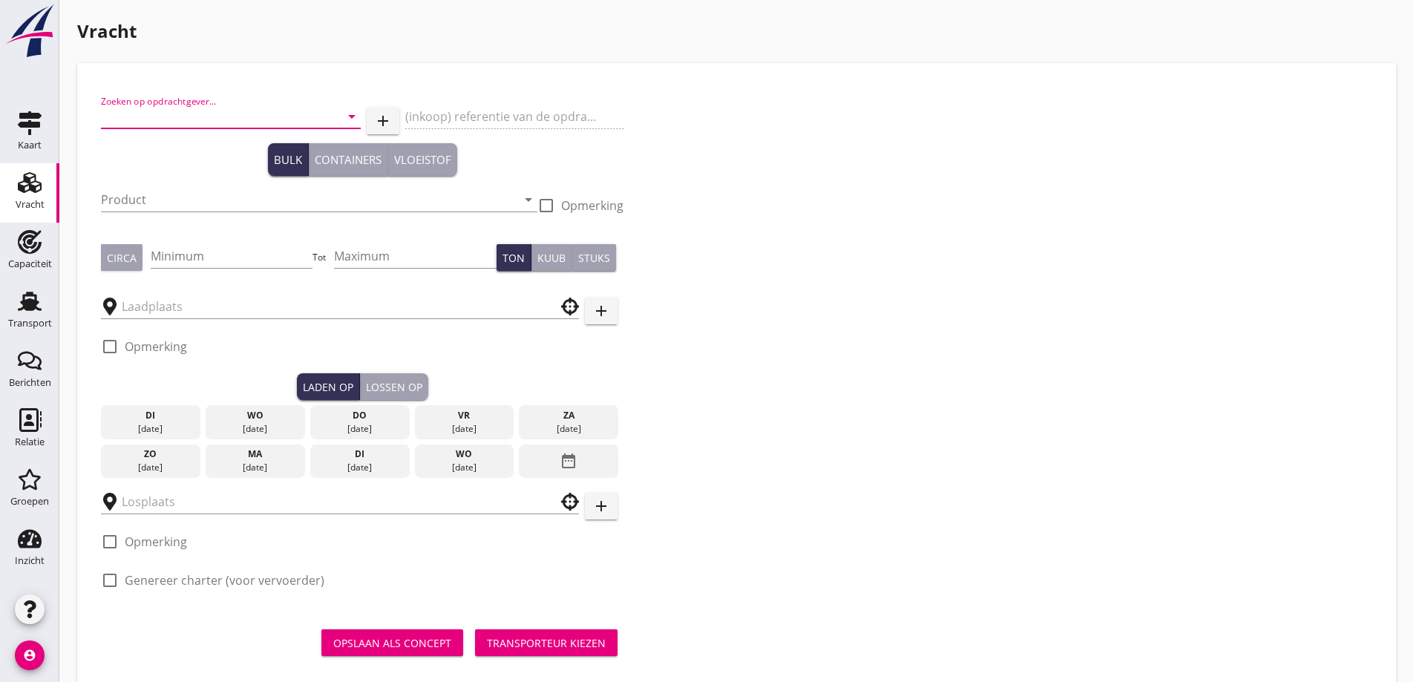
click at [201, 122] on input "Zoeken op opdrachtgever..." at bounding box center [210, 117] width 218 height 24
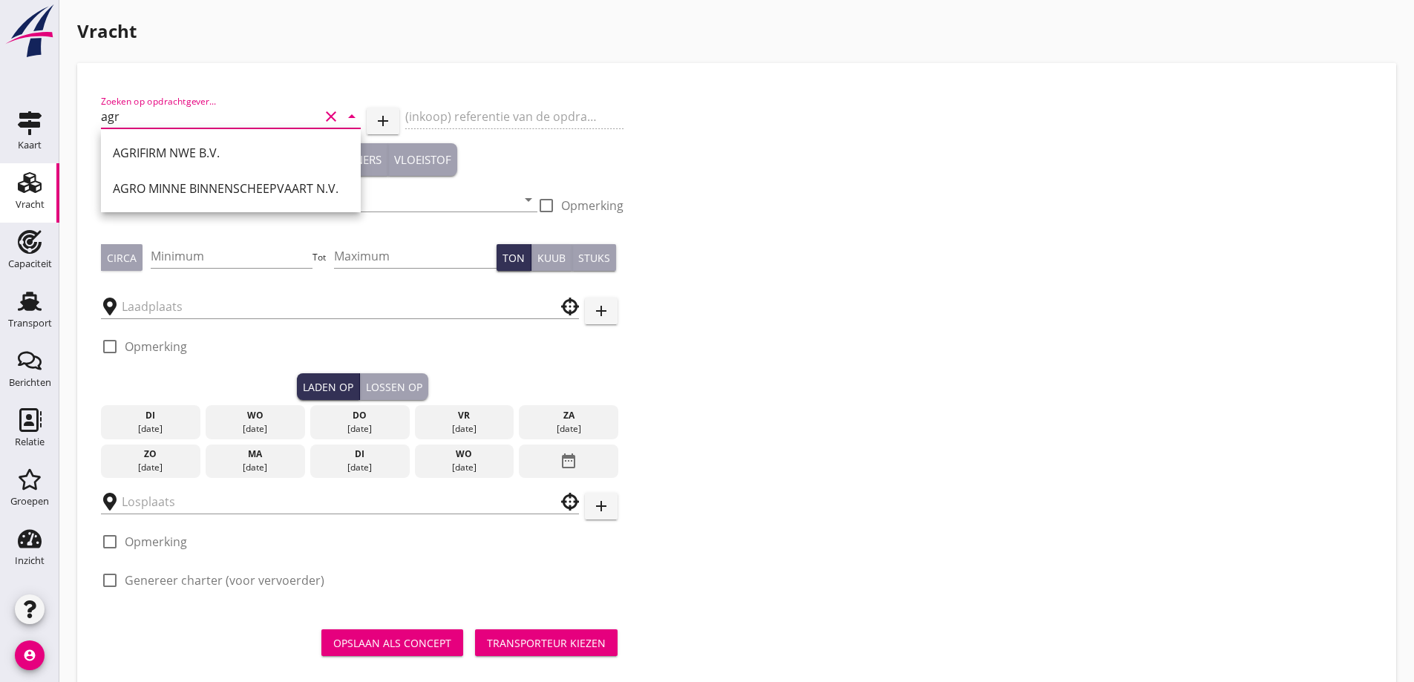
drag, startPoint x: 128, startPoint y: 123, endPoint x: 70, endPoint y: 118, distance: 58.1
click at [71, 119] on div "Vracht [PERSON_NAME] op opdrachtgever... agr clear arrow_drop_down add (inkoop)…" at bounding box center [736, 354] width 1354 height 708
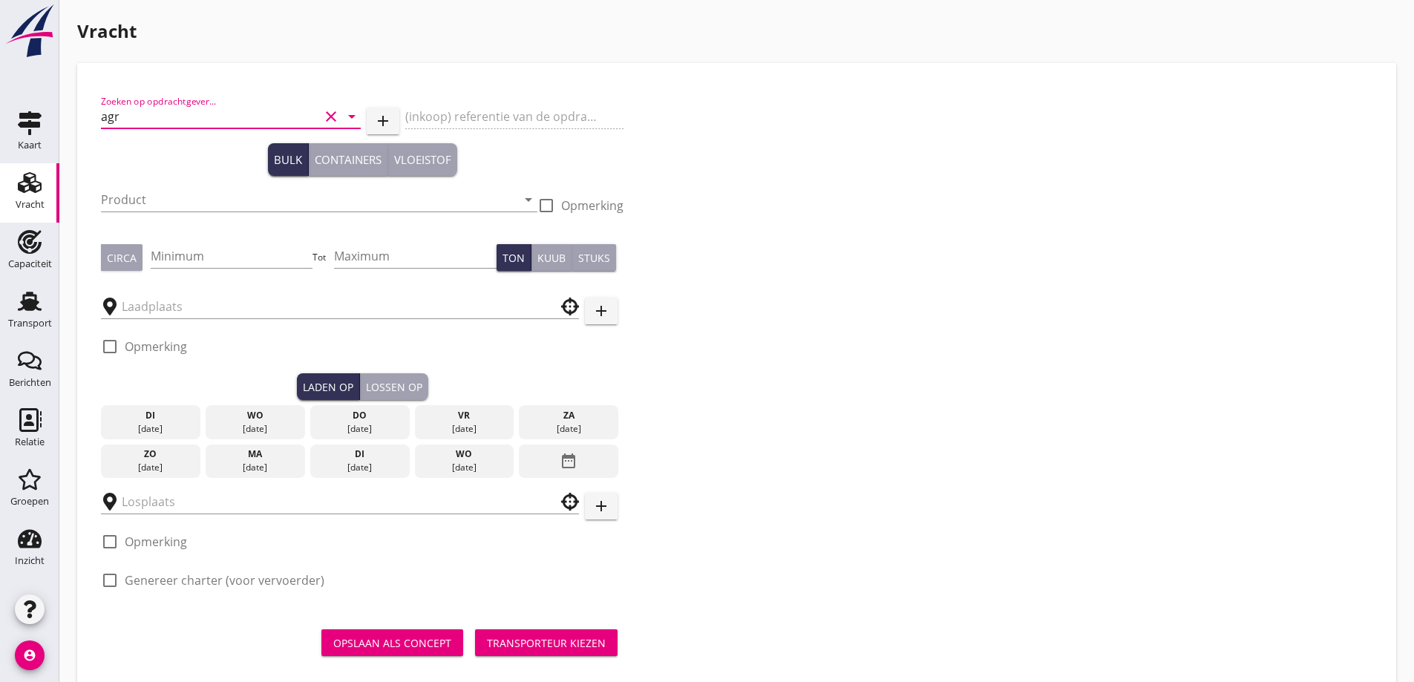
click at [146, 108] on input "agr" at bounding box center [210, 117] width 218 height 24
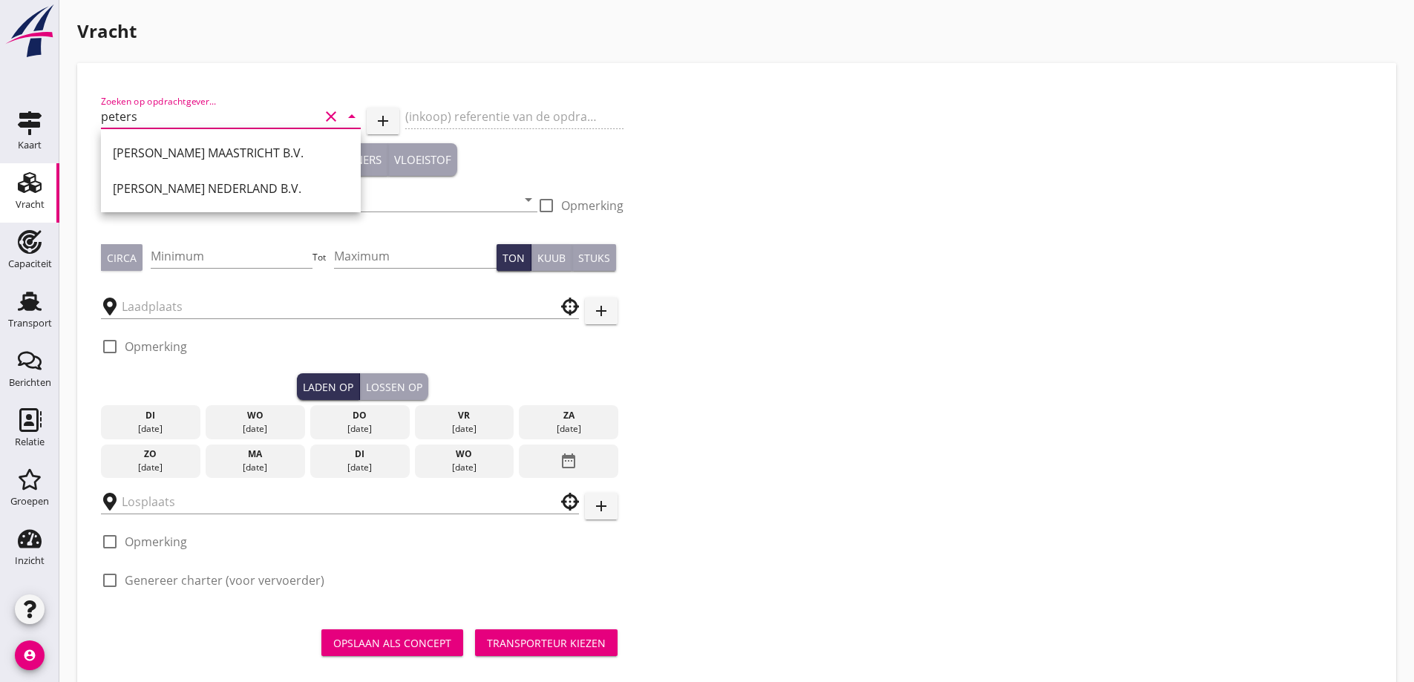
click at [182, 186] on div "[PERSON_NAME] NEDERLAND B.V." at bounding box center [231, 189] width 236 height 18
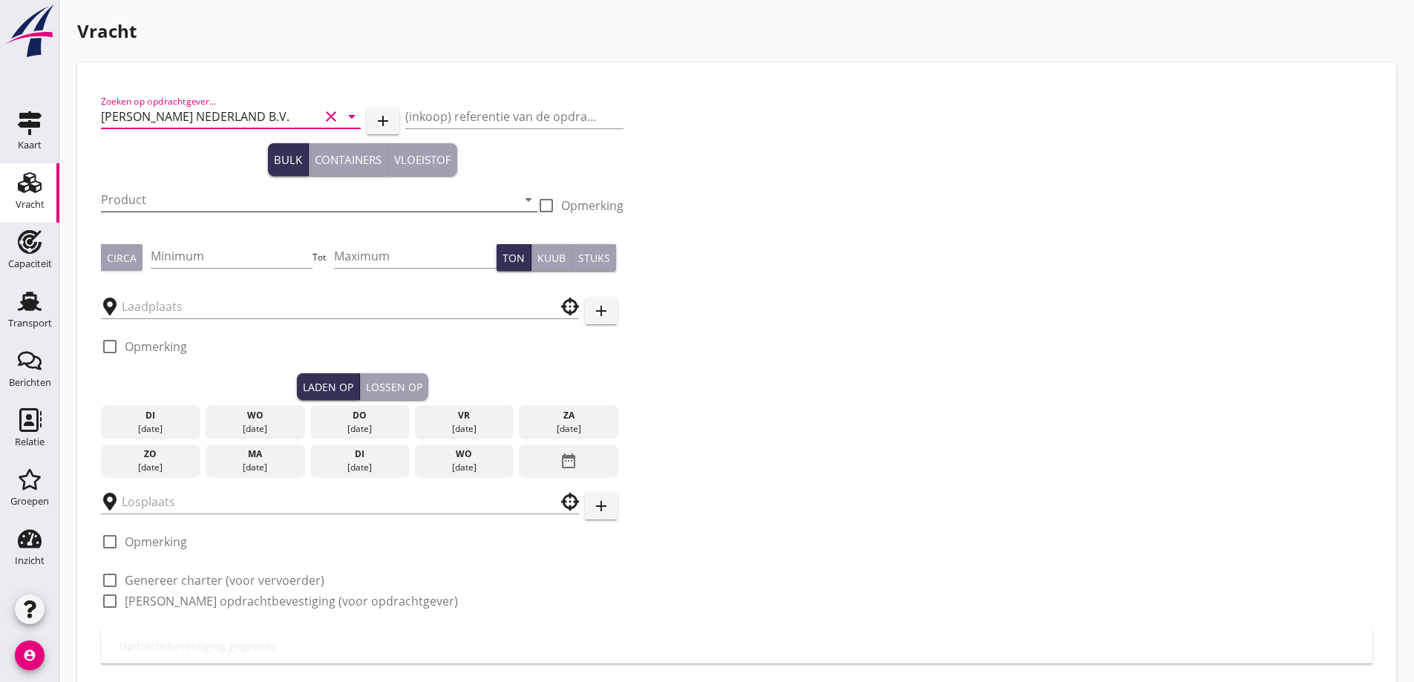
type input "[PERSON_NAME] NEDERLAND B.V."
click at [183, 200] on input "Product" at bounding box center [309, 200] width 416 height 24
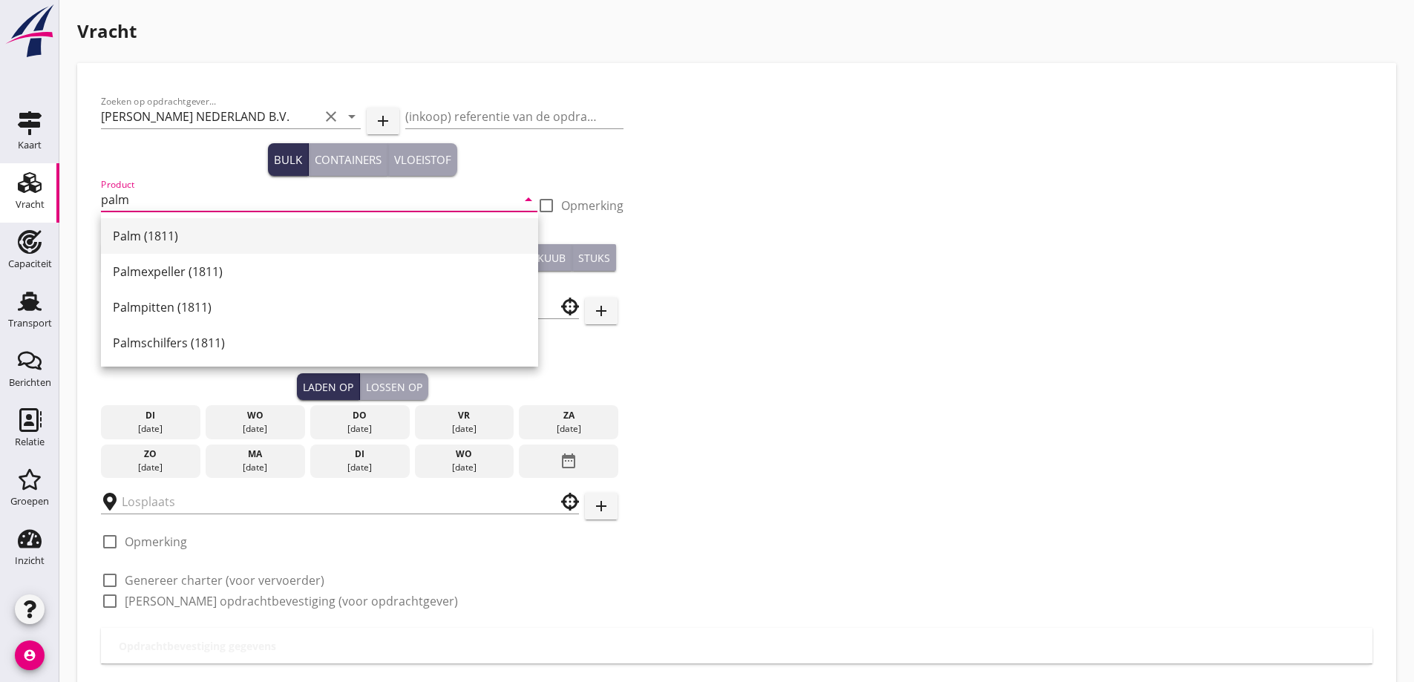
click at [173, 237] on div "Palm (1811)" at bounding box center [319, 236] width 413 height 18
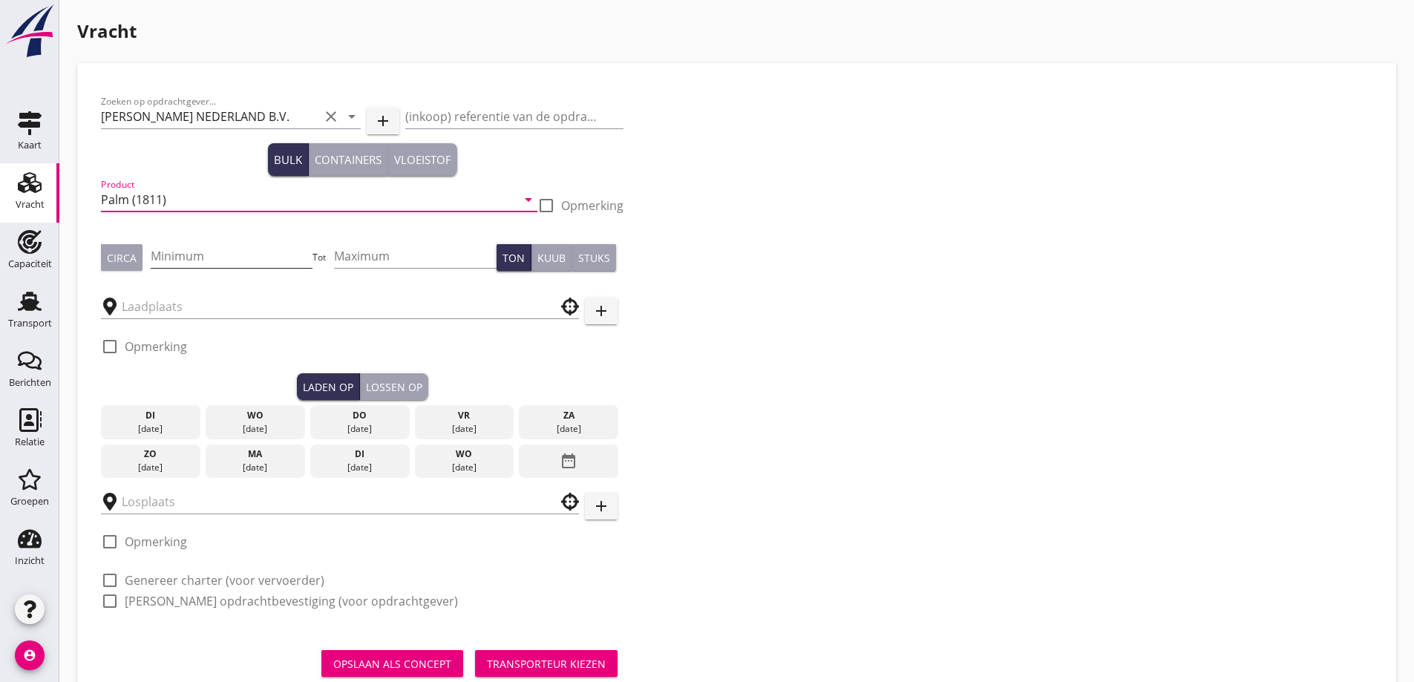
type input "Palm (1811)"
click at [206, 251] on input "Minimum" at bounding box center [232, 256] width 163 height 24
type input "600"
type input "650"
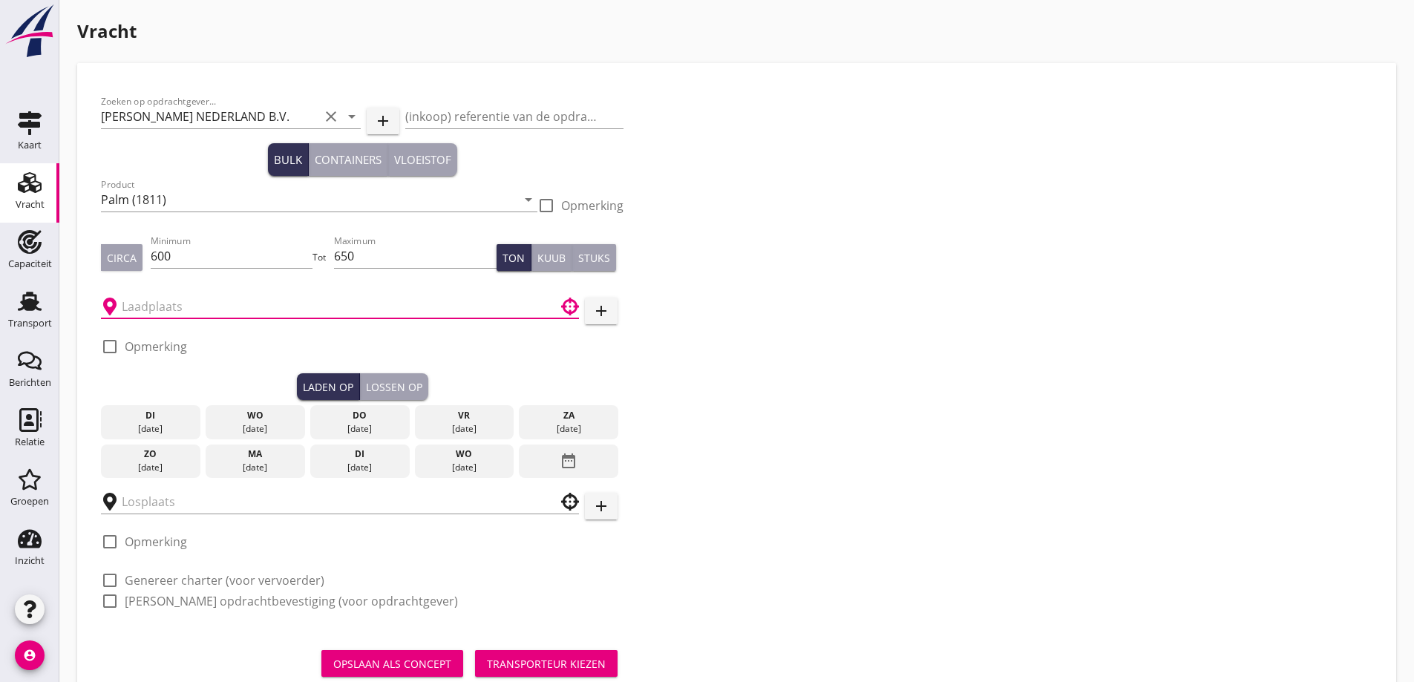
click at [226, 310] on input "text" at bounding box center [330, 307] width 416 height 24
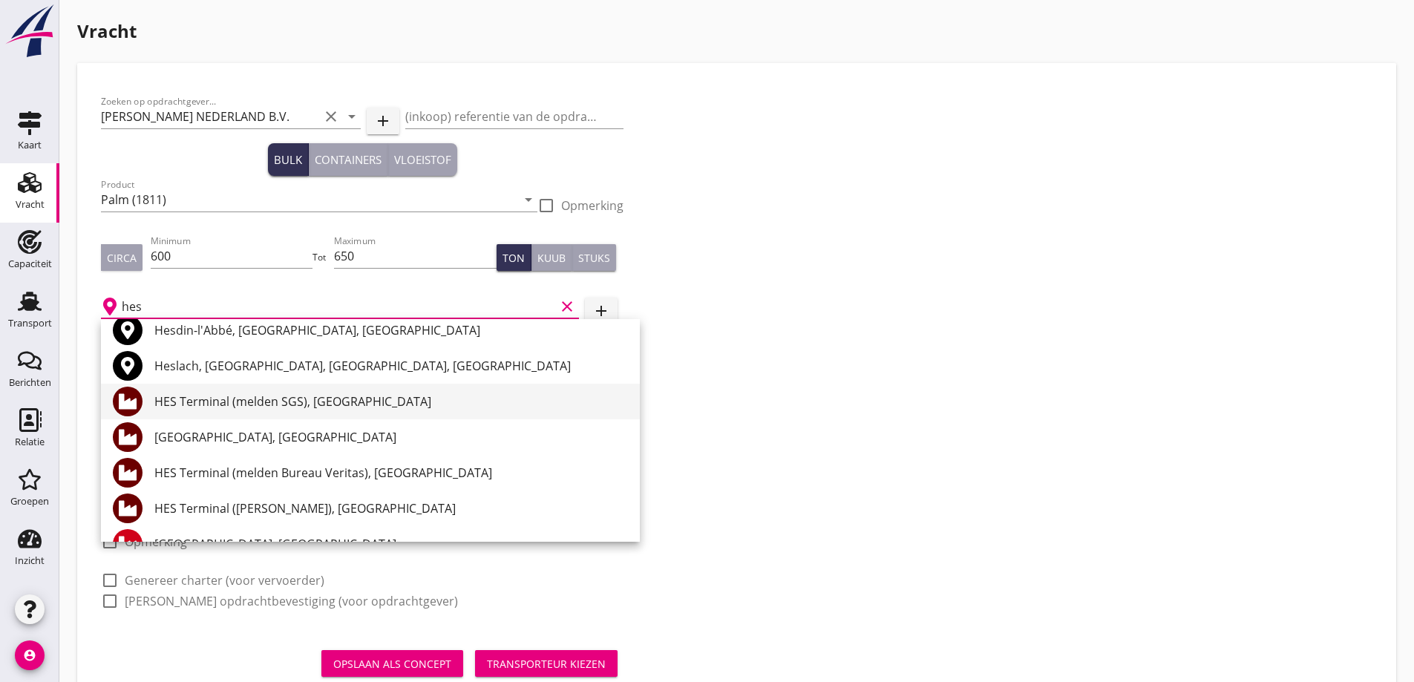
scroll to position [74, 0]
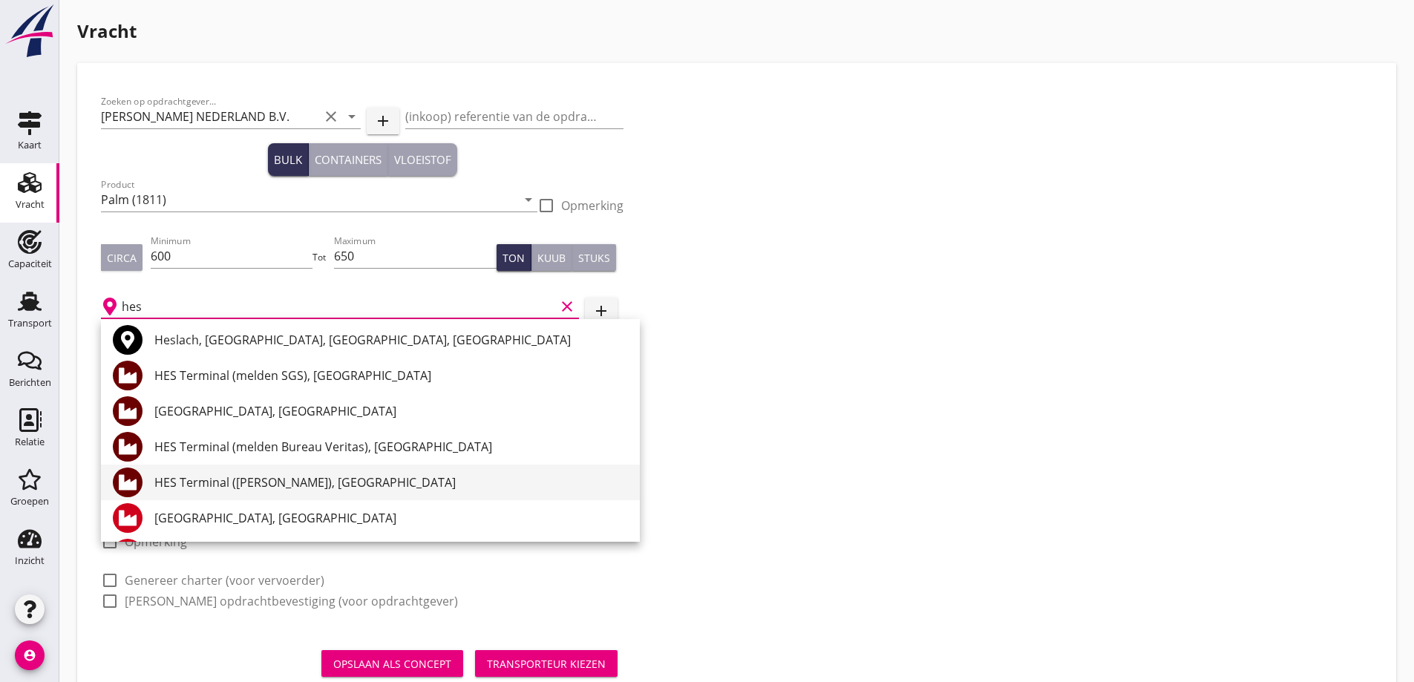
click at [333, 482] on div "HES Terminal ([PERSON_NAME]), [GEOGRAPHIC_DATA]" at bounding box center [390, 482] width 473 height 18
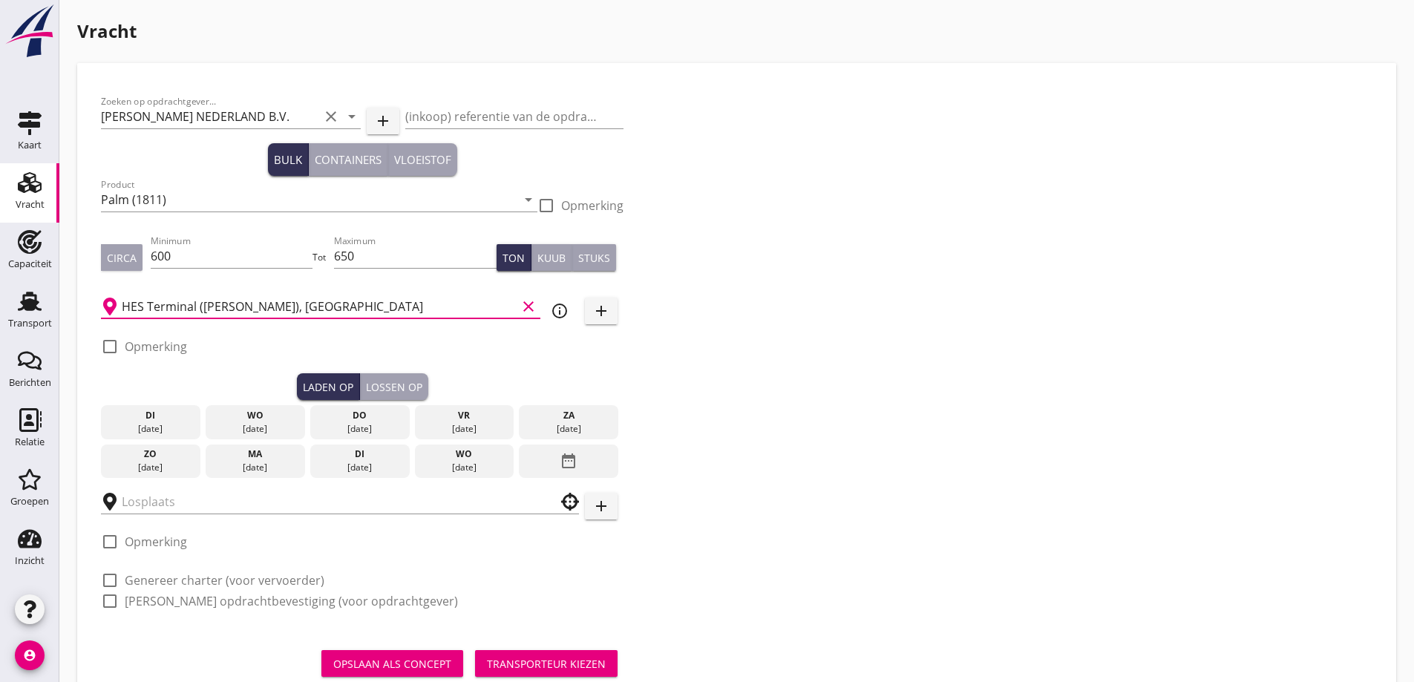
type input "HES Terminal ([PERSON_NAME]), [GEOGRAPHIC_DATA]"
drag, startPoint x: 197, startPoint y: 353, endPoint x: 145, endPoint y: 338, distance: 54.9
click at [180, 347] on div "check_box_outline_blank Opmerking" at bounding box center [362, 351] width 522 height 45
click at [146, 354] on label "Opmerking" at bounding box center [156, 346] width 62 height 15
checkbox input "true"
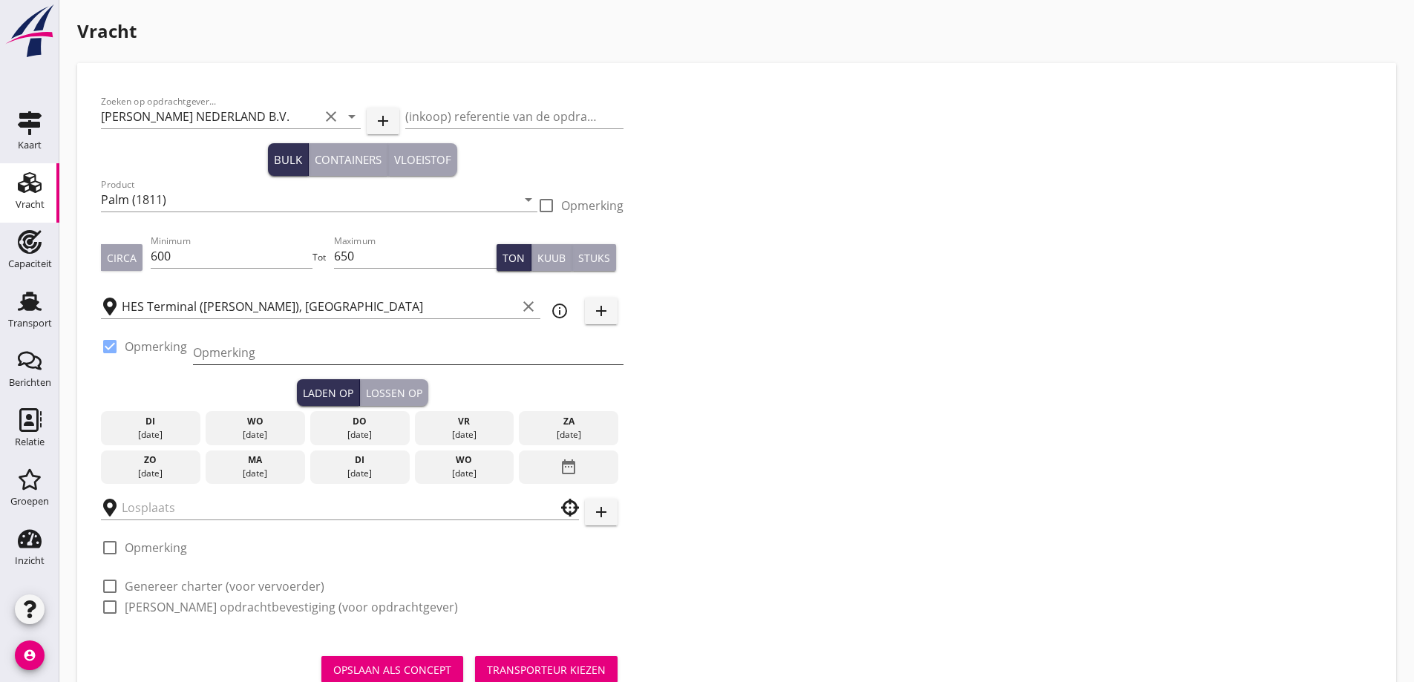
click at [204, 350] on input "Opmerking" at bounding box center [408, 353] width 430 height 24
type input "Ex. Opslag Westhaven"
type button "load"
click at [367, 424] on div "do" at bounding box center [360, 421] width 92 height 13
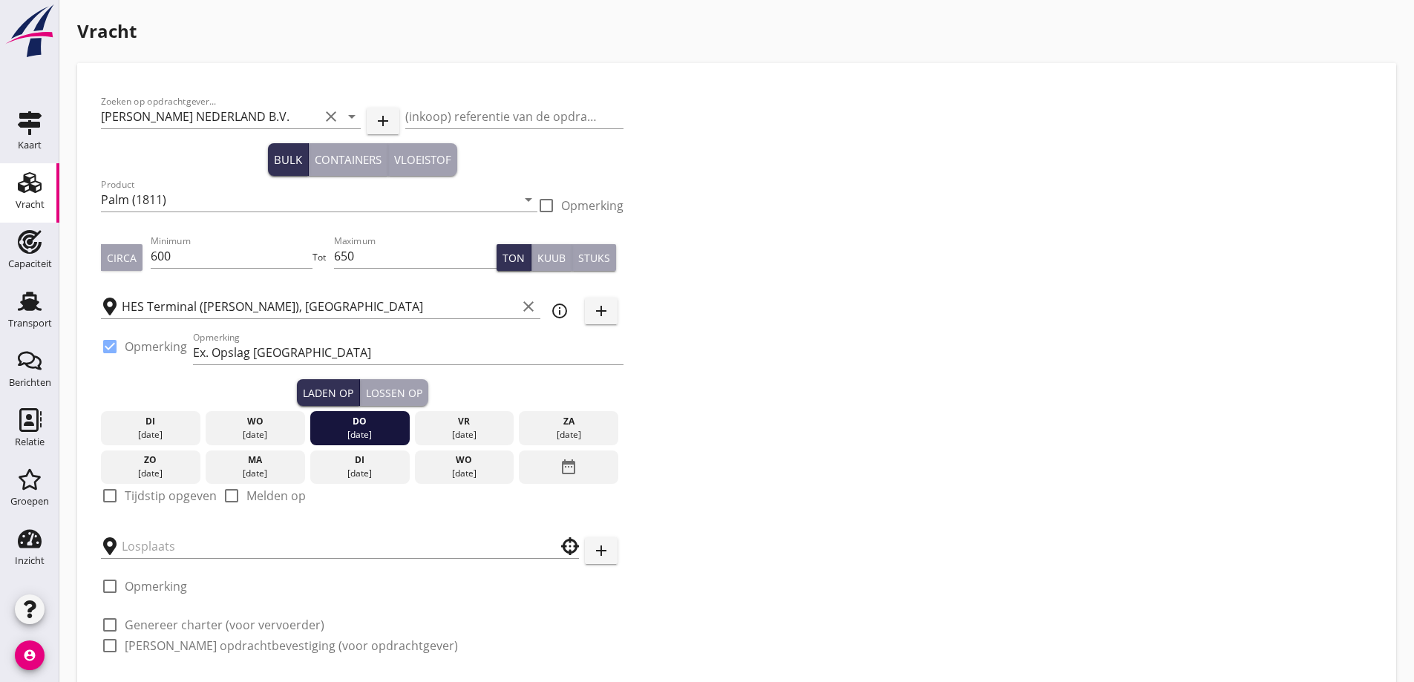
click at [180, 499] on label "Tijdstip opgeven" at bounding box center [171, 495] width 92 height 15
checkbox input "true"
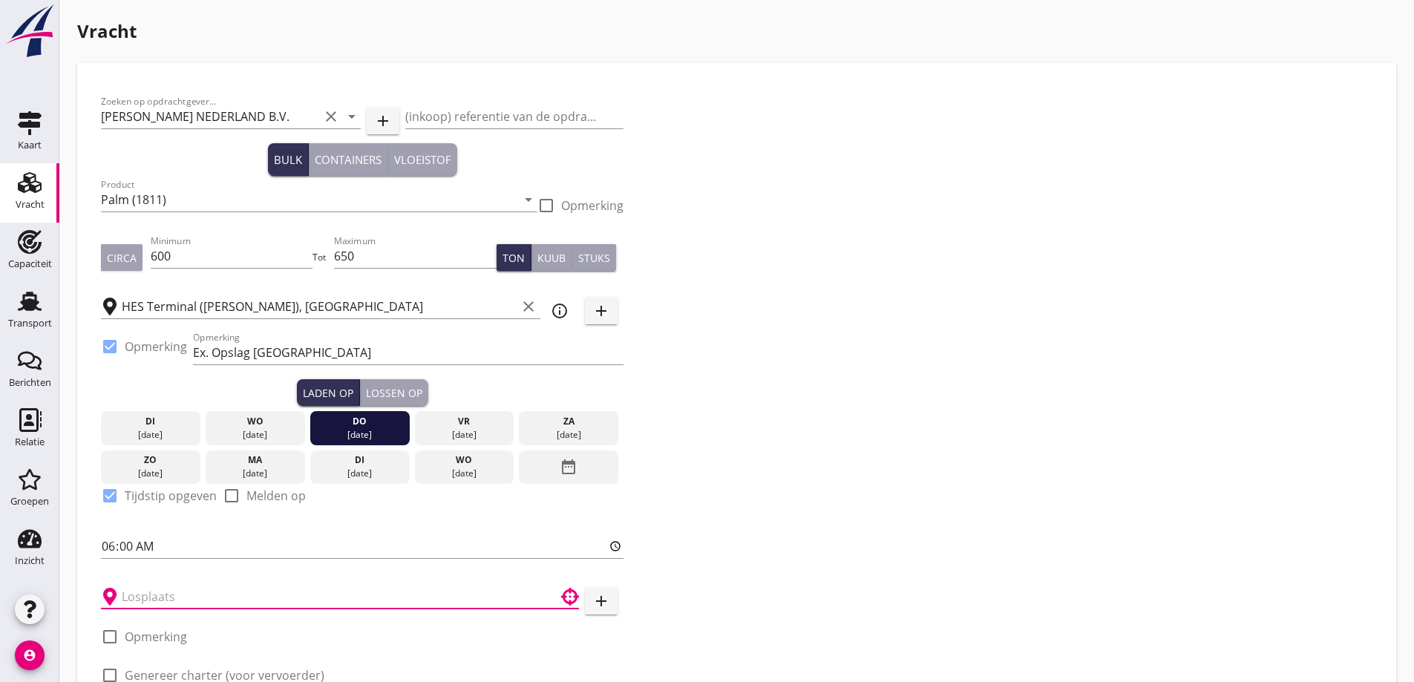
click at [162, 591] on input "text" at bounding box center [330, 597] width 416 height 24
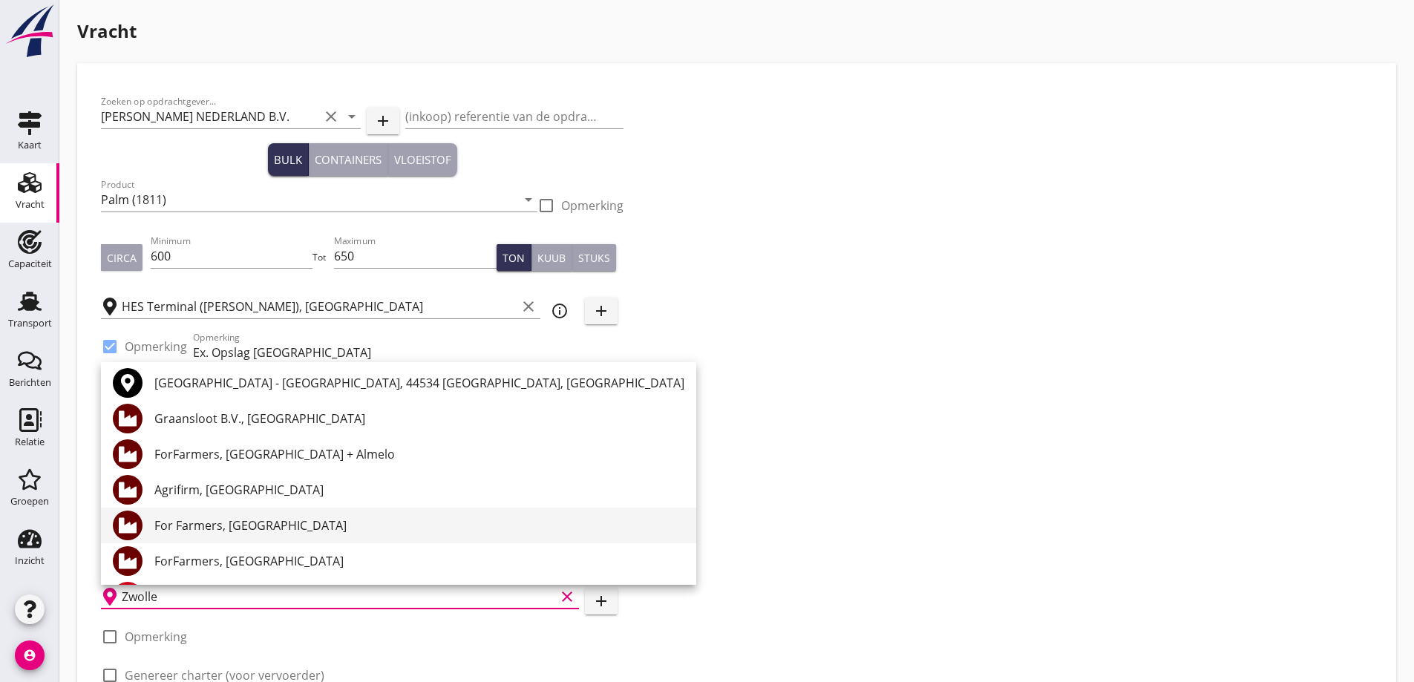
click at [264, 522] on div "For Farmers, Zwolle" at bounding box center [419, 525] width 530 height 18
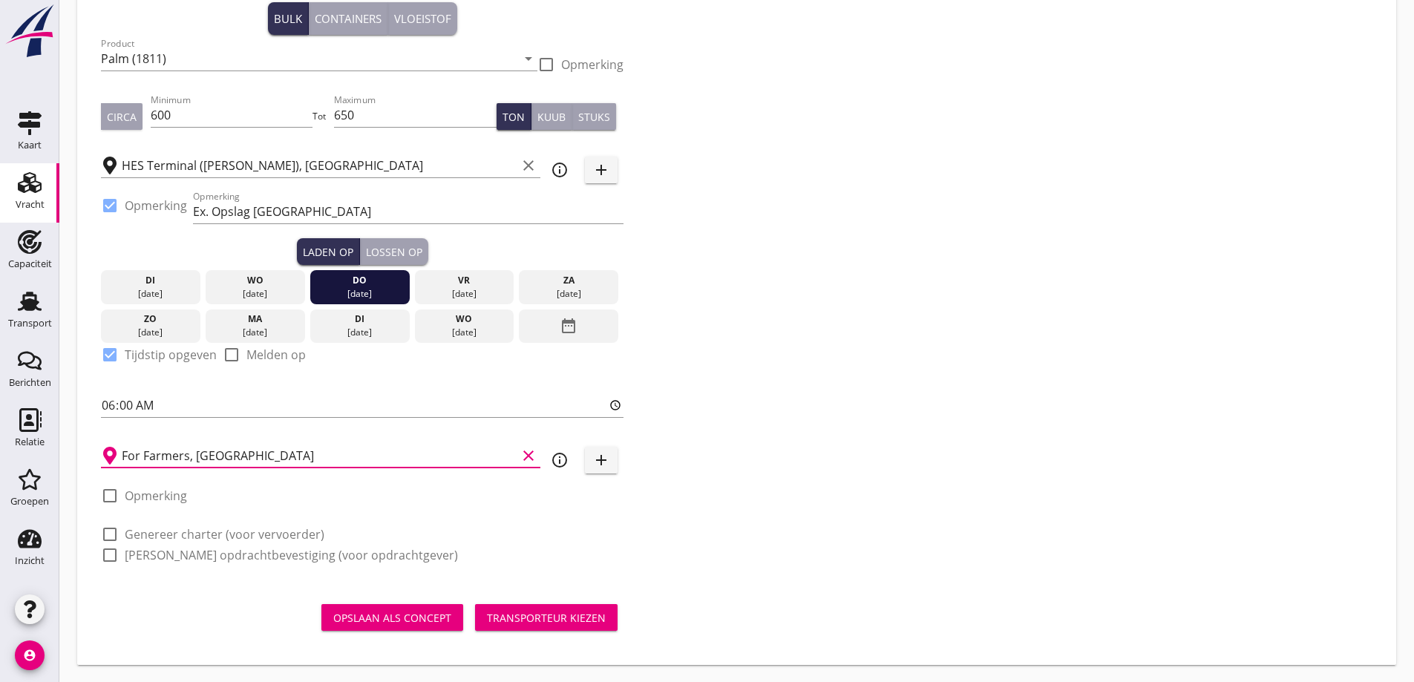
scroll to position [142, 0]
type input "For Farmers, Zwolle"
click at [154, 534] on label "Genereer charter (voor vervoerder)" at bounding box center [225, 533] width 200 height 15
checkbox input "true"
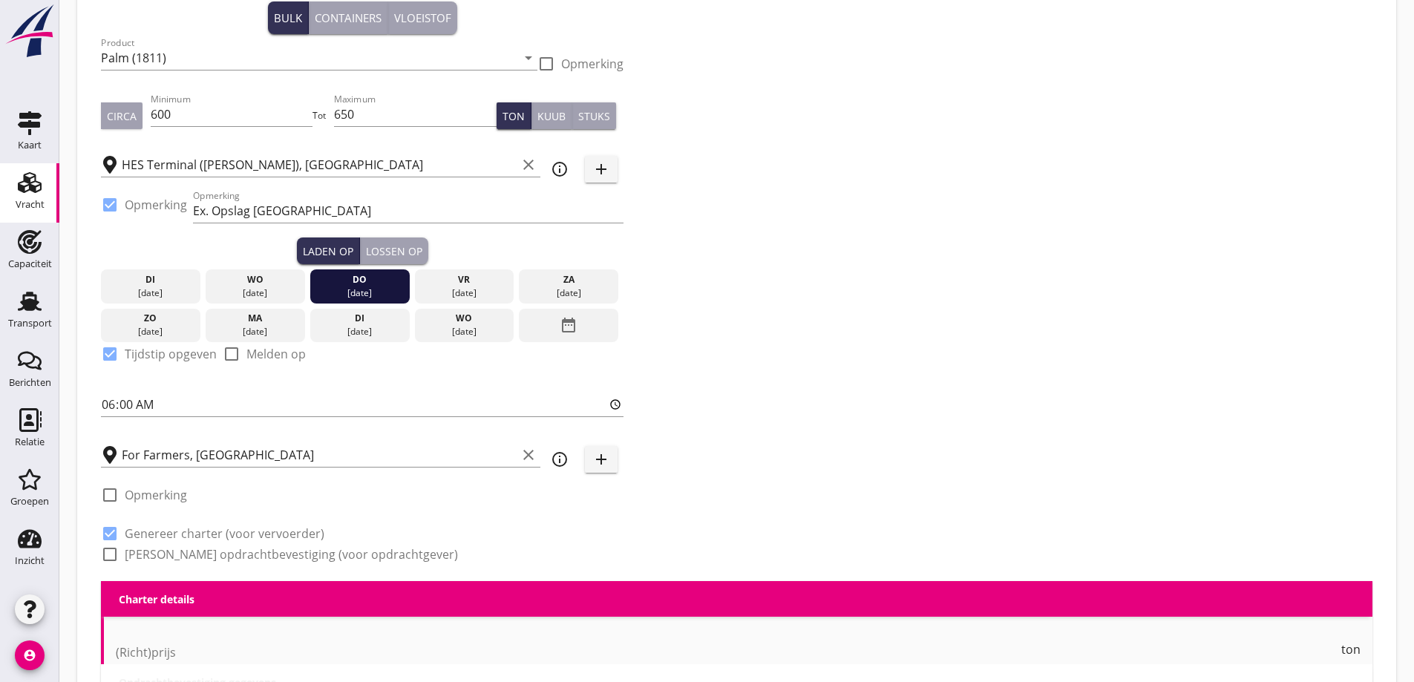
click at [148, 554] on label "Genereer opdrachtbevestiging (voor opdrachtgever)" at bounding box center [291, 554] width 333 height 15
checkbox input "true"
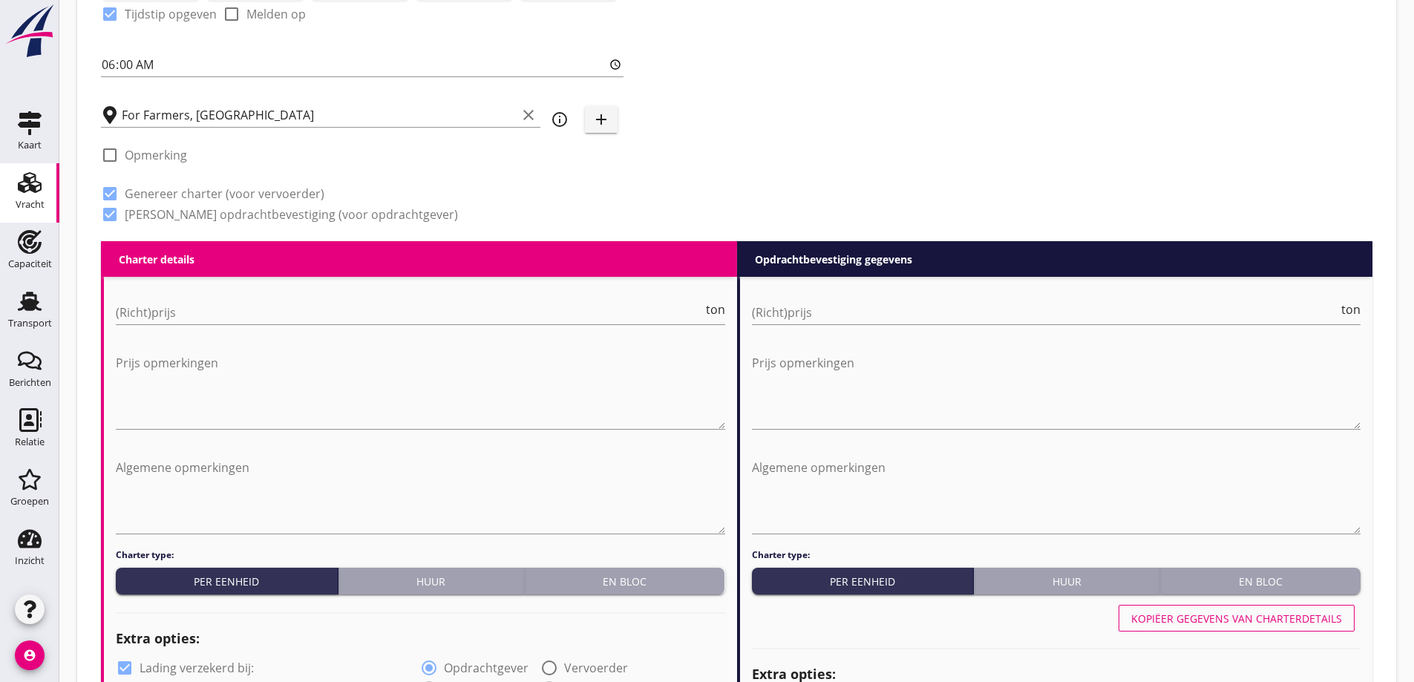
scroll to position [513, 0]
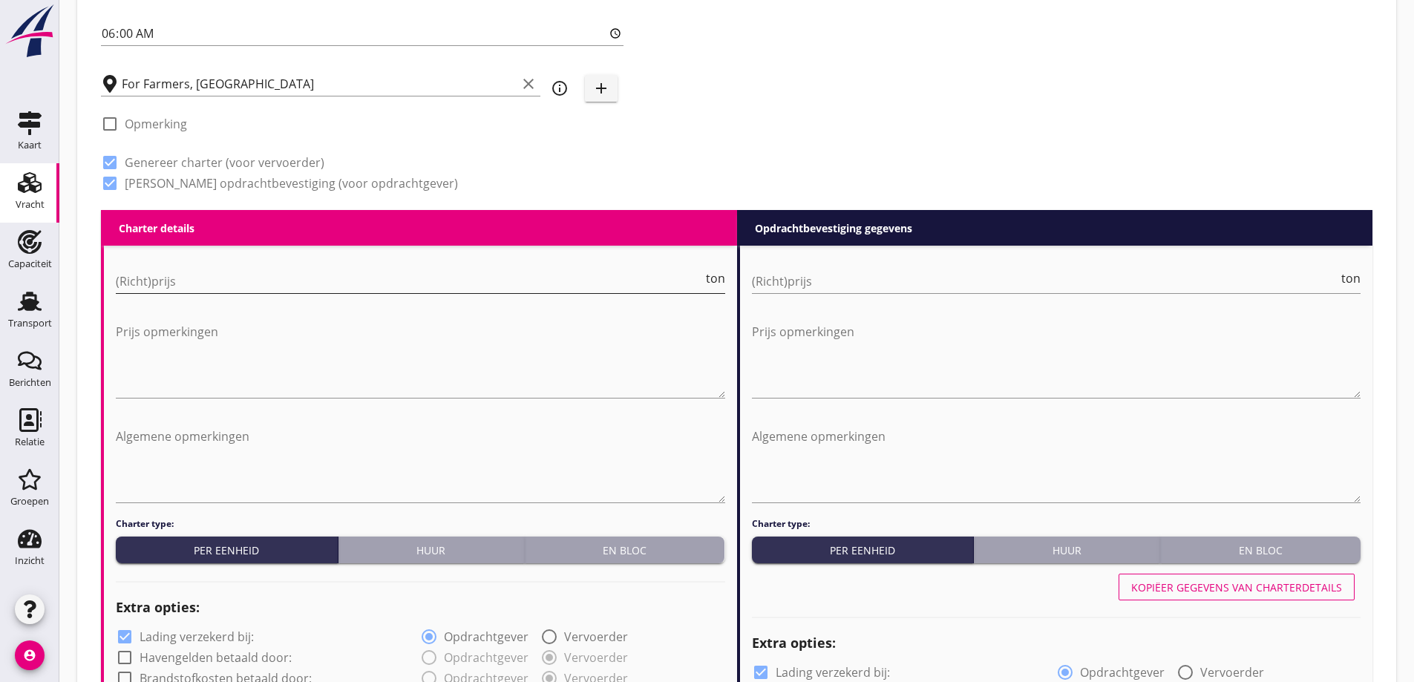
click at [237, 275] on input "(Richt)prijs" at bounding box center [409, 281] width 587 height 24
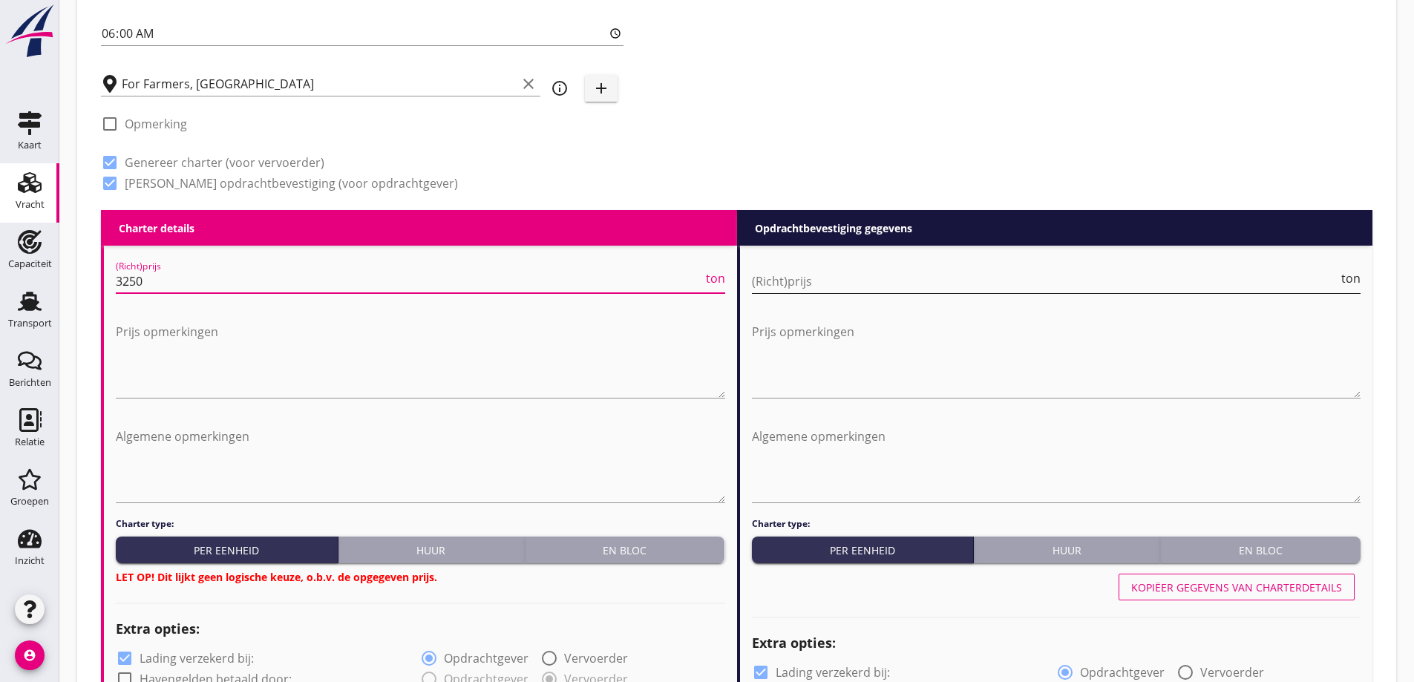
type input "3250"
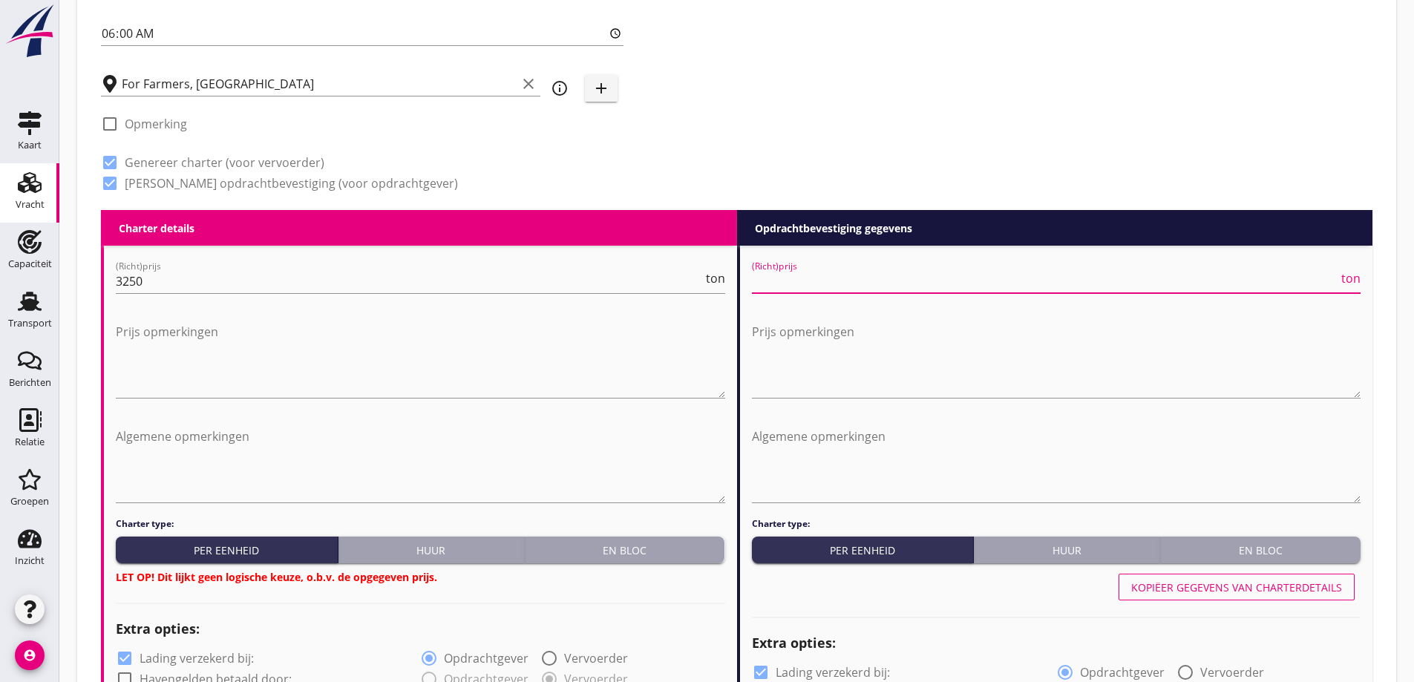
click at [866, 282] on input "(Richt)prijs" at bounding box center [1045, 281] width 587 height 24
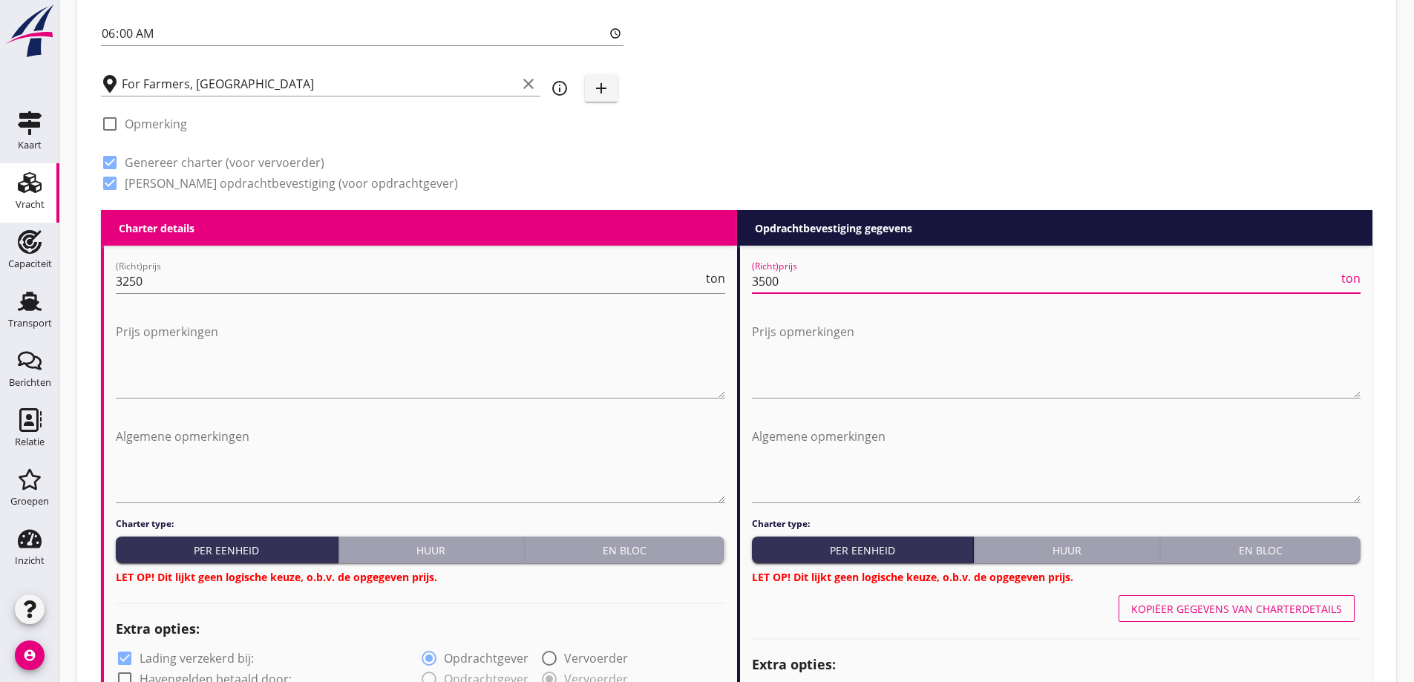
type input "3500"
click at [697, 558] on button "En bloc" at bounding box center [625, 550] width 200 height 27
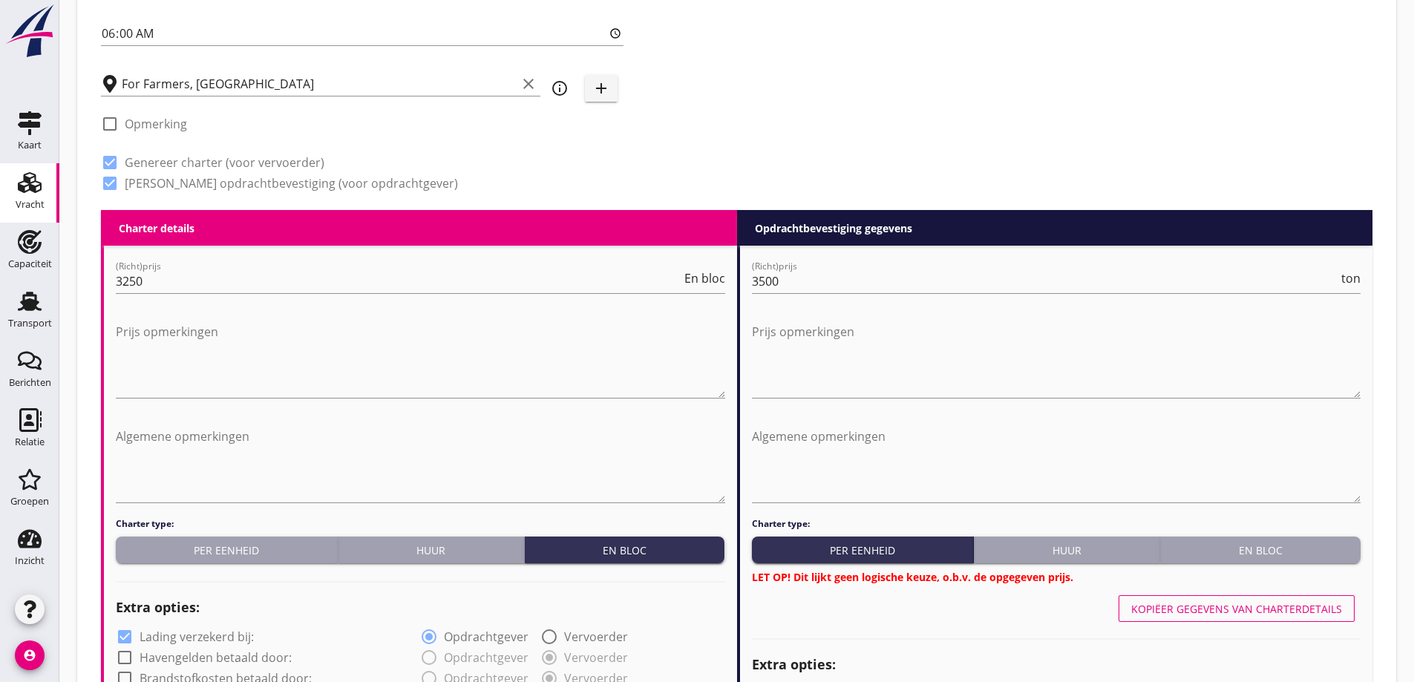
click at [1252, 542] on div "En bloc" at bounding box center [1260, 550] width 188 height 16
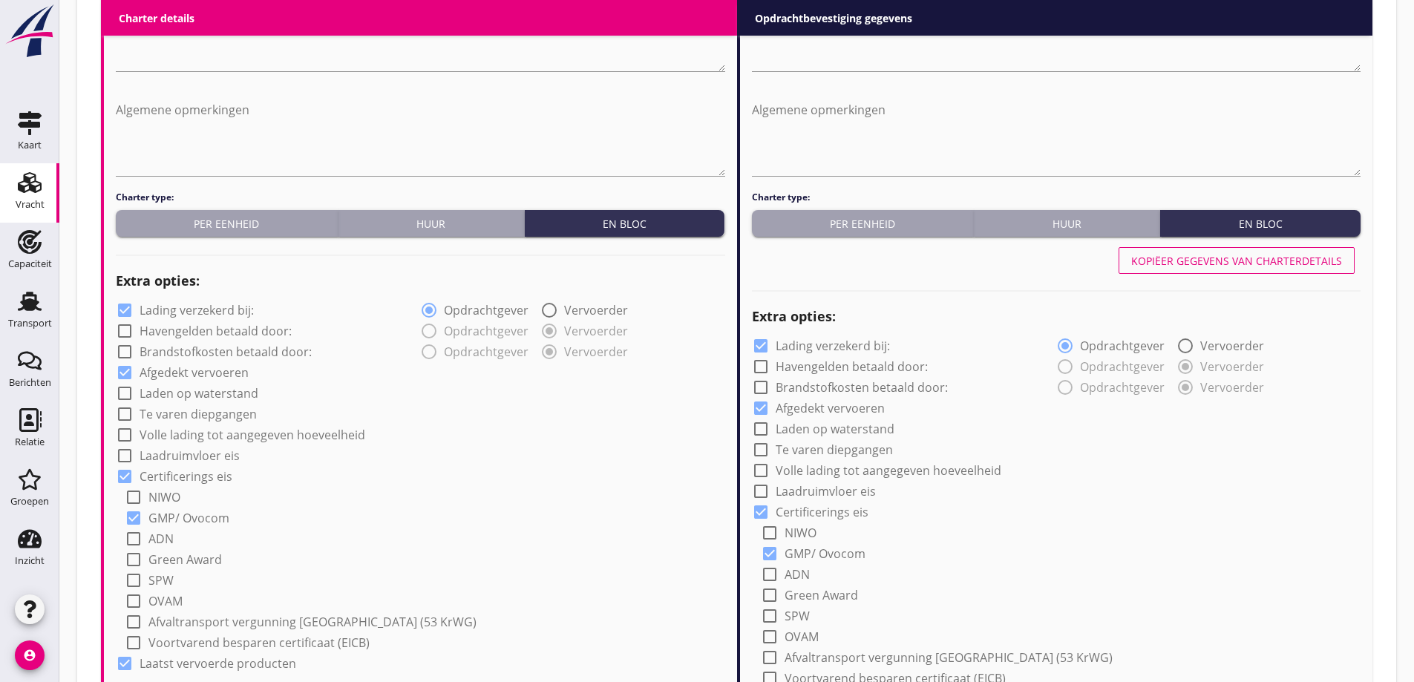
scroll to position [884, 0]
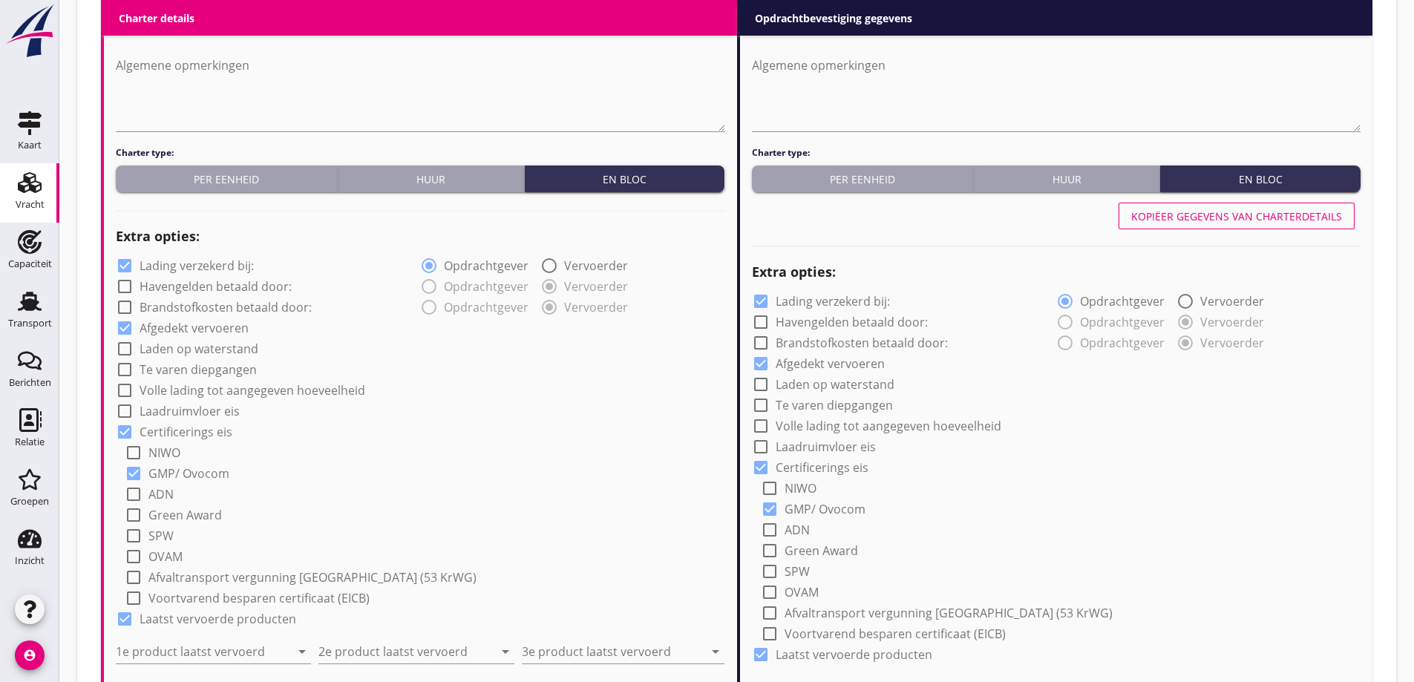
click at [183, 278] on div "check_box_outline_blank Havengelden betaald door:" at bounding box center [204, 287] width 176 height 18
click at [186, 268] on label "Lading verzekerd bij:" at bounding box center [197, 265] width 114 height 15
checkbox input "false"
click at [830, 296] on label "Lading verzekerd bij:" at bounding box center [832, 301] width 114 height 15
checkbox input "false"
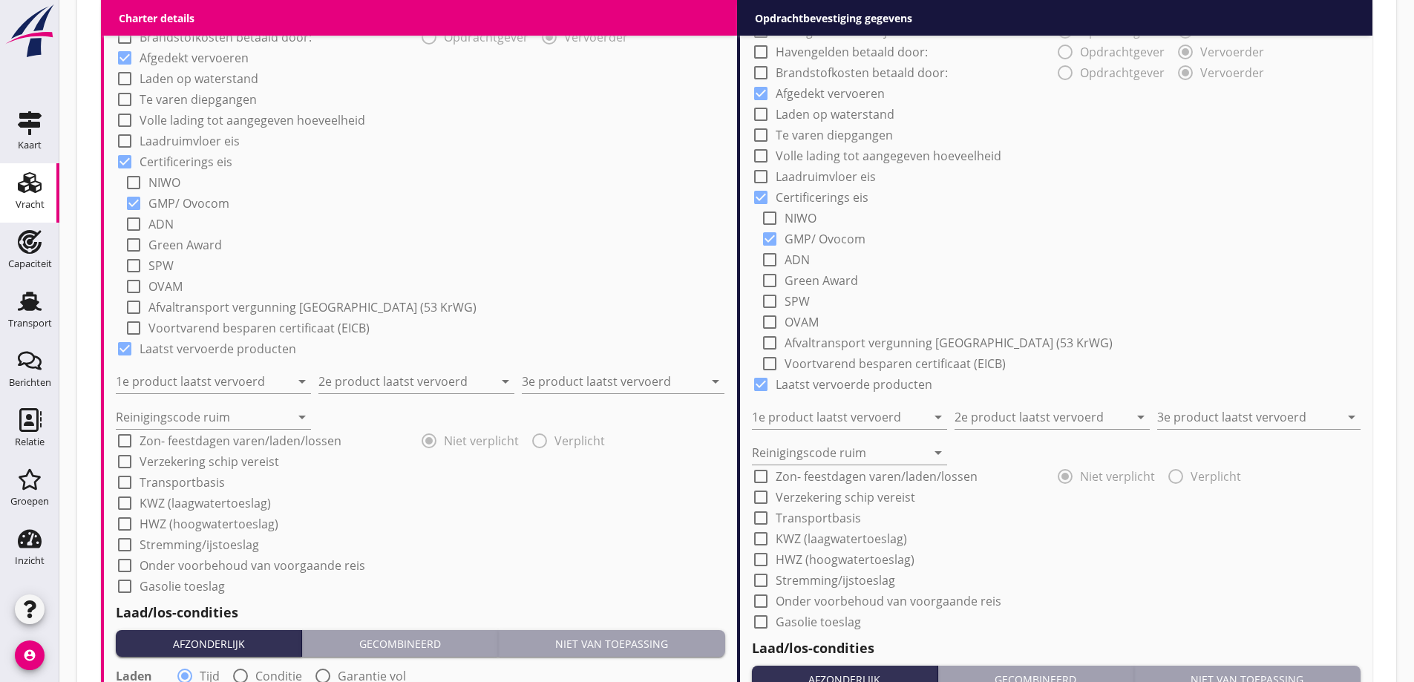
scroll to position [1181, 0]
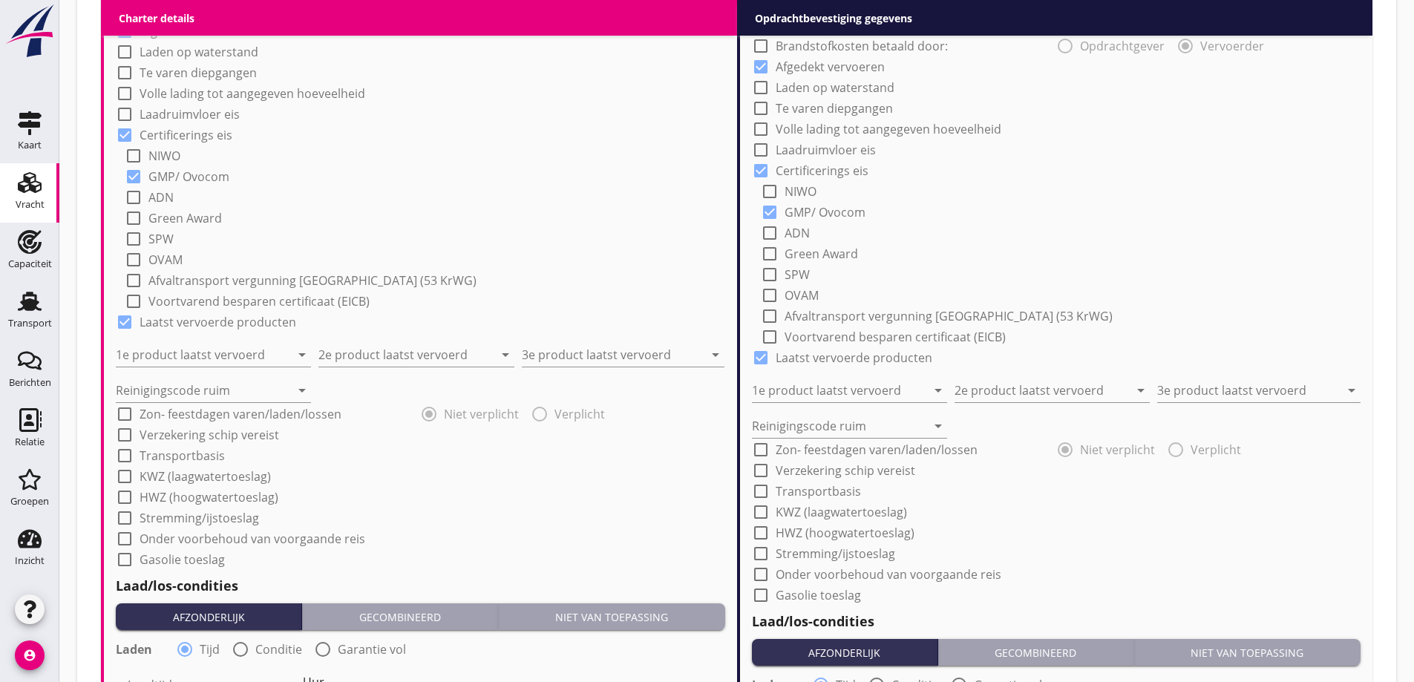
drag, startPoint x: 214, startPoint y: 355, endPoint x: 228, endPoint y: 326, distance: 31.9
click at [214, 355] on input "1e product laatst vervoerd" at bounding box center [203, 355] width 174 height 24
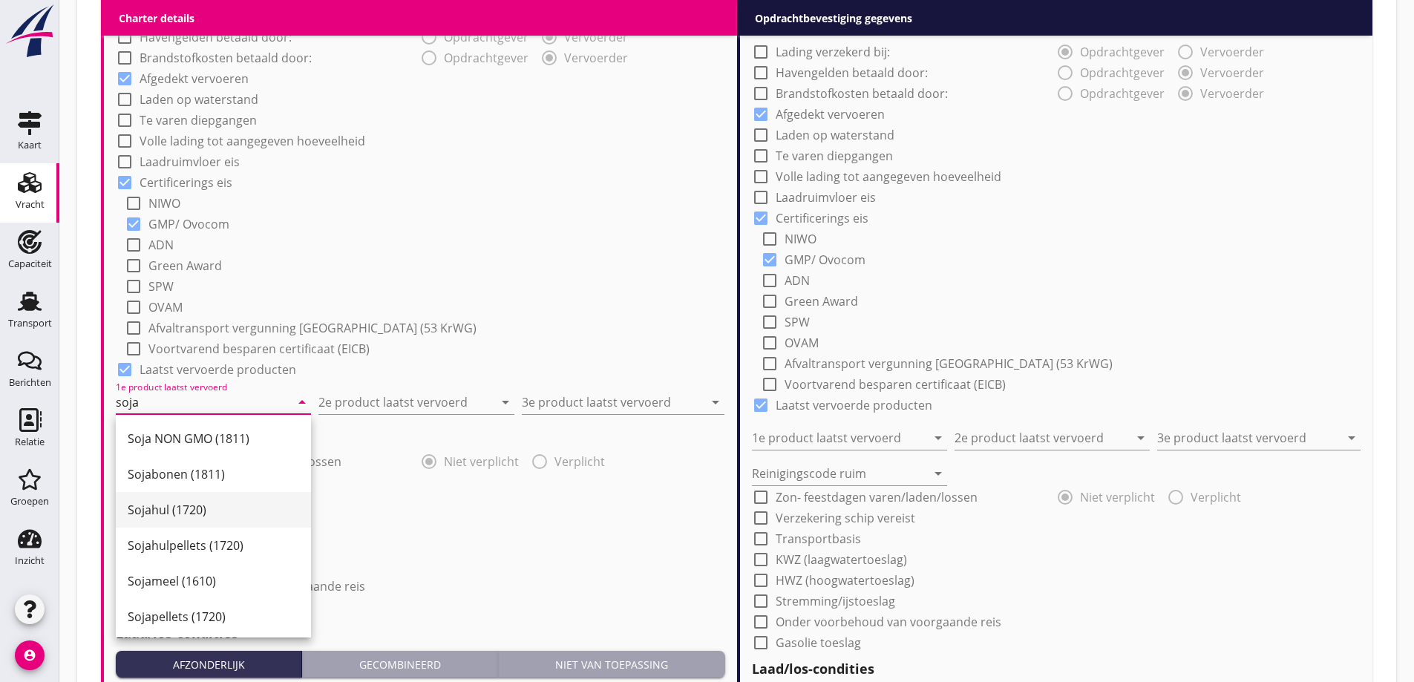
scroll to position [1106, 0]
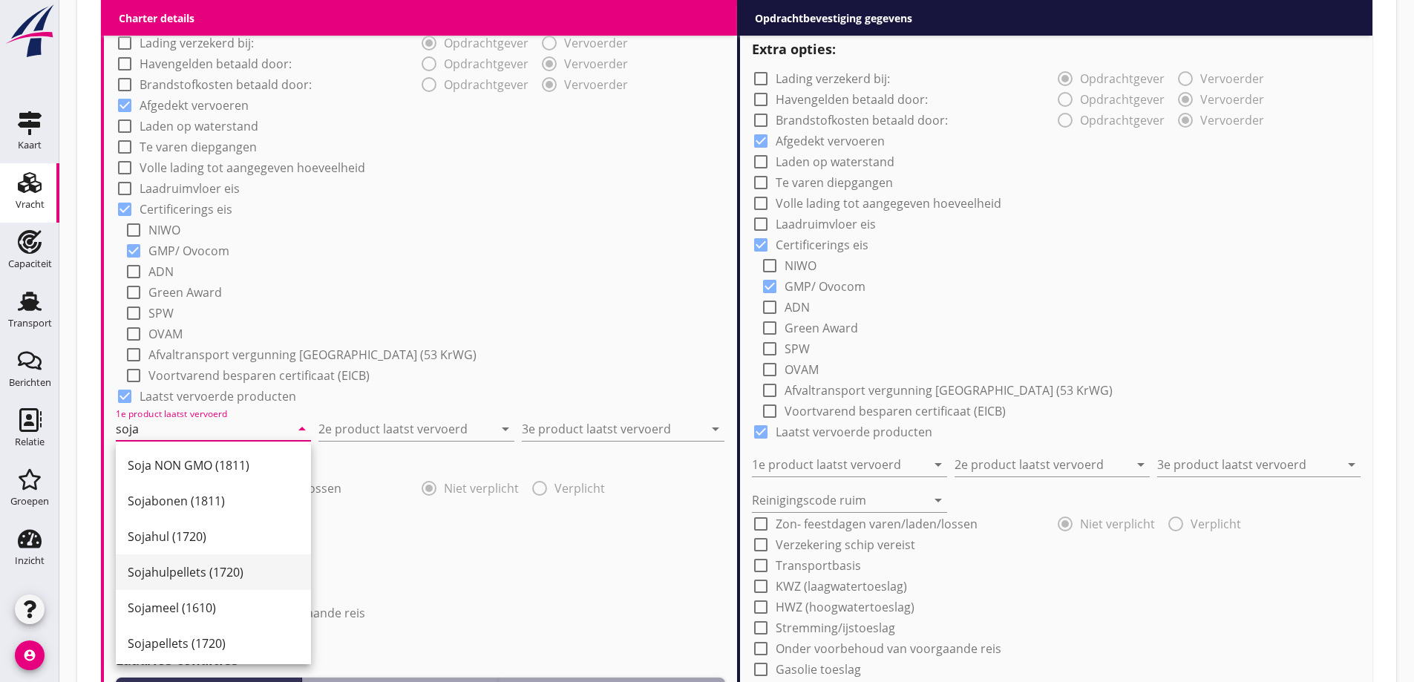
click at [263, 565] on div "Sojahulpellets (1720)" at bounding box center [213, 572] width 171 height 18
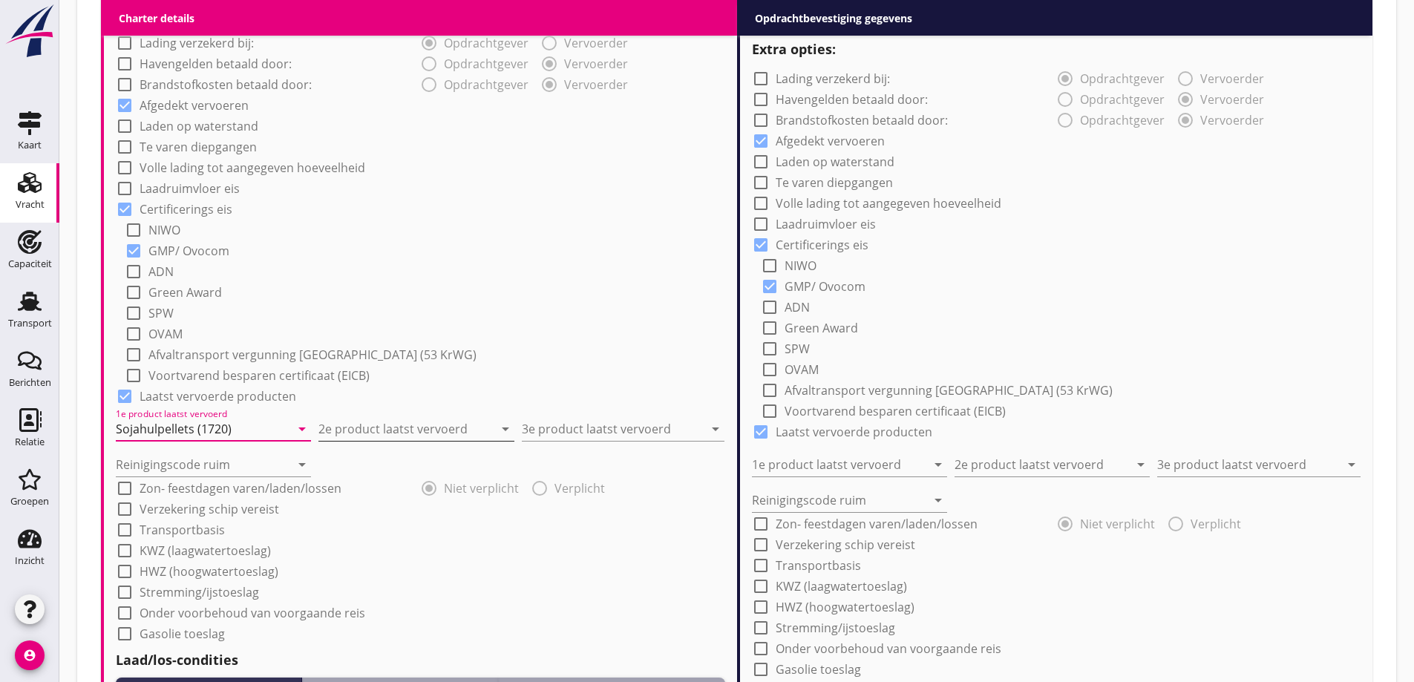
type input "Sojahulpellets (1720)"
click at [403, 424] on input "2e product laatst vervoerd" at bounding box center [405, 429] width 174 height 24
drag, startPoint x: 410, startPoint y: 463, endPoint x: 701, endPoint y: 480, distance: 292.1
click at [415, 467] on div "Raapschroot (1720)" at bounding box center [415, 465] width 171 height 18
type input "Raapschroot (1720)"
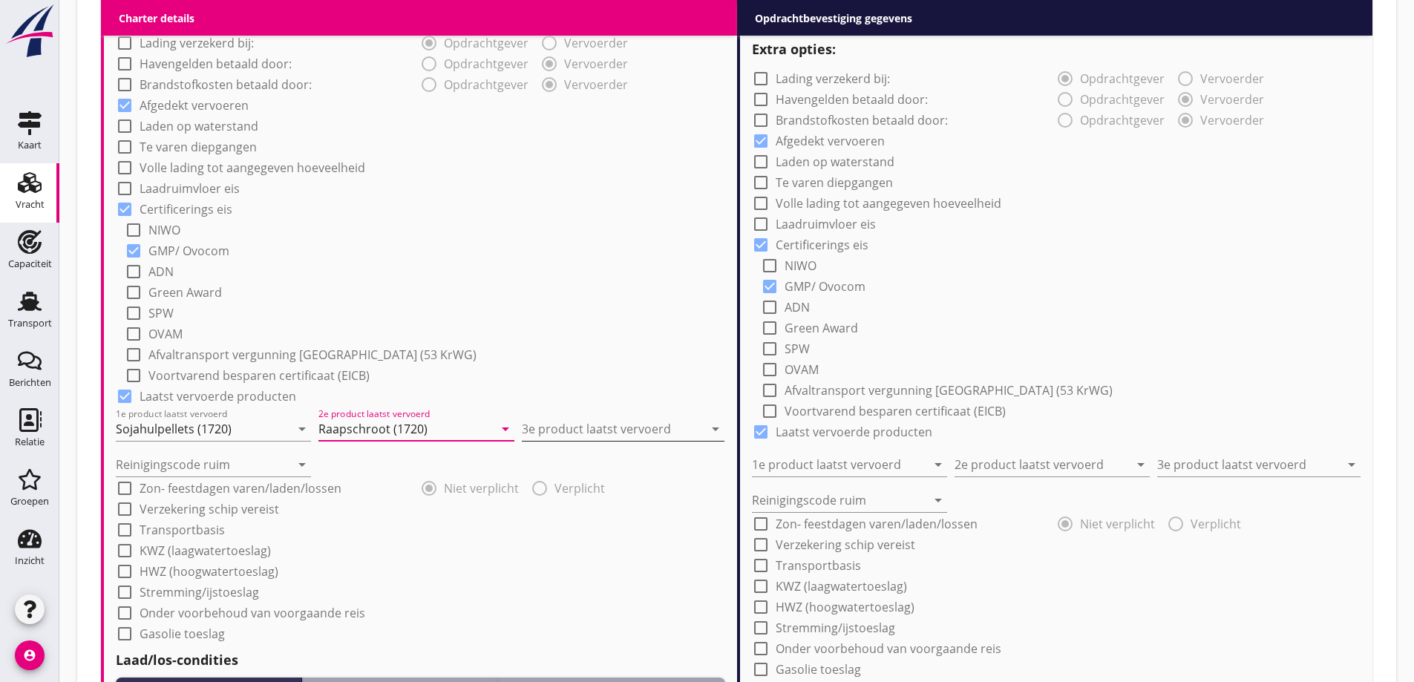
click at [659, 435] on input "3e product laatst vervoerd" at bounding box center [613, 429] width 182 height 24
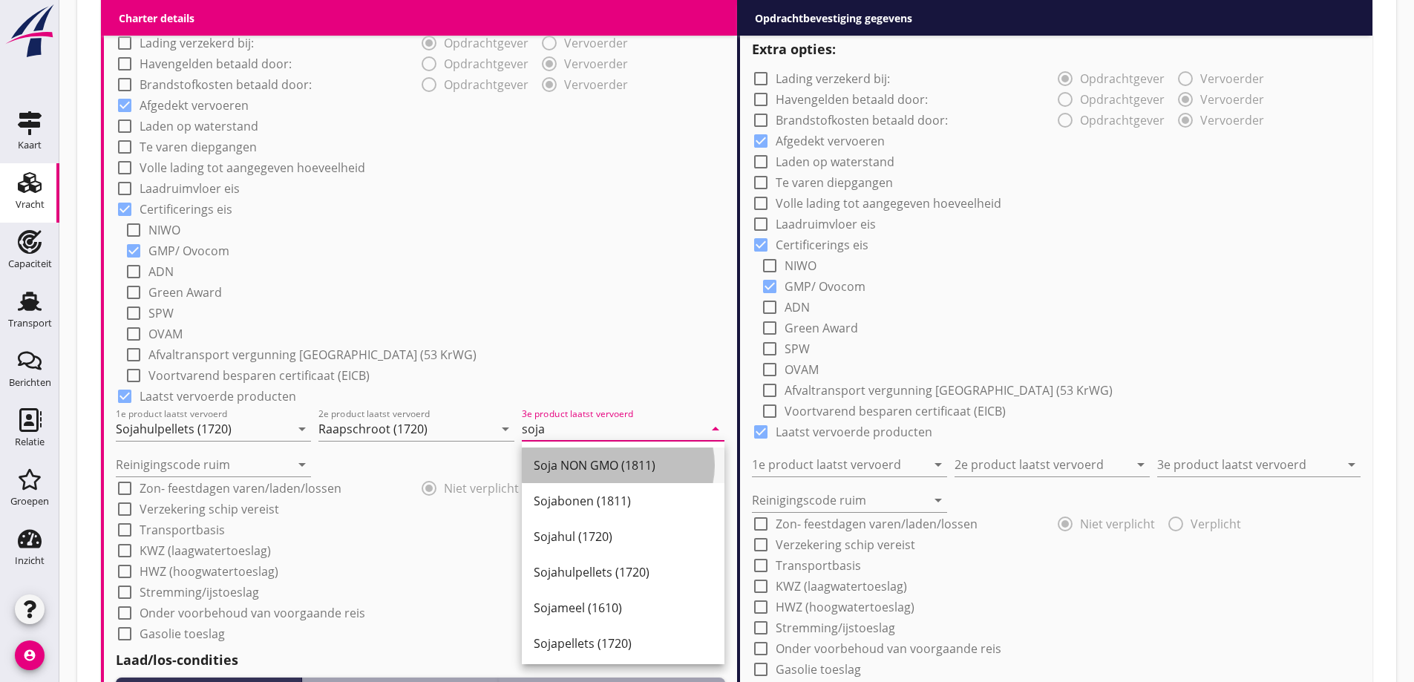
click at [664, 454] on div "Soja NON GMO (1811)" at bounding box center [623, 465] width 179 height 36
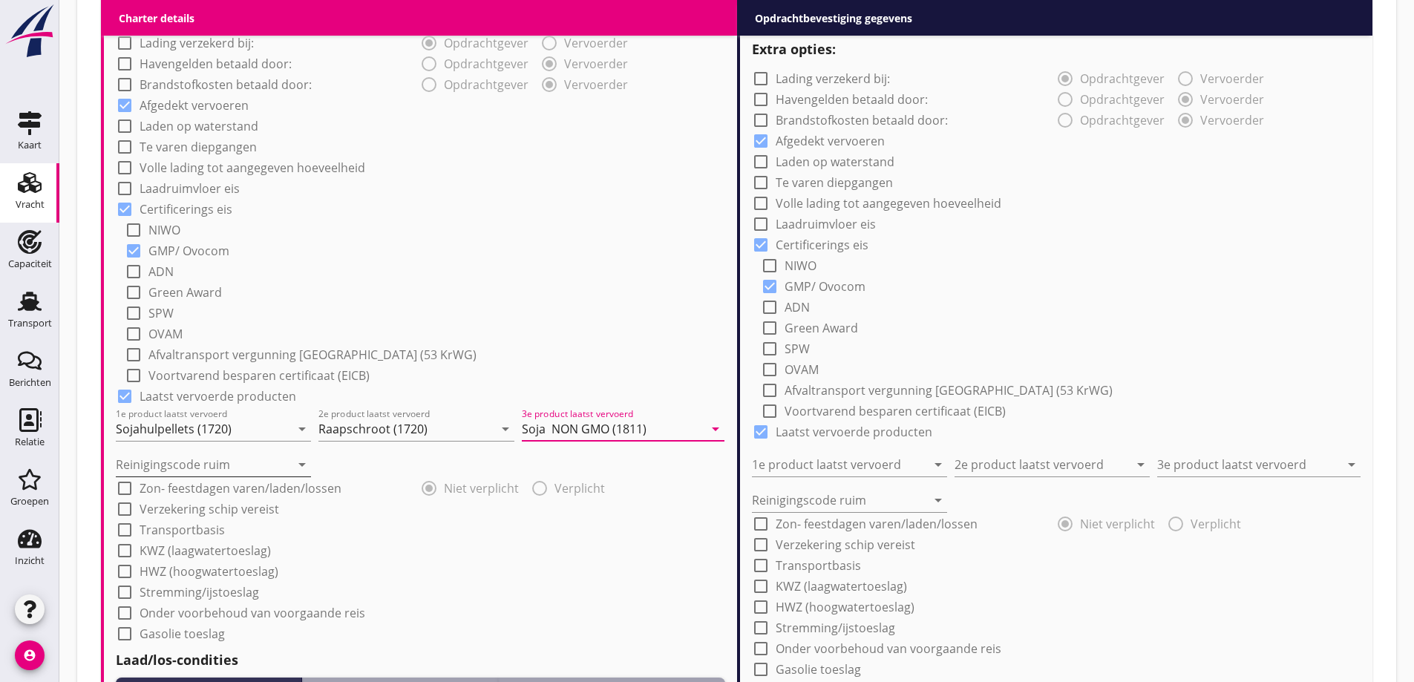
type input "Soja NON GMO (1811)"
click at [255, 466] on input "Reinigingscode ruim" at bounding box center [203, 465] width 174 height 24
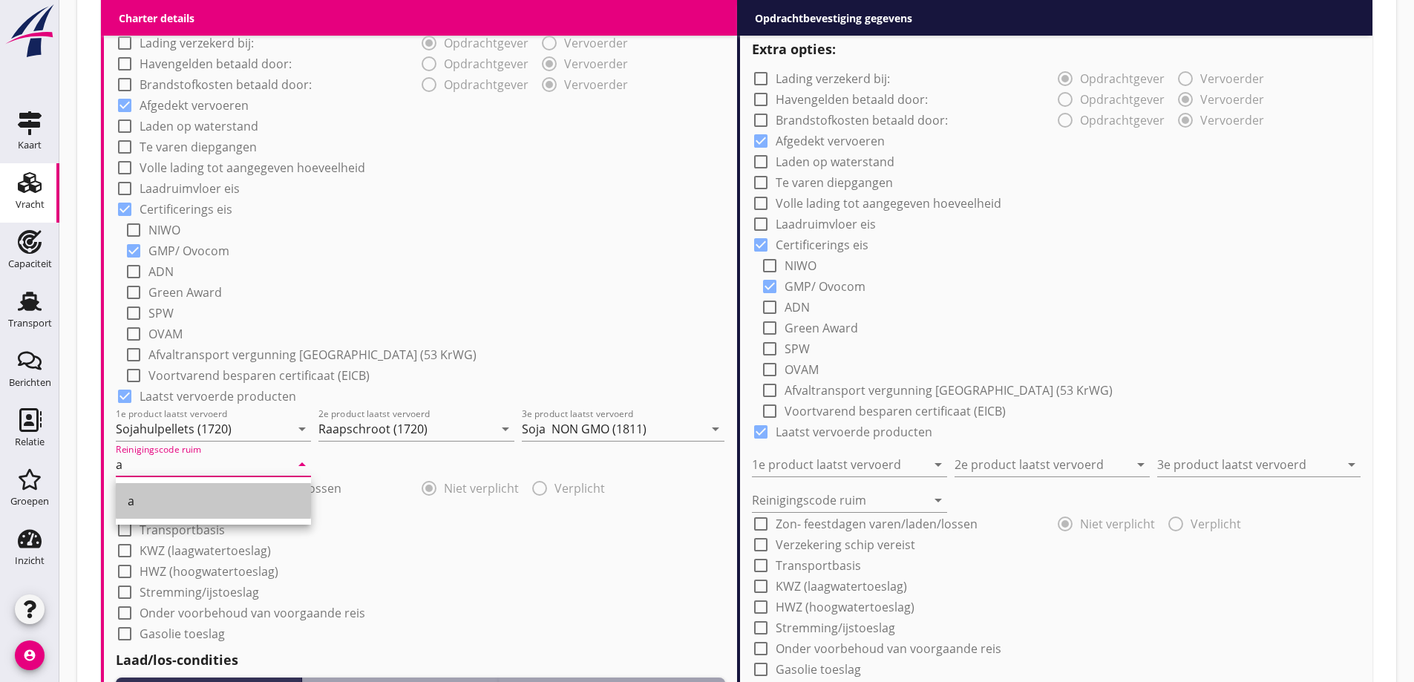
drag, startPoint x: 210, startPoint y: 502, endPoint x: 266, endPoint y: 504, distance: 56.4
click at [209, 502] on div "a" at bounding box center [213, 501] width 171 height 18
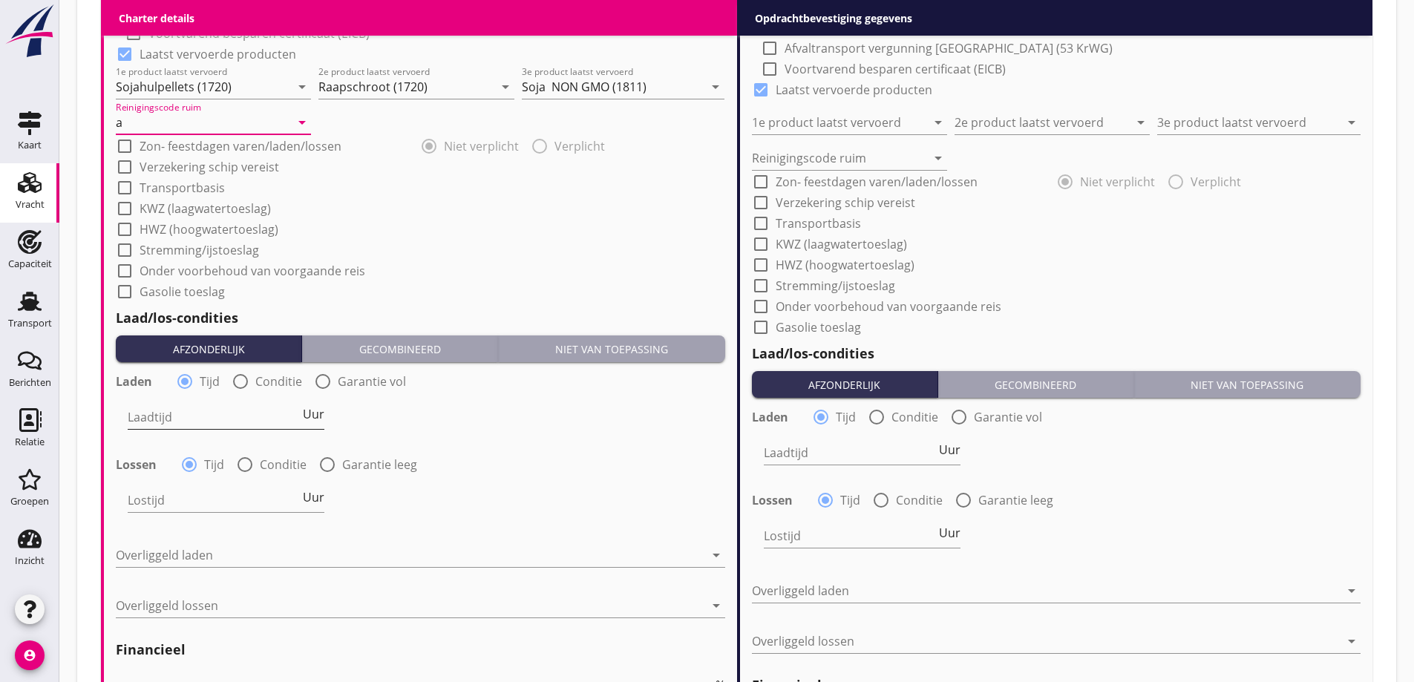
scroll to position [1446, 0]
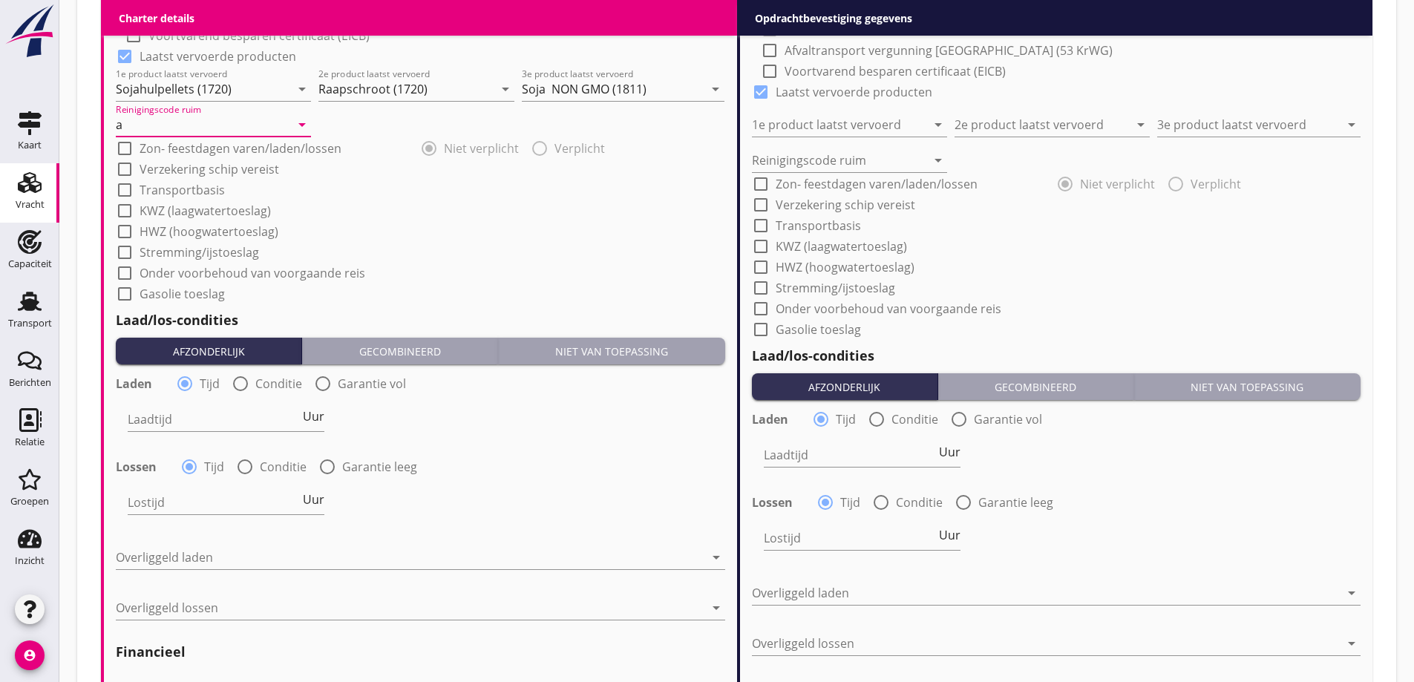
type input "a"
drag, startPoint x: 250, startPoint y: 382, endPoint x: 254, endPoint y: 398, distance: 16.0
click at [250, 381] on div at bounding box center [240, 383] width 25 height 25
radio input "false"
radio input "true"
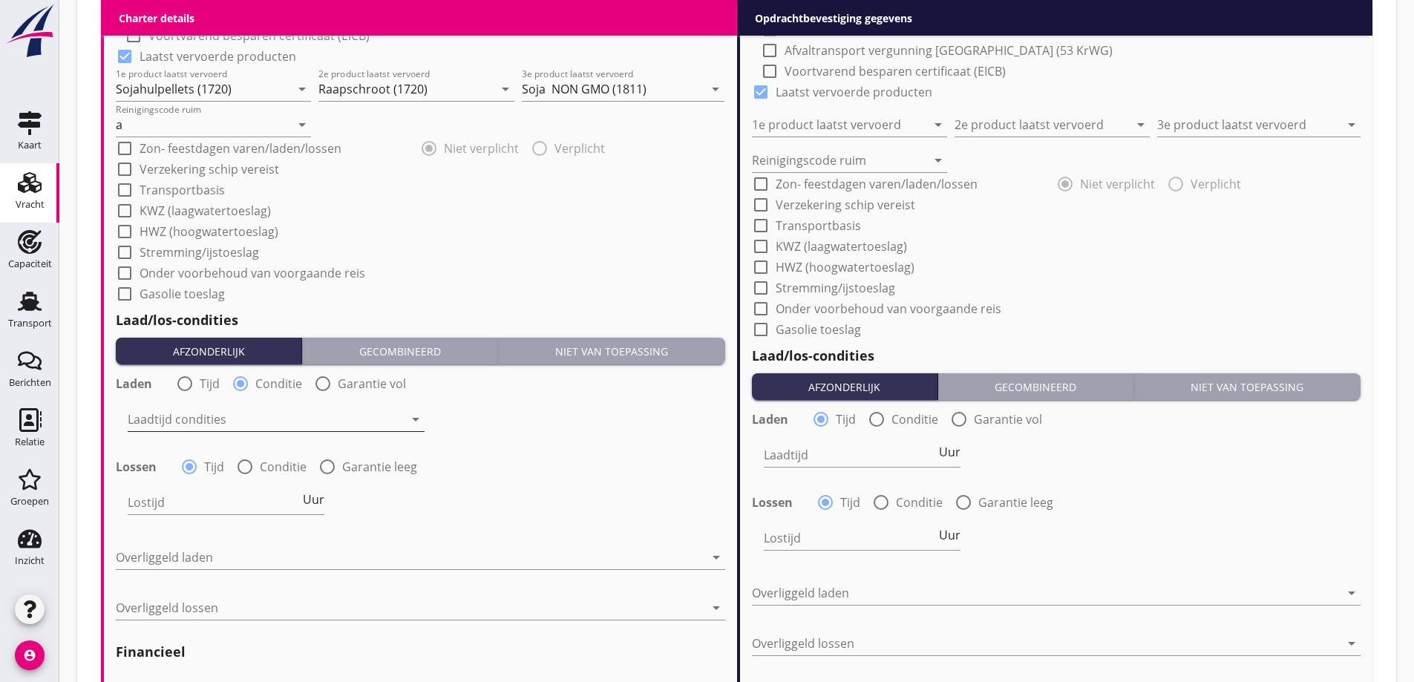
click at [246, 408] on div at bounding box center [266, 419] width 276 height 24
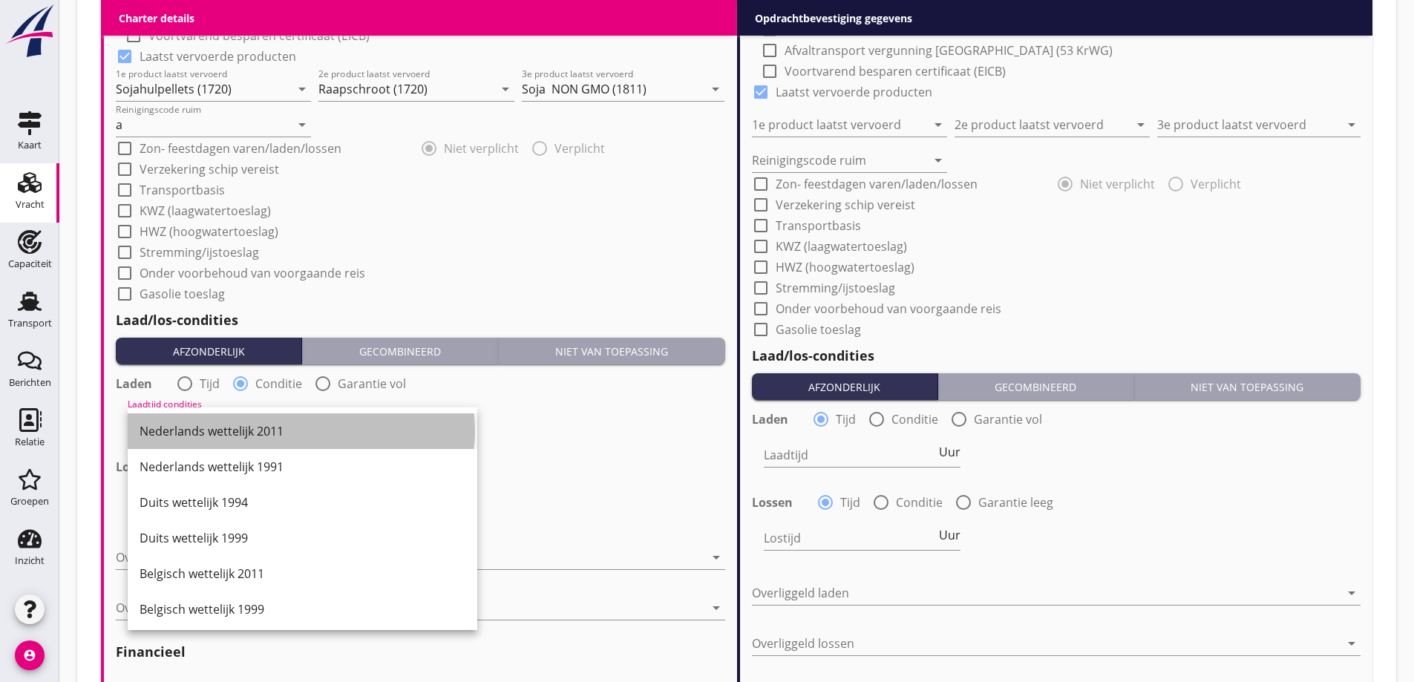
drag, startPoint x: 252, startPoint y: 424, endPoint x: 255, endPoint y: 445, distance: 20.9
click at [252, 425] on div "Nederlands wettelijk 2011" at bounding box center [303, 431] width 326 height 18
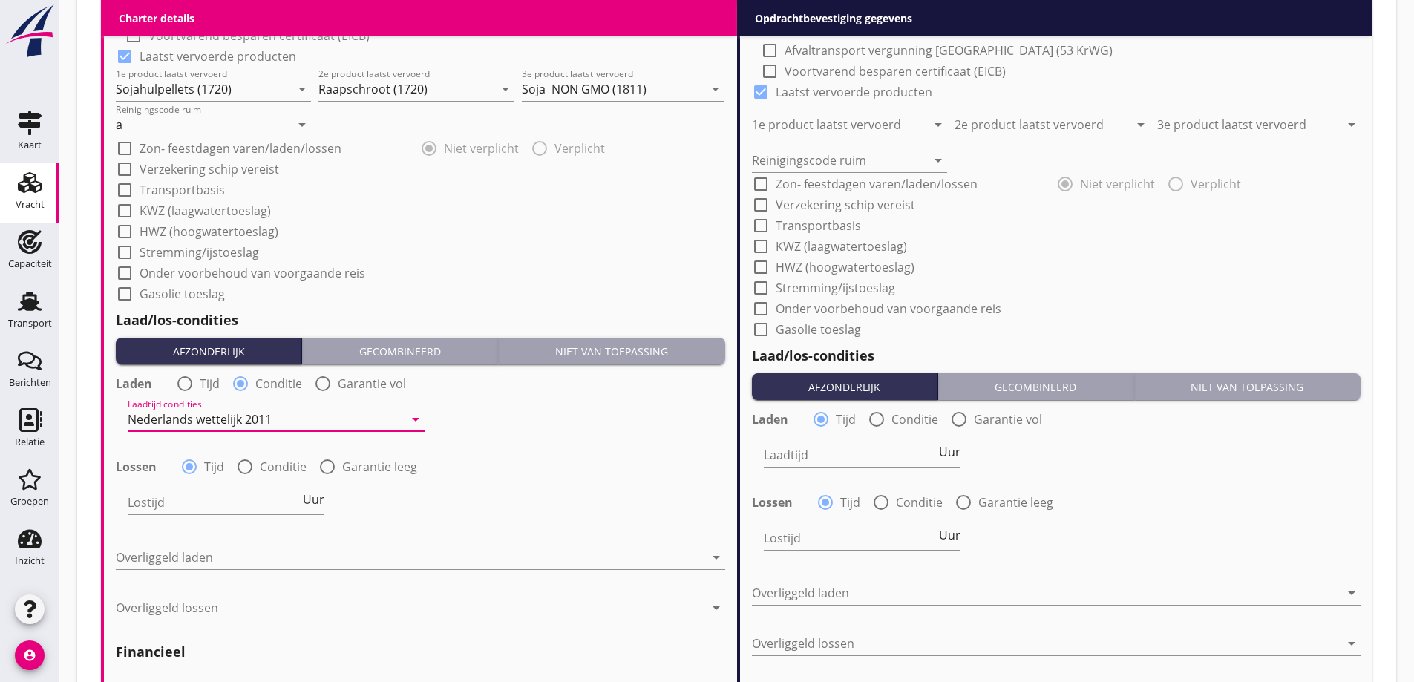
click at [258, 463] on div "radio_button_unchecked Conditie" at bounding box center [271, 467] width 70 height 18
drag, startPoint x: 241, startPoint y: 469, endPoint x: 246, endPoint y: 477, distance: 9.3
click at [241, 470] on div at bounding box center [244, 466] width 25 height 25
radio input "false"
radio input "true"
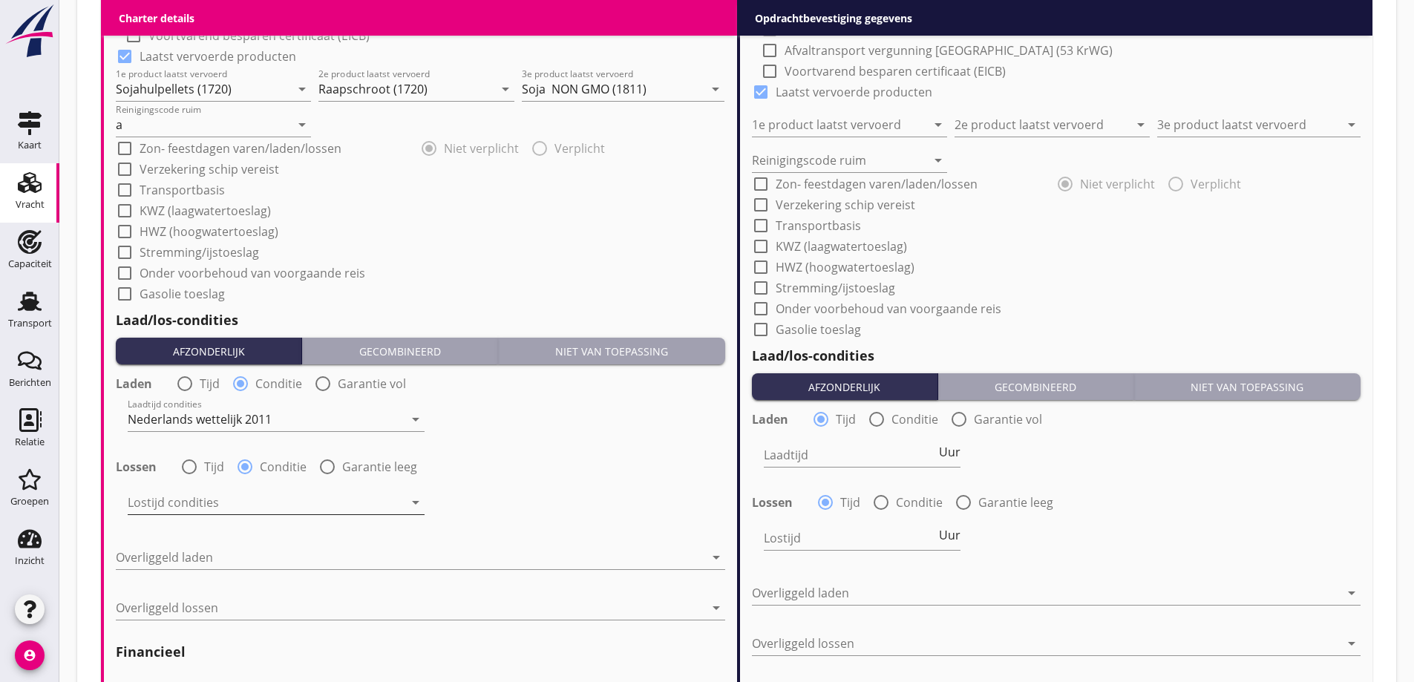
click at [260, 508] on div at bounding box center [266, 503] width 276 height 24
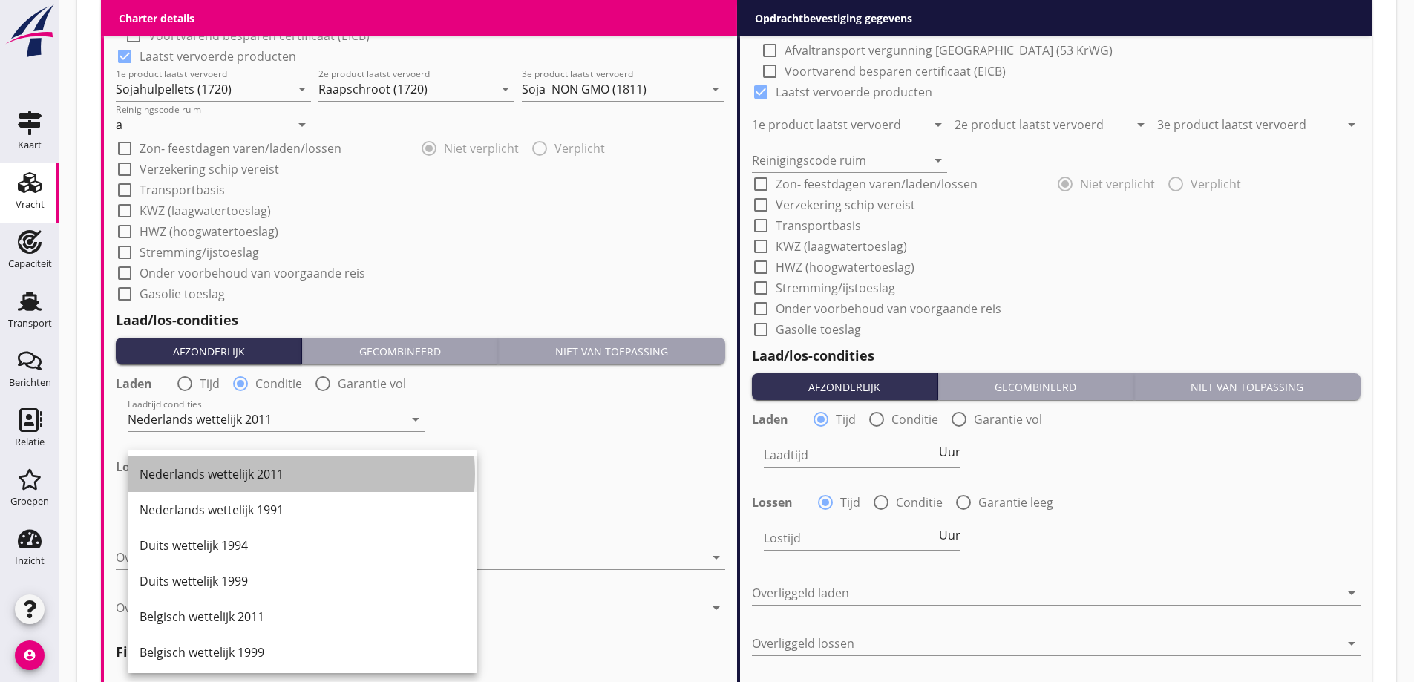
click at [243, 473] on div "Nederlands wettelijk 2011" at bounding box center [303, 474] width 326 height 18
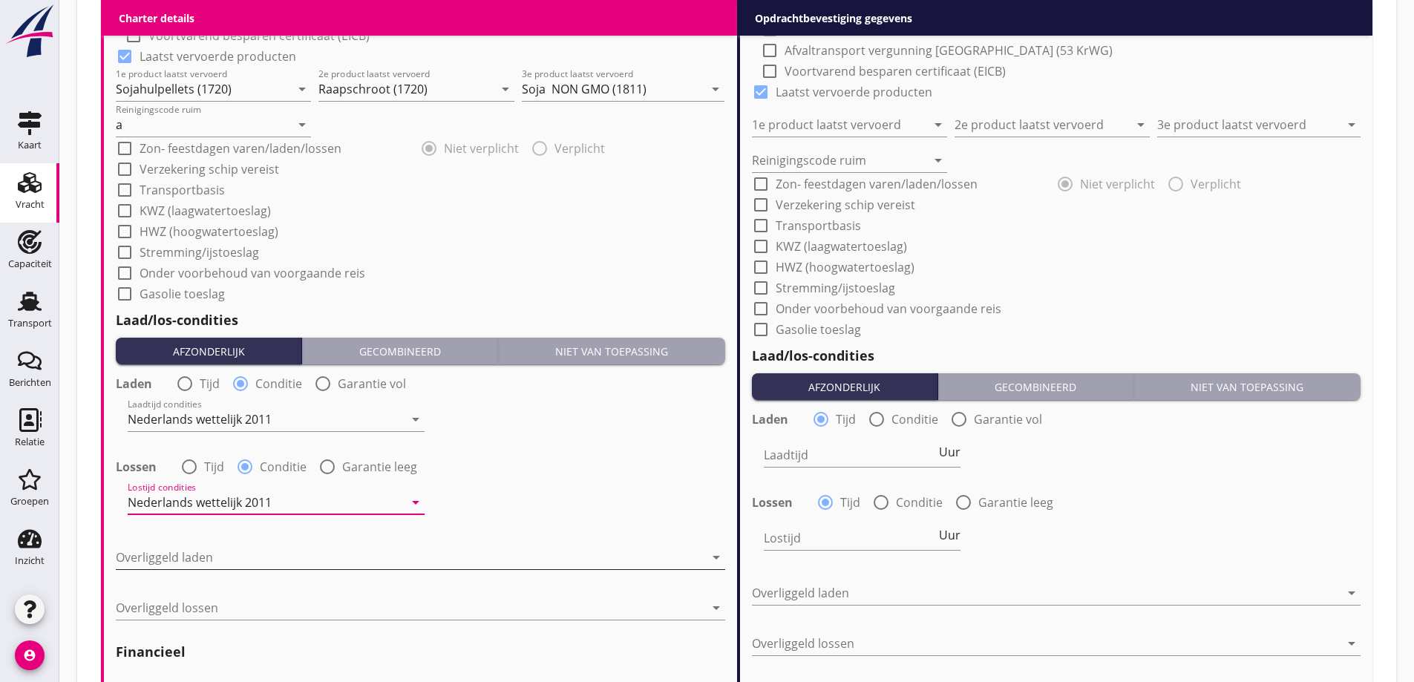
click at [268, 557] on div at bounding box center [410, 557] width 588 height 24
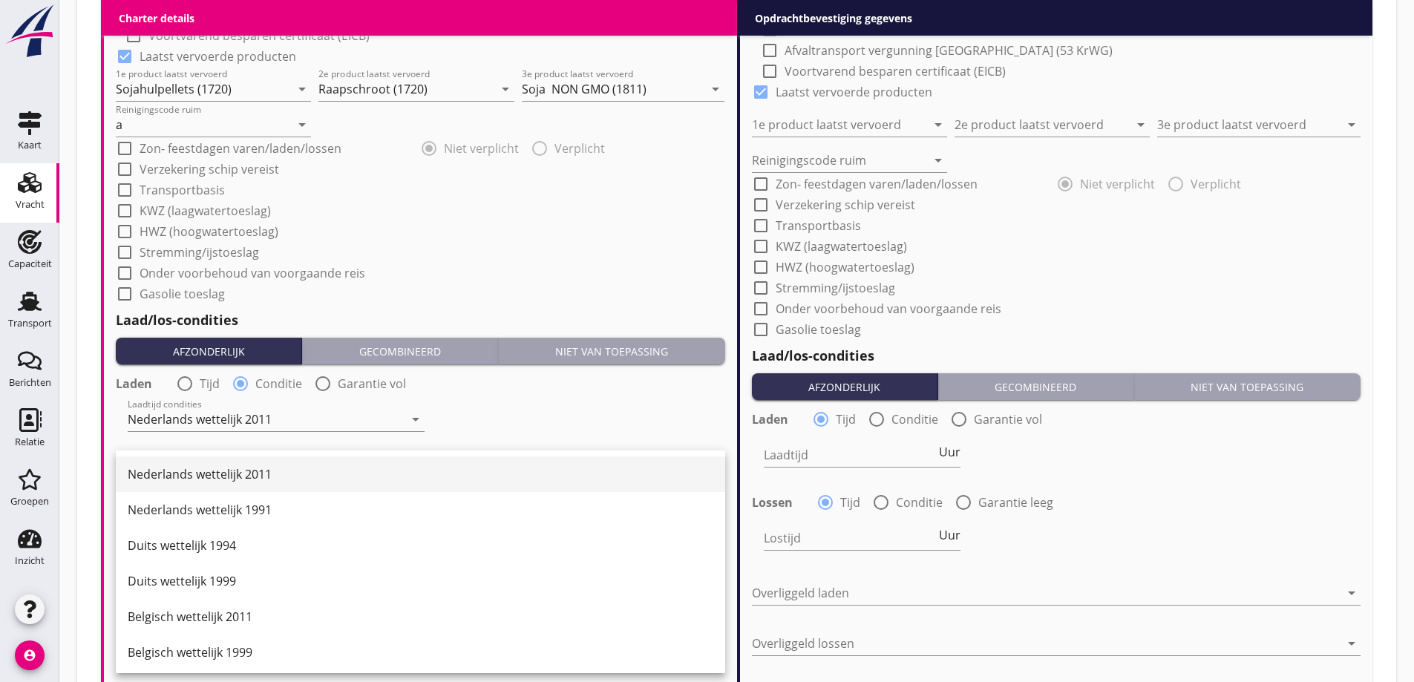
click at [227, 468] on div "Nederlands wettelijk 2011" at bounding box center [421, 474] width 586 height 18
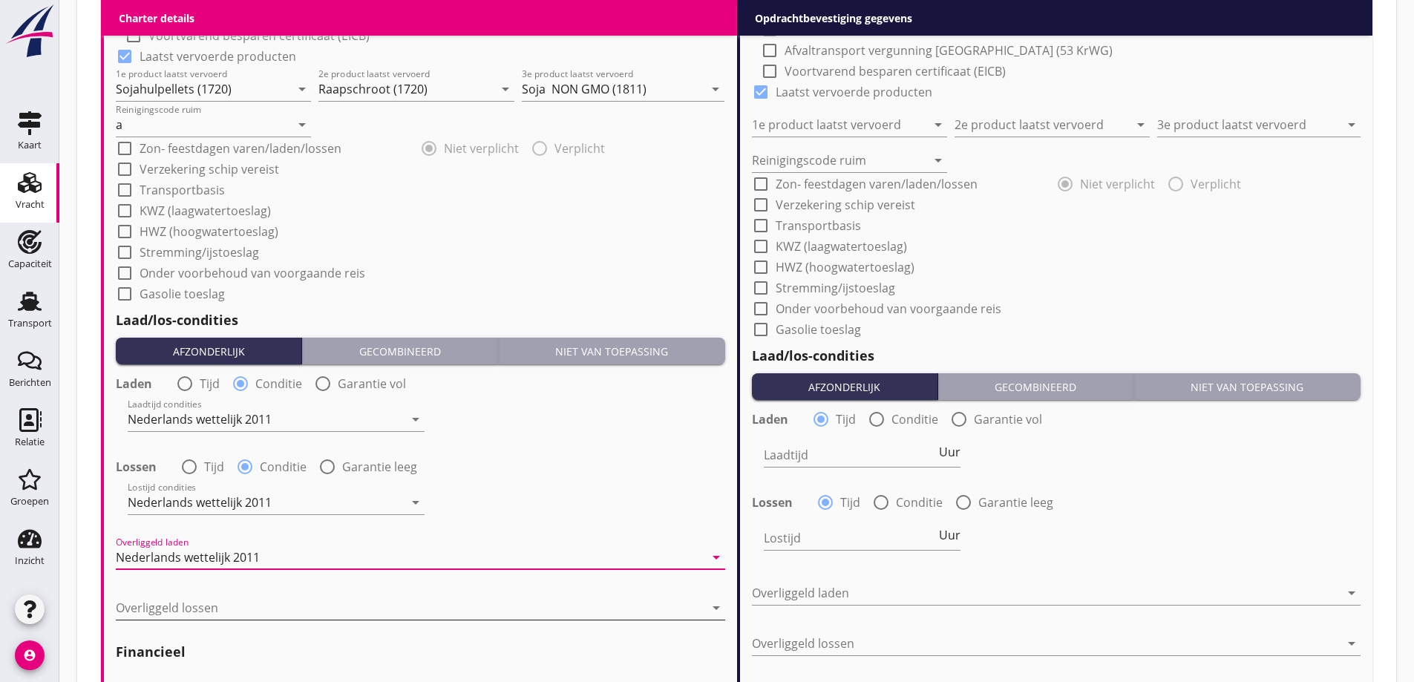
click at [247, 614] on div at bounding box center [410, 608] width 588 height 24
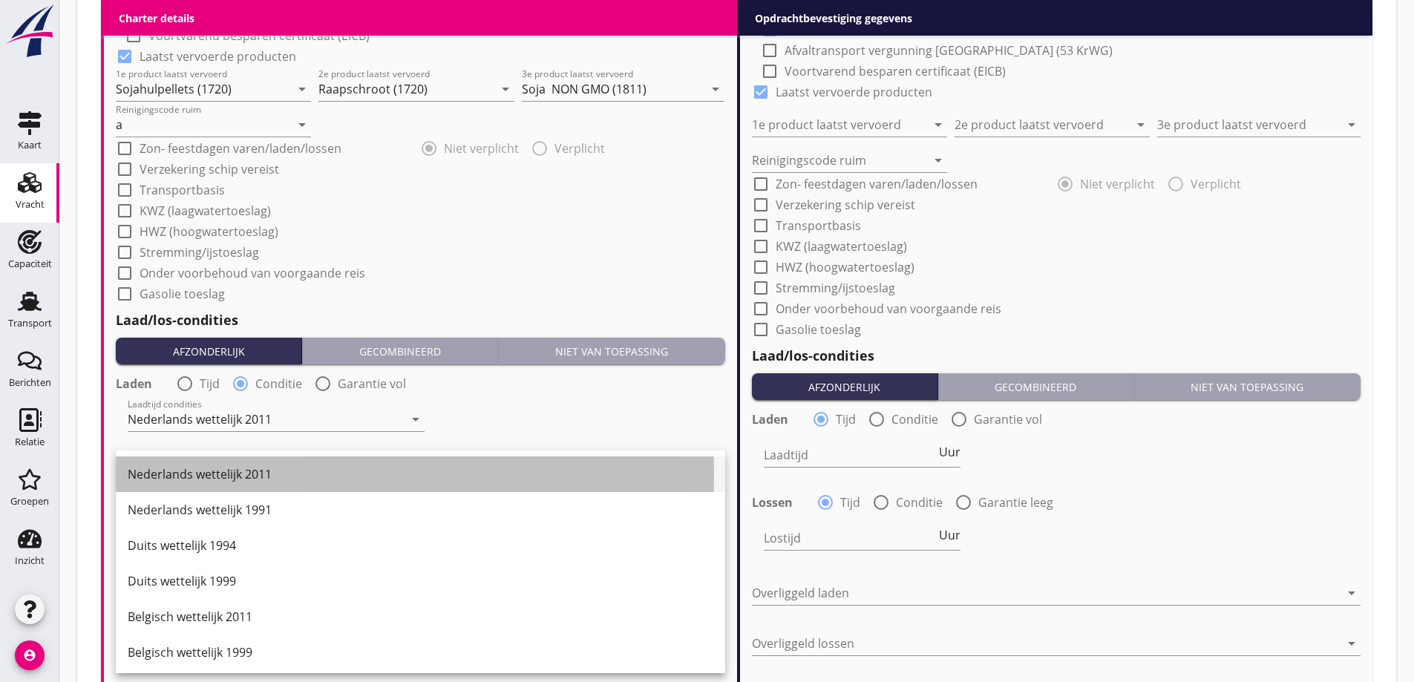
click at [246, 465] on div "Nederlands wettelijk 2011" at bounding box center [421, 474] width 586 height 36
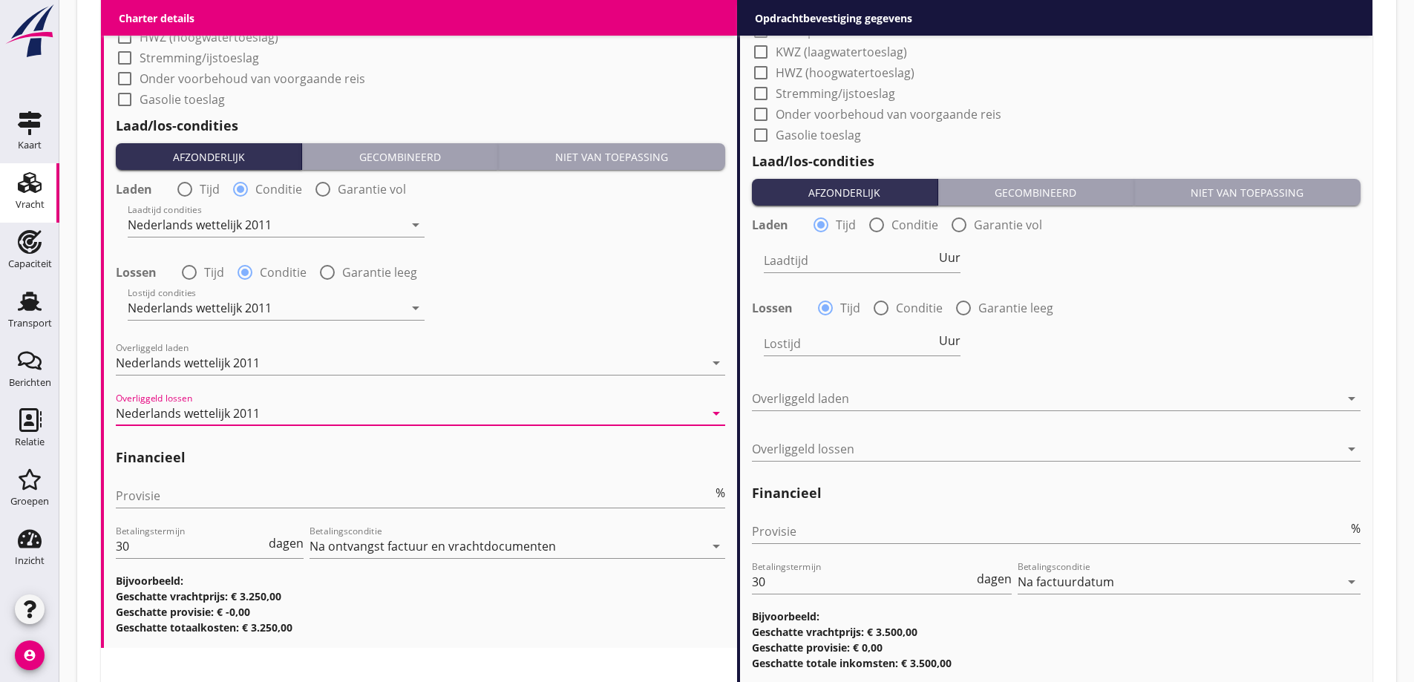
scroll to position [1669, 0]
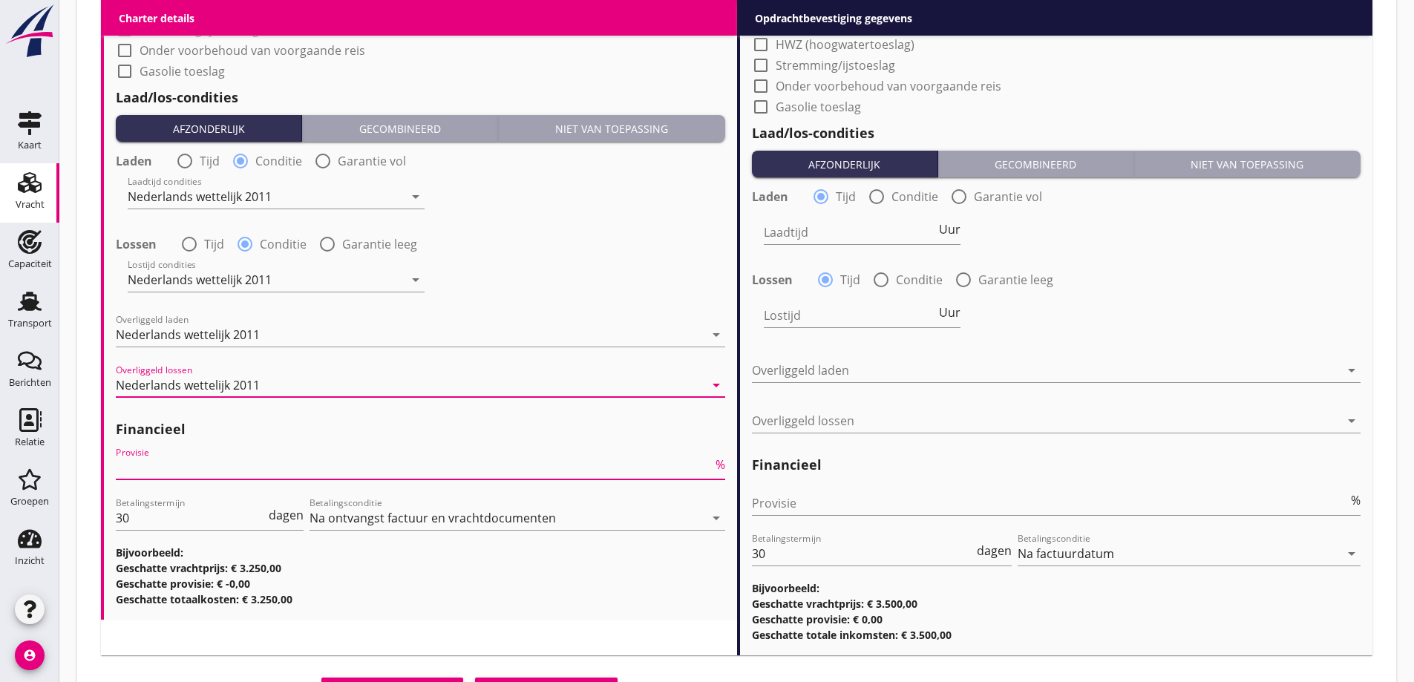
click at [356, 475] on input "Provisie" at bounding box center [414, 468] width 597 height 24
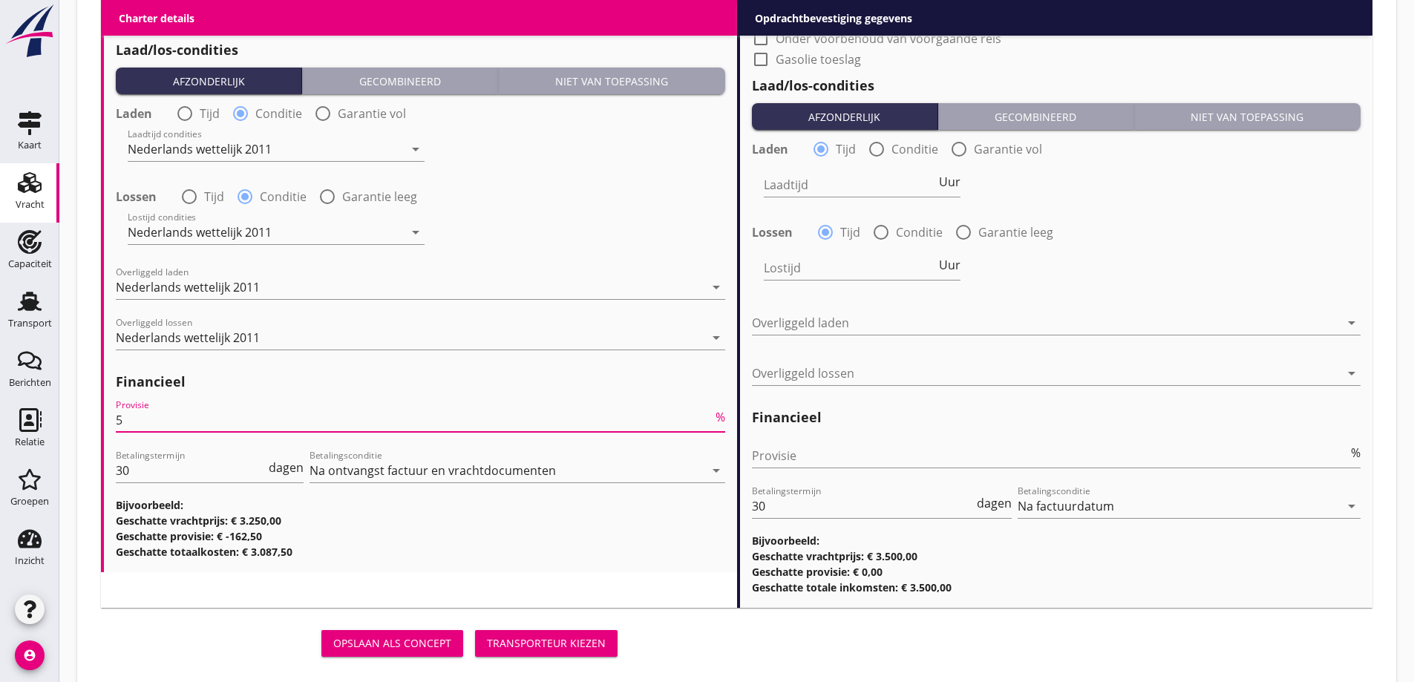
scroll to position [1743, 0]
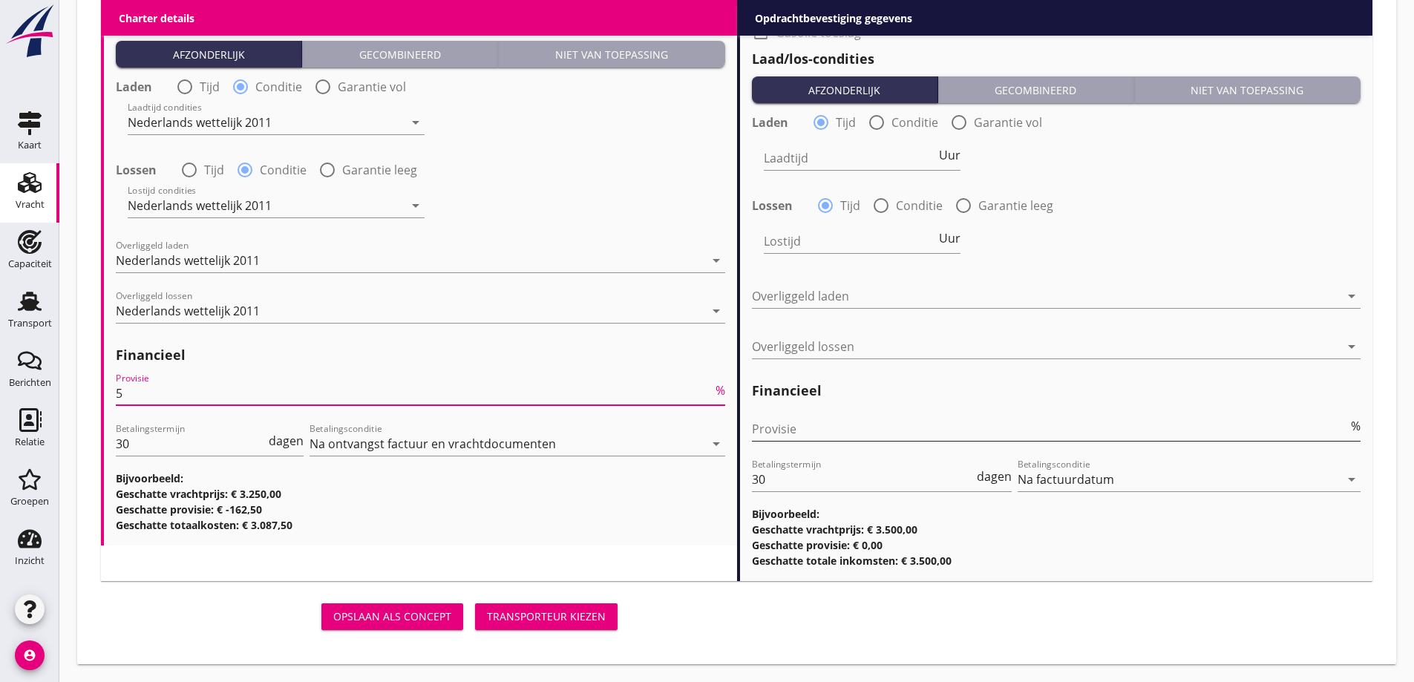
type input "5"
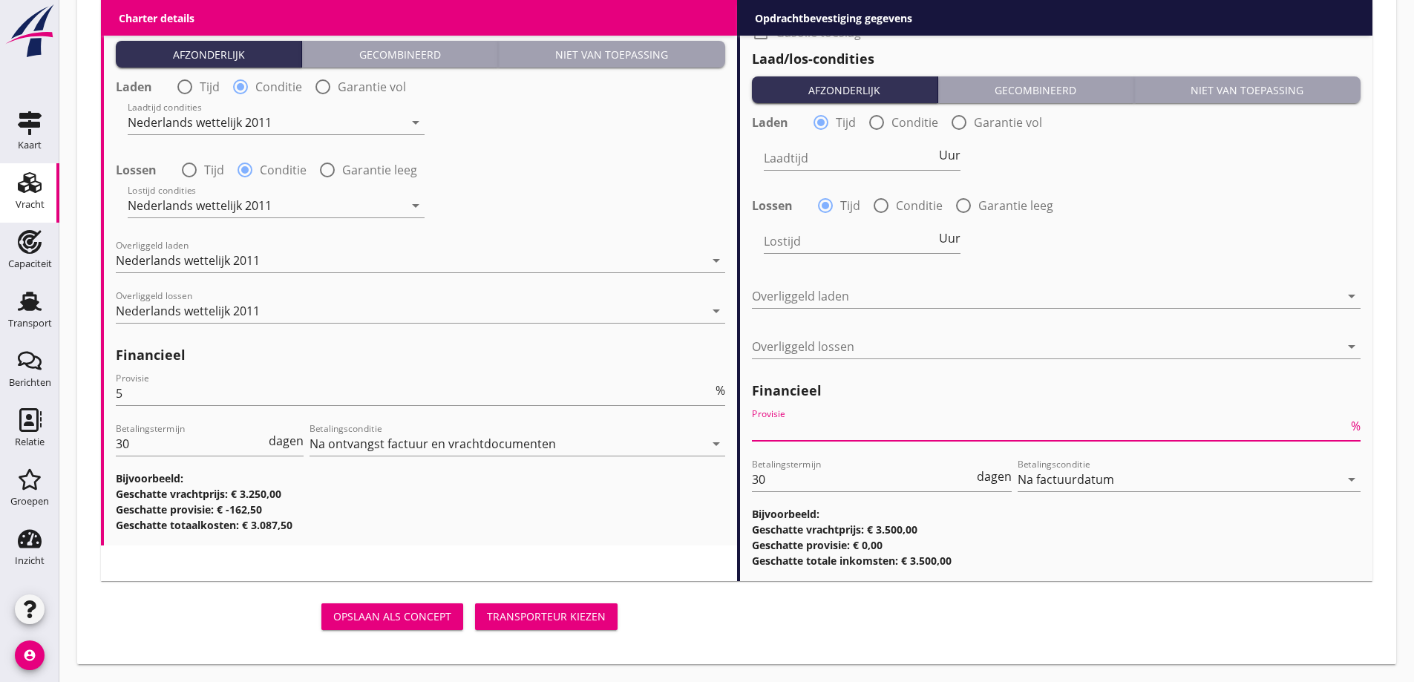
click at [804, 428] on input "Provisie" at bounding box center [1050, 429] width 597 height 24
type input "2"
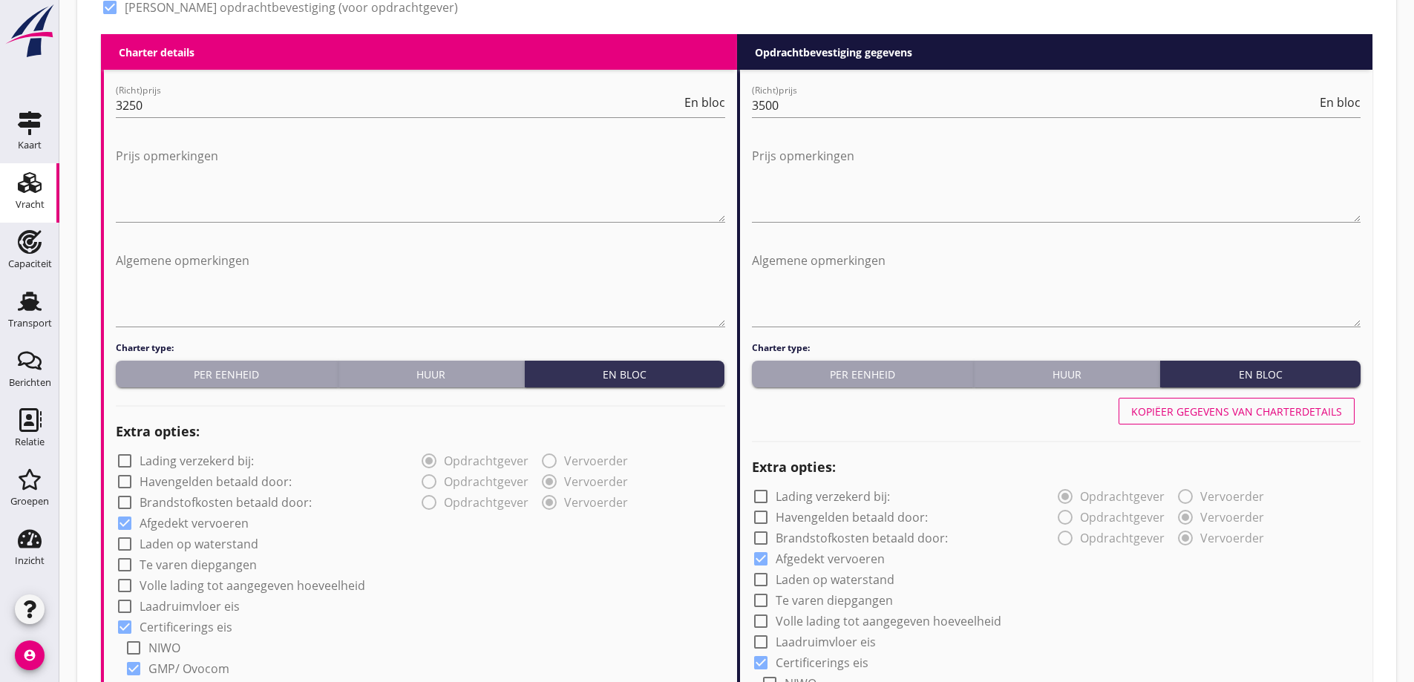
scroll to position [556, 0]
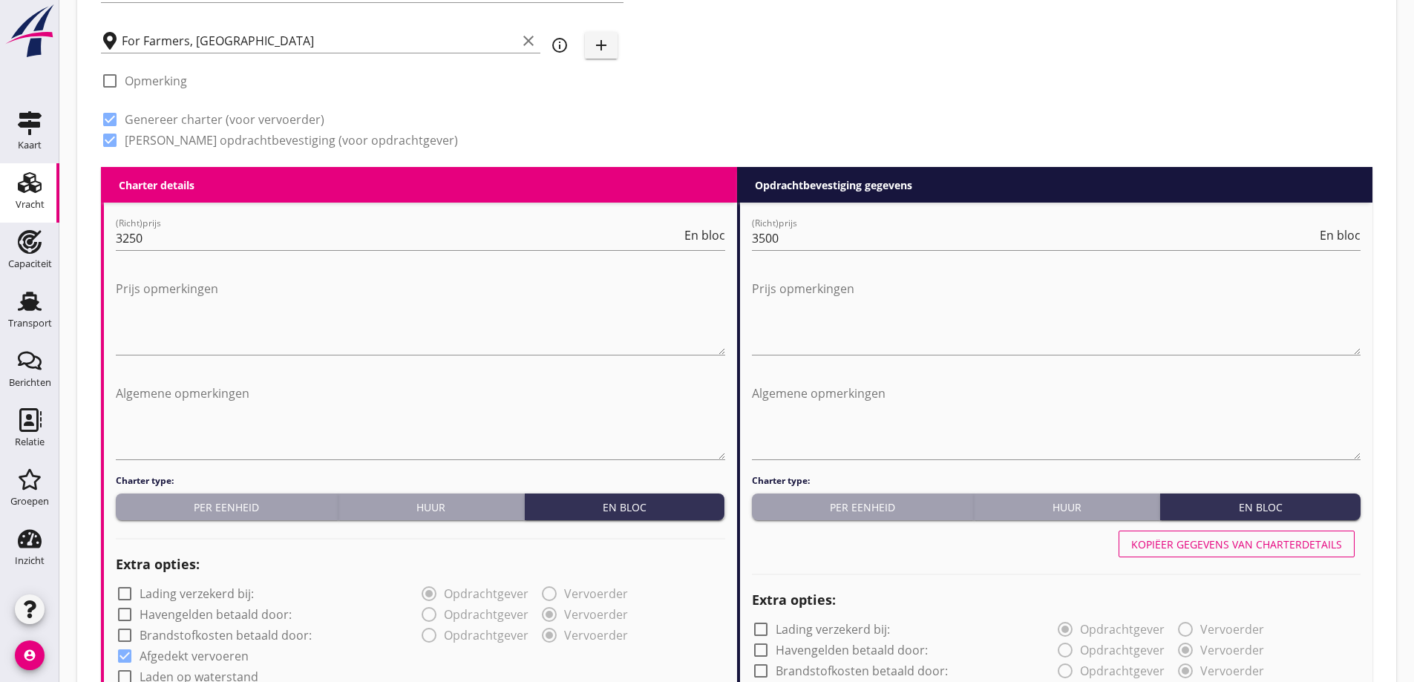
type input "2.5"
click at [1313, 546] on div "Kopiëer gegevens van charterdetails" at bounding box center [1236, 545] width 211 height 16
type input "Sojahulpellets (1720)"
type input "Raapschroot (1720)"
type input "Soja NON GMO (1811)"
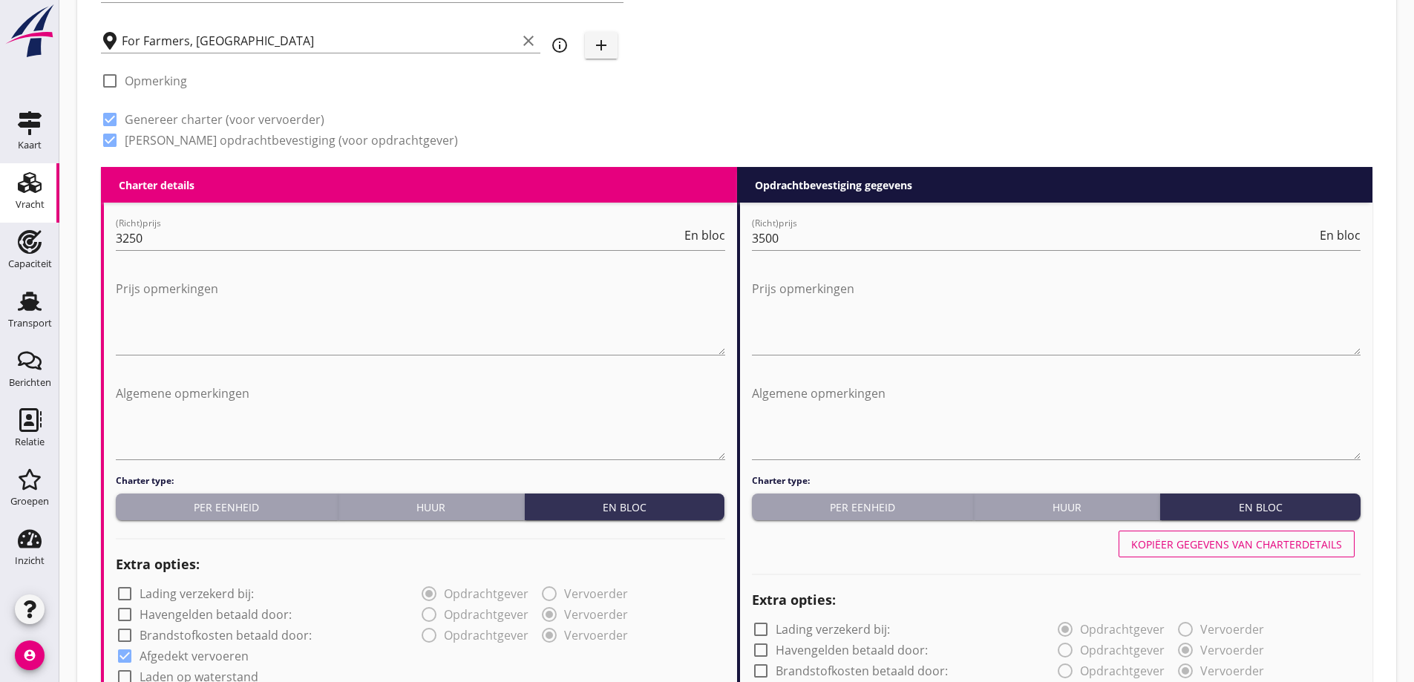
type input "a"
radio input "false"
radio input "true"
radio input "false"
radio input "true"
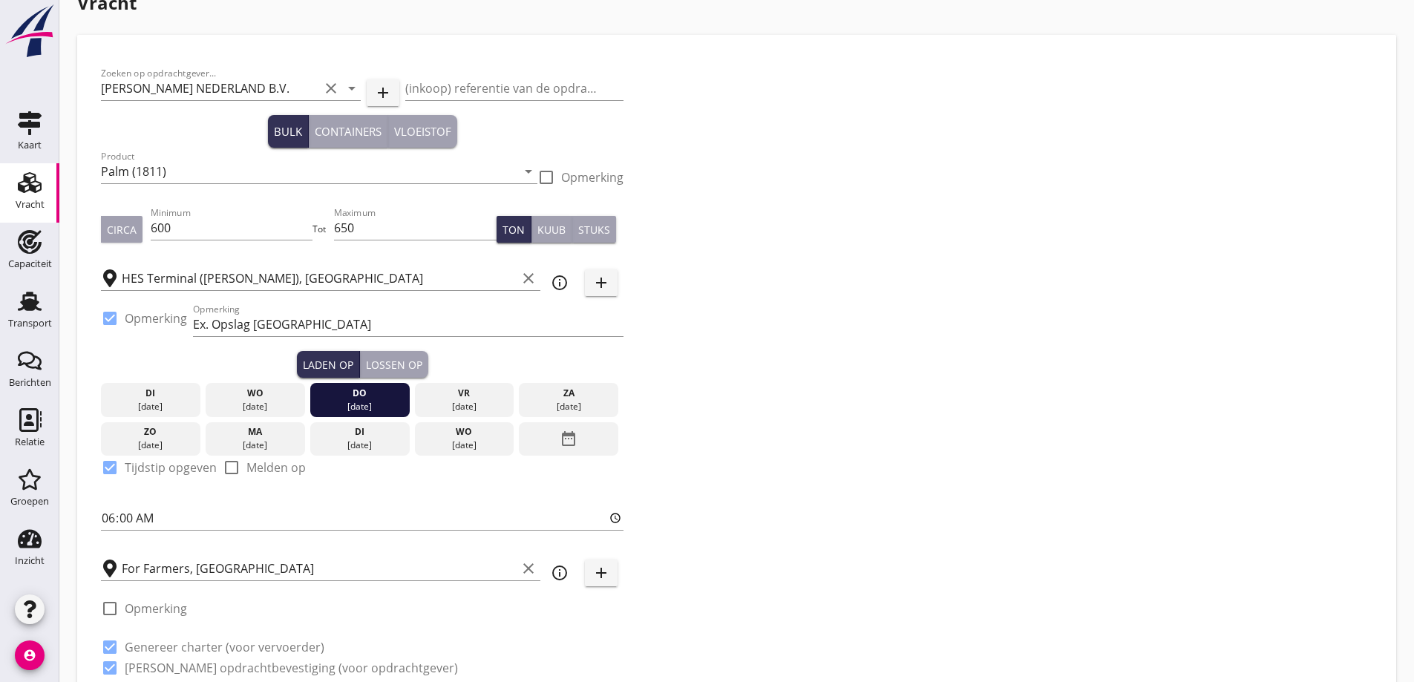
scroll to position [0, 0]
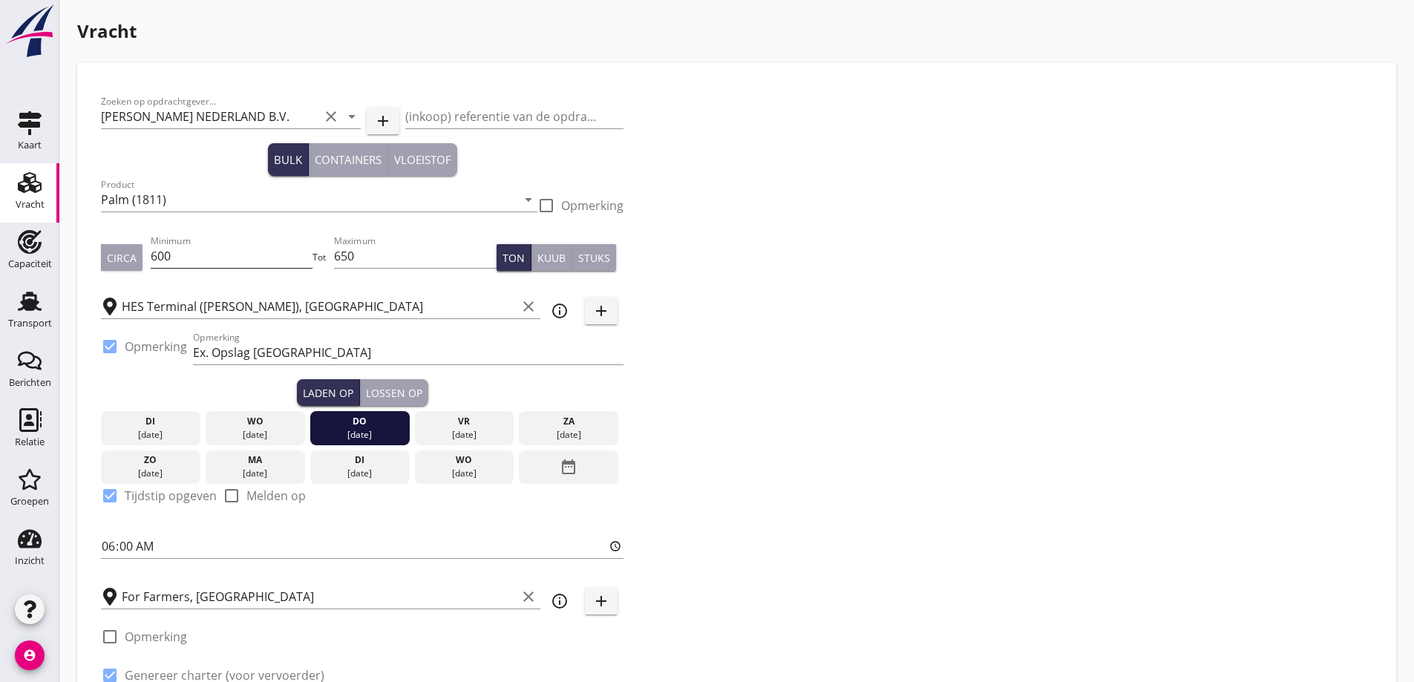
click at [219, 251] on input "600" at bounding box center [232, 256] width 163 height 24
drag, startPoint x: 121, startPoint y: 254, endPoint x: 134, endPoint y: 255, distance: 12.6
click at [125, 255] on div "Circa" at bounding box center [122, 258] width 30 height 16
drag, startPoint x: 375, startPoint y: 258, endPoint x: 334, endPoint y: 256, distance: 40.8
click at [334, 255] on div "Circa Minimum 600 Tot Maximum 650 Ton Kuub Stuks" at bounding box center [362, 257] width 522 height 50
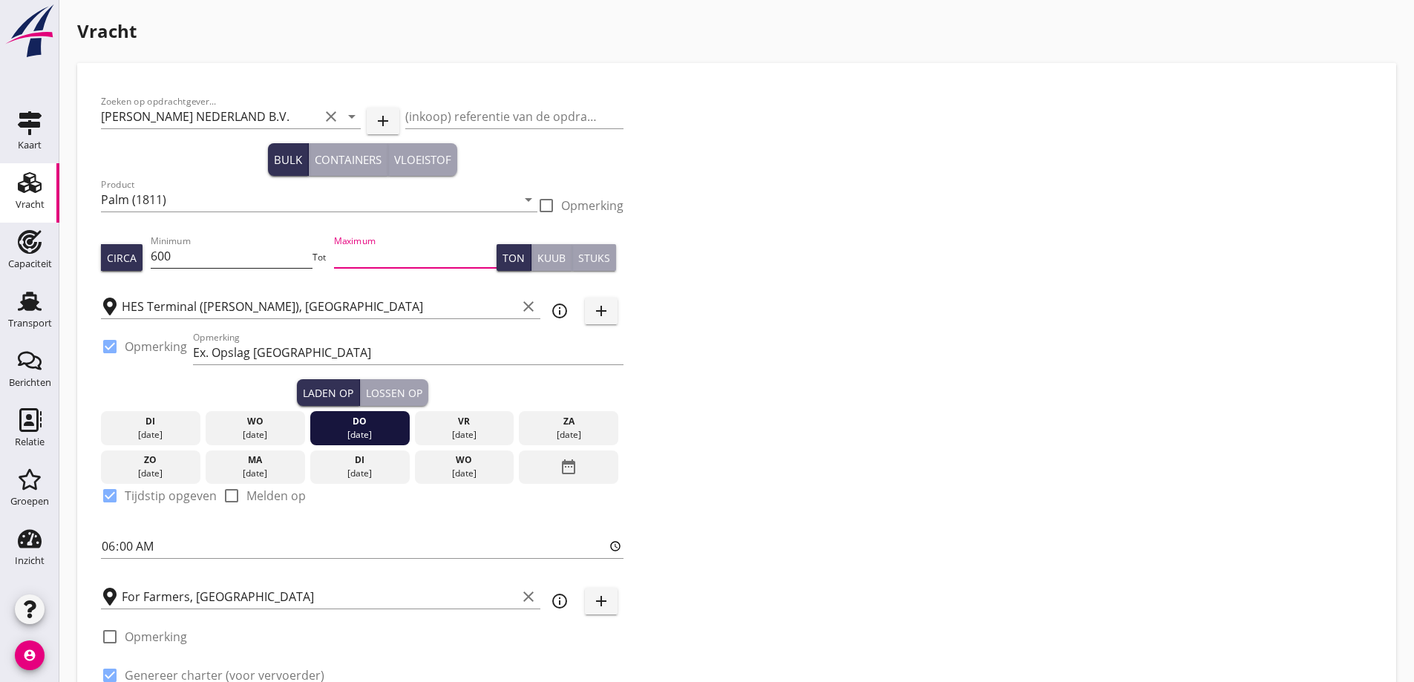
click at [221, 254] on input "600" at bounding box center [232, 256] width 163 height 24
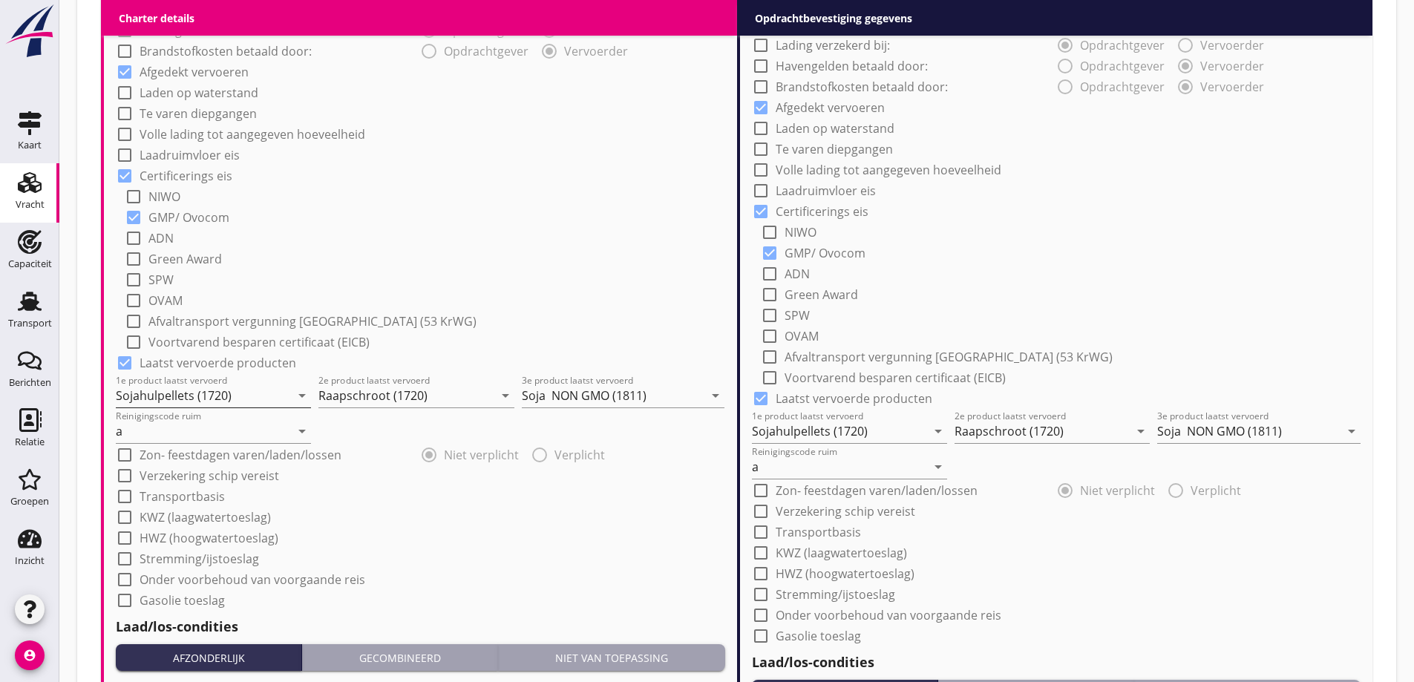
scroll to position [1113, 0]
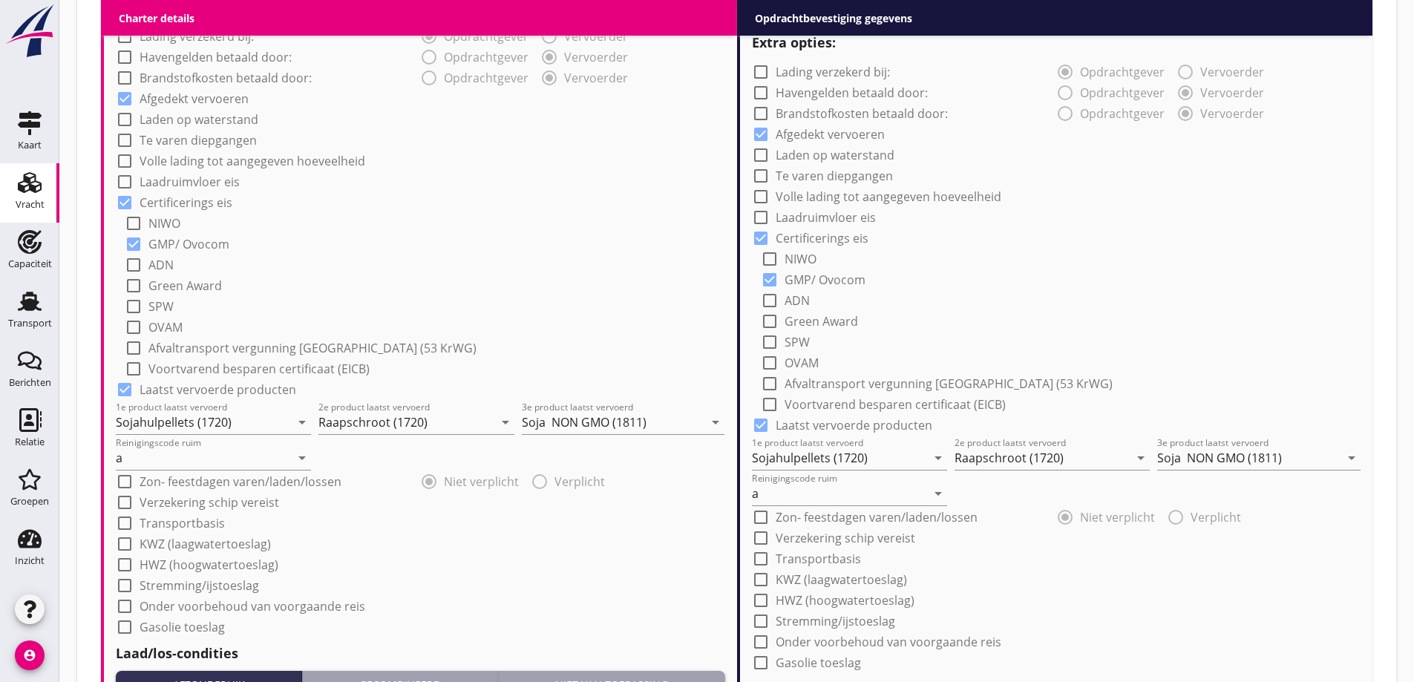
type input "650"
click at [192, 159] on label "Volle lading tot aangegeven hoeveelheid" at bounding box center [253, 161] width 226 height 15
checkbox input "true"
click at [821, 198] on label "Volle lading tot aangegeven hoeveelheid" at bounding box center [888, 196] width 226 height 15
checkbox input "true"
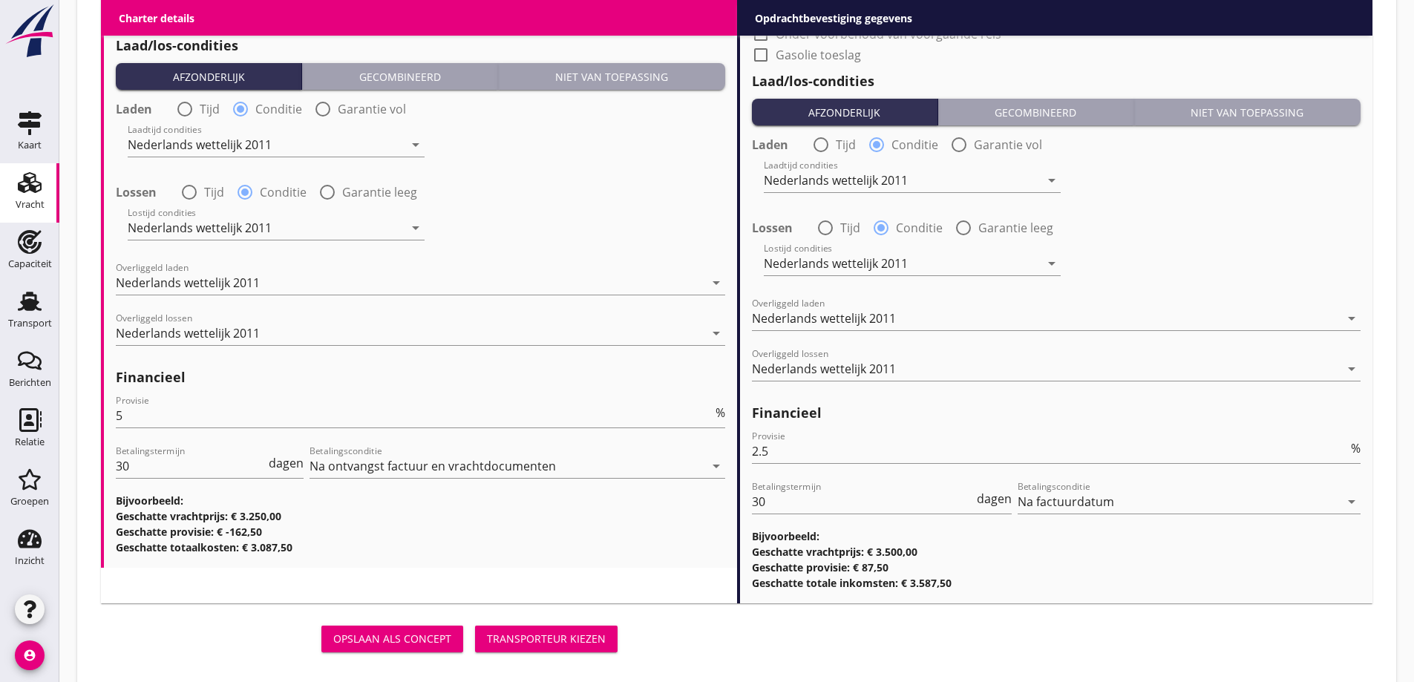
scroll to position [1743, 0]
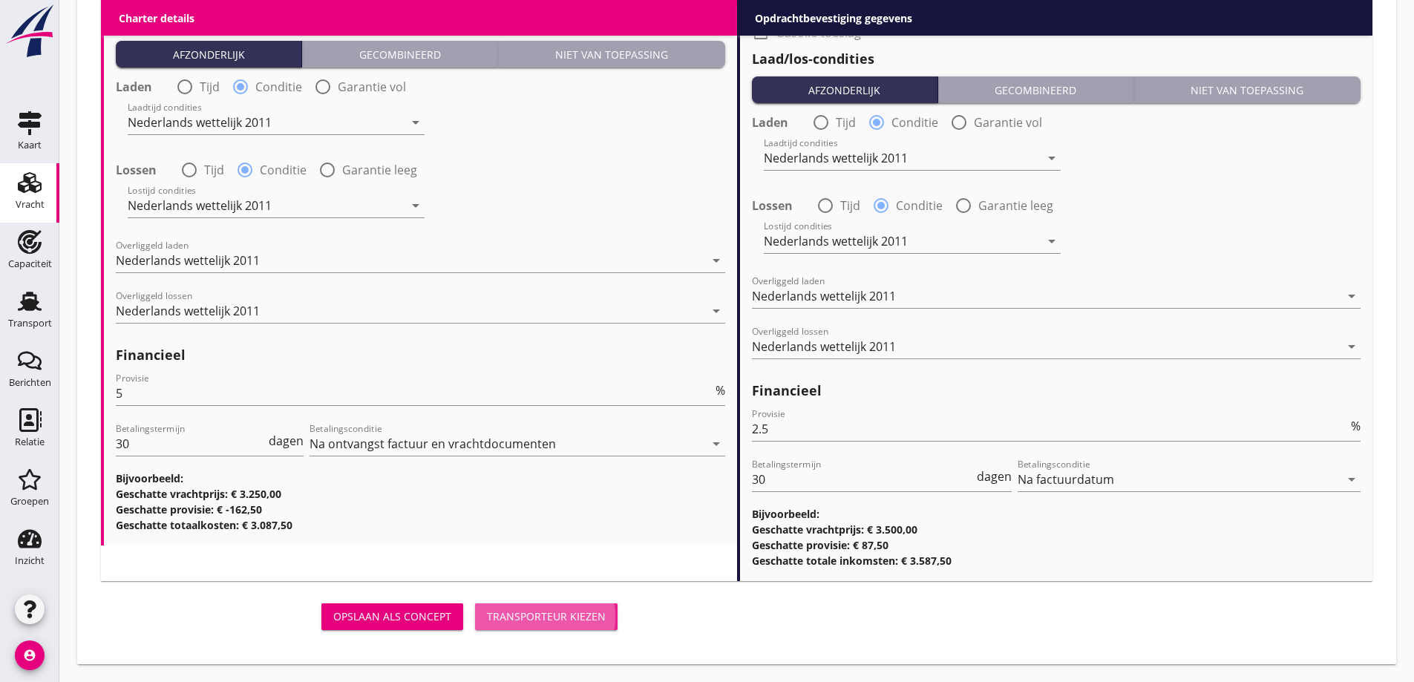
click at [551, 630] on div "Opslaan als concept Transporteur kiezen" at bounding box center [362, 617] width 522 height 36
click at [551, 620] on div "Transporteur kiezen" at bounding box center [546, 617] width 119 height 16
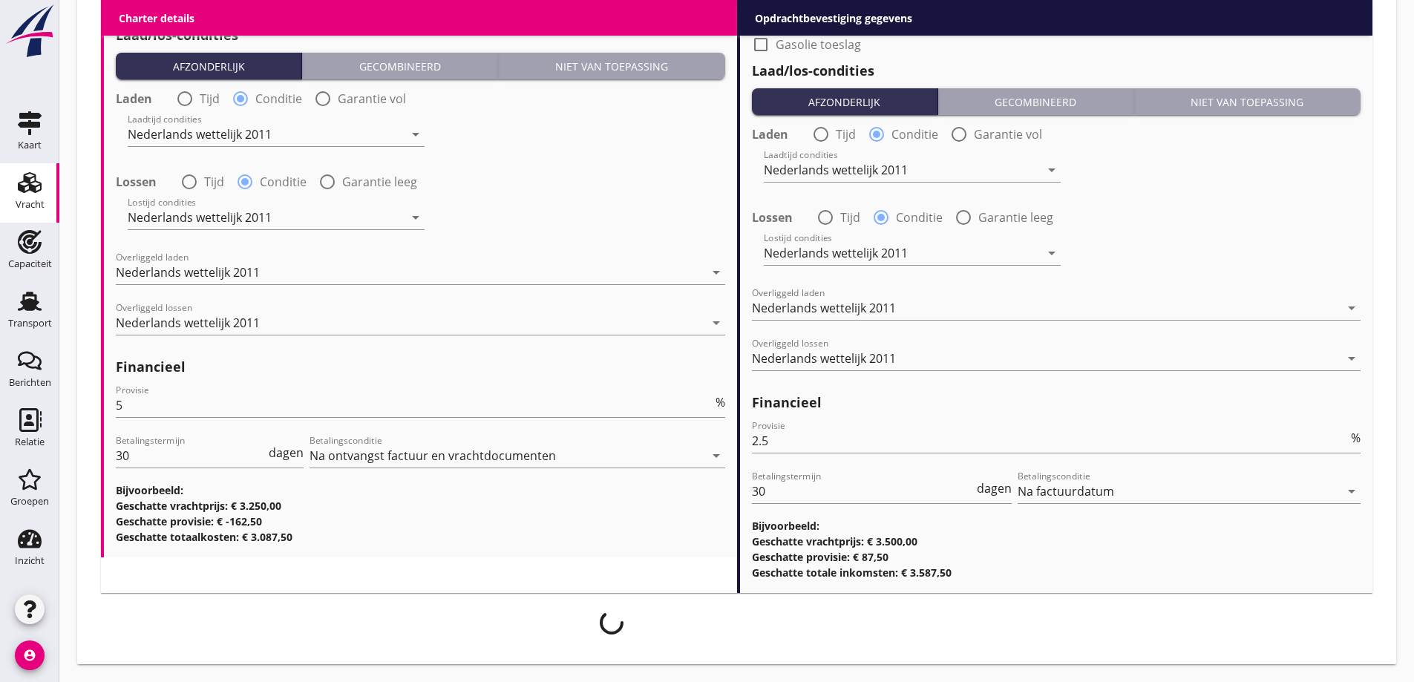
scroll to position [1731, 0]
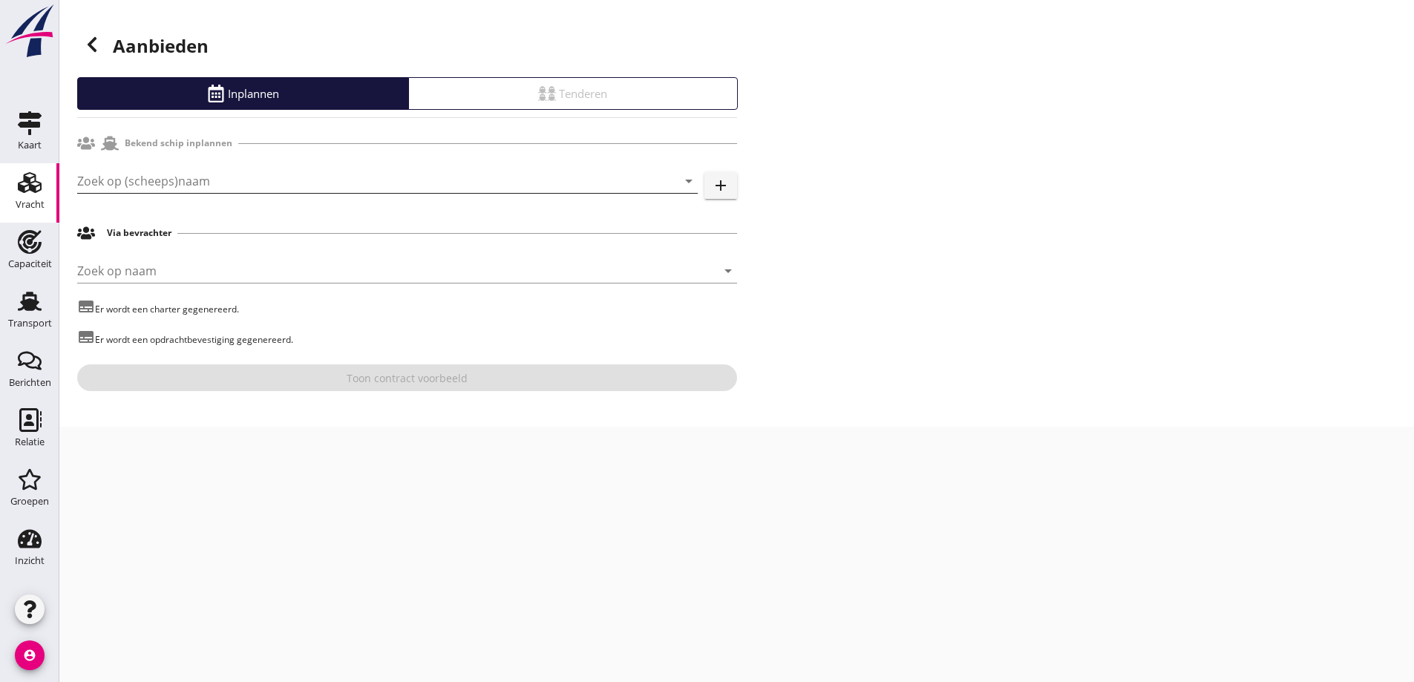
click at [282, 181] on input "Zoek op (scheeps)naam" at bounding box center [366, 181] width 579 height 24
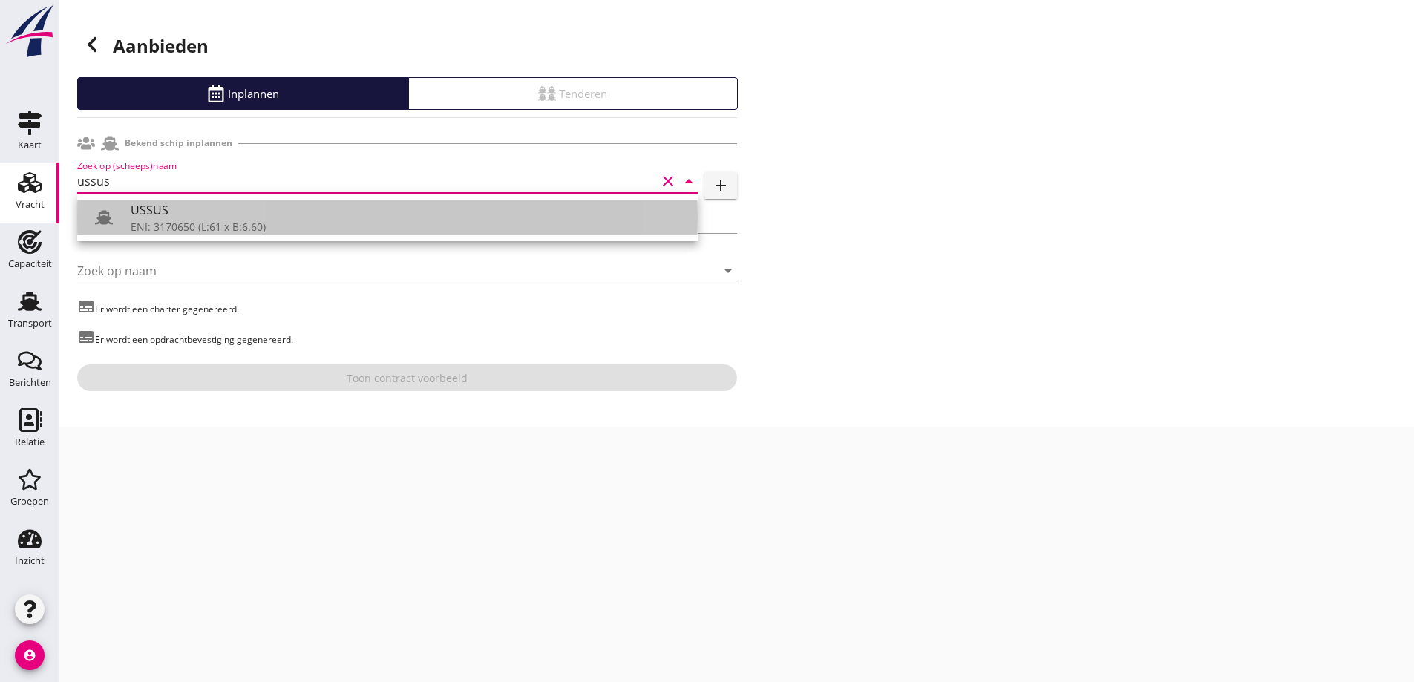
click at [184, 209] on div "USSUS" at bounding box center [408, 210] width 555 height 18
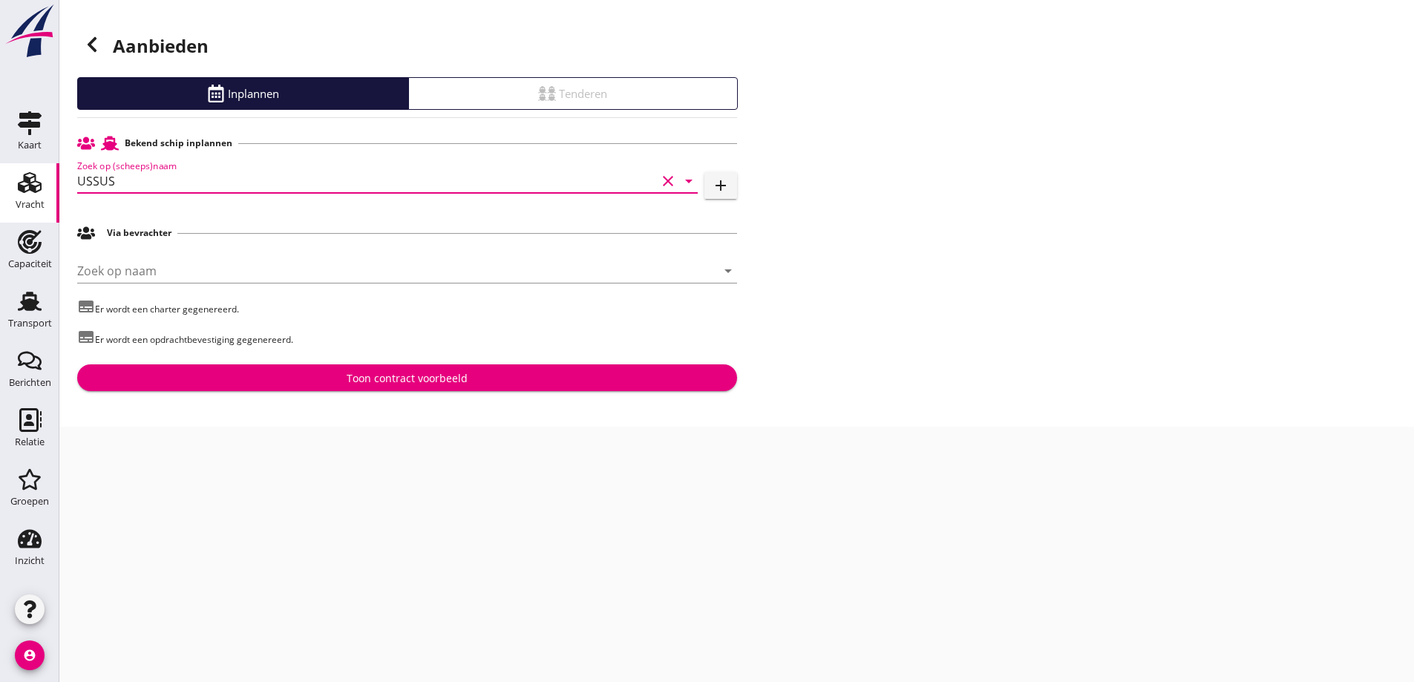
type input "USSUS"
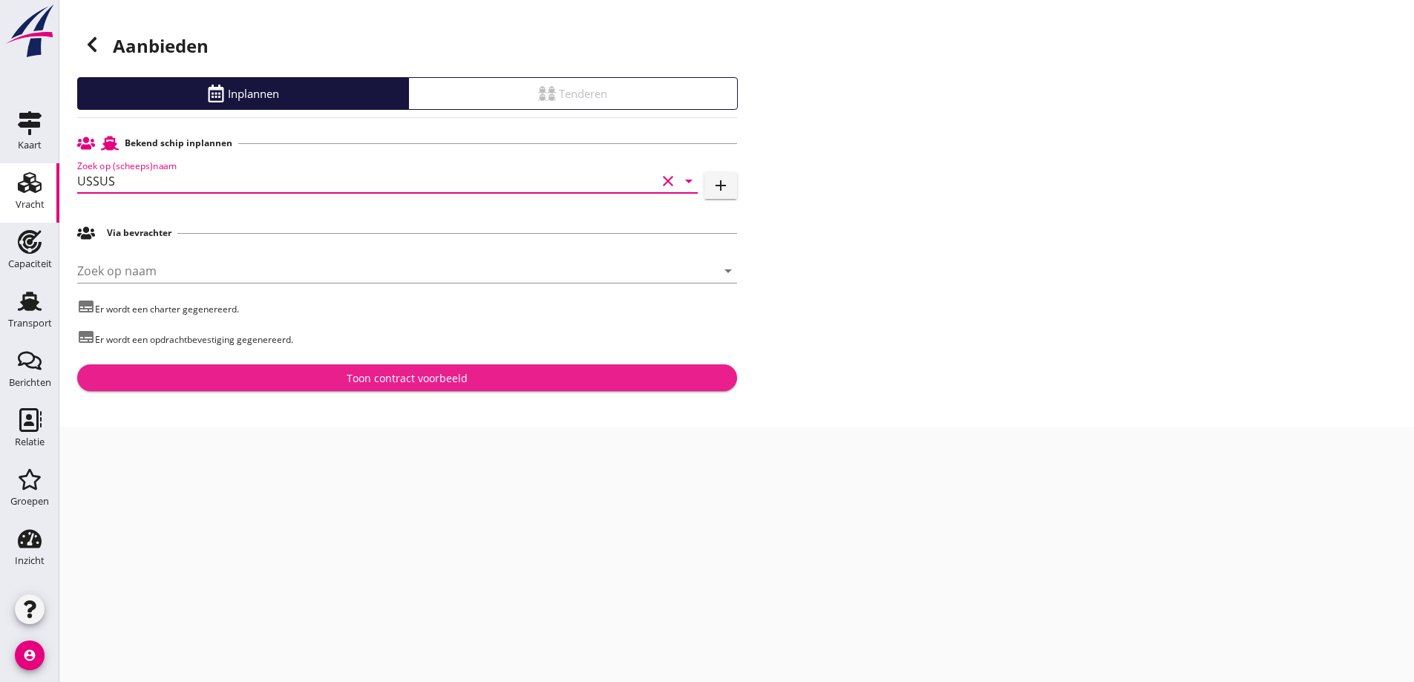
click at [284, 384] on div "Toon contract voorbeeld" at bounding box center [407, 378] width 636 height 16
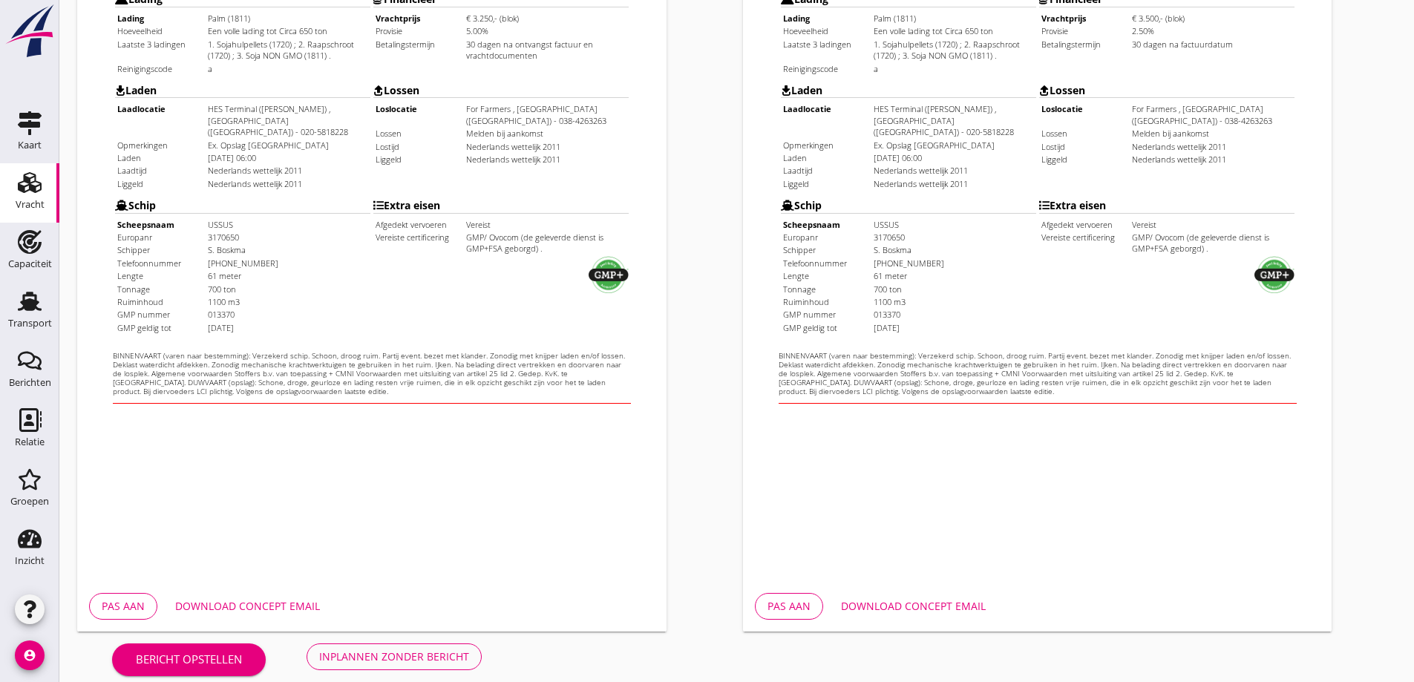
scroll to position [417, 0]
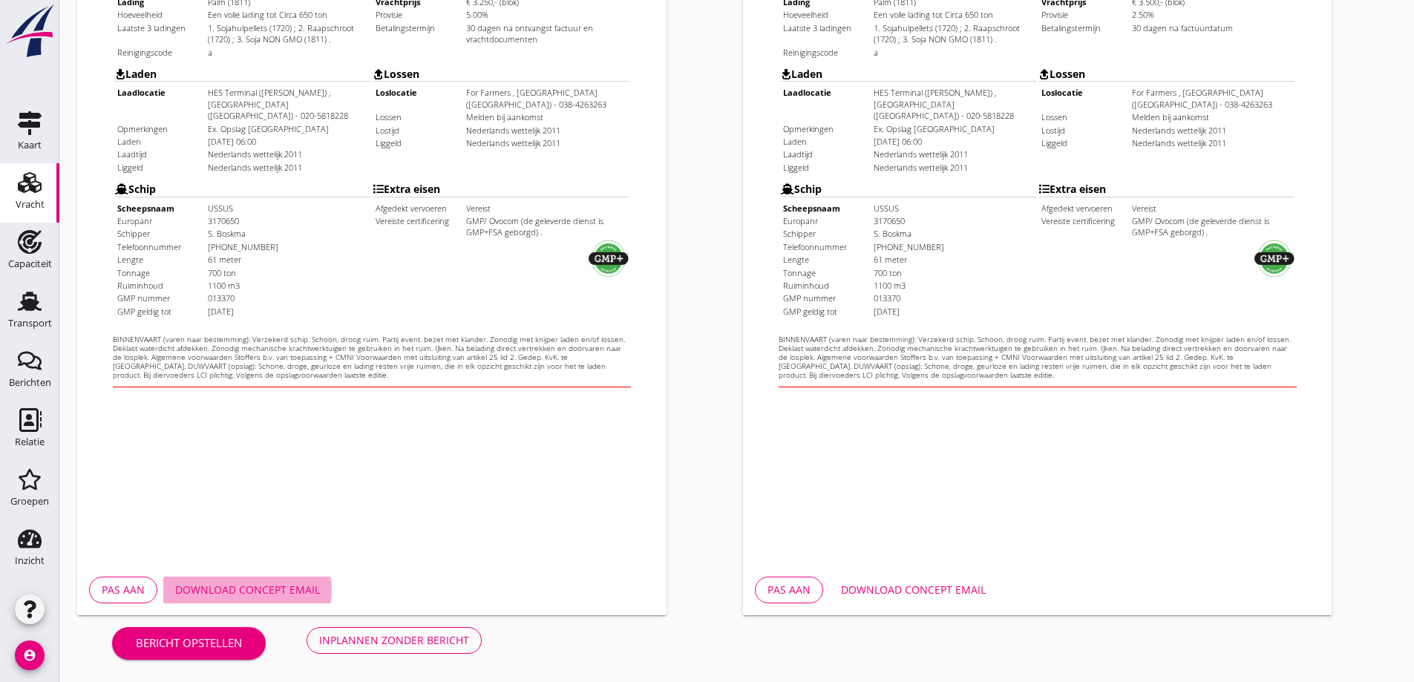
drag, startPoint x: 258, startPoint y: 589, endPoint x: 266, endPoint y: 587, distance: 8.5
click at [266, 587] on div "Download concept email" at bounding box center [247, 590] width 145 height 16
click at [911, 586] on div "Download concept email" at bounding box center [913, 590] width 145 height 16
click at [126, 589] on div "Pas aan" at bounding box center [123, 590] width 43 height 16
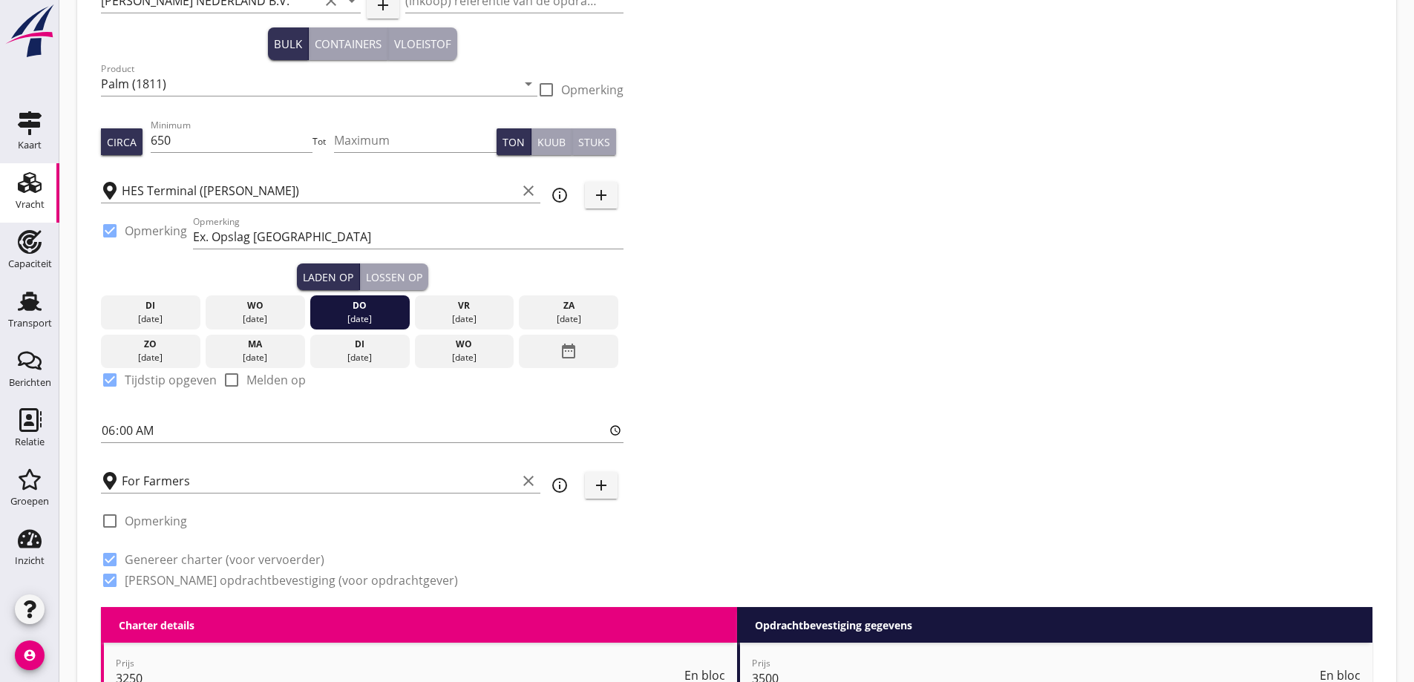
scroll to position [74, 0]
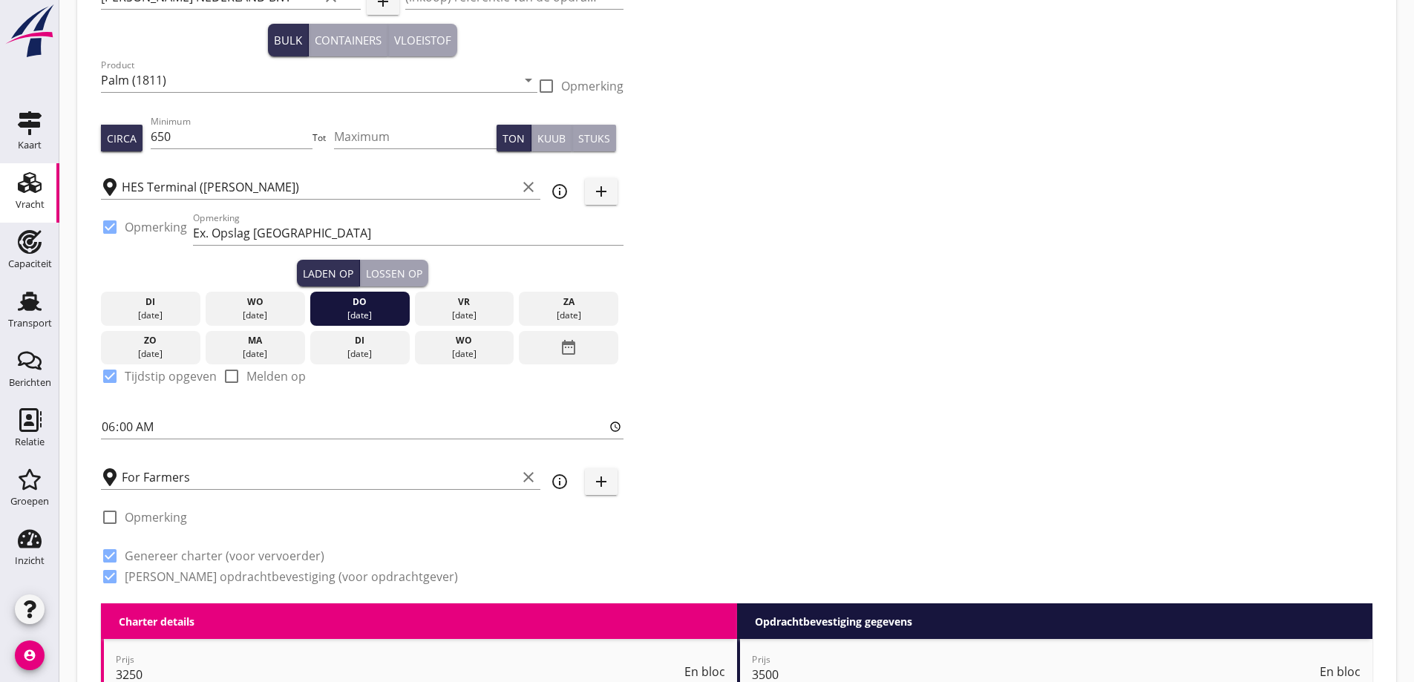
click at [396, 278] on div "Lossen op" at bounding box center [394, 274] width 56 height 16
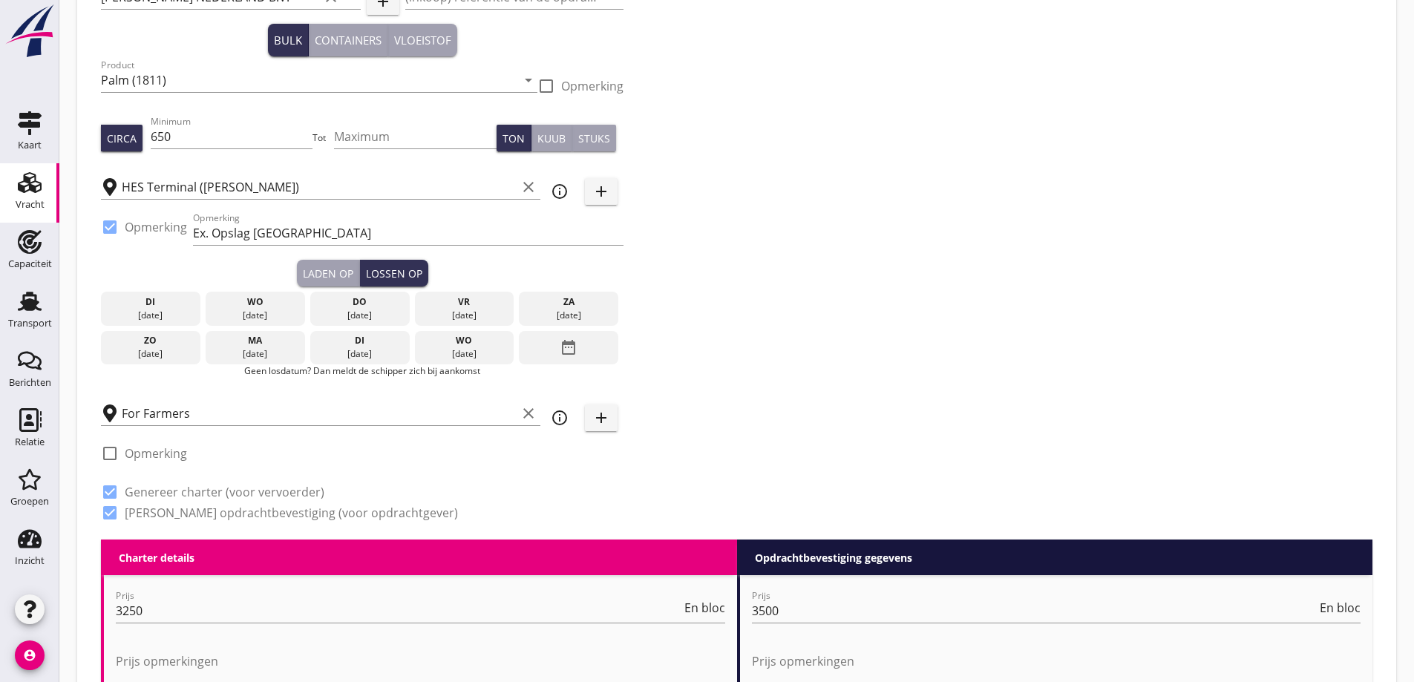
click at [337, 278] on div "Laden op" at bounding box center [328, 274] width 50 height 16
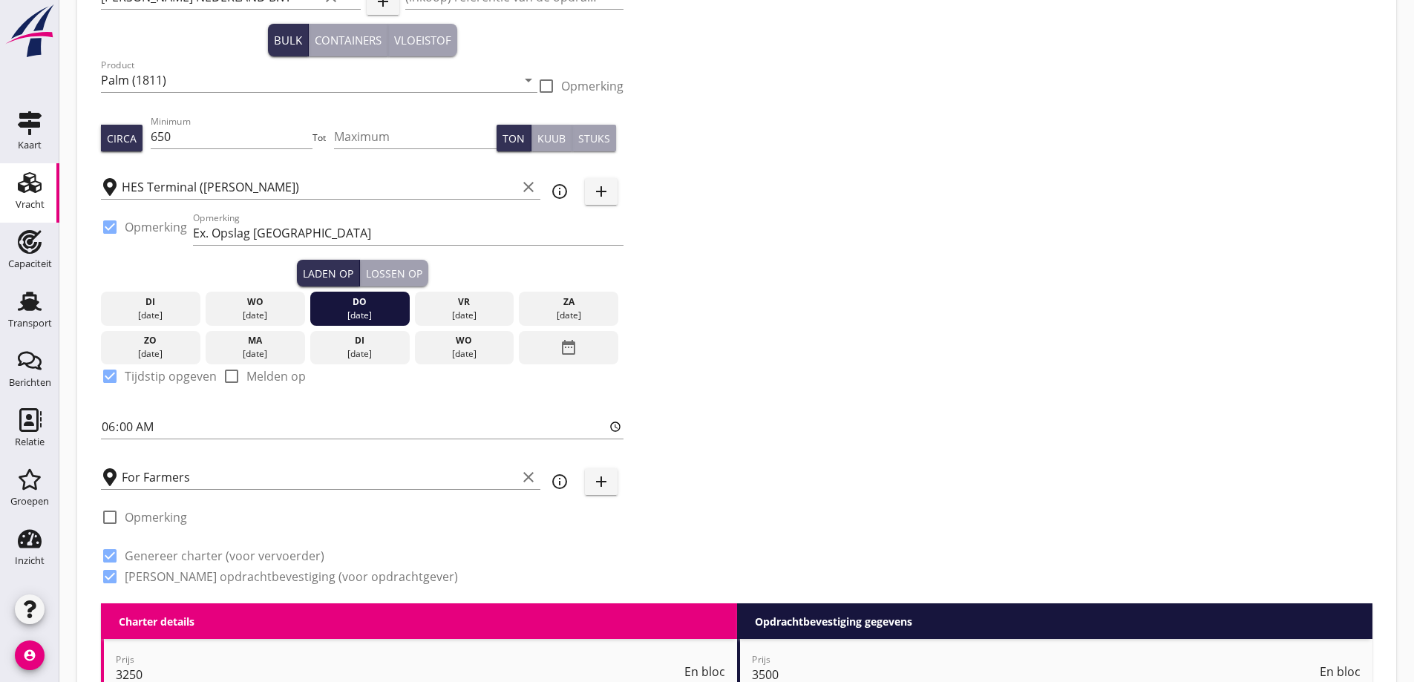
click at [395, 275] on div "Lossen op" at bounding box center [394, 274] width 56 height 16
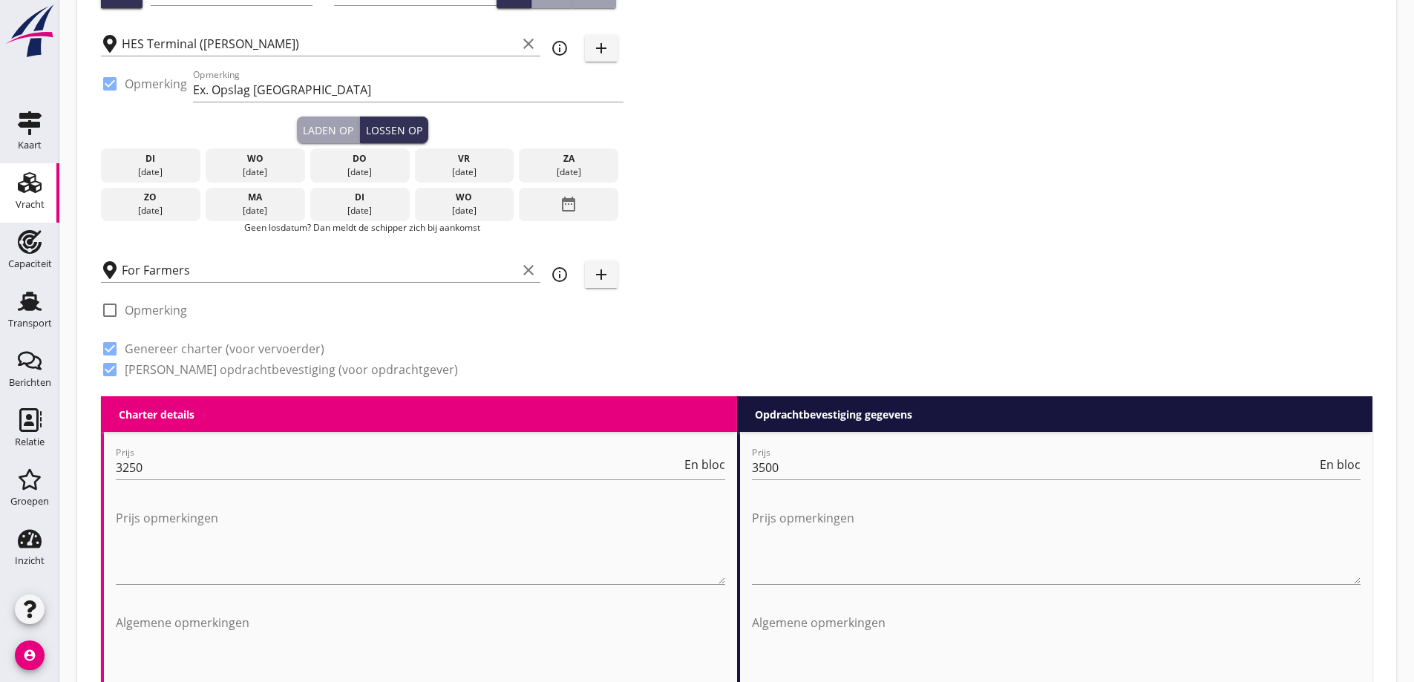
scroll to position [223, 0]
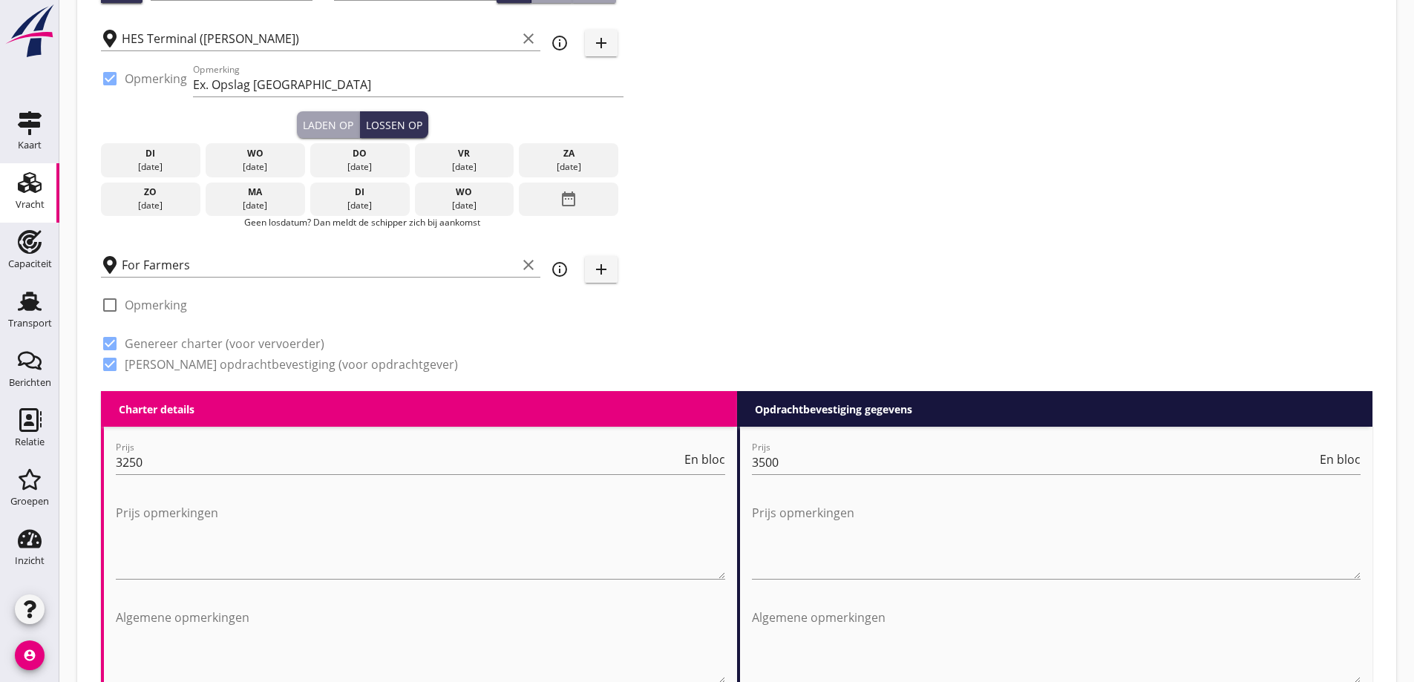
click div "[DATE]"
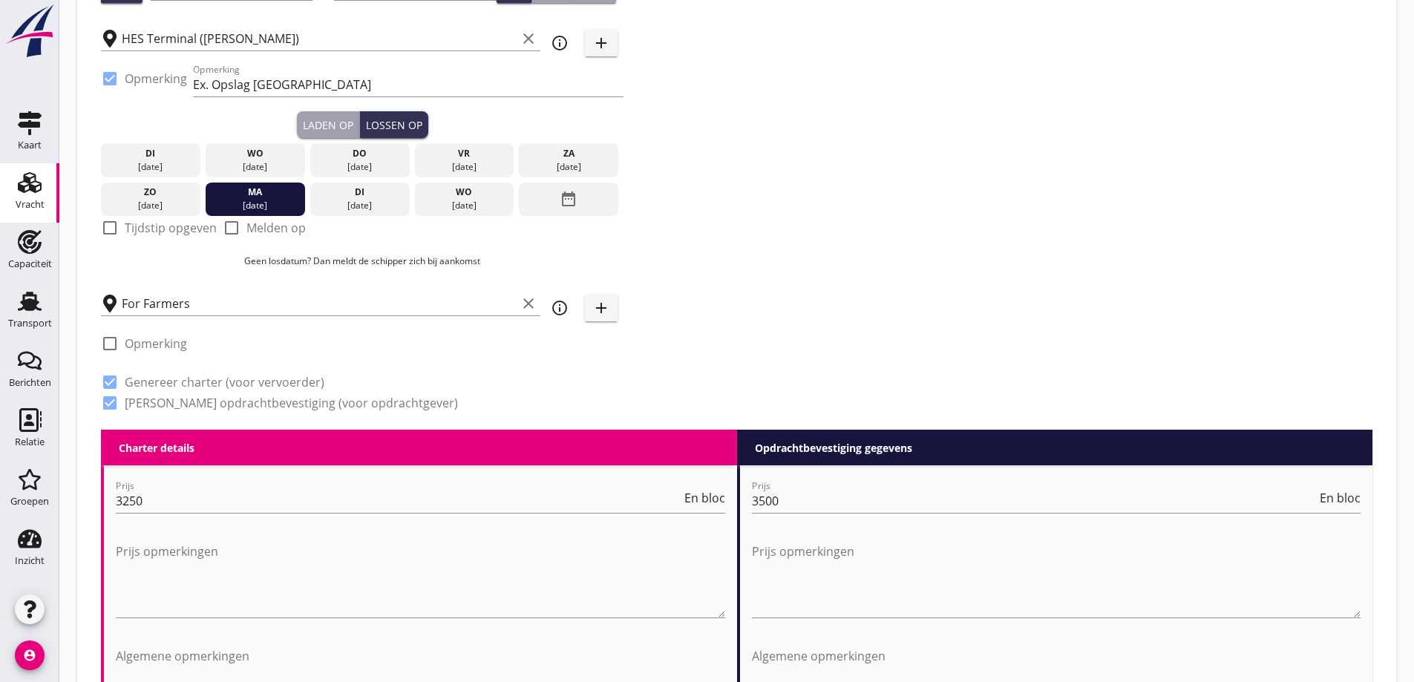
click label "Tijdstip opgeven"
checkbox input "true"
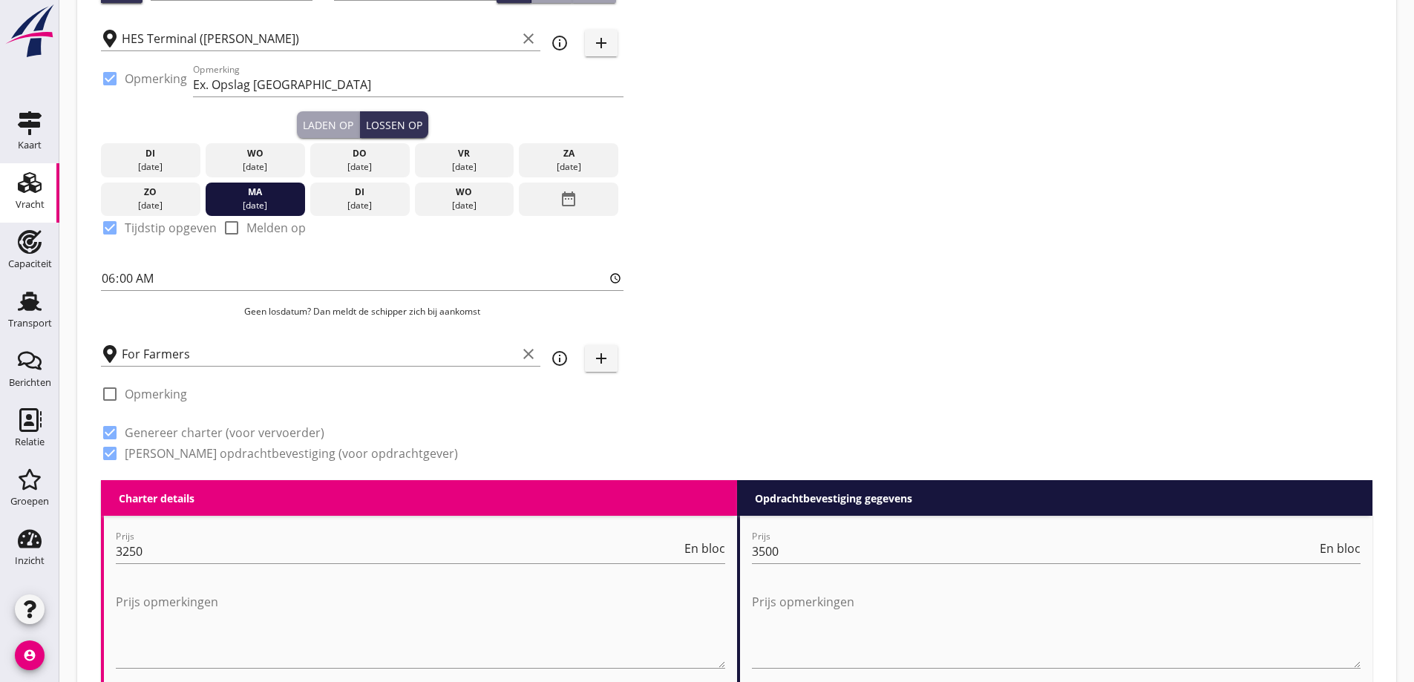
click div "Zoeken op opdrachtgever... PETERSON NEDERLAND B.V. clear arrow_drop_down add (i…"
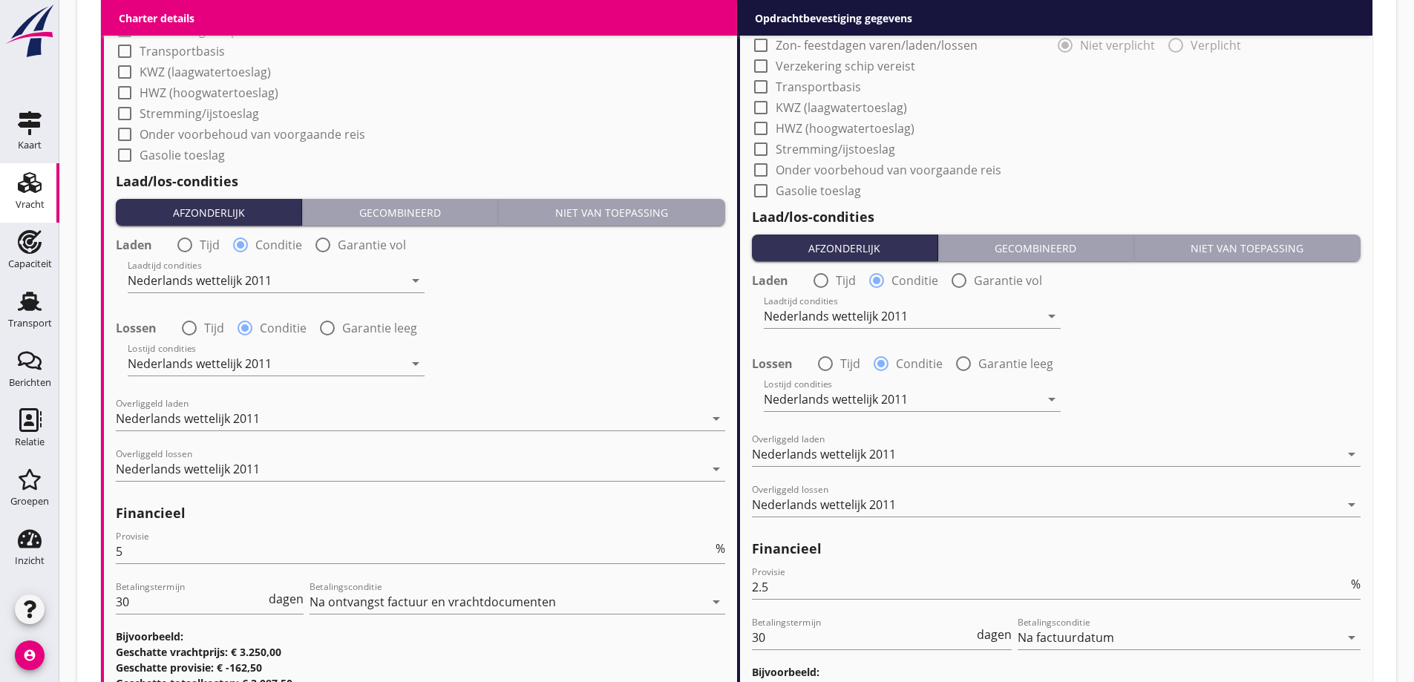
scroll to position [1723, 0]
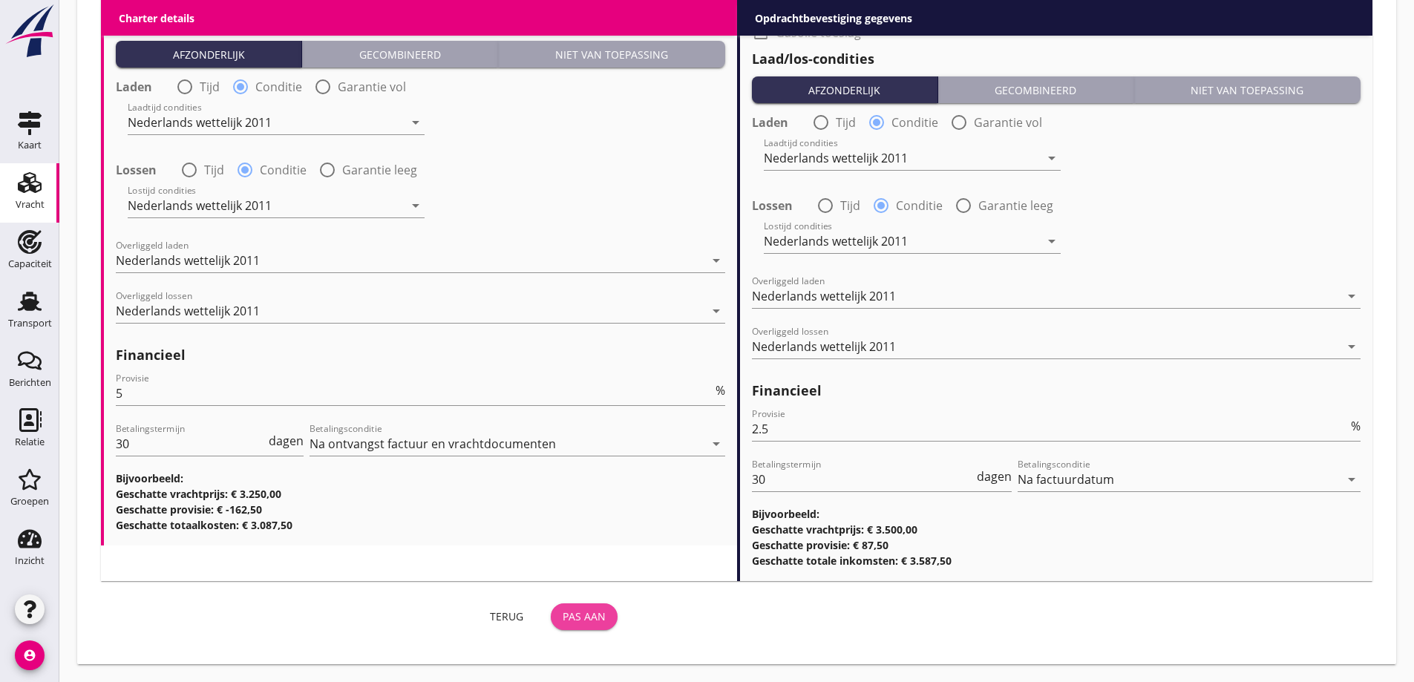
click div "Pas aan"
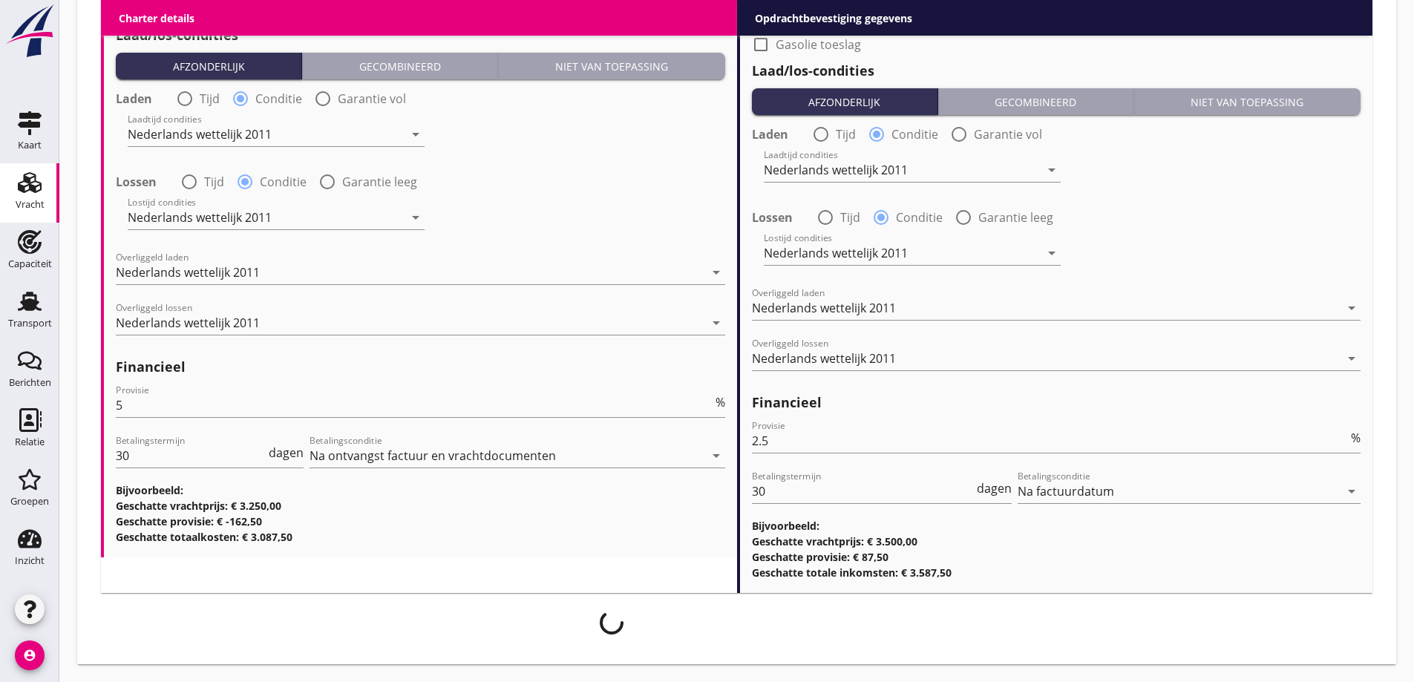
scroll to position [1711, 0]
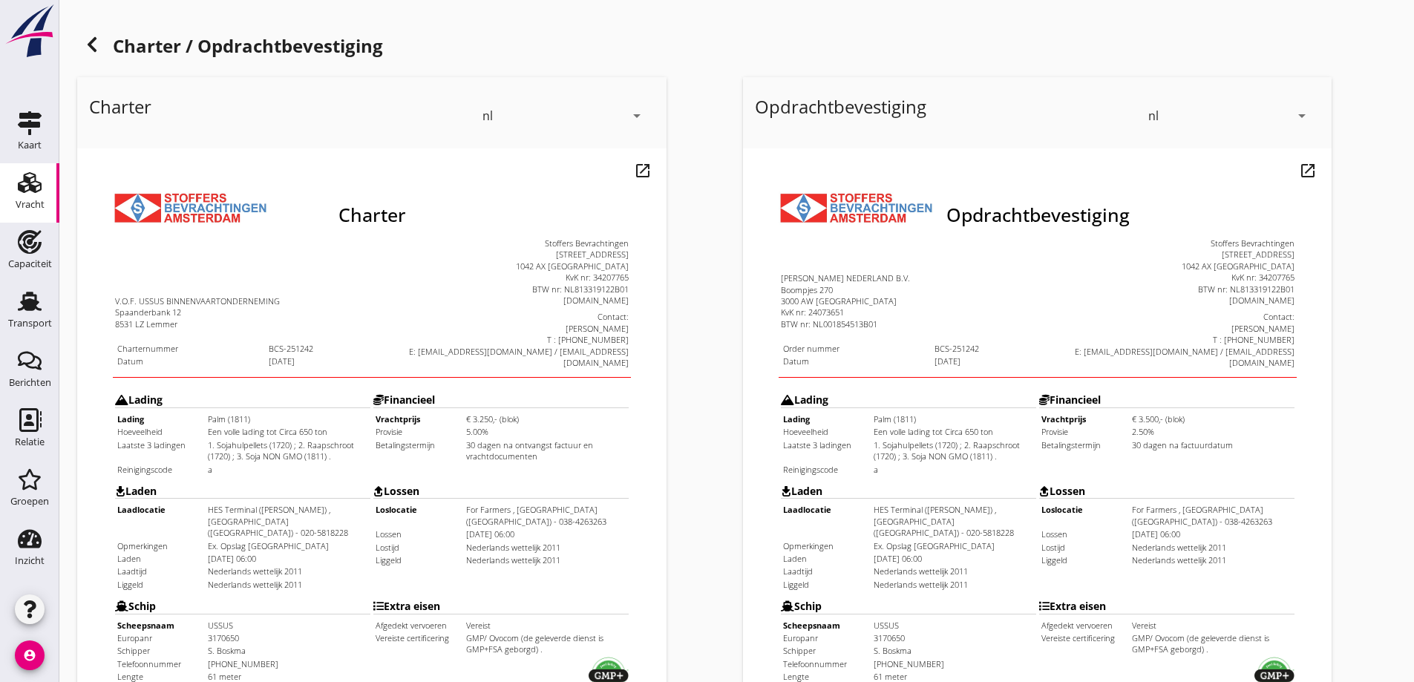
scroll to position [74, 0]
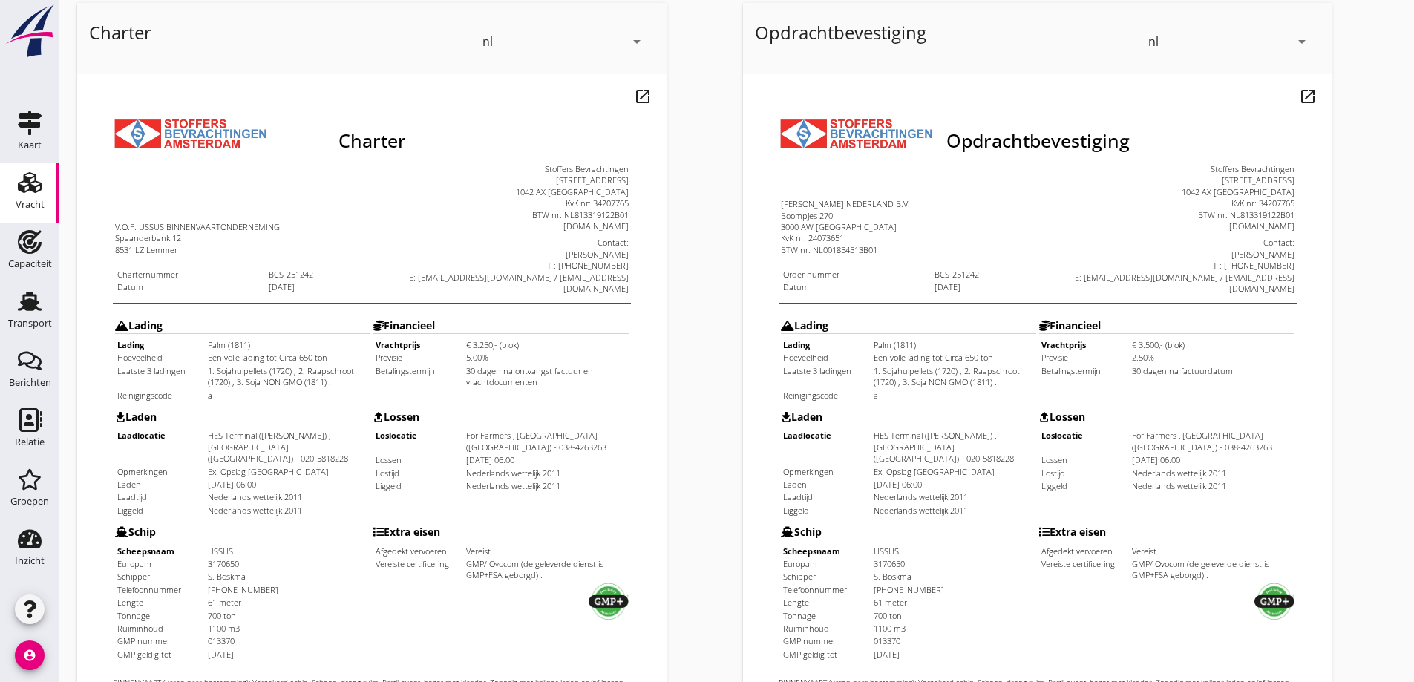
drag, startPoint x: 462, startPoint y: 327, endPoint x: 380, endPoint y: 324, distance: 81.7
click td "maandag 18 augustus 2025 06:00"
click td "Ex. Opslag Westhaven"
click td "donderdag 14 augustus 2025 06:00"
click td "Nederlands wettelijk 2011"
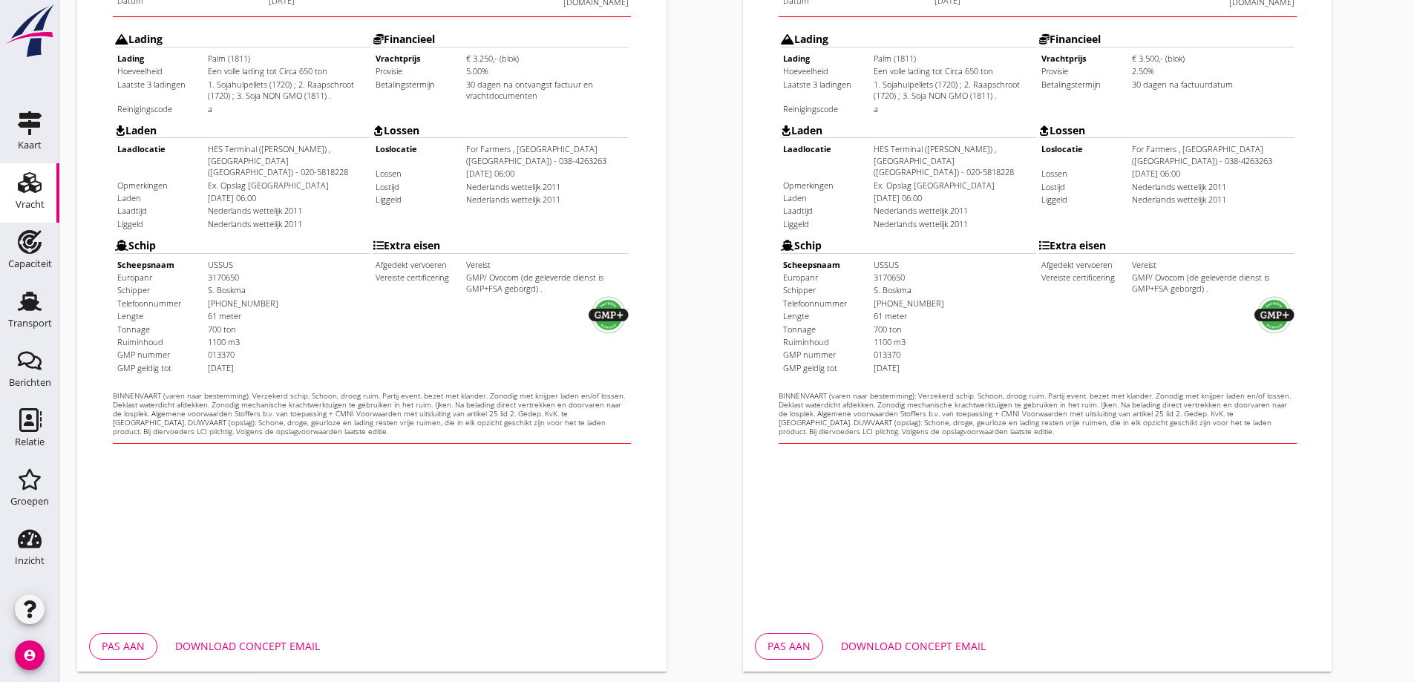
scroll to position [417, 0]
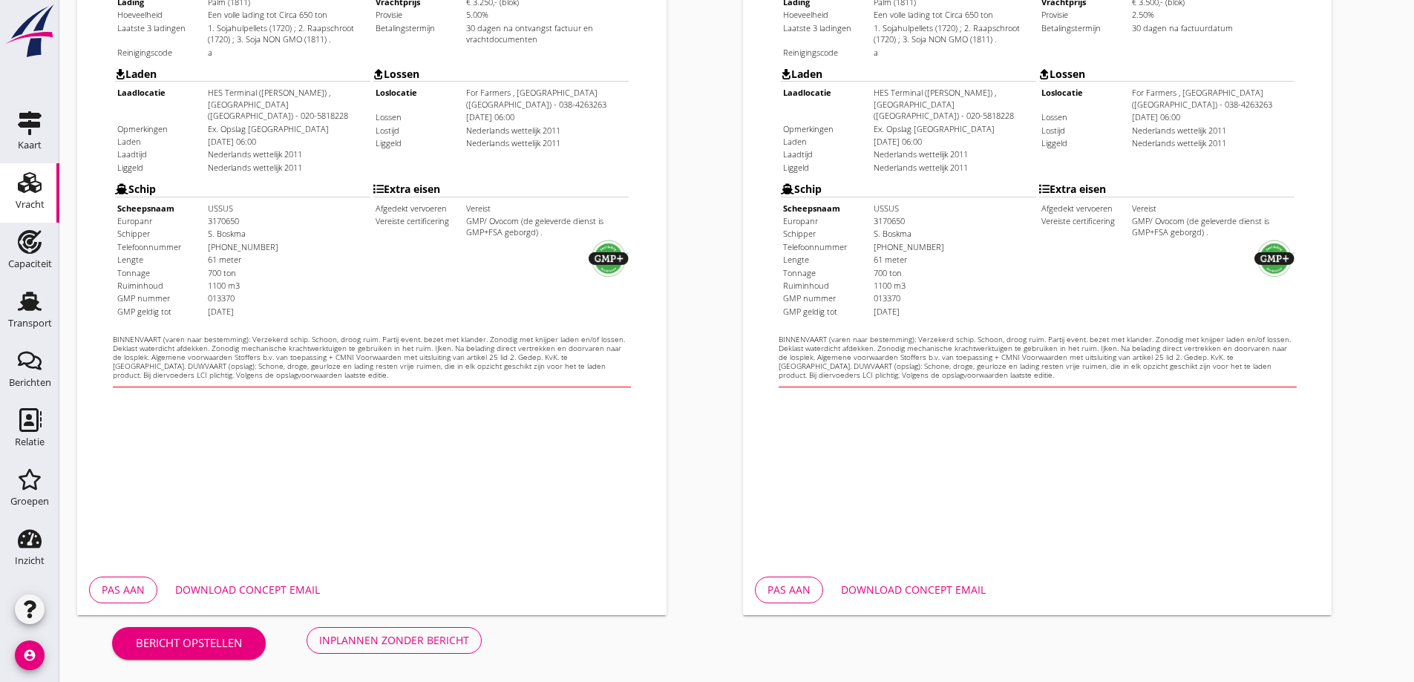
click div "Pas aan Download concept email"
click div "Download concept email"
drag, startPoint x: 301, startPoint y: 595, endPoint x: 304, endPoint y: 586, distance: 10.3
click div "Download concept email"
click div "Inplannen zonder bericht"
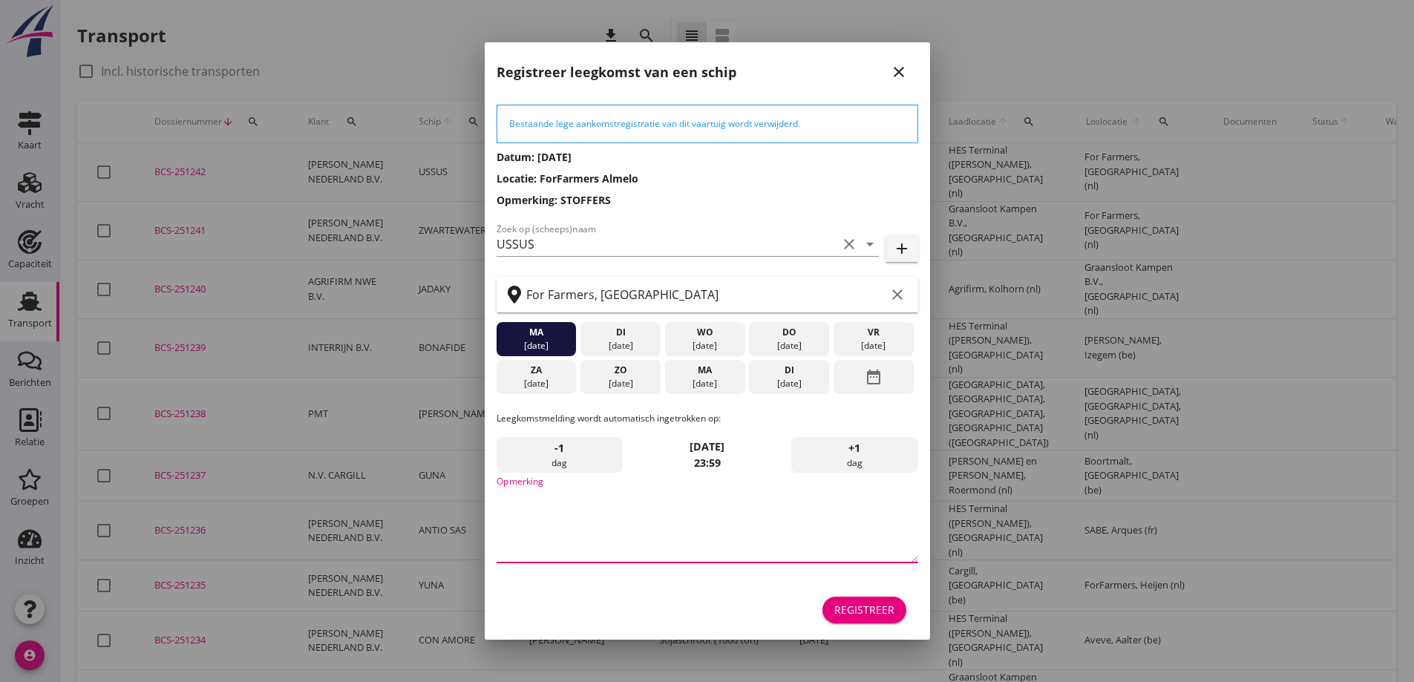
click textarea "Opmerking"
type textarea "STOFFERS"
click div "Registreer"
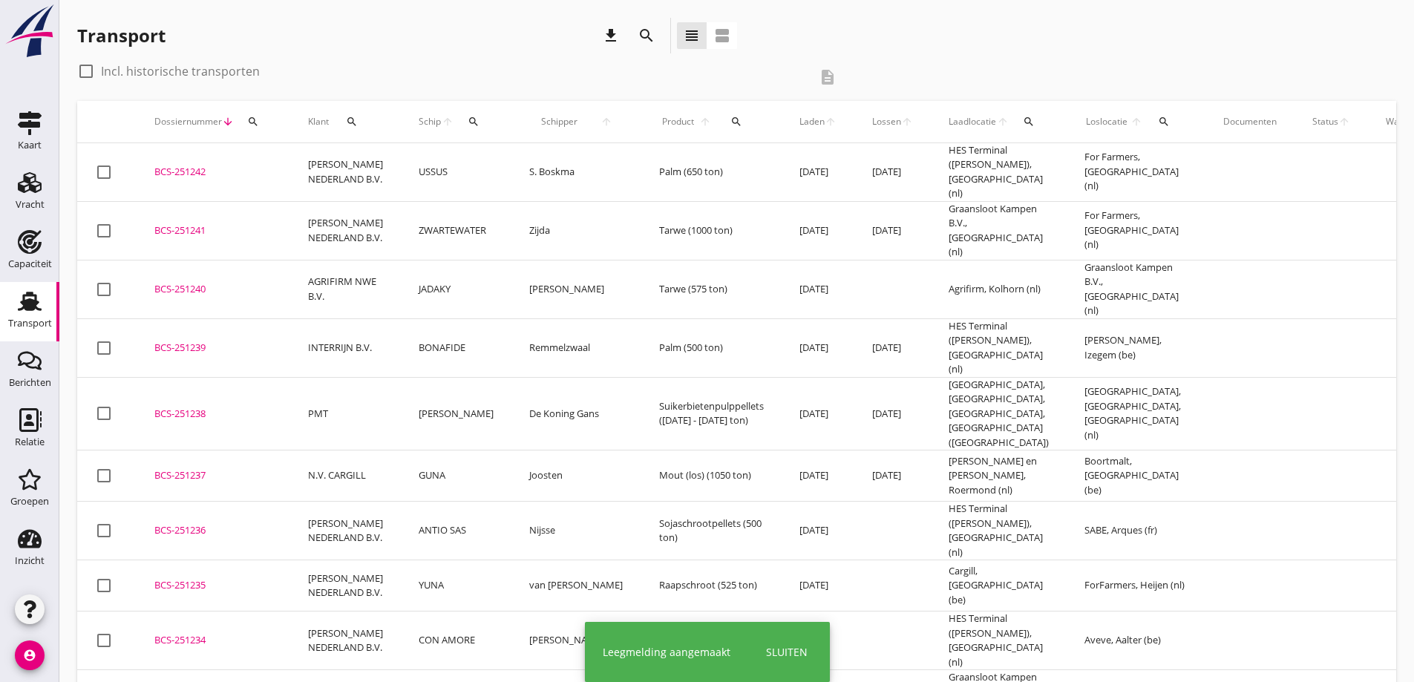
click div "BCS-251242"
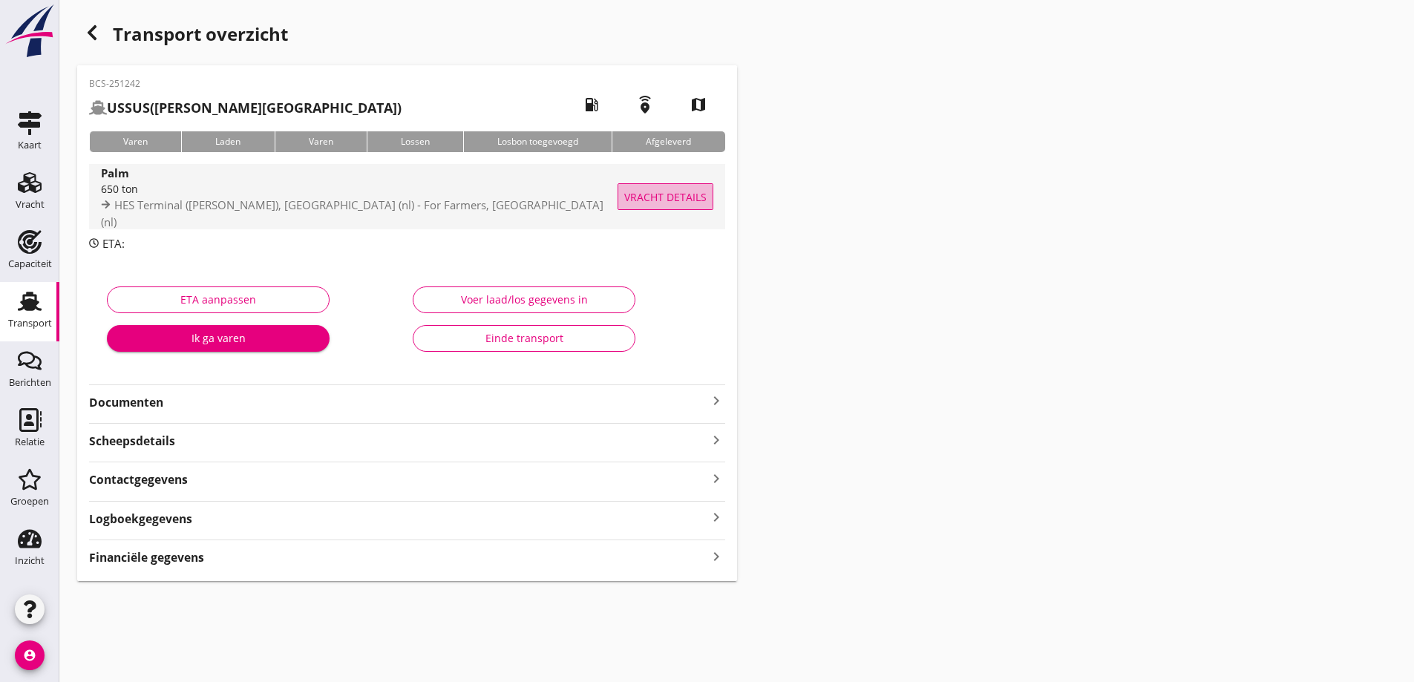
click span "Vracht details"
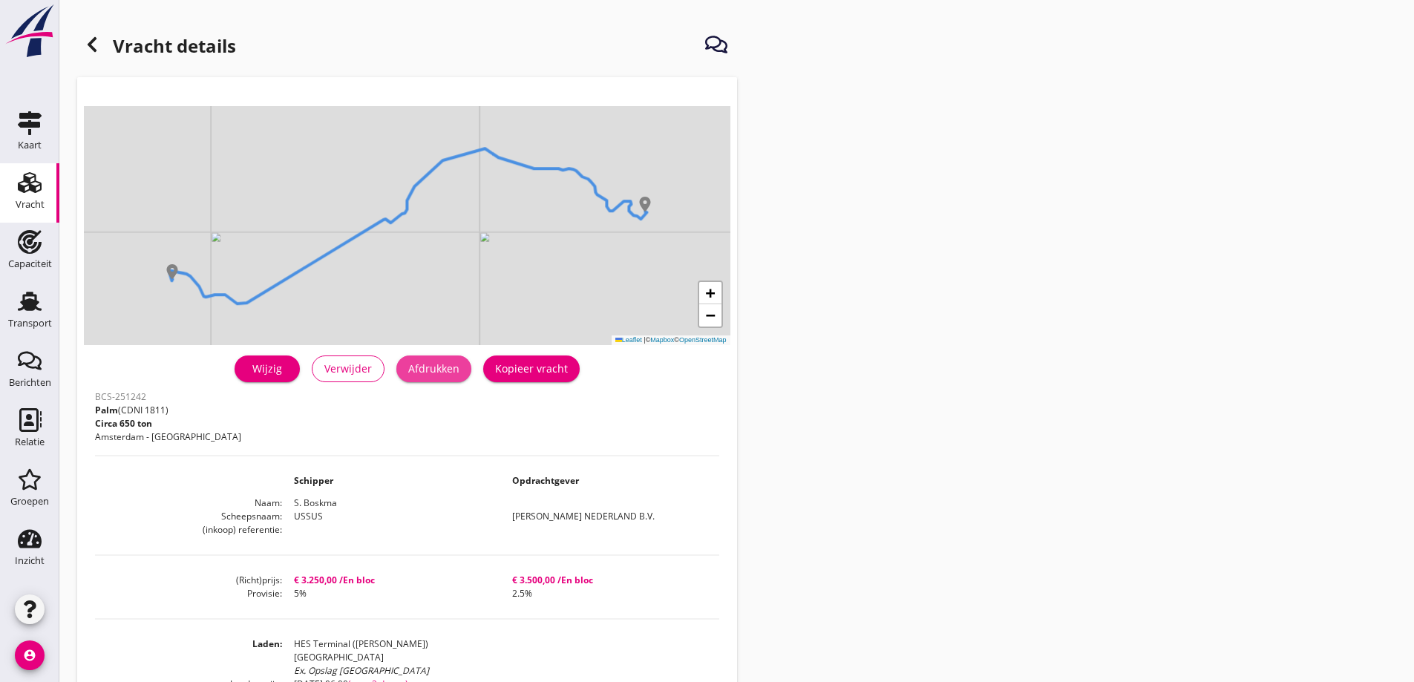
click div "Afdrukken"
click use
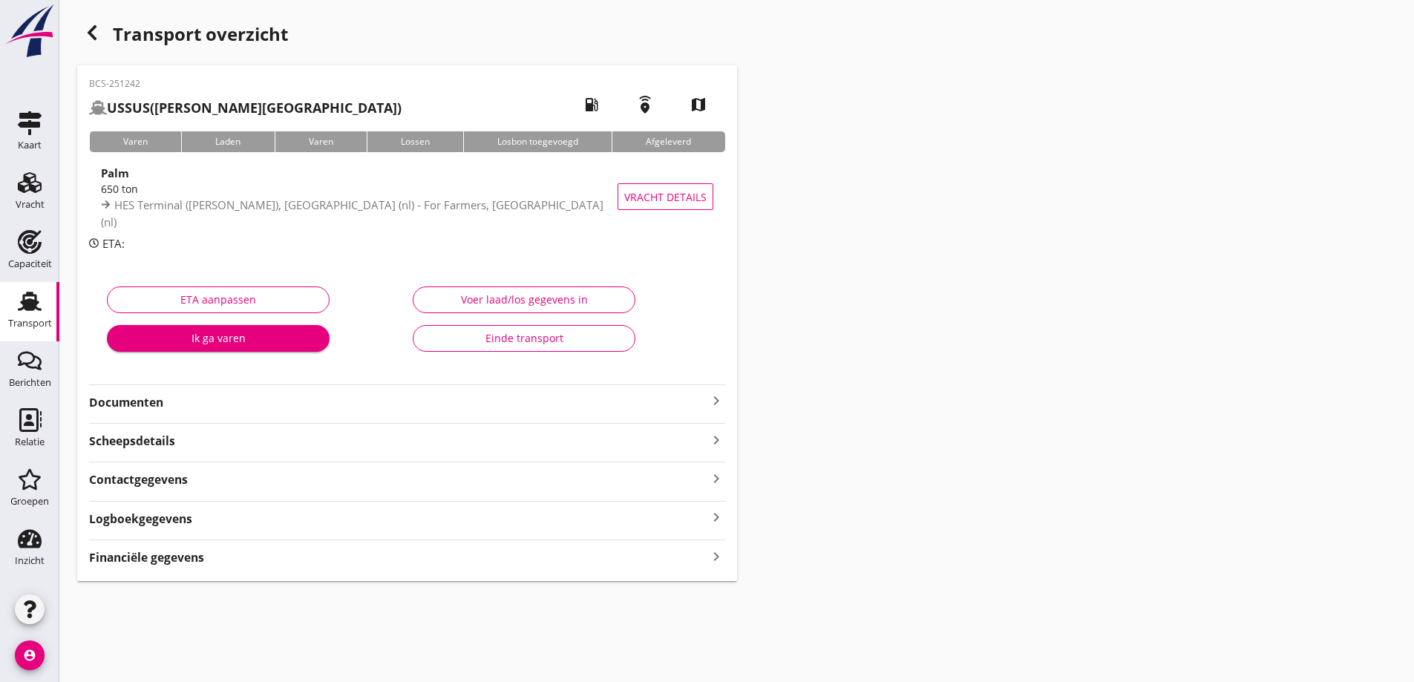
click strong "Financiële gegevens"
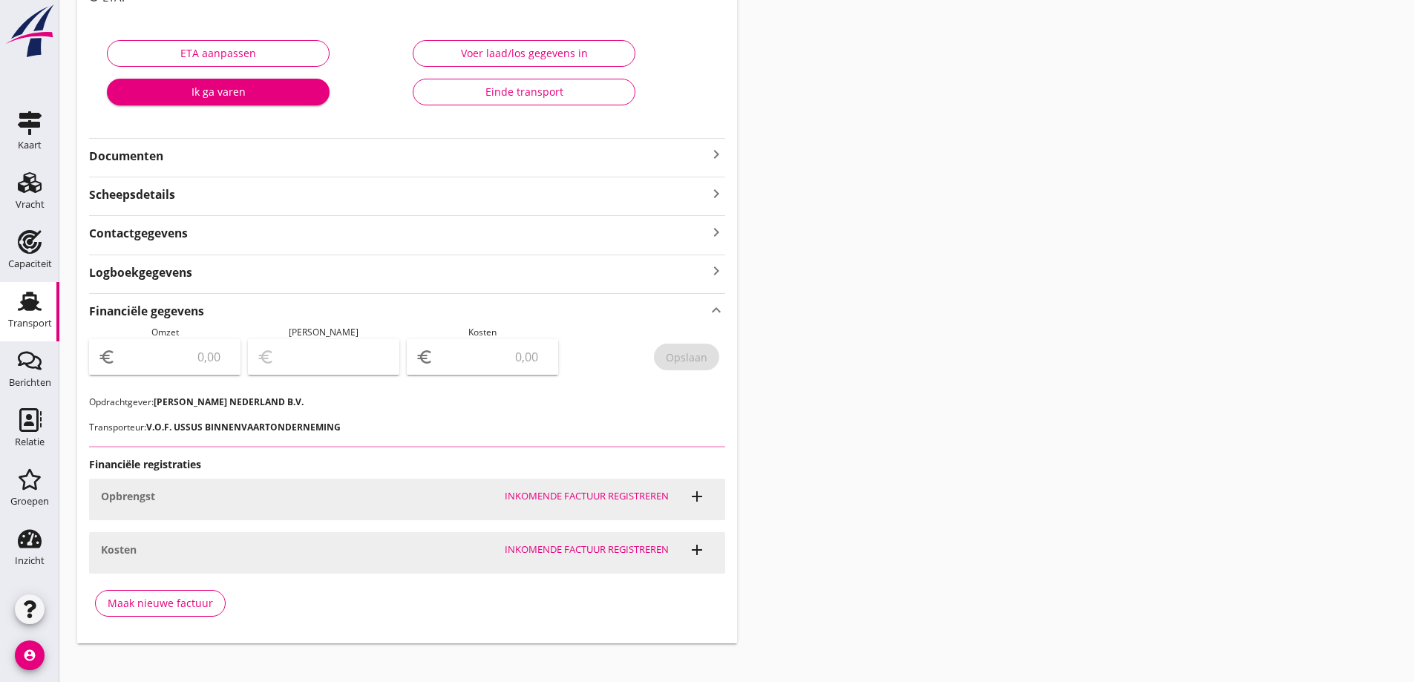
scroll to position [261, 0]
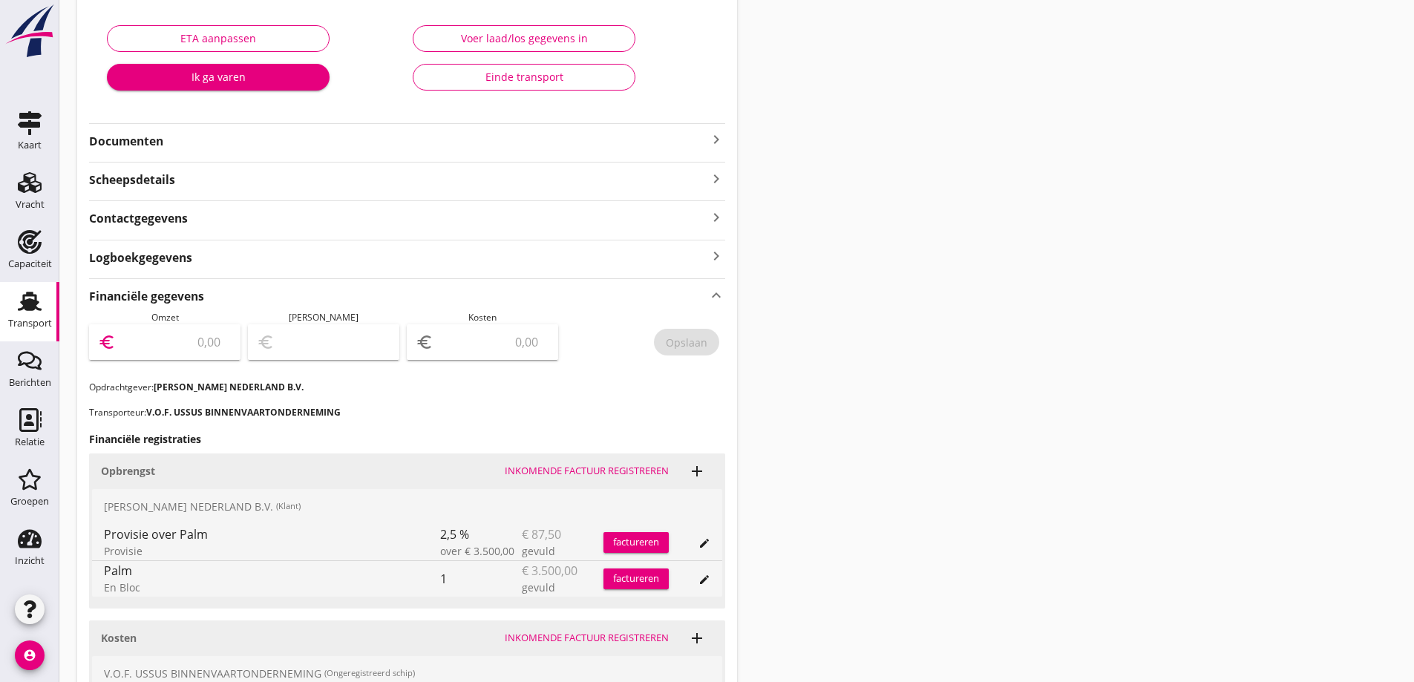
click input "number"
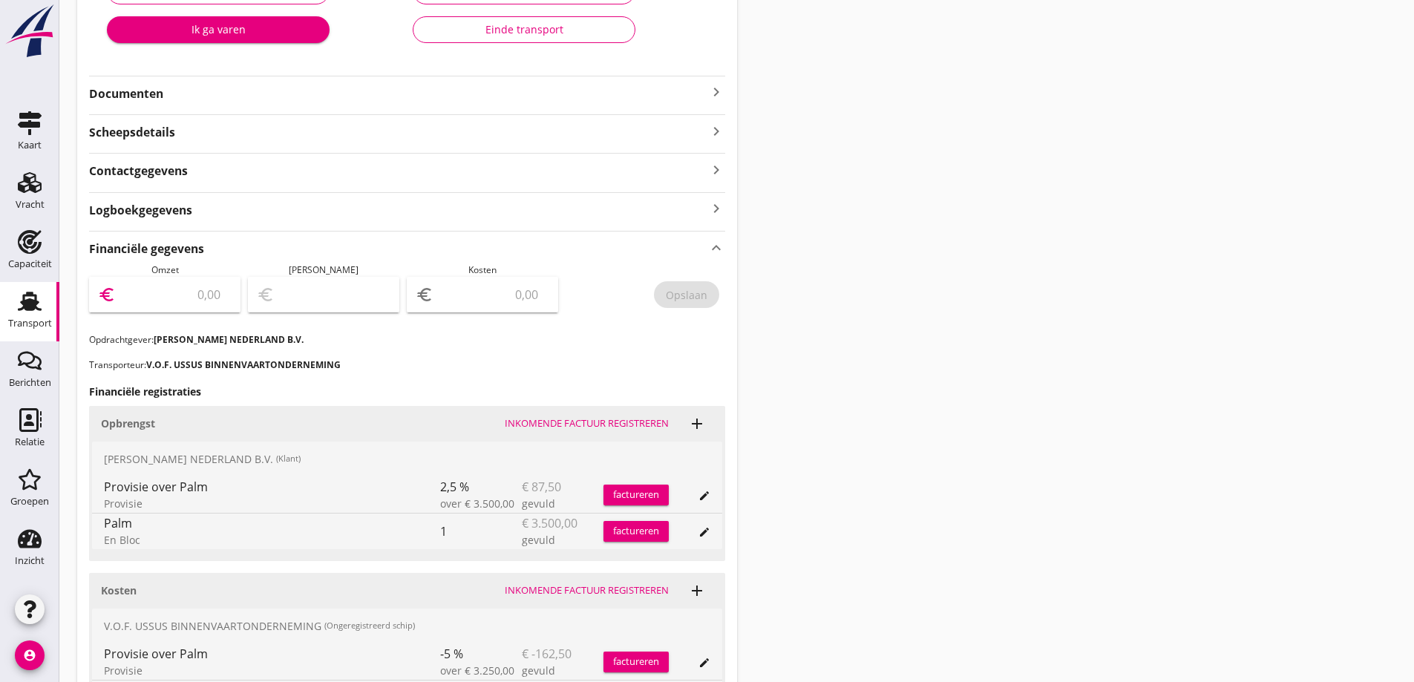
scroll to position [335, 0]
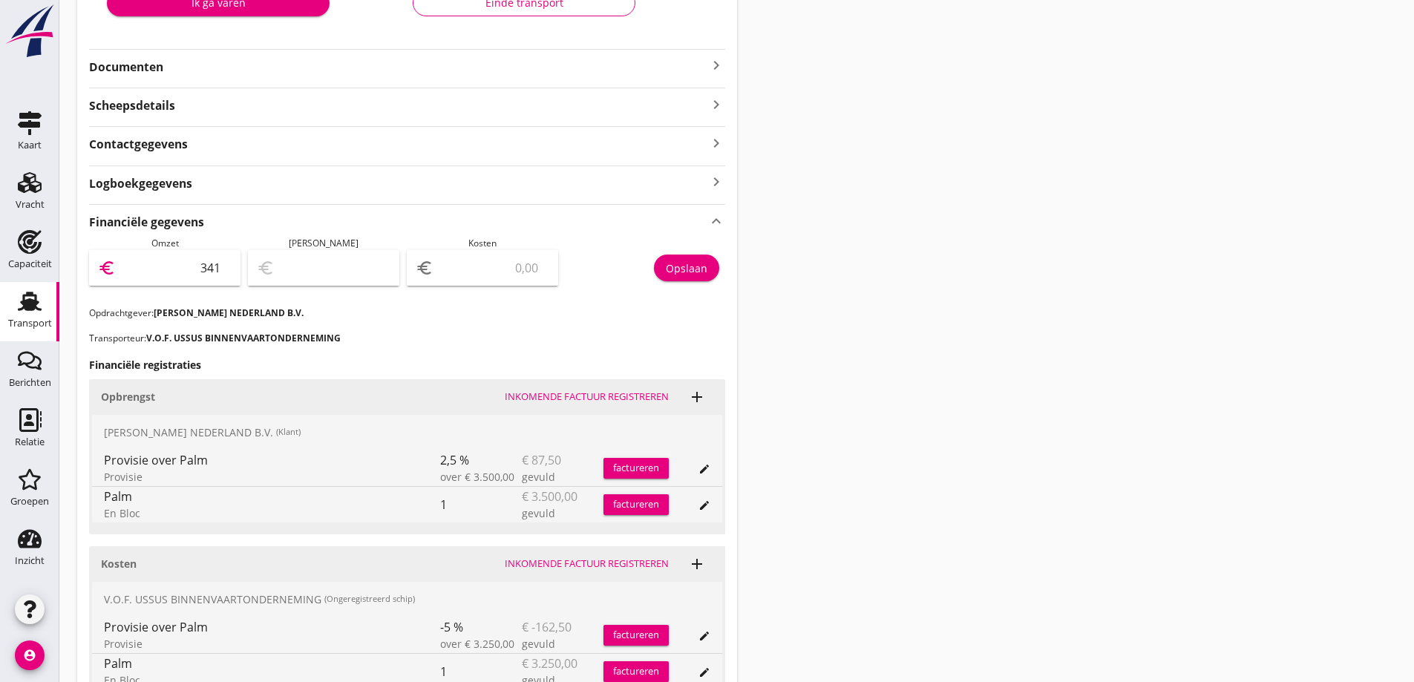
type input "3412"
type input "3412.50"
click input "number"
type input "3409.50"
type input "3"
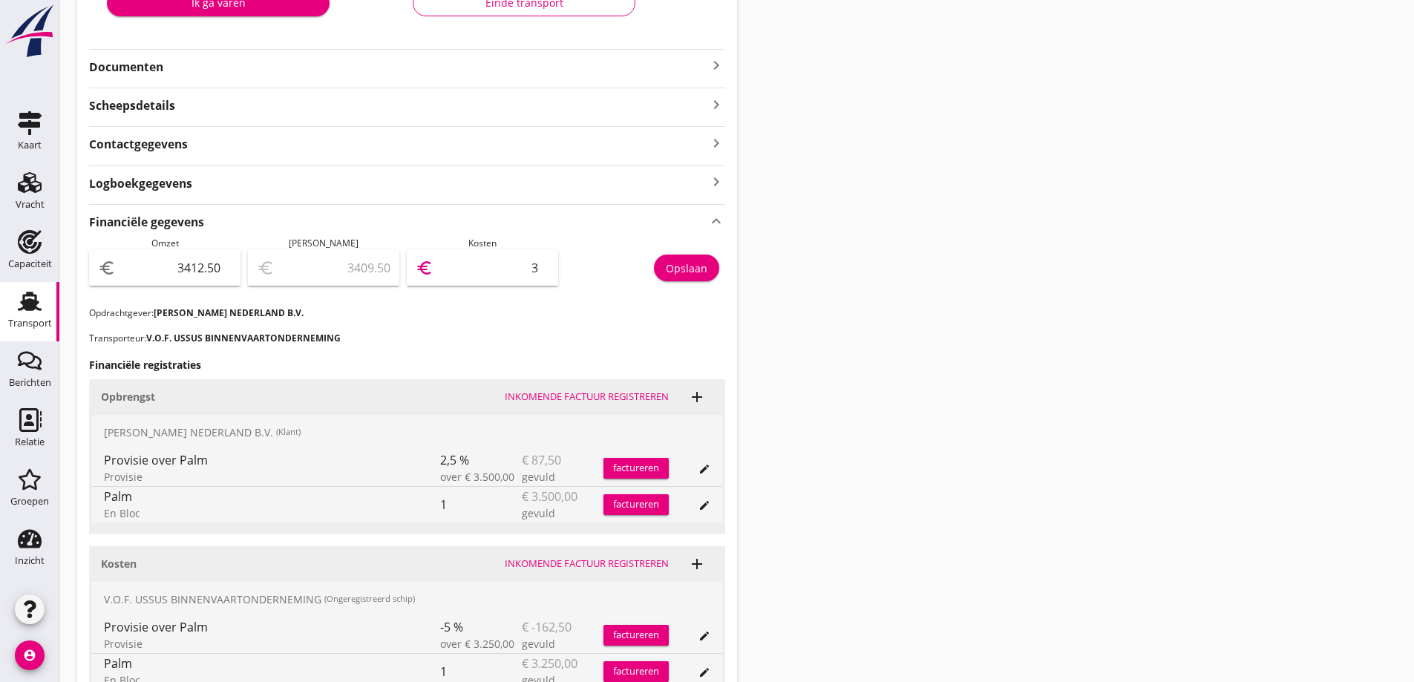
type input "3382.50"
type input "30"
type input "3104.50"
type input "308"
type input "325.50"
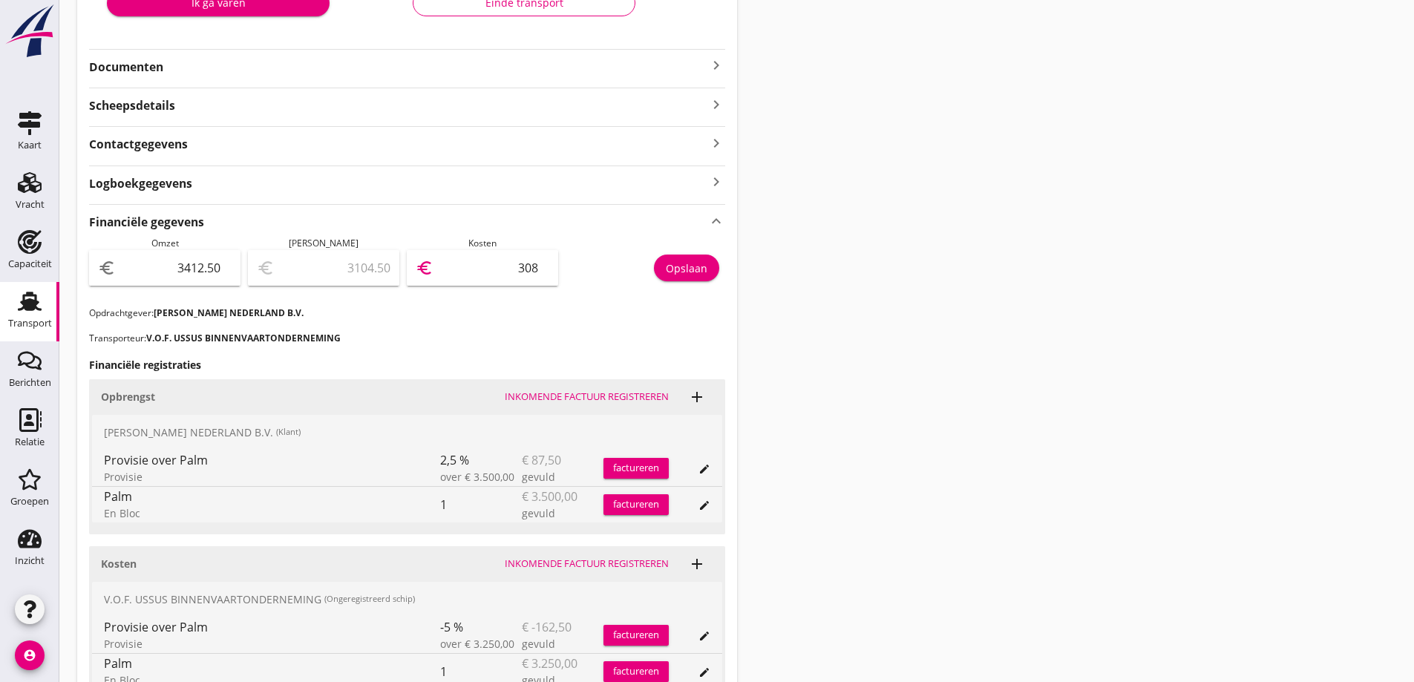
type input "3087"
type input "325.00"
type input "3087.5"
click h3 "Financiële registraties"
drag, startPoint x: 683, startPoint y: 265, endPoint x: 687, endPoint y: 278, distance: 13.9
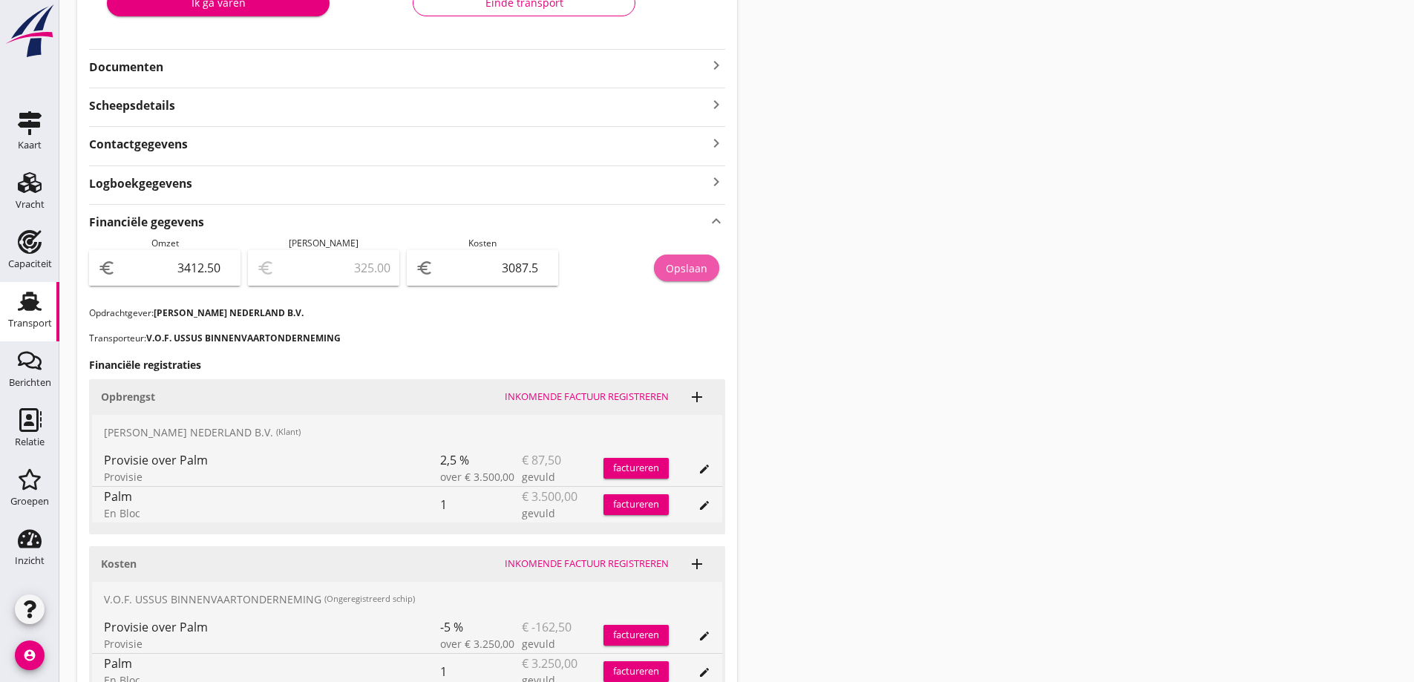
click button "Opslaan"
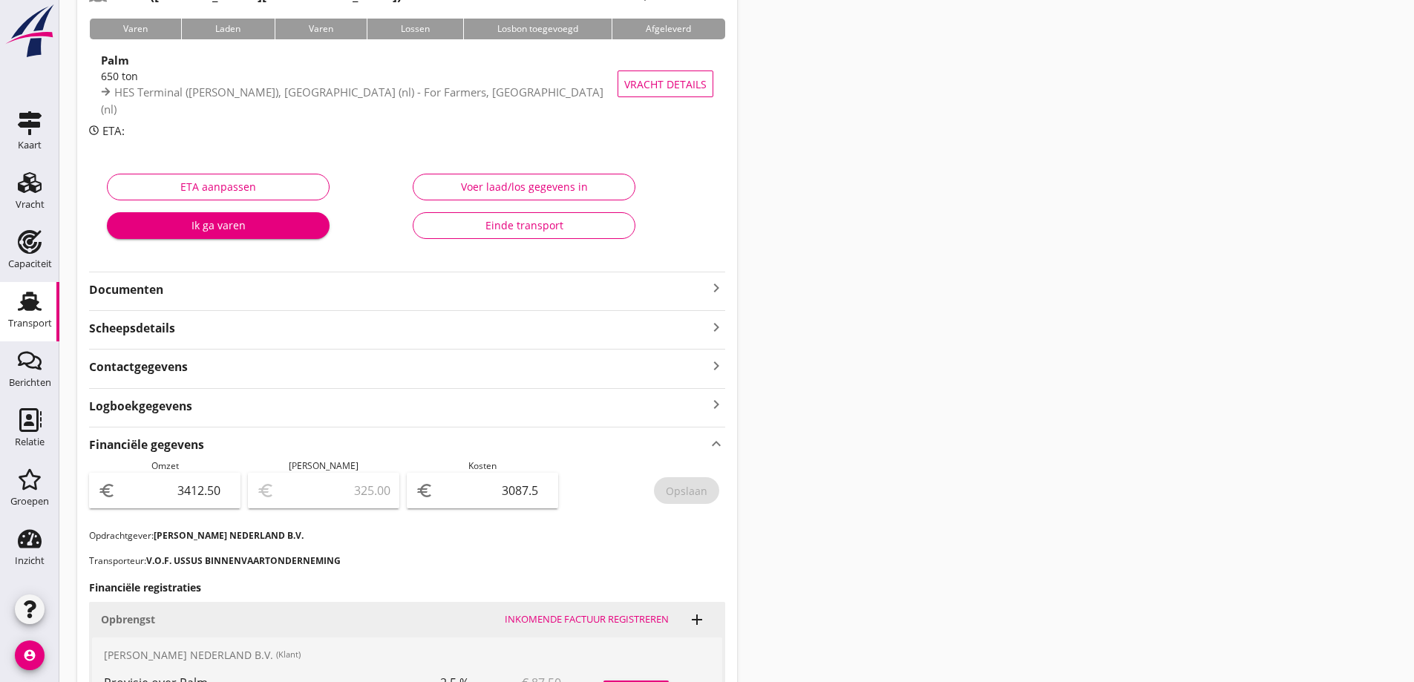
scroll to position [0, 0]
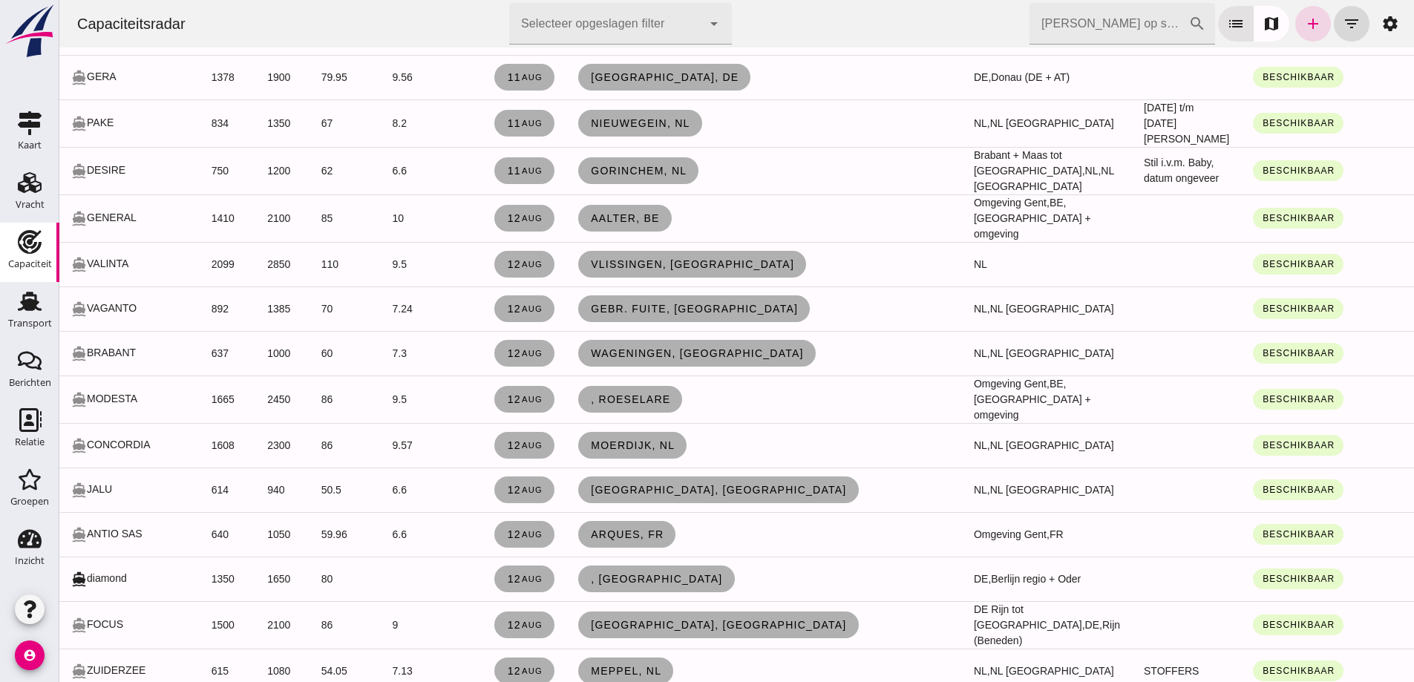
scroll to position [1956, 0]
click input "Zoek op scheepsnaam"
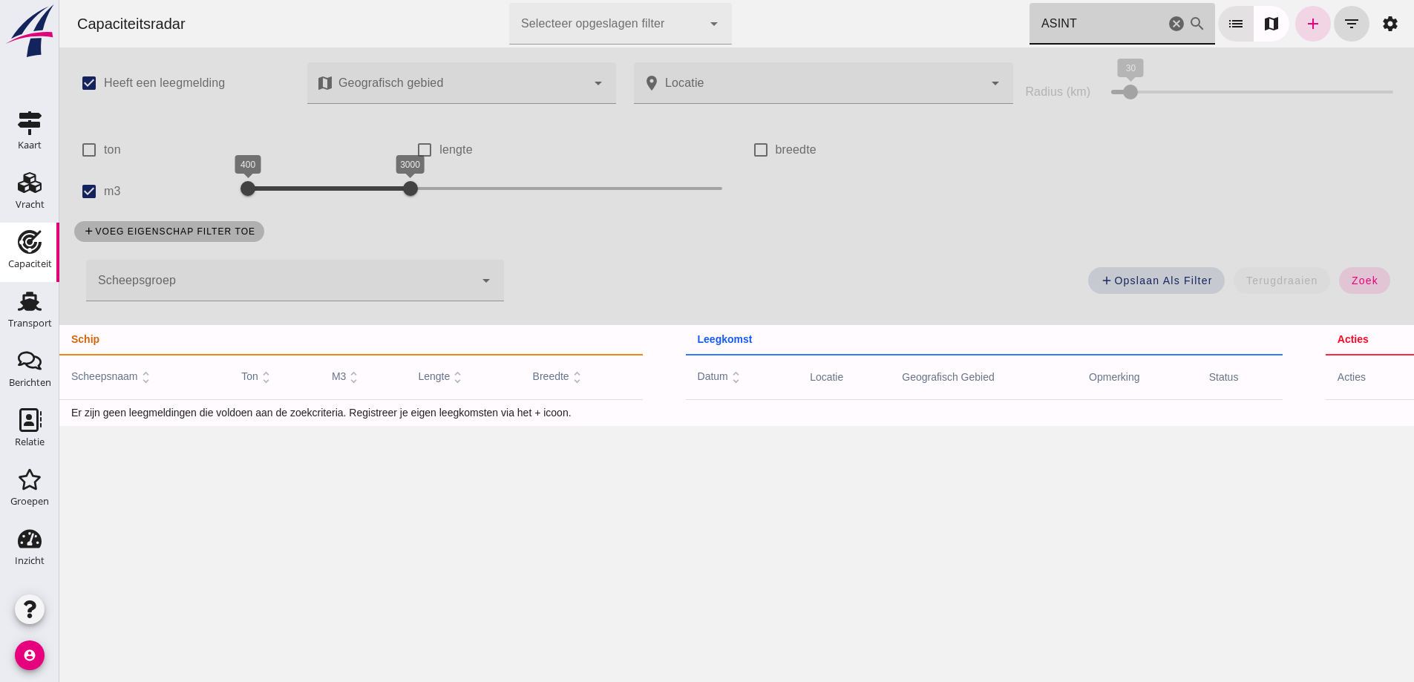
scroll to position [0, 0]
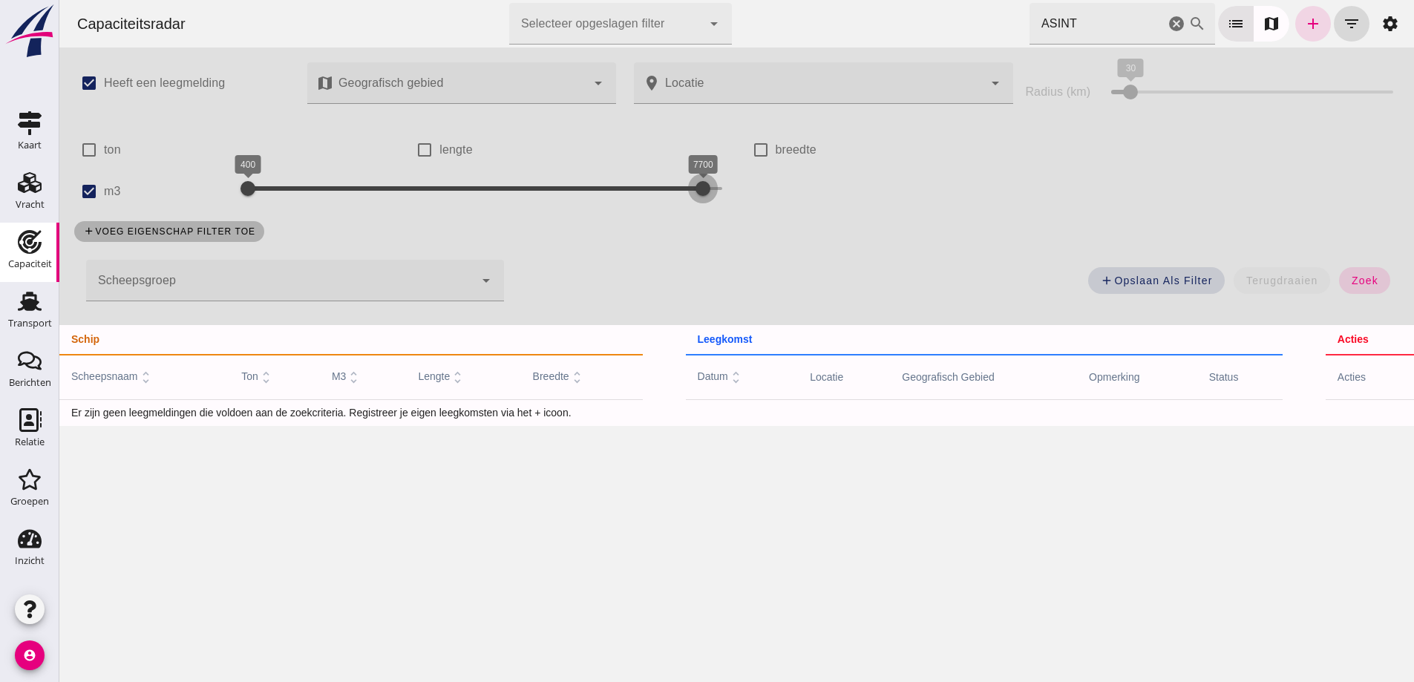
drag, startPoint x: 410, startPoint y: 186, endPoint x: 876, endPoint y: 197, distance: 466.9
click div "check_box Heeft een leegmelding map Geografisch gebied Geografisch gebied cance…"
click span "zoek"
click input "ASINT"
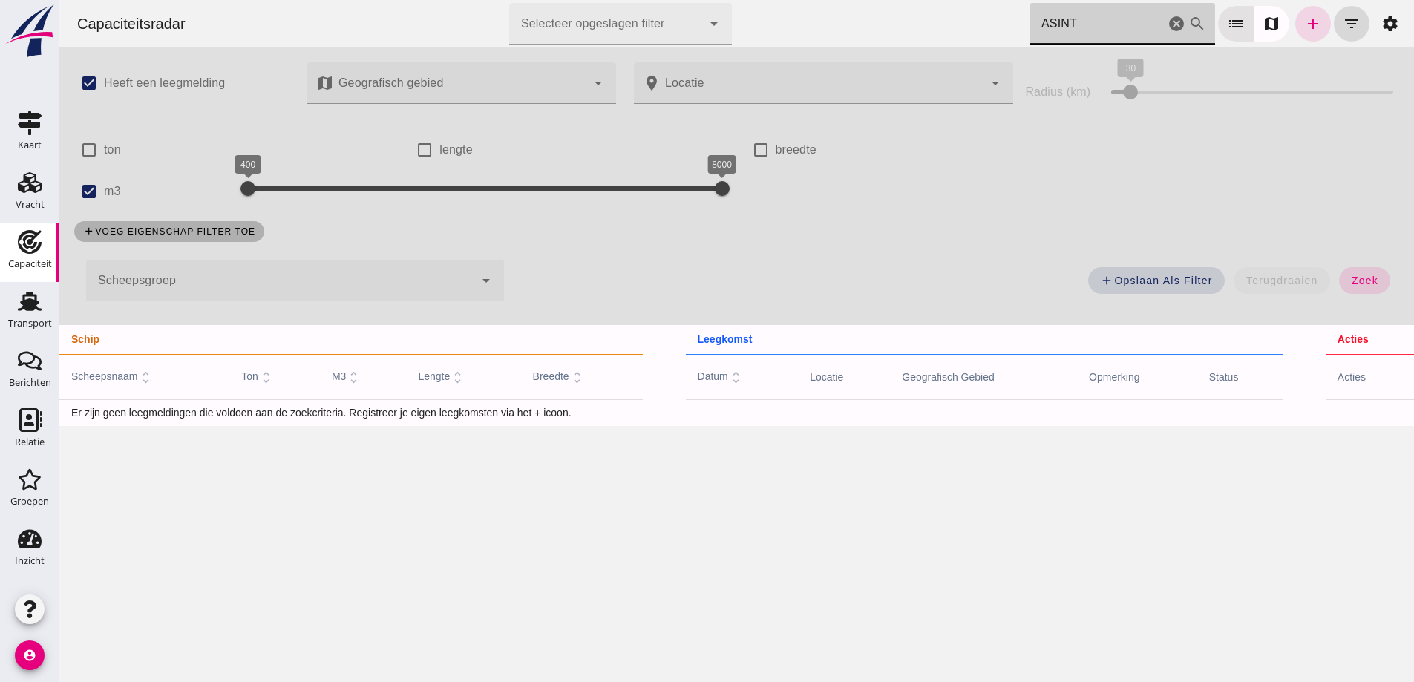
click input "ASINT"
drag, startPoint x: 1093, startPoint y: 24, endPoint x: 971, endPoint y: 22, distance: 122.5
click div "Capaciteitsradar Selecteer opgeslagen filter Selecteer opgeslagen filter cancel…"
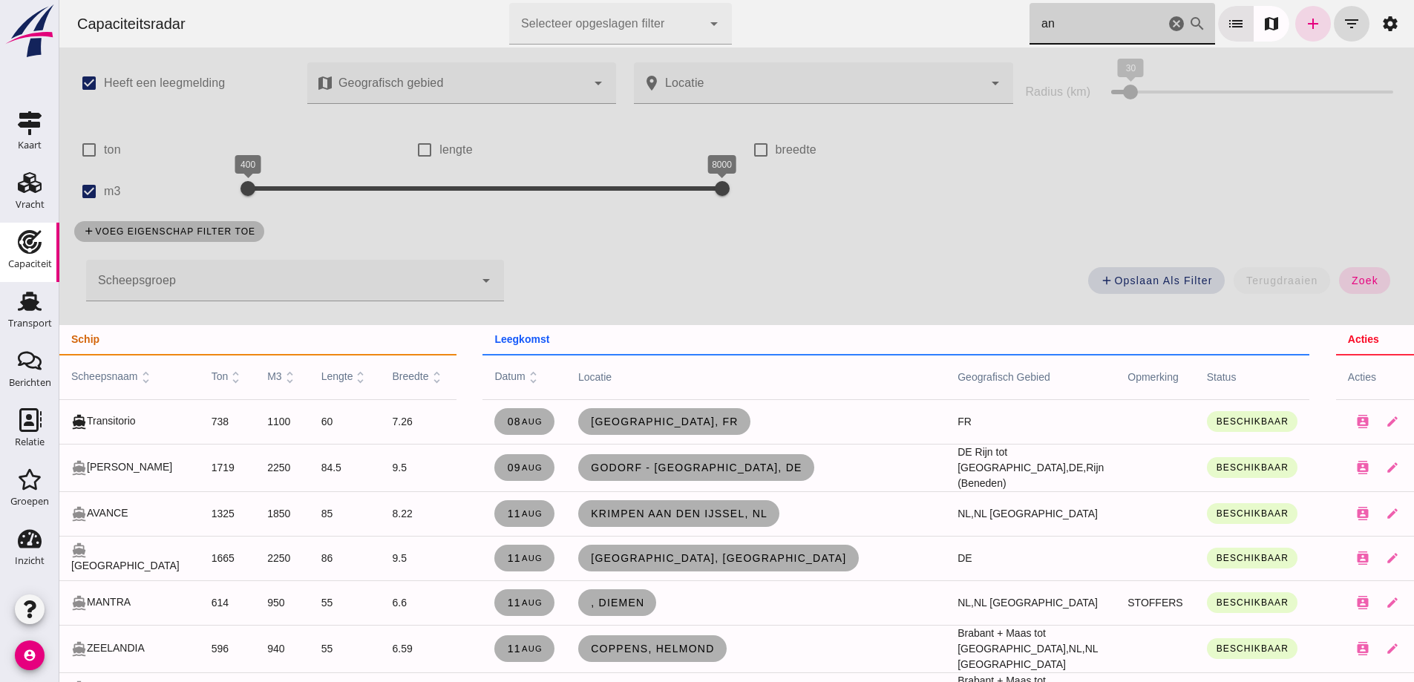
type input "a"
click icon "cancel"
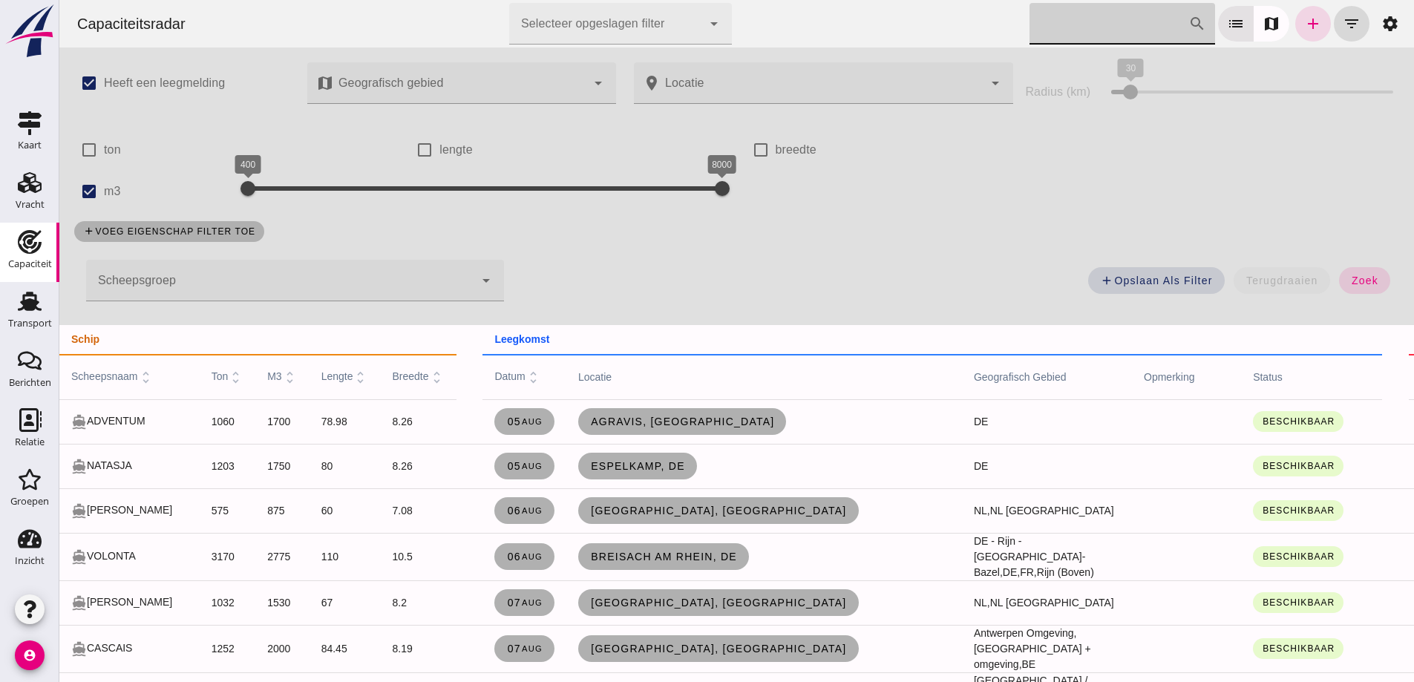
click input "Zoek op scheepsnaam"
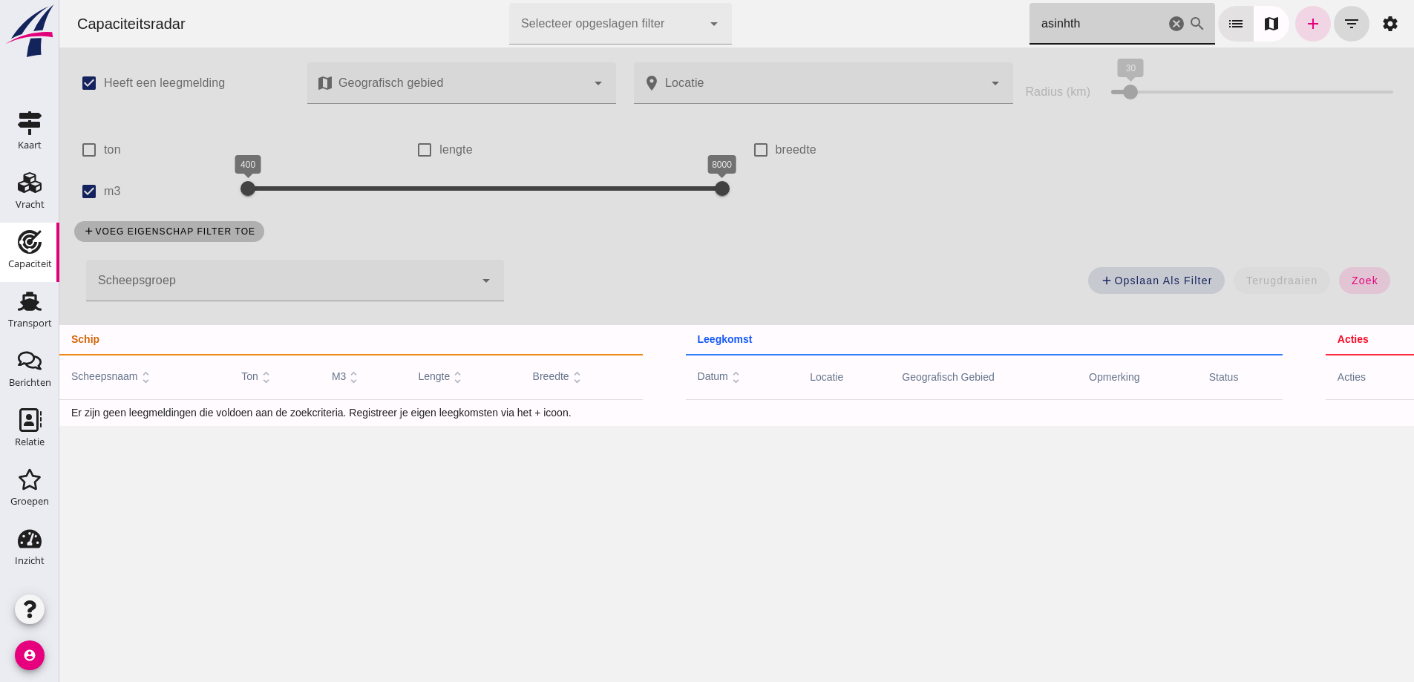
type input "asinhth"
click at [33, 251] on use at bounding box center [30, 242] width 24 height 24
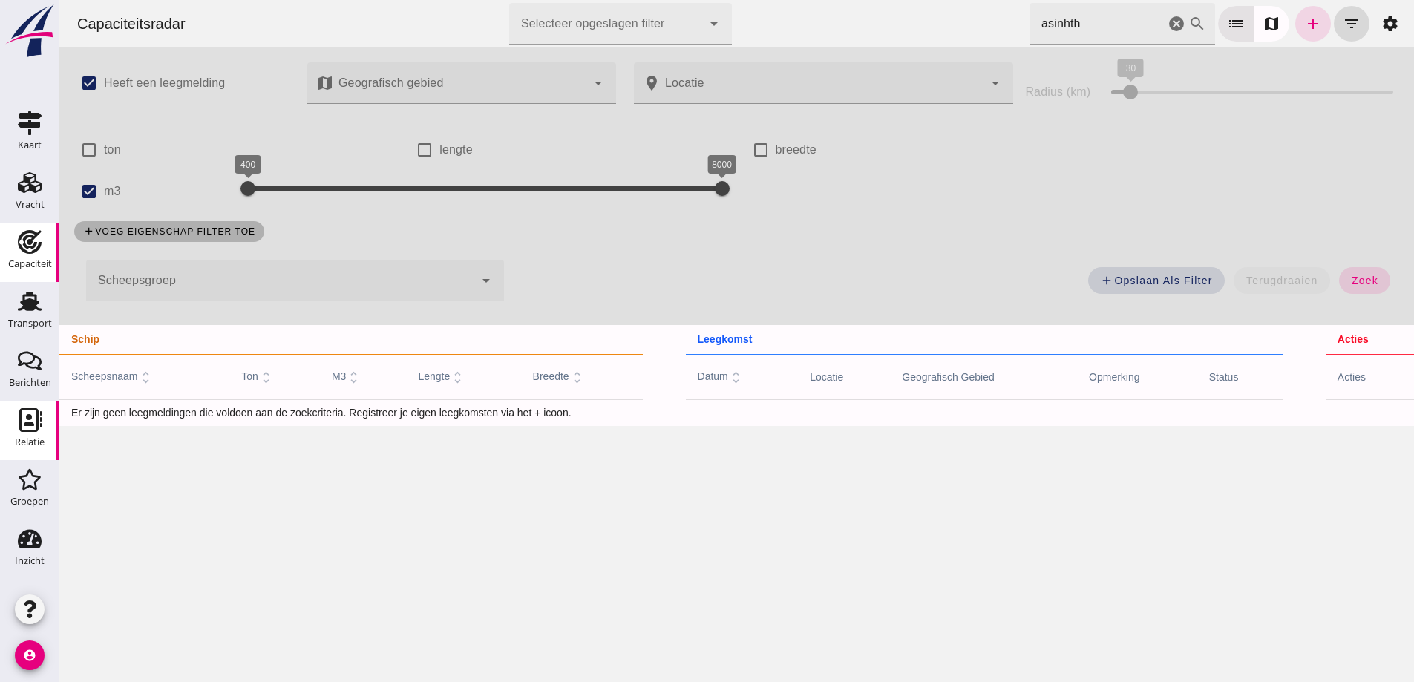
click at [30, 431] on use at bounding box center [30, 420] width 22 height 24
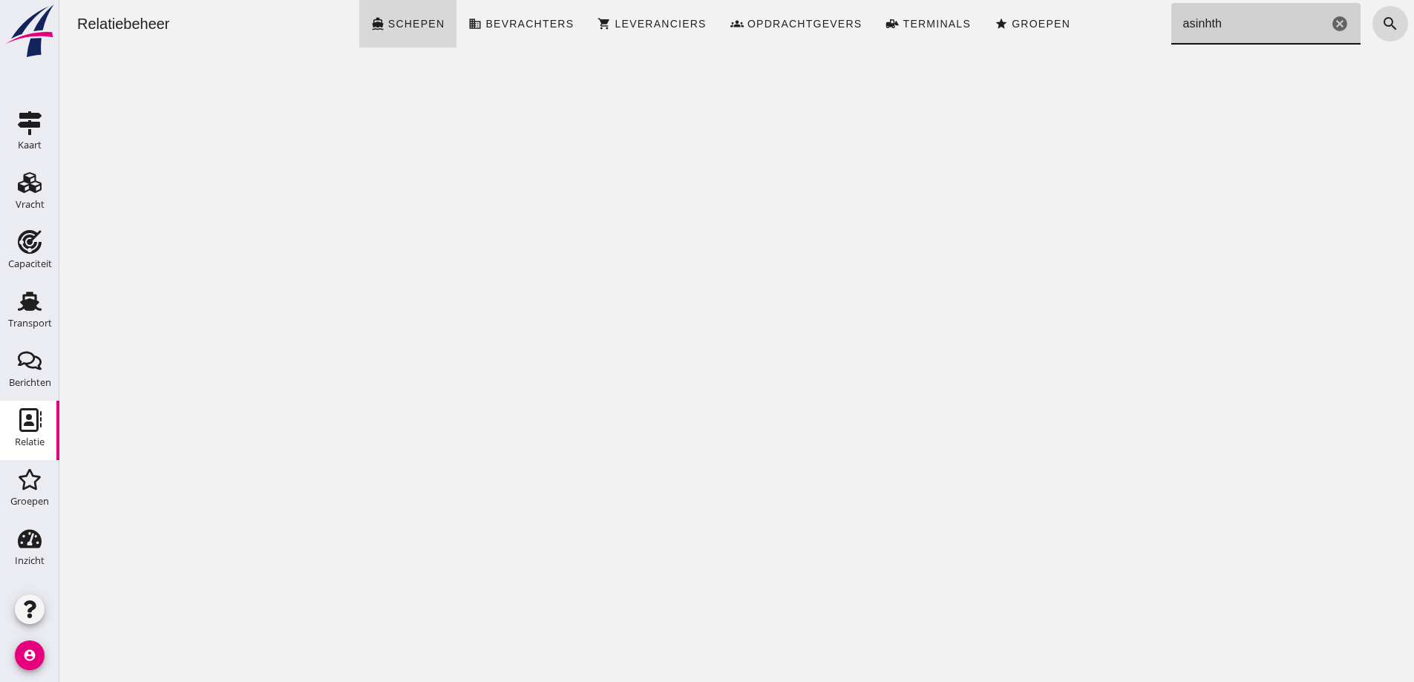
drag, startPoint x: 1247, startPoint y: 19, endPoint x: 1157, endPoint y: 29, distance: 90.3
click div "Relatiebeheer directions_boat Schepen business Bevrachters shopping_cart Levera…"
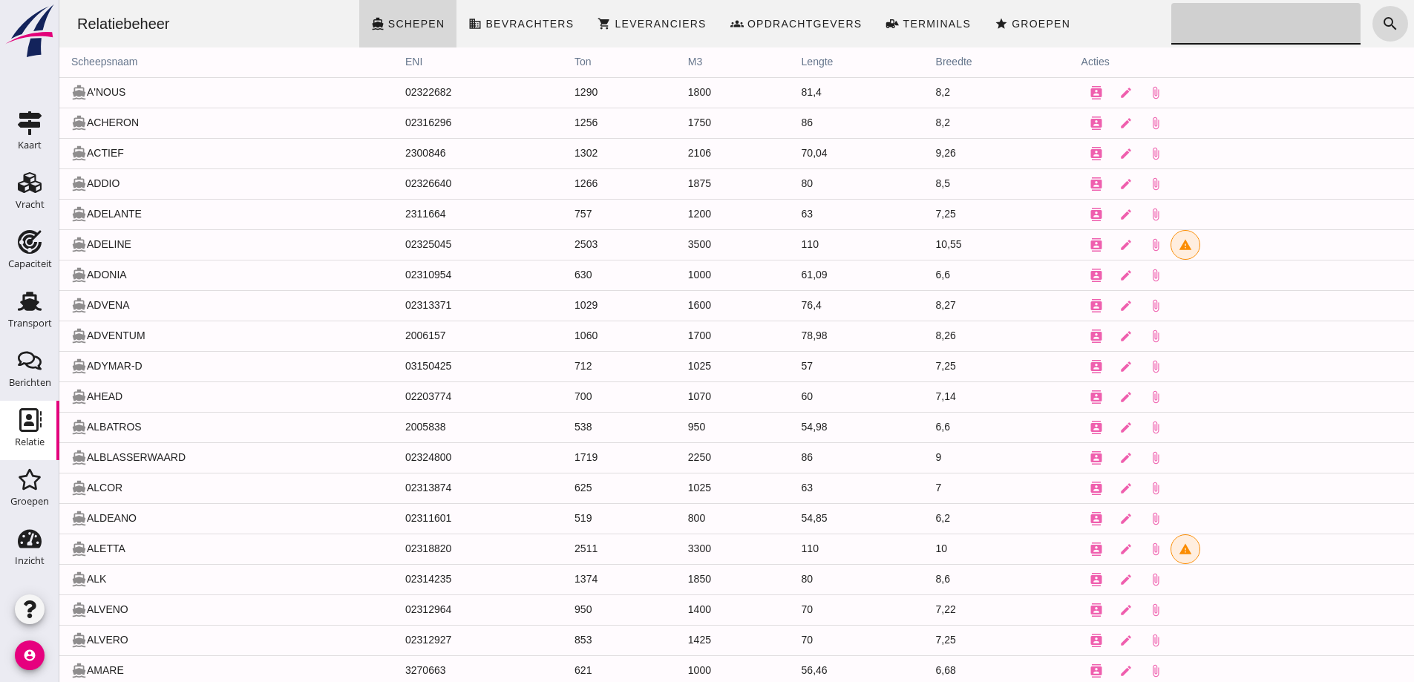
click input "Zoeken..."
paste input "Asintha"
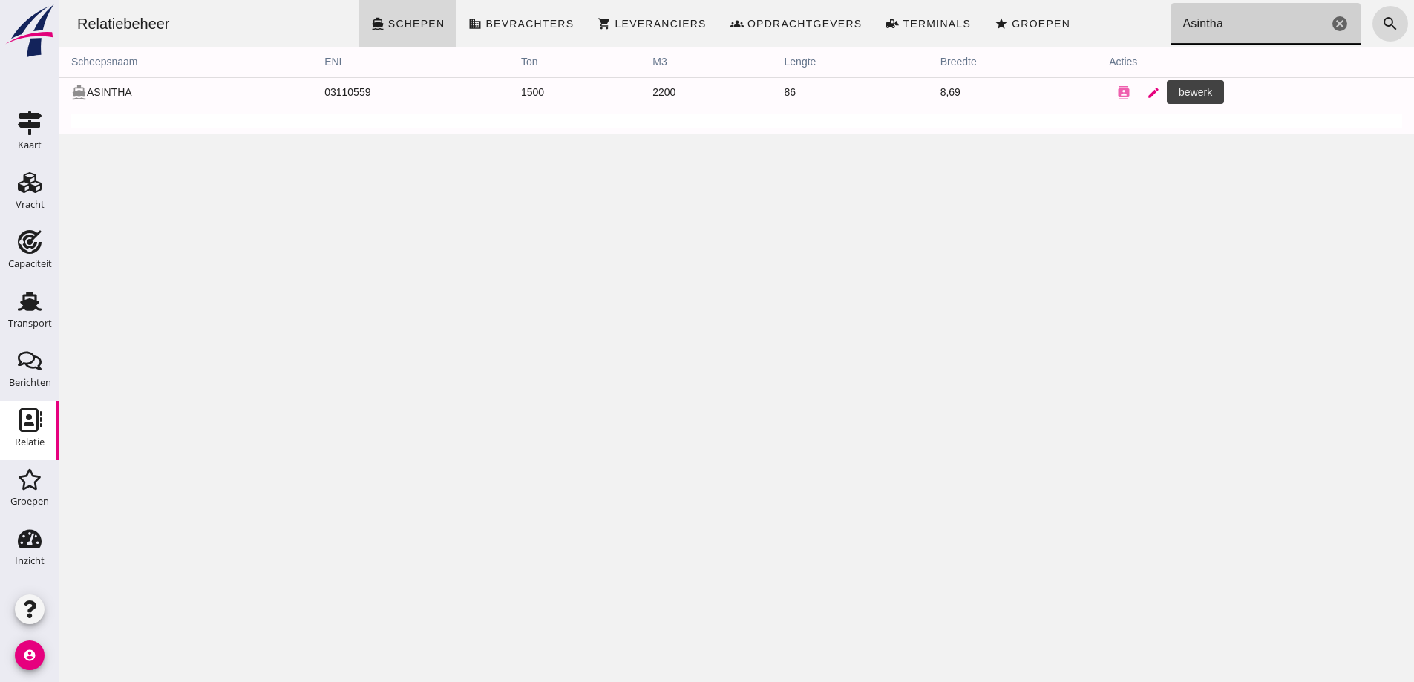
type input "Asintha"
click at [1147, 94] on icon "edit" at bounding box center [1153, 92] width 13 height 13
click at [1204, 93] on div at bounding box center [736, 341] width 1354 height 682
click at [1142, 91] on div at bounding box center [736, 341] width 1354 height 682
click at [1135, 94] on div at bounding box center [736, 341] width 1354 height 682
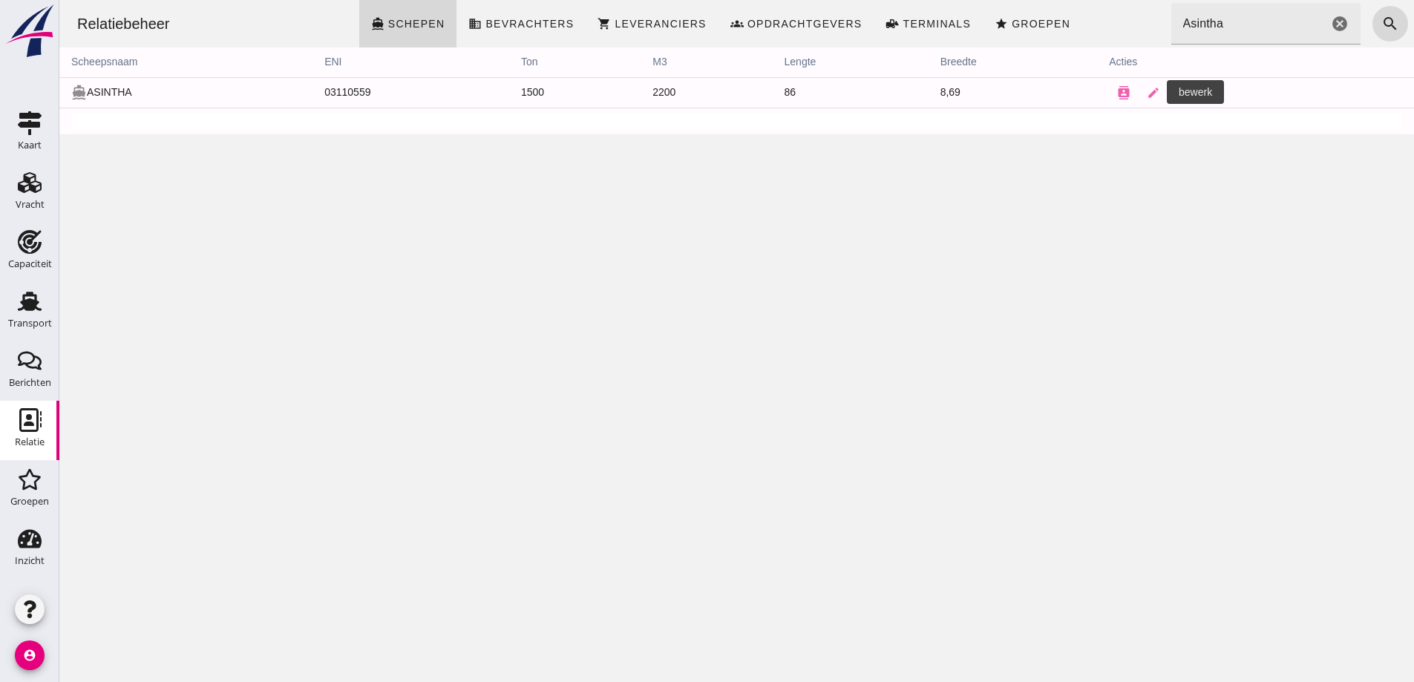
click at [493, 88] on div at bounding box center [736, 341] width 1354 height 682
click at [494, 88] on div at bounding box center [736, 341] width 1354 height 682
type input "+31 (NL)"
click at [1147, 94] on icon "edit" at bounding box center [1153, 92] width 13 height 13
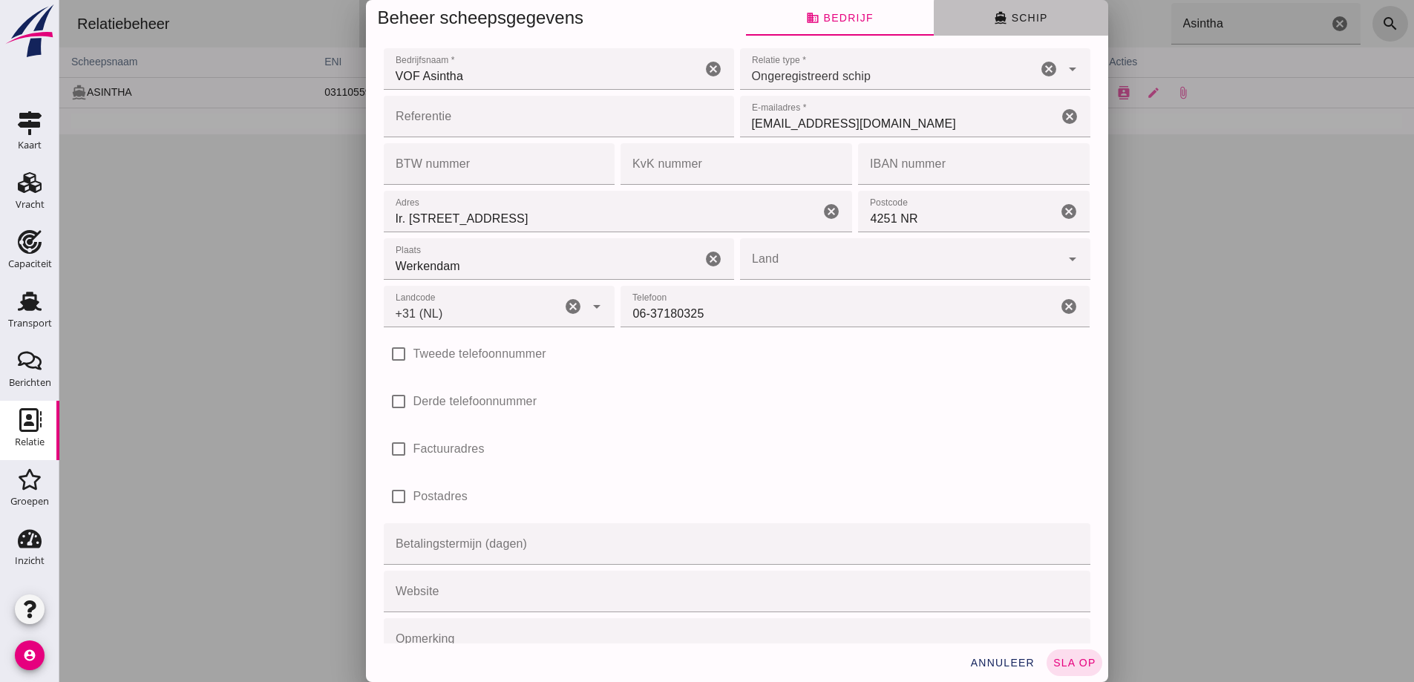
click span "directions_boat Schip"
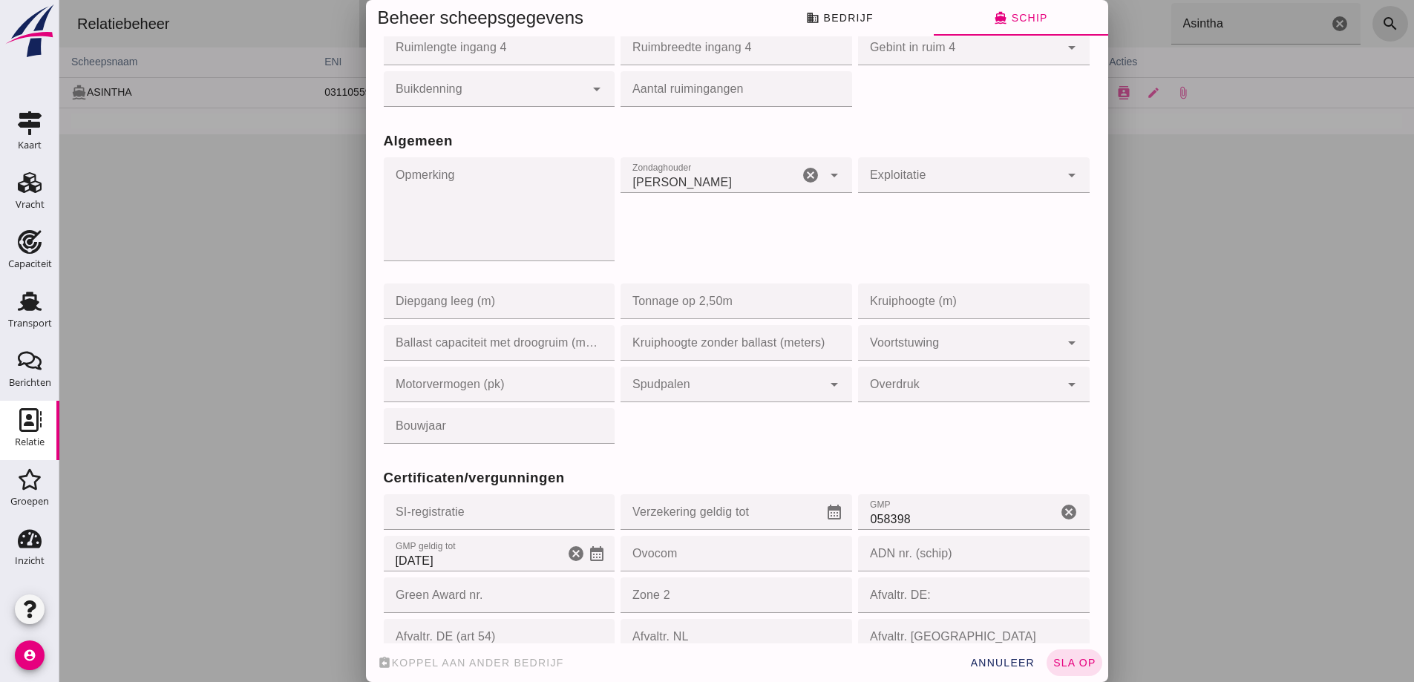
scroll to position [965, 0]
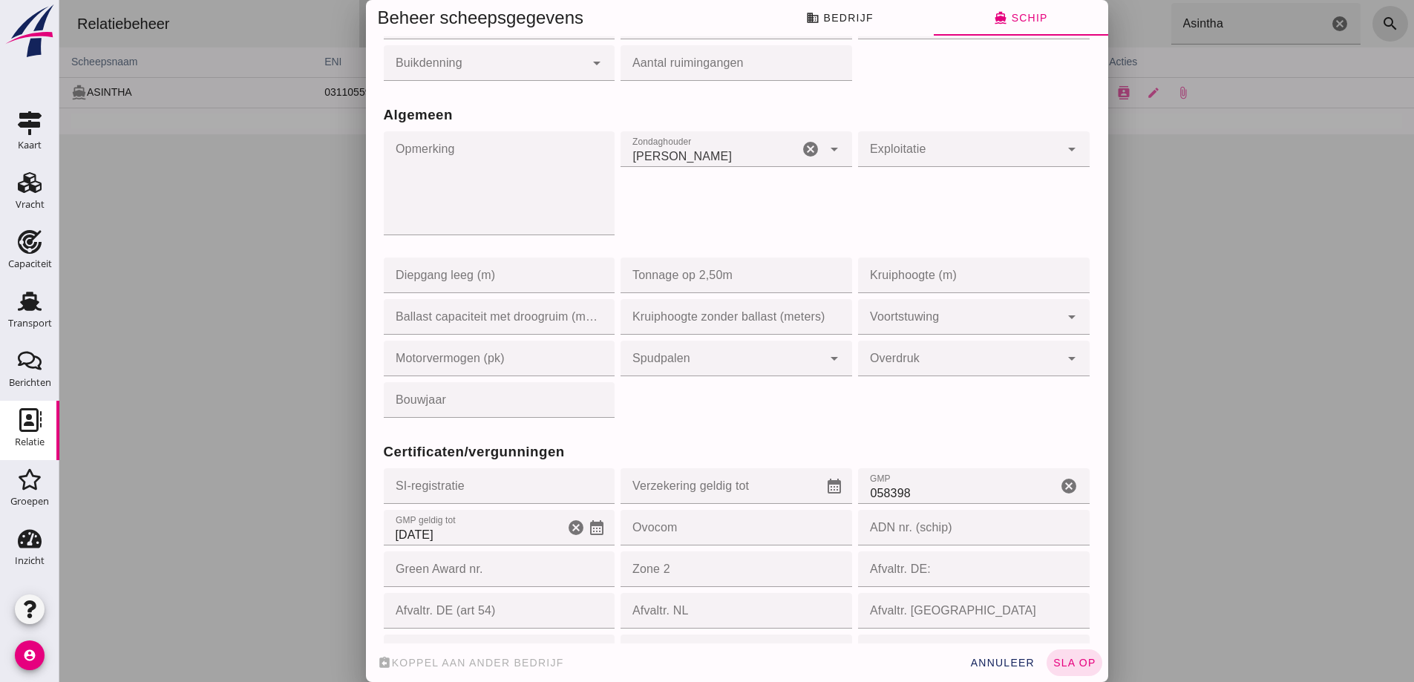
click input "21-3-2025"
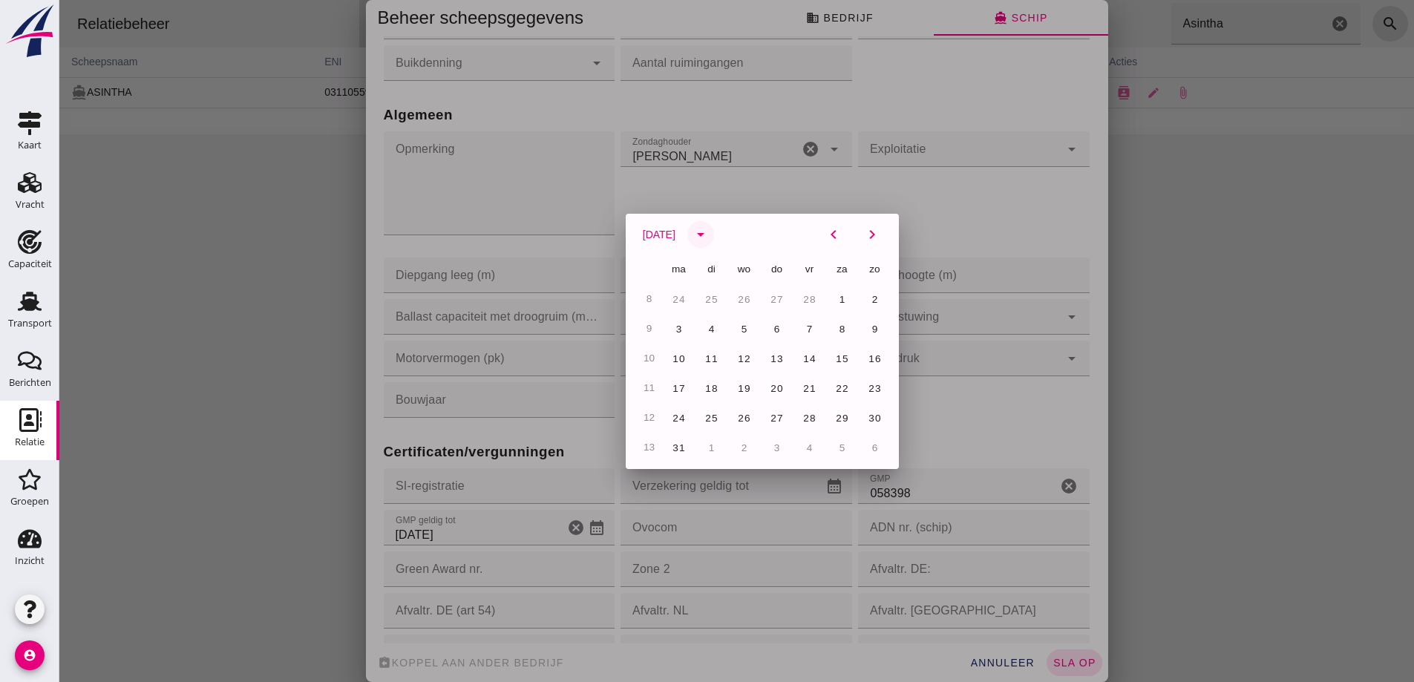
click at [703, 236] on button "arrow_drop_down" at bounding box center [700, 234] width 27 height 27
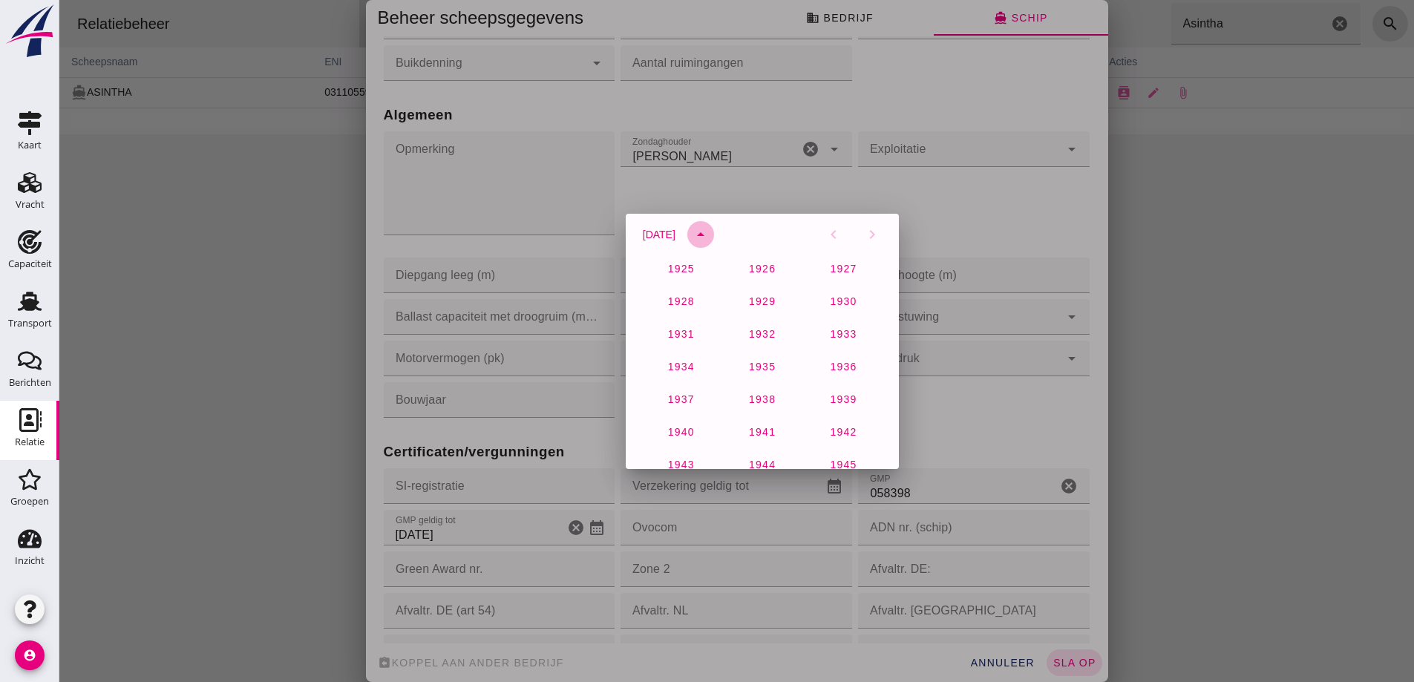
scroll to position [984, 0]
click span "2027"
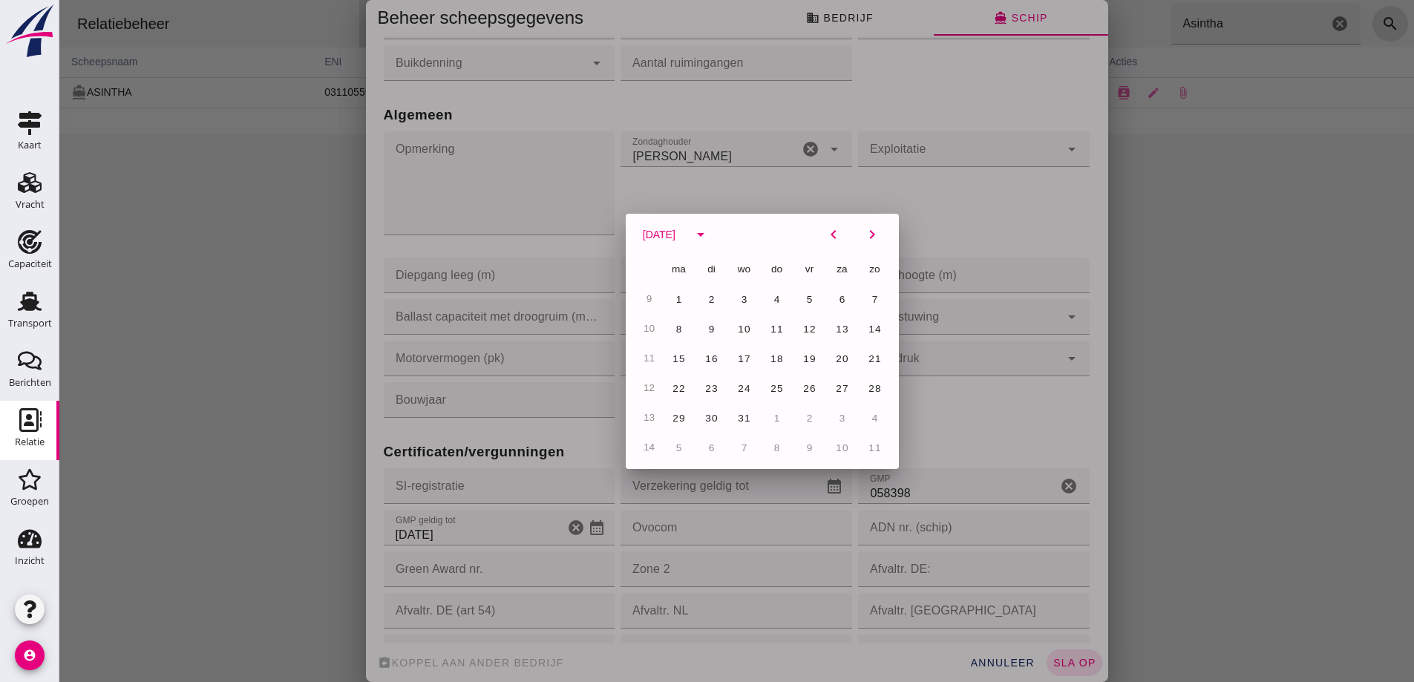
click at [940, 411] on div at bounding box center [736, 341] width 1354 height 682
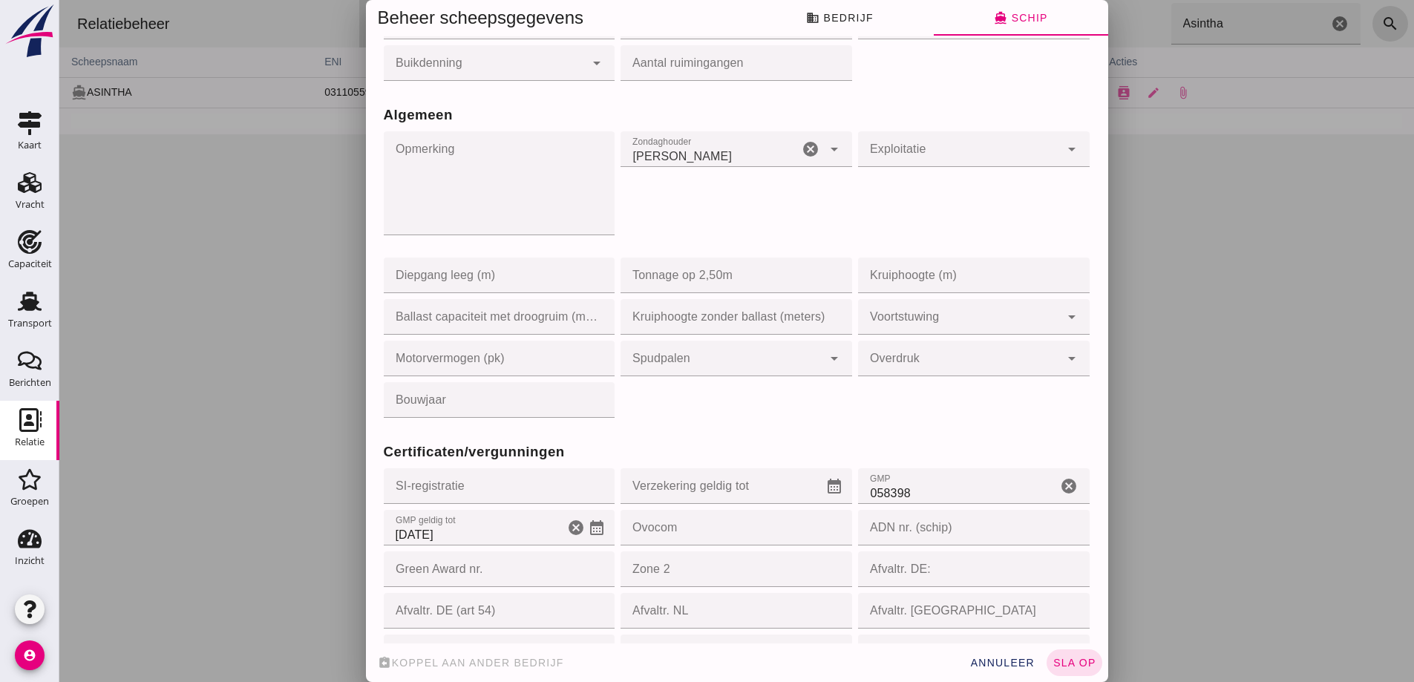
click input "21-3-2025"
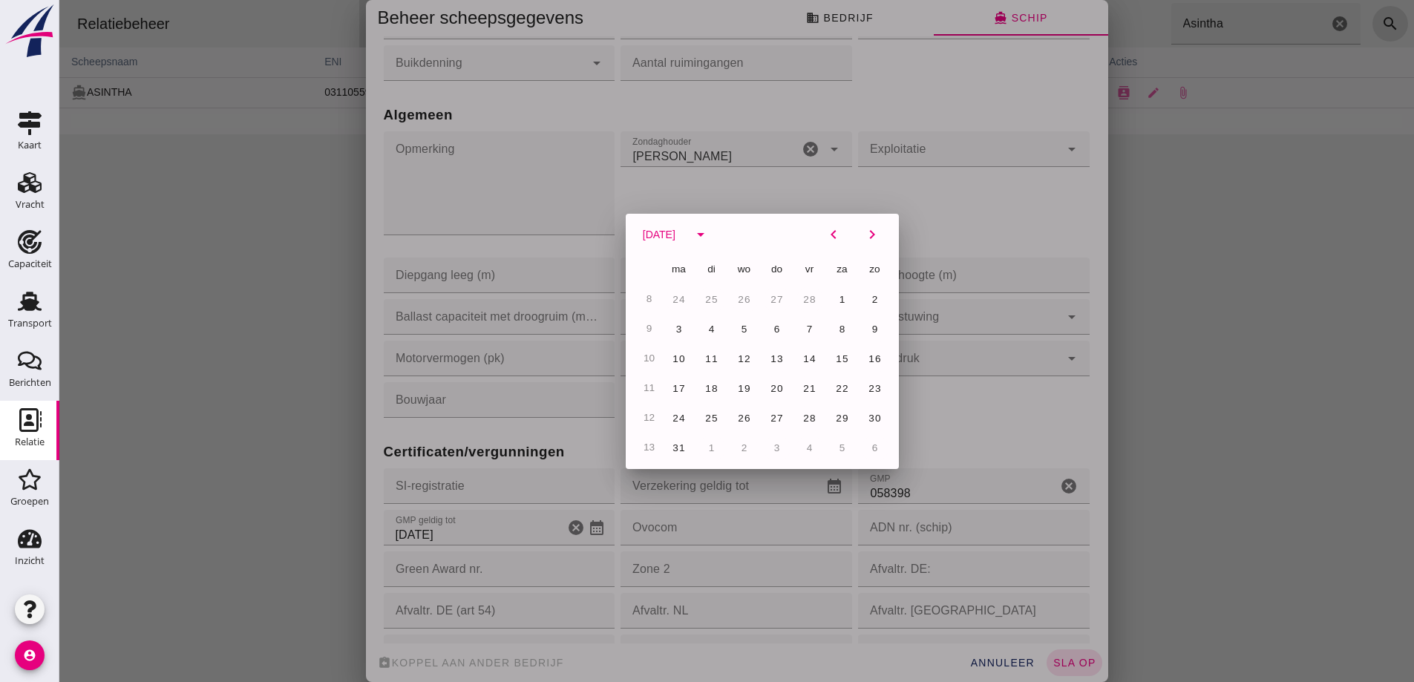
click button "21"
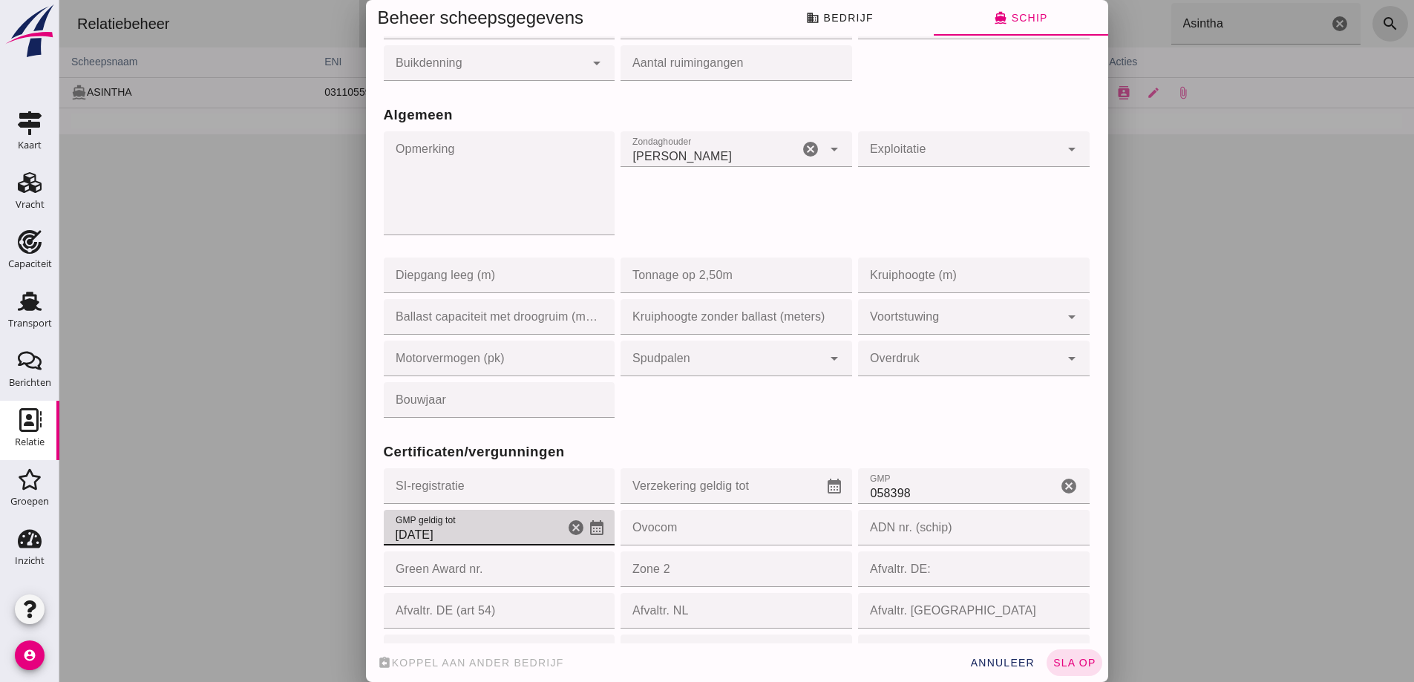
click at [588, 532] on icon "calendar_month" at bounding box center [597, 528] width 18 height 18
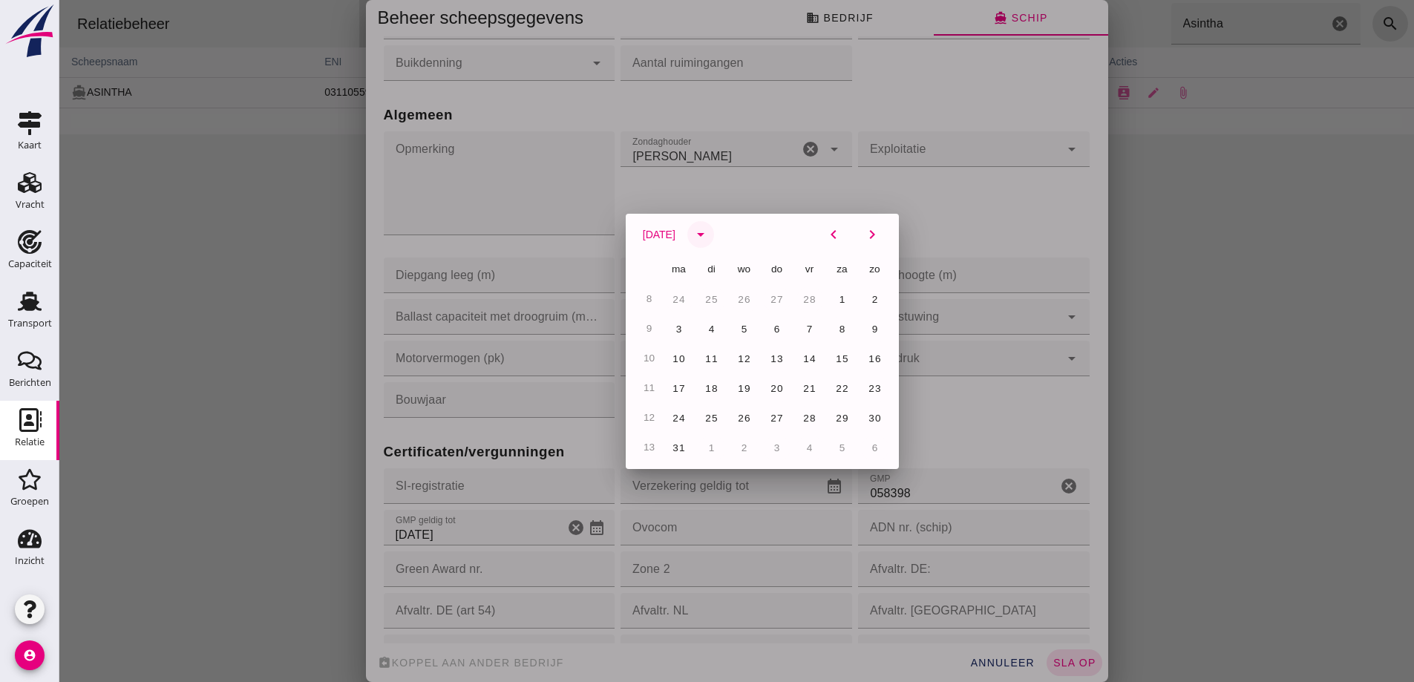
click at [709, 237] on icon "arrow_drop_down" at bounding box center [701, 235] width 18 height 18
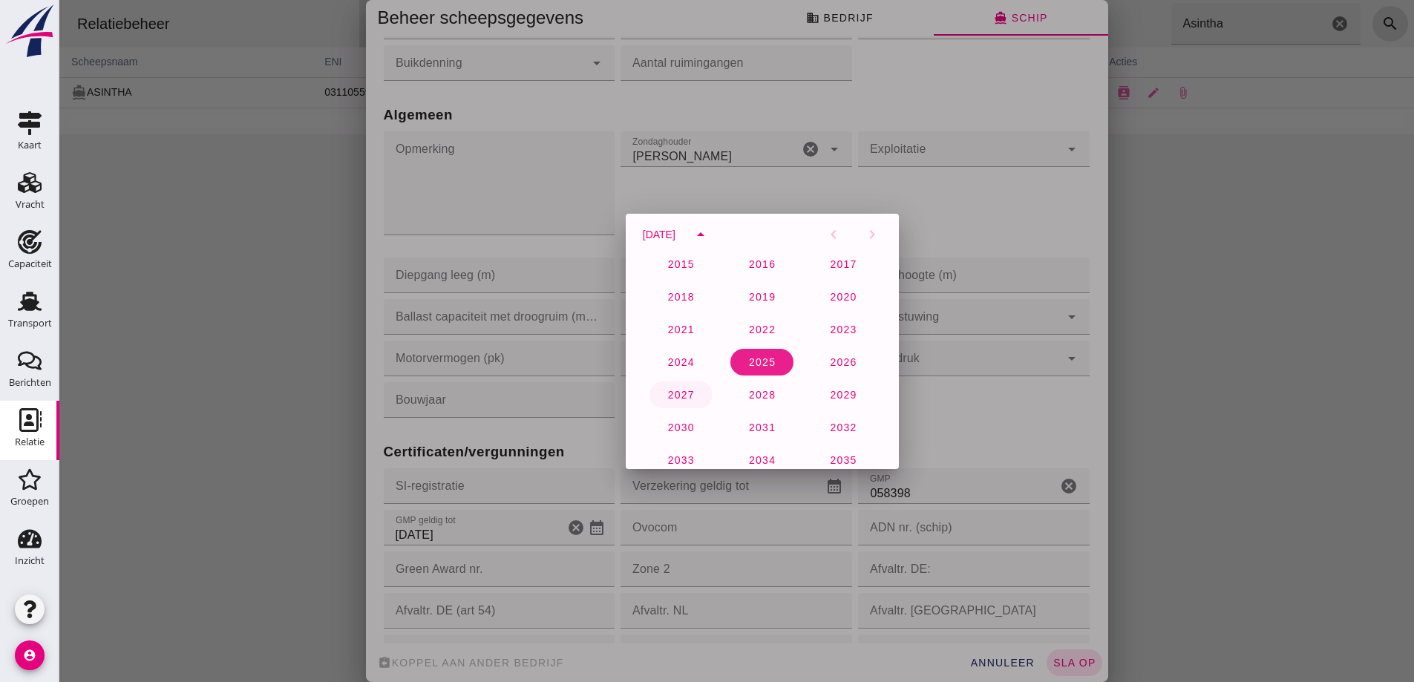
click span "2027"
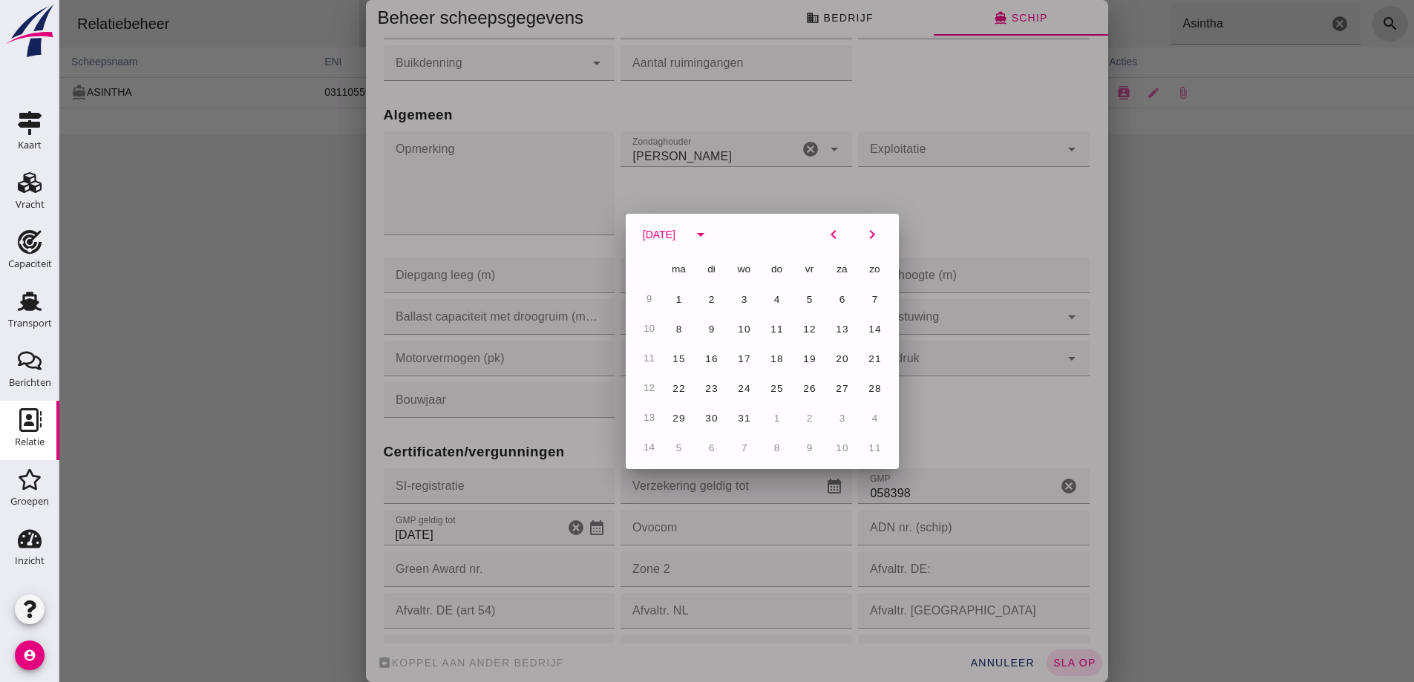
click button "21"
type input "21-3-2027"
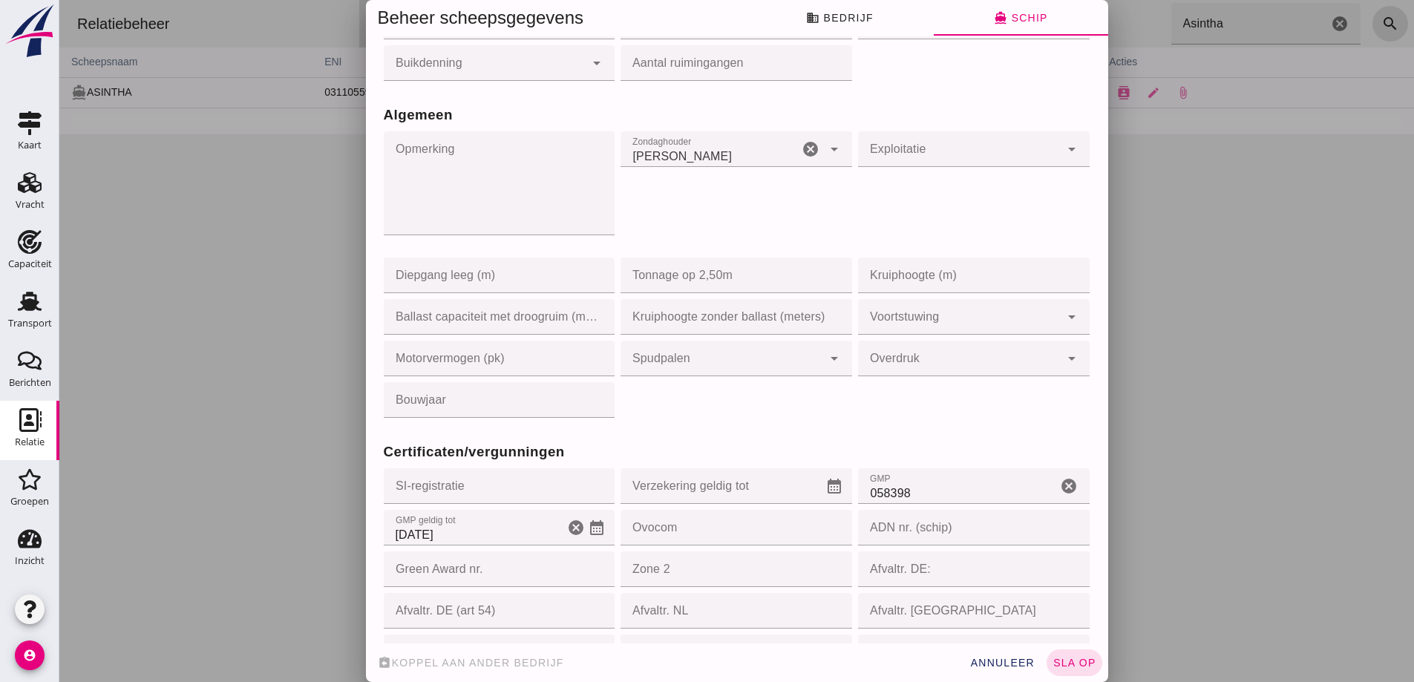
click button "sla op"
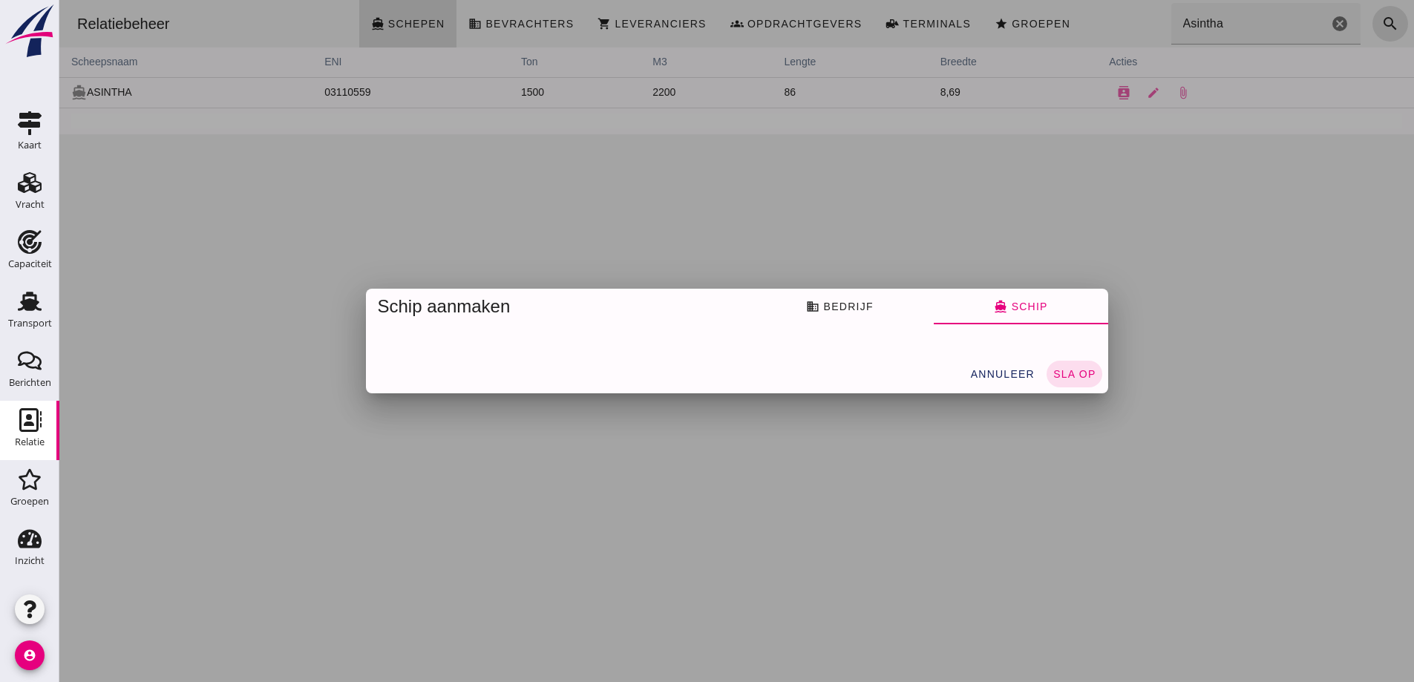
scroll to position [0, 0]
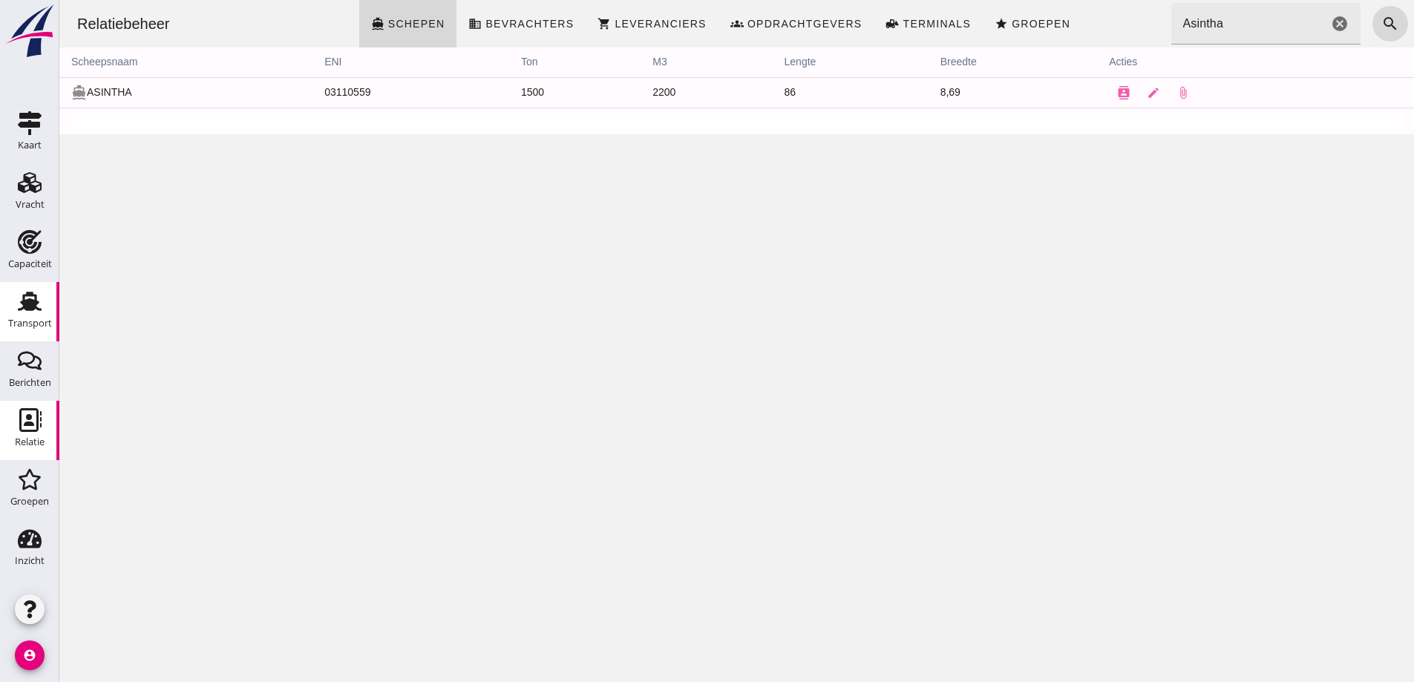
click at [19, 324] on div "Transport" at bounding box center [30, 323] width 44 height 10
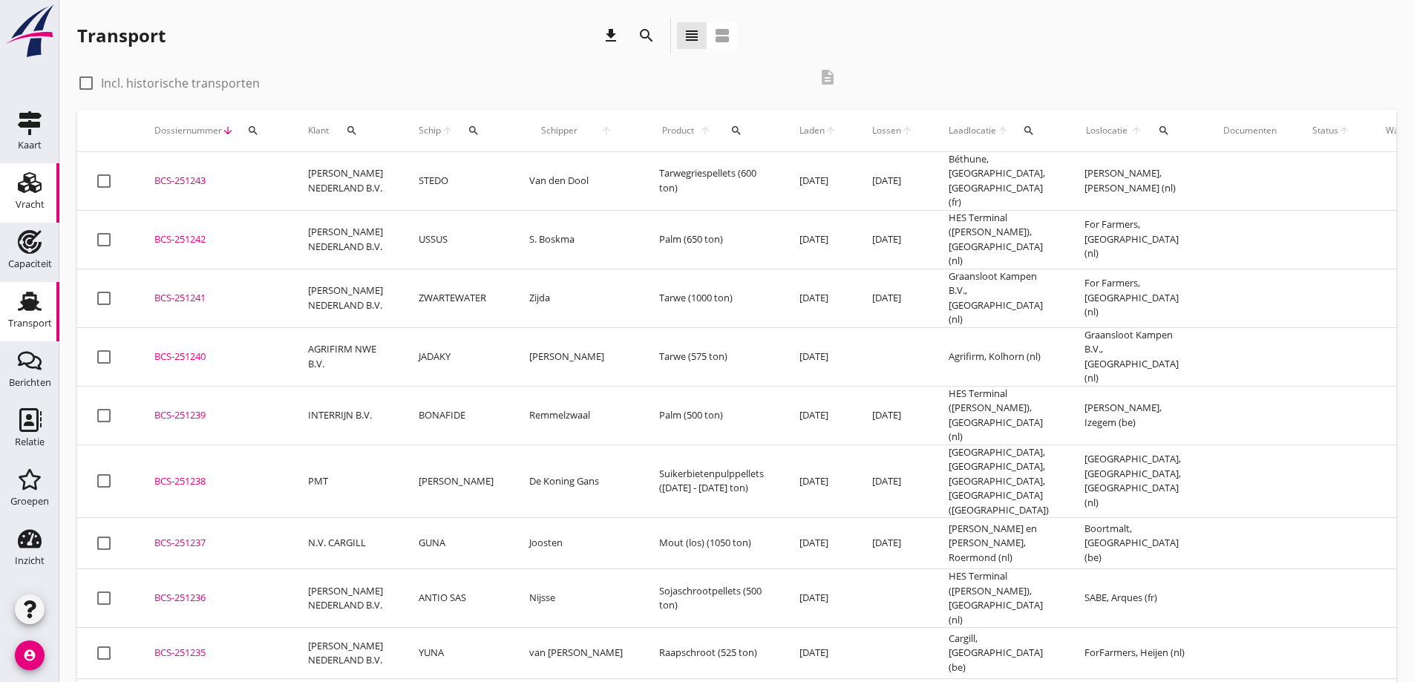
click at [22, 175] on icon "Vracht" at bounding box center [30, 183] width 24 height 24
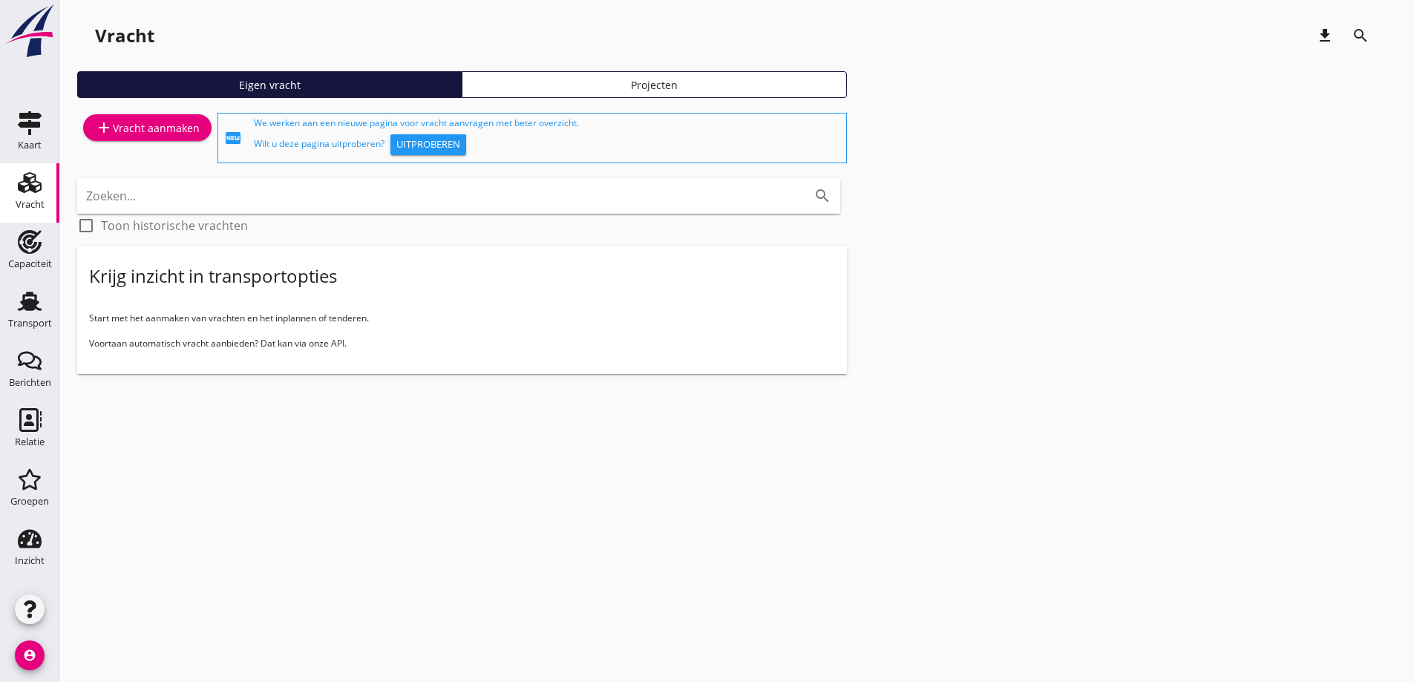
click at [148, 123] on div "add Vracht aanmaken" at bounding box center [147, 128] width 105 height 18
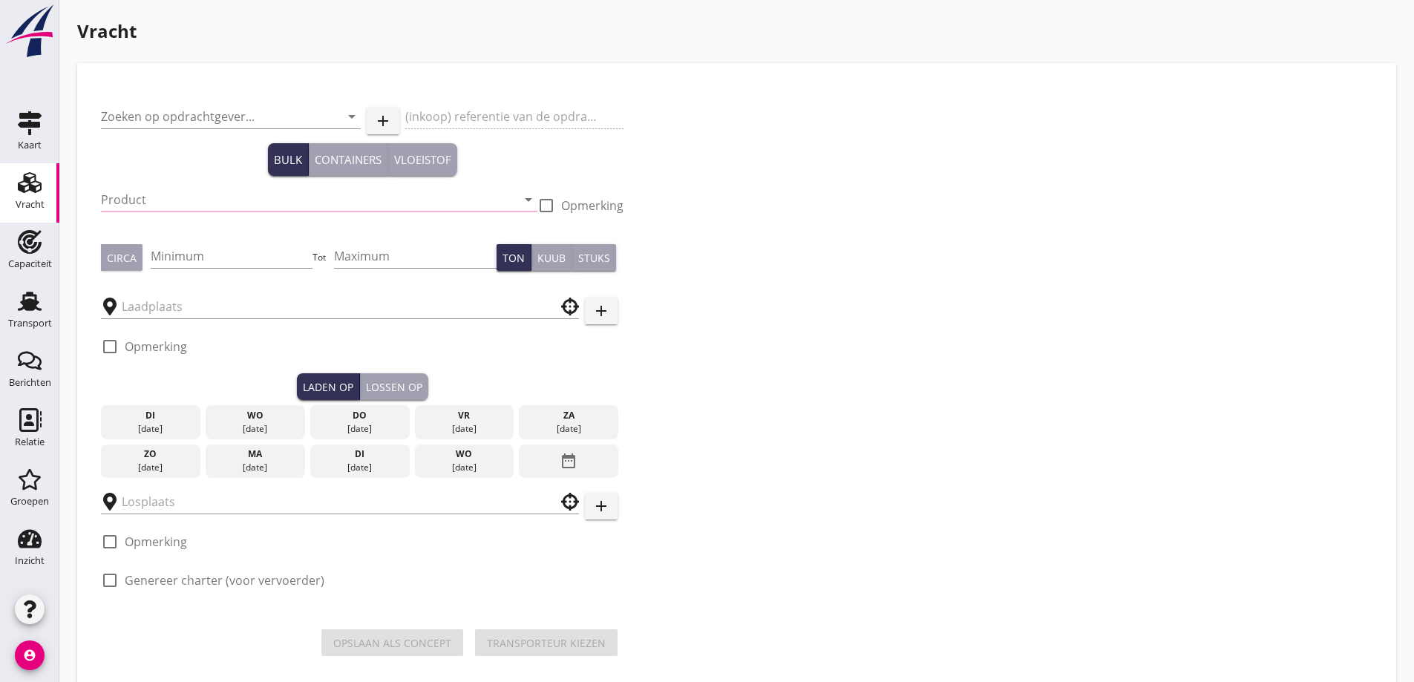
click at [179, 103] on div "Zoeken op opdrachtgever... arrow_drop_down" at bounding box center [231, 119] width 260 height 47
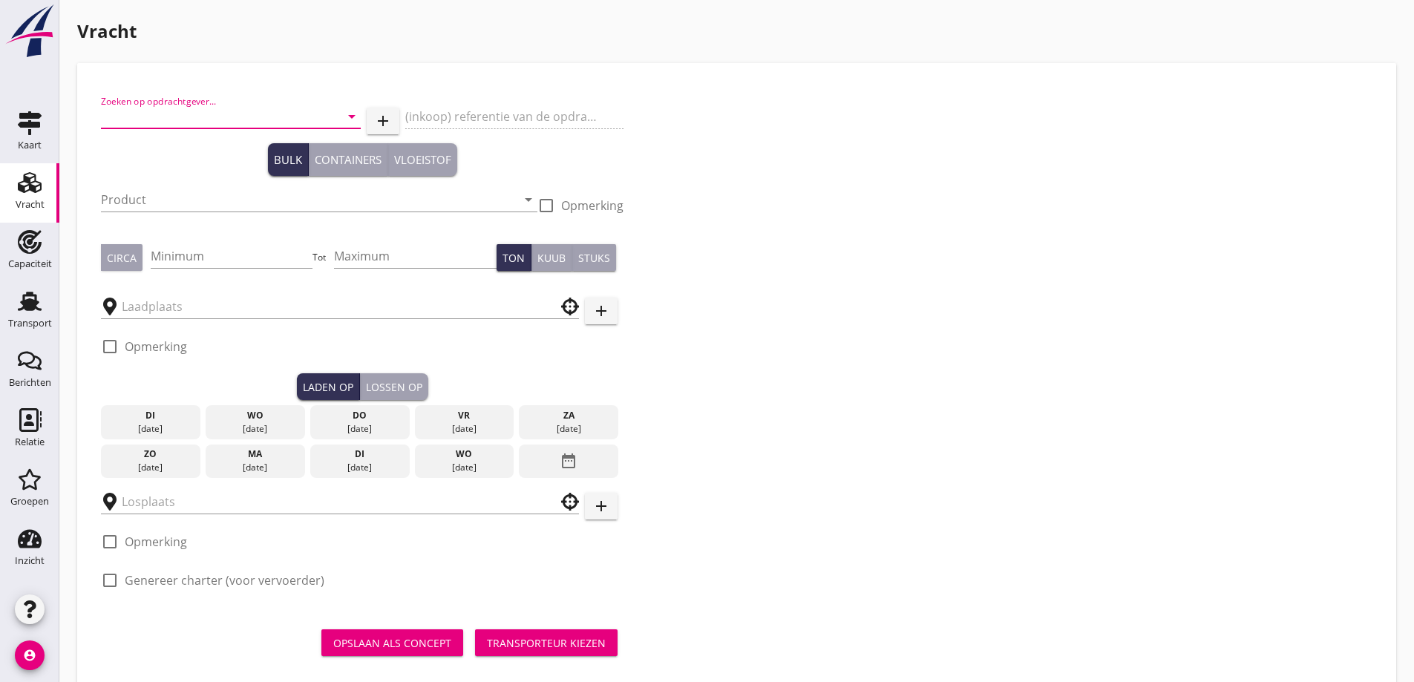
click at [182, 110] on input "Zoeken op opdrachtgever..." at bounding box center [210, 117] width 218 height 24
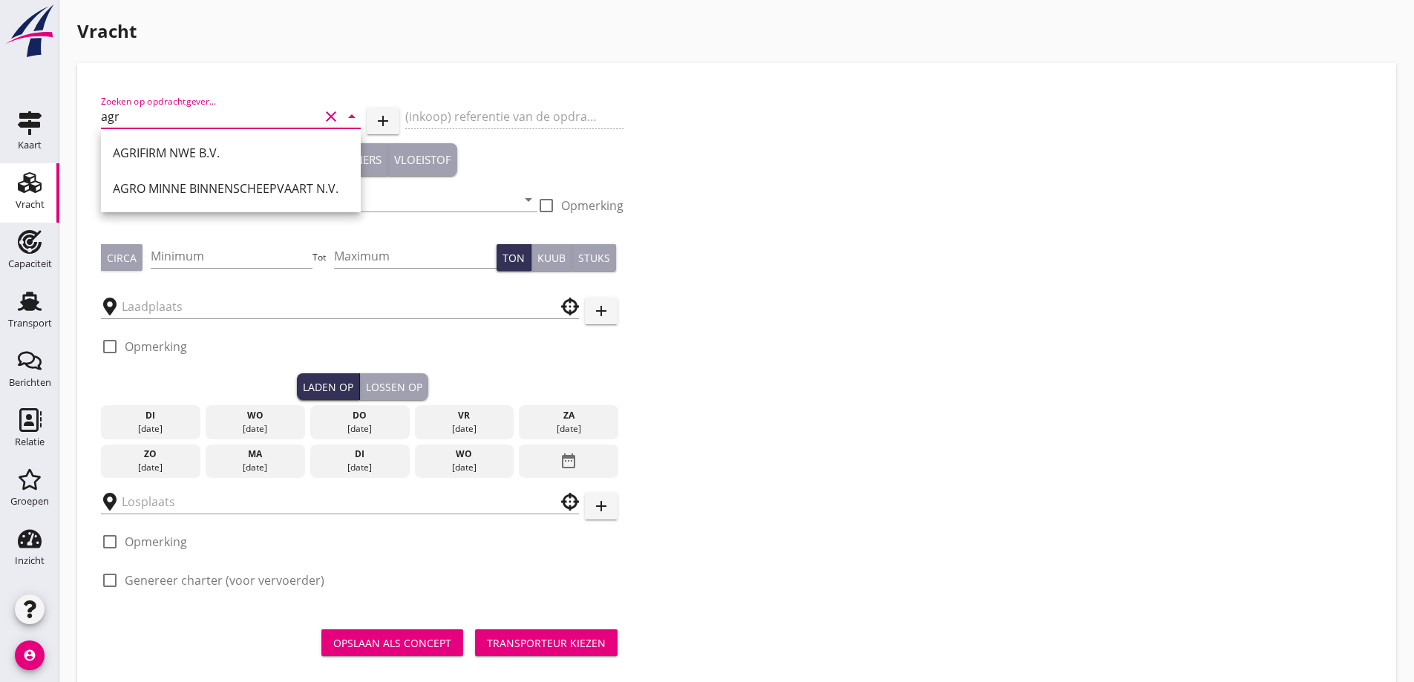
click at [197, 160] on div "AGRIFIRM NWE B.V." at bounding box center [231, 153] width 236 height 18
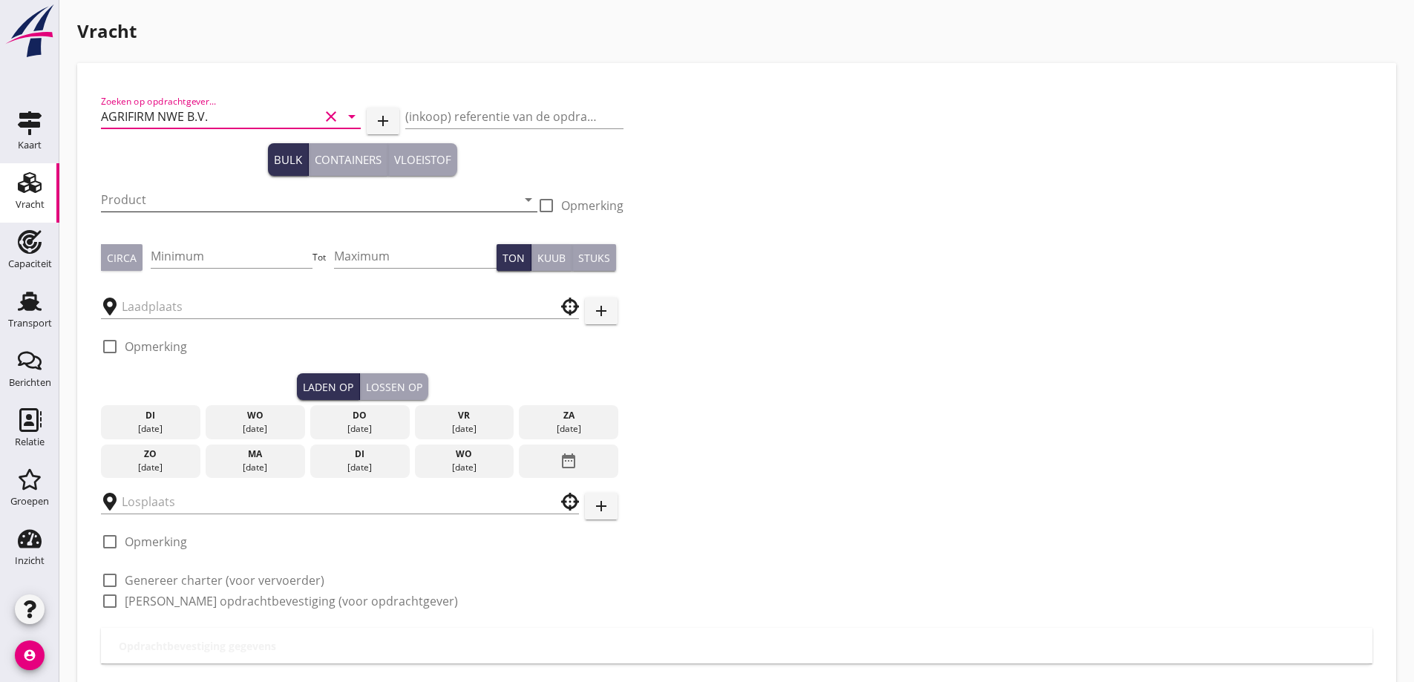
type input "AGRIFIRM NWE B.V."
click at [195, 198] on input "Product" at bounding box center [309, 200] width 416 height 24
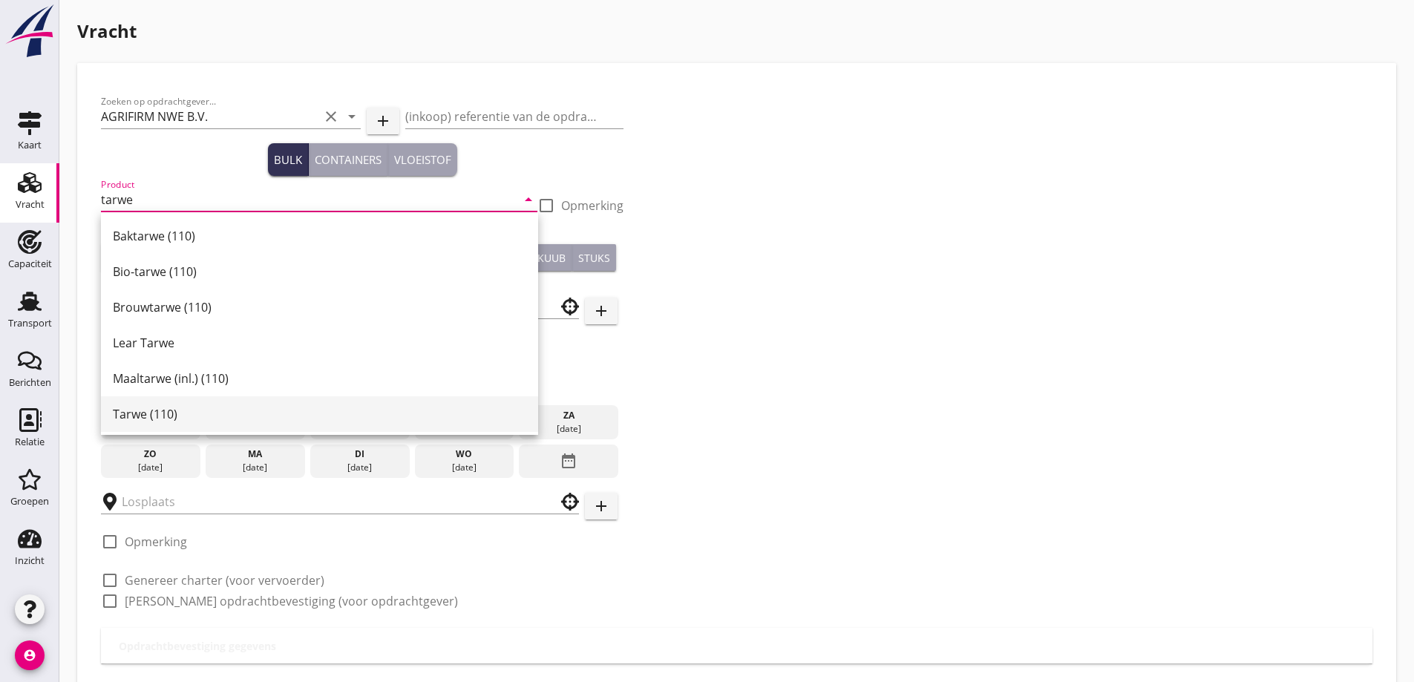
click at [173, 419] on div "Tarwe (110)" at bounding box center [319, 414] width 413 height 18
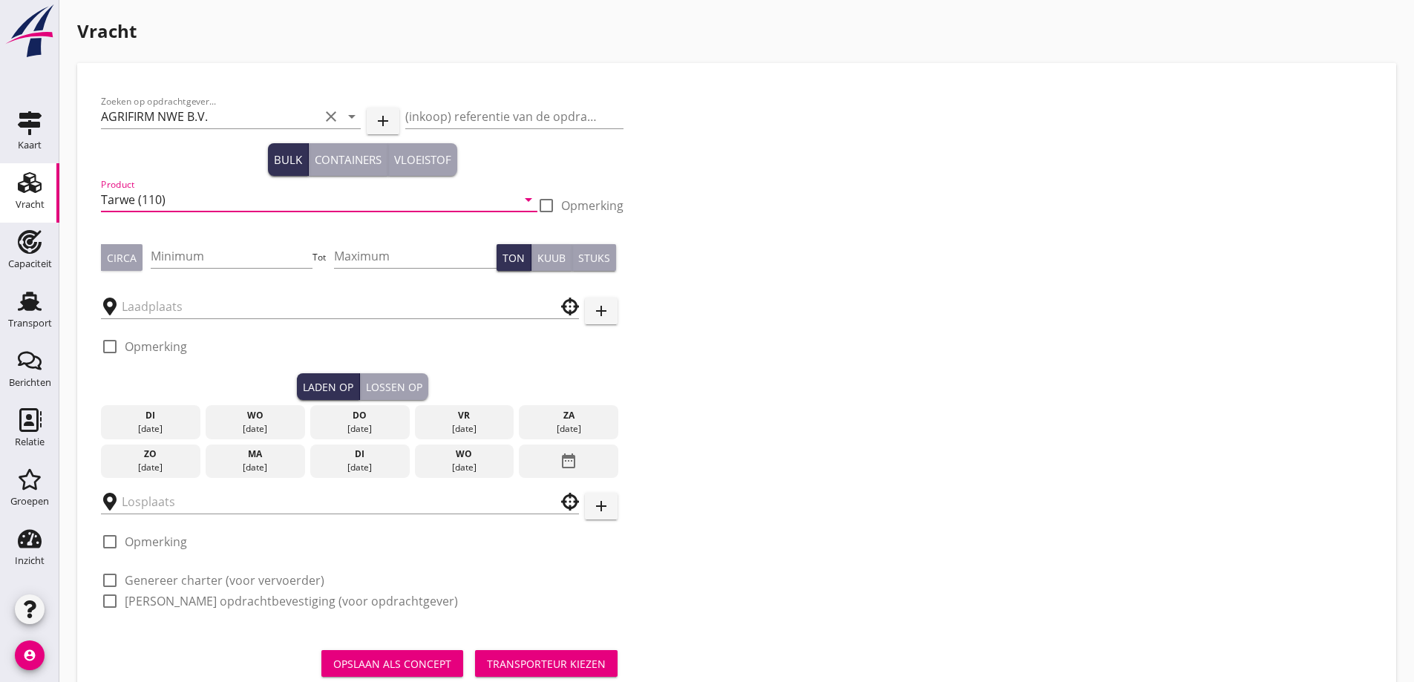
type input "Tarwe (110)"
click at [129, 262] on div "Circa" at bounding box center [122, 258] width 30 height 16
click at [182, 251] on input "Minimum" at bounding box center [232, 256] width 163 height 24
type input "1480"
click at [118, 265] on div "Circa" at bounding box center [122, 258] width 30 height 16
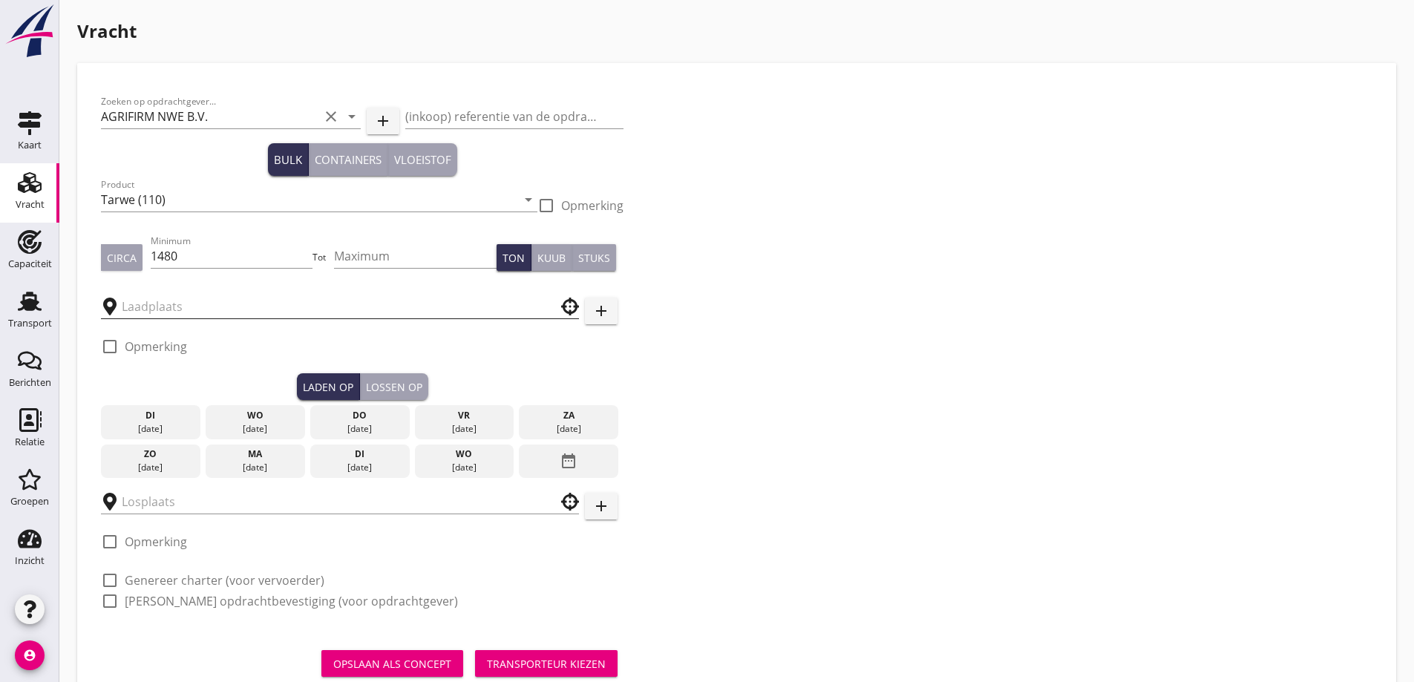
click at [219, 307] on input "text" at bounding box center [330, 307] width 416 height 24
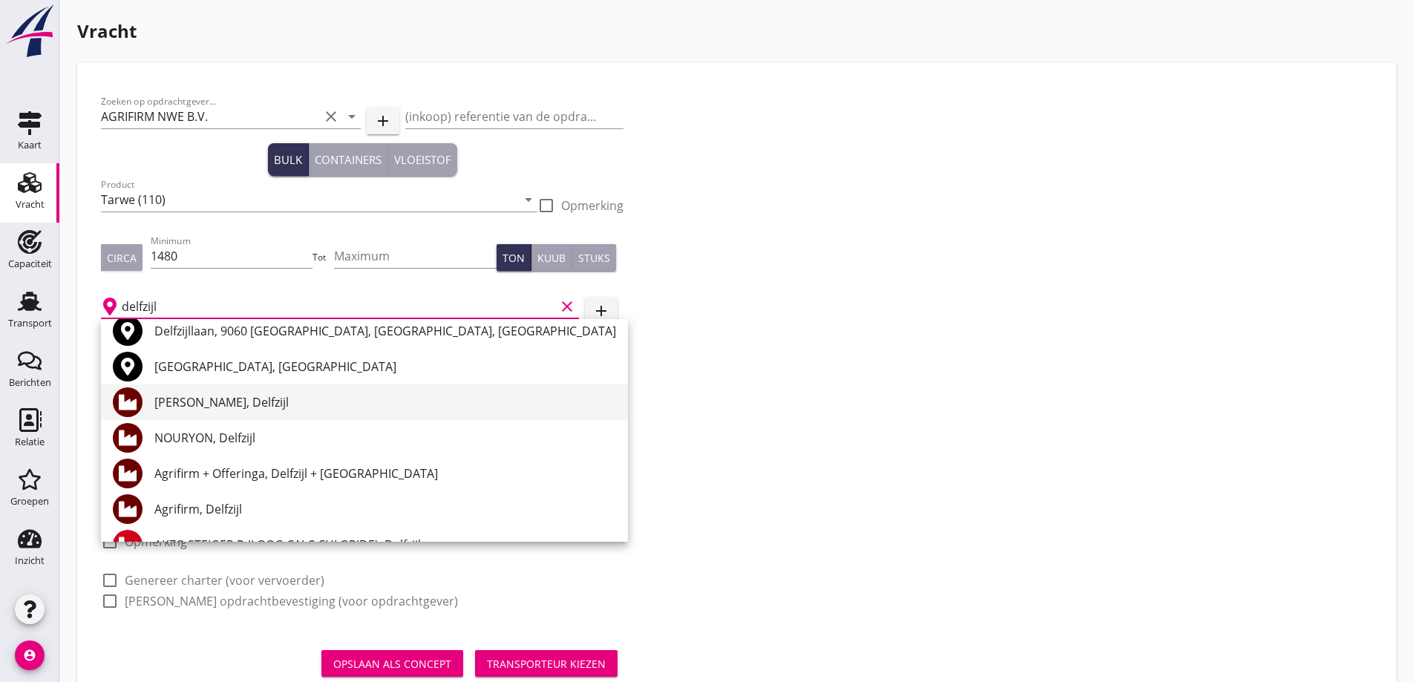
scroll to position [74, 0]
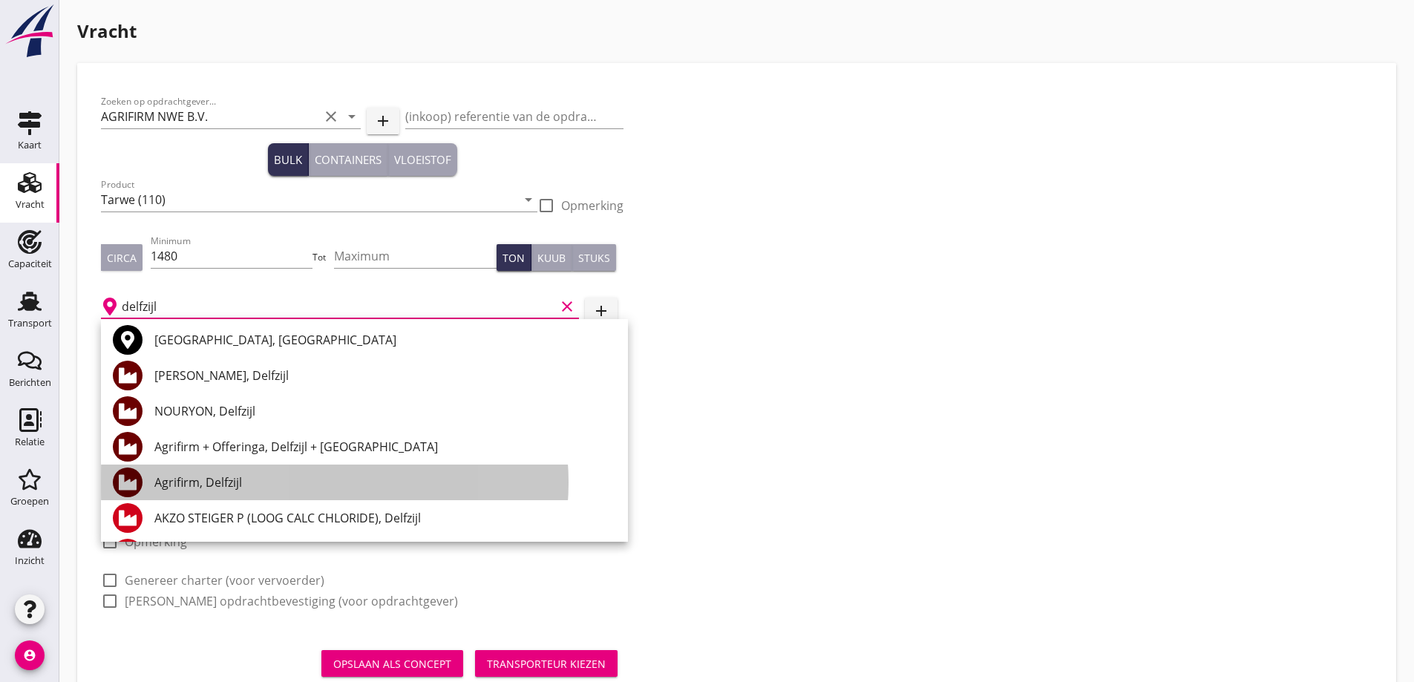
click at [278, 490] on div "Agrifirm, Delfzijl" at bounding box center [385, 483] width 462 height 36
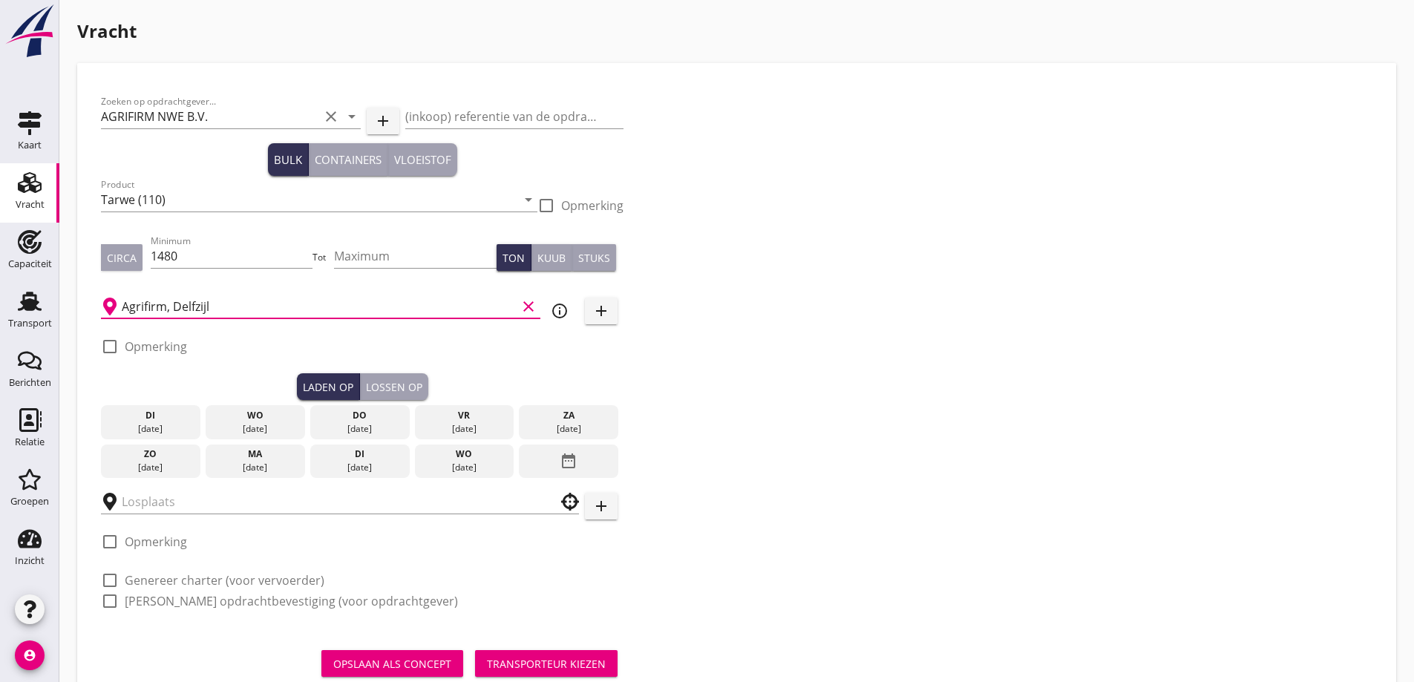
type input "Agrifirm, Delfzijl"
click at [261, 423] on div "[DATE]" at bounding box center [255, 428] width 92 height 13
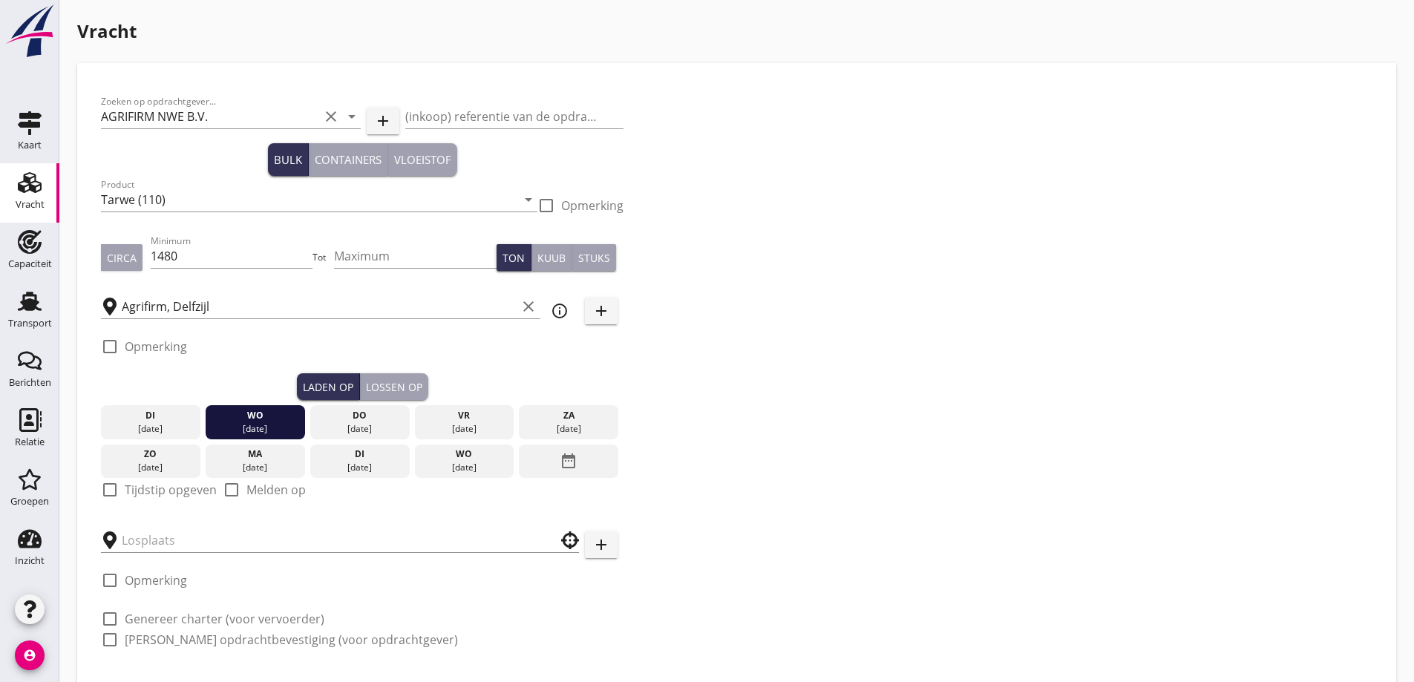
click at [142, 493] on label "Tijdstip opgeven" at bounding box center [171, 489] width 92 height 15
checkbox input "true"
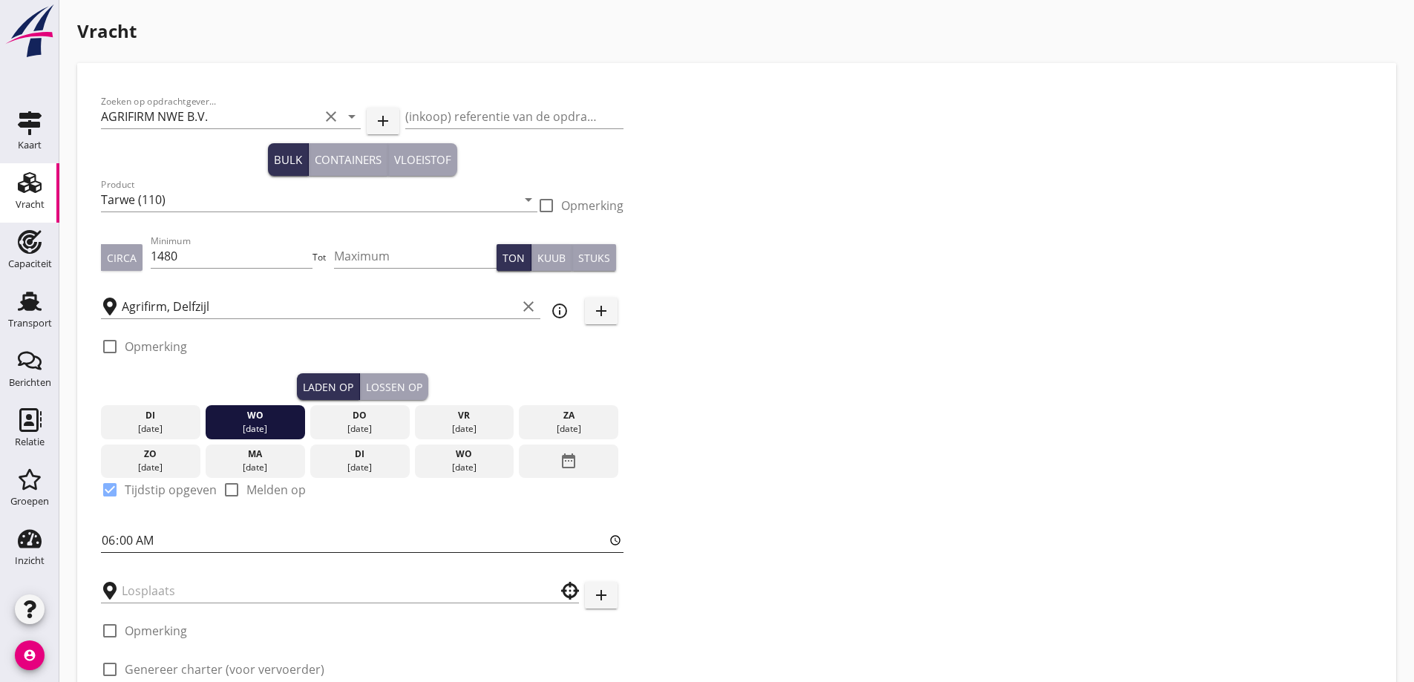
click at [156, 537] on input "06:00" at bounding box center [362, 540] width 522 height 24
type input "18:00"
click at [212, 589] on input "text" at bounding box center [330, 591] width 416 height 24
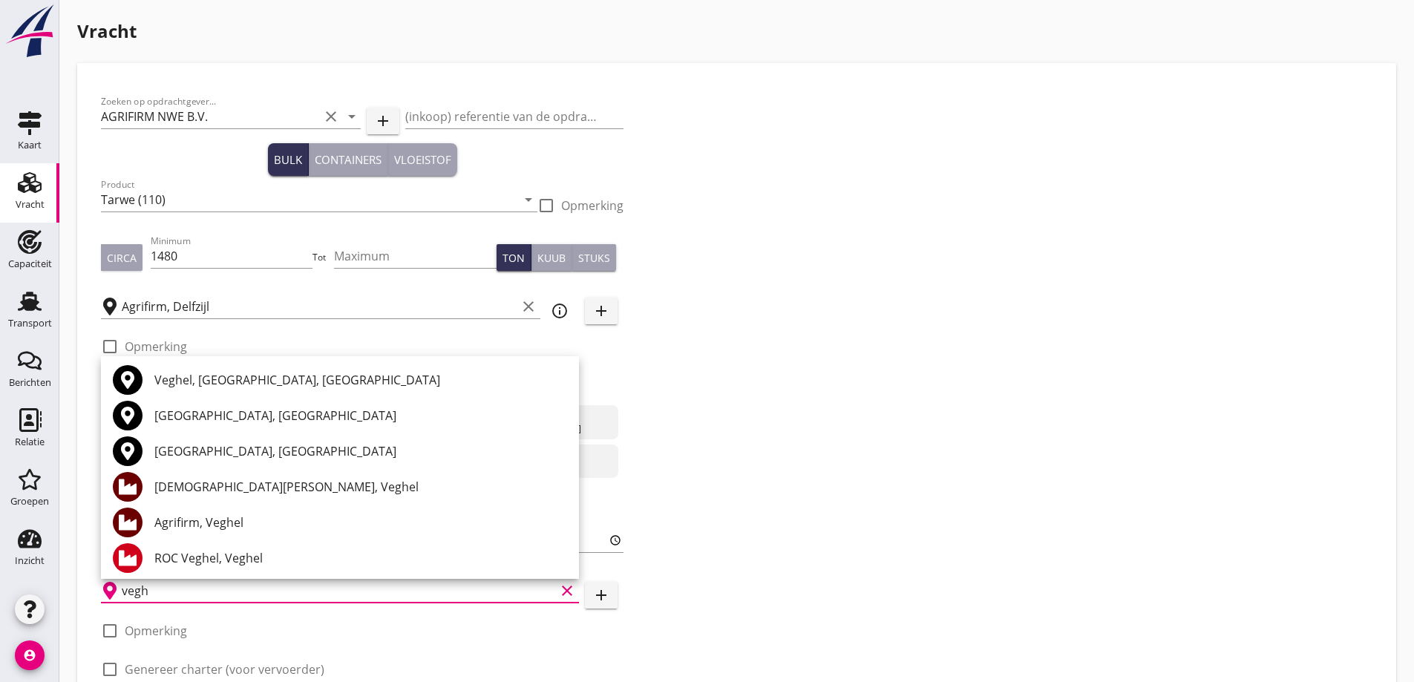
click at [220, 522] on div "Agrifirm, Veghel" at bounding box center [360, 523] width 413 height 18
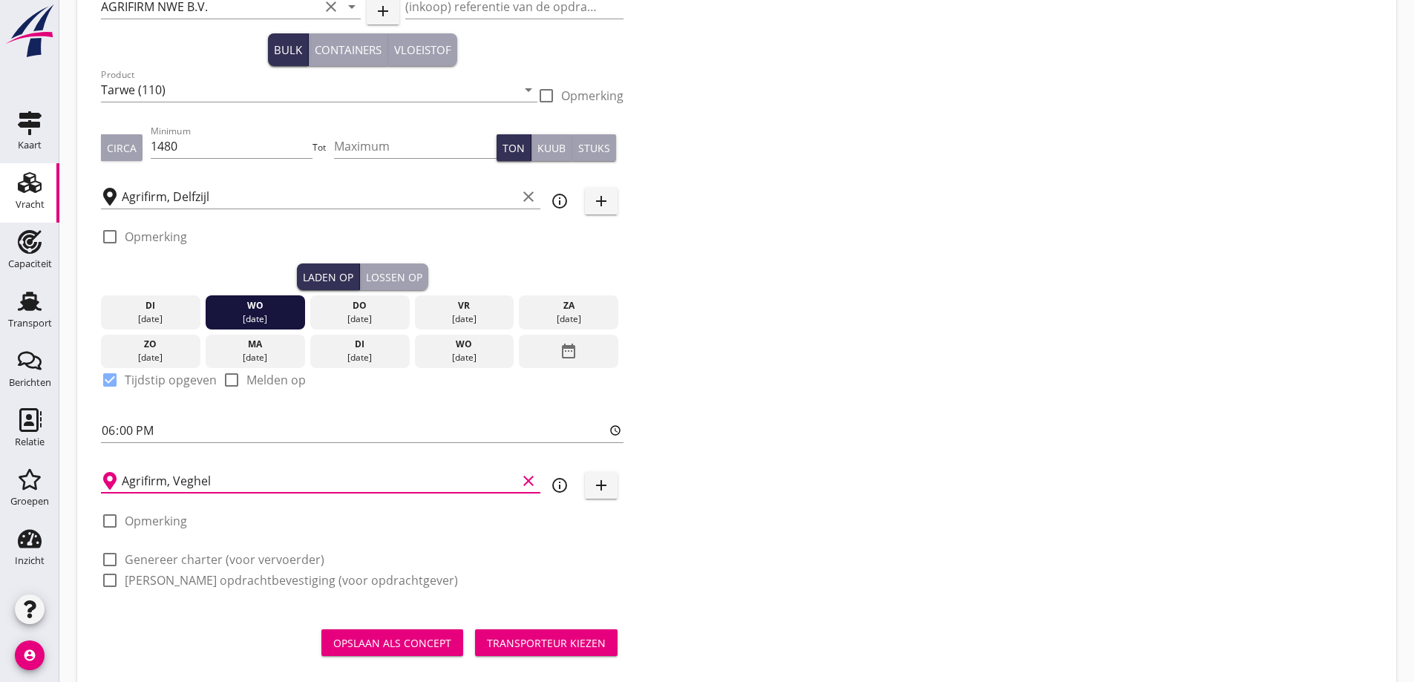
scroll to position [136, 0]
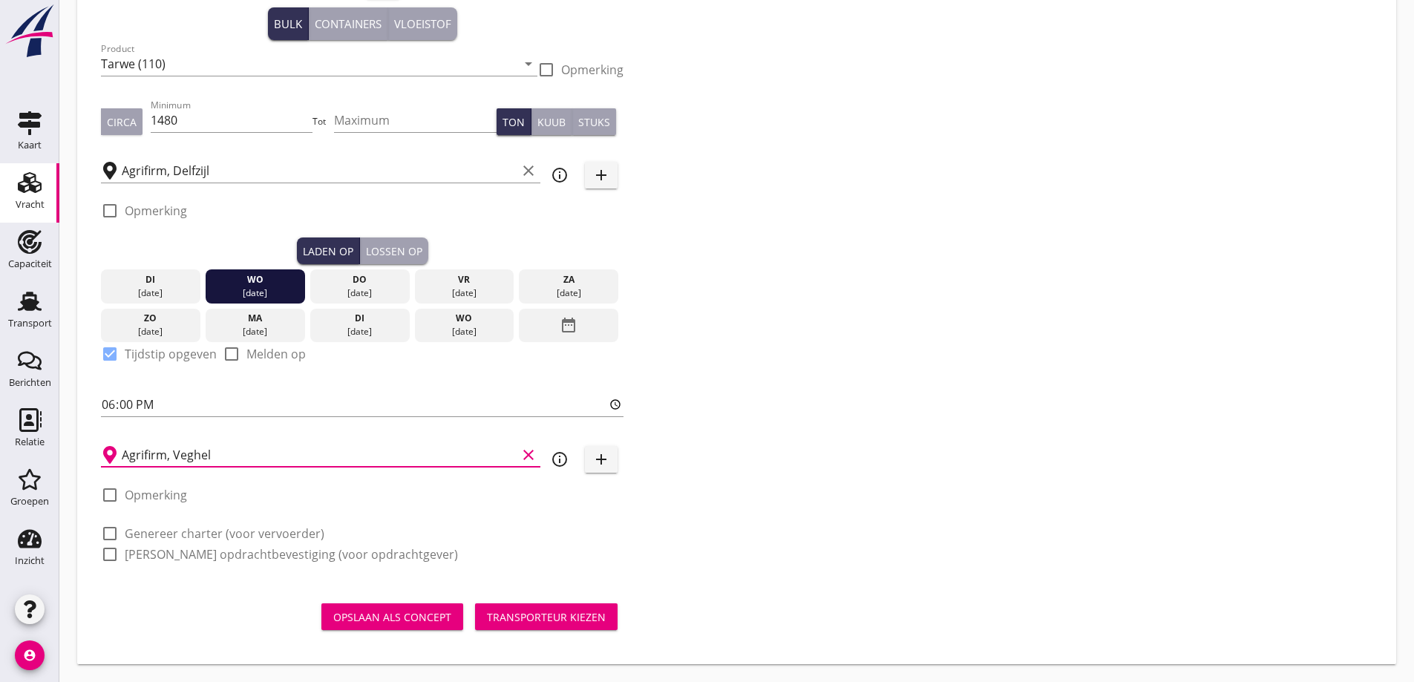
type input "Agrifirm, Veghel"
click at [200, 540] on label "Genereer charter (voor vervoerder)" at bounding box center [225, 533] width 200 height 15
checkbox input "true"
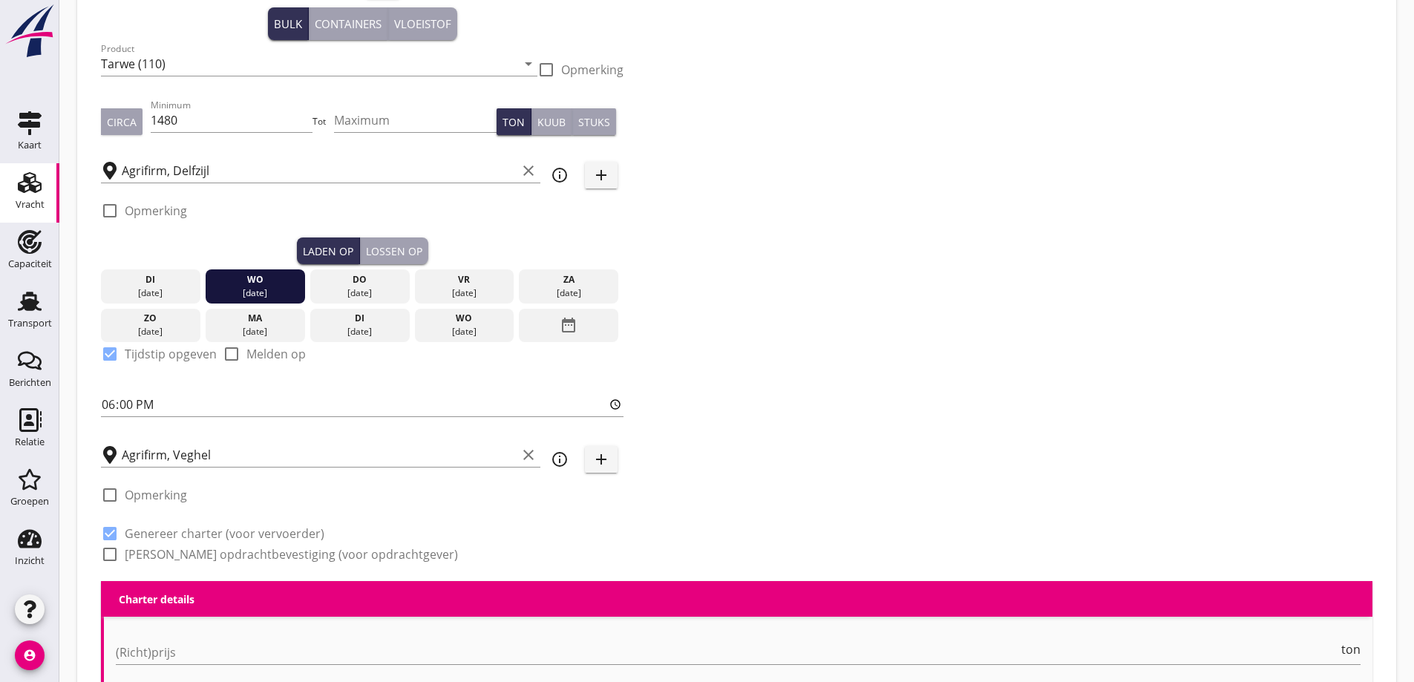
drag, startPoint x: 163, startPoint y: 551, endPoint x: 187, endPoint y: 554, distance: 24.7
click at [163, 551] on label "[PERSON_NAME] opdrachtbevestiging (voor opdrachtgever)" at bounding box center [291, 554] width 333 height 15
checkbox input "true"
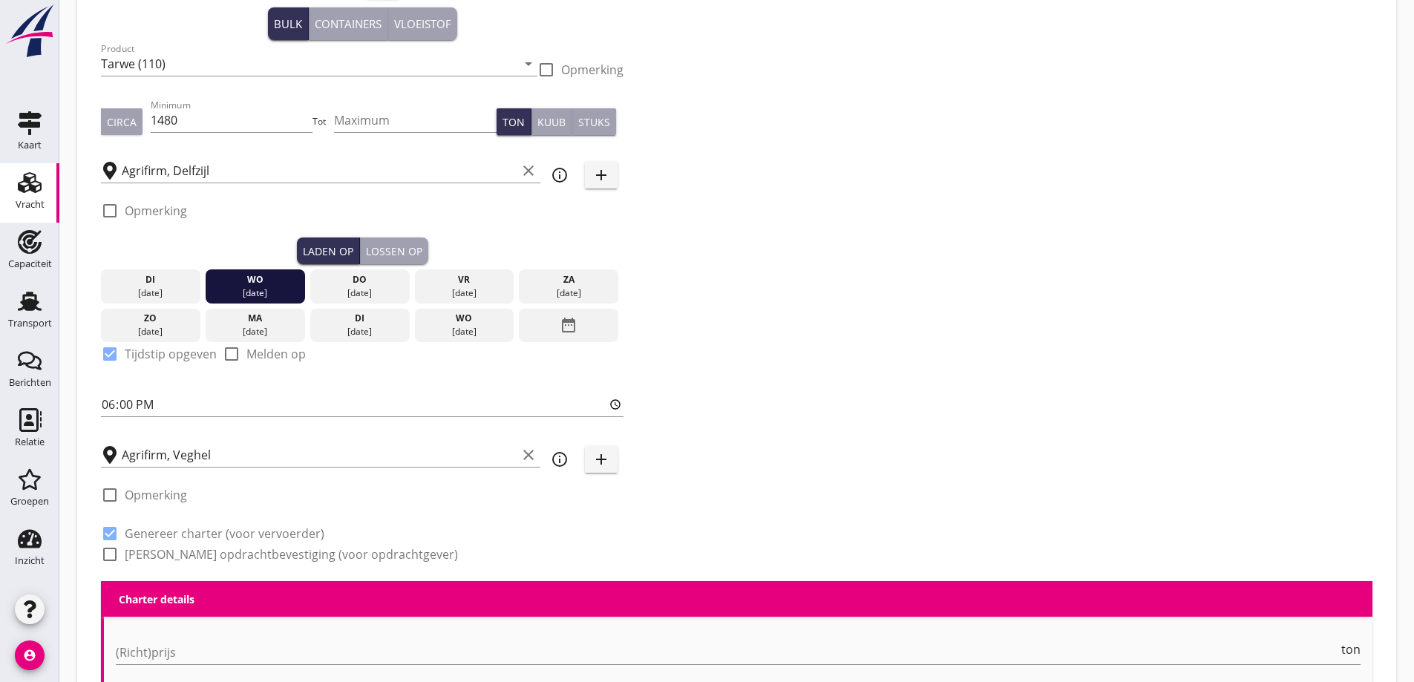
checkbox input "true"
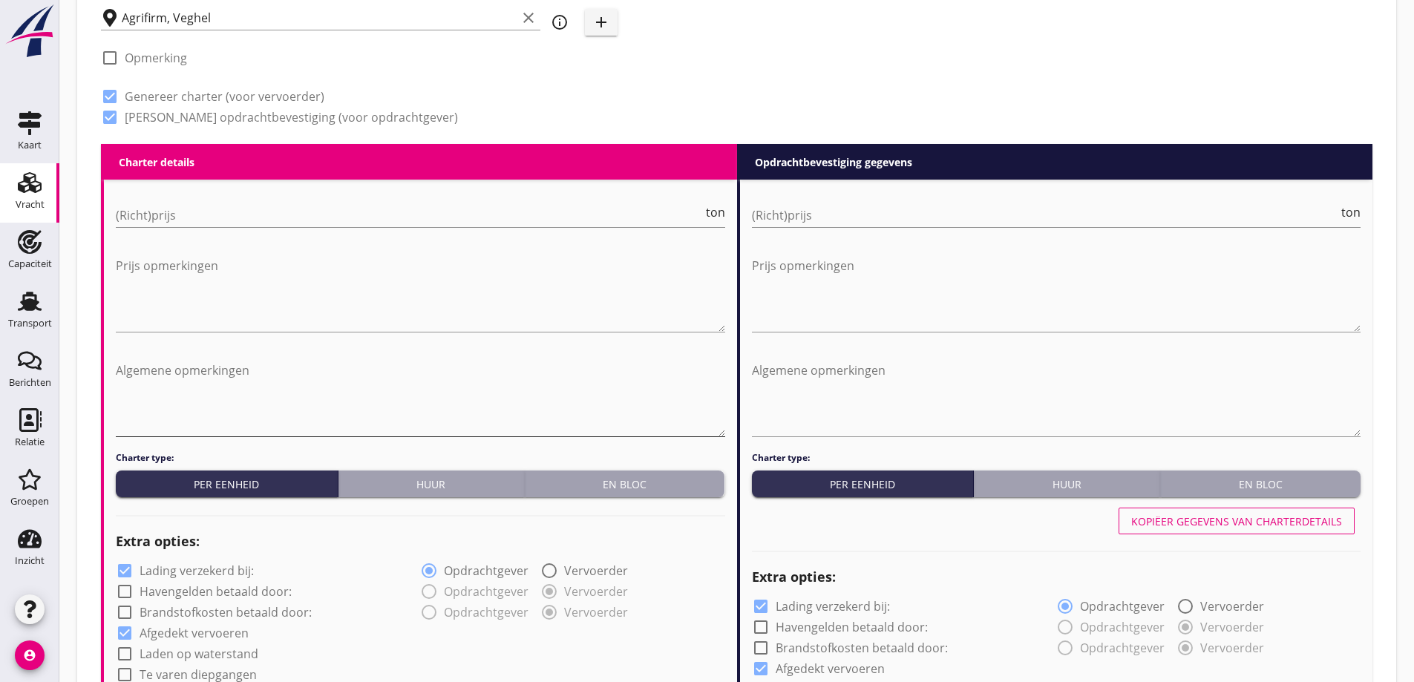
scroll to position [581, 0]
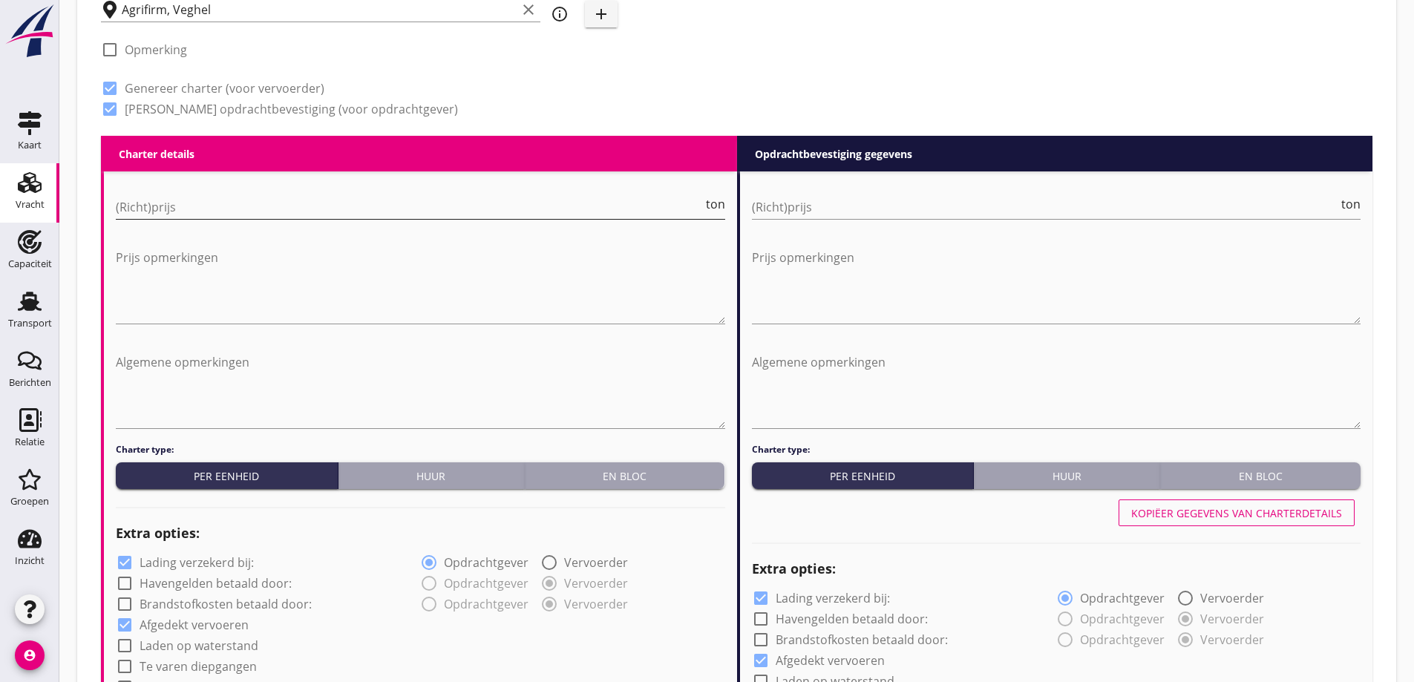
click at [168, 205] on input "(Richt)prijs" at bounding box center [409, 207] width 587 height 24
type input "8"
type input "8.50"
click at [977, 214] on input "(Richt)prijs" at bounding box center [1045, 207] width 587 height 24
type input "8"
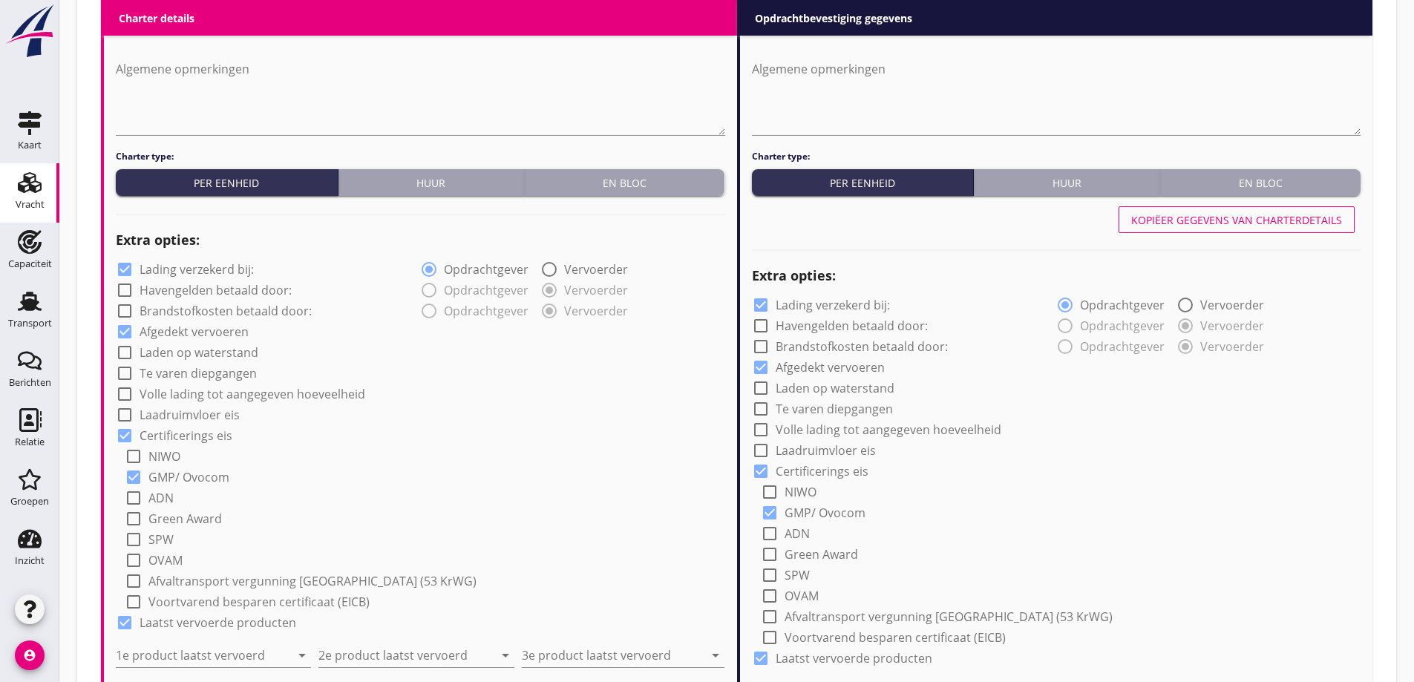
scroll to position [878, 0]
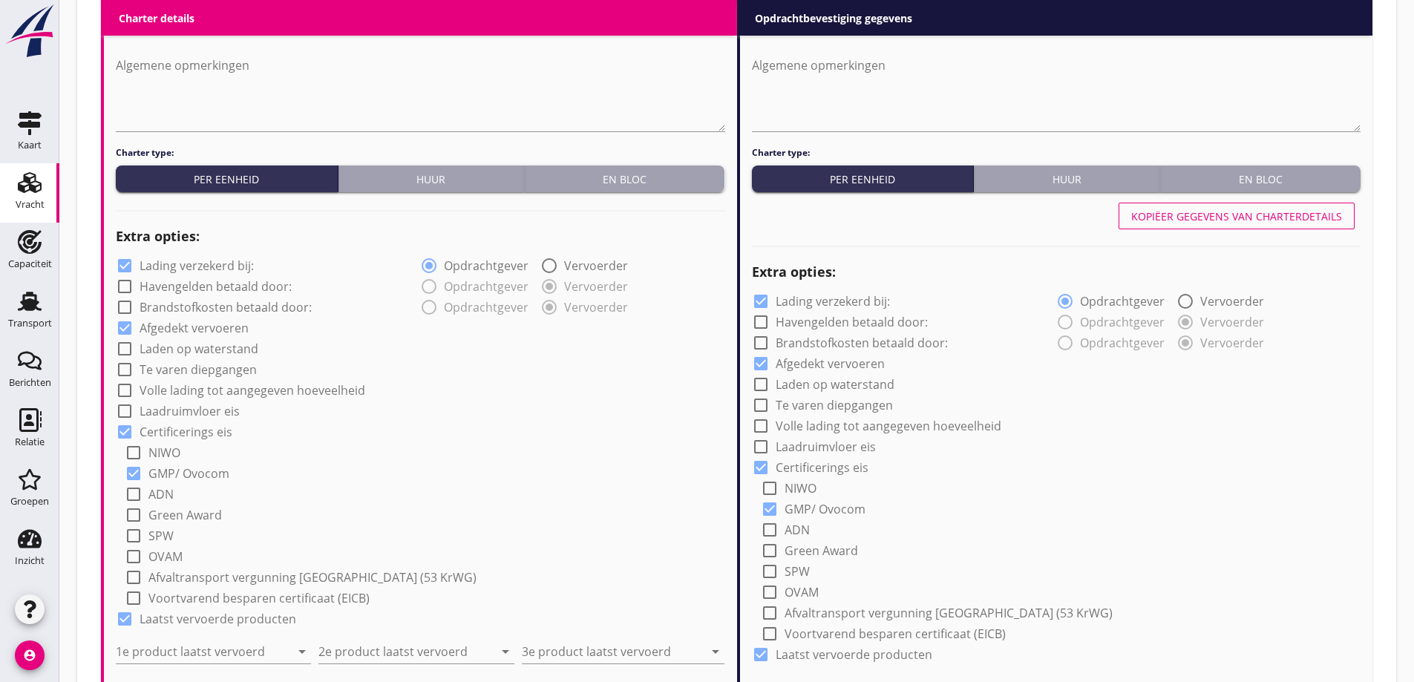
type input "8.90"
click at [151, 269] on label "Lading verzekerd bij:" at bounding box center [197, 265] width 114 height 15
checkbox input "false"
click at [795, 299] on label "Lading verzekerd bij:" at bounding box center [832, 301] width 114 height 15
checkbox input "false"
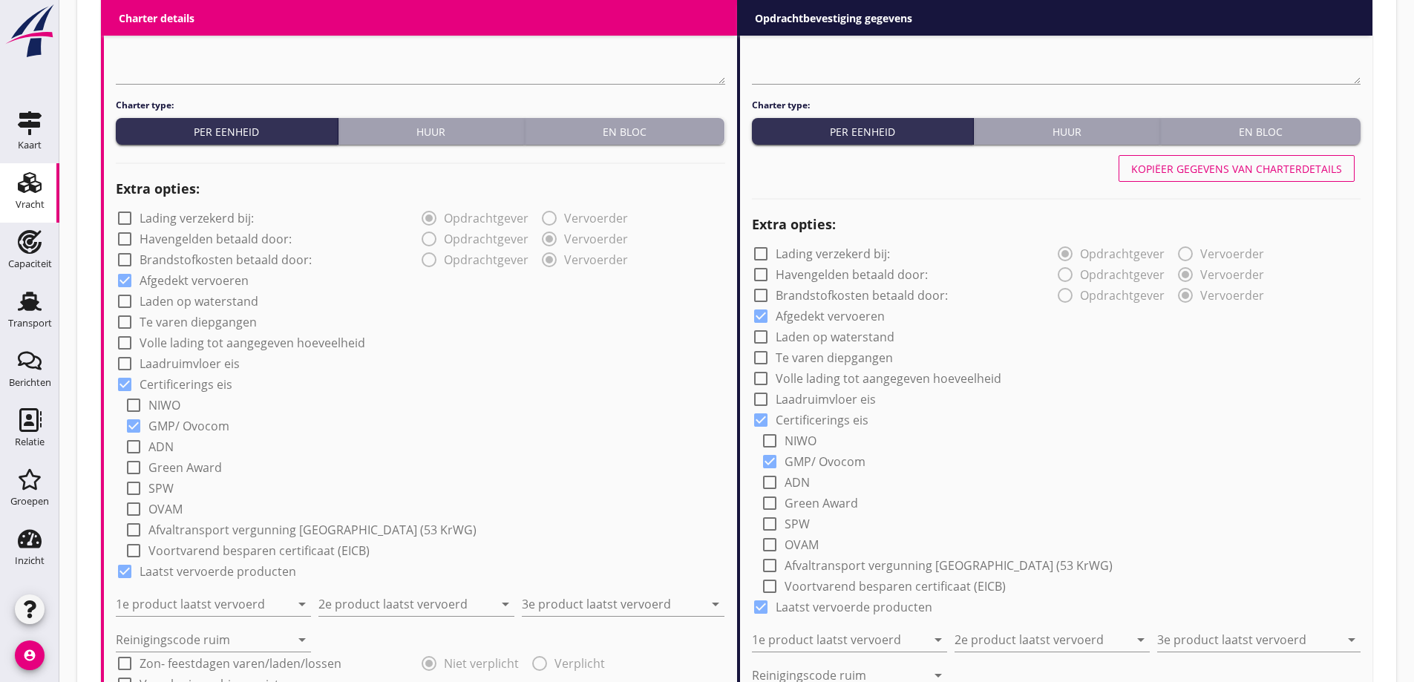
scroll to position [952, 0]
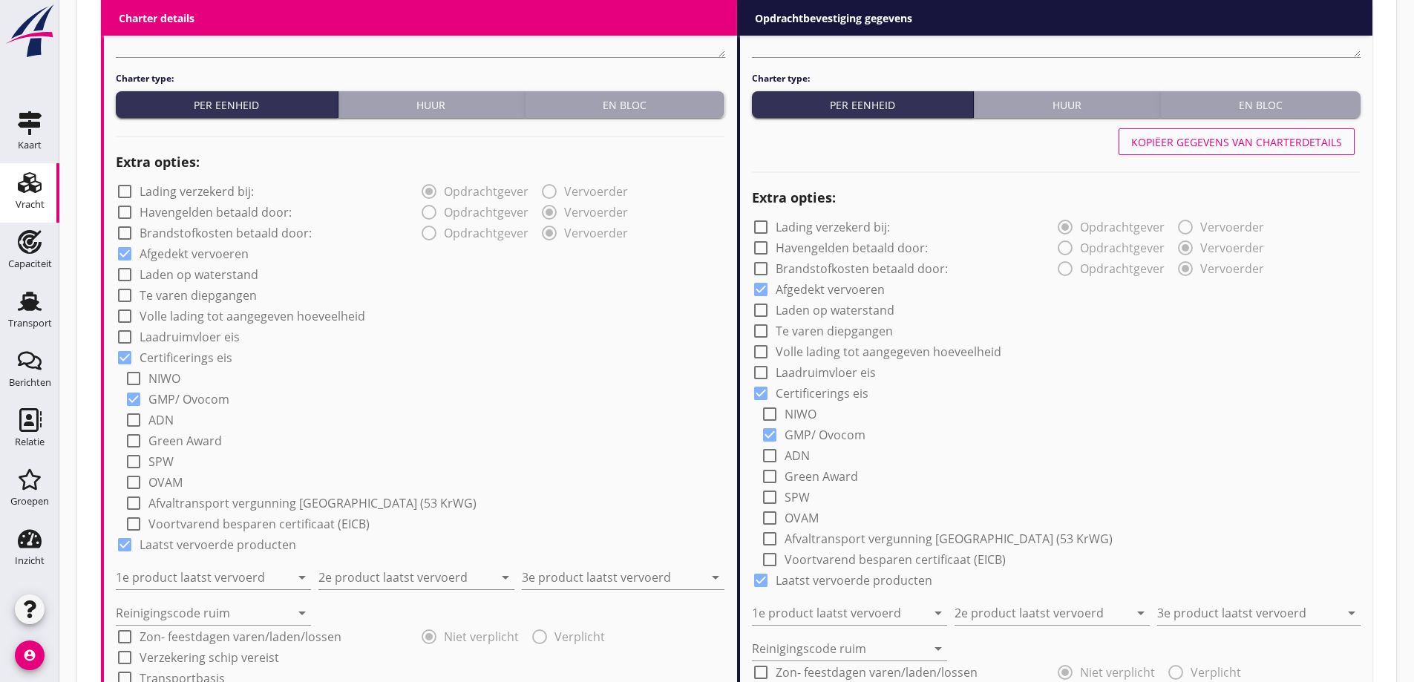
click at [248, 320] on label "Volle lading tot aangegeven hoeveelheid" at bounding box center [253, 316] width 226 height 15
checkbox input "true"
click at [828, 352] on label "Volle lading tot aangegeven hoeveelheid" at bounding box center [888, 351] width 226 height 15
checkbox input "true"
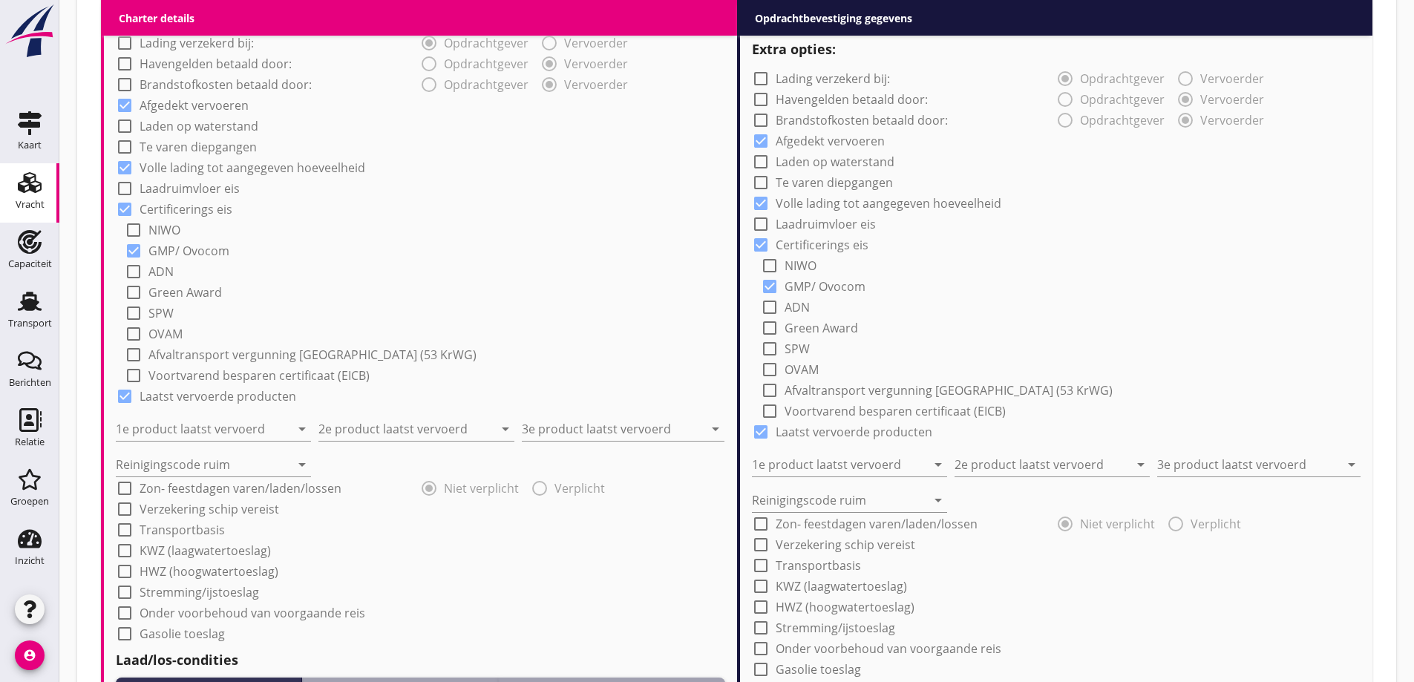
scroll to position [1175, 0]
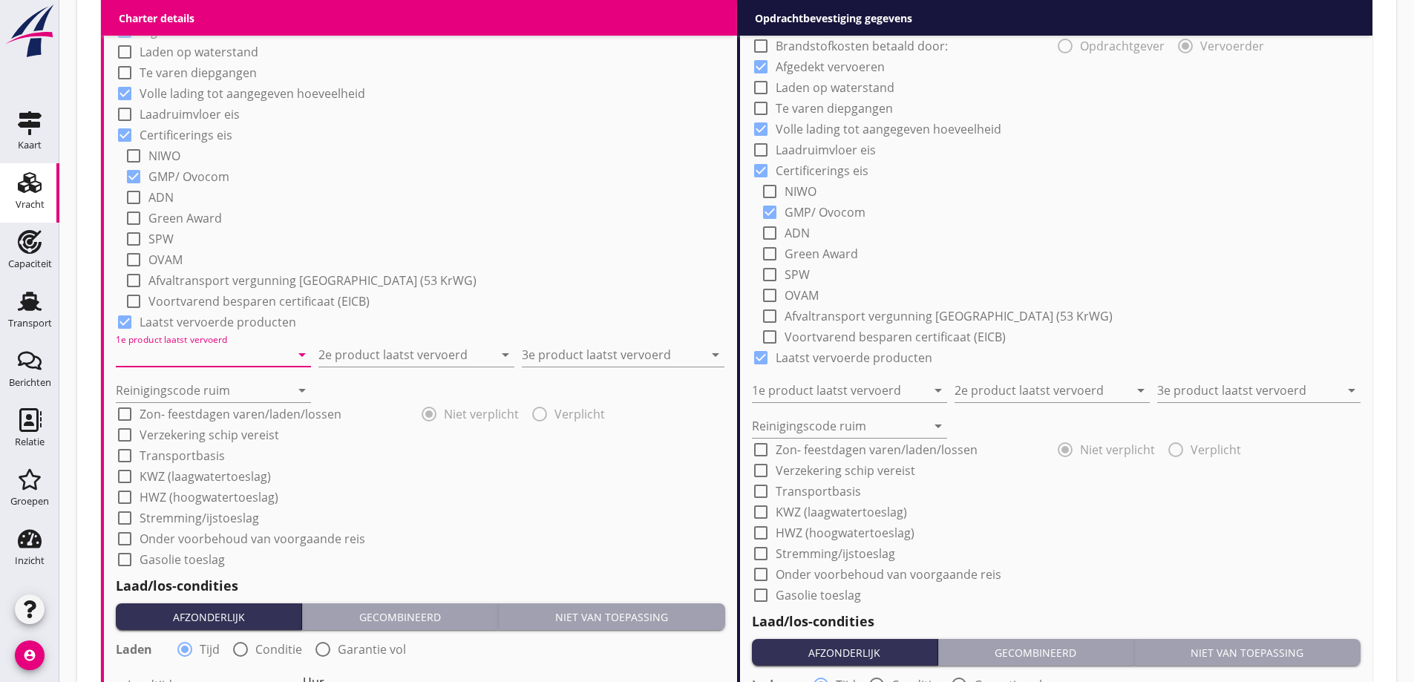
click at [266, 355] on input "1e product laatst vervoerd" at bounding box center [203, 355] width 174 height 24
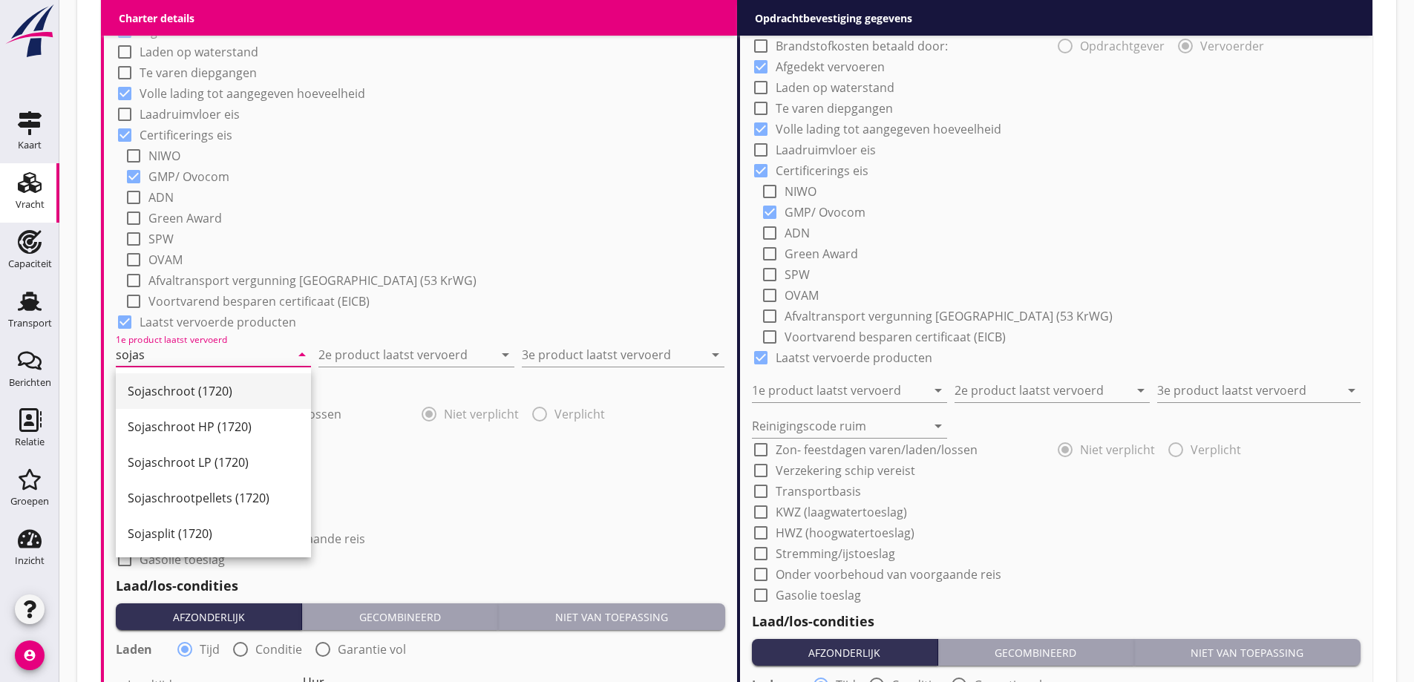
click at [209, 395] on div "Sojaschroot (1720)" at bounding box center [213, 391] width 171 height 18
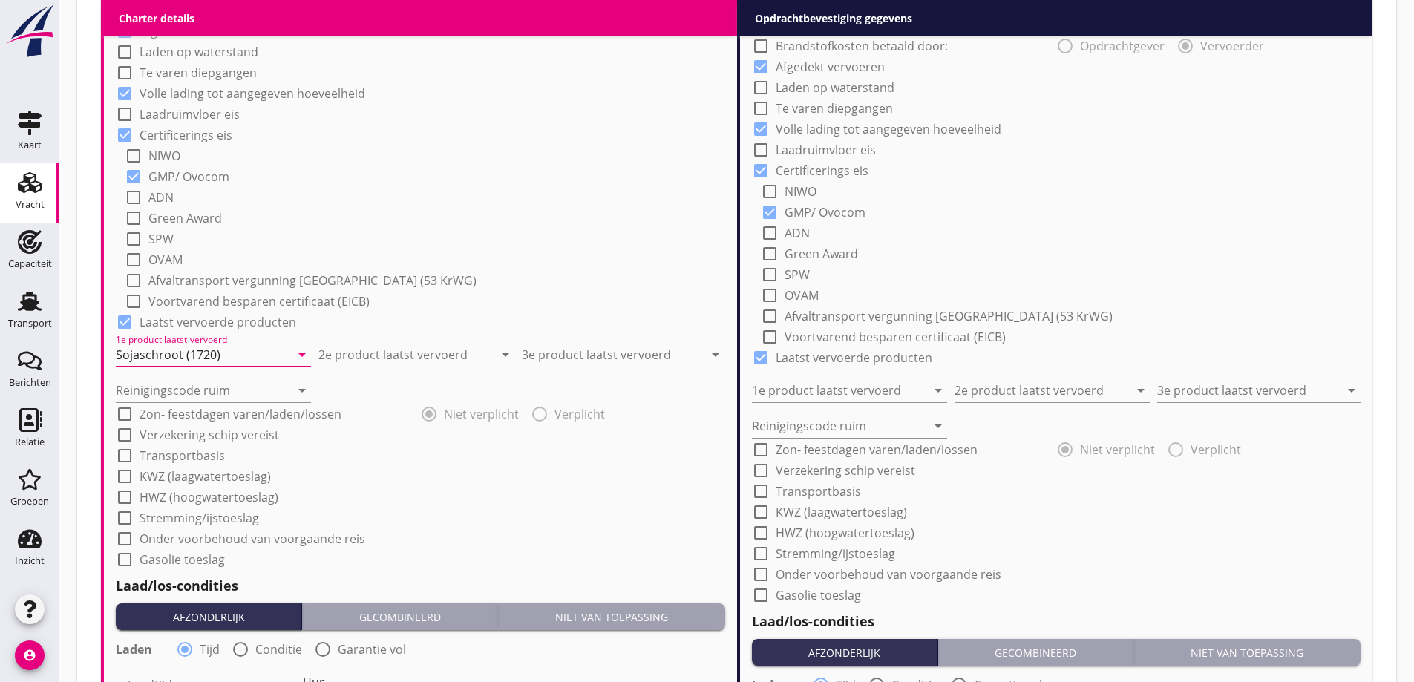
type input "Sojaschroot (1720)"
click at [346, 352] on input "2e product laatst vervoerd" at bounding box center [405, 355] width 174 height 24
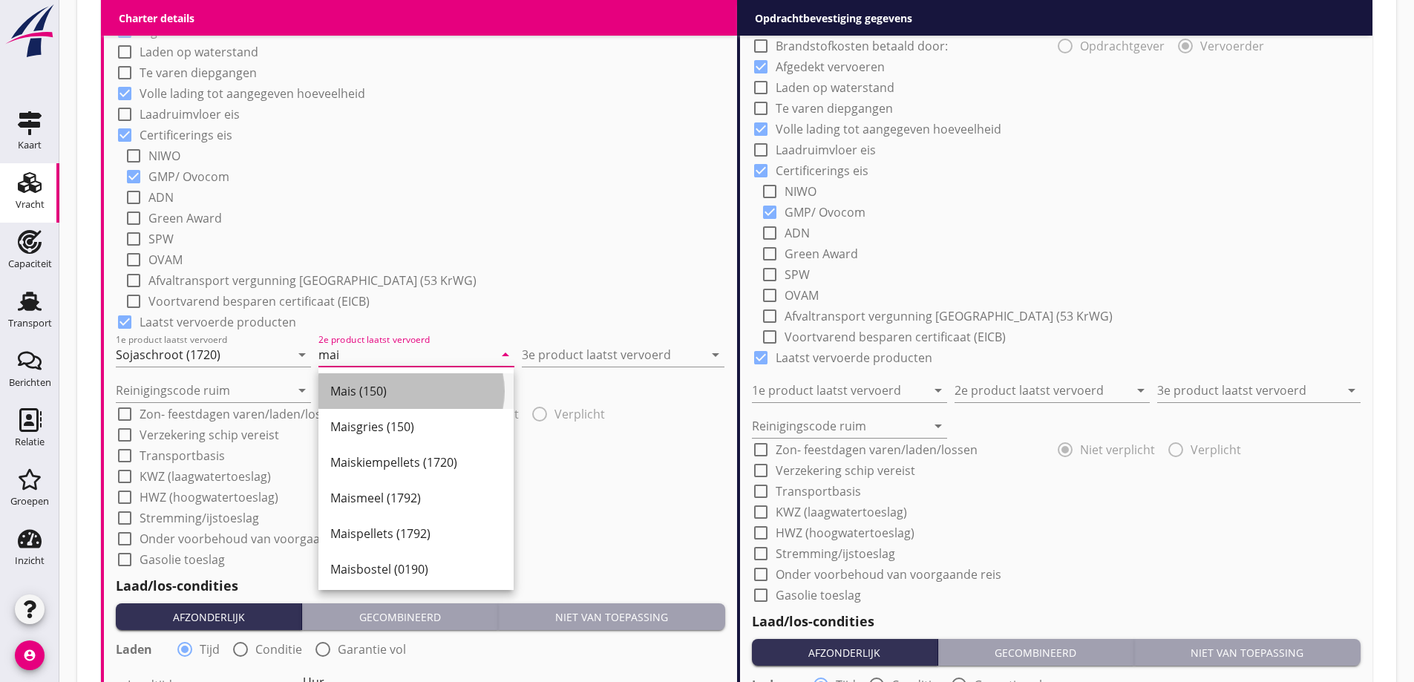
click at [381, 392] on div "Mais (150)" at bounding box center [415, 391] width 171 height 18
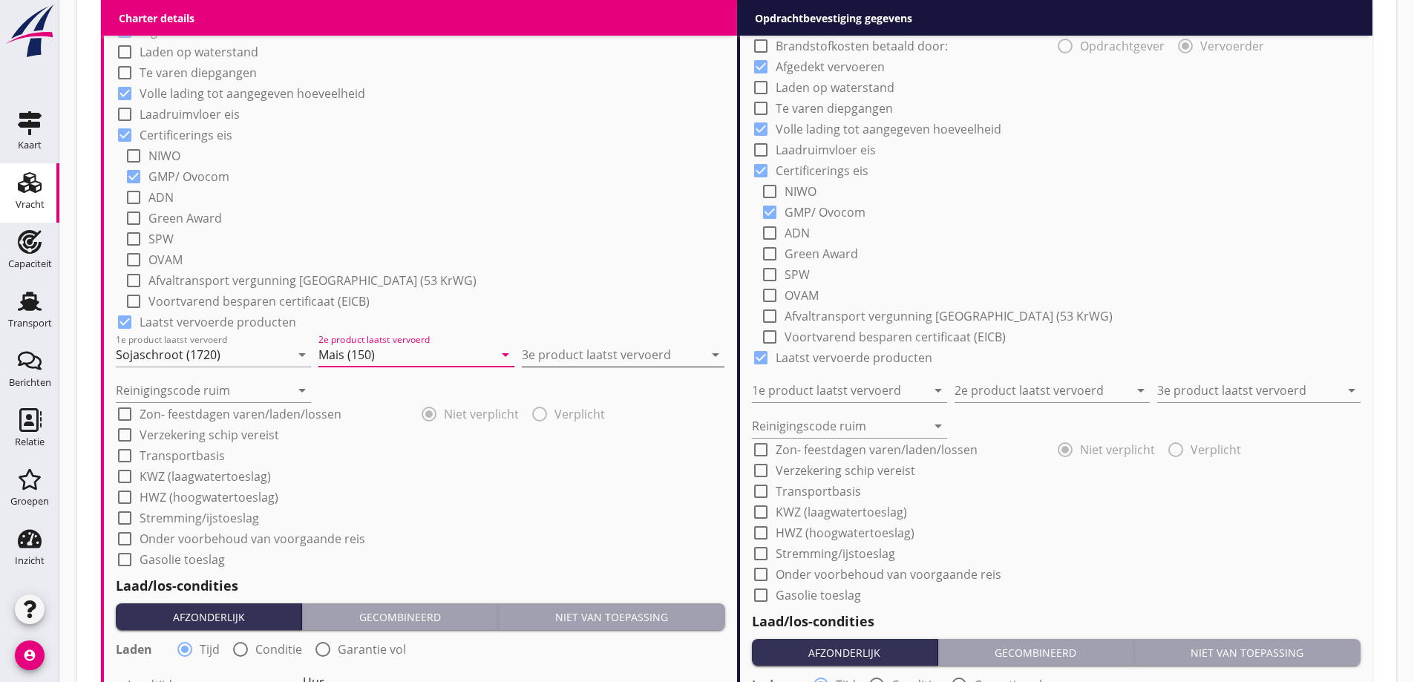
type input "Mais (150)"
click at [589, 359] on input "3e product laatst vervoerd" at bounding box center [613, 355] width 182 height 24
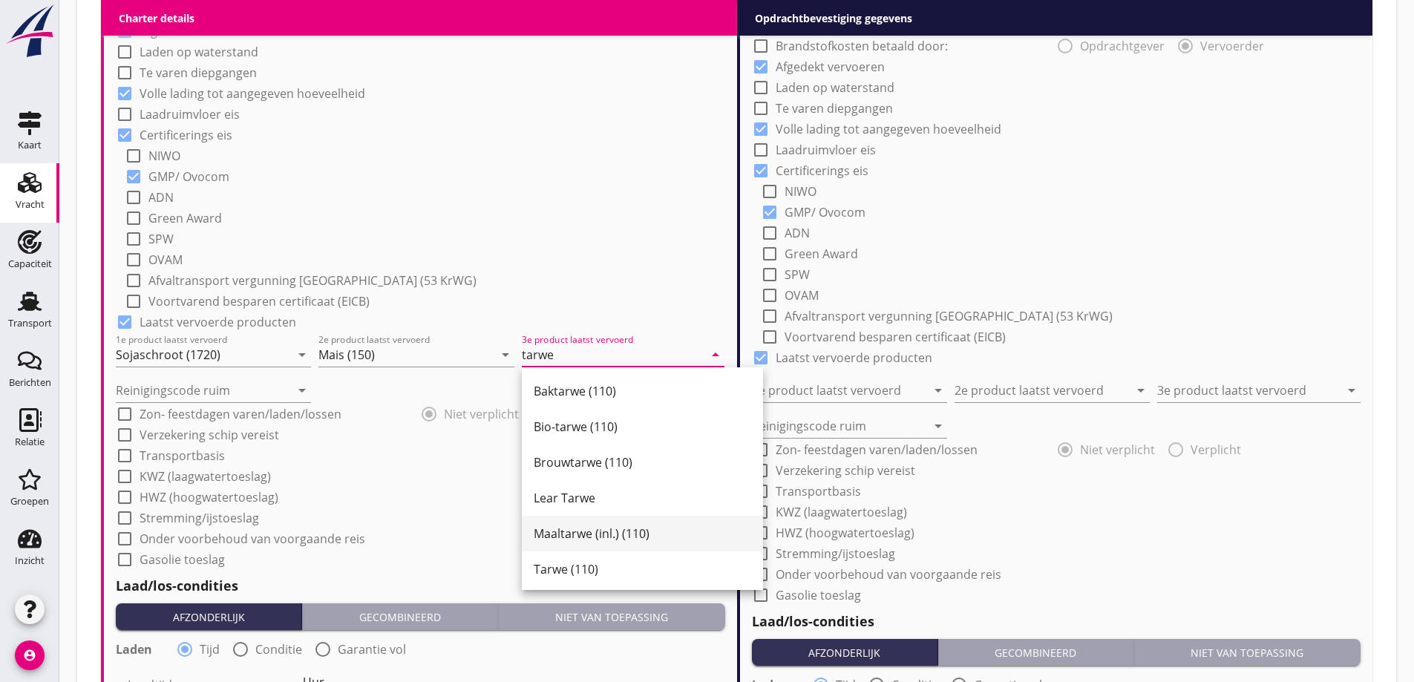
click at [577, 535] on div "Maaltarwe (inl.) (110)" at bounding box center [642, 534] width 217 height 18
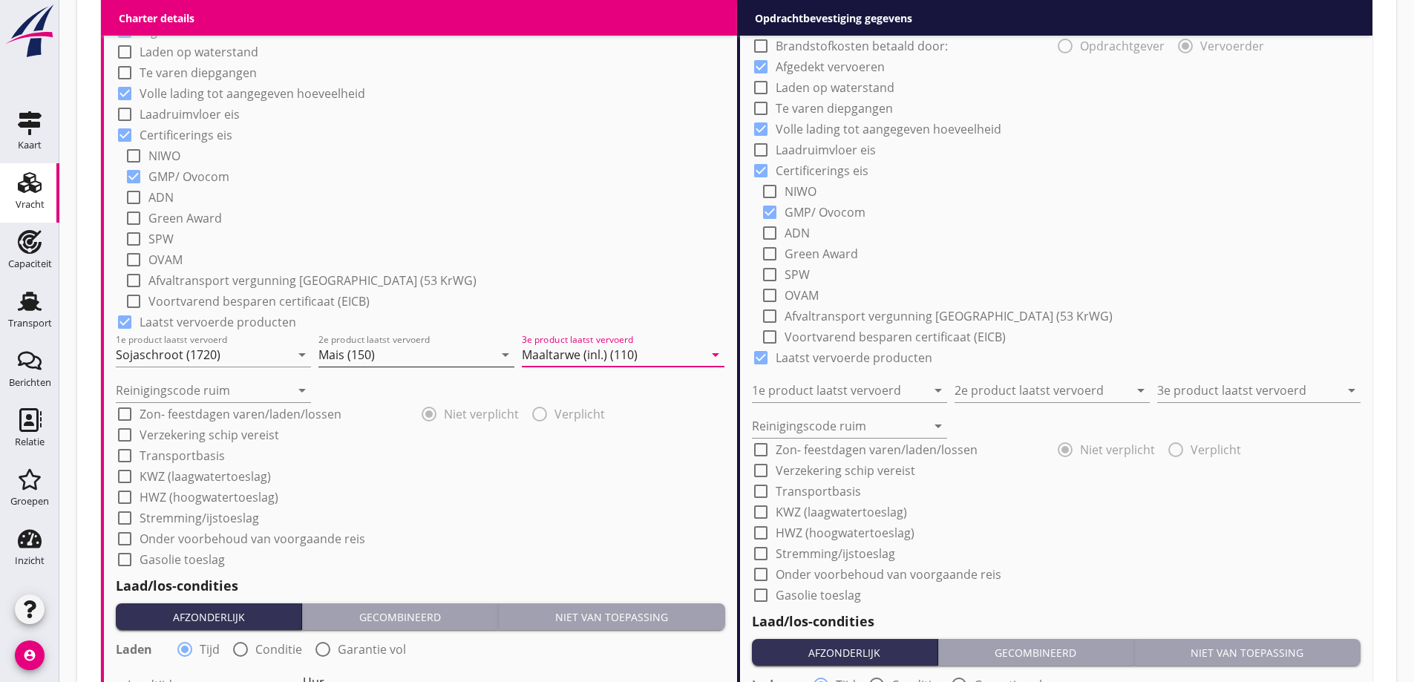
drag, startPoint x: 648, startPoint y: 361, endPoint x: 499, endPoint y: 366, distance: 148.5
click at [499, 364] on div "1e product laatst vervoerd Sojaschroot (1720) arrow_drop_down 2e product laatst…" at bounding box center [420, 349] width 609 height 36
click at [567, 352] on input "Maaltarwe (inl.) (110)" at bounding box center [613, 355] width 182 height 24
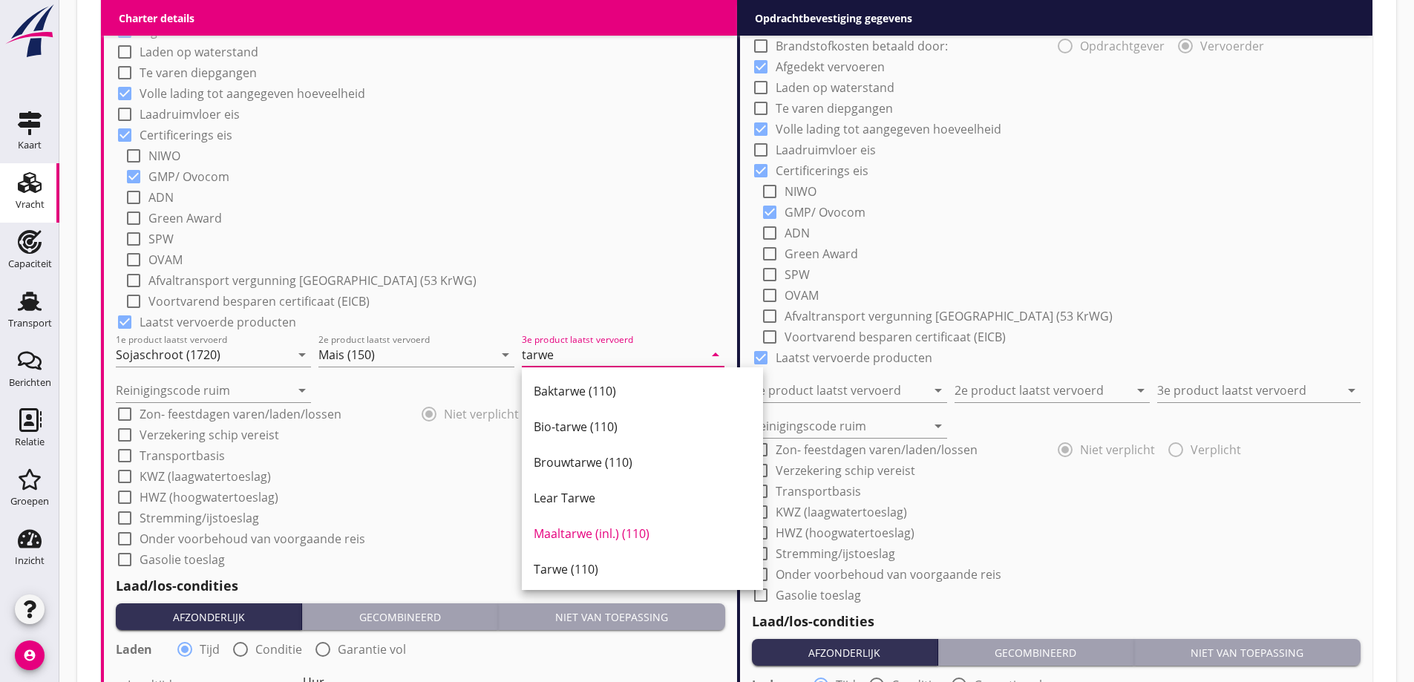
drag, startPoint x: 583, startPoint y: 567, endPoint x: 341, endPoint y: 445, distance: 271.8
click at [583, 567] on div "Tarwe (110)" at bounding box center [642, 569] width 217 height 18
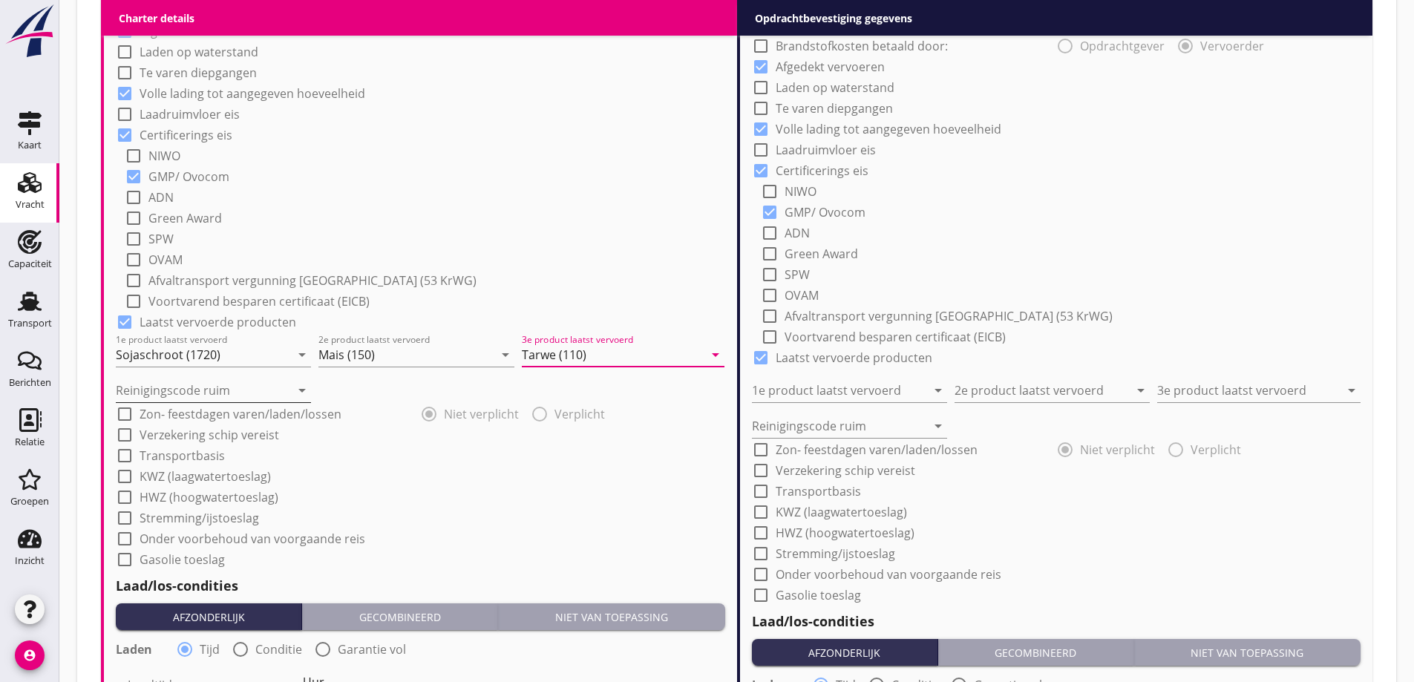
type input "Tarwe (110)"
click at [232, 379] on input "Reinigingscode ruim" at bounding box center [203, 390] width 174 height 24
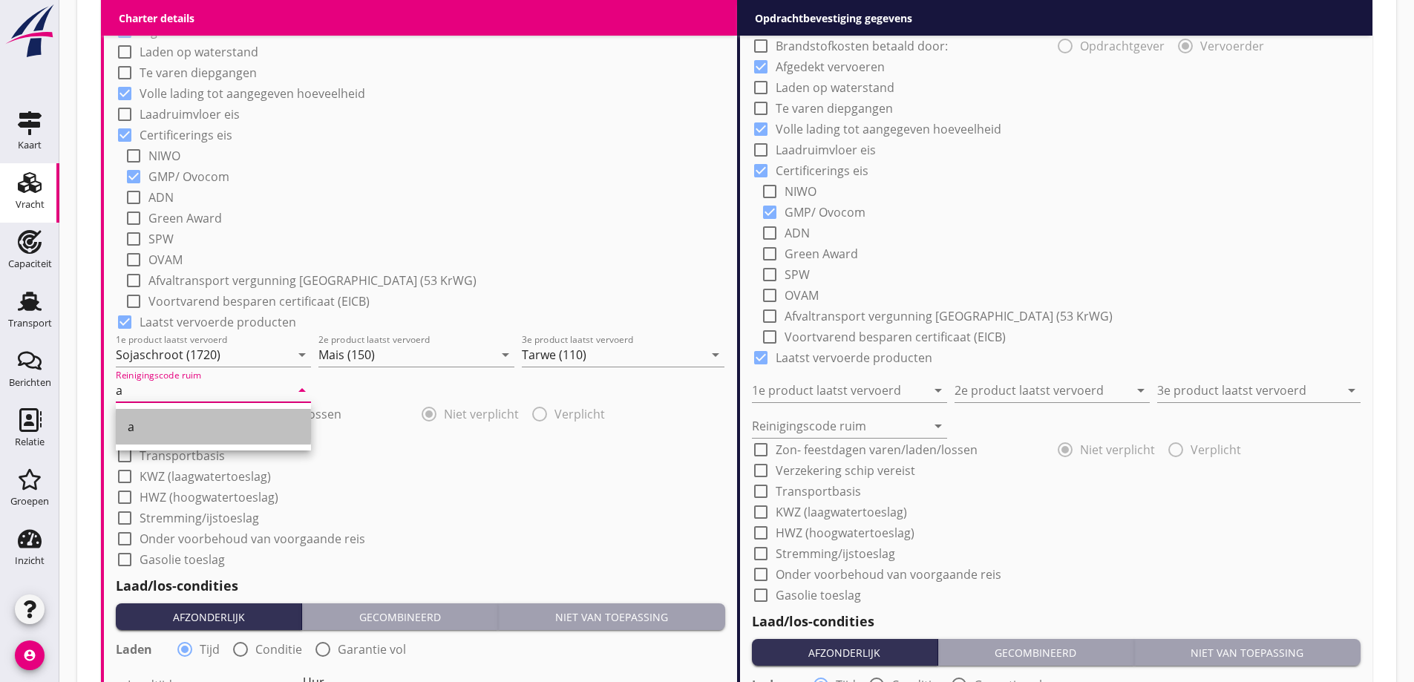
click at [257, 433] on div "a" at bounding box center [213, 427] width 171 height 18
type input "a"
click at [402, 467] on div "check_box_outline_blank KWZ (laagwatertoeslag)" at bounding box center [420, 475] width 609 height 21
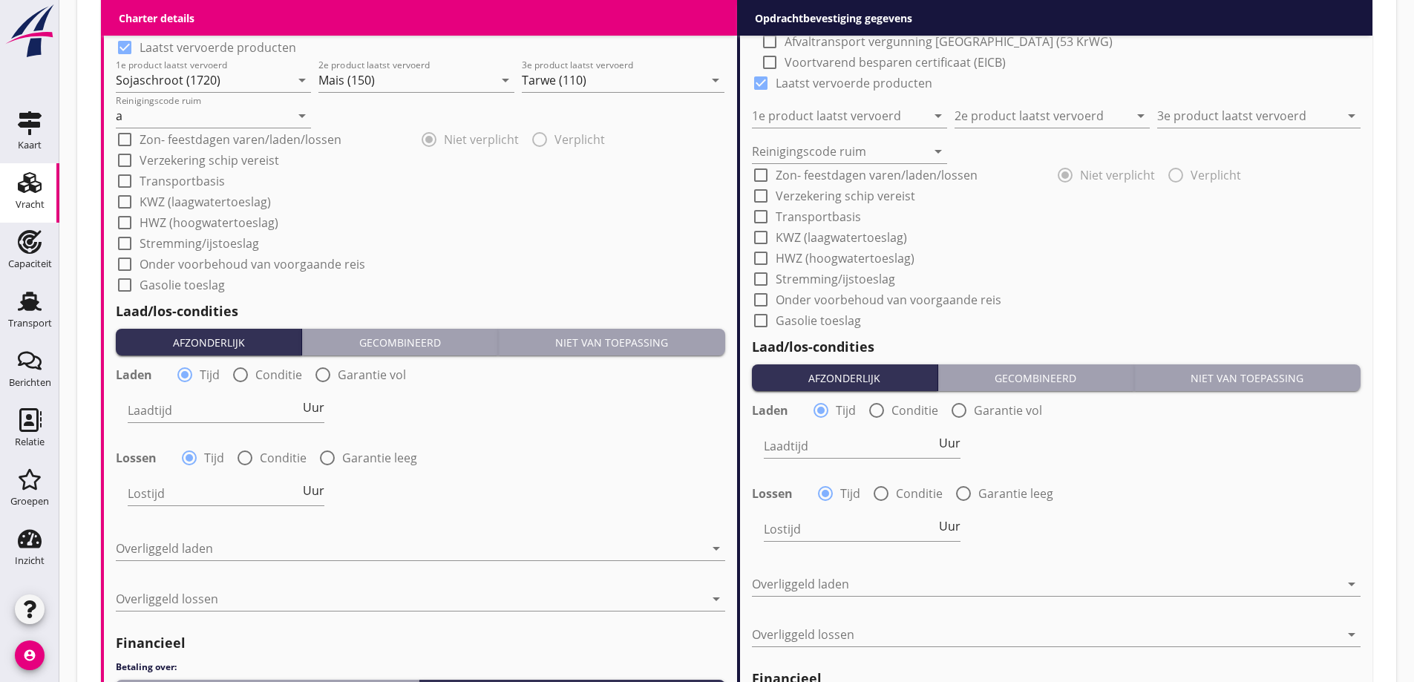
scroll to position [1472, 0]
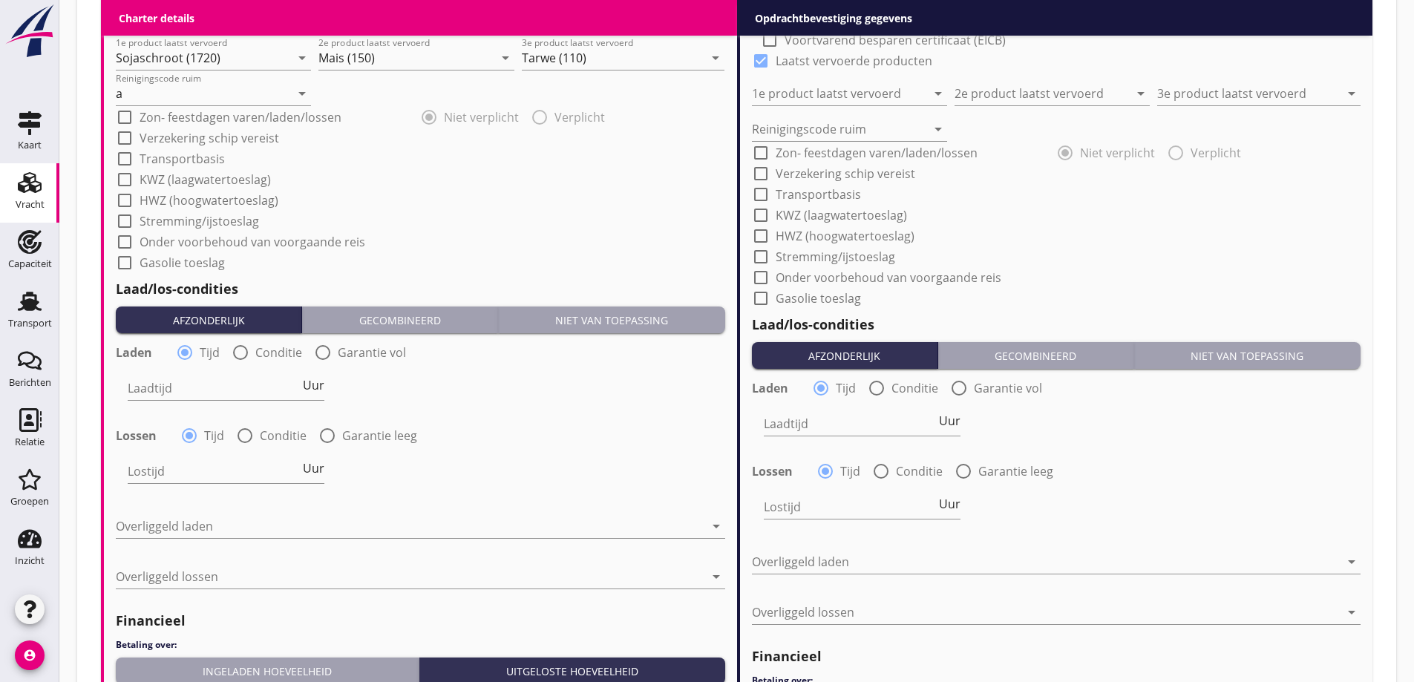
click at [266, 355] on label "Conditie" at bounding box center [278, 352] width 47 height 15
radio input "false"
radio input "true"
click at [271, 435] on label "Conditie" at bounding box center [283, 435] width 47 height 15
radio input "false"
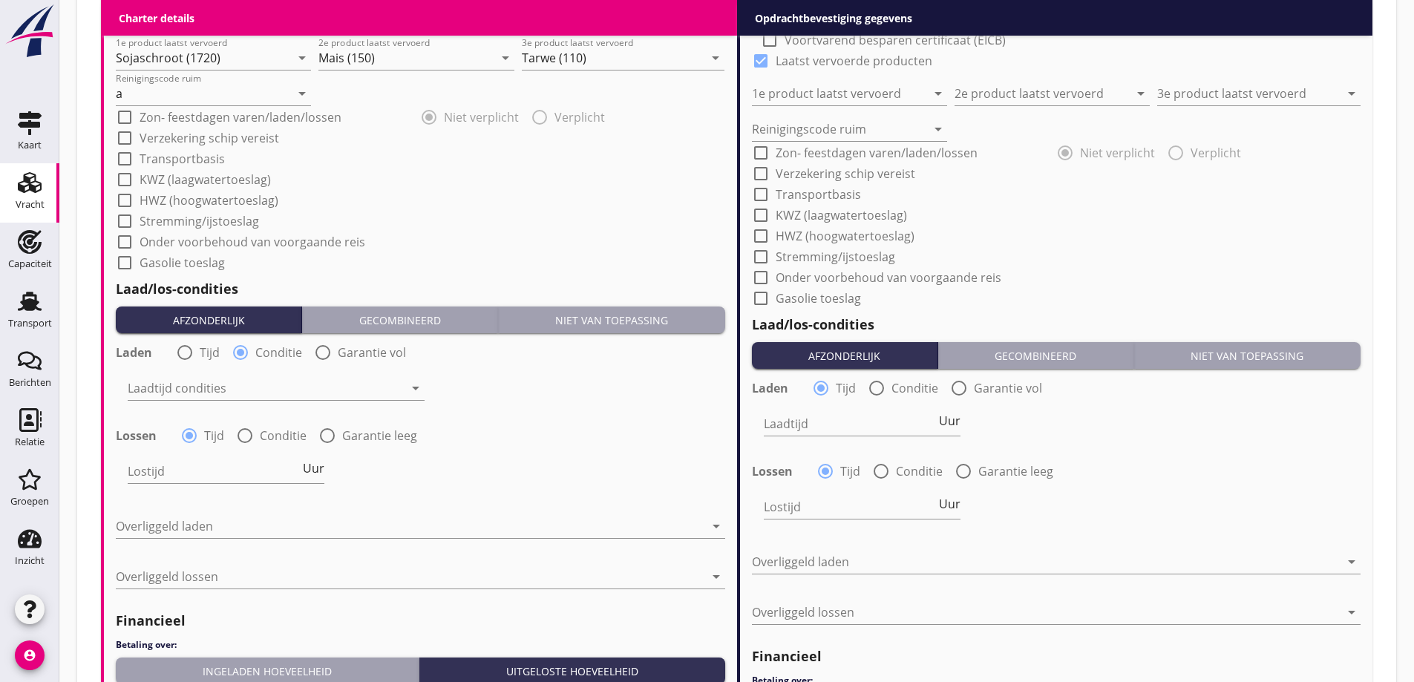
radio input "true"
click at [246, 384] on div at bounding box center [266, 388] width 276 height 24
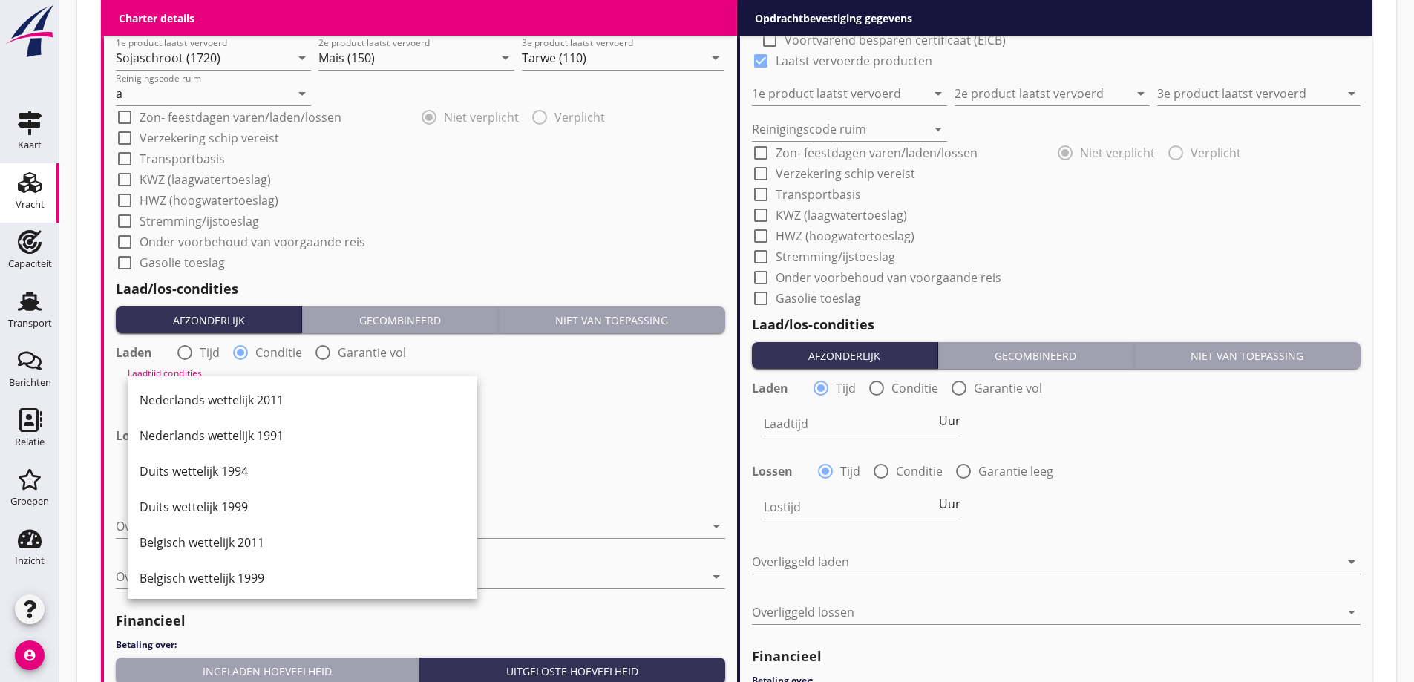
drag, startPoint x: 249, startPoint y: 404, endPoint x: 275, endPoint y: 479, distance: 78.6
click at [249, 404] on div "Nederlands wettelijk 2011" at bounding box center [303, 400] width 326 height 18
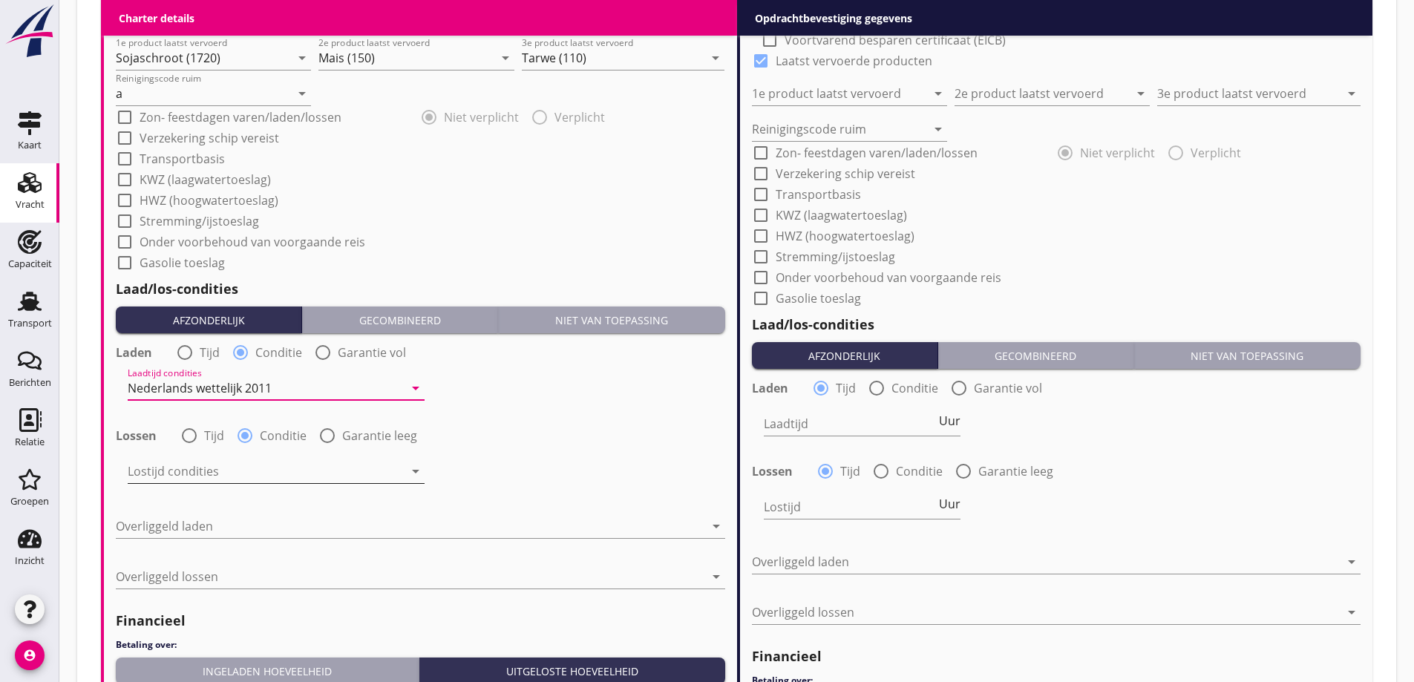
click at [269, 462] on div at bounding box center [266, 471] width 276 height 24
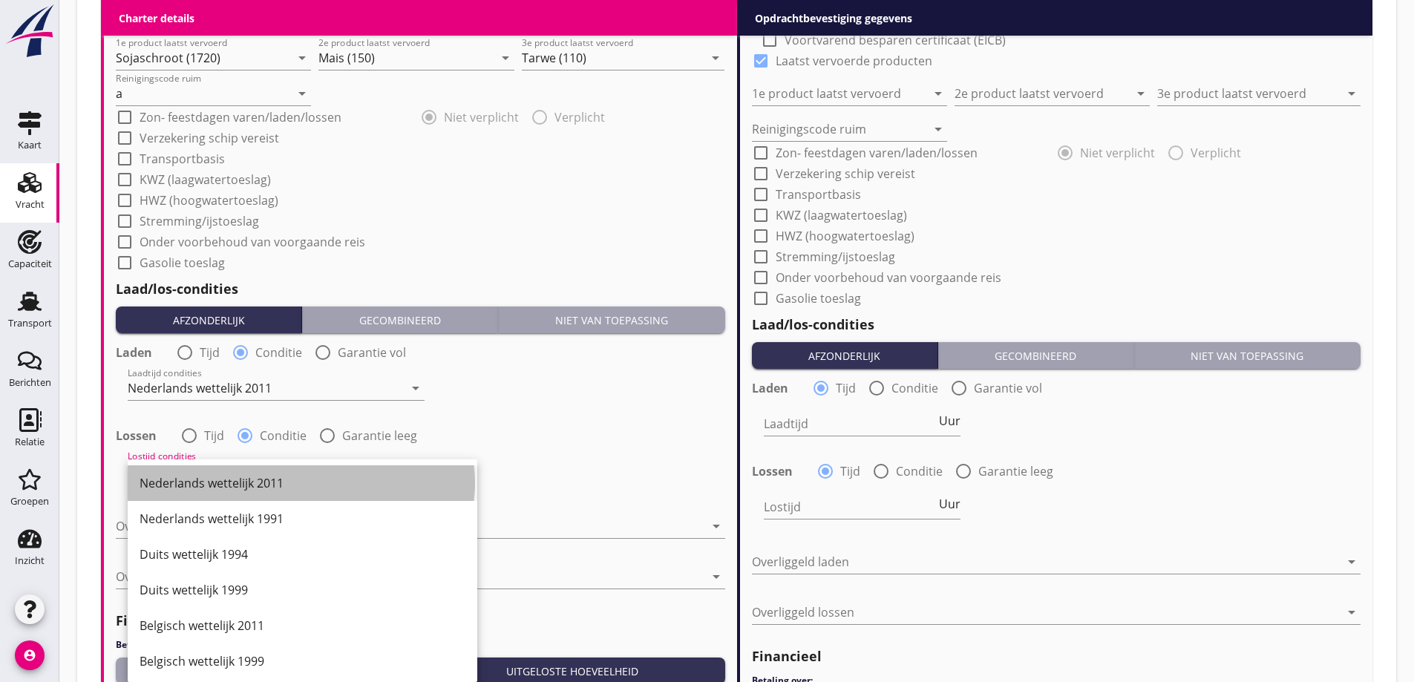
click at [272, 487] on div "Nederlands wettelijk 2011" at bounding box center [303, 483] width 326 height 18
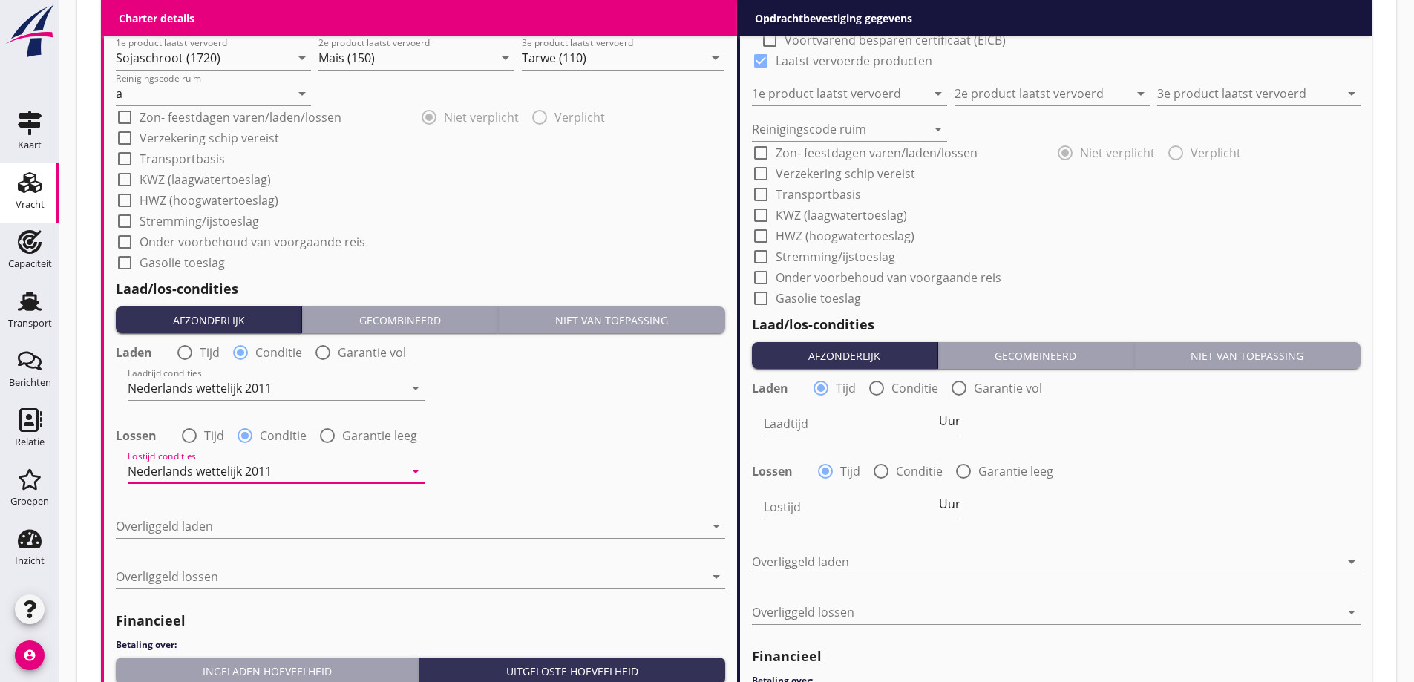
click at [281, 521] on div at bounding box center [410, 526] width 588 height 24
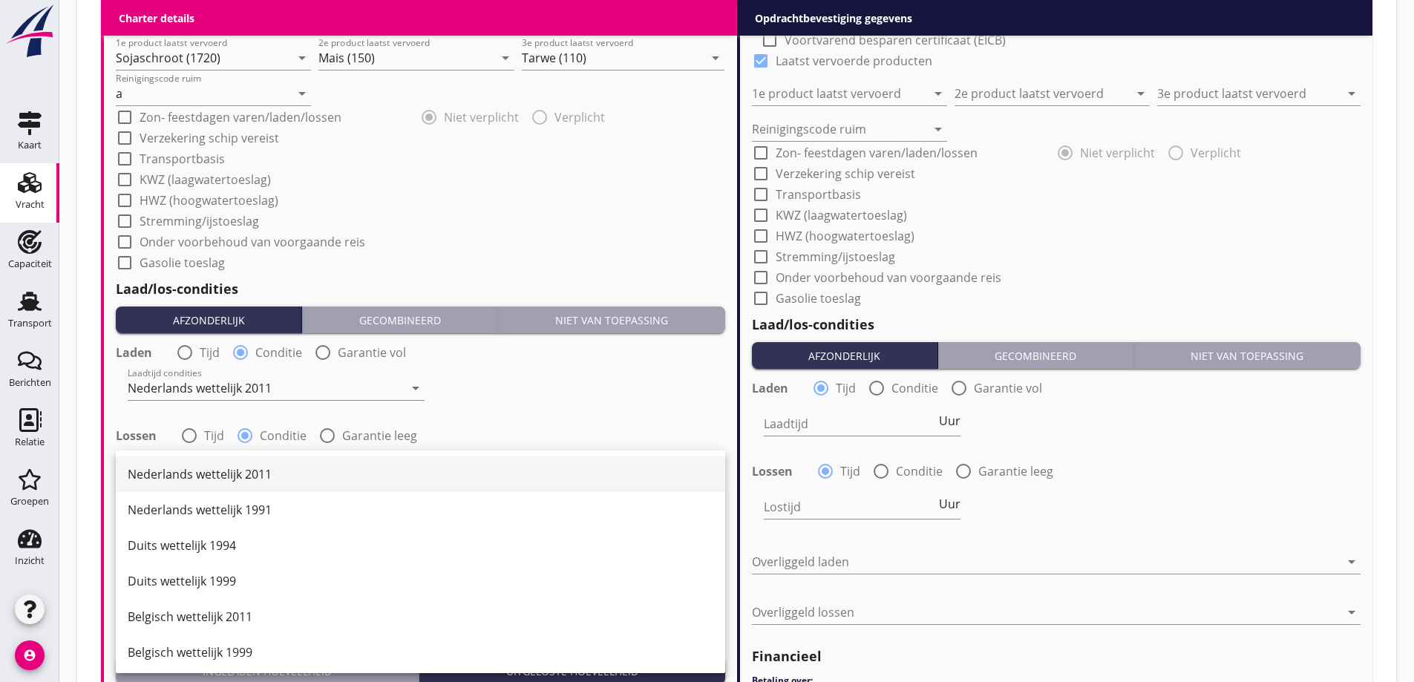
click at [265, 481] on div "Nederlands wettelijk 2011" at bounding box center [421, 474] width 586 height 18
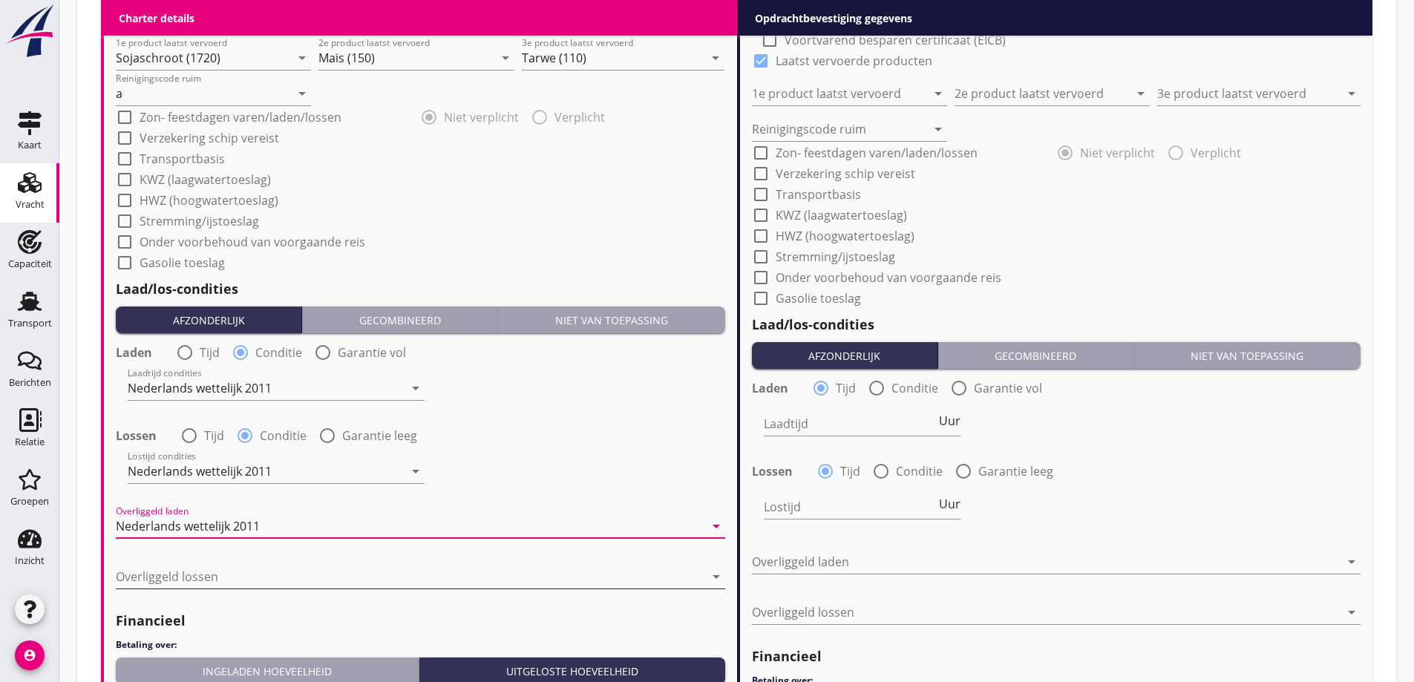
click at [273, 571] on div at bounding box center [410, 577] width 588 height 24
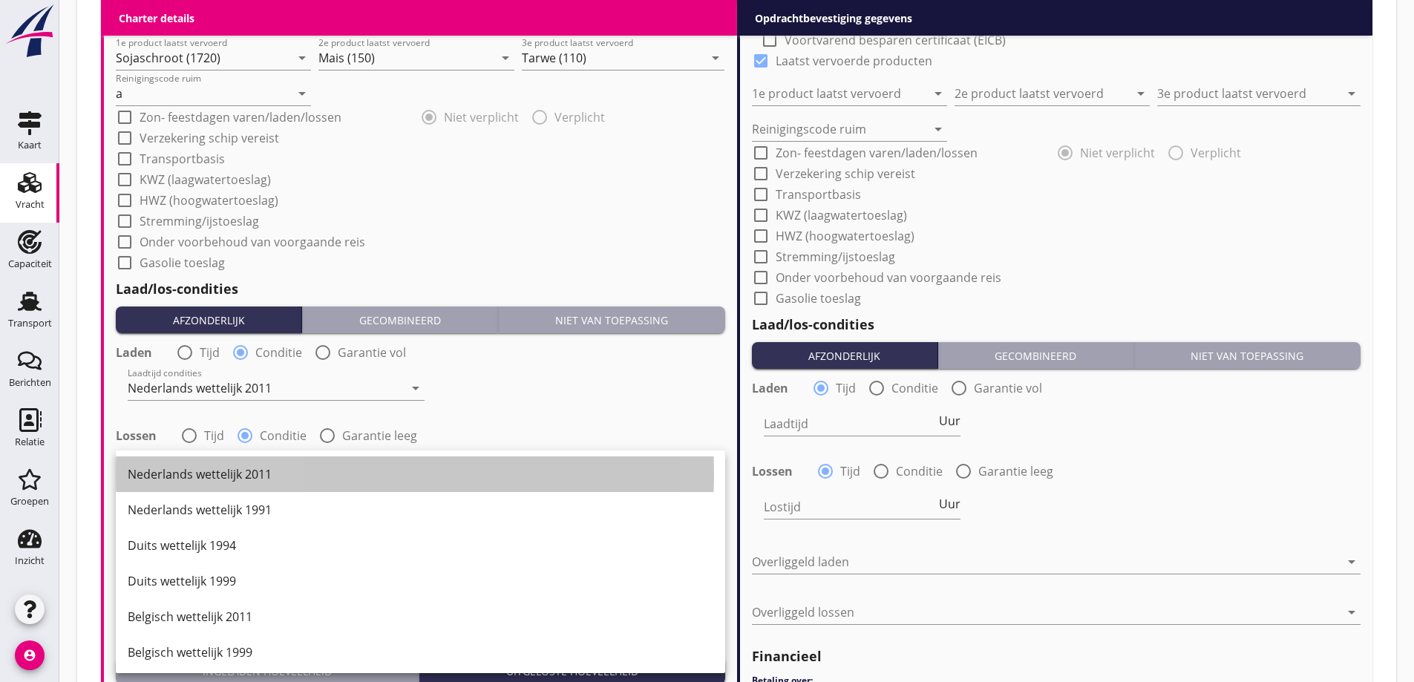
drag, startPoint x: 278, startPoint y: 471, endPoint x: 303, endPoint y: 473, distance: 25.3
click at [278, 472] on div "Nederlands wettelijk 2011" at bounding box center [421, 474] width 586 height 18
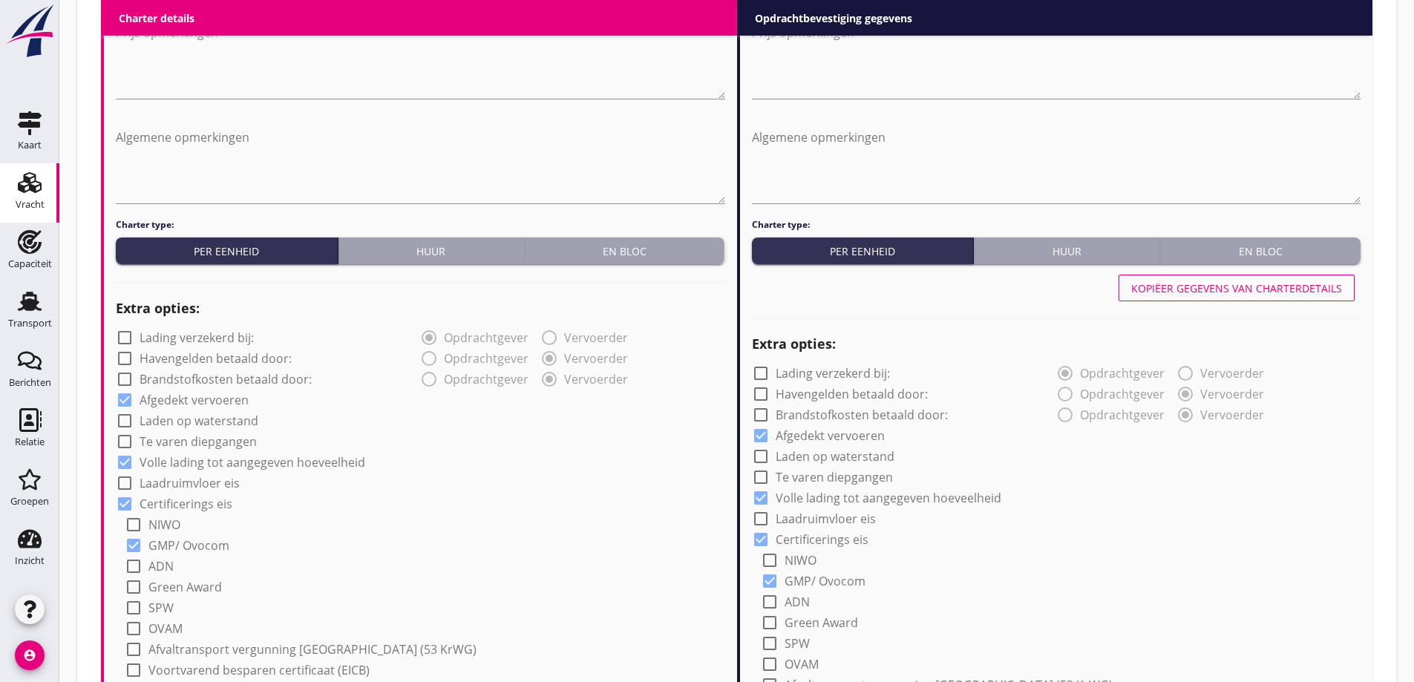
scroll to position [804, 0]
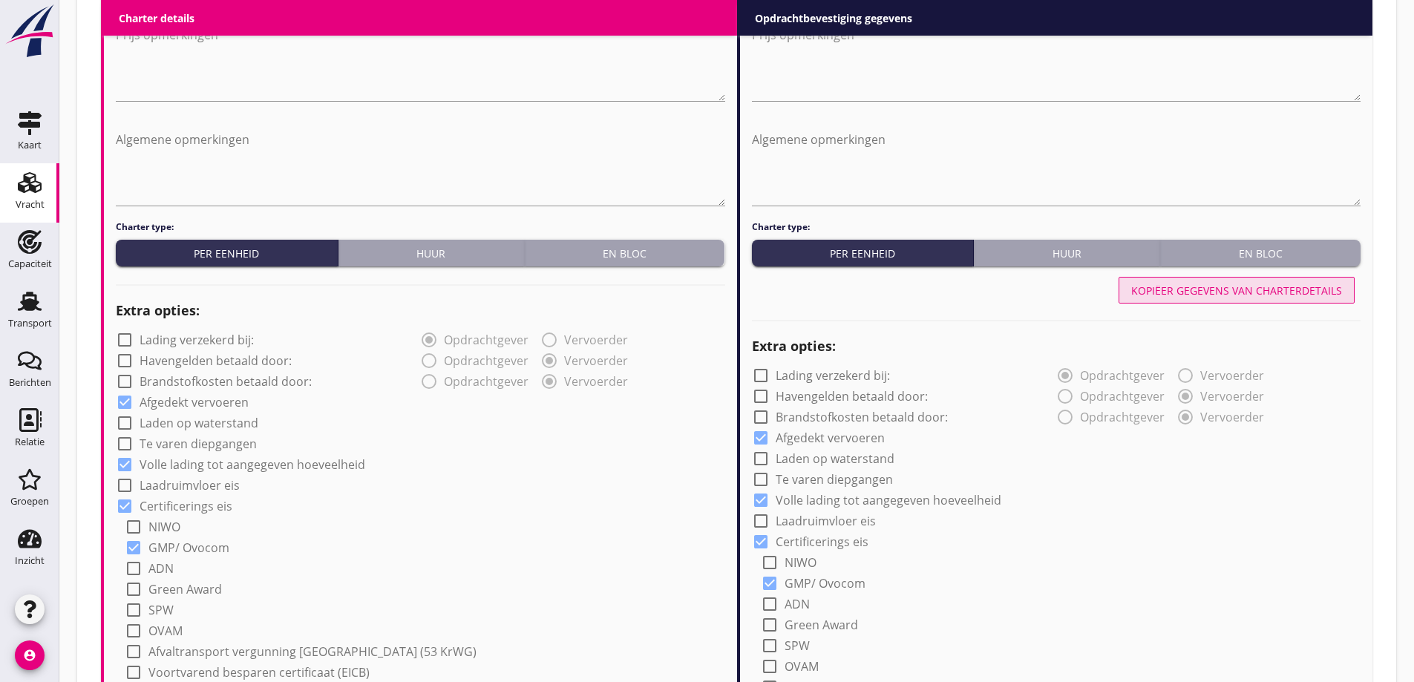
drag, startPoint x: 1330, startPoint y: 294, endPoint x: 1308, endPoint y: 328, distance: 40.4
click at [1330, 295] on div "Kopiëer gegevens van charterdetails" at bounding box center [1236, 291] width 211 height 16
type input "Sojaschroot (1720)"
type input "Mais (150)"
type input "Tarwe (110)"
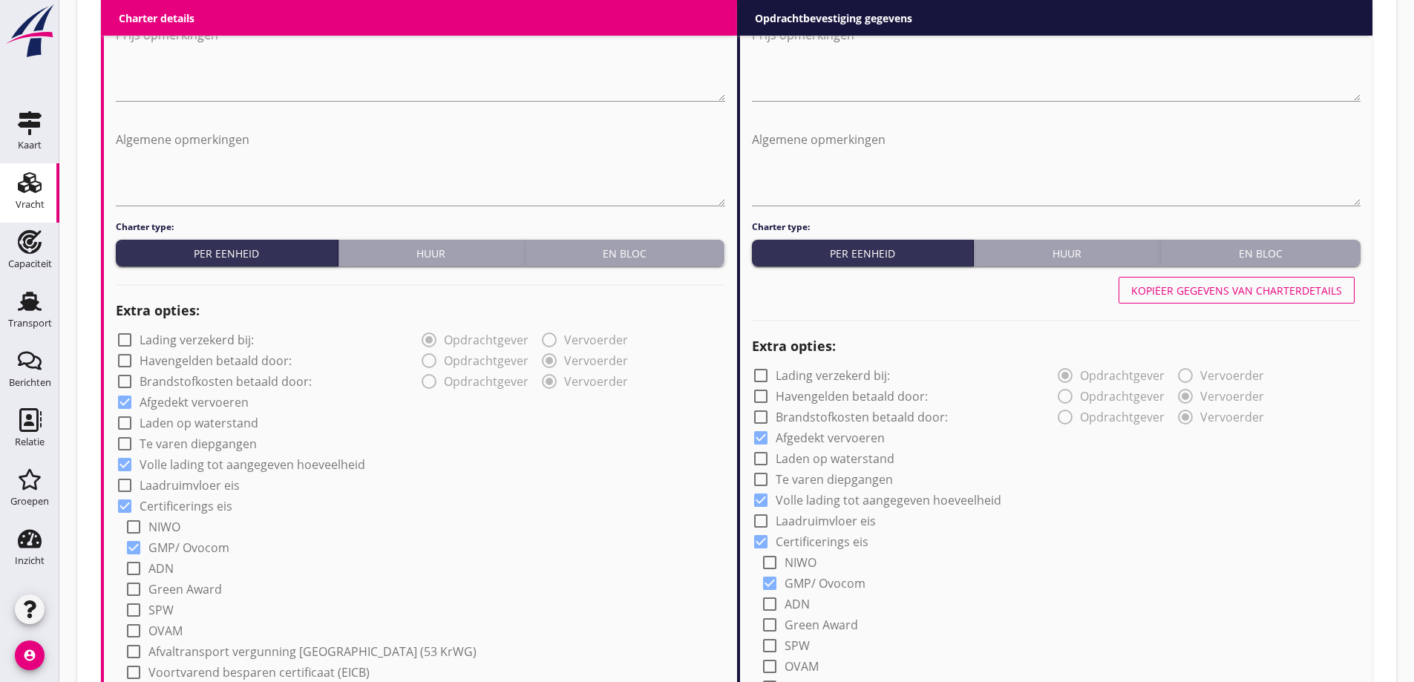
type input "a"
radio input "false"
radio input "true"
radio input "false"
radio input "true"
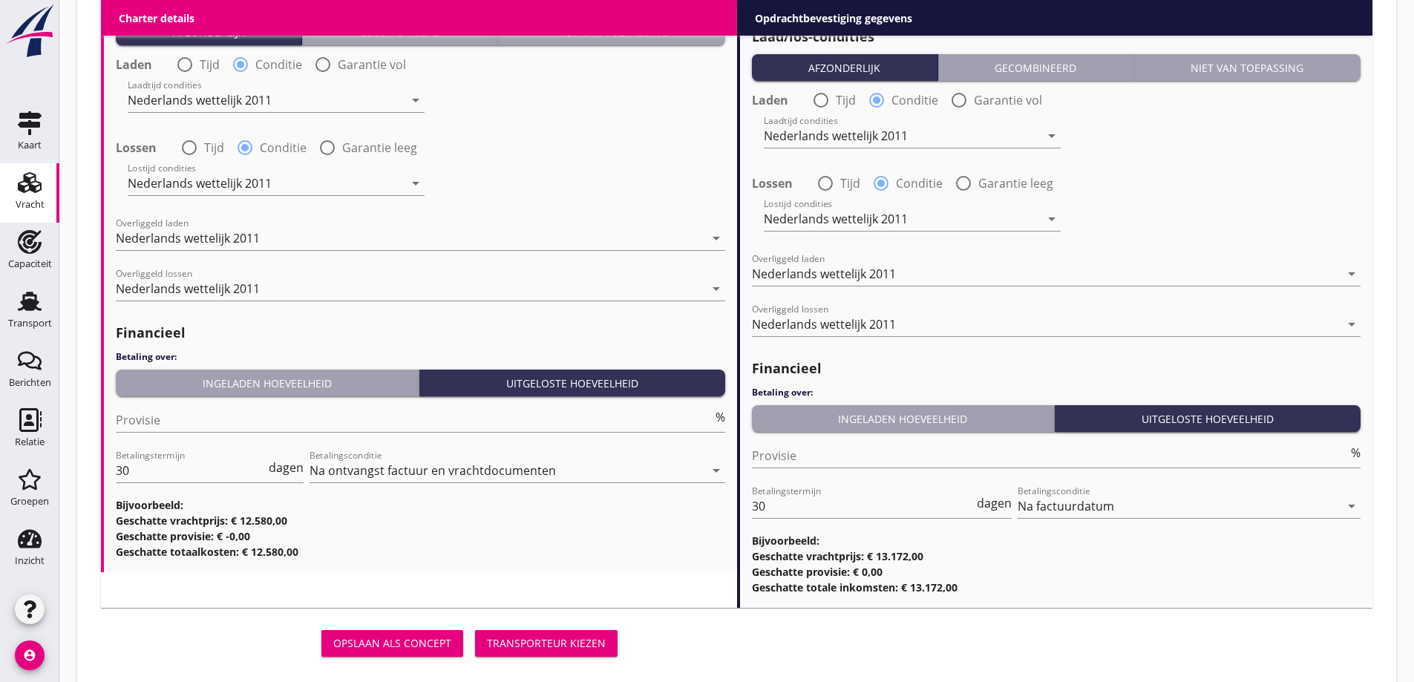
scroll to position [1786, 0]
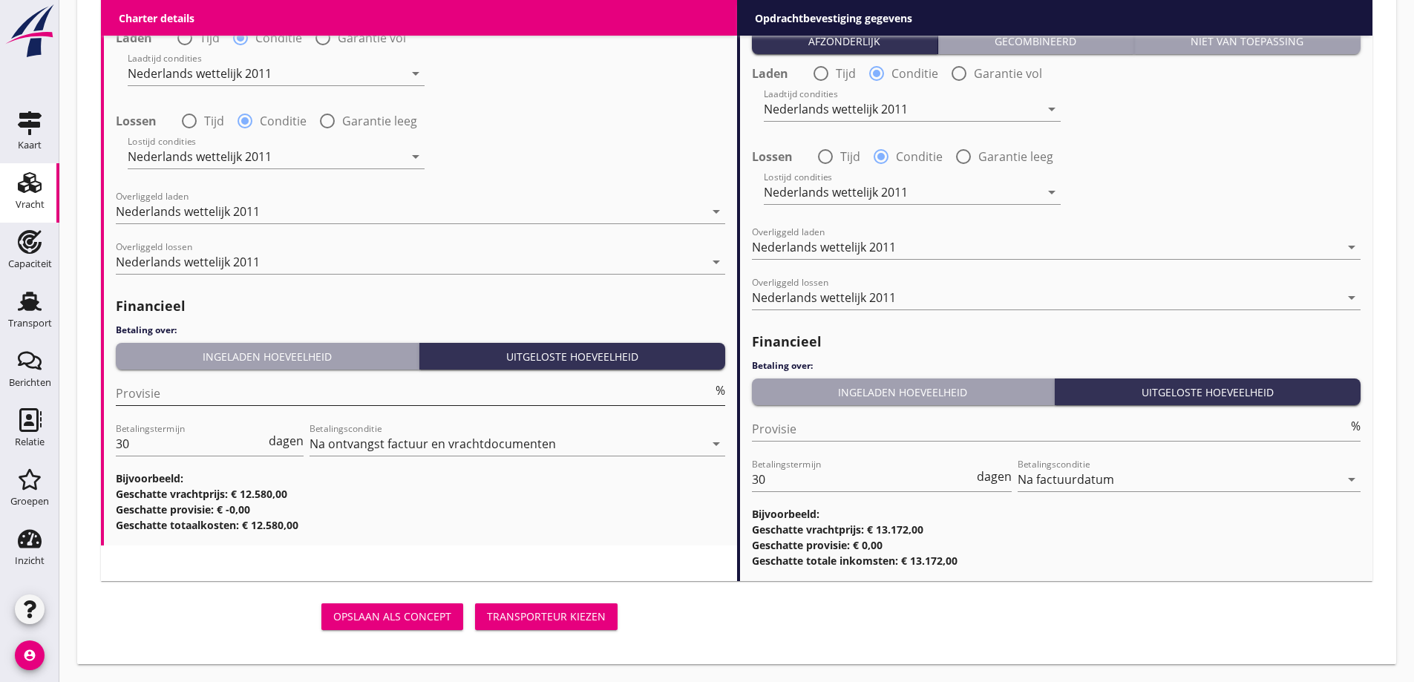
click at [229, 402] on input "Provisie" at bounding box center [414, 393] width 597 height 24
click at [1034, 422] on input "Provisie" at bounding box center [1050, 429] width 597 height 24
click at [545, 617] on div "Transporteur kiezen" at bounding box center [546, 617] width 119 height 16
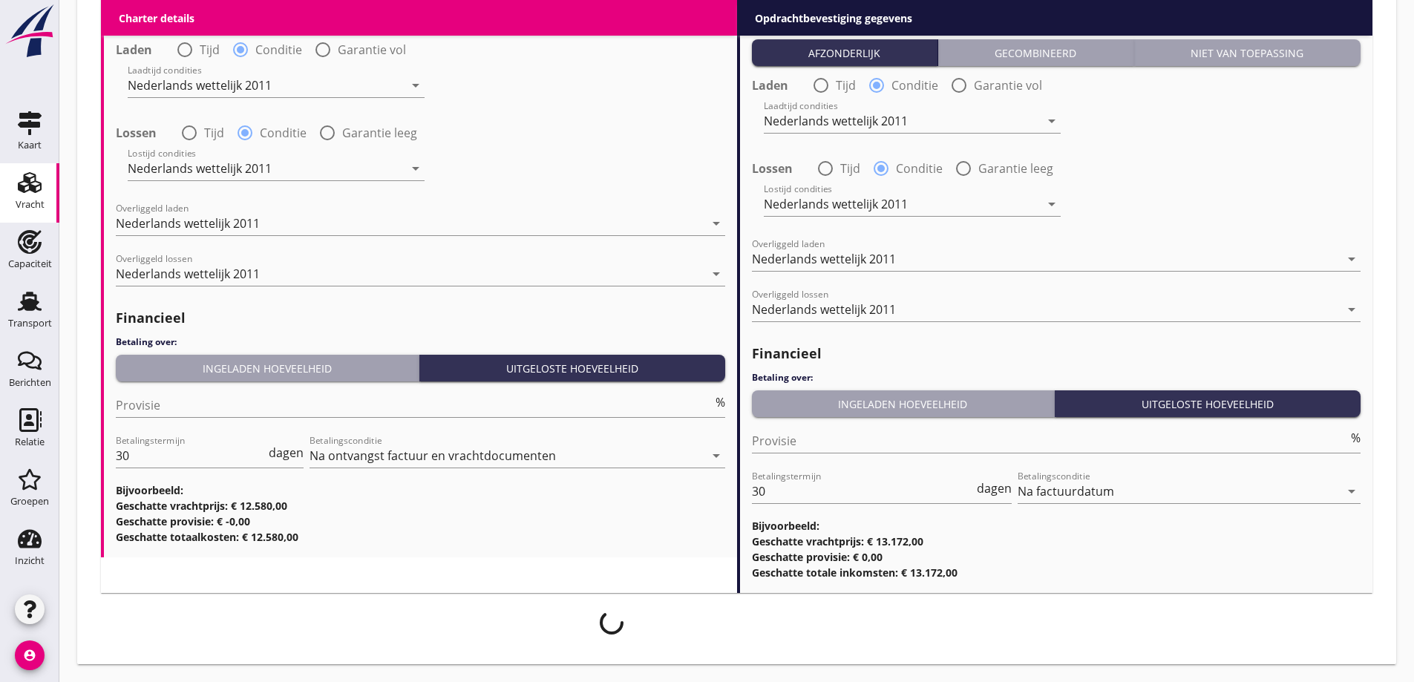
scroll to position [1774, 0]
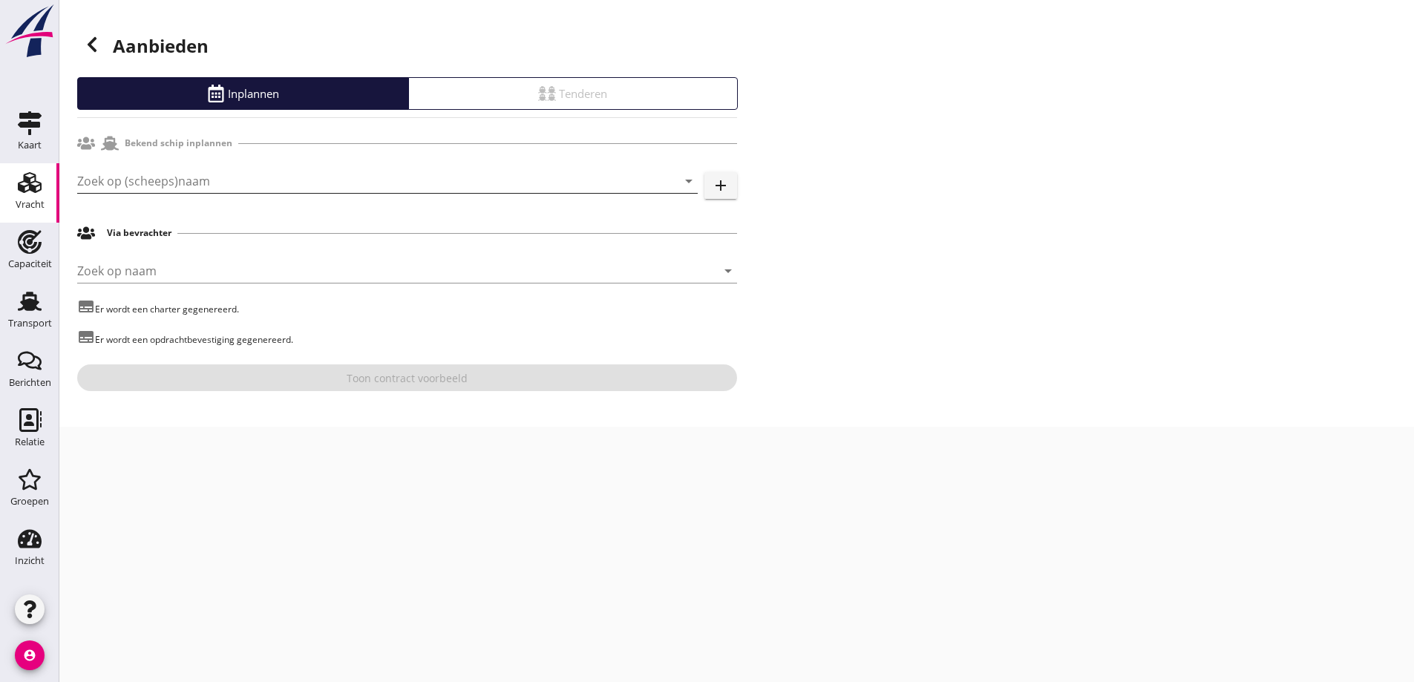
click at [155, 187] on input "Zoek op (scheeps)naam" at bounding box center [366, 181] width 579 height 24
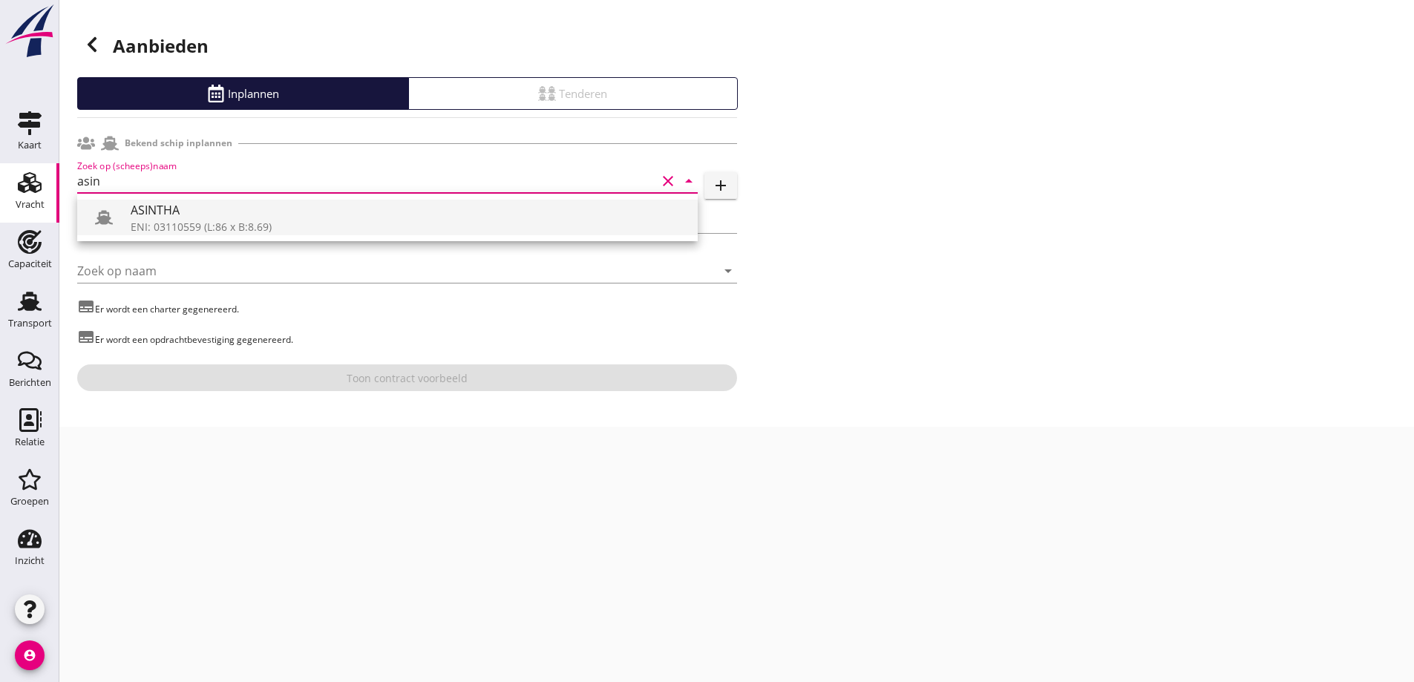
click at [153, 226] on div "ENI: 03110559 (L:86 x B:8.69)" at bounding box center [408, 227] width 555 height 16
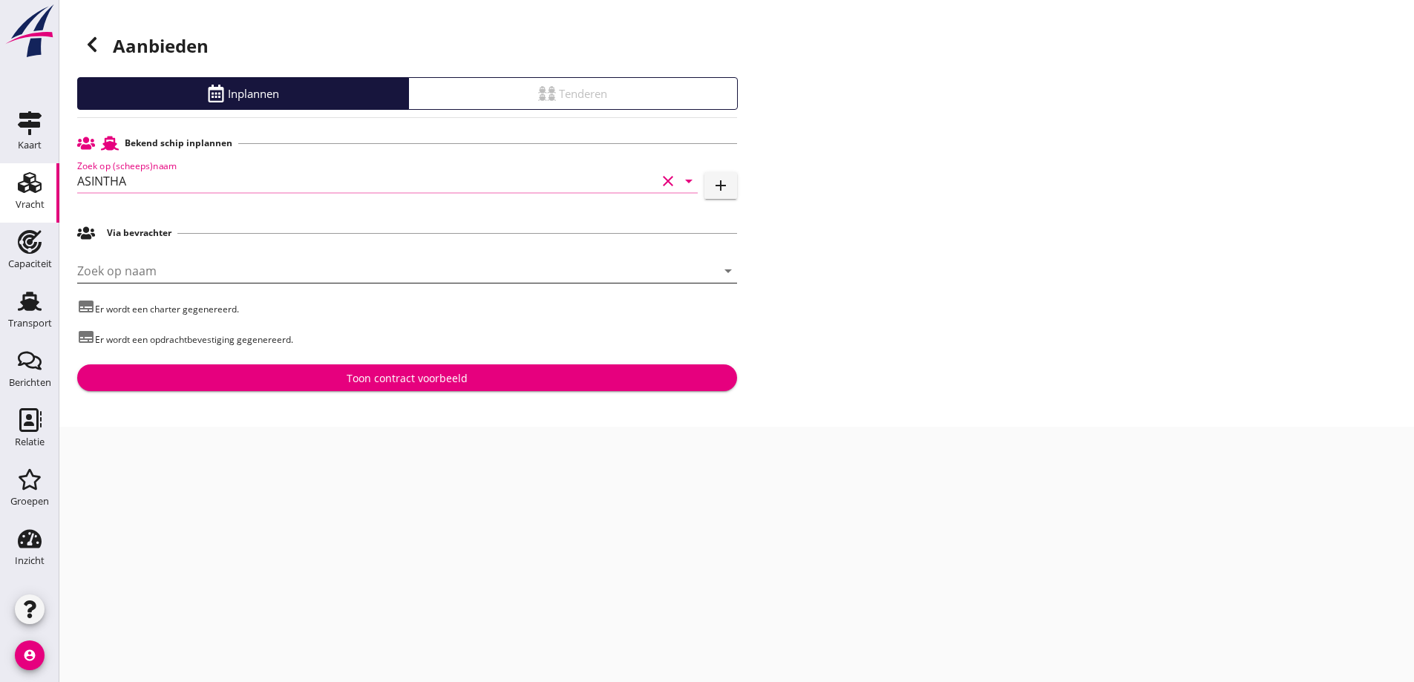
type input "ASINTHA"
click at [174, 275] on input "Zoek op naam" at bounding box center [386, 271] width 618 height 24
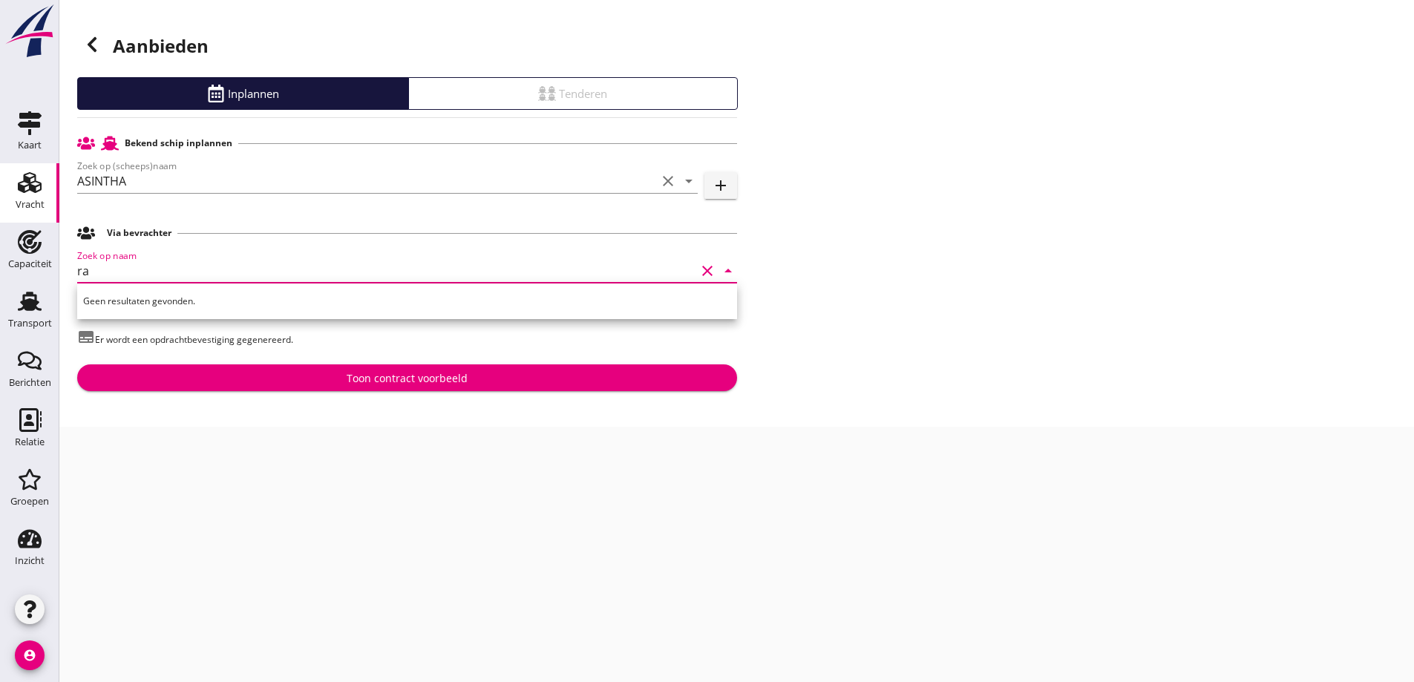
type input "r"
click at [830, 275] on div "Aanbieden Inplannen Tenderen Bekend schip inplannen Zoek op (scheeps)naam ASINT…" at bounding box center [736, 213] width 1354 height 427
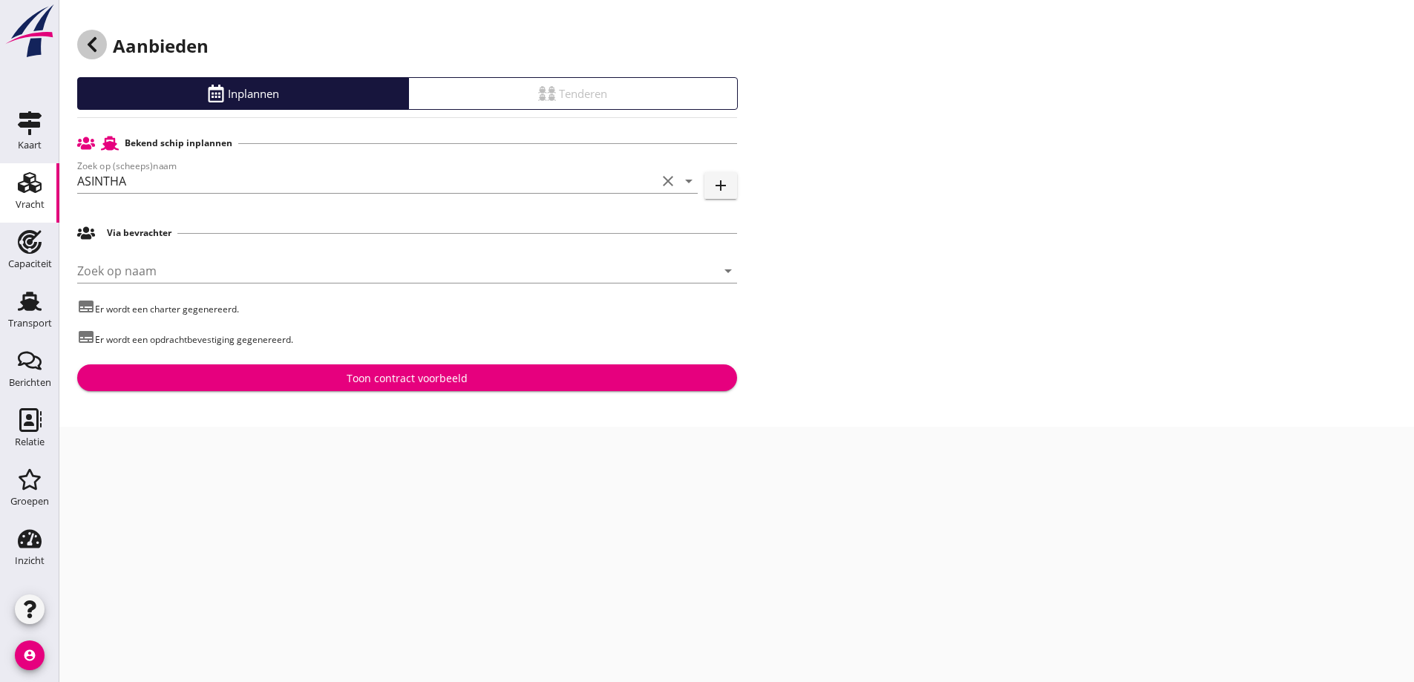
click at [96, 47] on icon at bounding box center [92, 45] width 18 height 18
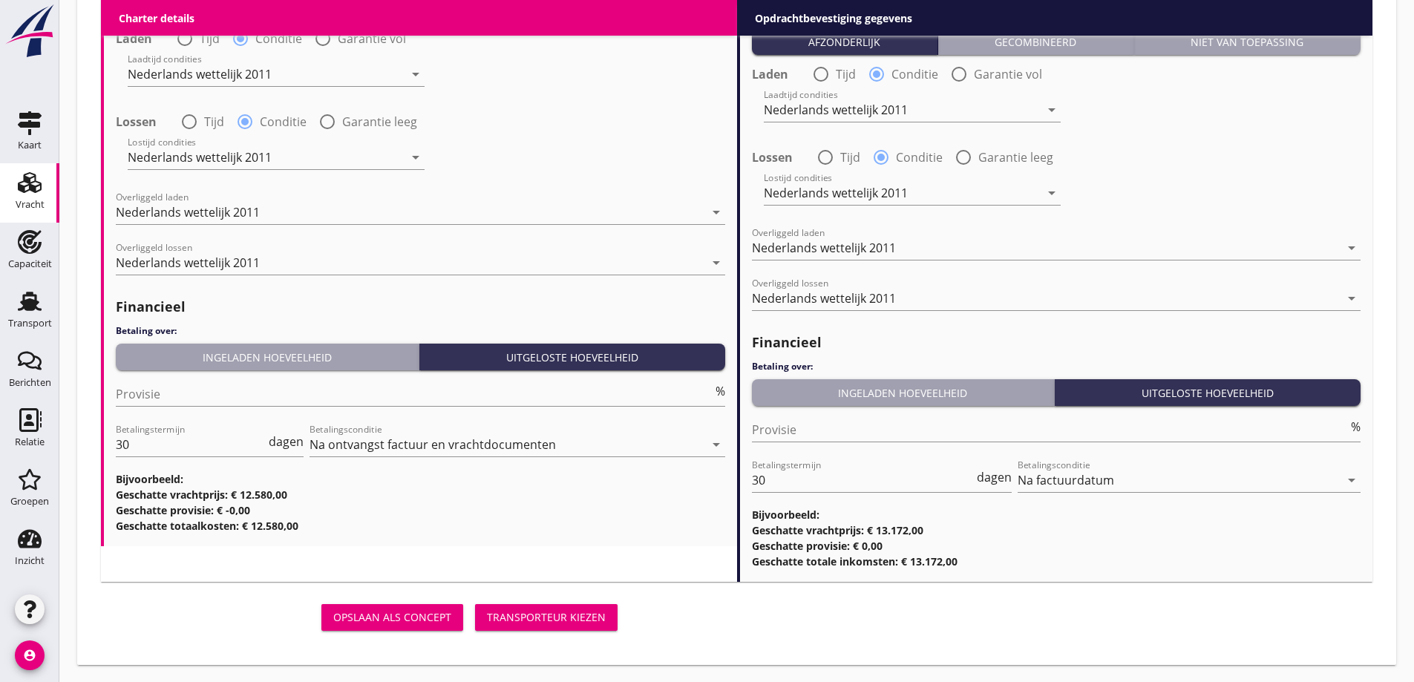
scroll to position [1786, 0]
click at [525, 612] on div "Transporteur kiezen" at bounding box center [546, 617] width 119 height 16
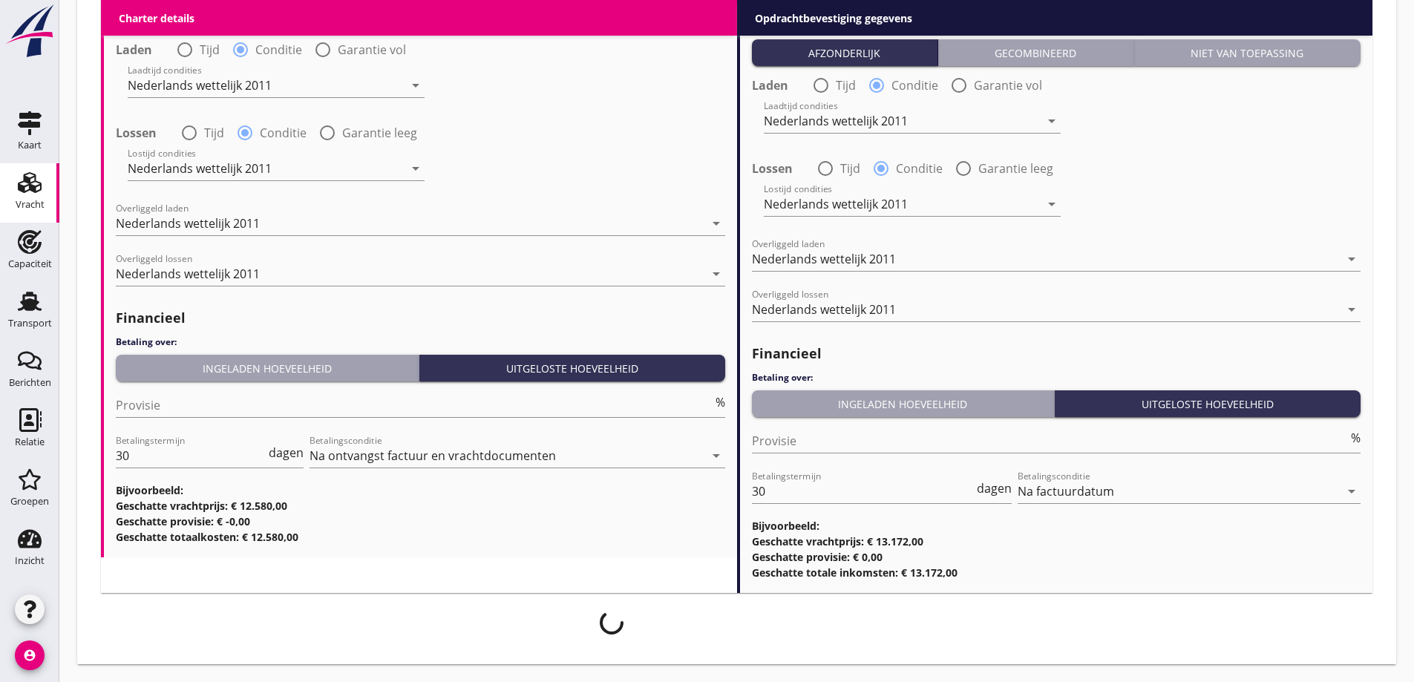
scroll to position [1726, 0]
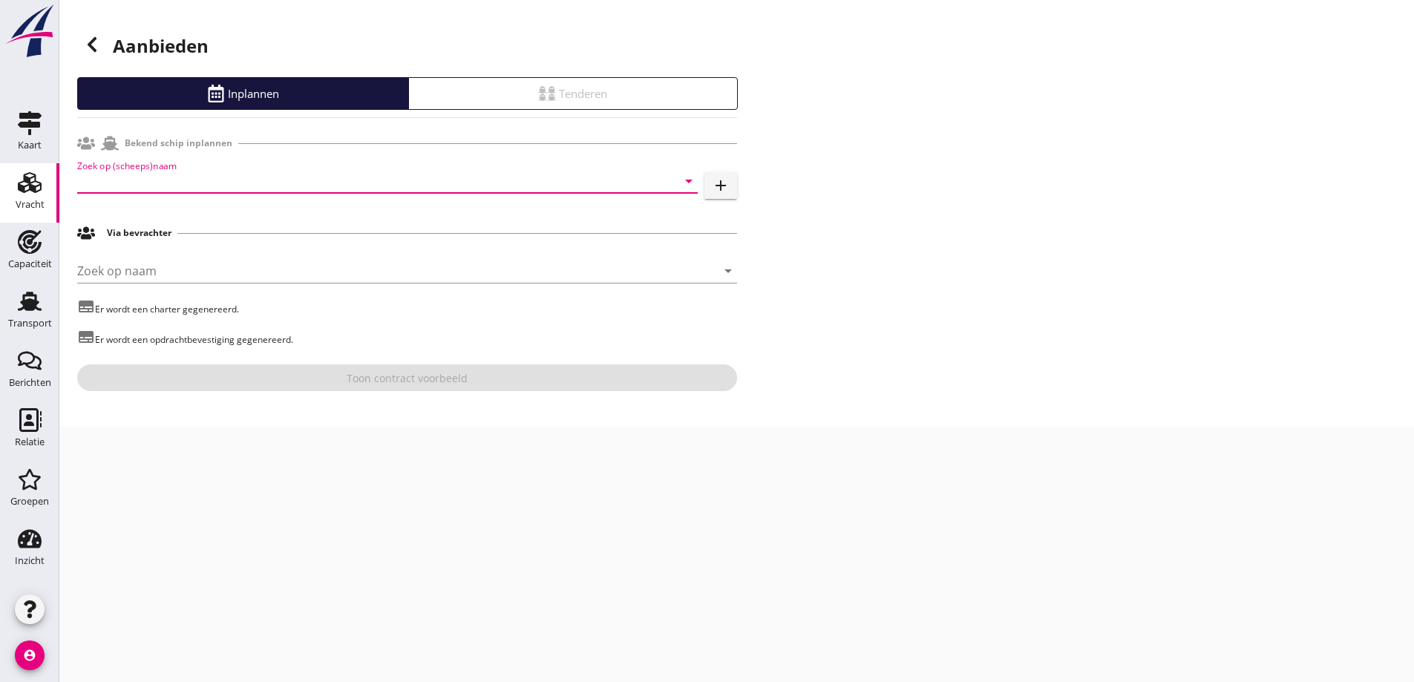
click at [184, 192] on input "Zoek op (scheeps)naam" at bounding box center [366, 181] width 579 height 24
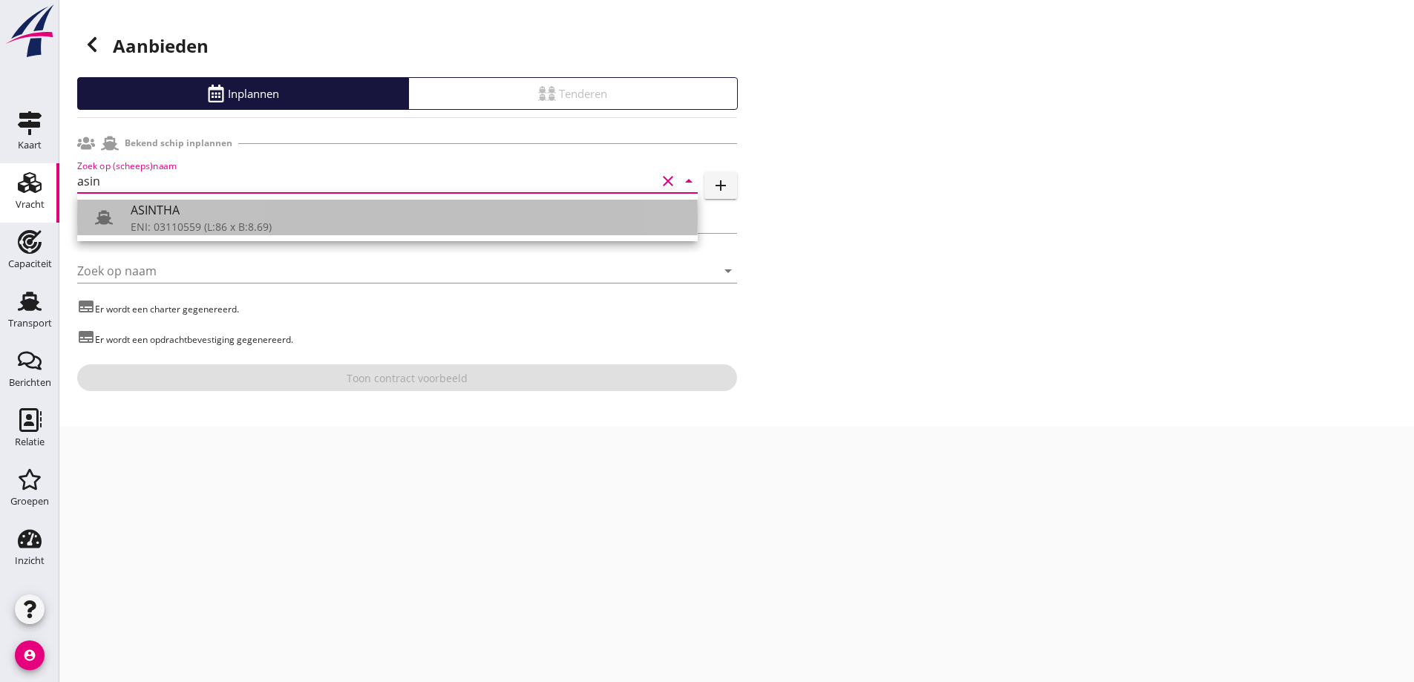
click at [218, 213] on div "ASINTHA" at bounding box center [408, 210] width 555 height 18
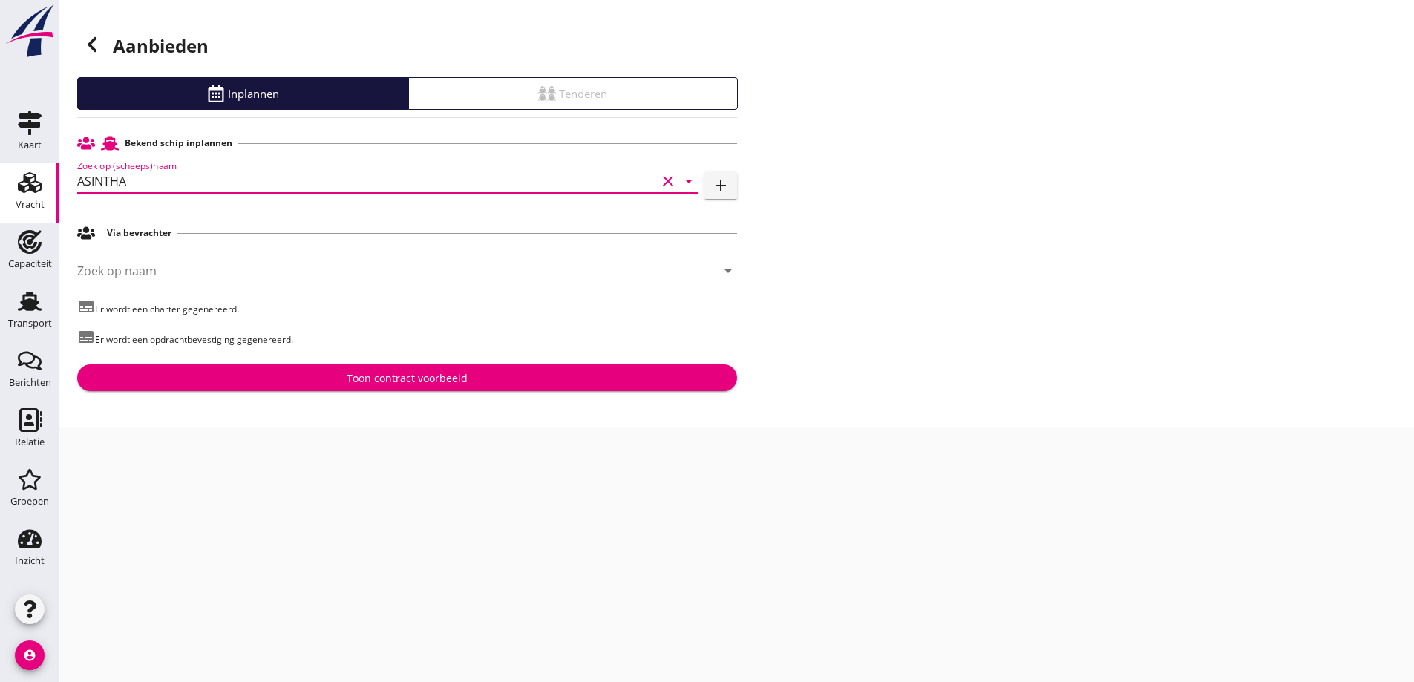
type input "ASINTHA"
click at [282, 278] on input "Zoek op naam" at bounding box center [386, 271] width 618 height 24
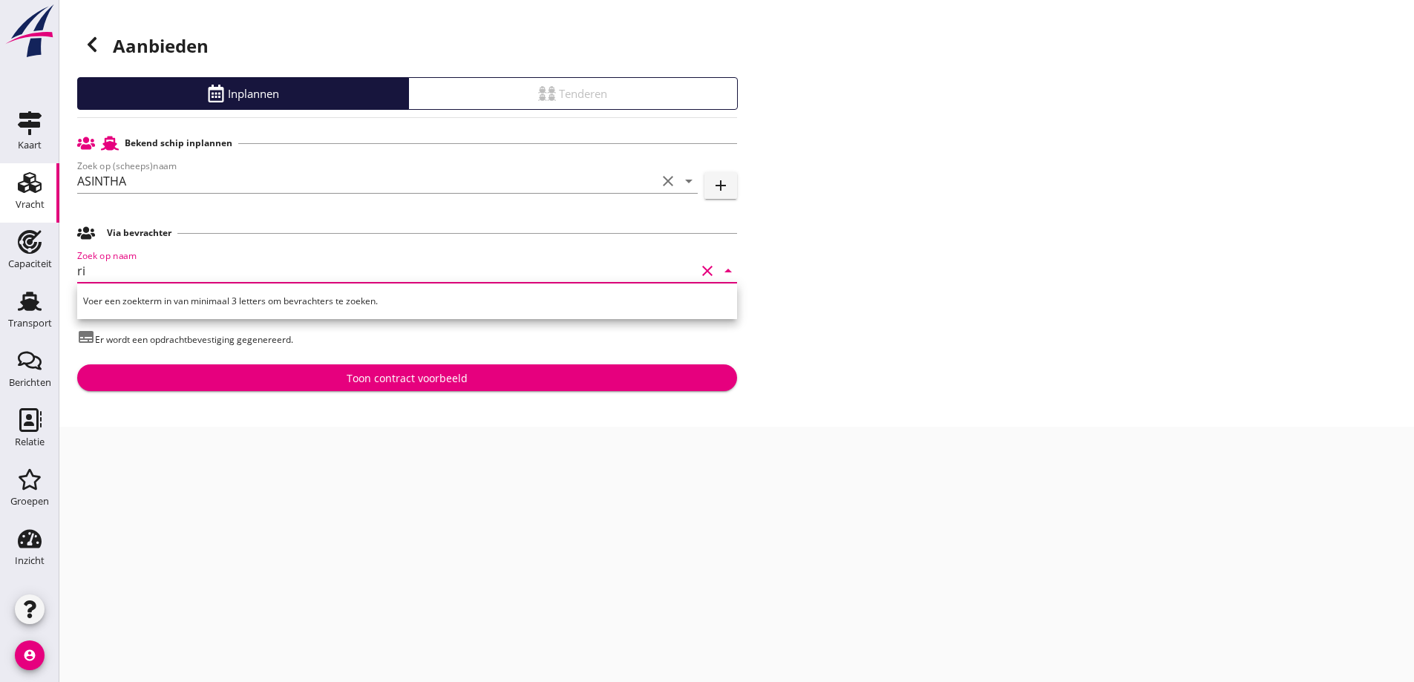
type input "r"
click at [96, 50] on icon at bounding box center [92, 45] width 18 height 18
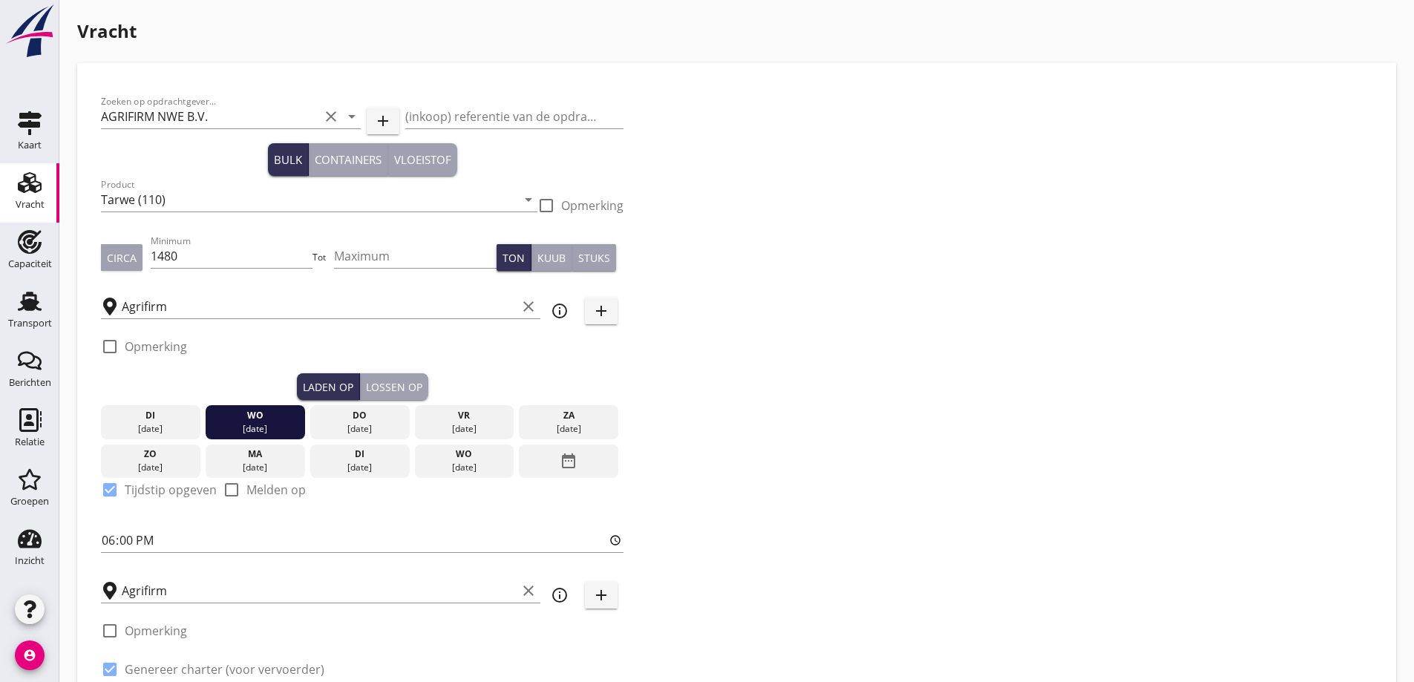
click at [199, 240] on div "Minimum 1480" at bounding box center [232, 258] width 163 height 47
drag, startPoint x: 197, startPoint y: 252, endPoint x: 142, endPoint y: 241, distance: 55.9
click at [142, 241] on div "Circa Minimum 1480 Tot Maximum Ton Kuub Stuks" at bounding box center [362, 257] width 522 height 50
type input "1450"
click at [446, 260] on input "Maximum" at bounding box center [415, 256] width 163 height 24
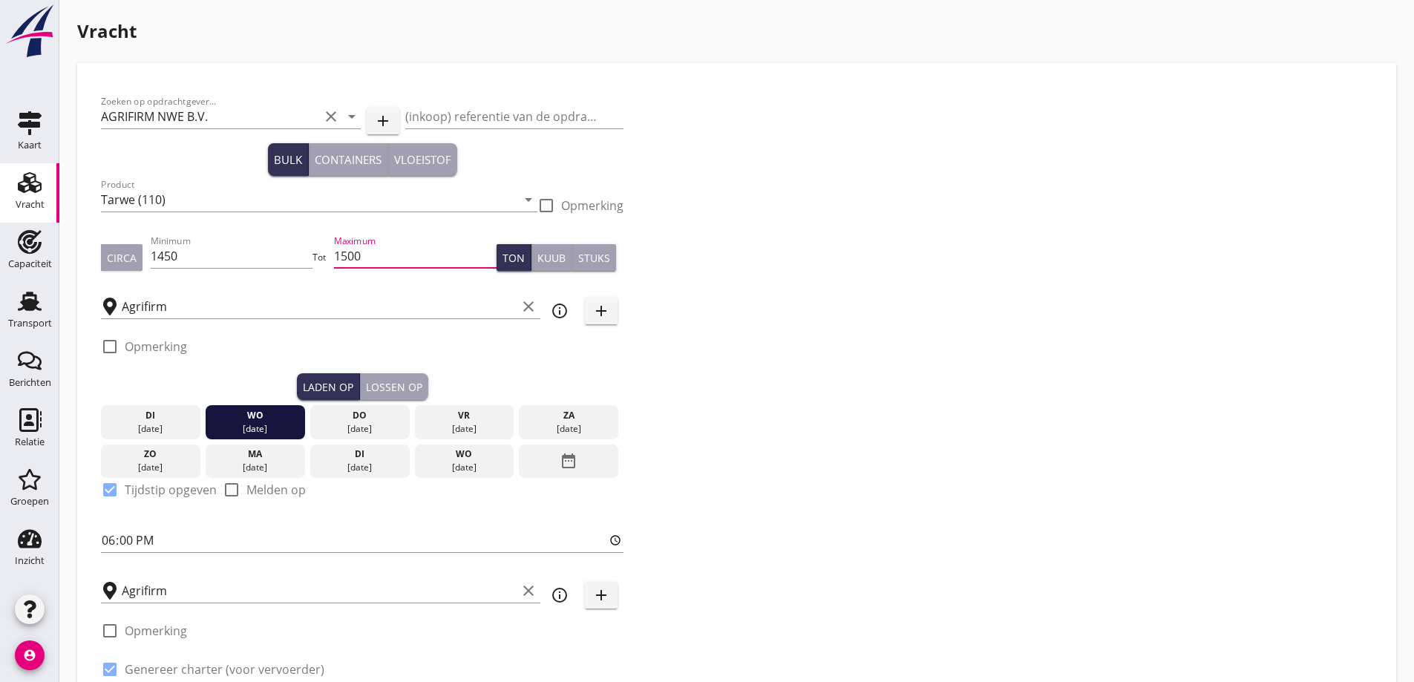
type input "1500"
click at [817, 433] on div "Zoeken op opdrachtgever... AGRIFIRM NWE B.V. clear arrow_drop_down add (inkoop)…" at bounding box center [736, 402] width 1283 height 630
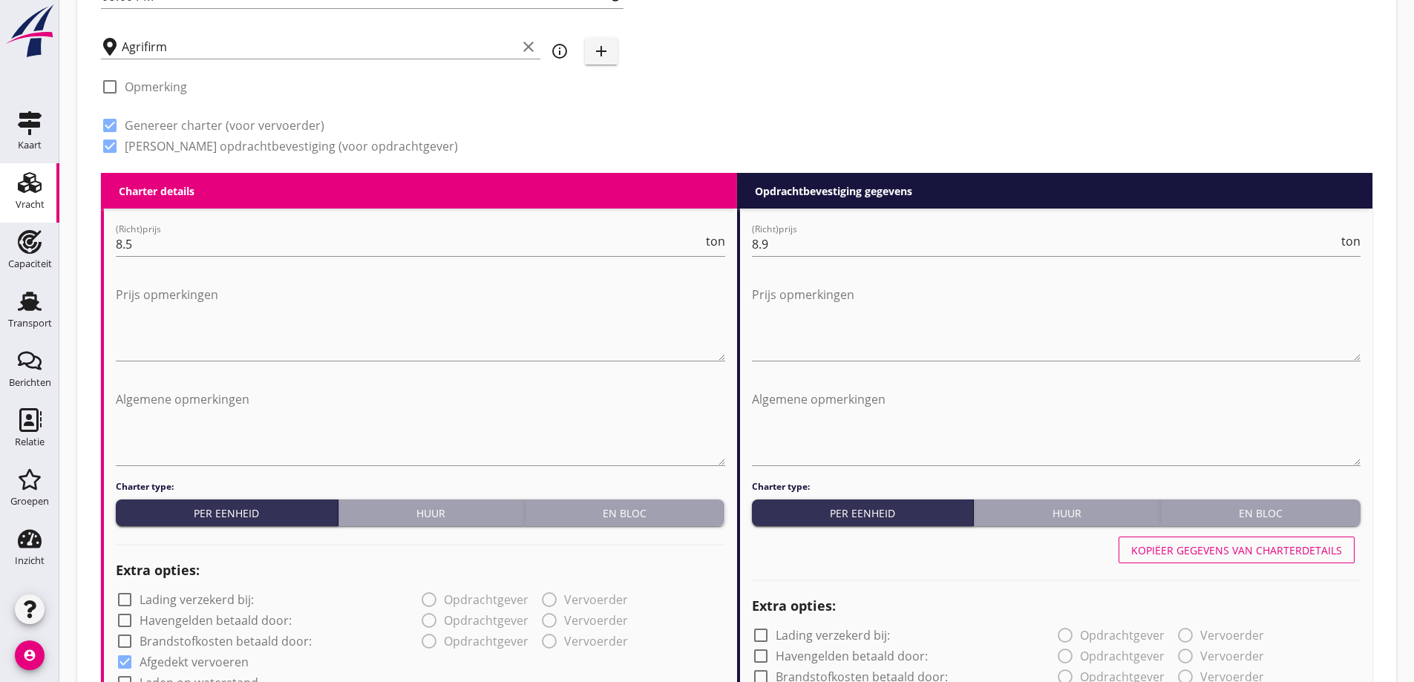
scroll to position [891, 0]
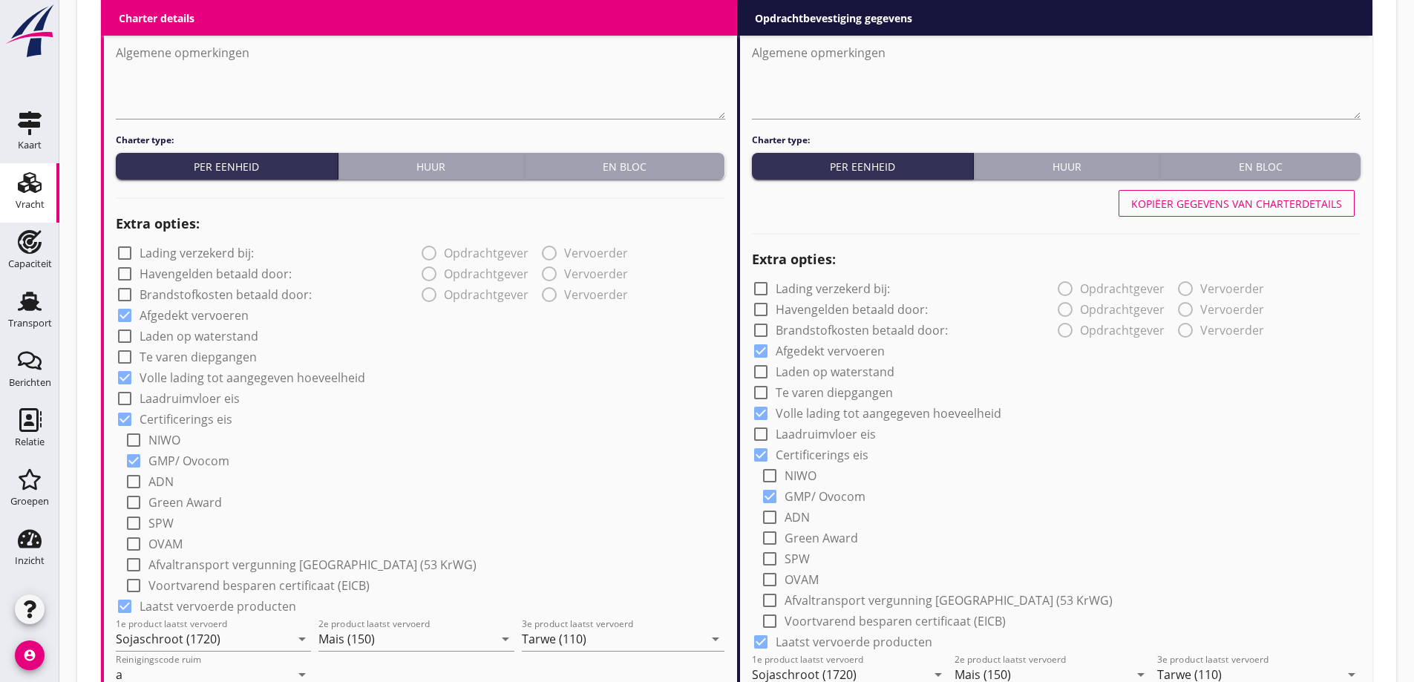
click at [134, 381] on div at bounding box center [124, 377] width 25 height 25
checkbox input "false"
click at [824, 410] on label "Volle lading tot aangegeven hoeveelheid" at bounding box center [888, 413] width 226 height 15
checkbox input "false"
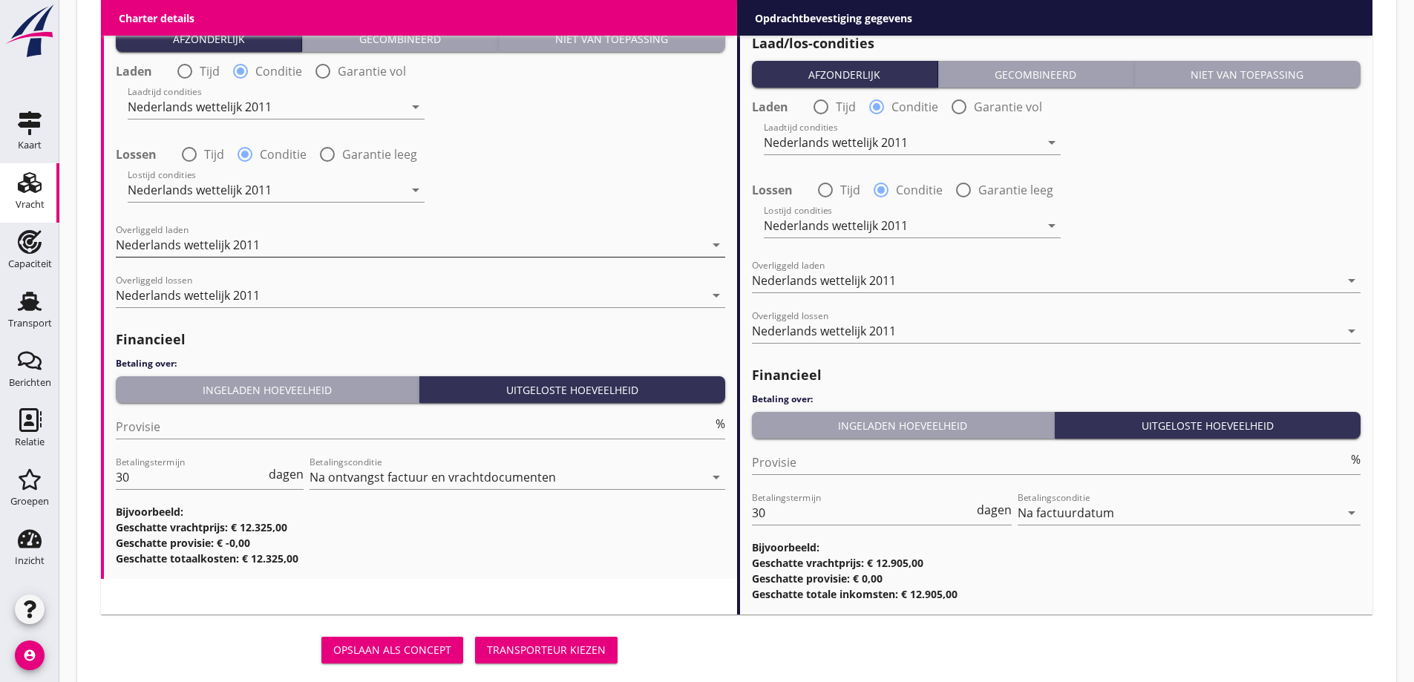
scroll to position [1786, 0]
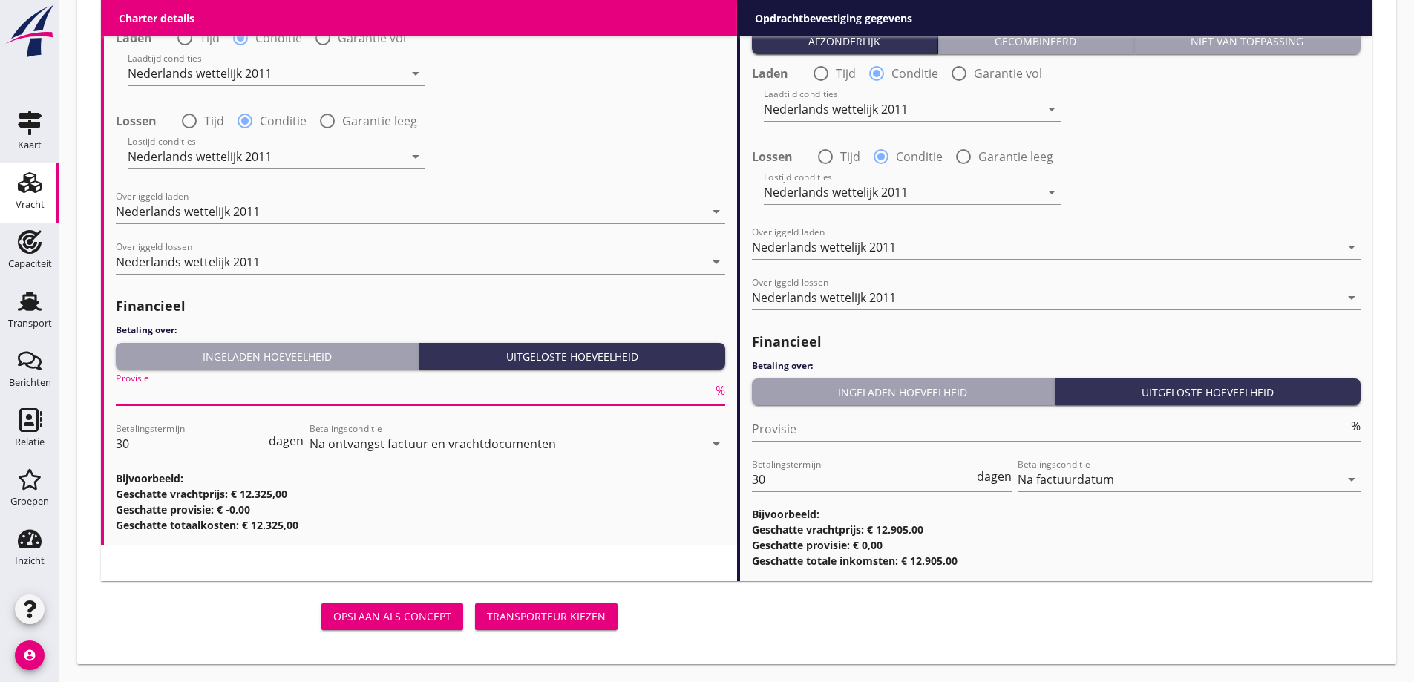
click at [253, 388] on input "Provisie" at bounding box center [414, 393] width 597 height 24
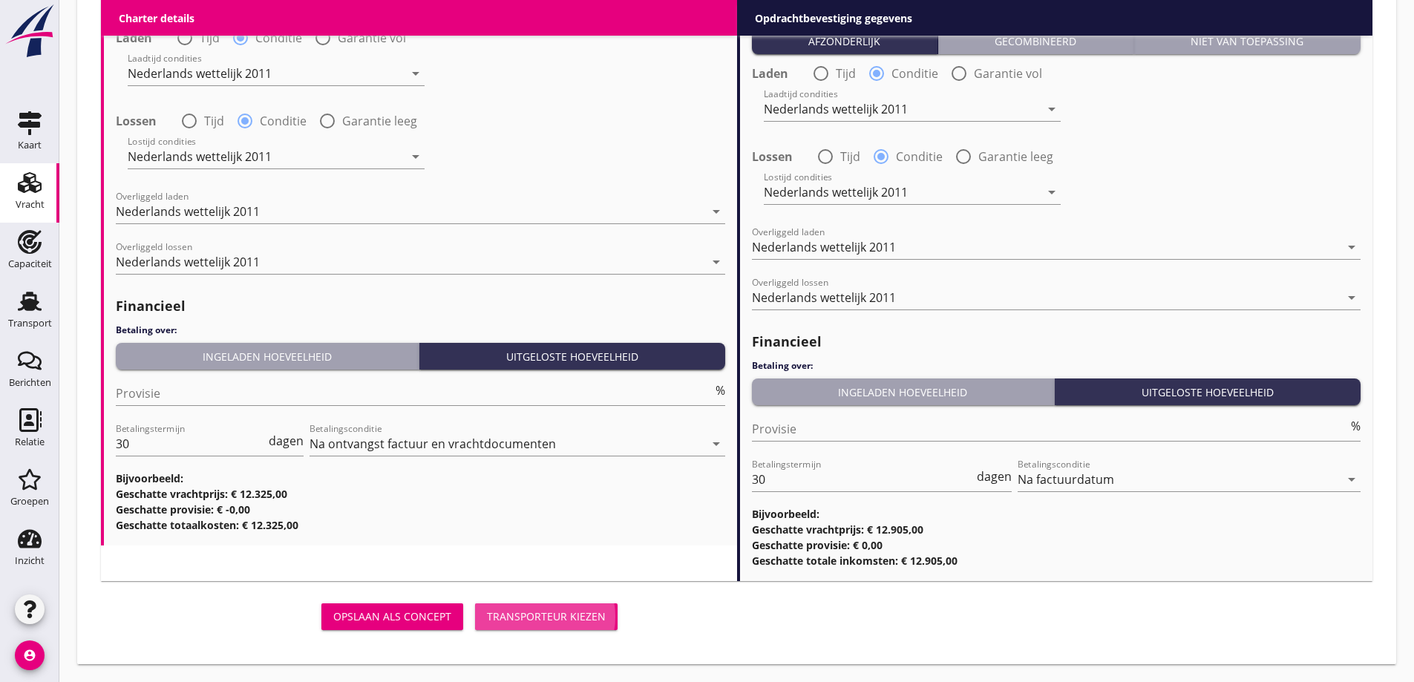
click at [552, 624] on button "Transporteur kiezen" at bounding box center [546, 616] width 142 height 27
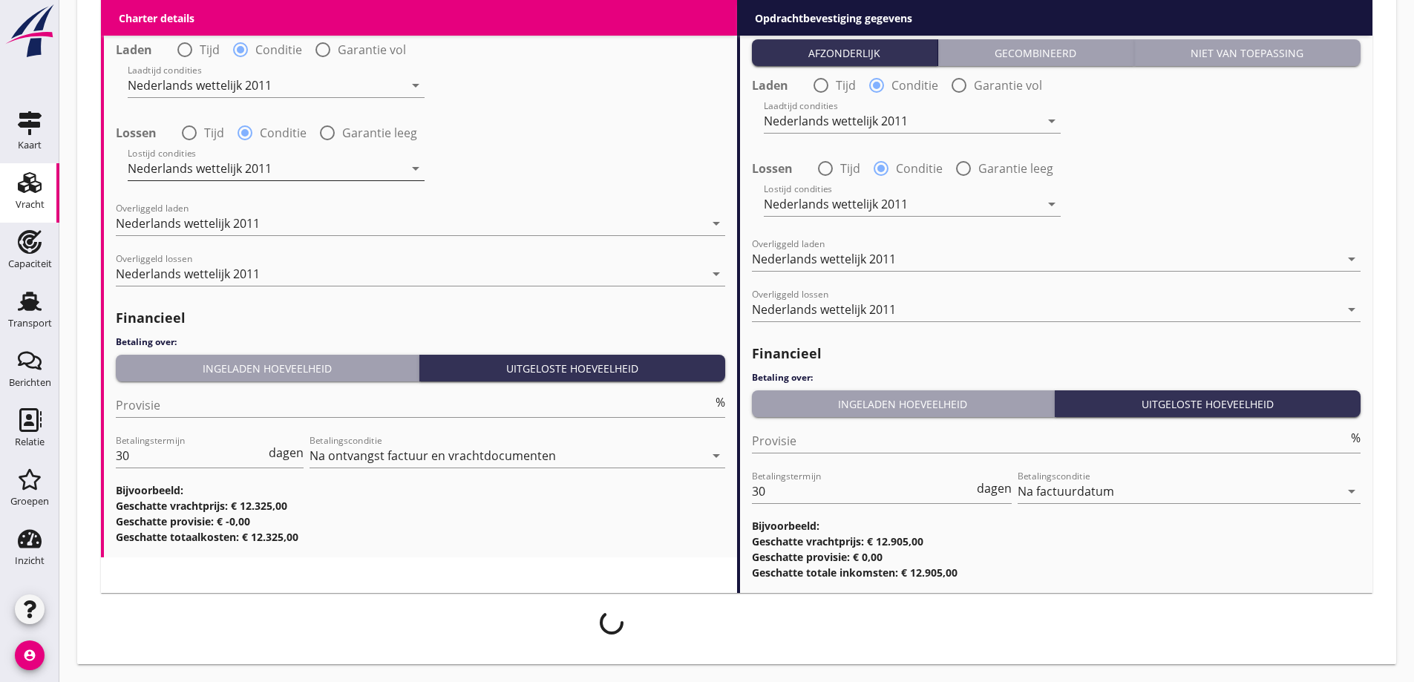
scroll to position [1774, 0]
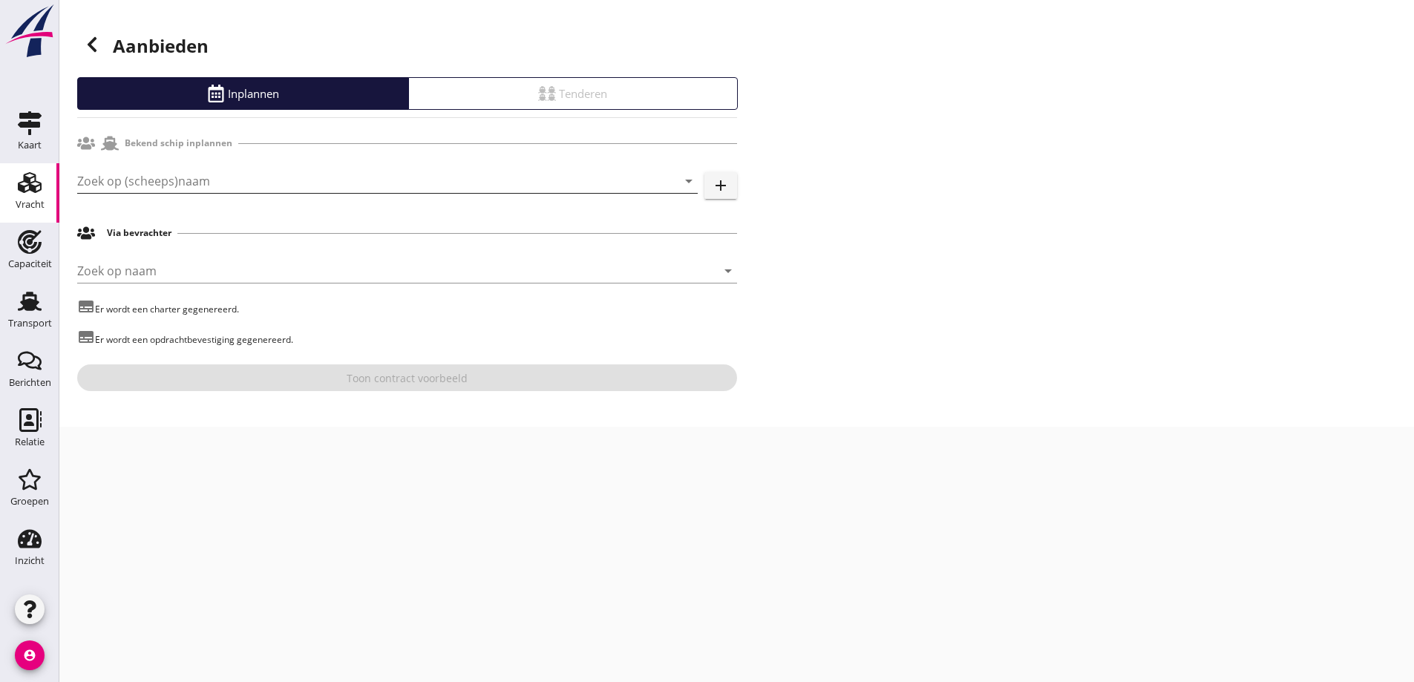
click at [262, 175] on input "Zoek op (scheeps)naam" at bounding box center [366, 181] width 579 height 24
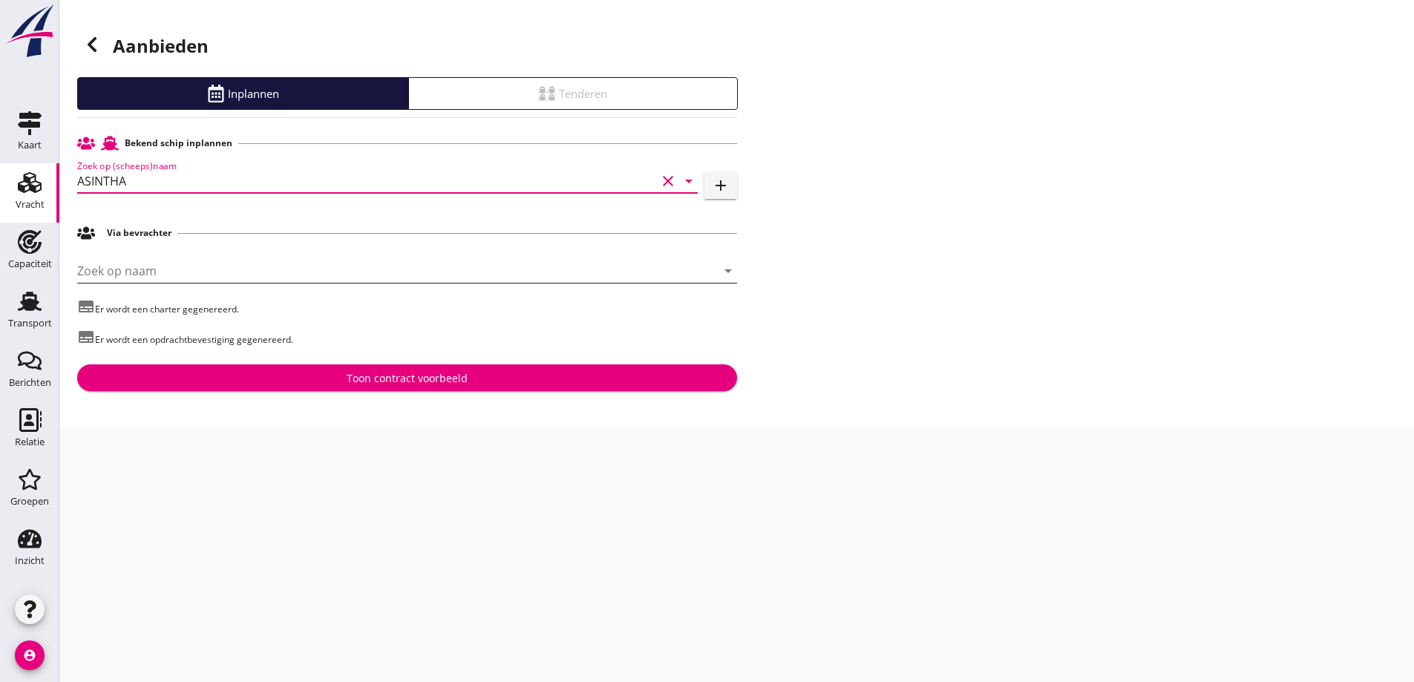
type input "ASINTHA"
click at [214, 271] on input "Zoek op naam" at bounding box center [386, 271] width 618 height 24
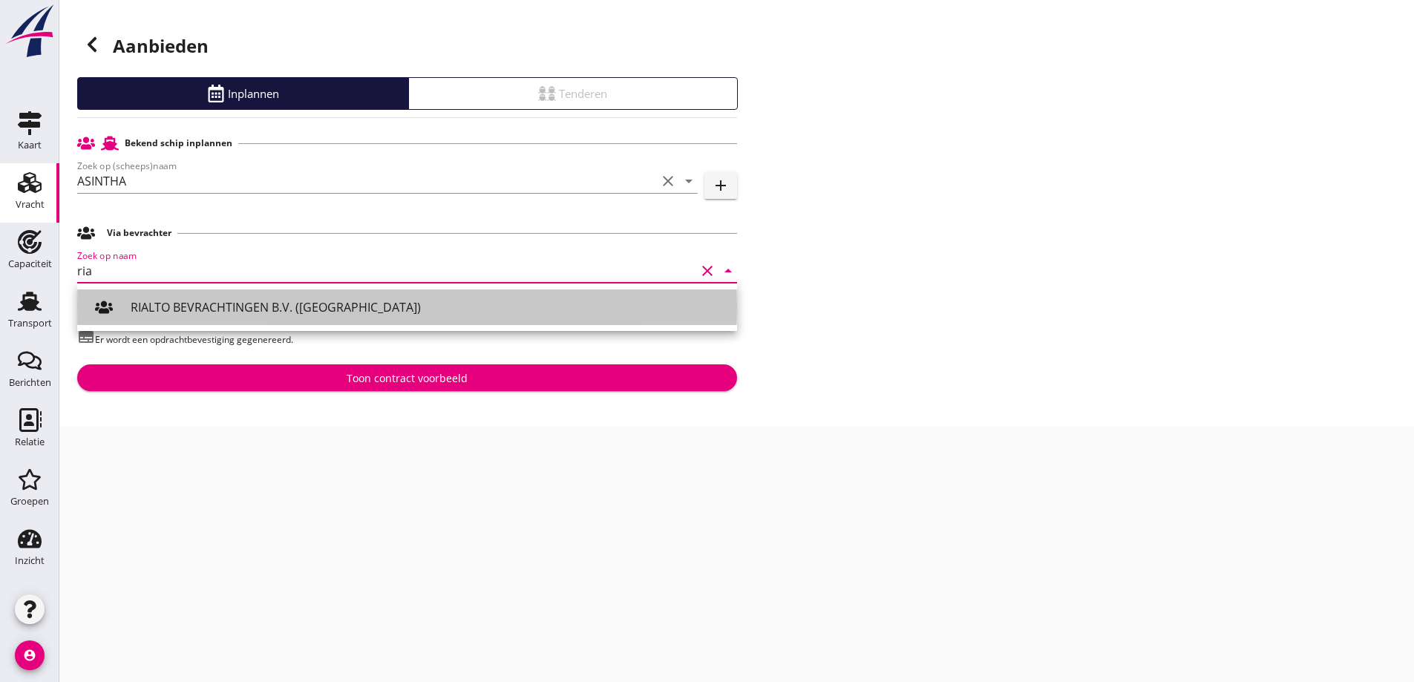
click at [307, 312] on div "RIALTO BEVRACHTINGEN B.V. (Werkendam)" at bounding box center [428, 307] width 594 height 18
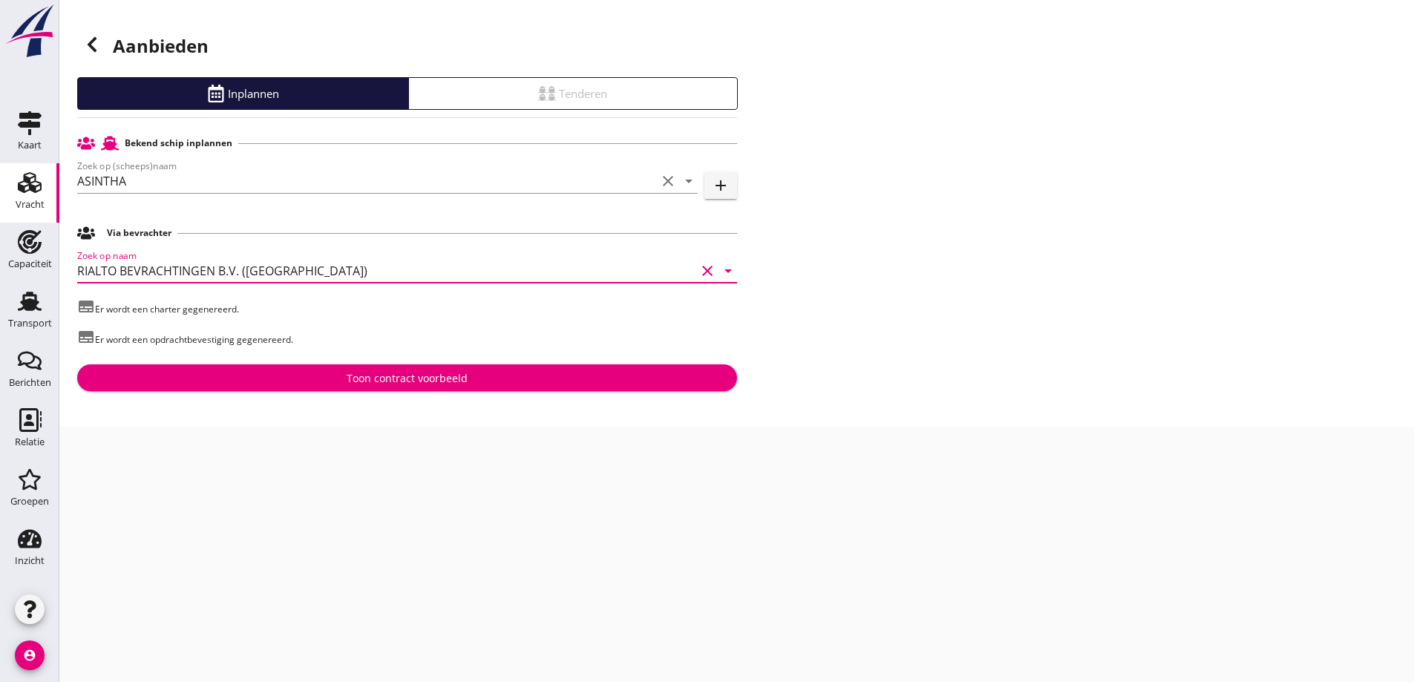
type input "RIALTO BEVRACHTINGEN B.V. (Werkendam)"
click at [361, 378] on div "Toon contract voorbeeld" at bounding box center [407, 378] width 121 height 16
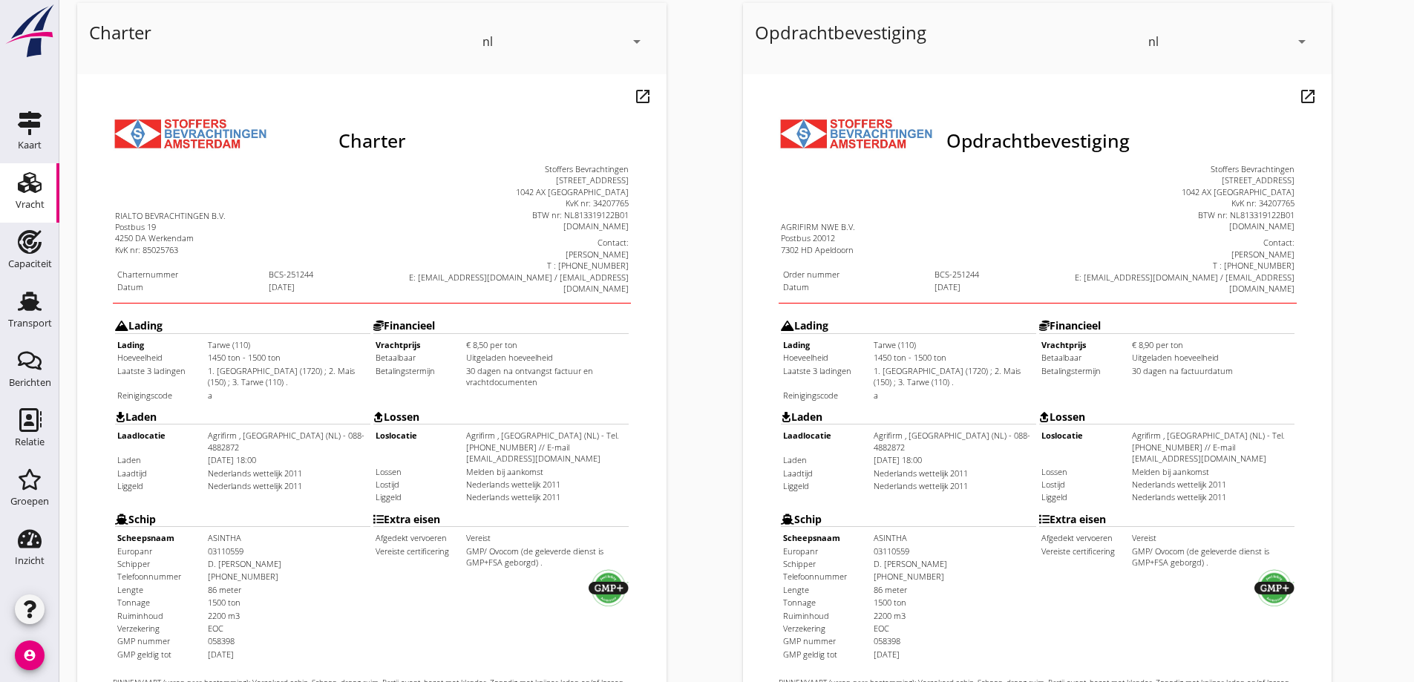
scroll to position [79, 0]
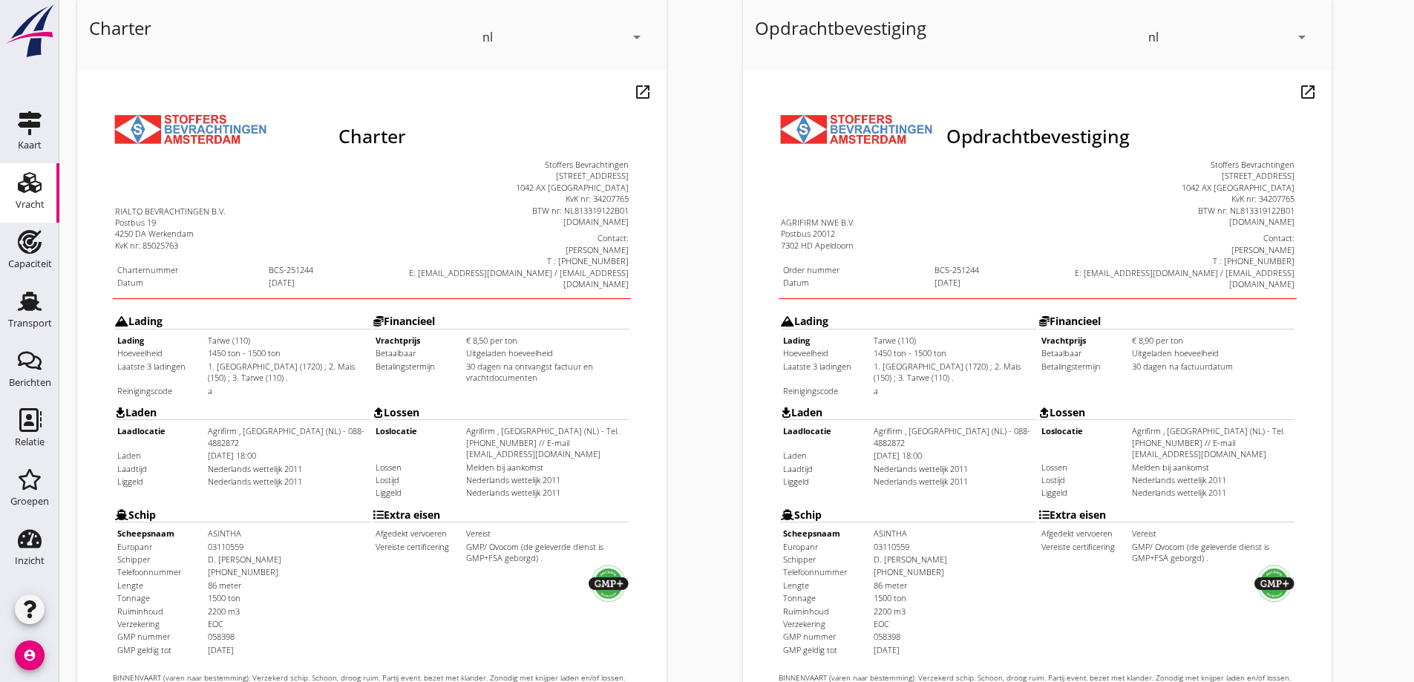
click at [257, 581] on td "EOC" at bounding box center [258, 586] width 162 height 11
click at [214, 581] on td "EOC" at bounding box center [258, 586] width 162 height 11
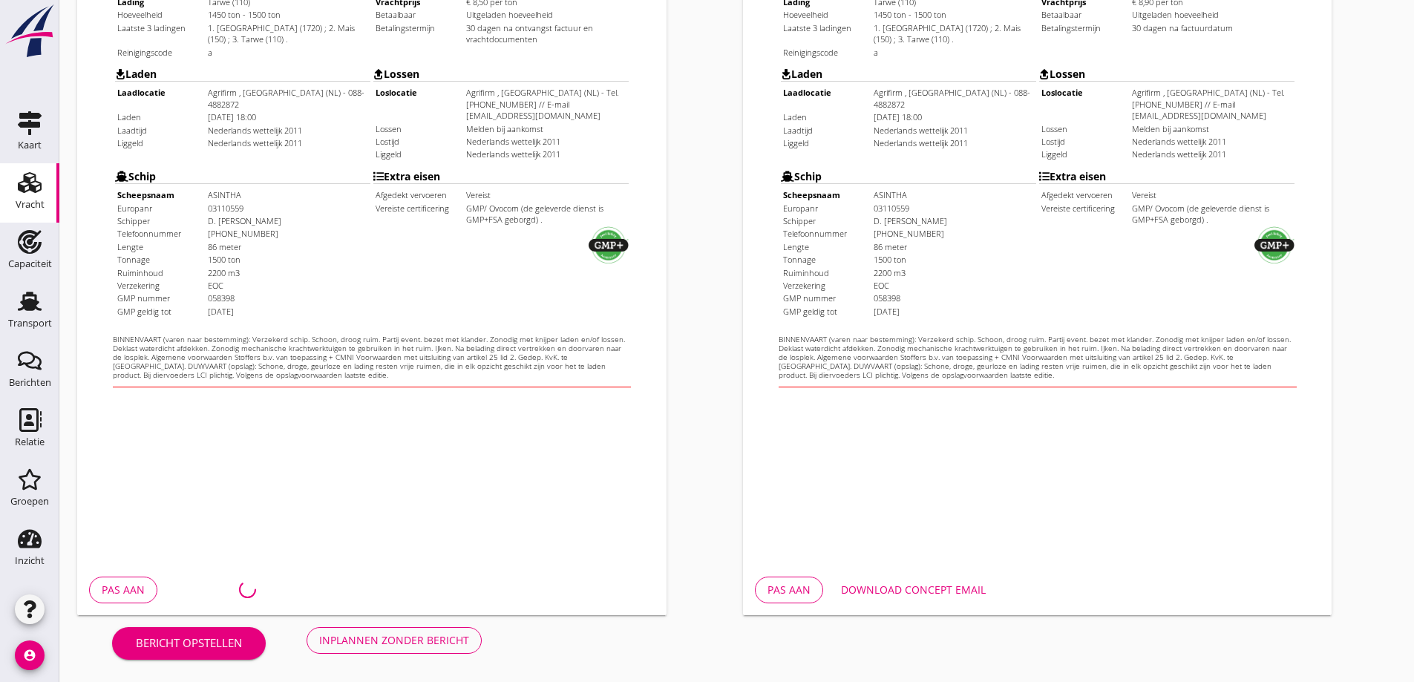
click at [906, 591] on div "Download concept email" at bounding box center [913, 590] width 145 height 16
click at [352, 632] on button "Inplannen zonder bericht" at bounding box center [393, 640] width 175 height 27
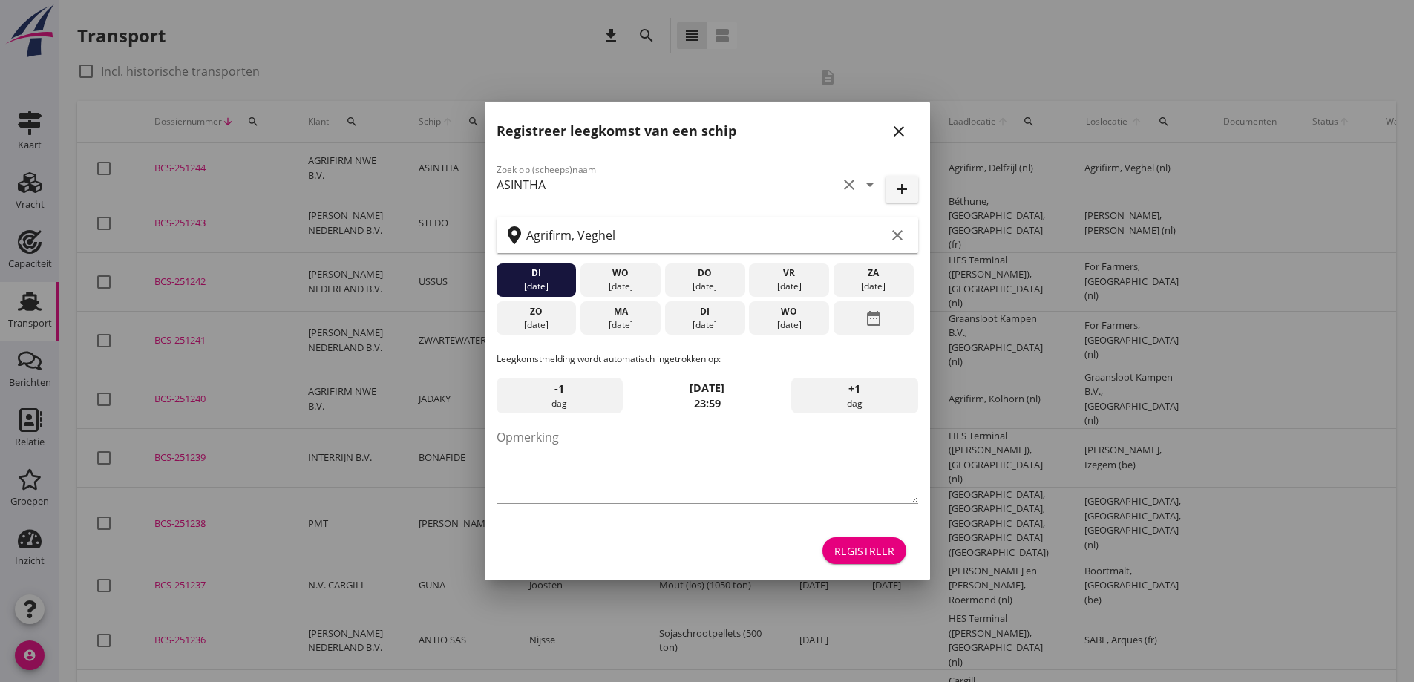
click at [642, 333] on div "ma 18 aug." at bounding box center [620, 318] width 80 height 34
click at [892, 551] on div "Registreer" at bounding box center [864, 551] width 60 height 16
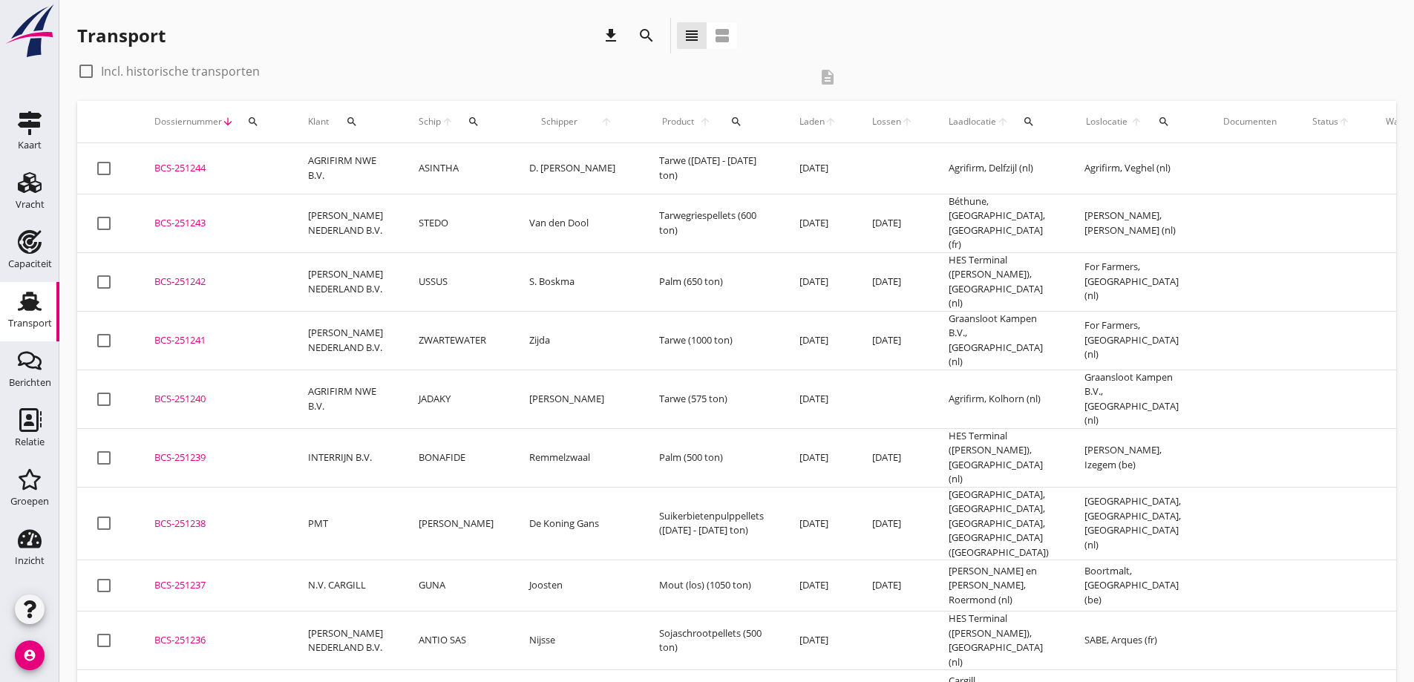
click at [208, 165] on div "BCS-251244" at bounding box center [213, 168] width 118 height 15
click at [205, 172] on div "cancel You are impersonating another user. Transport download search view_headl…" at bounding box center [736, 673] width 1354 height 1346
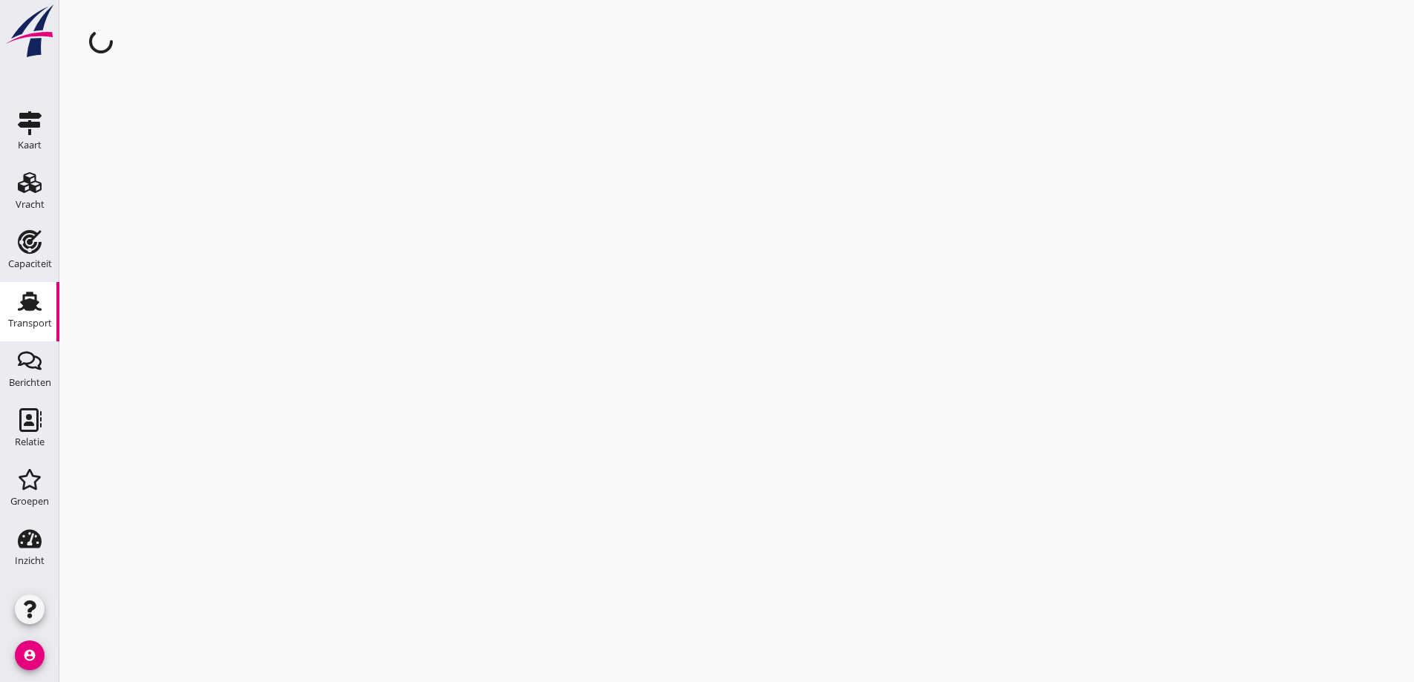
click at [169, 168] on div "cancel You are impersonating another user." at bounding box center [736, 341] width 1354 height 682
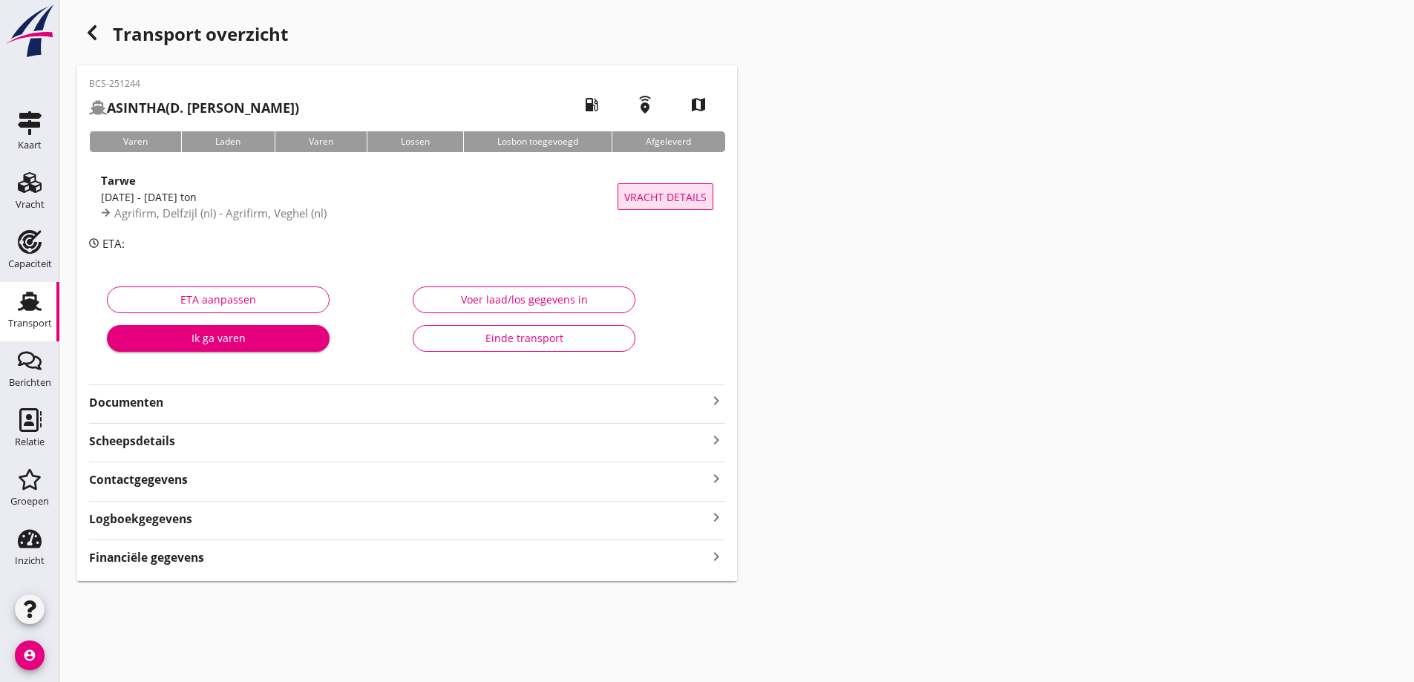
click at [670, 200] on span "Vracht details" at bounding box center [665, 197] width 82 height 16
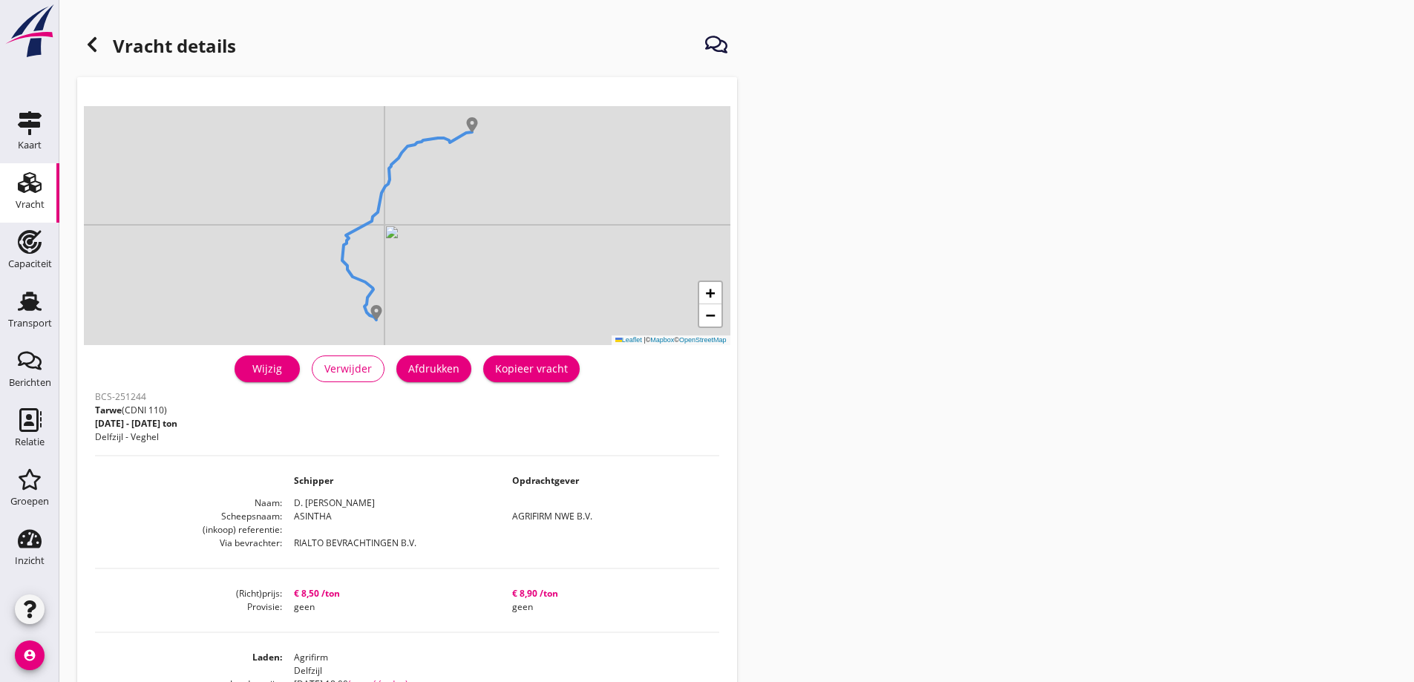
click at [449, 373] on div "Afdrukken" at bounding box center [433, 369] width 51 height 16
click at [96, 53] on div at bounding box center [92, 45] width 30 height 30
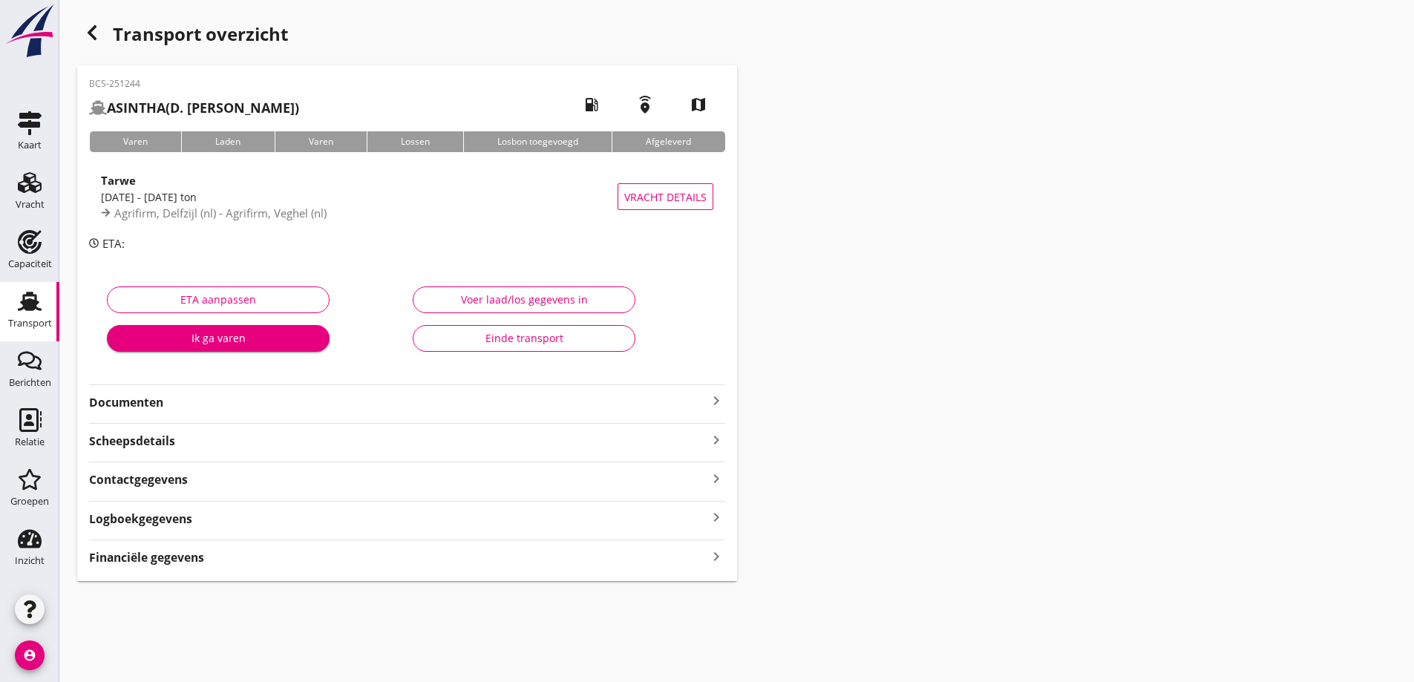
click at [208, 410] on strong "Documenten" at bounding box center [398, 402] width 618 height 17
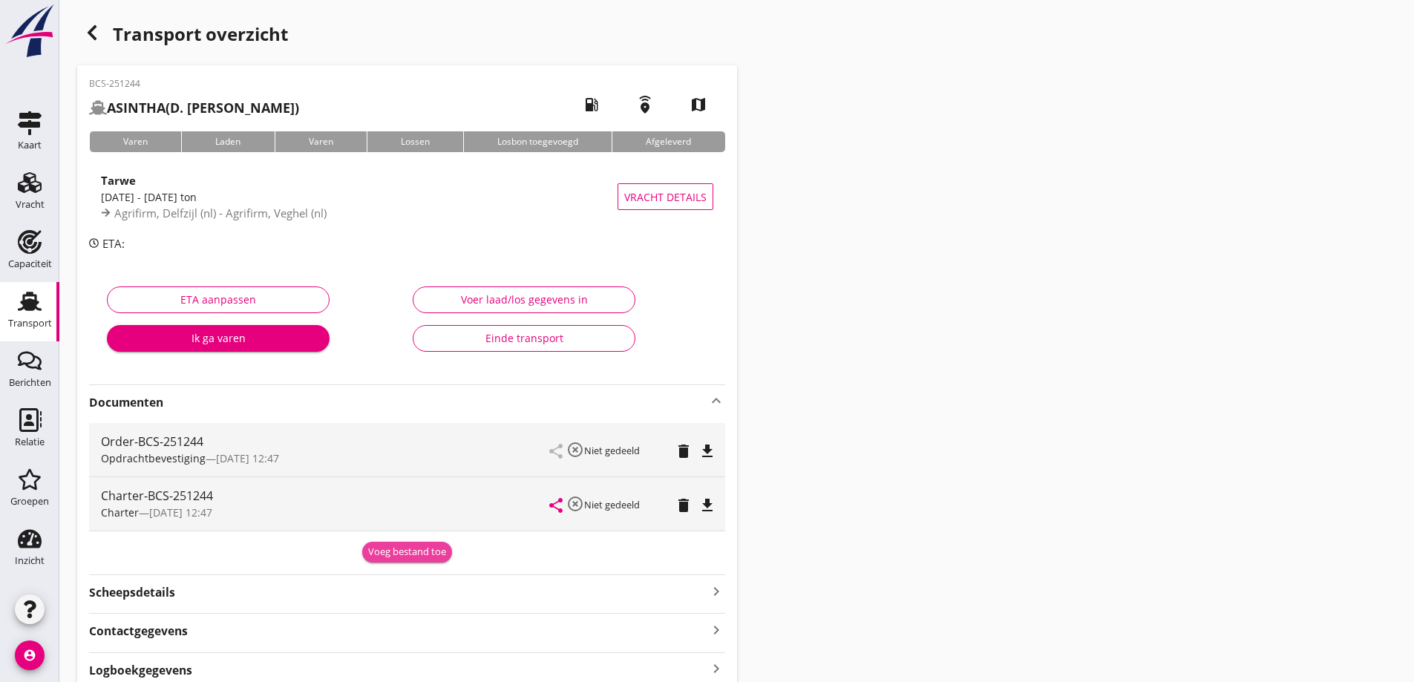
click at [395, 553] on div "Voeg bestand toe" at bounding box center [407, 552] width 78 height 15
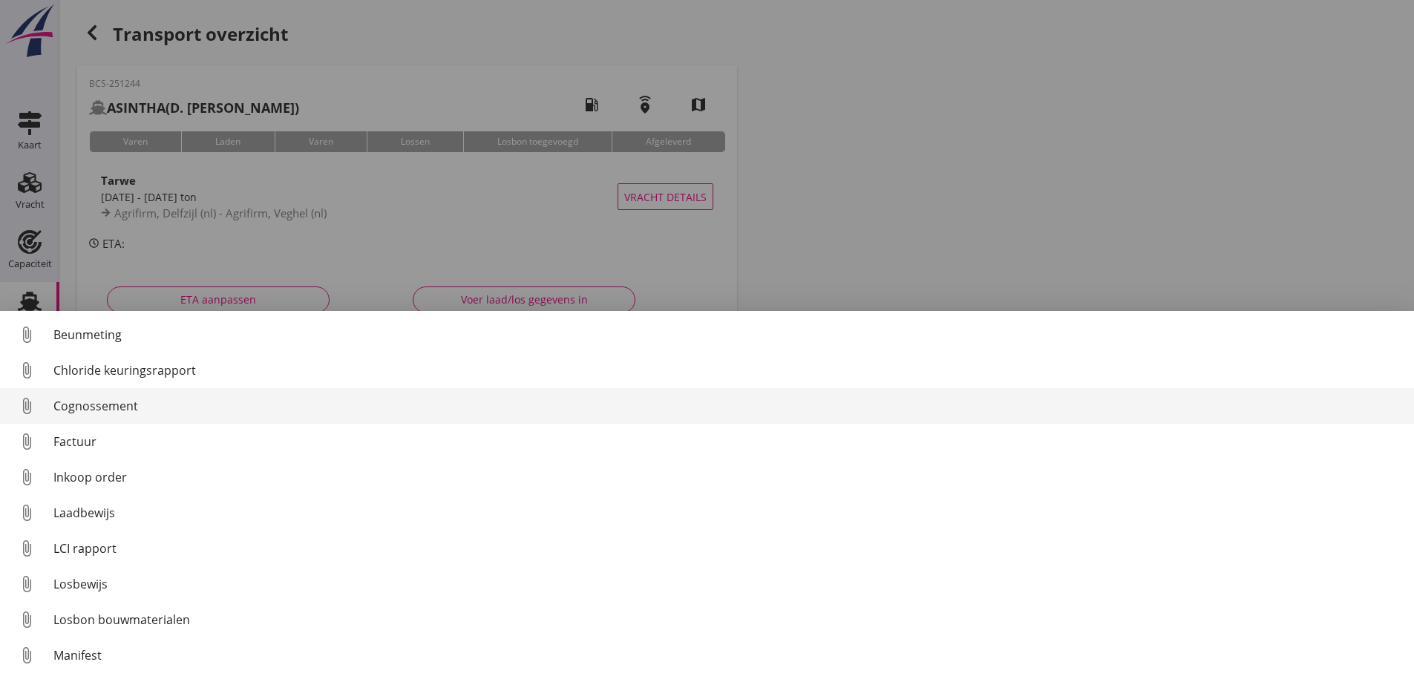
click at [117, 410] on div "Cognossement" at bounding box center [727, 406] width 1348 height 18
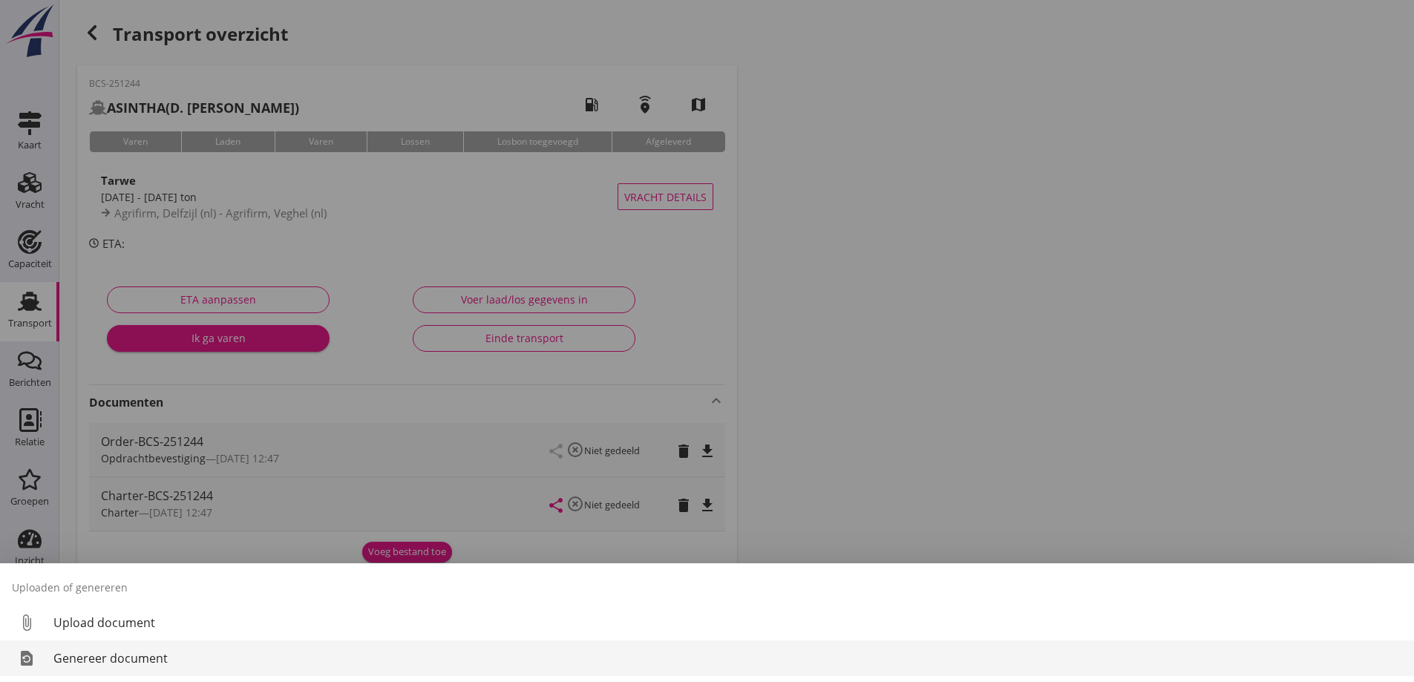
click at [94, 658] on div "Genereer document" at bounding box center [727, 658] width 1348 height 18
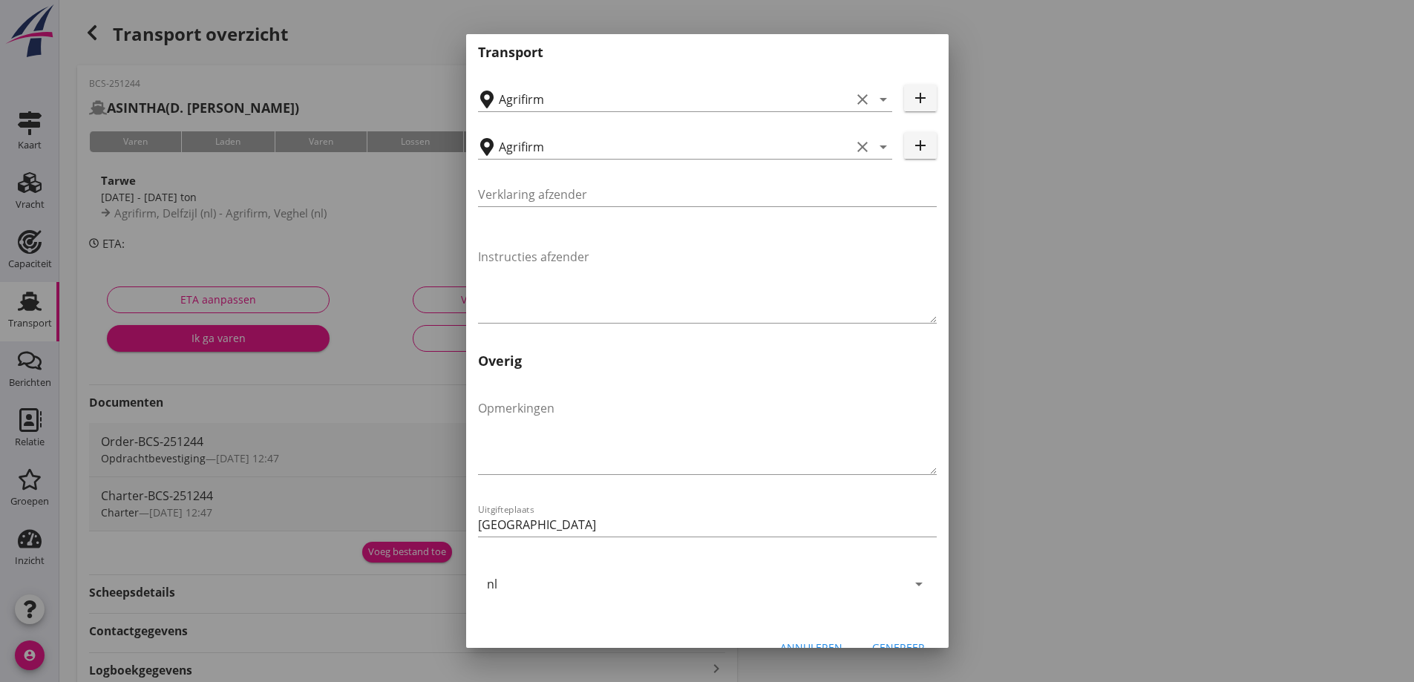
scroll to position [444, 0]
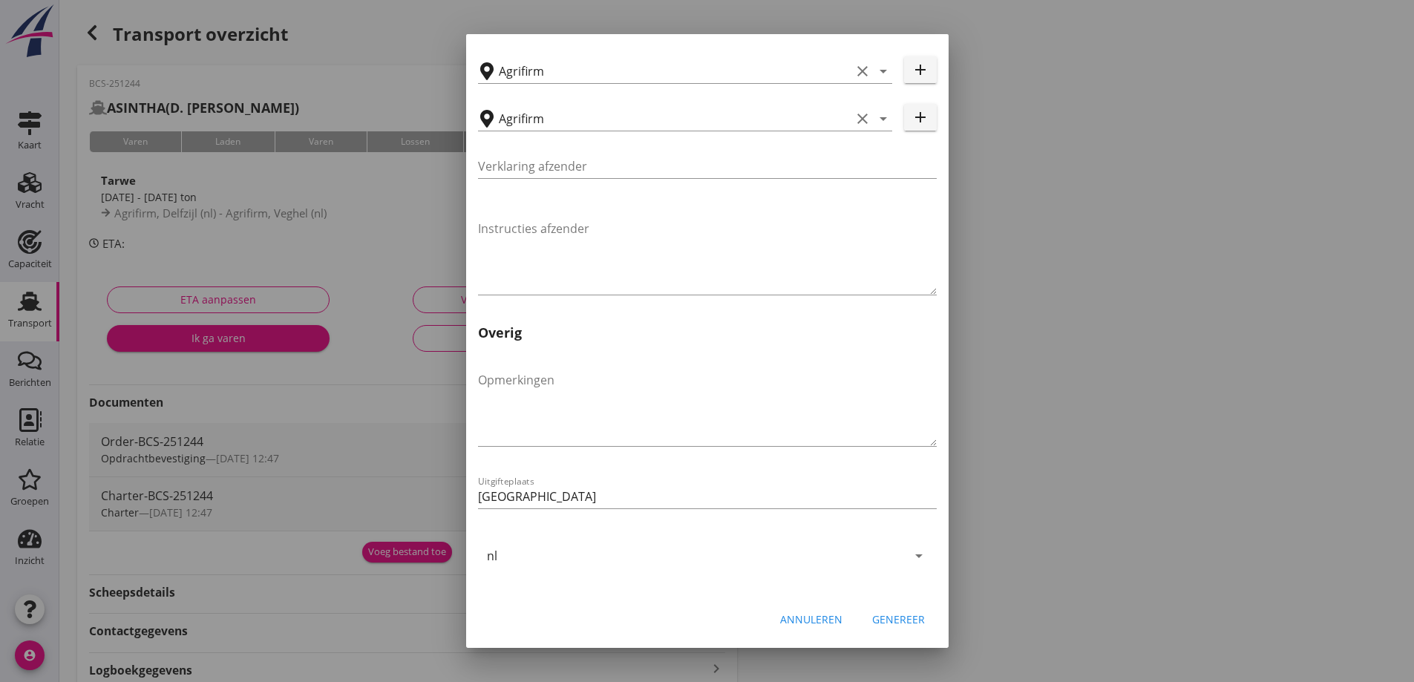
click at [872, 608] on button "Genereer" at bounding box center [898, 619] width 76 height 27
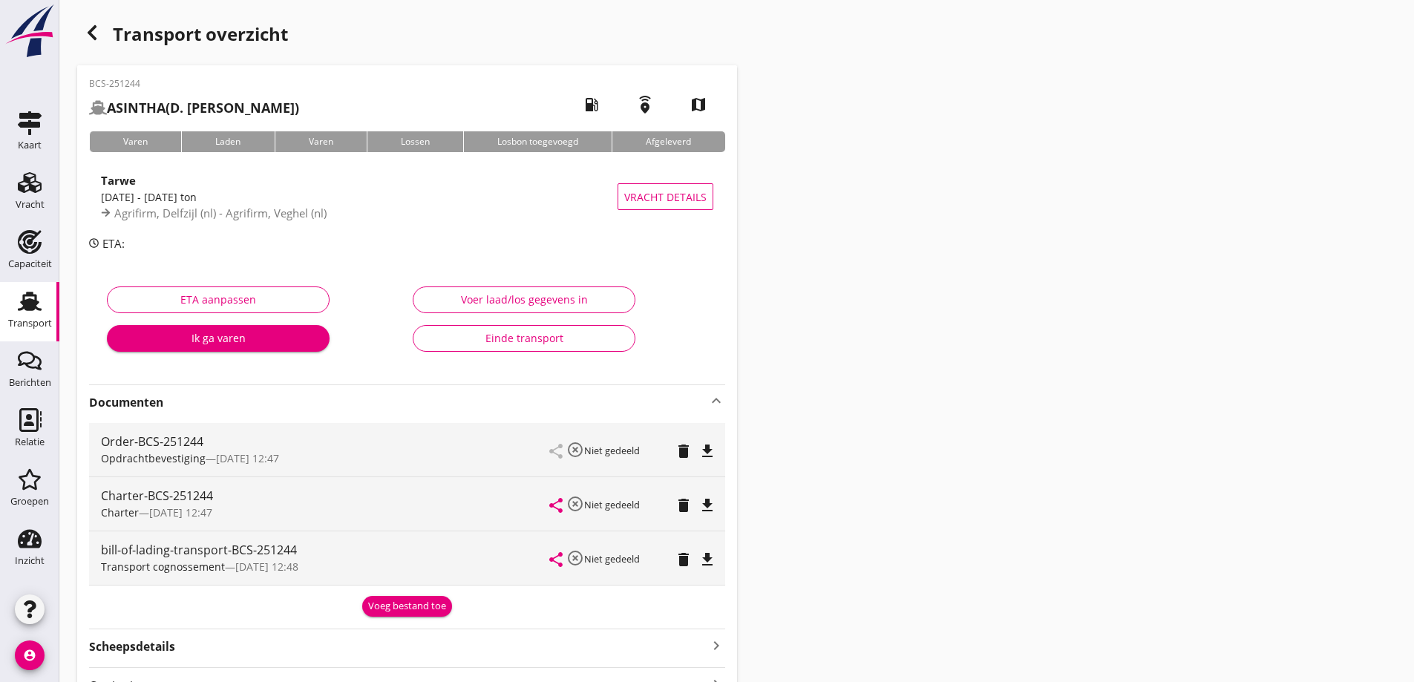
drag, startPoint x: 712, startPoint y: 559, endPoint x: 741, endPoint y: 514, distance: 52.7
click at [713, 559] on icon "file_download" at bounding box center [707, 560] width 18 height 18
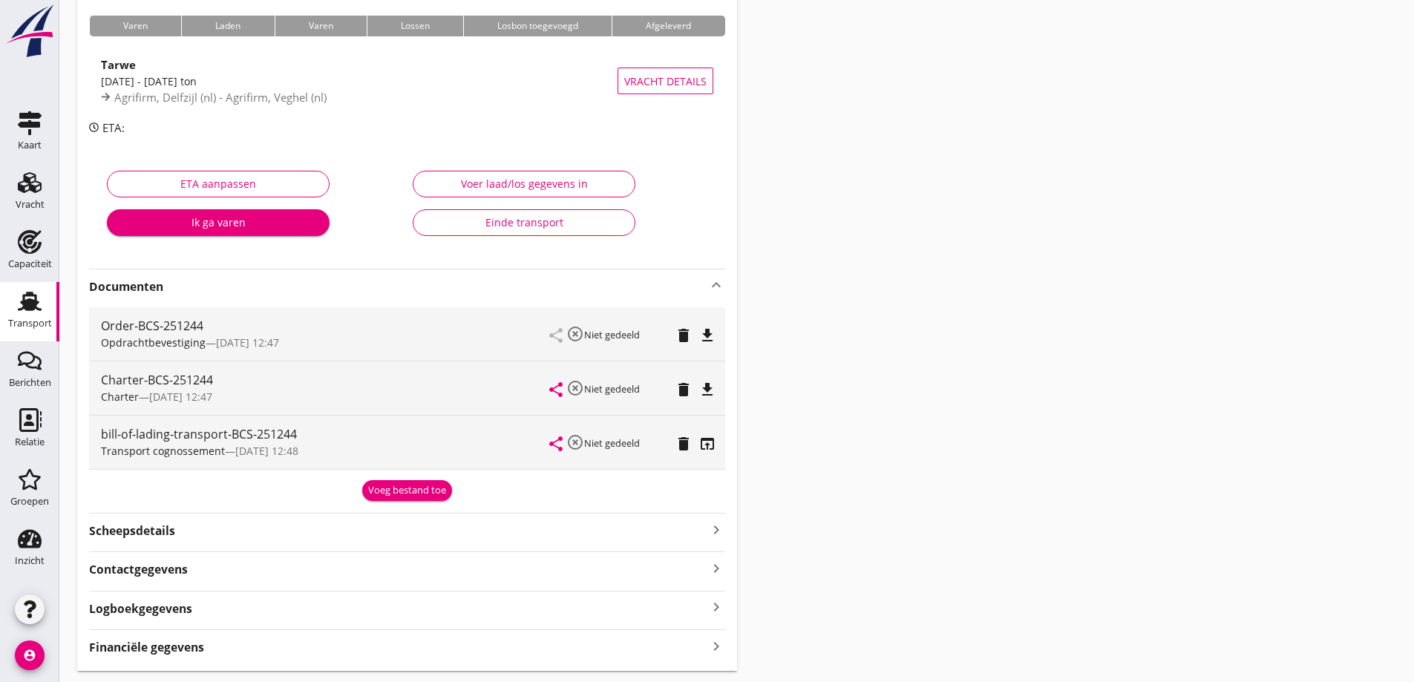
scroll to position [158, 0]
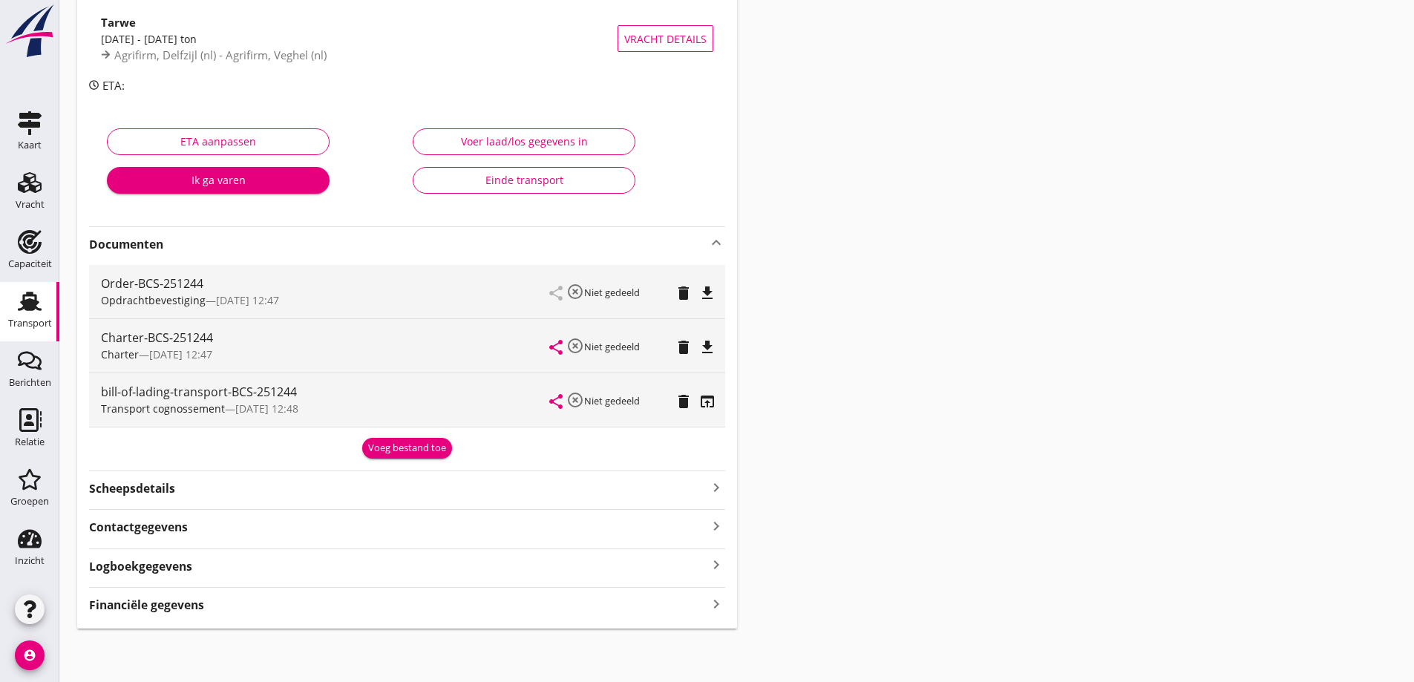
click at [122, 598] on strong "Financiële gegevens" at bounding box center [146, 605] width 115 height 17
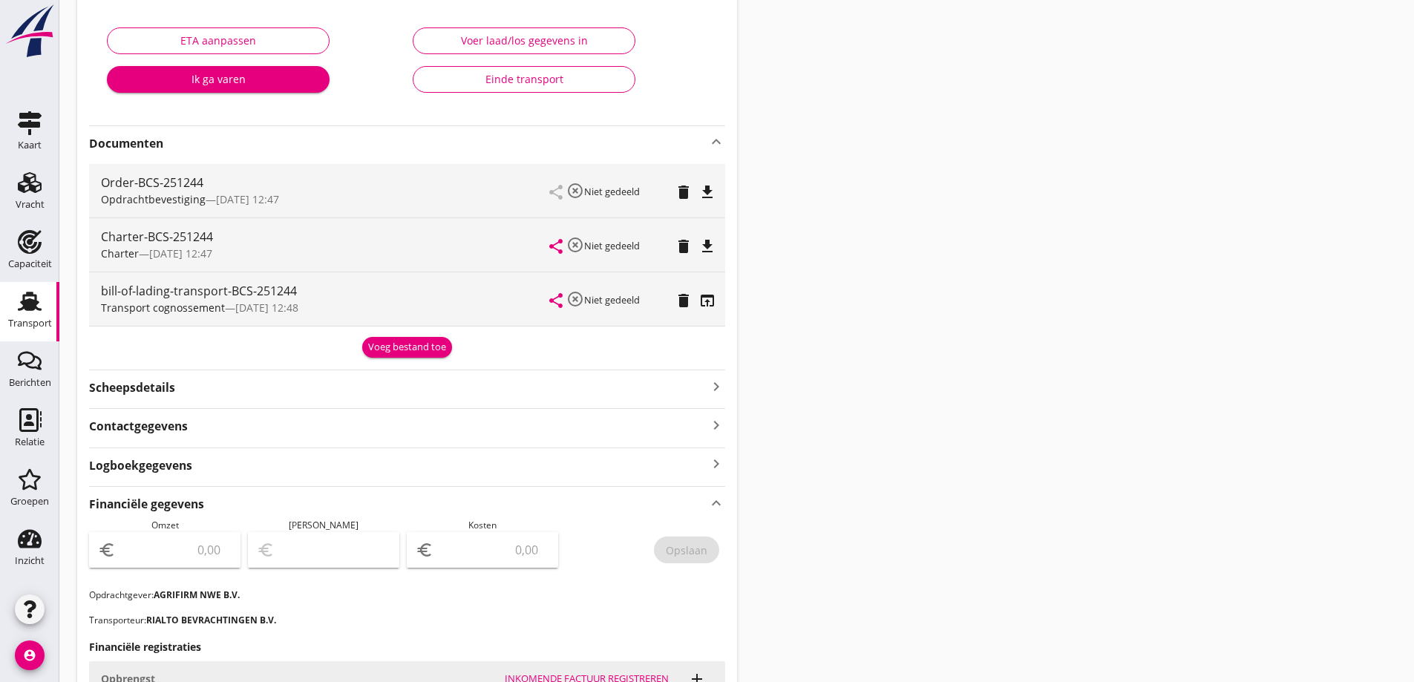
scroll to position [529, 0]
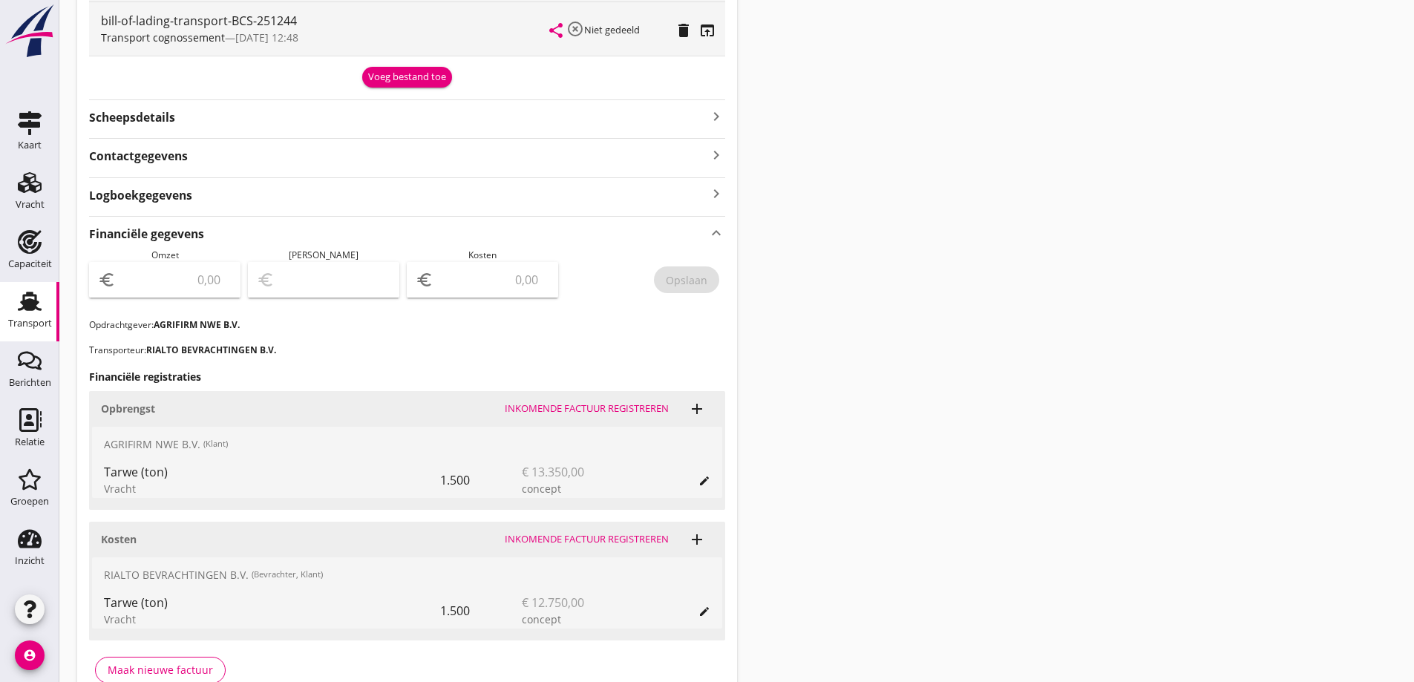
click at [154, 272] on input "number" at bounding box center [175, 280] width 113 height 24
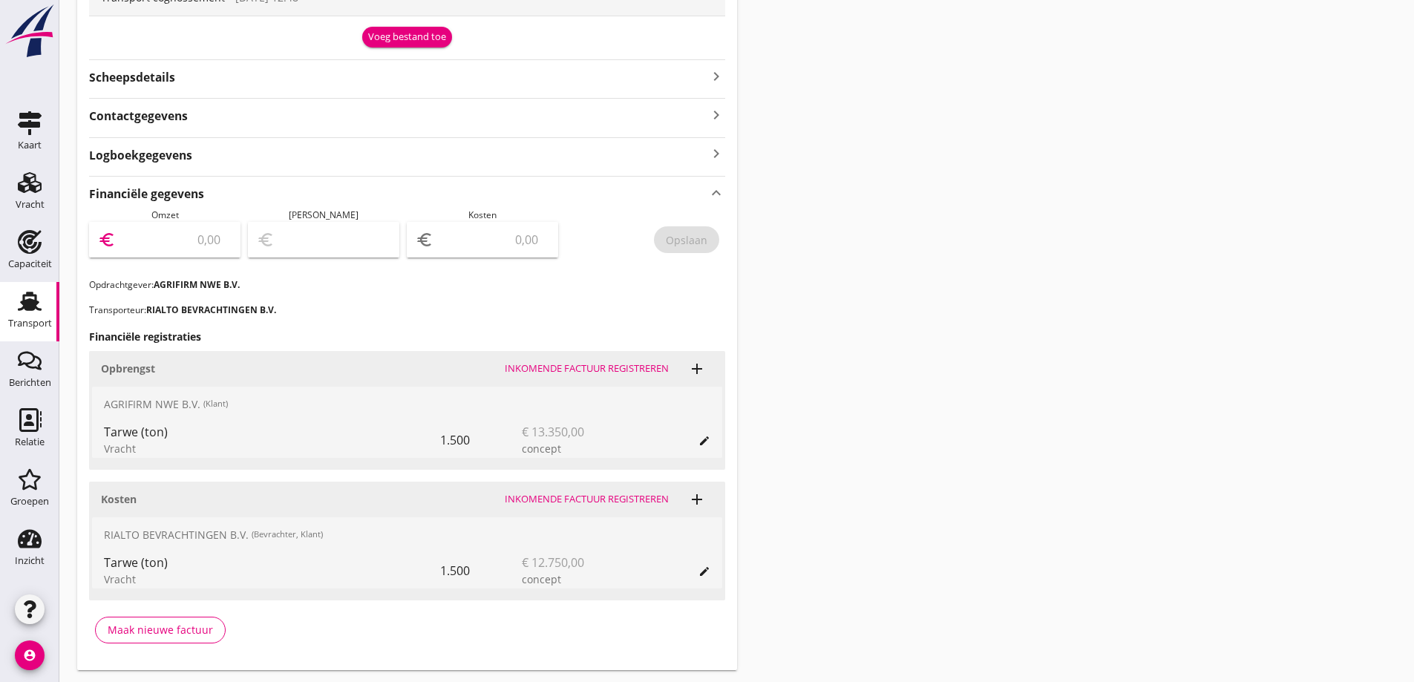
scroll to position [603, 0]
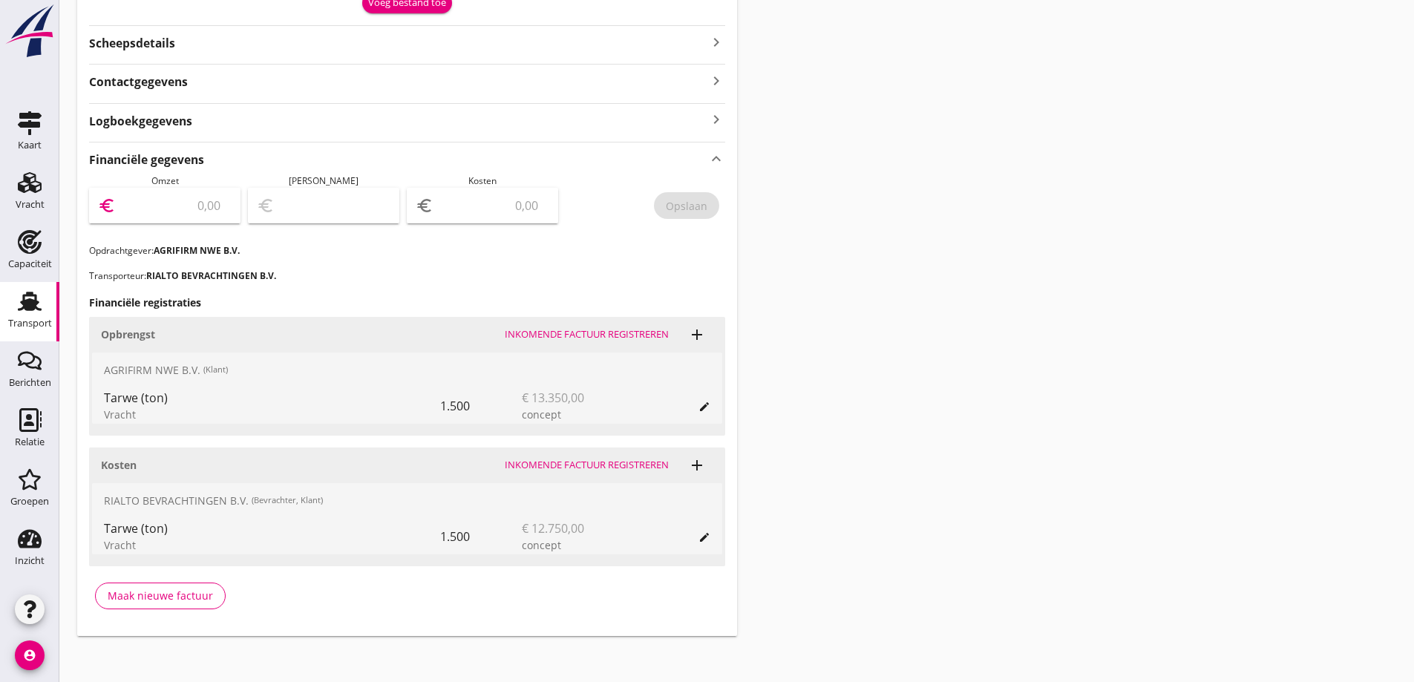
click at [169, 200] on input "number" at bounding box center [175, 206] width 113 height 24
click at [475, 197] on input "number" at bounding box center [492, 206] width 113 height 24
type input "12580"
click at [179, 215] on input "number" at bounding box center [175, 206] width 113 height 24
type input "1"
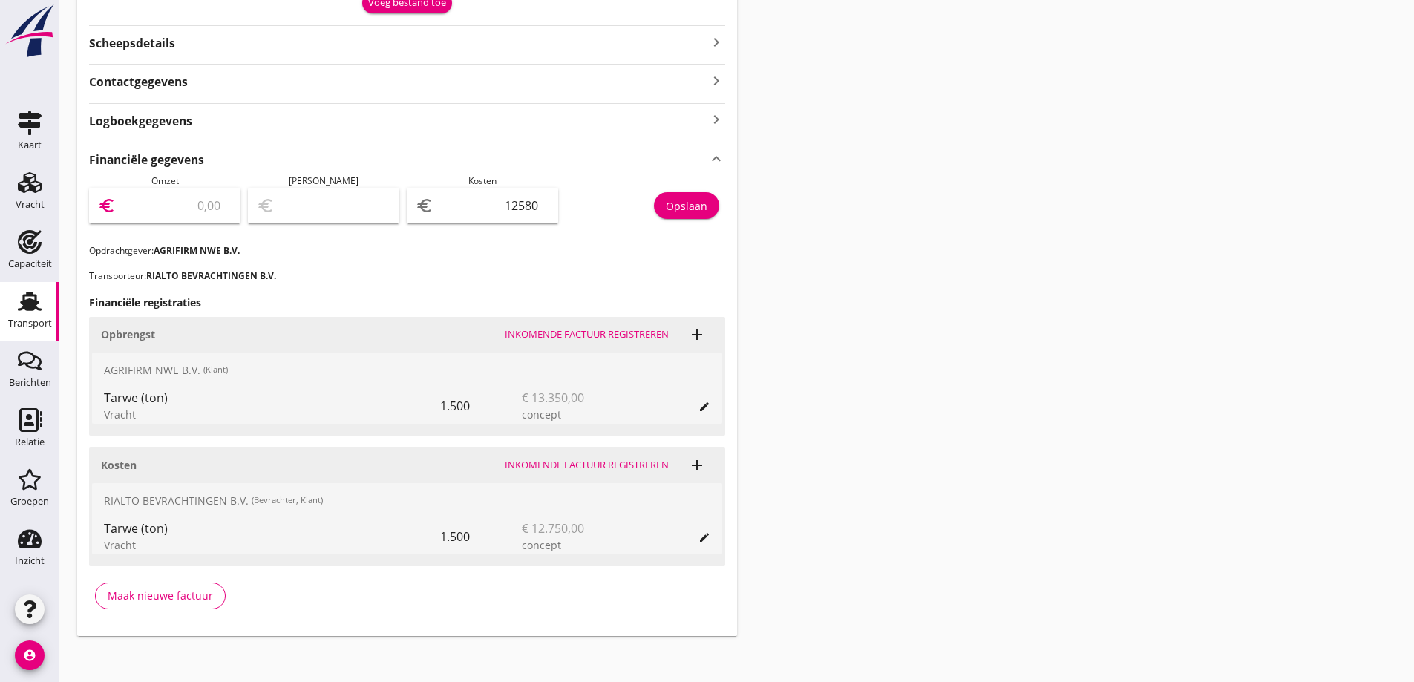
type input "-12579.00"
type input "13"
type input "-12567.00"
type input "131"
type input "-12449.00"
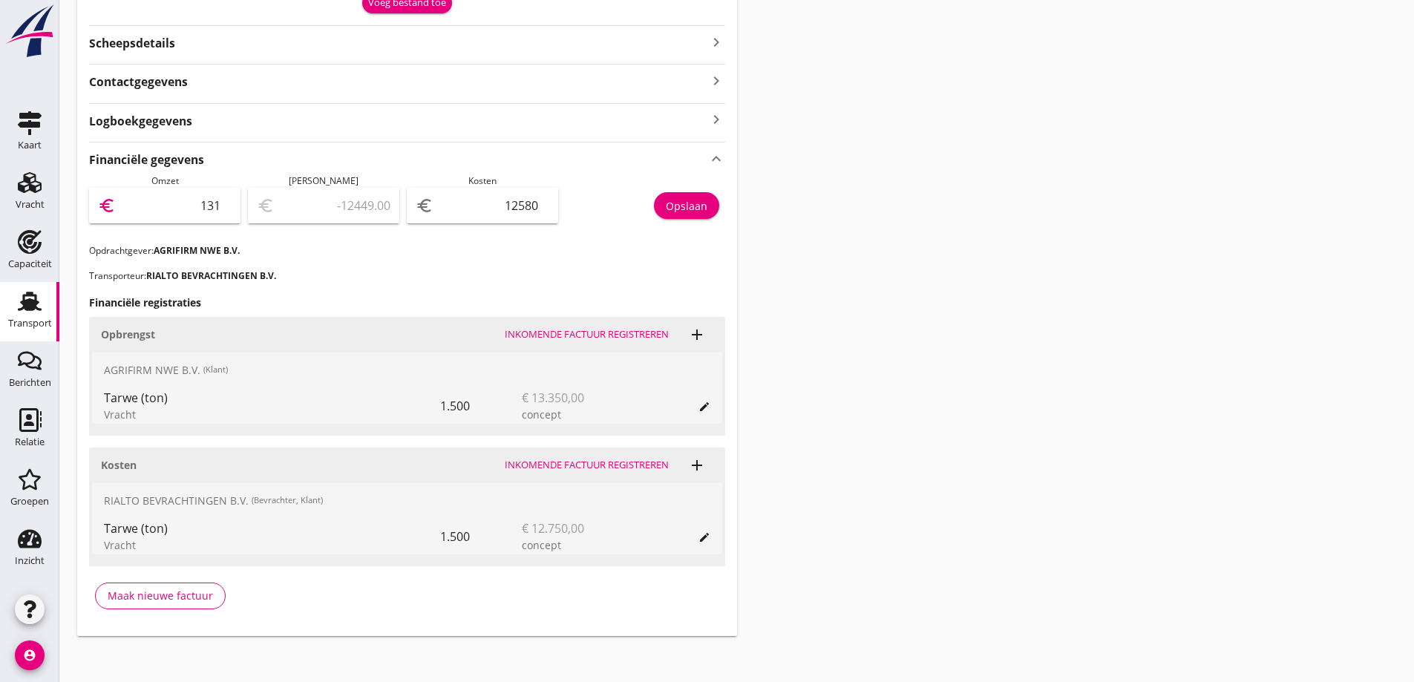
type input "1312"
type input "-11268.00"
click at [214, 209] on input "1312" at bounding box center [175, 206] width 113 height 24
type input "13172"
type input "592.00"
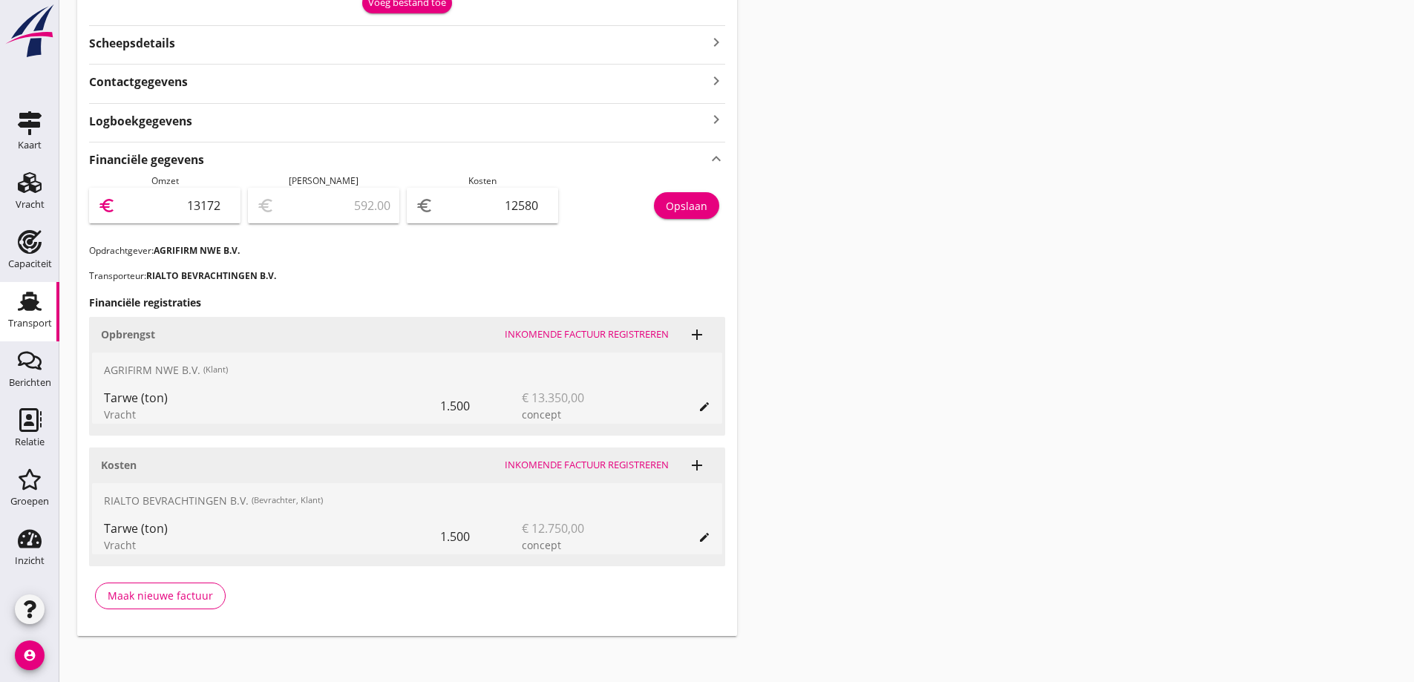
type input "13172"
click at [466, 266] on div "Financiële gegevens keyboard_arrow_up Omzet euro 13172 Marge euro 592.00 Kosten…" at bounding box center [407, 381] width 636 height 479
click at [691, 197] on button "Opslaan" at bounding box center [686, 205] width 65 height 27
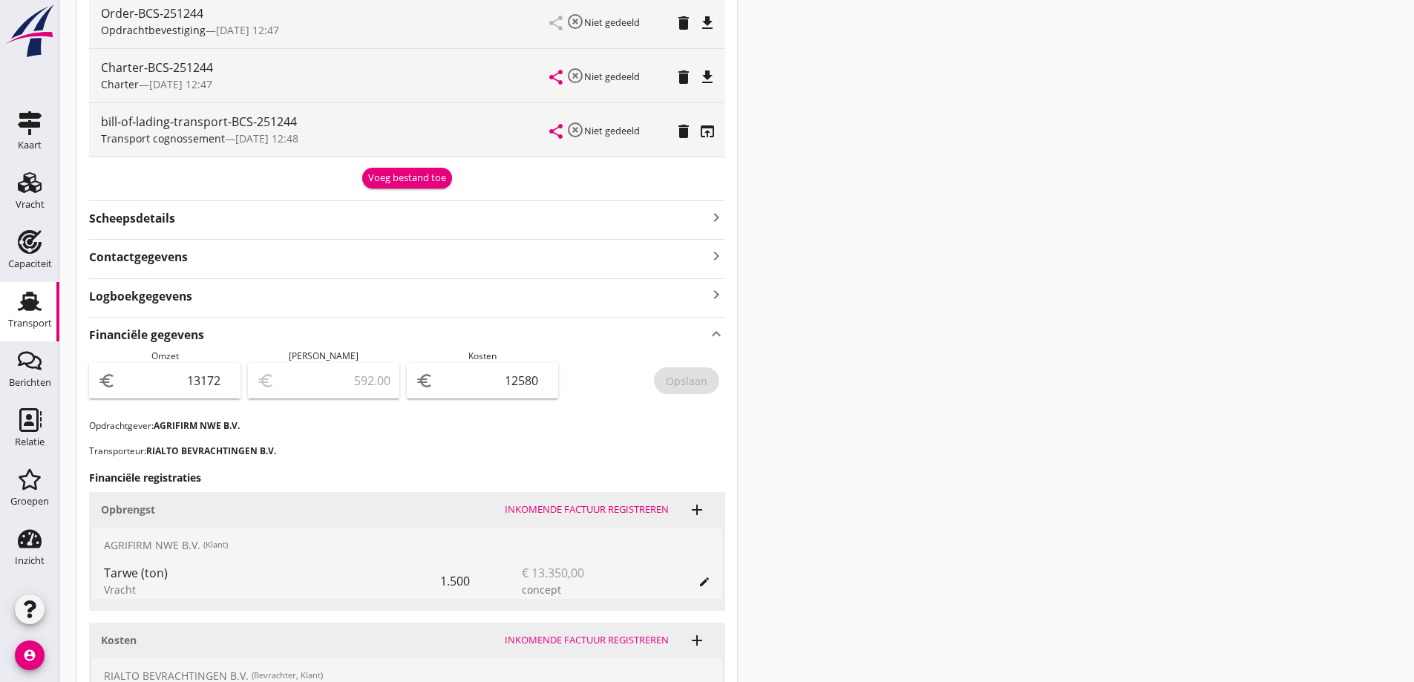
scroll to position [240, 0]
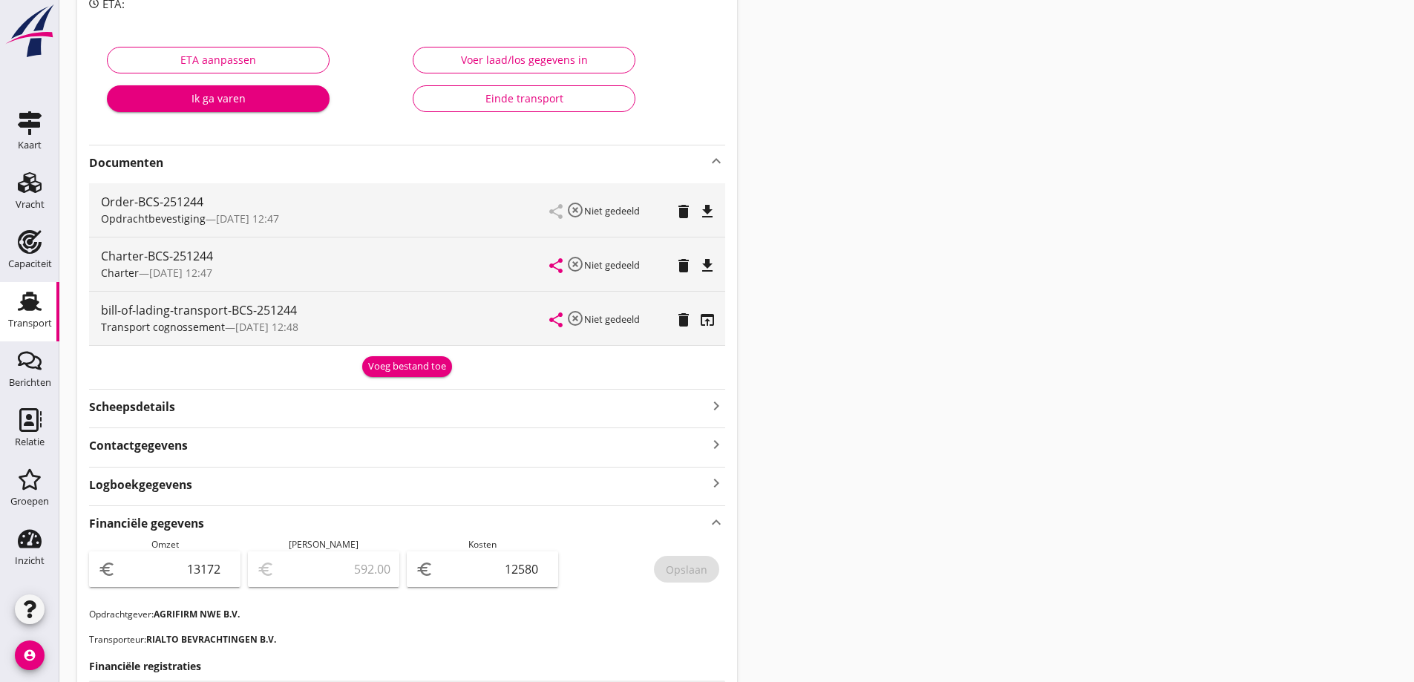
click at [28, 315] on div "Transport" at bounding box center [30, 323] width 44 height 21
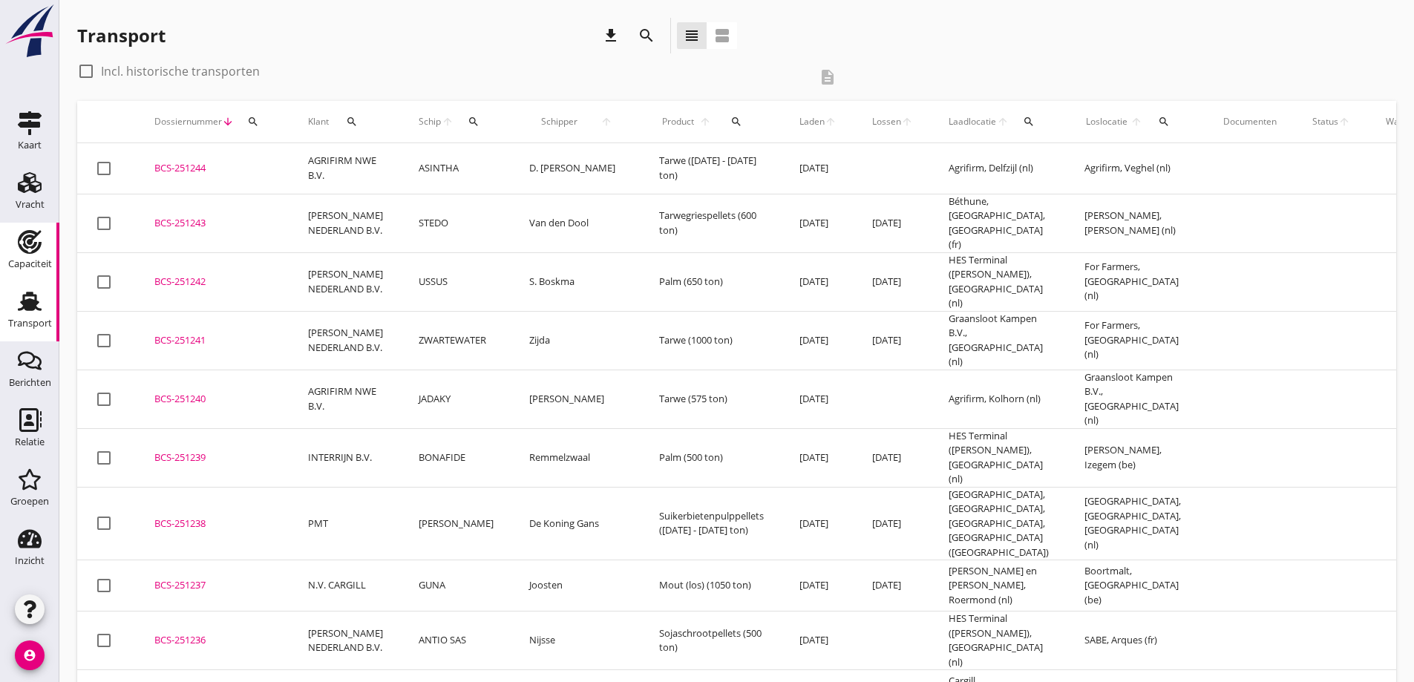
click at [38, 225] on link "Capaciteit Capaciteit" at bounding box center [29, 252] width 59 height 59
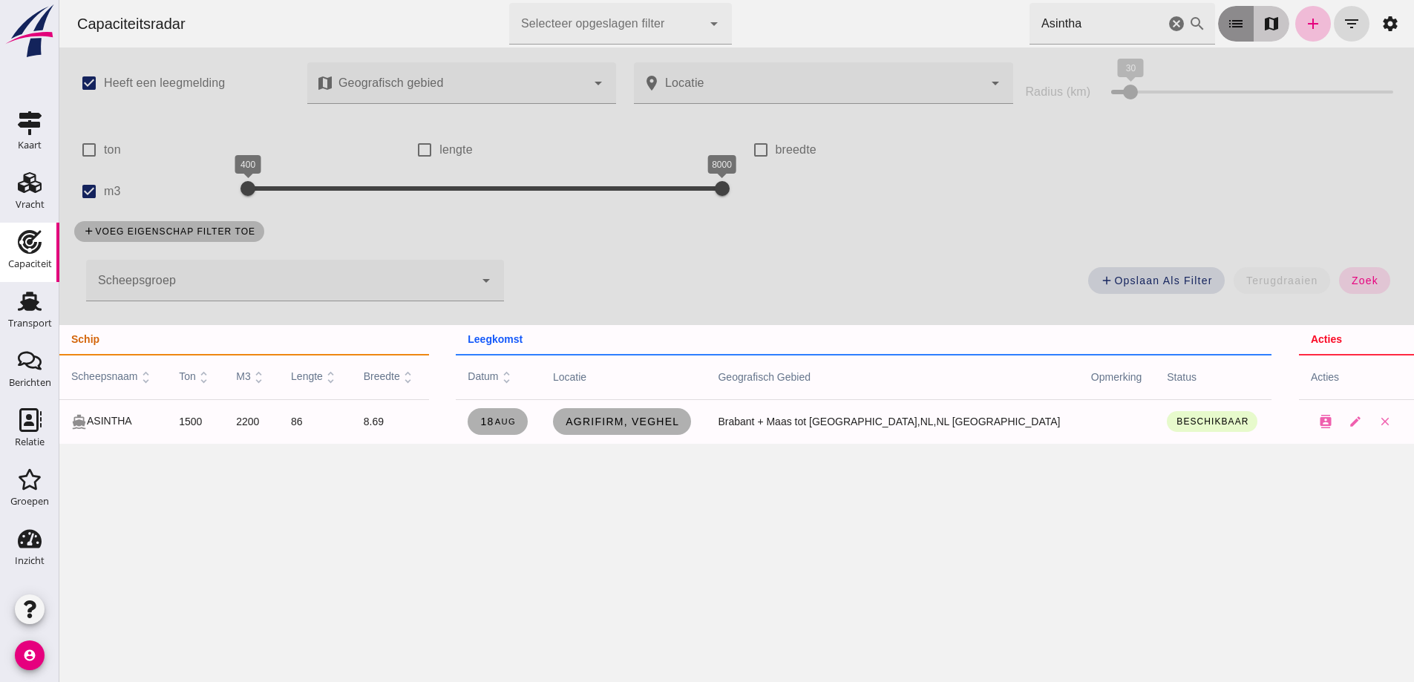
click input "Asintha"
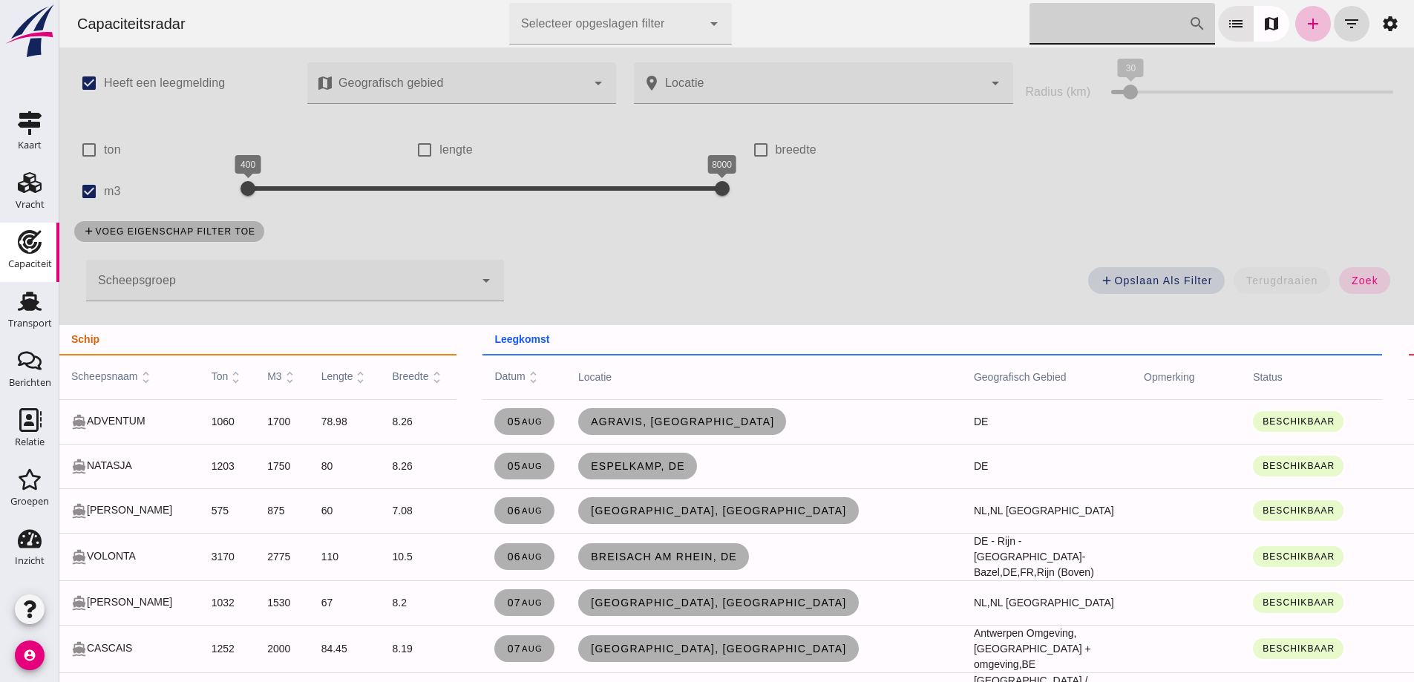
type input "g"
click link "add"
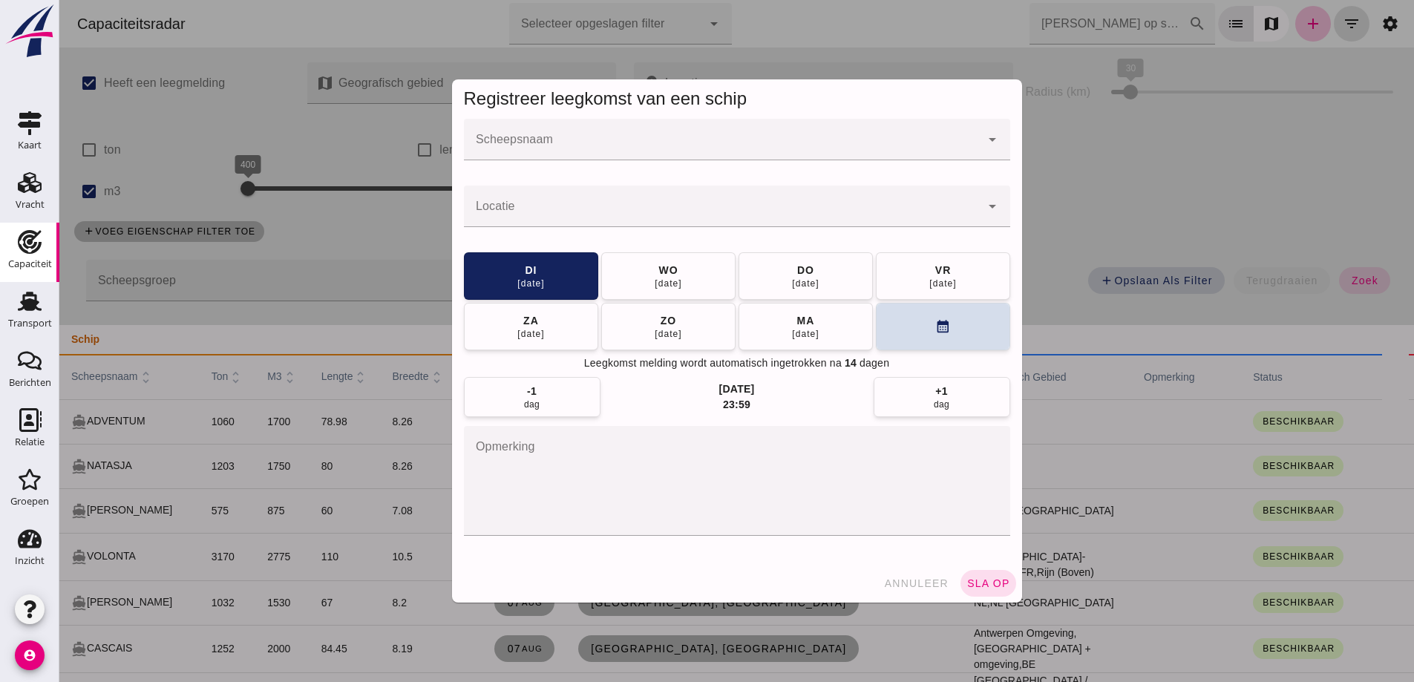
click div
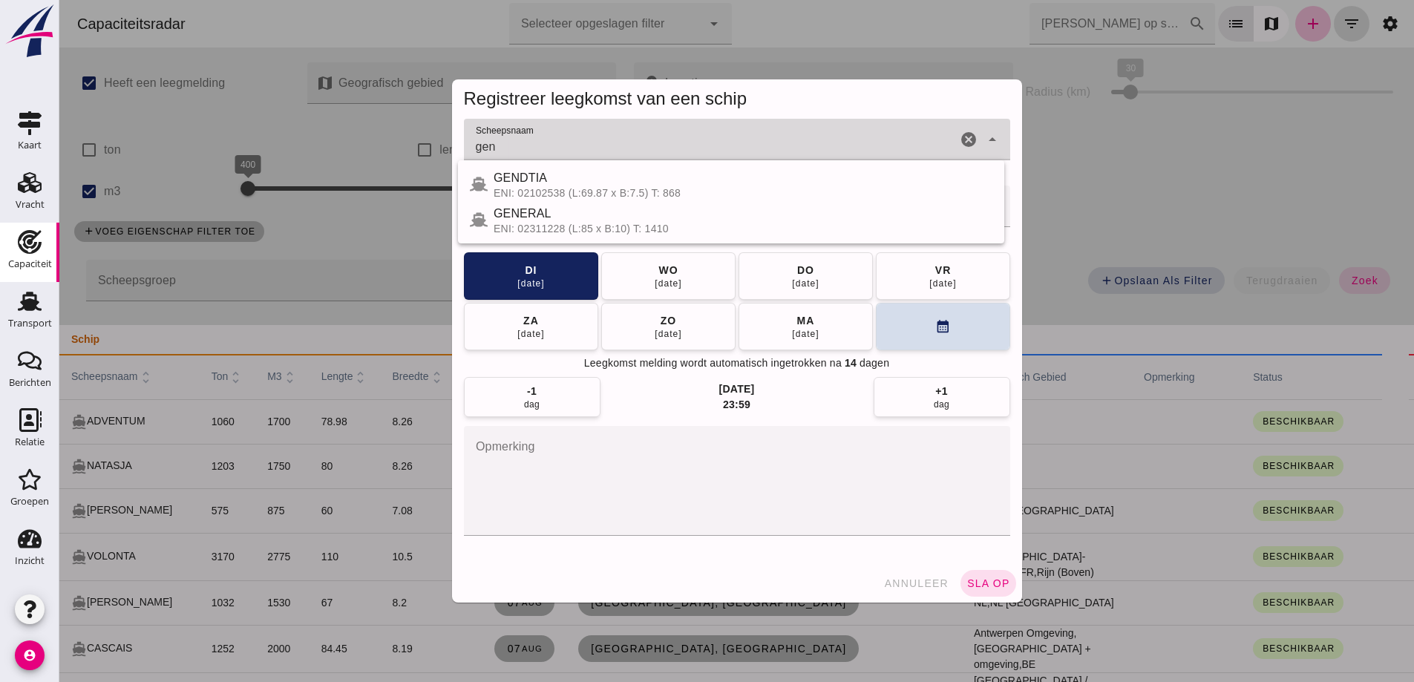
click at [530, 215] on div "GENERAL" at bounding box center [742, 214] width 499 height 18
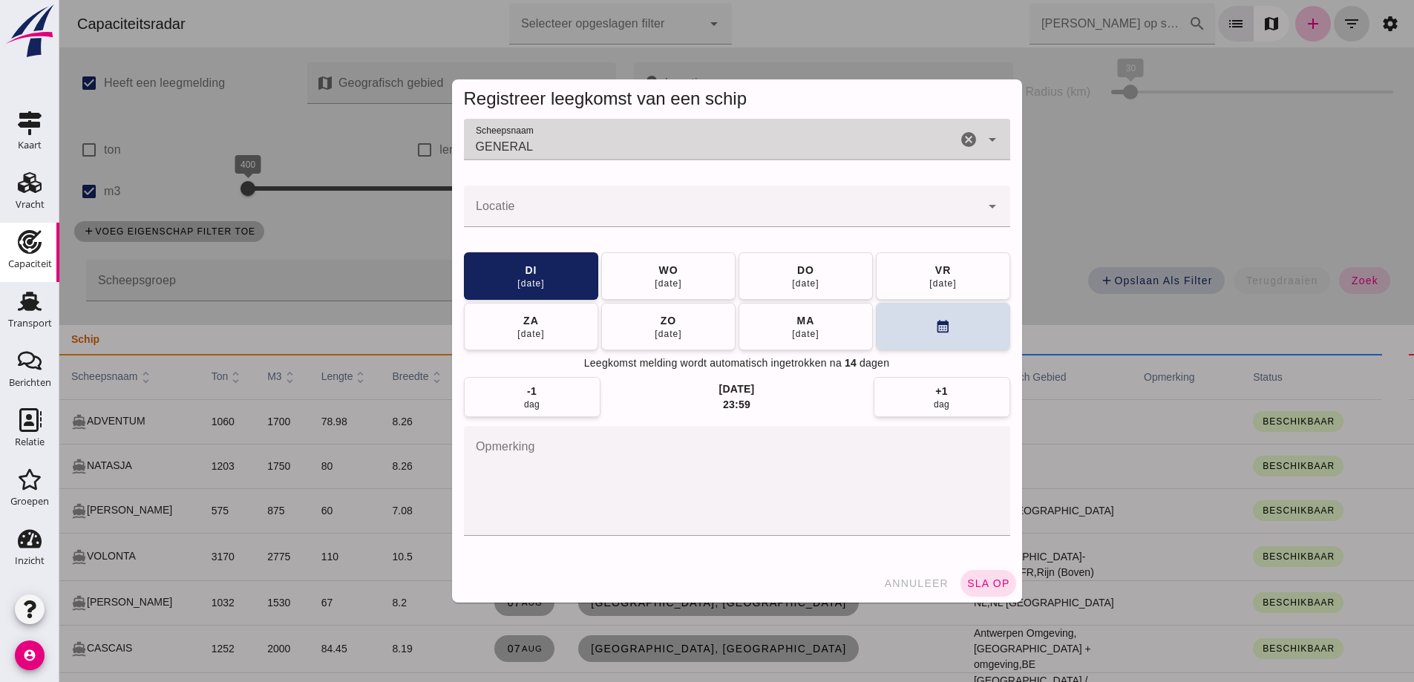
type input "GENERAL"
click input "Locatie"
click input "gee"
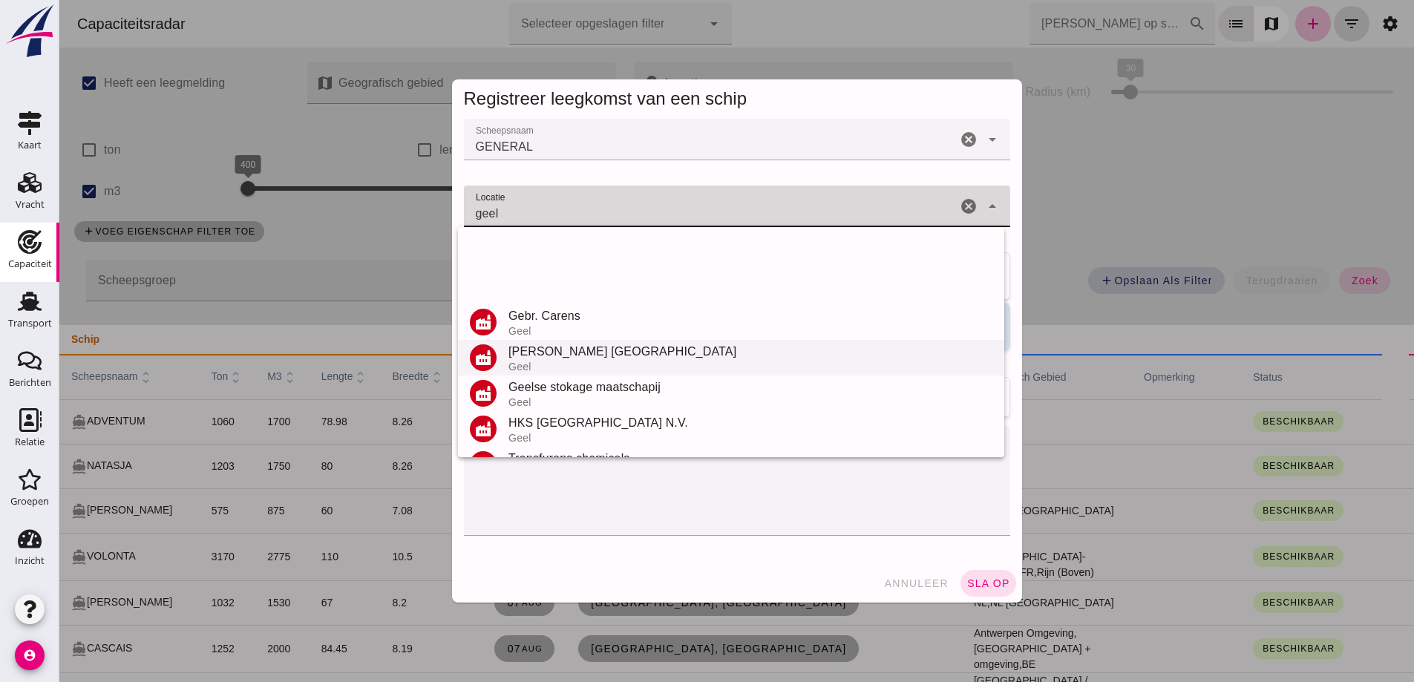
scroll to position [174, 0]
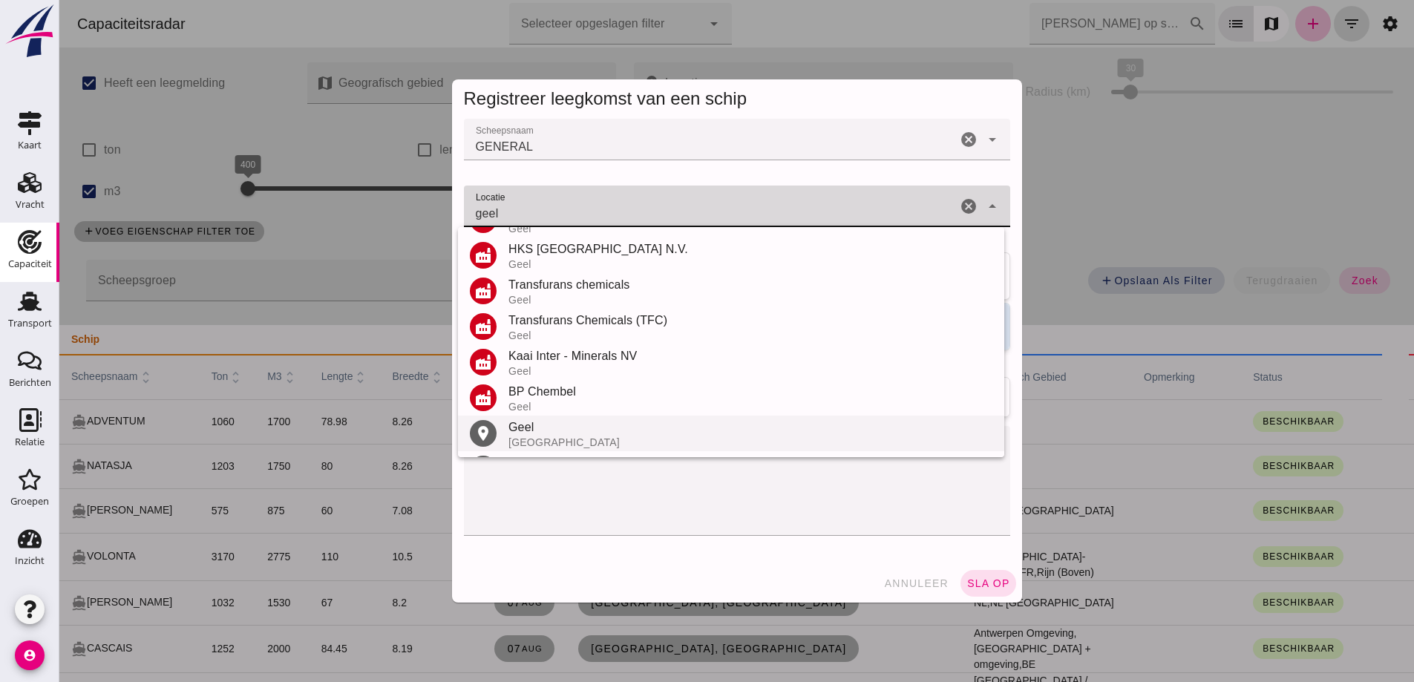
click at [556, 431] on div "Geel" at bounding box center [750, 428] width 484 height 18
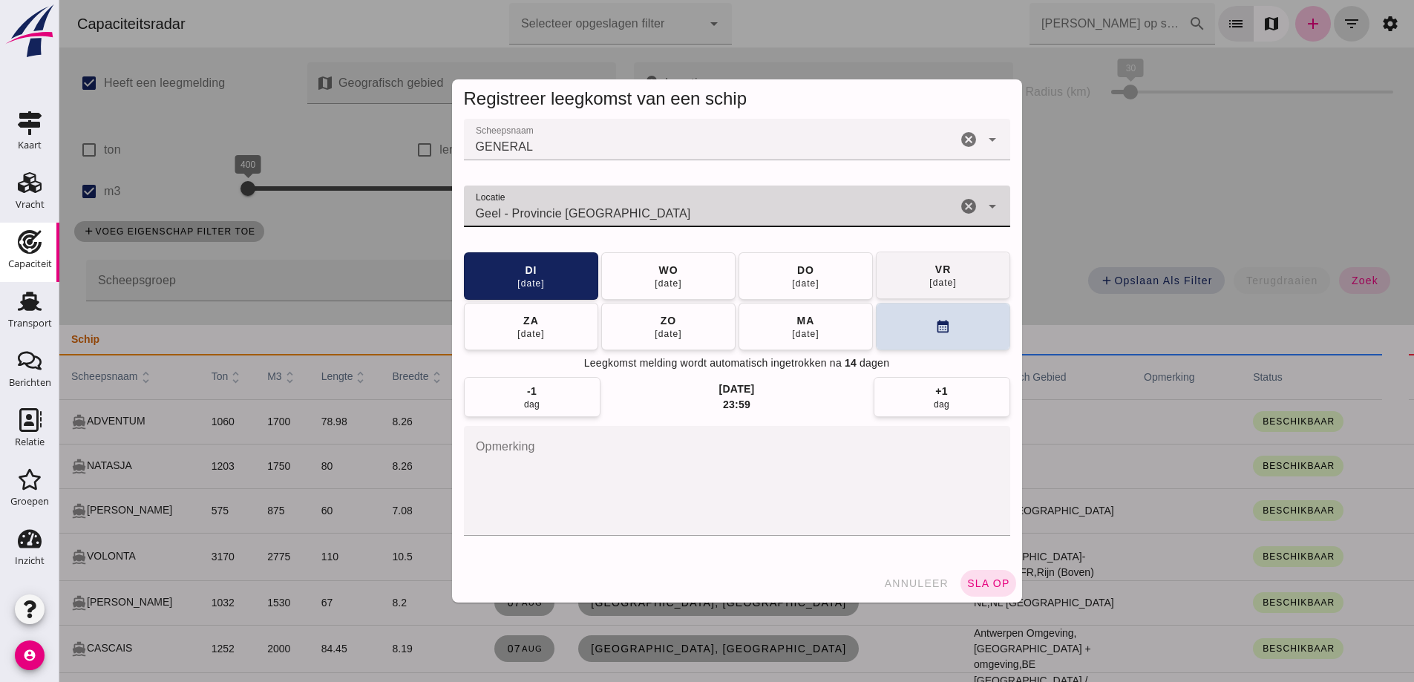
type input "Geel - Provincie Antwerpen"
click span "vr 15 aug"
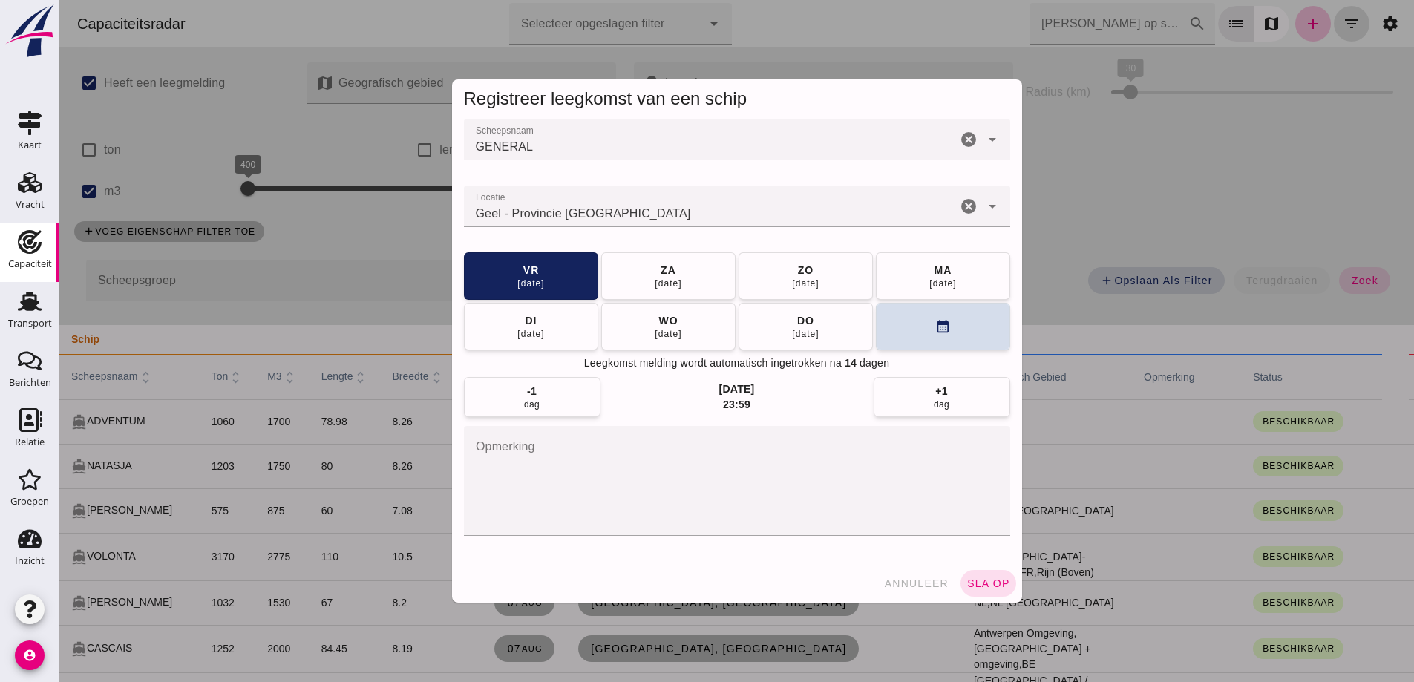
drag, startPoint x: 979, startPoint y: 591, endPoint x: 977, endPoint y: 604, distance: 12.8
click div "Registreer leegkomst van een schip Scheepsnaam Scheepsnaam GENERAL GENERAL canc…"
click span "sla op"
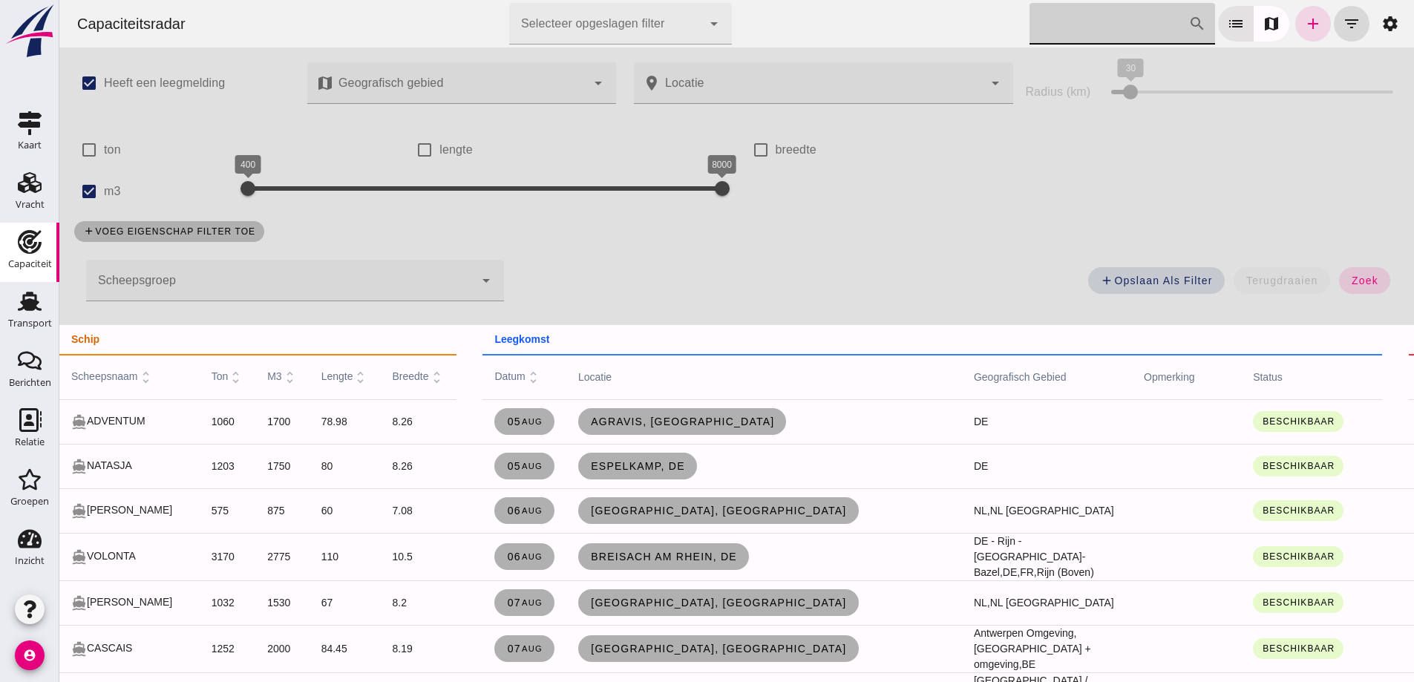
click input "Zoek op scheepsnaam"
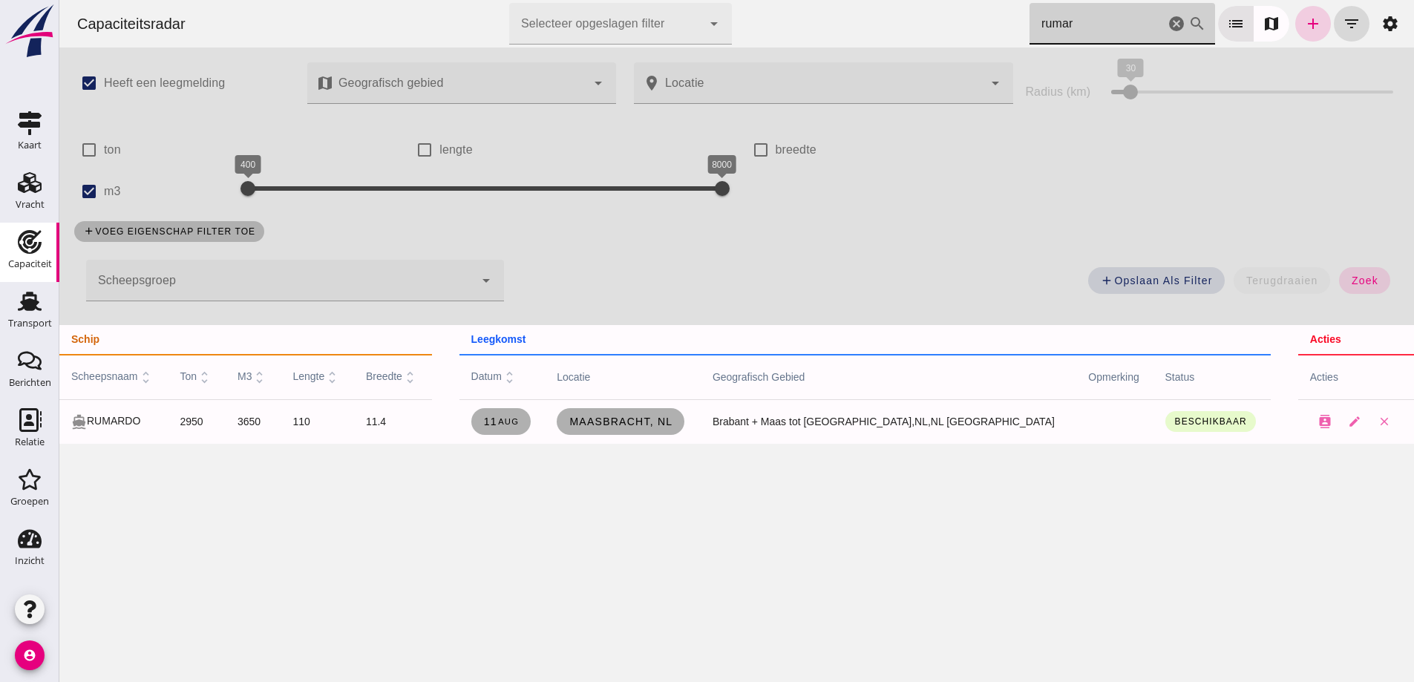
click input "rumar"
type input "rumar"
click at [1304, 23] on icon "add" at bounding box center [1313, 24] width 18 height 18
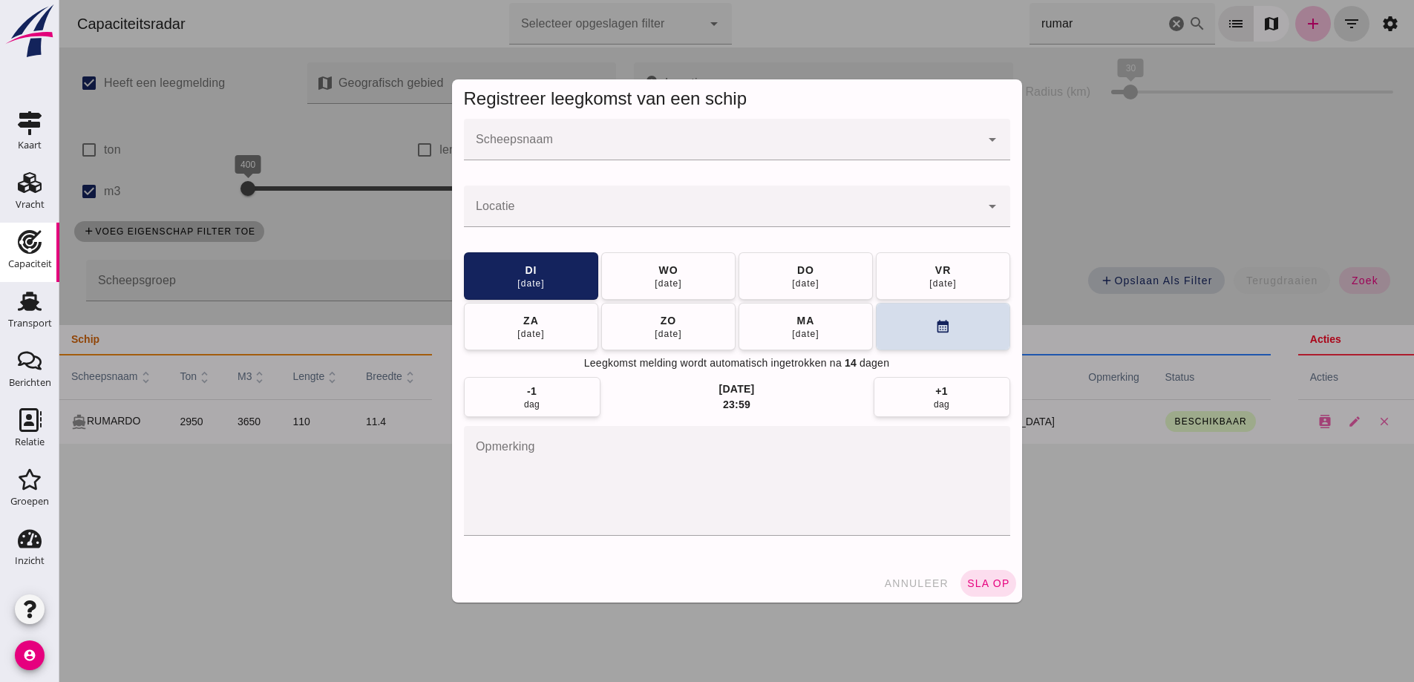
click div
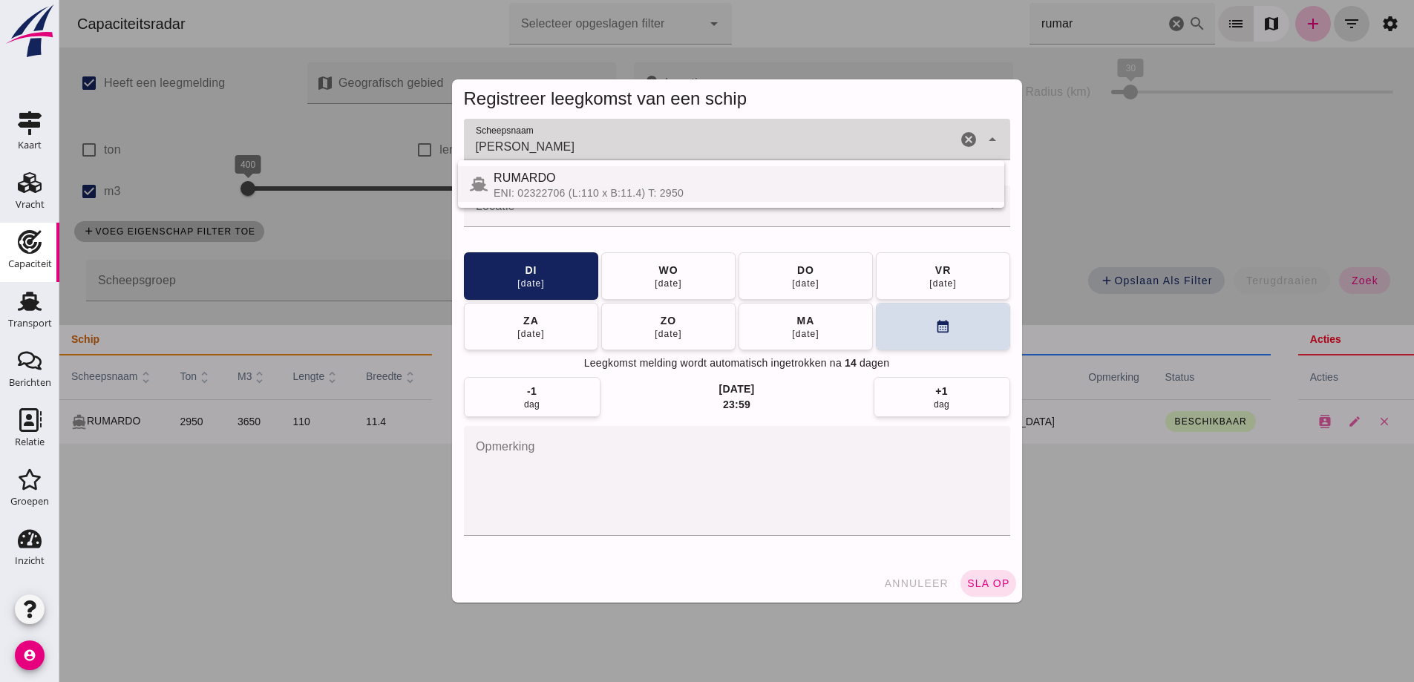
click at [568, 180] on div "RUMARDO" at bounding box center [742, 178] width 499 height 18
type input "RUMARDO"
click div
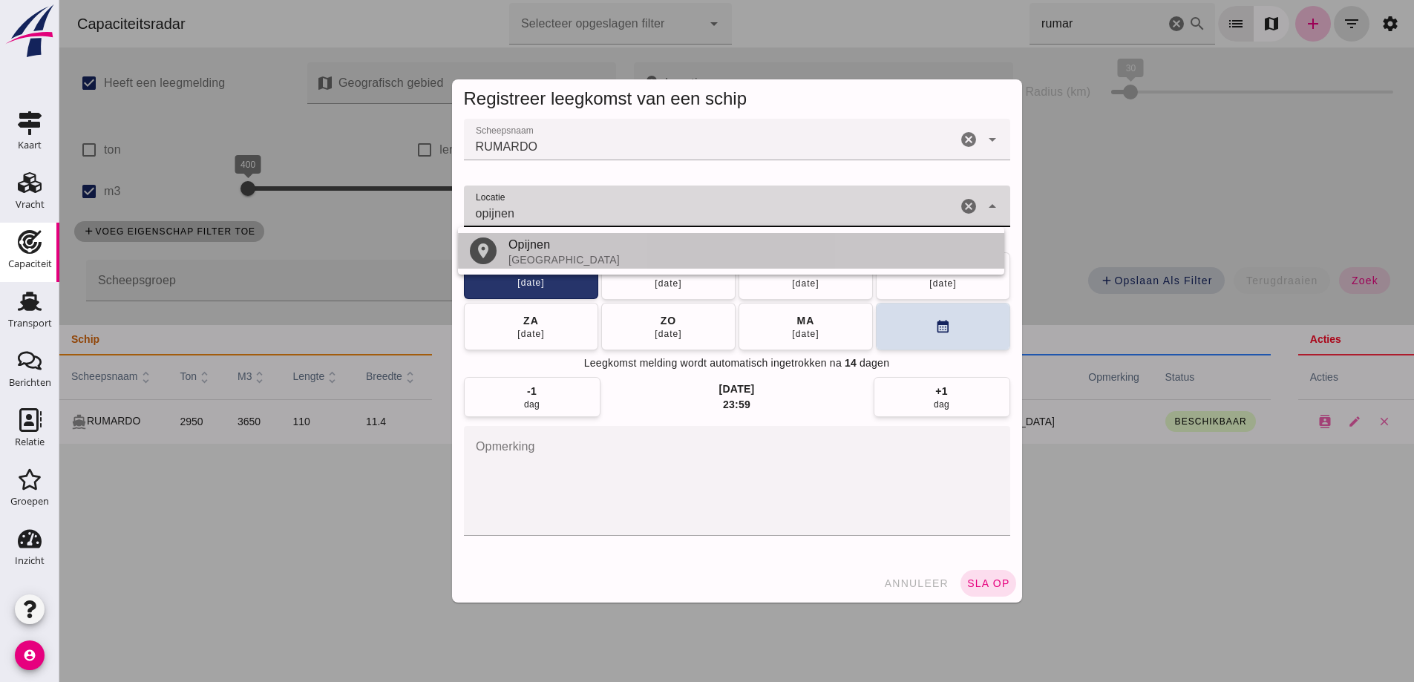
drag, startPoint x: 577, startPoint y: 247, endPoint x: 586, endPoint y: 281, distance: 34.6
click at [59, 0] on div "sla op Laatst gewijzigd op: 6-8-2025, 11:45 door Angelina van Andel Contactkaar…" at bounding box center [59, 0] width 0 height 0
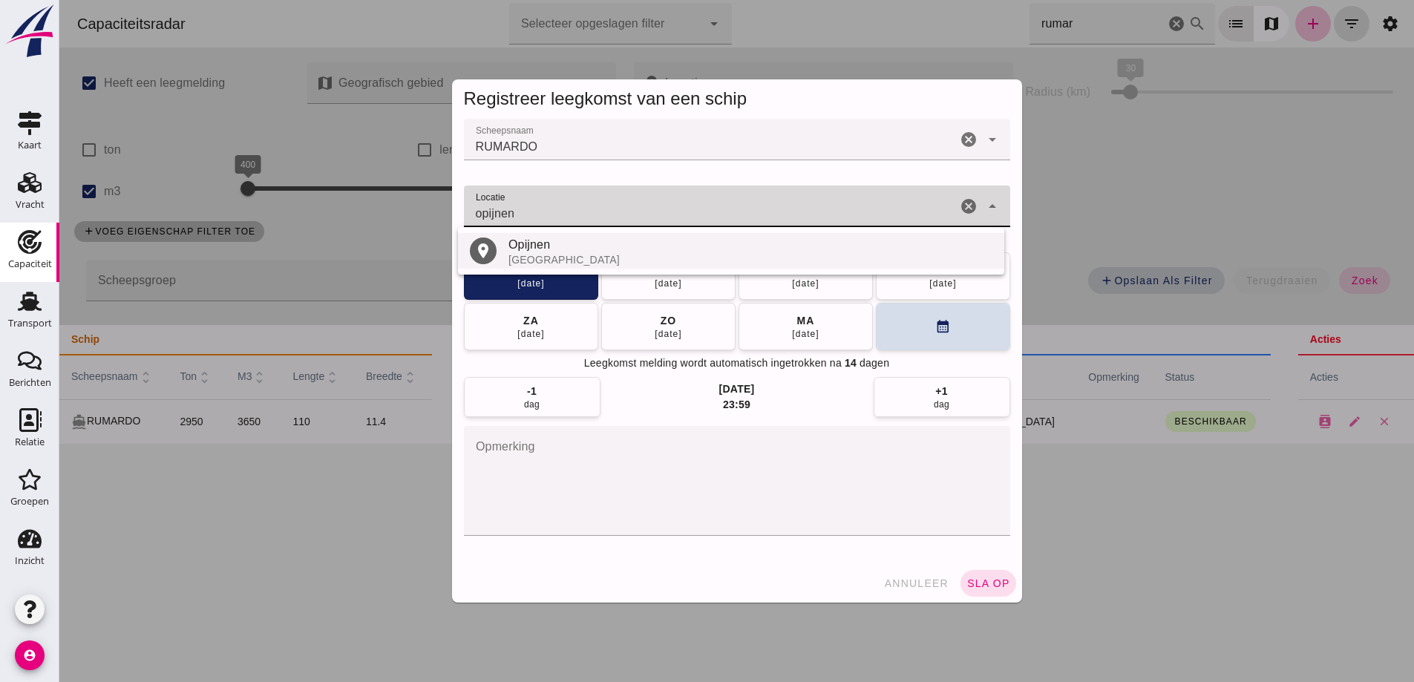
click at [545, 238] on div "Opijnen" at bounding box center [750, 245] width 484 height 18
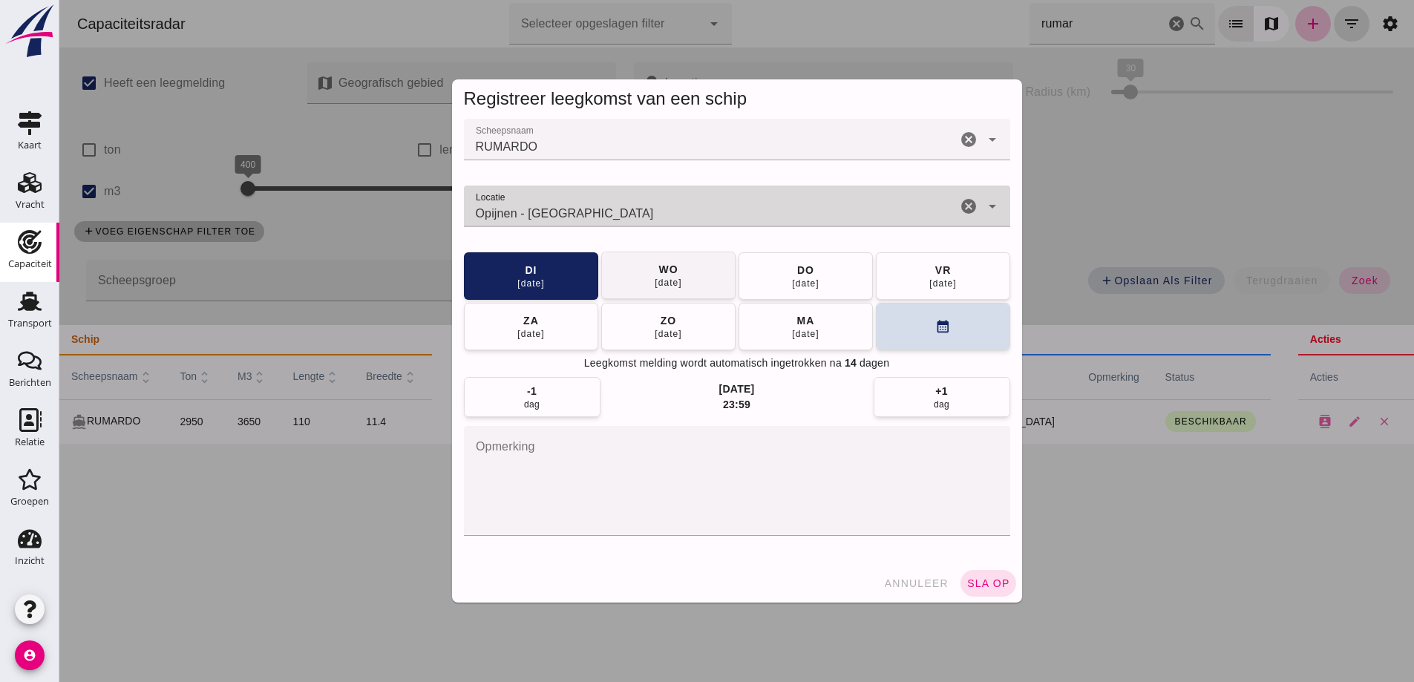
type input "Opijnen - Gelderland"
click button "wo 13 aug"
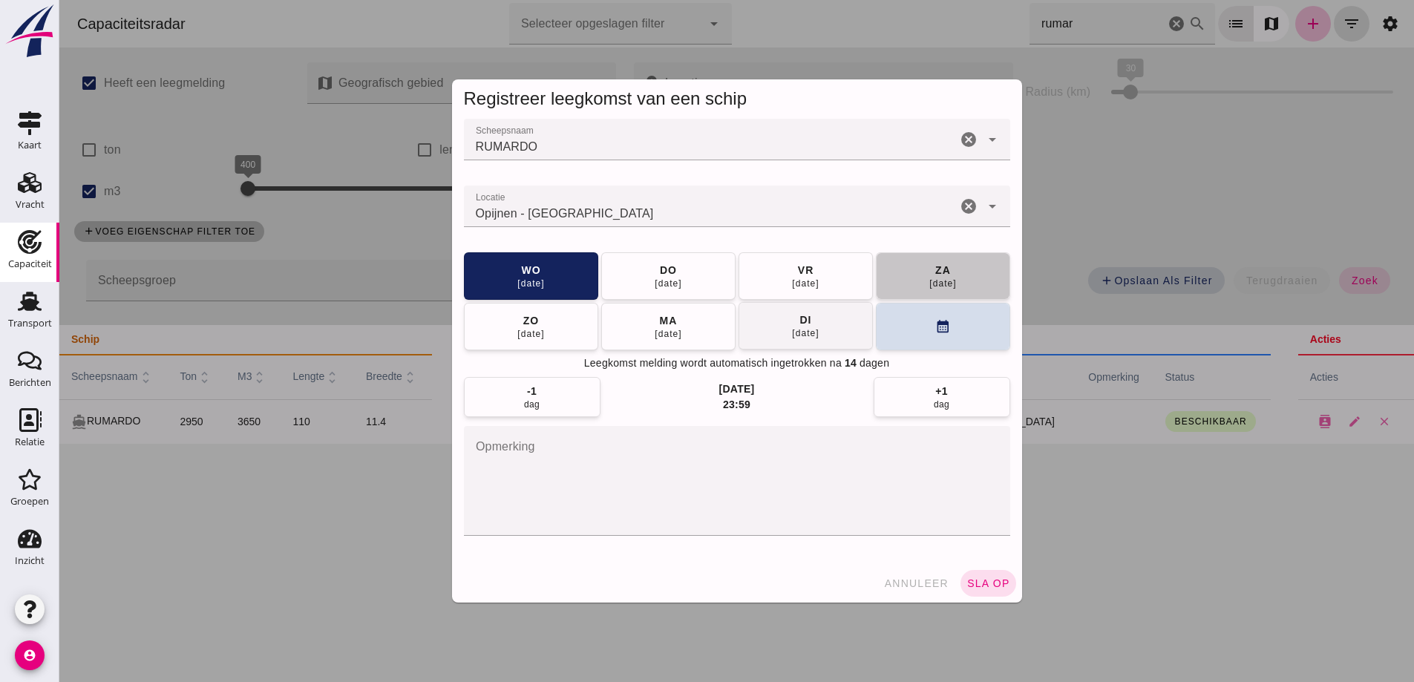
click span "za 16 aug"
click button "ma 18 aug"
click button "calendar_month"
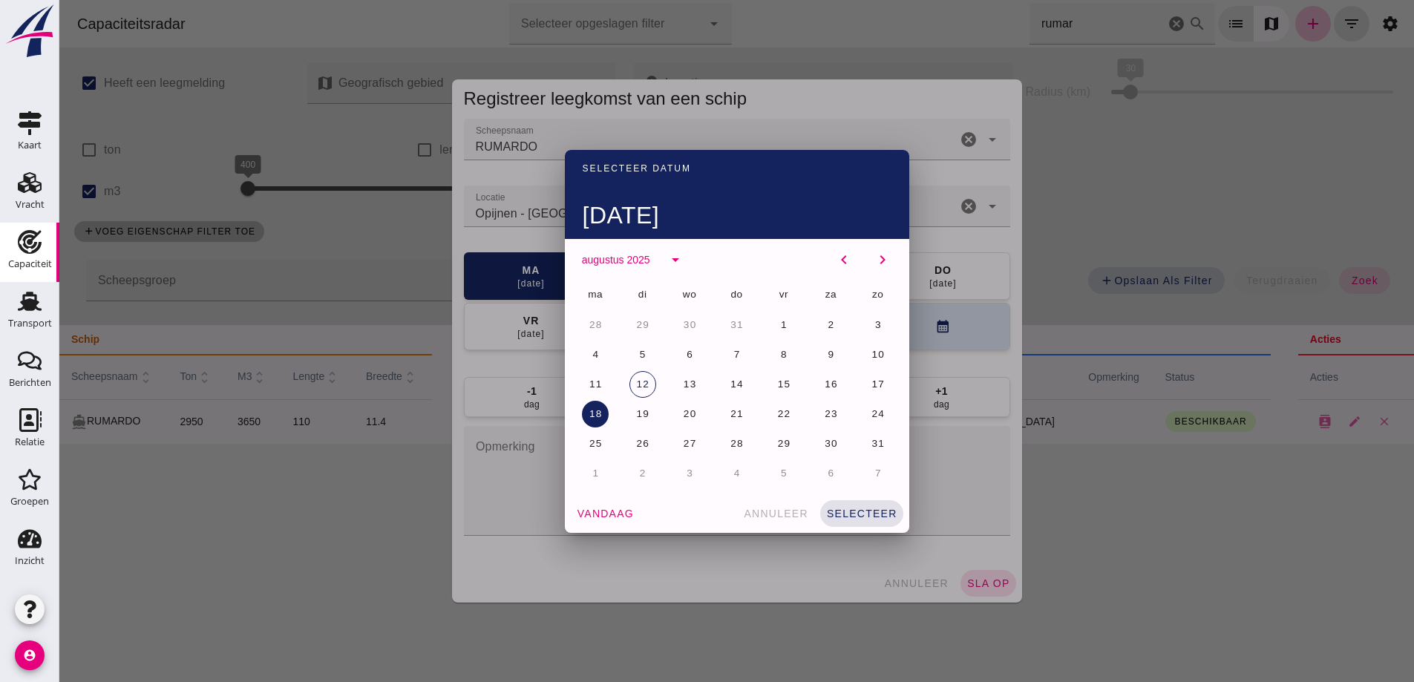
click at [610, 399] on div "15" at bounding box center [595, 414] width 30 height 30
click button "15"
click span "selecteer"
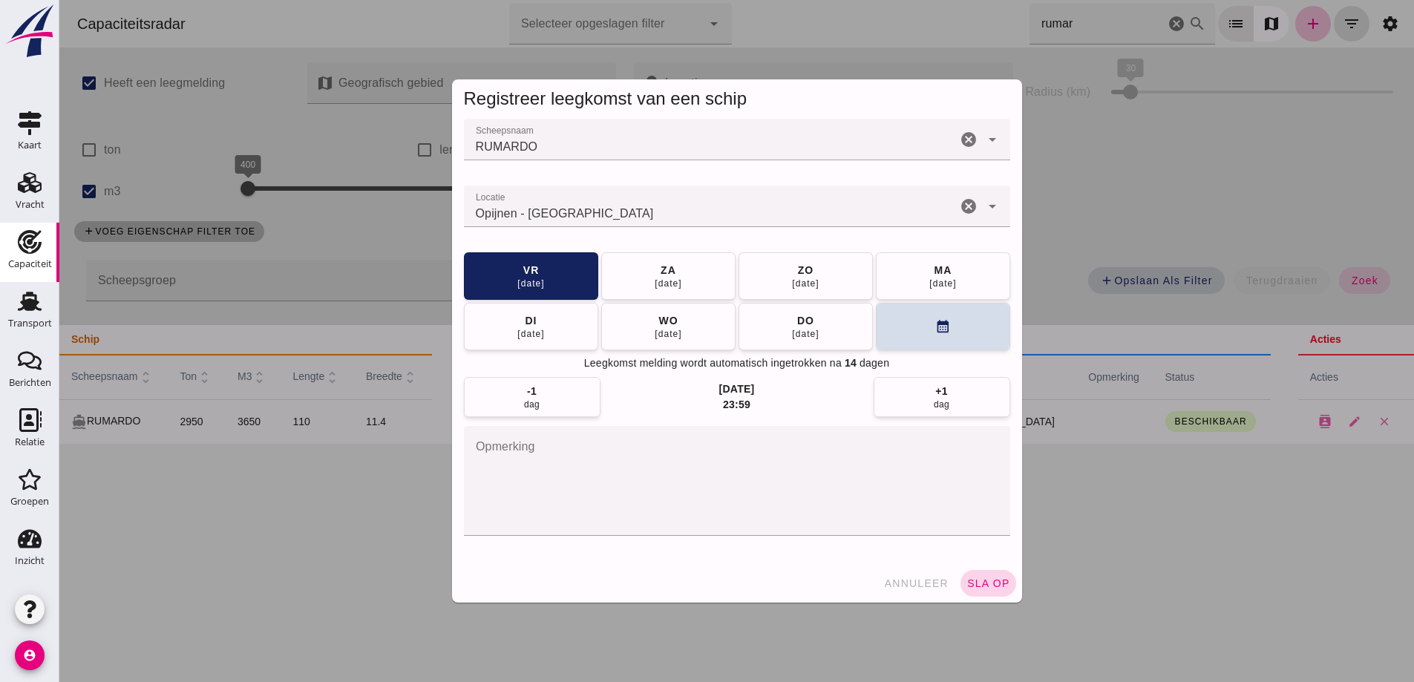
click span "sla op"
click div "annuleer sla op"
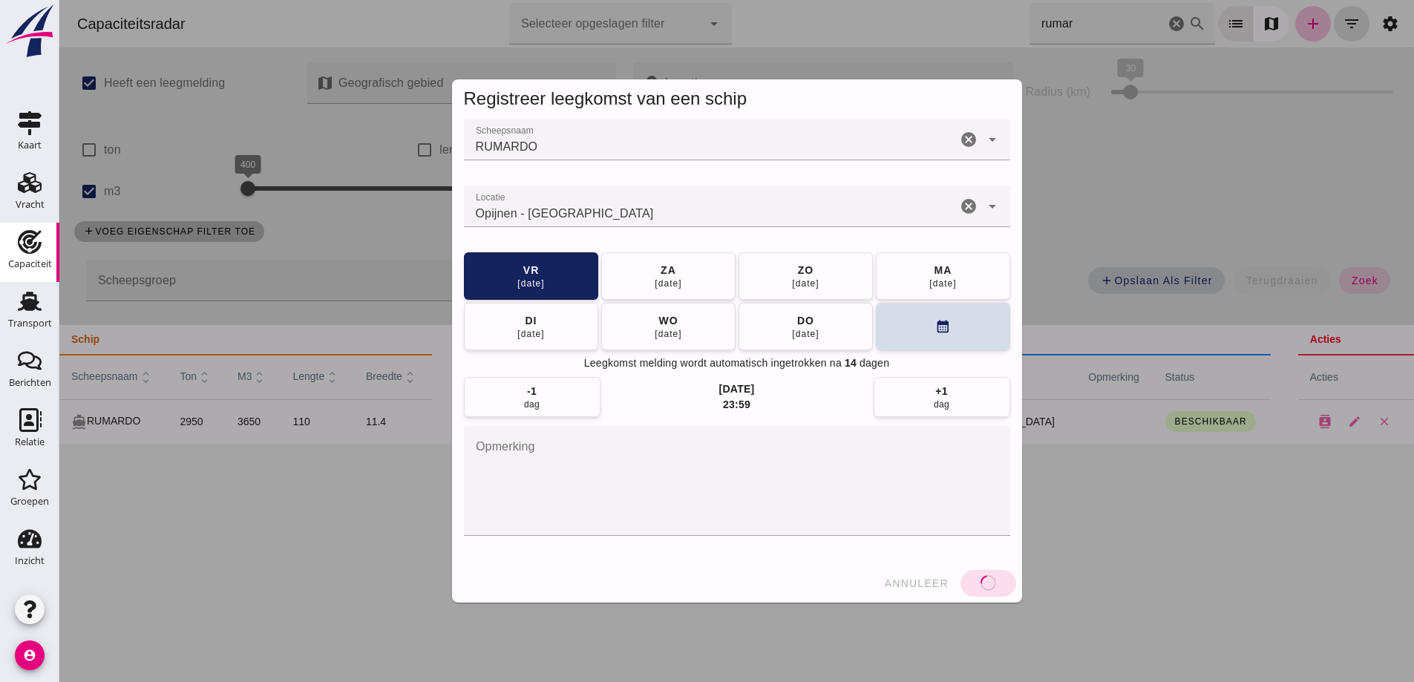
click div "annuleer sla op"
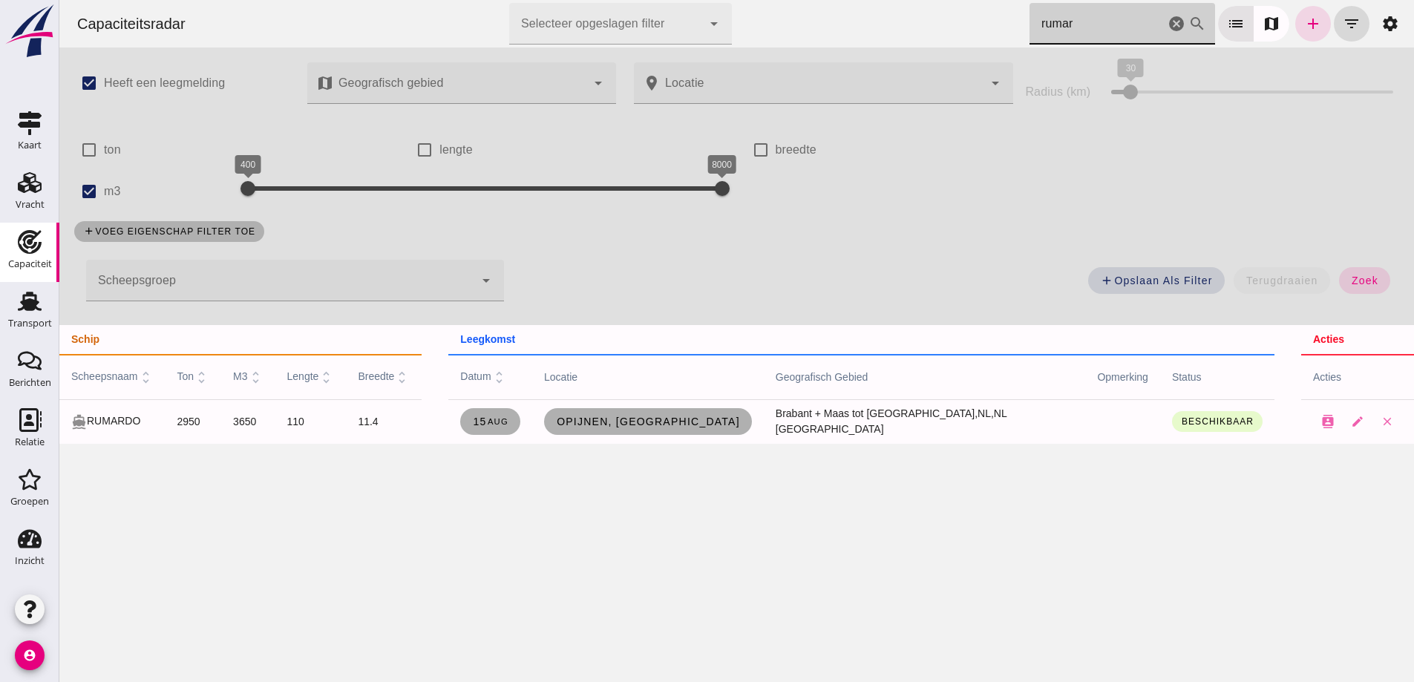
drag, startPoint x: 1078, startPoint y: 33, endPoint x: 1017, endPoint y: 27, distance: 60.3
click div "Capaciteitsradar Selecteer opgeslagen filter Selecteer opgeslagen filter cancel…"
type input "orga"
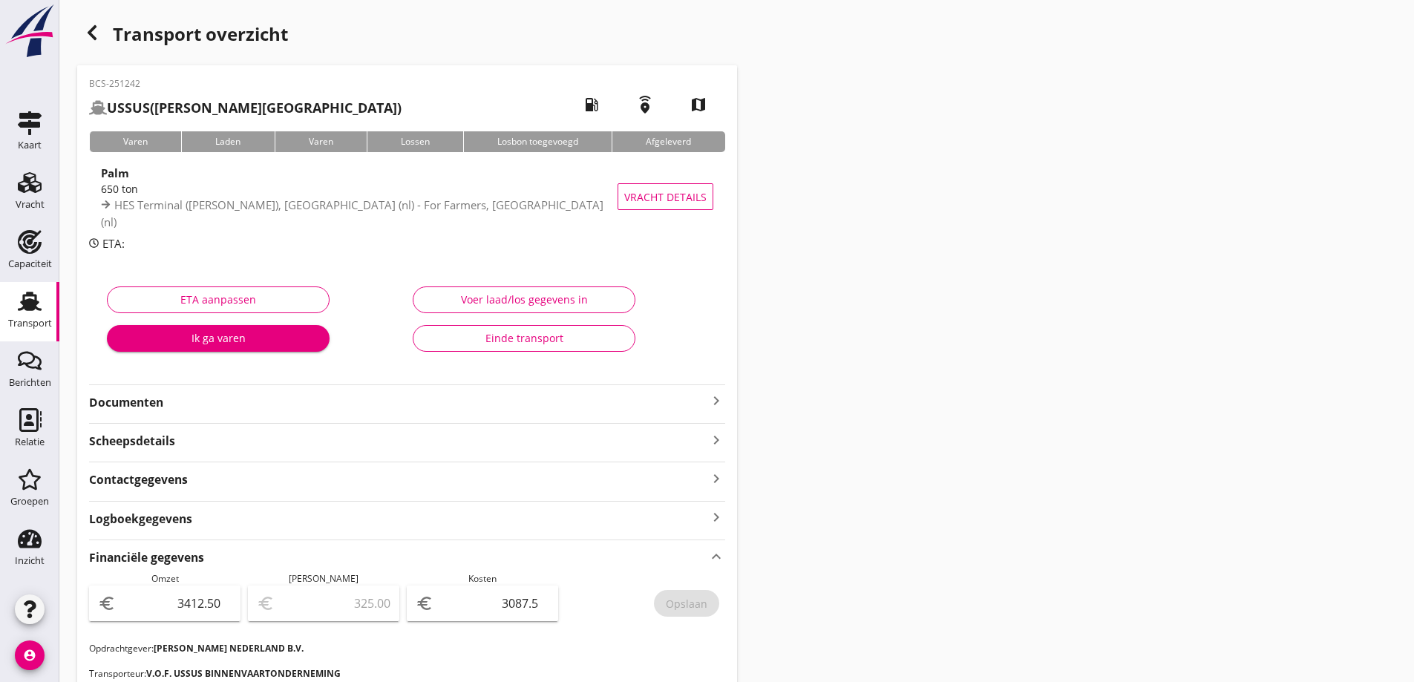
click at [20, 321] on div "Transport" at bounding box center [30, 323] width 44 height 10
